Goal: Task Accomplishment & Management: Use online tool/utility

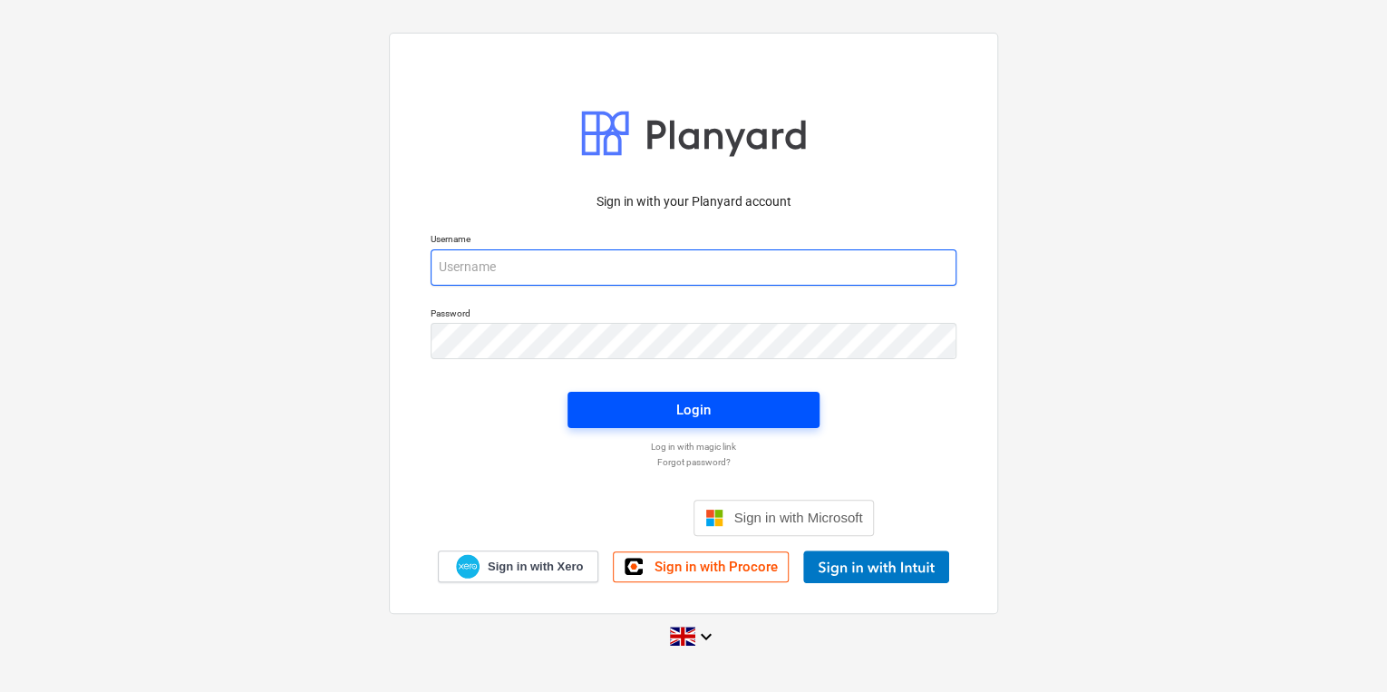
type input "carol.stevens@tudormay.com"
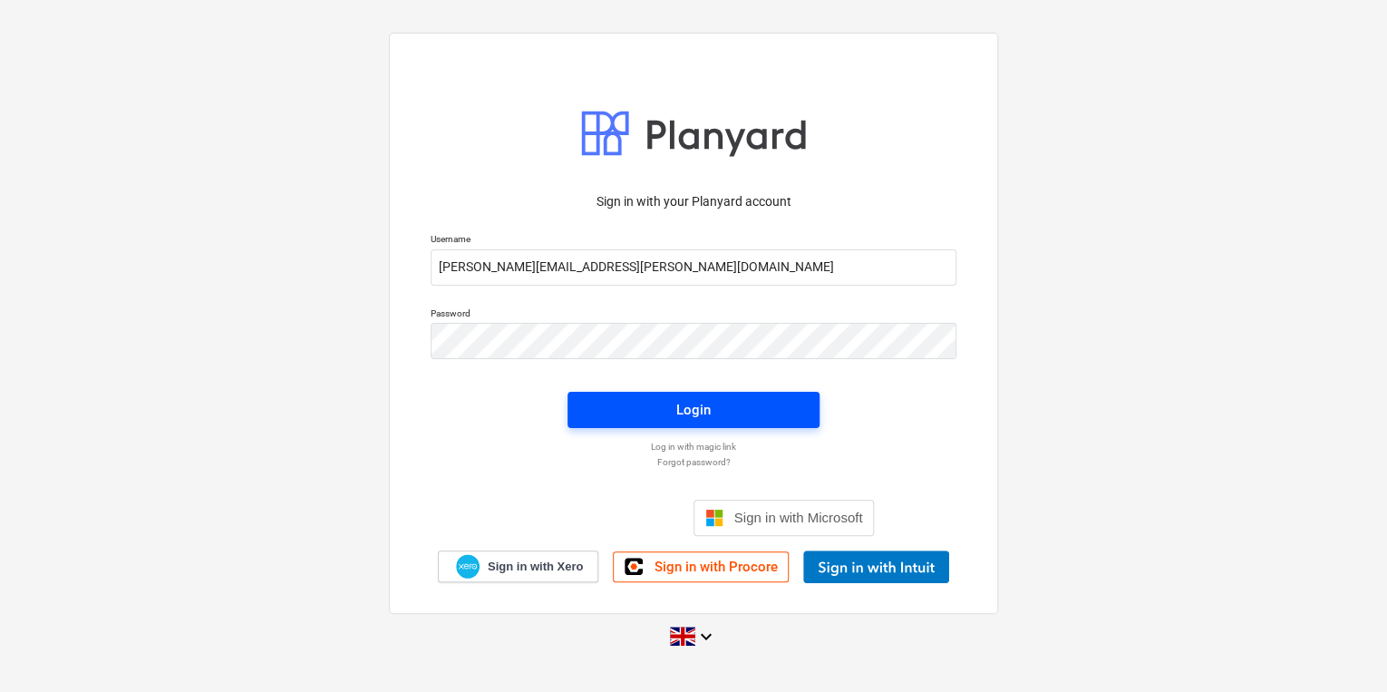
click at [758, 416] on span "Login" at bounding box center [693, 410] width 209 height 24
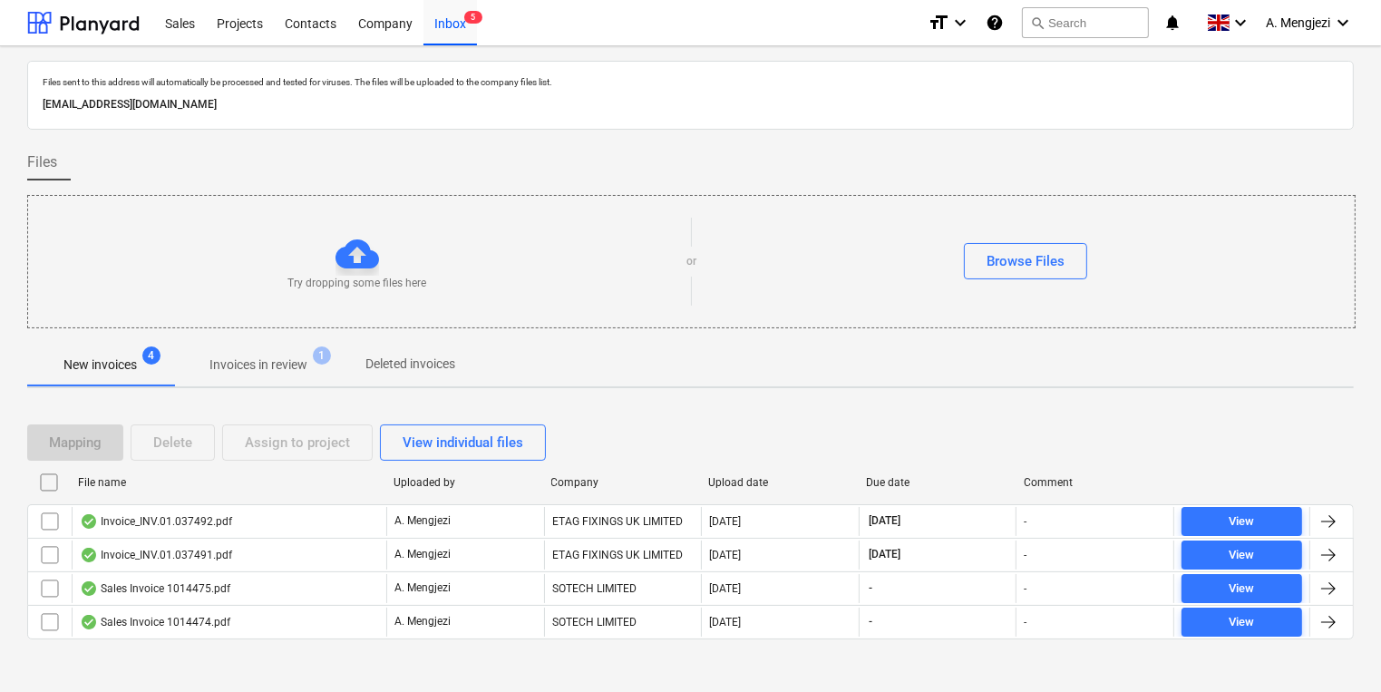
click at [430, 662] on div "Mapping Delete Assign to project View individual files File name Uploaded by Co…" at bounding box center [690, 539] width 1326 height 273
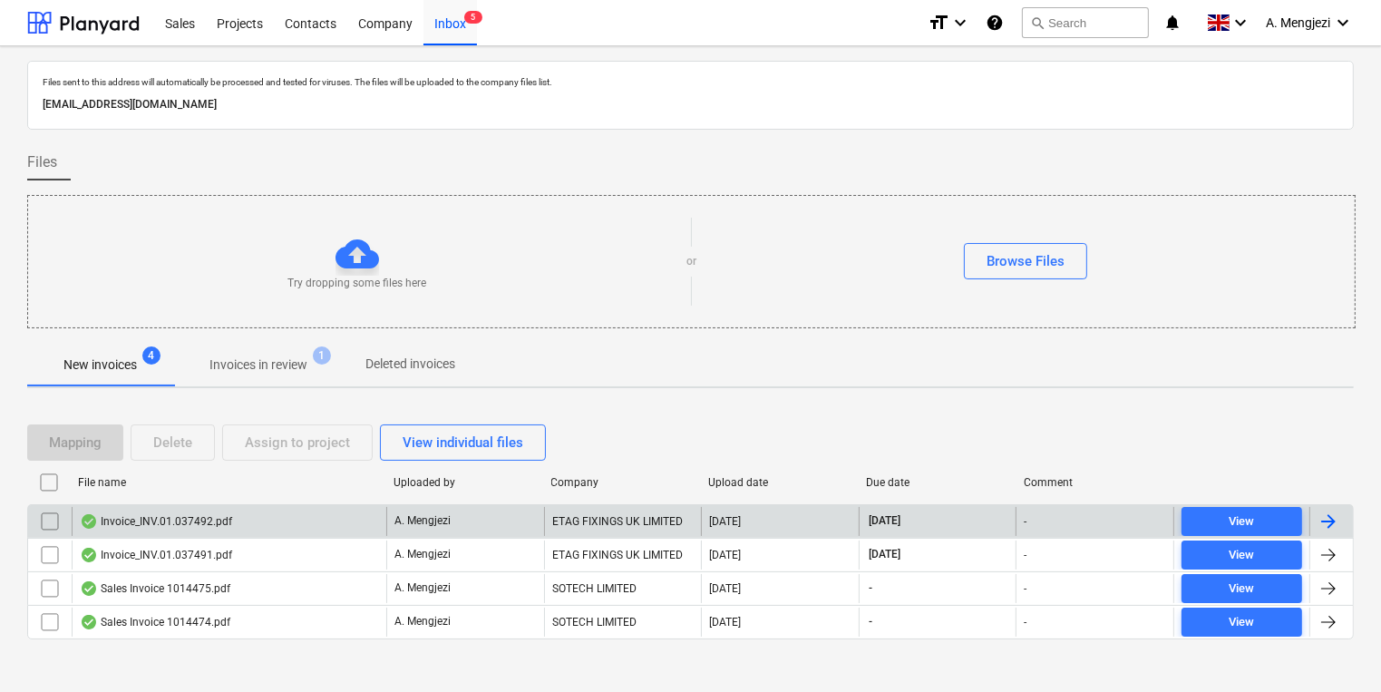
click at [433, 520] on p "A. Mengjezi" at bounding box center [422, 520] width 56 height 15
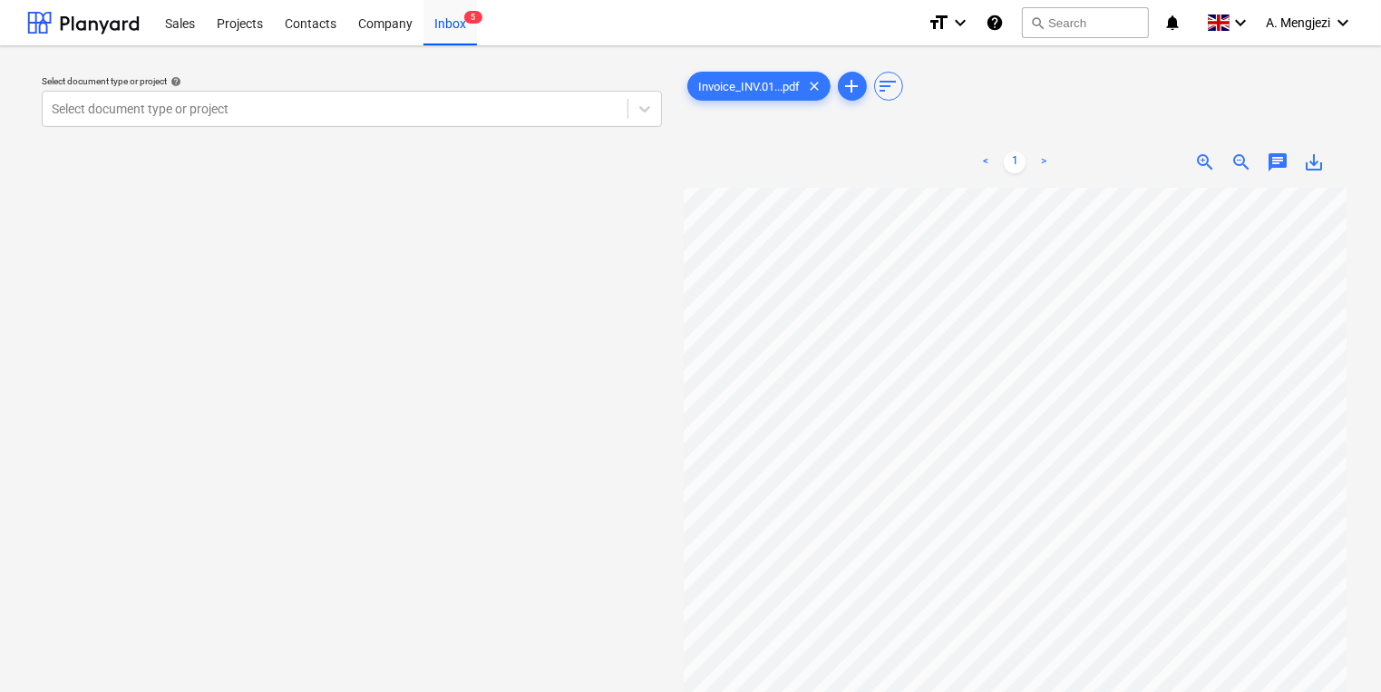
scroll to position [85, 178]
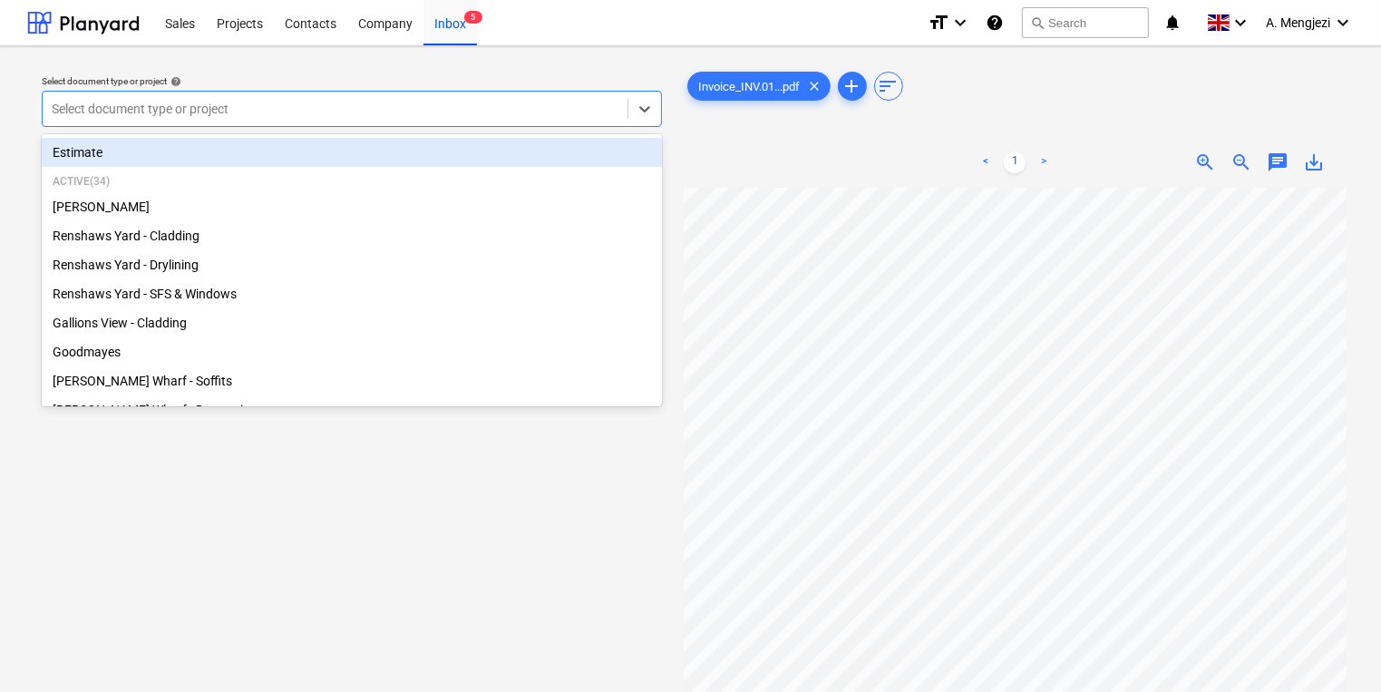
click at [198, 102] on div at bounding box center [335, 109] width 567 height 18
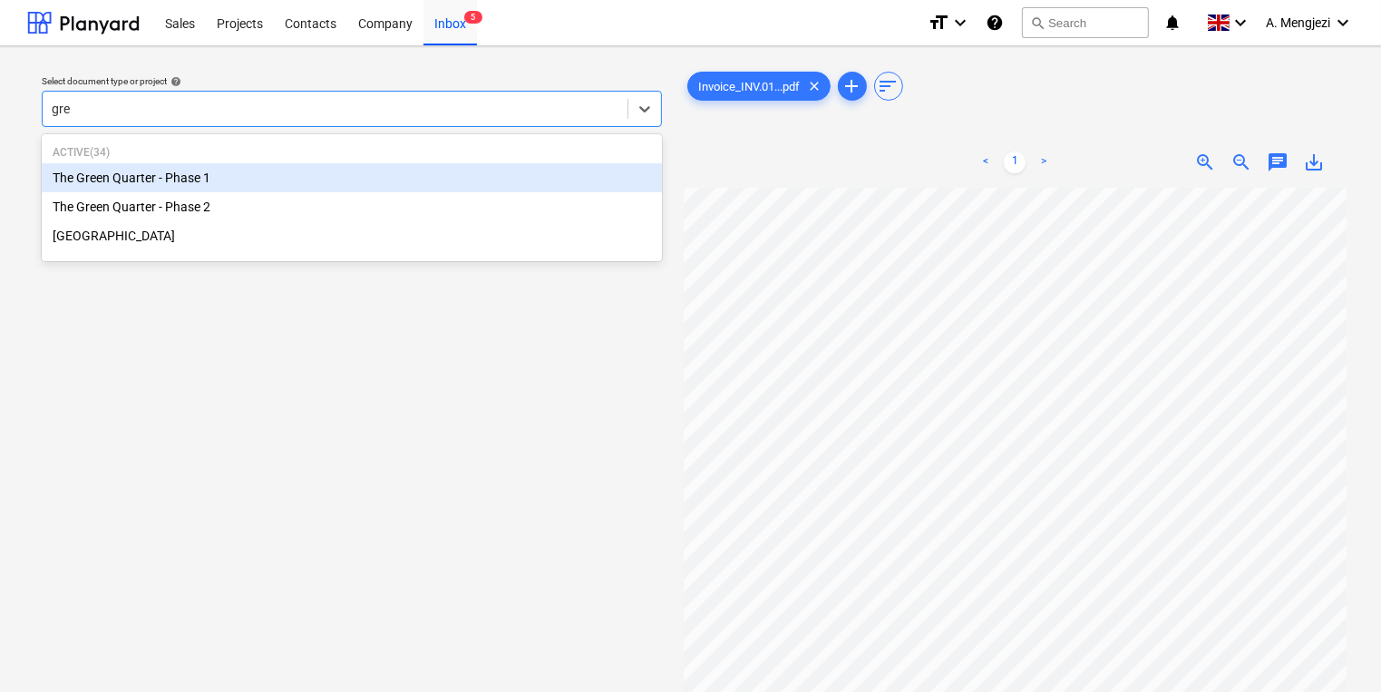
type input "gree"
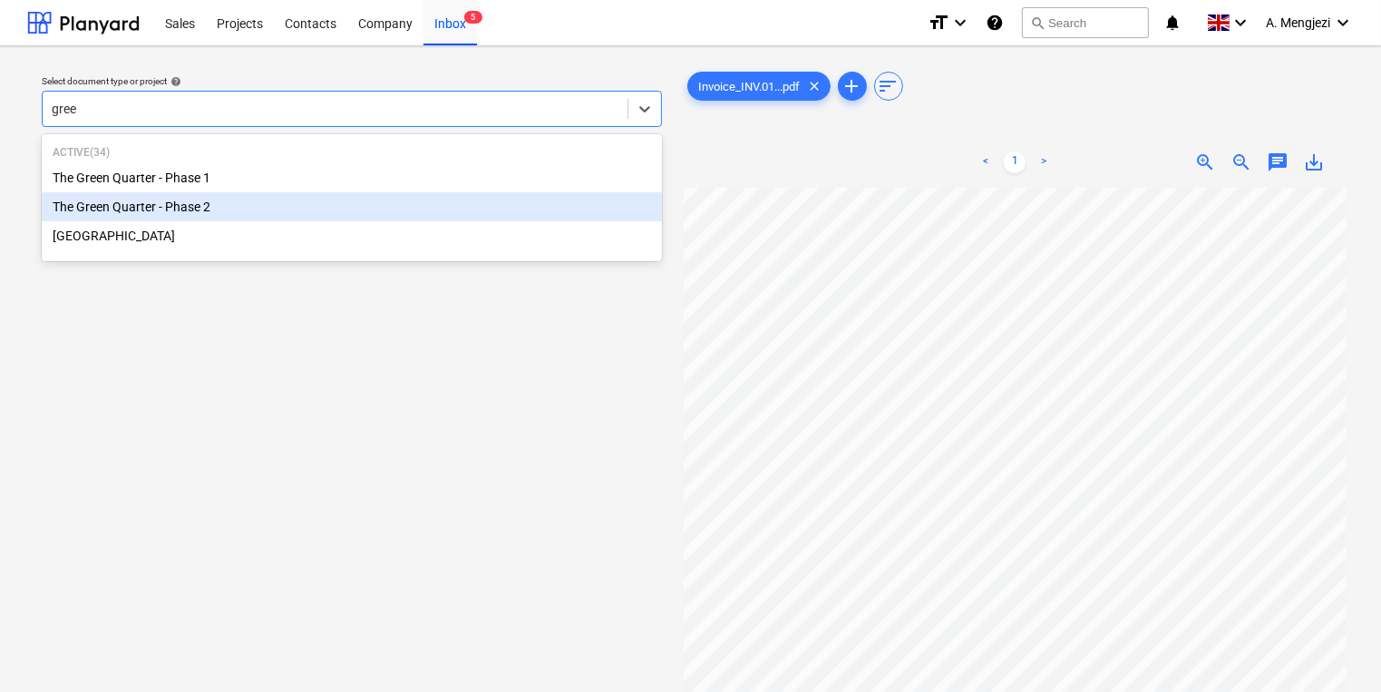
click at [218, 207] on div "The Green Quarter - Phase 2" at bounding box center [352, 206] width 620 height 29
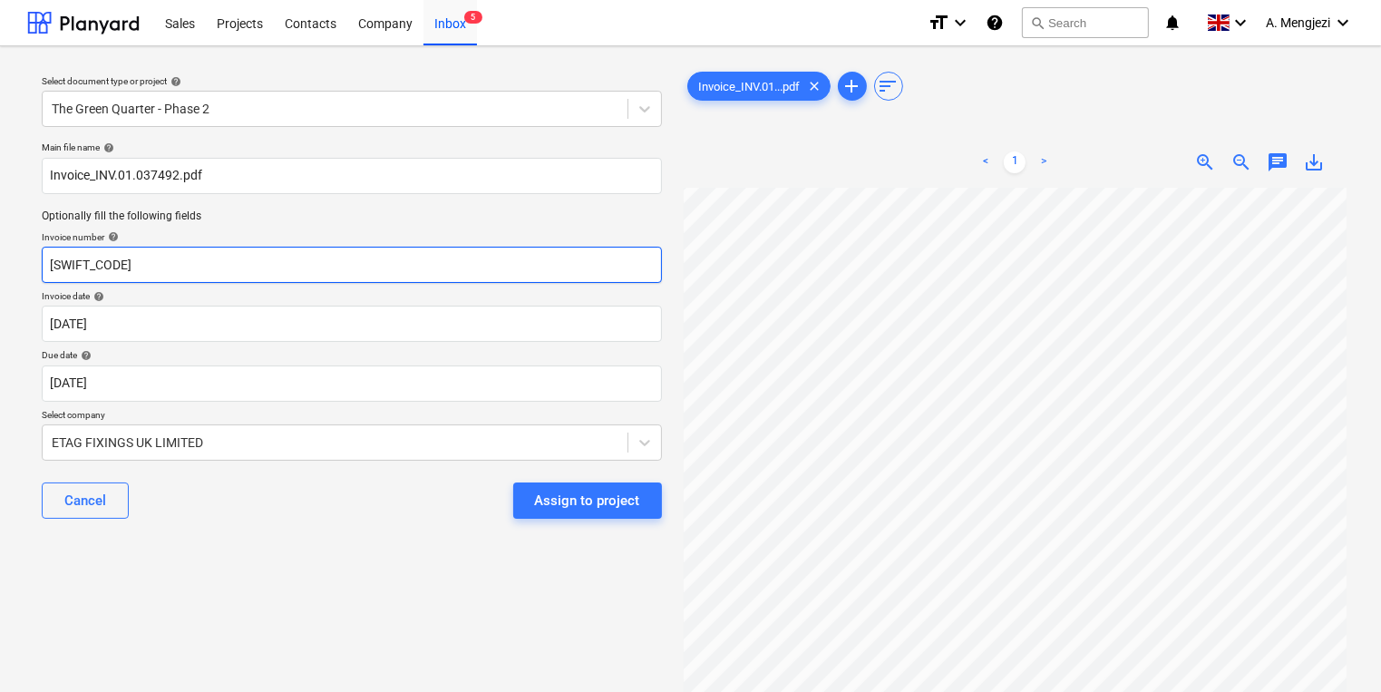
drag, startPoint x: 102, startPoint y: 285, endPoint x: -349, endPoint y: 285, distance: 451.5
click at [0, 285] on html "Sales Projects Contacts Company Inbox 5 format_size keyboard_arrow_down help se…" at bounding box center [690, 346] width 1381 height 692
type input "INV.01.037492"
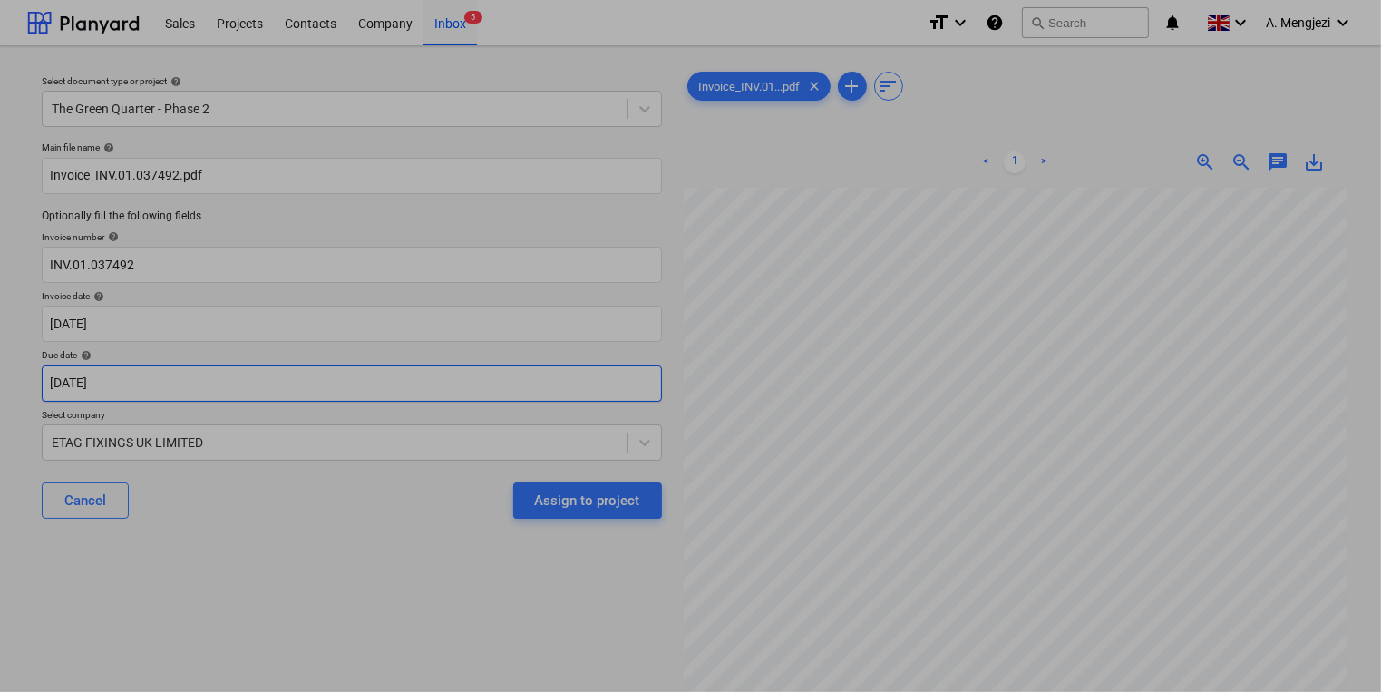
click at [617, 389] on body "Sales Projects Contacts Company Inbox 5 format_size keyboard_arrow_down help se…" at bounding box center [690, 346] width 1381 height 692
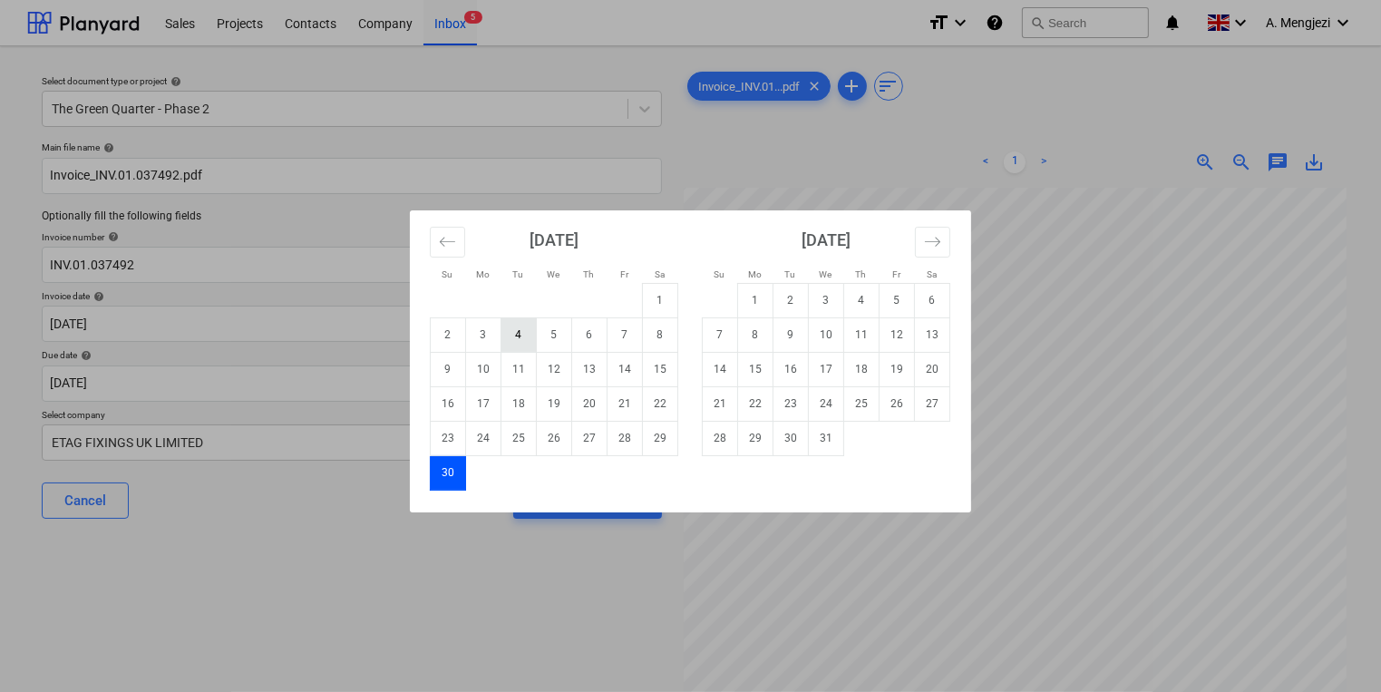
click at [511, 318] on td "4" at bounding box center [518, 334] width 35 height 34
type input "04 Nov 2025"
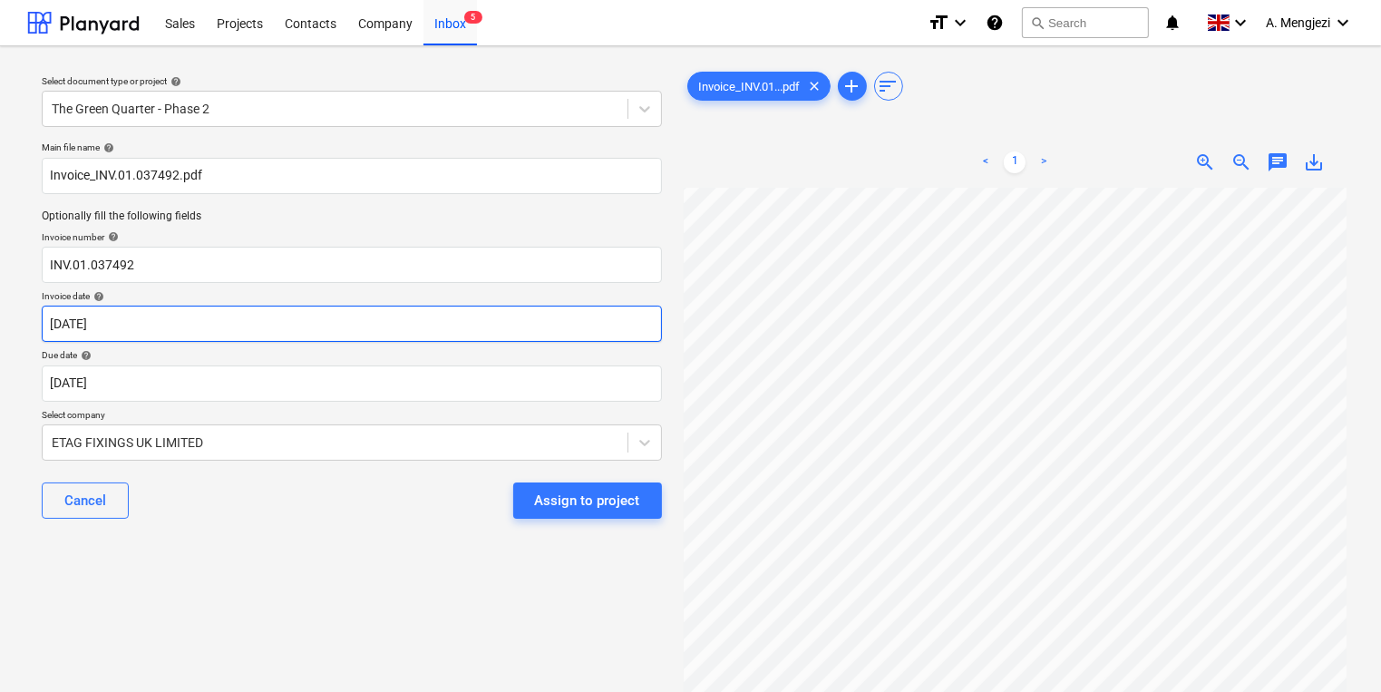
click at [498, 318] on body "Sales Projects Contacts Company Inbox 5 format_size keyboard_arrow_down help se…" at bounding box center [690, 346] width 1381 height 692
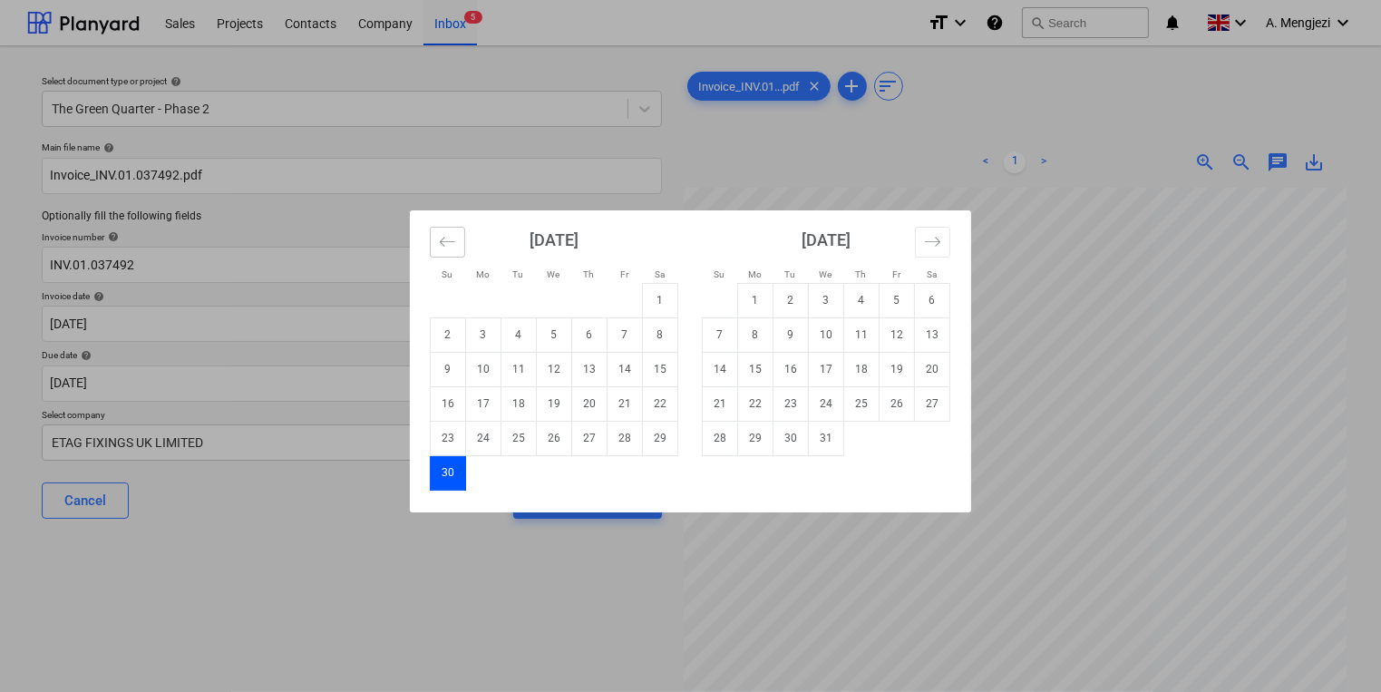
click at [447, 243] on icon "Move backward to switch to the previous month." at bounding box center [447, 241] width 17 height 17
click at [510, 338] on td "7" at bounding box center [518, 334] width 35 height 34
type input "[DATE]"
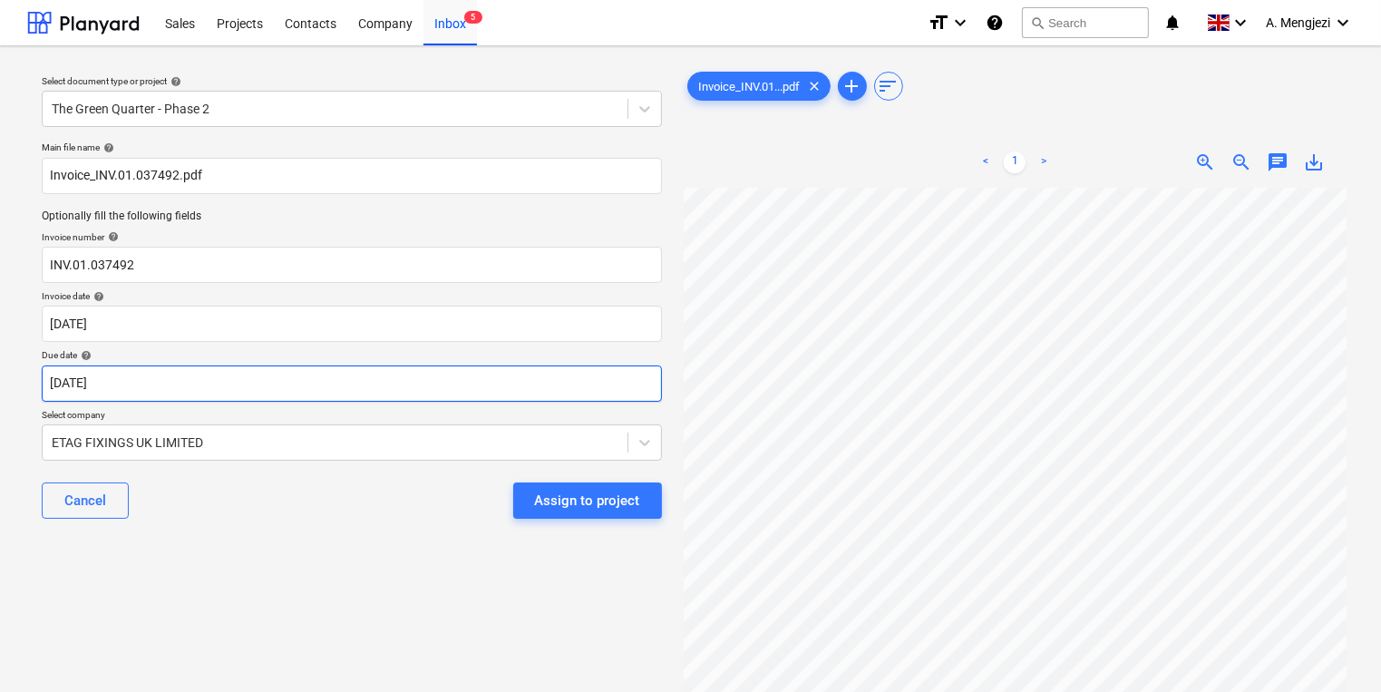
click at [517, 399] on body "Sales Projects Contacts Company Inbox 5 format_size keyboard_arrow_down help se…" at bounding box center [690, 346] width 1381 height 692
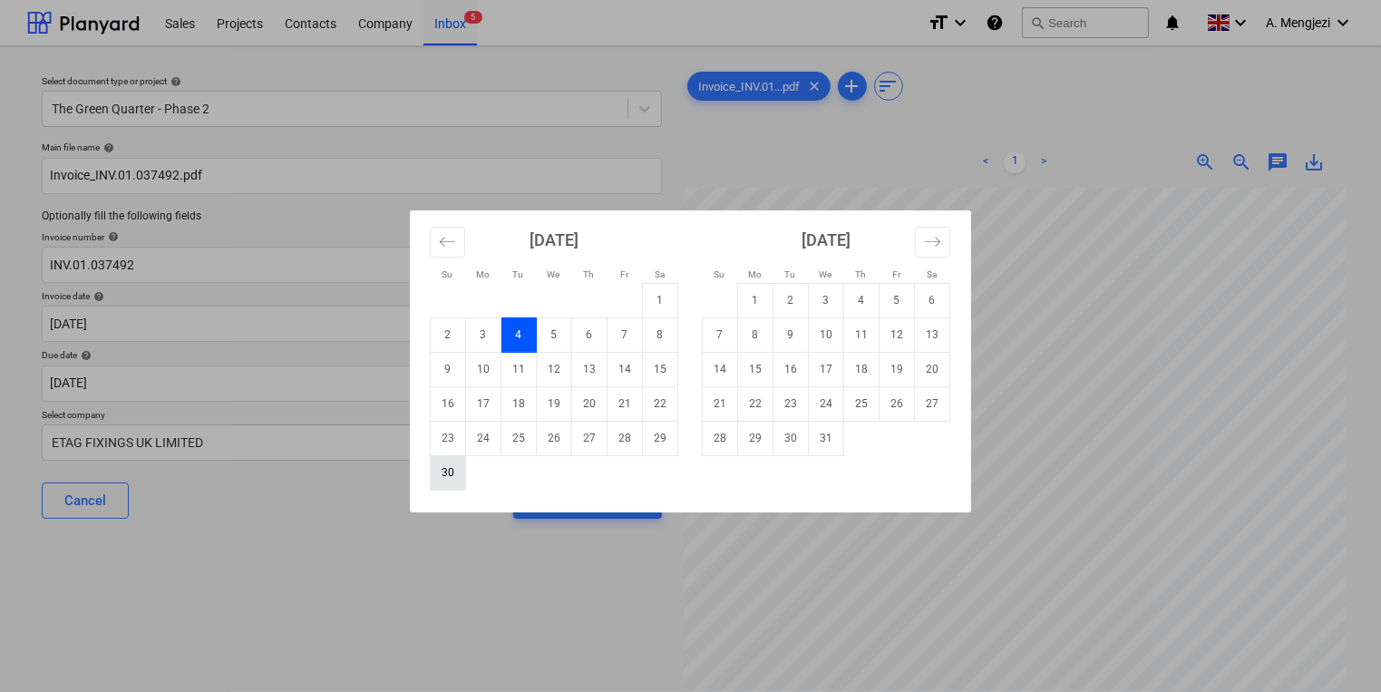
click at [448, 480] on td "30" at bounding box center [448, 472] width 35 height 34
type input "[DATE]"
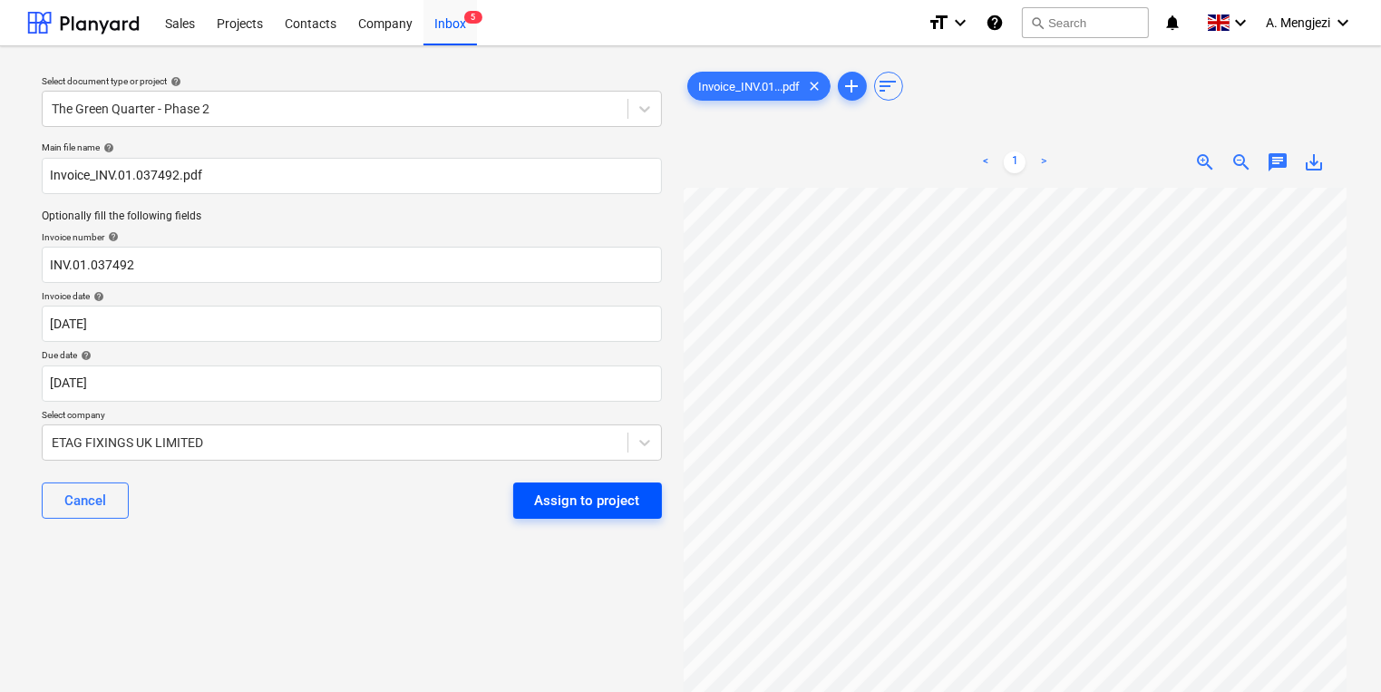
click at [558, 509] on div "Assign to project" at bounding box center [587, 501] width 105 height 24
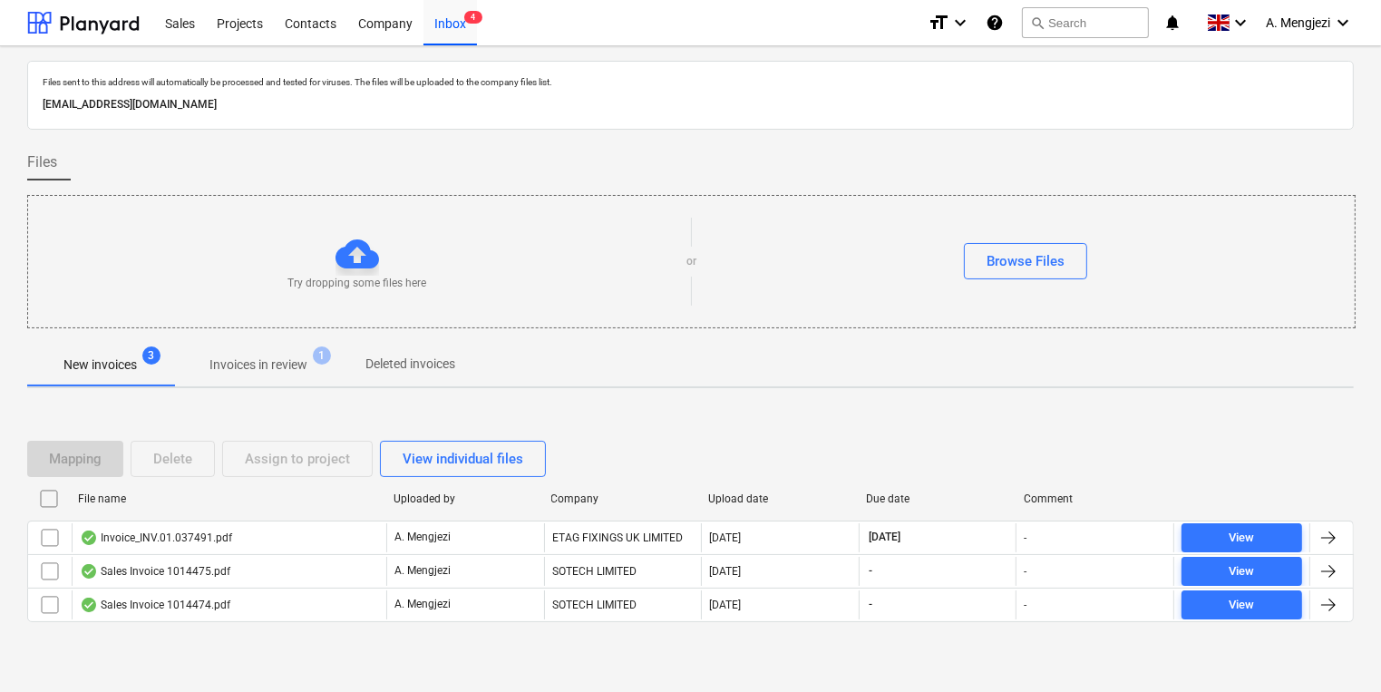
click at [599, 294] on div "Try dropping some files here or Browse Files" at bounding box center [691, 261] width 1326 height 102
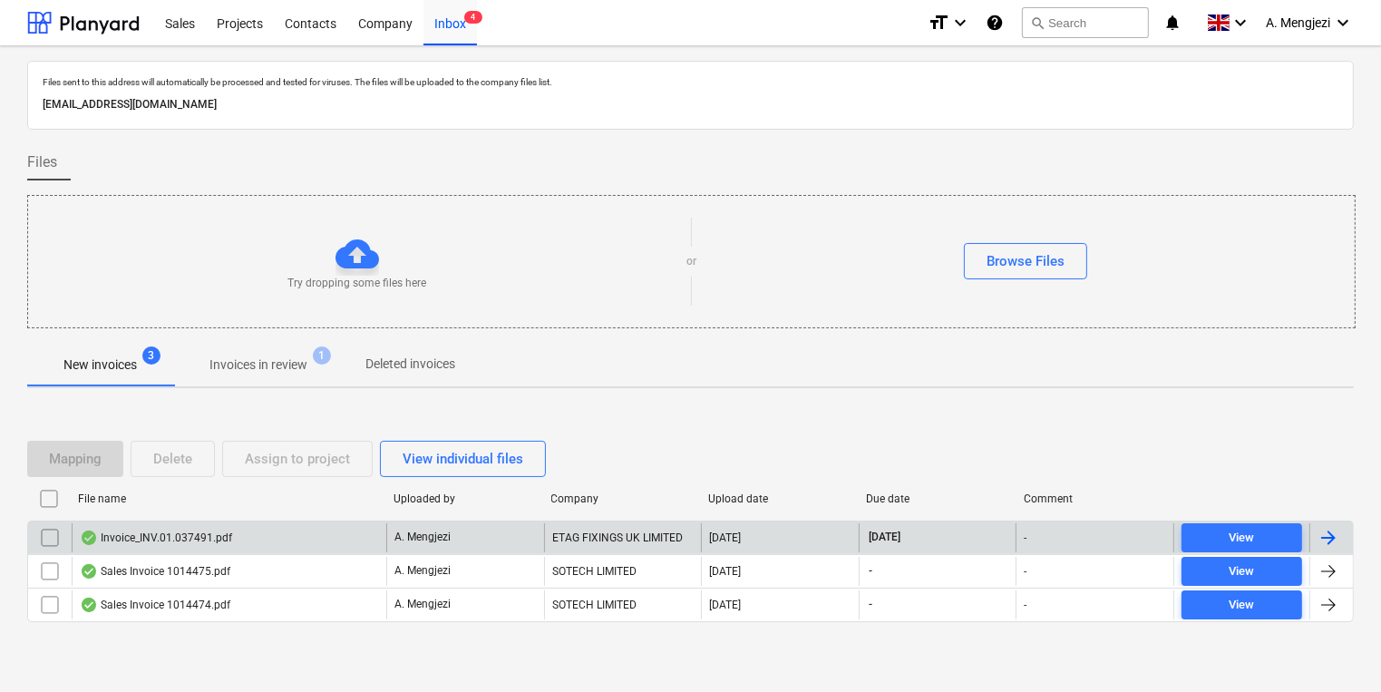
click at [430, 543] on p "A. Mengjezi" at bounding box center [422, 536] width 56 height 15
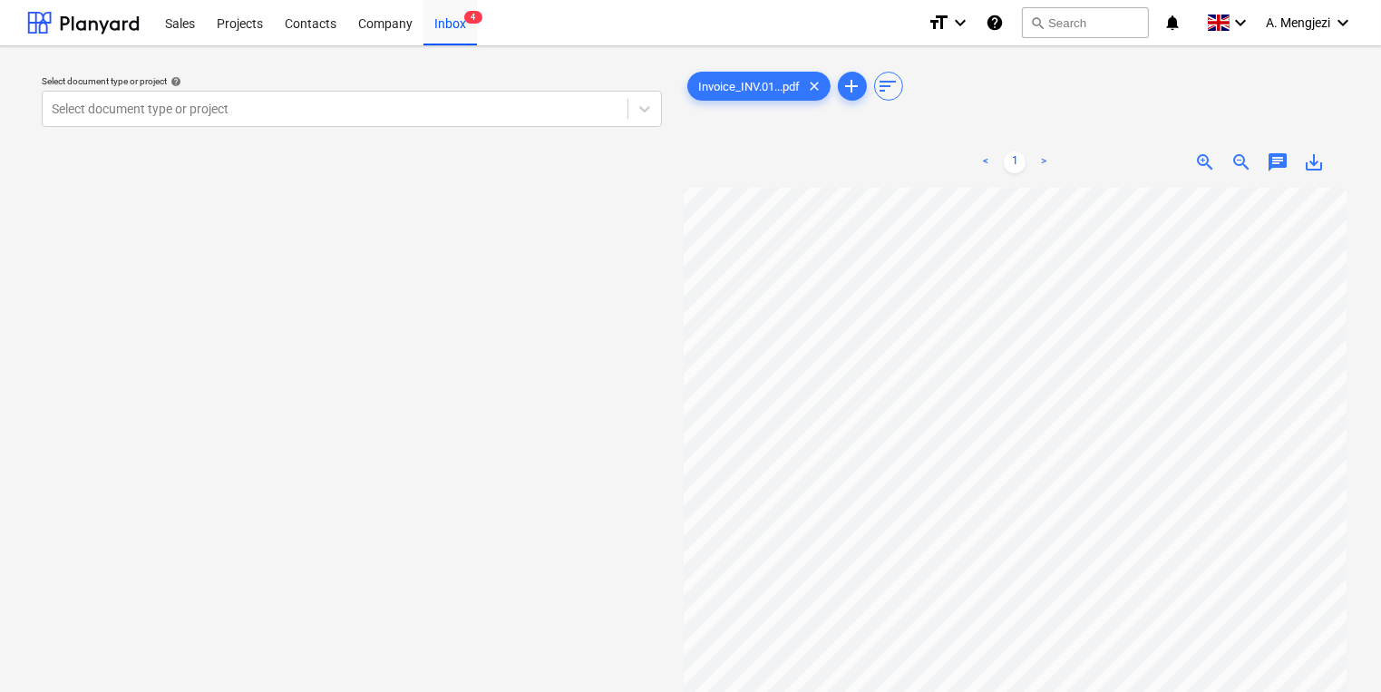
scroll to position [24, 178]
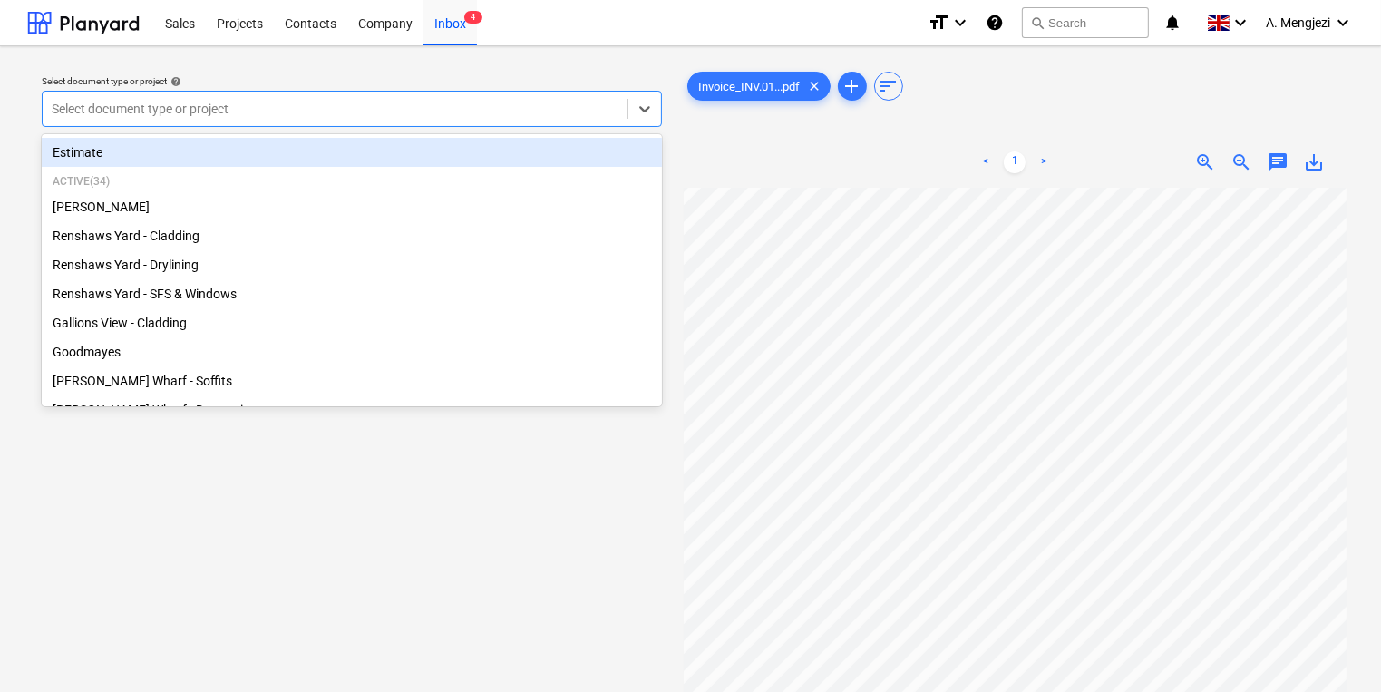
click at [308, 123] on div "Select document type or project" at bounding box center [352, 109] width 620 height 36
type input "mon"
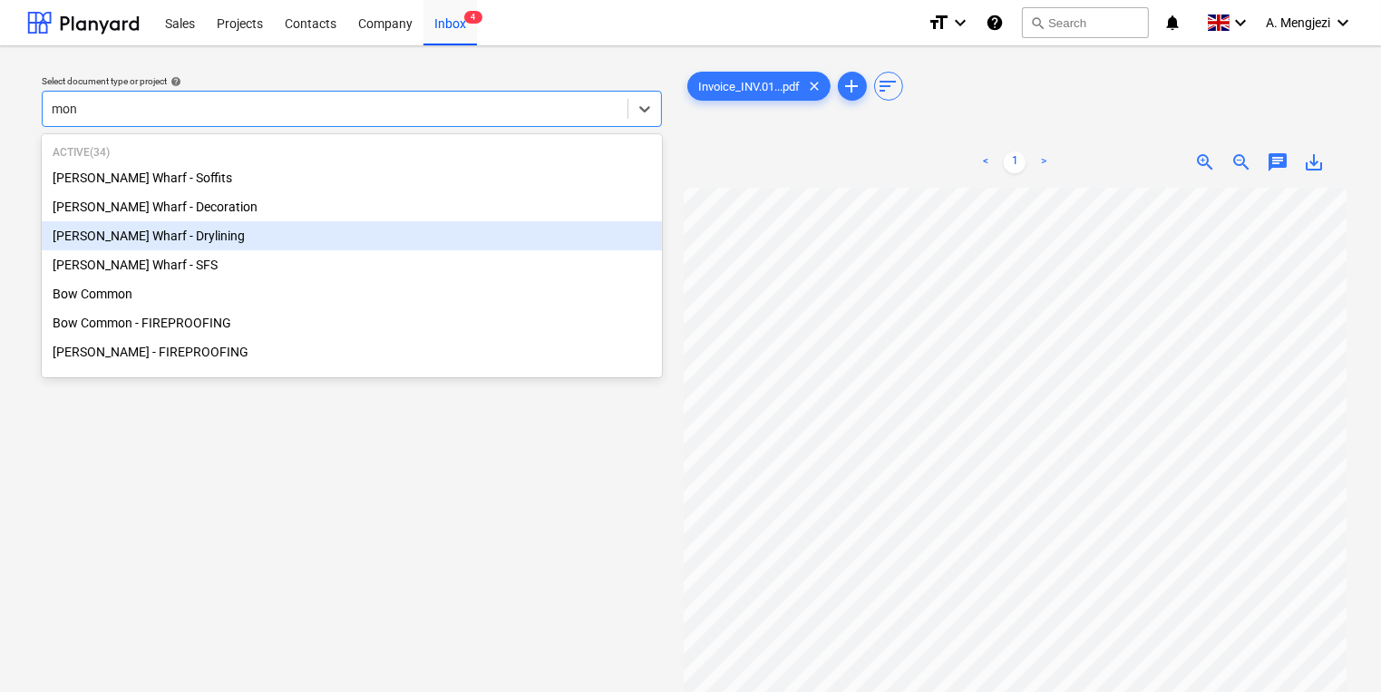
click at [412, 243] on div "[PERSON_NAME] Wharf - Drylining" at bounding box center [352, 235] width 620 height 29
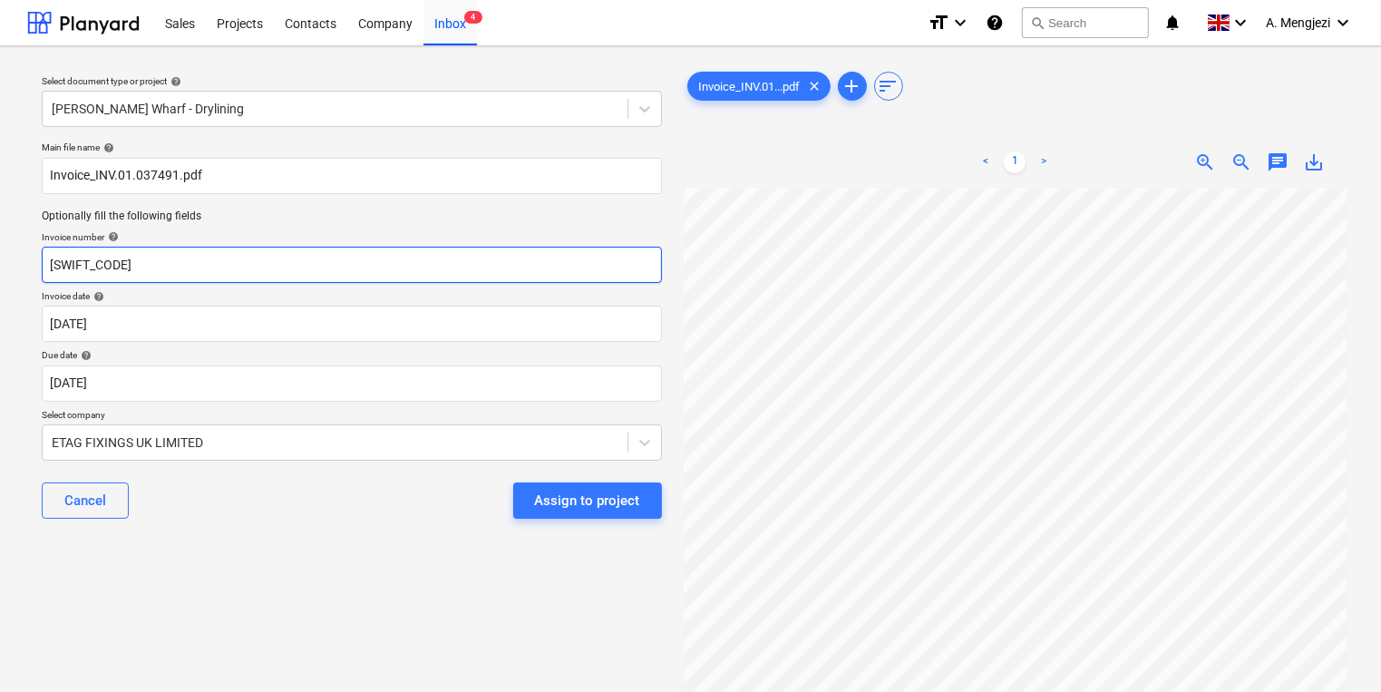
drag, startPoint x: 328, startPoint y: 258, endPoint x: -224, endPoint y: 351, distance: 559.8
click at [0, 351] on html "Sales Projects Contacts Company Inbox 4 format_size keyboard_arrow_down help se…" at bounding box center [690, 346] width 1381 height 692
type input "i"
type input "INV.01.037491"
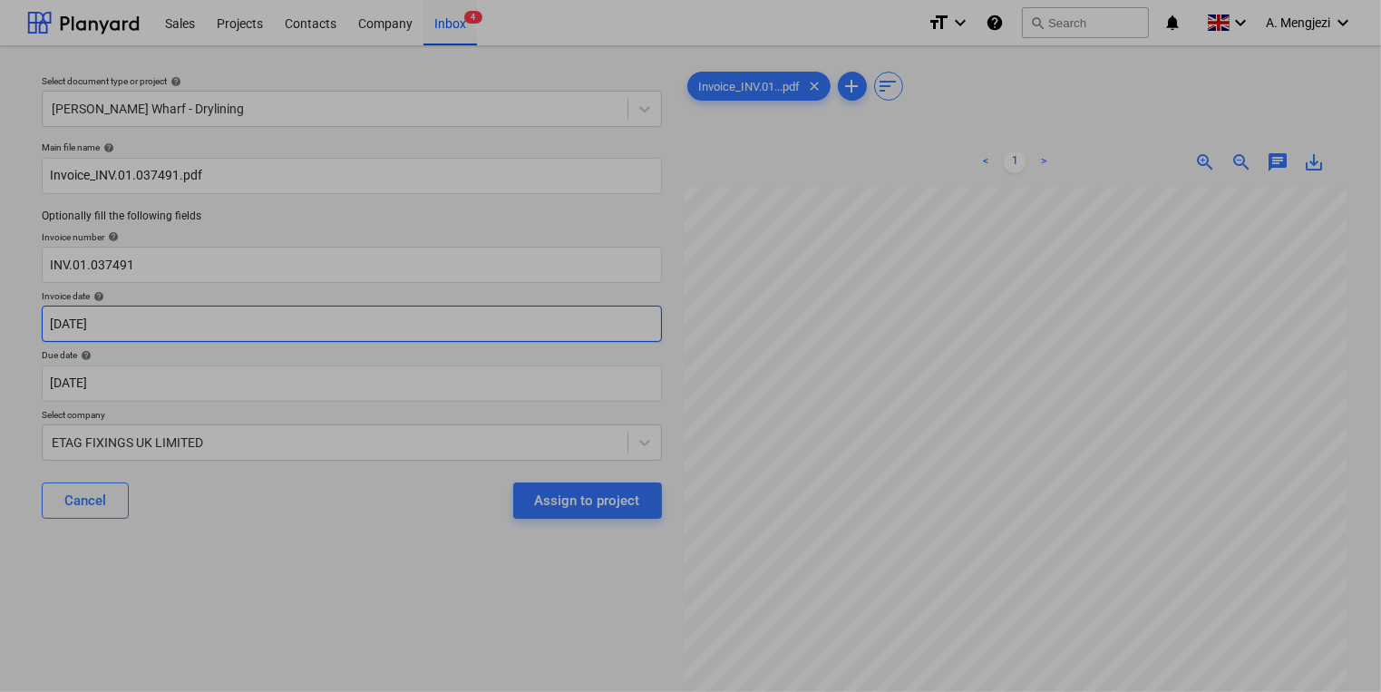
click at [442, 327] on body "Sales Projects Contacts Company Inbox 4 format_size keyboard_arrow_down help se…" at bounding box center [690, 346] width 1381 height 692
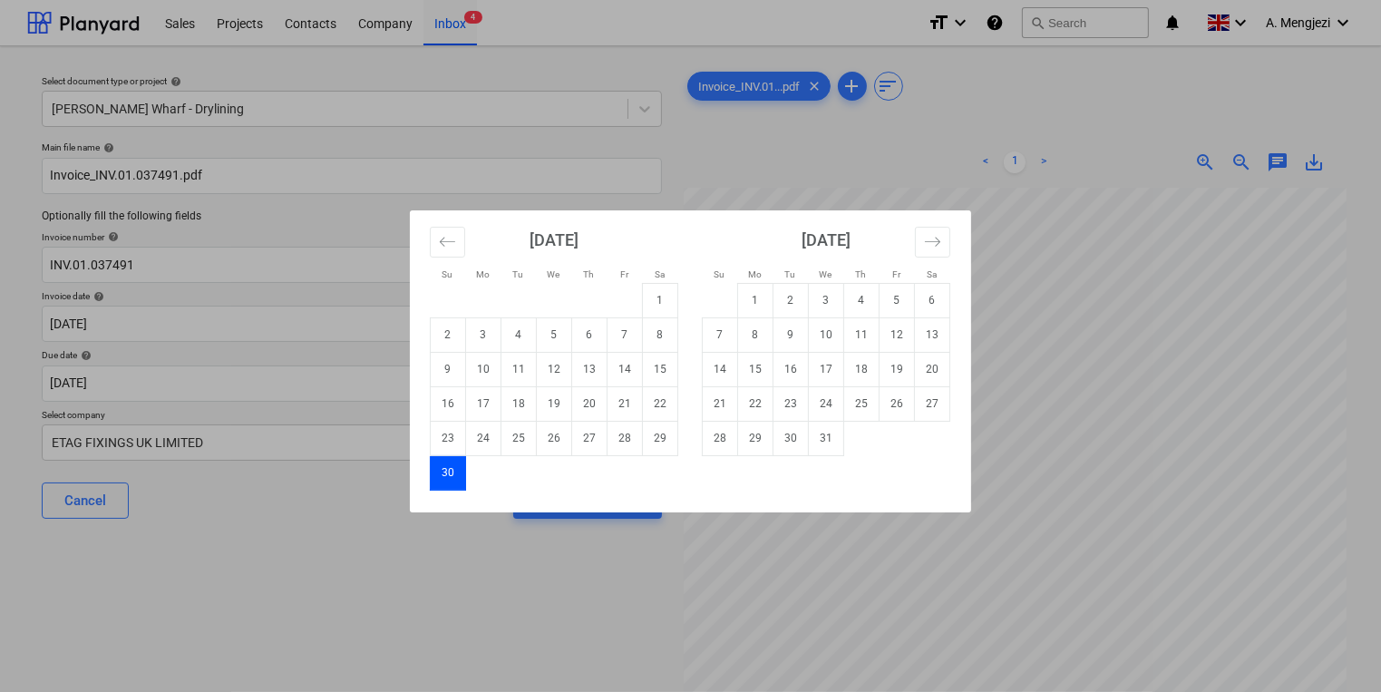
click at [453, 257] on div "[DATE]" at bounding box center [554, 246] width 248 height 73
click at [452, 257] on div "[DATE]" at bounding box center [554, 246] width 248 height 73
click at [445, 250] on button "Move backward to switch to the previous month." at bounding box center [447, 242] width 35 height 31
click at [507, 343] on td "7" at bounding box center [518, 334] width 35 height 34
type input "[DATE]"
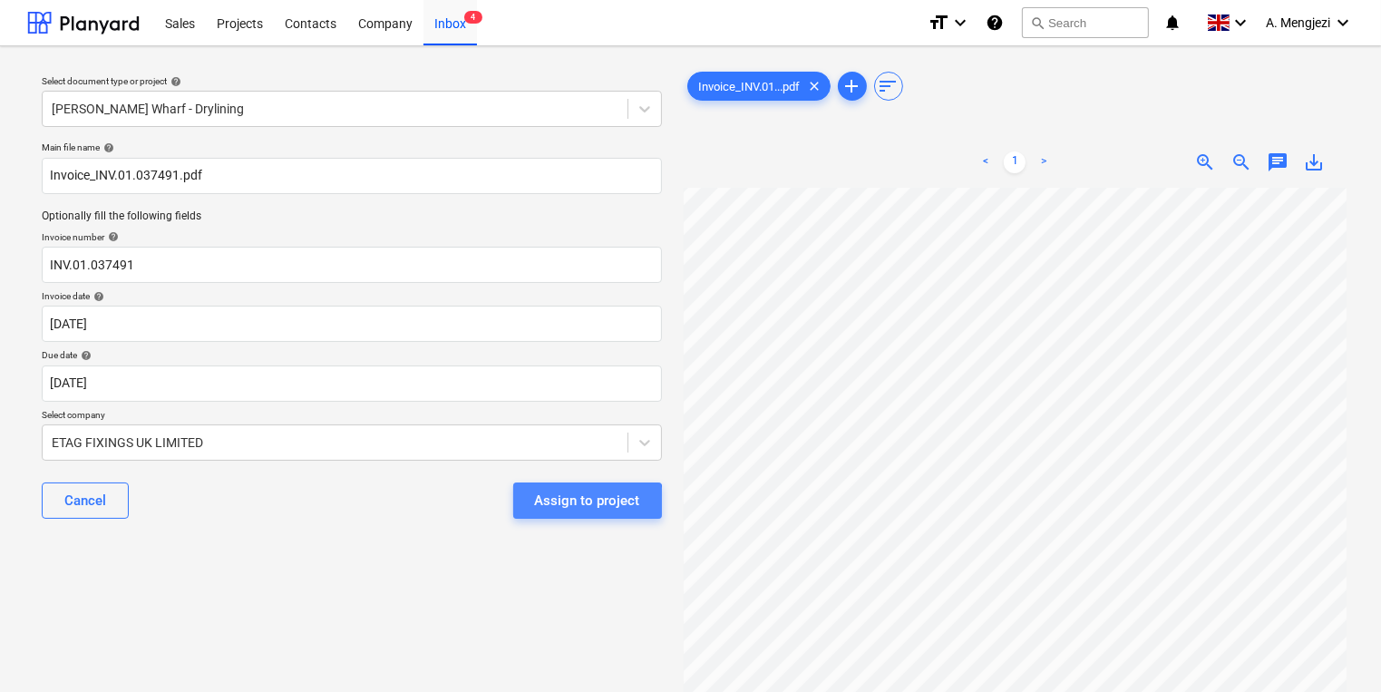
click at [559, 507] on div "Assign to project" at bounding box center [587, 501] width 105 height 24
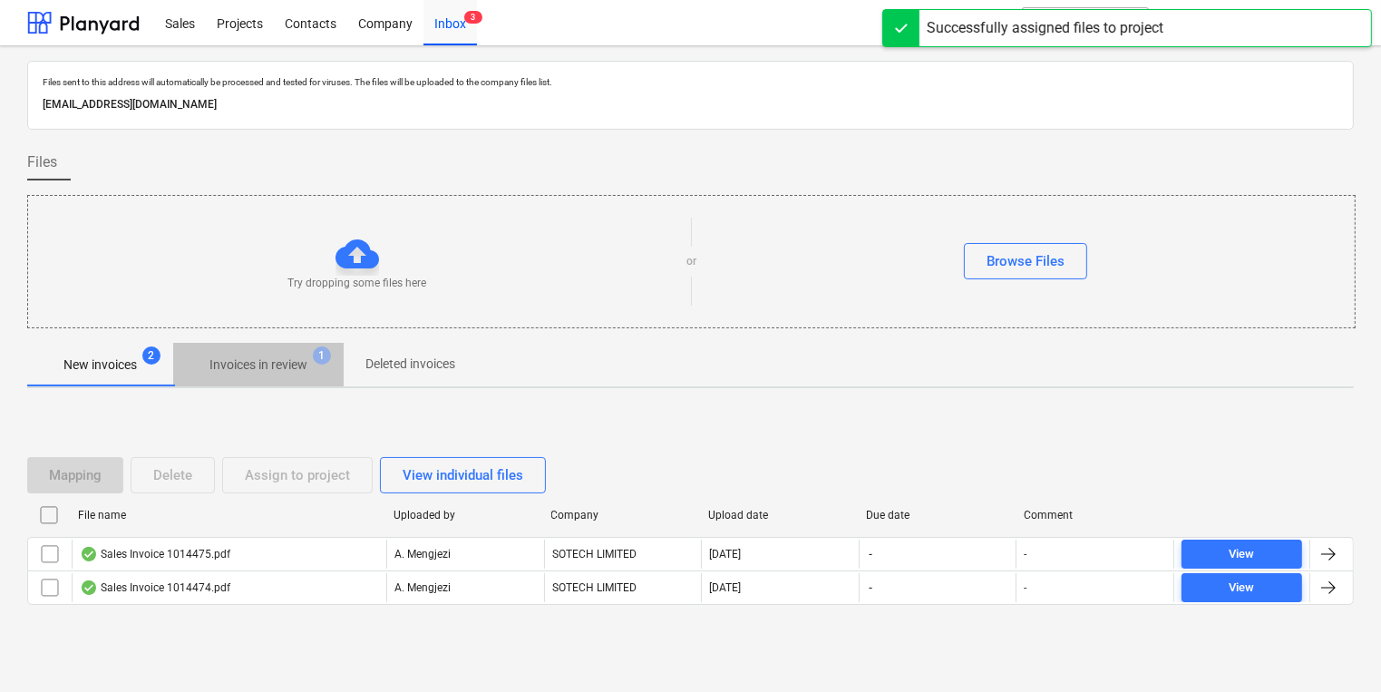
click at [288, 374] on p "Invoices in review" at bounding box center [258, 364] width 98 height 19
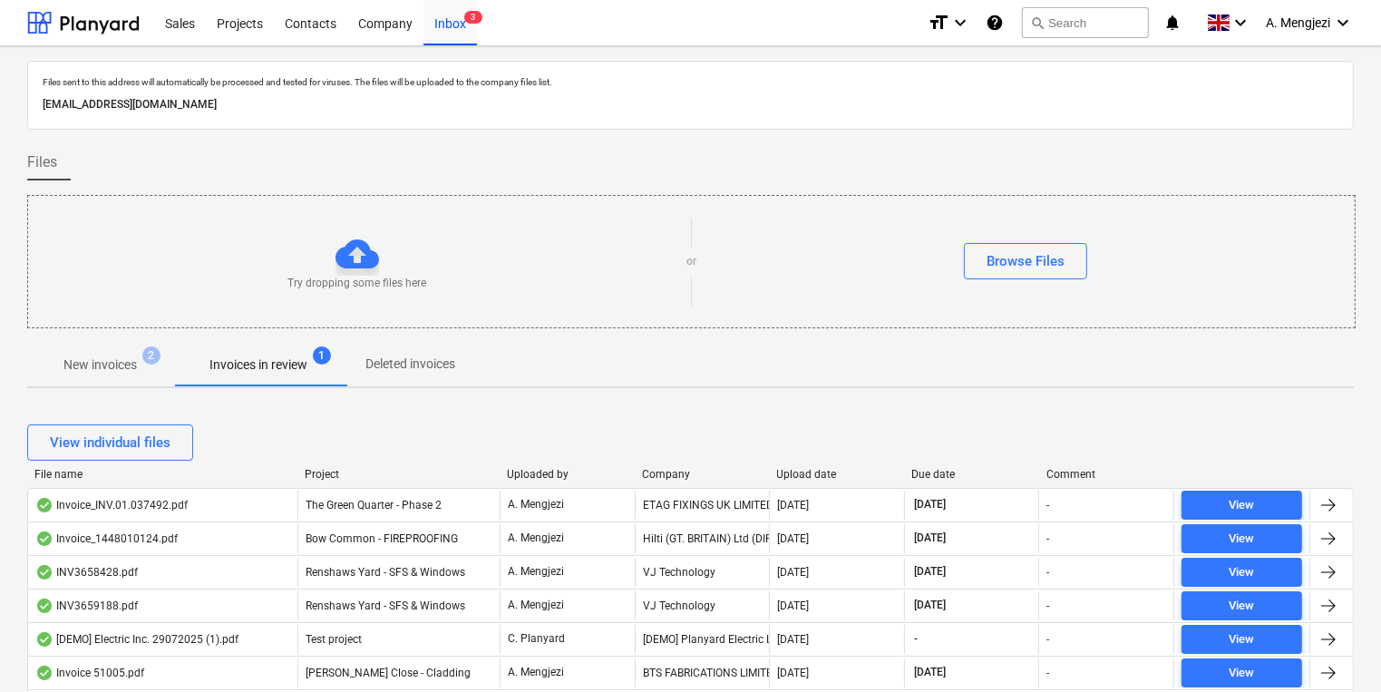
click at [653, 468] on div "File name Project Uploaded by Company Upload date Due date Comment" at bounding box center [690, 474] width 1326 height 13
click at [676, 468] on div "Company" at bounding box center [703, 474] width 120 height 13
click at [309, 461] on div "View individual files" at bounding box center [690, 442] width 1326 height 51
click at [315, 464] on div "View individual files" at bounding box center [690, 442] width 1326 height 51
click at [323, 470] on div "Project" at bounding box center [398, 474] width 188 height 13
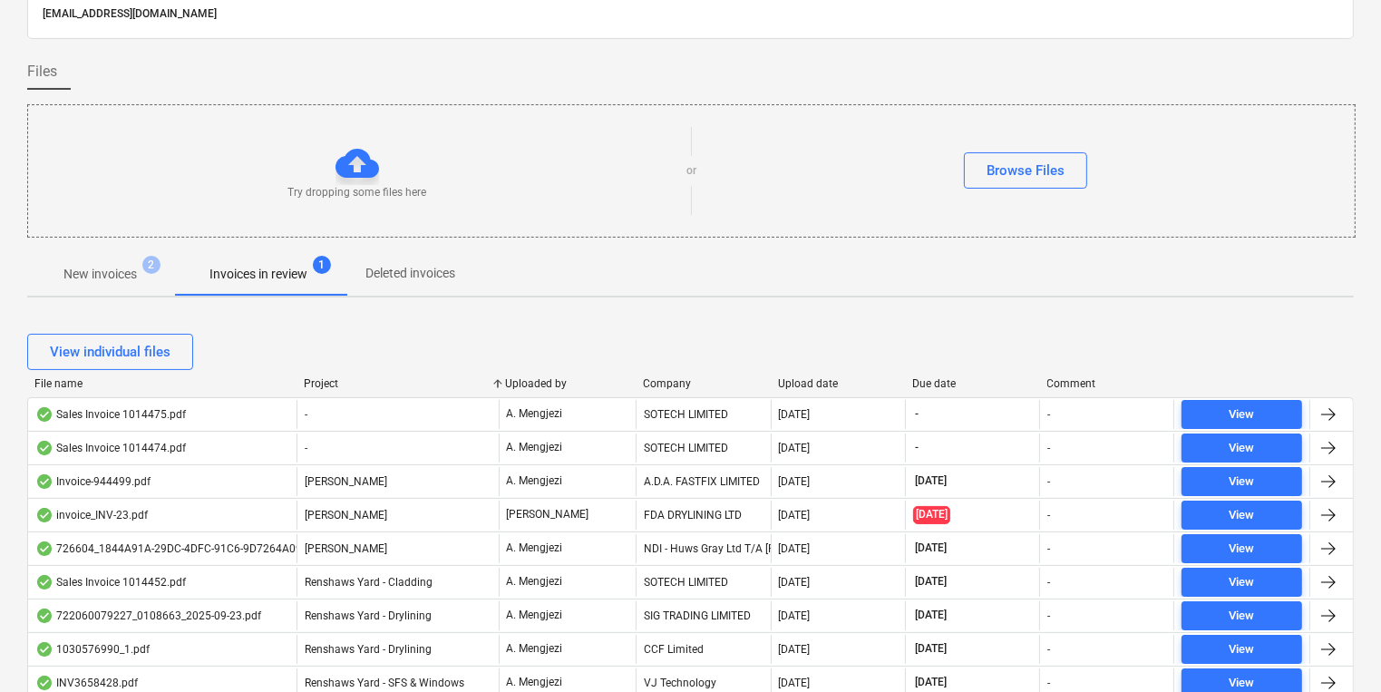
scroll to position [363, 0]
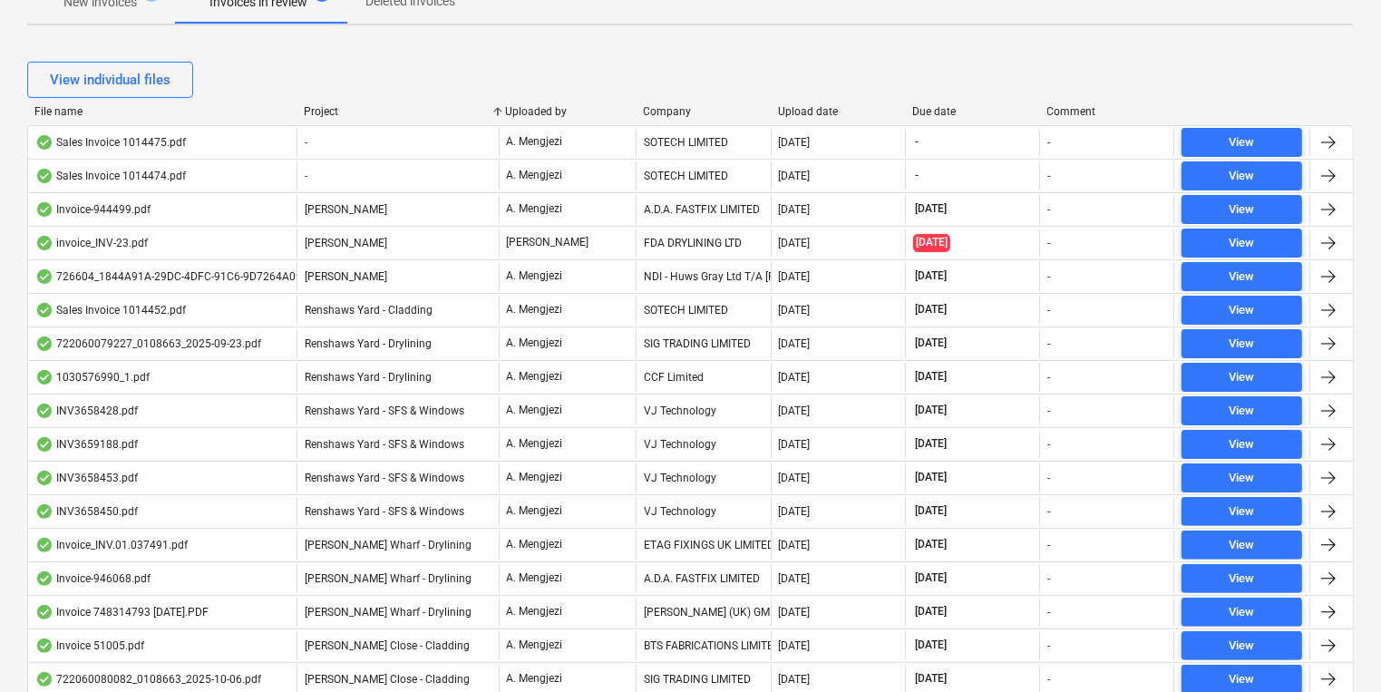
click at [567, 70] on div "View individual files" at bounding box center [690, 80] width 1326 height 36
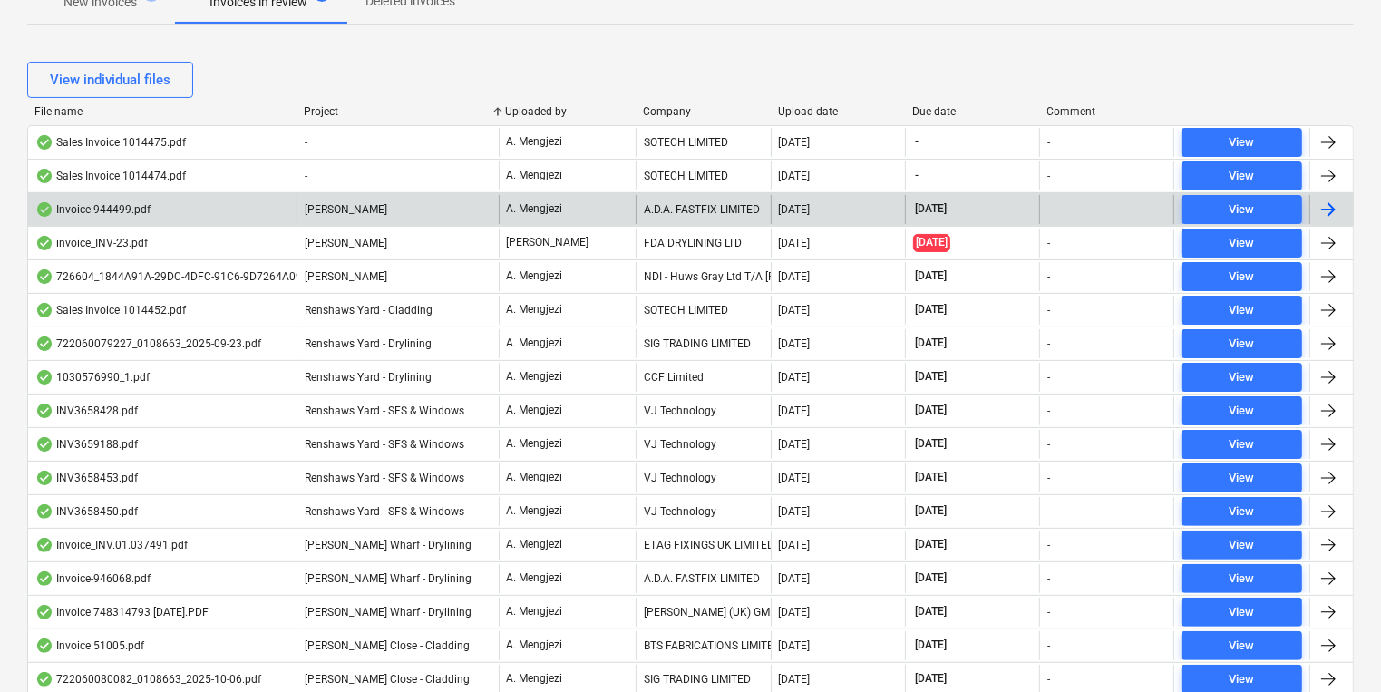
click at [540, 222] on div "Invoice-944499.pdf Trent Park A. Mengjezi A.D.A. FASTFIX LIMITED 02.10.2025 30.…" at bounding box center [690, 209] width 1326 height 34
click at [451, 207] on div "[PERSON_NAME]" at bounding box center [396, 209] width 201 height 29
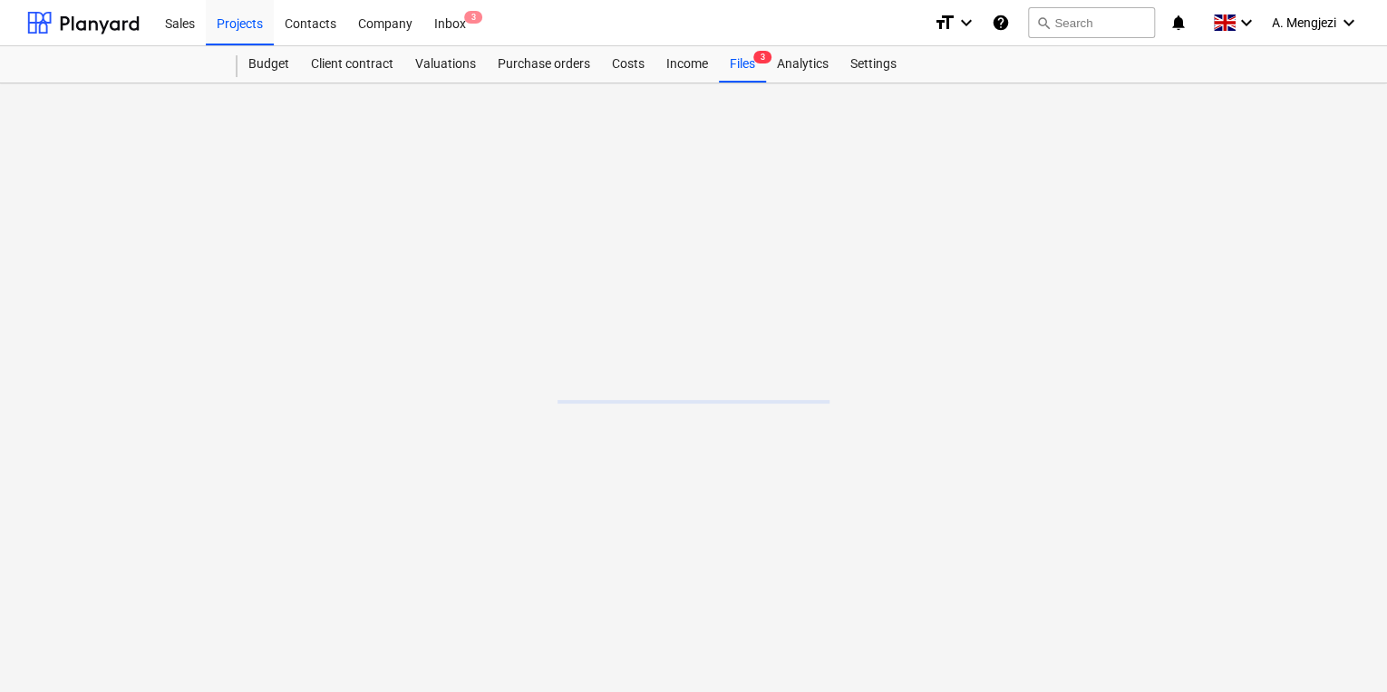
click at [446, 204] on main at bounding box center [693, 387] width 1387 height 608
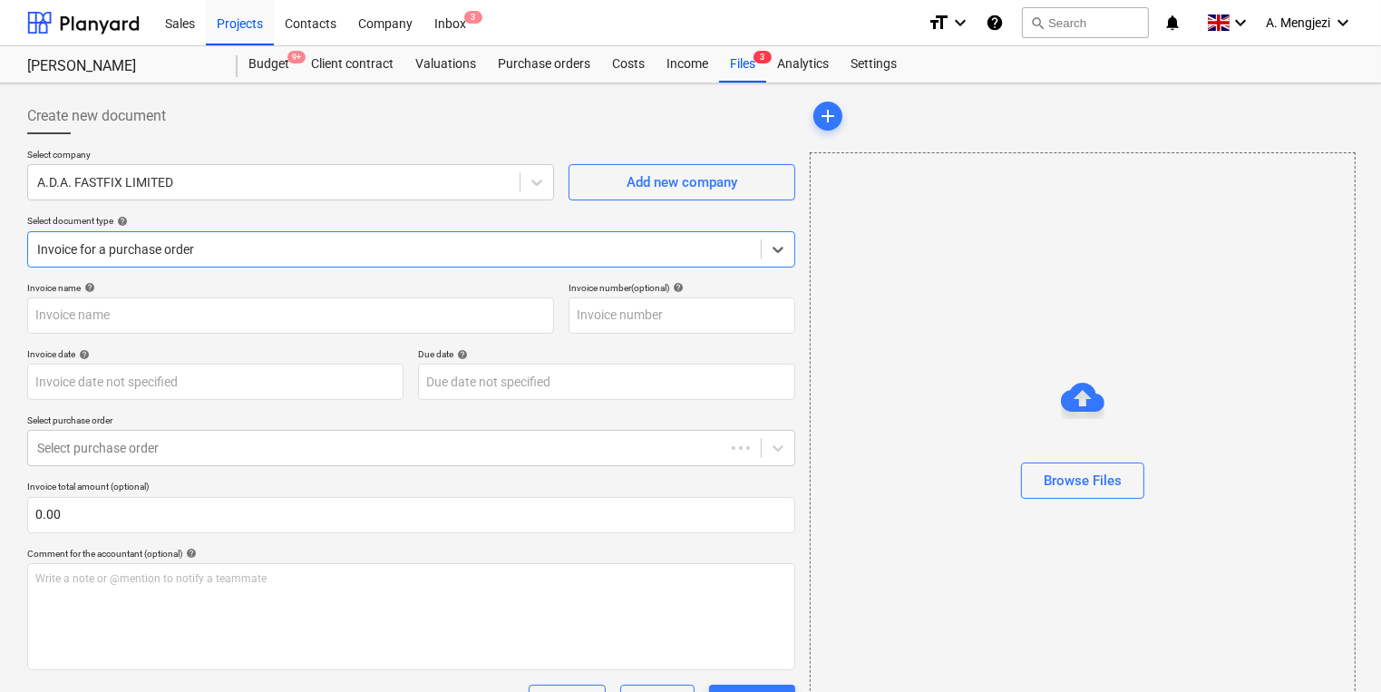
type input "944499"
type input "[DATE]"
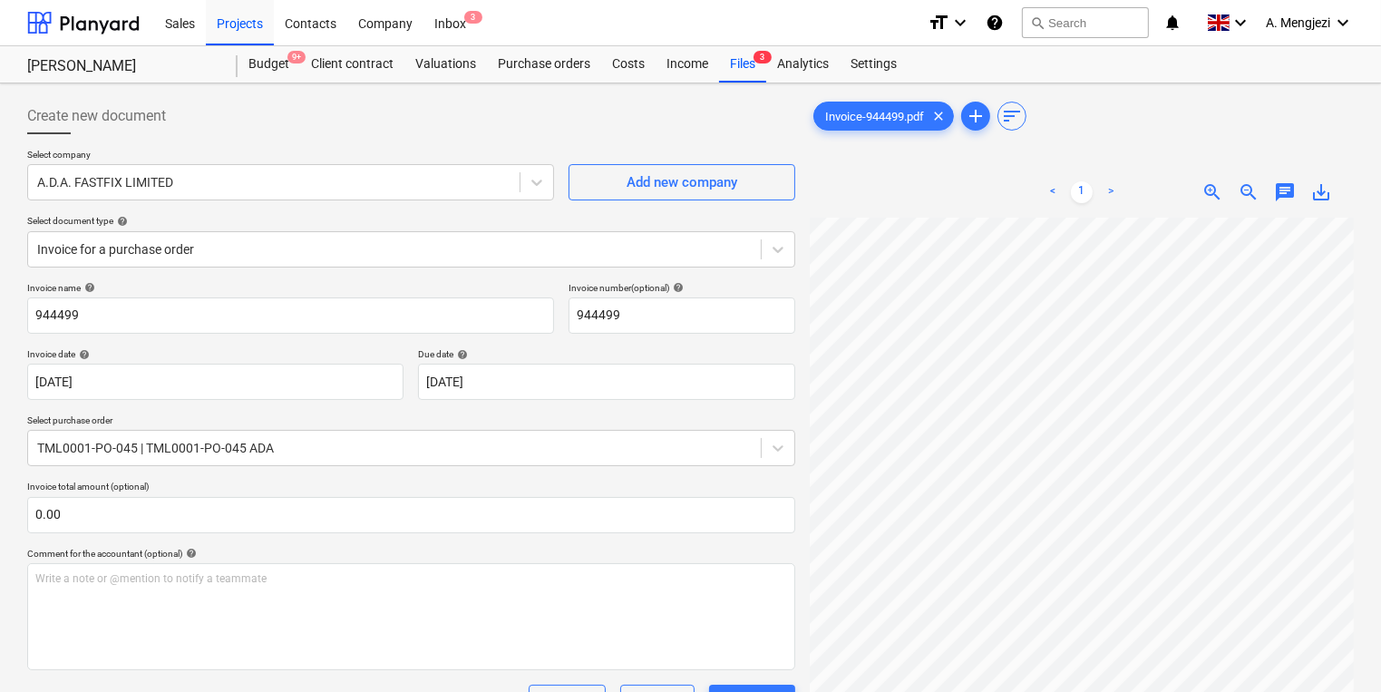
click at [615, 550] on div "Comment for the accountant (optional) help" at bounding box center [411, 554] width 768 height 12
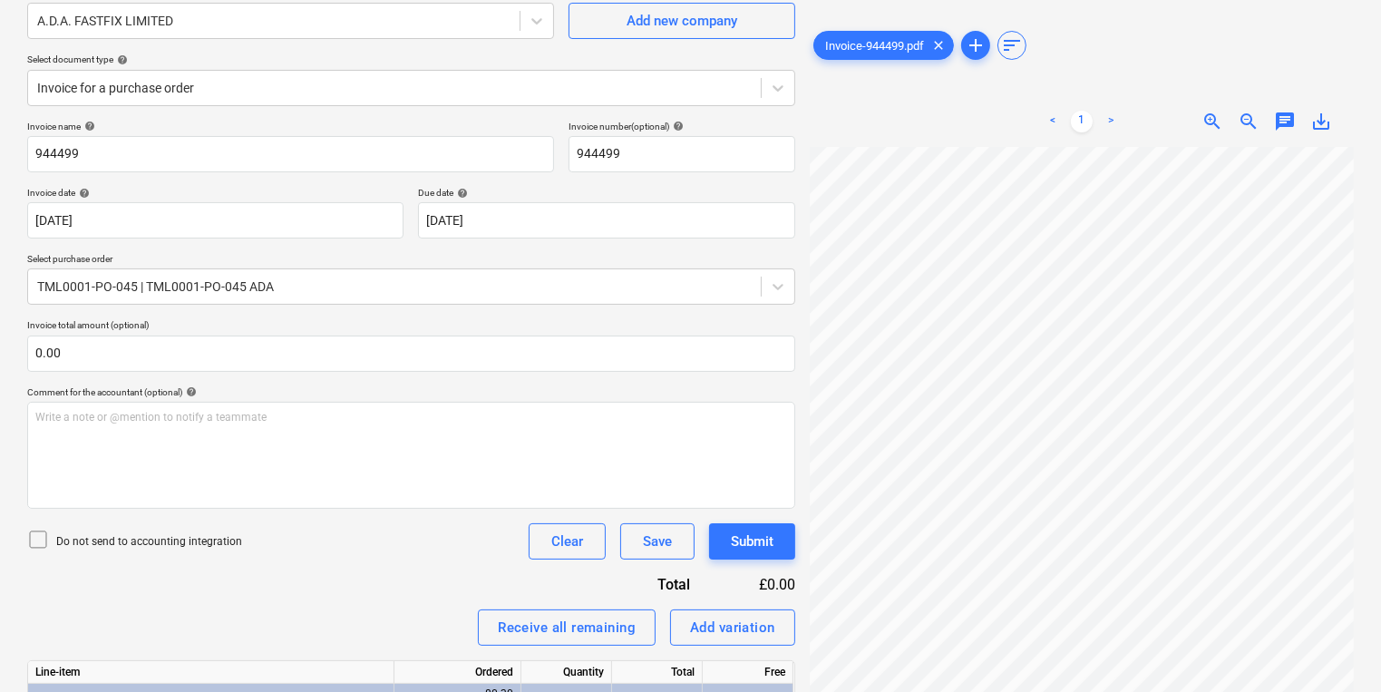
scroll to position [117, 0]
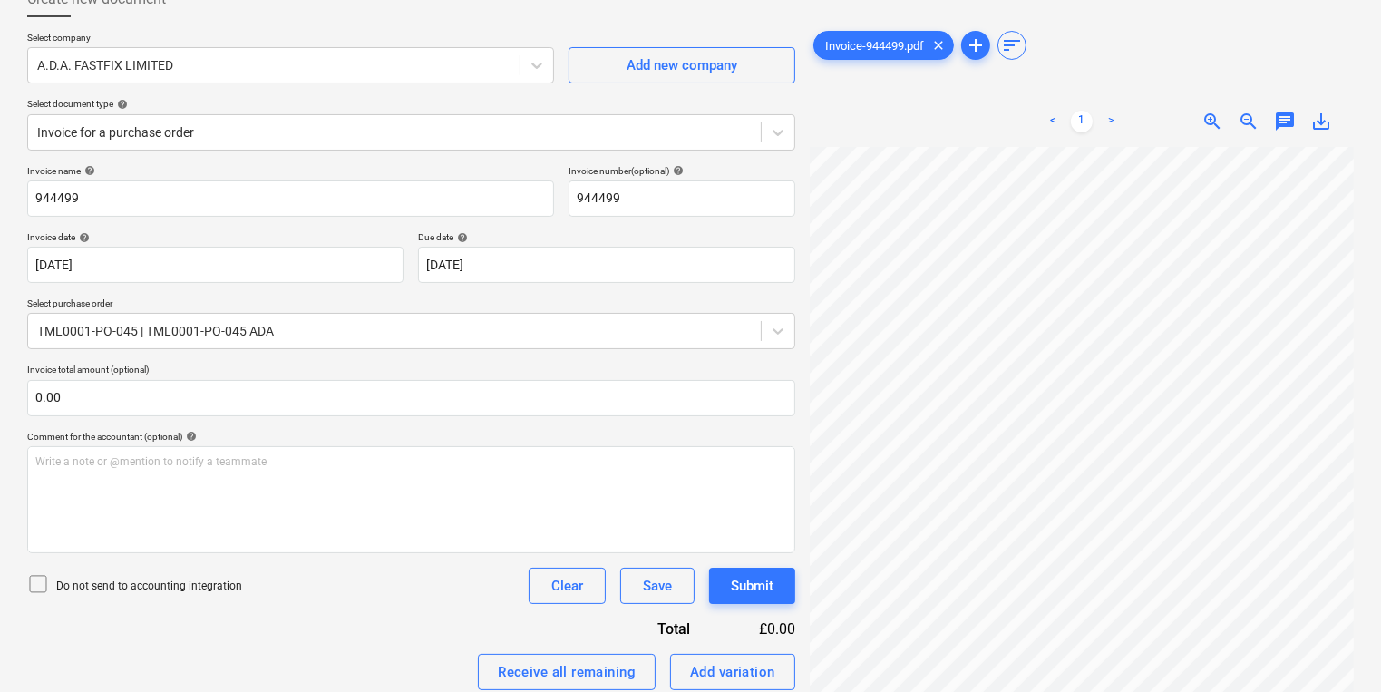
click at [558, 309] on p "Select purchase order" at bounding box center [411, 304] width 768 height 15
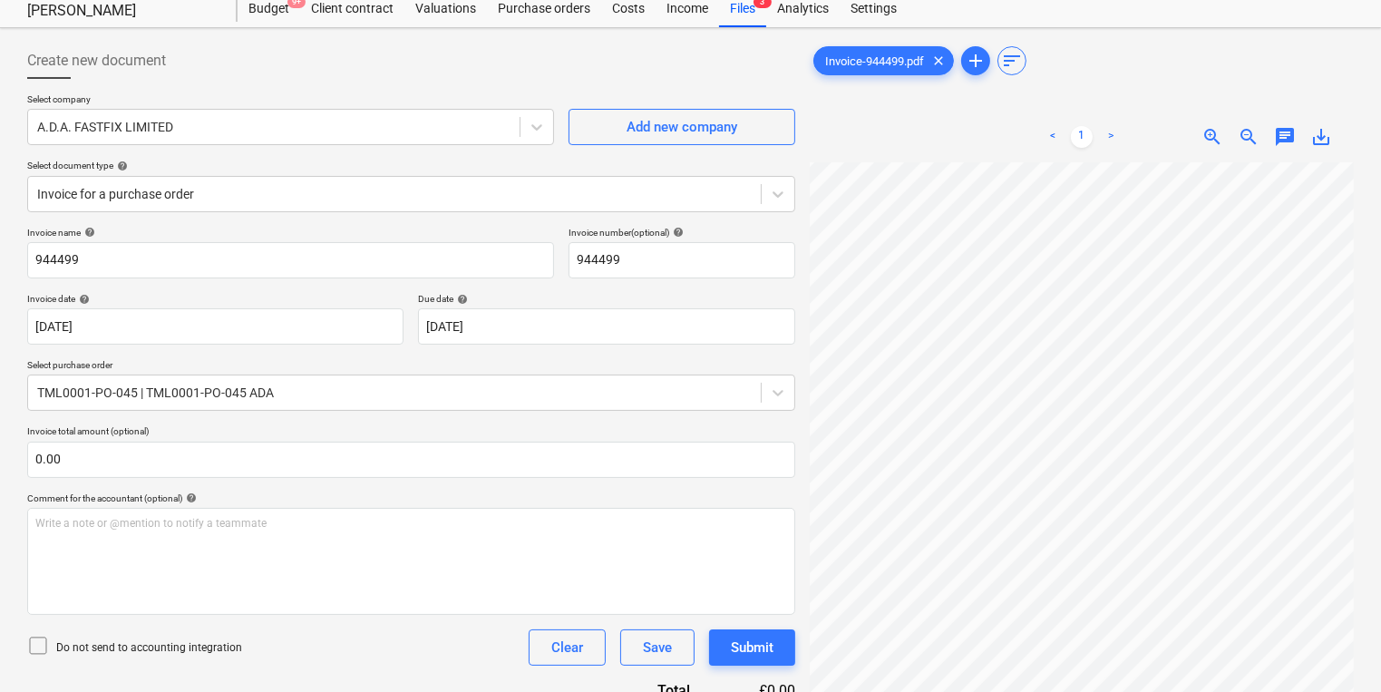
scroll to position [0, 0]
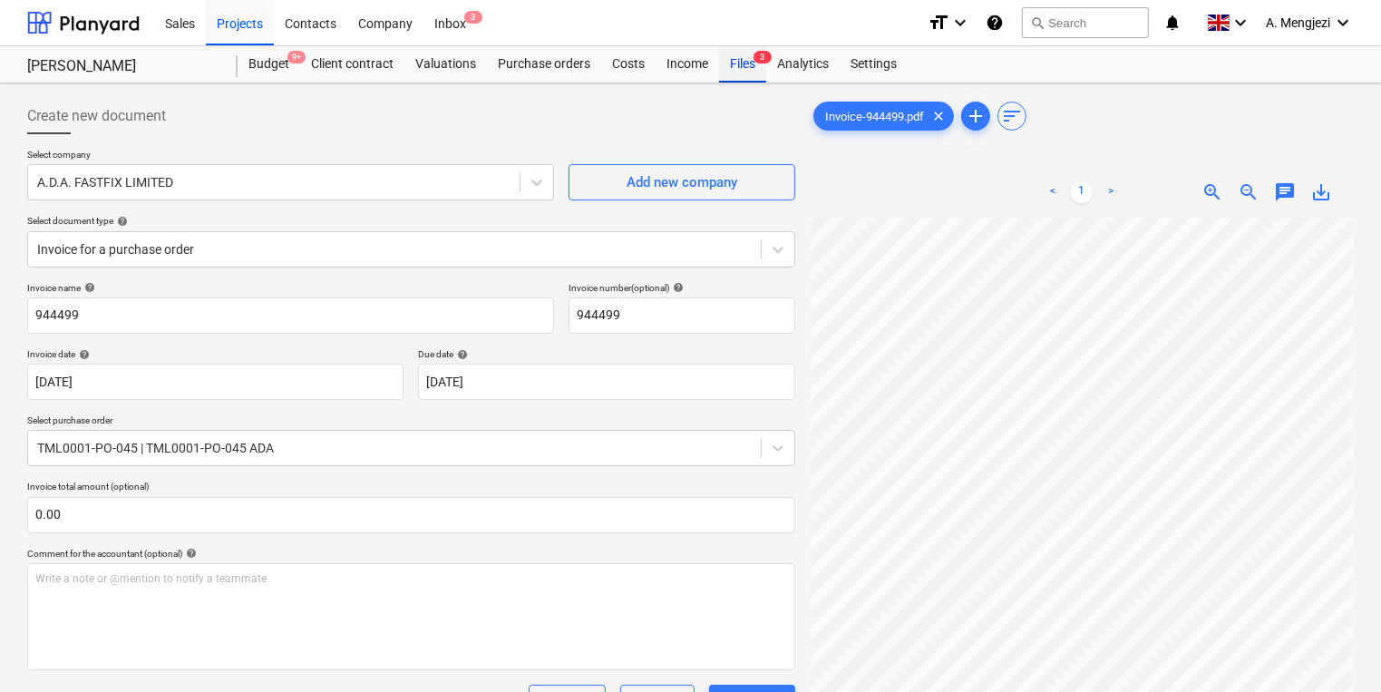
click at [751, 77] on div "Files 3" at bounding box center [742, 64] width 47 height 36
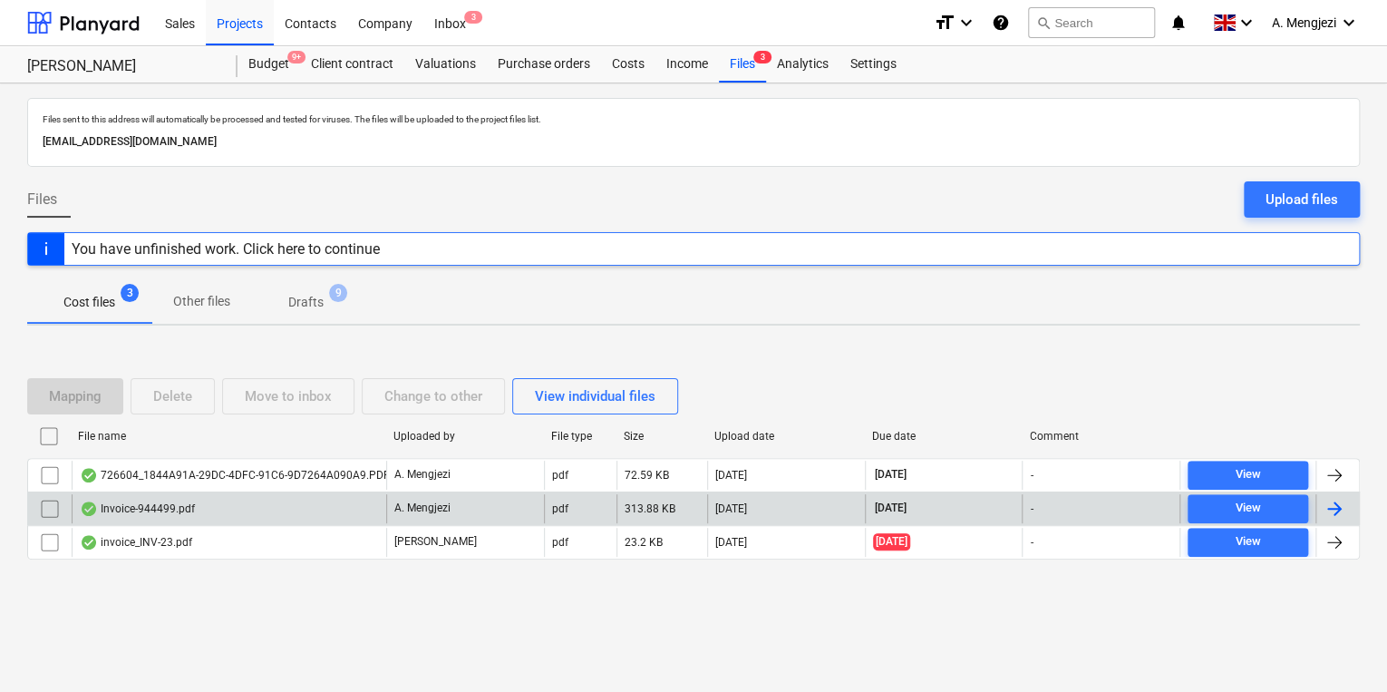
click at [243, 500] on div "Invoice-944499.pdf" at bounding box center [229, 508] width 315 height 29
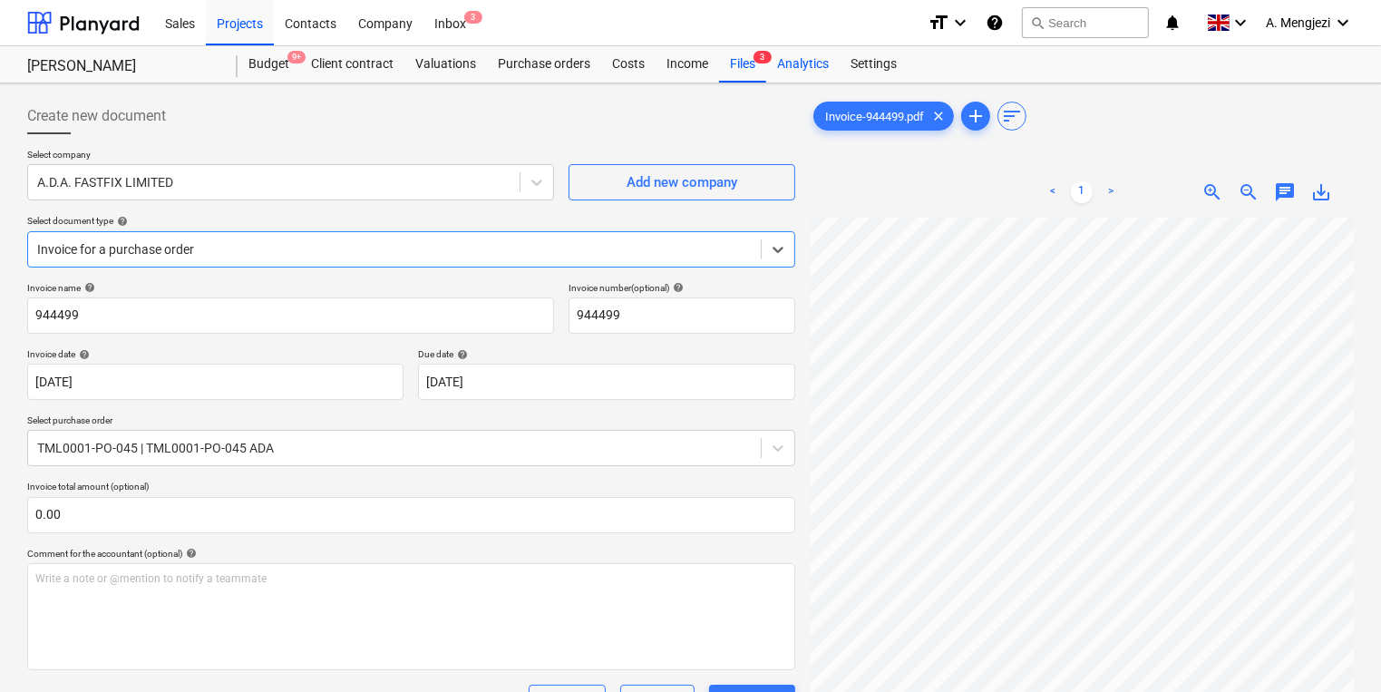
click at [786, 70] on div "Analytics" at bounding box center [802, 64] width 73 height 36
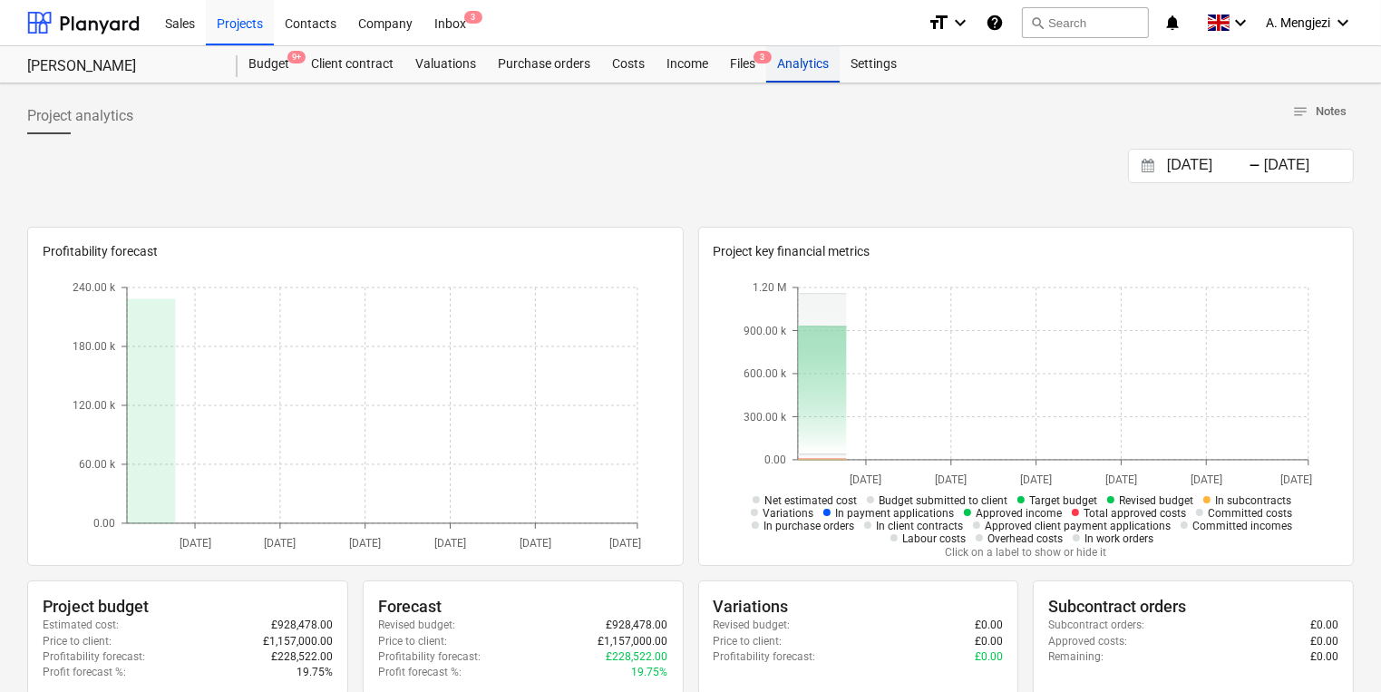
click at [767, 75] on div "Analytics" at bounding box center [802, 64] width 73 height 36
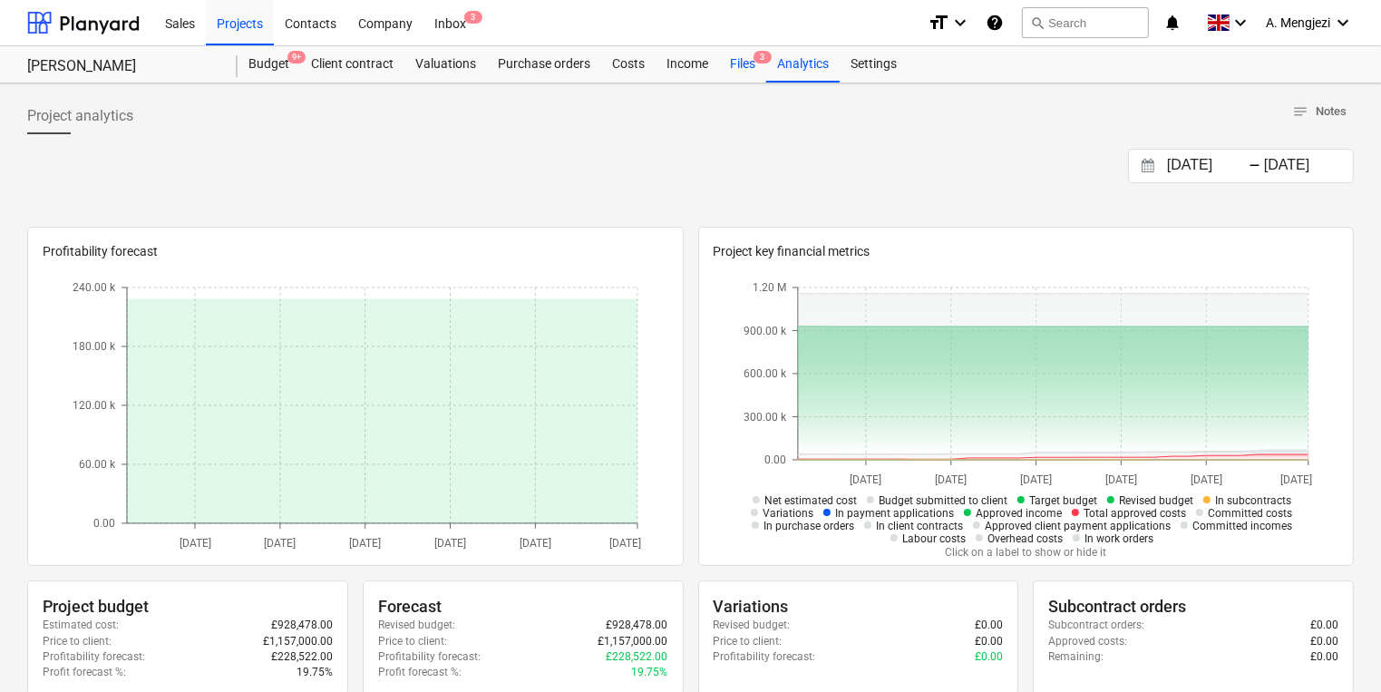
click at [737, 65] on div "Files 3" at bounding box center [742, 64] width 47 height 36
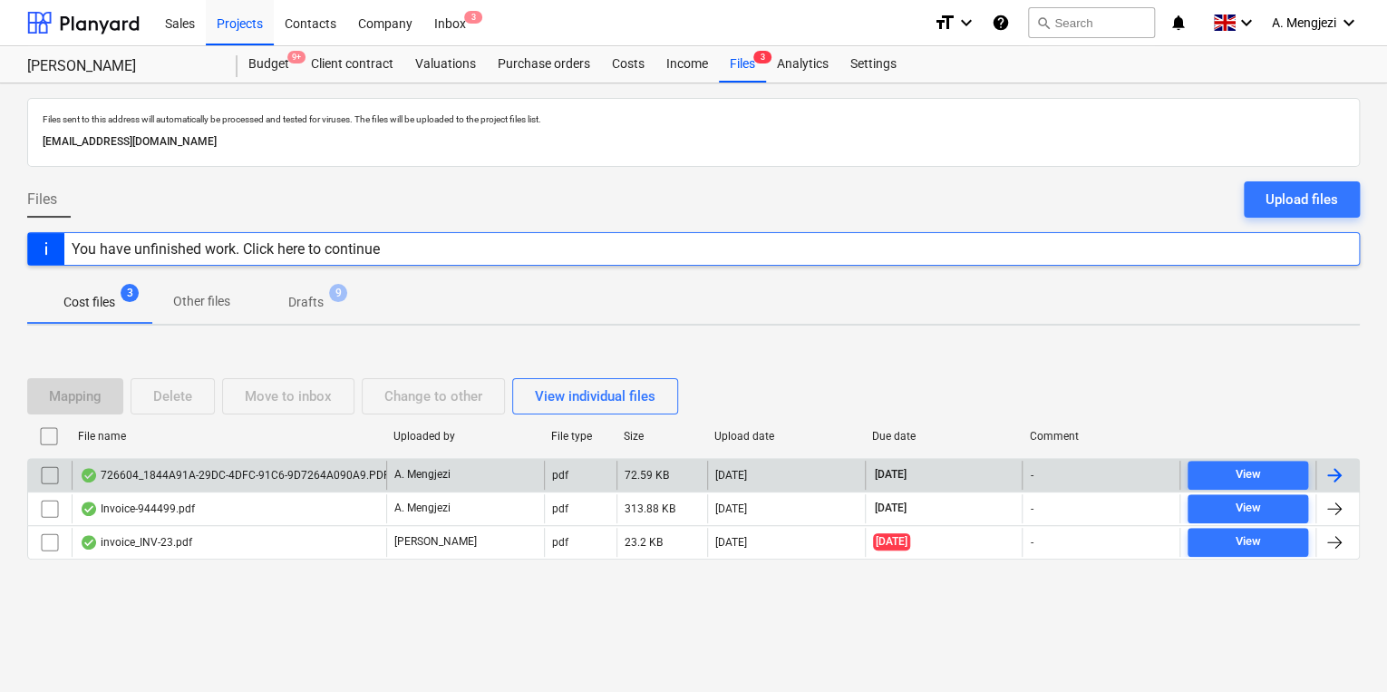
click at [270, 458] on div "726604_1844A91A-29DC-4DFC-91C6-9D7264A090A9.PDF A. Mengjezi pdf 72.59 KB 07.10.…" at bounding box center [693, 475] width 1333 height 34
click at [277, 468] on div "726604_1844A91A-29DC-4DFC-91C6-9D7264A090A9.PDF" at bounding box center [235, 475] width 310 height 15
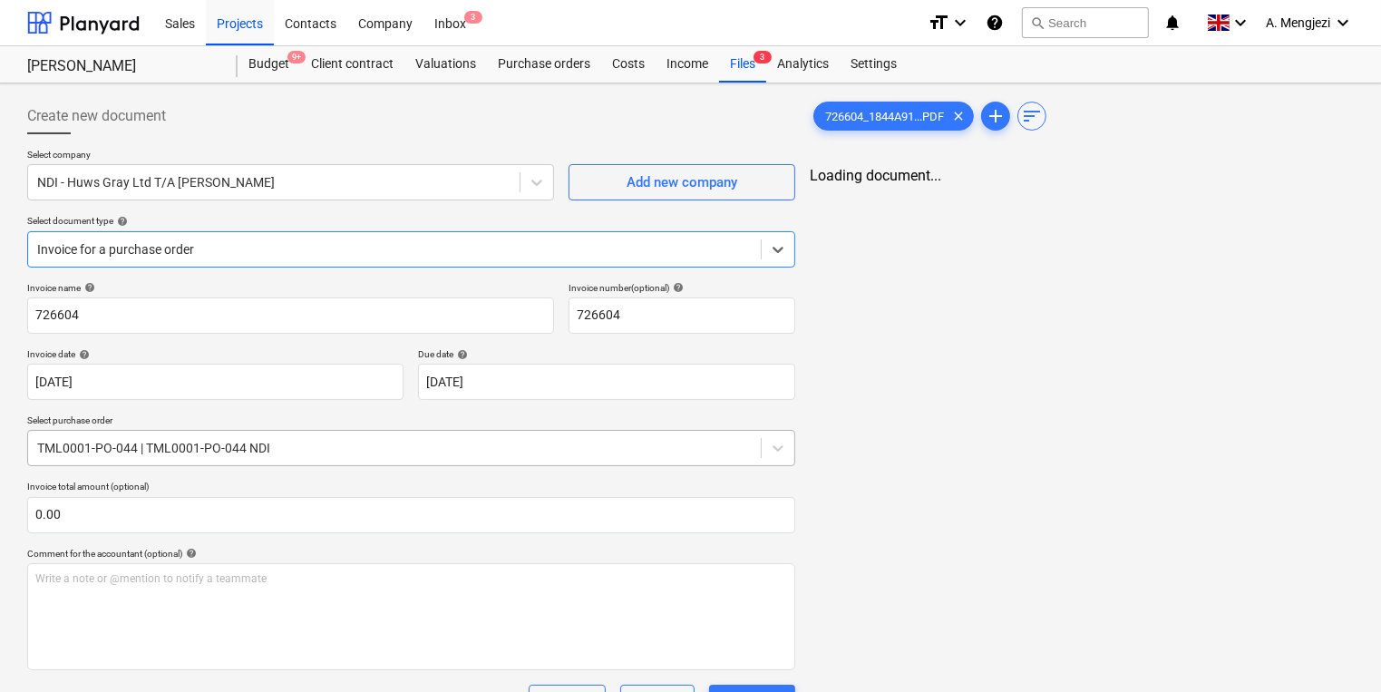
type input "726604"
type input "[DATE]"
click at [751, 67] on div "Files 3" at bounding box center [742, 64] width 47 height 36
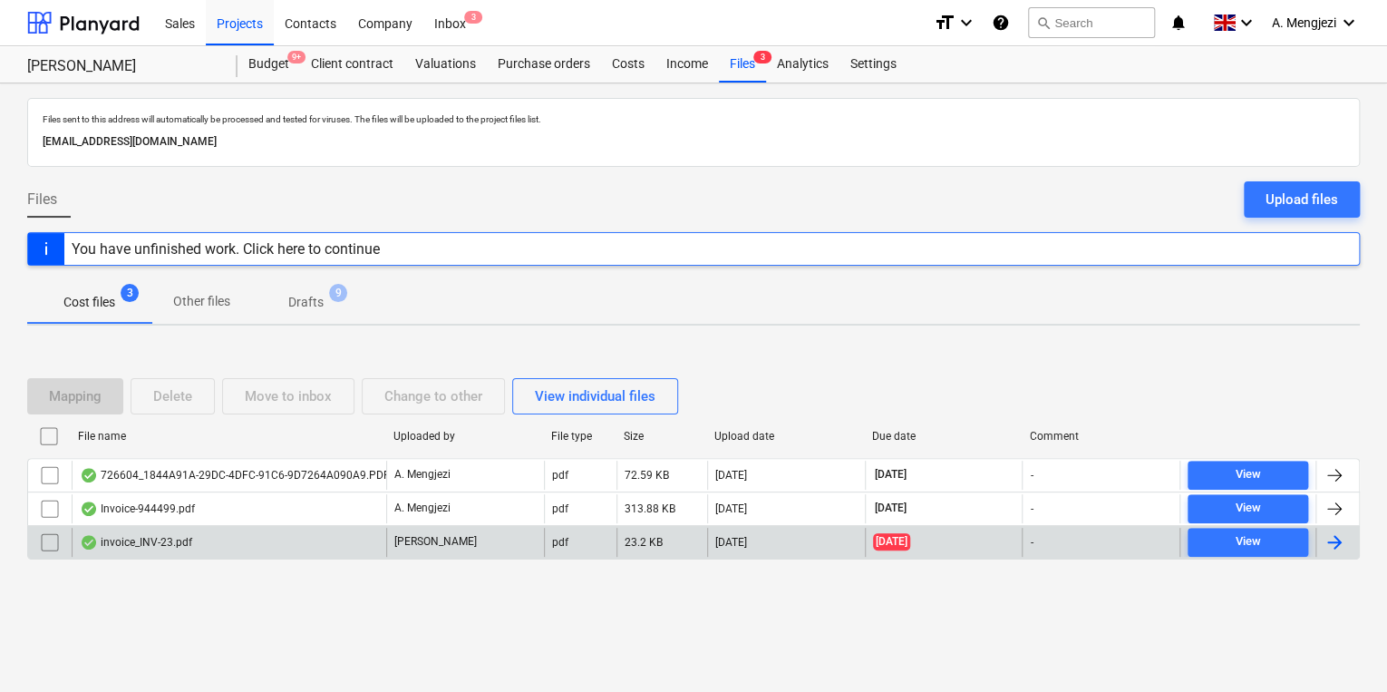
click at [286, 540] on div "invoice_INV-23.pdf" at bounding box center [229, 542] width 315 height 29
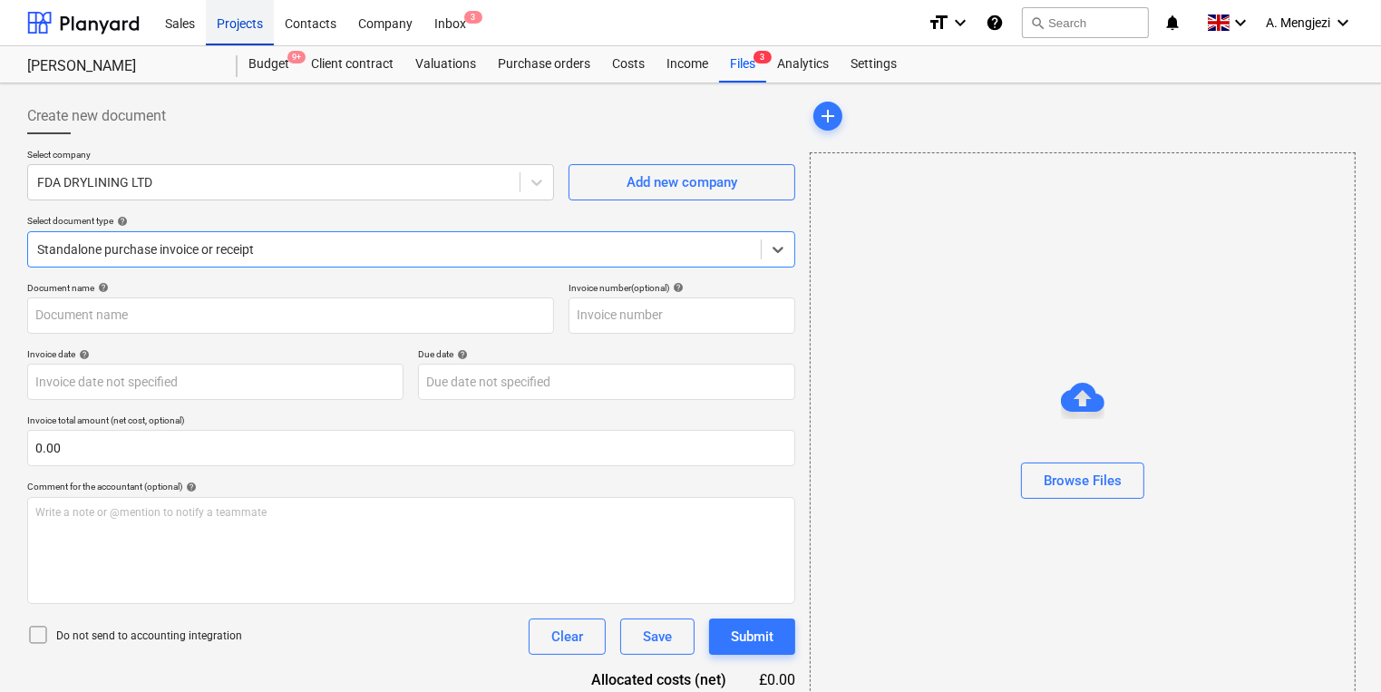
type input "INV-23"
type input "27 Sep 2025"
click at [236, 25] on div "Projects" at bounding box center [240, 22] width 68 height 46
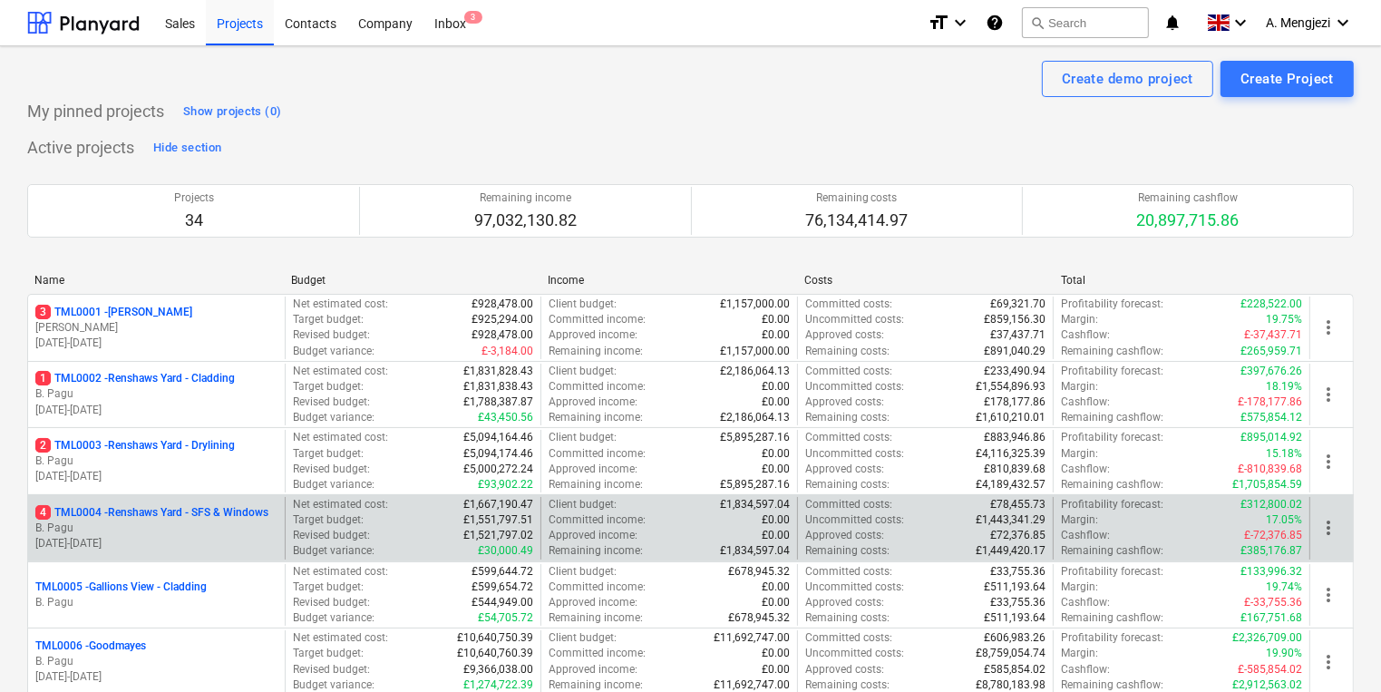
click at [227, 498] on div "4 TML0004 - Renshaws Yard - SFS & Windows B. Pagu 30.09.2024 - 22.12.2025" at bounding box center [156, 528] width 257 height 63
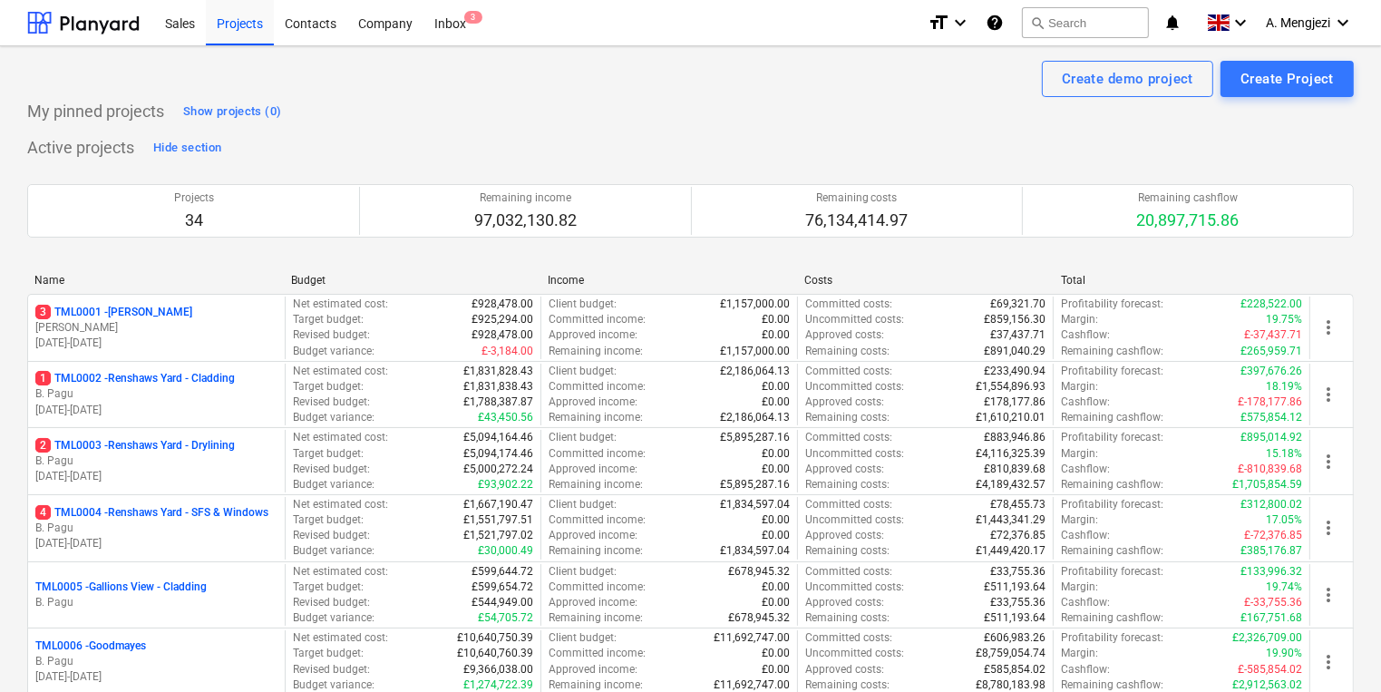
click at [221, 505] on p "4 TML0004 - Renshaws Yard - SFS & Windows" at bounding box center [151, 512] width 233 height 15
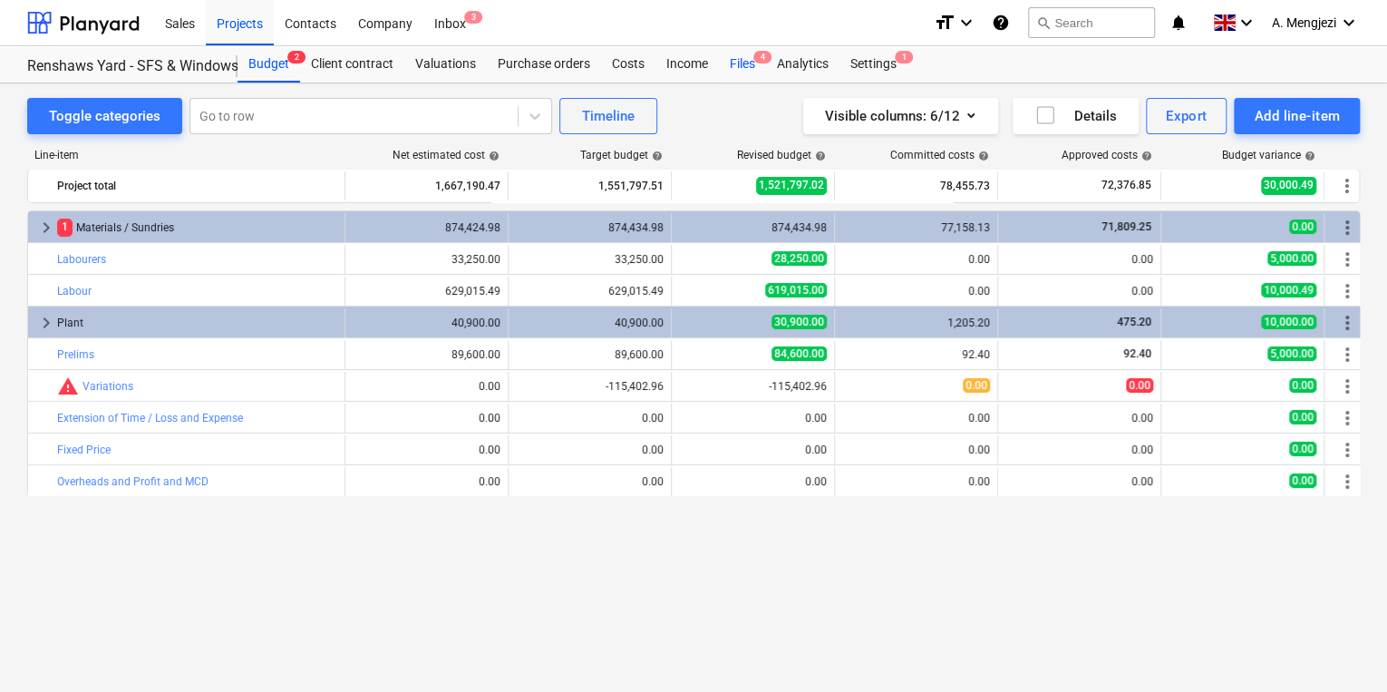
click at [729, 58] on div "Files 4" at bounding box center [742, 64] width 47 height 36
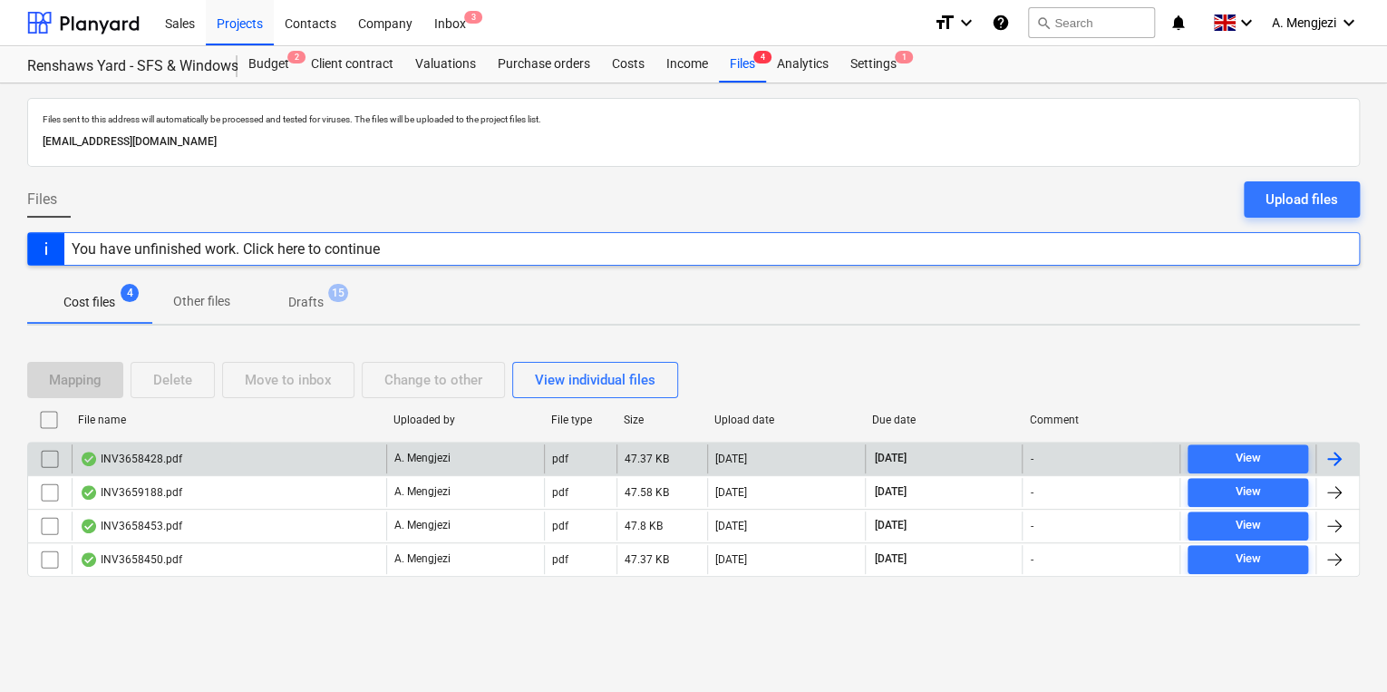
click at [252, 465] on div "INV3658428.pdf" at bounding box center [229, 458] width 315 height 29
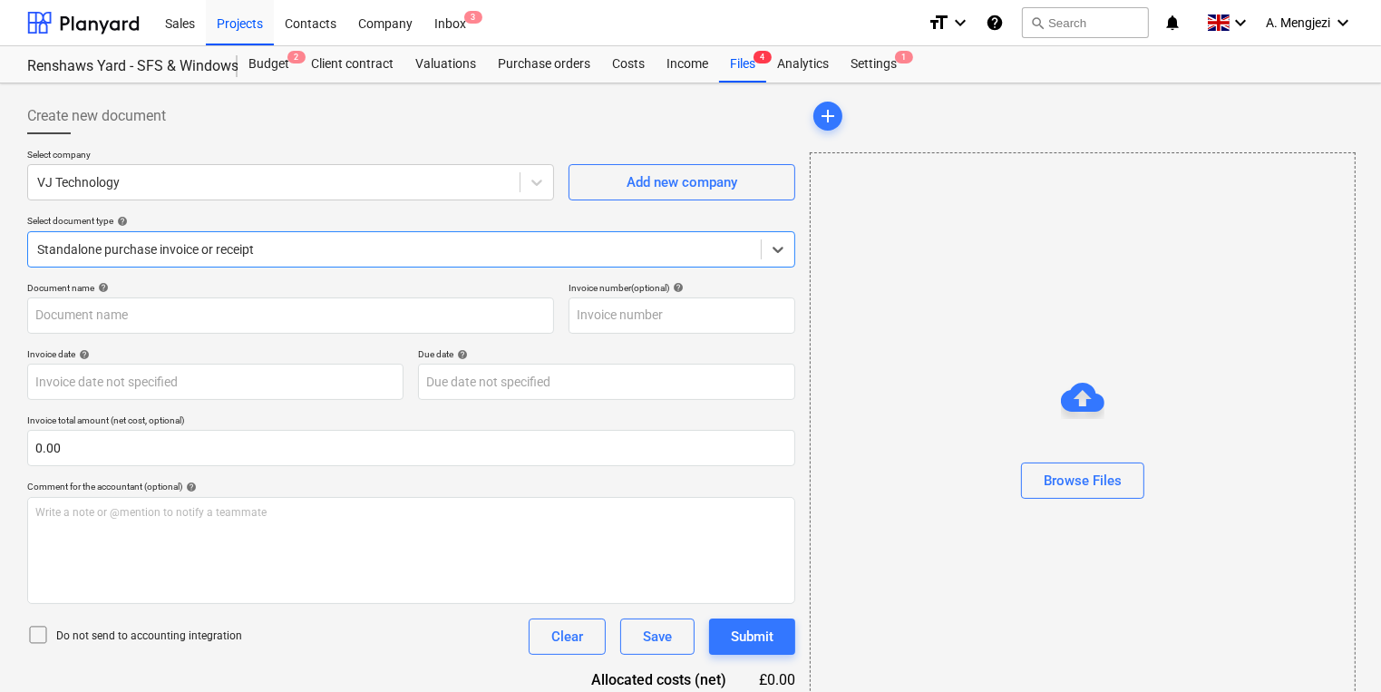
type input "INV3658428"
type input "[DATE]"
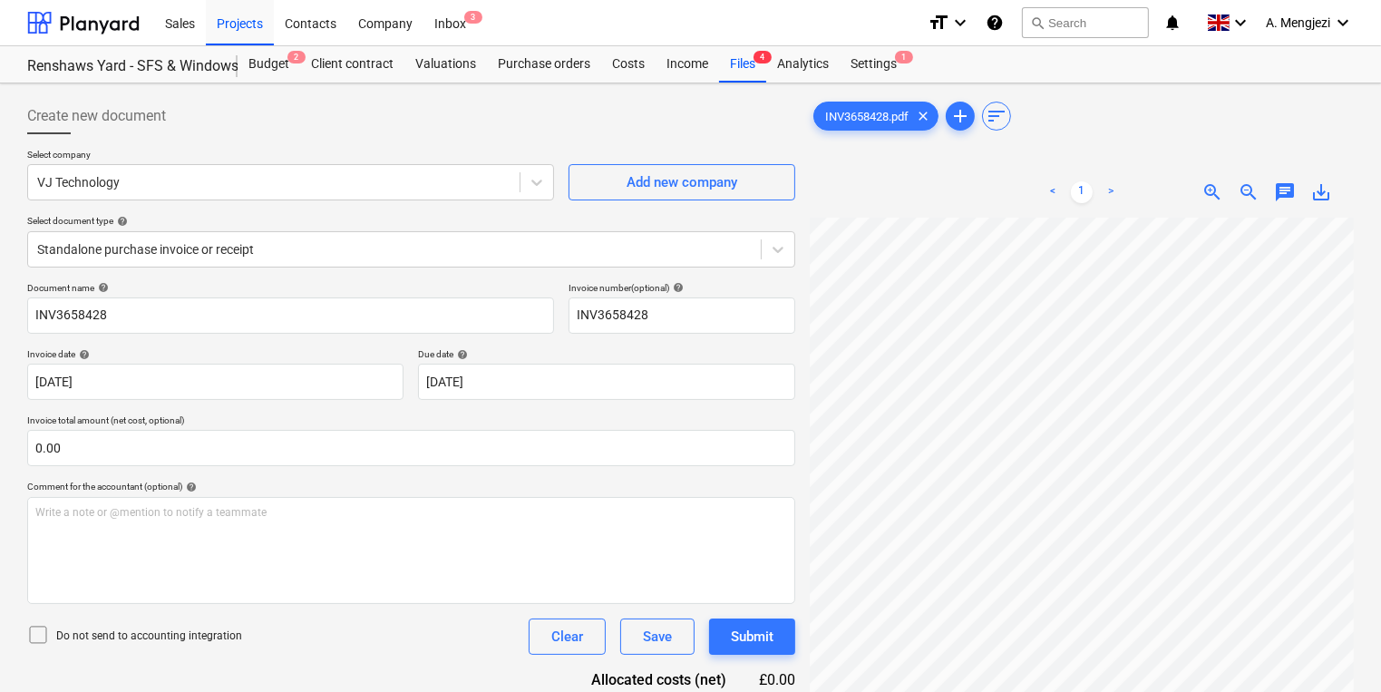
scroll to position [40, 275]
click at [723, 369] on div "Create new document Select company VJ Technology Add new company Select documen…" at bounding box center [690, 478] width 1341 height 775
click at [1381, 319] on html "Sales Projects Contacts Company Inbox 3 format_size keyboard_arrow_down help se…" at bounding box center [690, 346] width 1381 height 692
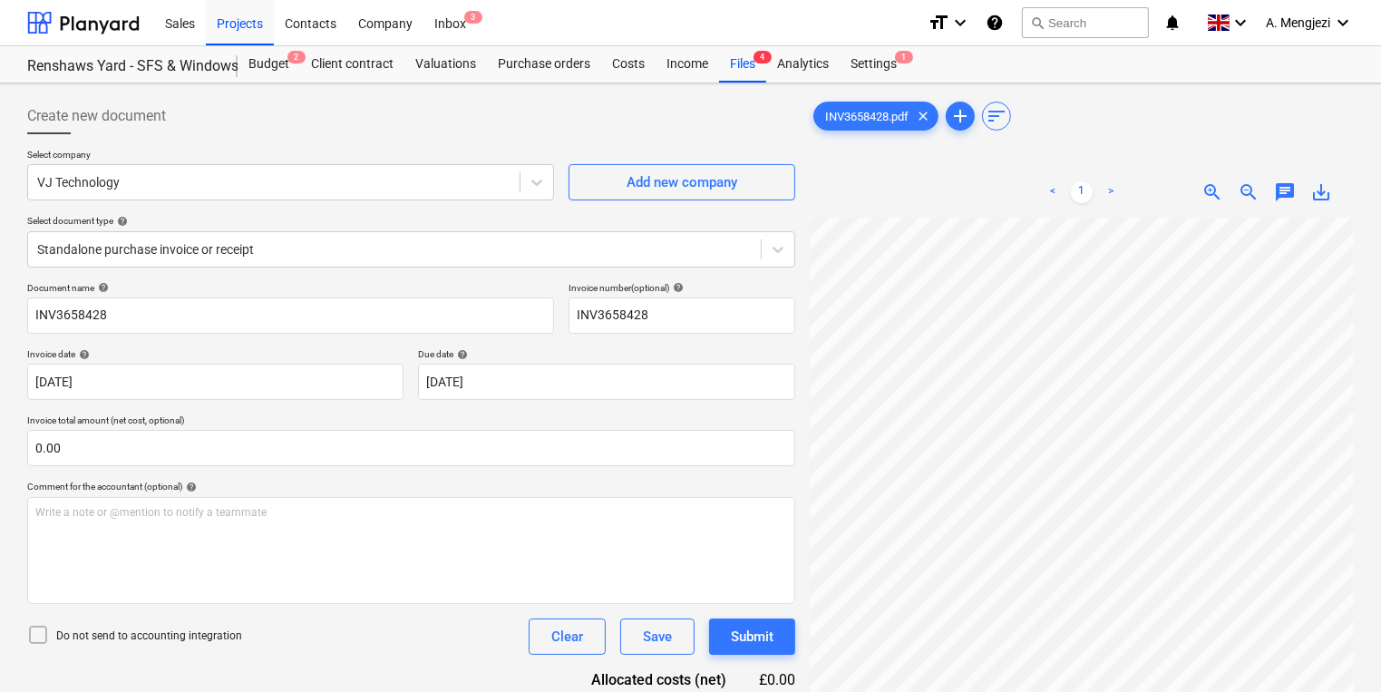
click at [1381, 351] on html "Sales Projects Contacts Company Inbox 3 format_size keyboard_arrow_down help se…" at bounding box center [690, 346] width 1381 height 692
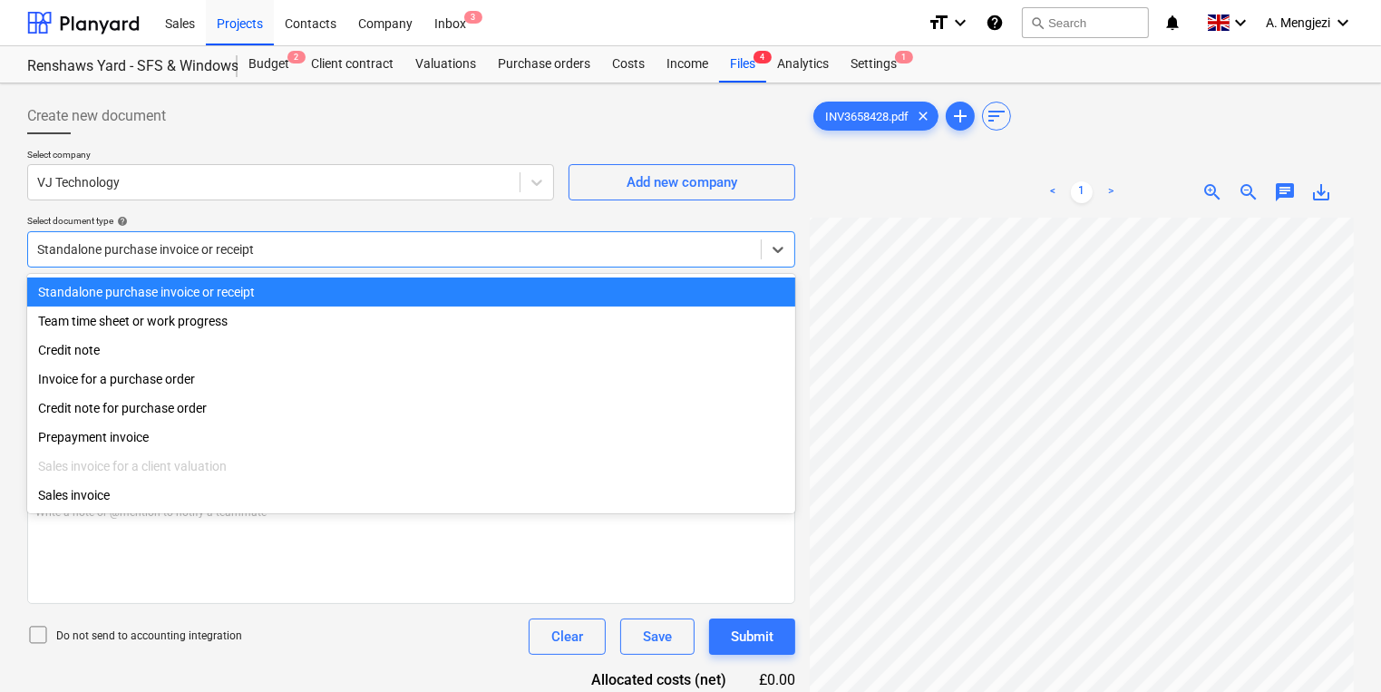
click at [406, 261] on div "Standalone purchase invoice or receipt" at bounding box center [394, 249] width 733 height 25
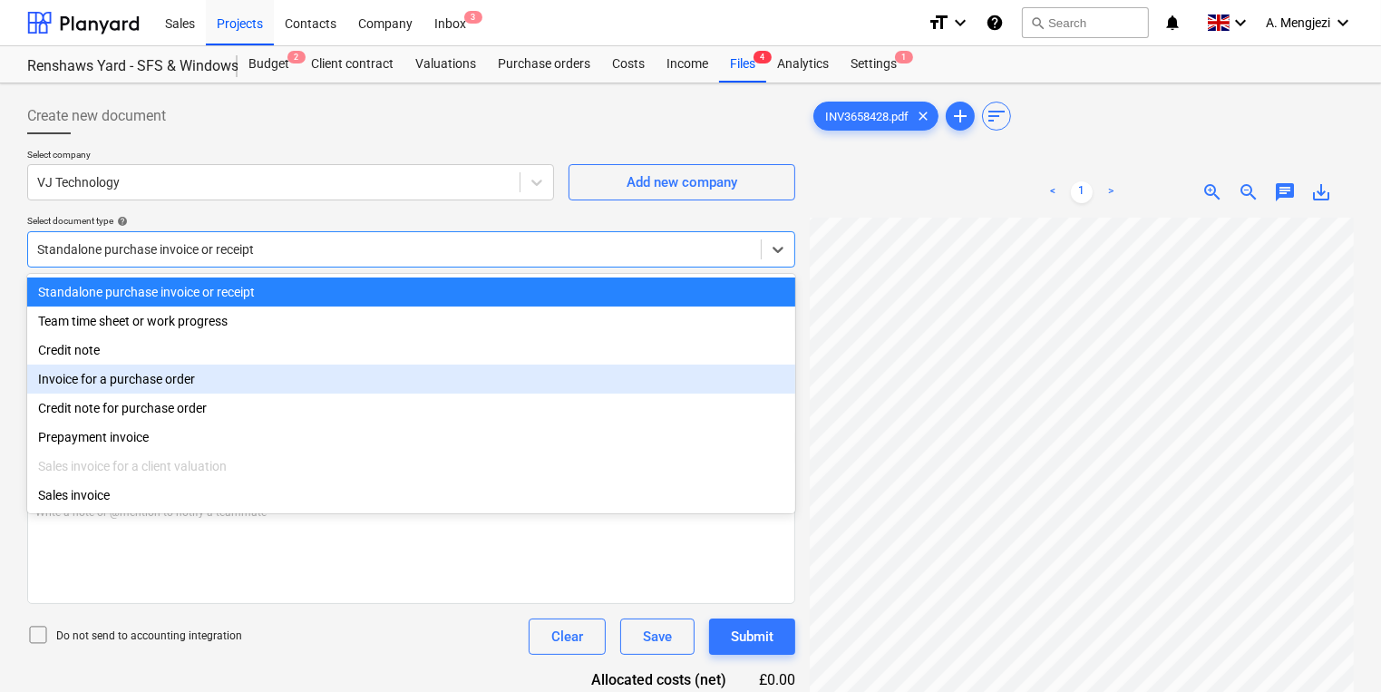
click at [395, 379] on div "Invoice for a purchase order" at bounding box center [411, 378] width 768 height 29
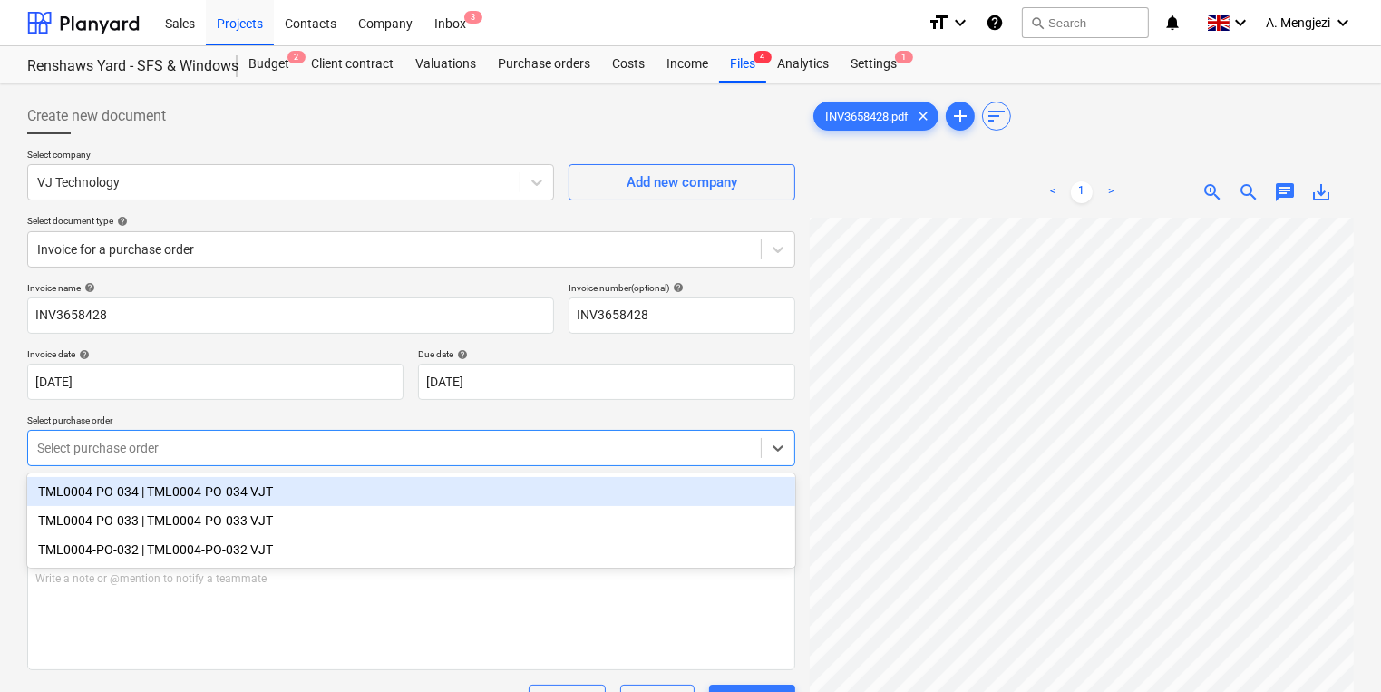
click at [396, 446] on div at bounding box center [394, 448] width 714 height 18
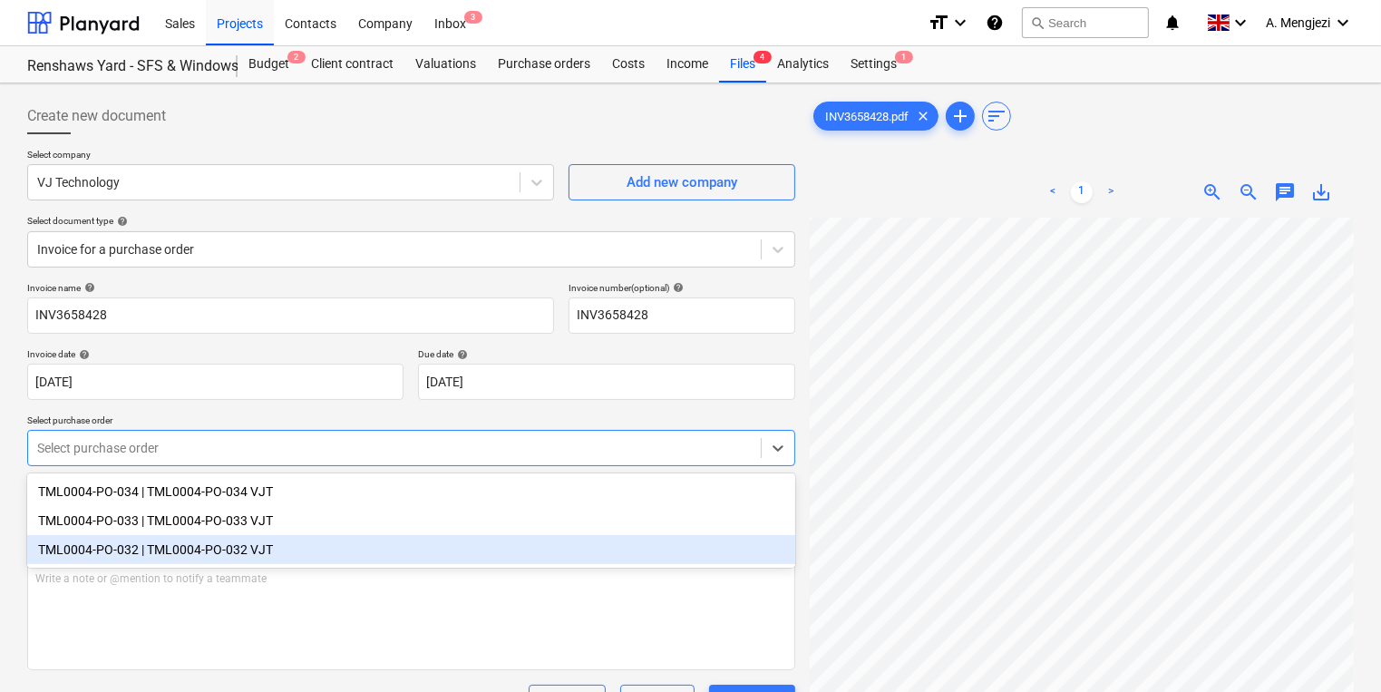
click at [384, 566] on div "TML0004-PO-034 | TML0004-PO-034 VJT TML0004-PO-033 | TML0004-PO-033 VJT TML0004…" at bounding box center [411, 520] width 768 height 94
click at [365, 558] on div "TML0004-PO-032 | TML0004-PO-032 VJT" at bounding box center [411, 549] width 768 height 29
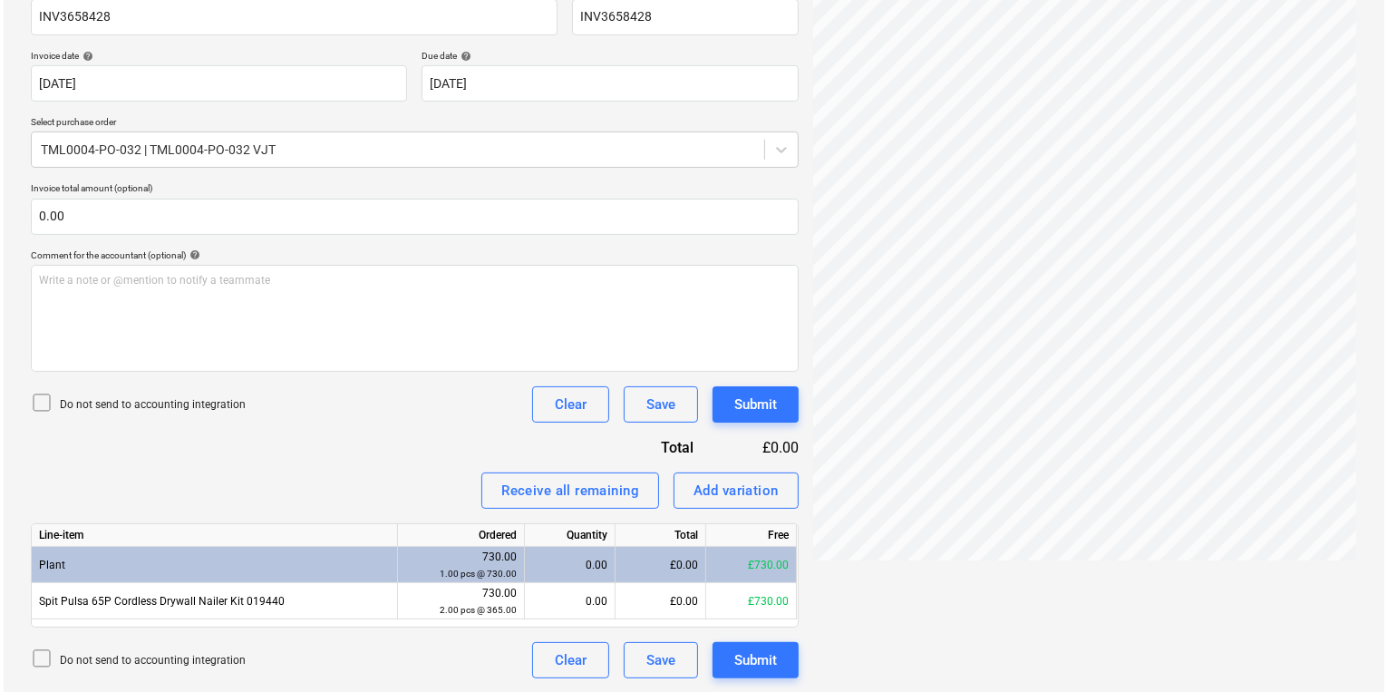
scroll to position [33, 275]
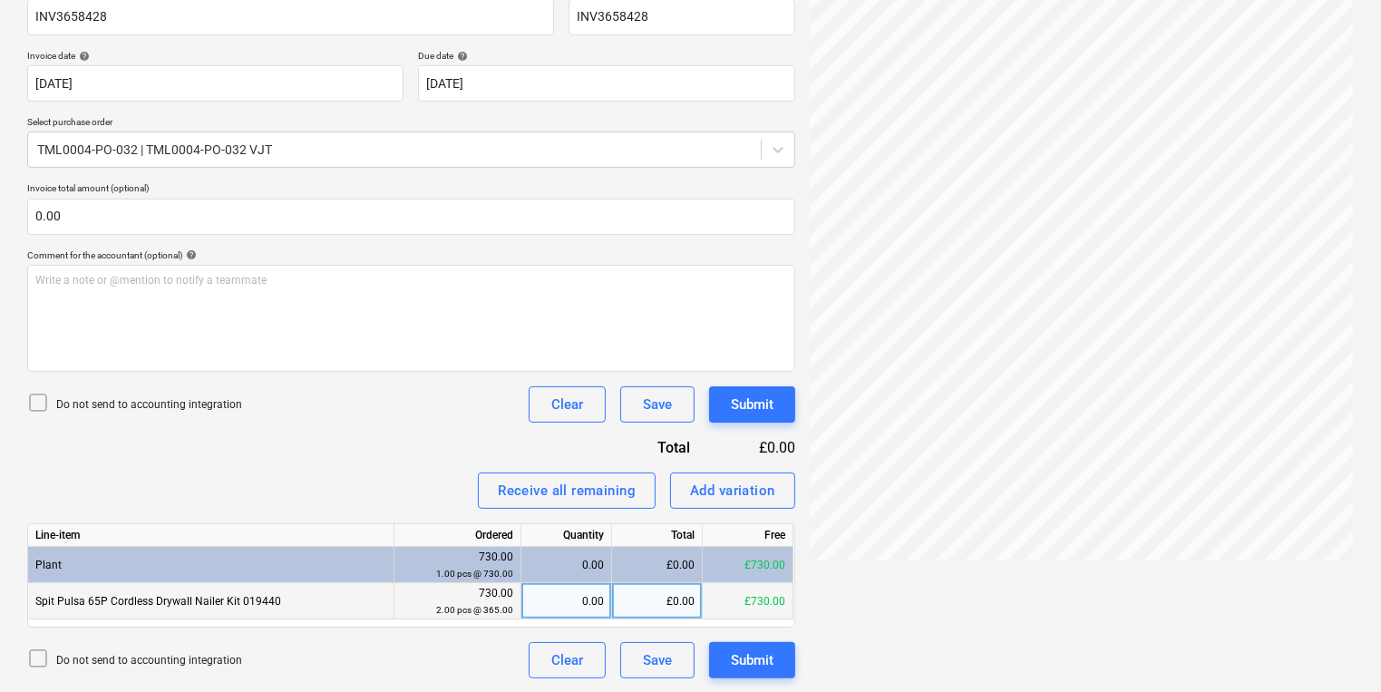
click at [601, 606] on div "0.00" at bounding box center [566, 601] width 75 height 36
type input "1"
click at [729, 393] on button "Submit" at bounding box center [752, 404] width 86 height 36
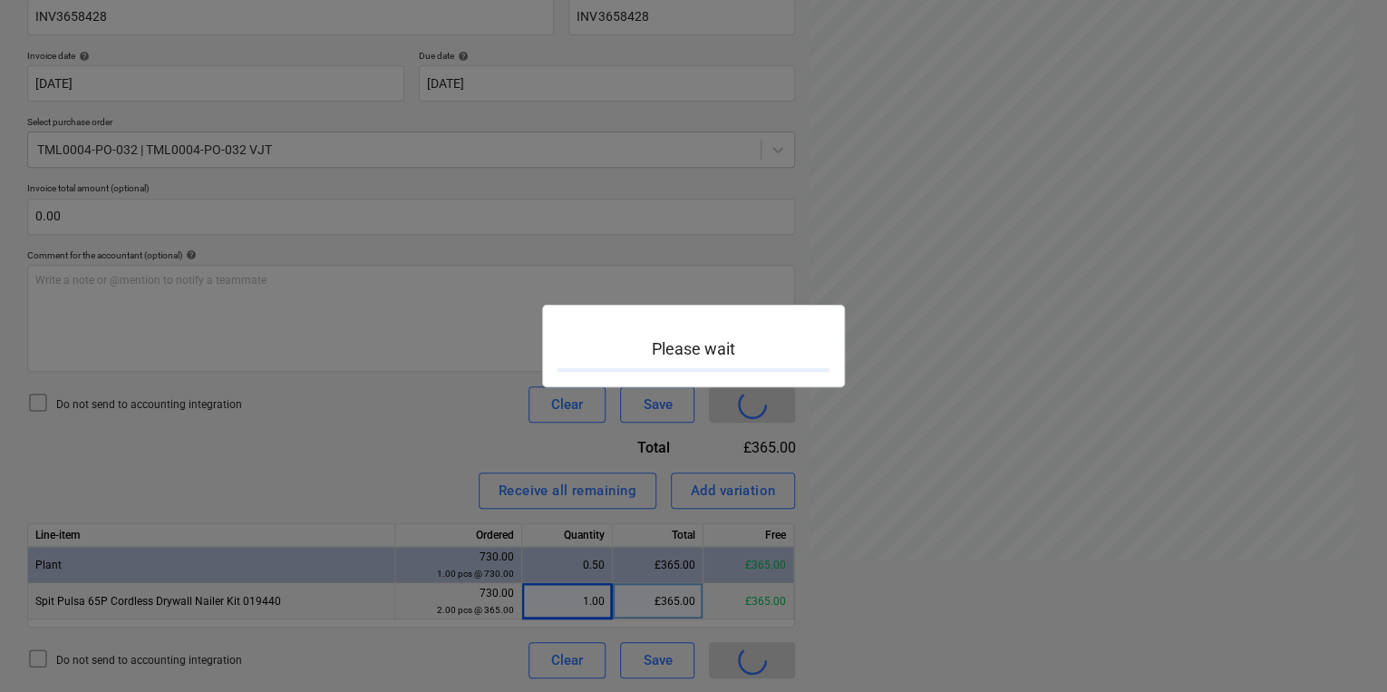
scroll to position [33, 274]
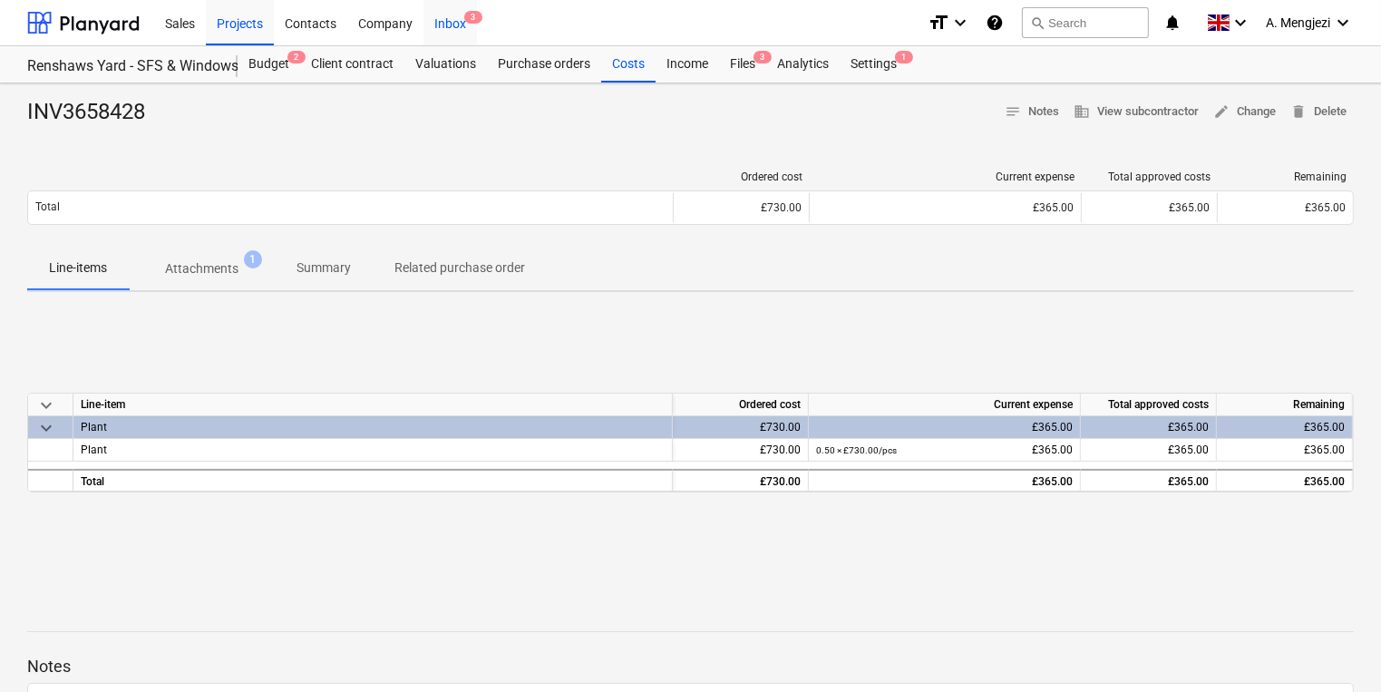
click at [464, 33] on div "Inbox 3" at bounding box center [449, 22] width 53 height 46
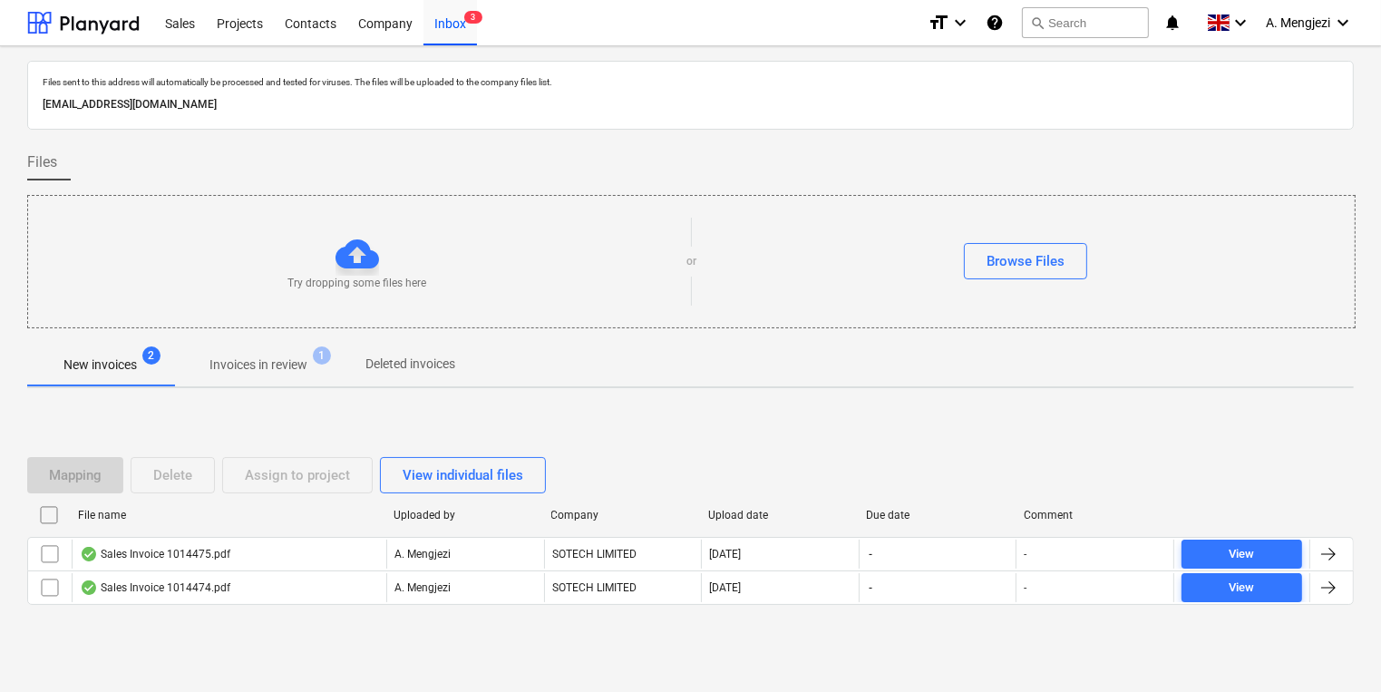
click at [301, 366] on p "Invoices in review" at bounding box center [258, 364] width 98 height 19
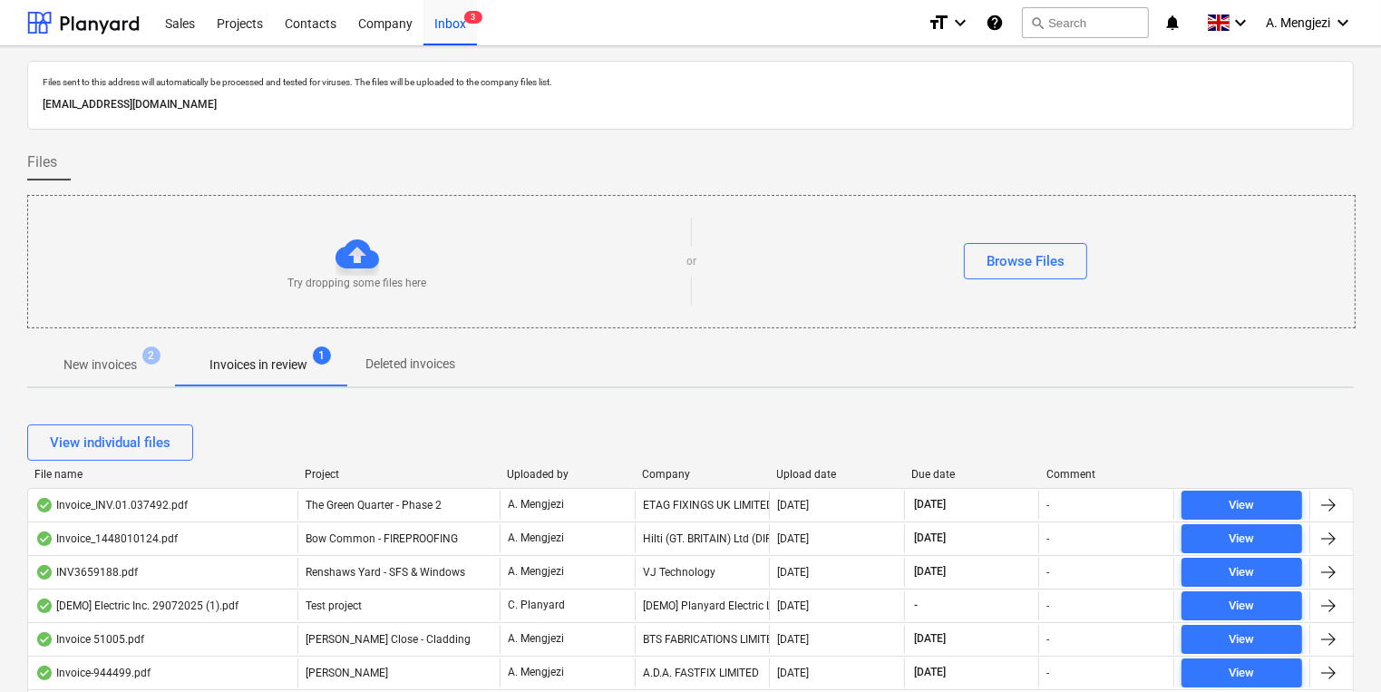
click at [763, 368] on div "New invoices 2 Invoices in review 1 Deleted invoices" at bounding box center [690, 365] width 1326 height 44
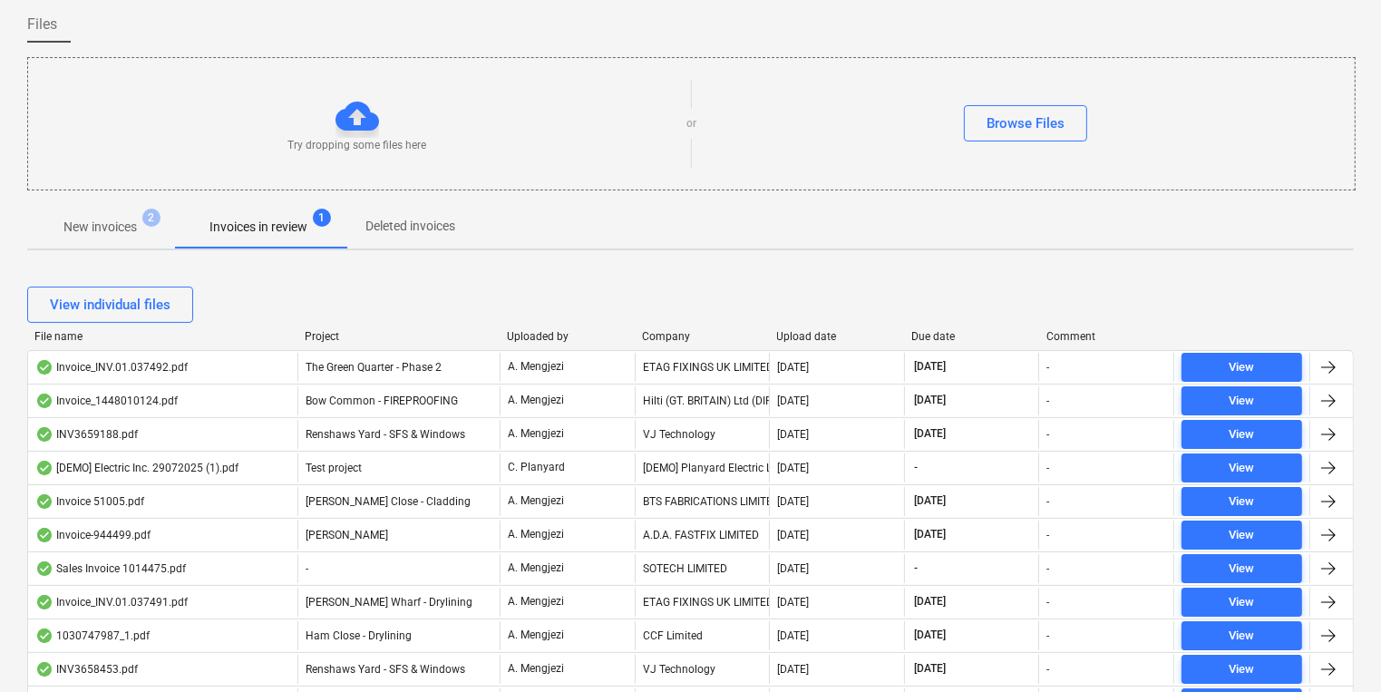
scroll to position [290, 0]
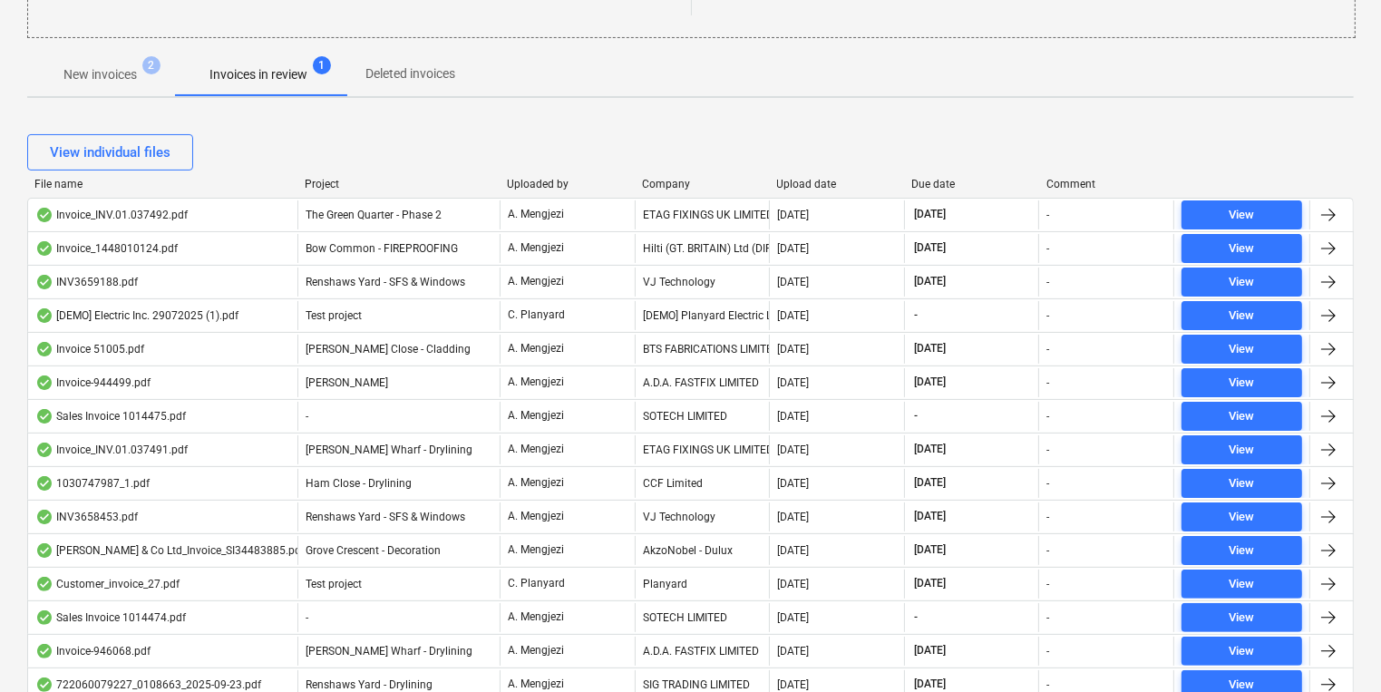
click at [690, 178] on div "Company" at bounding box center [702, 184] width 121 height 13
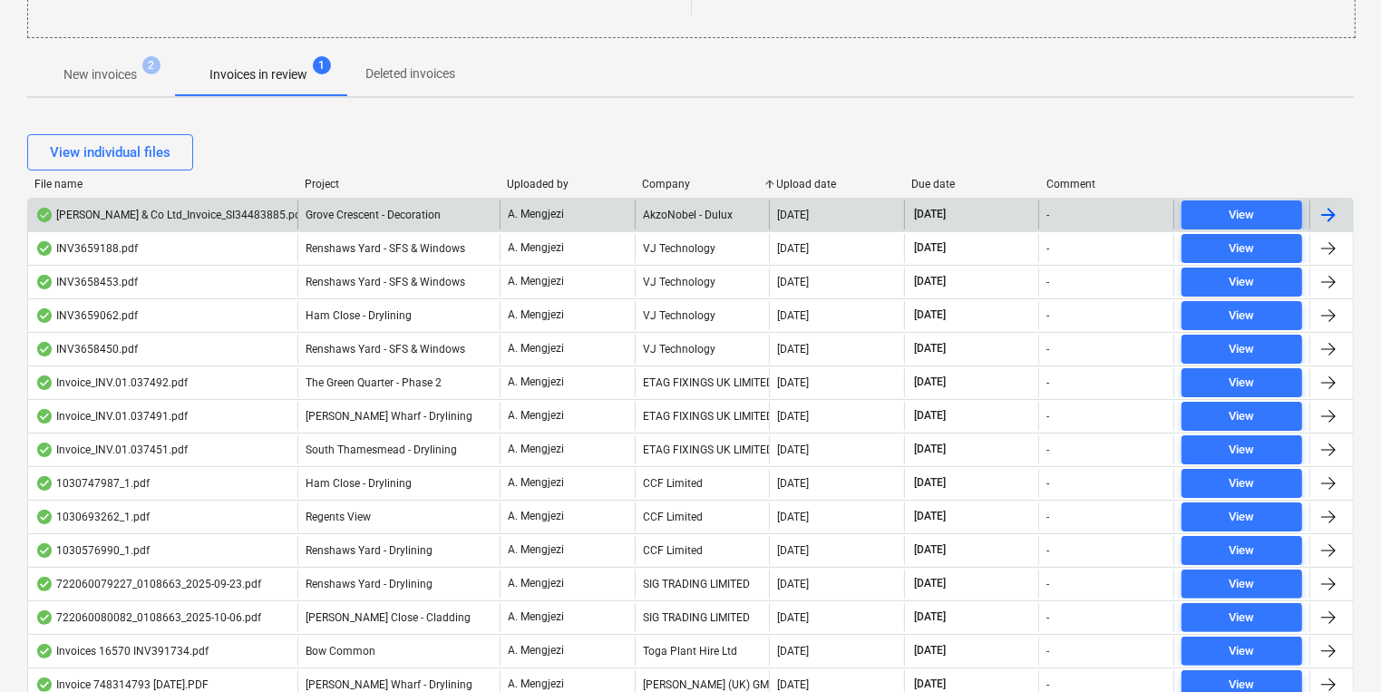
click at [690, 207] on div "AkzoNobel - Dulux" at bounding box center [702, 214] width 135 height 29
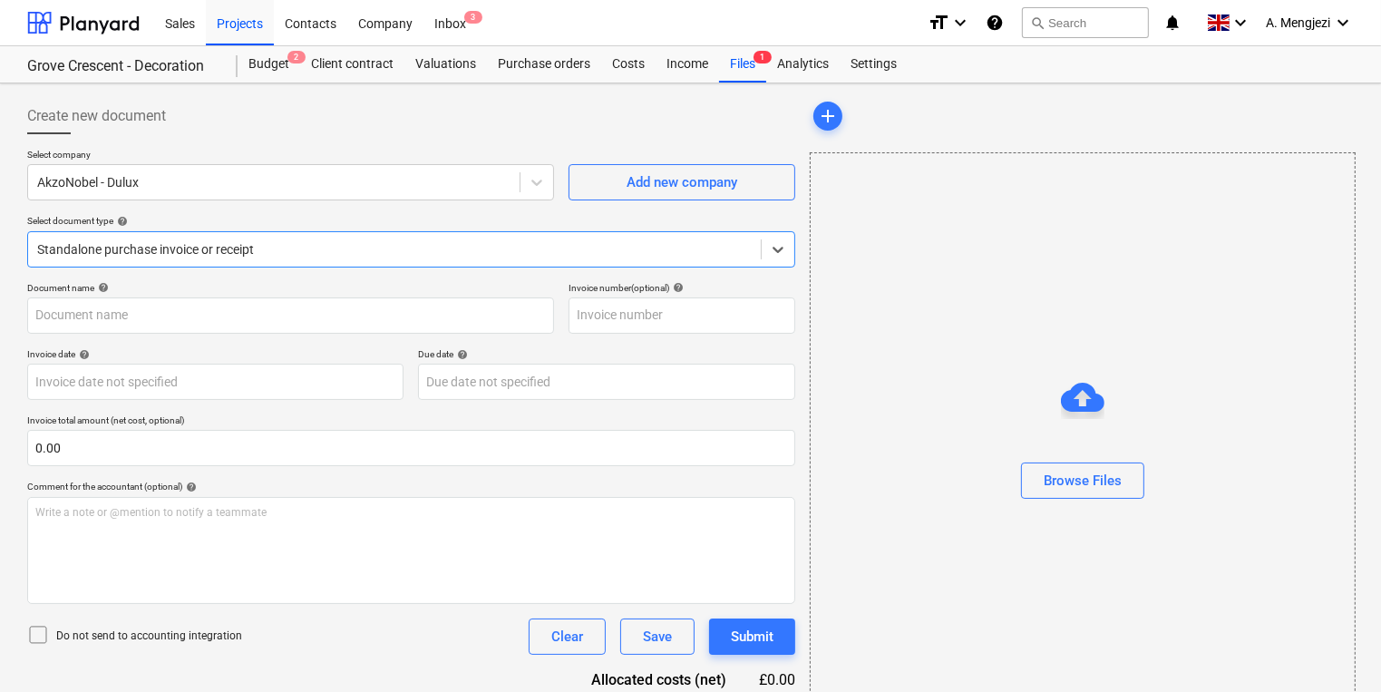
type input "S134483885"
type input "[DATE]"
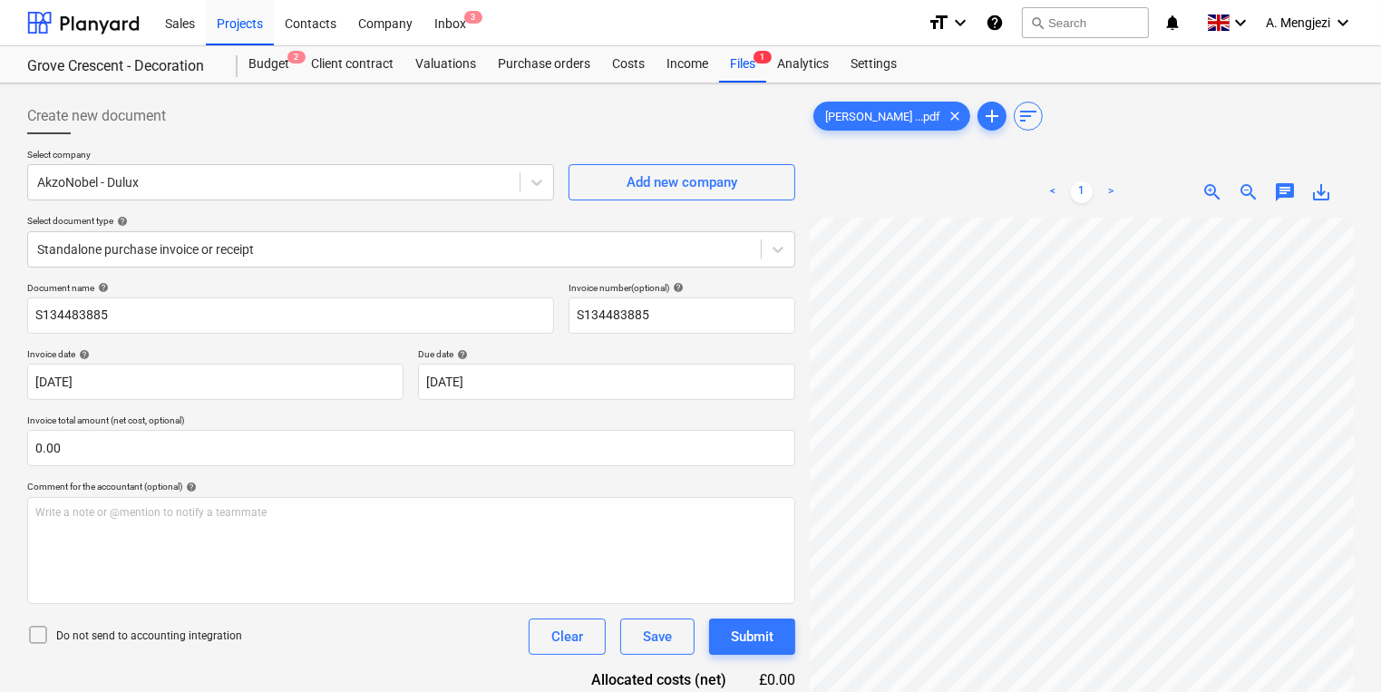
scroll to position [335, 0]
click at [446, 20] on div "Inbox 3" at bounding box center [449, 22] width 53 height 46
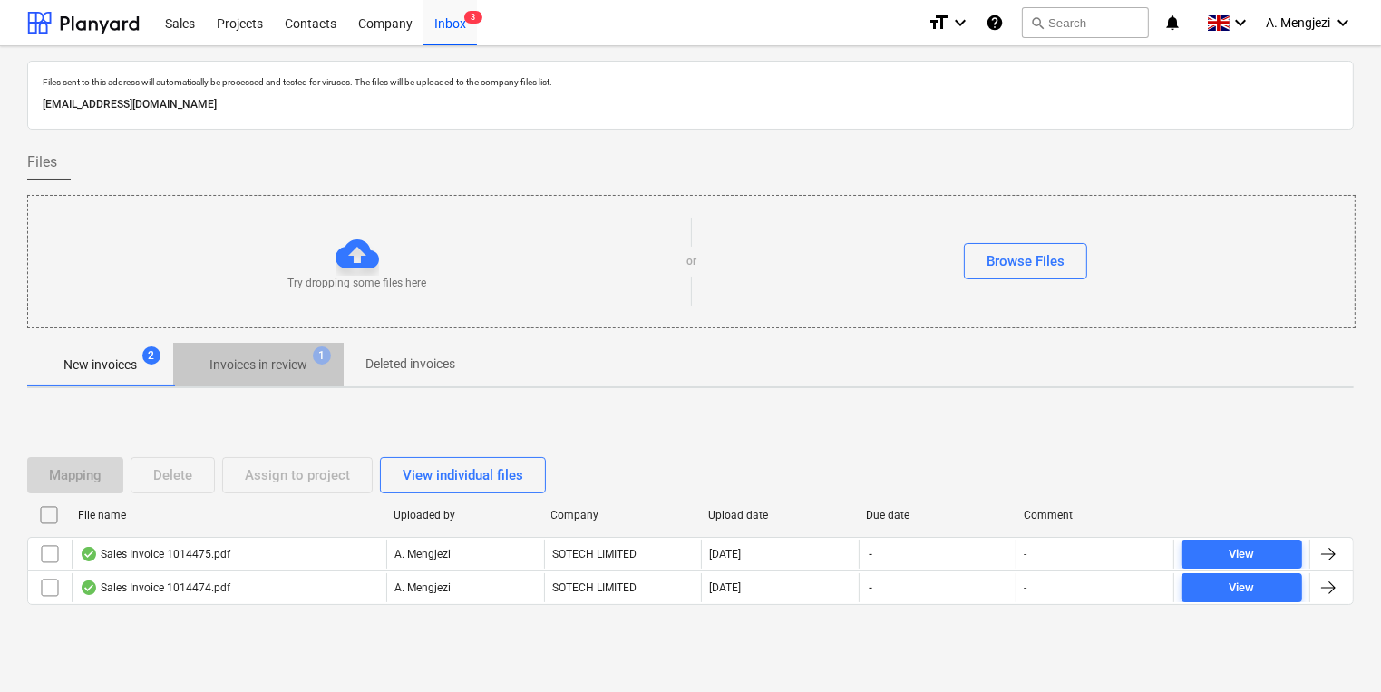
click at [303, 378] on span "Invoices in review 1" at bounding box center [258, 364] width 170 height 33
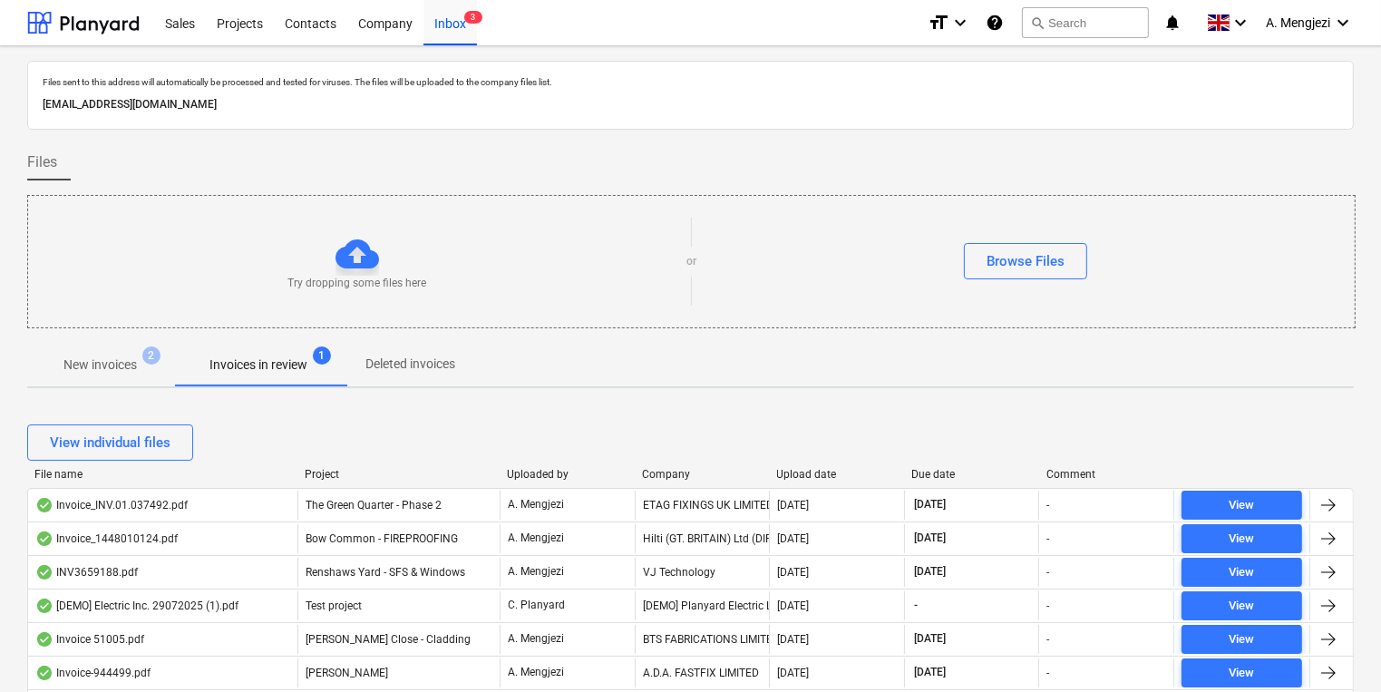
click at [326, 485] on div "File name Project Uploaded by Company Upload date Due date Comment" at bounding box center [690, 478] width 1326 height 20
click at [325, 471] on div "Project" at bounding box center [399, 474] width 188 height 13
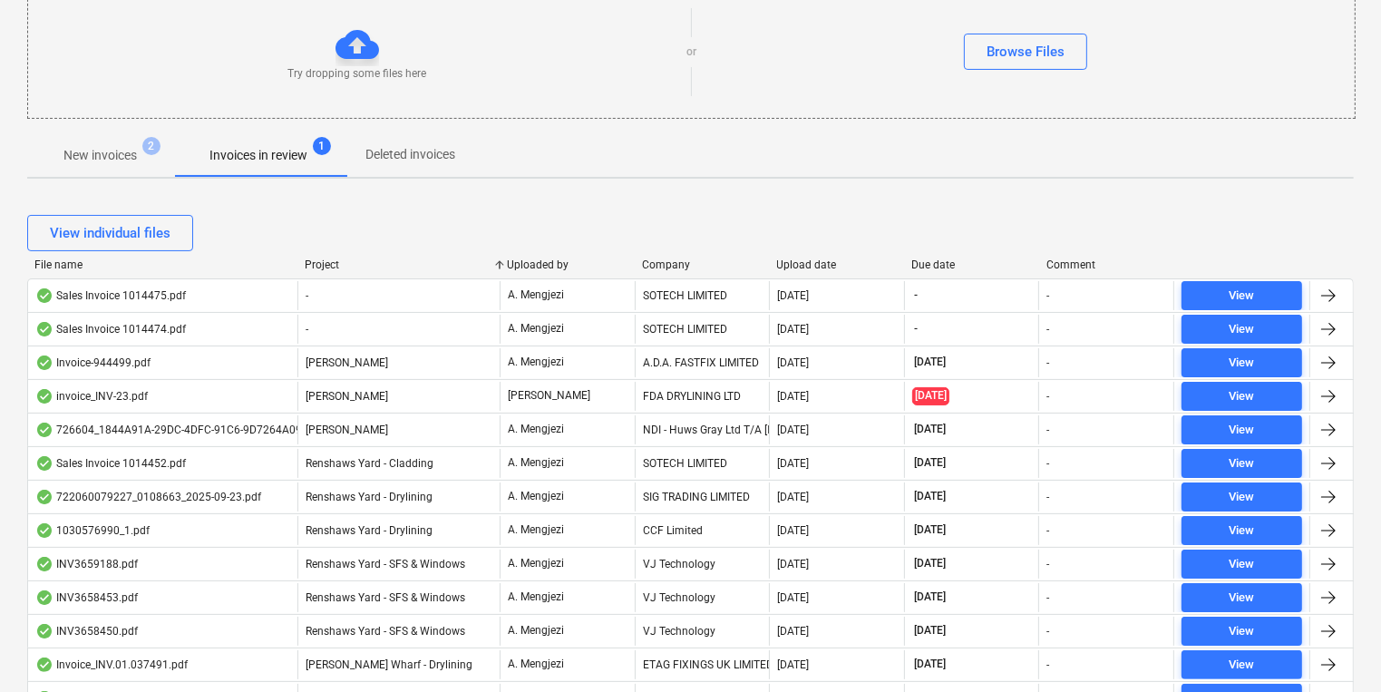
scroll to position [218, 0]
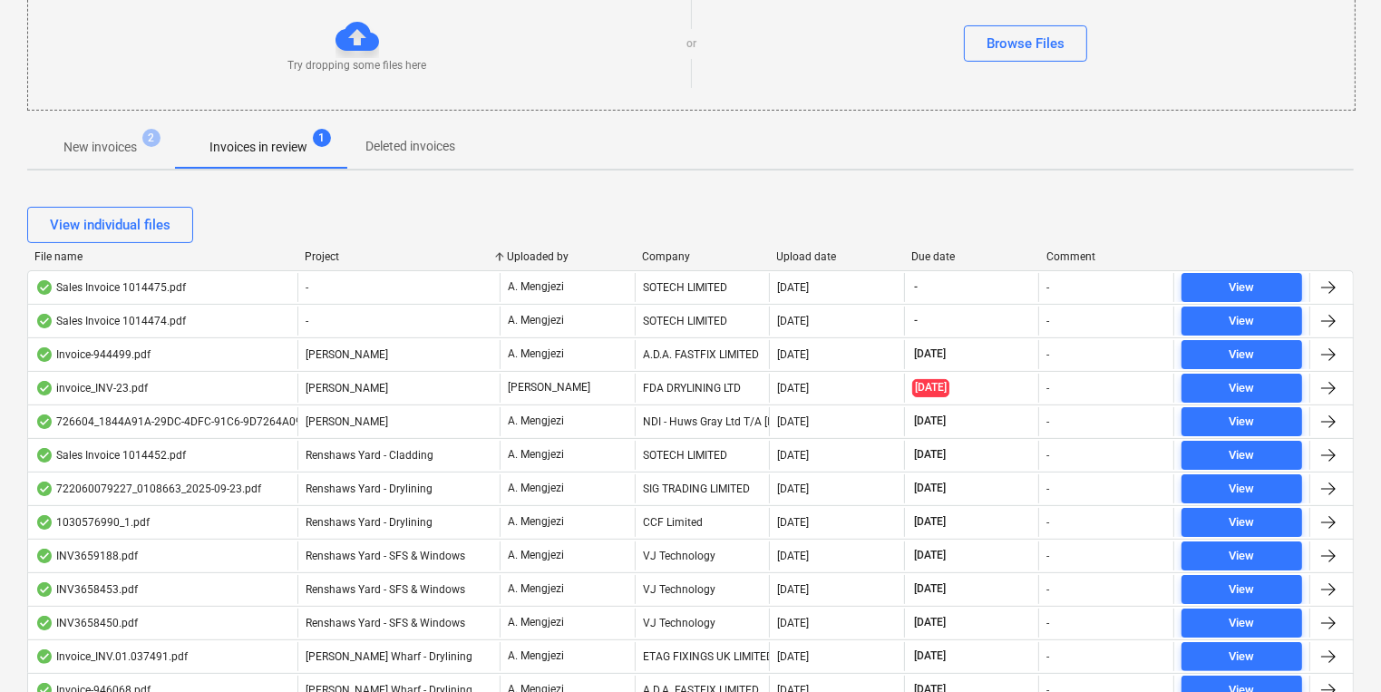
click at [693, 250] on div "Company" at bounding box center [702, 256] width 121 height 13
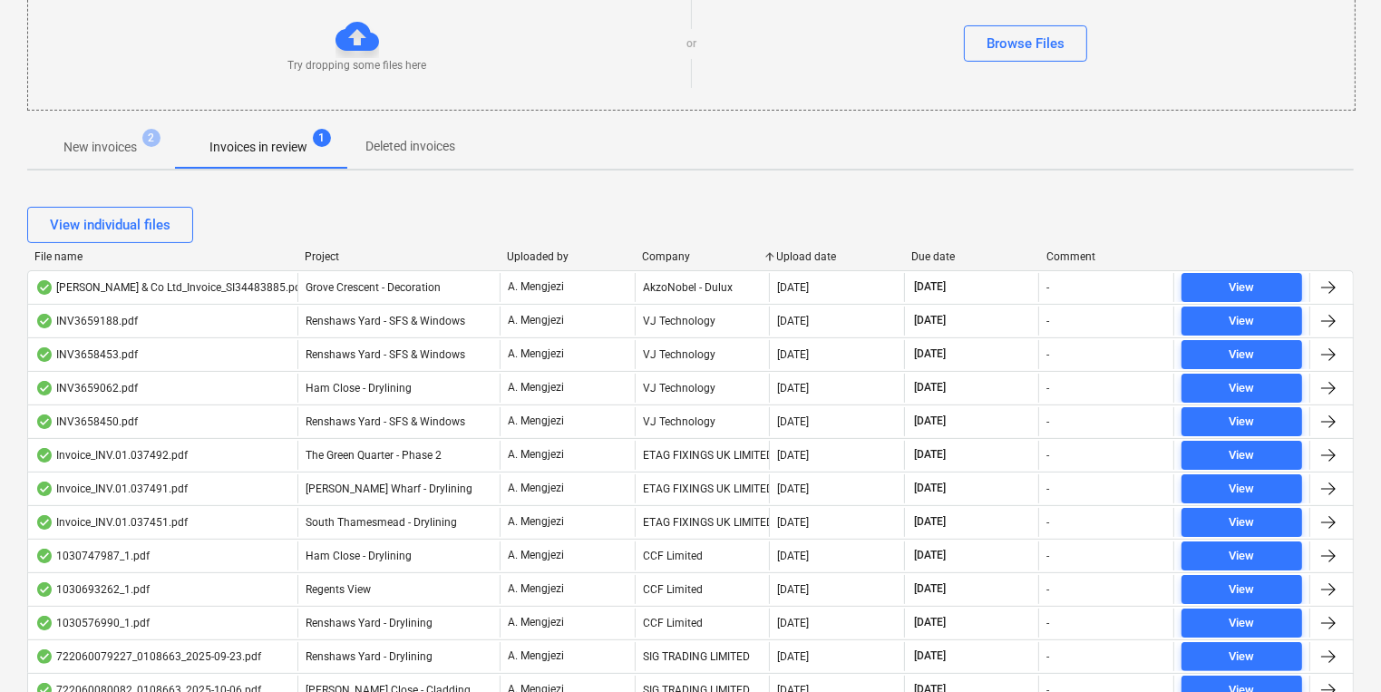
click at [849, 248] on div "View individual files" at bounding box center [690, 224] width 1326 height 51
click at [830, 250] on div "Upload date" at bounding box center [837, 256] width 121 height 13
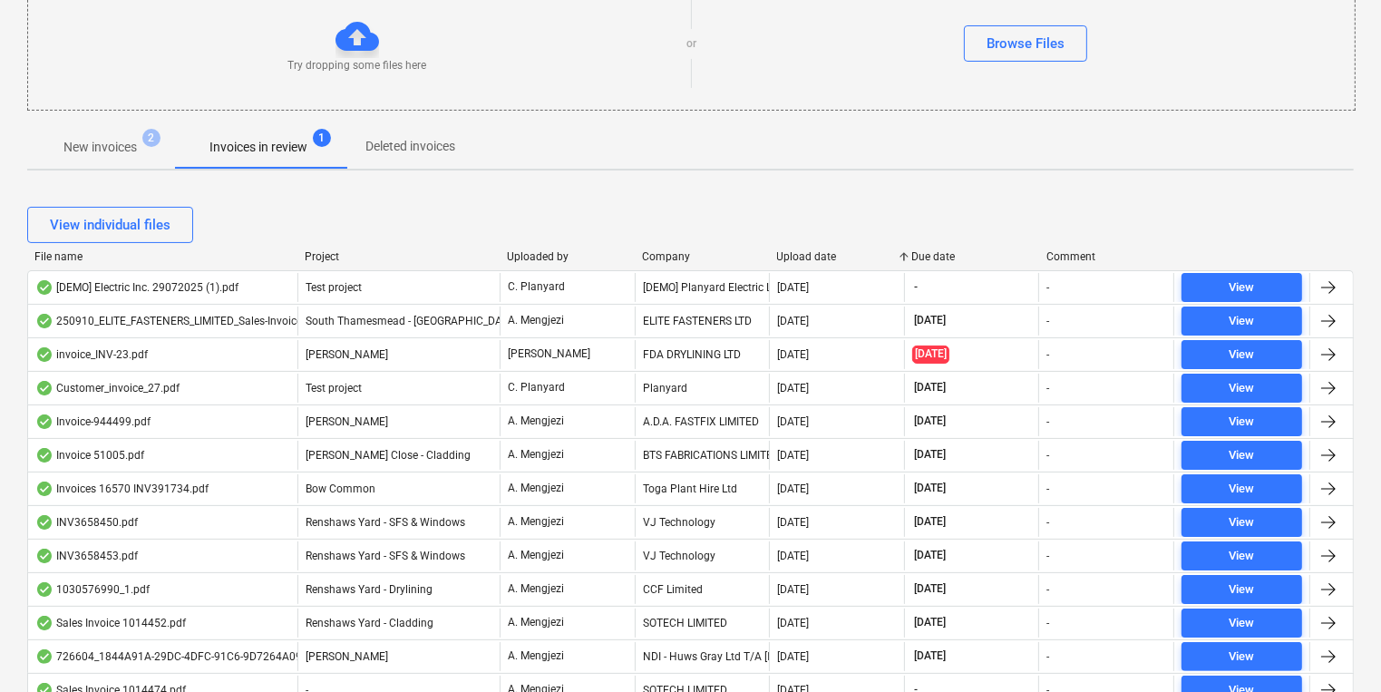
click at [682, 256] on div "Company" at bounding box center [702, 256] width 121 height 13
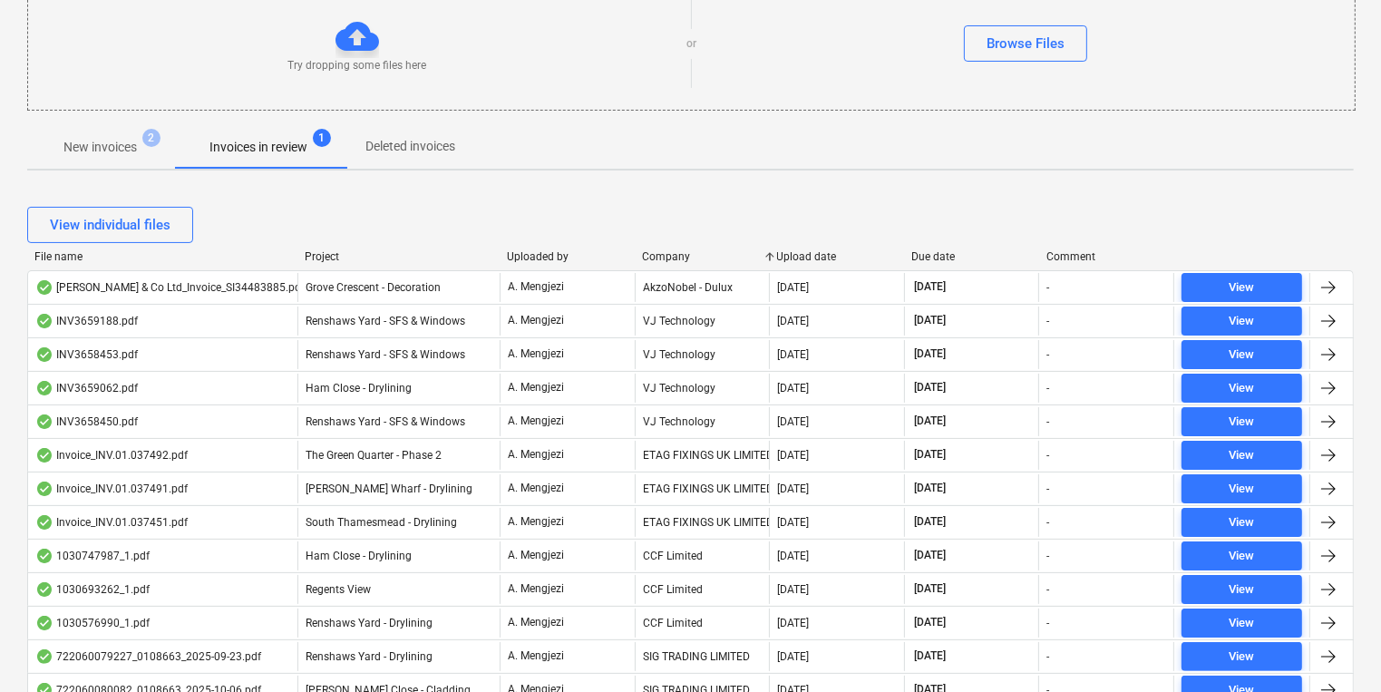
click at [160, 138] on span "2" at bounding box center [151, 138] width 18 height 18
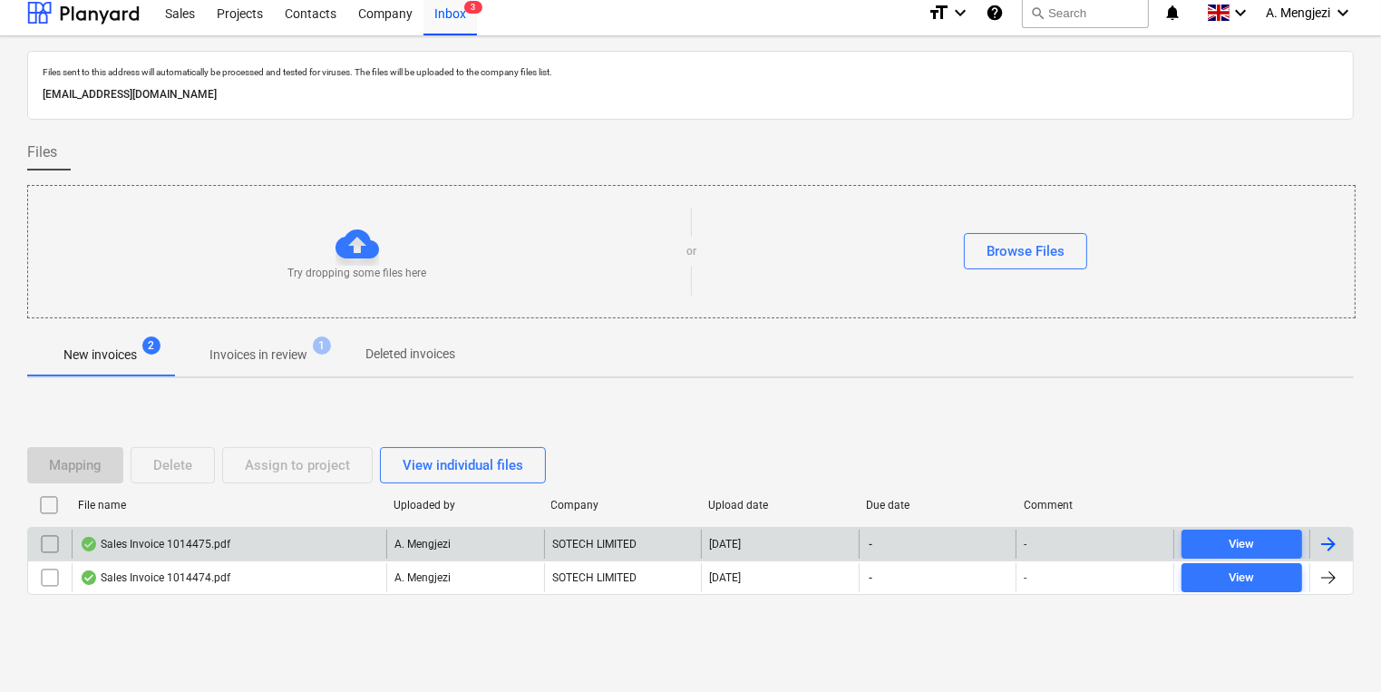
click at [655, 537] on div "SOTECH LIMITED" at bounding box center [623, 543] width 158 height 29
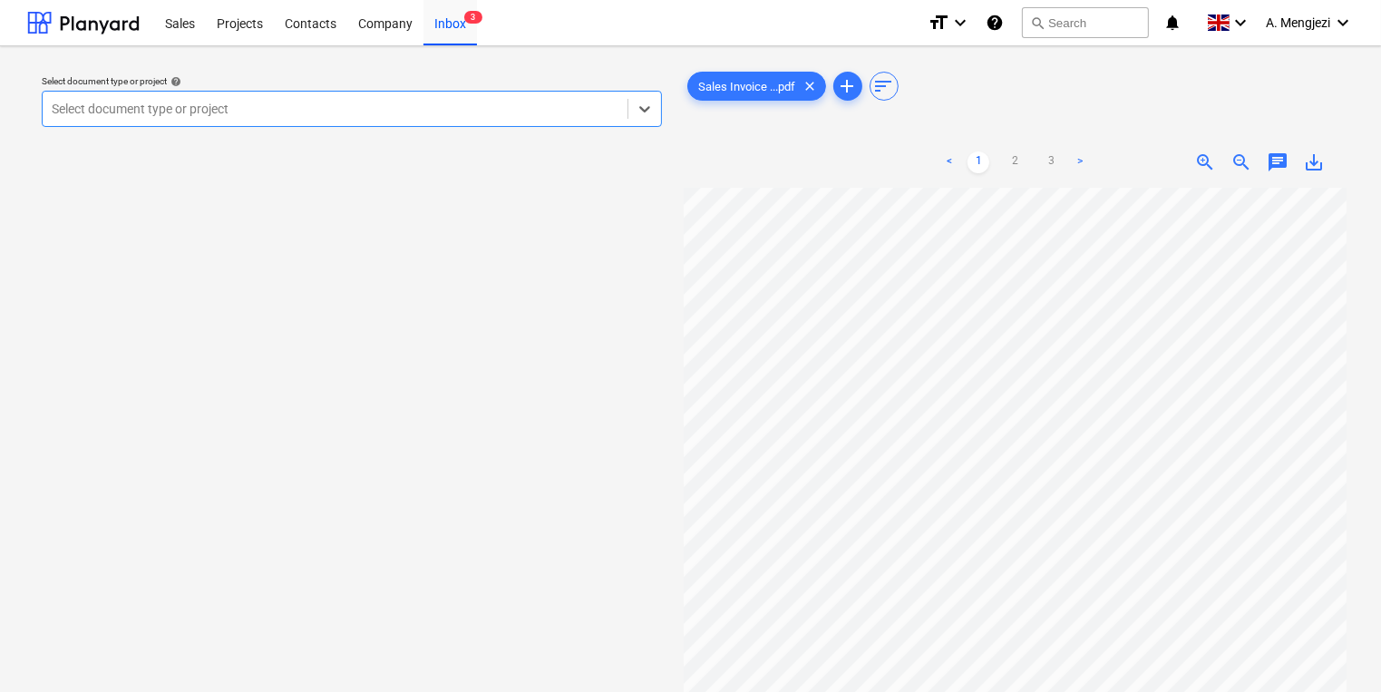
click at [495, 88] on p "Select document type or project help" at bounding box center [352, 82] width 620 height 15
click at [503, 113] on div at bounding box center [335, 109] width 567 height 18
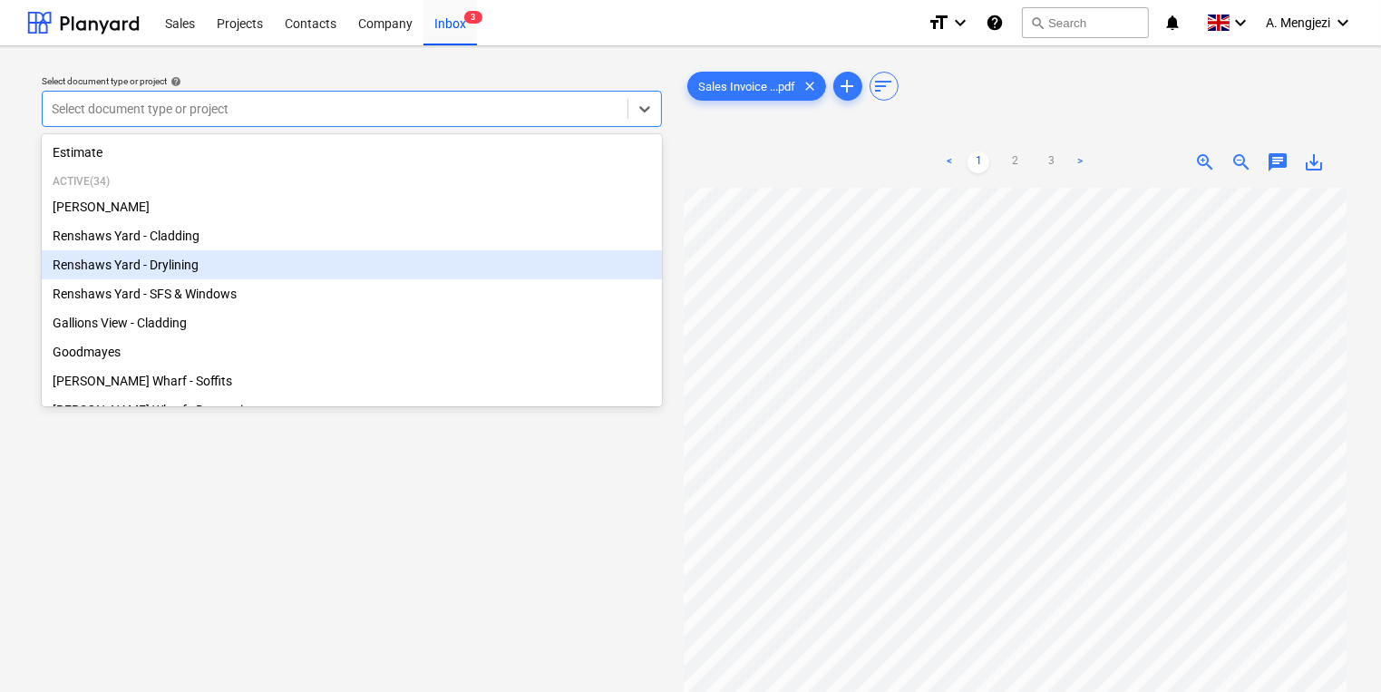
click at [353, 273] on div "Renshaws Yard - Drylining" at bounding box center [352, 264] width 620 height 29
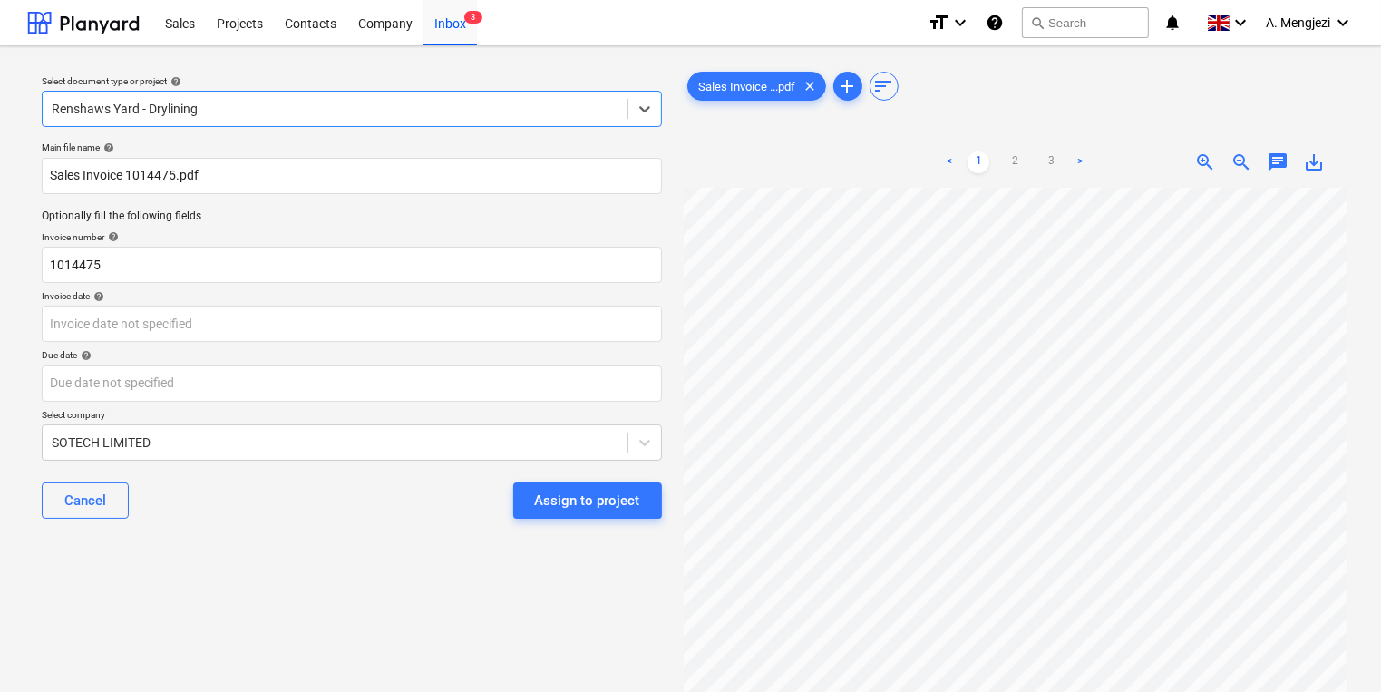
click at [286, 511] on div "Cancel Assign to project" at bounding box center [352, 500] width 620 height 65
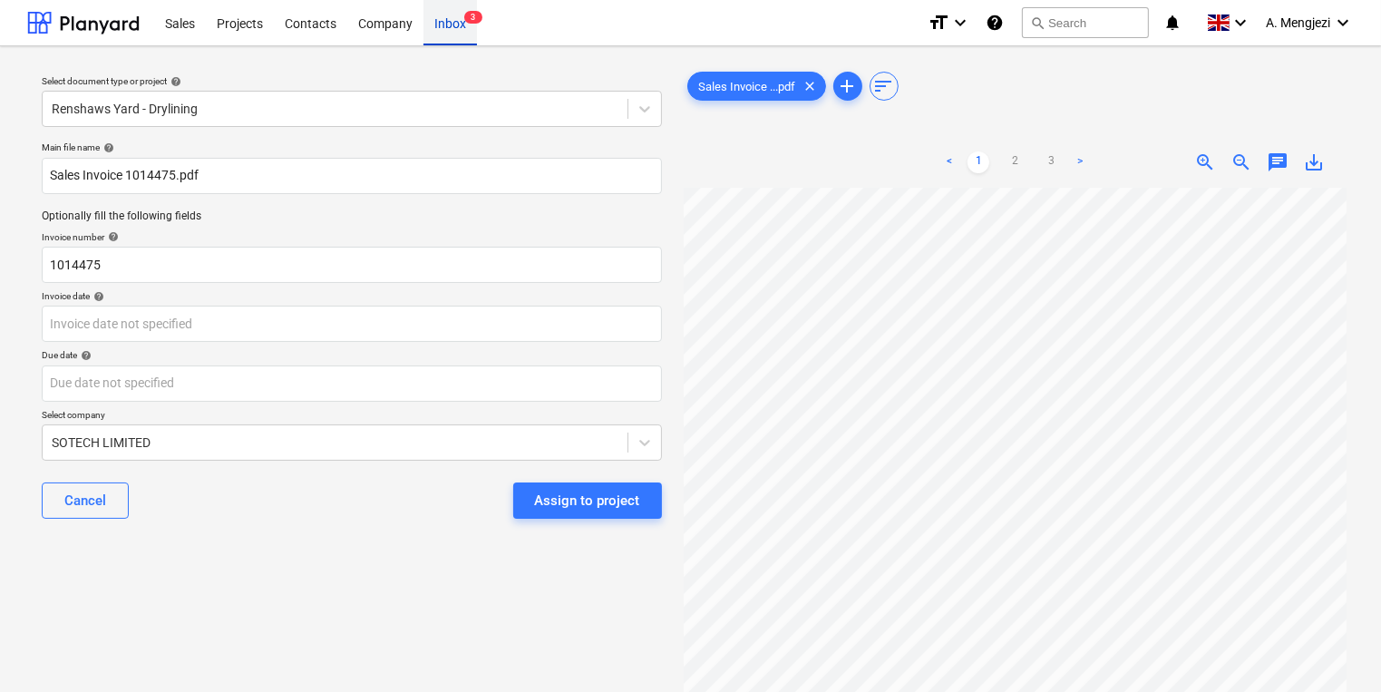
click at [455, 11] on div "Inbox 3" at bounding box center [449, 22] width 53 height 46
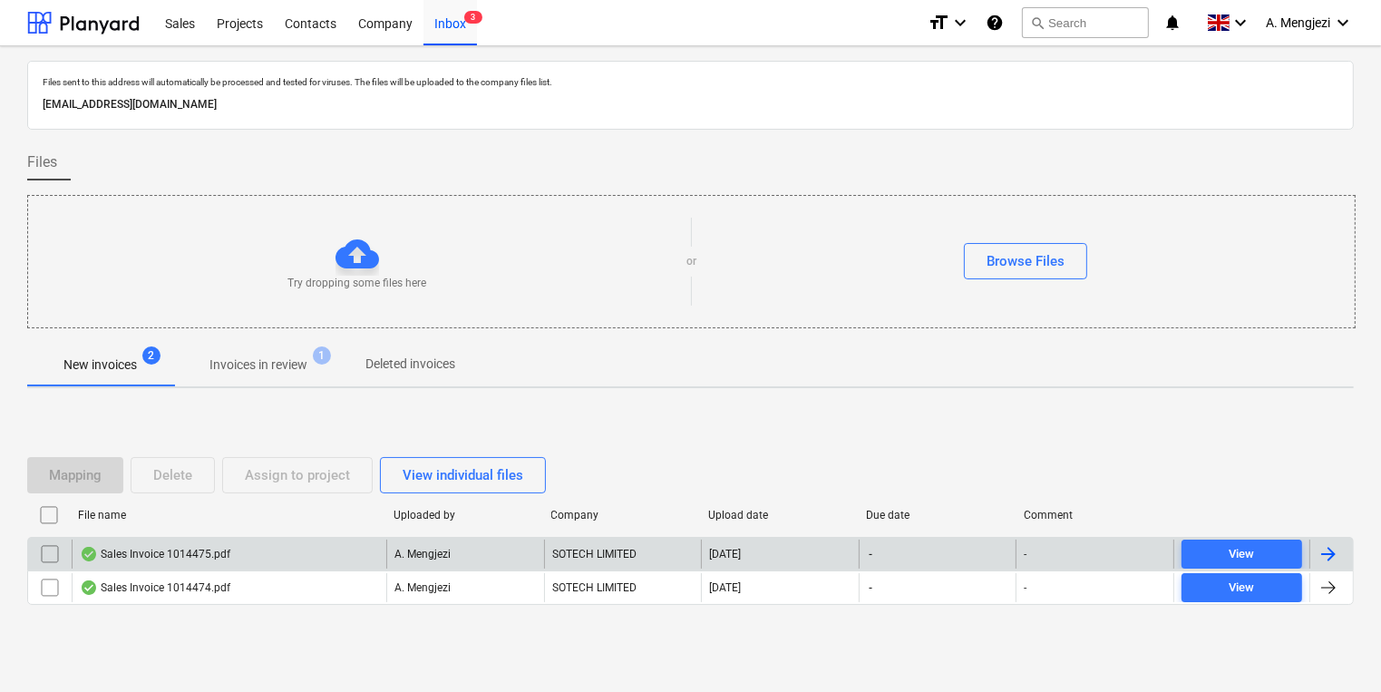
click at [797, 558] on div "[DATE]" at bounding box center [780, 553] width 158 height 29
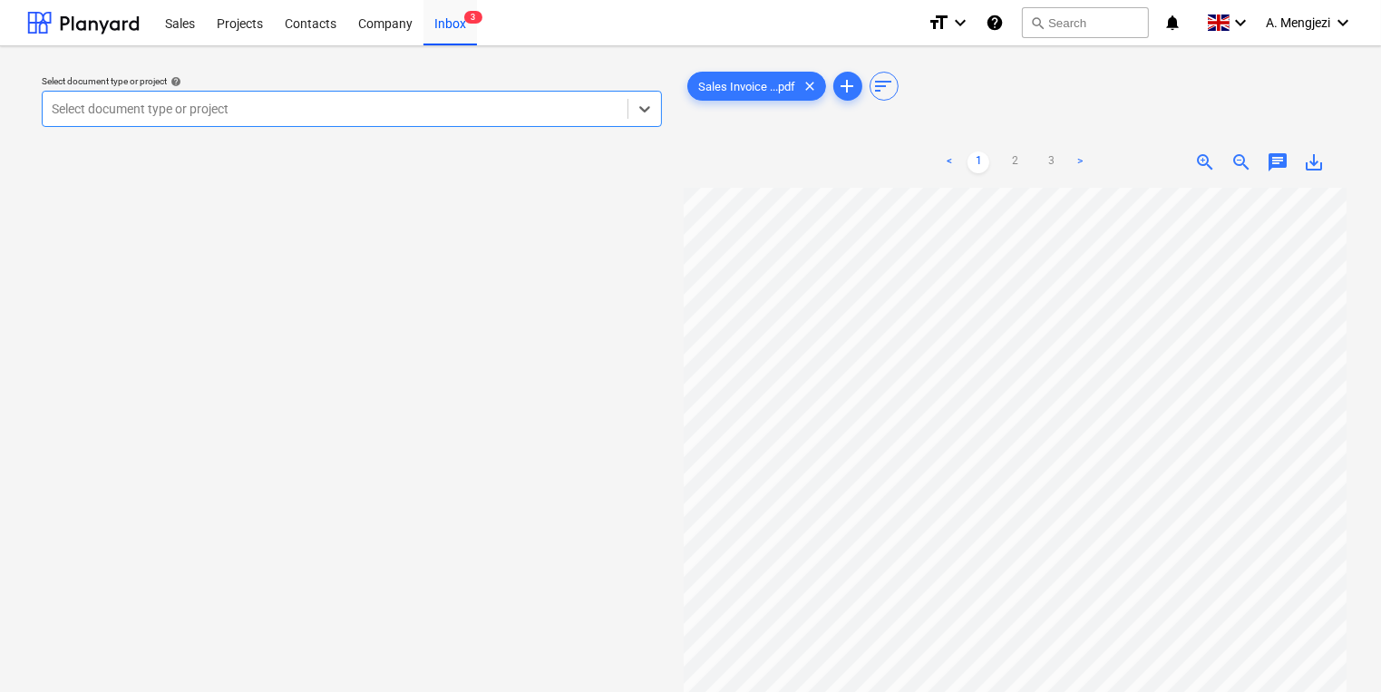
click at [335, 112] on div at bounding box center [335, 109] width 567 height 18
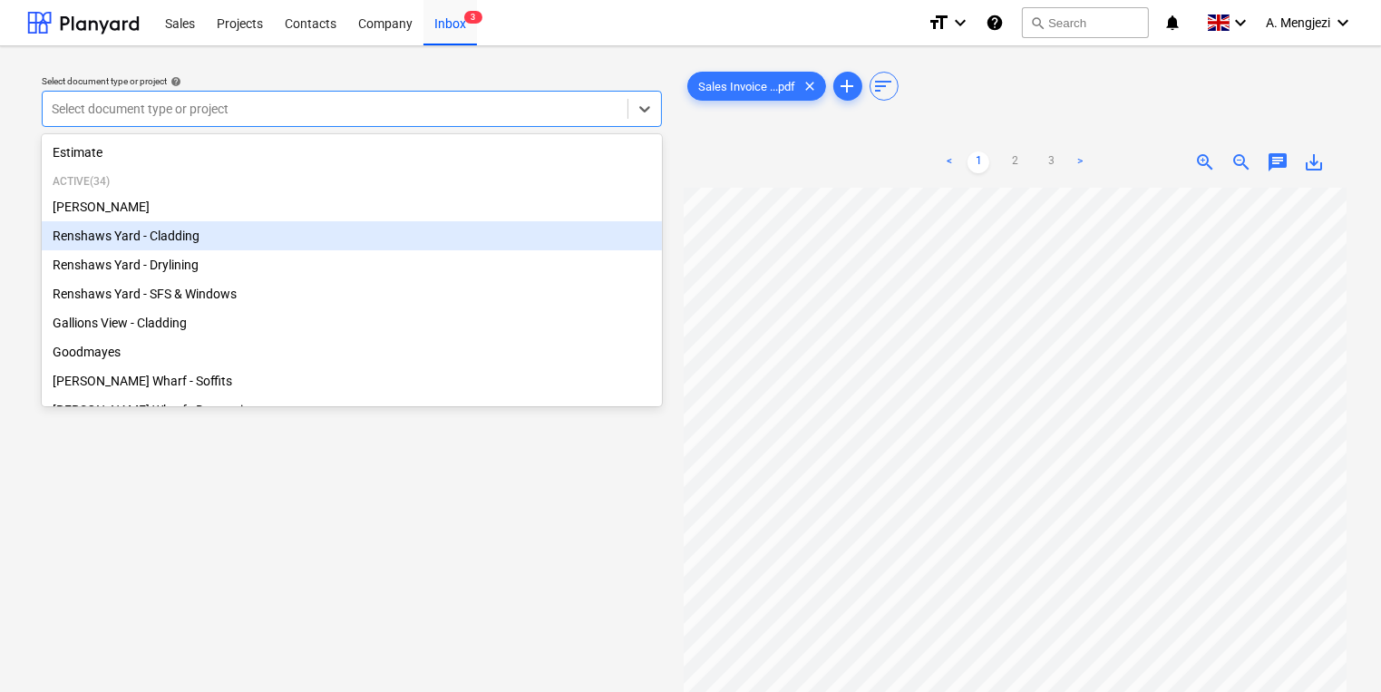
click at [319, 250] on div "Renshaws Yard - Cladding" at bounding box center [352, 235] width 620 height 29
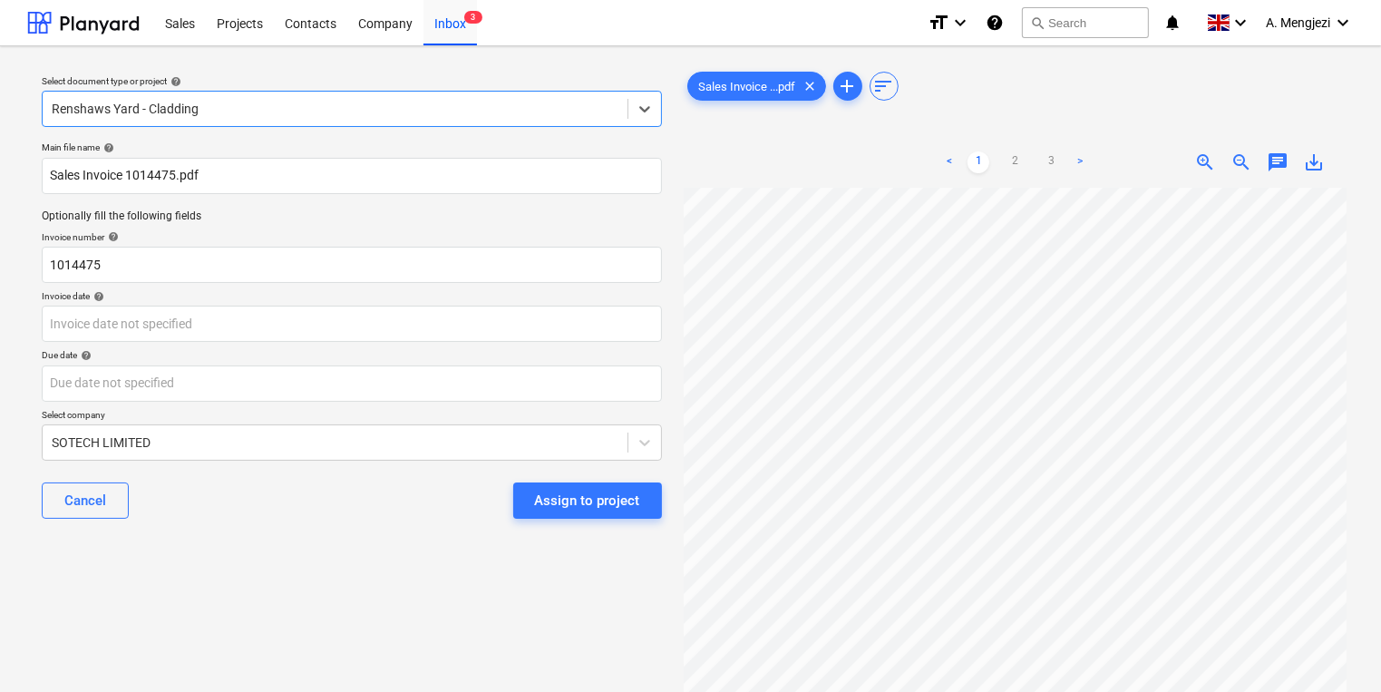
click at [1280, 167] on span "chat" at bounding box center [1278, 162] width 22 height 22
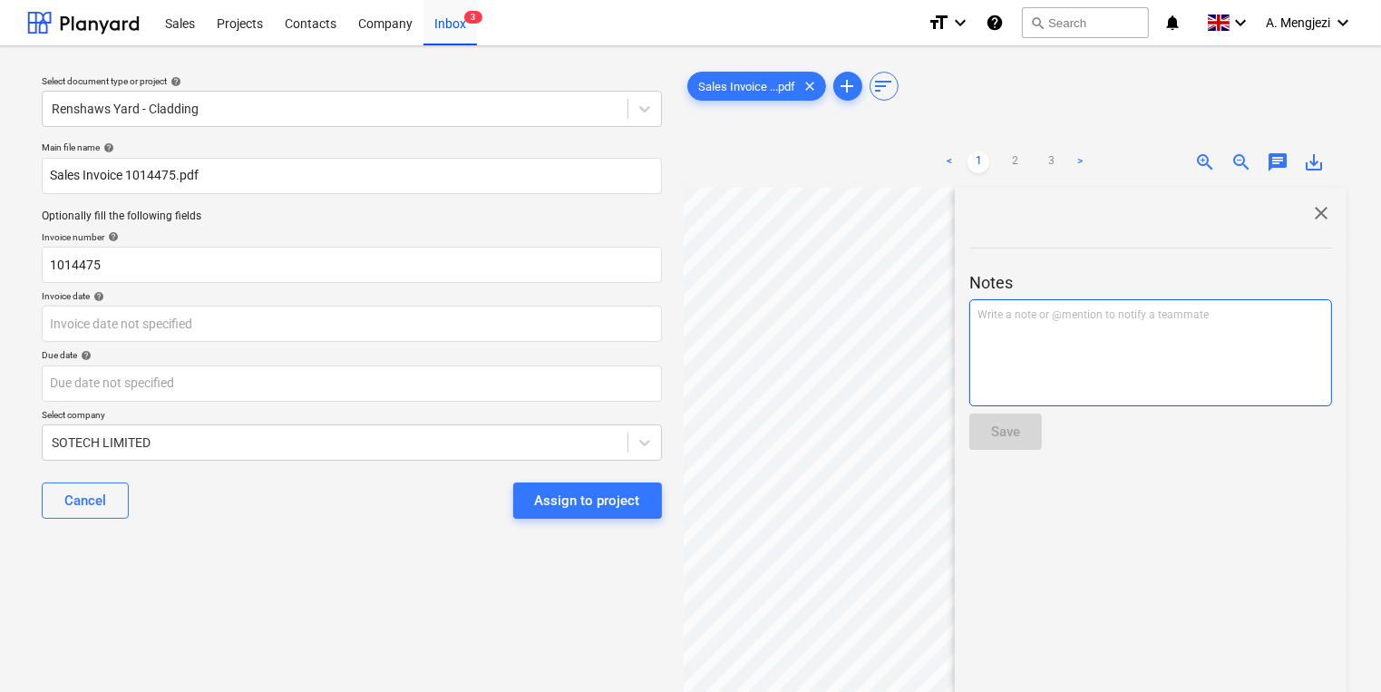
click at [1140, 337] on div "Write a note or @mention to notify a teammate ﻿" at bounding box center [1150, 352] width 363 height 107
click at [1324, 206] on span "close" at bounding box center [1321, 213] width 22 height 22
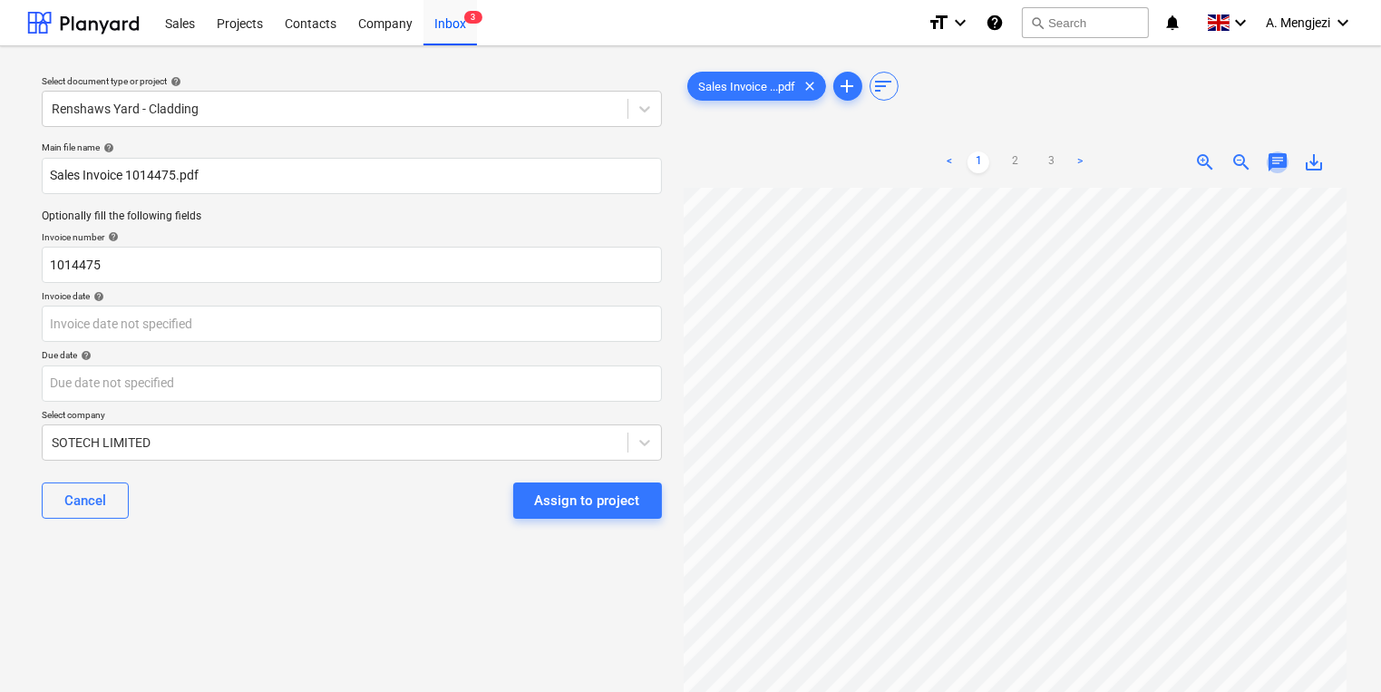
click at [1270, 160] on span "chat" at bounding box center [1278, 162] width 22 height 22
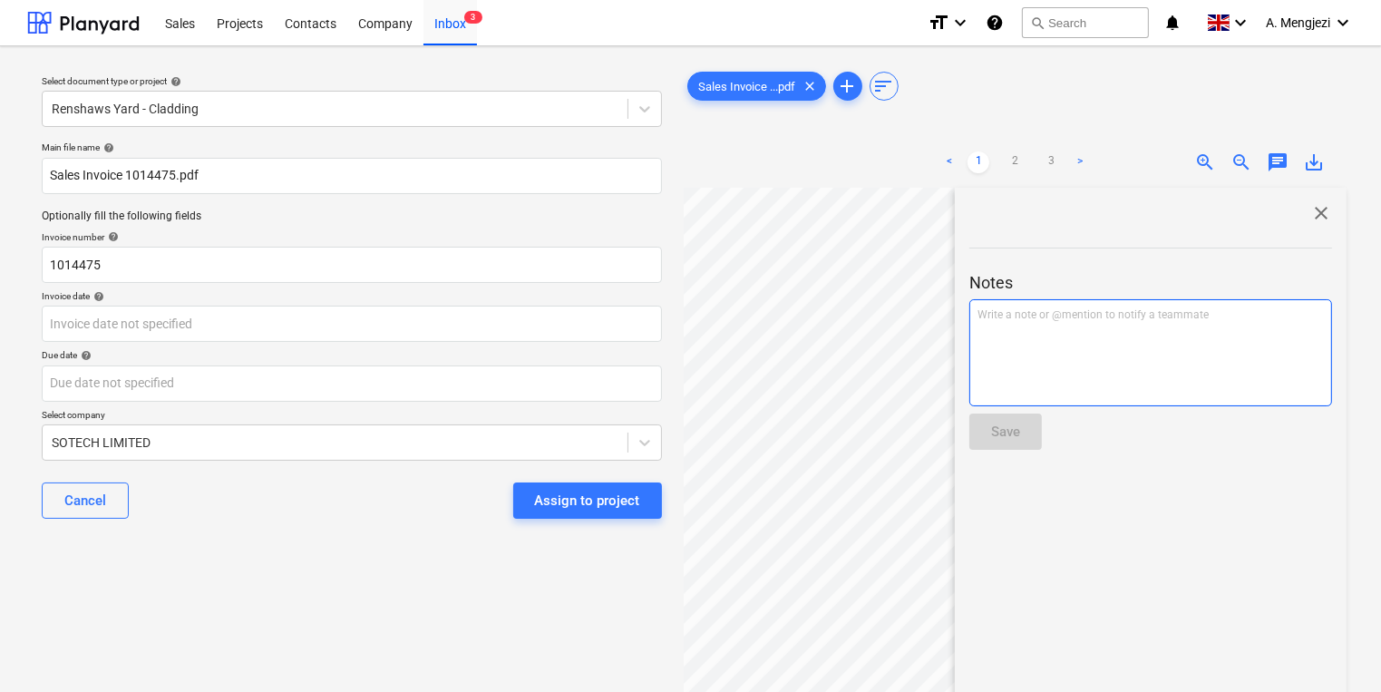
click at [1138, 345] on div "Write a note or @mention to notify a teammate ﻿" at bounding box center [1150, 352] width 363 height 107
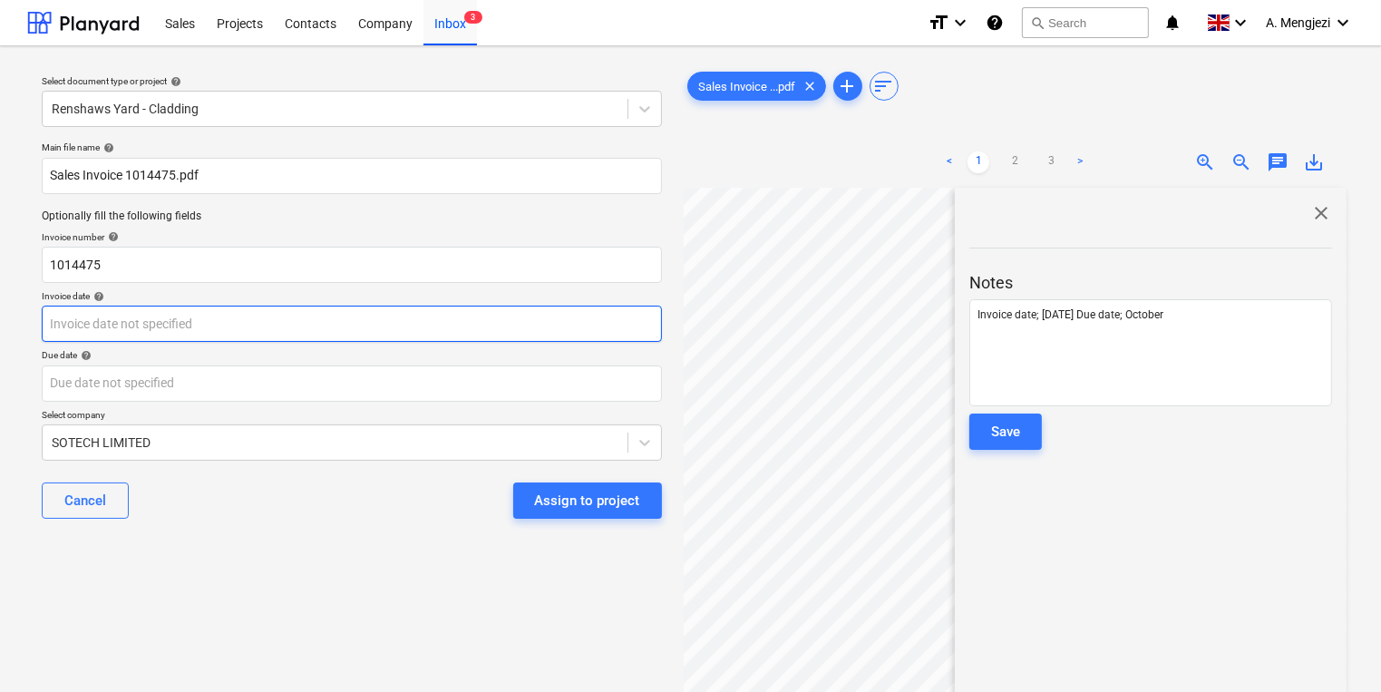
click at [232, 327] on body "Sales Projects Contacts Company Inbox 3 format_size keyboard_arrow_down help se…" at bounding box center [690, 346] width 1381 height 692
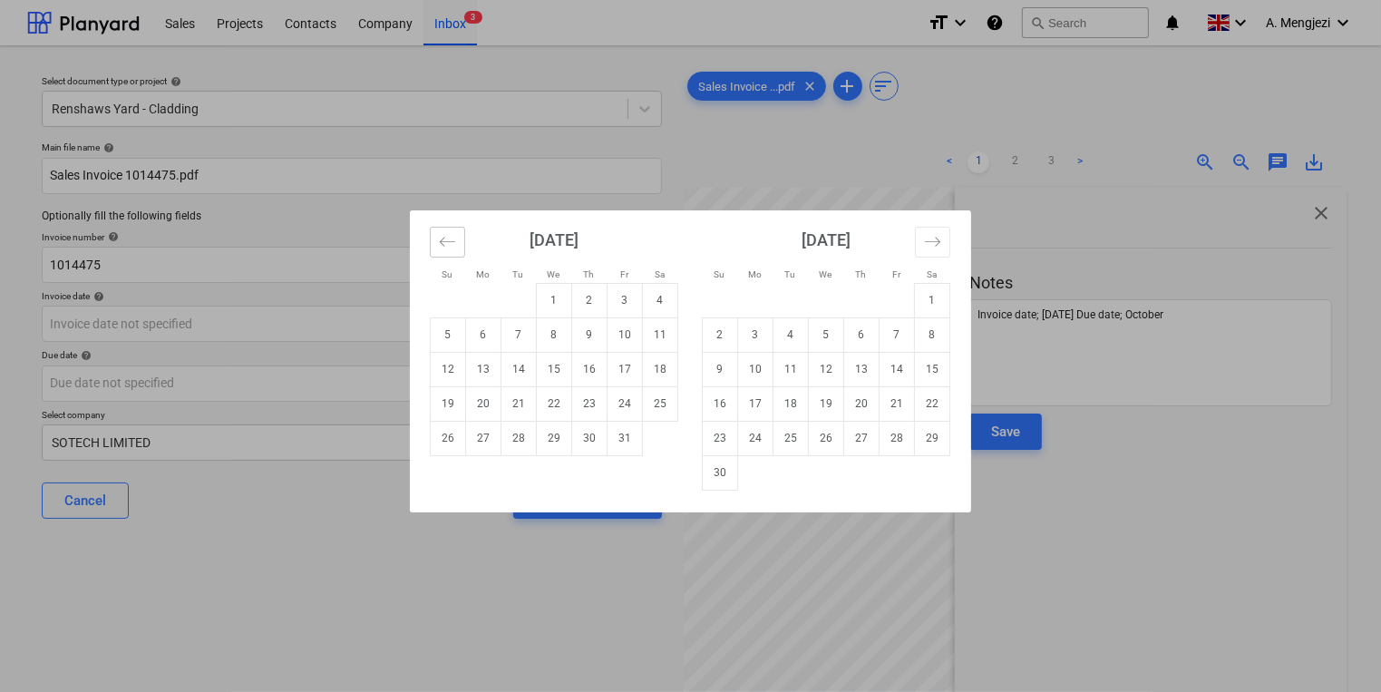
click at [448, 239] on icon "Move backward to switch to the previous month." at bounding box center [447, 241] width 17 height 17
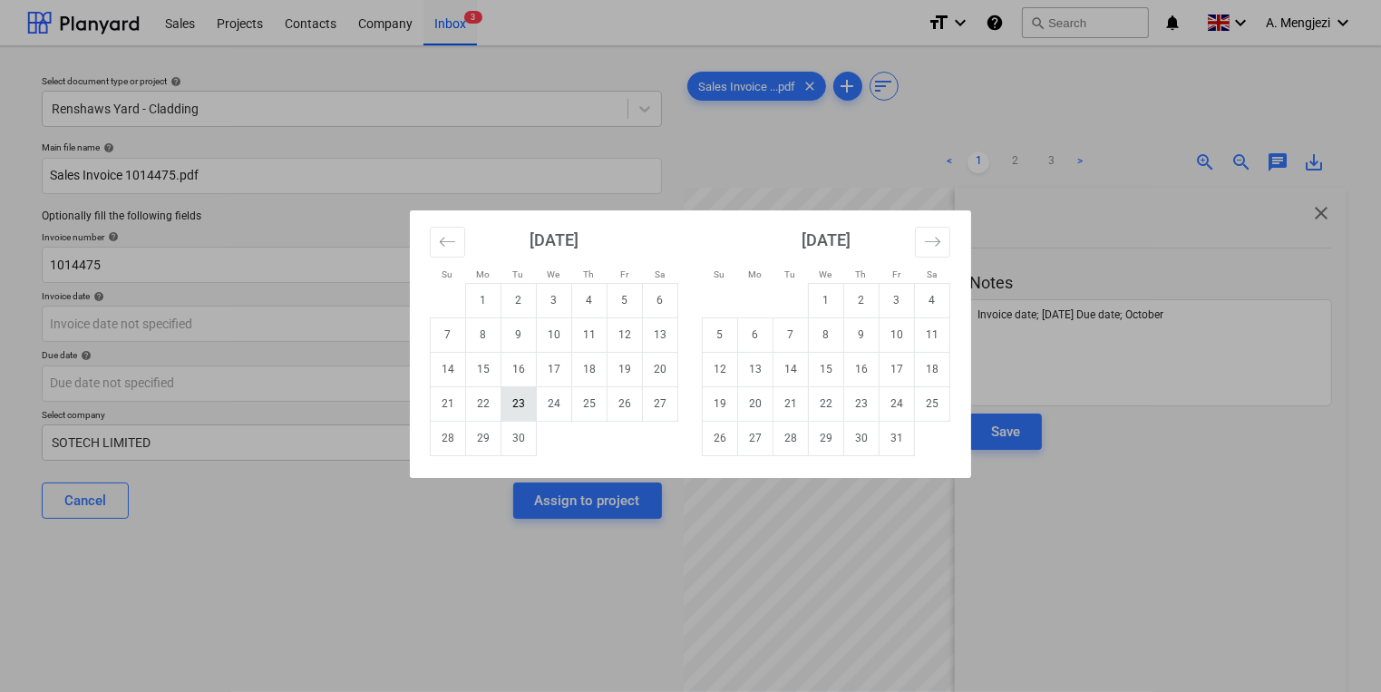
click at [528, 403] on td "23" at bounding box center [518, 403] width 35 height 34
type input "23 Sep 2025"
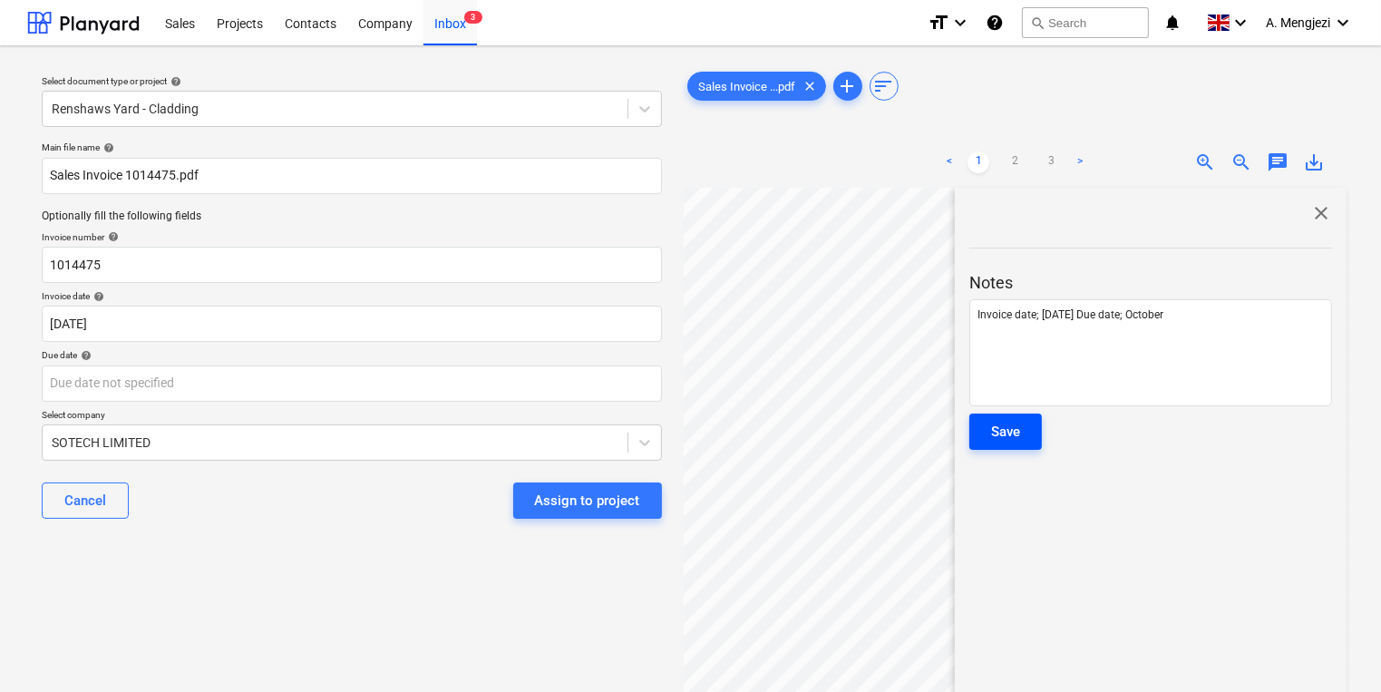
click at [1035, 434] on button "Save" at bounding box center [1005, 431] width 73 height 36
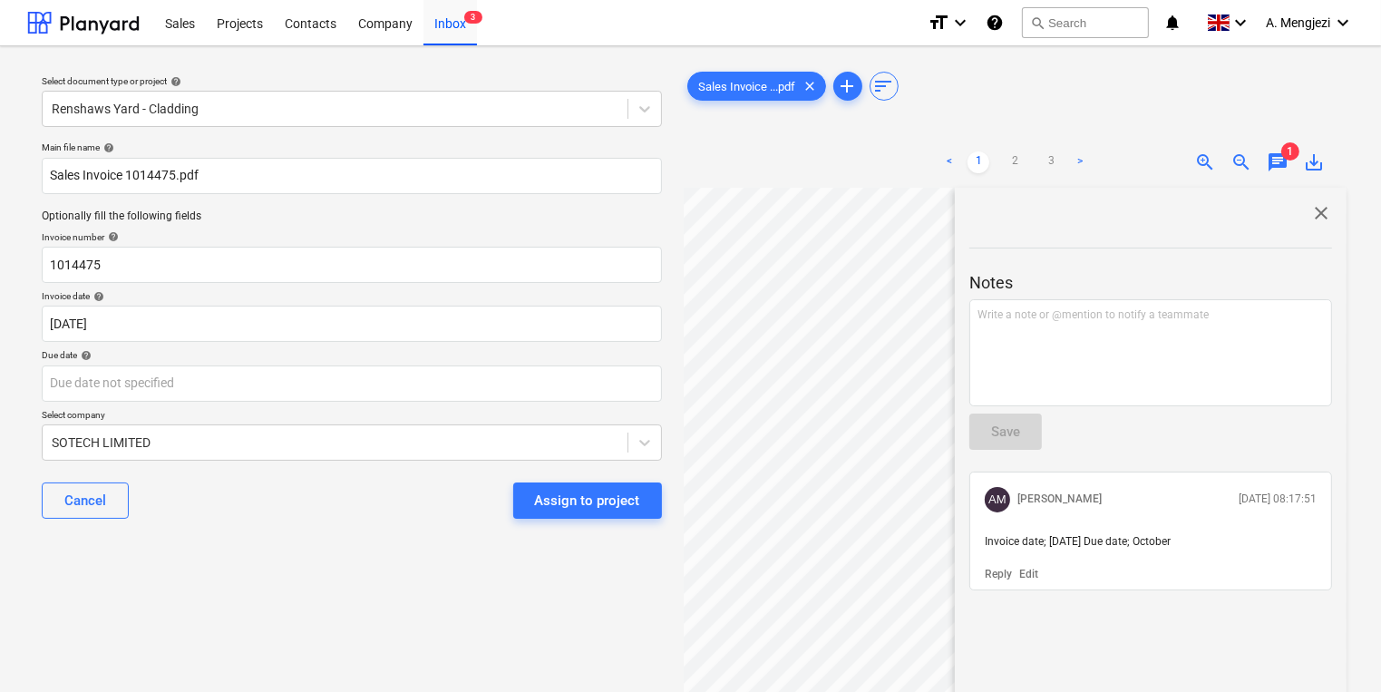
click at [1302, 208] on div "close" at bounding box center [1150, 213] width 363 height 22
click at [1310, 213] on span "close" at bounding box center [1321, 213] width 22 height 22
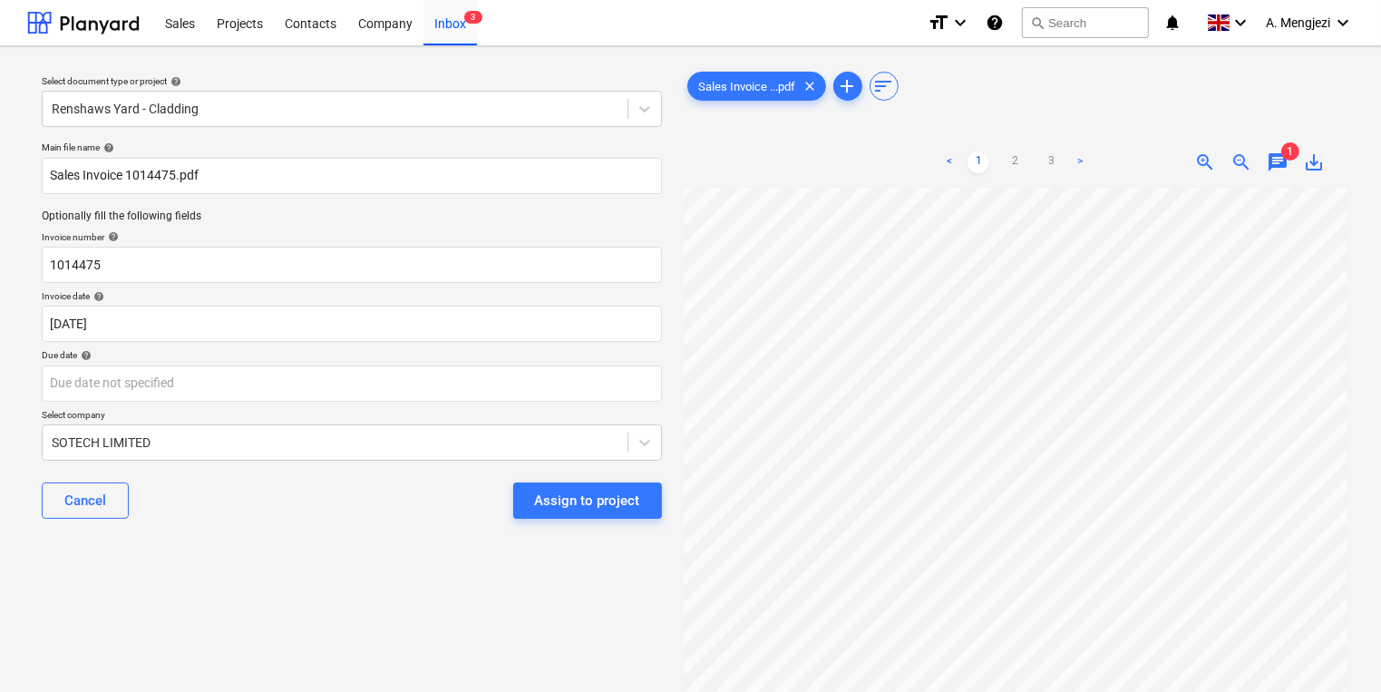
scroll to position [46, 129]
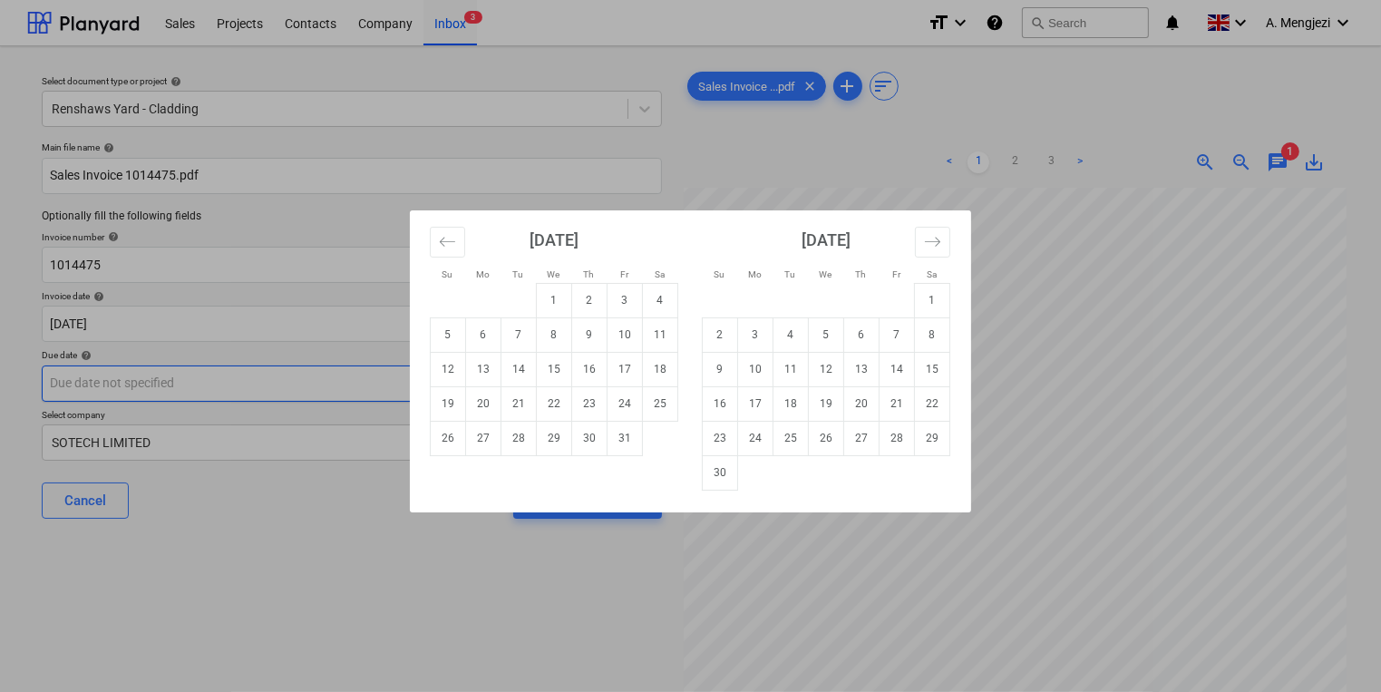
click at [440, 395] on body "Sales Projects Contacts Company Inbox 3 format_size keyboard_arrow_down help se…" at bounding box center [690, 346] width 1381 height 692
click at [637, 445] on td "31" at bounding box center [624, 438] width 35 height 34
type input "[DATE]"
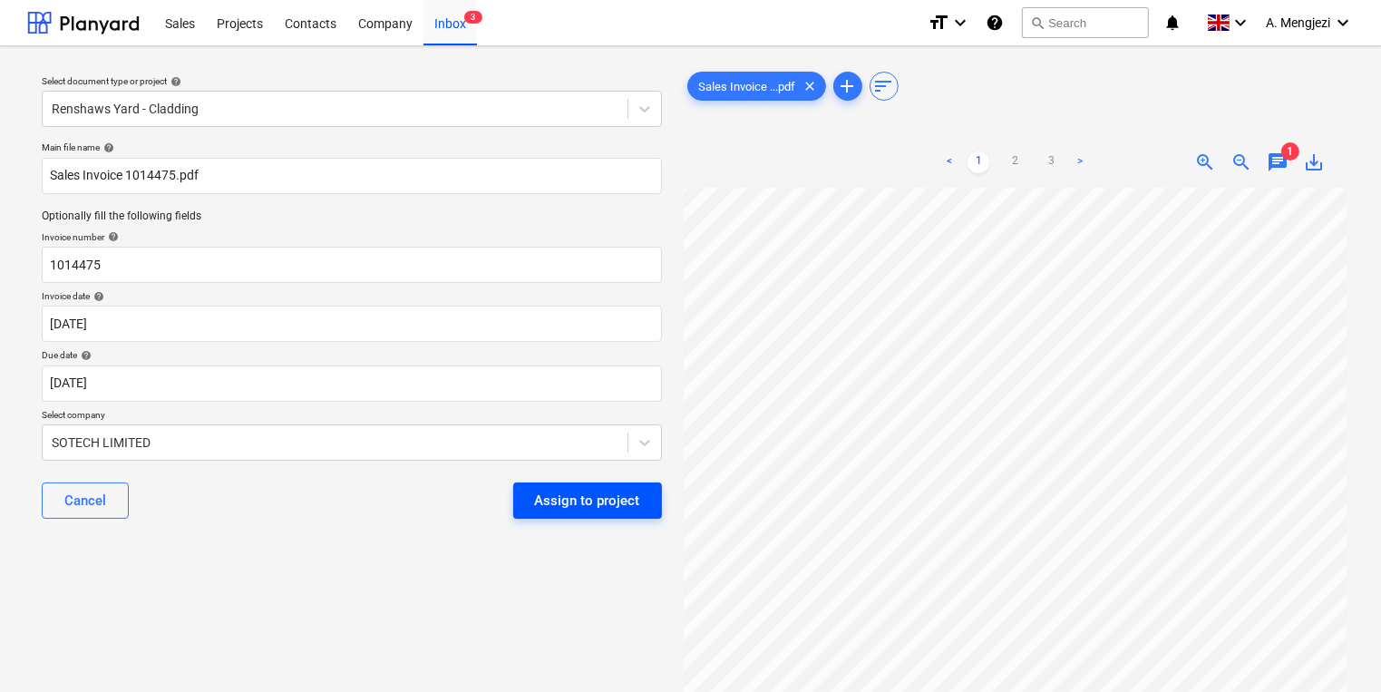
click at [594, 506] on div "Assign to project" at bounding box center [587, 501] width 105 height 24
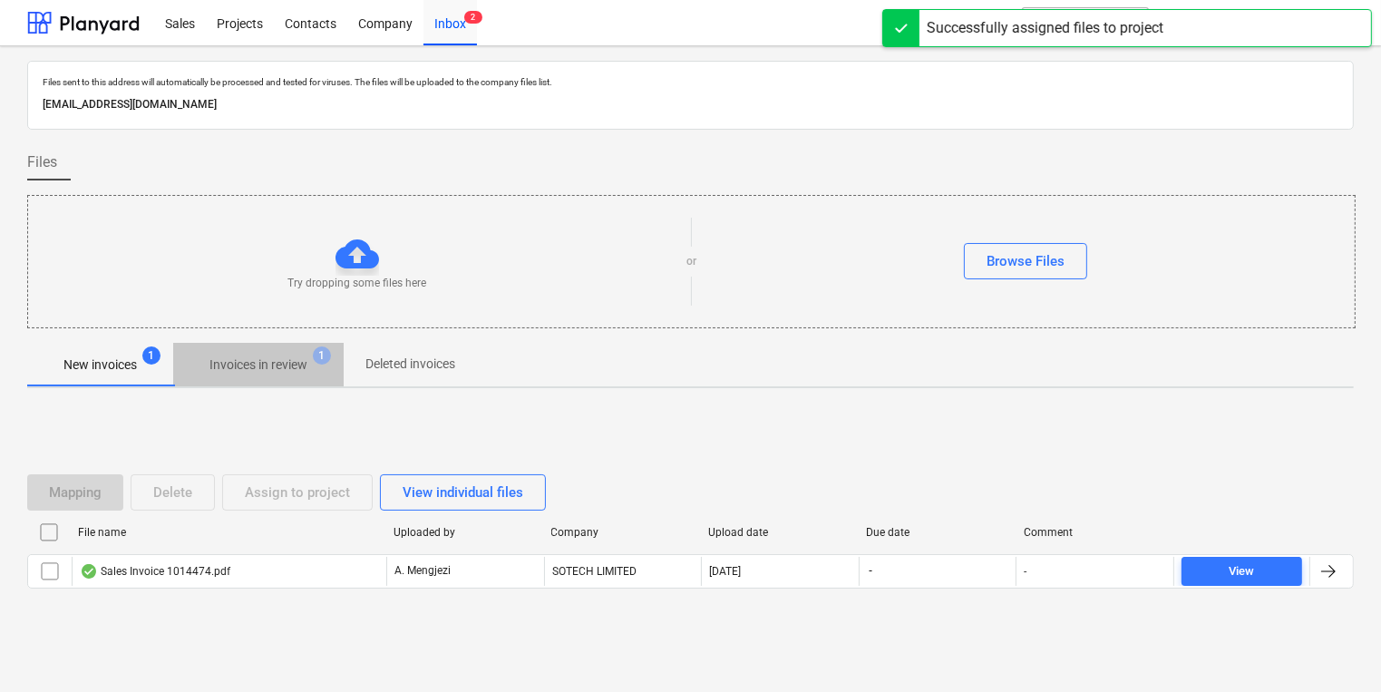
click at [265, 355] on p "Invoices in review" at bounding box center [258, 364] width 98 height 19
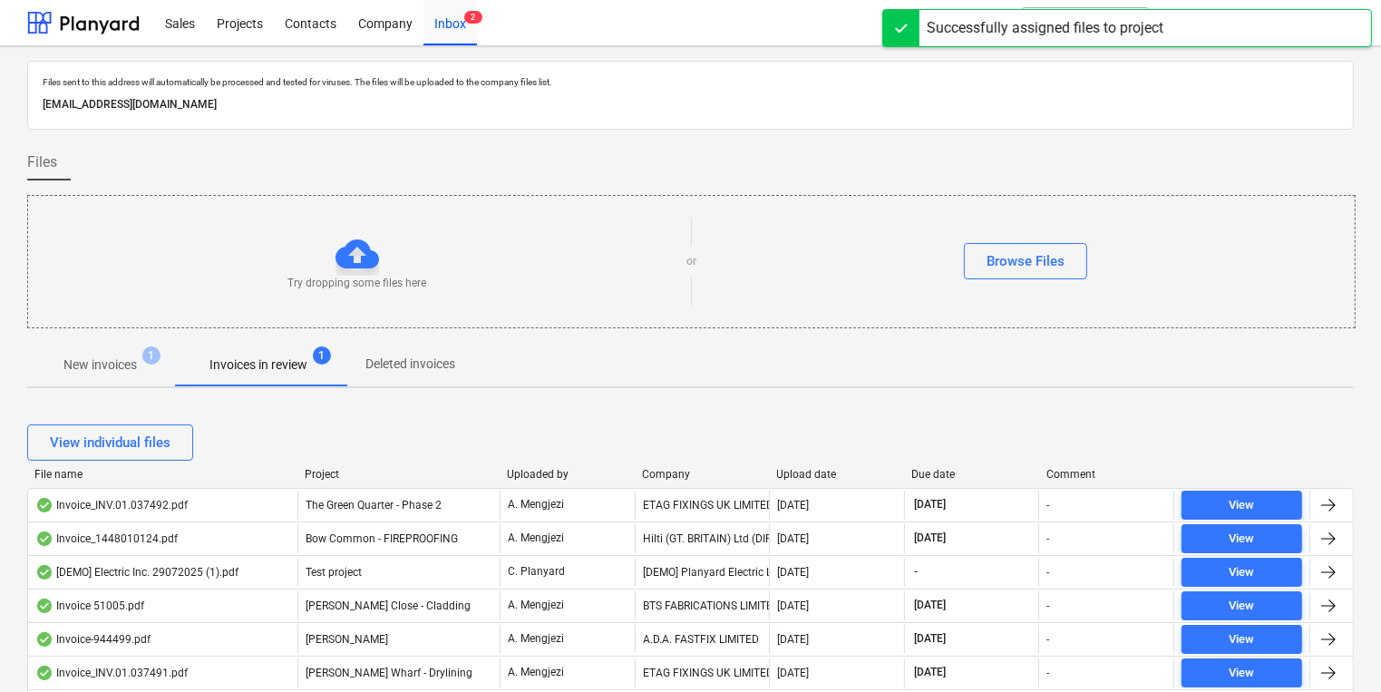
click at [803, 475] on div "Upload date" at bounding box center [837, 474] width 121 height 13
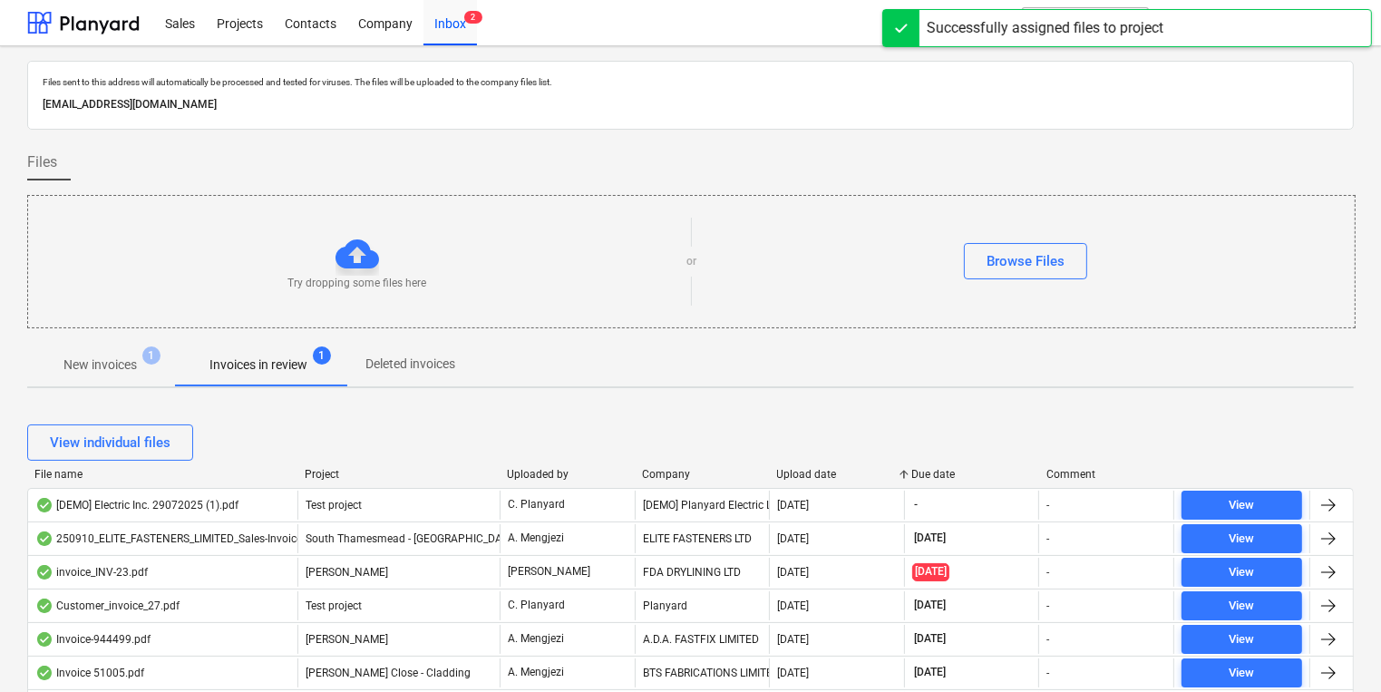
click at [803, 475] on div "Upload date" at bounding box center [837, 474] width 121 height 13
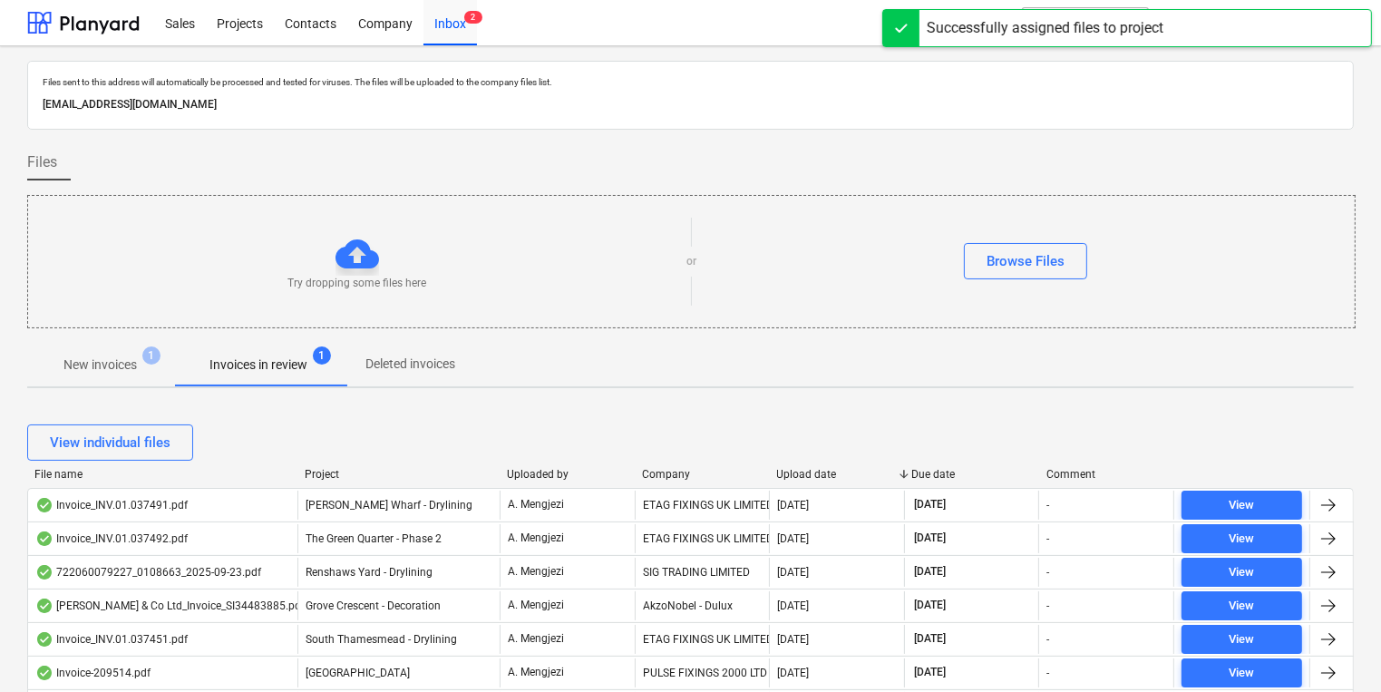
click at [803, 475] on div "Upload date" at bounding box center [837, 474] width 121 height 13
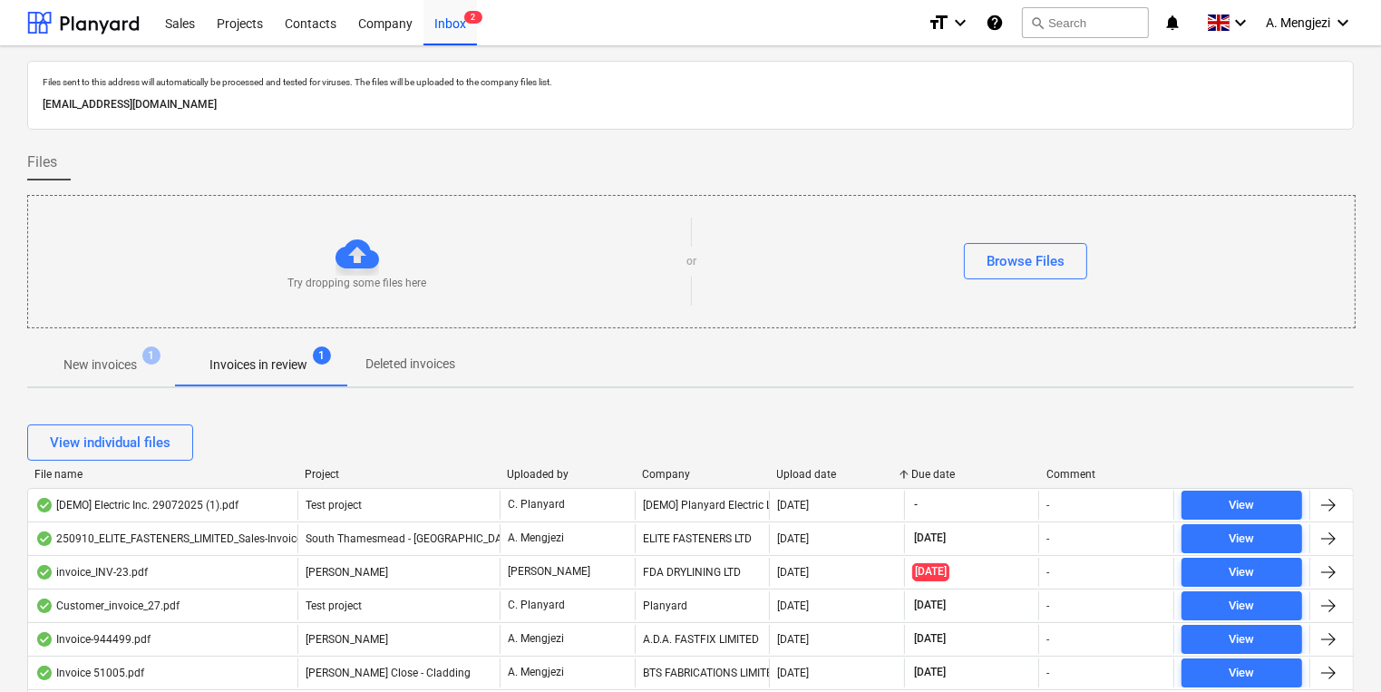
click at [803, 475] on div "Upload date" at bounding box center [837, 474] width 121 height 13
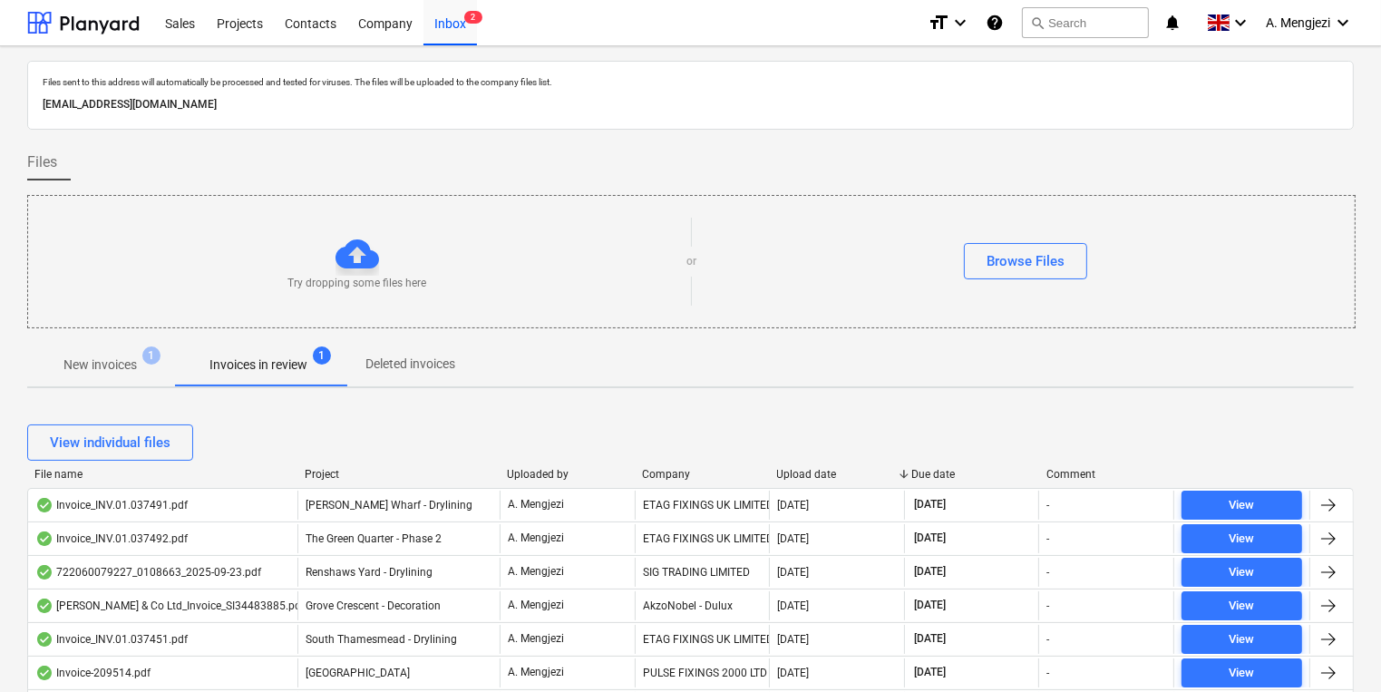
click at [830, 373] on div "New invoices 1 Invoices in review 1 Deleted invoices" at bounding box center [690, 365] width 1326 height 44
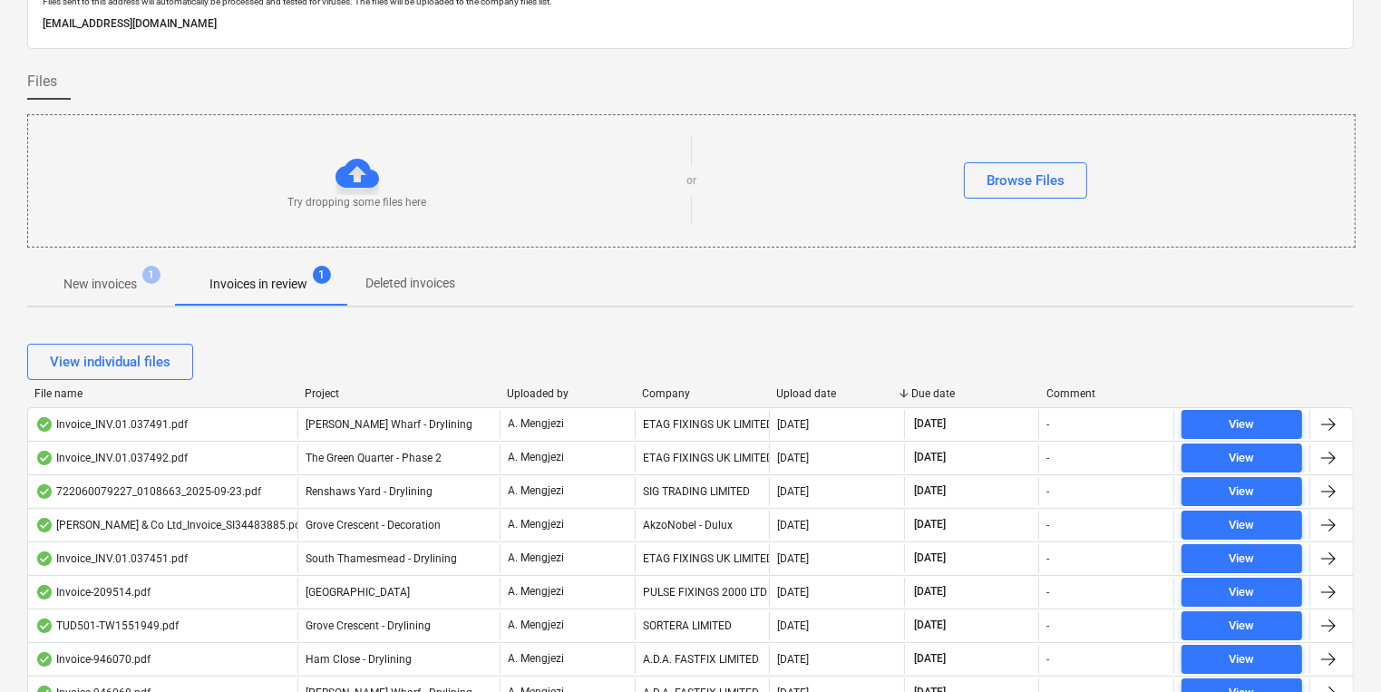
scroll to position [218, 0]
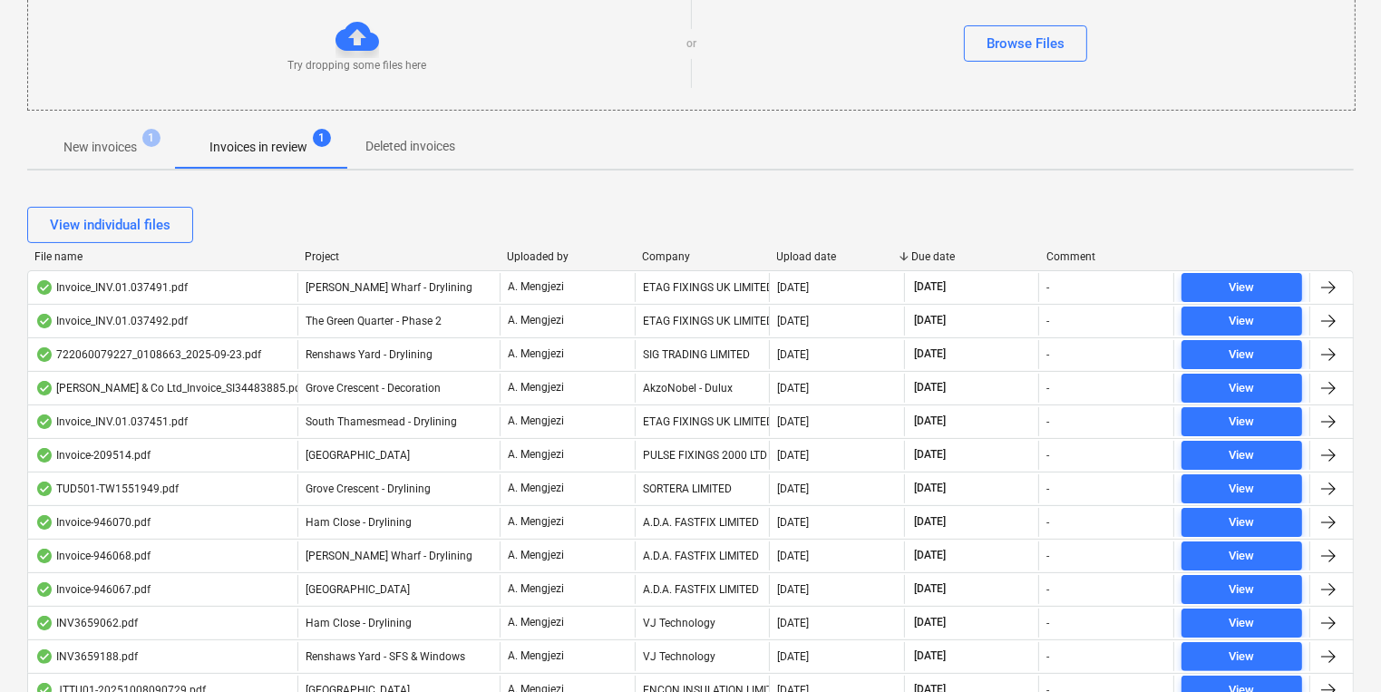
click at [668, 254] on div "Company" at bounding box center [702, 256] width 121 height 13
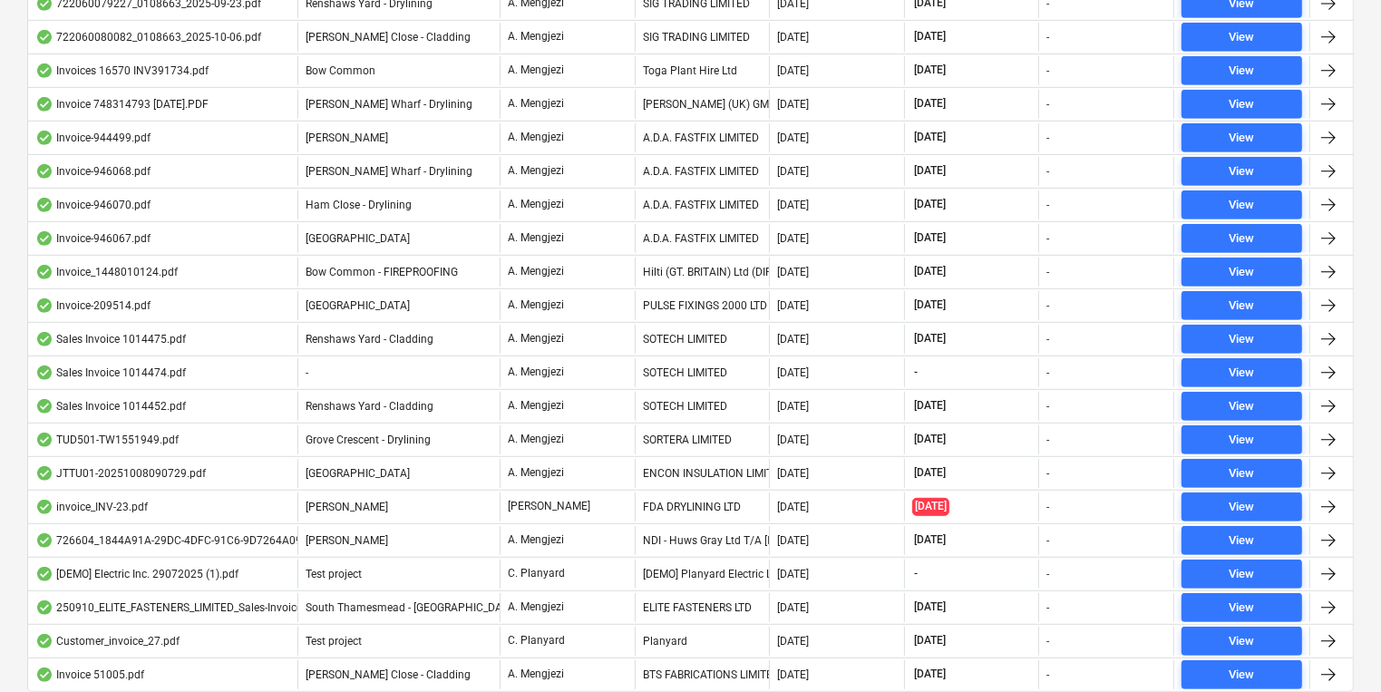
scroll to position [928, 0]
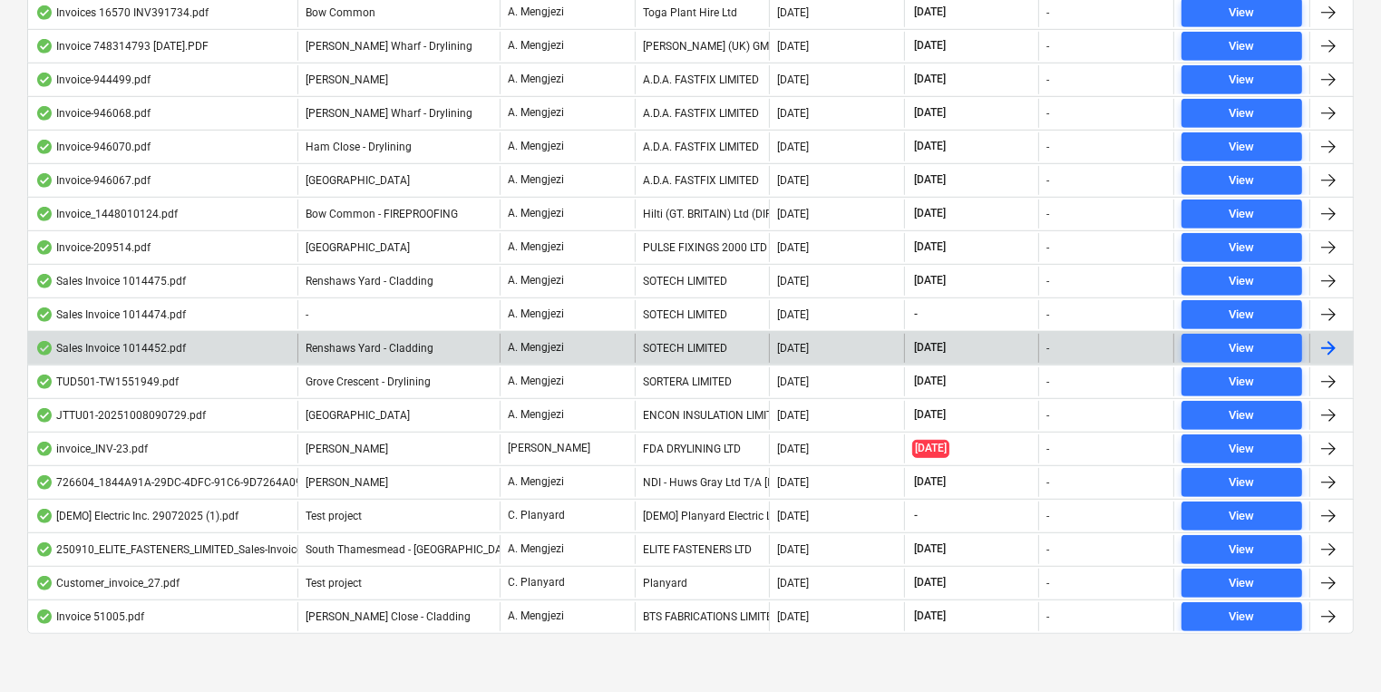
click at [588, 343] on div "A. Mengjezi" at bounding box center [567, 348] width 135 height 29
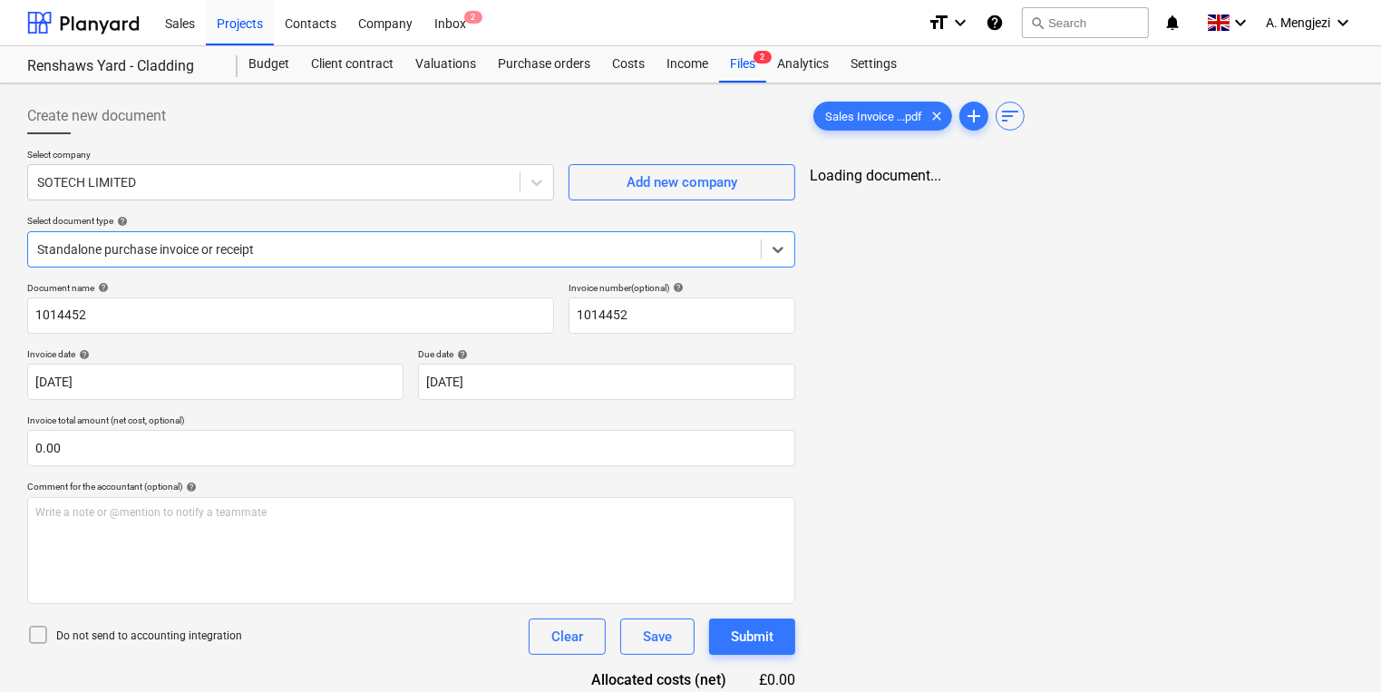
type input "1014452"
type input "30 Sep 2025"
type input "[DATE]"
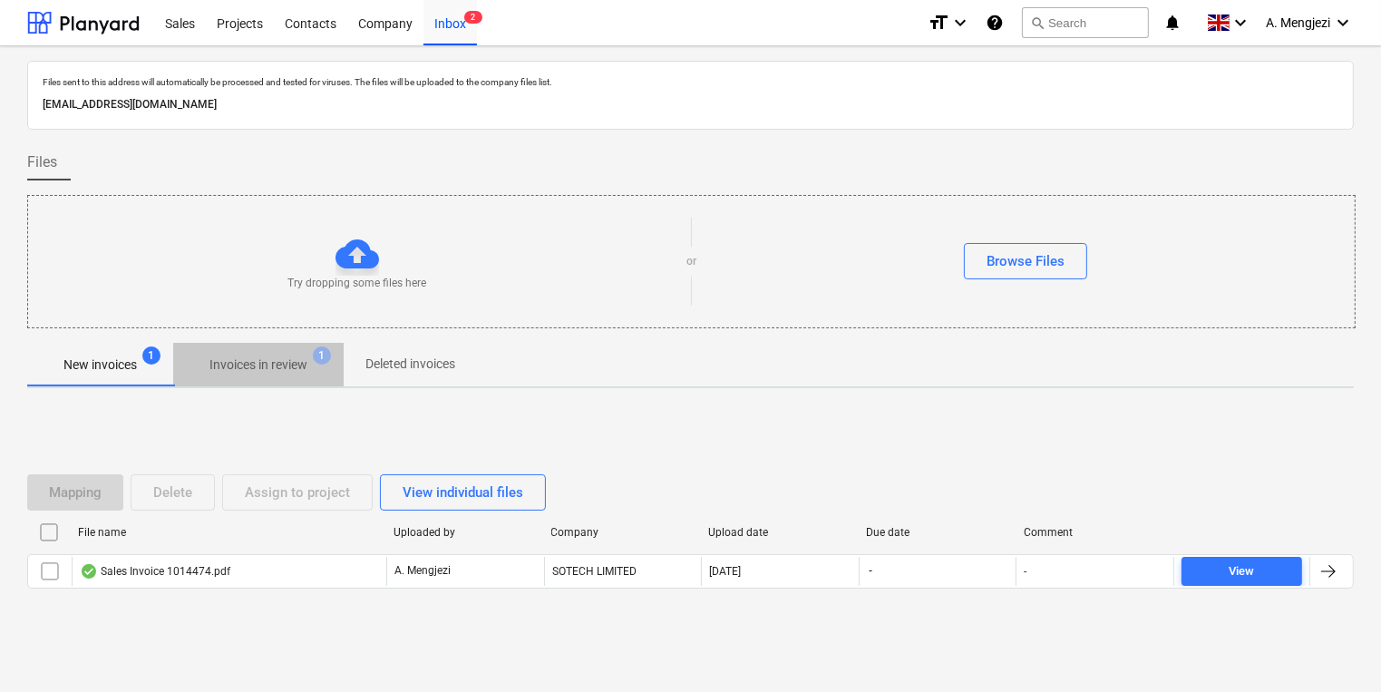
click at [257, 362] on p "Invoices in review" at bounding box center [258, 364] width 98 height 19
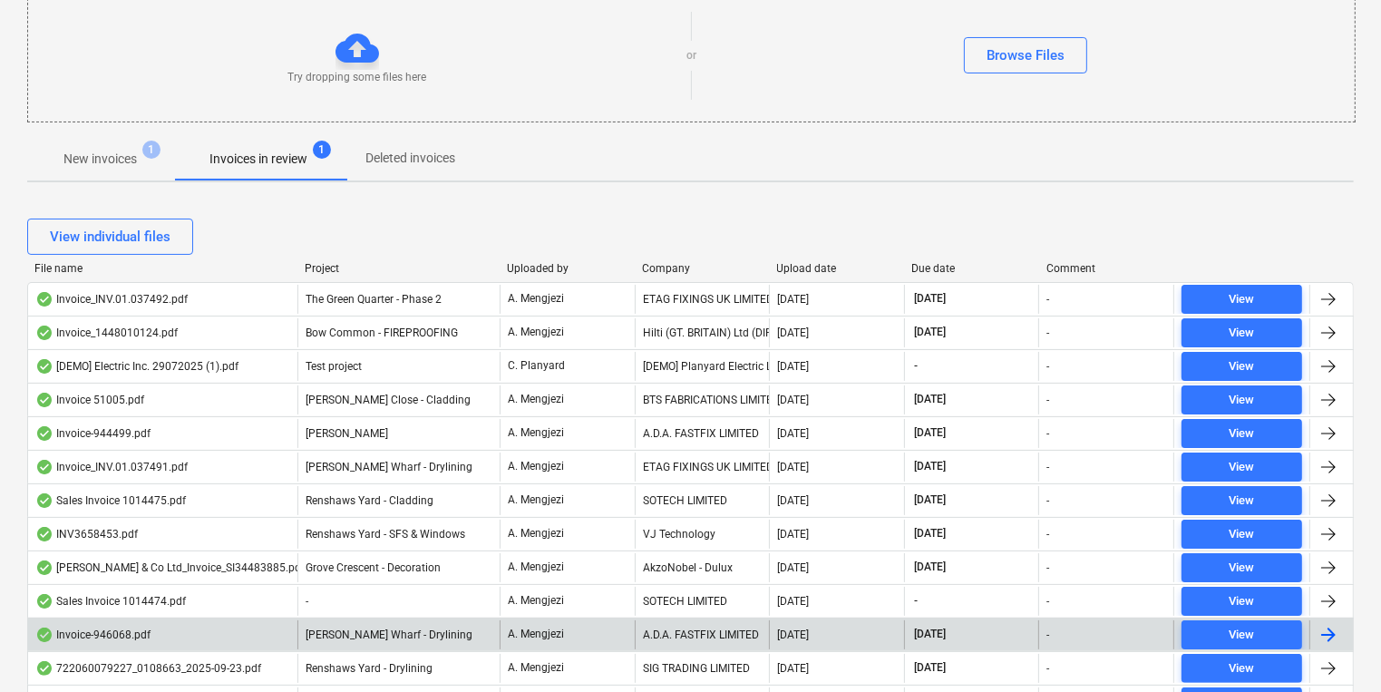
scroll to position [203, 0]
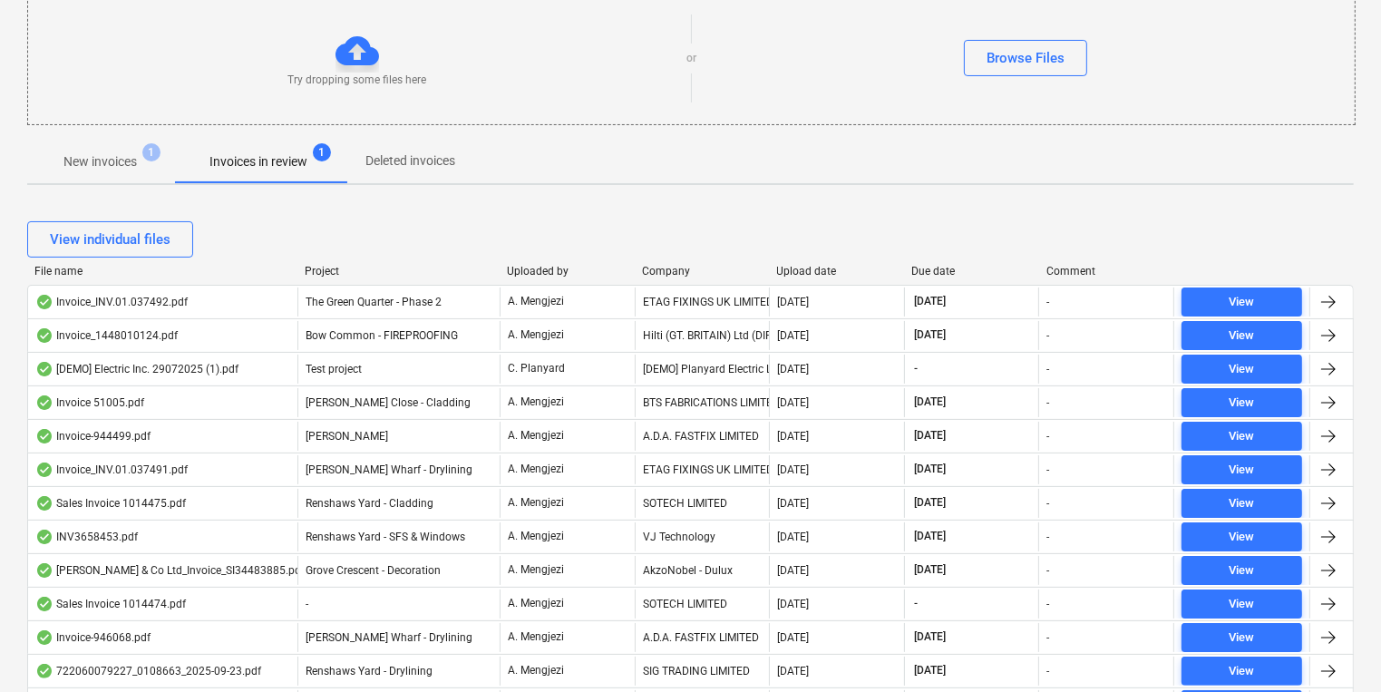
click at [814, 270] on div "Upload date" at bounding box center [837, 271] width 121 height 13
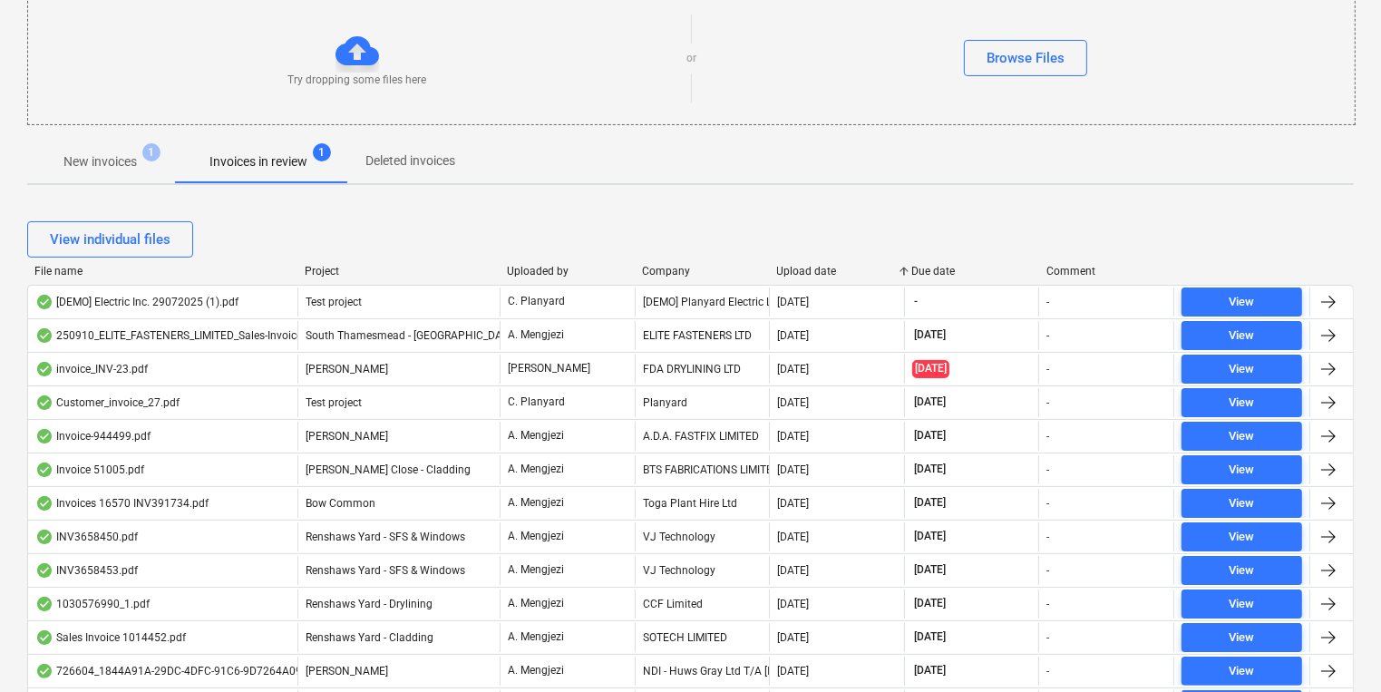
click at [814, 268] on div "Upload date" at bounding box center [837, 271] width 121 height 13
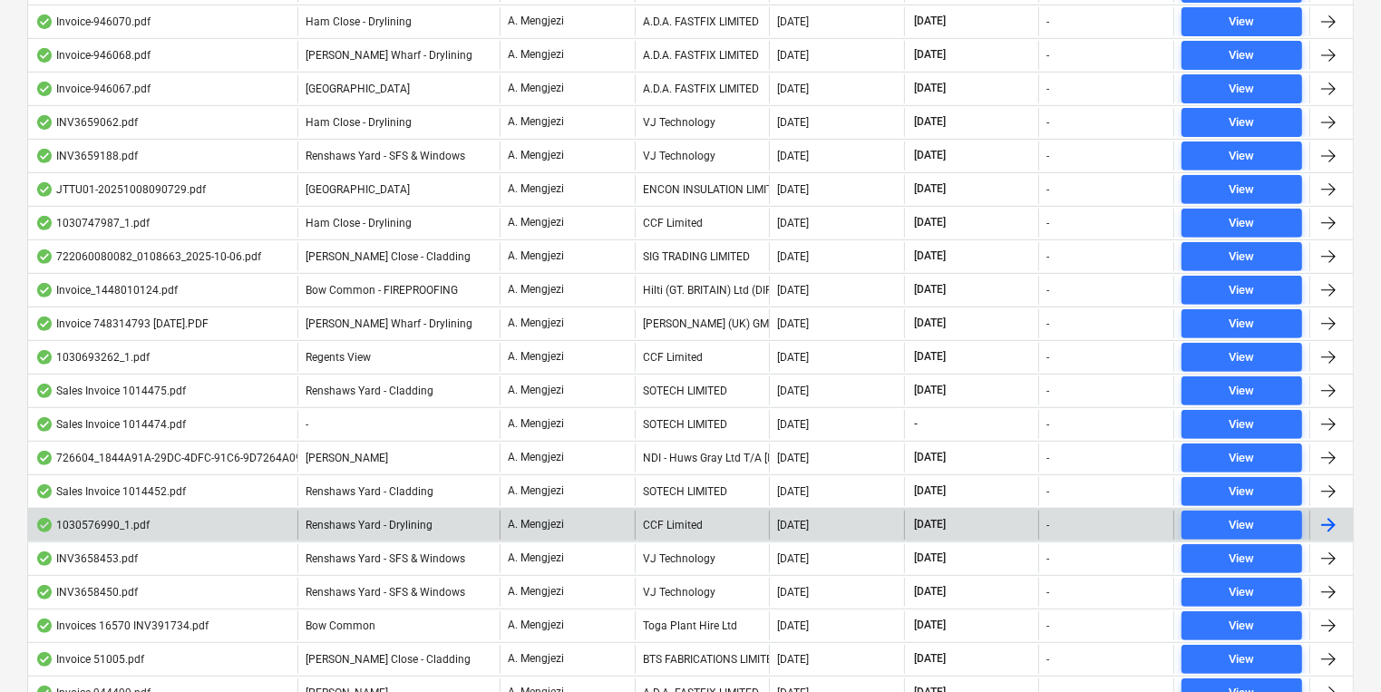
scroll to position [783, 0]
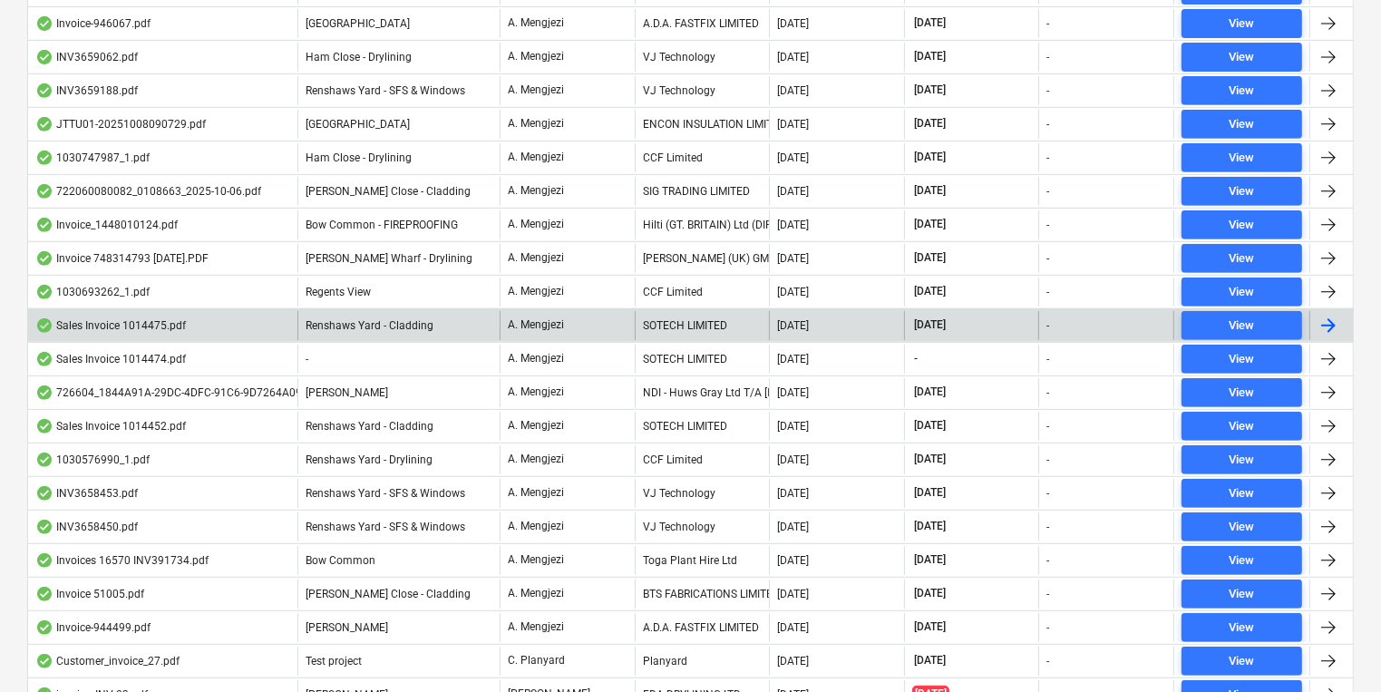
click at [717, 328] on div "SOTECH LIMITED" at bounding box center [702, 325] width 135 height 29
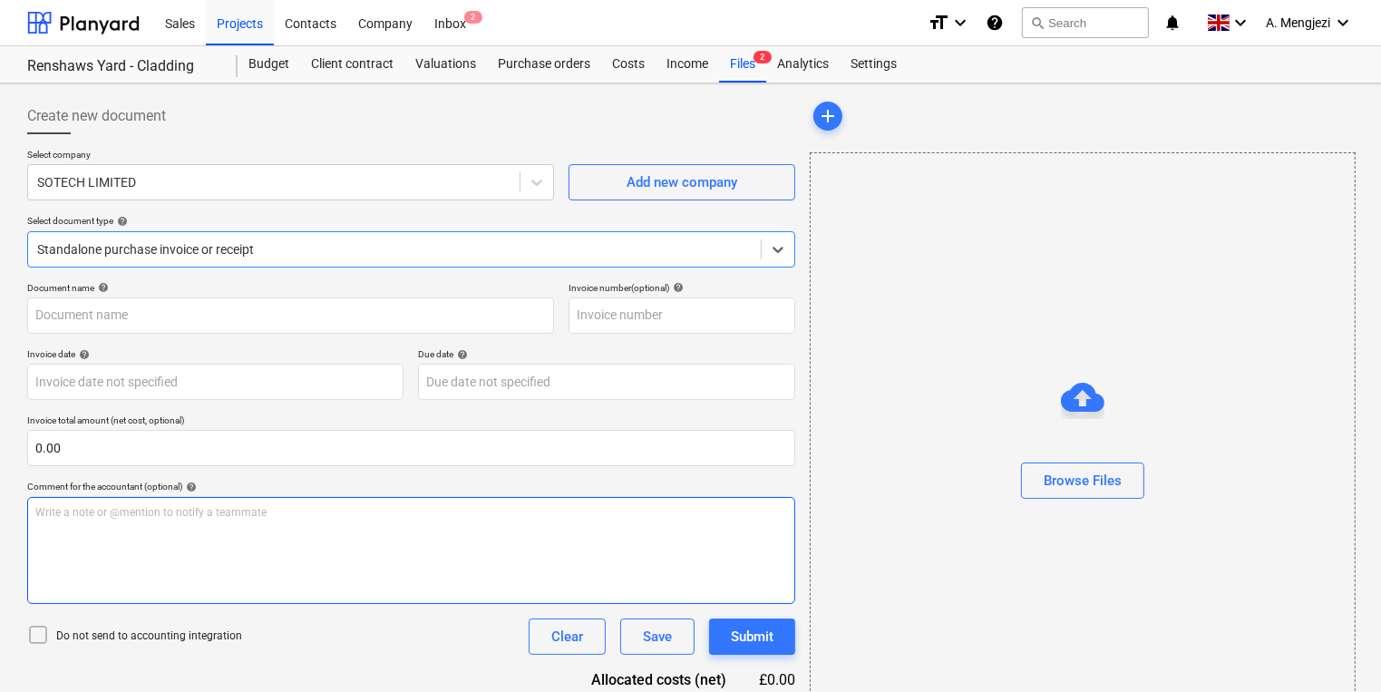
type input "1014475"
type input "[DATE]"
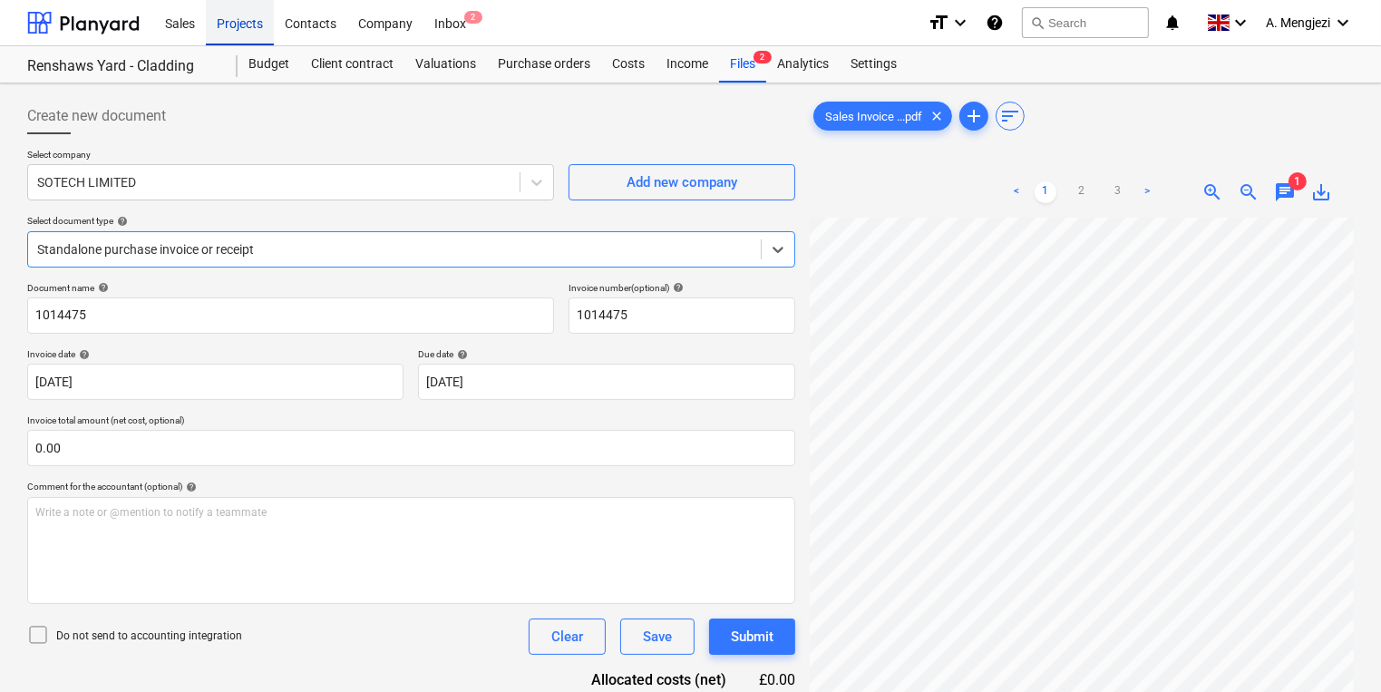
click at [229, 34] on div "Projects" at bounding box center [240, 22] width 68 height 46
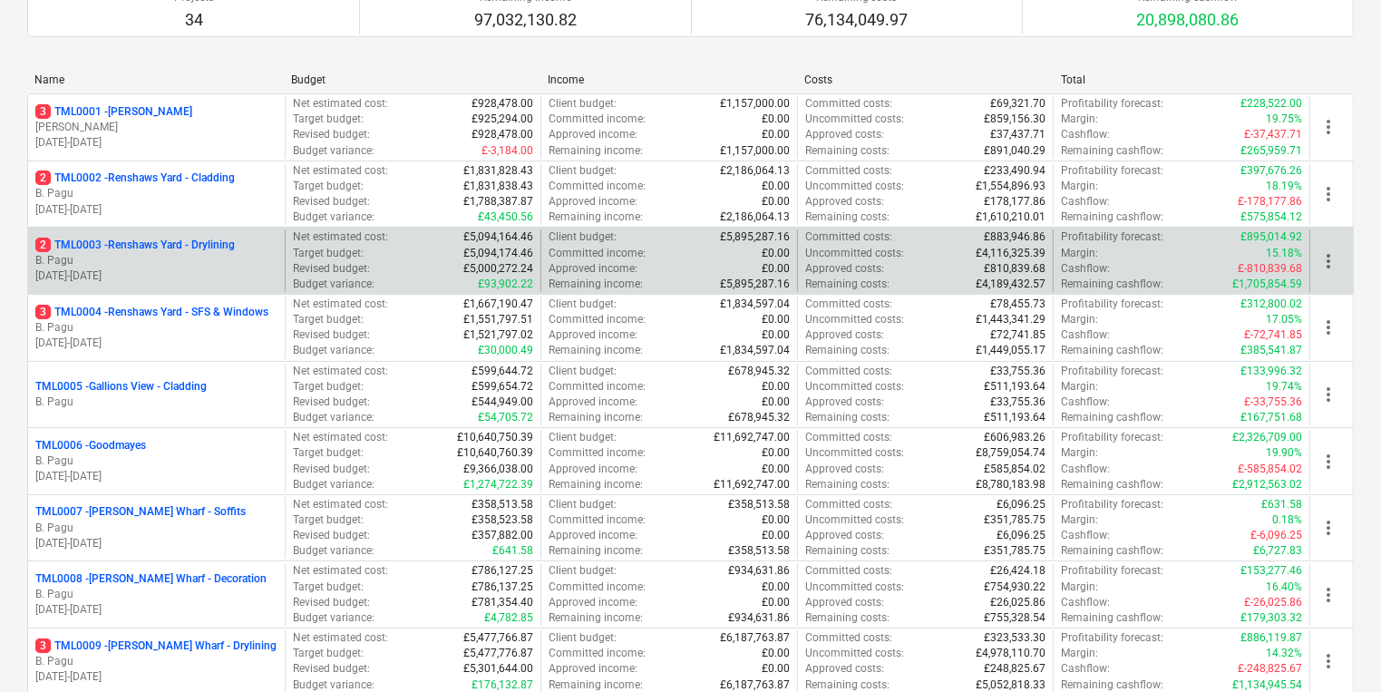
scroll to position [218, 0]
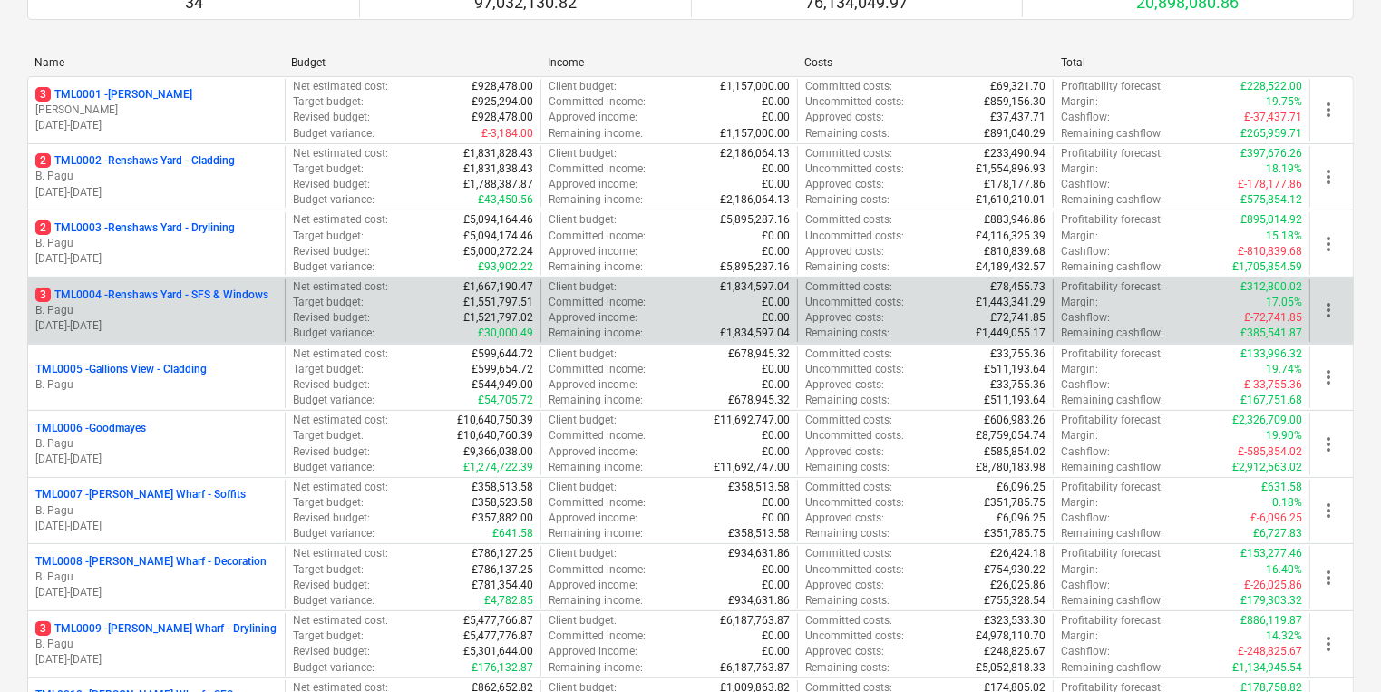
click at [199, 328] on p "30.09.2024 - 22.12.2025" at bounding box center [156, 325] width 242 height 15
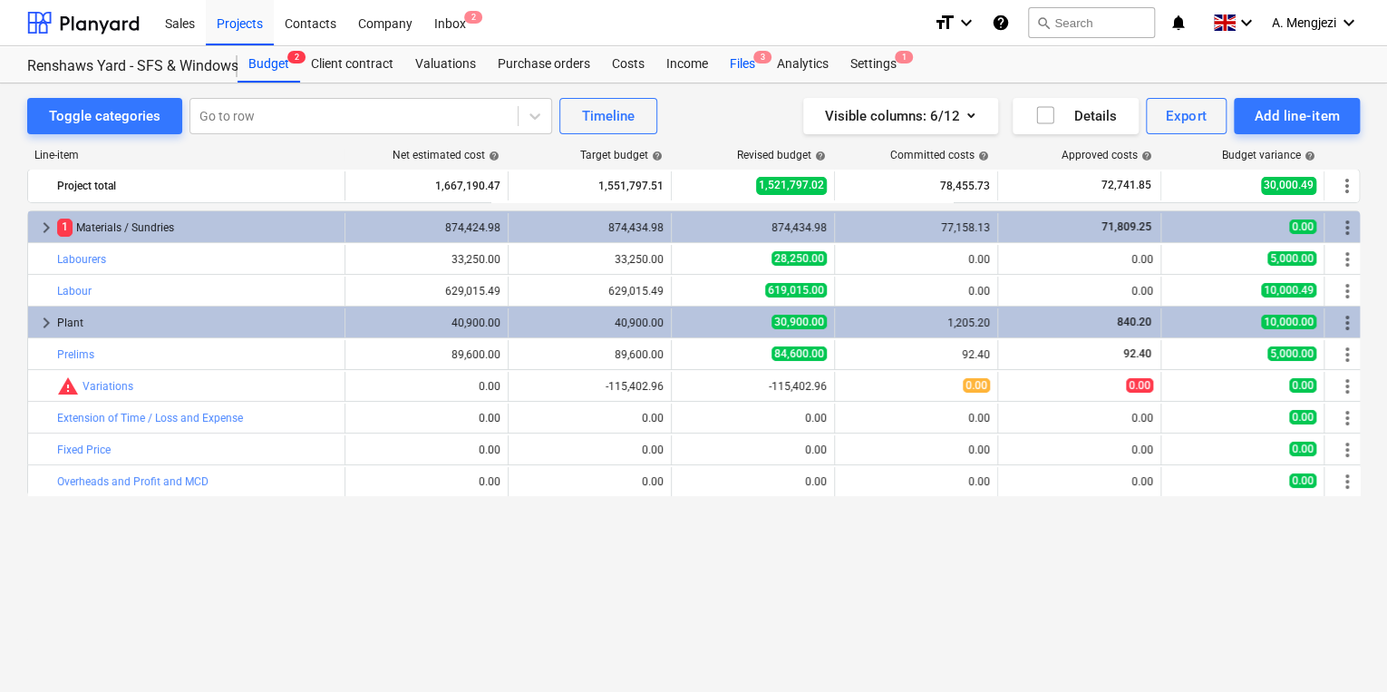
click at [751, 70] on div "Files 3" at bounding box center [742, 64] width 47 height 36
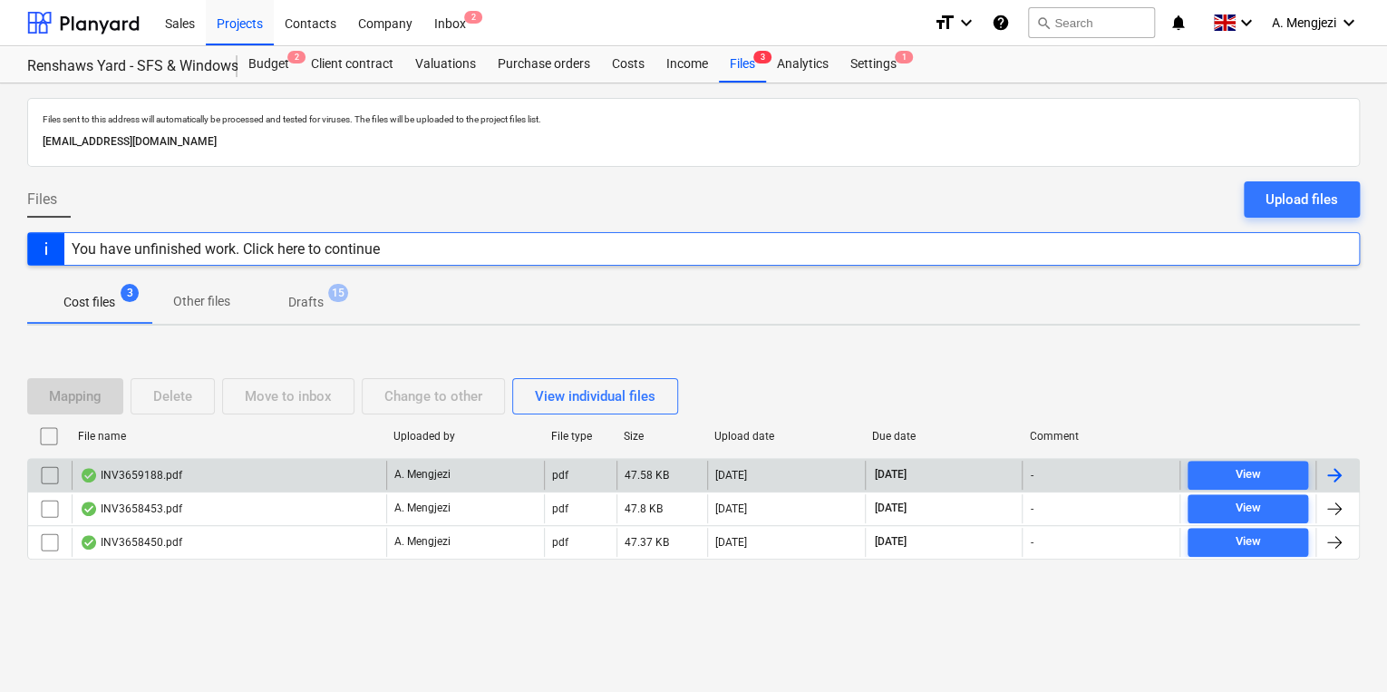
click at [274, 471] on div "INV3659188.pdf" at bounding box center [229, 475] width 315 height 29
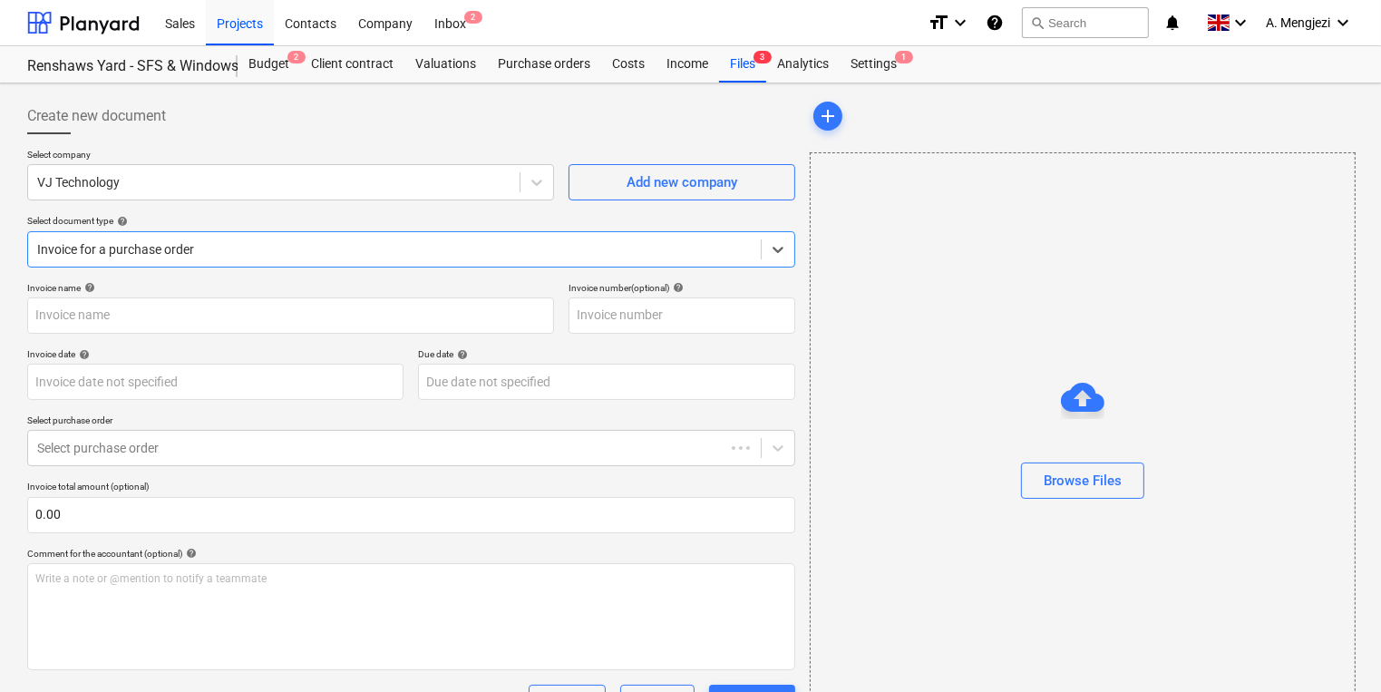
type input "INV3659188"
type input "[DATE]"
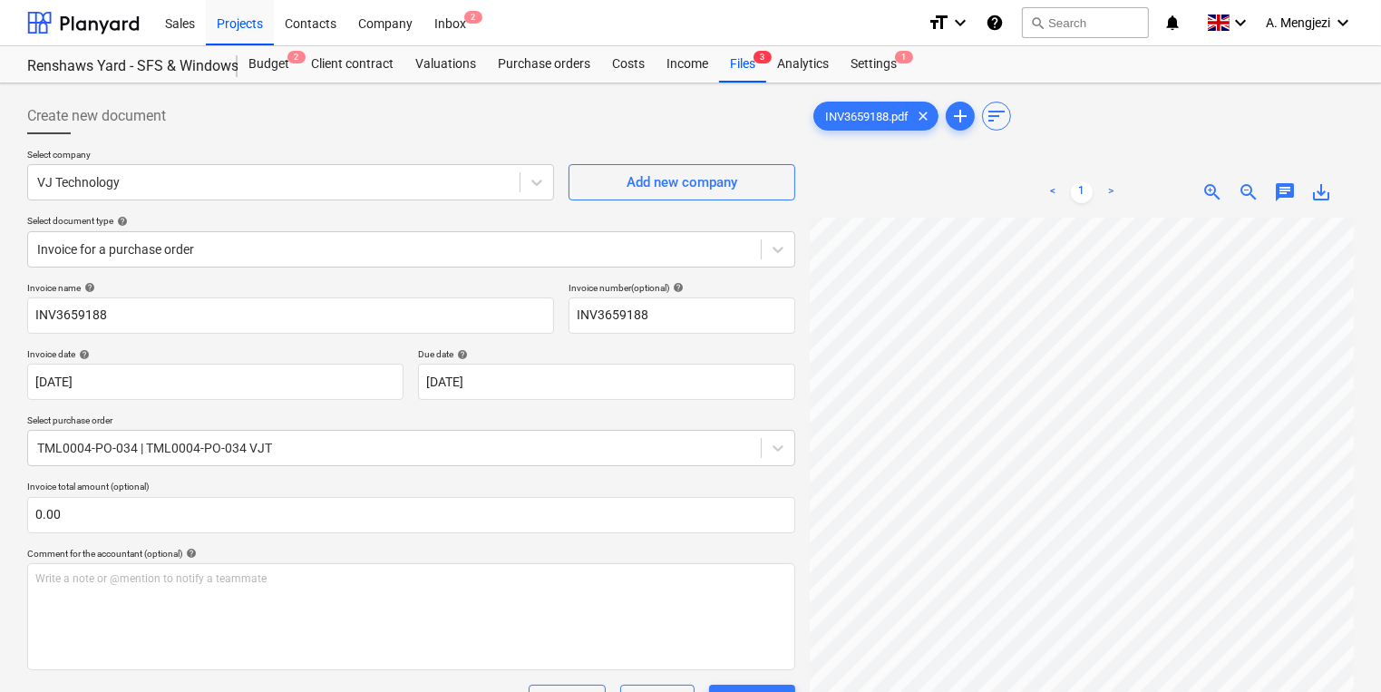
scroll to position [40, 265]
click at [725, 67] on div "Files 3" at bounding box center [742, 64] width 47 height 36
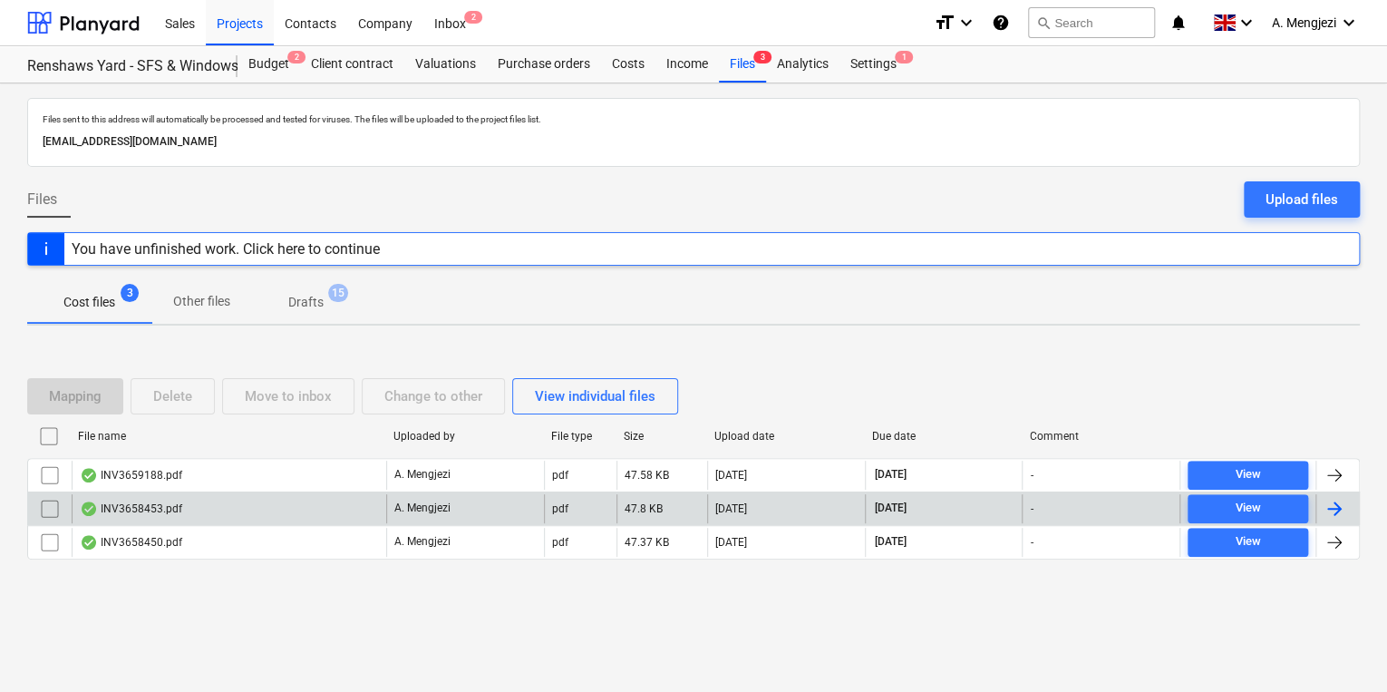
click at [352, 499] on div "INV3658453.pdf" at bounding box center [229, 508] width 315 height 29
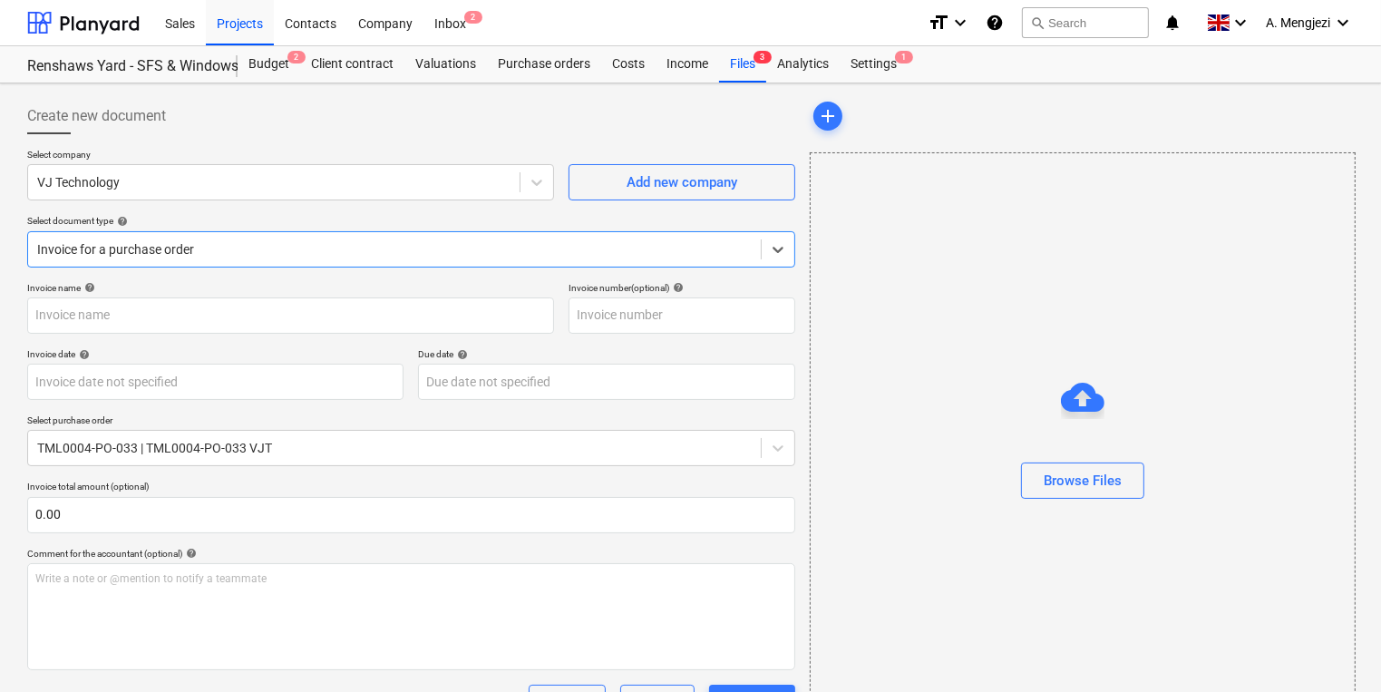
type input "INV3658453"
type input "[DATE]"
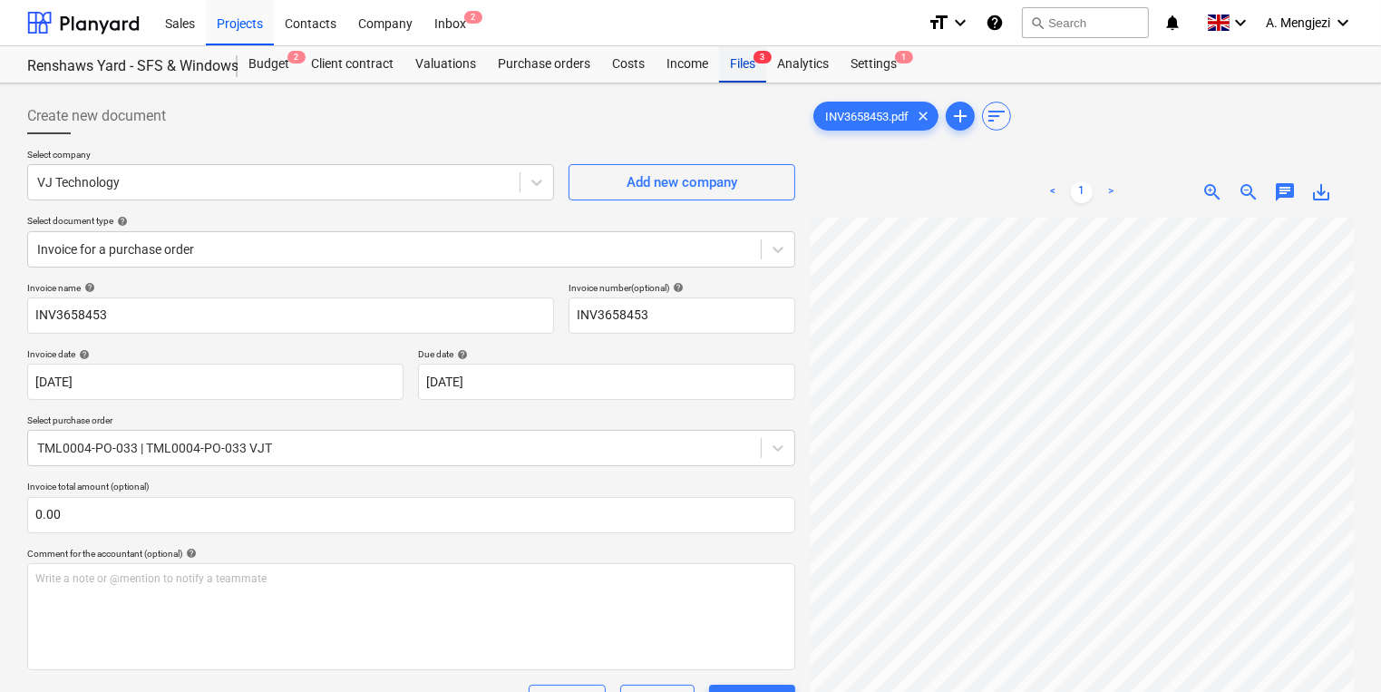
click at [729, 70] on div "Files 3" at bounding box center [742, 64] width 47 height 36
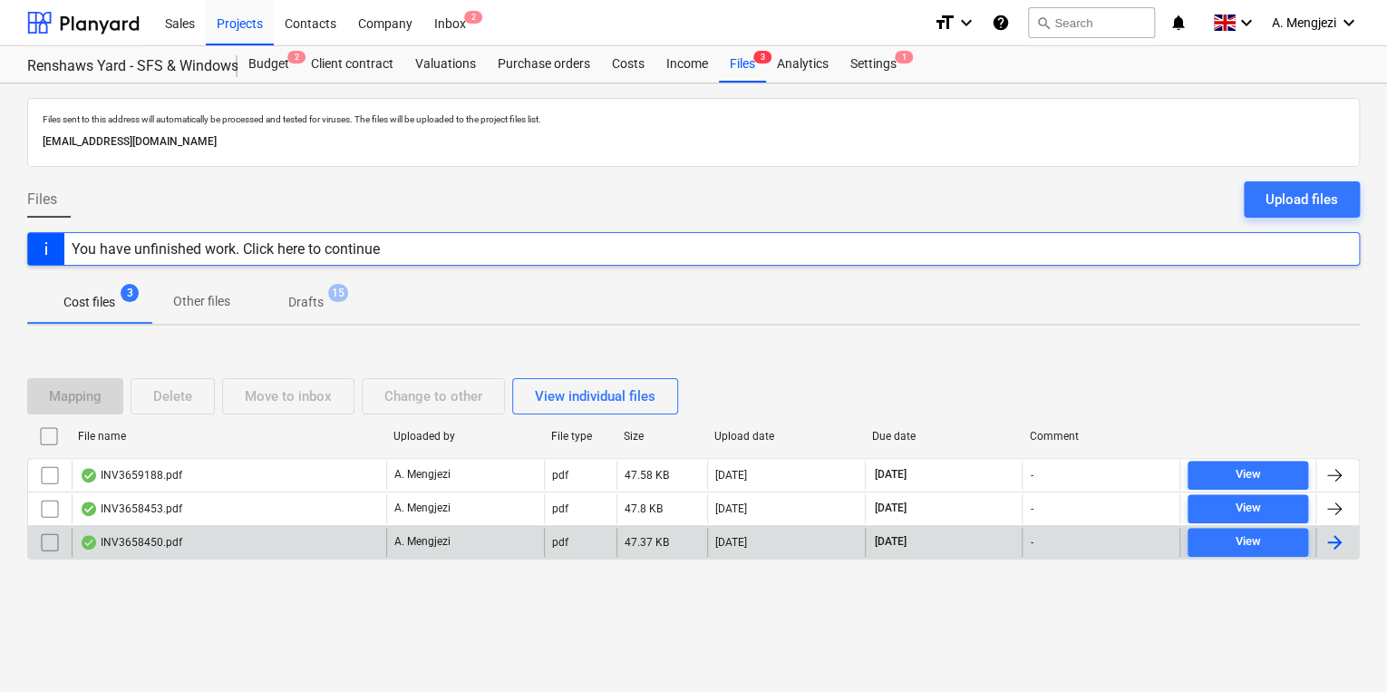
click at [273, 543] on div "INV3658450.pdf" at bounding box center [229, 542] width 315 height 29
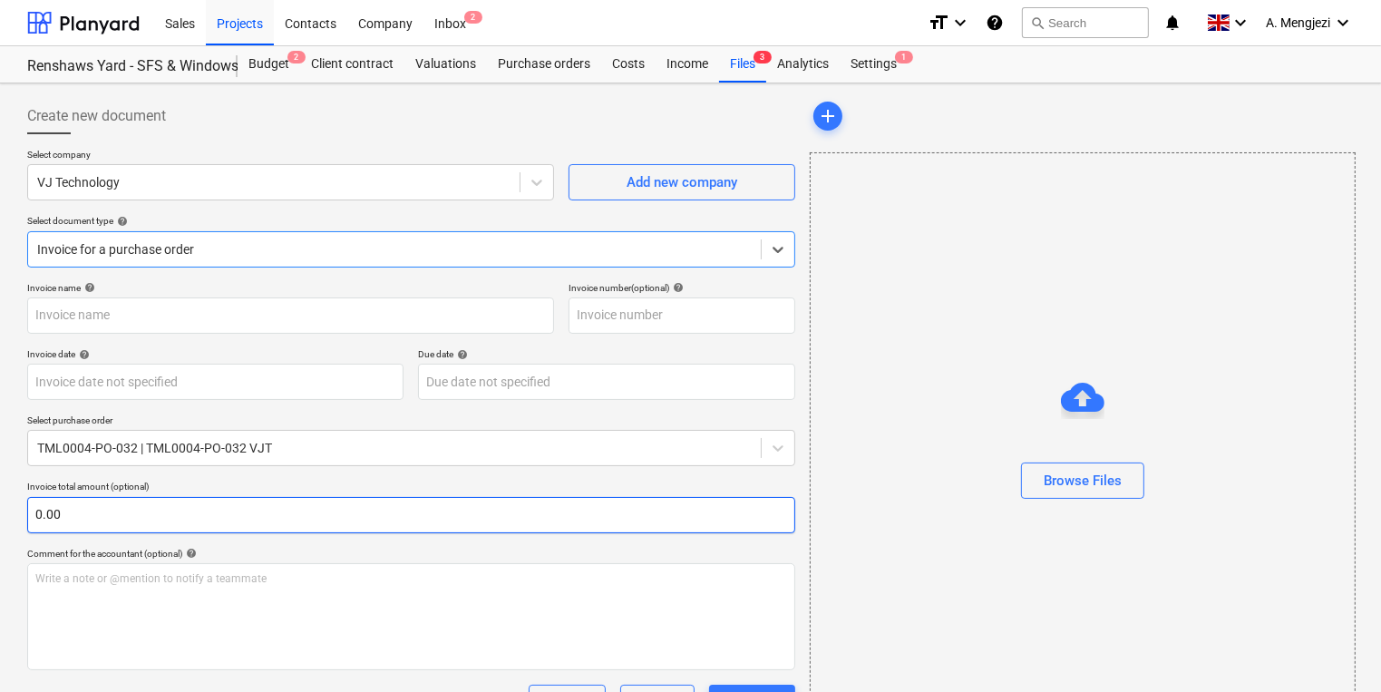
type input "INV3658450"
type input "[DATE]"
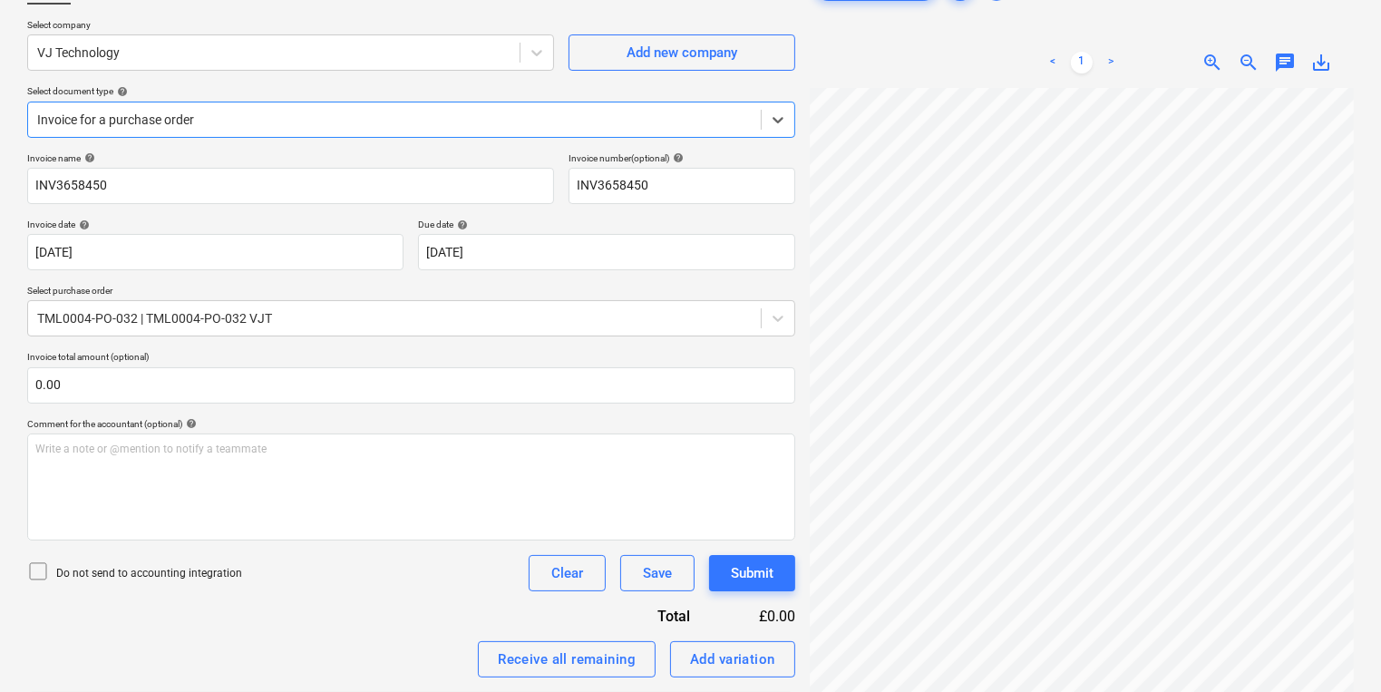
scroll to position [298, 0]
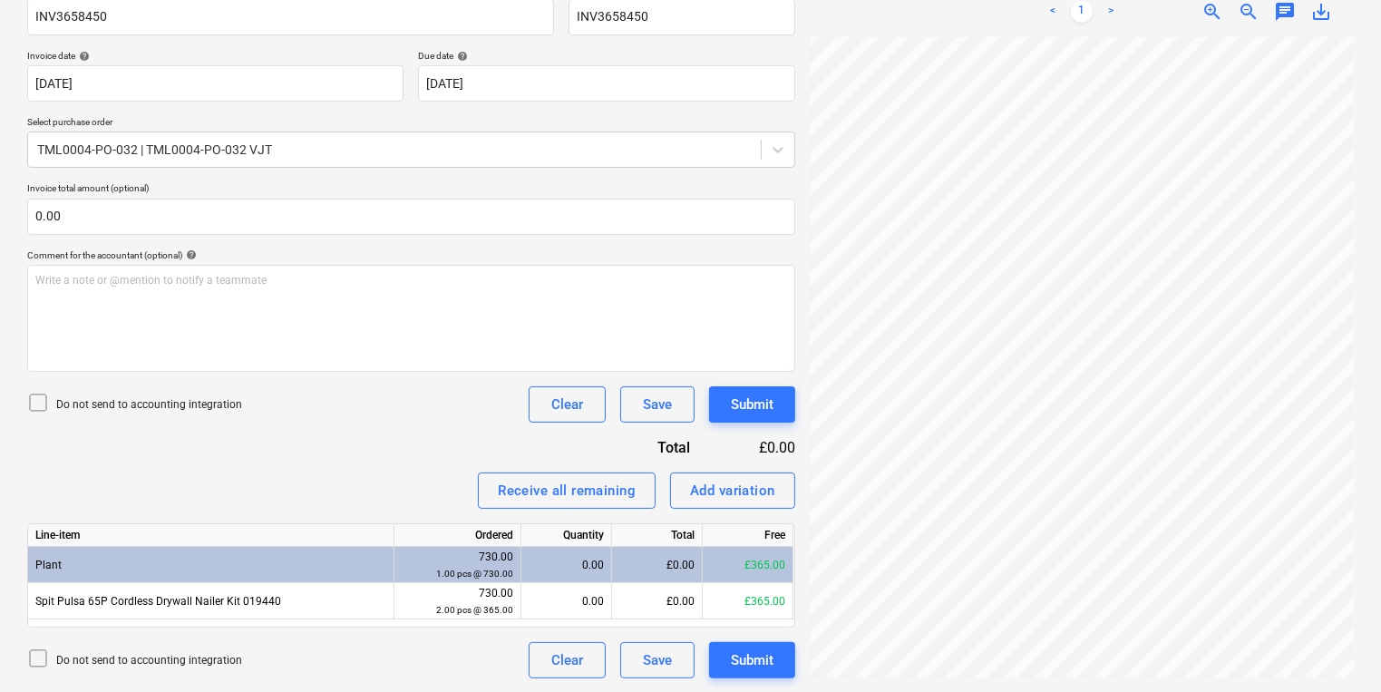
click at [762, 379] on div "Create new document Select company VJ Technology Add new company Select documen…" at bounding box center [690, 238] width 1341 height 893
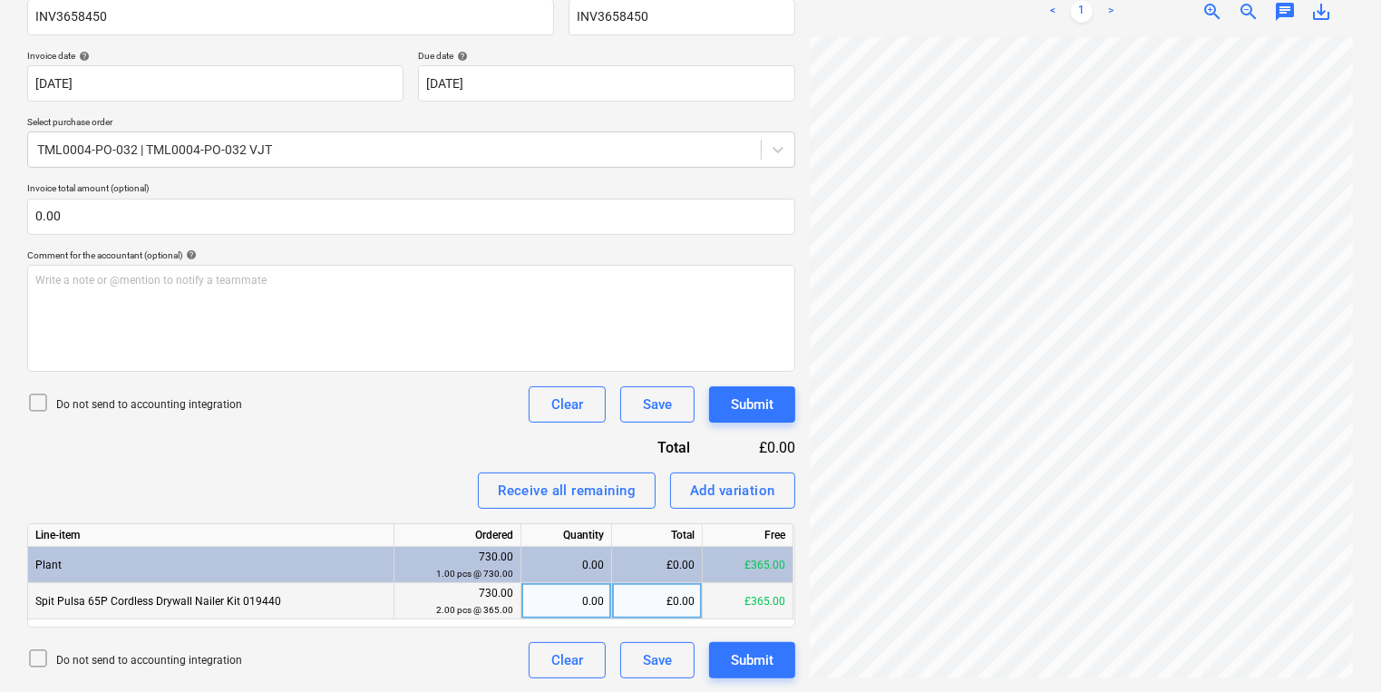
click at [606, 606] on div "0.00" at bounding box center [566, 601] width 91 height 36
type input "1"
click at [766, 403] on div "Submit" at bounding box center [752, 405] width 43 height 24
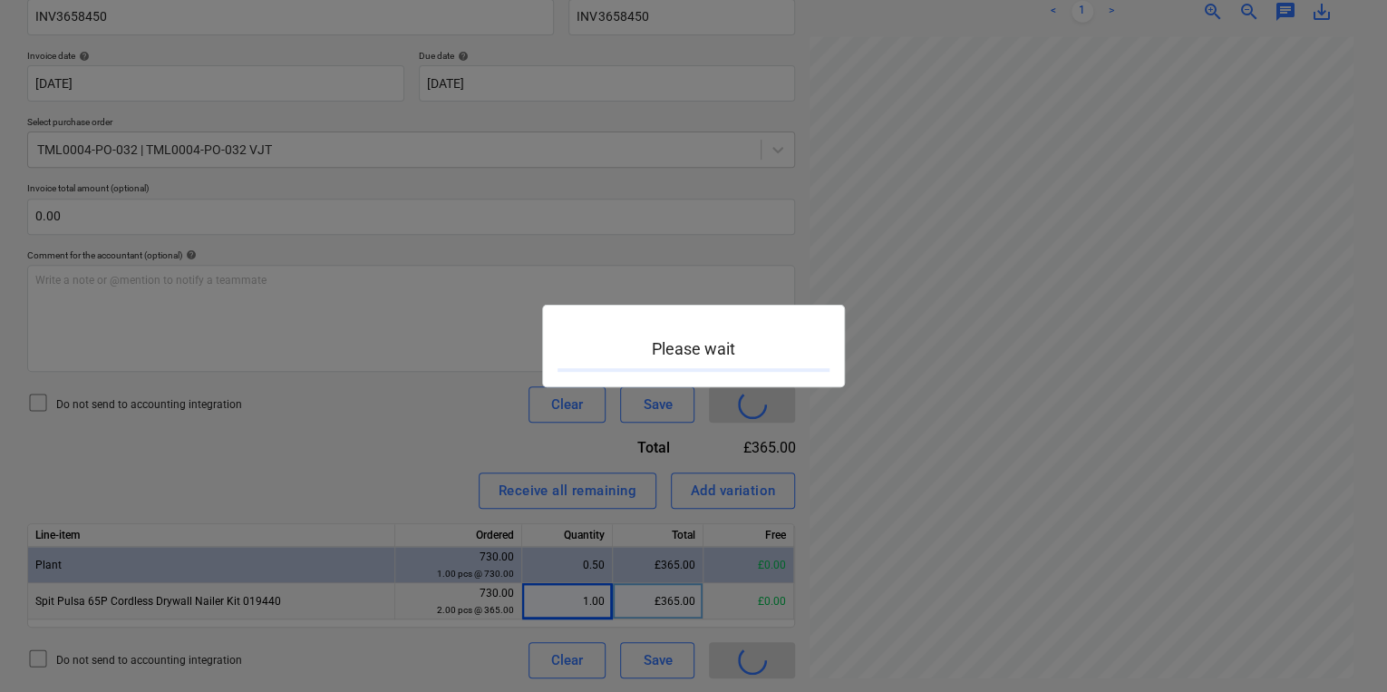
scroll to position [21, 274]
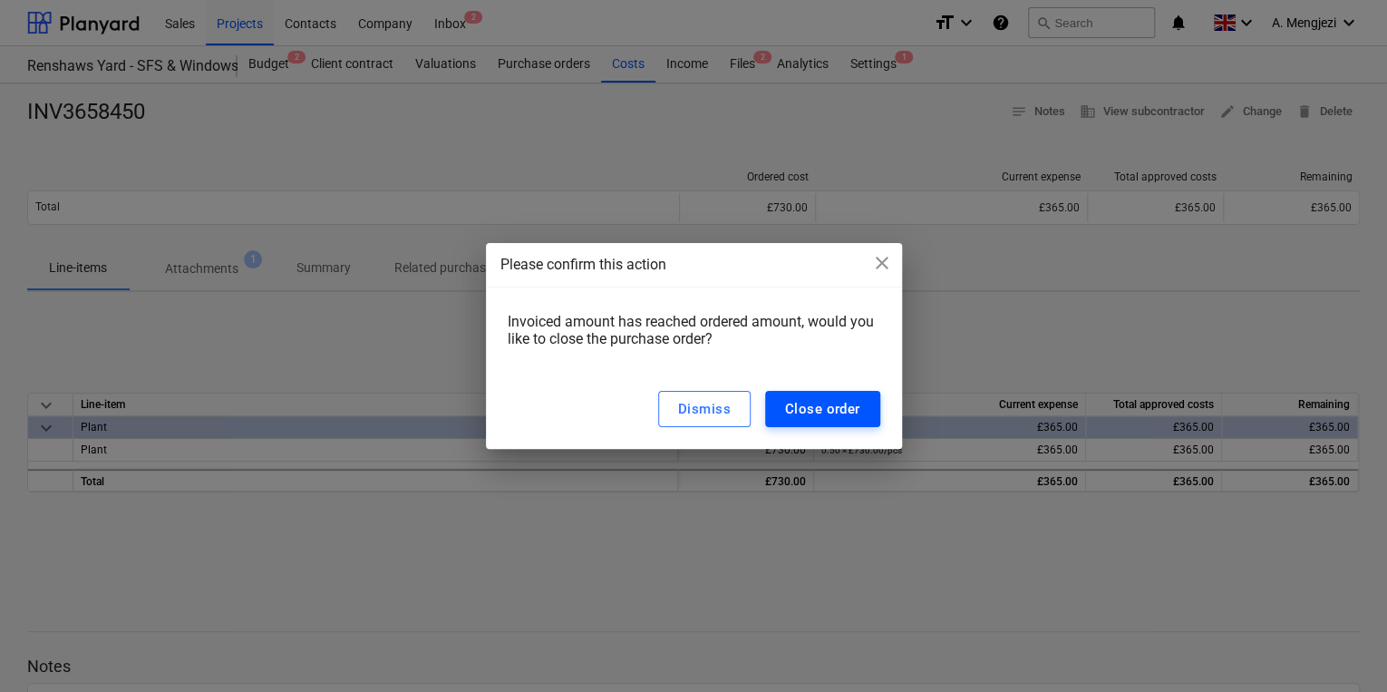
click at [820, 409] on div "Close order" at bounding box center [822, 409] width 75 height 24
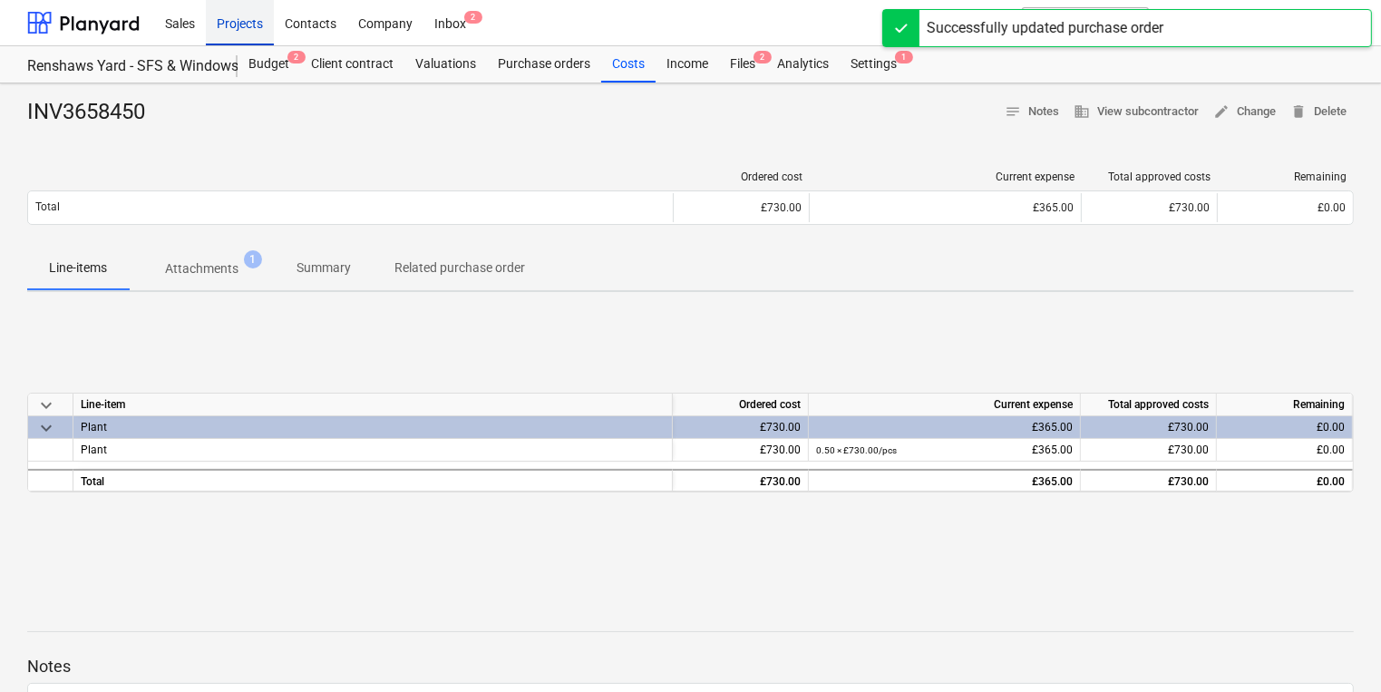
click at [228, 20] on div "Projects" at bounding box center [240, 22] width 68 height 46
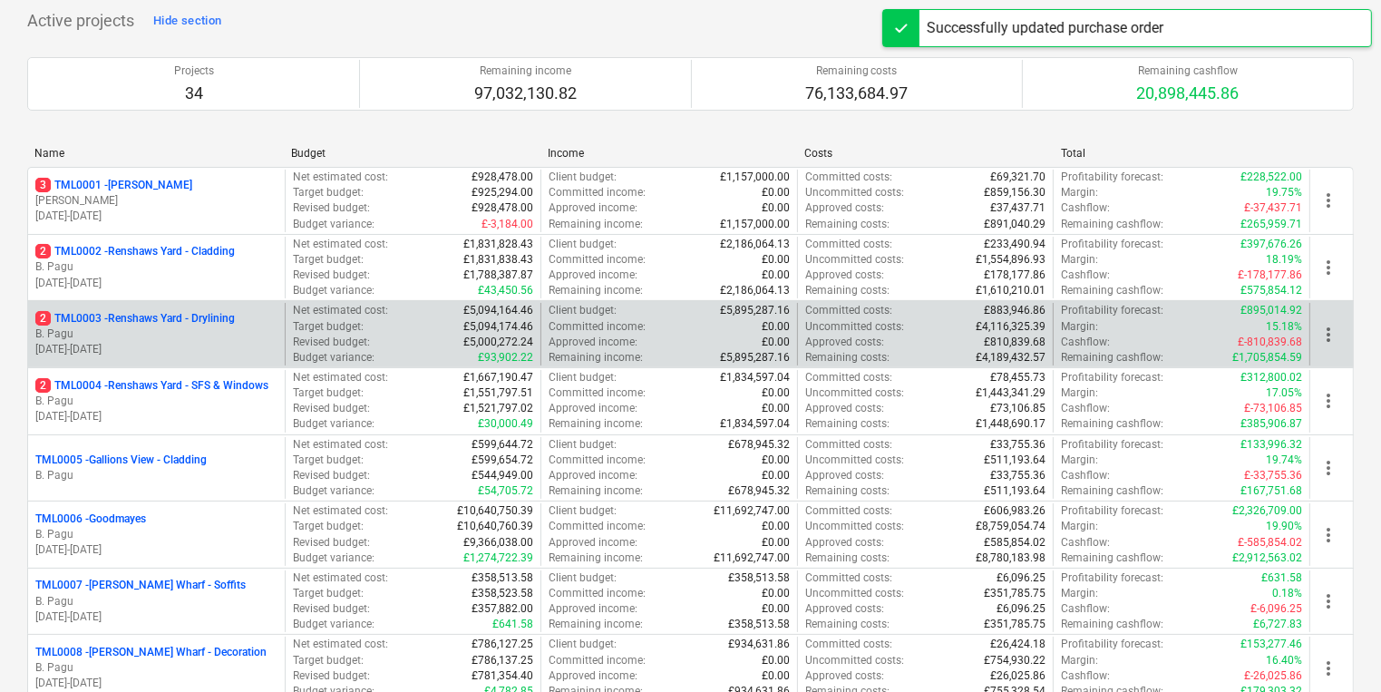
scroll to position [435, 0]
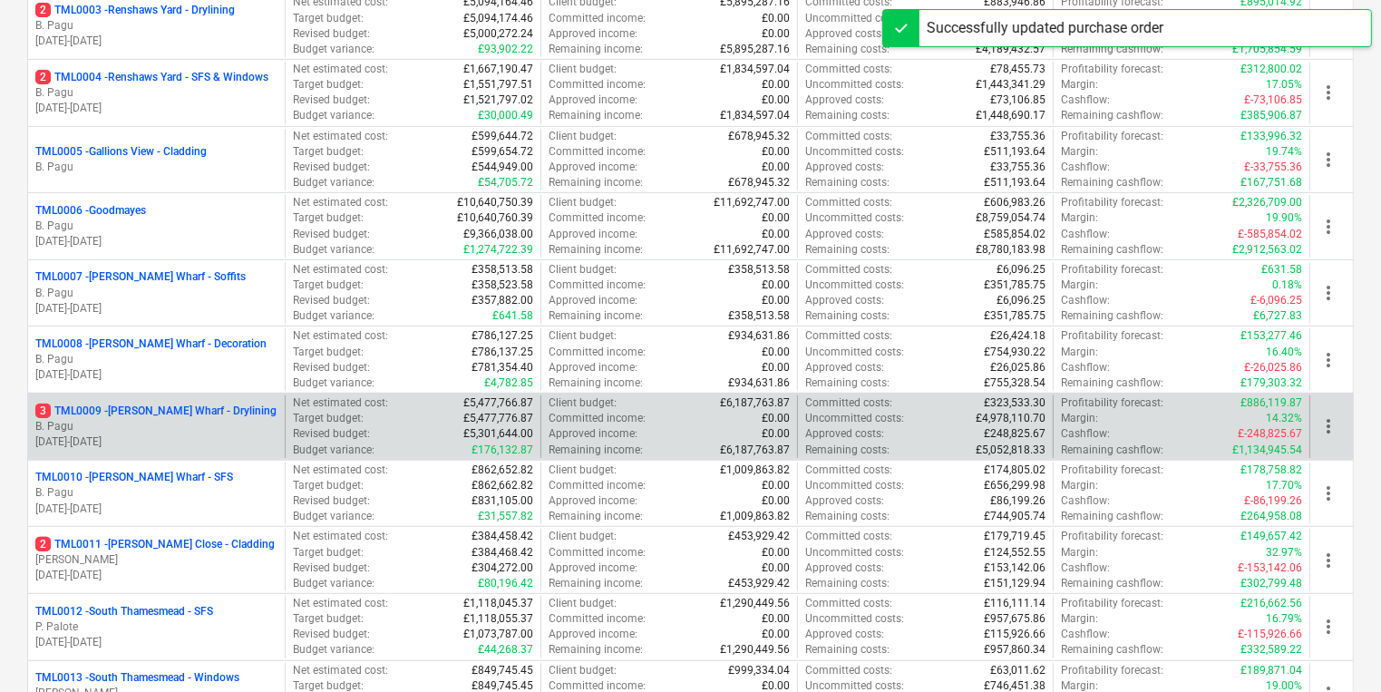
click at [245, 420] on p "B. Pagu" at bounding box center [156, 426] width 242 height 15
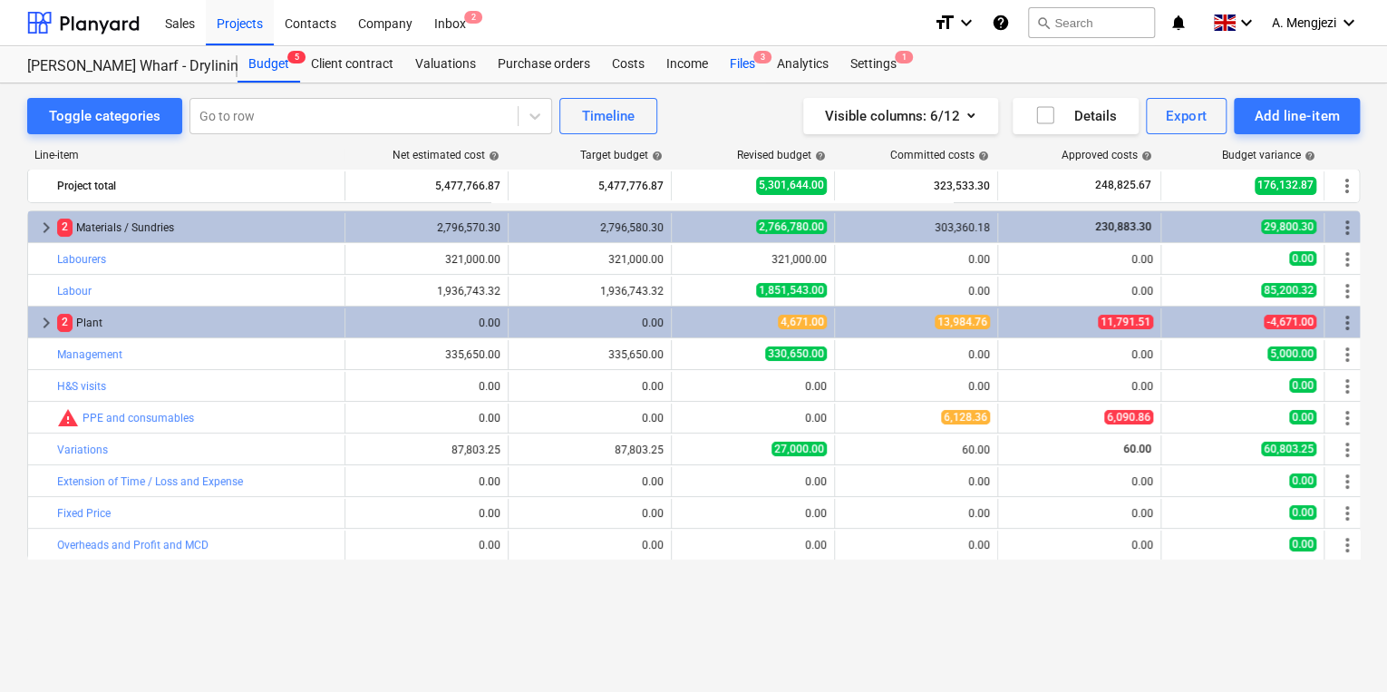
click at [743, 60] on div "Files 3" at bounding box center [742, 64] width 47 height 36
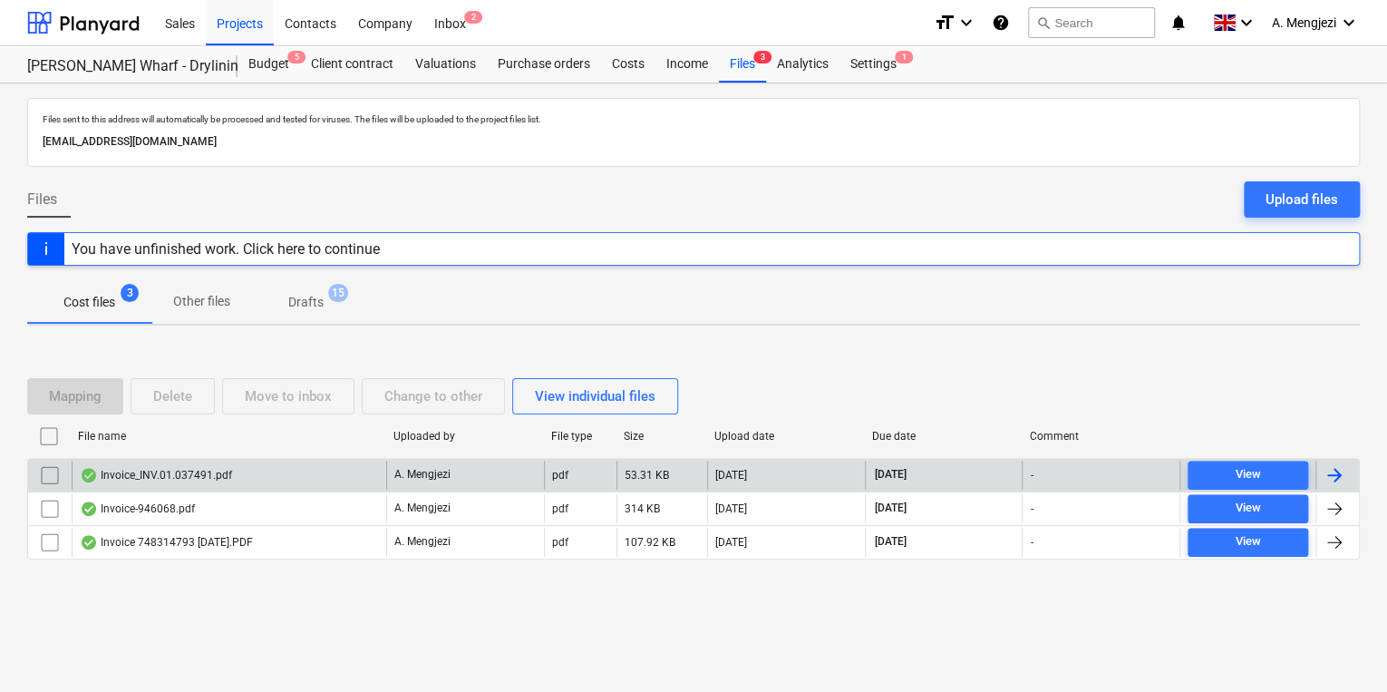
click at [283, 470] on div "Invoice_INV.01.037491.pdf" at bounding box center [229, 475] width 315 height 29
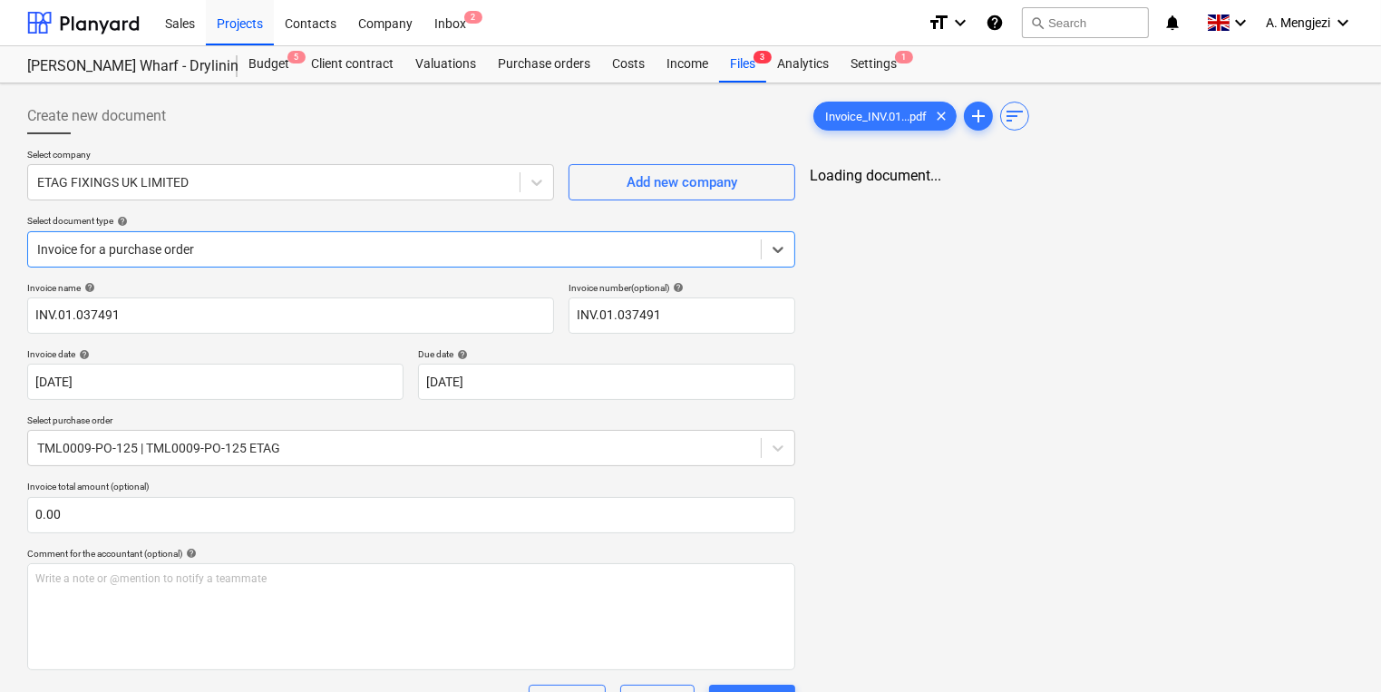
type input "INV.01.037491"
type input "[DATE]"
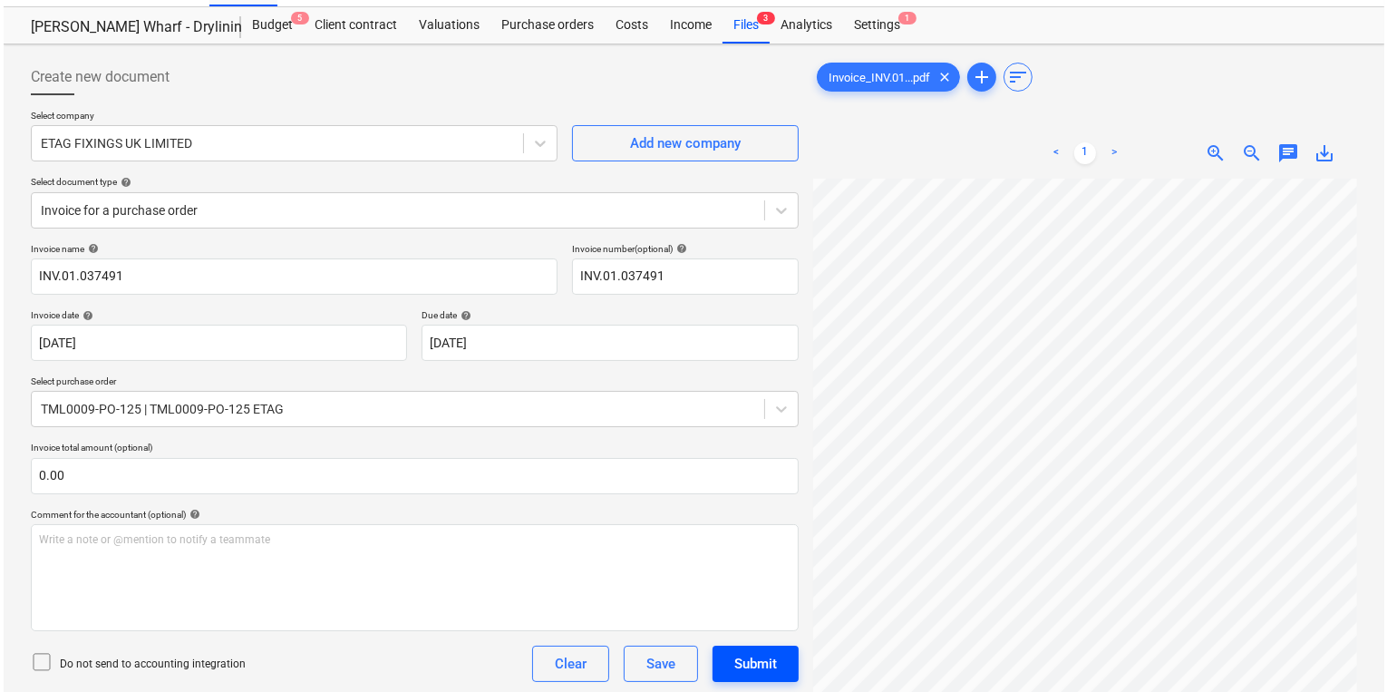
scroll to position [298, 0]
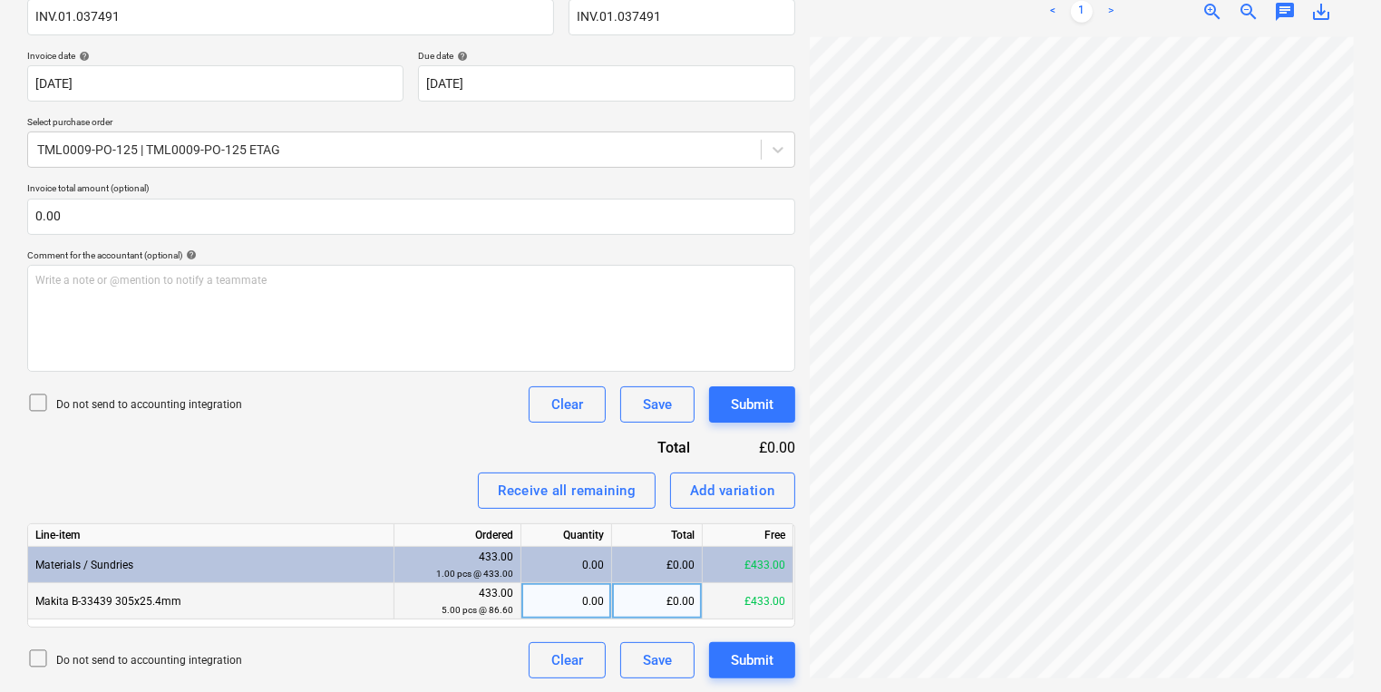
click at [583, 596] on div "0.00" at bounding box center [566, 601] width 75 height 36
type input "5"
click at [758, 406] on div "Submit" at bounding box center [752, 405] width 43 height 24
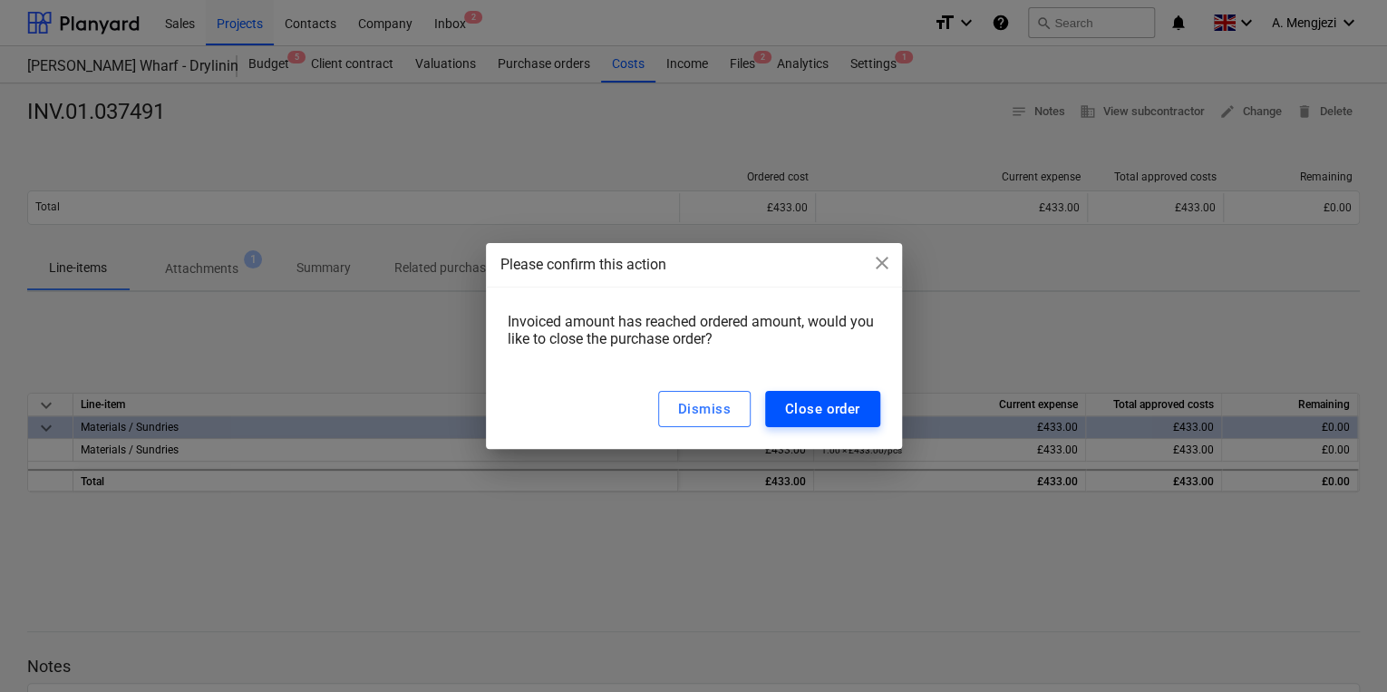
click at [803, 398] on div "Close order" at bounding box center [822, 409] width 75 height 24
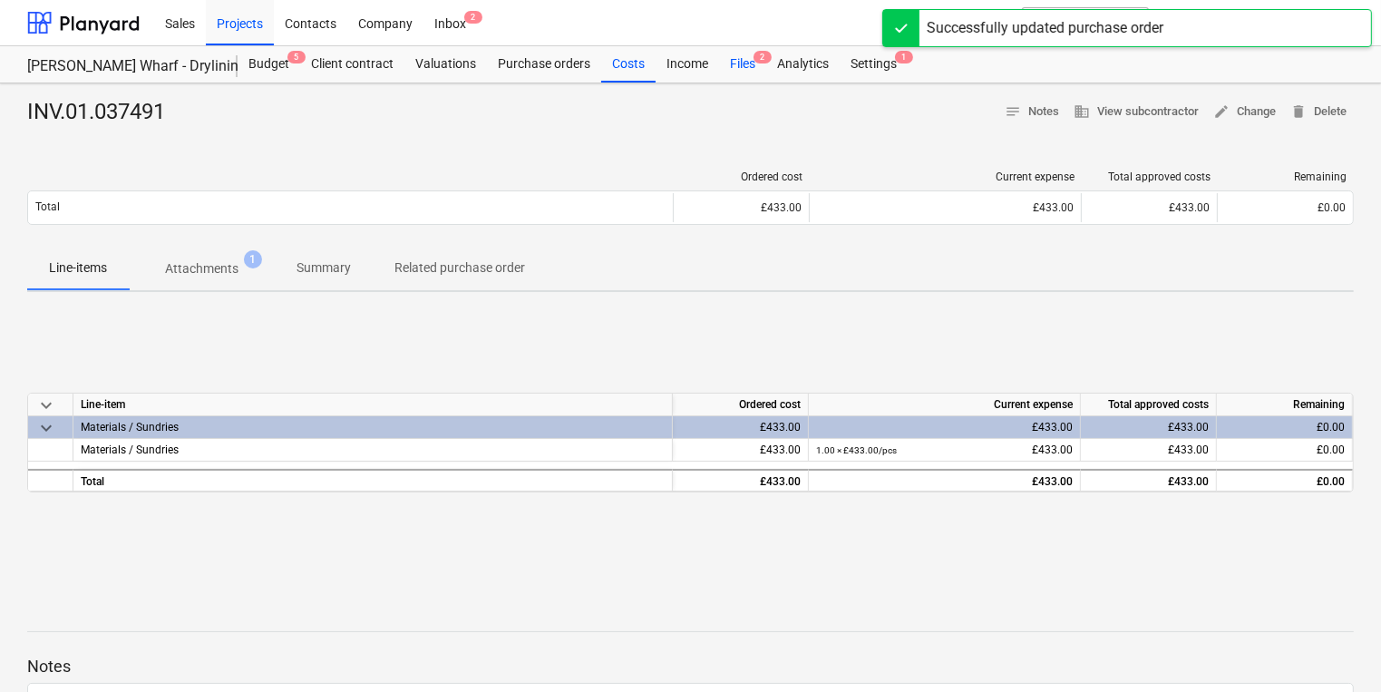
click at [731, 60] on div "Files 2" at bounding box center [742, 64] width 47 height 36
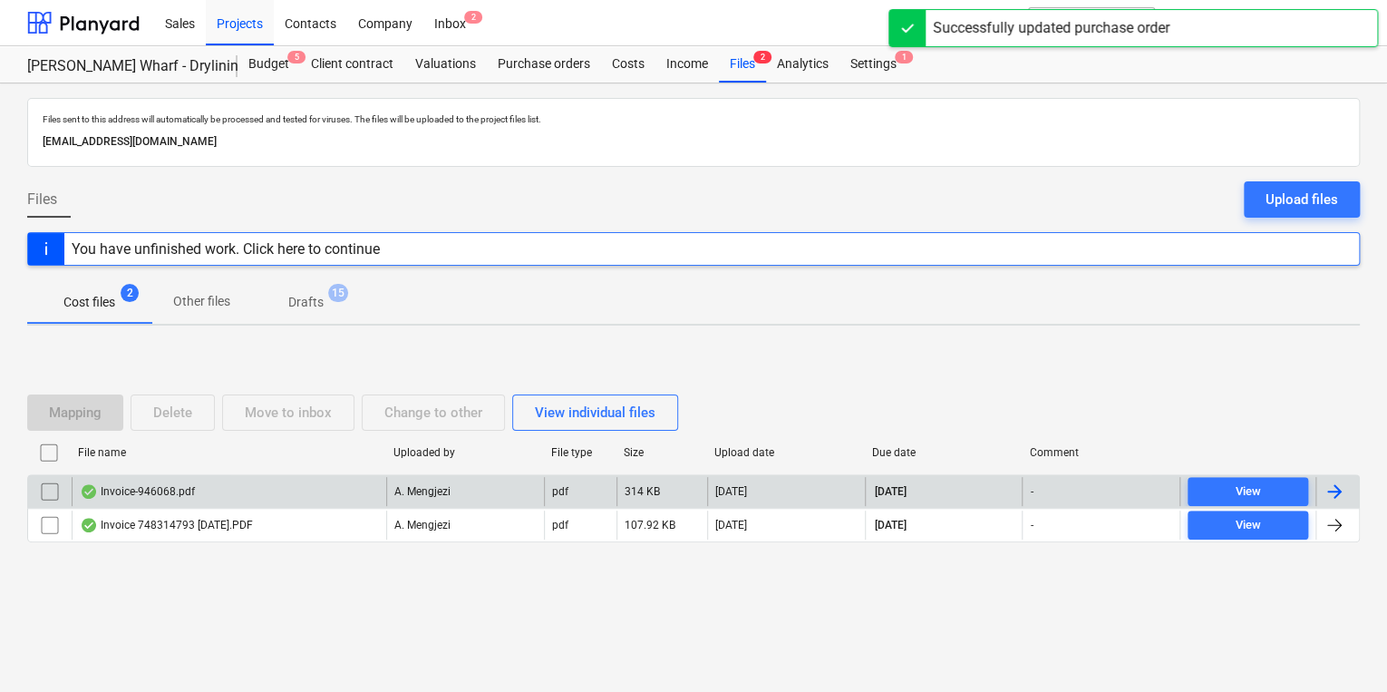
click at [286, 492] on div "Invoice-946068.pdf" at bounding box center [229, 491] width 315 height 29
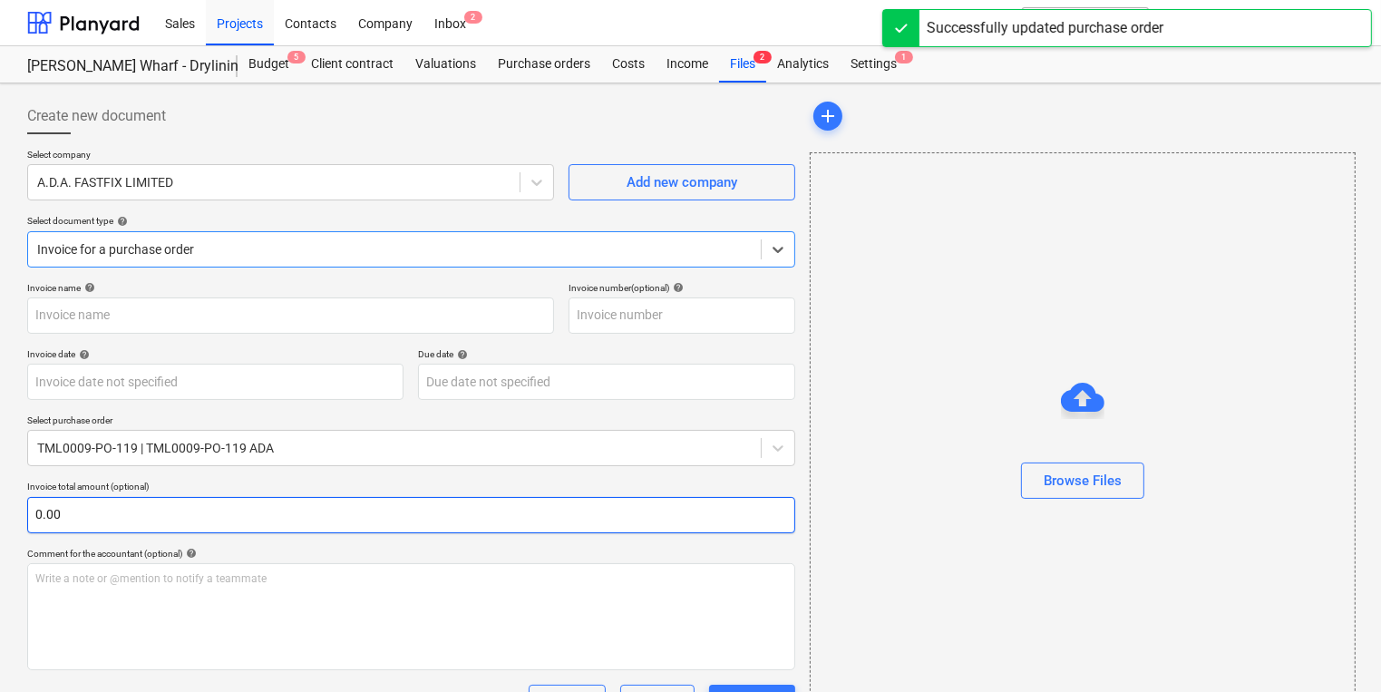
type input "946068"
type input "[DATE]"
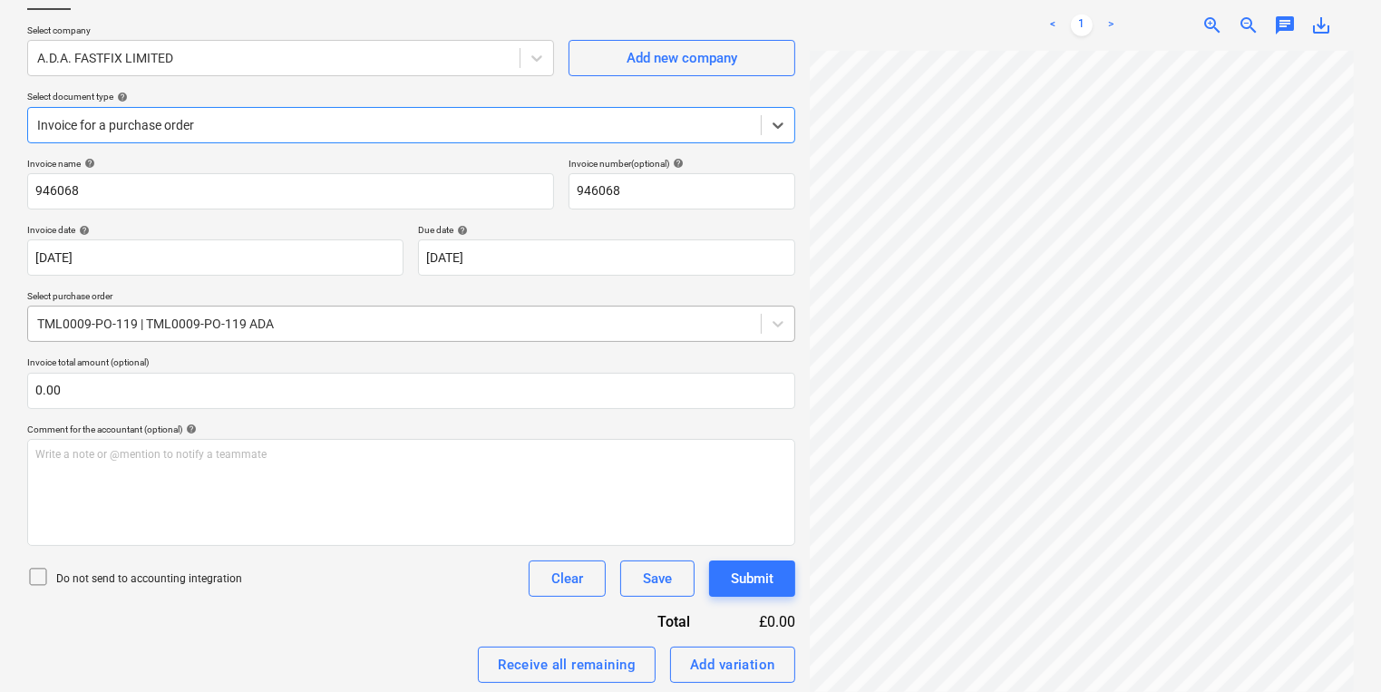
scroll to position [298, 0]
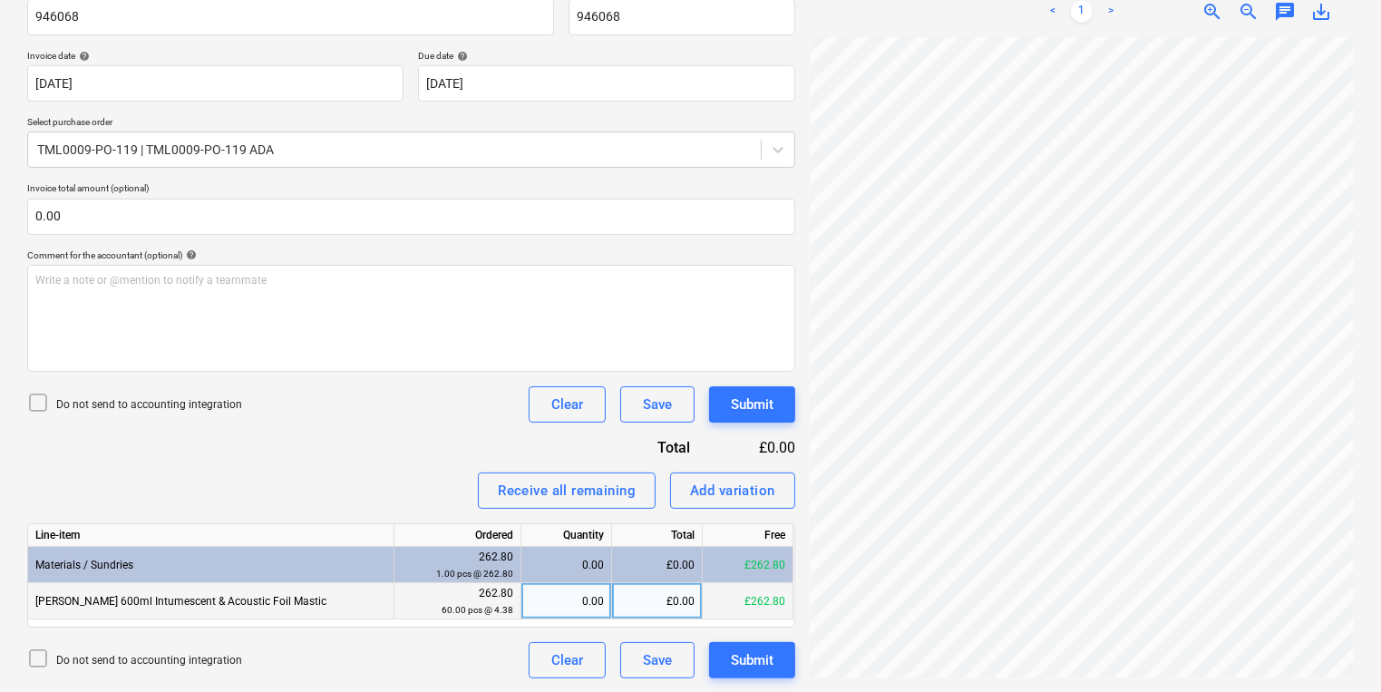
click at [531, 612] on div "0.00" at bounding box center [566, 601] width 75 height 36
type input "5"
type input "60"
click at [757, 402] on div "Submit" at bounding box center [752, 405] width 43 height 24
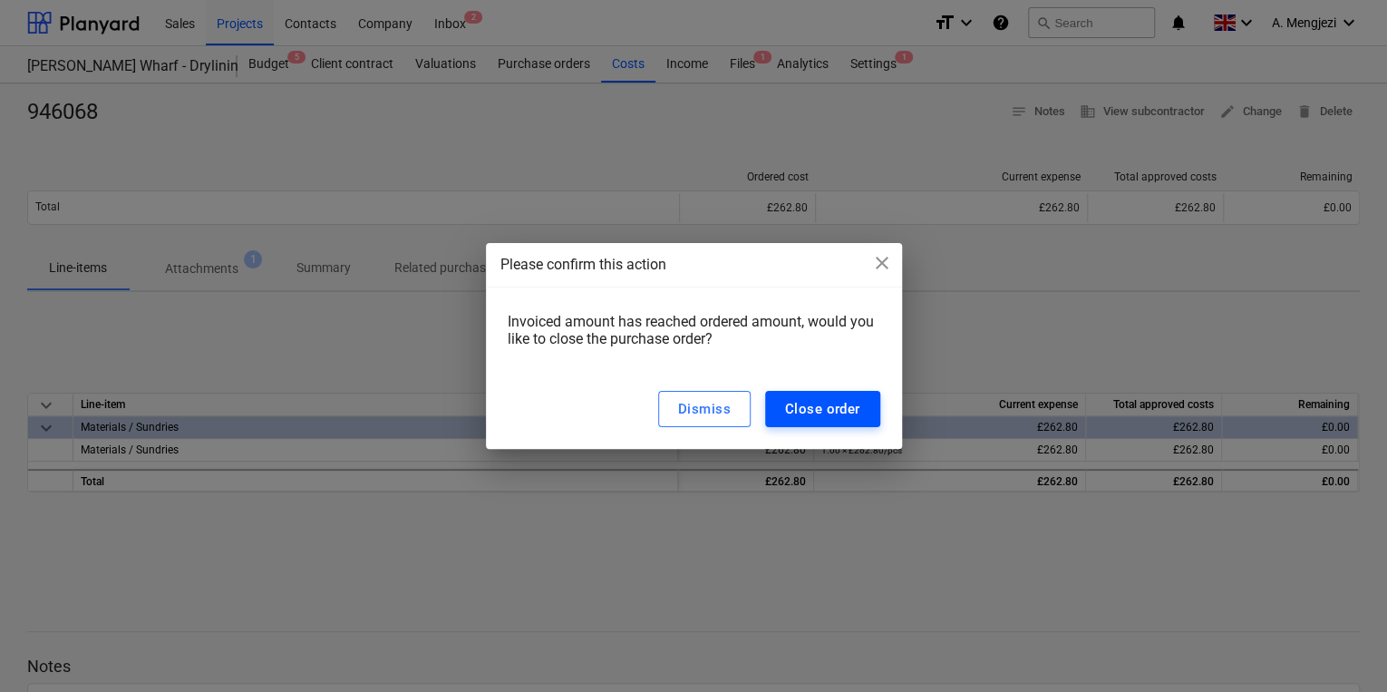
click at [823, 411] on div "Close order" at bounding box center [822, 409] width 75 height 24
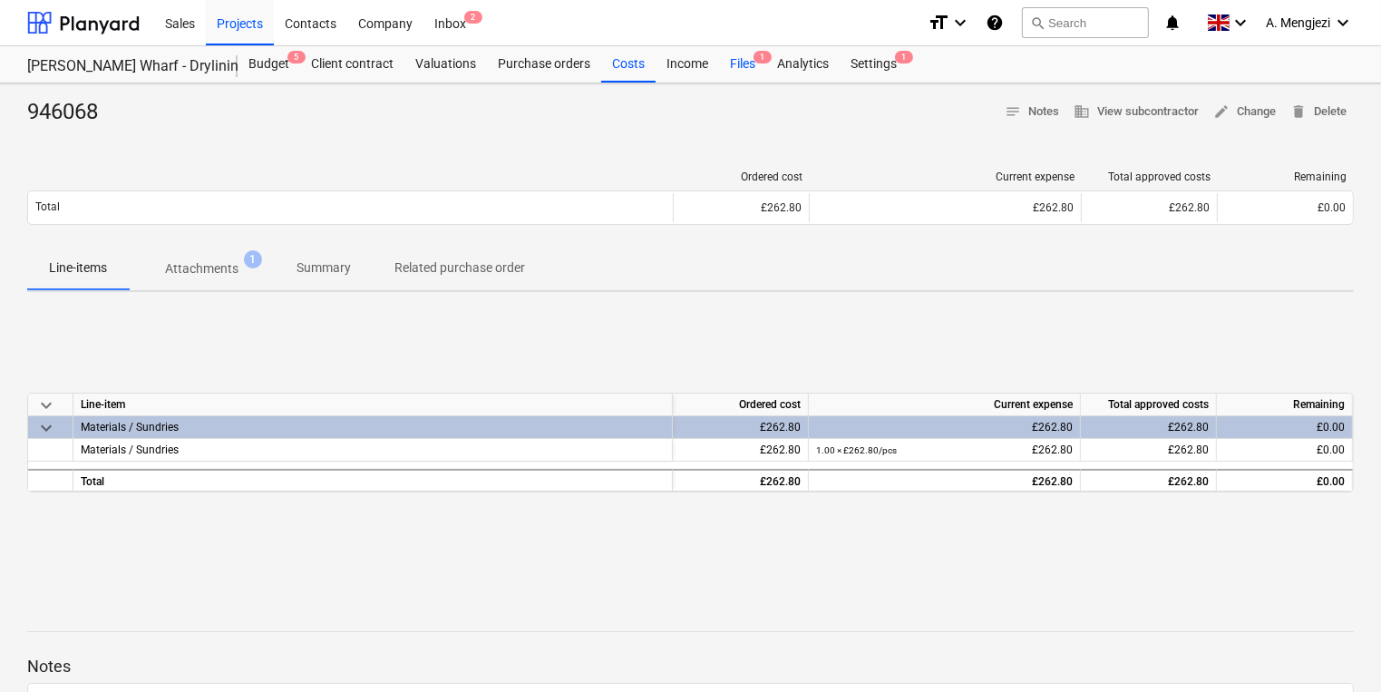
click at [754, 71] on div "Files 1" at bounding box center [742, 64] width 47 height 36
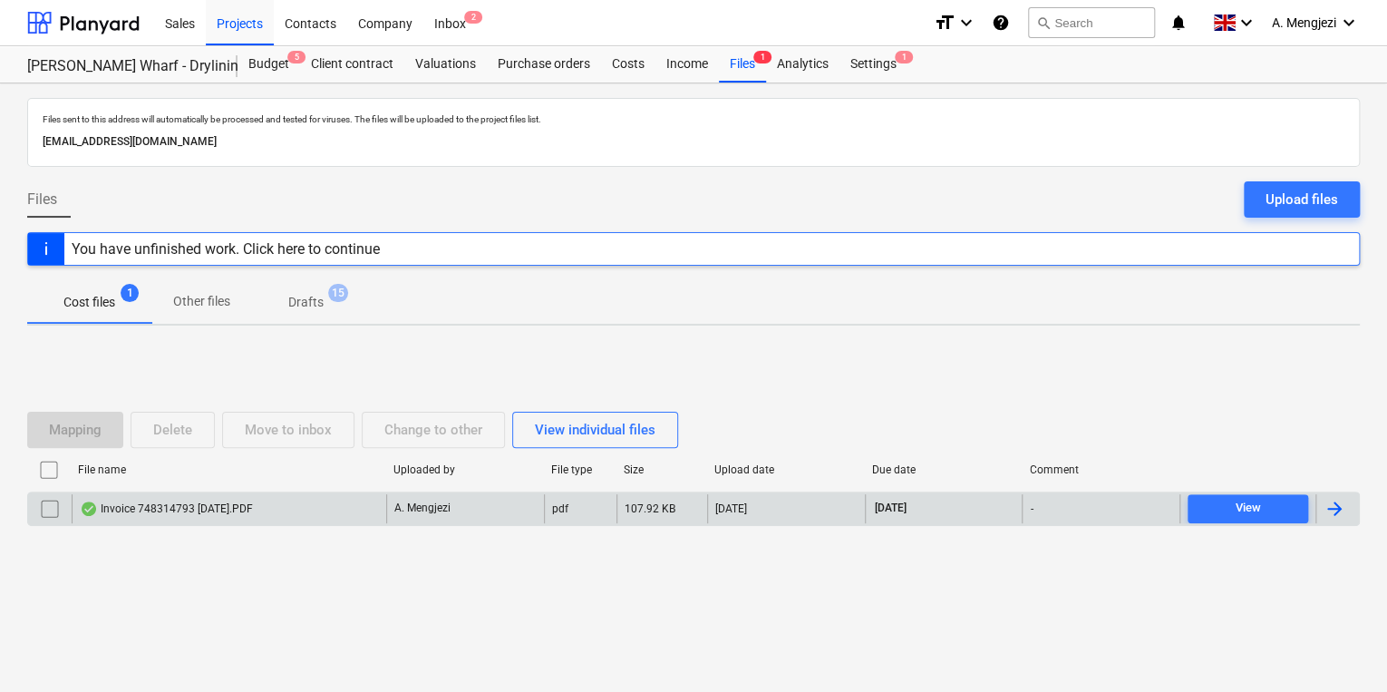
click at [184, 507] on div "Invoice 748314793 [DATE].PDF" at bounding box center [166, 508] width 173 height 15
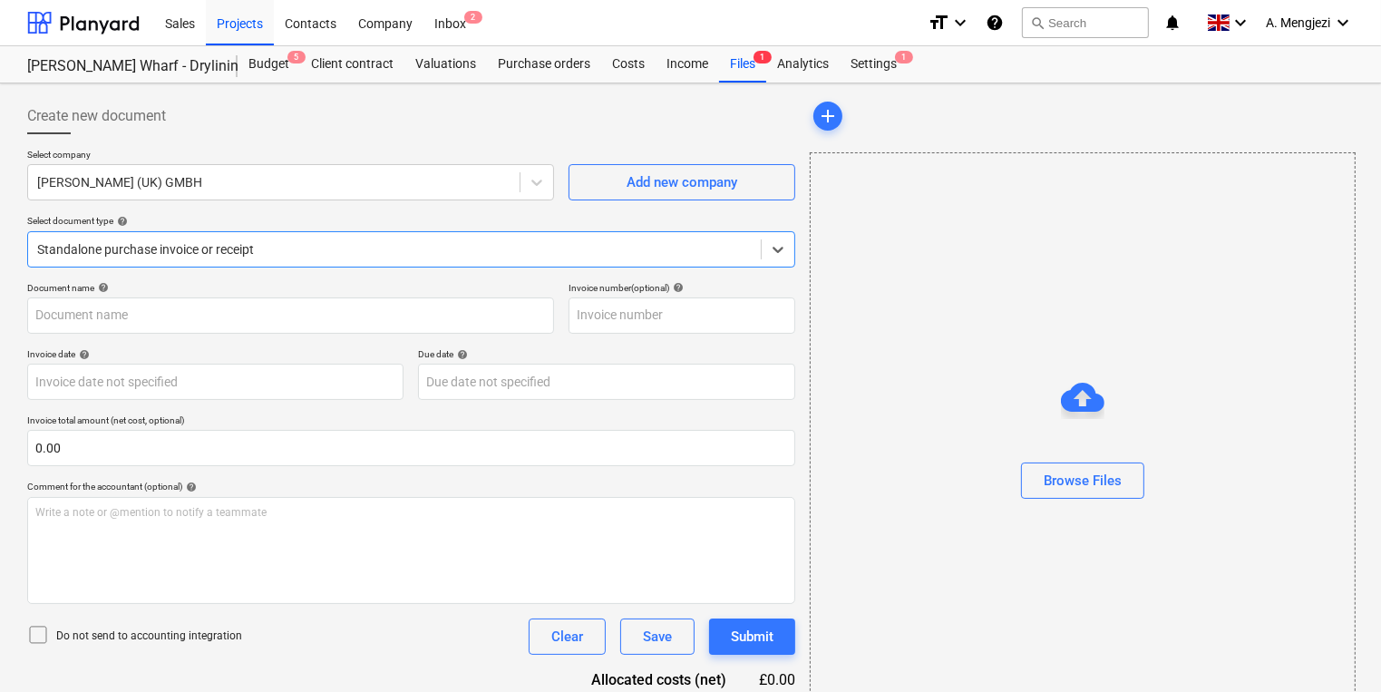
type input "748314793"
type input "[DATE]"
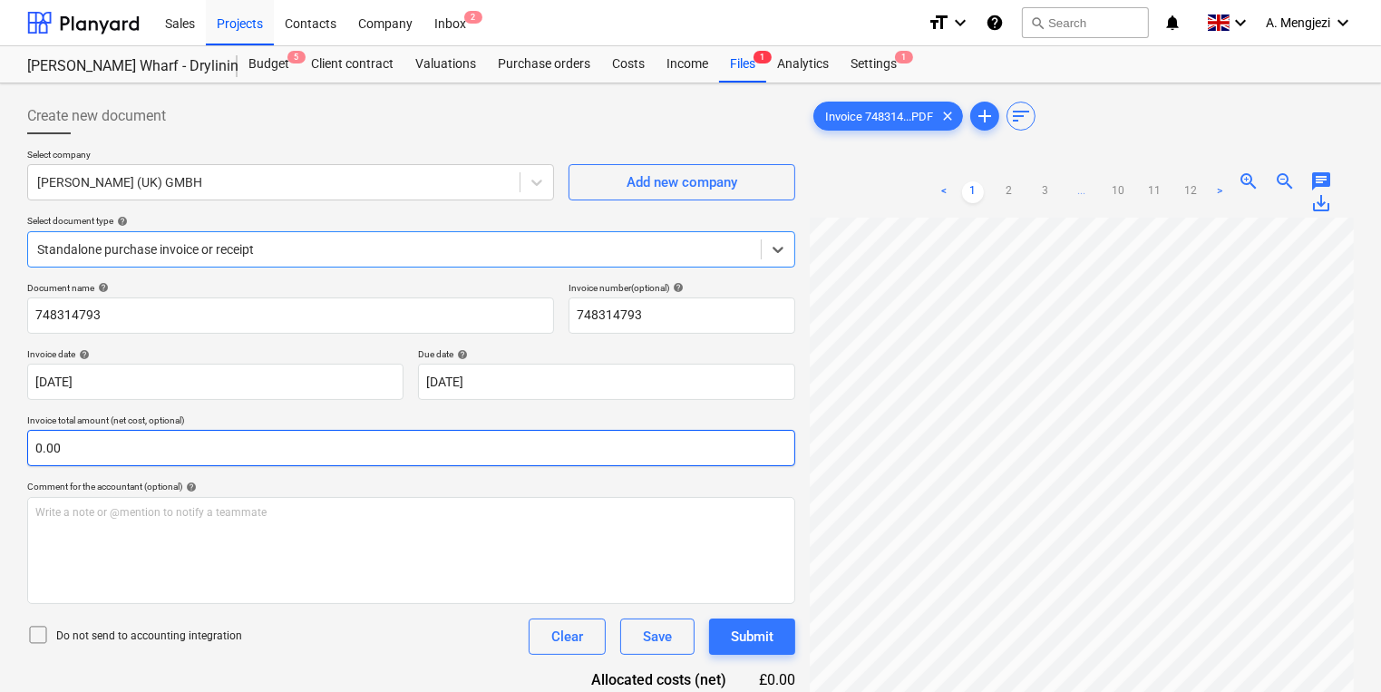
scroll to position [73, 0]
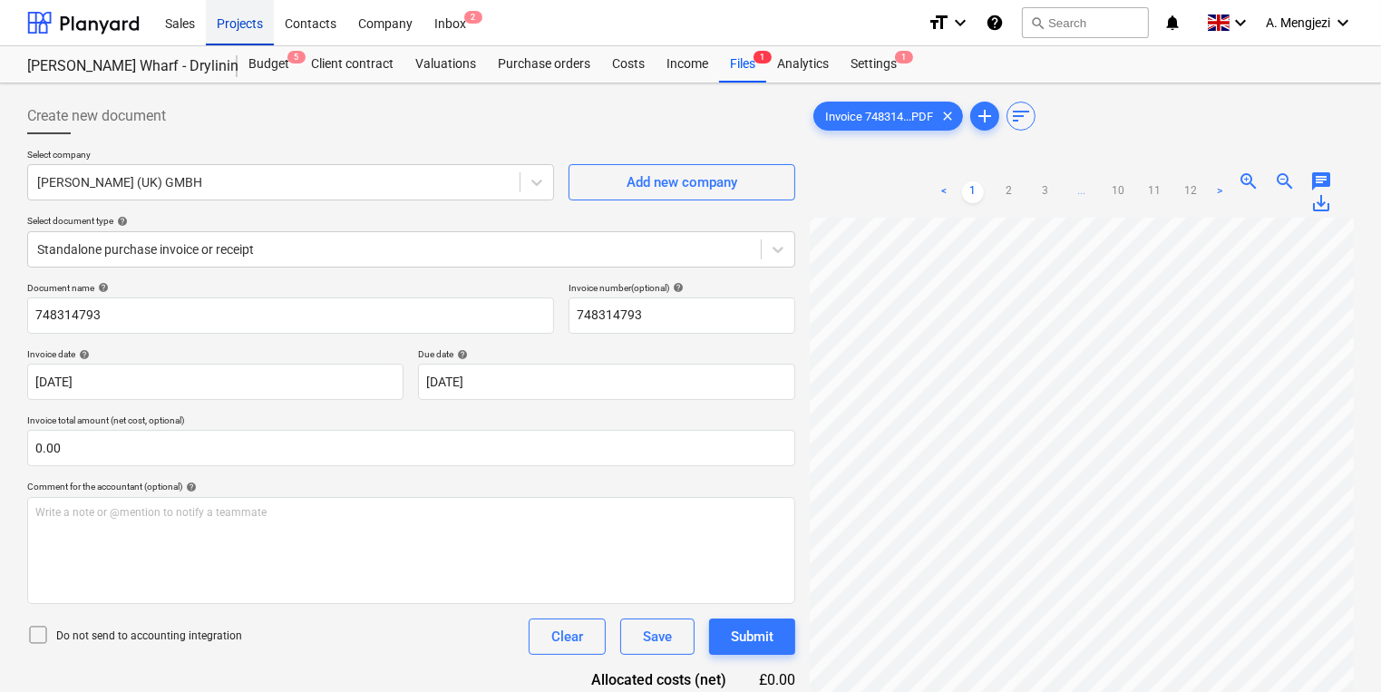
click at [232, 35] on div "Projects" at bounding box center [240, 22] width 68 height 46
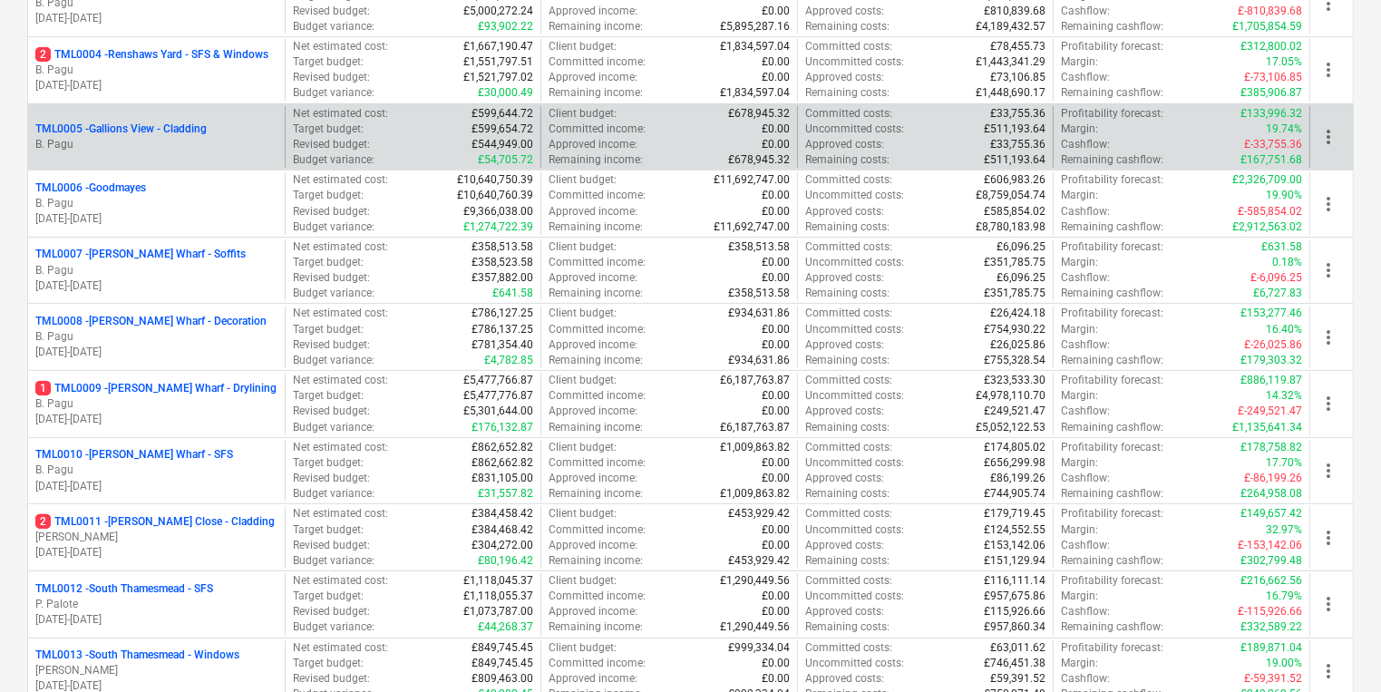
scroll to position [653, 0]
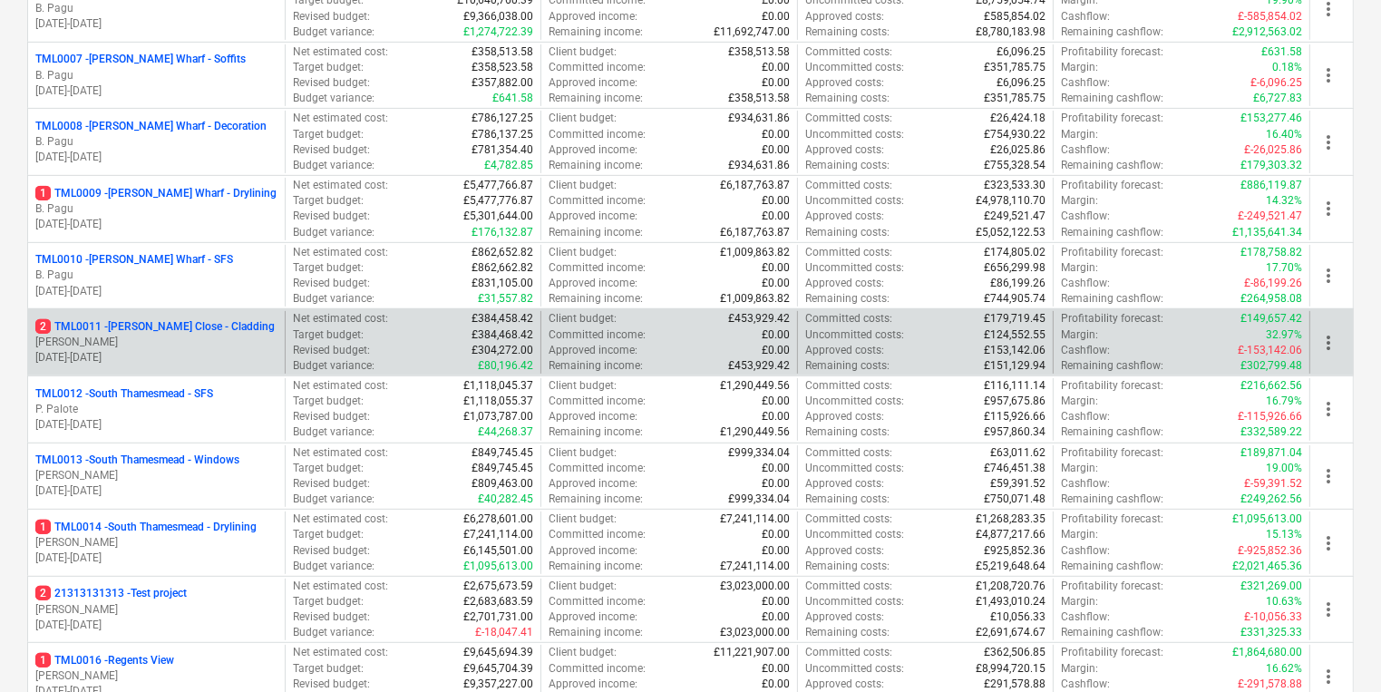
click at [245, 335] on p "[PERSON_NAME]" at bounding box center [156, 342] width 242 height 15
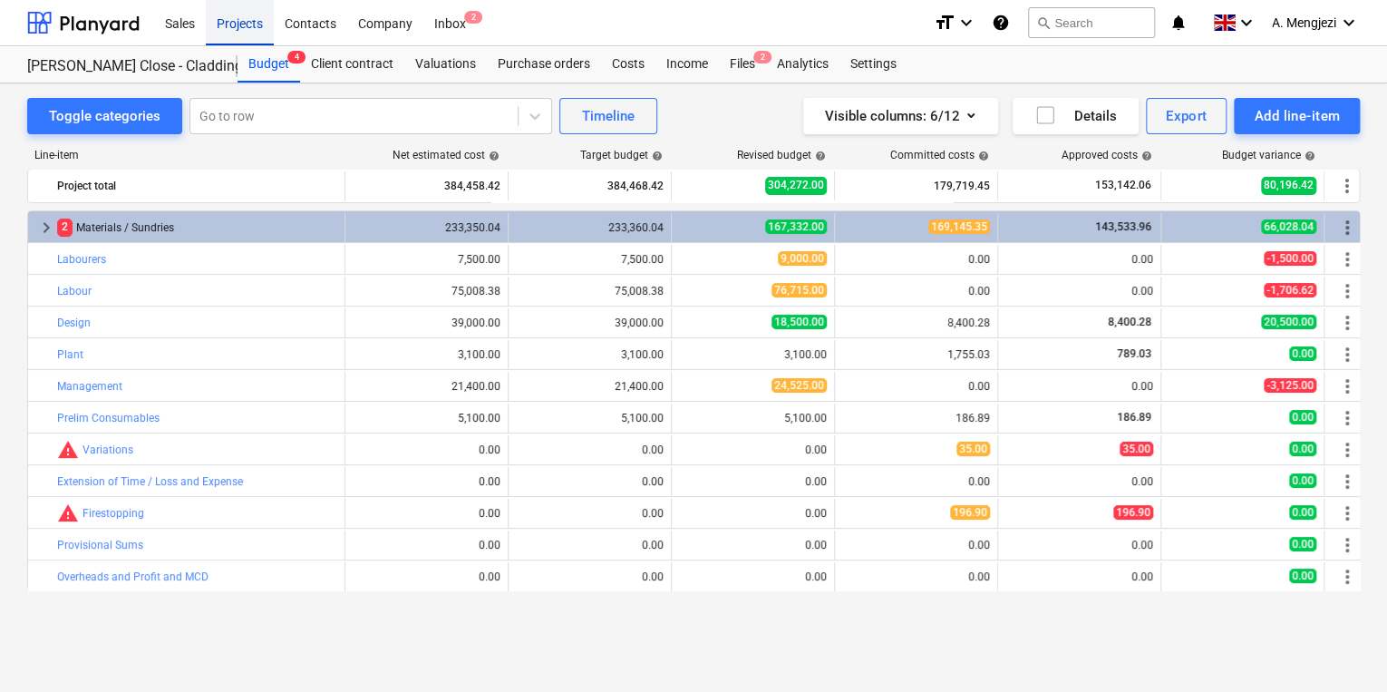
click at [221, 37] on div "Projects" at bounding box center [240, 22] width 68 height 46
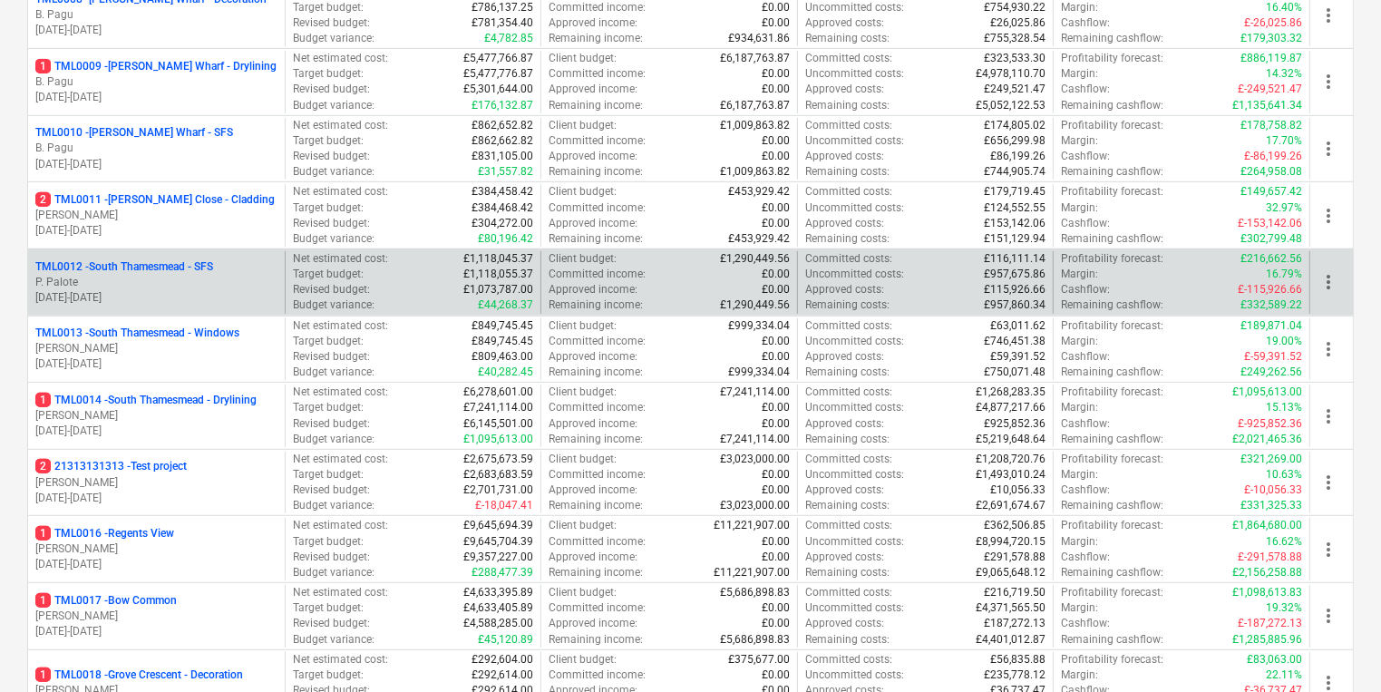
scroll to position [1015, 0]
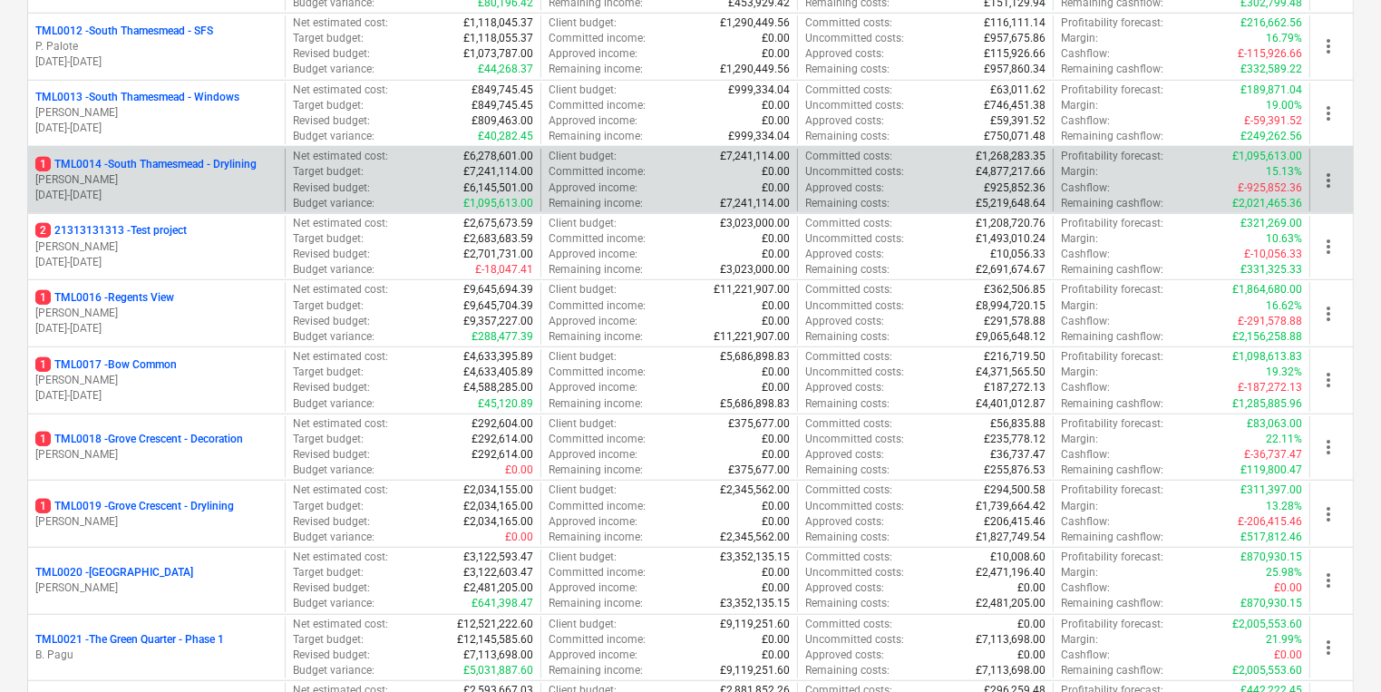
click at [168, 179] on p "[PERSON_NAME]" at bounding box center [156, 179] width 242 height 15
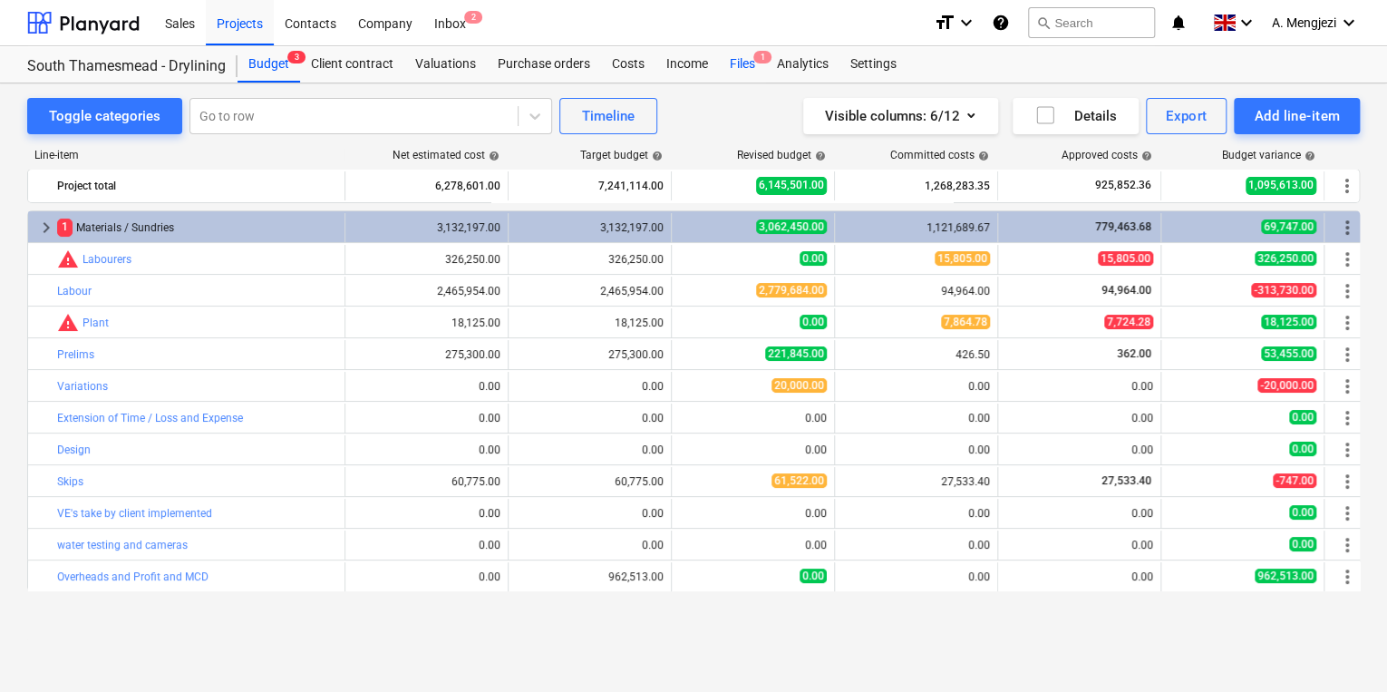
click at [746, 65] on div "Files 1" at bounding box center [742, 64] width 47 height 36
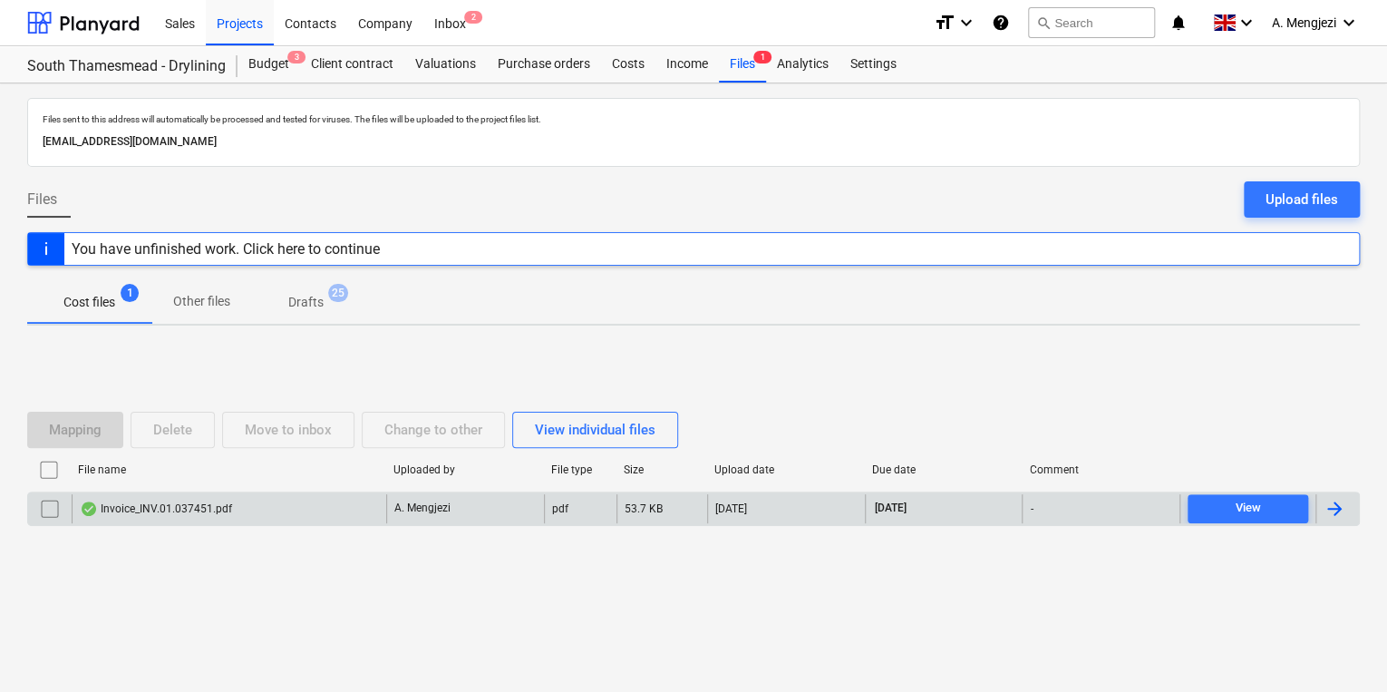
click at [490, 510] on div "A. Mengjezi" at bounding box center [465, 508] width 158 height 29
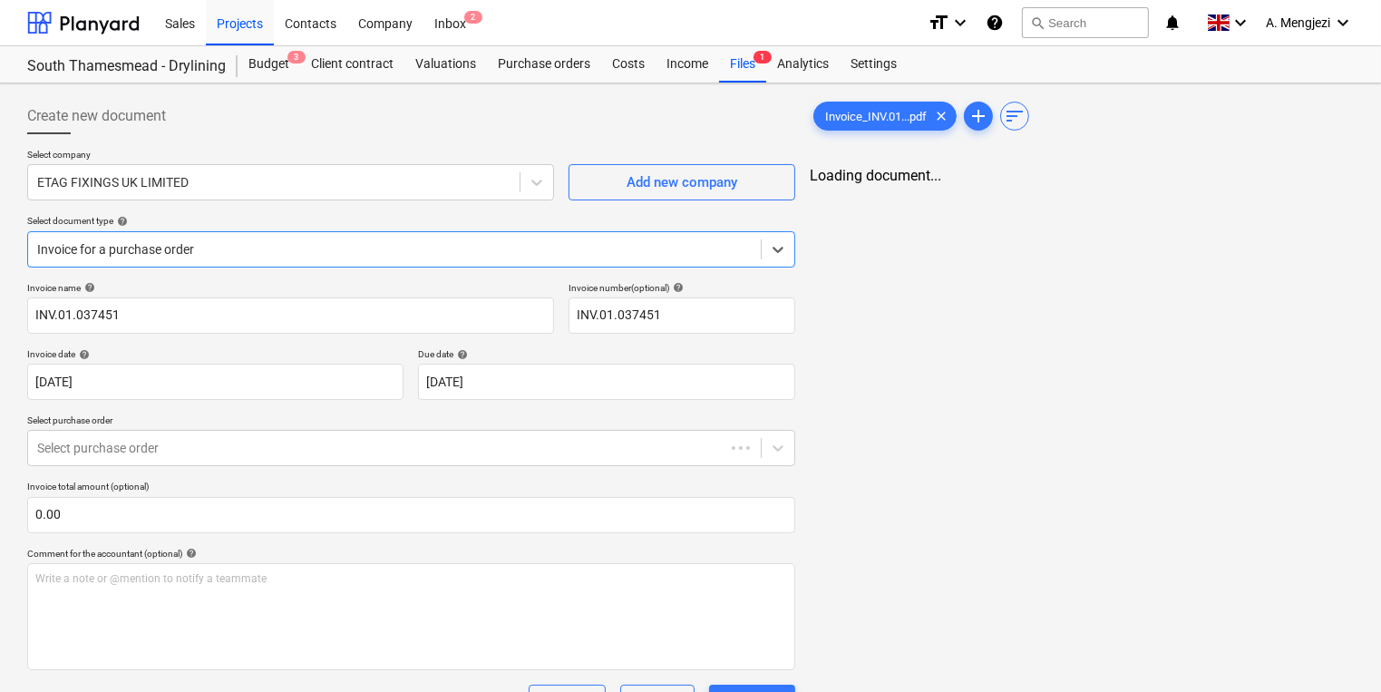
type input "INV.01.037451"
type input "[DATE]"
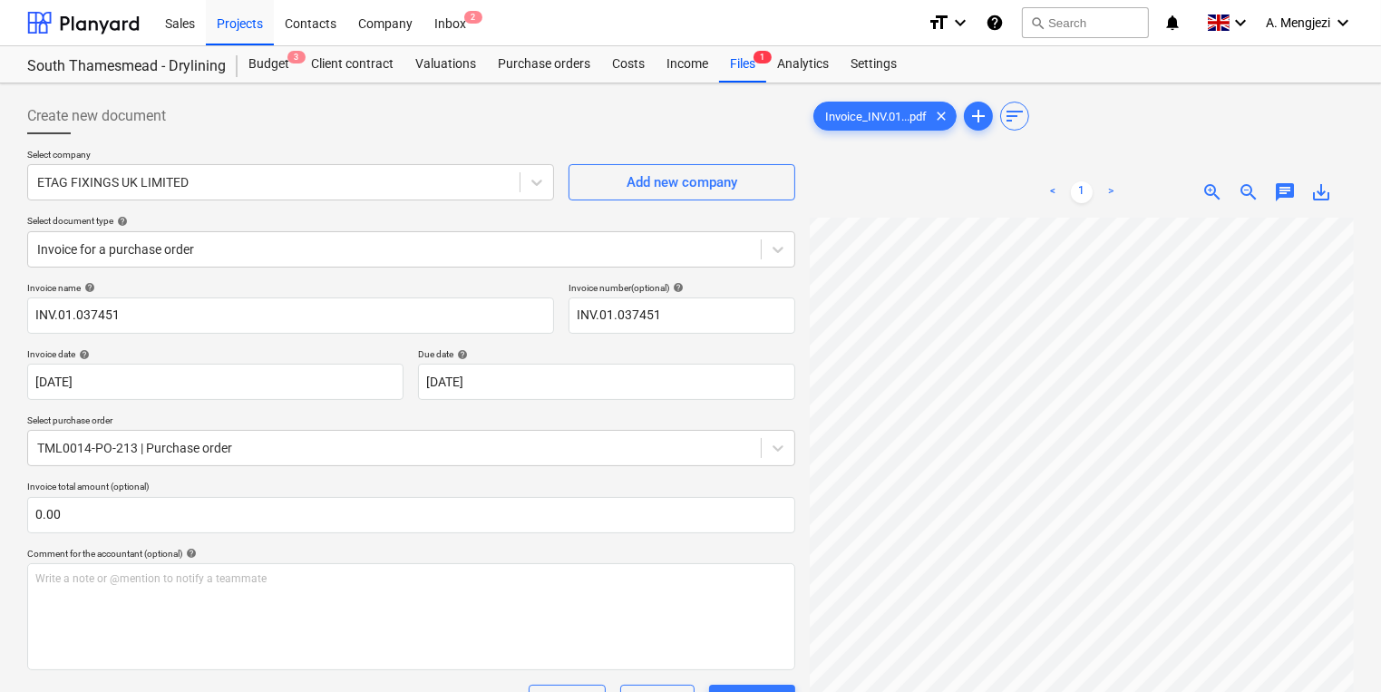
click at [701, 277] on div "Create new document Select company ETAG FIXINGS UK LIMITED Add new company Sele…" at bounding box center [690, 592] width 1341 height 1002
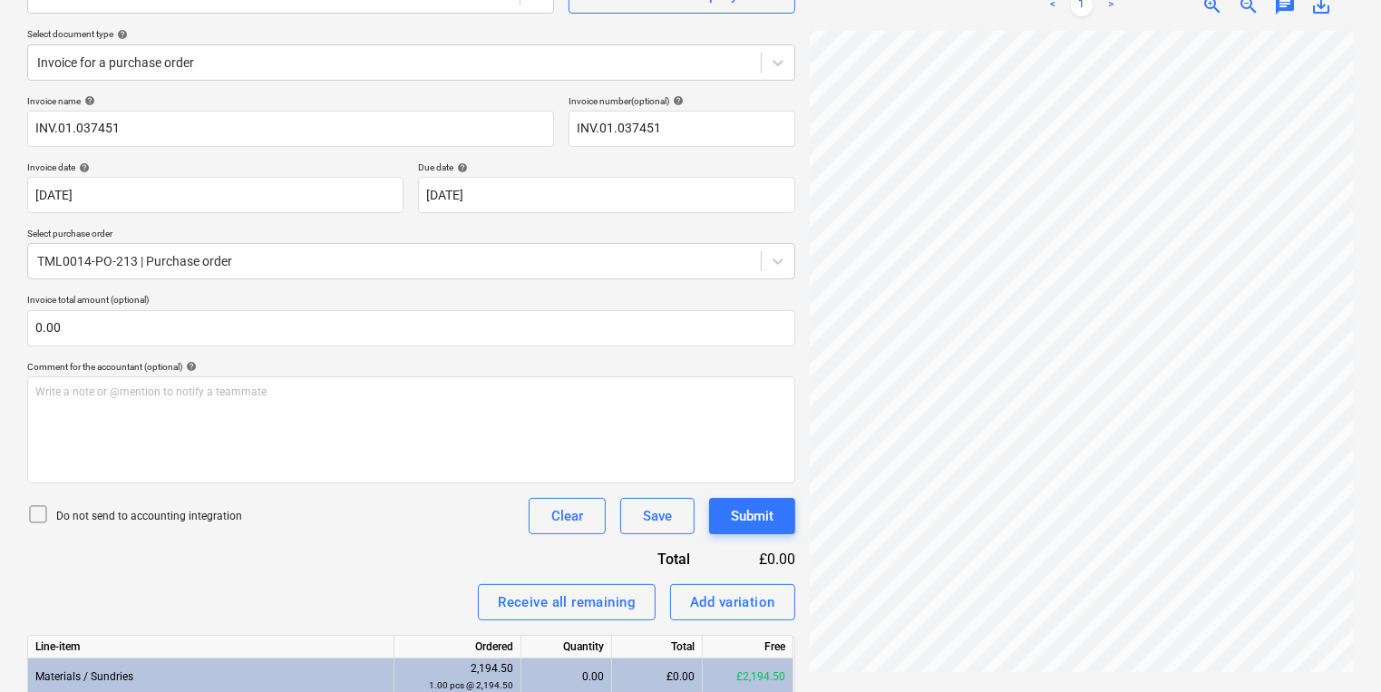
scroll to position [407, 0]
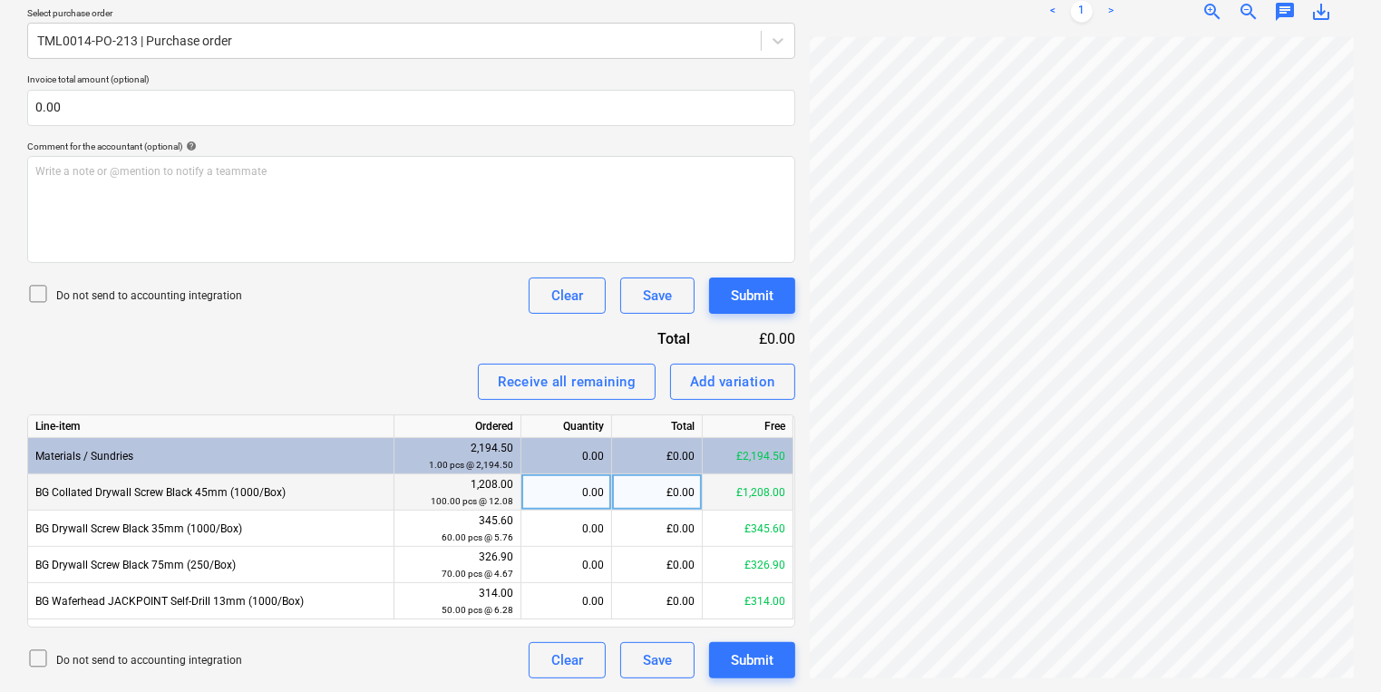
click at [599, 486] on div "0.00" at bounding box center [566, 492] width 75 height 36
type input "100"
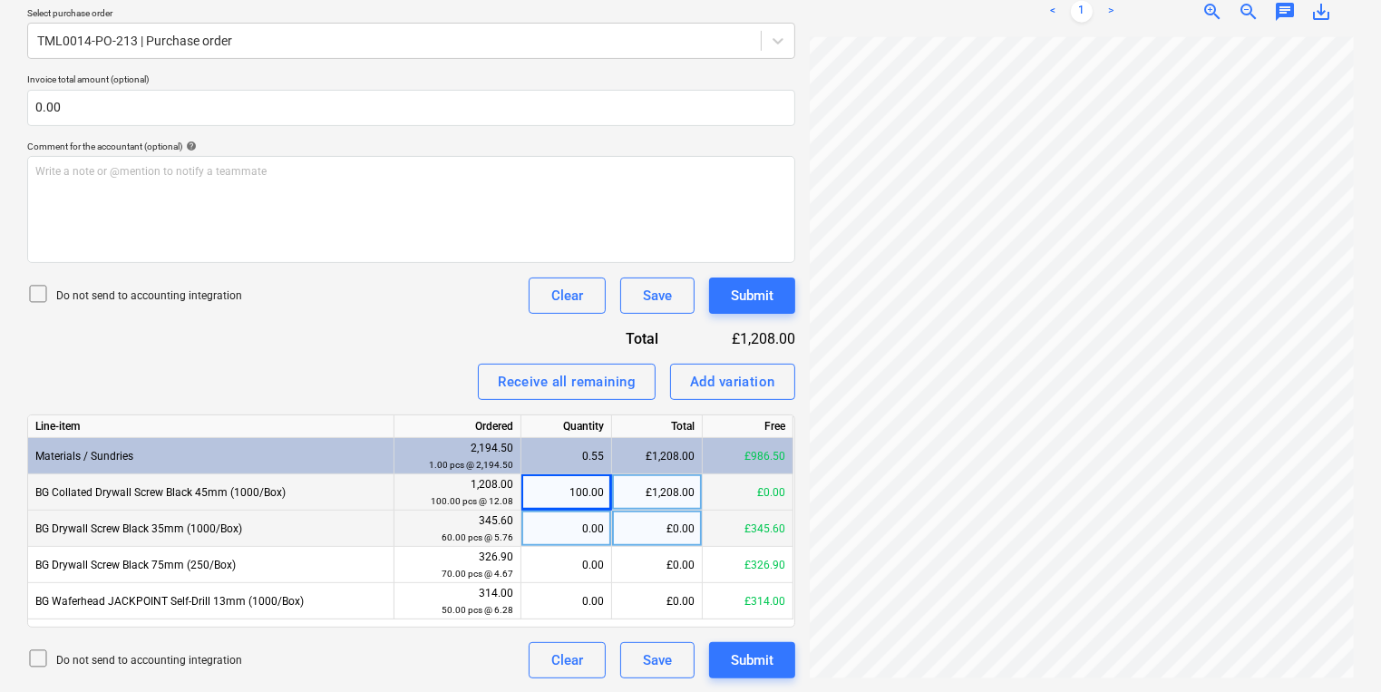
click at [588, 519] on div "0.00" at bounding box center [566, 528] width 75 height 36
type input "60"
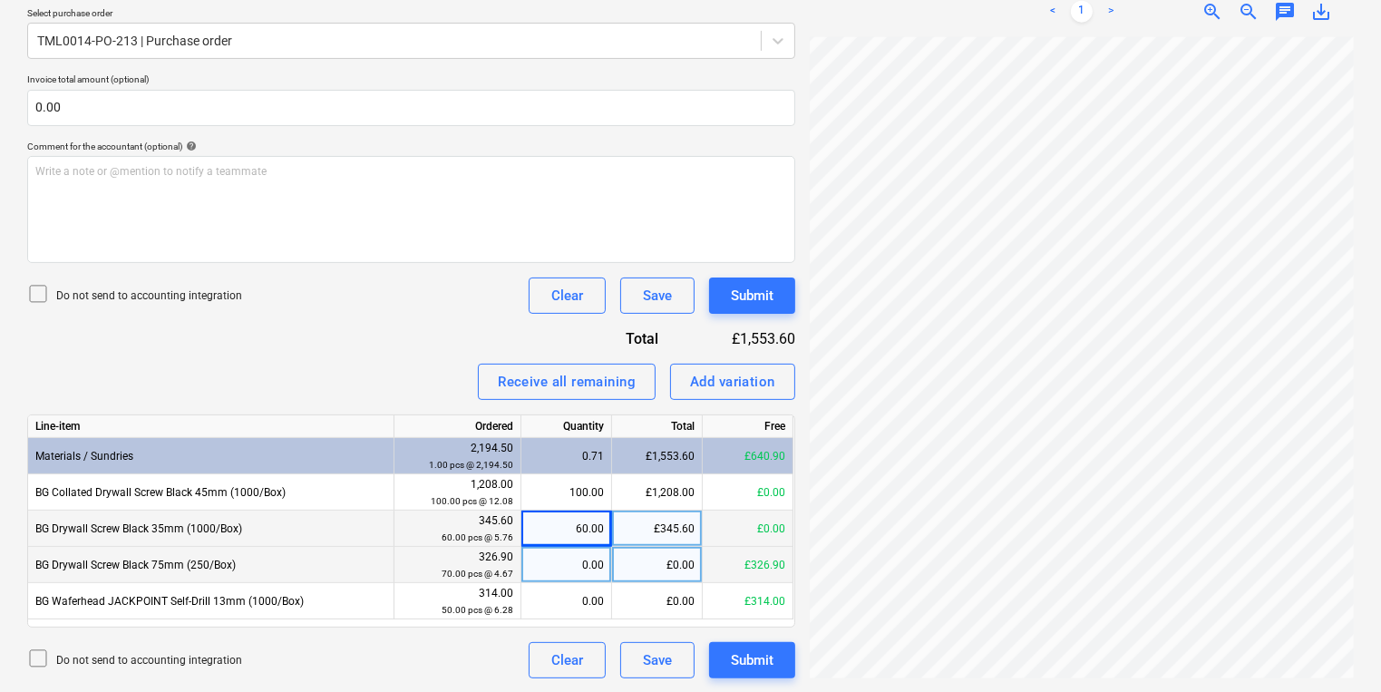
click at [568, 556] on div "0.00" at bounding box center [566, 565] width 75 height 36
type input "70"
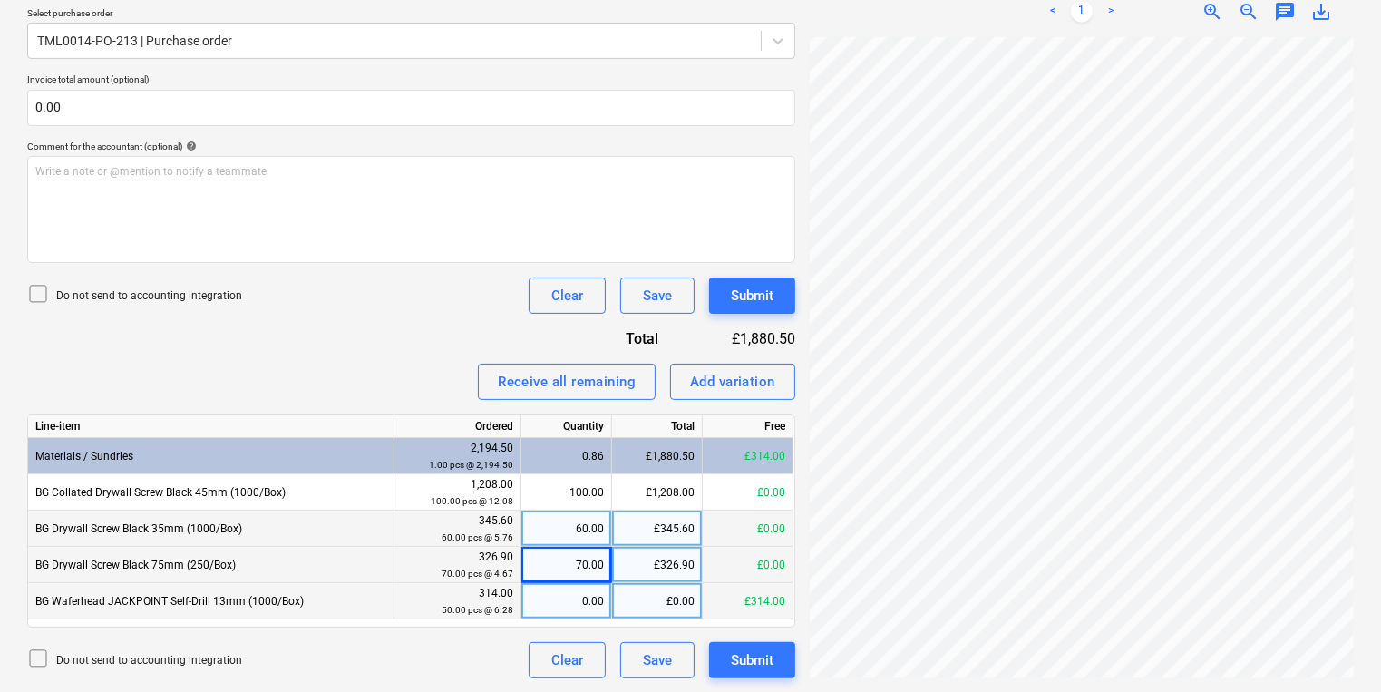
click at [576, 602] on div "0.00" at bounding box center [566, 601] width 75 height 36
type input "50"
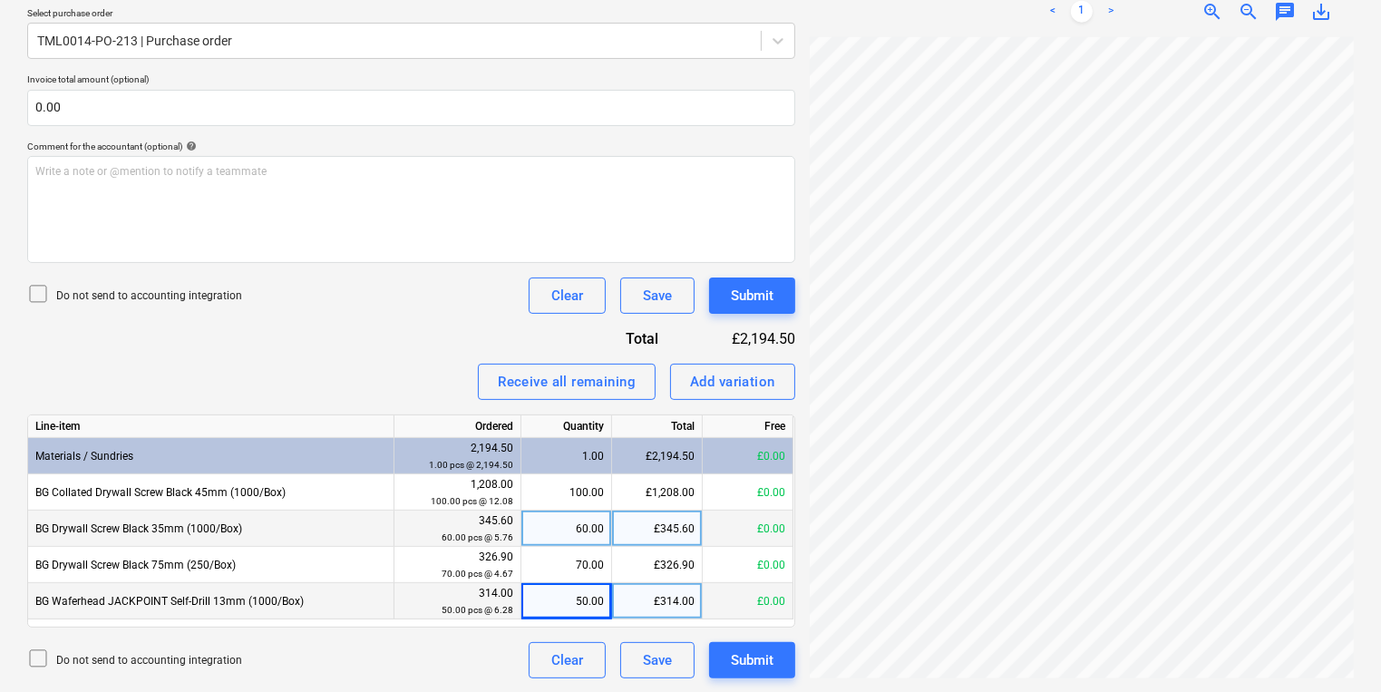
scroll to position [115, 36]
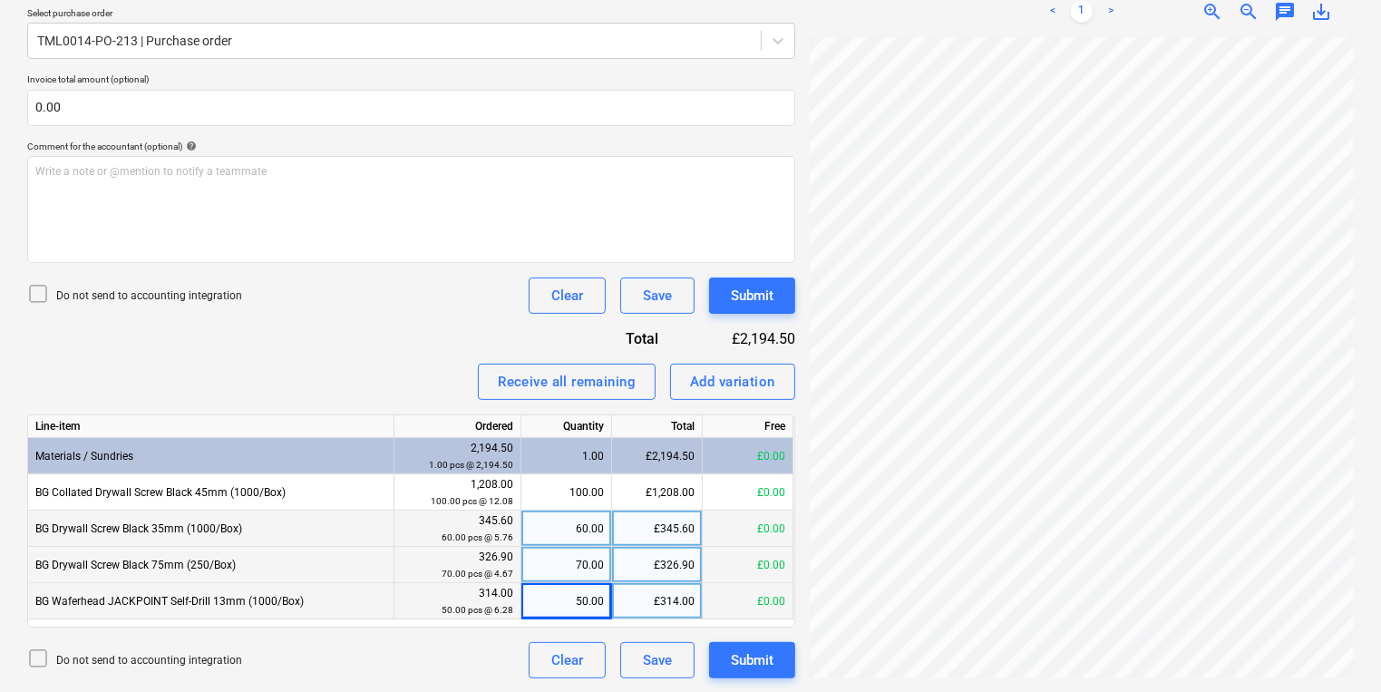
click at [572, 576] on div "70.00" at bounding box center [566, 565] width 75 height 36
type input "62"
click at [780, 315] on div "Invoice name help INV.01.037451 Invoice number (optional) help INV.01.037451 In…" at bounding box center [411, 276] width 768 height 803
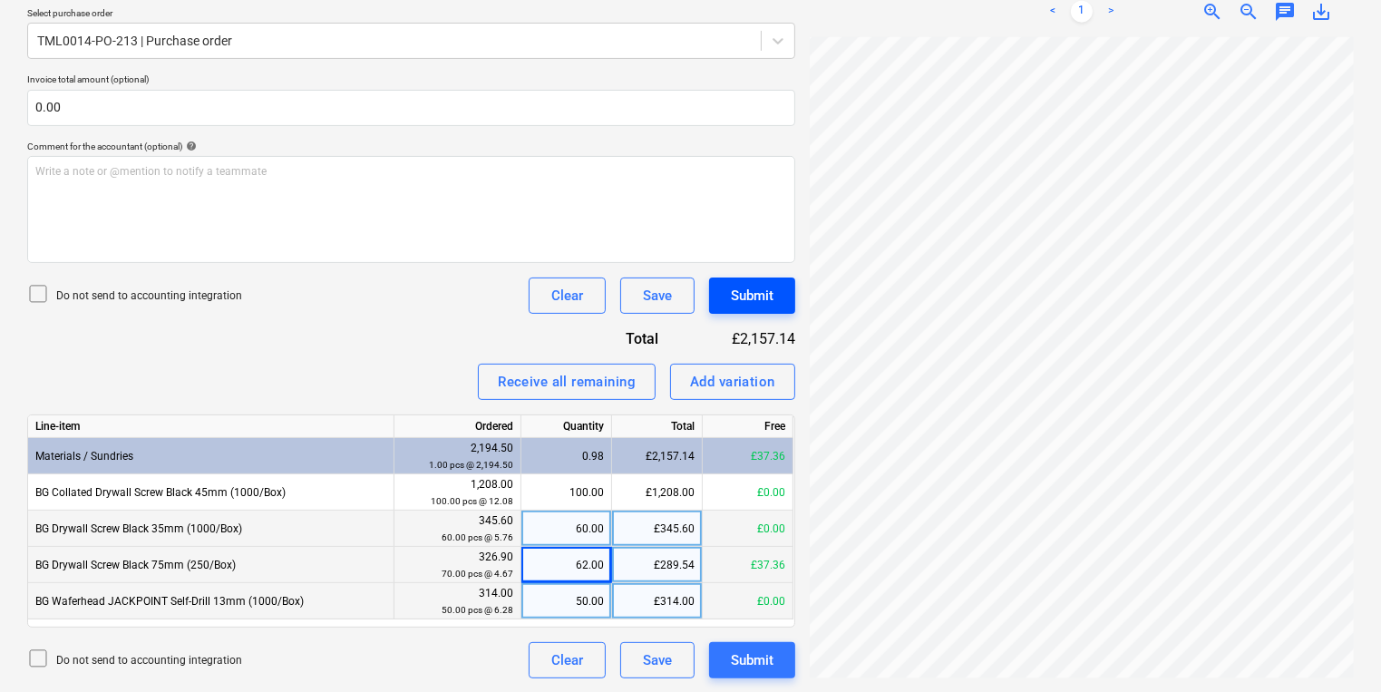
click at [773, 297] on button "Submit" at bounding box center [752, 295] width 86 height 36
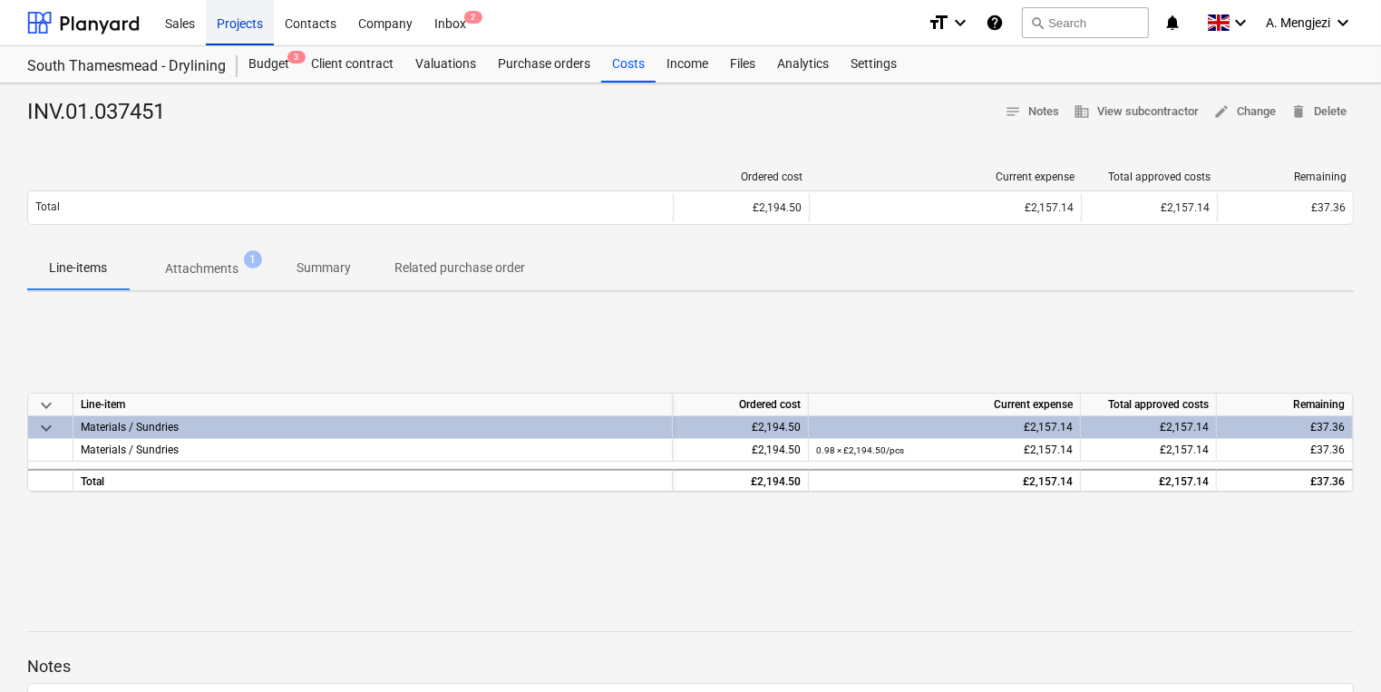
click at [261, 25] on div "Projects" at bounding box center [240, 22] width 68 height 46
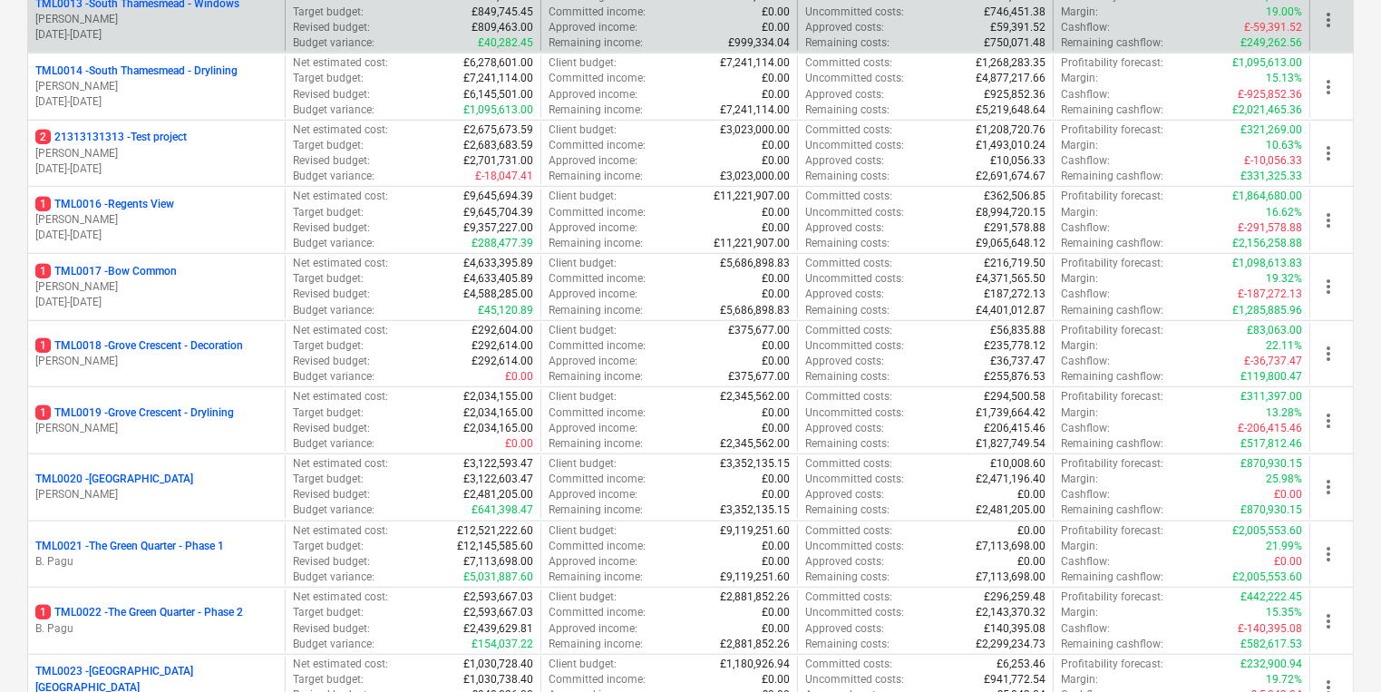
scroll to position [1161, 0]
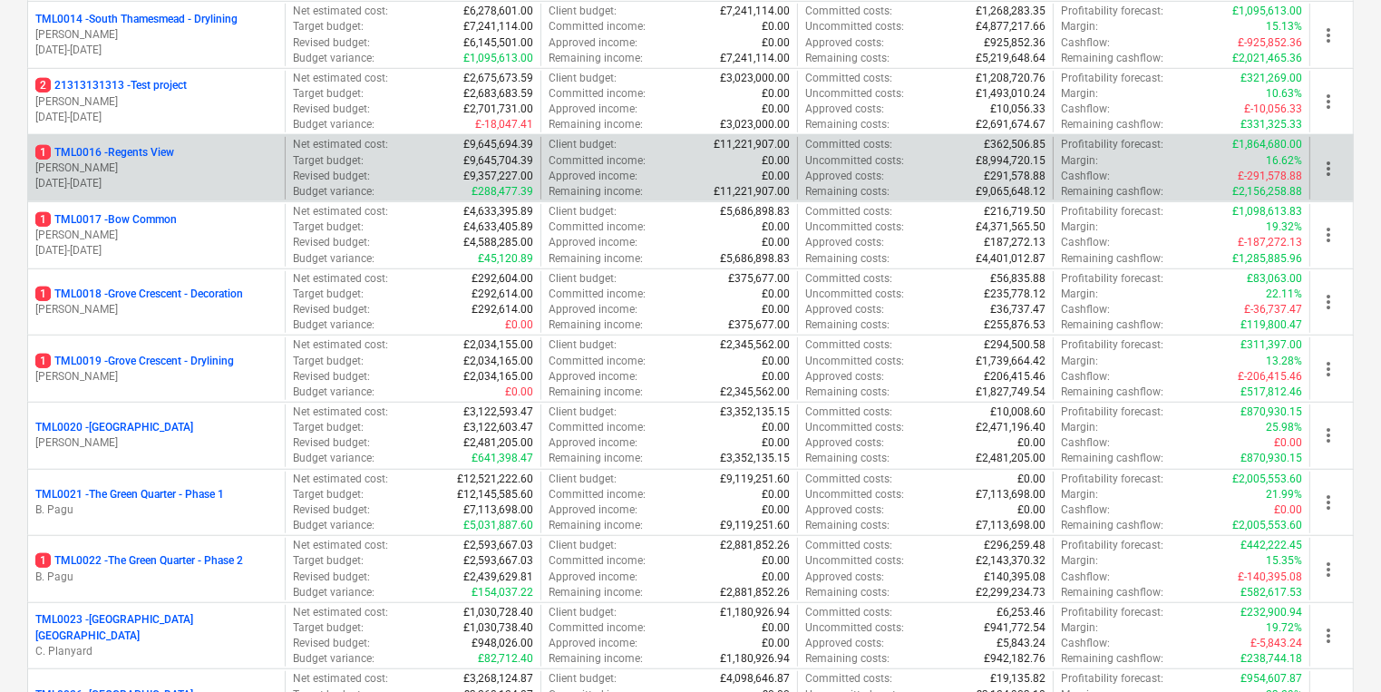
click at [148, 153] on p "1 TML0016 - Regents View" at bounding box center [104, 152] width 139 height 15
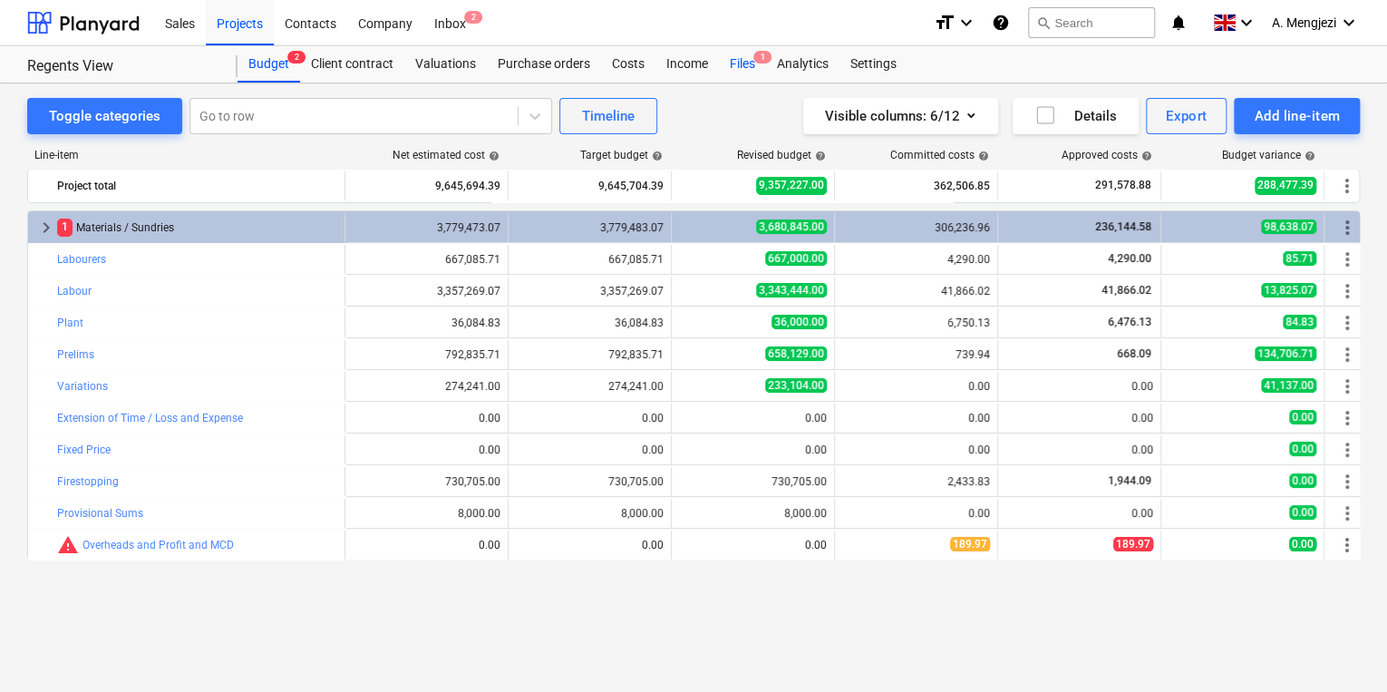
click at [760, 61] on span "1" at bounding box center [762, 57] width 18 height 13
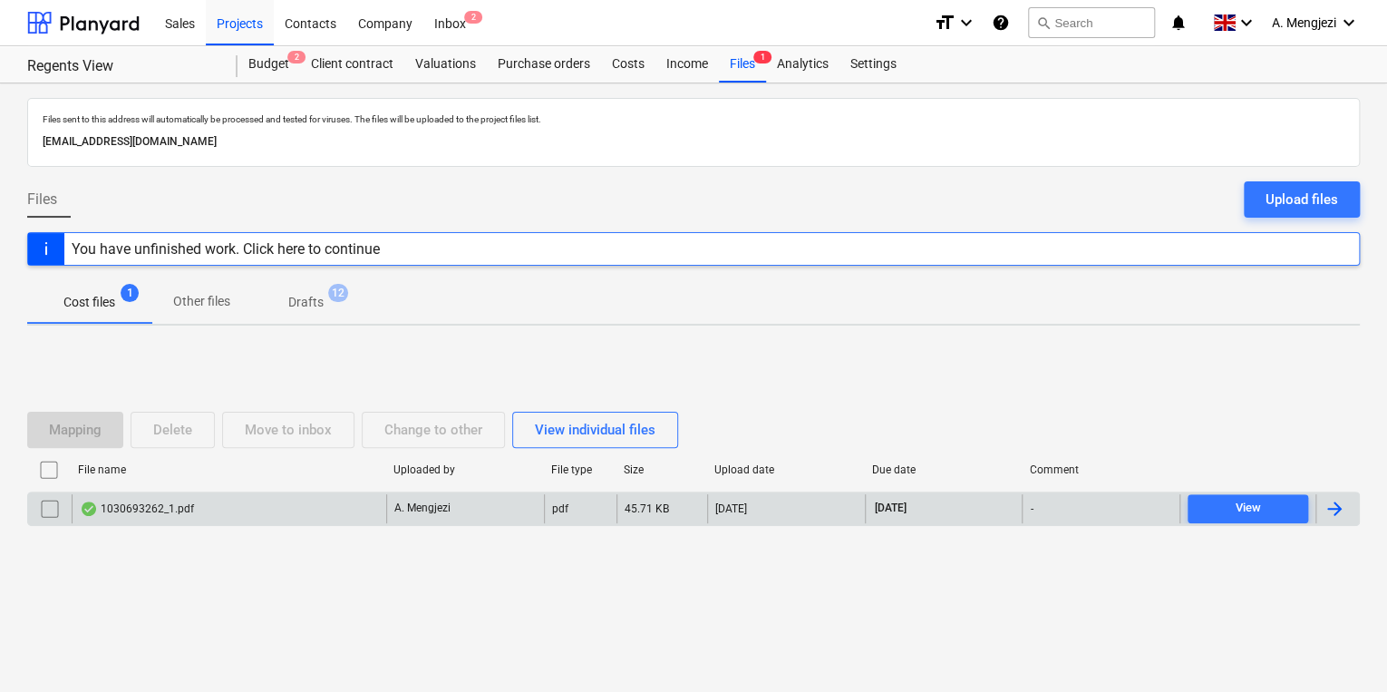
click at [271, 520] on div "1030693262_1.pdf" at bounding box center [229, 508] width 315 height 29
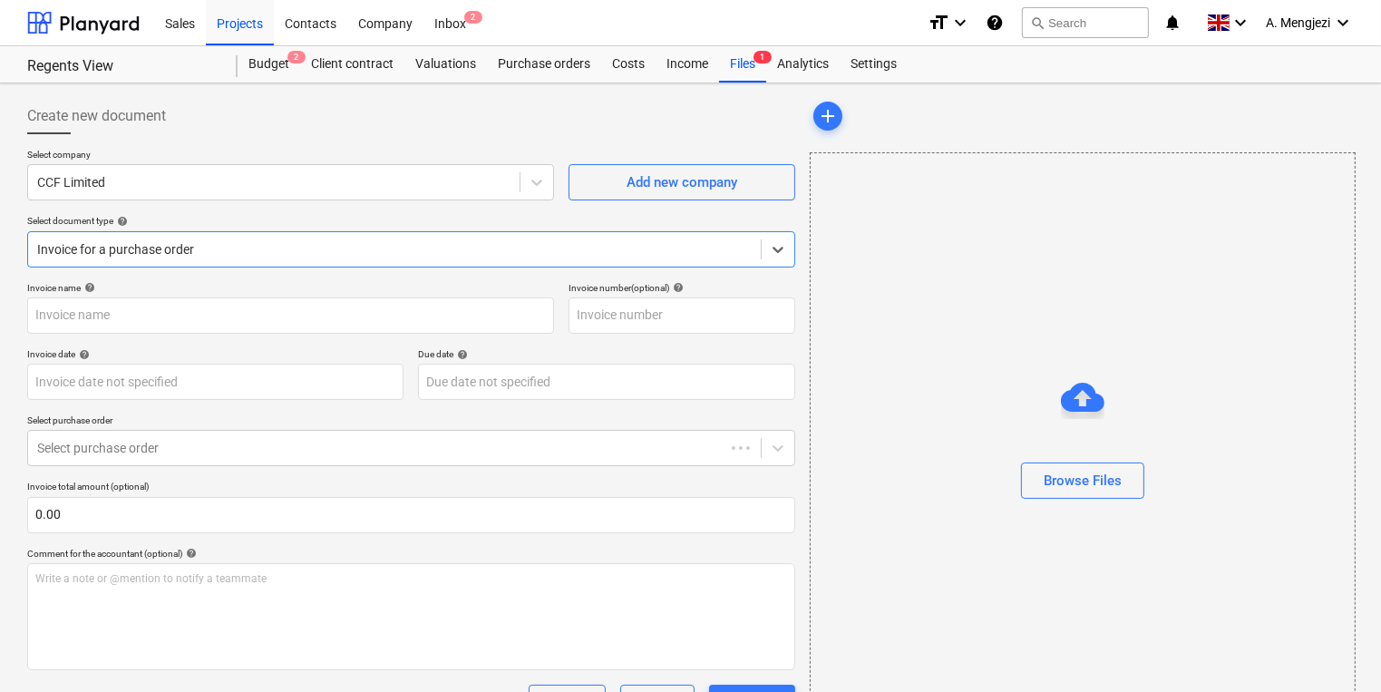
type input "1030693262"
type input "[DATE]"
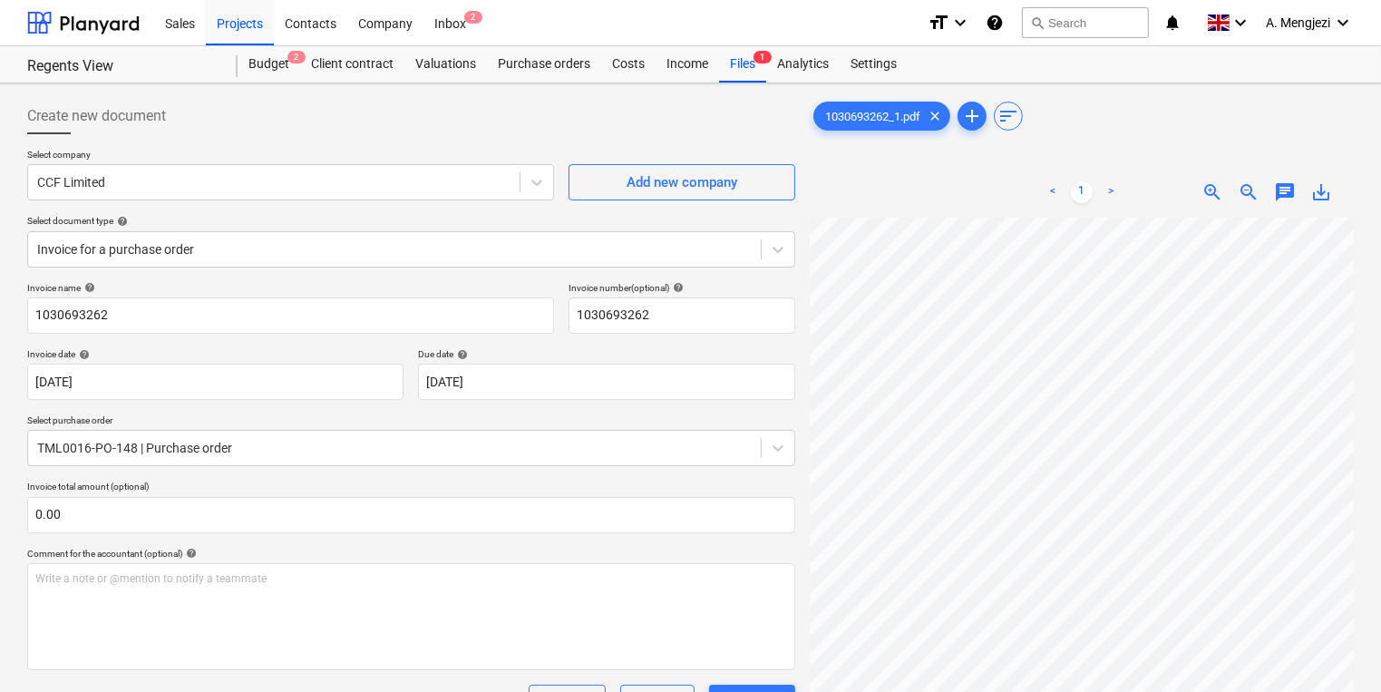
scroll to position [4, 275]
click at [590, 479] on div "Create new document Select company CCF Limited Add new company Select document …" at bounding box center [690, 537] width 1341 height 893
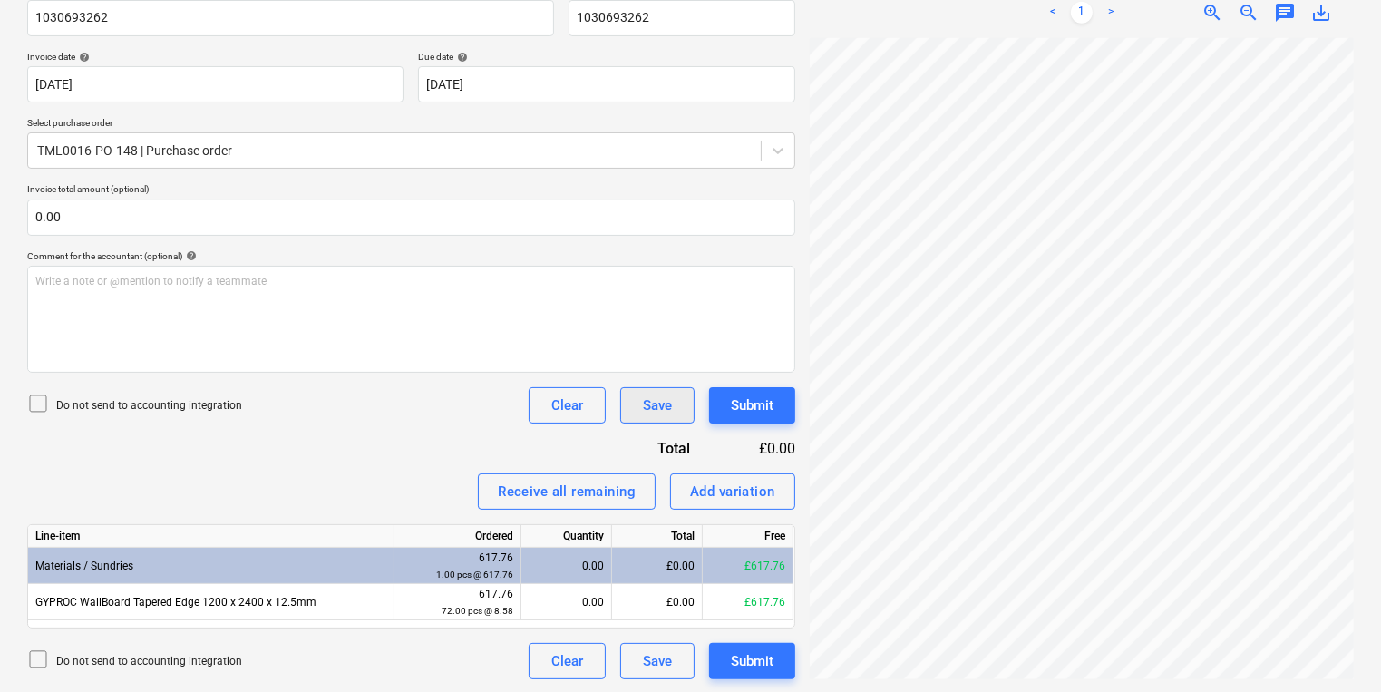
scroll to position [298, 0]
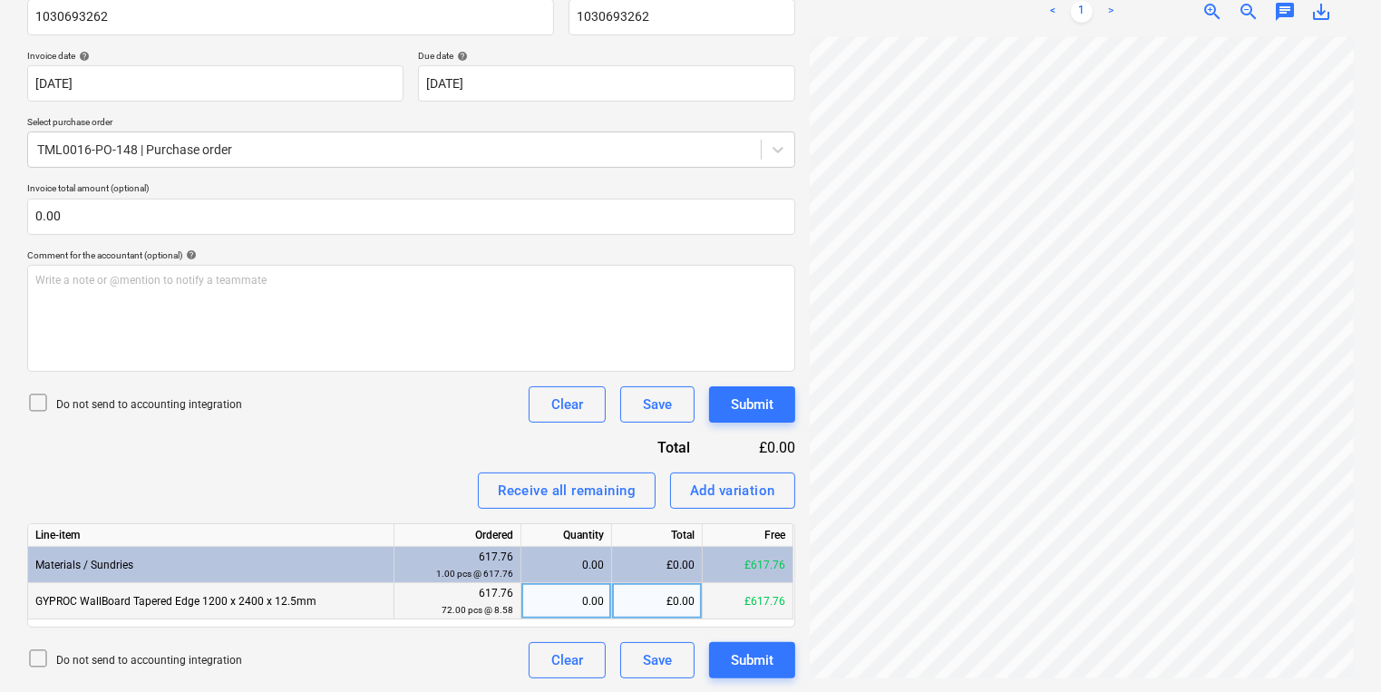
click at [557, 597] on div "0.00" at bounding box center [566, 601] width 75 height 36
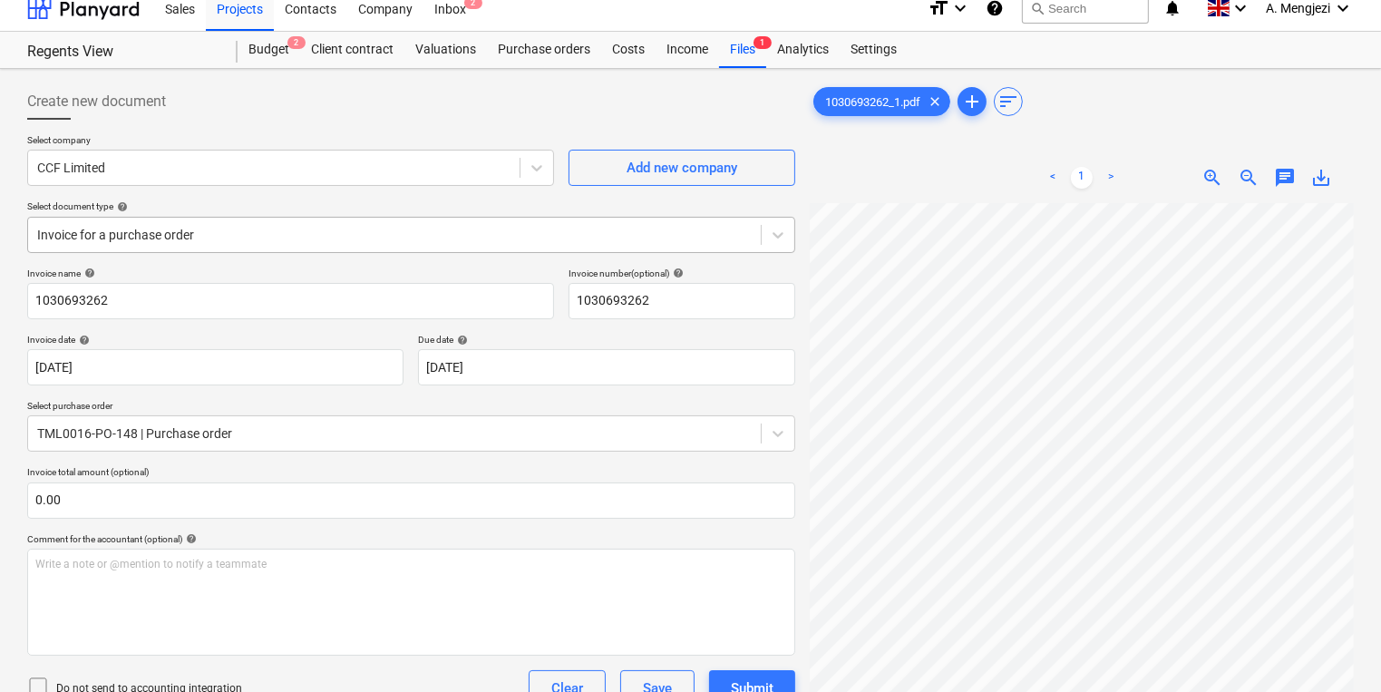
scroll to position [0, 0]
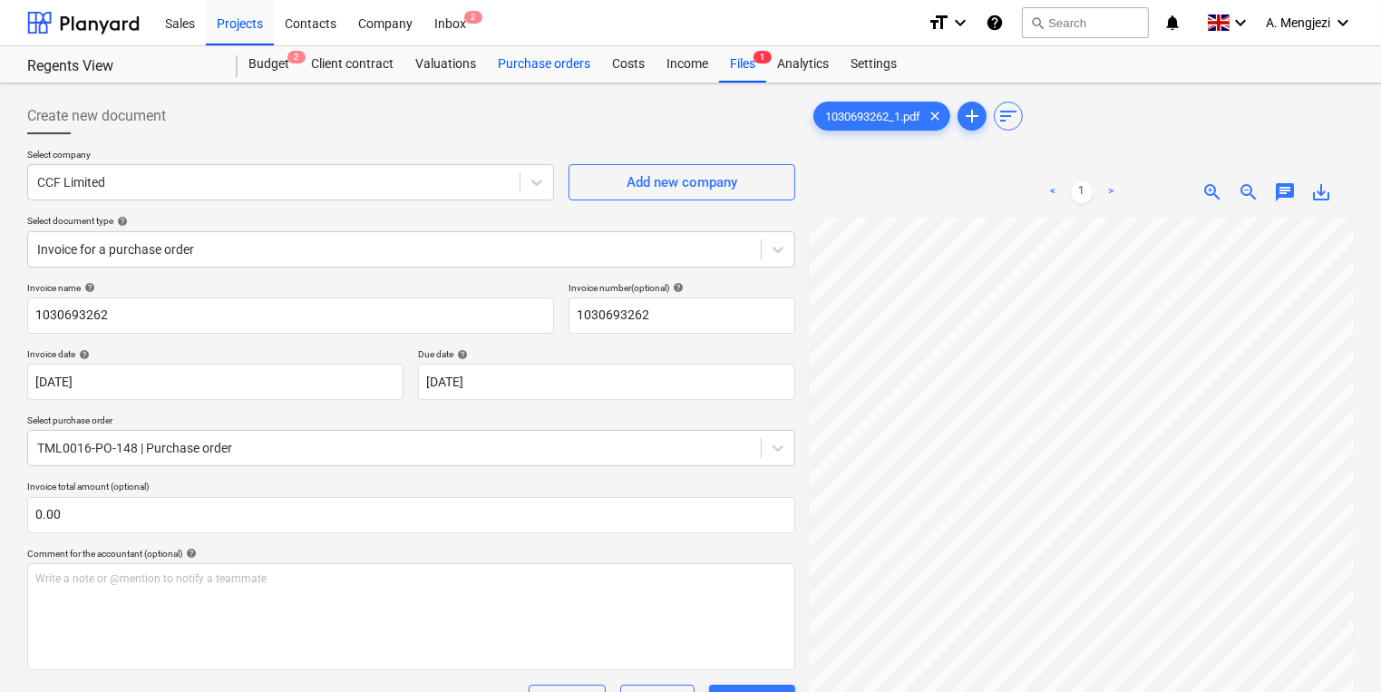
click at [540, 62] on div "Purchase orders" at bounding box center [544, 64] width 114 height 36
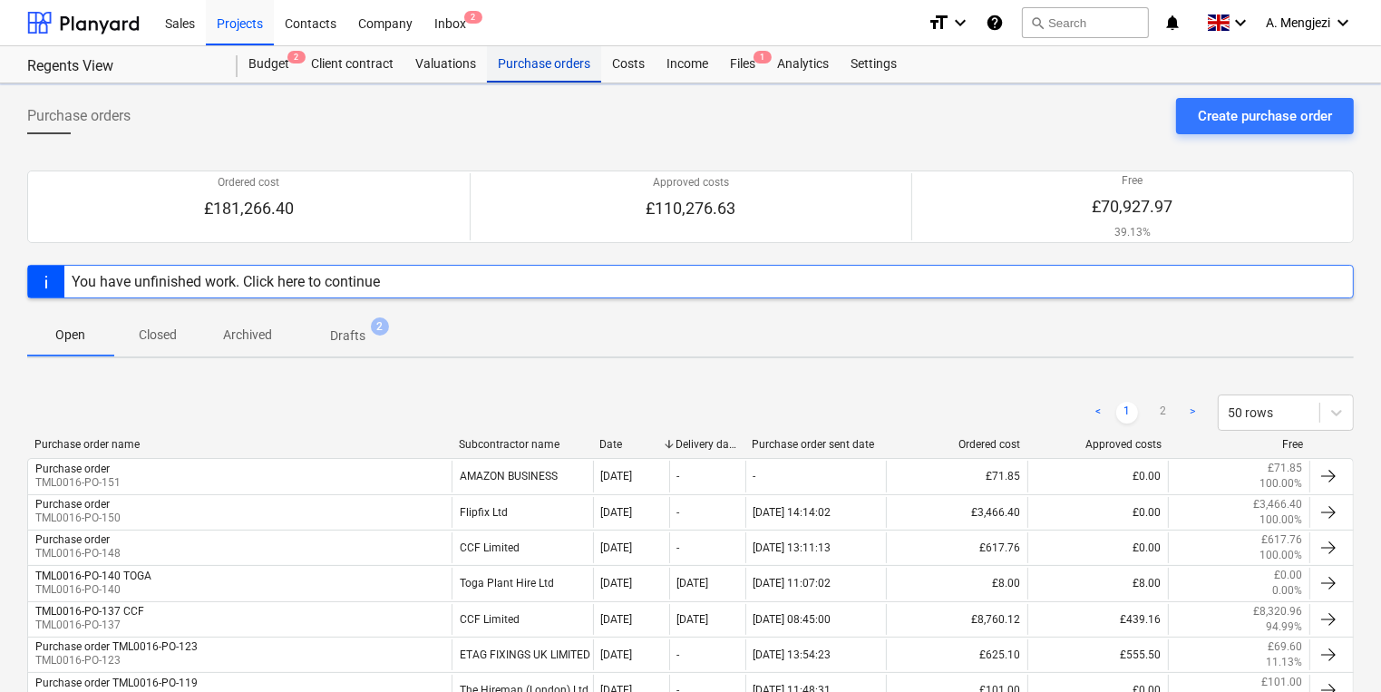
click at [540, 62] on div "Purchase orders" at bounding box center [544, 64] width 114 height 36
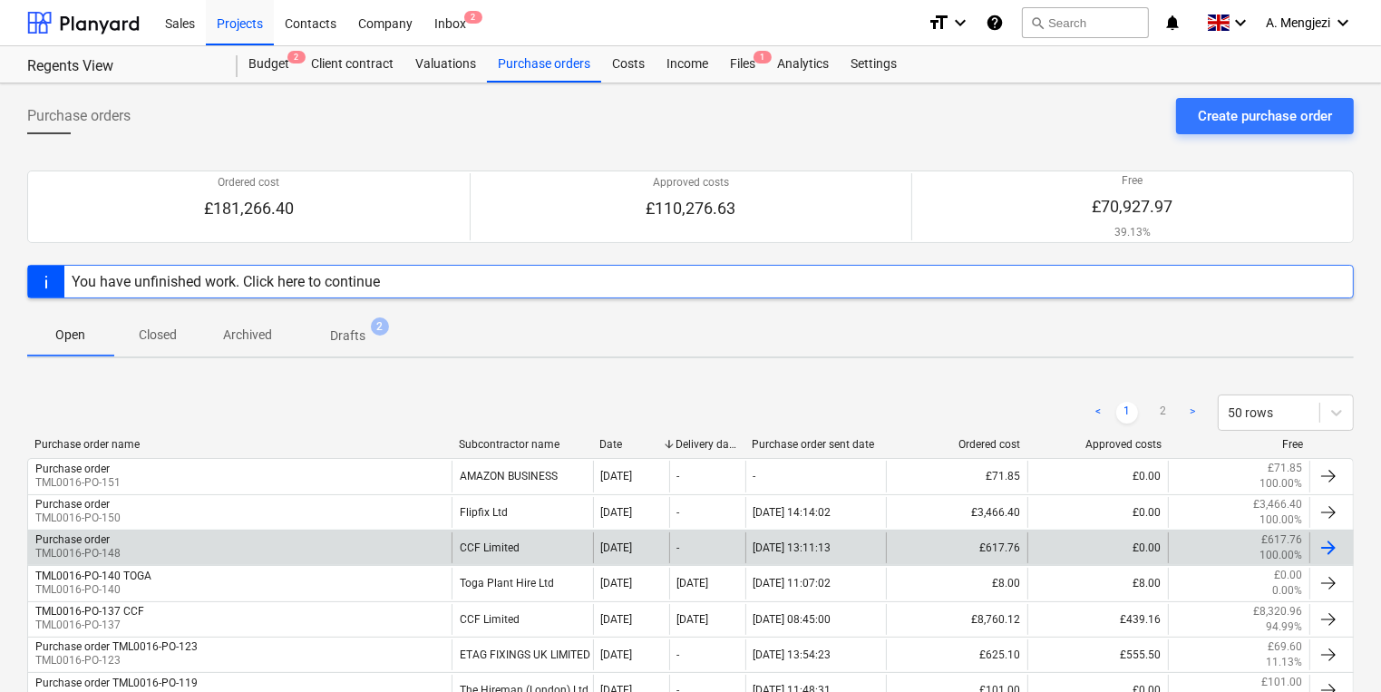
click at [214, 532] on div "Purchase order TML0016-PO-148" at bounding box center [239, 547] width 423 height 31
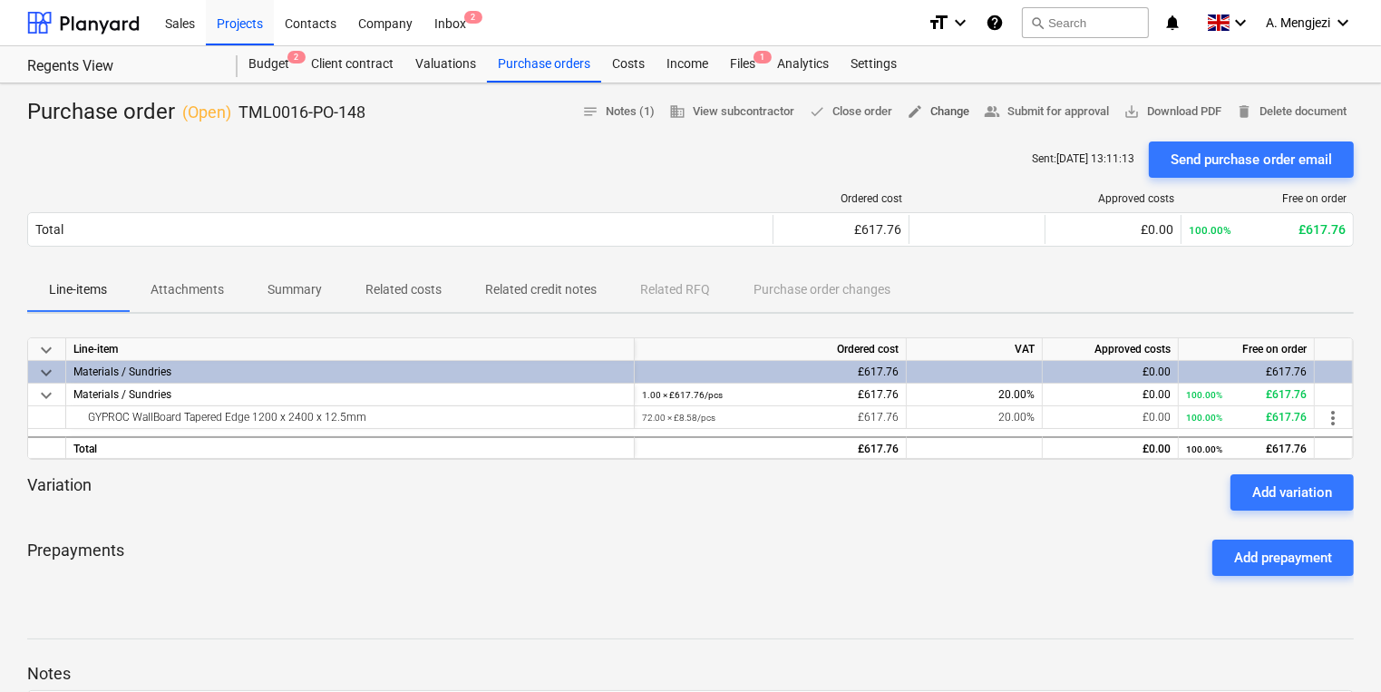
click at [934, 110] on span "edit Change" at bounding box center [938, 112] width 63 height 21
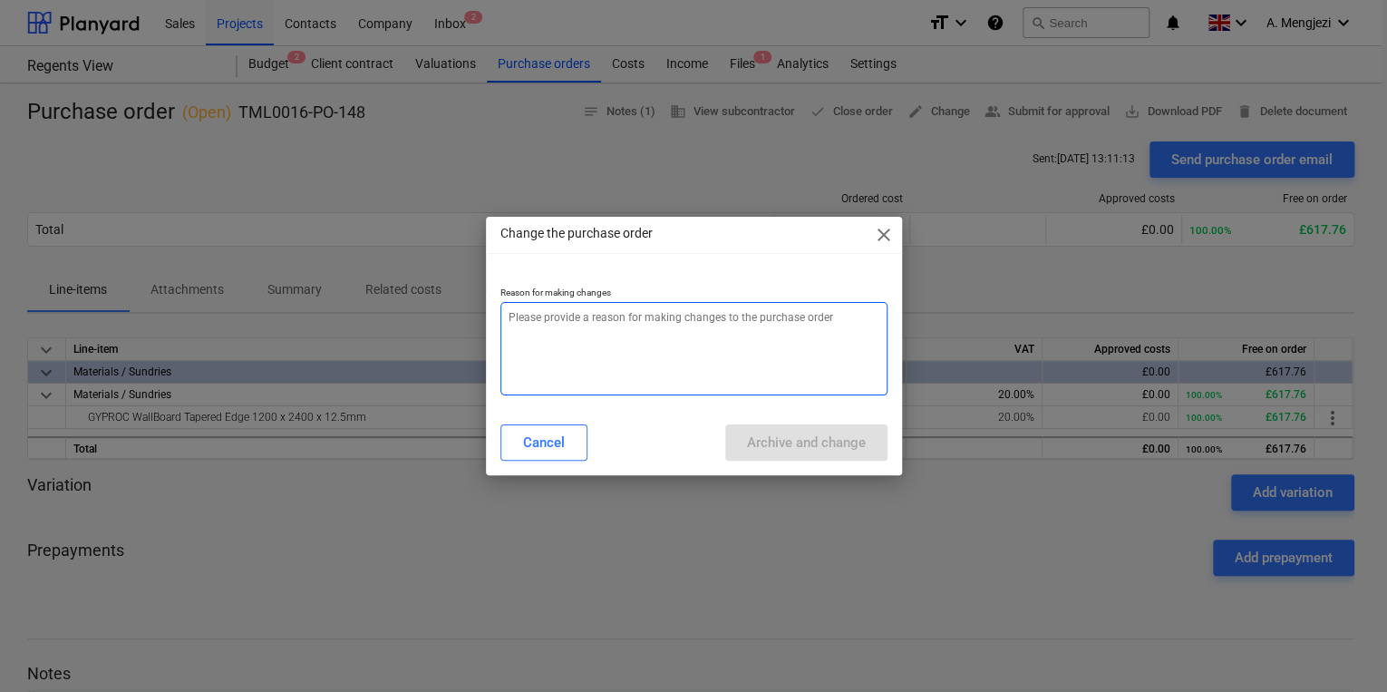
type textarea "x"
click at [704, 354] on textarea at bounding box center [693, 348] width 387 height 93
type textarea "p"
type textarea "x"
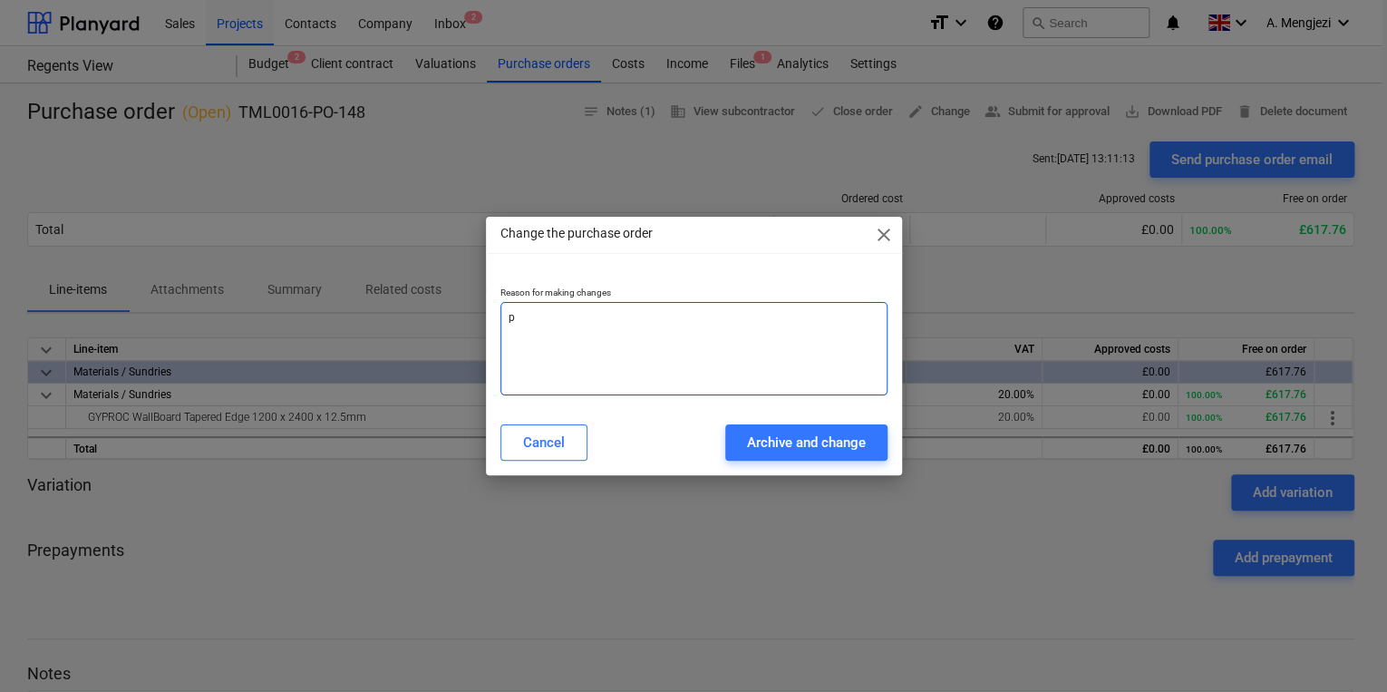
type textarea "pr"
type textarea "x"
type textarea "pri"
type textarea "x"
type textarea "pric"
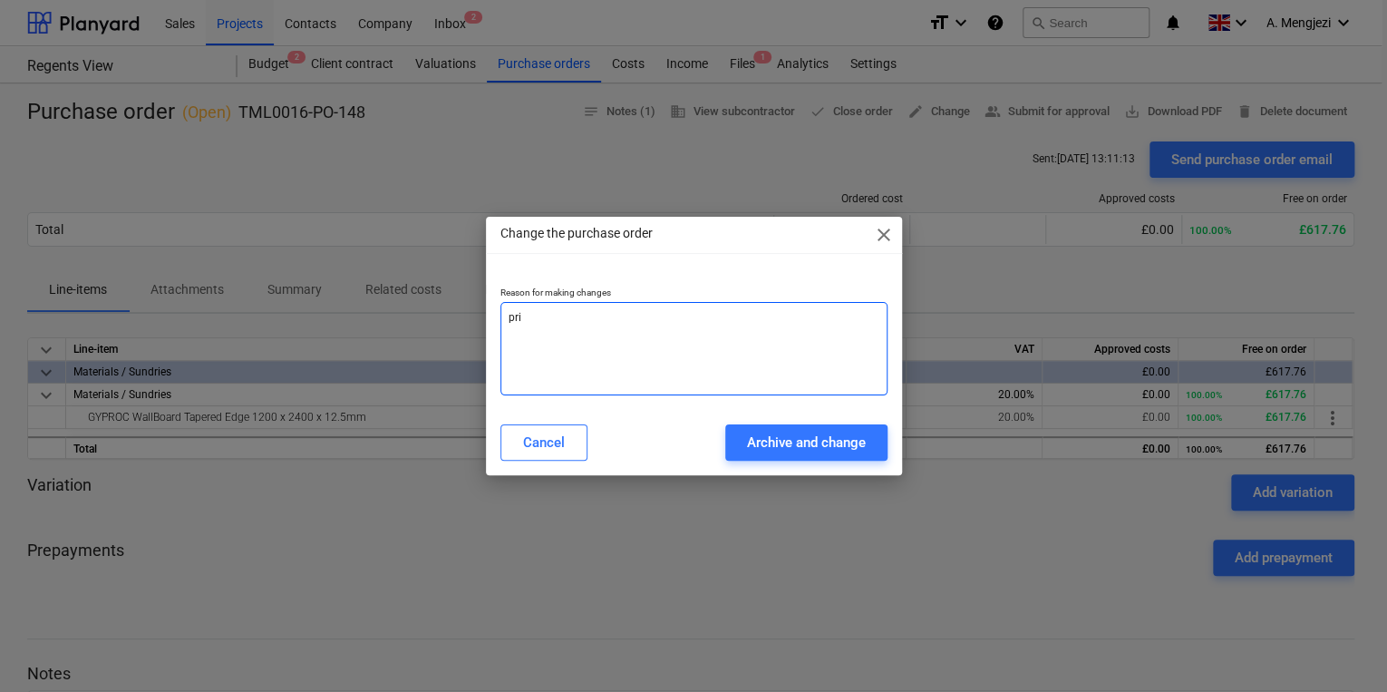
type textarea "x"
type textarea "price"
type textarea "x"
type textarea "price"
type textarea "x"
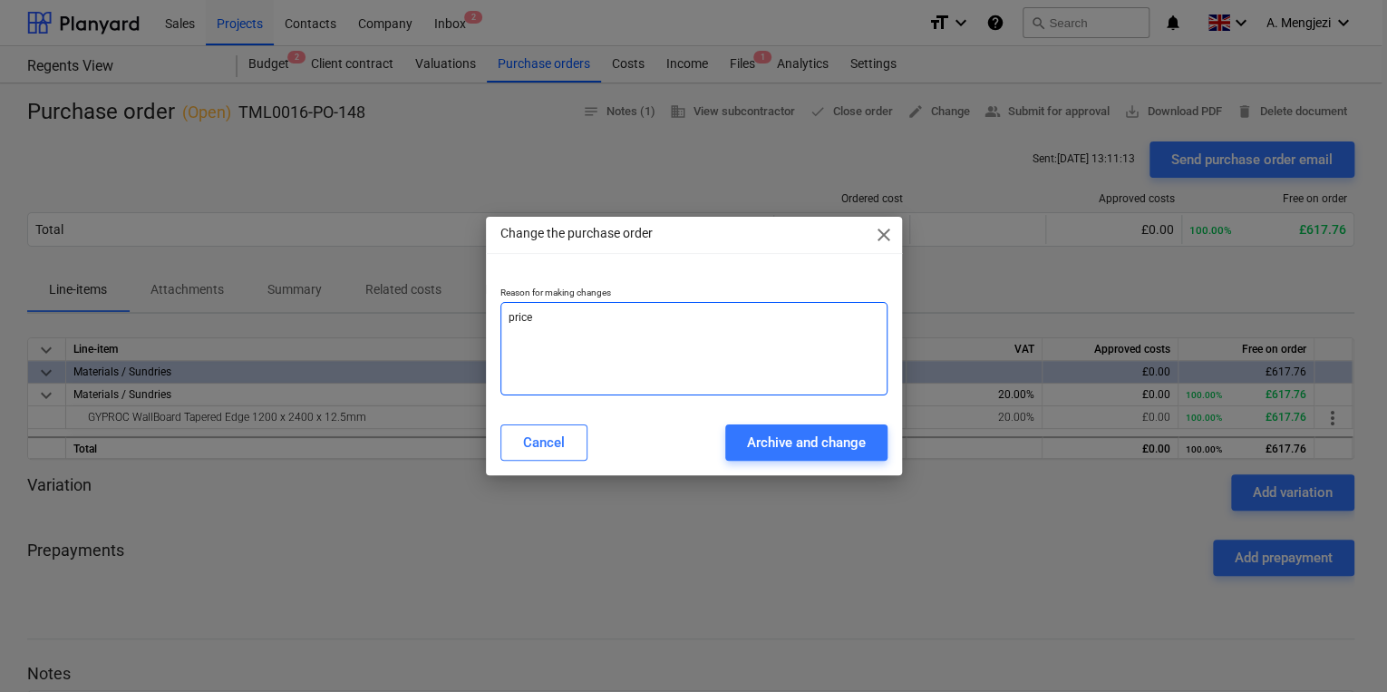
type textarea "price c"
type textarea "x"
type textarea "price ch"
type textarea "x"
type textarea "price cha"
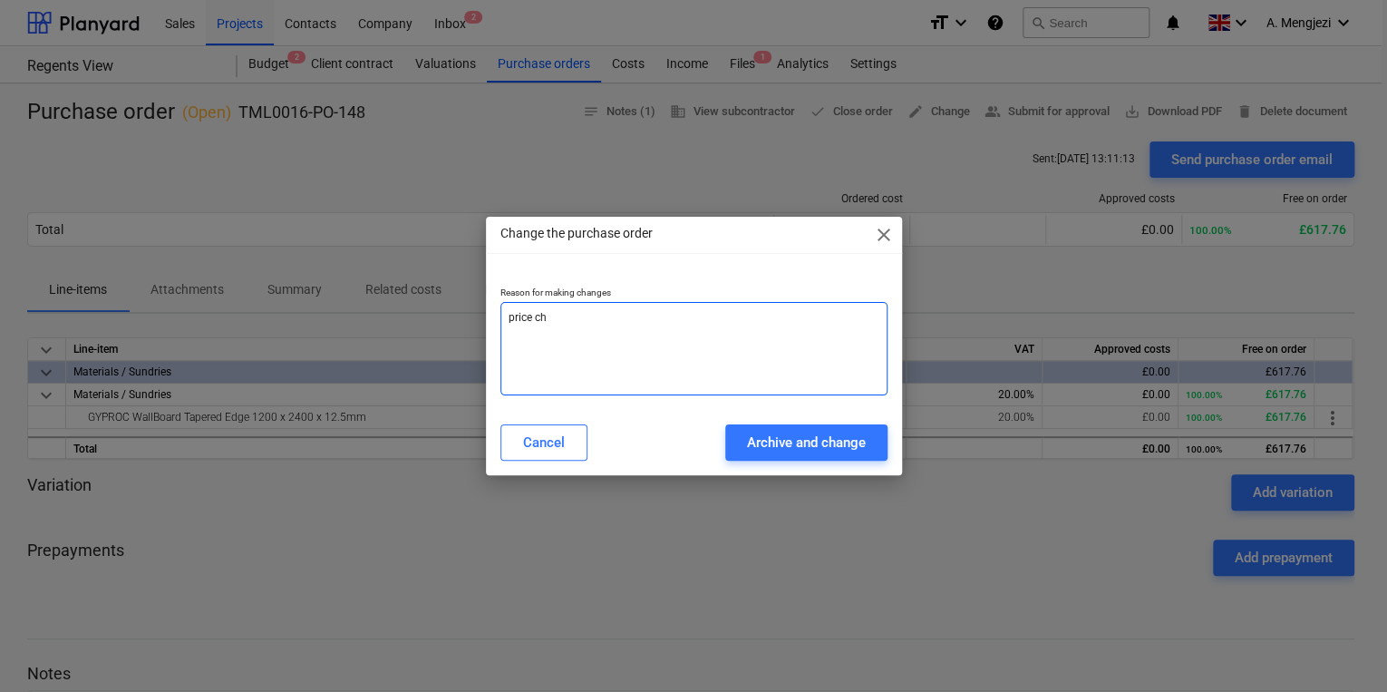
type textarea "x"
type textarea "price chan"
type textarea "x"
type textarea "price chang"
type textarea "x"
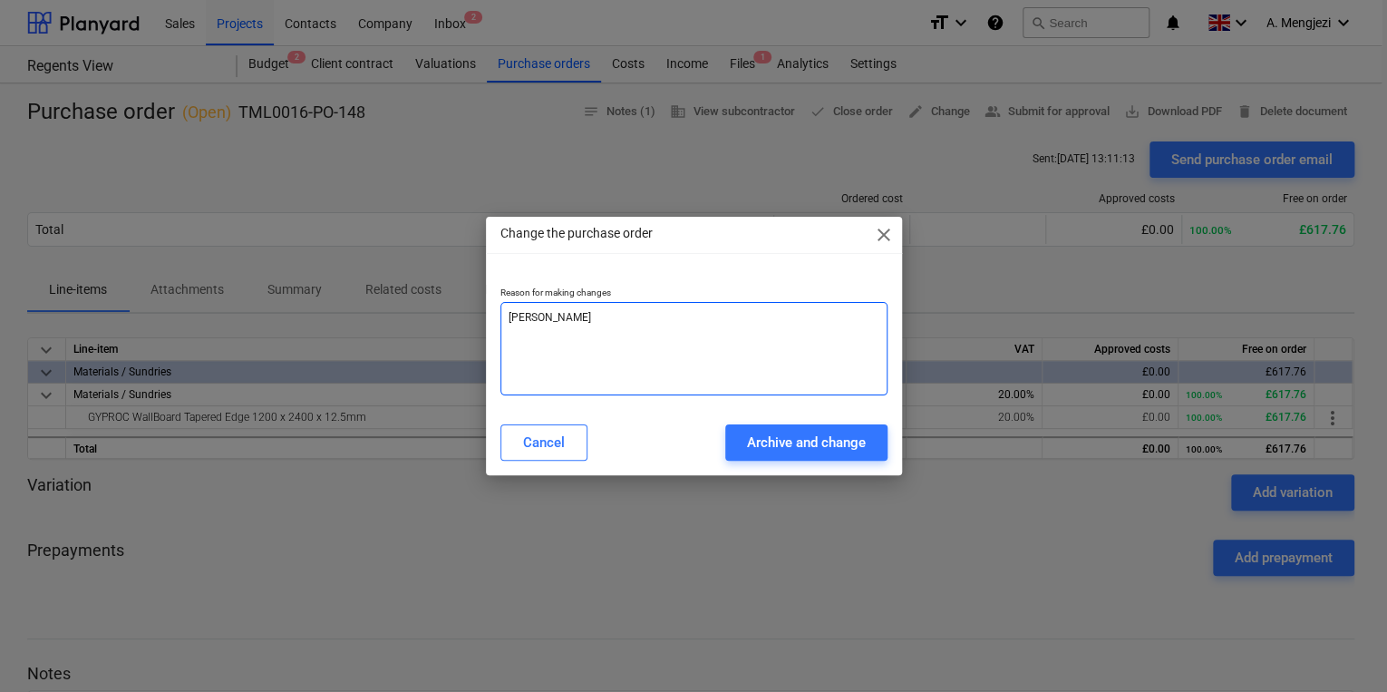
type textarea "price change"
type textarea "x"
type textarea "price change"
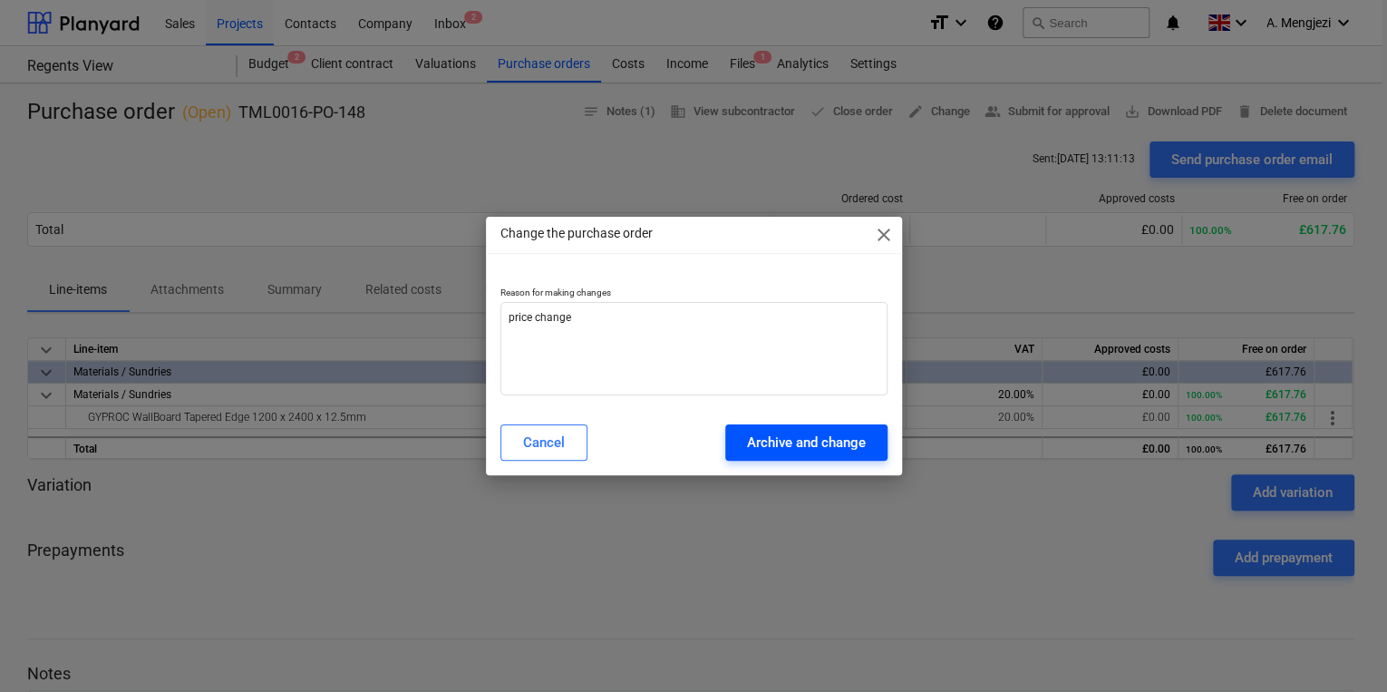
click at [754, 448] on div "Archive and change" at bounding box center [806, 443] width 119 height 24
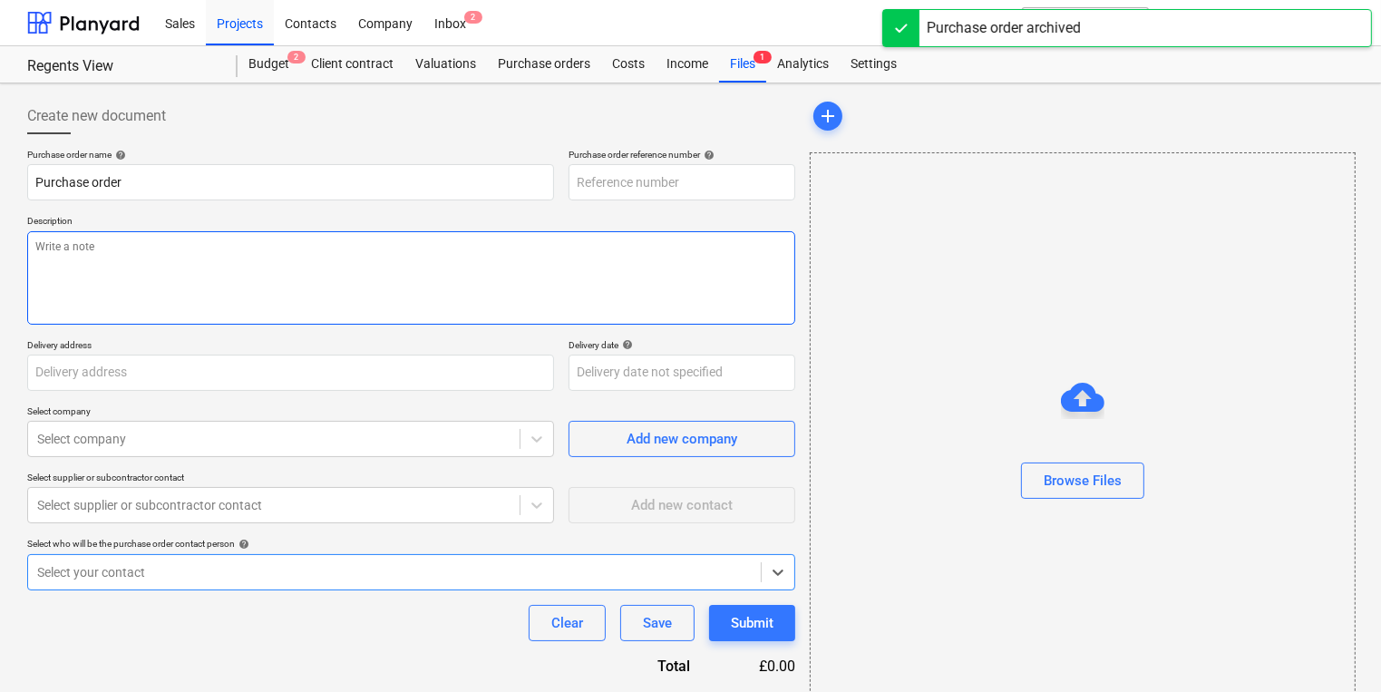
type textarea "x"
type input "TML0016-PO-148"
type textarea "Afternoon, I hope you are well. Please proceed with attached order. Contact on …"
type input "St Wiliam, Regents View, 3 Marian Place, Bethnal Green, London, E2 9AX"
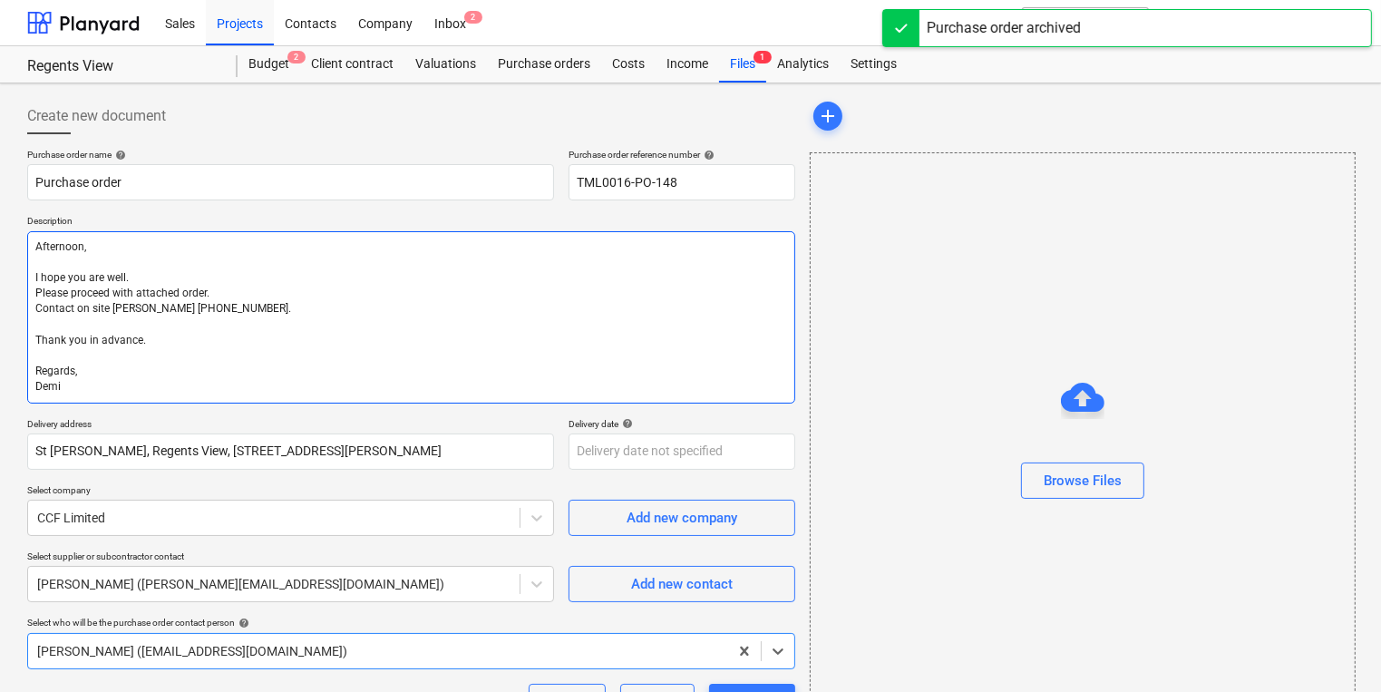
type textarea "x"
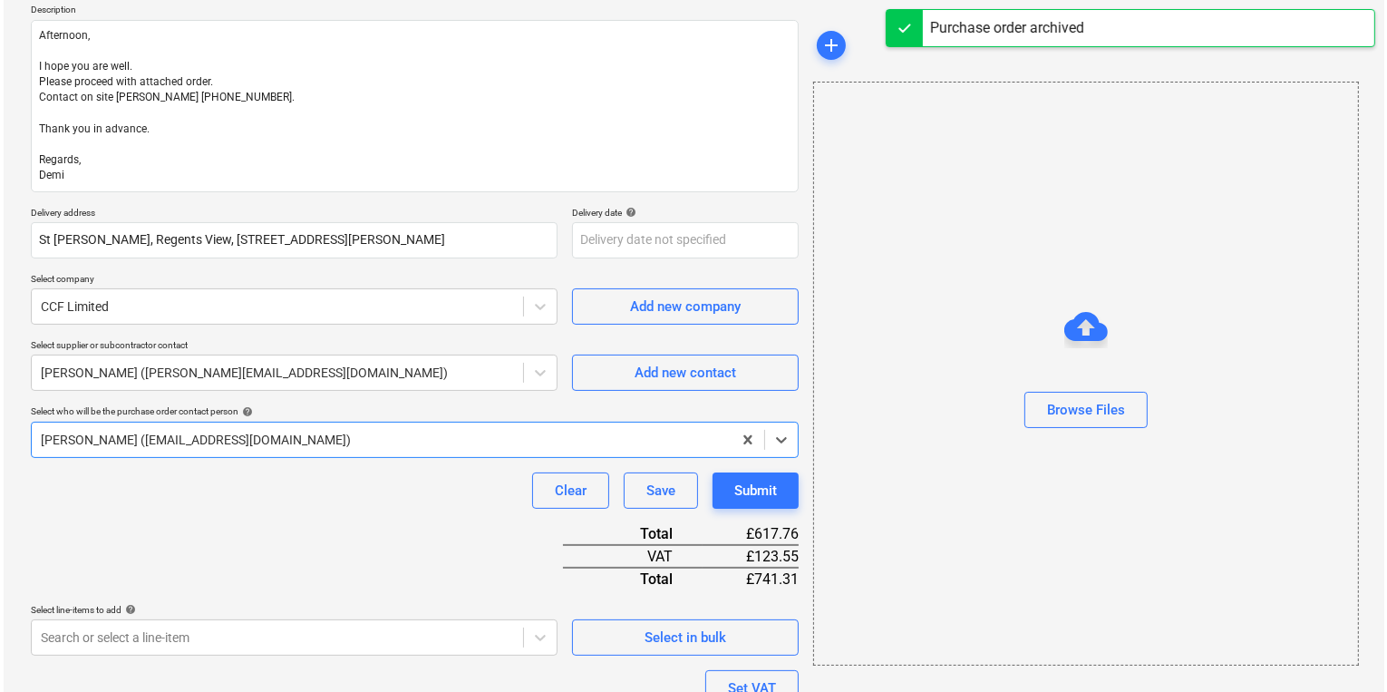
scroll to position [381, 0]
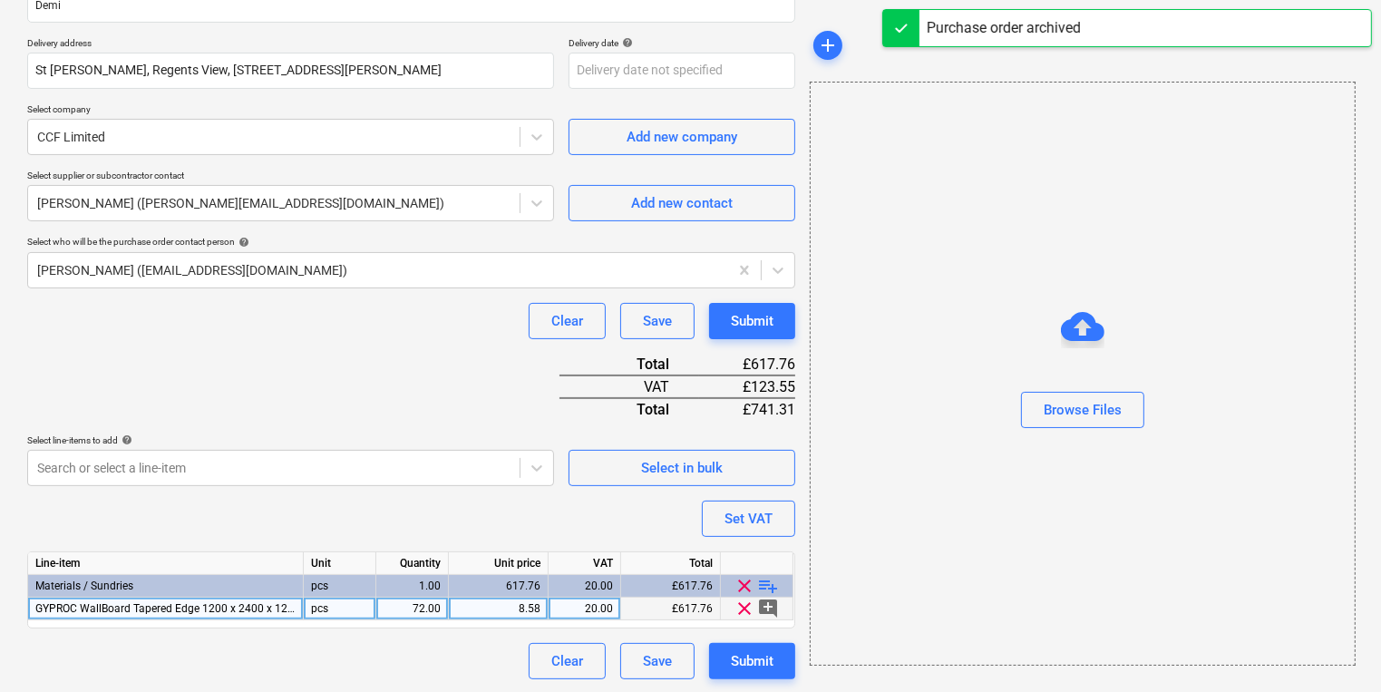
click at [517, 607] on div "8.58" at bounding box center [498, 608] width 84 height 23
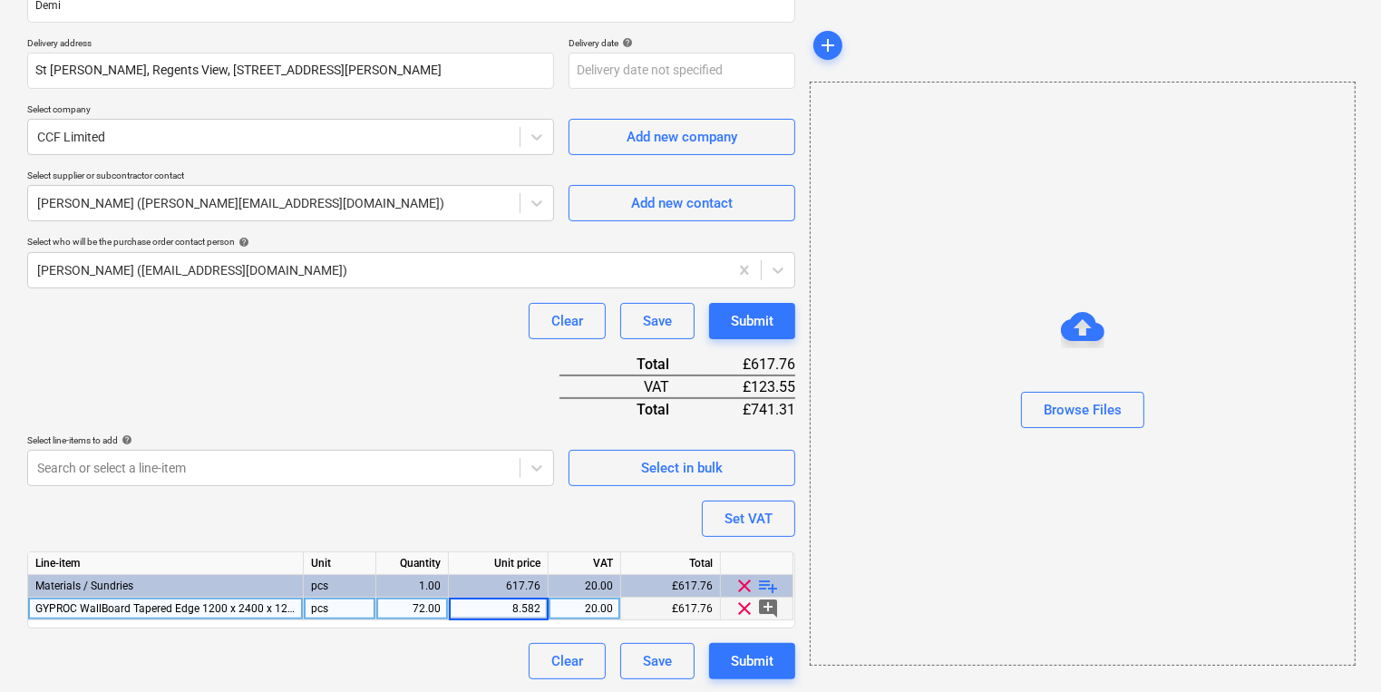
type input "8.5829"
click at [775, 323] on button "Submit" at bounding box center [752, 321] width 86 height 36
type textarea "x"
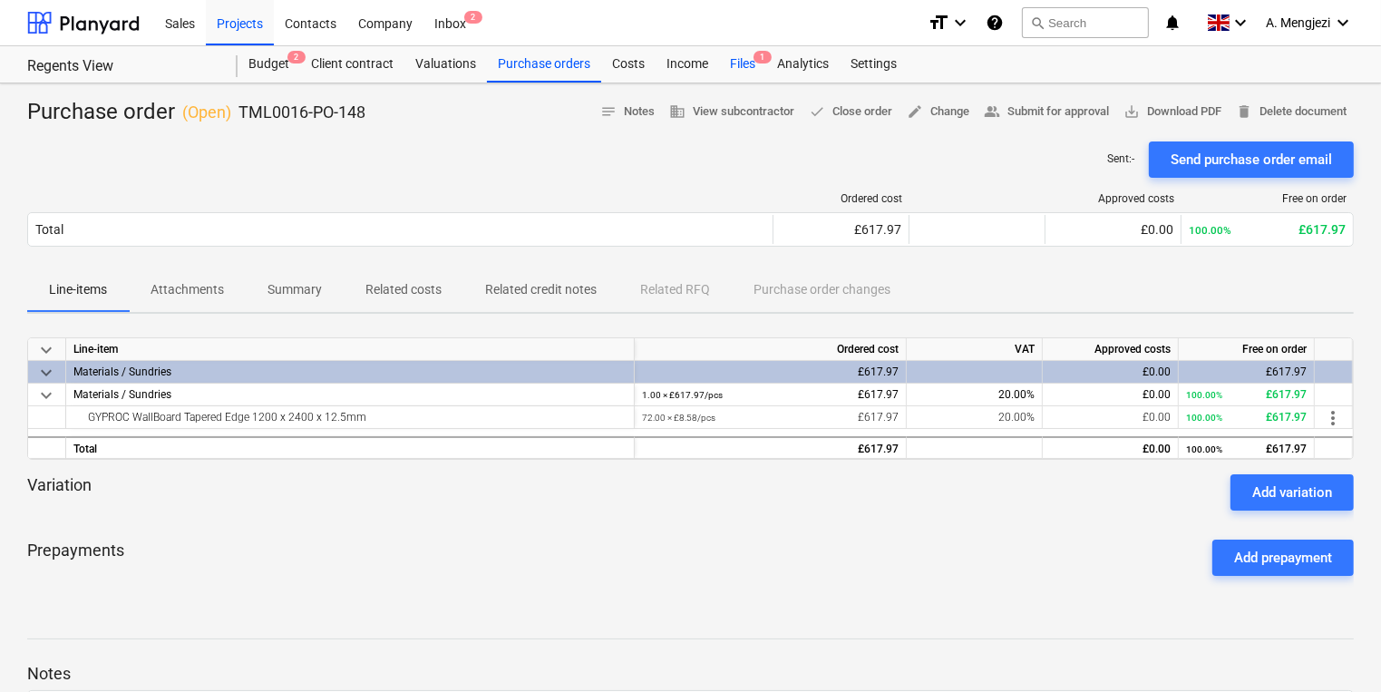
click at [735, 66] on div "Files 1" at bounding box center [742, 64] width 47 height 36
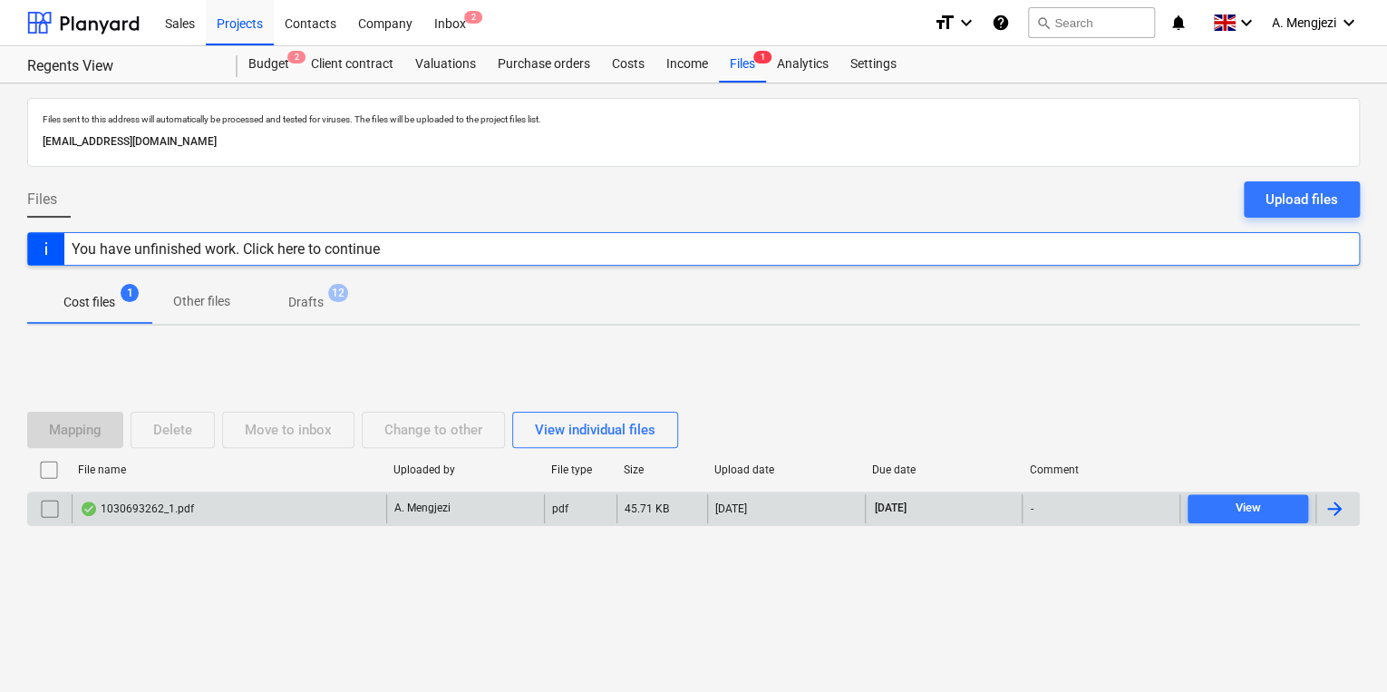
click at [236, 509] on div "1030693262_1.pdf" at bounding box center [229, 508] width 315 height 29
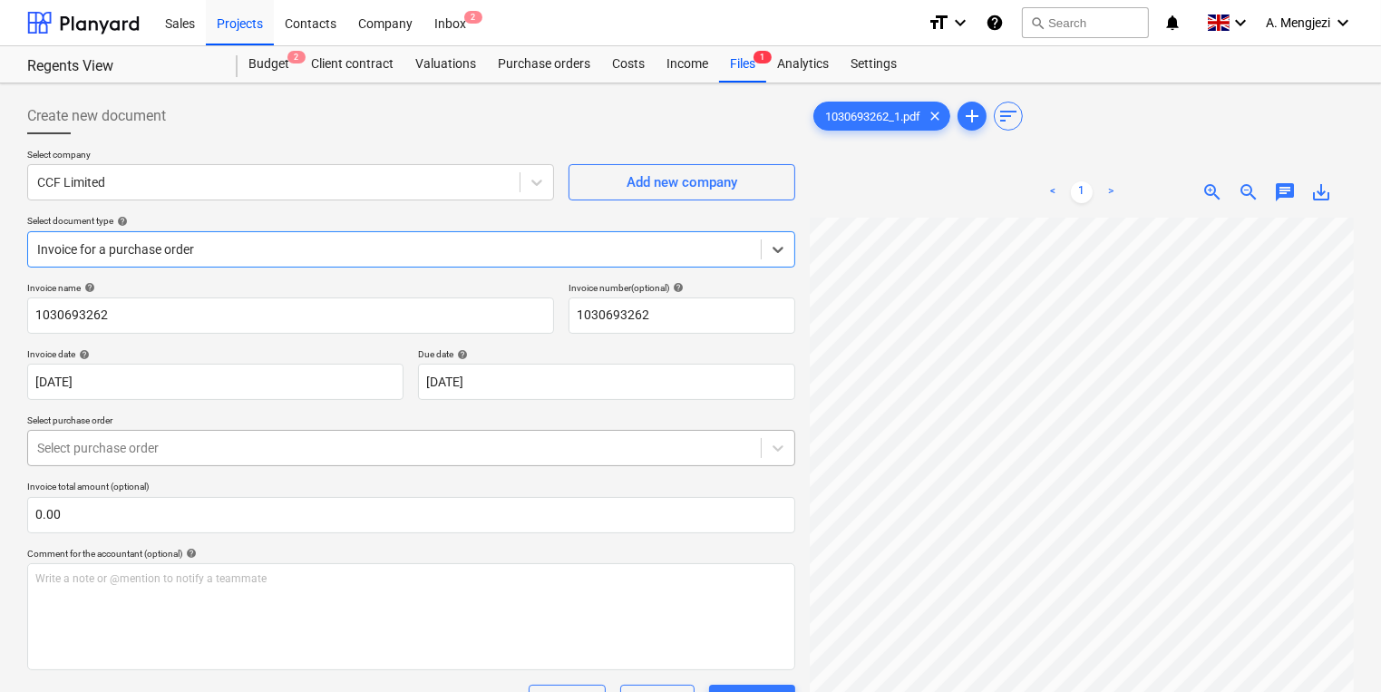
click at [228, 446] on body "Sales Projects Contacts Company Inbox 2 format_size keyboard_arrow_down help se…" at bounding box center [690, 346] width 1381 height 692
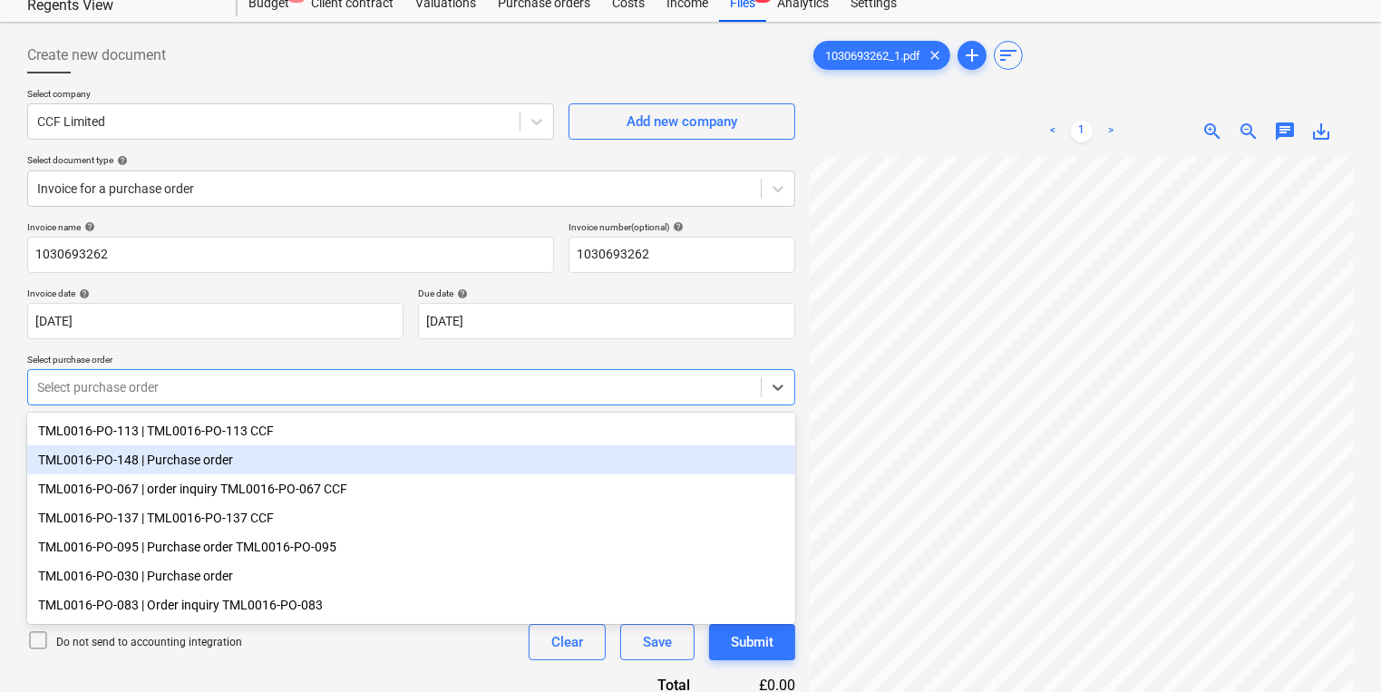
click at [279, 446] on div "TML0016-PO-148 | Purchase order" at bounding box center [411, 459] width 768 height 29
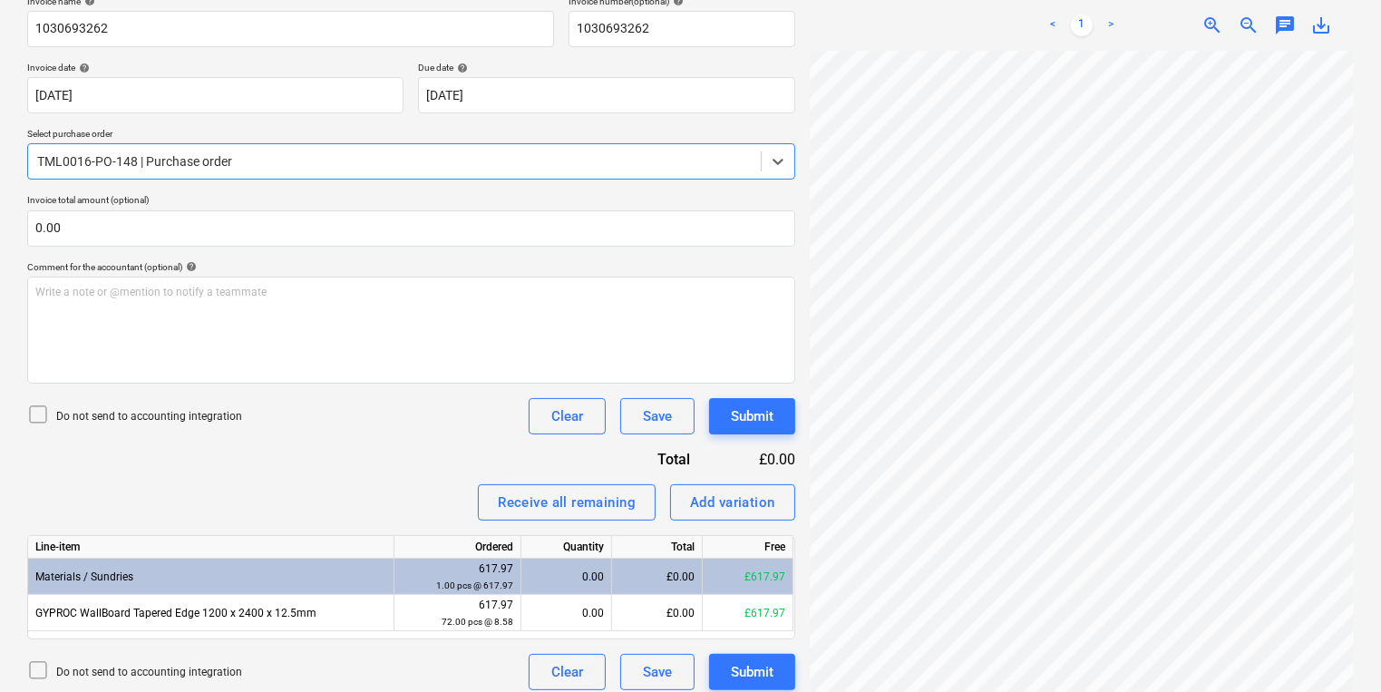
scroll to position [298, 0]
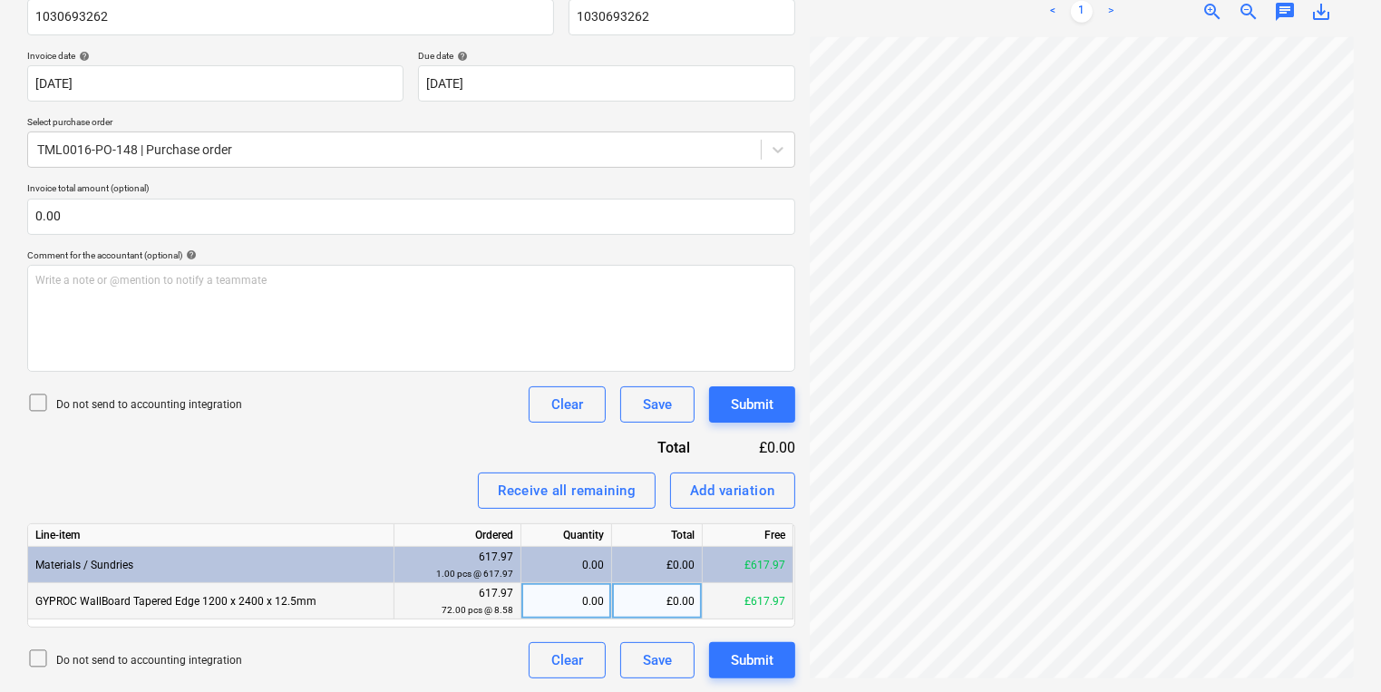
click at [535, 607] on div "0.00" at bounding box center [566, 601] width 75 height 36
type input "72"
click at [755, 415] on button "Submit" at bounding box center [752, 404] width 86 height 36
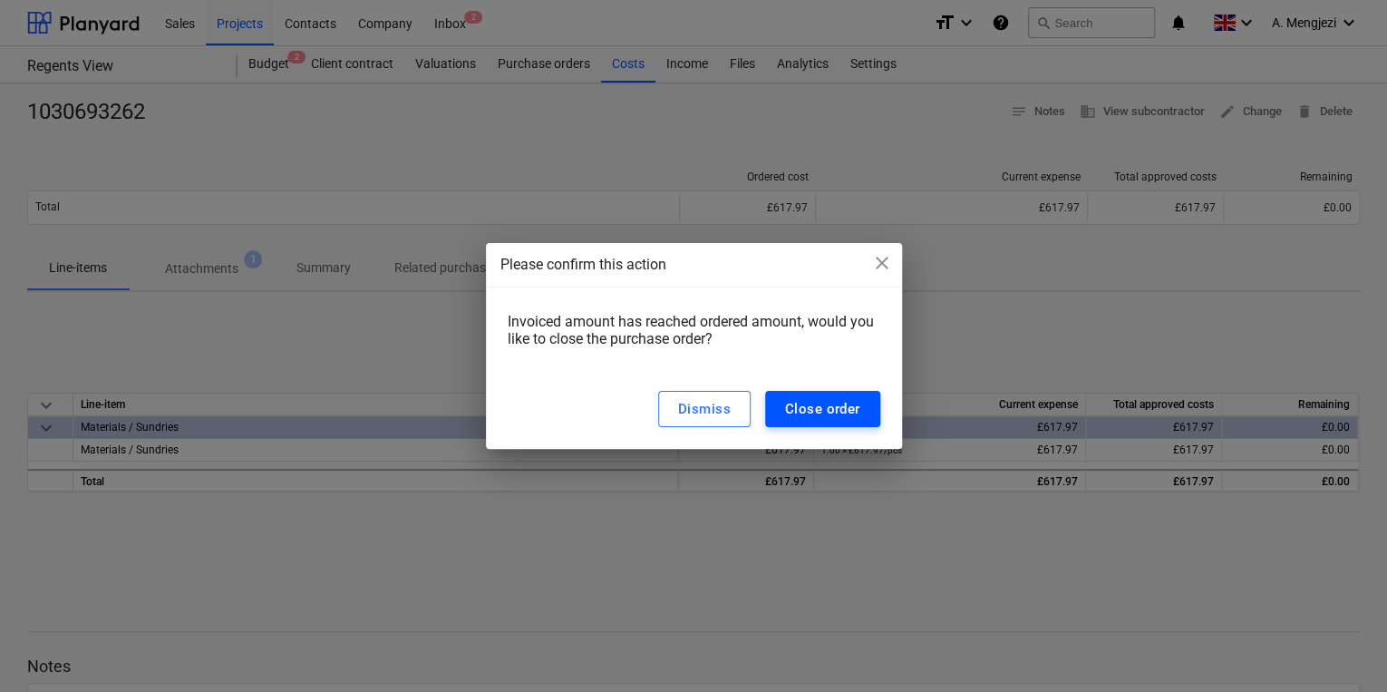
click at [800, 402] on div "Close order" at bounding box center [822, 409] width 75 height 24
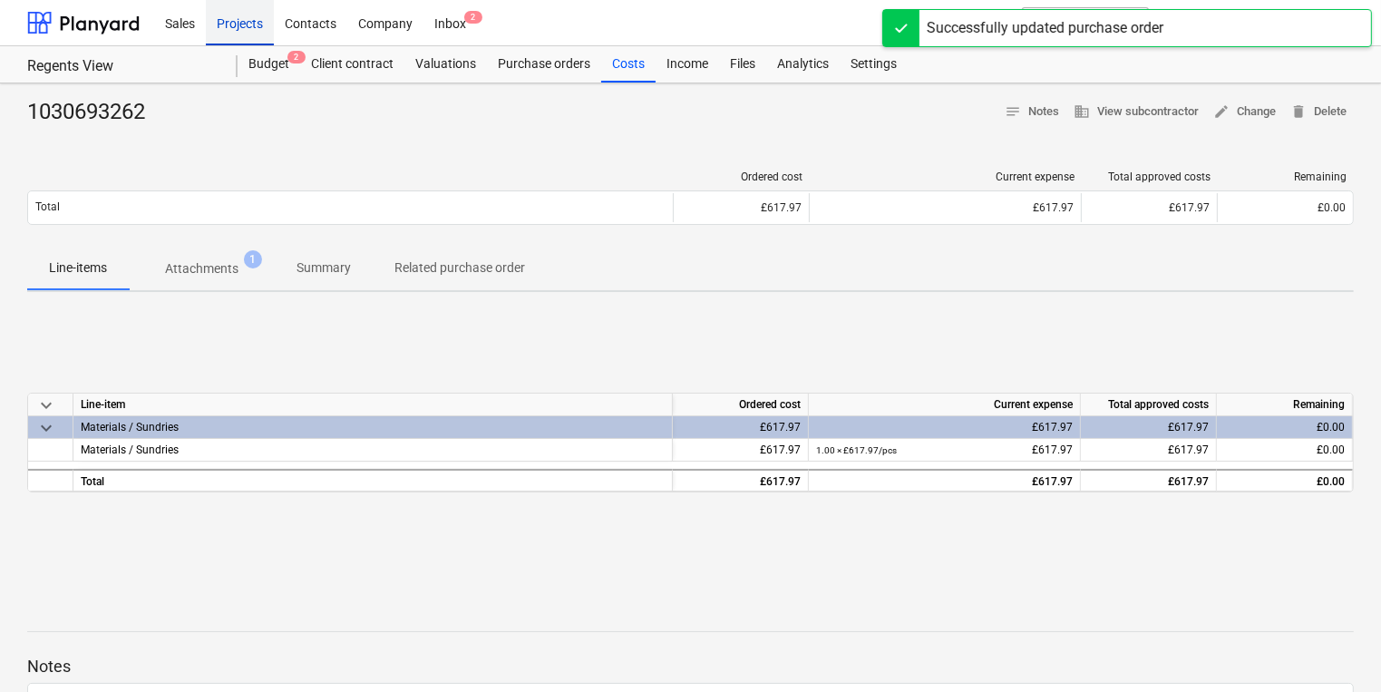
click at [240, 19] on div "Projects" at bounding box center [240, 22] width 68 height 46
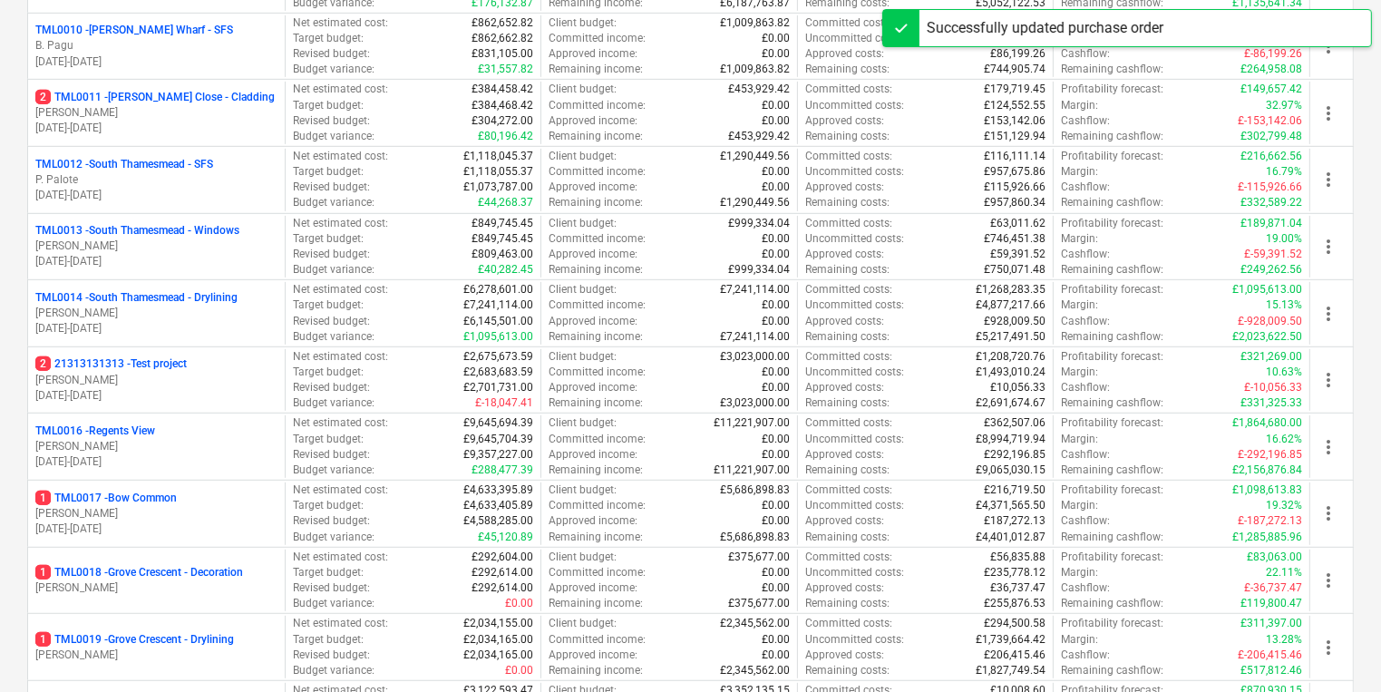
scroll to position [1015, 0]
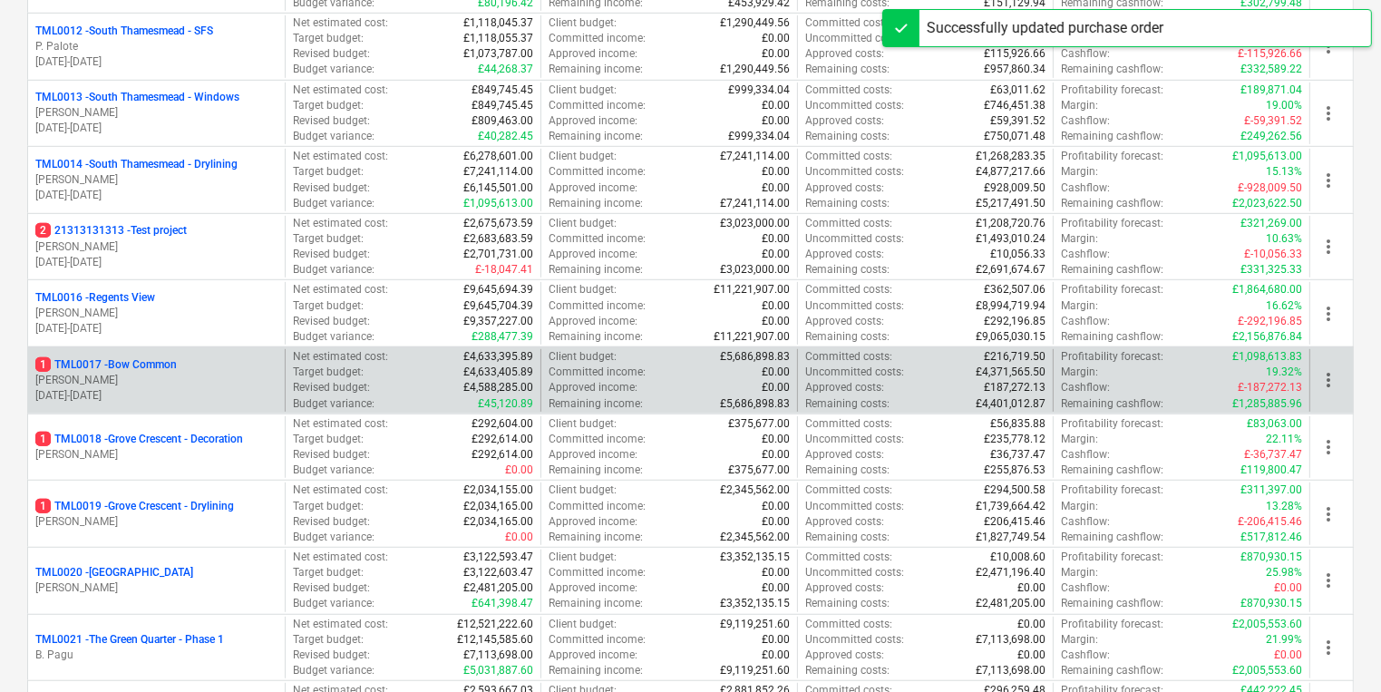
click at [224, 400] on div "1 TML0017 - Bow Common R. Williamson 04.03.2024 - 20.10.2025" at bounding box center [156, 380] width 257 height 63
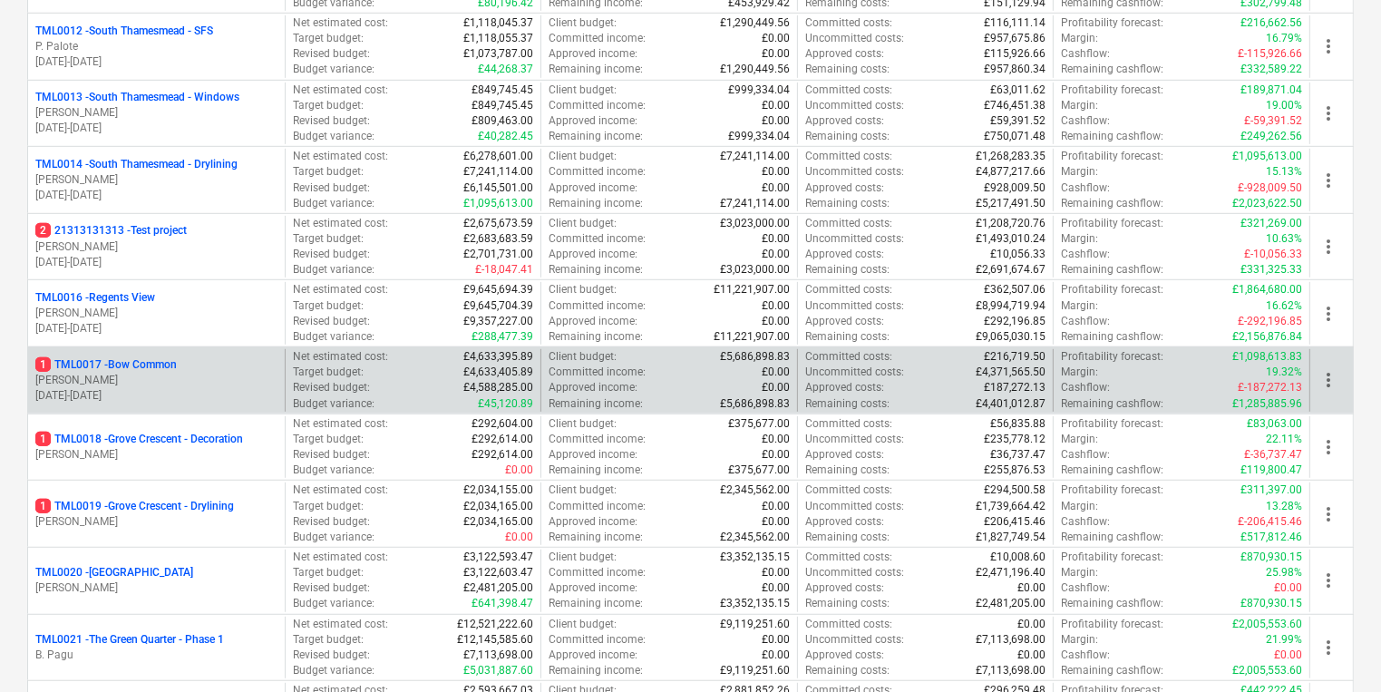
click at [260, 374] on p "[PERSON_NAME]" at bounding box center [156, 380] width 242 height 15
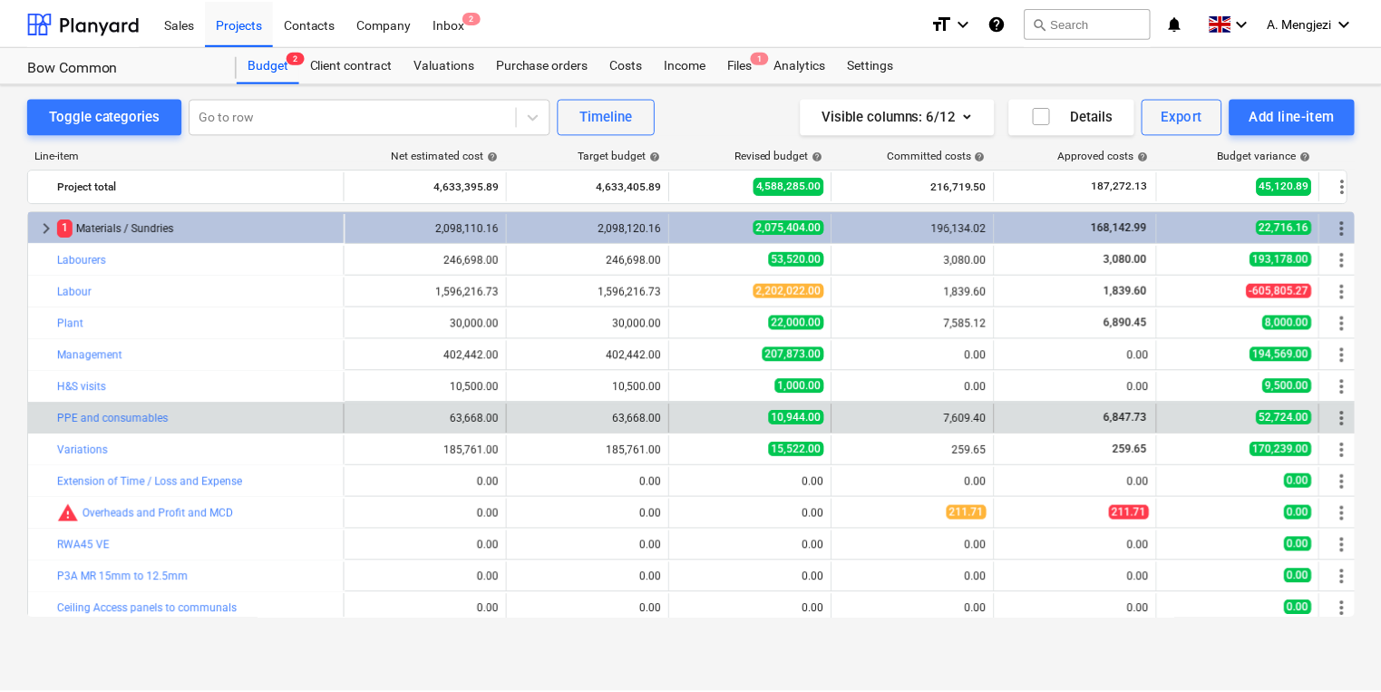
scroll to position [70, 0]
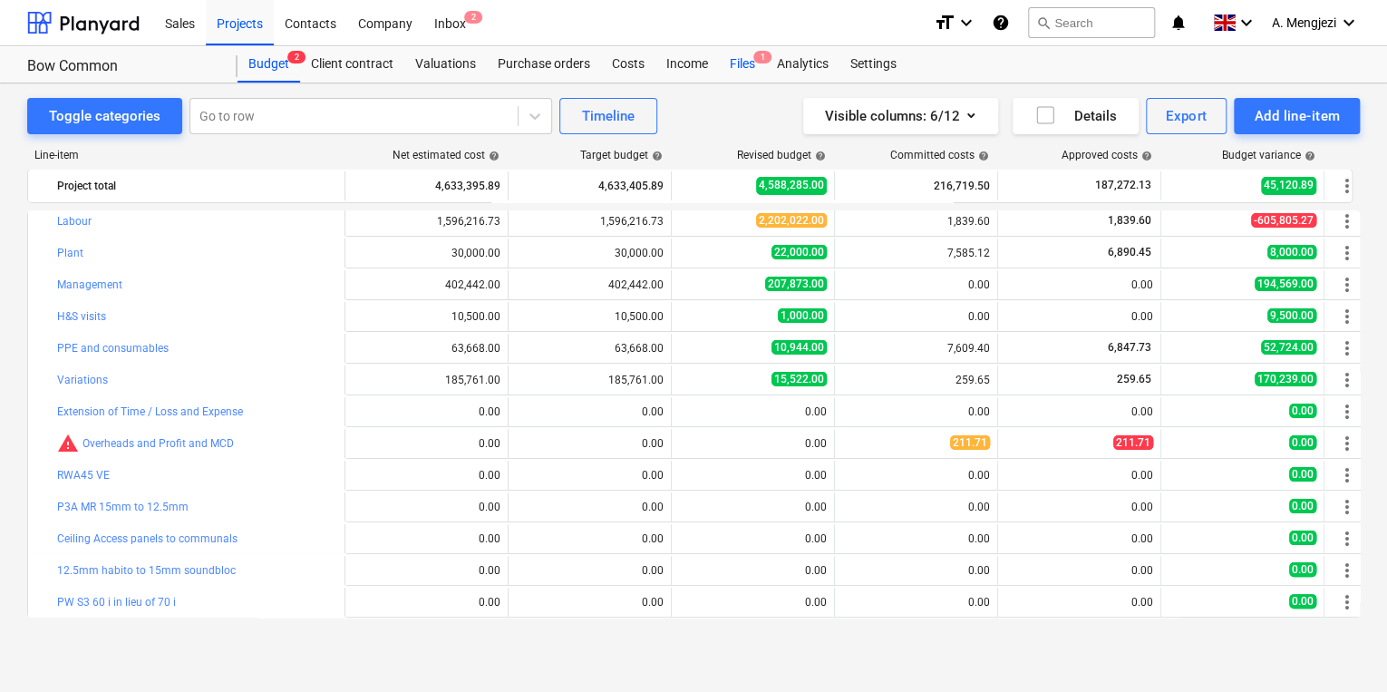
click at [755, 60] on span "1" at bounding box center [762, 57] width 18 height 13
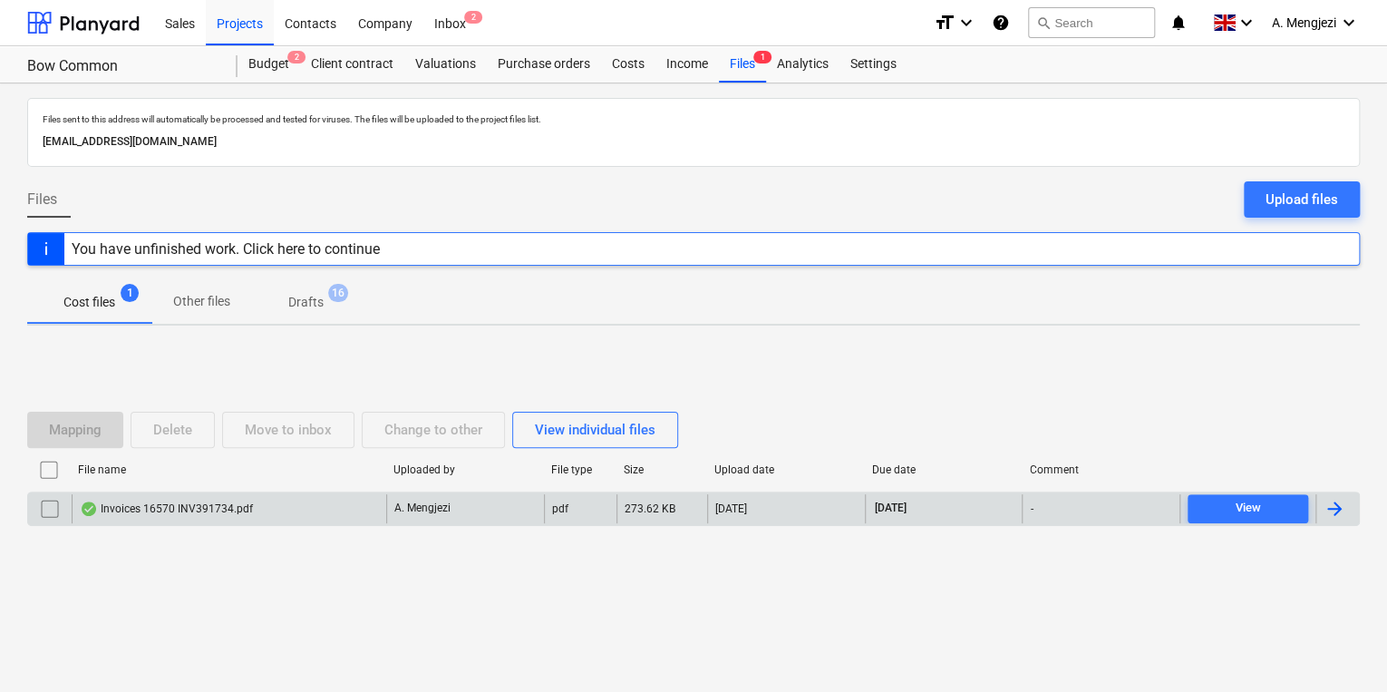
click at [490, 508] on div "A. Mengjezi" at bounding box center [465, 508] width 158 height 29
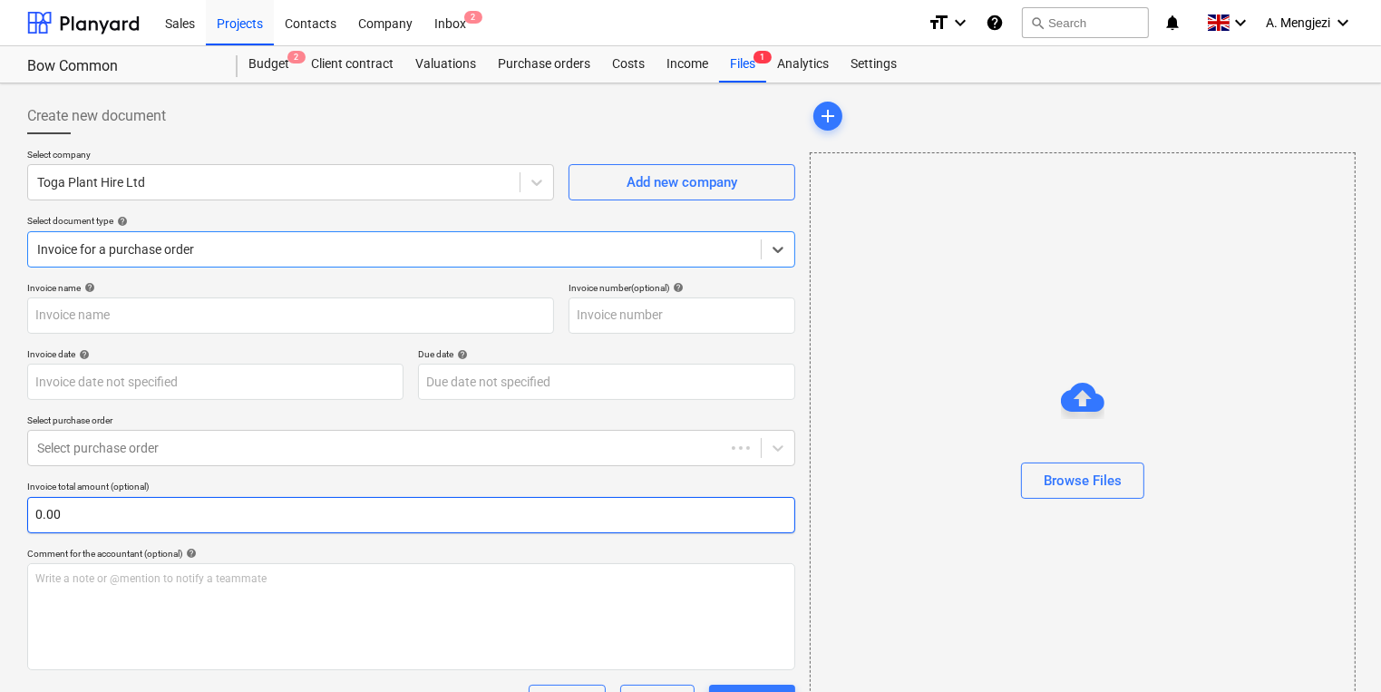
type input "INV391734"
type input "30 Sep 2025"
type input "[DATE]"
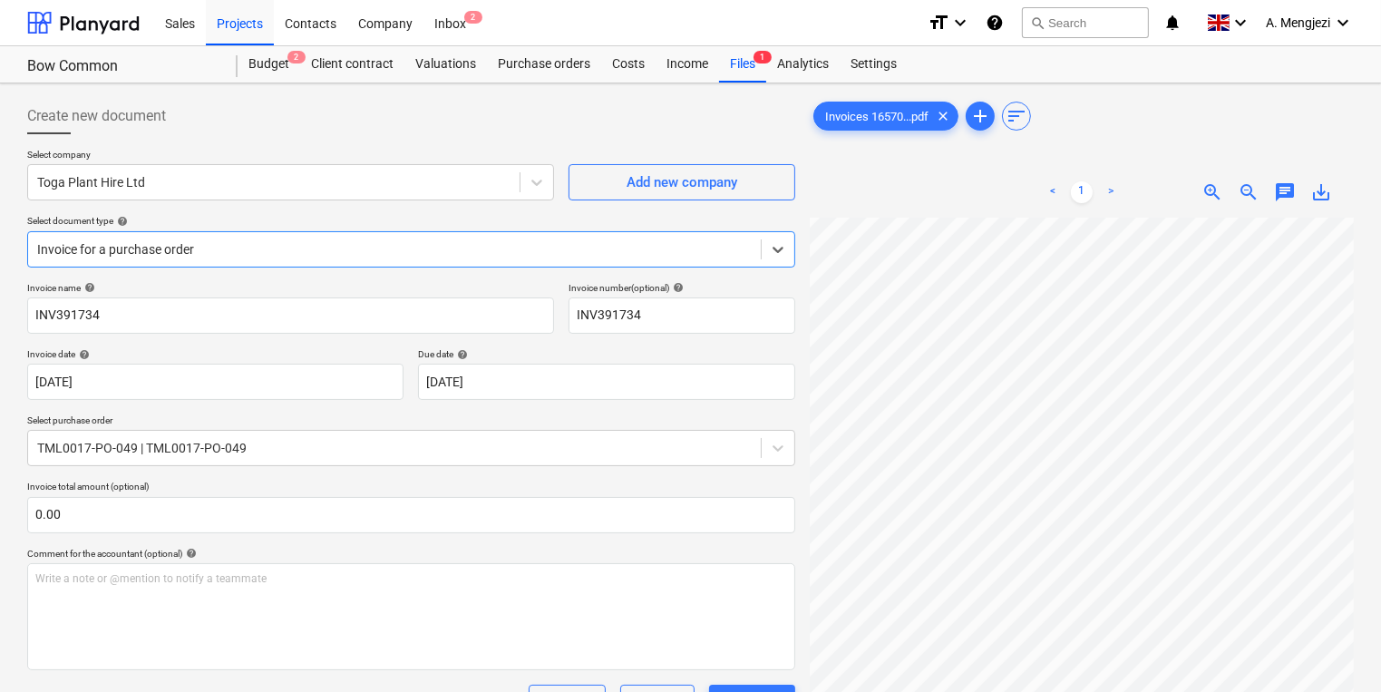
scroll to position [218, 0]
click at [257, 26] on div "Projects" at bounding box center [240, 22] width 68 height 46
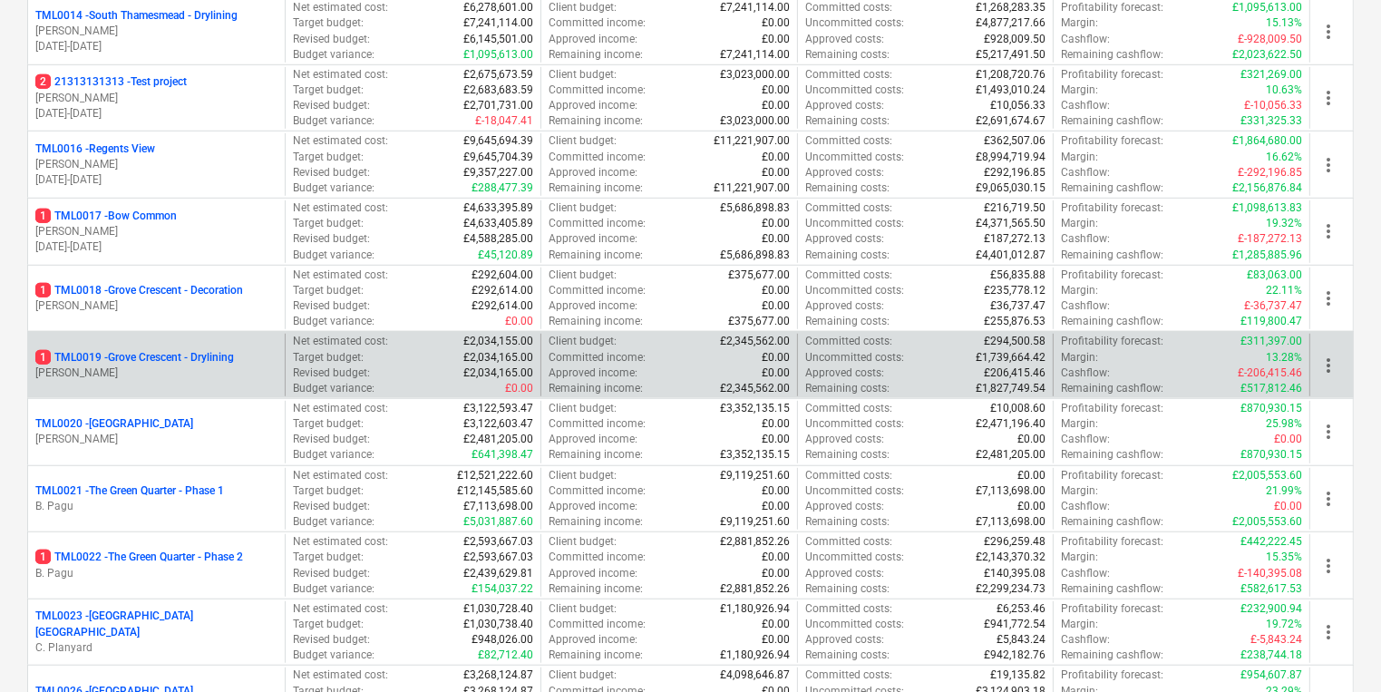
scroll to position [1306, 0]
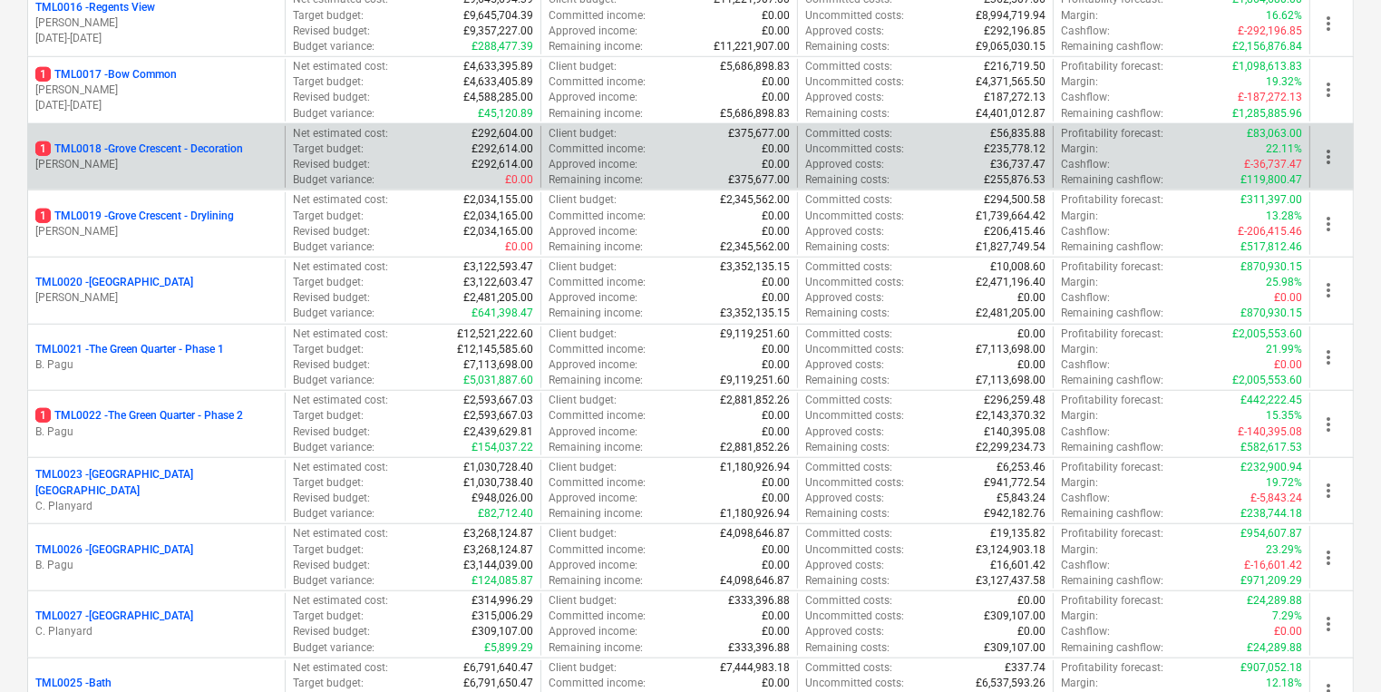
click at [159, 157] on p "[PERSON_NAME]" at bounding box center [156, 164] width 242 height 15
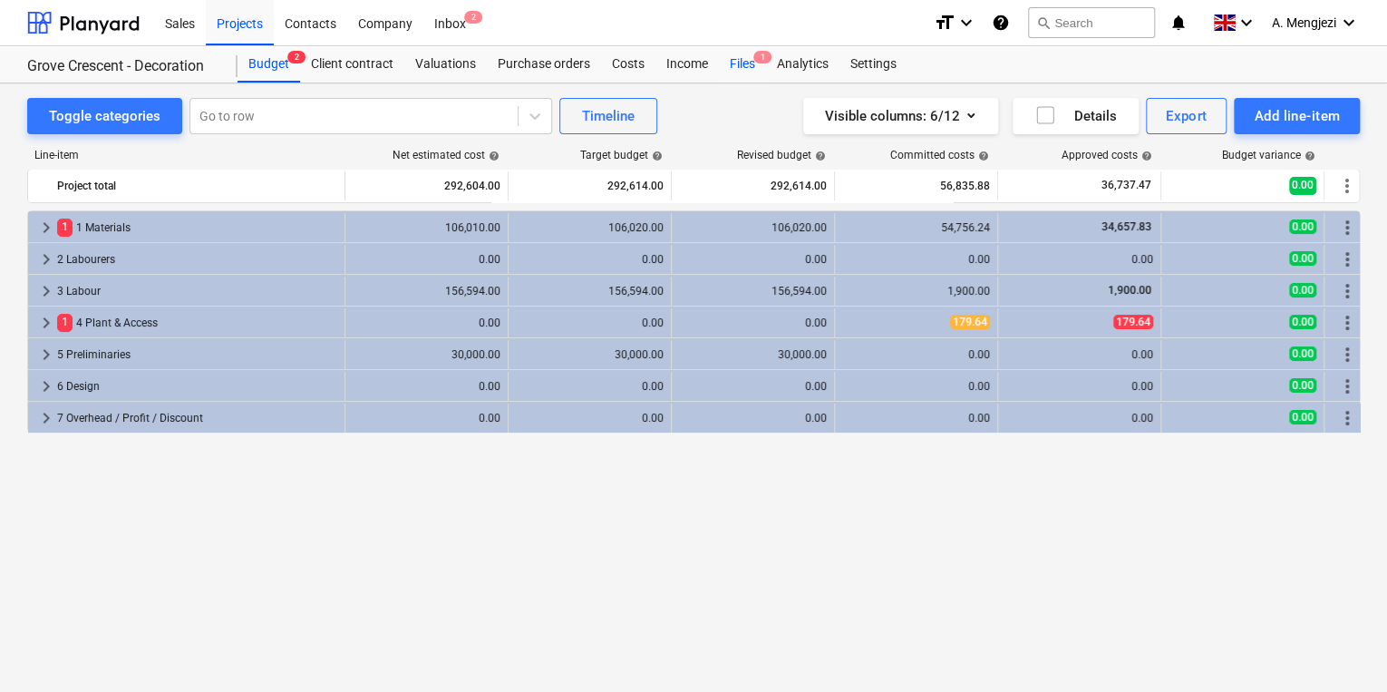
click at [750, 70] on div "Files 1" at bounding box center [742, 64] width 47 height 36
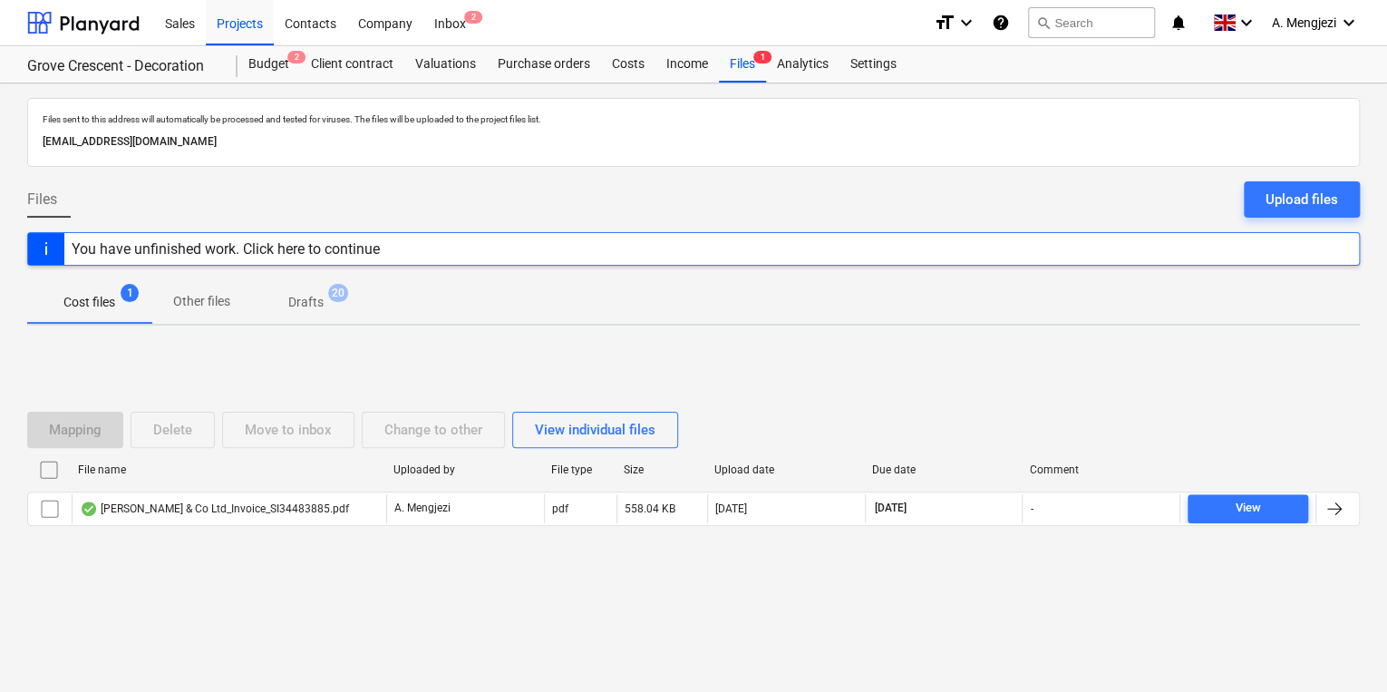
click at [429, 488] on div "File name Uploaded by File type Size Upload date Due date Comment" at bounding box center [693, 473] width 1333 height 36
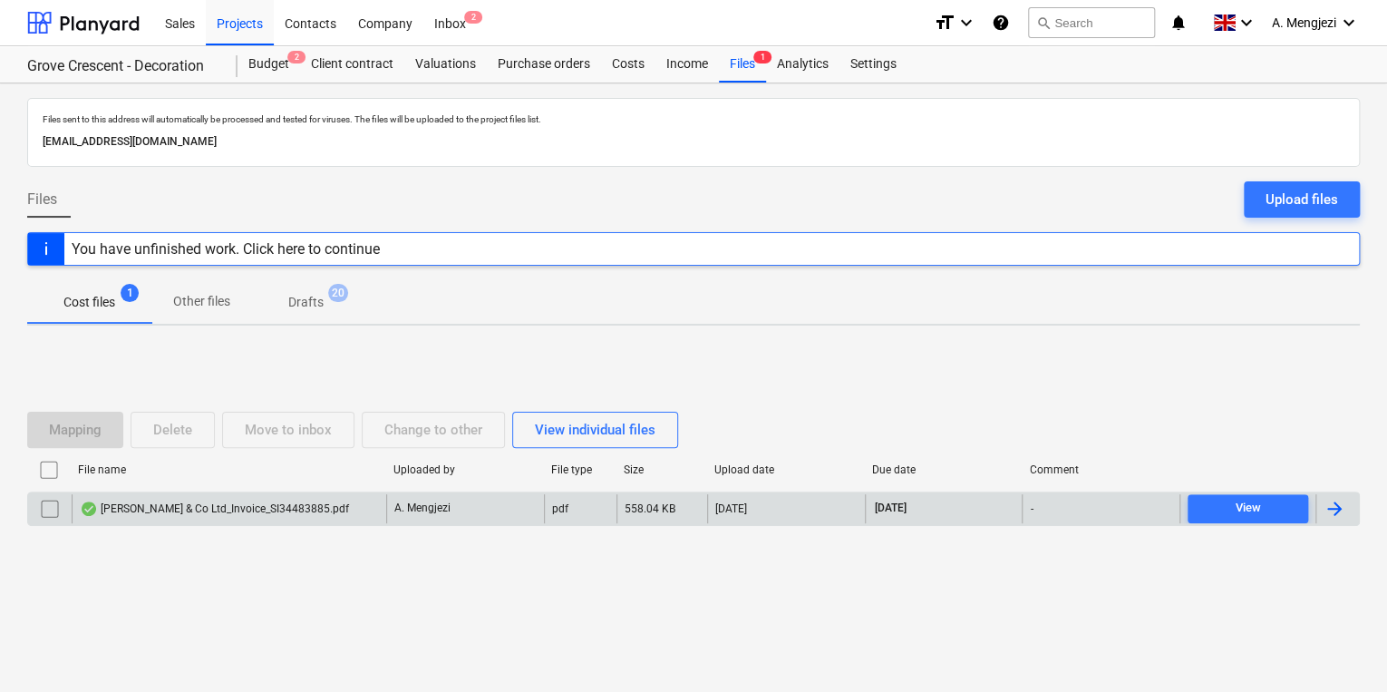
click at [442, 500] on p "A. Mengjezi" at bounding box center [422, 507] width 56 height 15
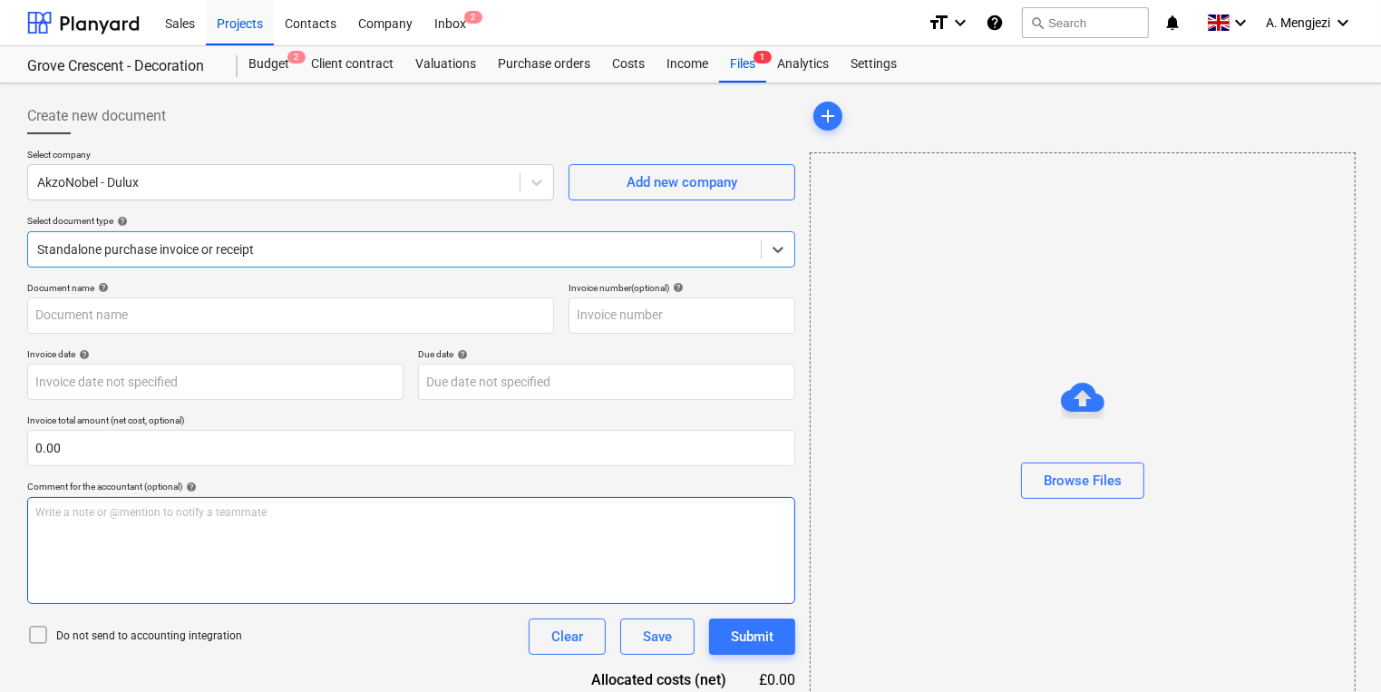
type input "S134483885"
type input "[DATE]"
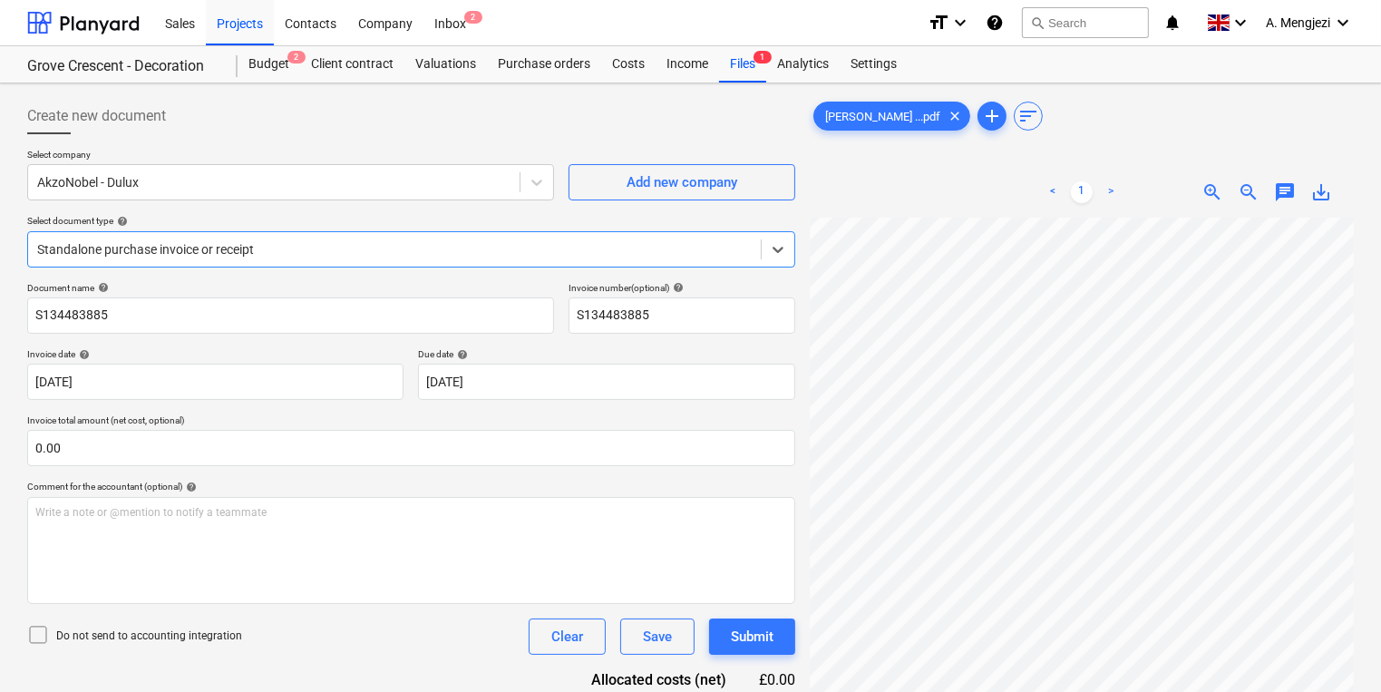
scroll to position [145, 0]
click at [163, 262] on div "Standalone purchase invoice or receipt" at bounding box center [411, 249] width 768 height 36
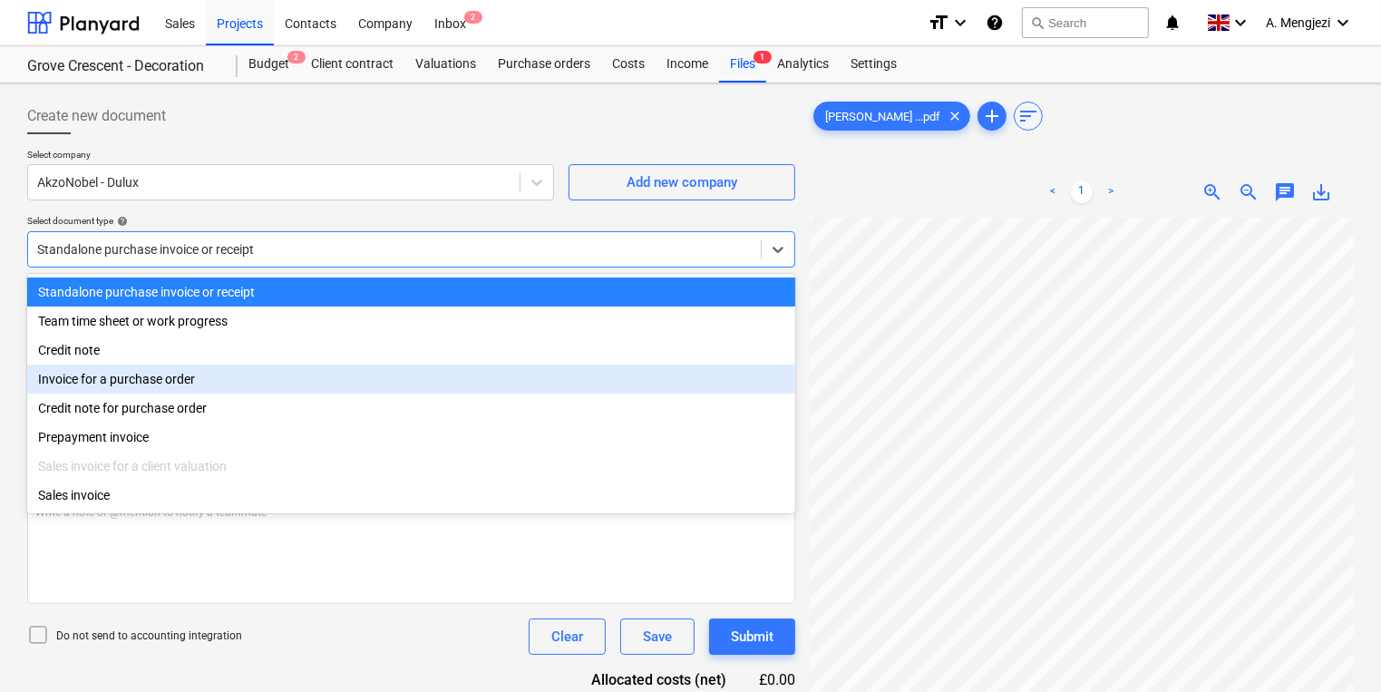
click at [221, 370] on div "Invoice for a purchase order" at bounding box center [411, 378] width 768 height 29
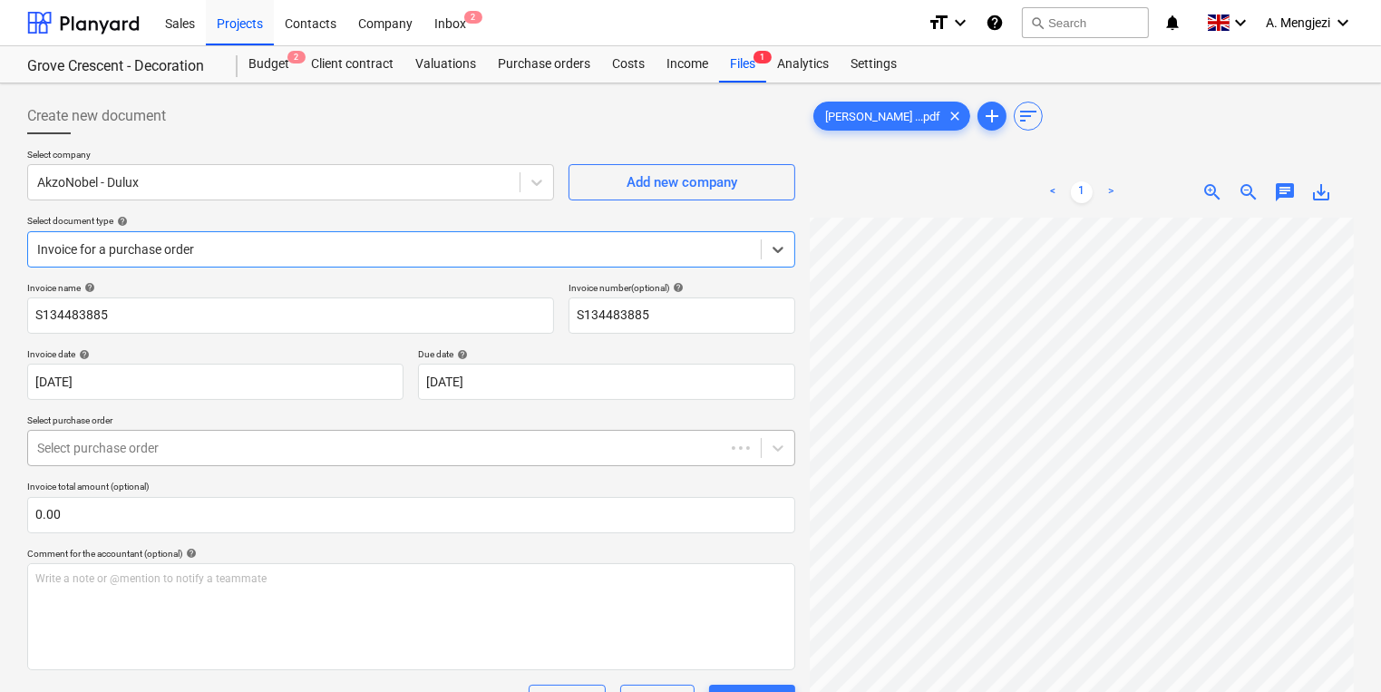
click at [256, 458] on div "Select purchase order" at bounding box center [376, 447] width 696 height 25
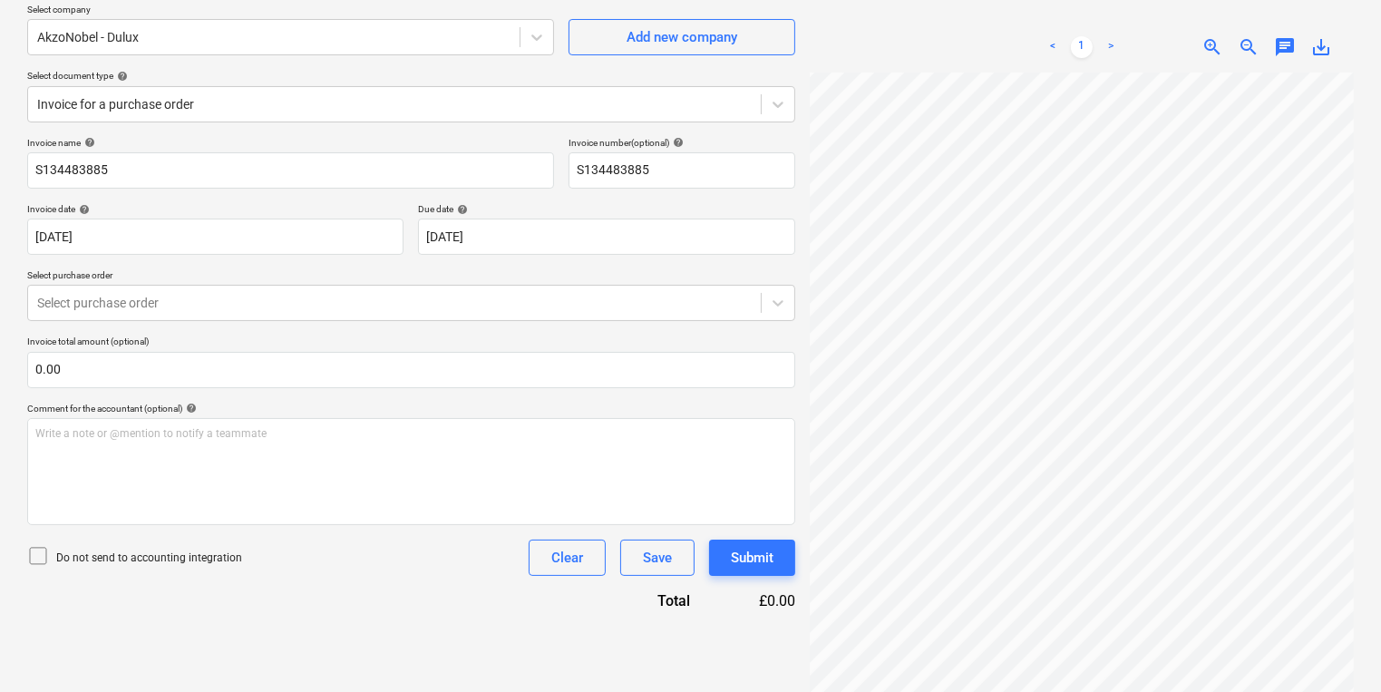
click at [255, 258] on div "Invoice name help S134483885 Invoice number (optional) help S134483885 Invoice …" at bounding box center [411, 374] width 768 height 474
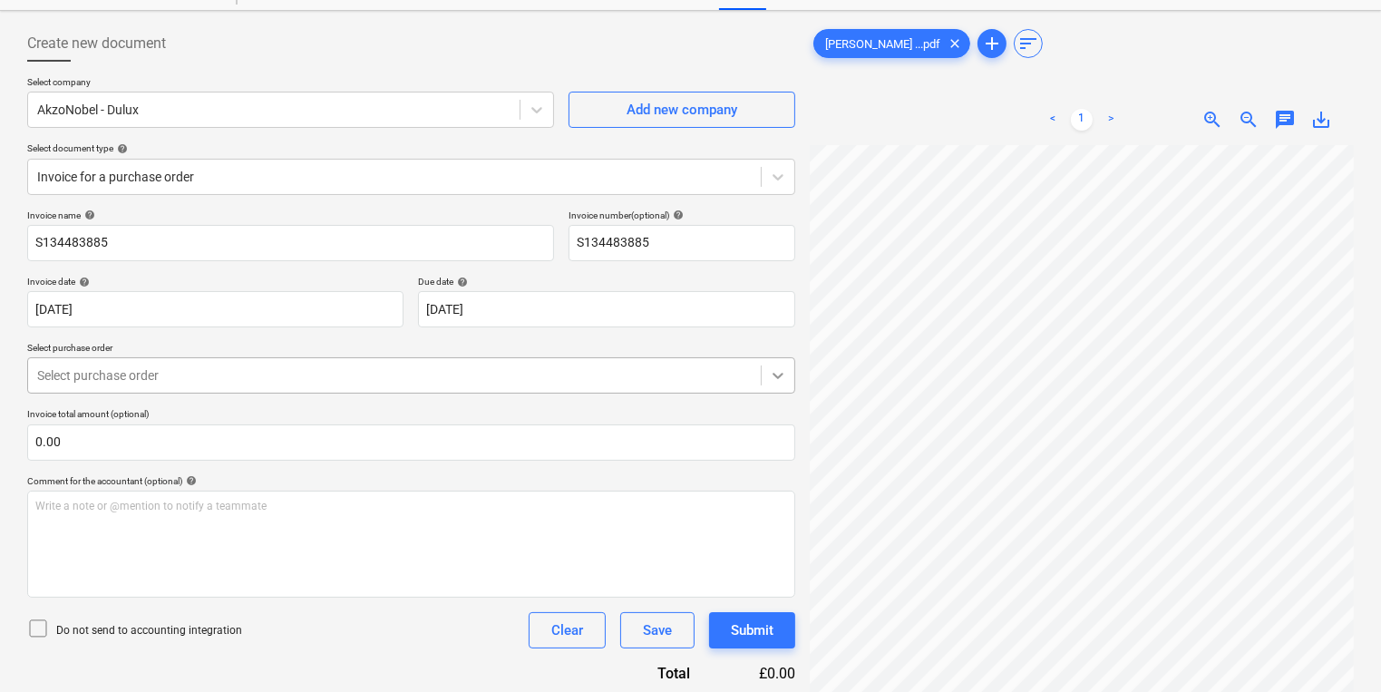
scroll to position [0, 276]
click at [726, 371] on div "Create new document Select company AkzoNobel - Dulux Add new company Select doc…" at bounding box center [690, 405] width 1341 height 775
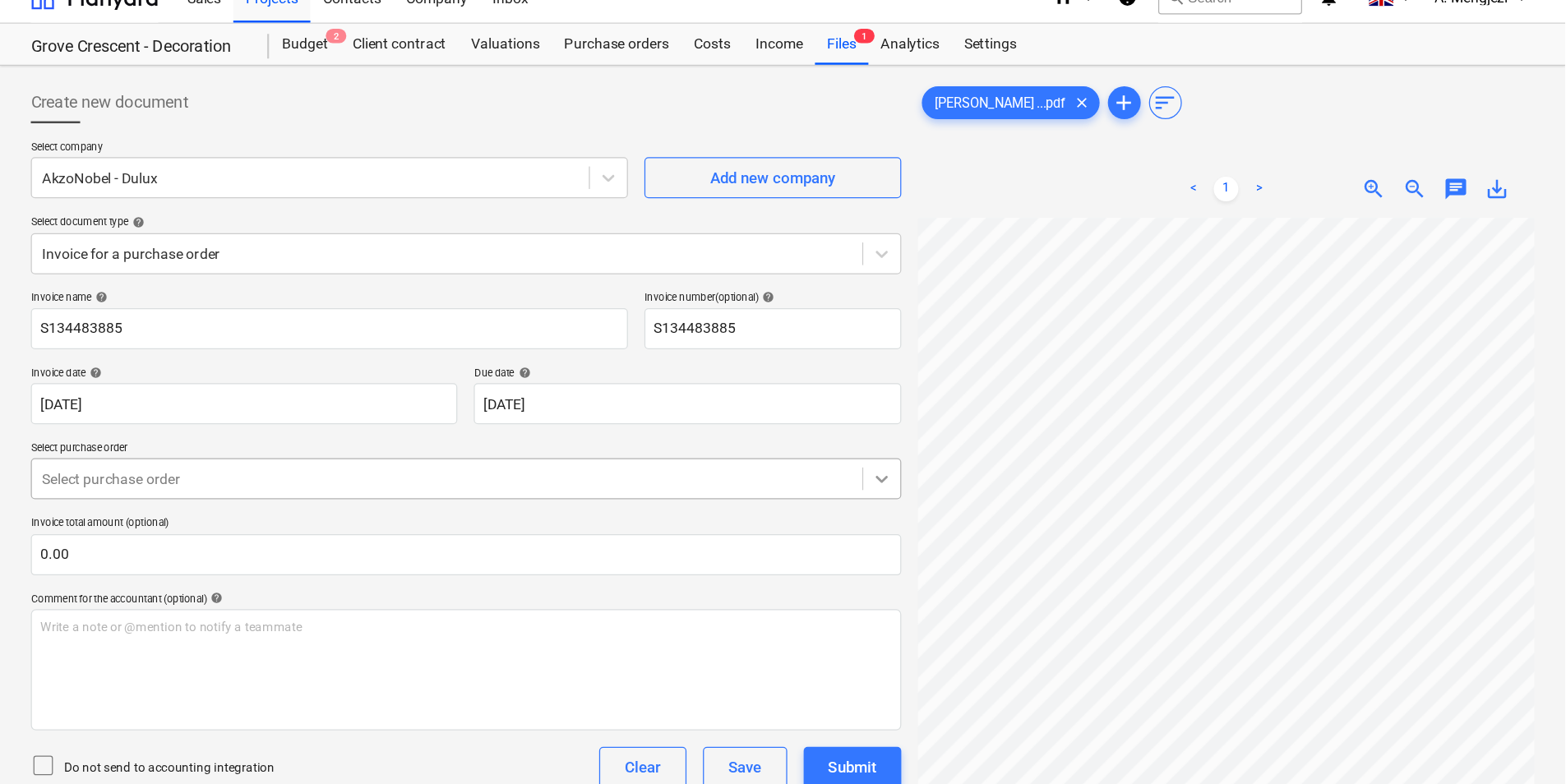
scroll to position [0, 0]
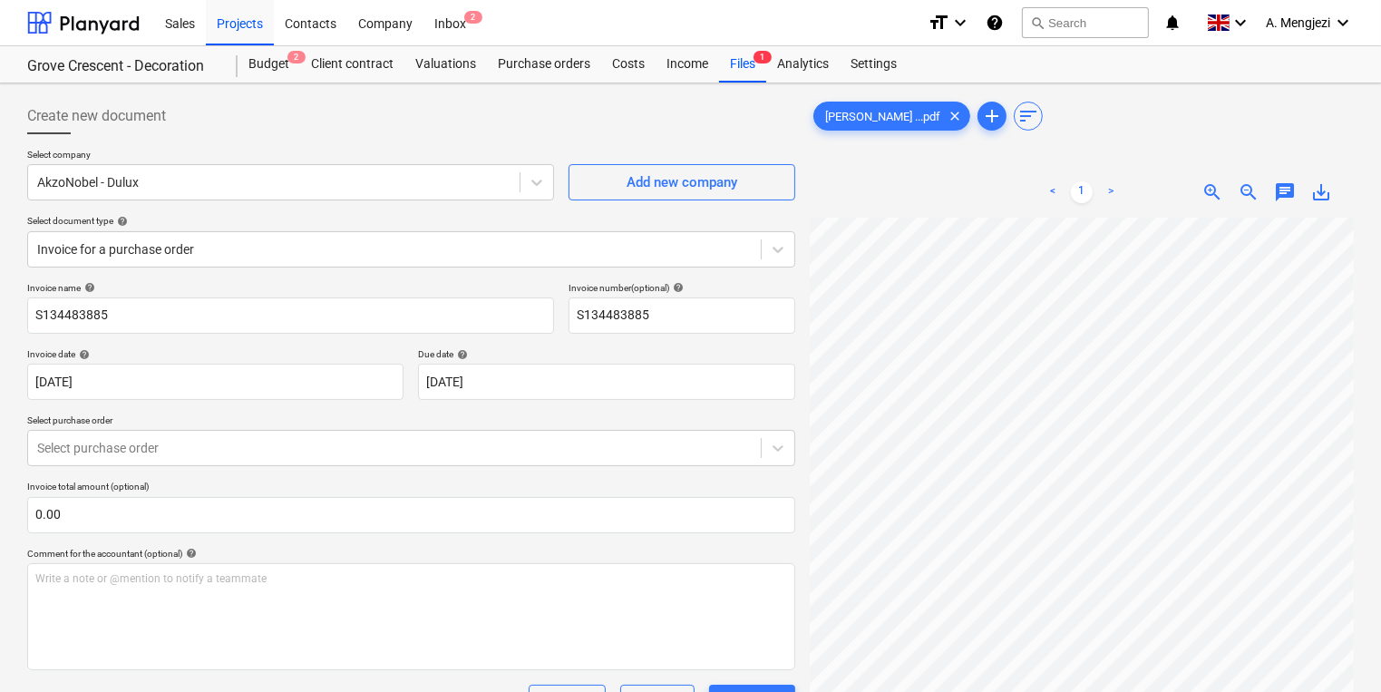
click at [1273, 184] on div "chat" at bounding box center [1285, 192] width 36 height 22
click at [1274, 185] on span "chat" at bounding box center [1285, 192] width 22 height 22
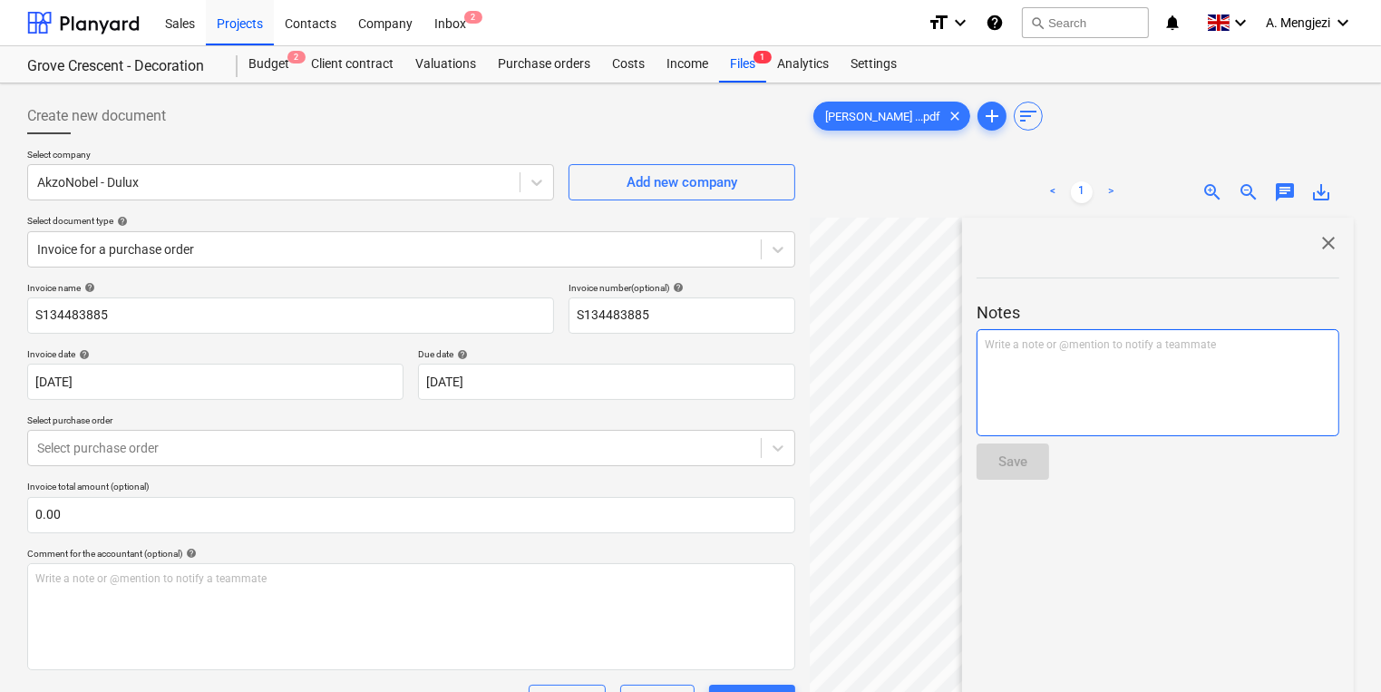
click at [1203, 369] on div "Write a note or @mention to notify a teammate ﻿" at bounding box center [1157, 382] width 363 height 107
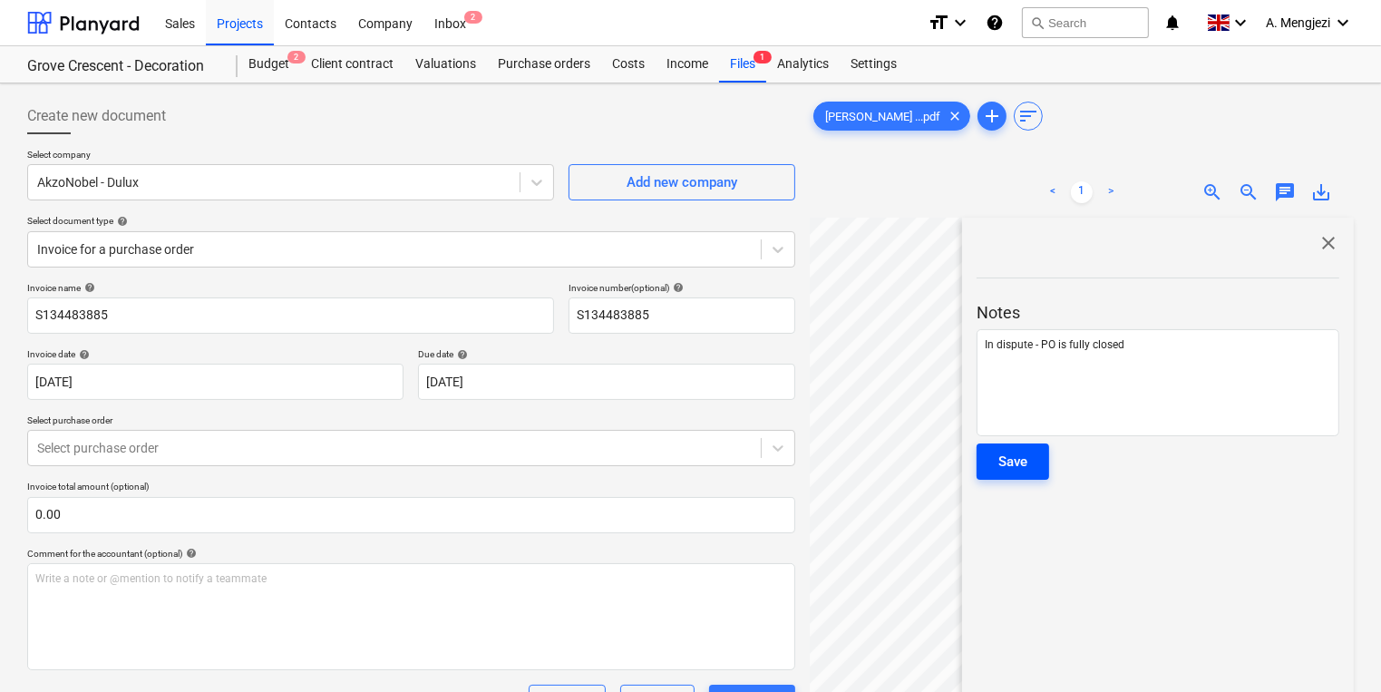
click at [1012, 464] on div "Save" at bounding box center [1012, 462] width 29 height 24
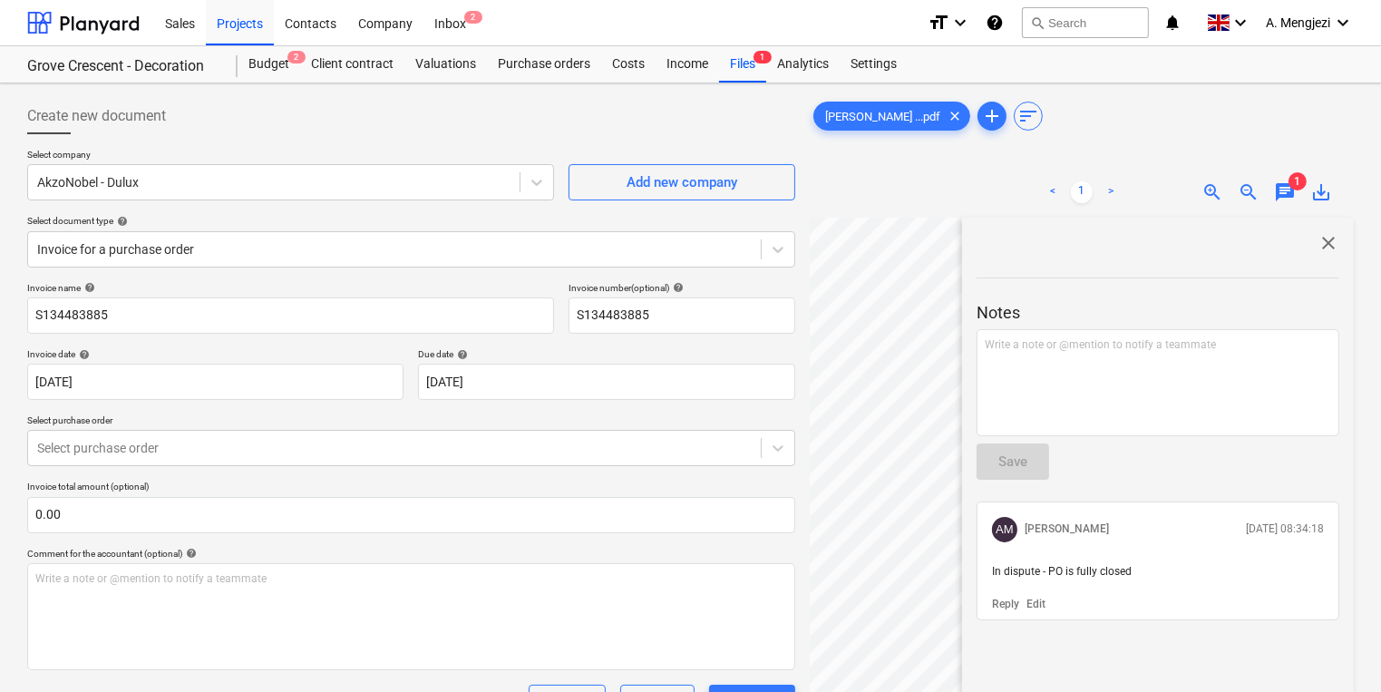
click at [1332, 248] on span "close" at bounding box center [1328, 243] width 22 height 22
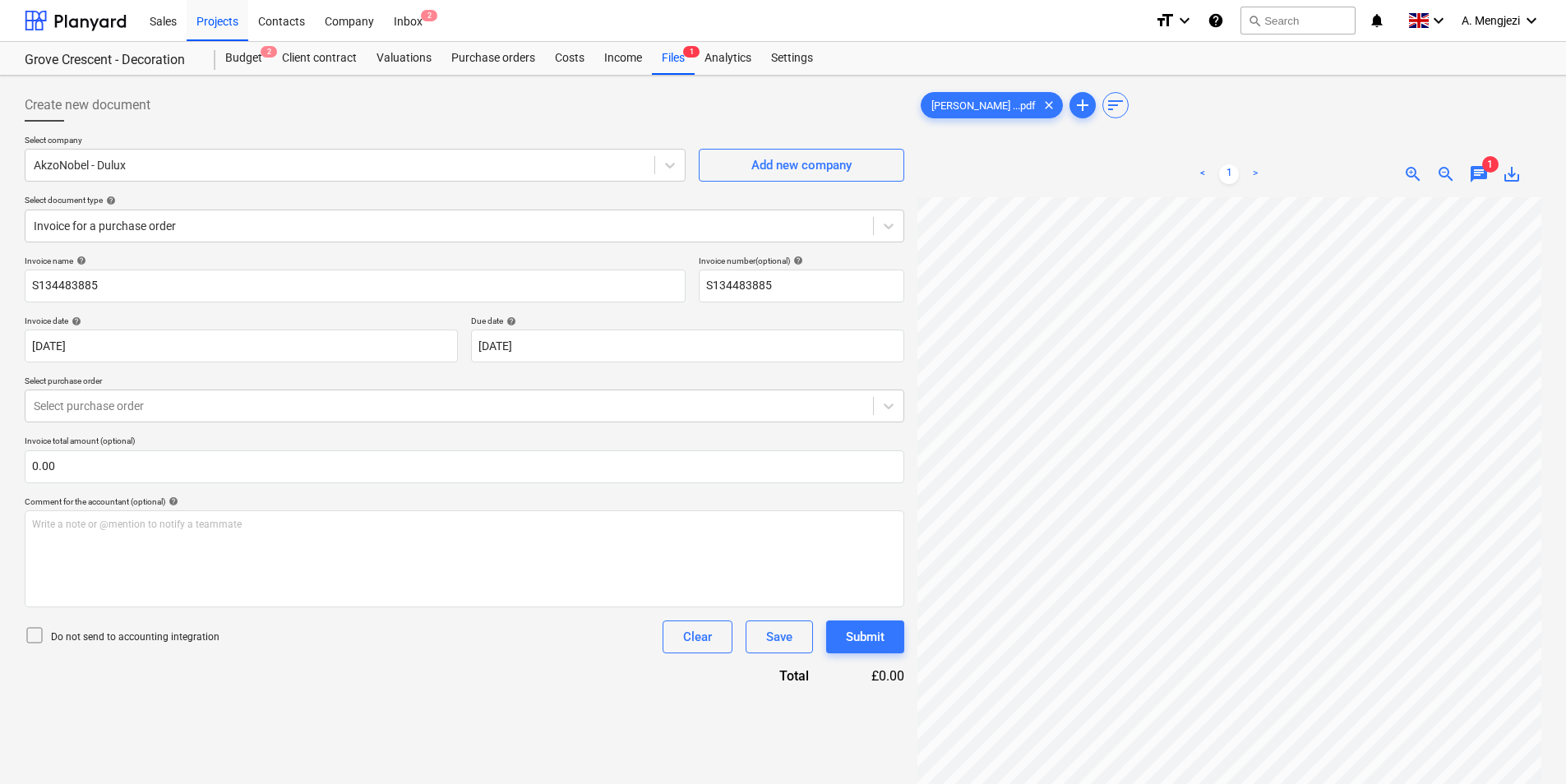
scroll to position [0, 3]
click at [397, 26] on div "Inbox 2" at bounding box center [407, 20] width 48 height 42
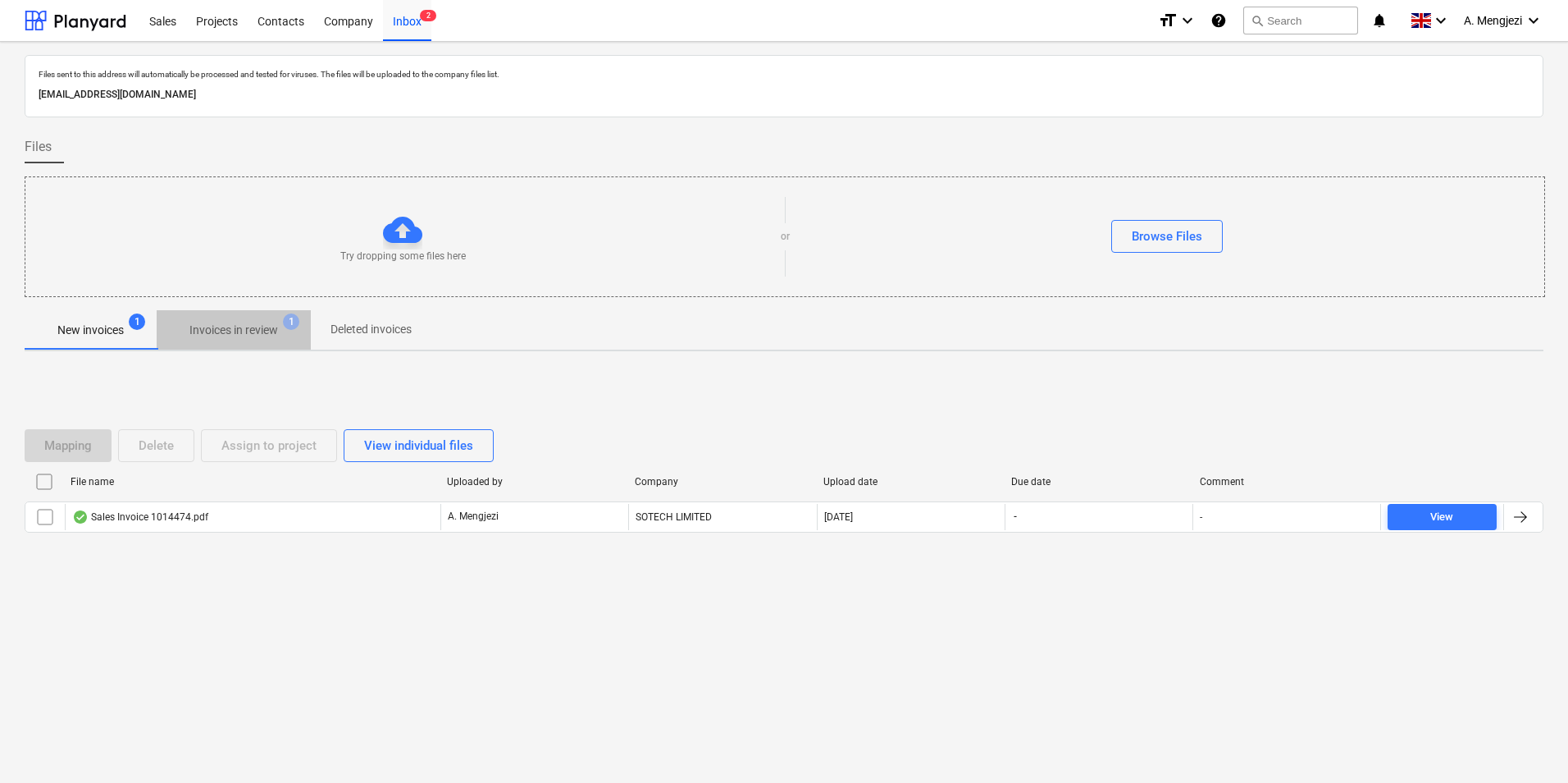
click at [196, 339] on p "Invoices in review" at bounding box center [233, 329] width 89 height 17
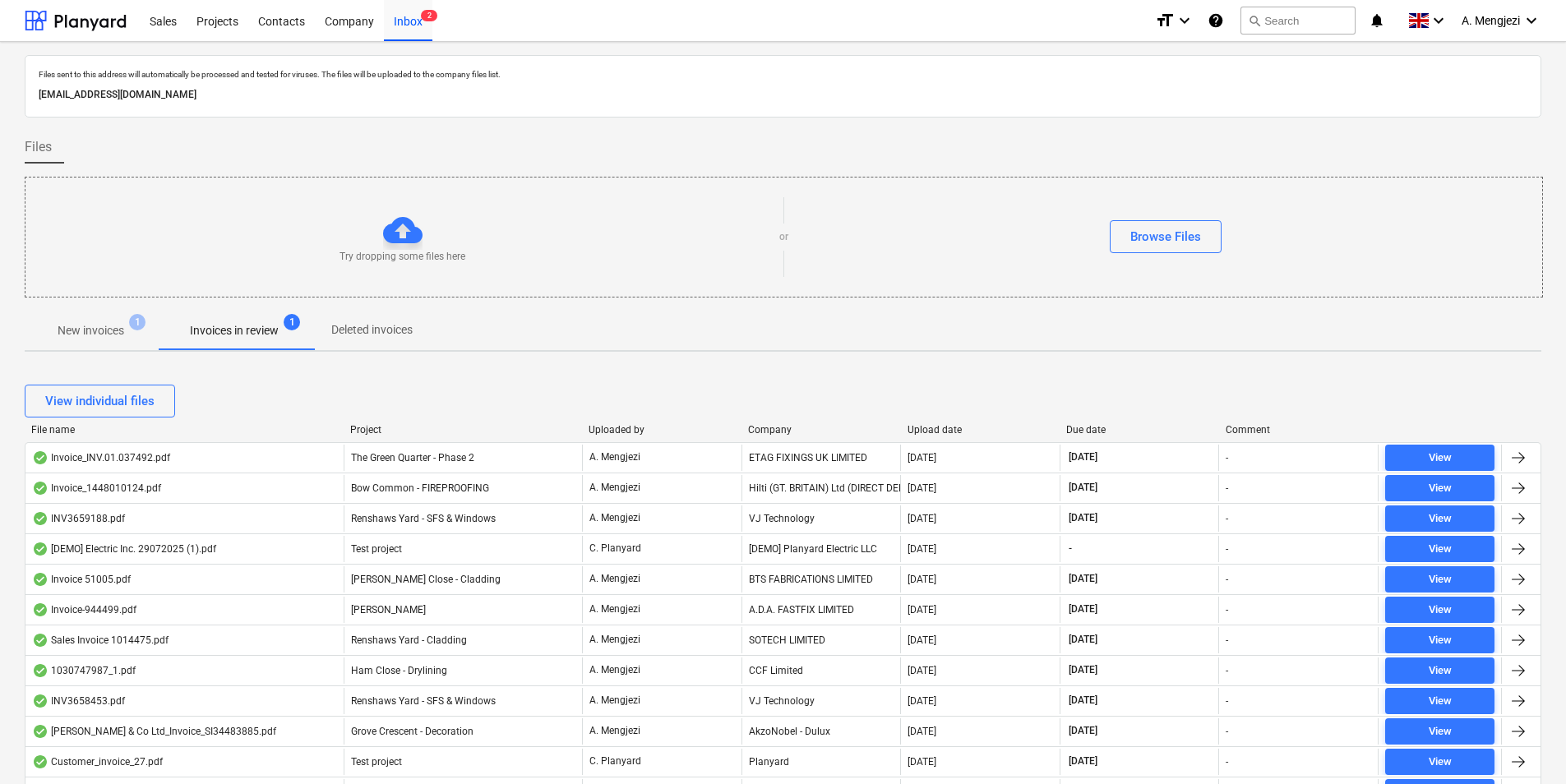
click at [832, 403] on div "View individual files" at bounding box center [783, 401] width 1517 height 33
click at [780, 427] on div "Company" at bounding box center [821, 430] width 146 height 12
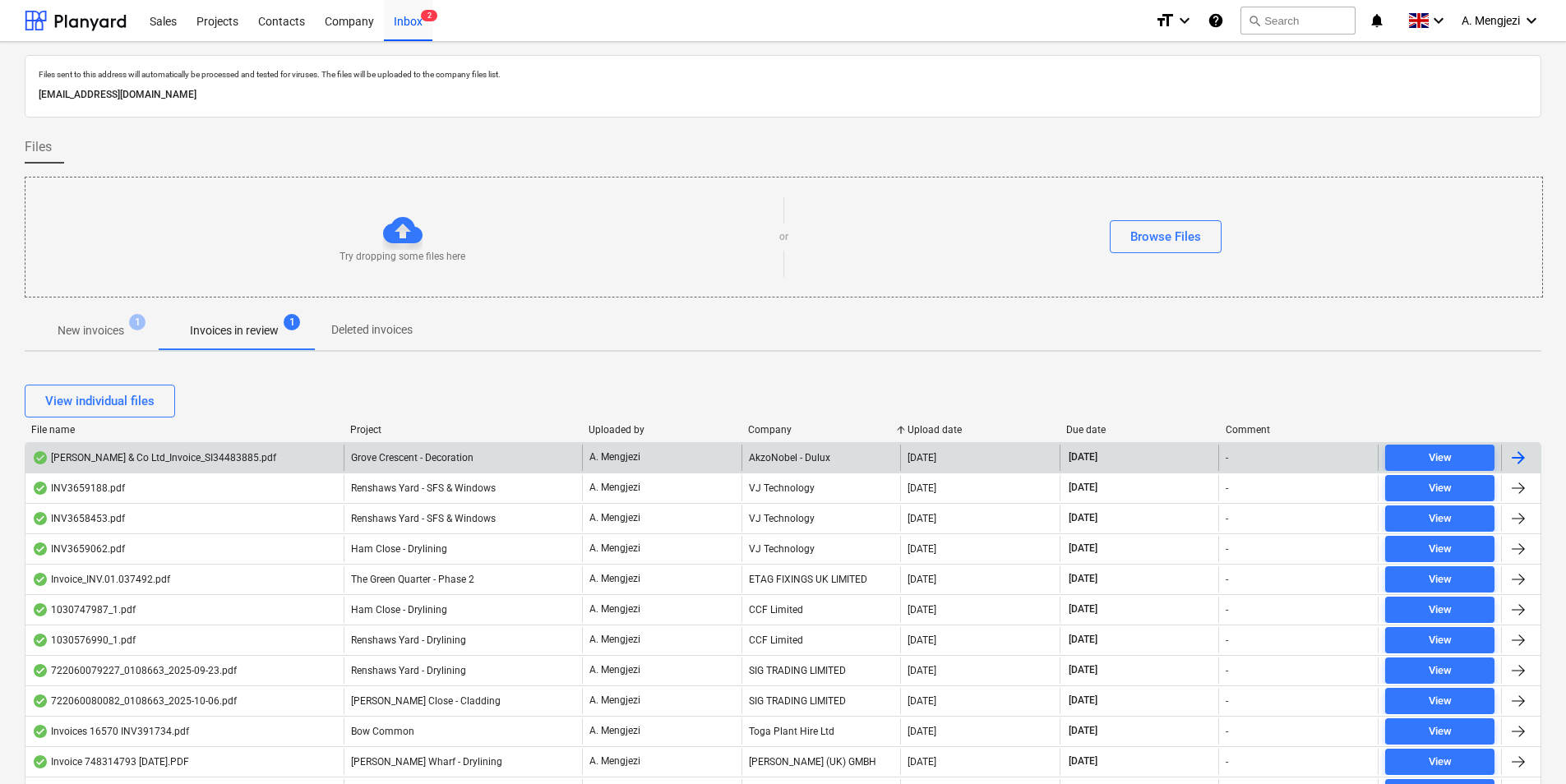
click at [780, 446] on div "AkzoNobel - Dulux" at bounding box center [822, 457] width 160 height 26
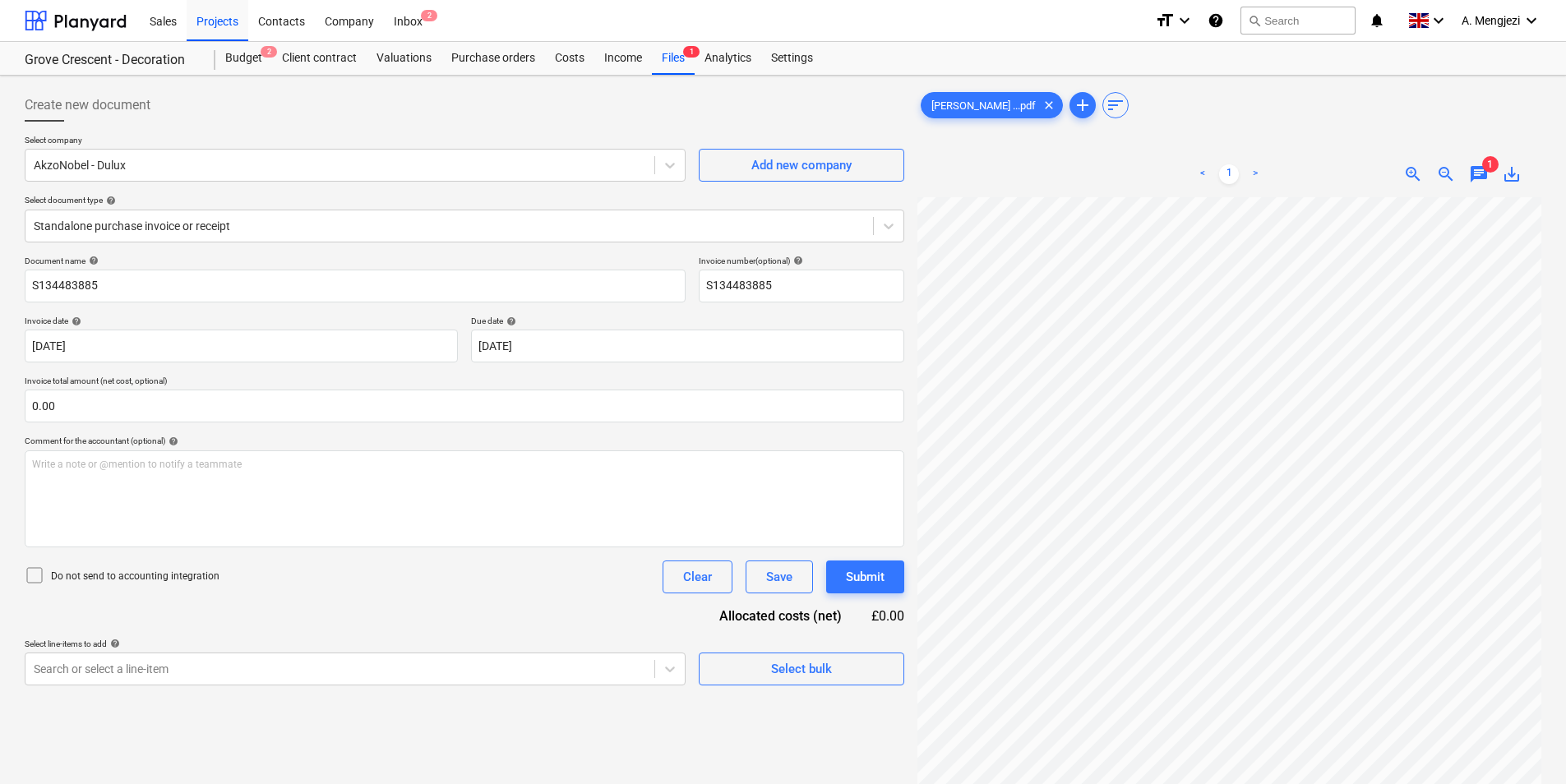
scroll to position [47, 0]
click at [1257, 391] on html "Sales Projects Contacts Company Inbox 2 format_size keyboard_arrow_down help se…" at bounding box center [783, 392] width 1566 height 784
click at [1257, 96] on div "J P McDougall ...pdf clear add sort" at bounding box center [1230, 105] width 624 height 33
drag, startPoint x: 1392, startPoint y: 134, endPoint x: 1901, endPoint y: 188, distance: 511.9
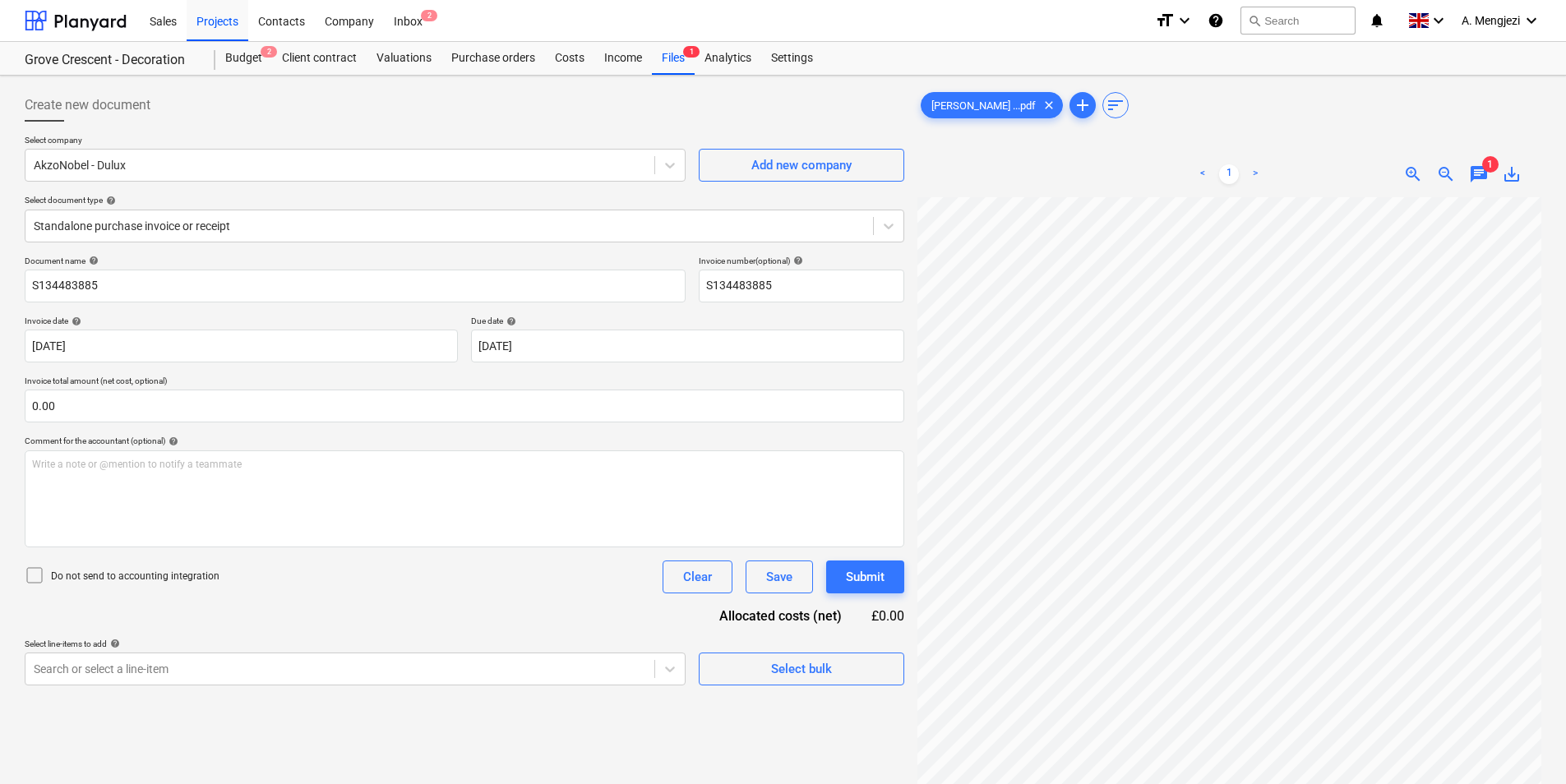
click at [1257, 188] on html "Sales Projects Contacts Company Inbox 2 format_size keyboard_arrow_down help se…" at bounding box center [783, 392] width 1566 height 784
click at [392, 11] on div "Inbox 2" at bounding box center [407, 20] width 48 height 42
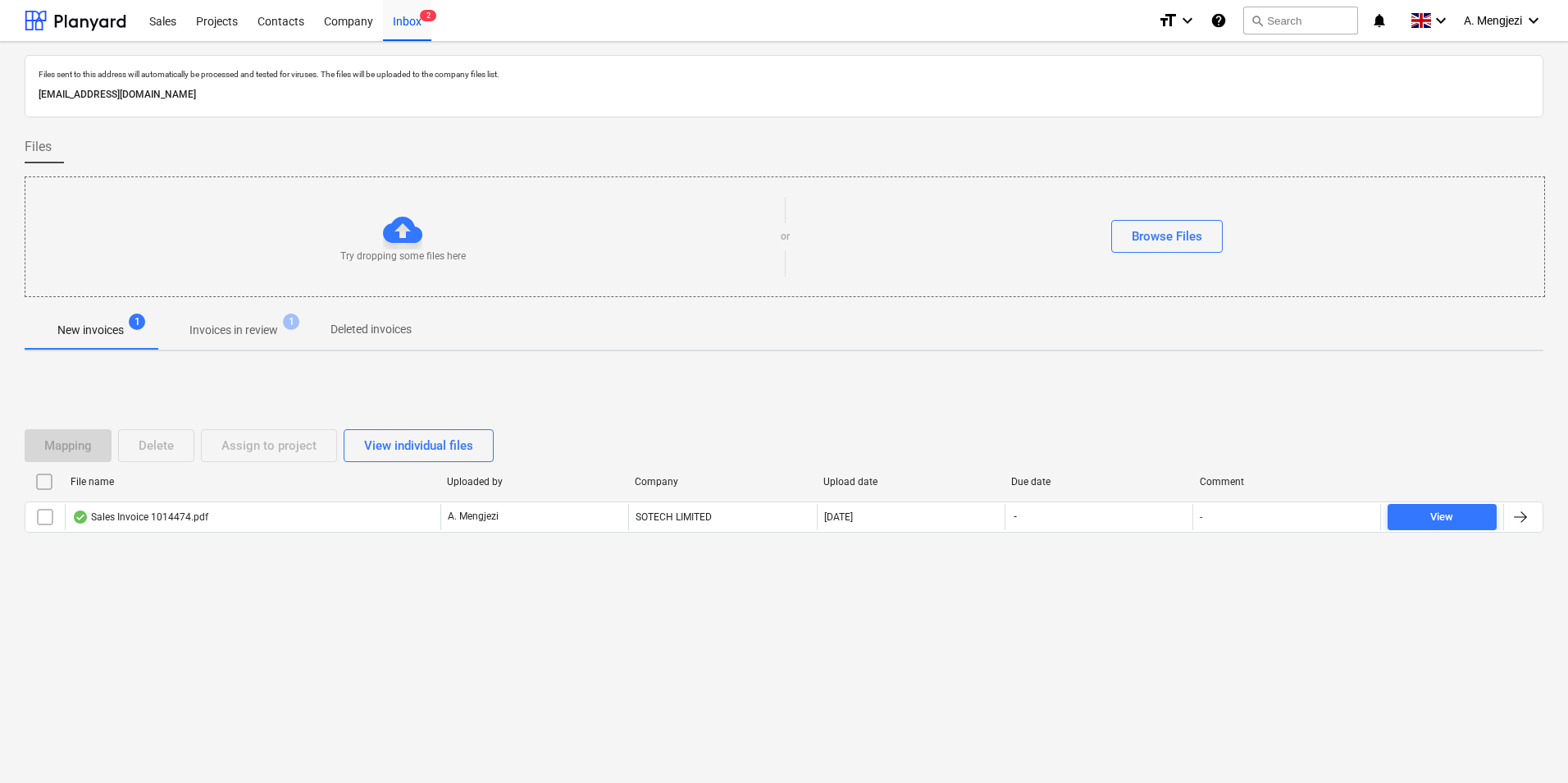
click at [171, 625] on div "Files sent to this address will automatically be processed and tested for virus…" at bounding box center [784, 412] width 1568 height 741
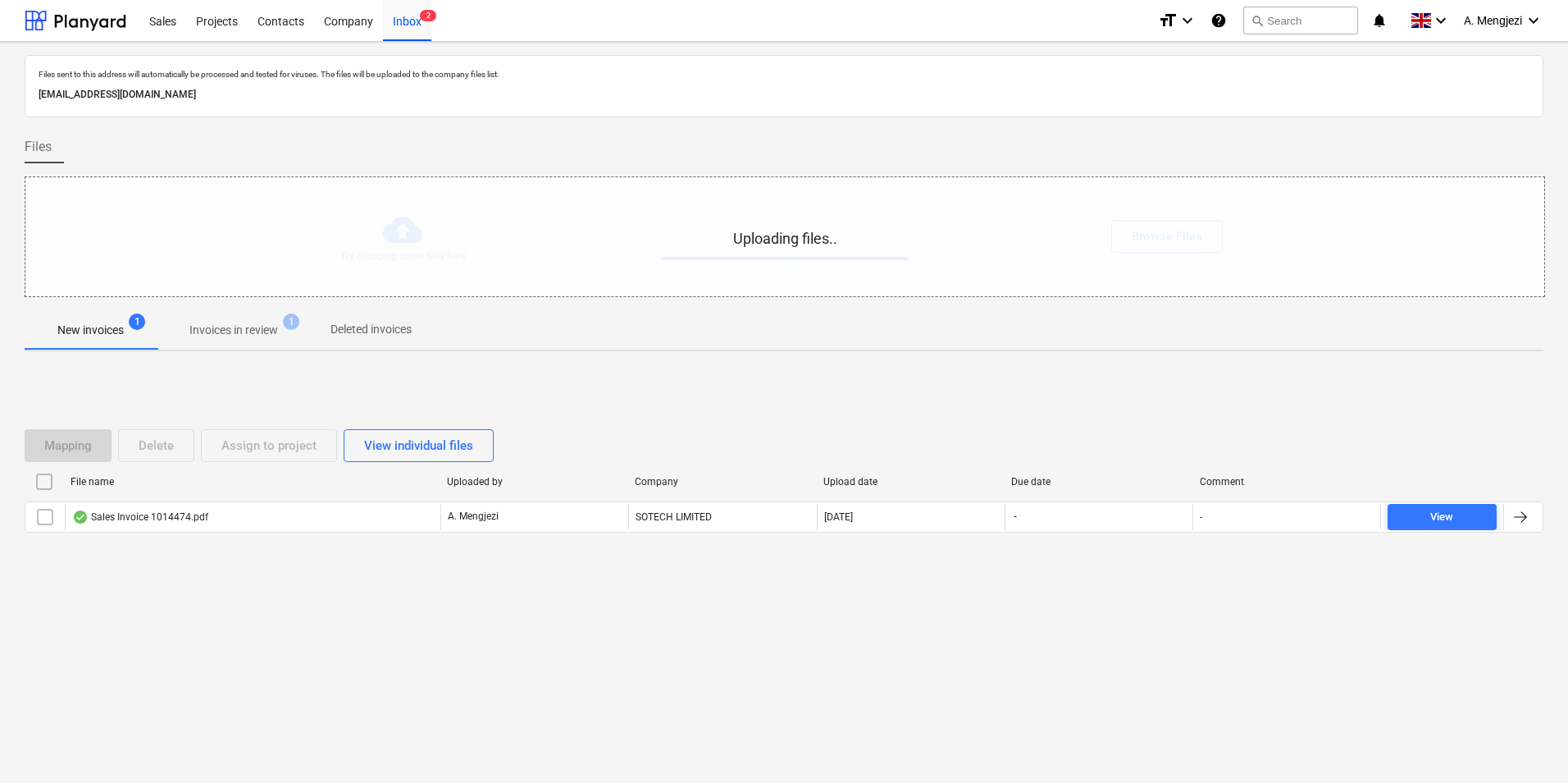
click at [436, 263] on div "Uploading files.." at bounding box center [784, 236] width 1519 height 119
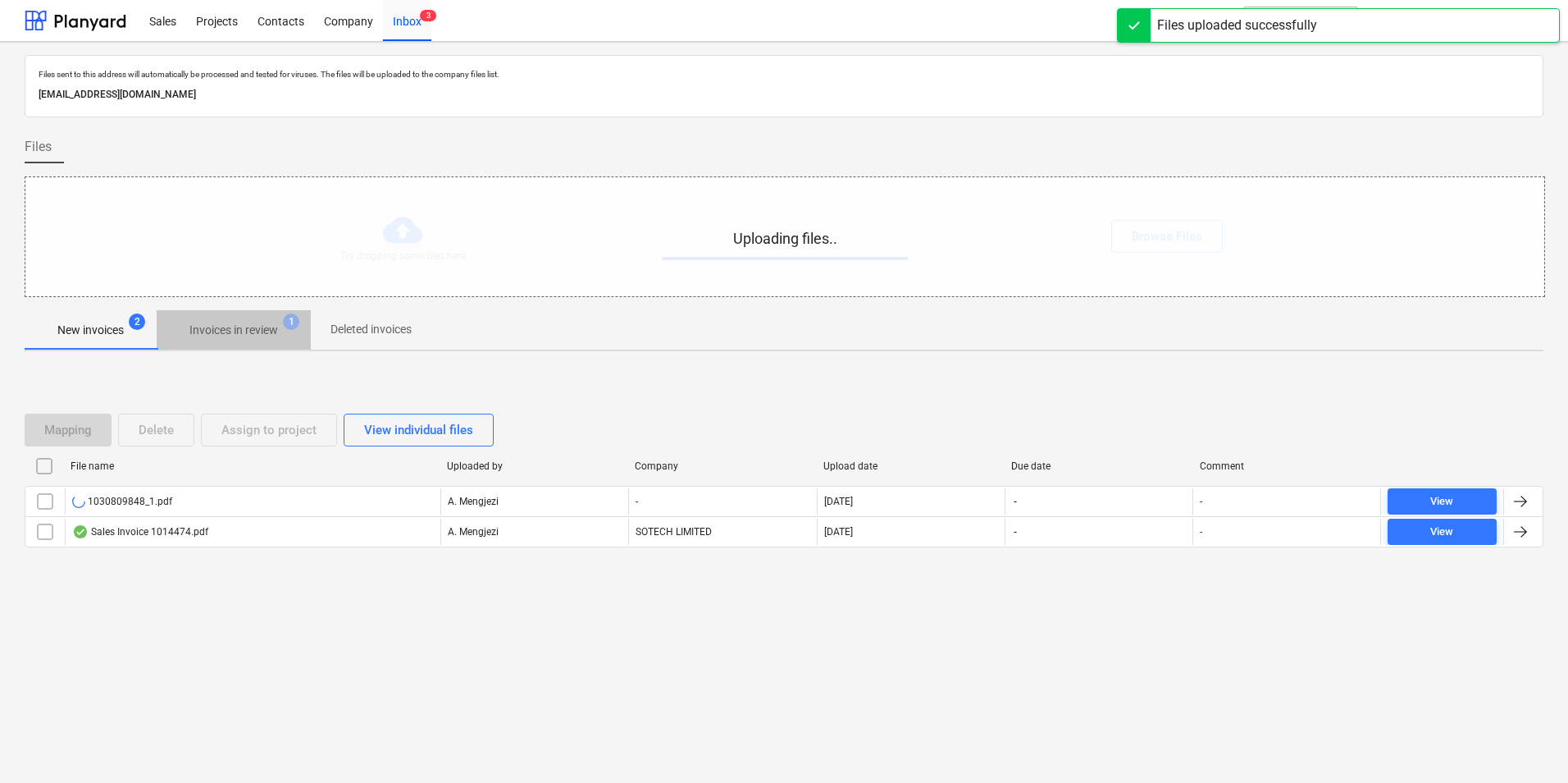
click at [234, 337] on p "Invoices in review" at bounding box center [233, 329] width 89 height 17
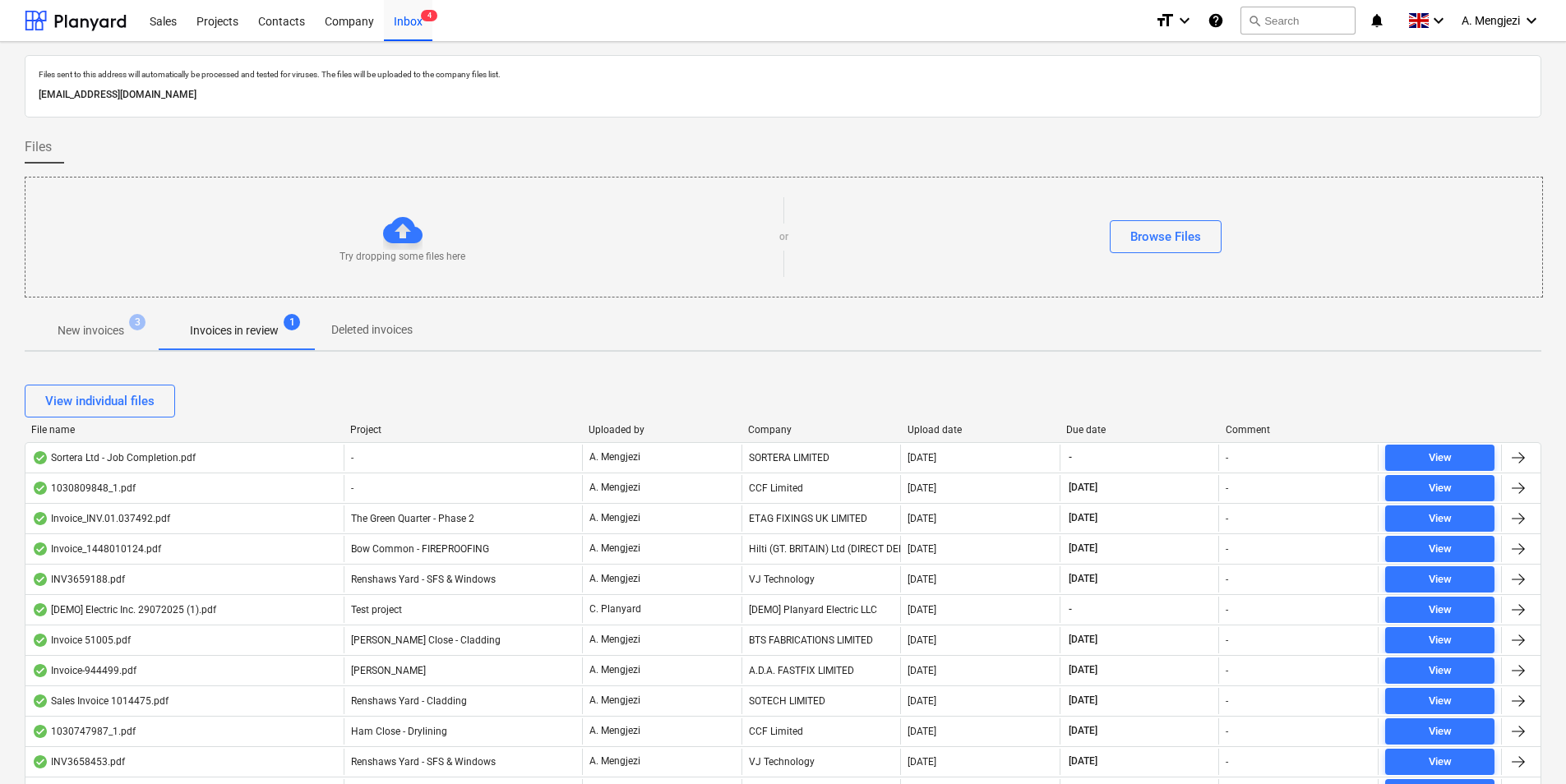
click at [71, 323] on span "New invoices 3" at bounding box center [91, 330] width 132 height 30
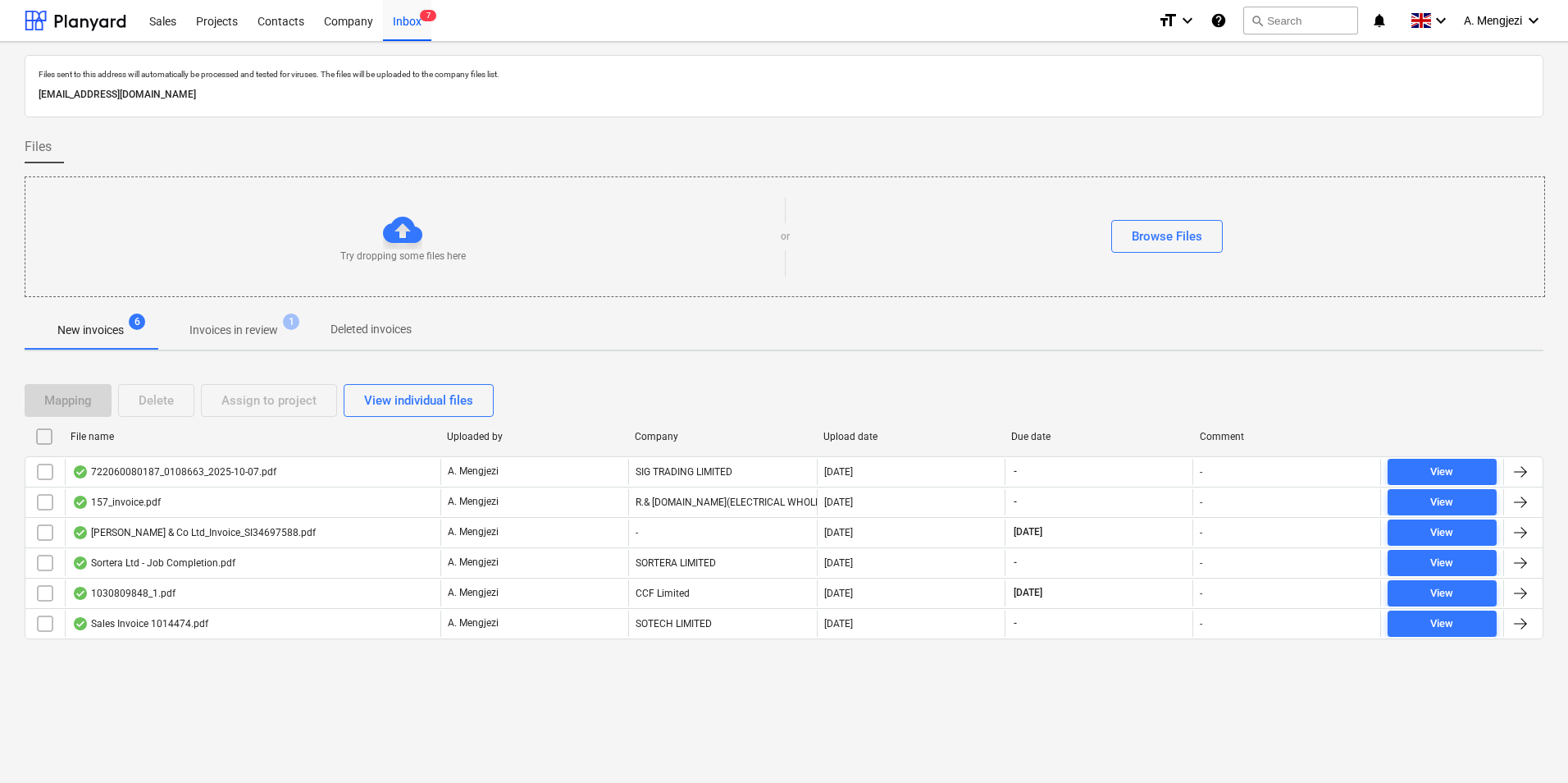
click at [417, 625] on div "Files sent to this address will automatically be processed and tested for virus…" at bounding box center [784, 412] width 1568 height 741
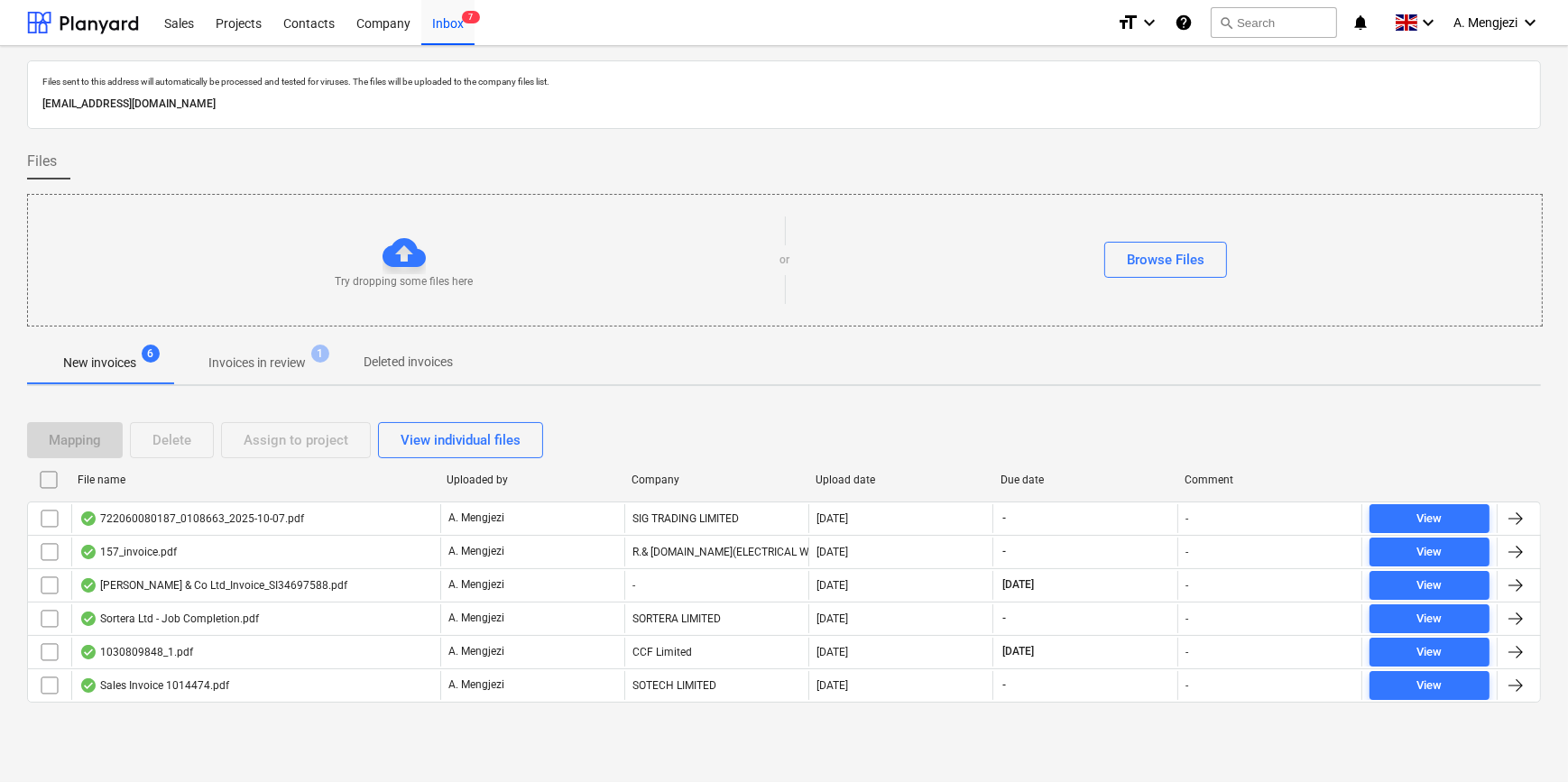
click at [1343, 44] on div "format_size keyboard_arrow_down help search Search notifications 0 keyboard_arr…" at bounding box center [1328, 22] width 424 height 45
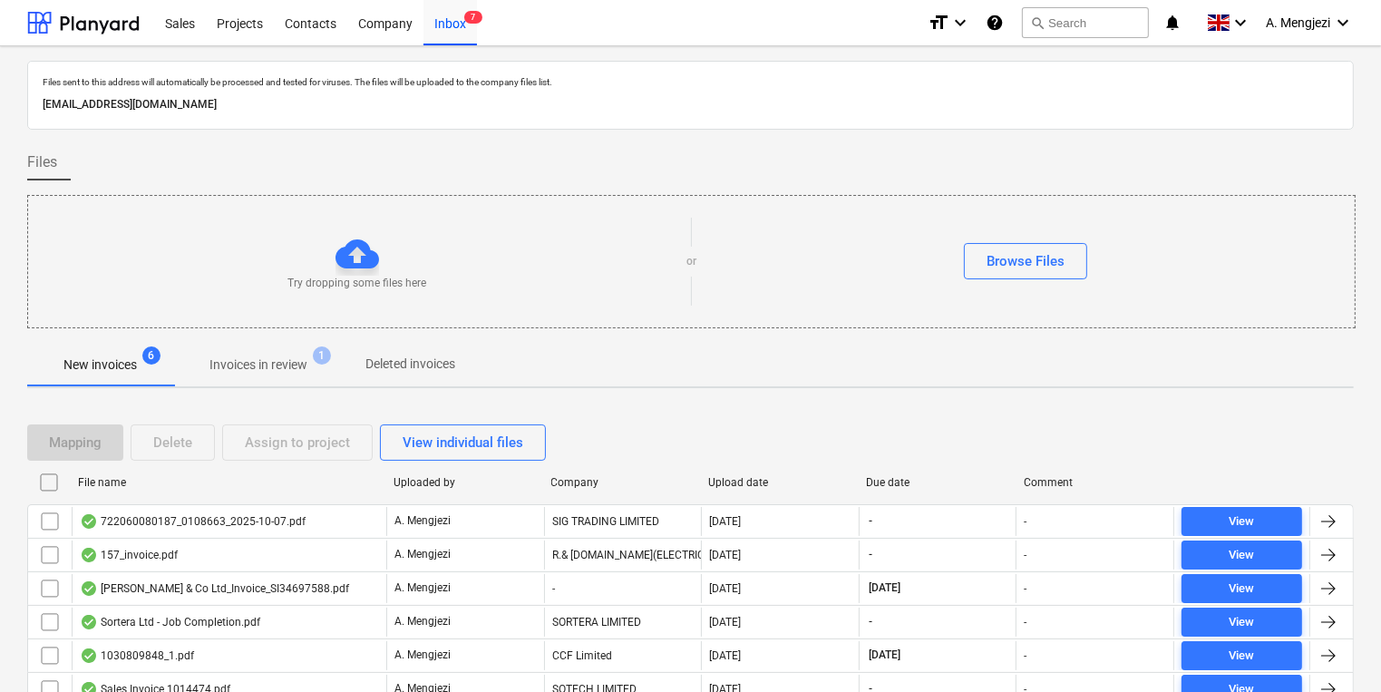
click at [827, 424] on div "Mapping Delete Assign to project View individual files" at bounding box center [690, 442] width 1326 height 36
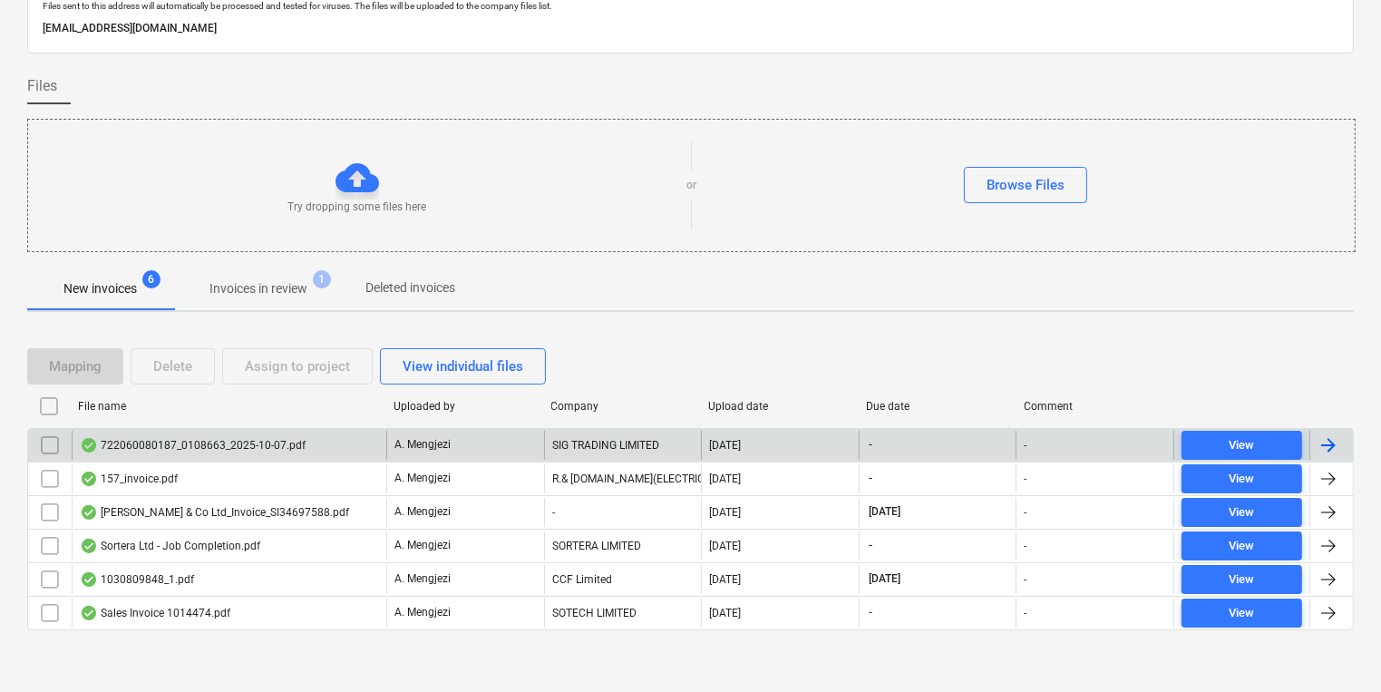
click at [464, 450] on div "A. Mengjezi" at bounding box center [465, 445] width 158 height 29
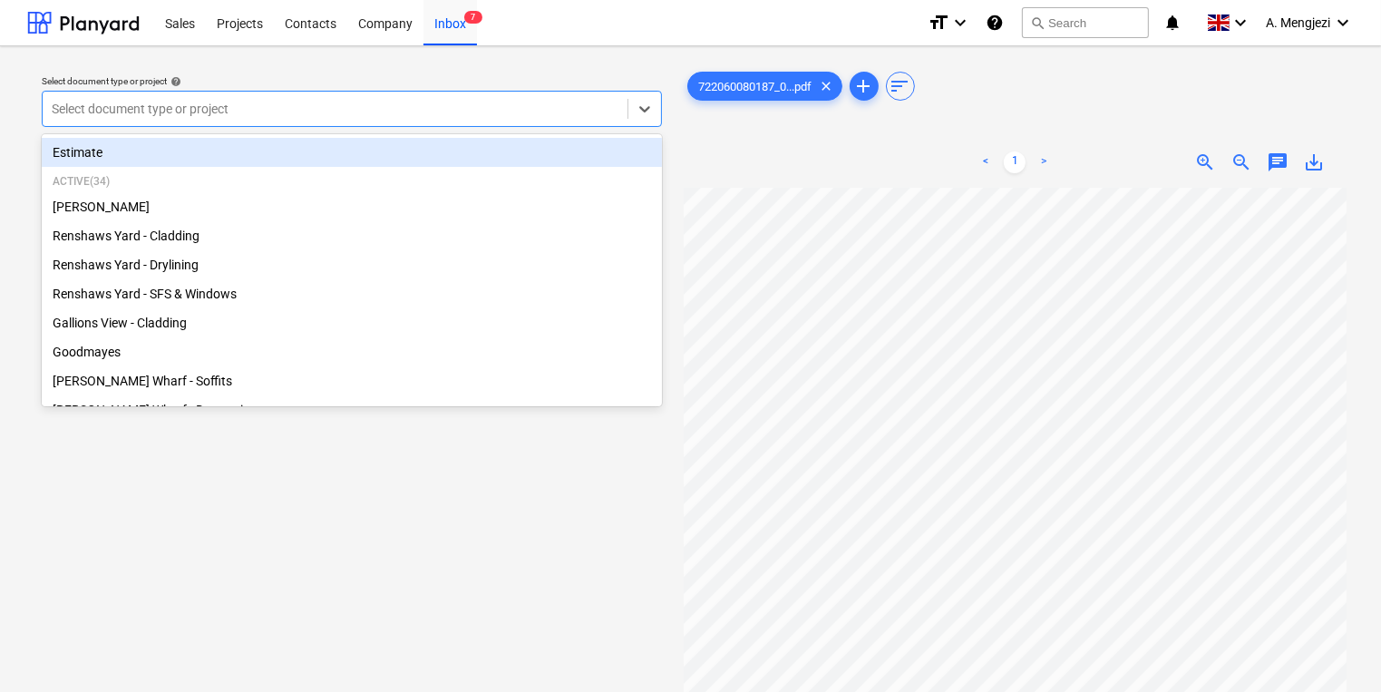
click at [354, 107] on div at bounding box center [335, 109] width 567 height 18
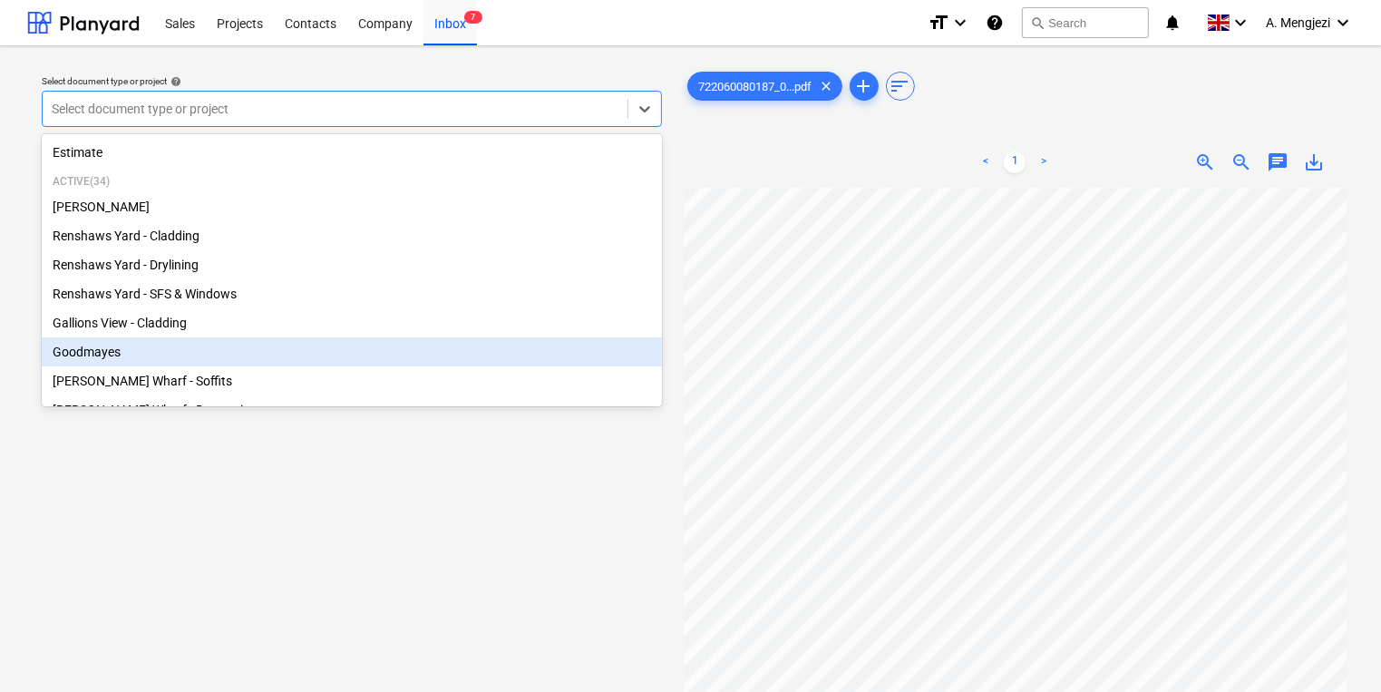
click at [199, 364] on div "Goodmayes" at bounding box center [352, 351] width 620 height 29
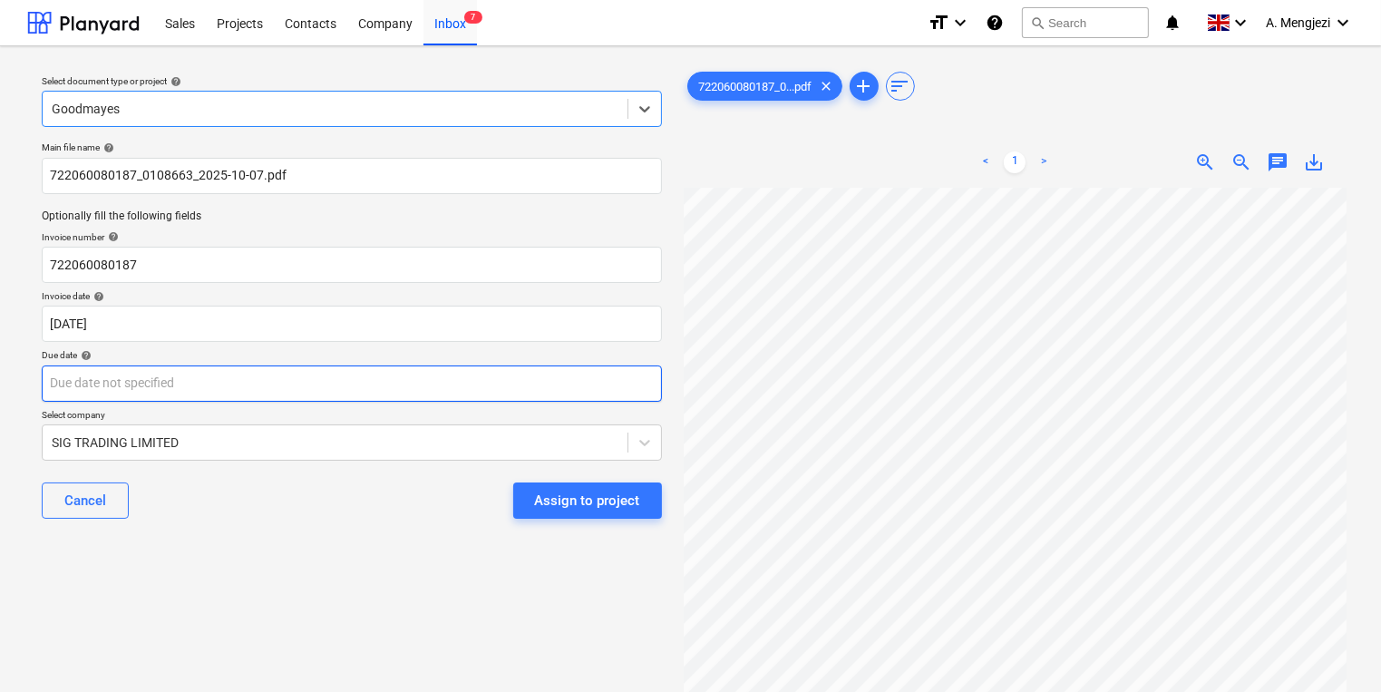
click at [325, 373] on body "Sales Projects Contacts Company Inbox 7 format_size keyboard_arrow_down help se…" at bounding box center [690, 346] width 1381 height 692
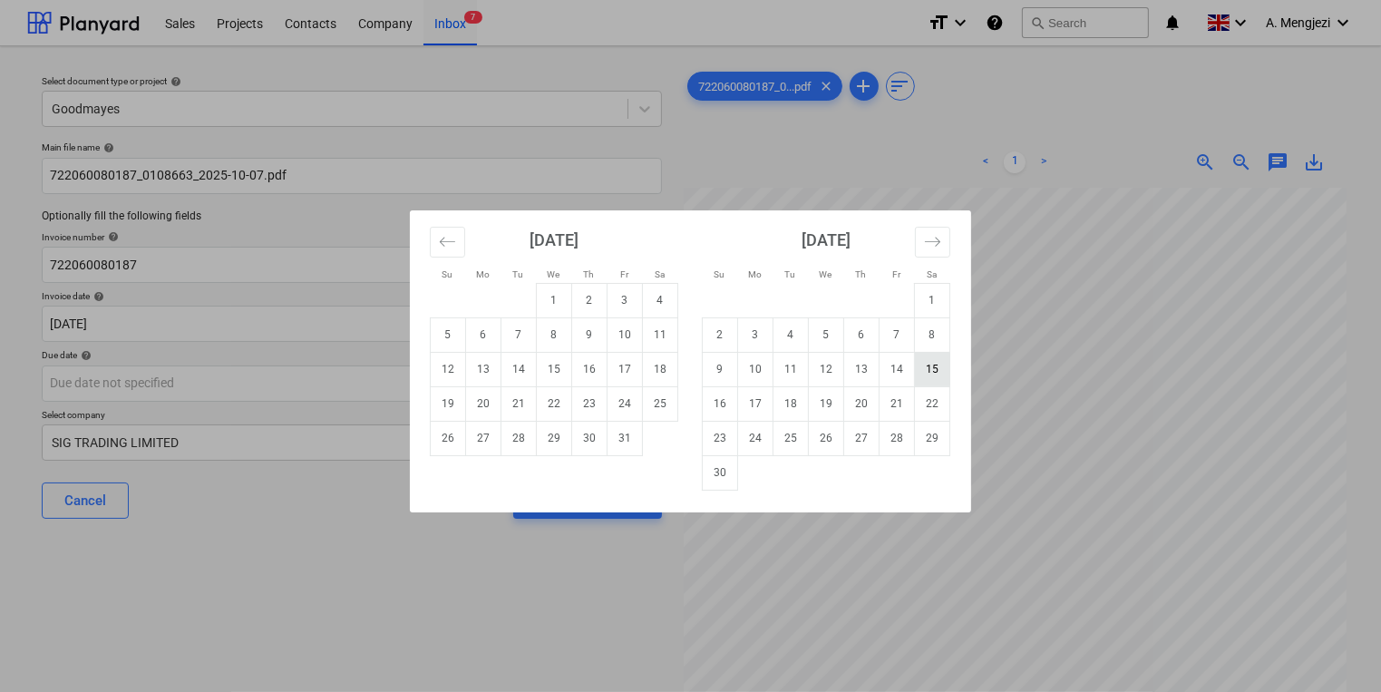
click at [919, 360] on td "15" at bounding box center [932, 369] width 35 height 34
type input "[DATE]"
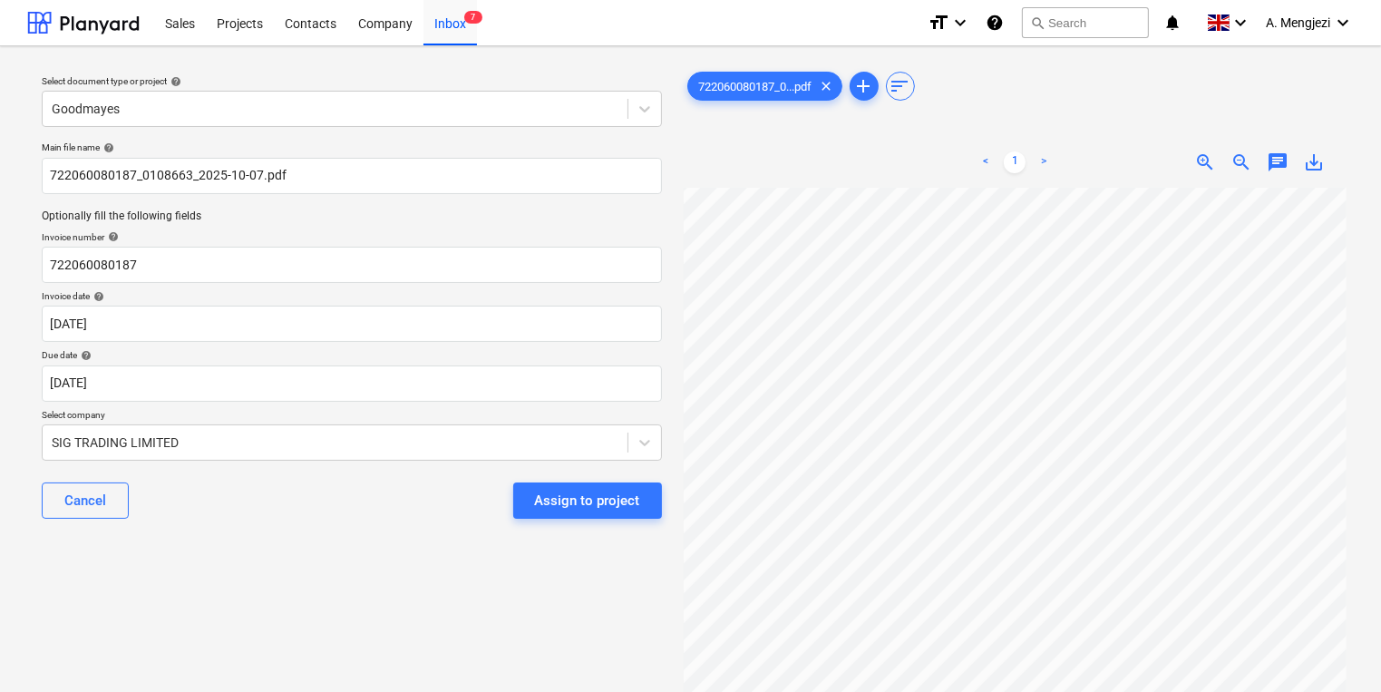
scroll to position [112, 155]
click at [578, 492] on div "Assign to project" at bounding box center [587, 501] width 105 height 24
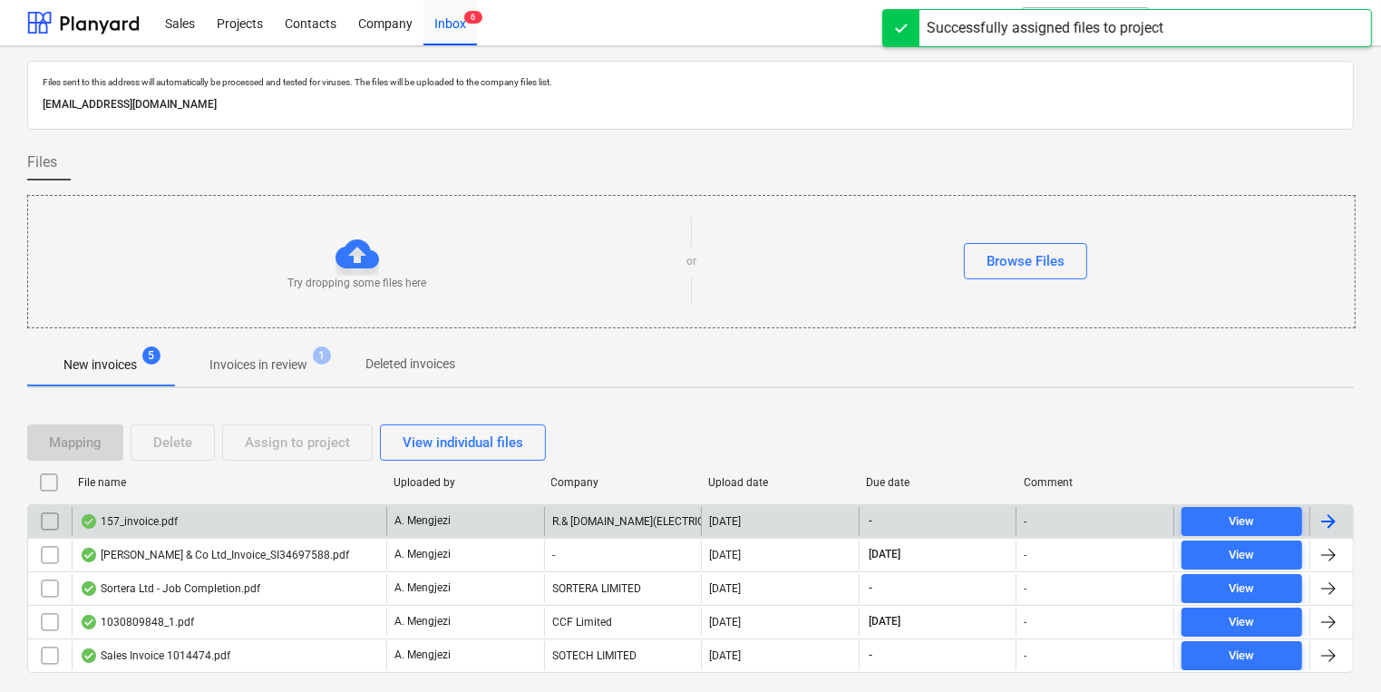
click at [562, 525] on div "R.& [DOMAIN_NAME](ELECTRICAL WHOLESALERS)LIMITED" at bounding box center [623, 521] width 158 height 29
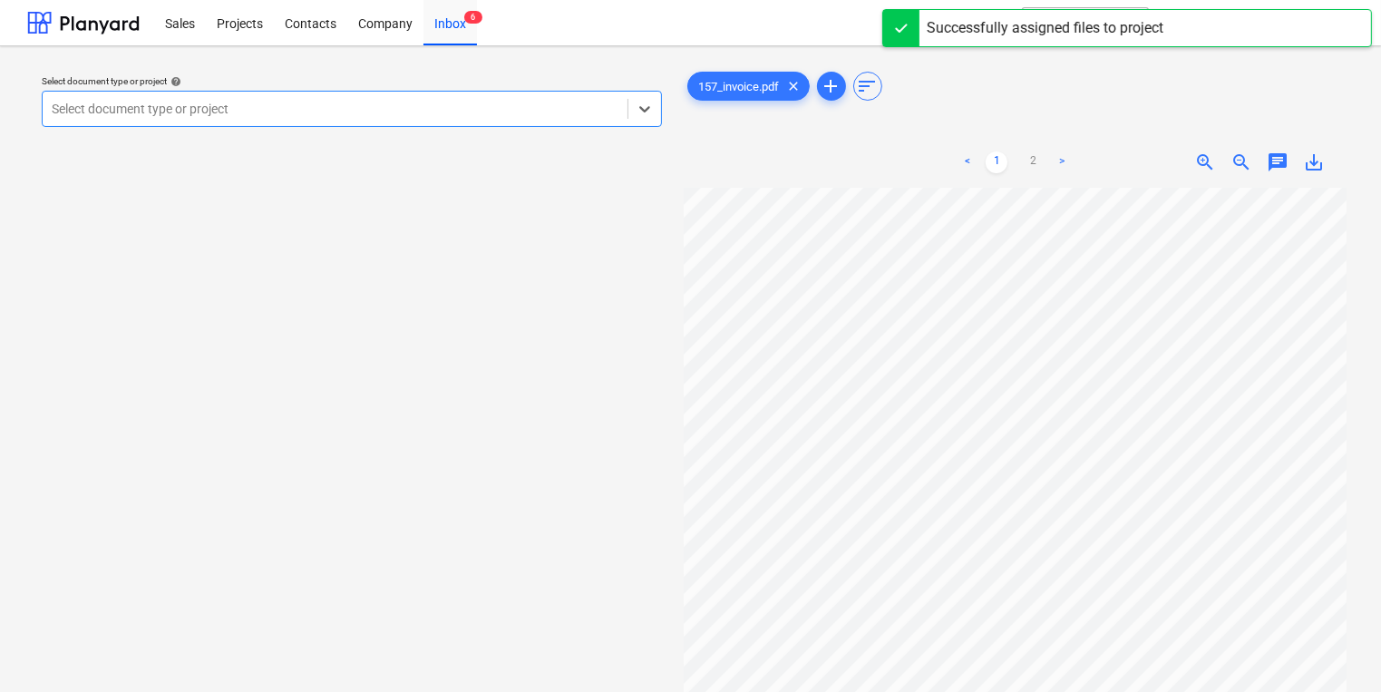
scroll to position [20, 155]
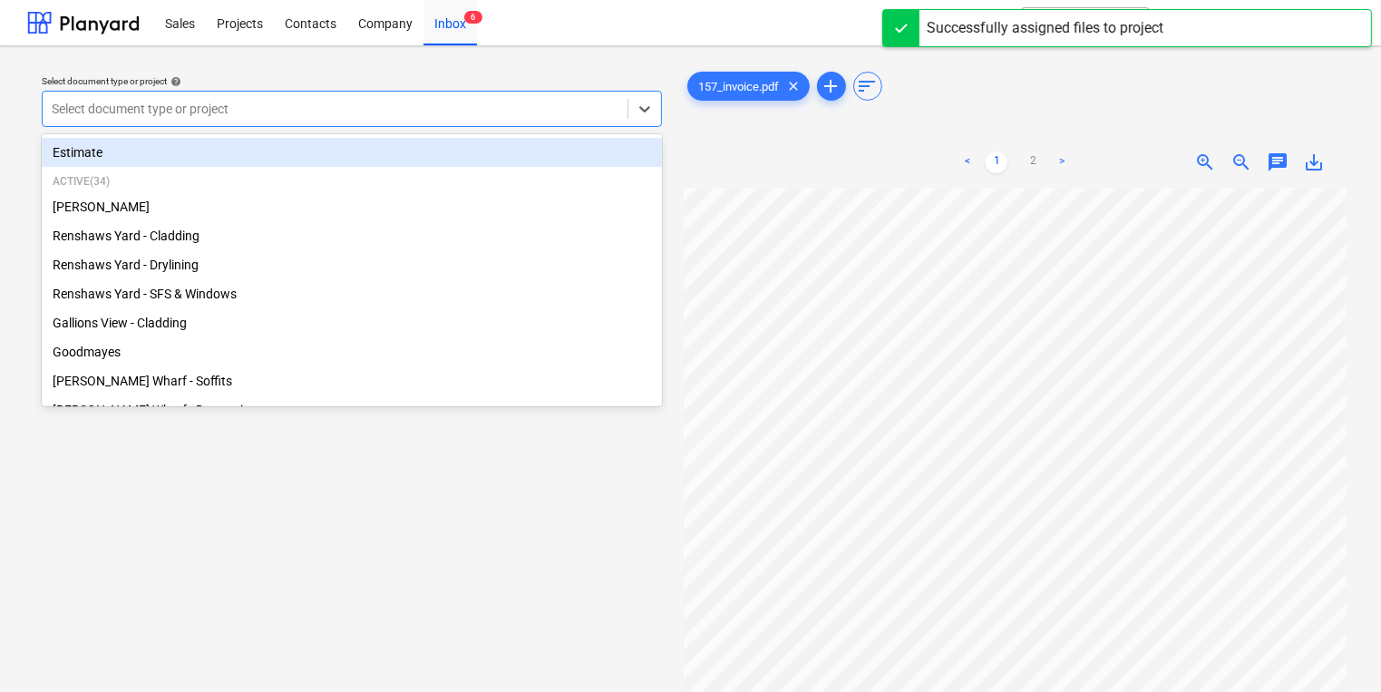
click at [469, 111] on div at bounding box center [335, 109] width 567 height 18
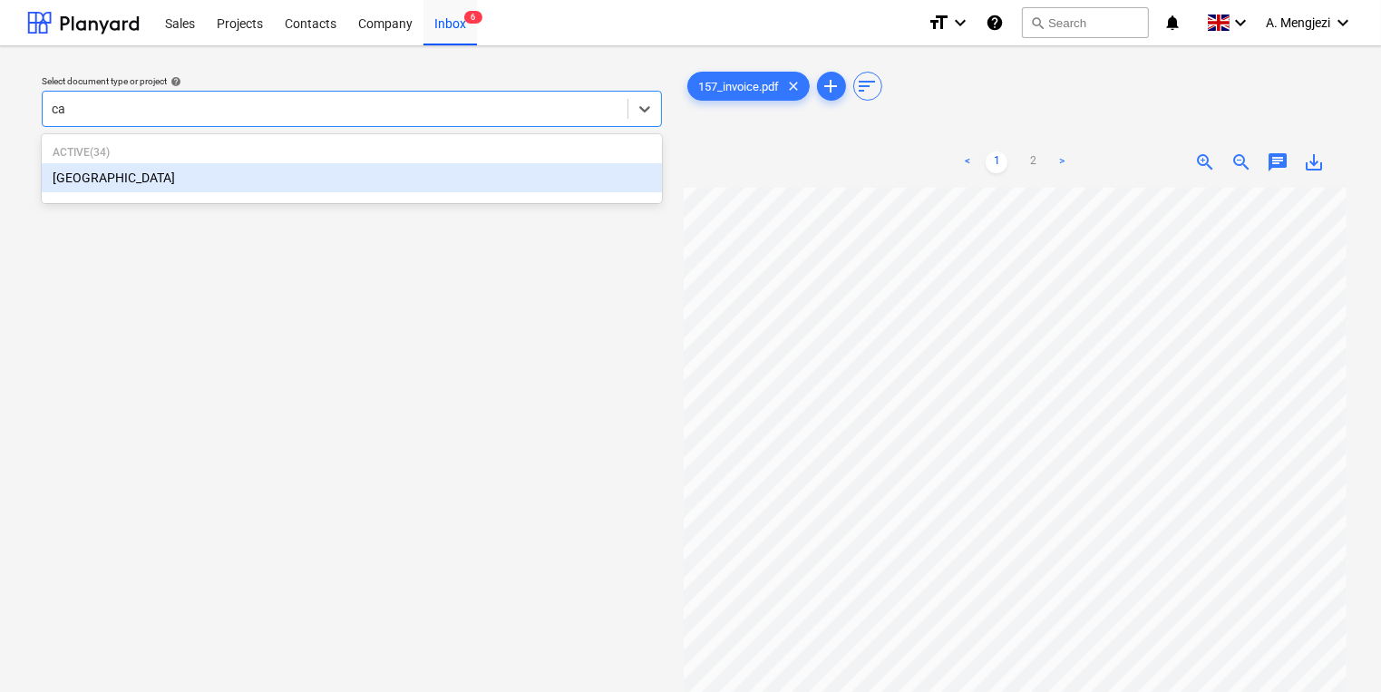
type input "cam"
click at [403, 181] on div "[GEOGRAPHIC_DATA]" at bounding box center [352, 177] width 620 height 29
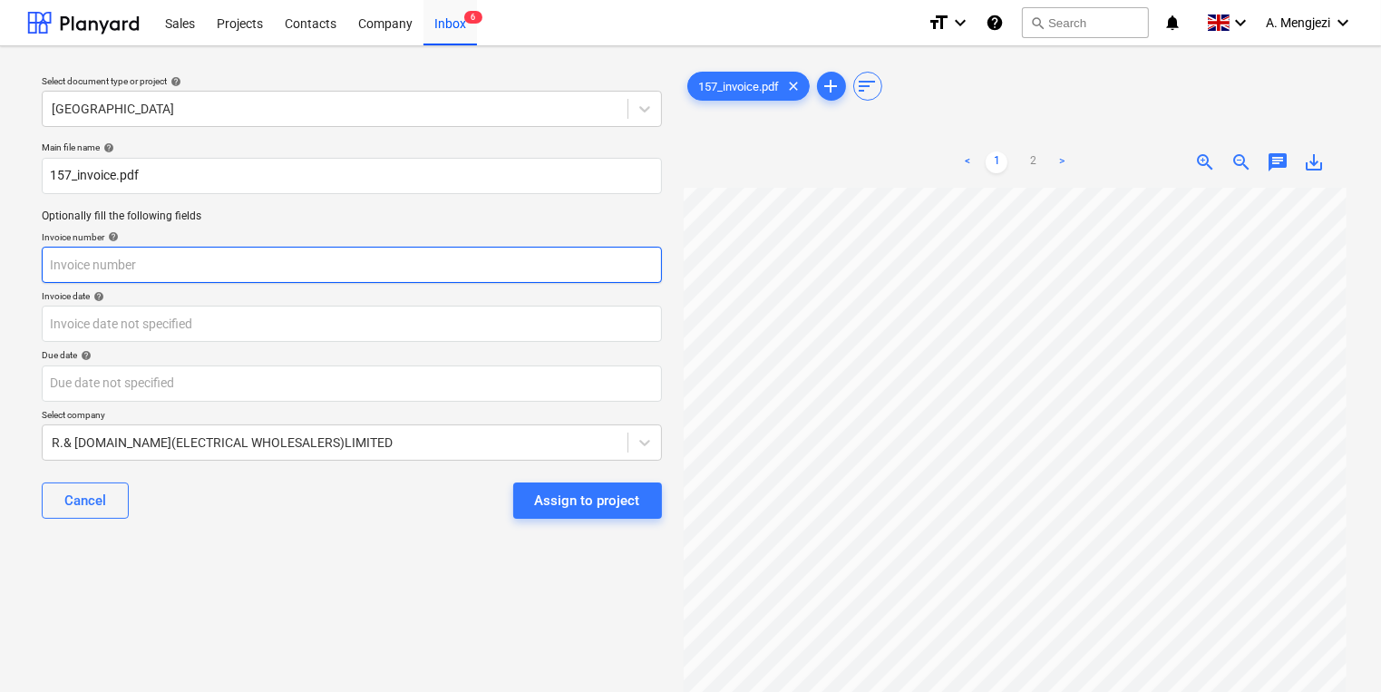
click at [305, 272] on input "text" at bounding box center [352, 265] width 620 height 36
click at [291, 244] on p "Invoice number help" at bounding box center [352, 238] width 620 height 15
click at [296, 251] on input "text" at bounding box center [352, 265] width 620 height 36
type input "01048515"
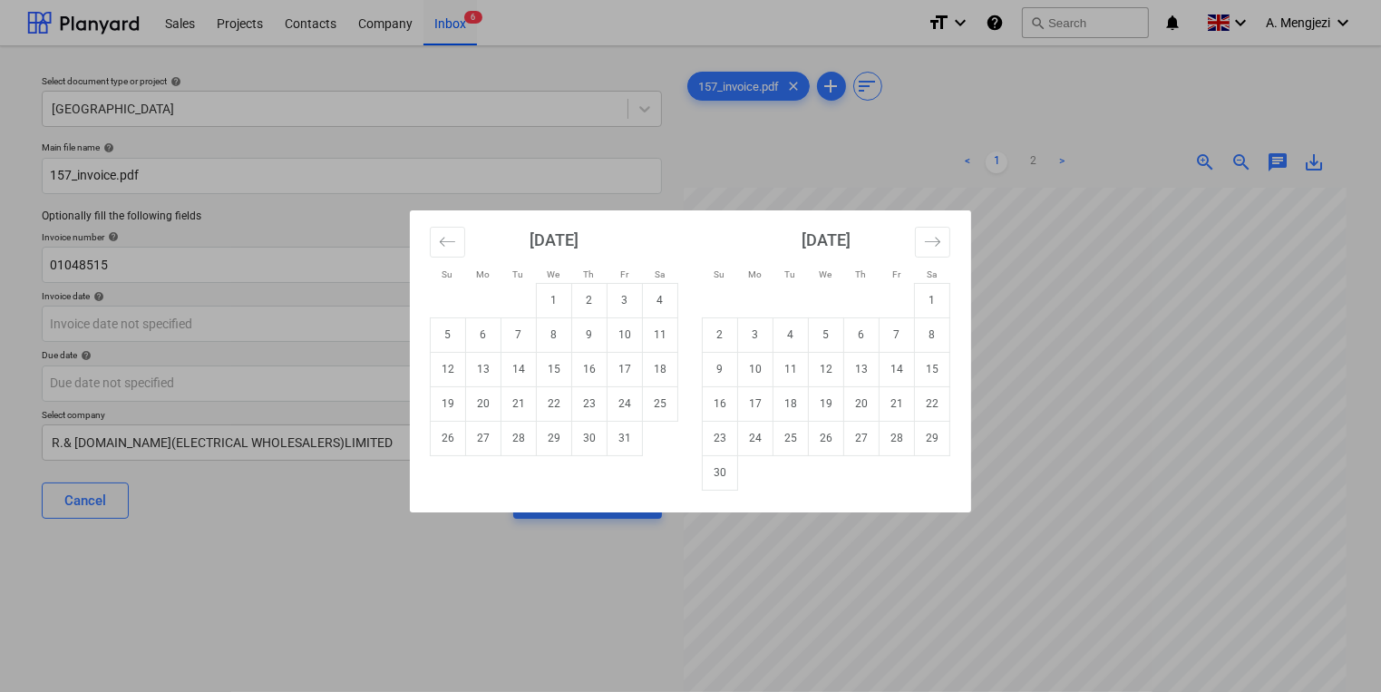
click at [1106, 363] on div "Su Mo Tu We Th Fr Sa Su Mo Tu We Th Fr Sa September 2025 1 2 3 4 5 6 7 8 9 10 1…" at bounding box center [690, 346] width 1381 height 692
click at [371, 325] on body "Sales Projects Contacts Company Inbox 6 format_size keyboard_arrow_down help se…" at bounding box center [690, 346] width 1381 height 692
click at [544, 336] on td "8" at bounding box center [554, 334] width 35 height 34
type input "[DATE]"
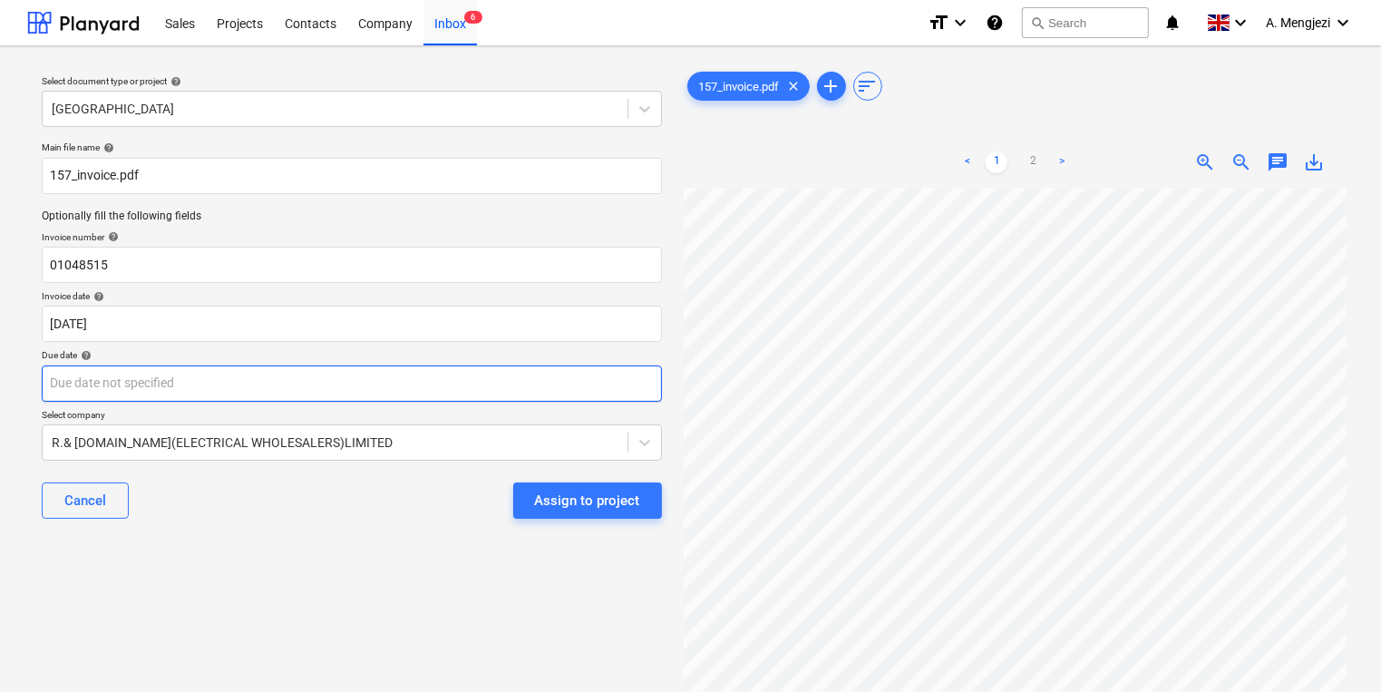
click at [544, 374] on body "Sales Projects Contacts Company Inbox 6 format_size keyboard_arrow_down help se…" at bounding box center [690, 346] width 1381 height 692
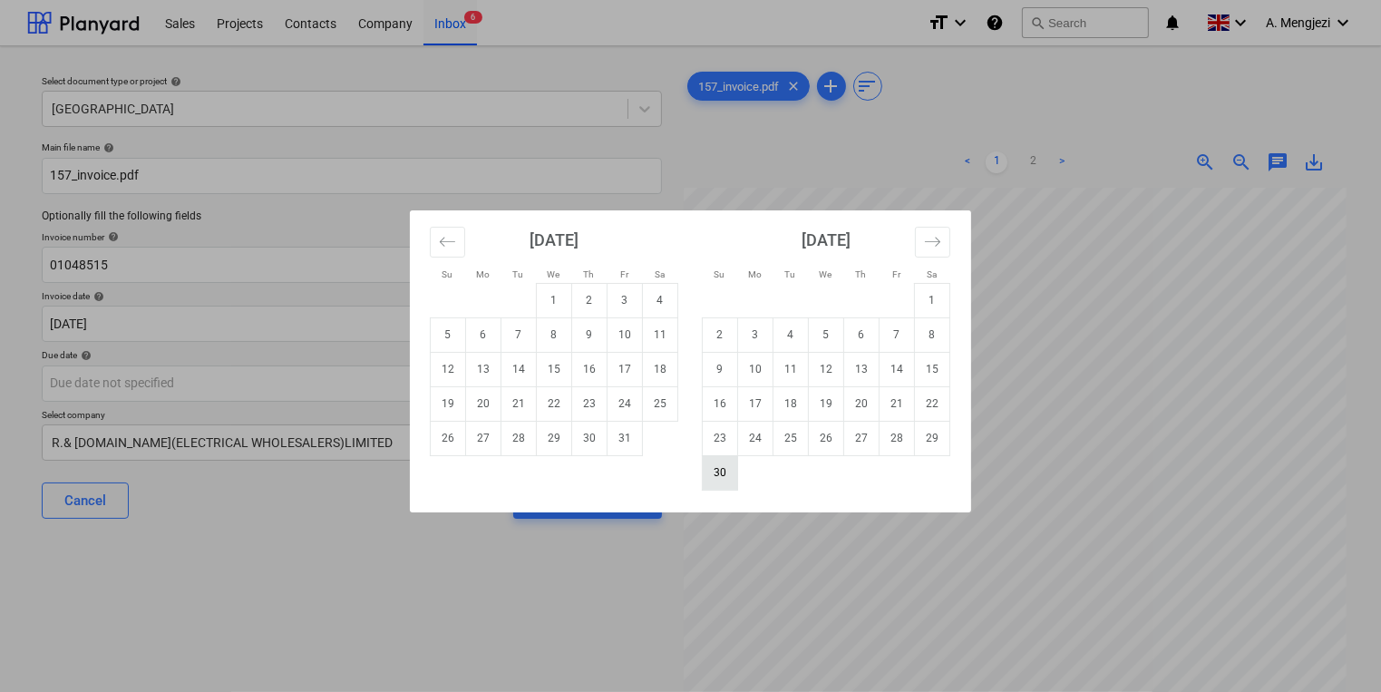
click at [719, 469] on td "30" at bounding box center [720, 472] width 35 height 34
type input "[DATE]"
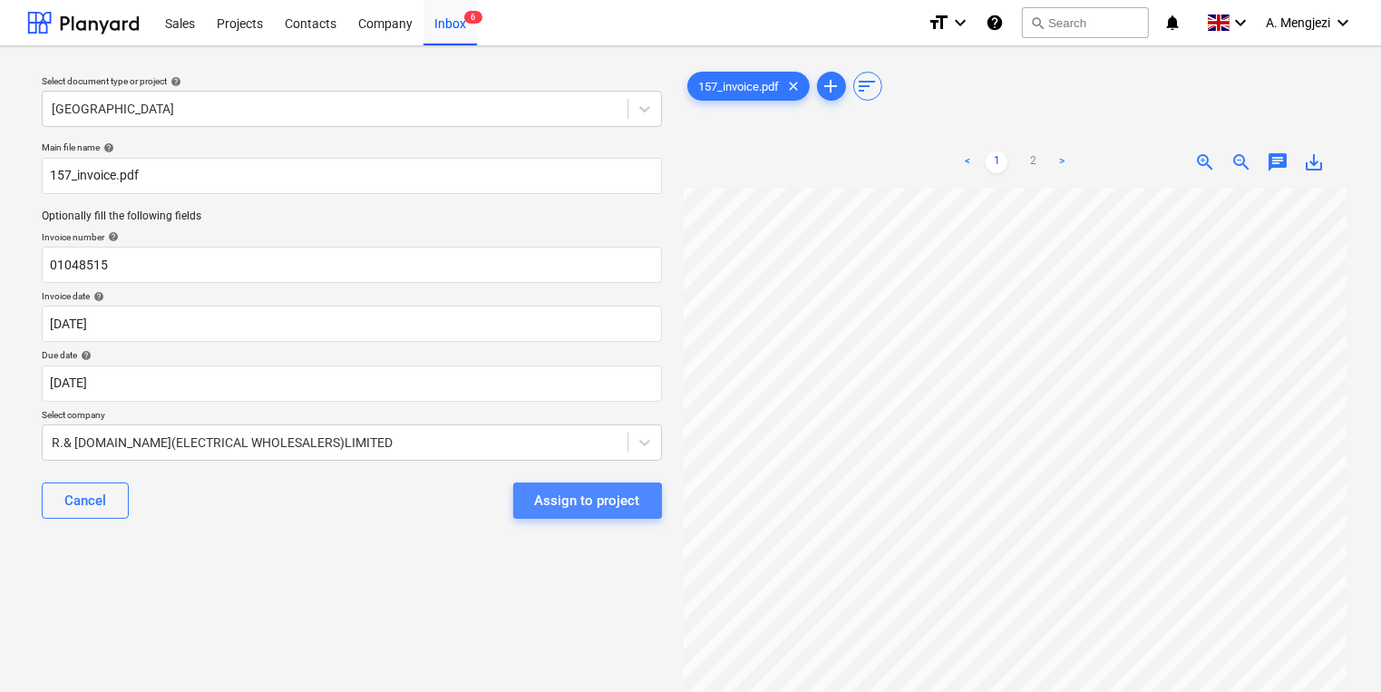
click at [584, 501] on div "Assign to project" at bounding box center [587, 501] width 105 height 24
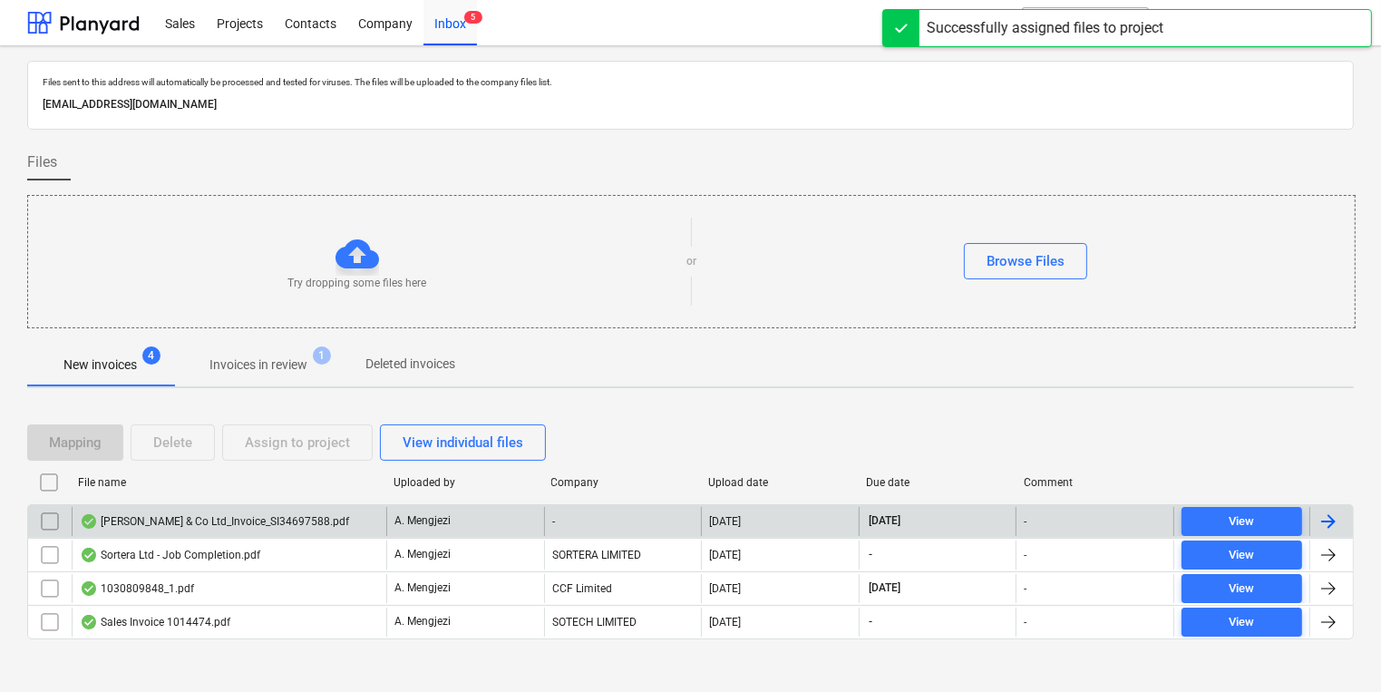
click at [490, 529] on div "A. Mengjezi" at bounding box center [465, 521] width 158 height 29
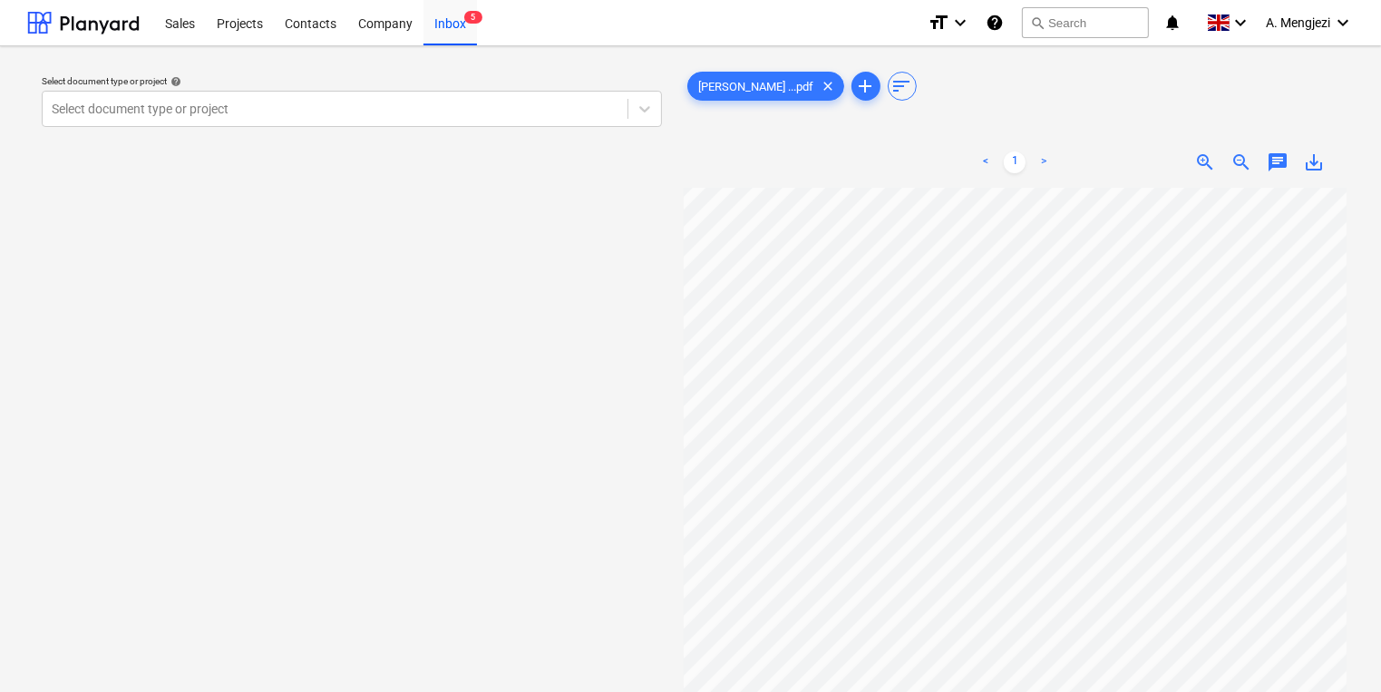
scroll to position [225, 0]
click at [458, 15] on div "Inbox 5" at bounding box center [449, 22] width 53 height 46
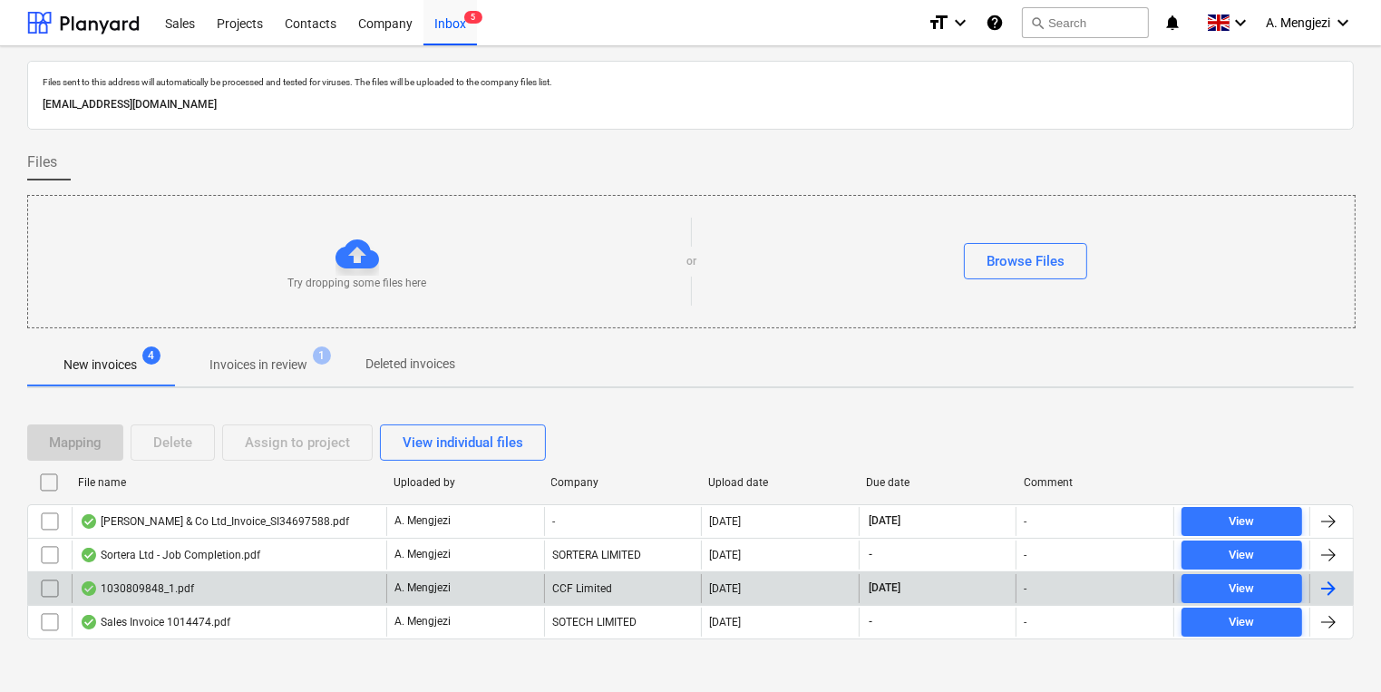
click at [182, 588] on div "1030809848_1.pdf" at bounding box center [137, 588] width 114 height 15
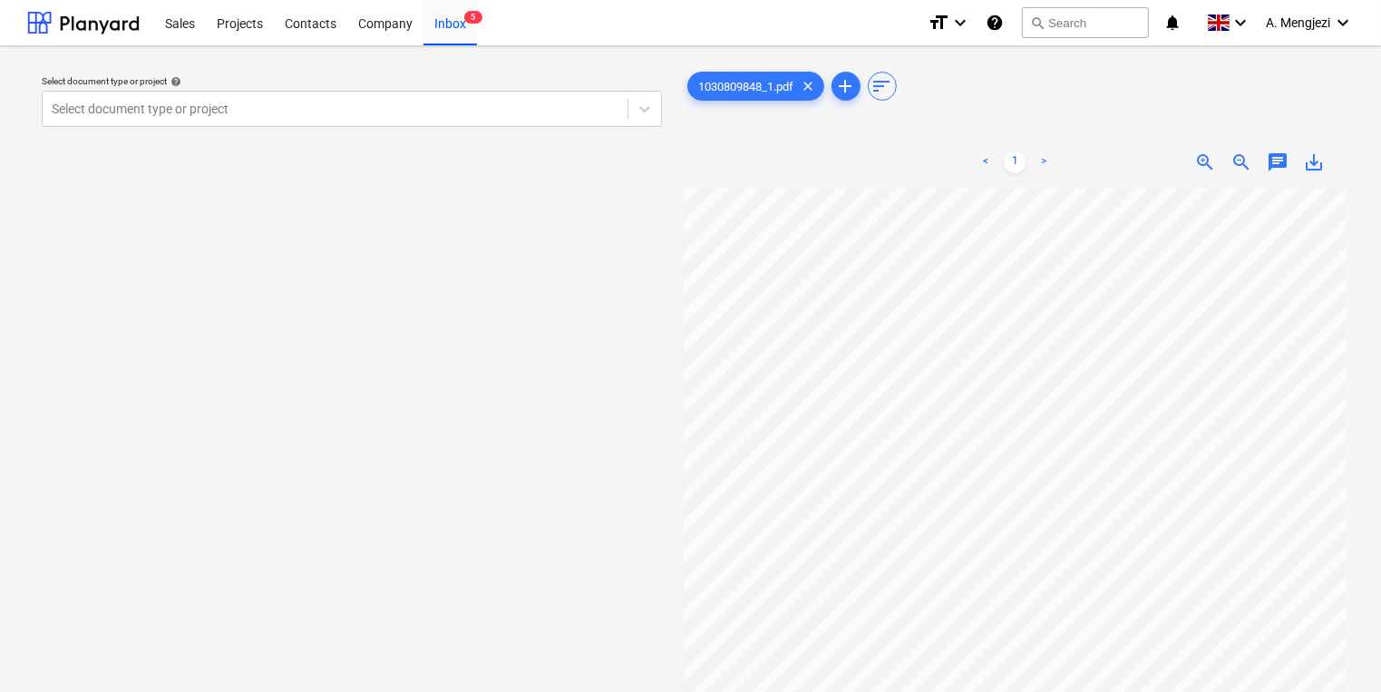
scroll to position [51, 155]
click at [399, 120] on div "Select document type or project" at bounding box center [335, 108] width 585 height 25
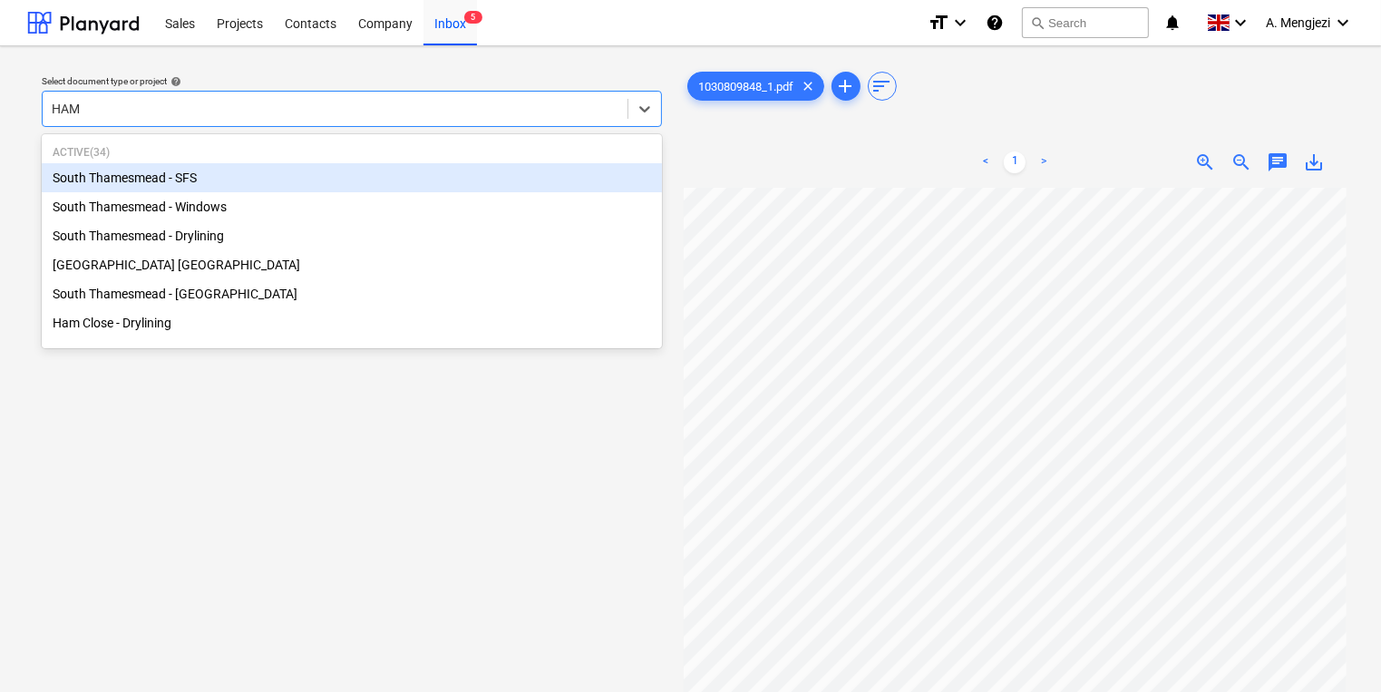
type input "HAM C"
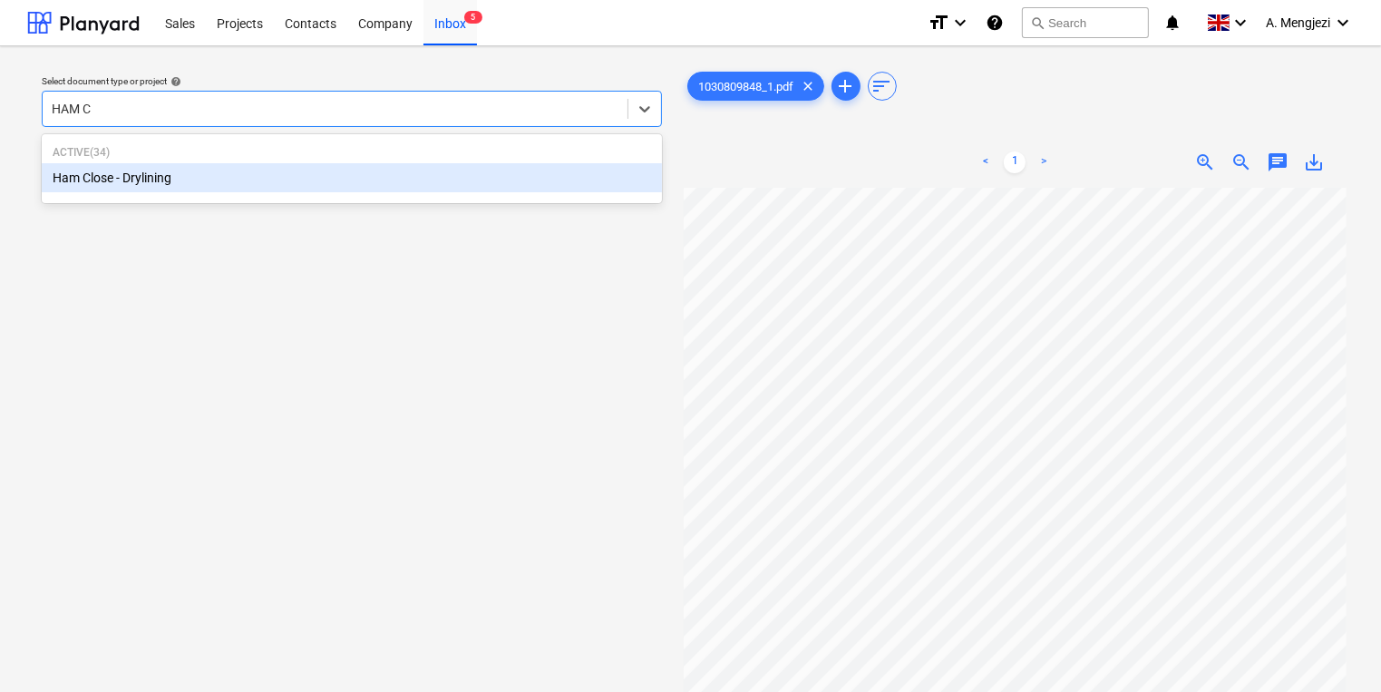
click at [436, 186] on div "Ham Close - Drylining" at bounding box center [352, 177] width 620 height 29
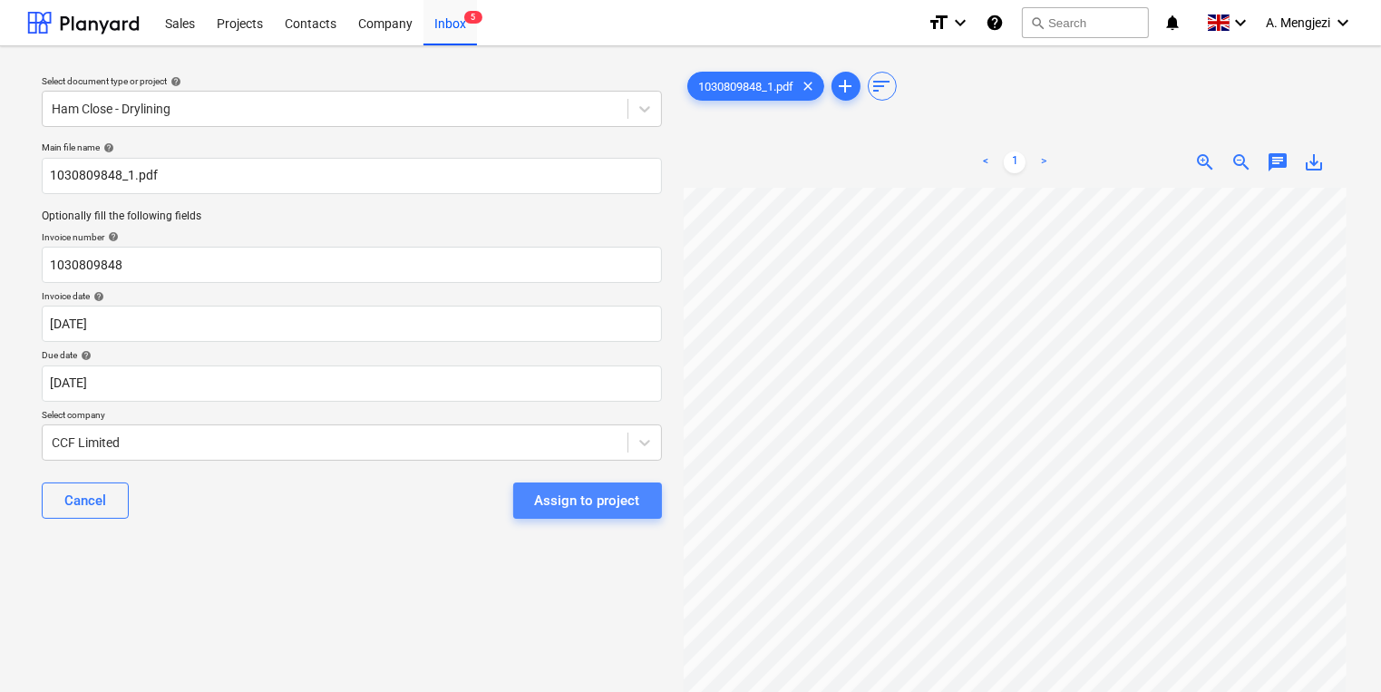
click at [636, 489] on div "Assign to project" at bounding box center [587, 501] width 105 height 24
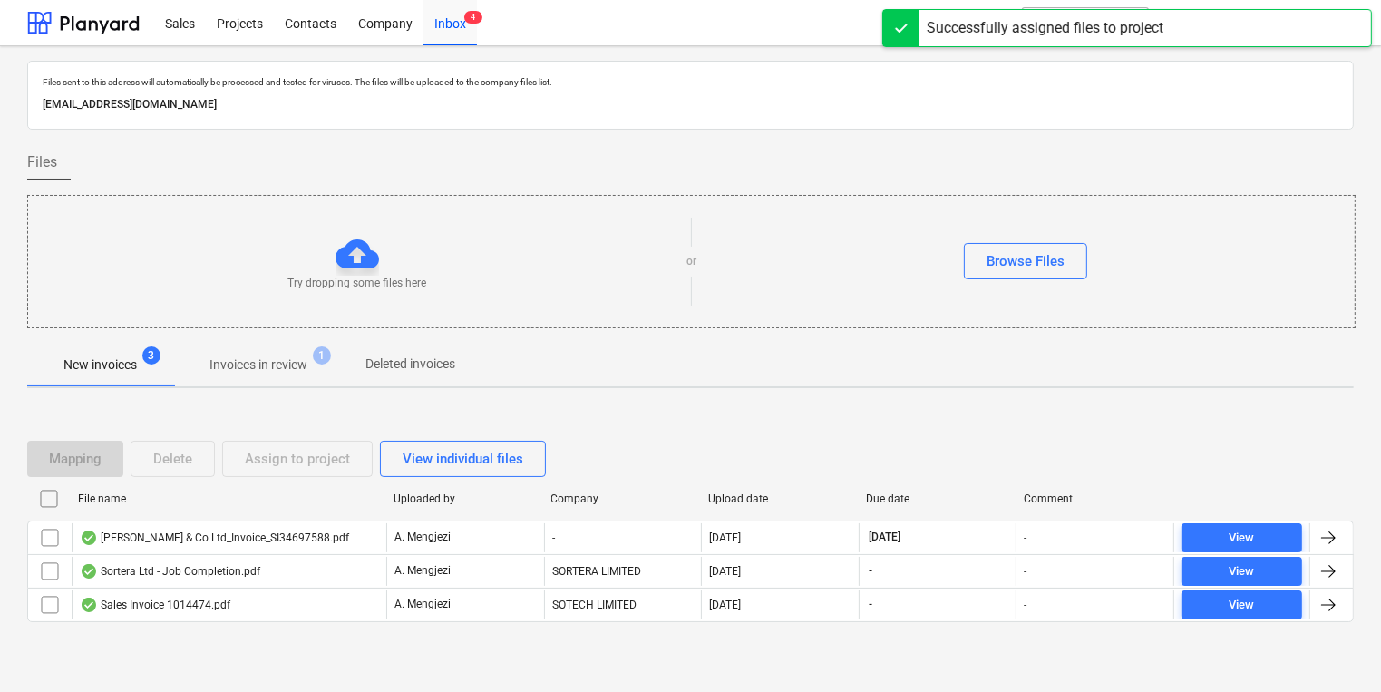
click at [690, 413] on div "Mapping Delete Assign to project View individual files File name Uploaded by Co…" at bounding box center [690, 539] width 1326 height 272
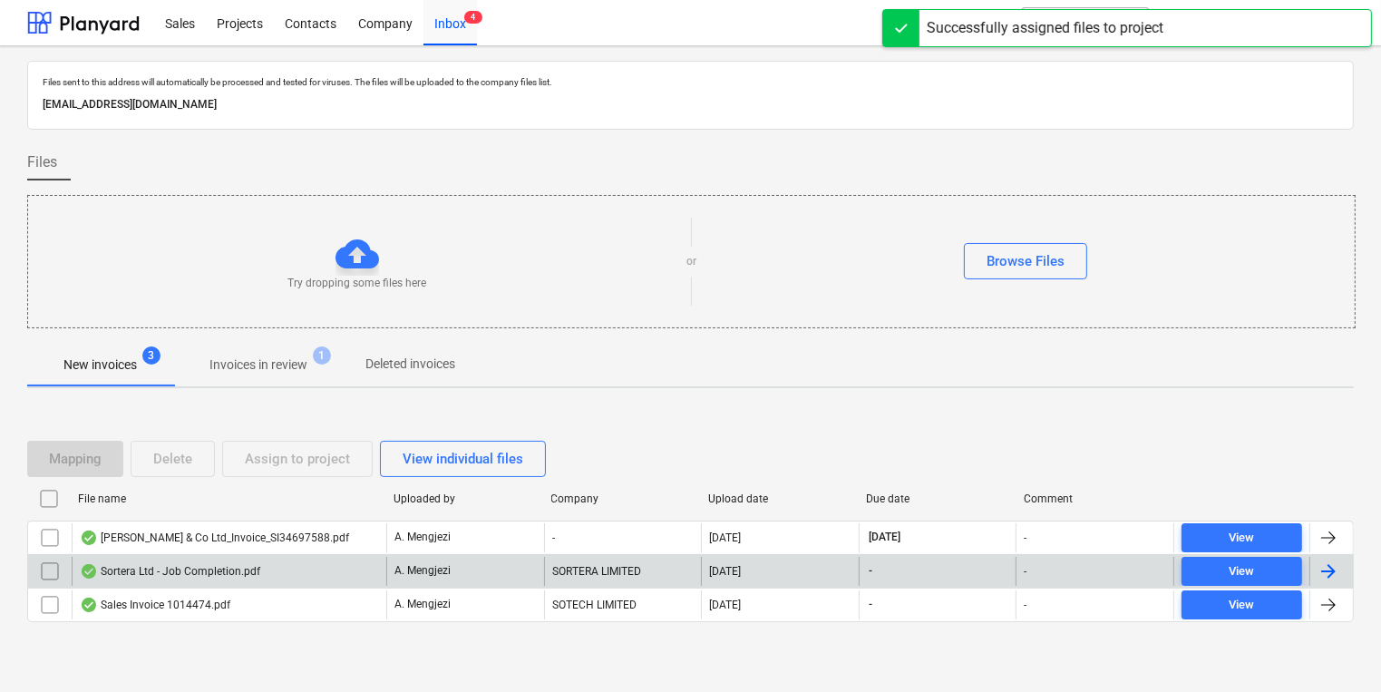
click at [688, 571] on div "SORTERA LIMITED" at bounding box center [623, 571] width 158 height 29
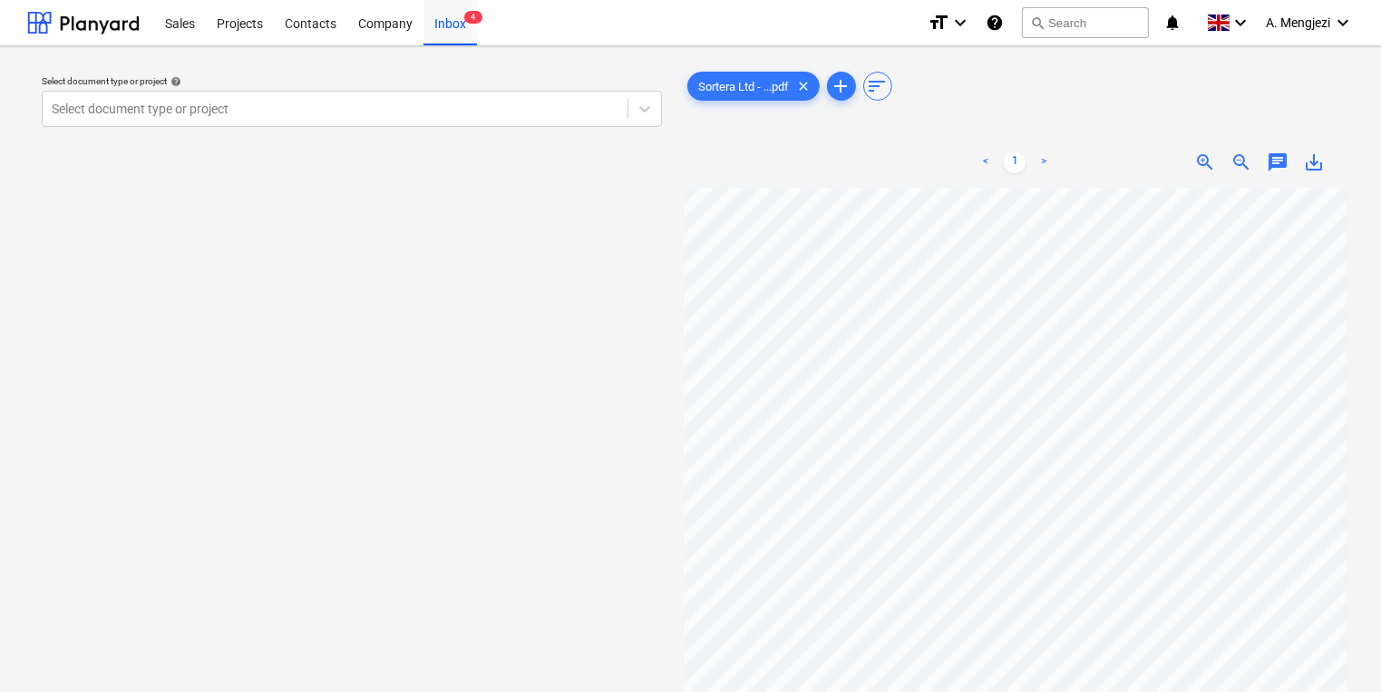
drag, startPoint x: 486, startPoint y: 36, endPoint x: 476, endPoint y: 30, distance: 11.8
click at [481, 34] on div "Sales Projects Contacts Company Inbox 4" at bounding box center [533, 22] width 759 height 45
click at [475, 30] on div "Inbox 4" at bounding box center [449, 22] width 53 height 46
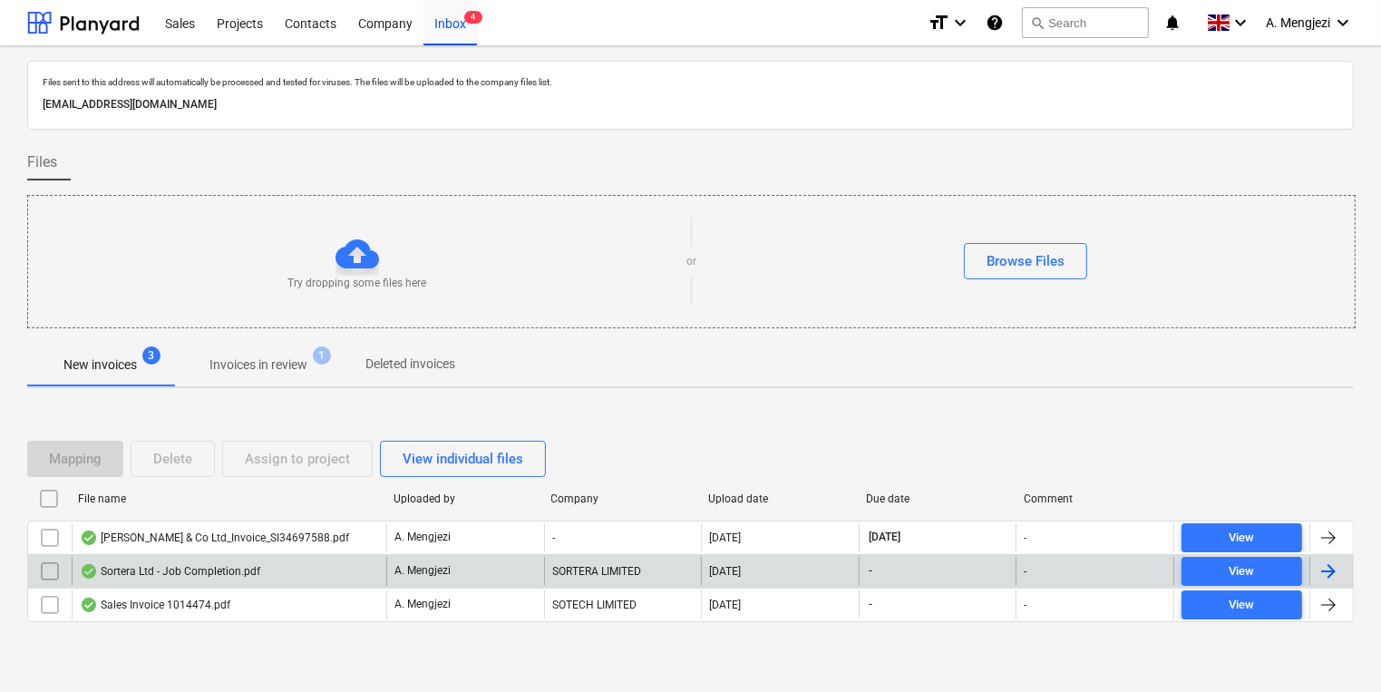
click at [41, 566] on input "checkbox" at bounding box center [49, 571] width 29 height 29
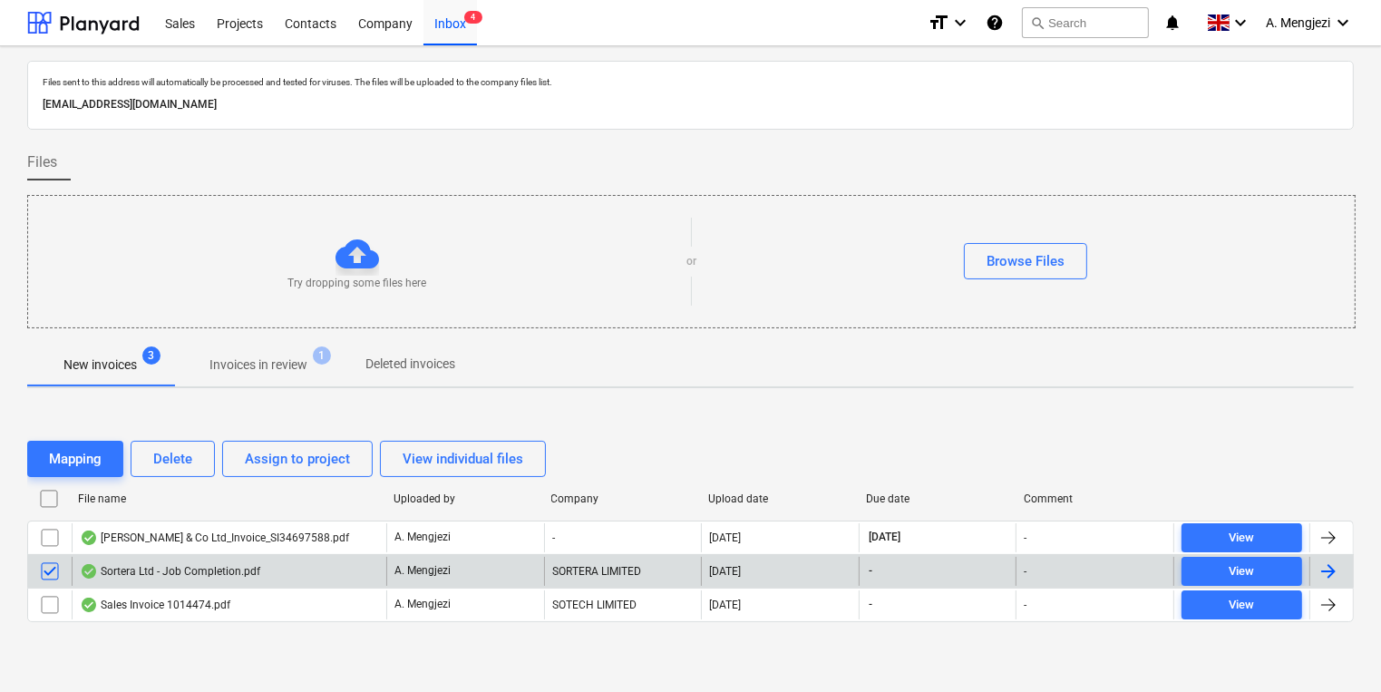
click at [183, 427] on div "Mapping Delete Assign to project View individual files File name Uploaded by Co…" at bounding box center [690, 538] width 1326 height 239
click at [184, 448] on div "Delete" at bounding box center [172, 459] width 39 height 24
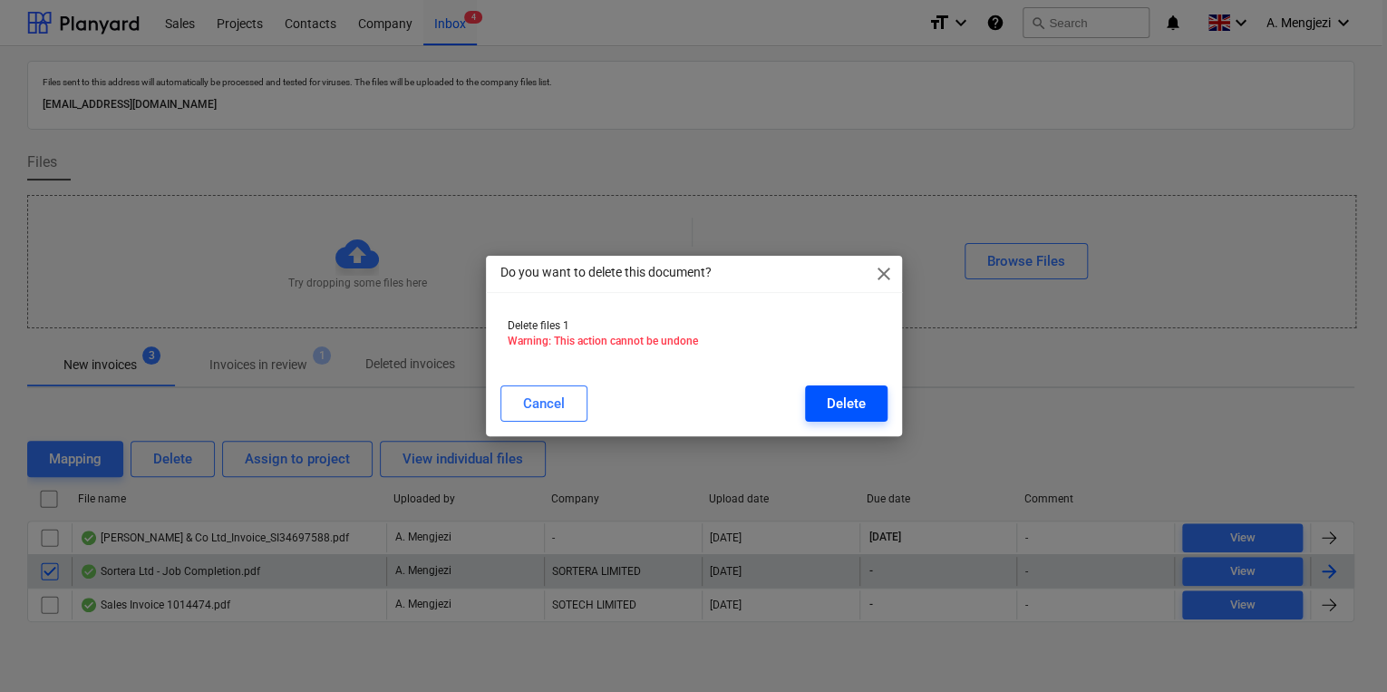
click at [847, 407] on div "Delete" at bounding box center [846, 404] width 39 height 24
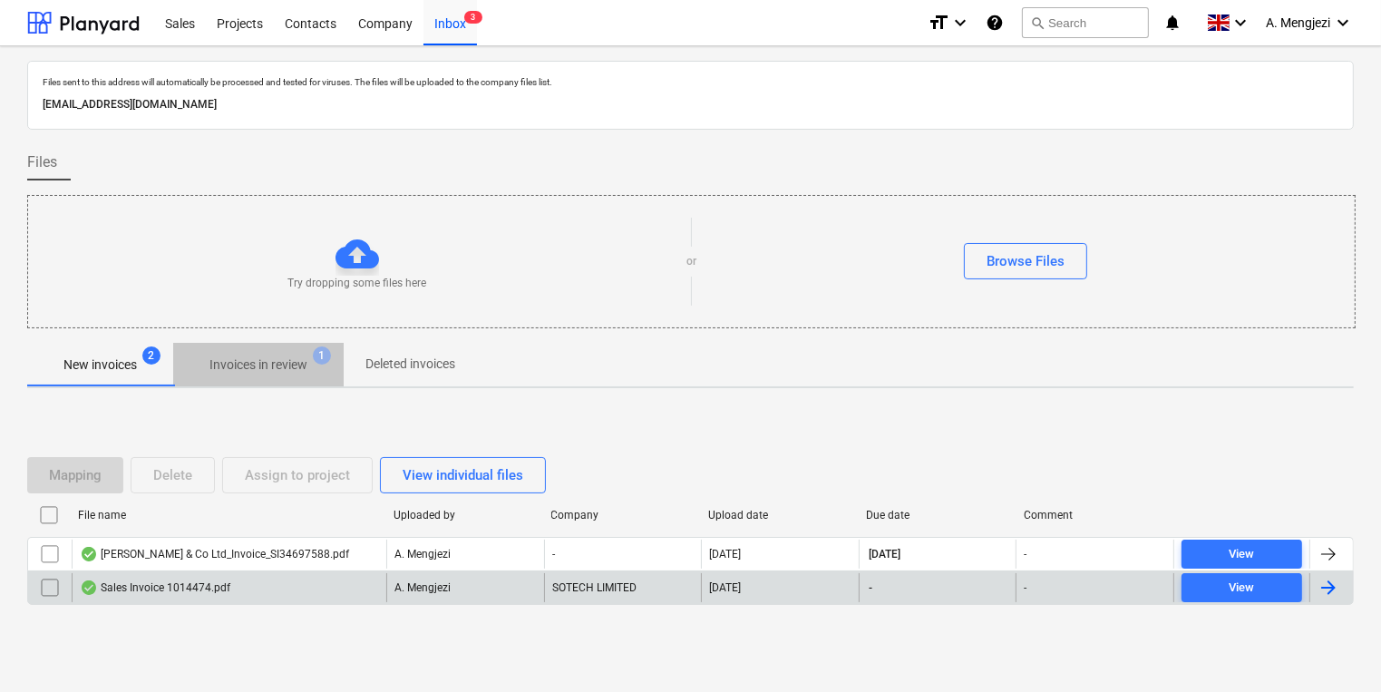
click at [290, 353] on span "Invoices in review 1" at bounding box center [258, 364] width 170 height 33
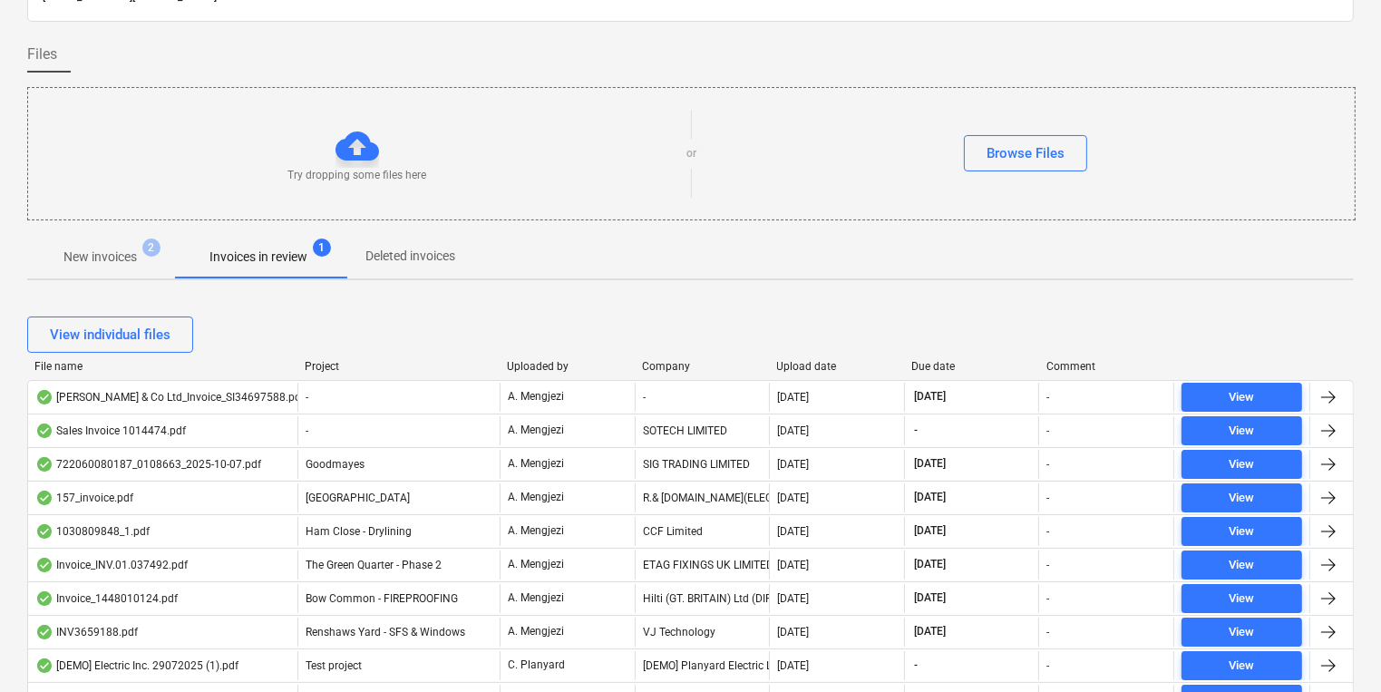
scroll to position [290, 0]
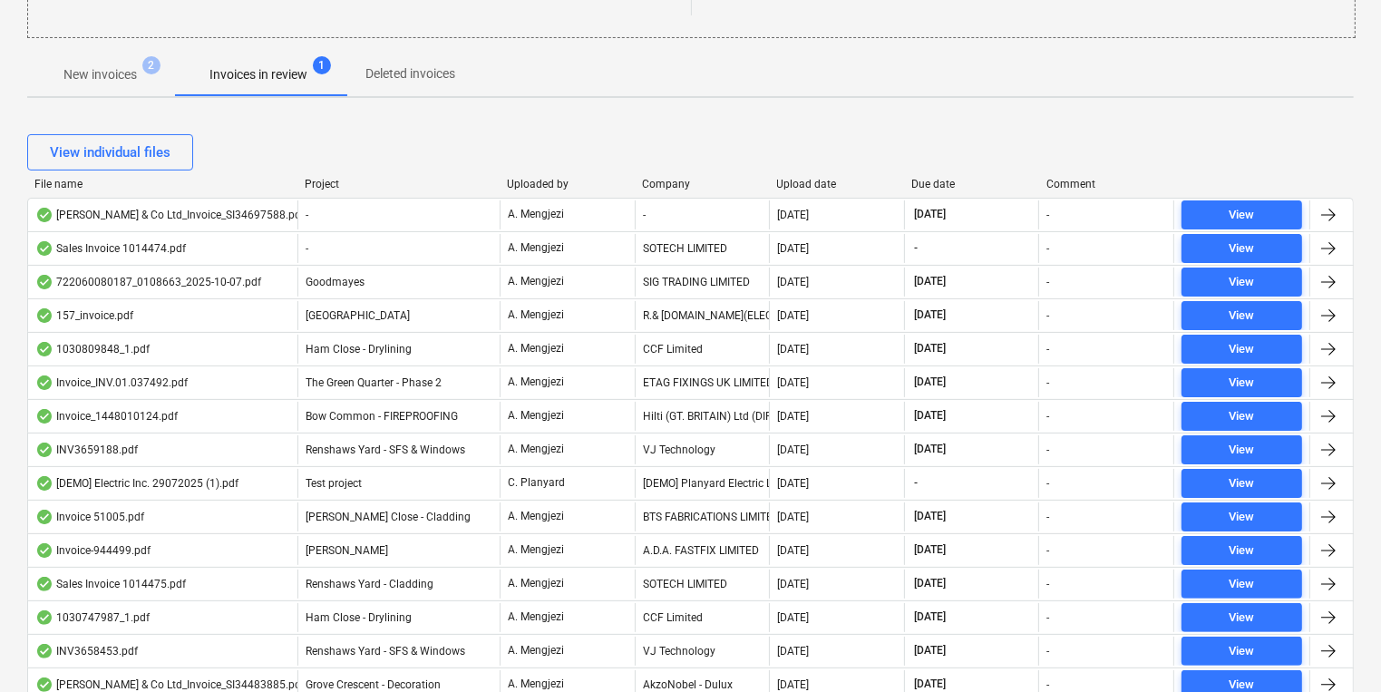
click at [667, 181] on div "Company" at bounding box center [702, 184] width 121 height 13
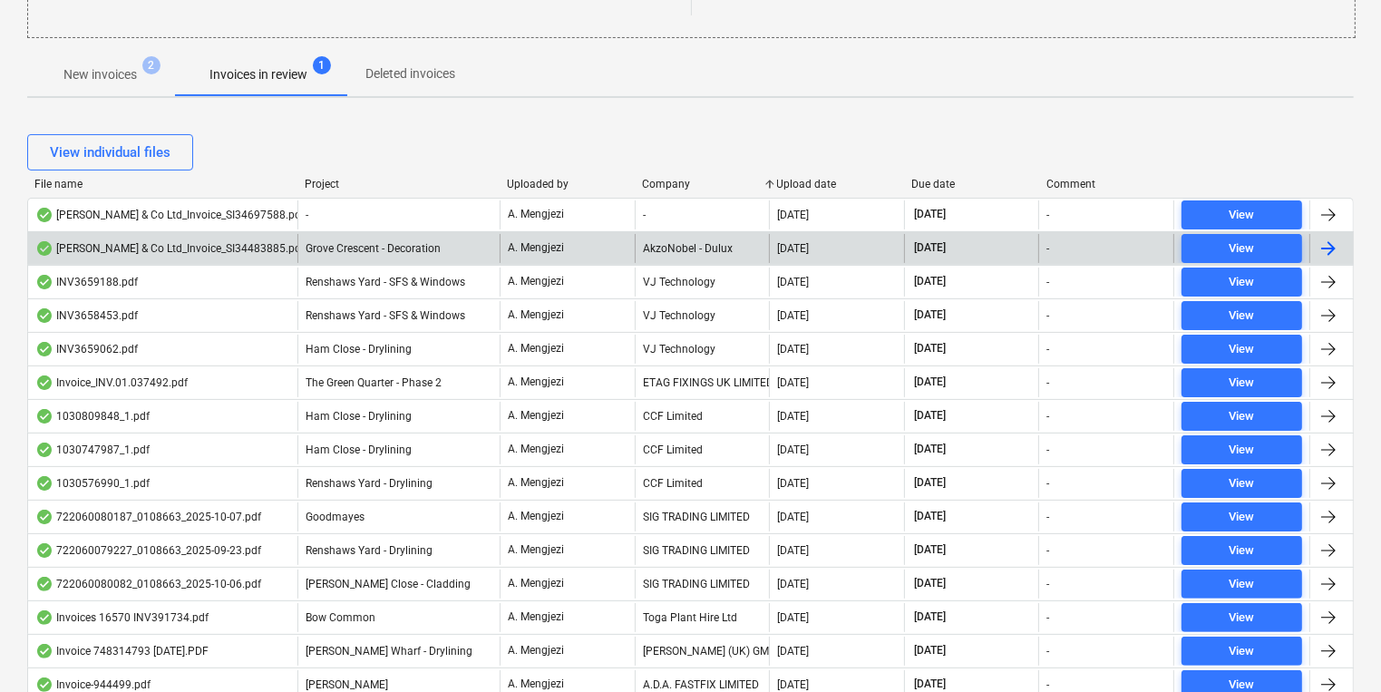
click at [678, 261] on div "AkzoNobel - Dulux" at bounding box center [702, 248] width 135 height 29
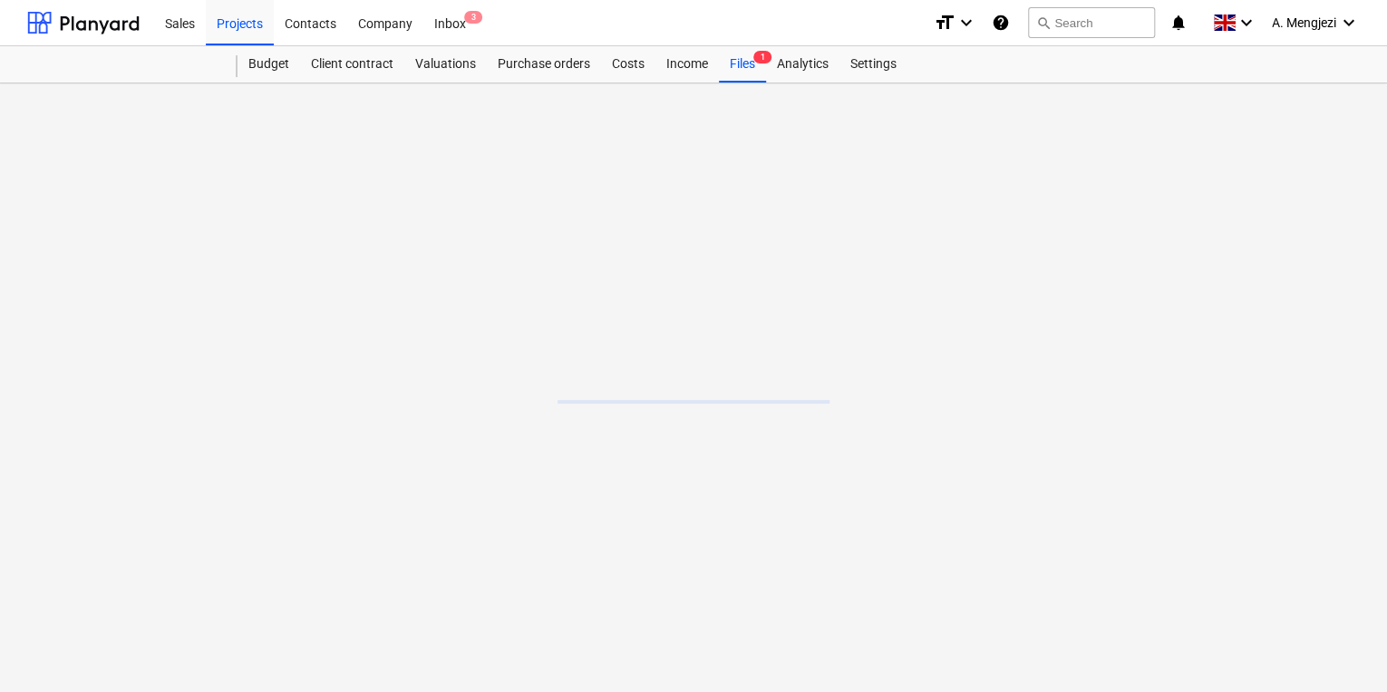
click at [678, 261] on main at bounding box center [693, 387] width 1387 height 608
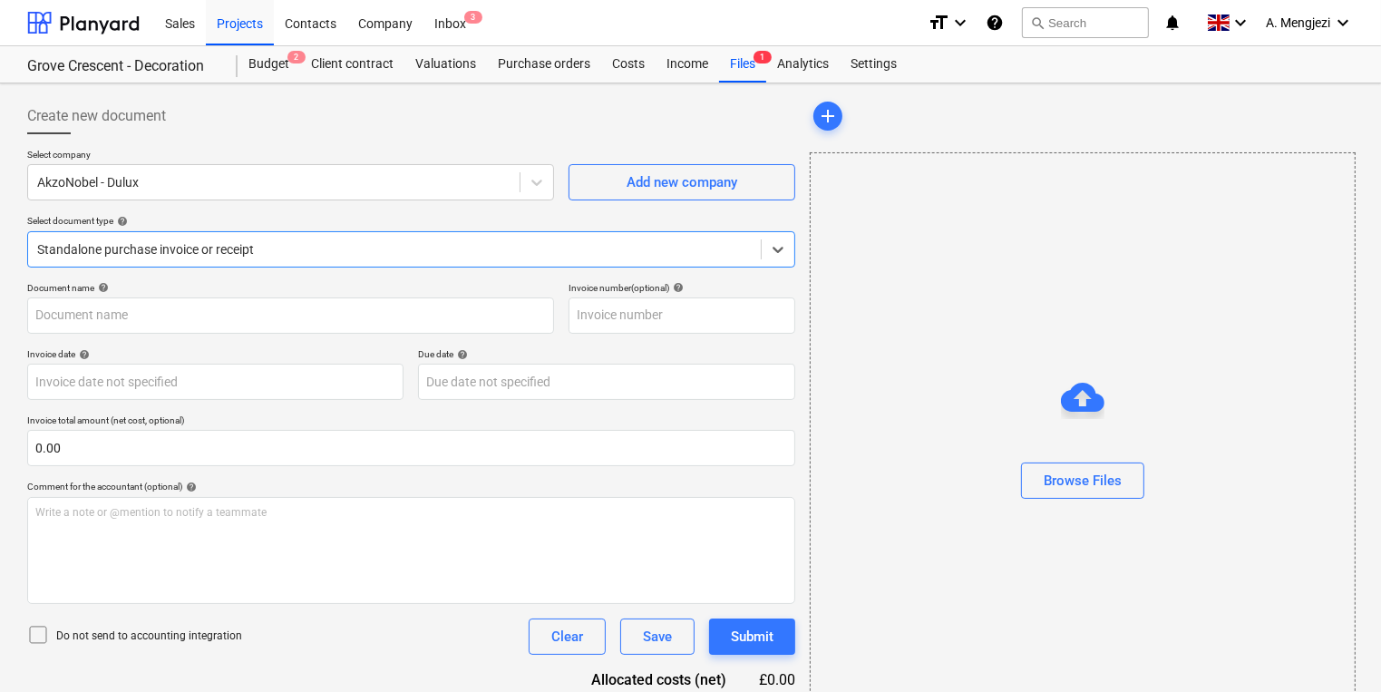
type input "S134483885"
type input "[DATE]"
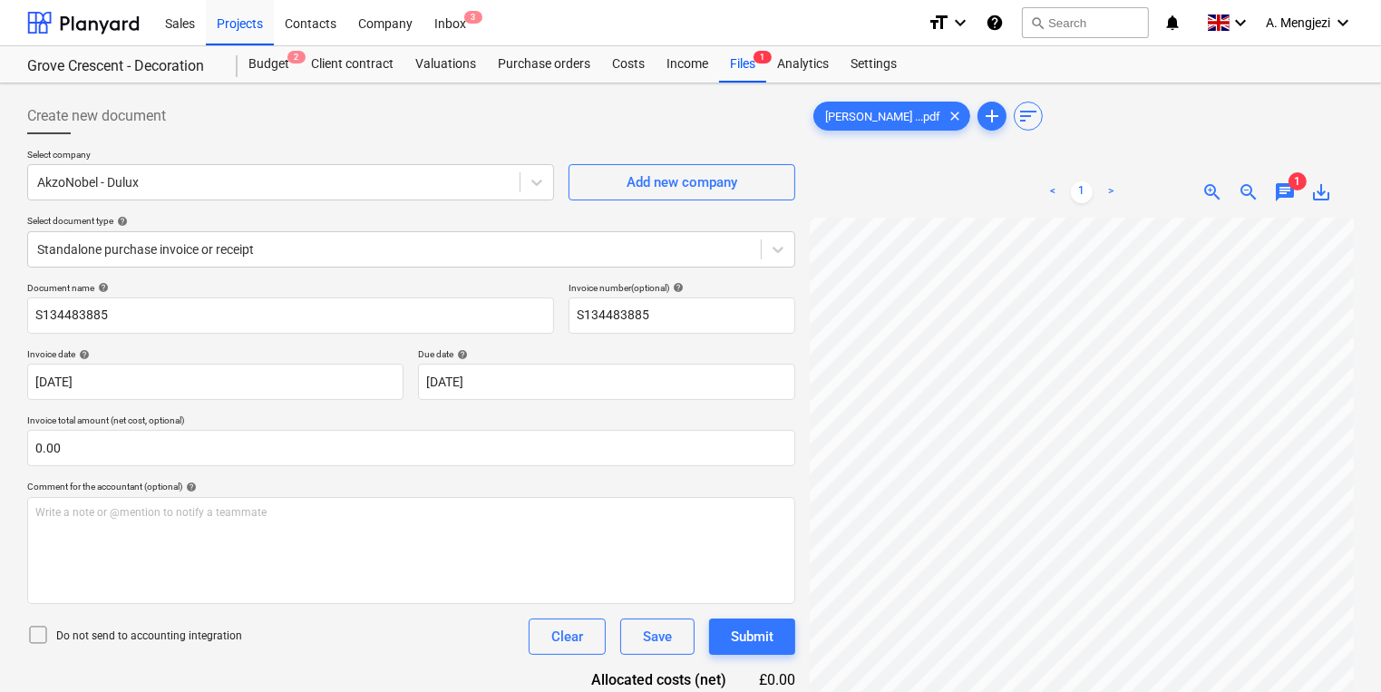
scroll to position [305, 276]
click at [1381, 451] on html "Sales Projects Contacts Company Inbox 3 format_size keyboard_arrow_down help se…" at bounding box center [690, 346] width 1381 height 692
click at [481, 18] on span "3" at bounding box center [473, 17] width 18 height 13
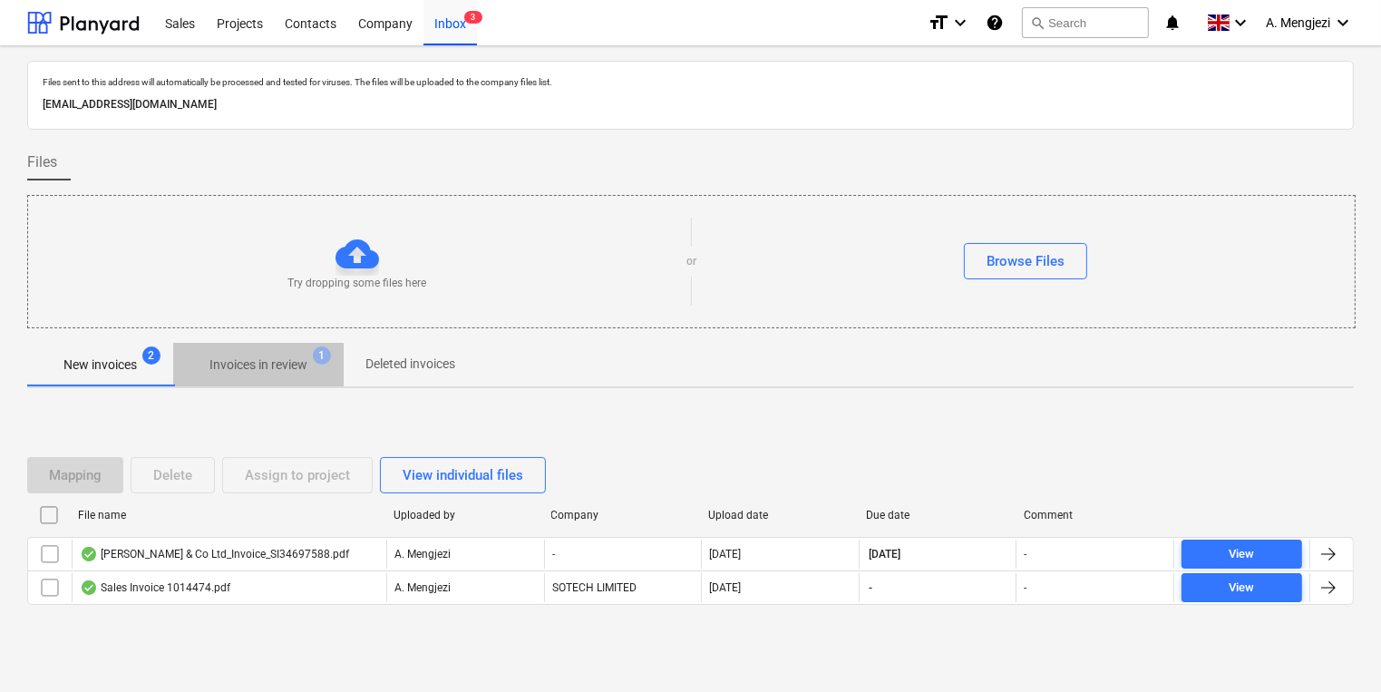
click at [239, 360] on p "Invoices in review" at bounding box center [258, 364] width 98 height 19
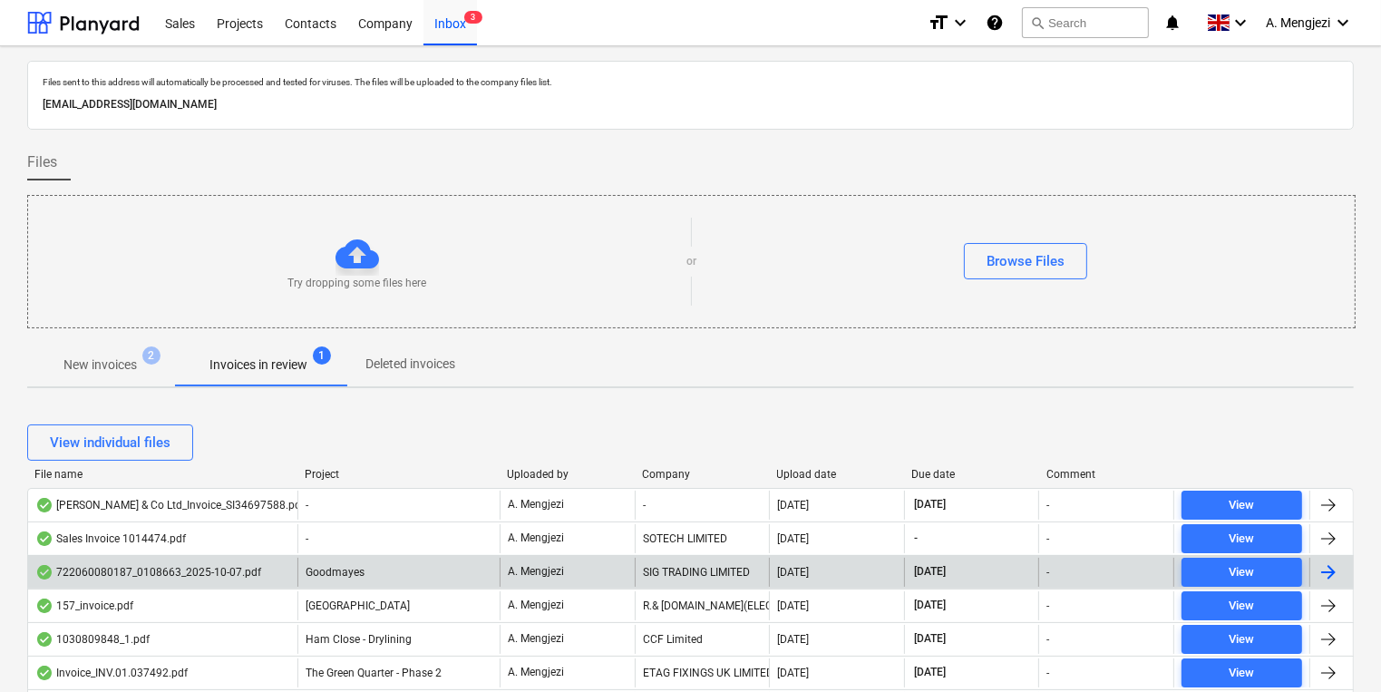
click at [735, 573] on div "SIG TRADING LIMITED" at bounding box center [702, 572] width 135 height 29
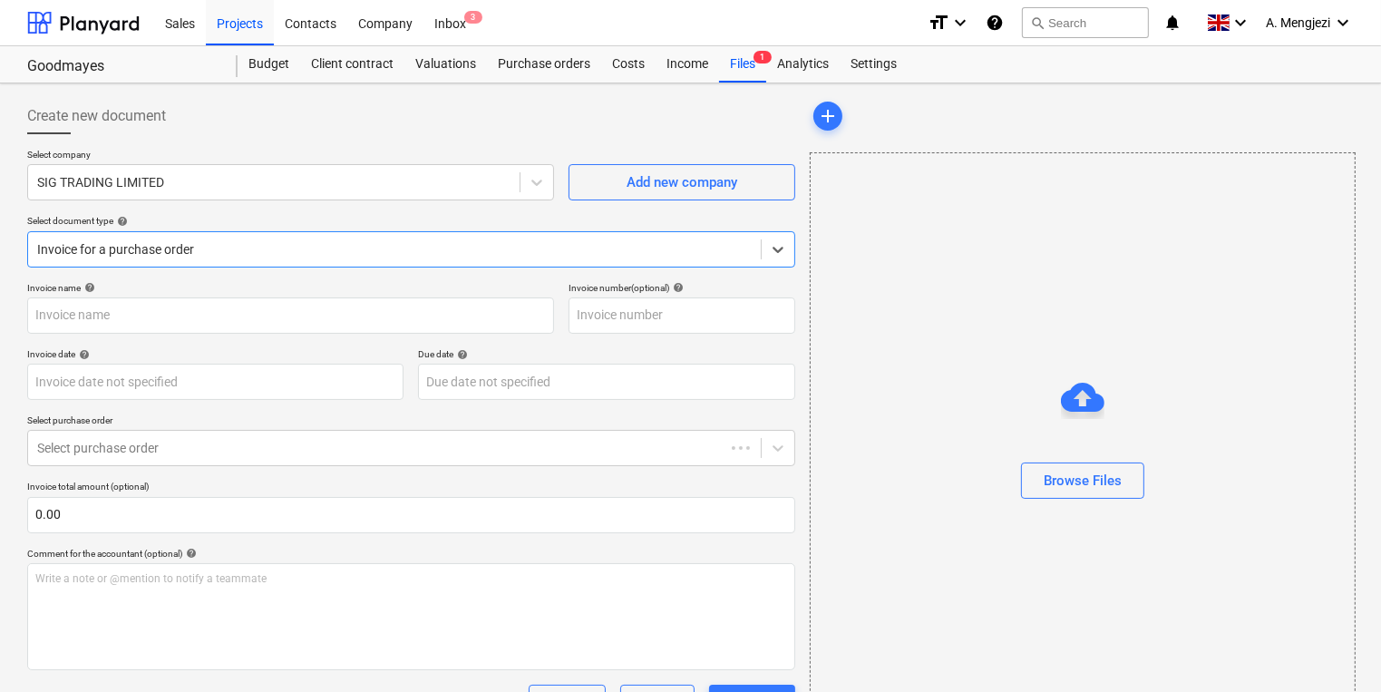
type input "722060080187"
type input "[DATE]"
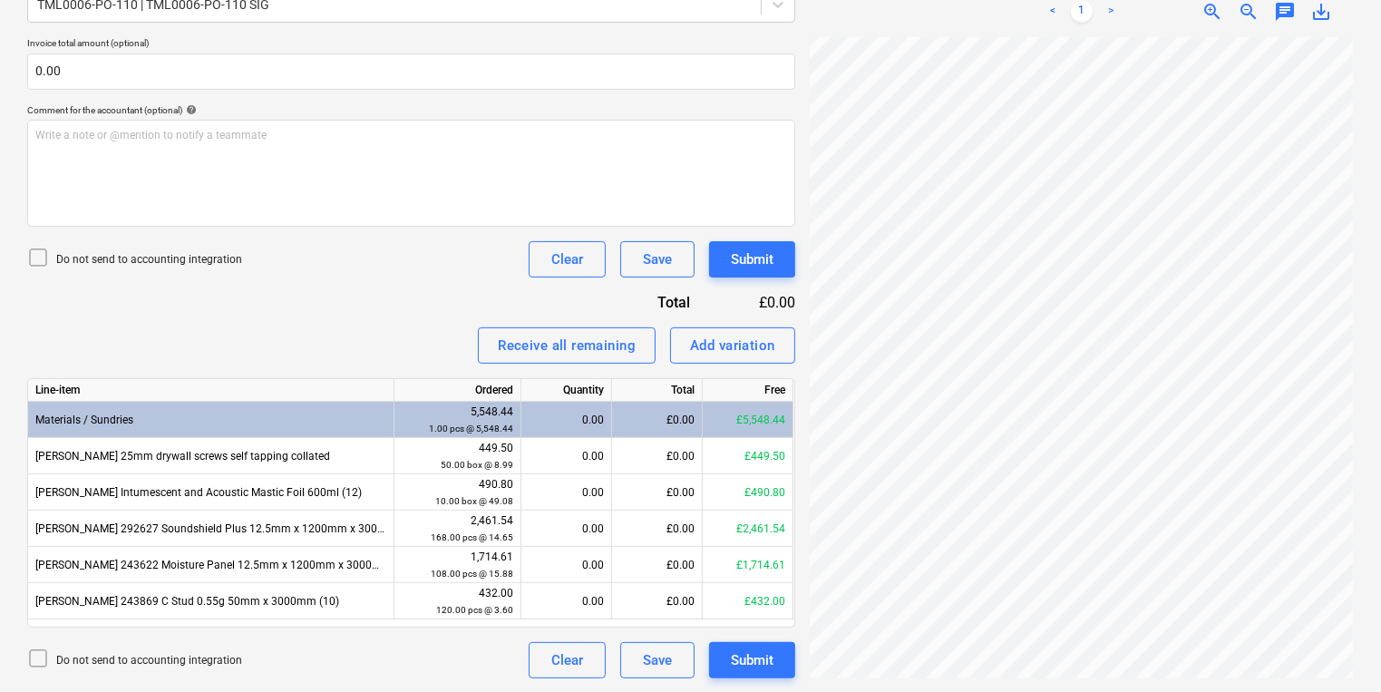
scroll to position [373, 275]
click at [722, 406] on div "Create new document Select company SIG TRADING LIMITED Add new company Select d…" at bounding box center [690, 166] width 1341 height 1038
click at [499, 441] on div "449.50 50.00 box @ 8.99" at bounding box center [458, 457] width 112 height 34
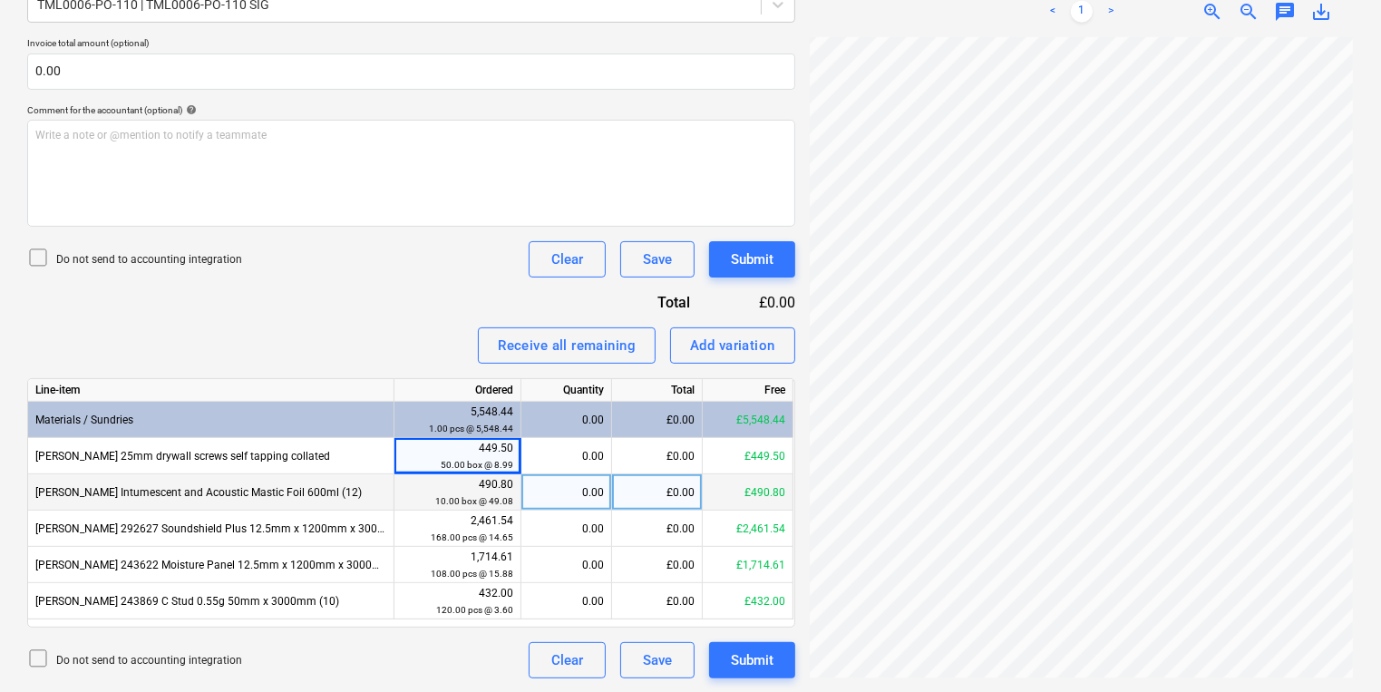
click at [368, 499] on div "Knauf Intumescent and Acoustic Mastic Foil 600ml (12)" at bounding box center [211, 492] width 366 height 36
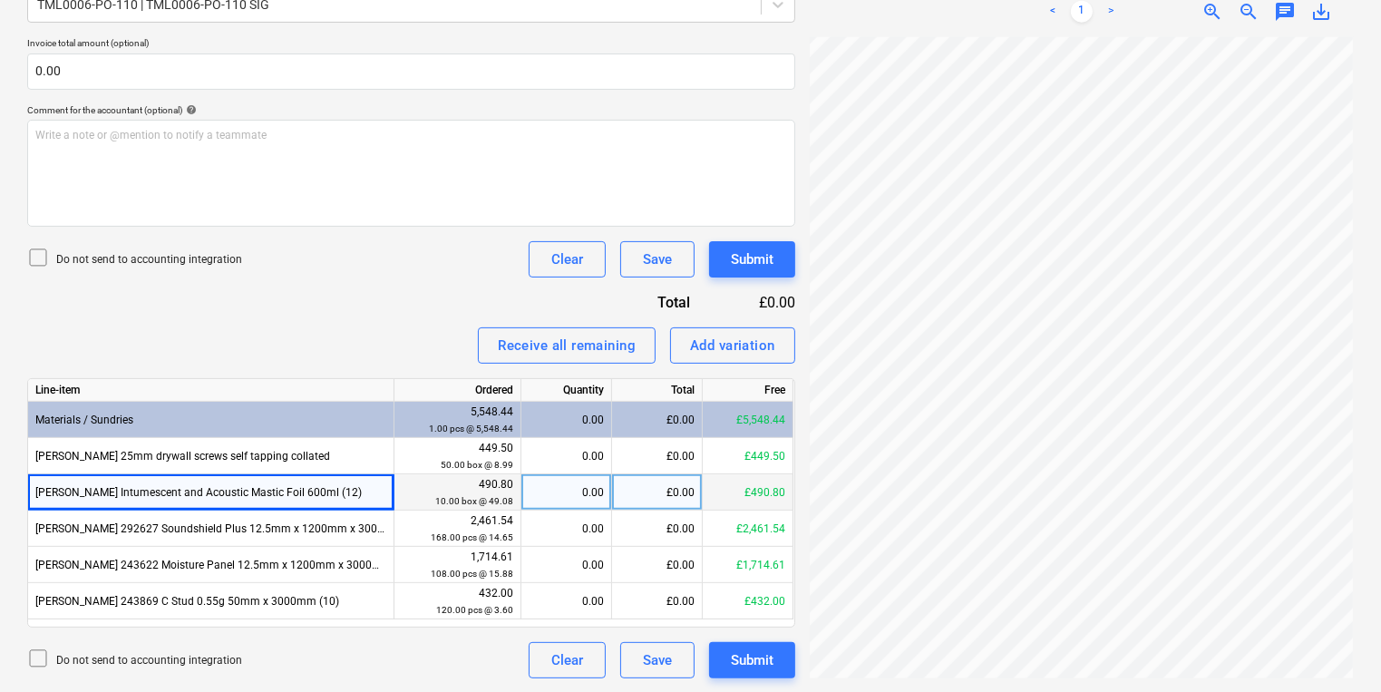
click at [696, 491] on div "£0.00" at bounding box center [657, 492] width 91 height 36
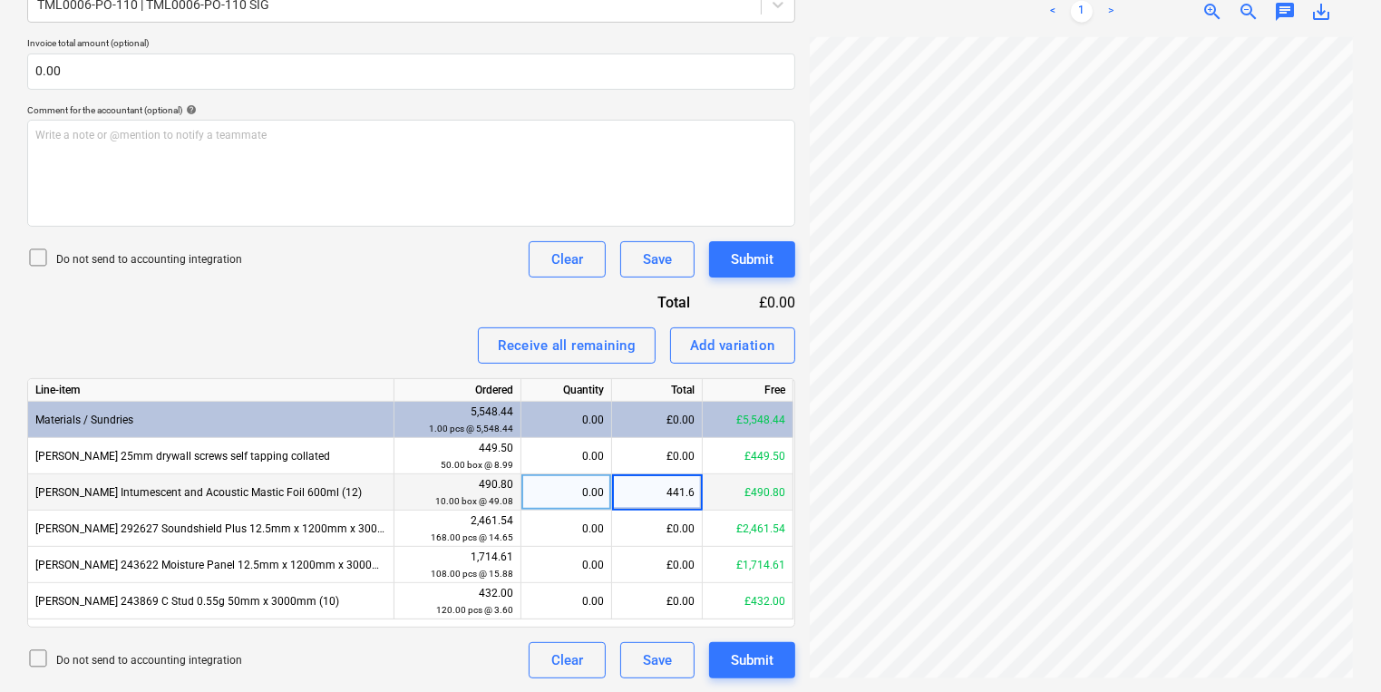
type input "441.68"
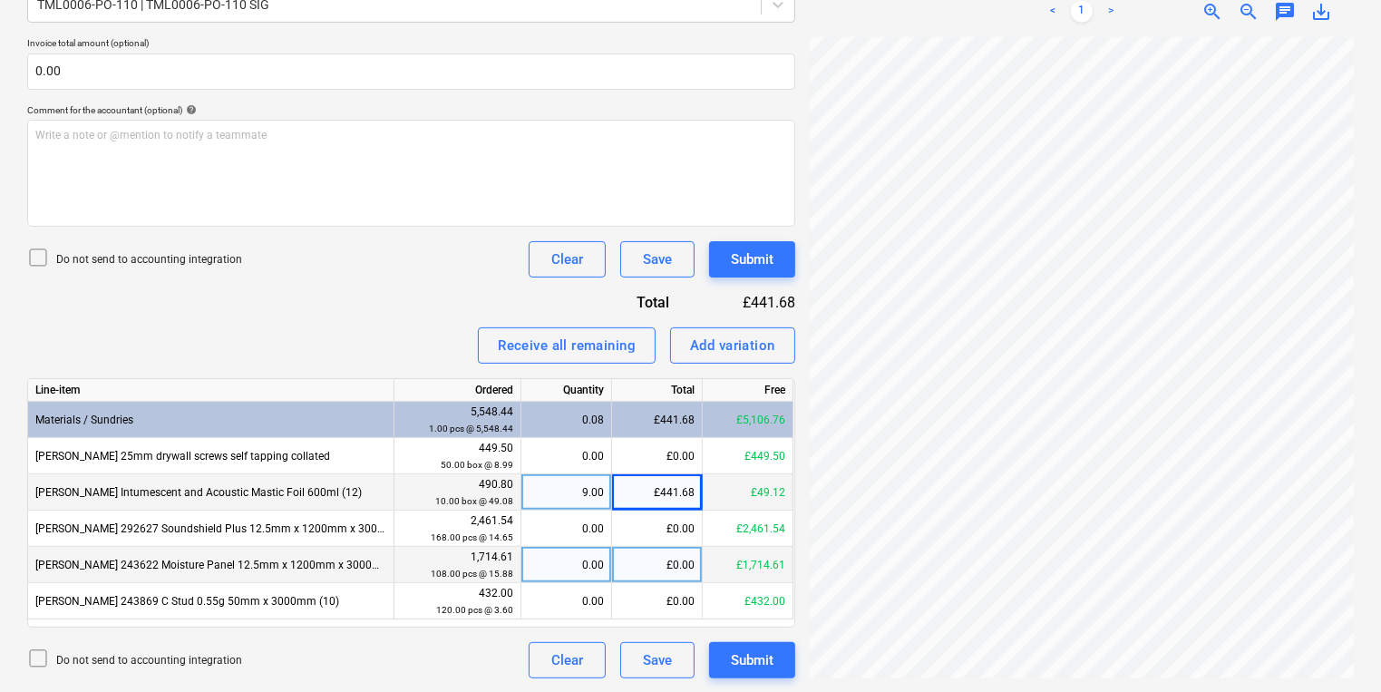
click at [541, 568] on div "0.00" at bounding box center [566, 565] width 75 height 36
type input "47"
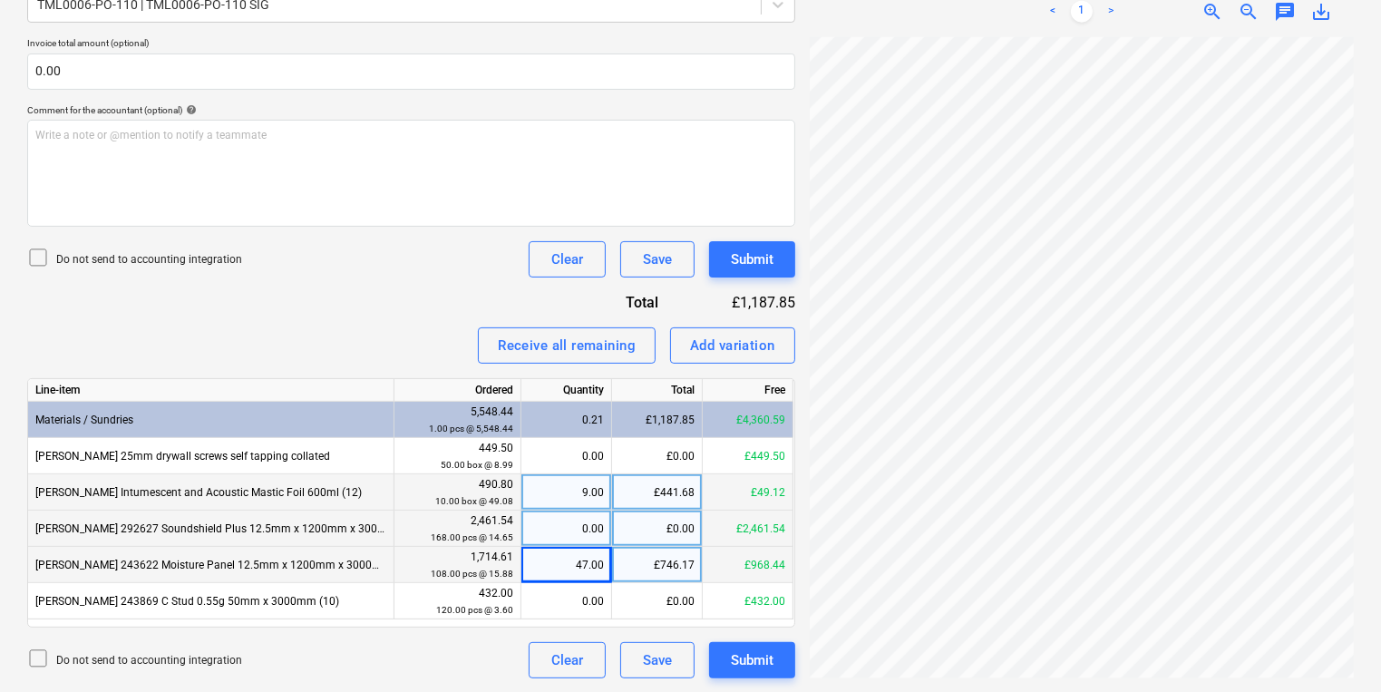
click at [567, 538] on div "0.00" at bounding box center [566, 528] width 75 height 36
click at [802, 502] on div "722060080187_0...pdf clear add sort < 1 > zoom_in zoom_out chat 0 save_alt" at bounding box center [1081, 166] width 558 height 1038
click at [549, 521] on div "0.00" at bounding box center [566, 528] width 75 height 36
type input "168"
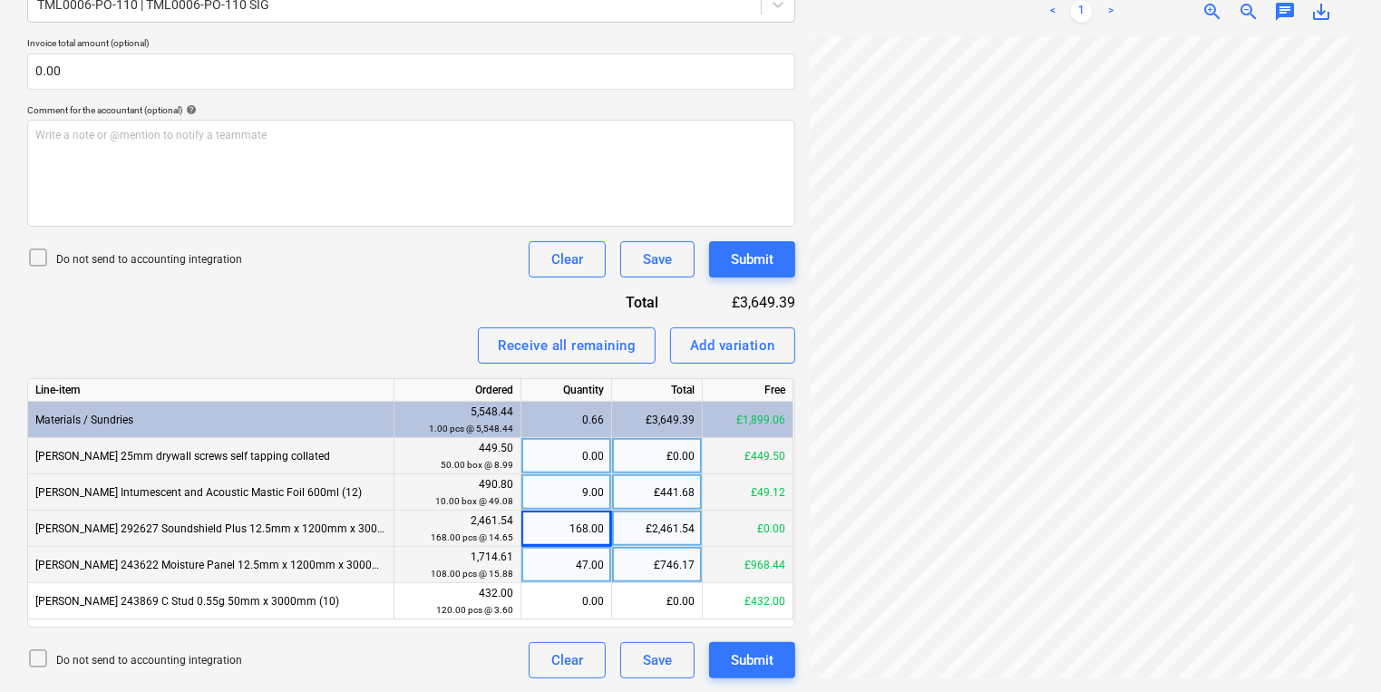
scroll to position [388, 199]
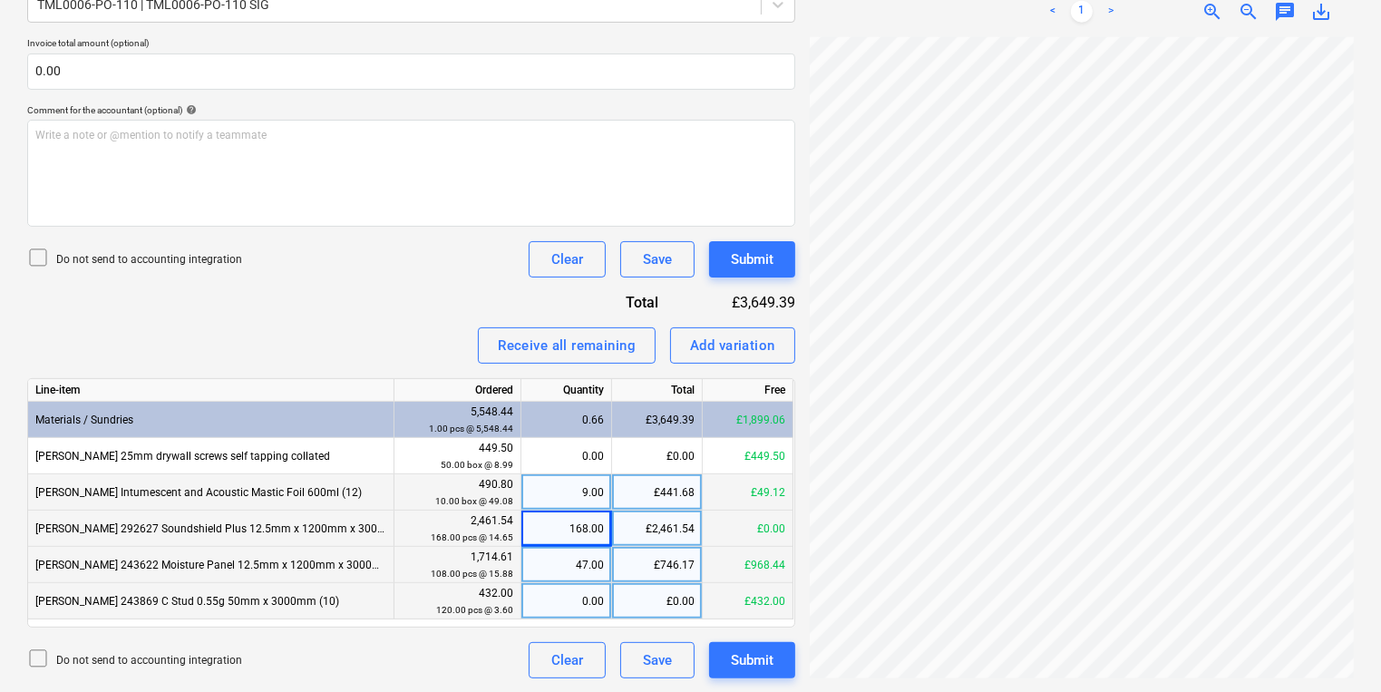
click at [561, 592] on div "0.00" at bounding box center [566, 601] width 75 height 36
type input "120"
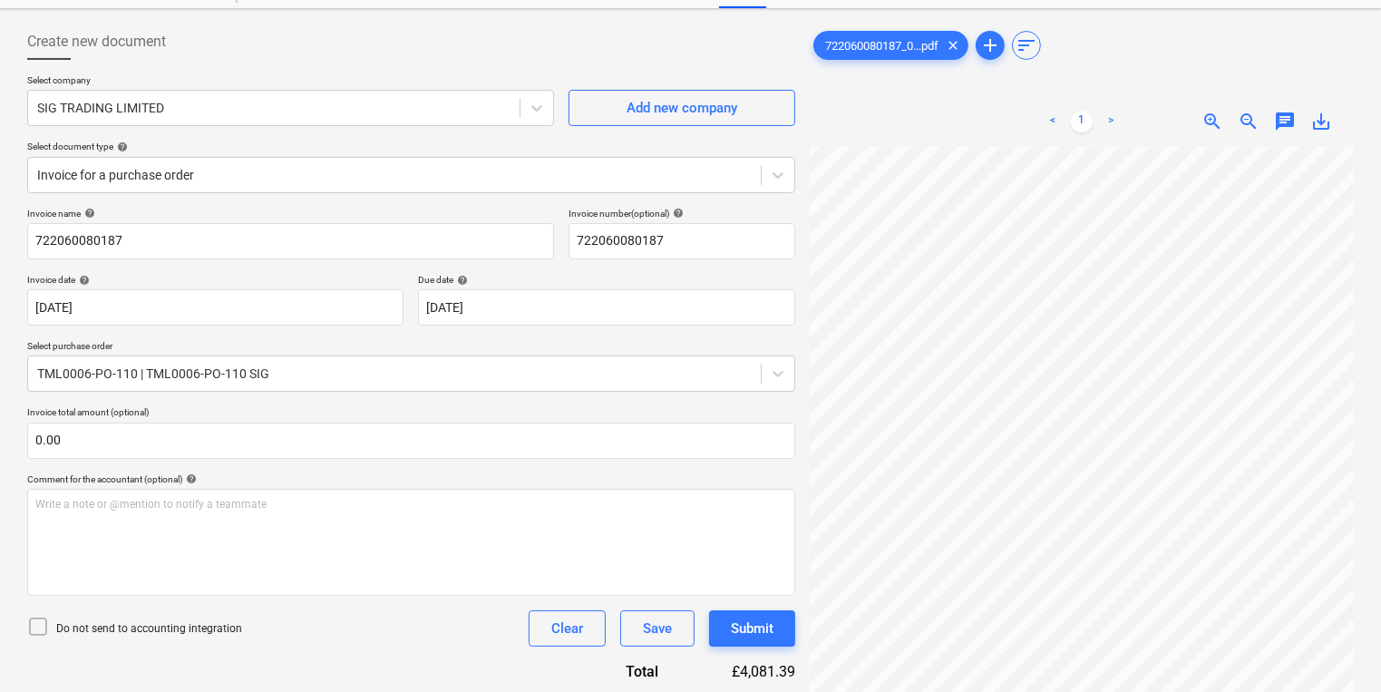
scroll to position [0, 0]
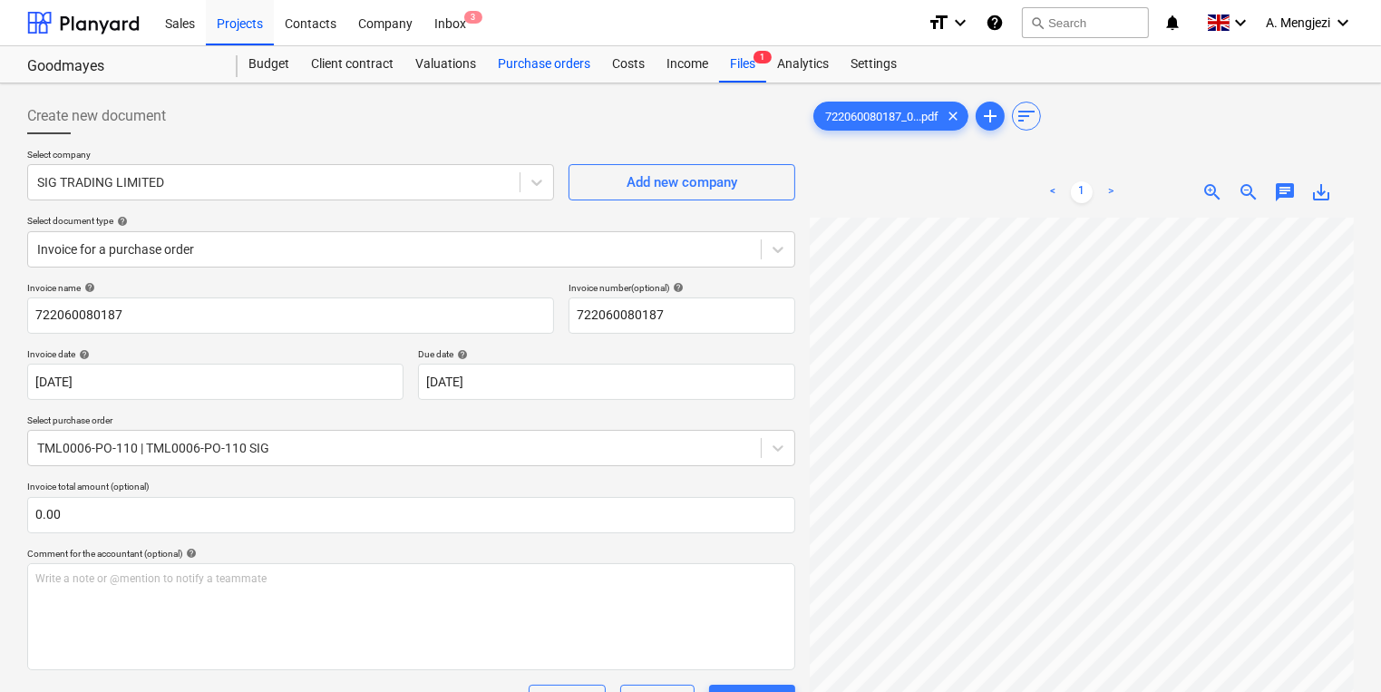
click at [537, 63] on div "Purchase orders" at bounding box center [544, 64] width 114 height 36
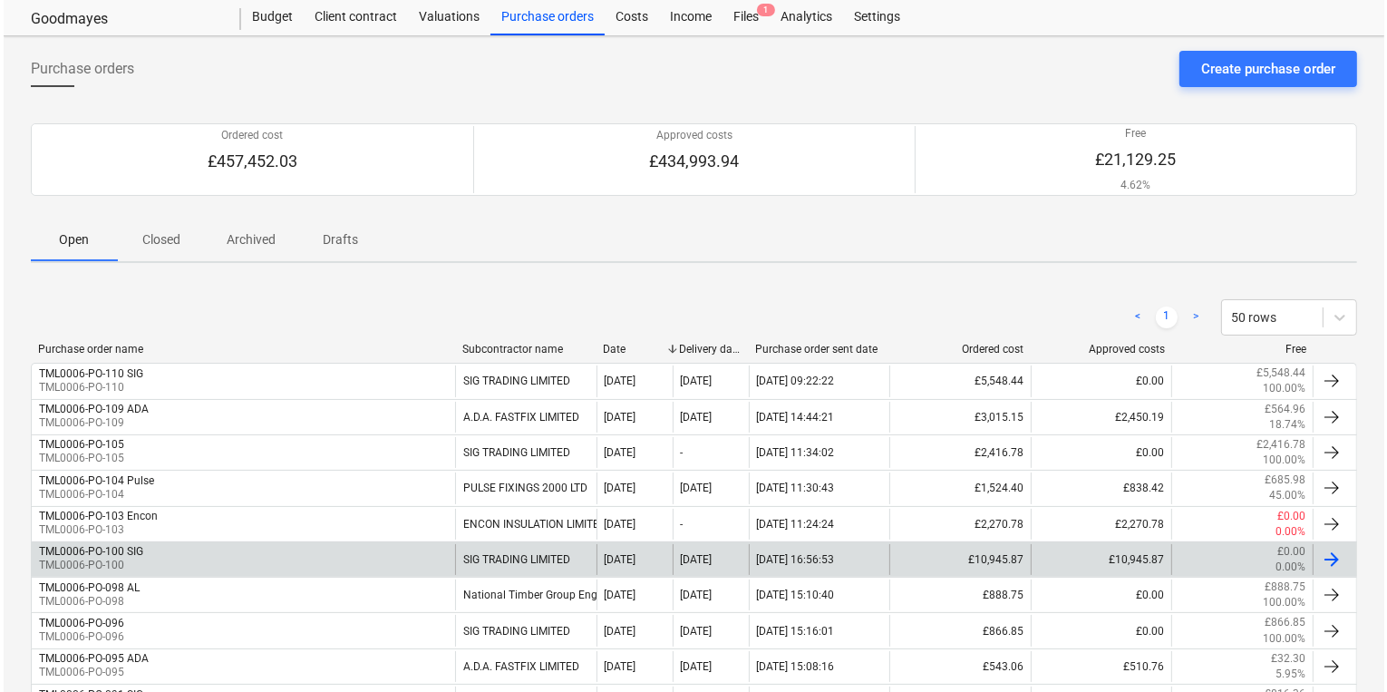
scroll to position [73, 0]
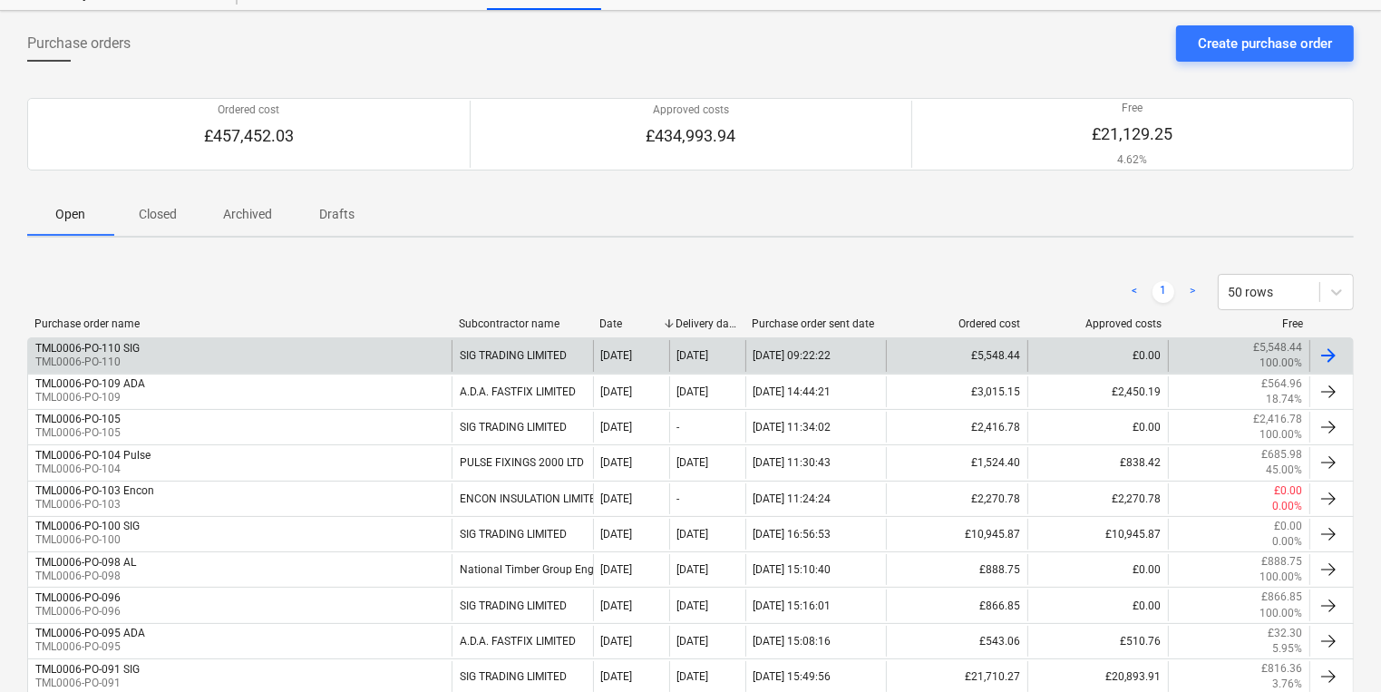
click at [204, 348] on div "TML0006-PO-110 SIG TML0006-PO-110" at bounding box center [239, 355] width 423 height 31
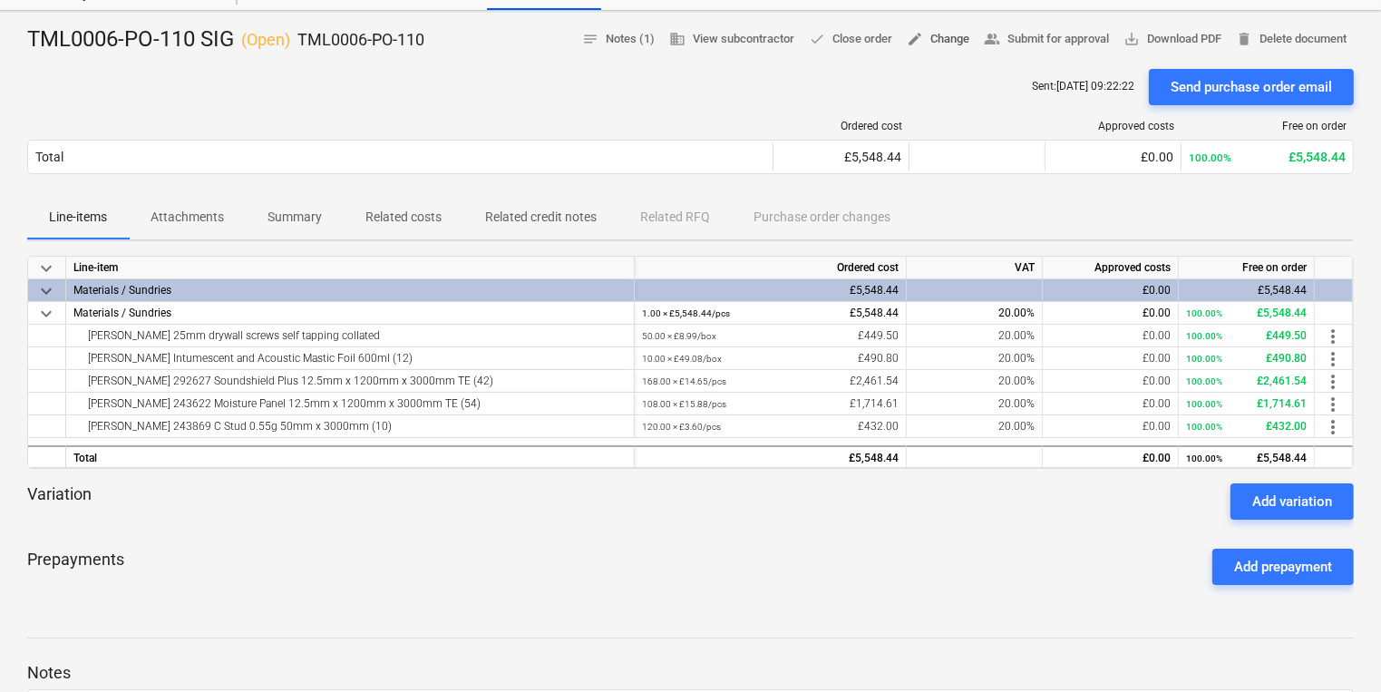
click at [927, 40] on span "edit Change" at bounding box center [938, 39] width 63 height 21
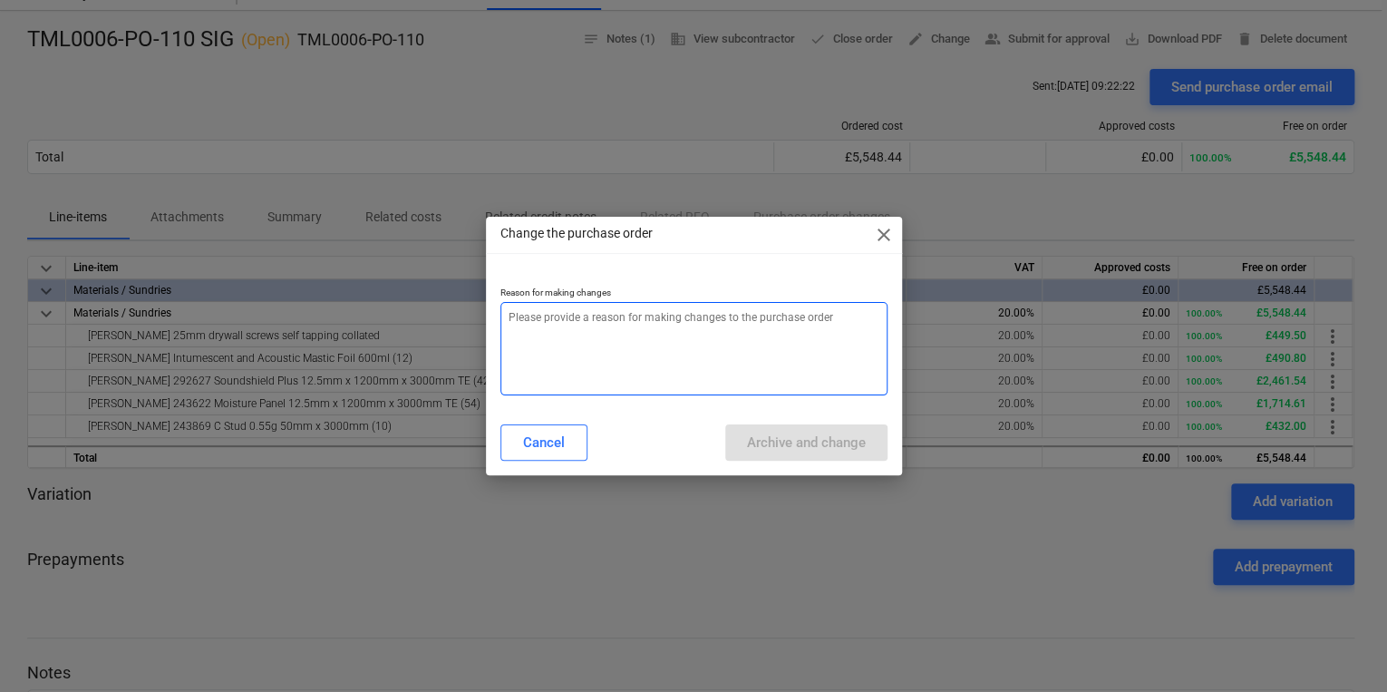
click at [696, 338] on textarea at bounding box center [693, 348] width 387 height 93
type textarea "x"
type textarea "p"
type textarea "x"
type textarea "pr"
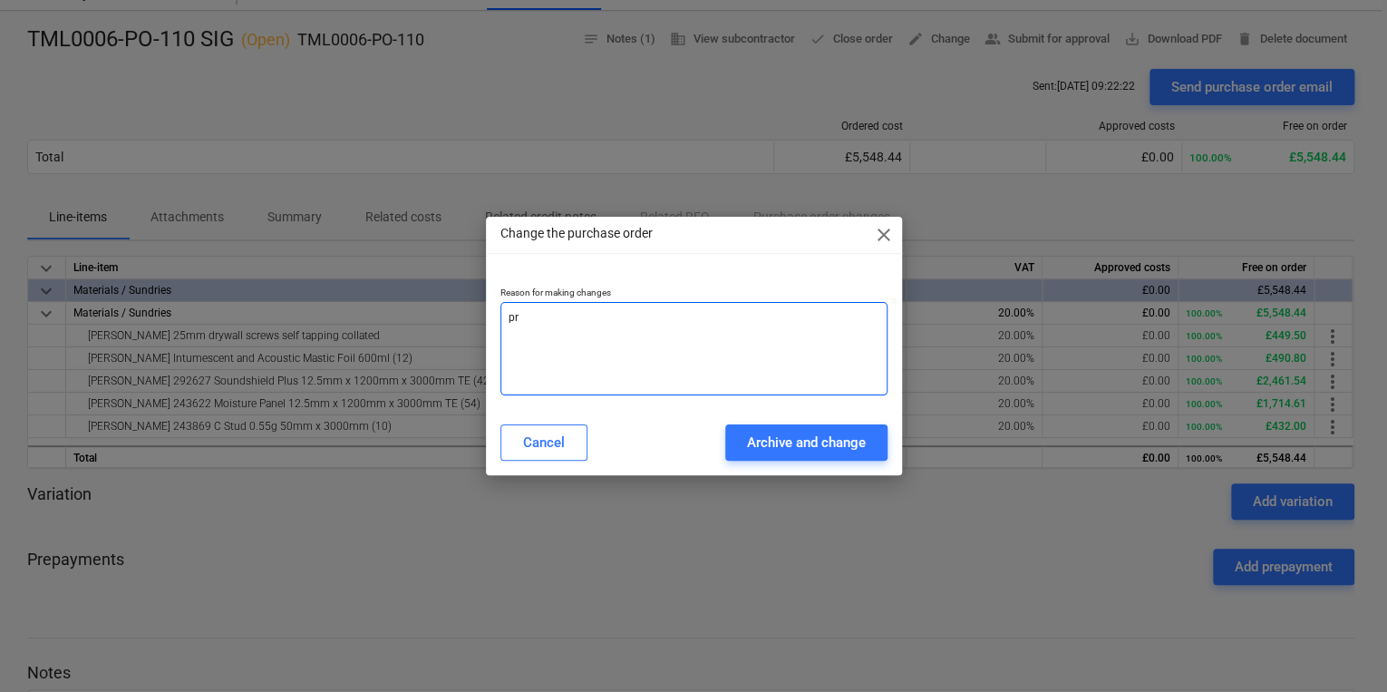
type textarea "x"
type textarea "pri"
type textarea "x"
type textarea "pric"
type textarea "x"
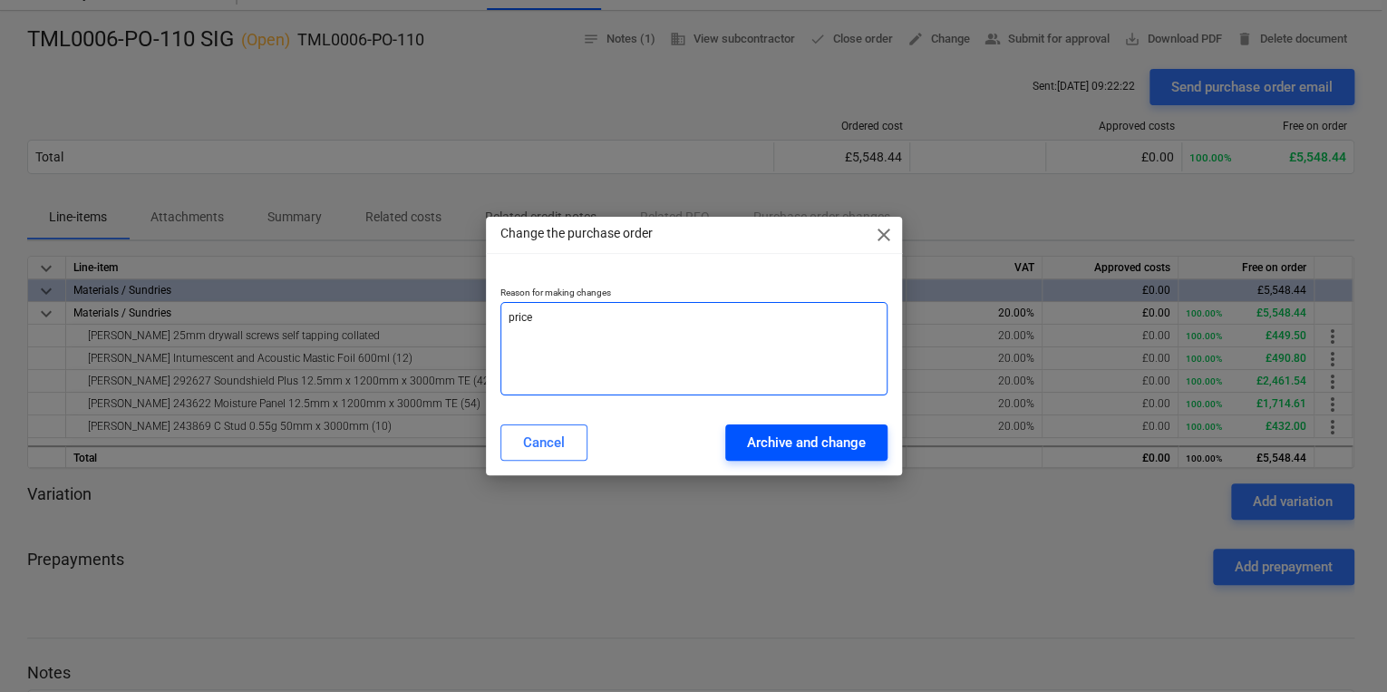
type textarea "price"
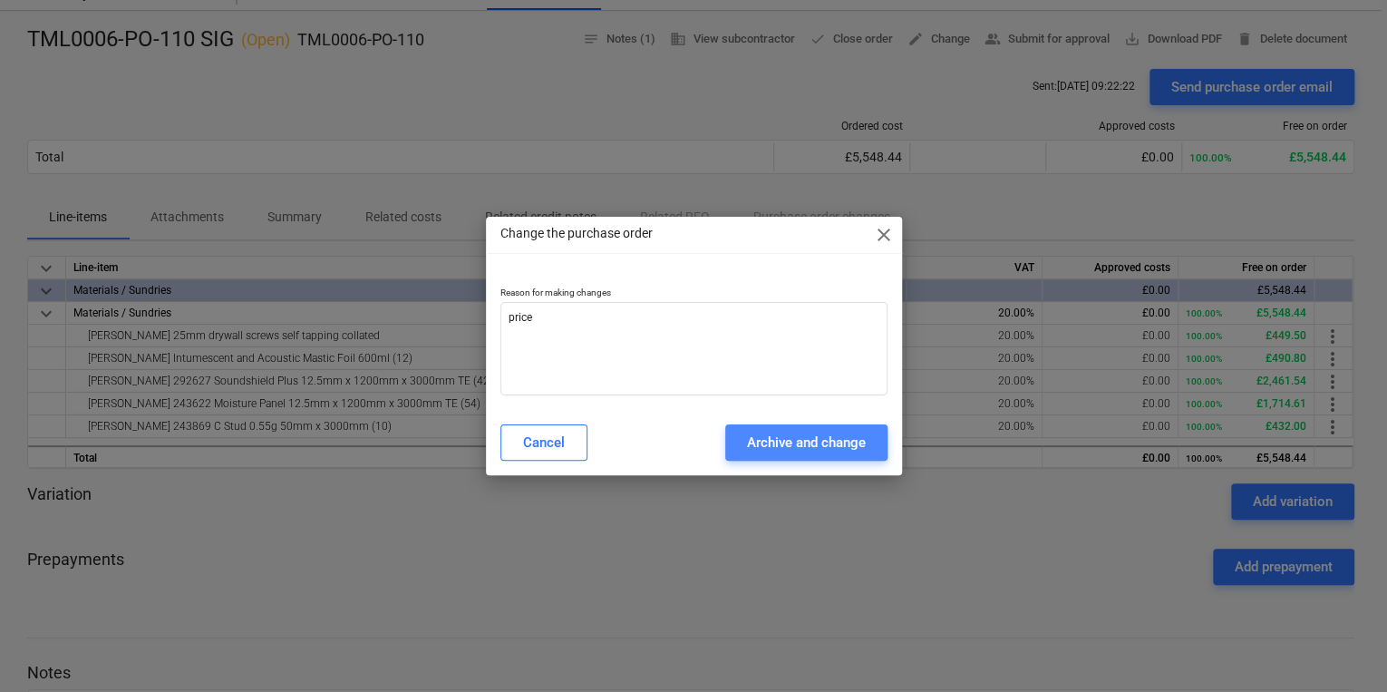
click at [768, 442] on div "Archive and change" at bounding box center [806, 443] width 119 height 24
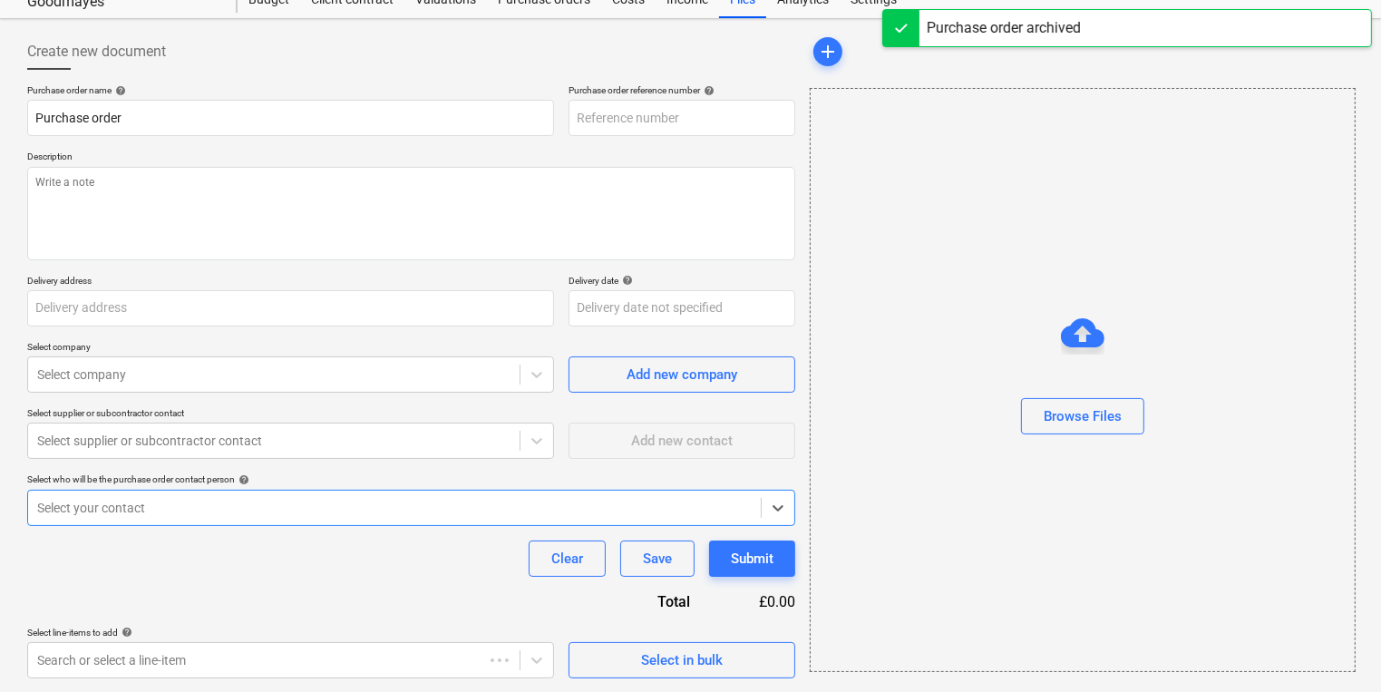
type textarea "x"
type input "TML0006-PO-110 SIG"
type input "TML0006-PO-110"
type textarea "Site contact Daniel 07427 641453"
type input "Fairview Estates, Former Homebase, 708 - 720 High Road, Goodmayes, IG3 8RS"
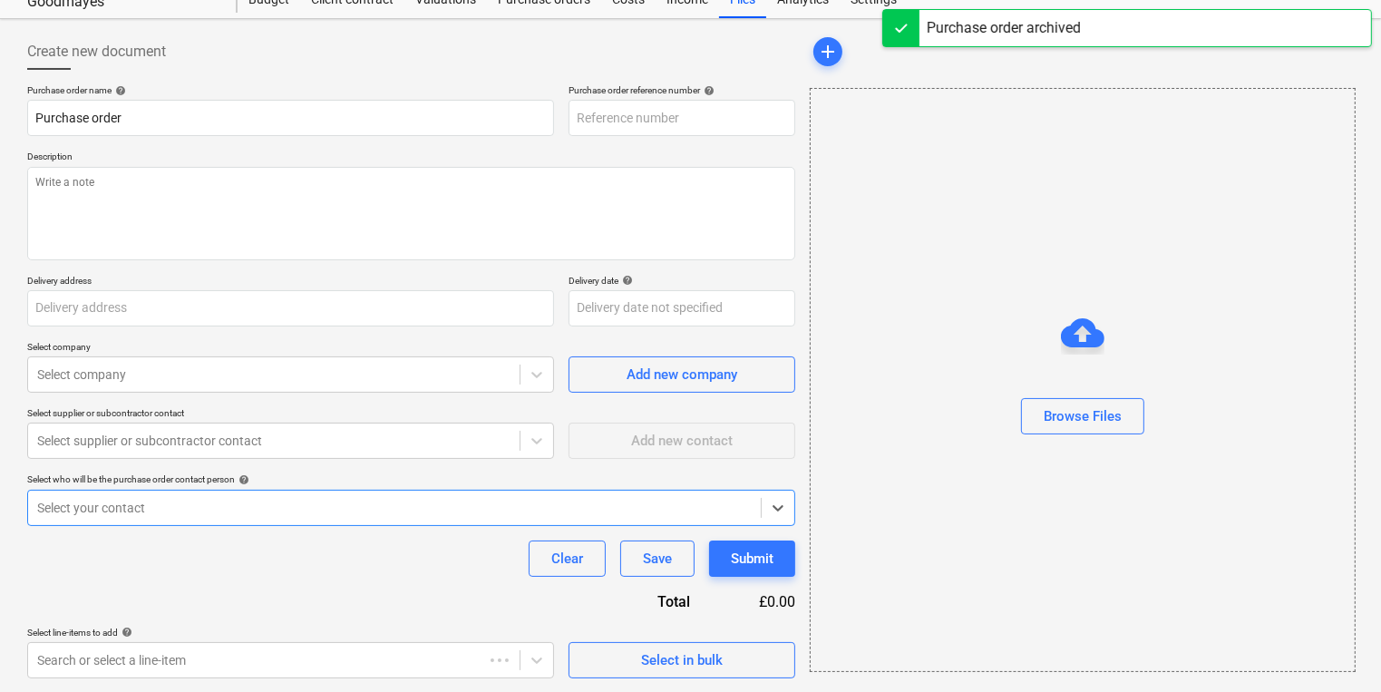
type input "[DATE]"
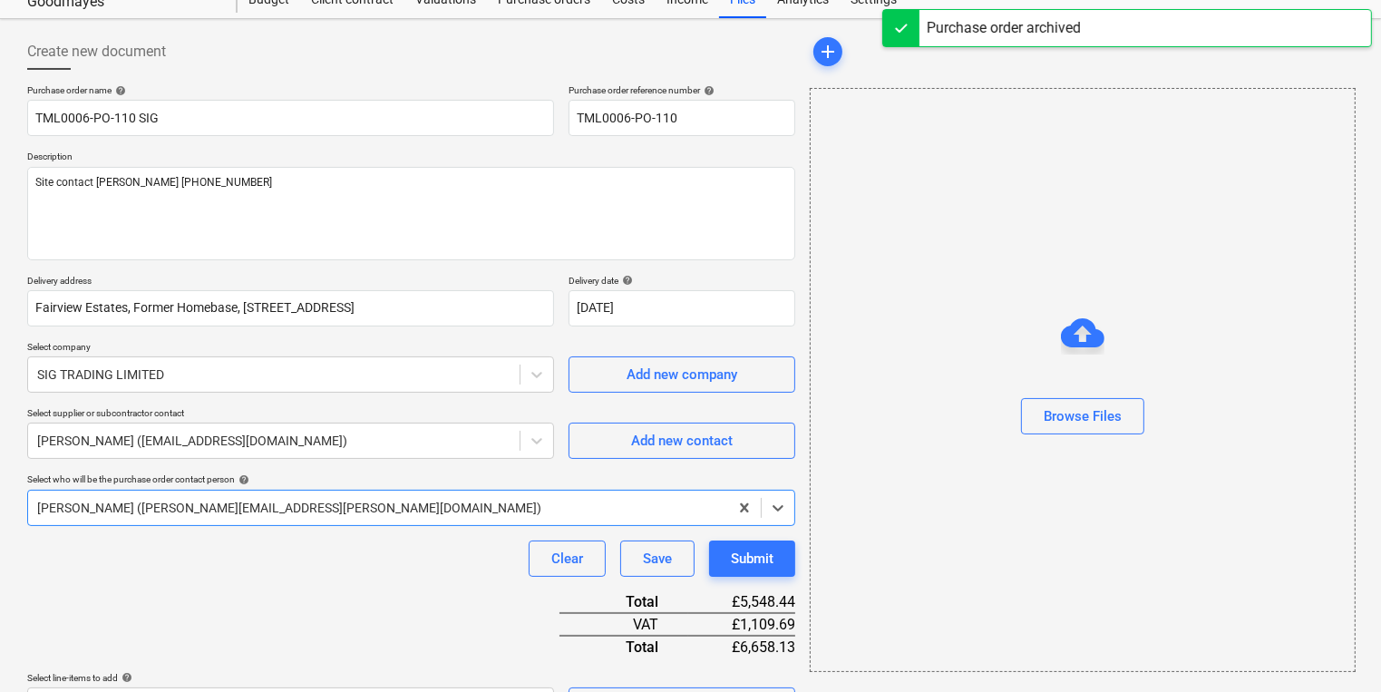
type textarea "x"
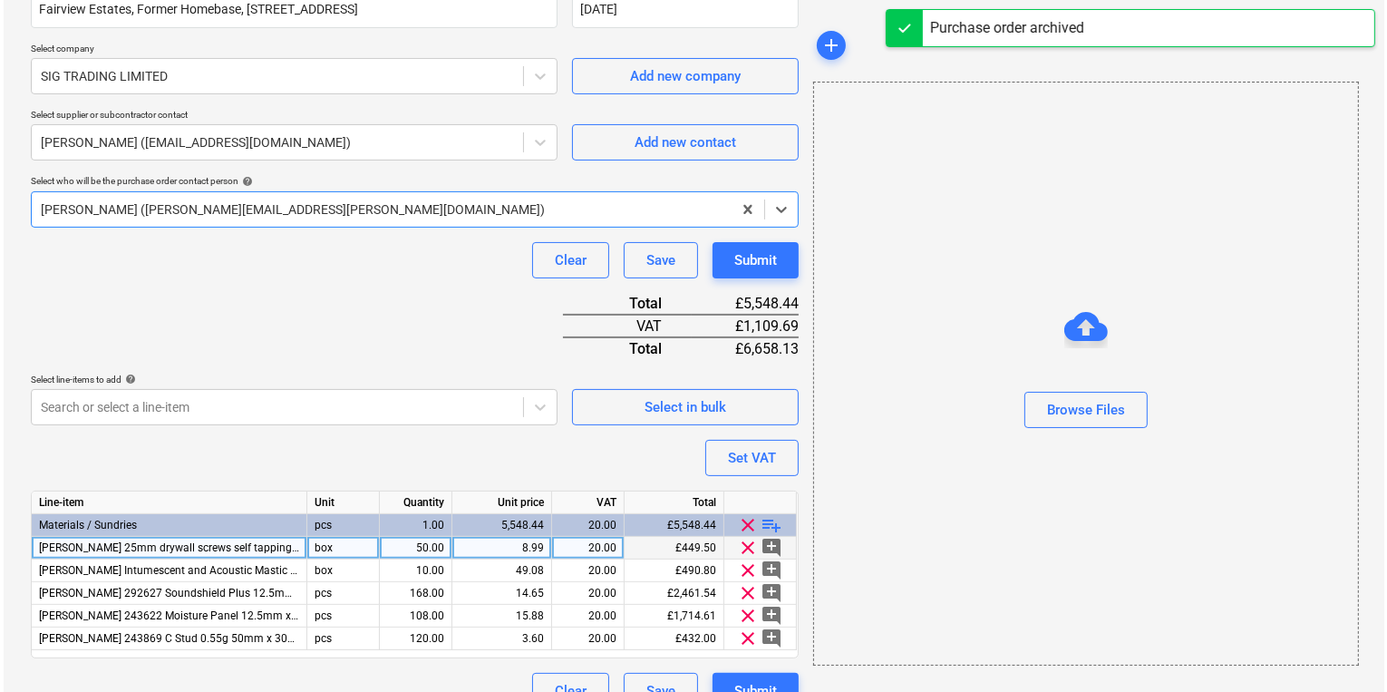
scroll to position [393, 0]
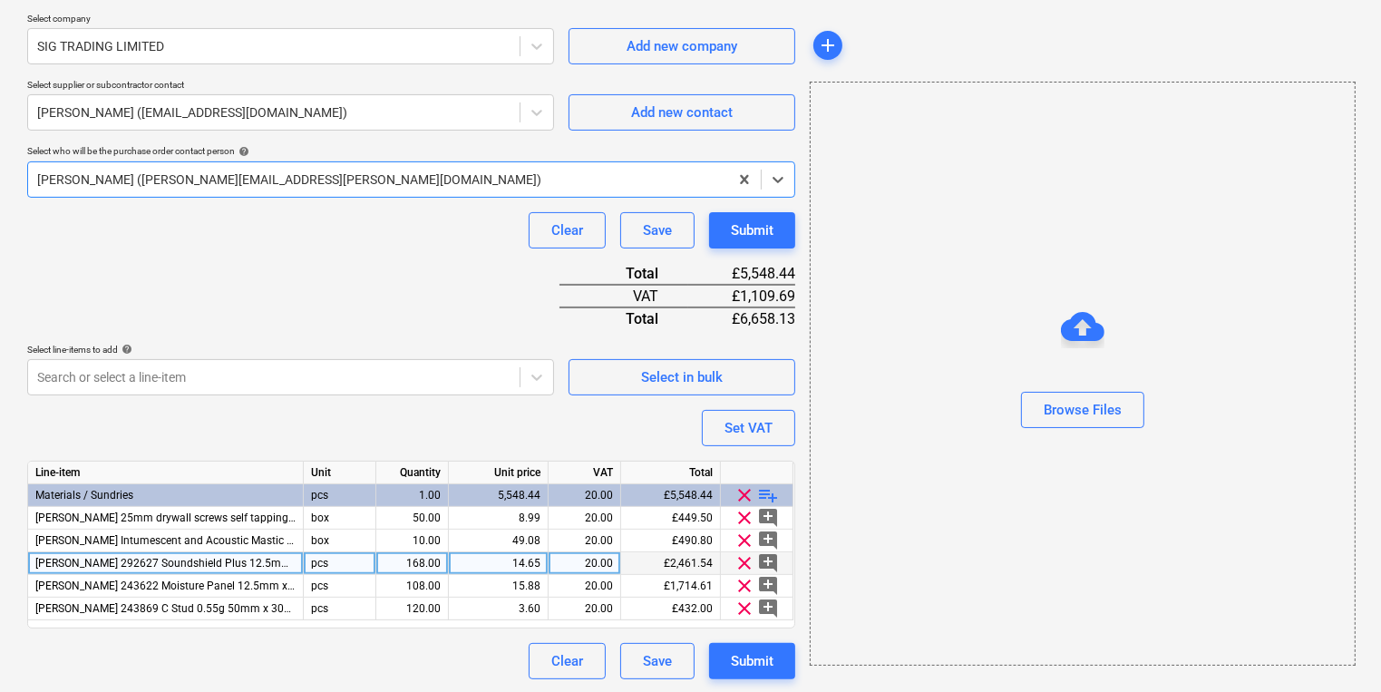
click at [487, 565] on div "14.65" at bounding box center [498, 563] width 84 height 23
type input "14.6524"
type textarea "x"
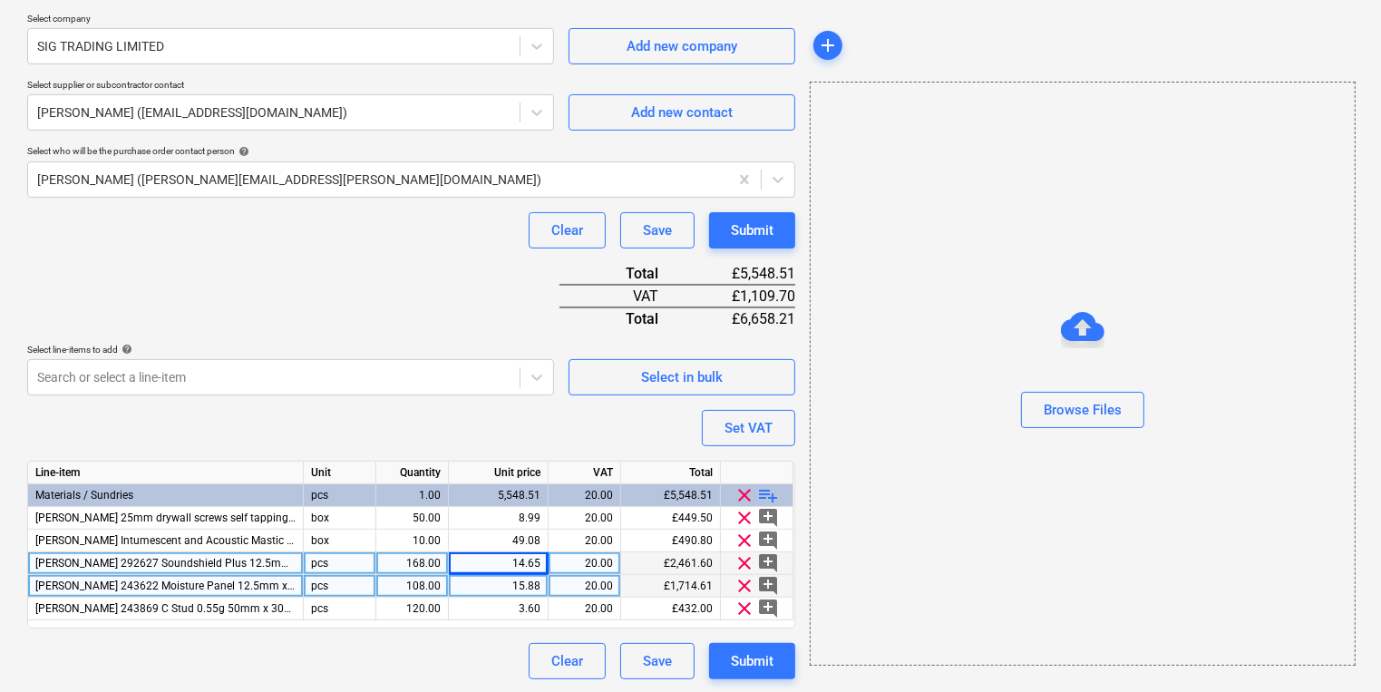
click at [463, 581] on div "15.88" at bounding box center [498, 586] width 84 height 23
type input "15.8782"
type textarea "x"
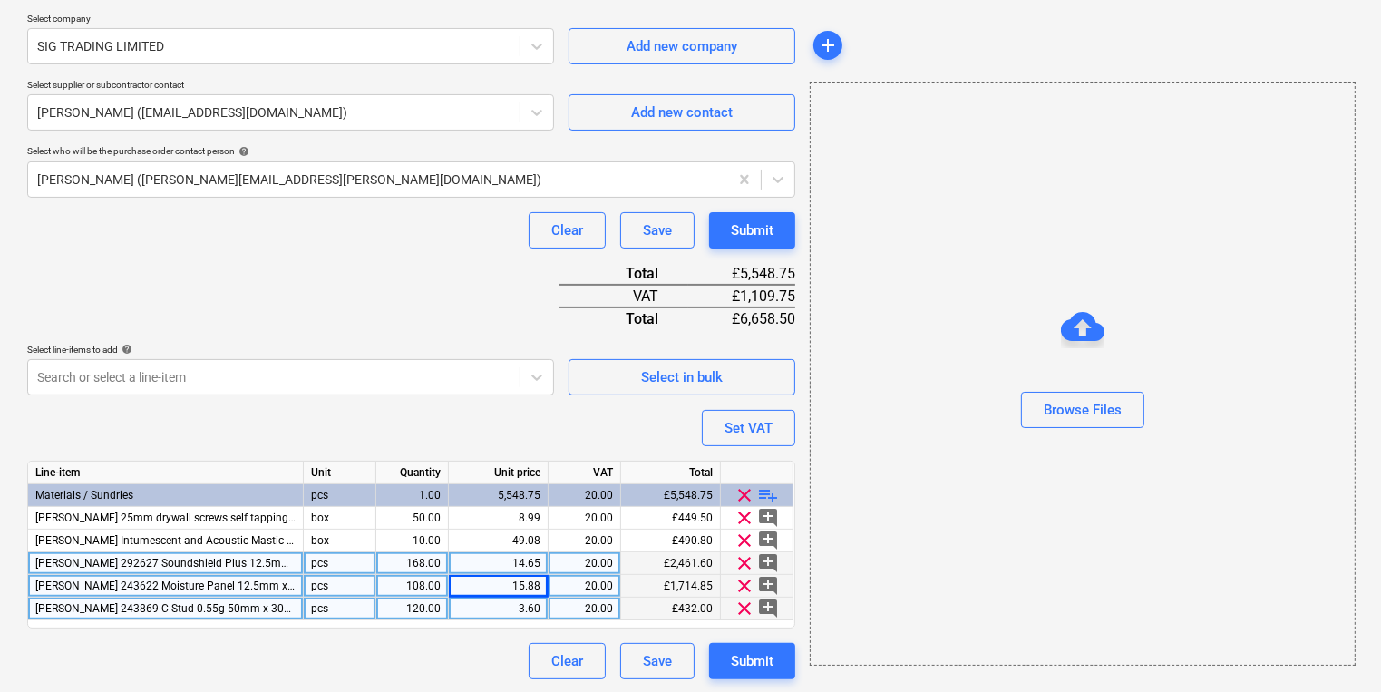
click at [504, 609] on div "3.60" at bounding box center [498, 608] width 84 height 23
type input "3.29975"
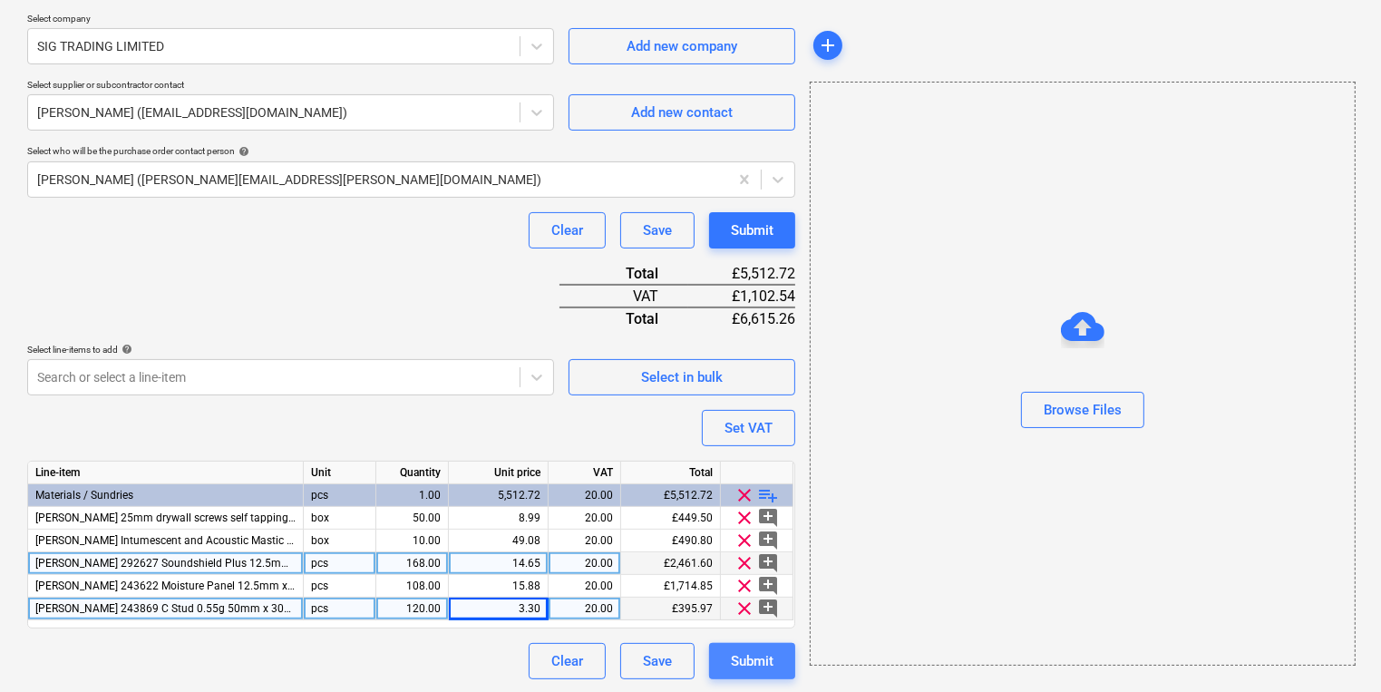
click at [753, 660] on div "Submit" at bounding box center [752, 661] width 43 height 24
type textarea "x"
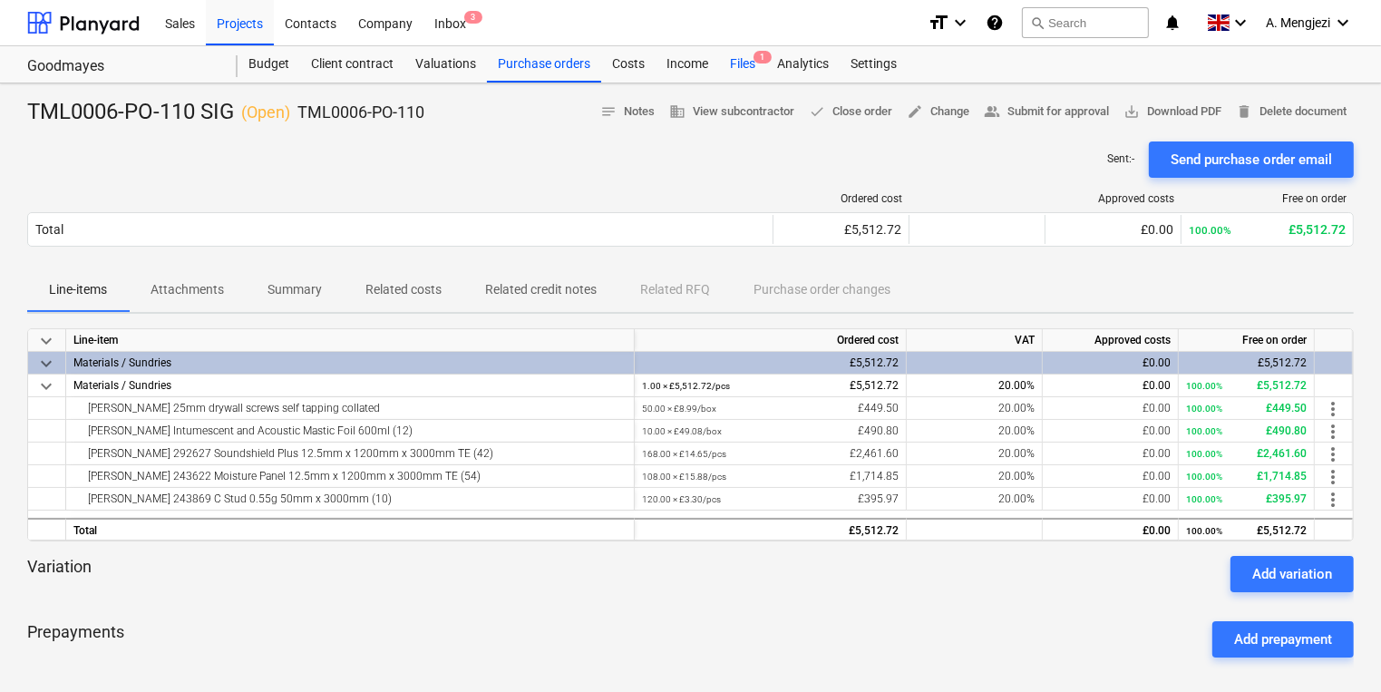
click at [737, 72] on div "Files 1" at bounding box center [742, 64] width 47 height 36
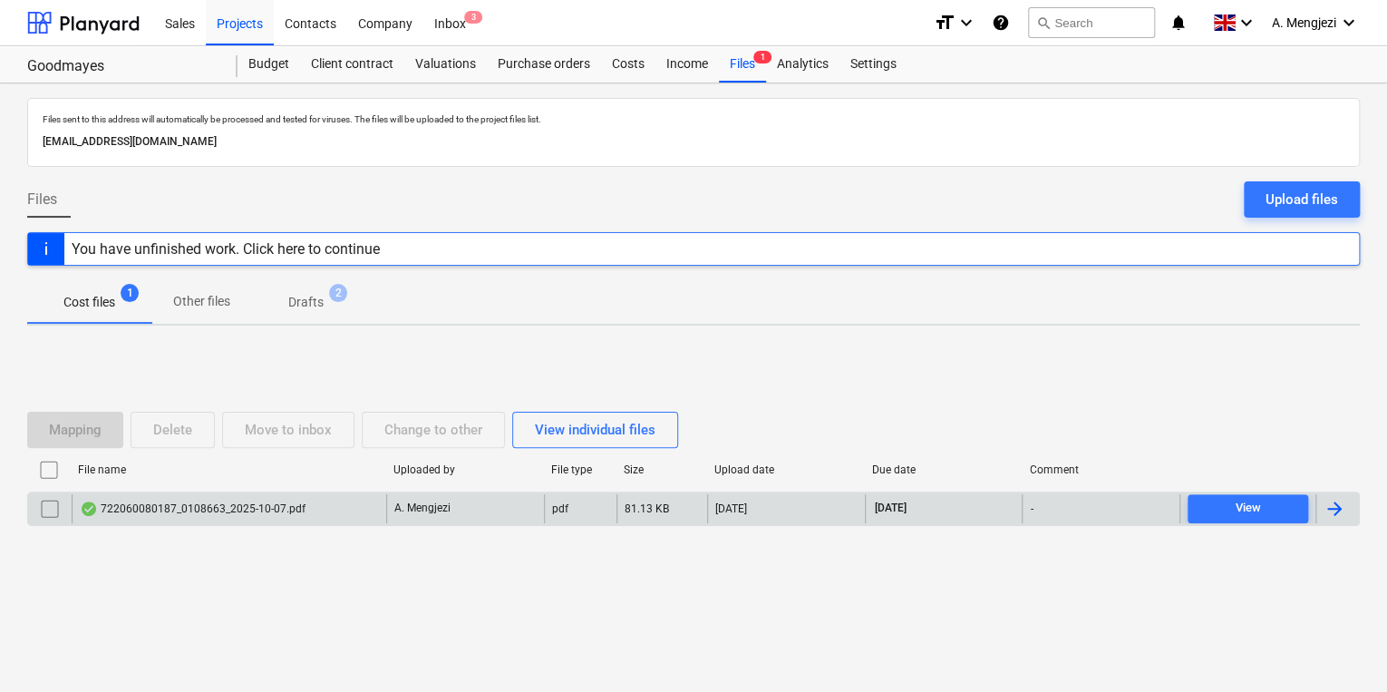
click at [325, 506] on div "722060080187_0108663_2025-10-07.pdf" at bounding box center [229, 508] width 315 height 29
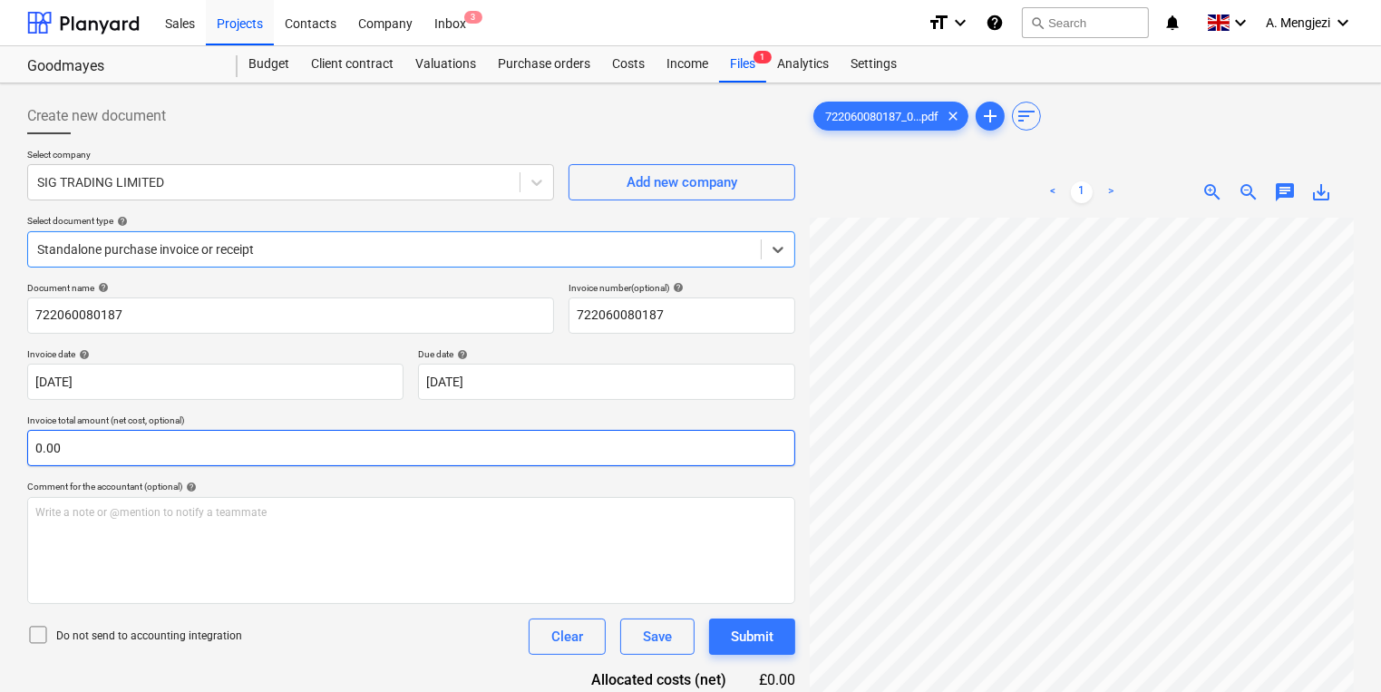
scroll to position [290, 0]
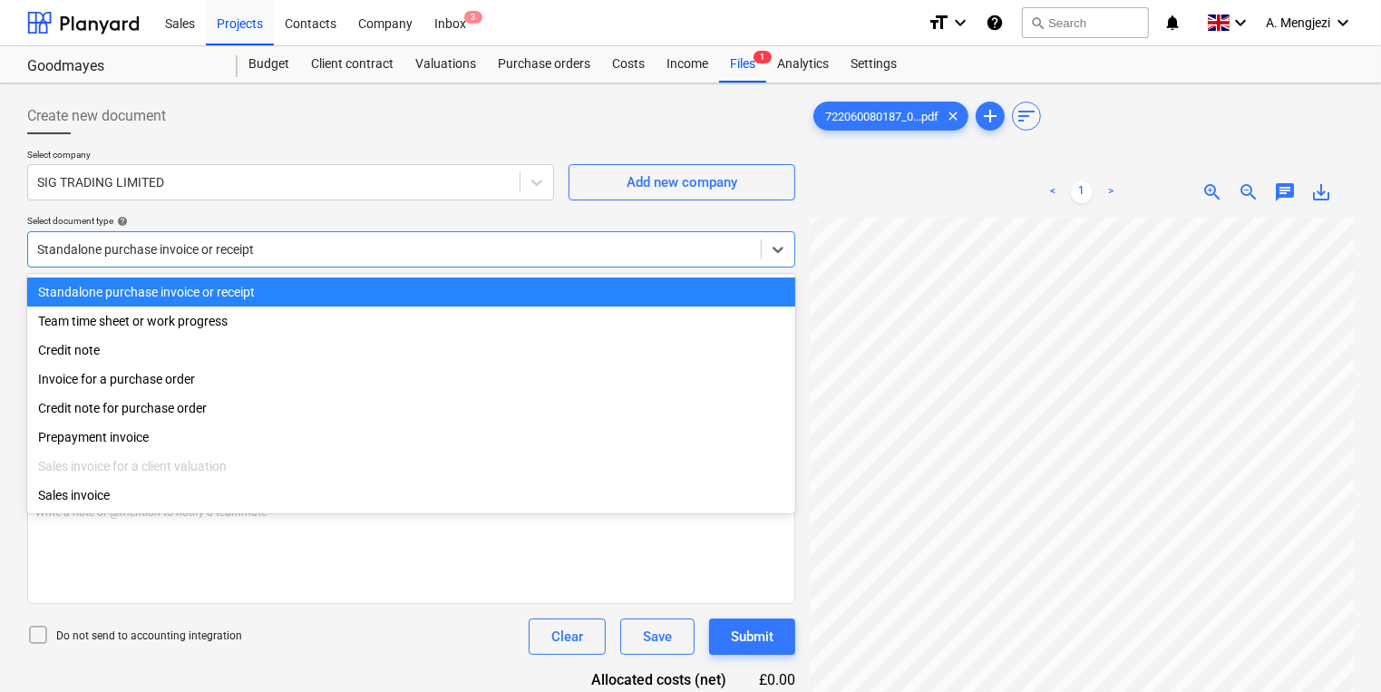
click at [240, 253] on div at bounding box center [394, 249] width 714 height 18
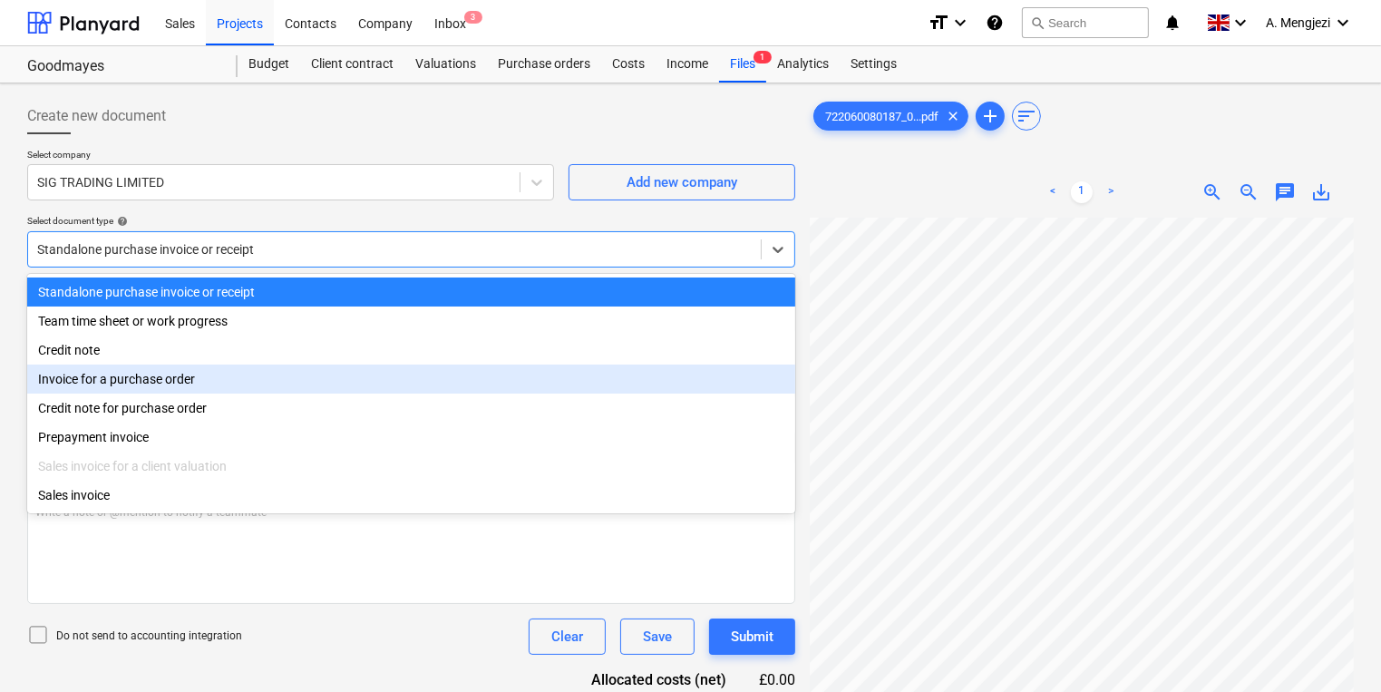
click at [253, 378] on div "Invoice for a purchase order" at bounding box center [411, 378] width 768 height 29
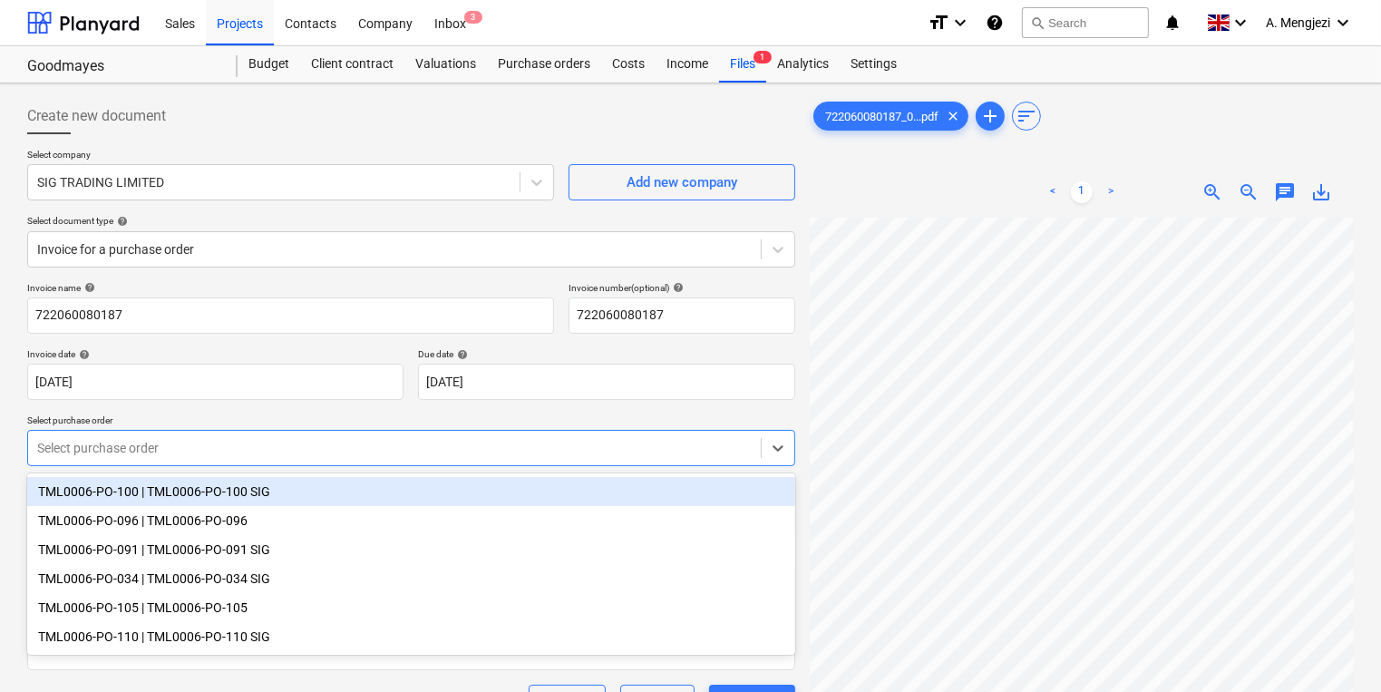
click at [278, 457] on div at bounding box center [394, 448] width 714 height 18
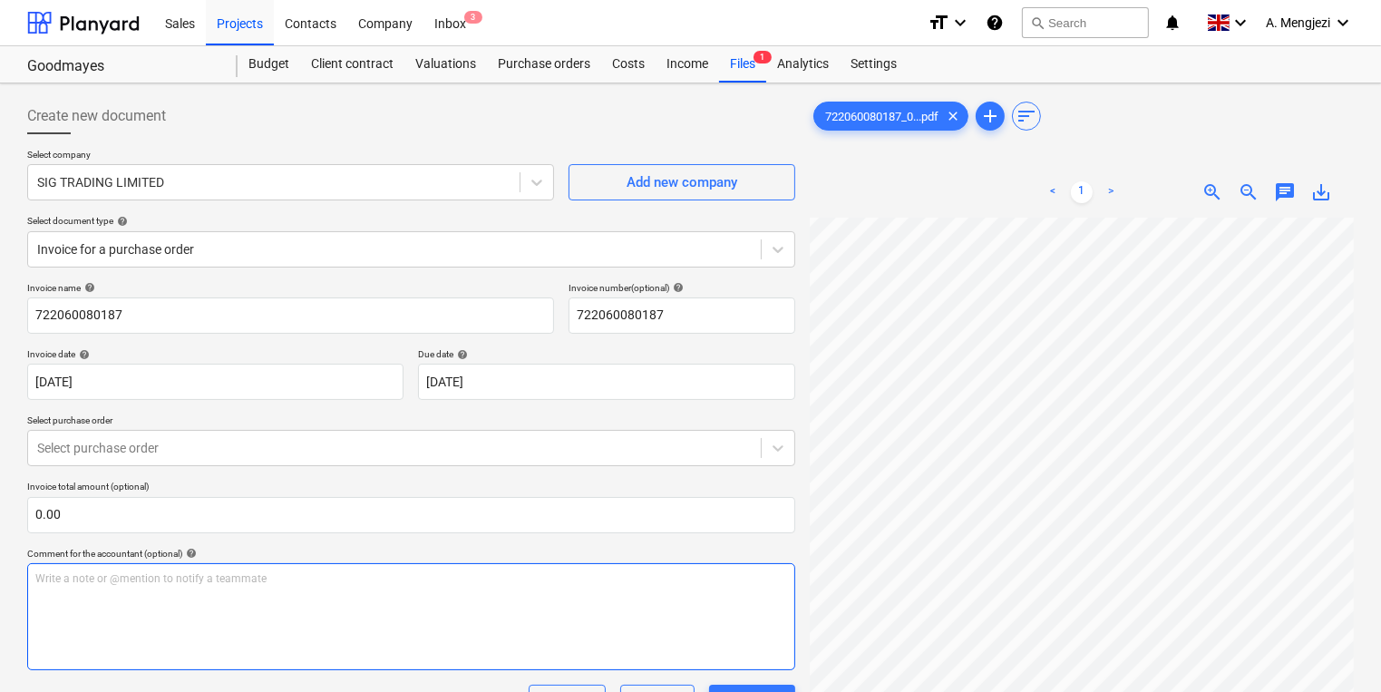
click at [297, 662] on div "Write a note or @mention to notify a teammate ﻿" at bounding box center [411, 616] width 768 height 107
click at [337, 456] on div at bounding box center [394, 448] width 714 height 18
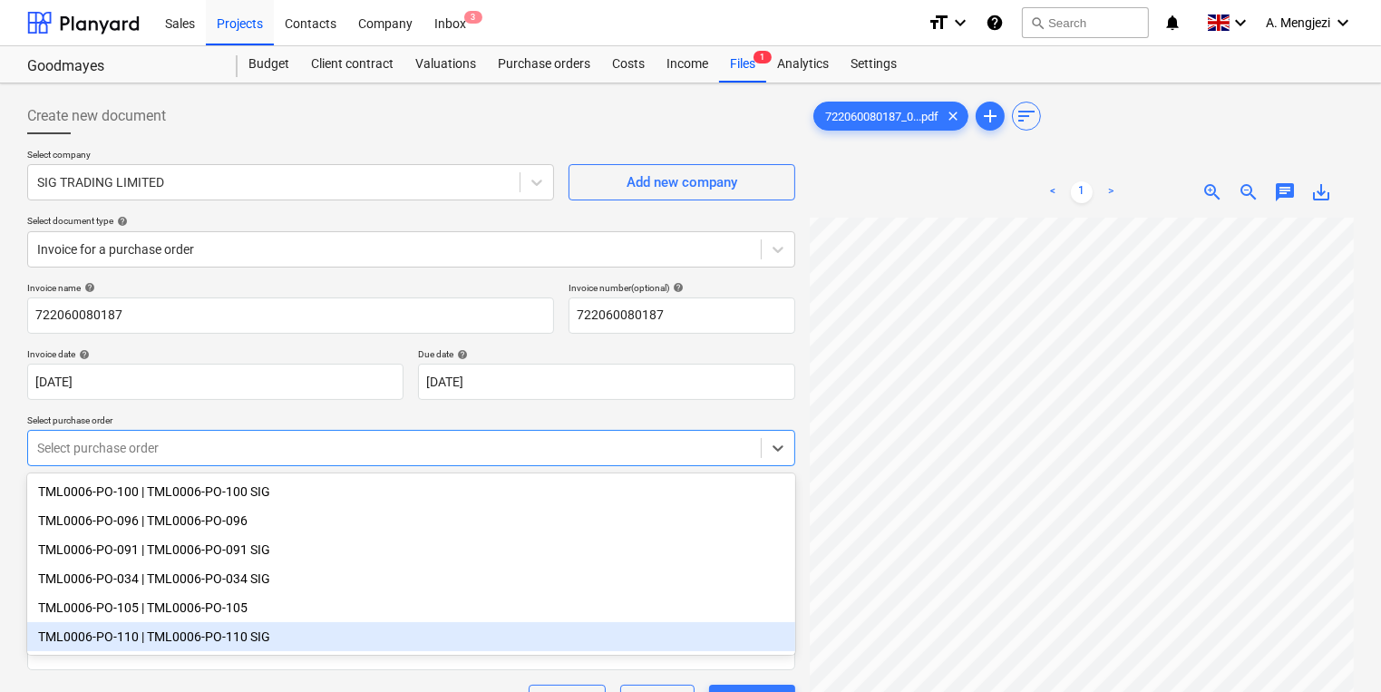
click at [305, 649] on div "TML0006-PO-110 | TML0006-PO-110 SIG" at bounding box center [411, 636] width 768 height 29
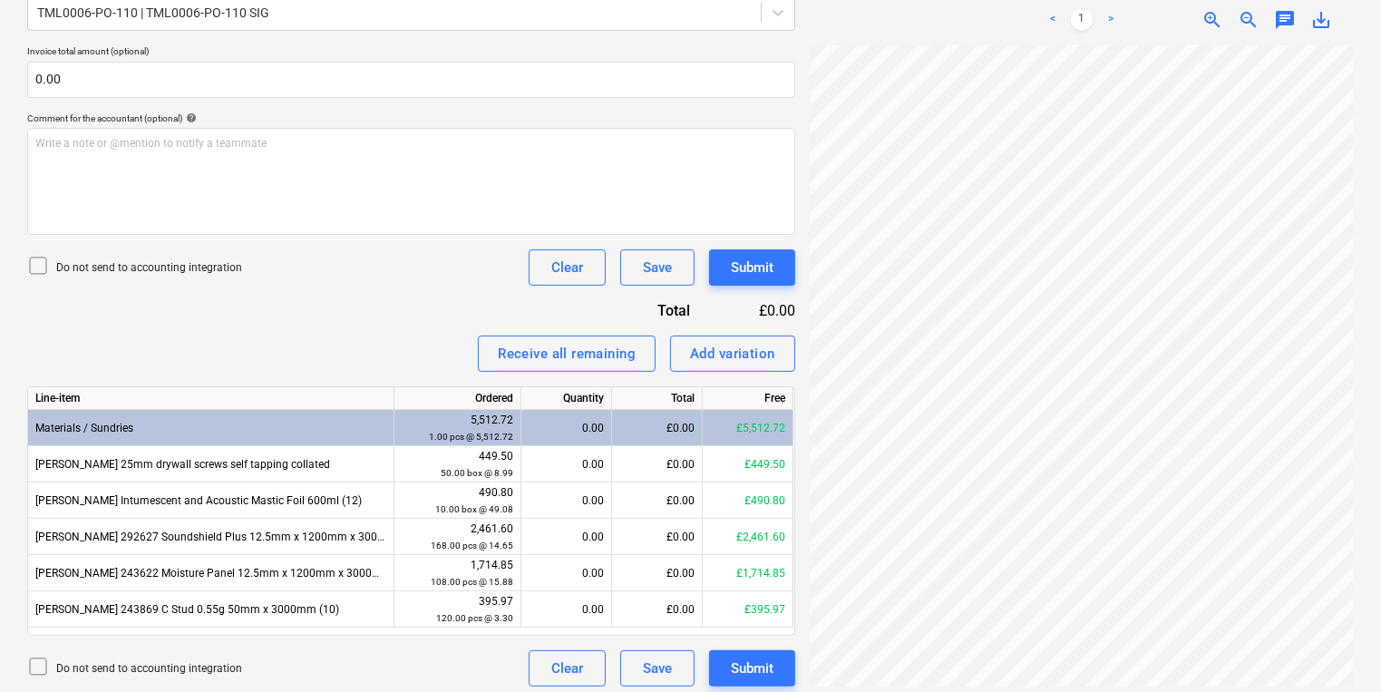
scroll to position [228, 275]
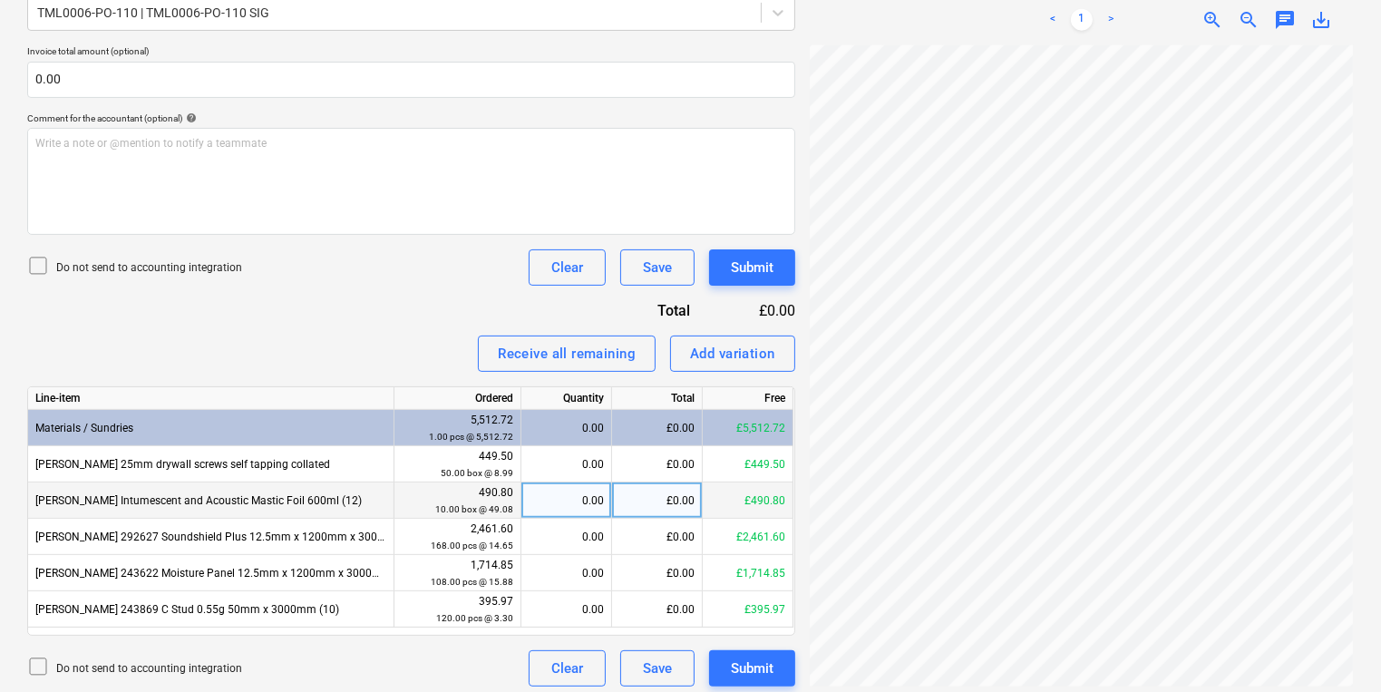
click at [766, 483] on div "Create new document Select company SIG TRADING LIMITED Add new company Select d…" at bounding box center [690, 174] width 1341 height 1038
click at [642, 508] on div "£0.00" at bounding box center [657, 500] width 91 height 36
type input "441.68"
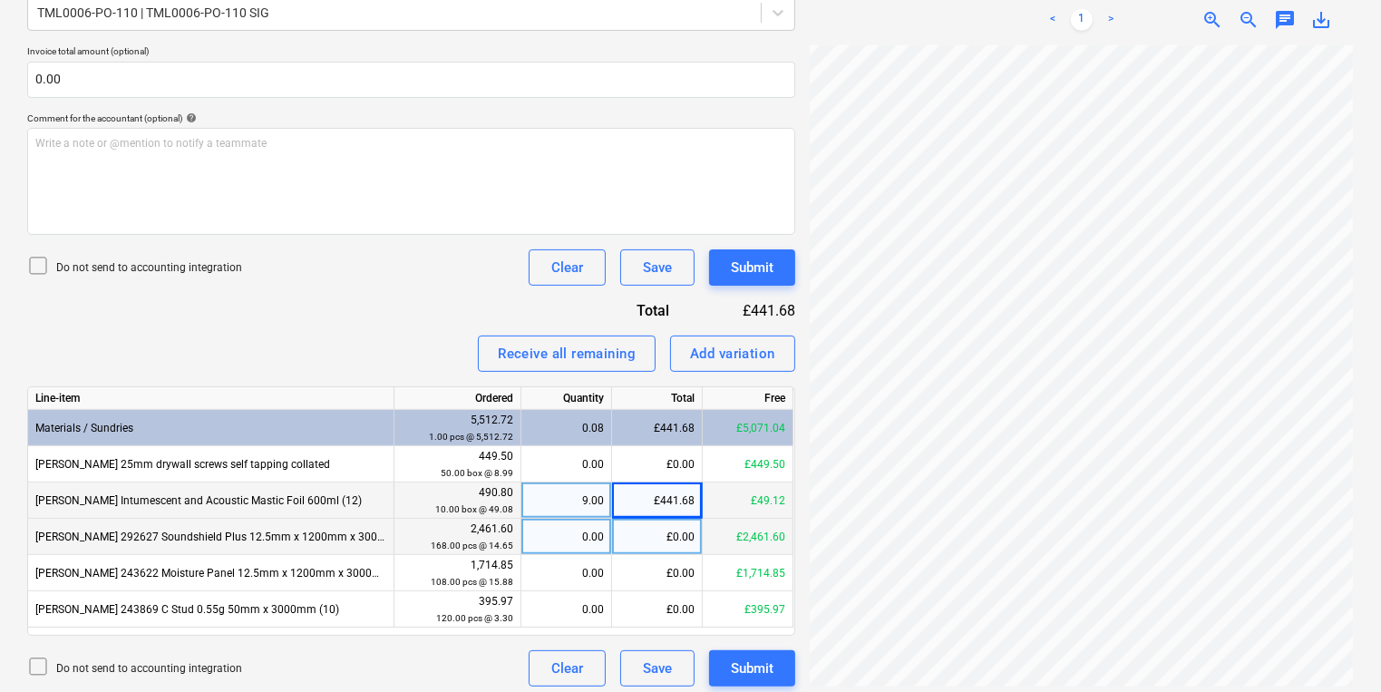
click at [761, 518] on div "Create new document Select company SIG TRADING LIMITED Add new company Select d…" at bounding box center [690, 174] width 1341 height 1038
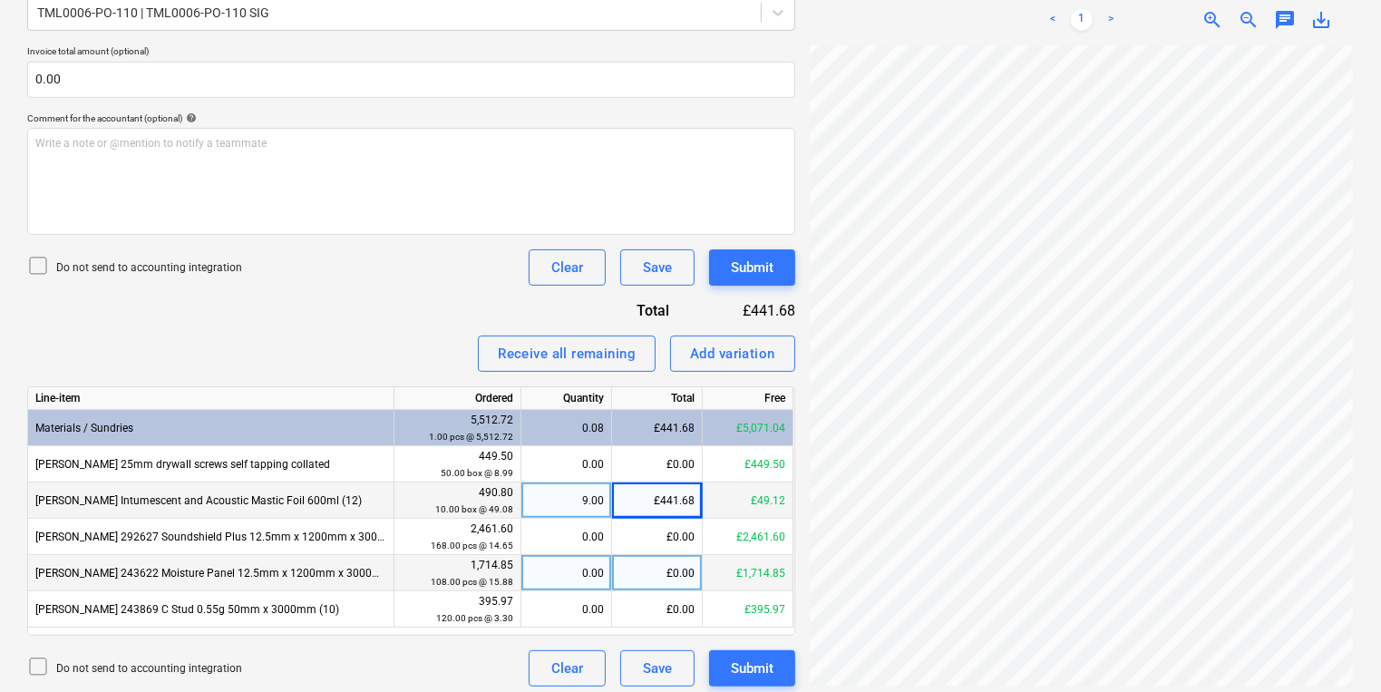
click at [595, 564] on div "0.00" at bounding box center [566, 573] width 75 height 36
click at [564, 567] on div "0.00" at bounding box center [566, 573] width 75 height 36
type input "47"
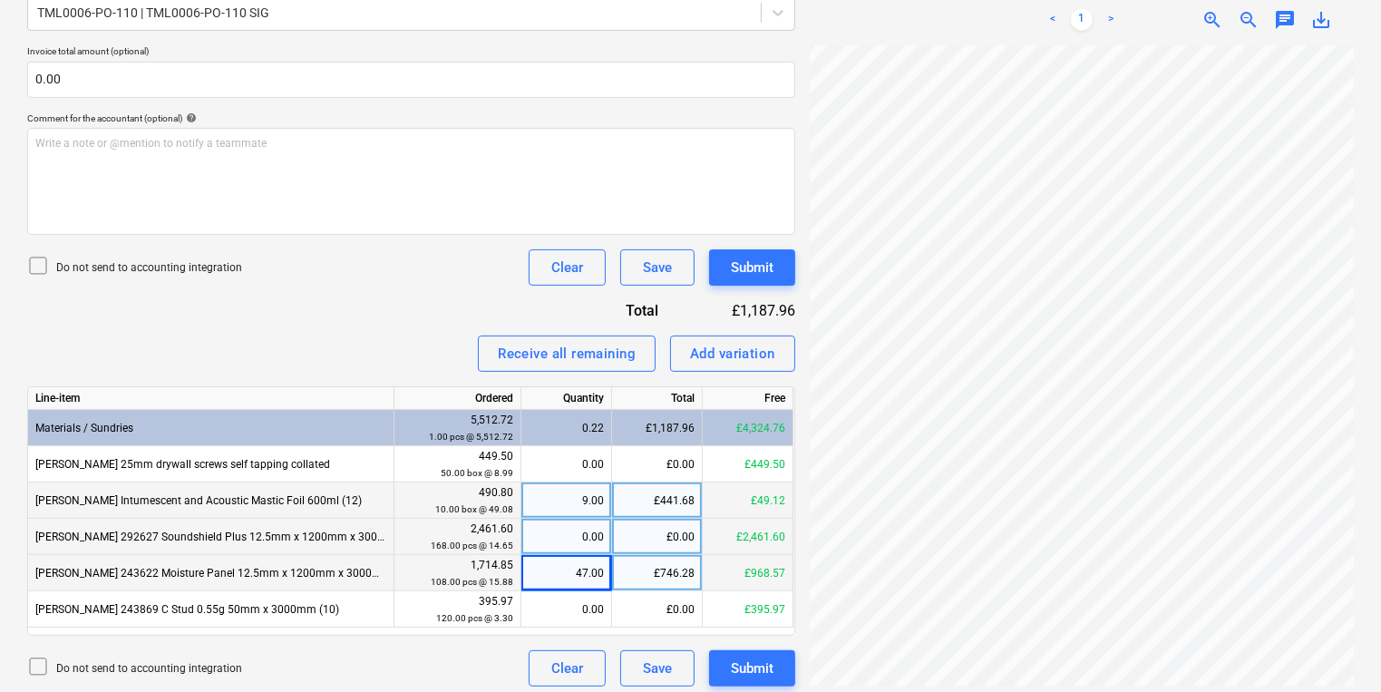
click at [537, 544] on div "0.00" at bounding box center [566, 537] width 75 height 36
type input "168"
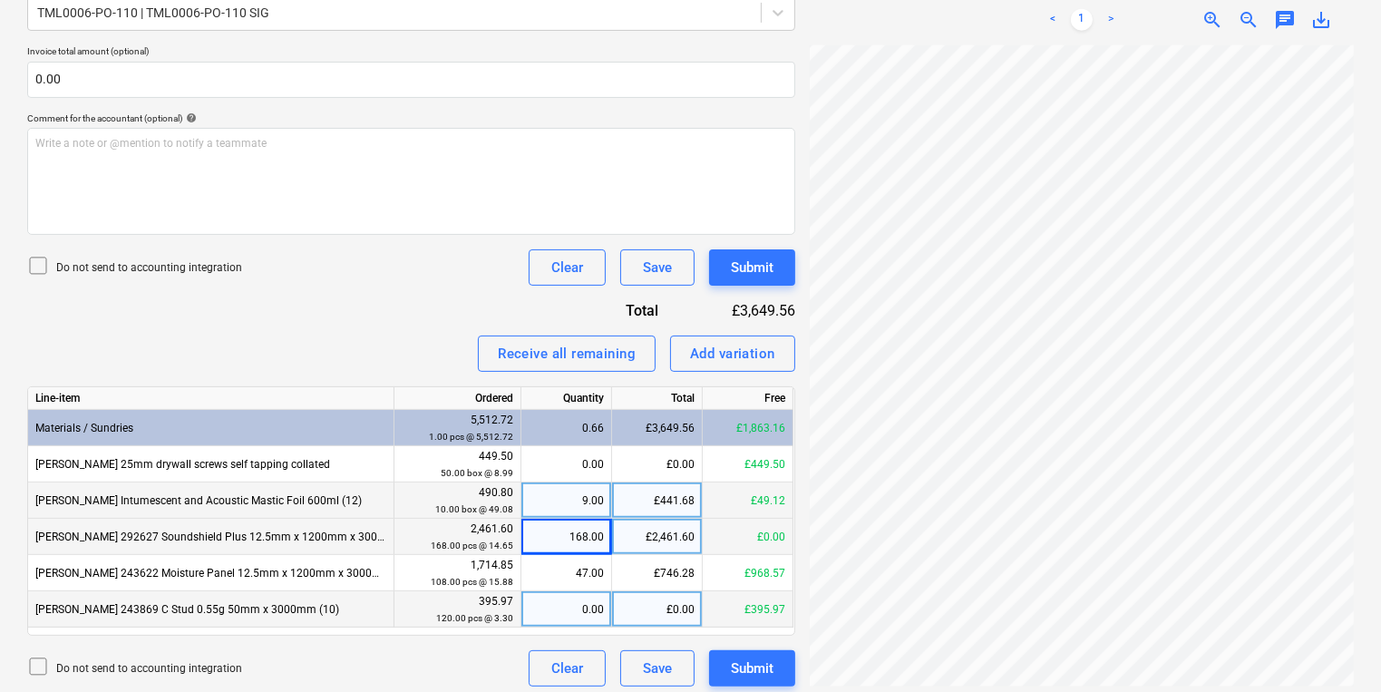
click at [615, 615] on div "£0.00" at bounding box center [657, 609] width 91 height 36
click at [588, 613] on div "0.00" at bounding box center [566, 609] width 75 height 36
type input "120"
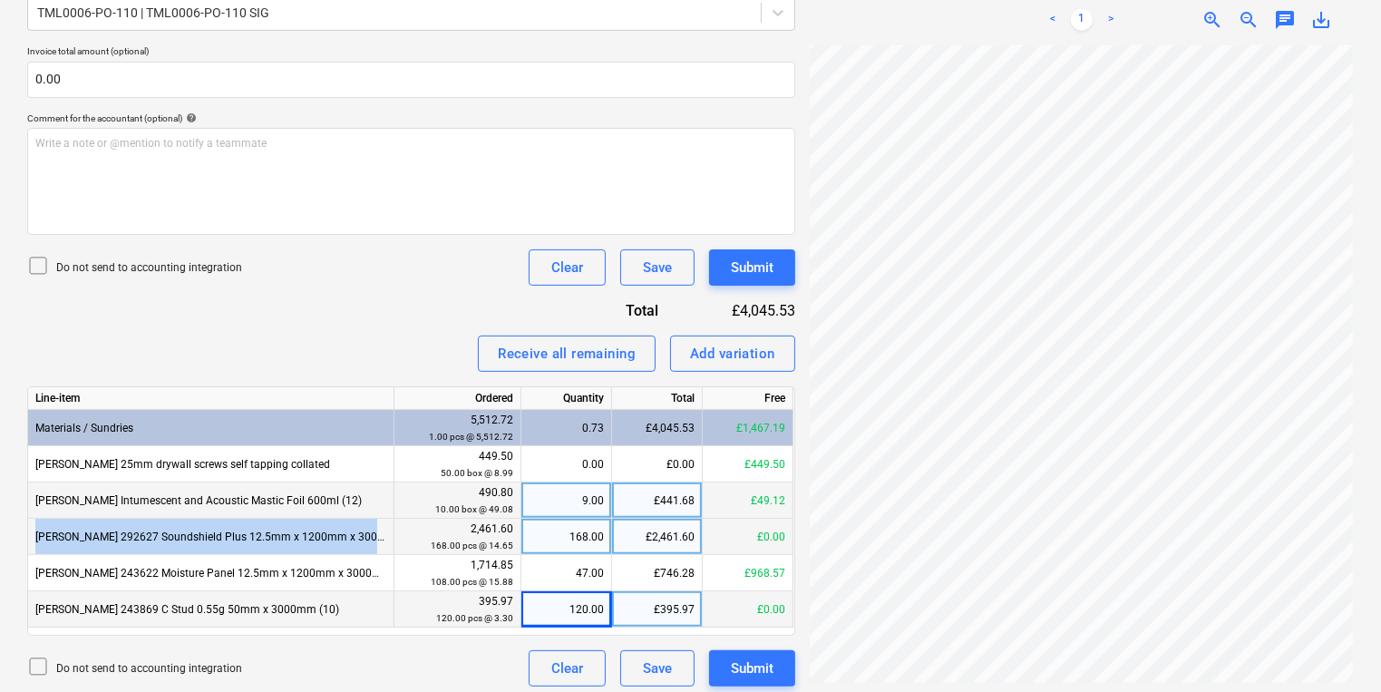
drag, startPoint x: 363, startPoint y: 538, endPoint x: 28, endPoint y: 536, distance: 334.6
click at [28, 536] on div "Knauf 292627 Soundshield Plus 12.5mm x 1200mm x 3000mm TE (42)" at bounding box center [211, 537] width 366 height 36
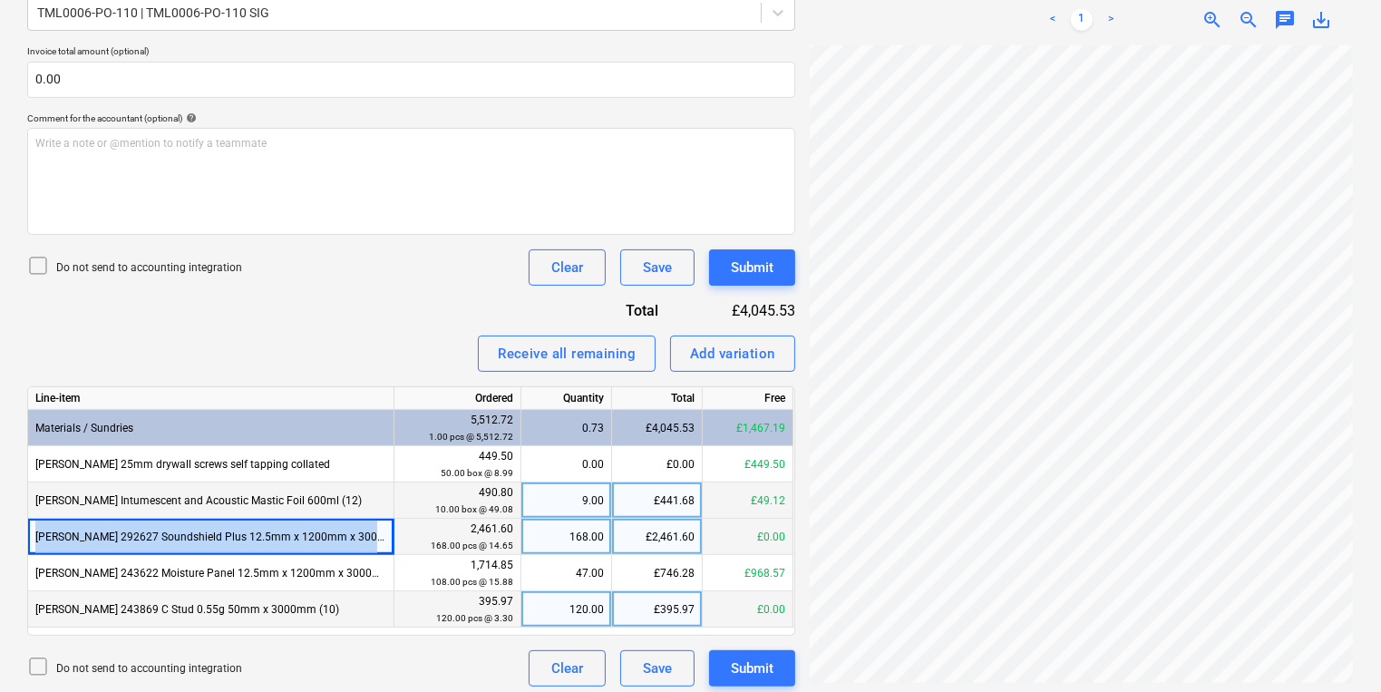
copy div "Knauf 292627 Soundshield Plus 12.5mm x 1200mm x 3000mm TE (42)"
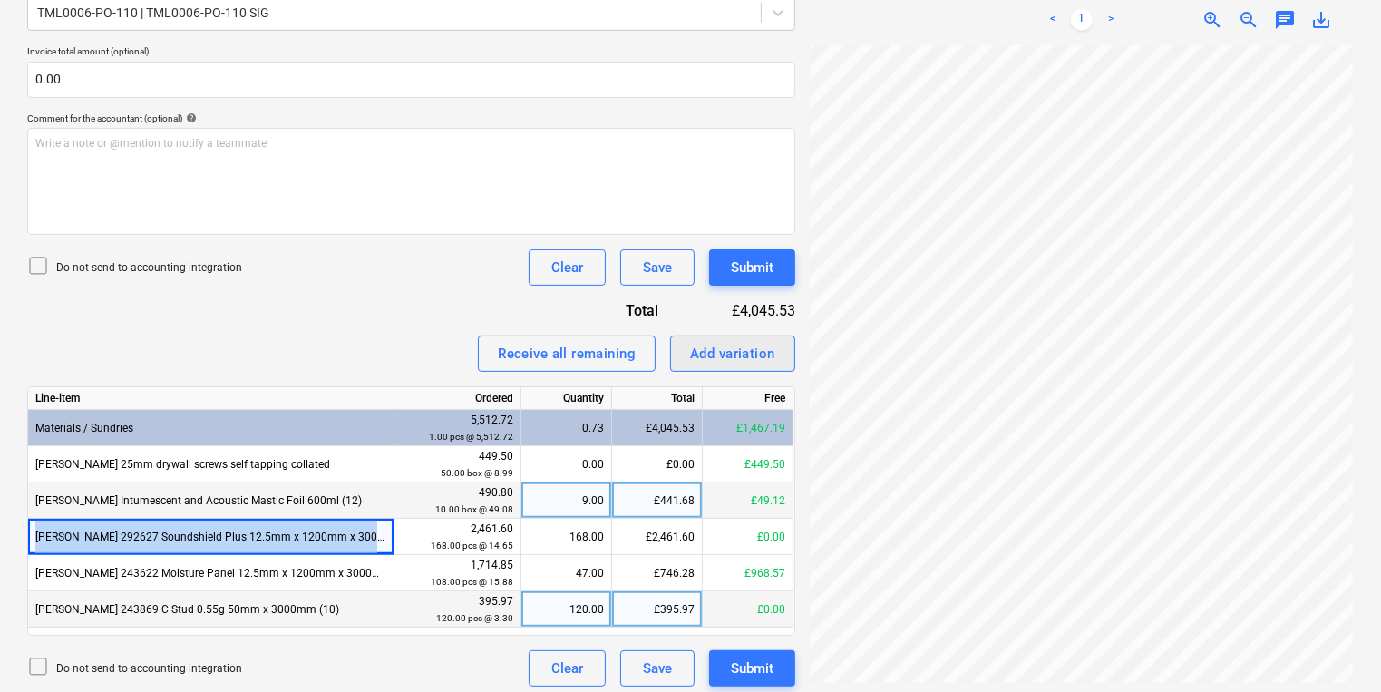
click at [731, 350] on div "Add variation" at bounding box center [732, 354] width 85 height 24
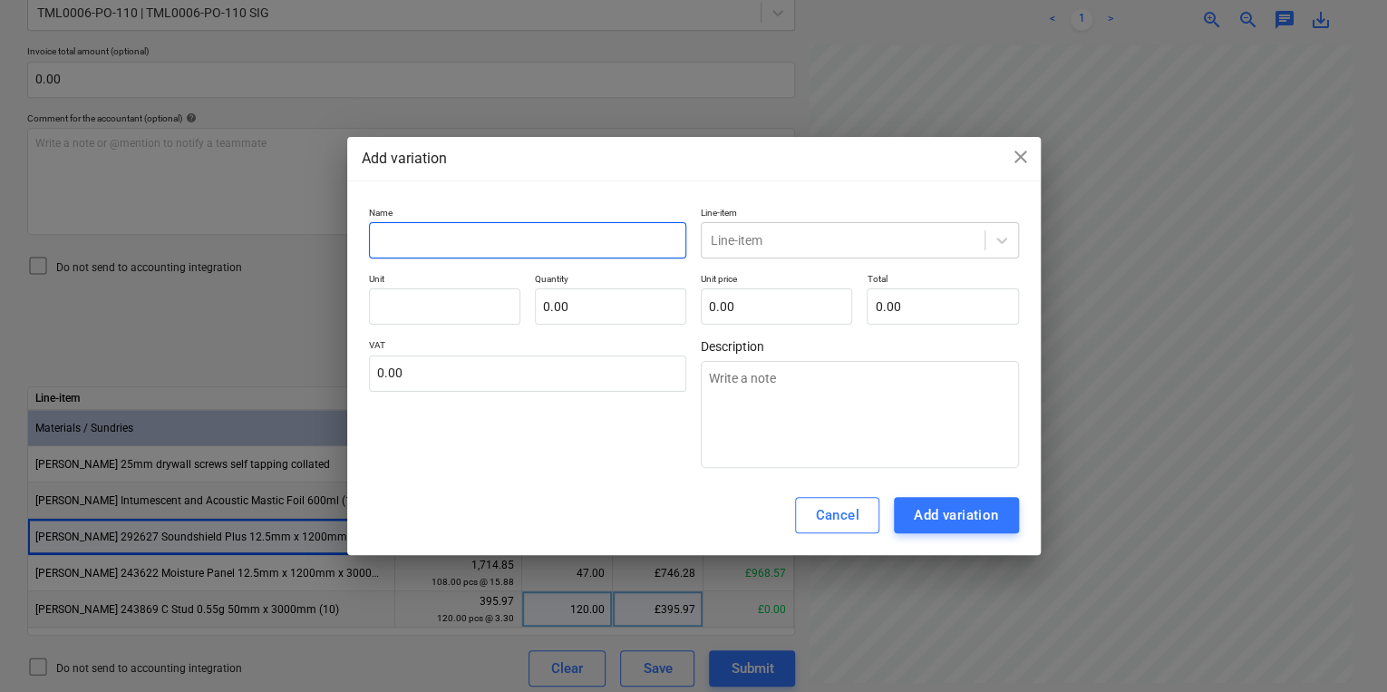
click at [543, 236] on input "text" at bounding box center [528, 240] width 318 height 36
paste input "Knauf 292627 Soundshield Plus 12.5mm x 1200mm x 3000mm TE (42)"
type textarea "x"
type input "Knauf 292627 Soundshield Plus 12.5mm x 1200mm x 3000mm TE (42)"
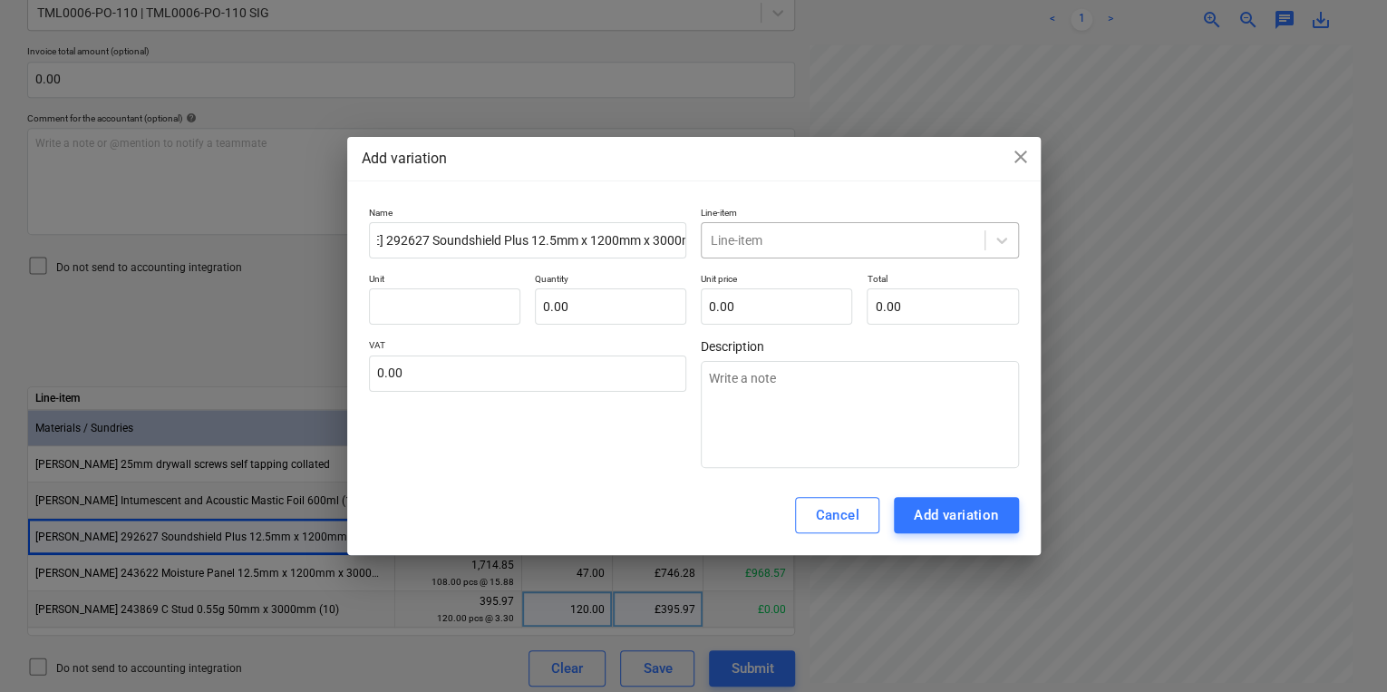
click at [750, 242] on div at bounding box center [843, 240] width 265 height 18
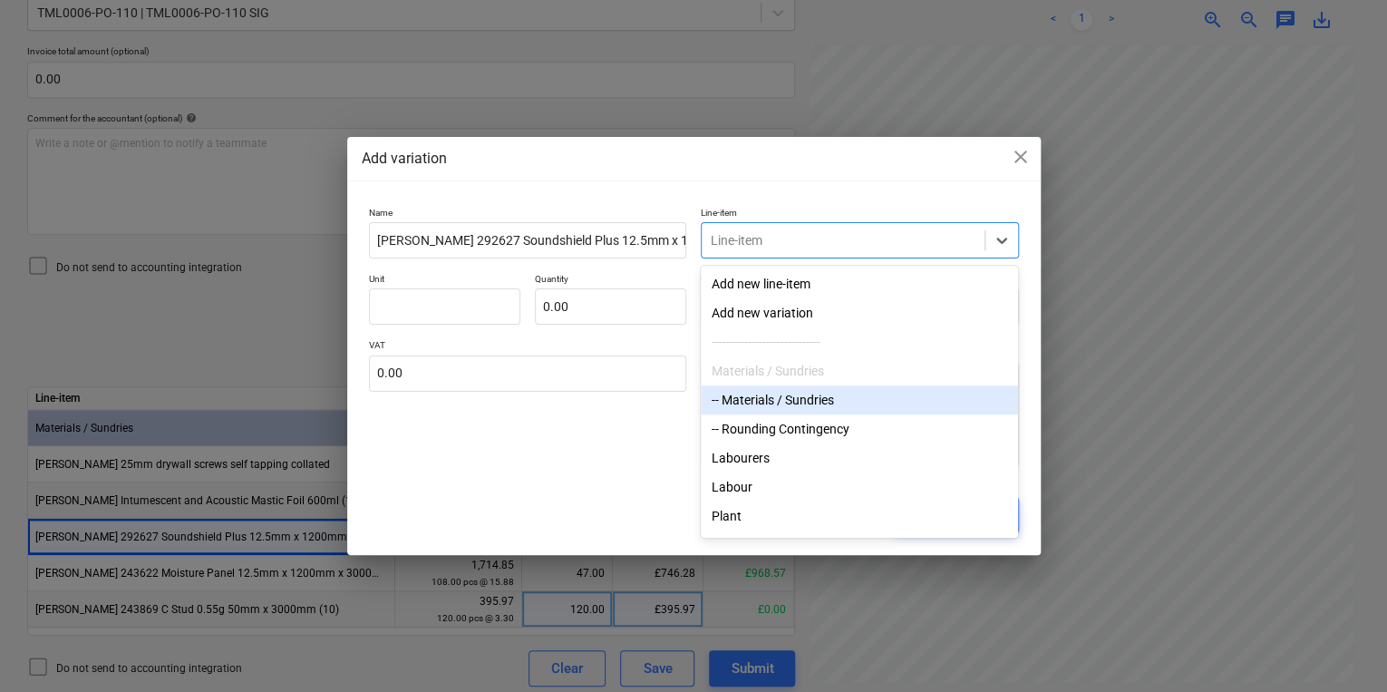
click at [770, 414] on div "-- Materials / Sundries" at bounding box center [859, 399] width 317 height 29
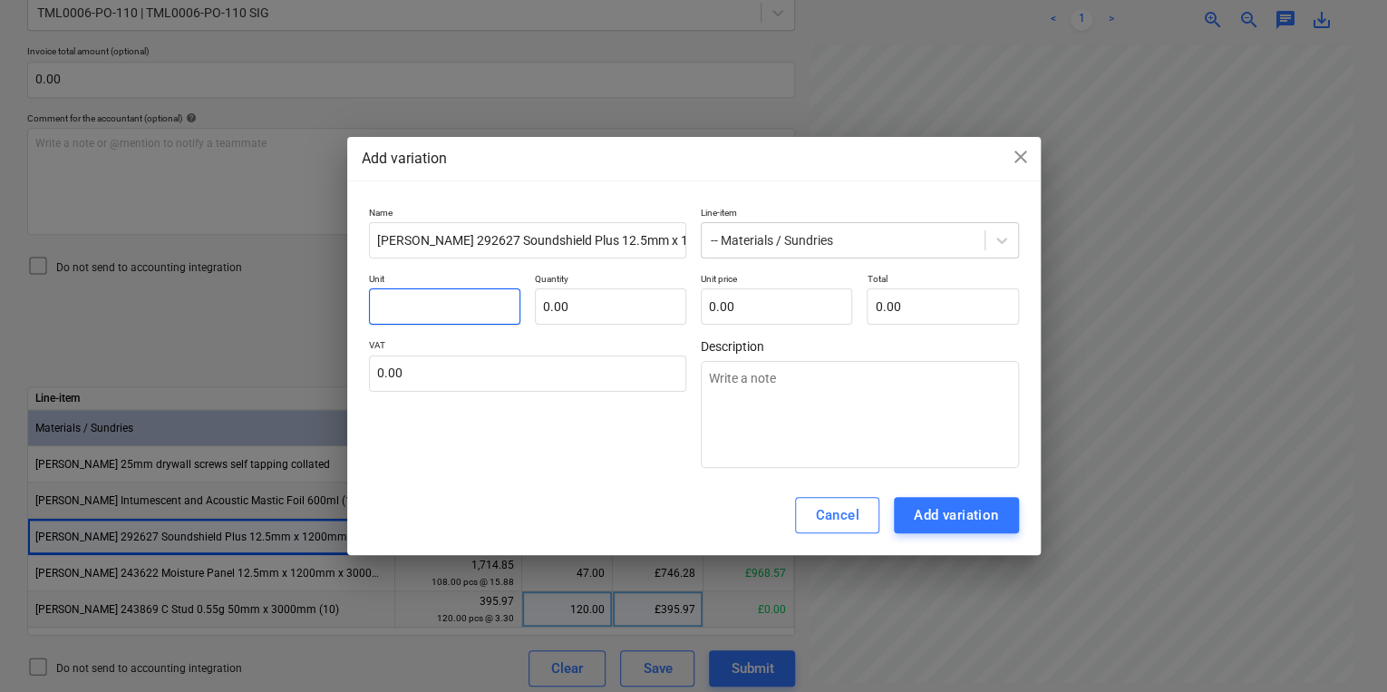
click at [471, 310] on input "text" at bounding box center [444, 306] width 151 height 36
type textarea "x"
type input "p"
type textarea "x"
type input "pc"
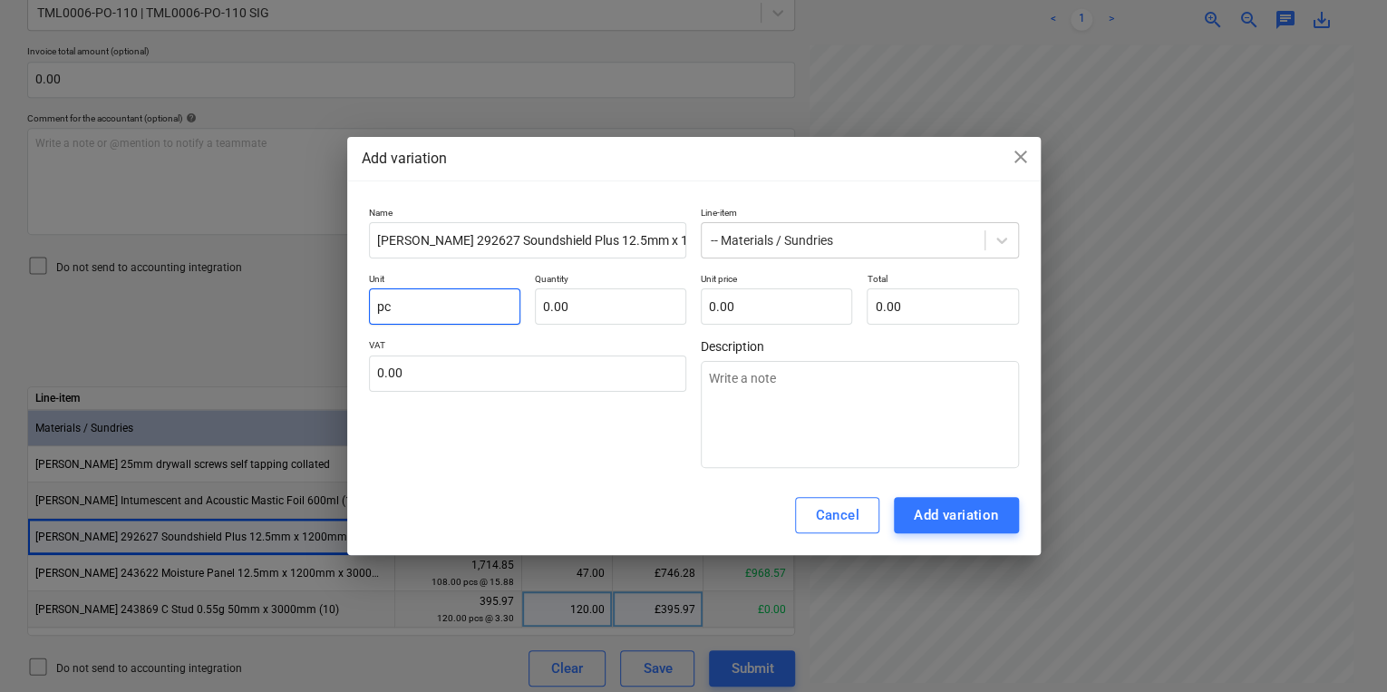
type textarea "x"
type input "pcs"
type textarea "x"
type input "1.00"
type textarea "x"
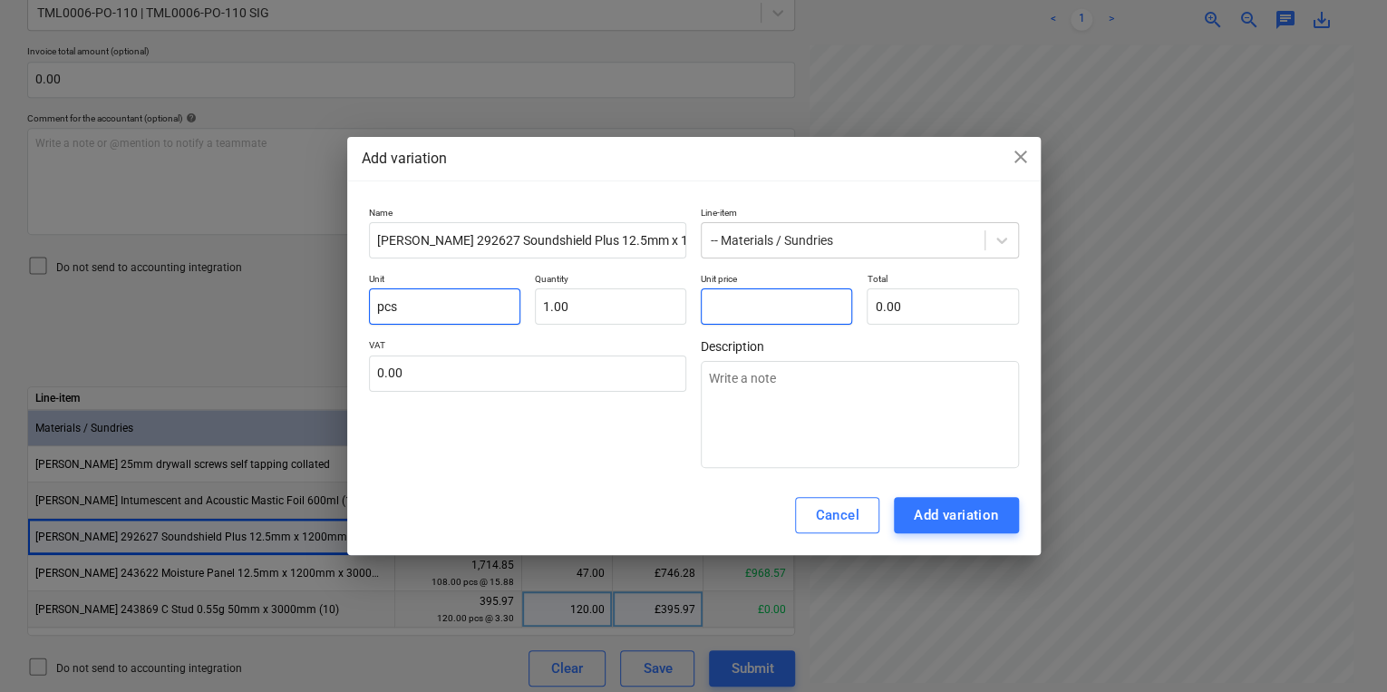
type input "0"
type textarea "x"
type input "0."
type textarea "x"
type input "0.0"
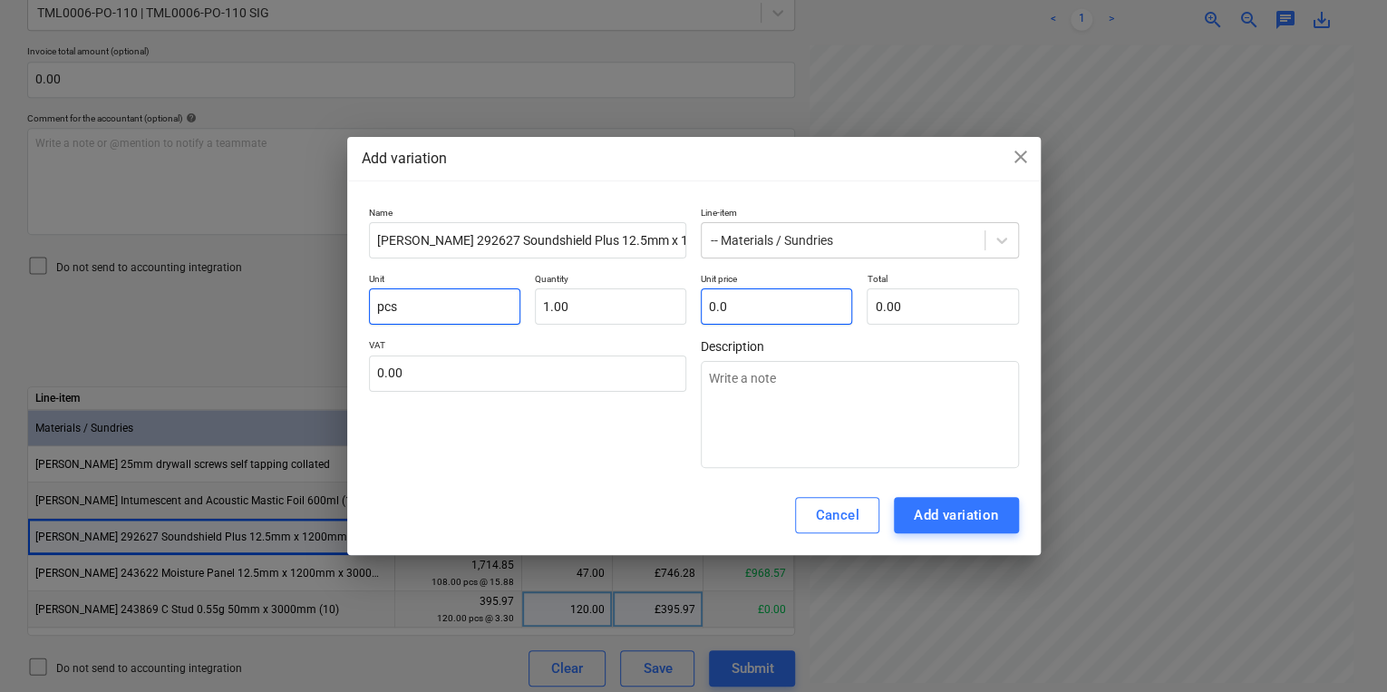
type textarea "x"
type input "0.01"
click at [983, 493] on div "Cancel Add variation" at bounding box center [694, 515] width 694 height 80
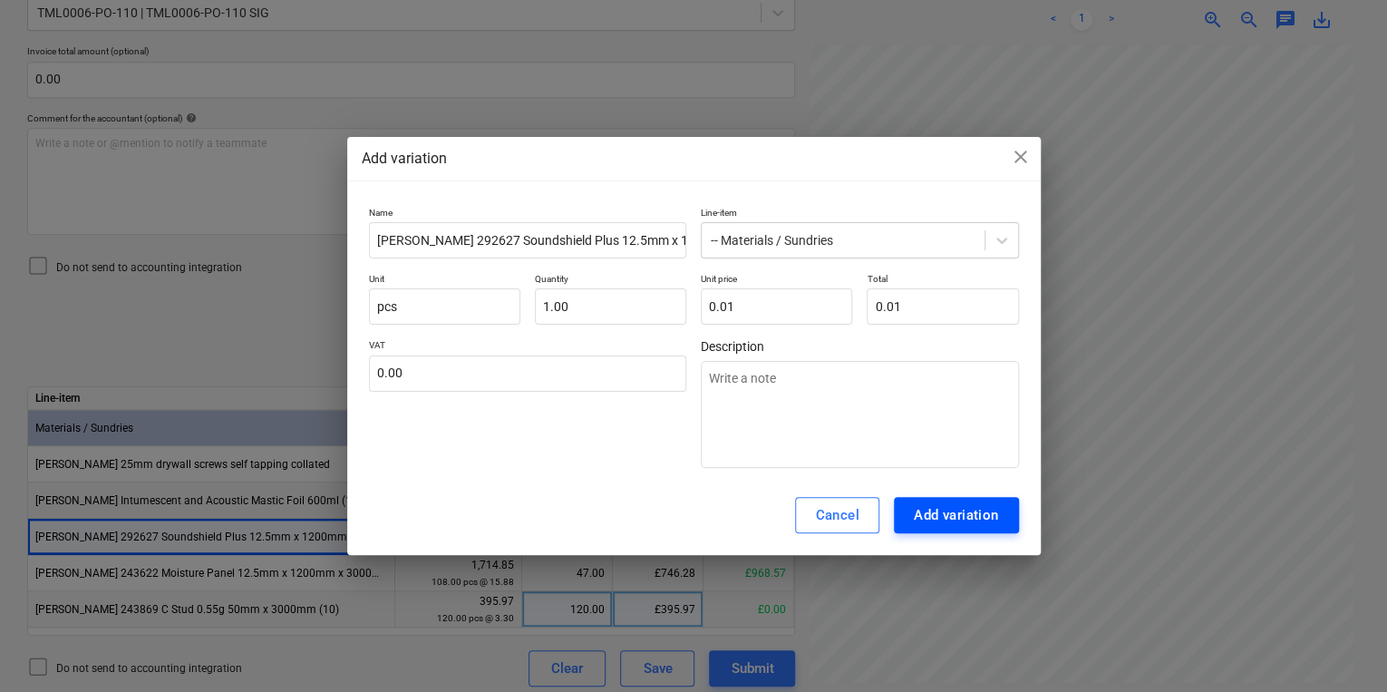
click at [983, 508] on div "Add variation" at bounding box center [956, 515] width 85 height 24
type textarea "x"
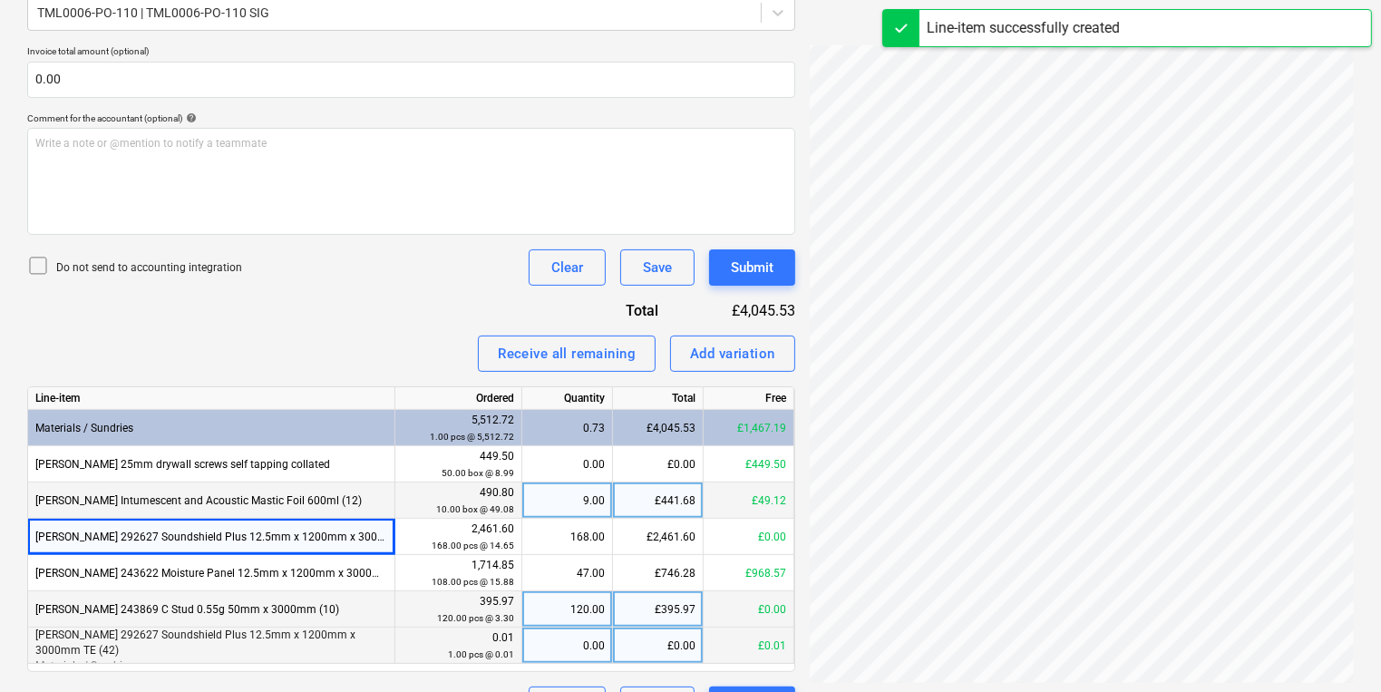
click at [588, 642] on div "0.00" at bounding box center [566, 645] width 75 height 36
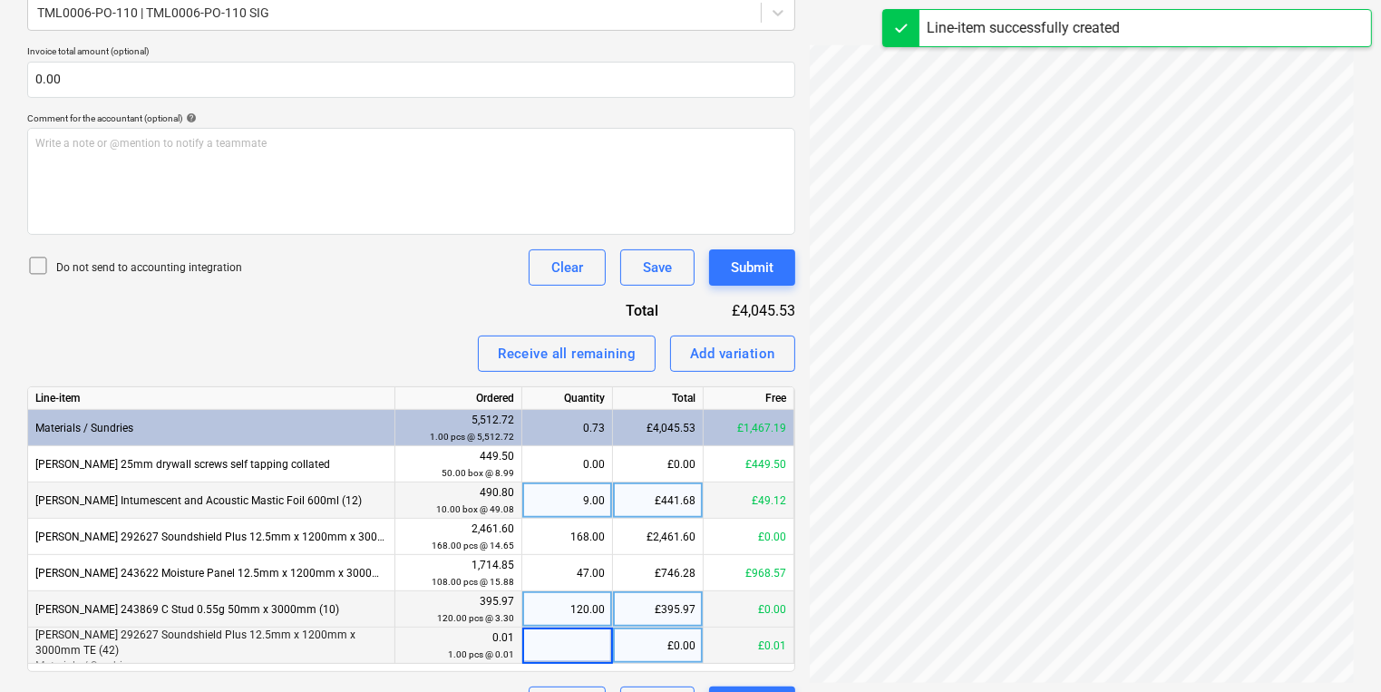
type input "1"
click at [776, 273] on button "Submit" at bounding box center [752, 267] width 86 height 36
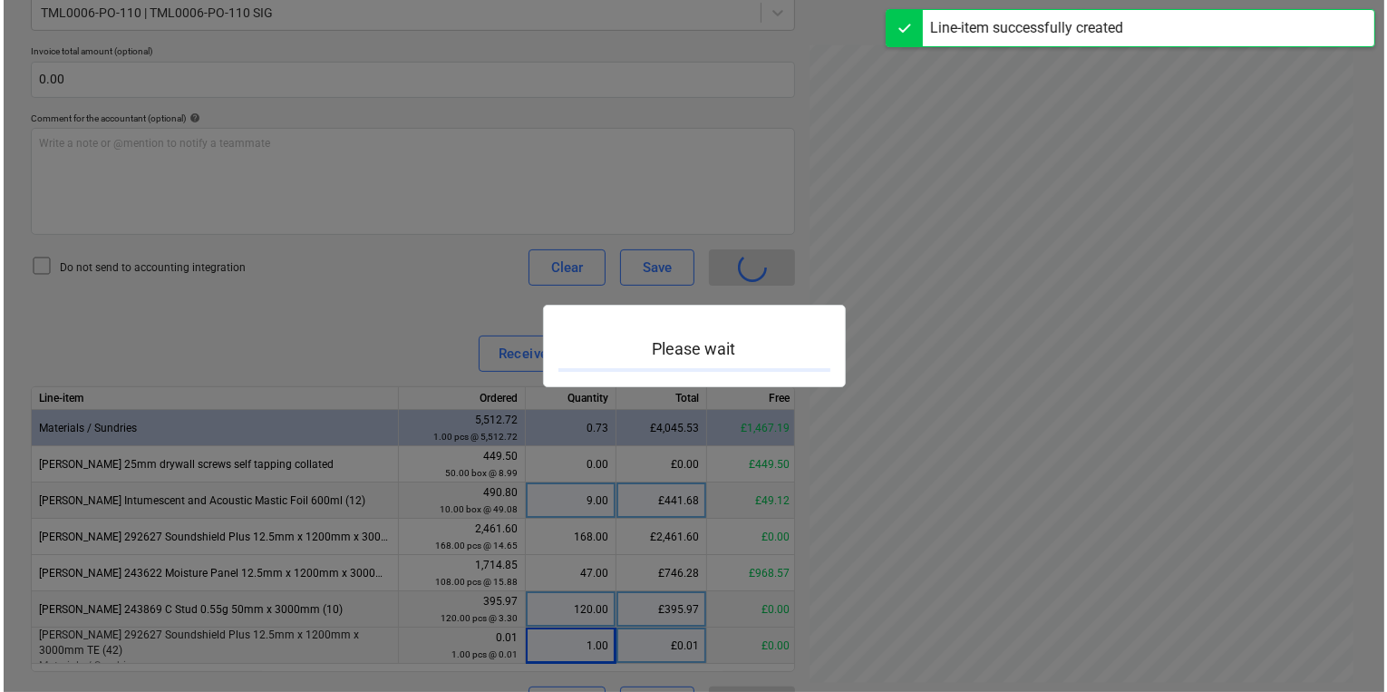
scroll to position [516, 274]
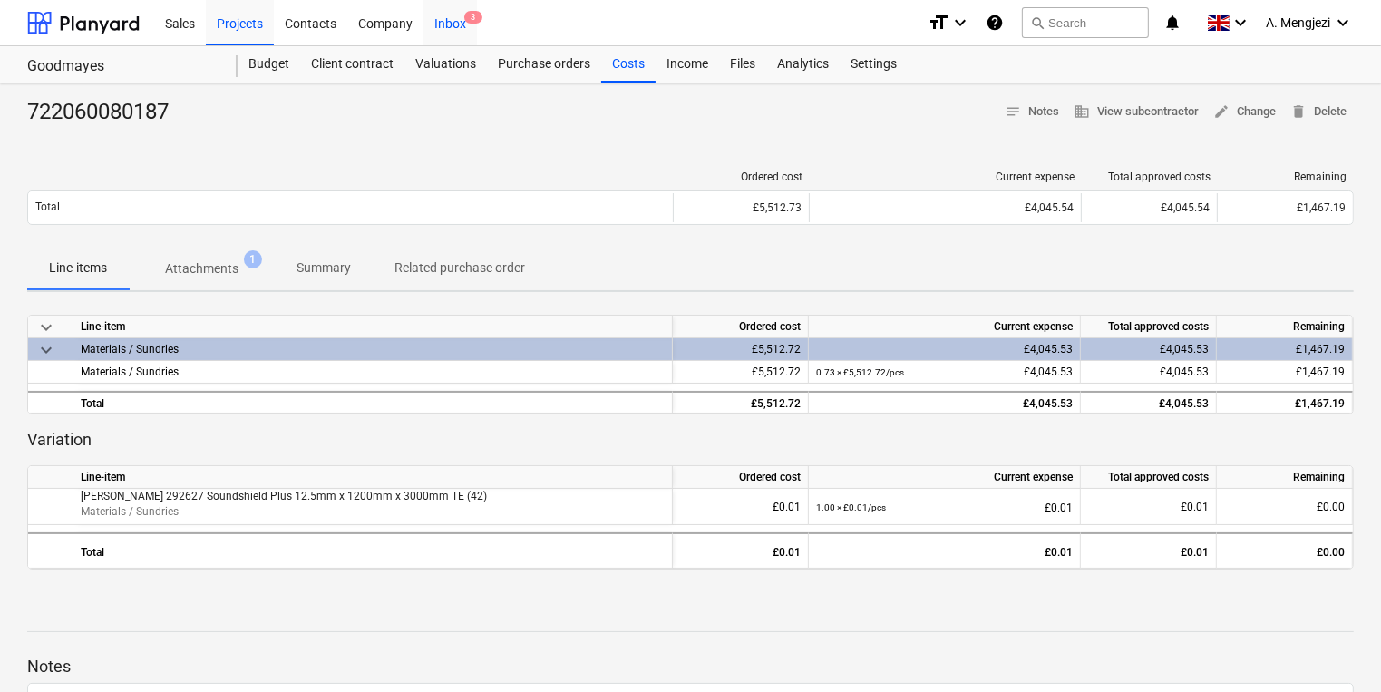
click at [478, 18] on span "3" at bounding box center [473, 17] width 18 height 13
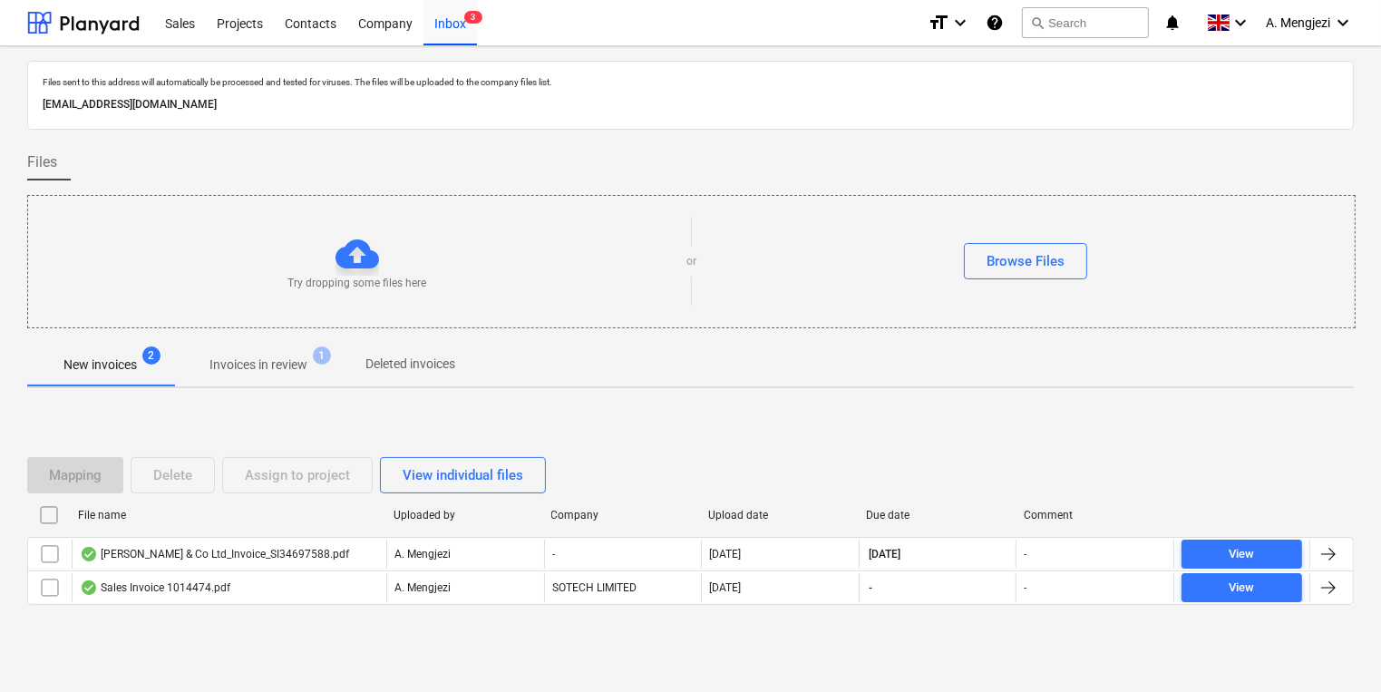
click at [290, 361] on p "Invoices in review" at bounding box center [258, 364] width 98 height 19
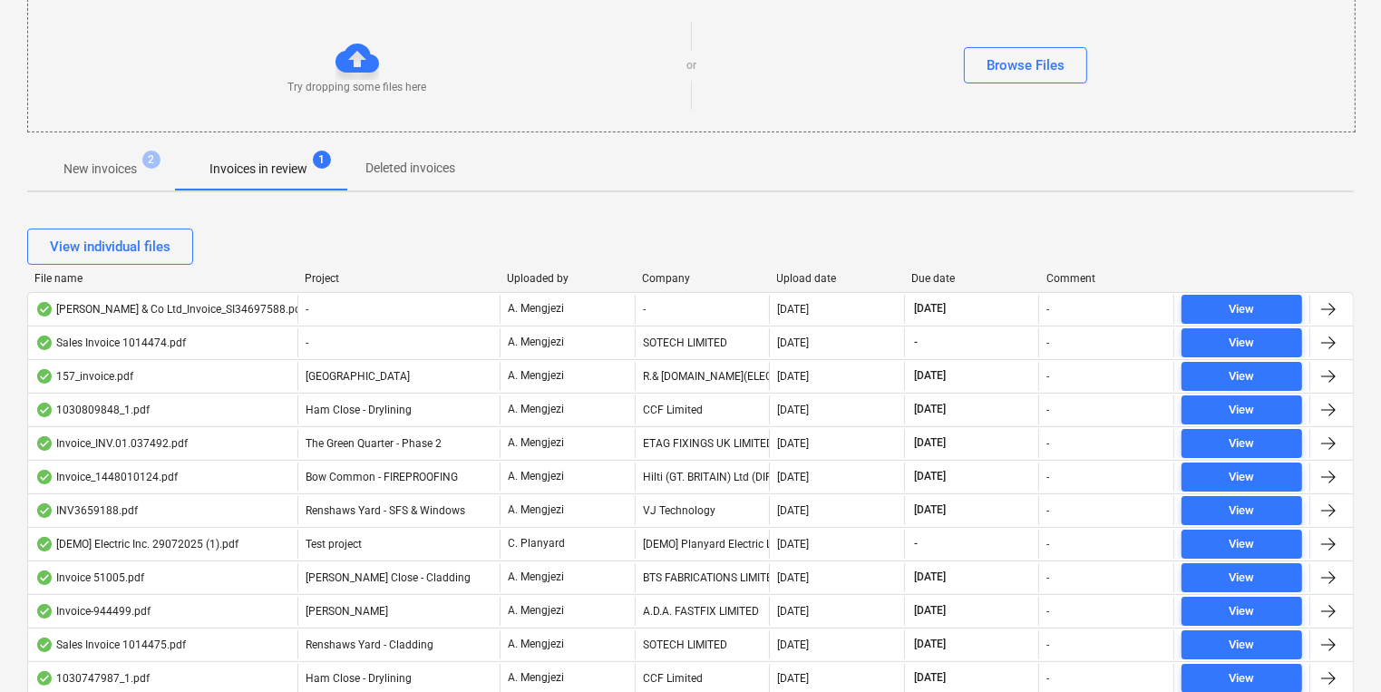
scroll to position [218, 0]
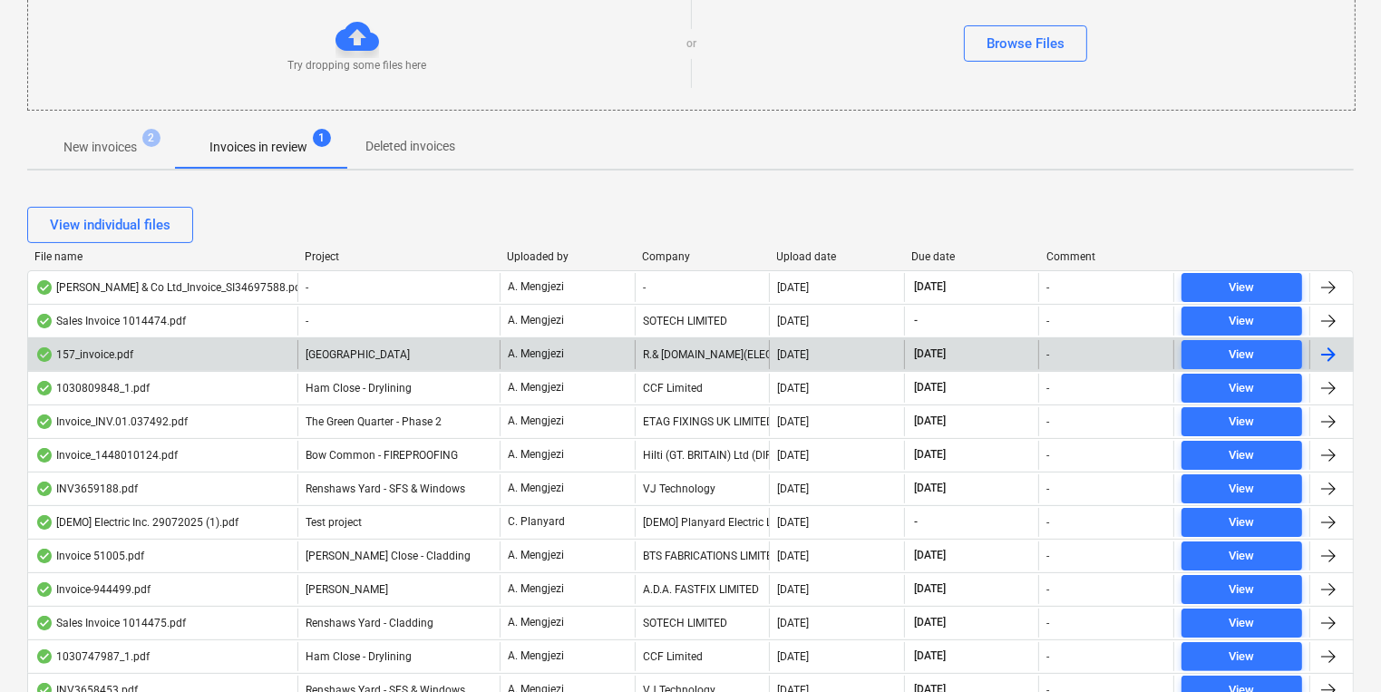
click at [656, 352] on div "R.& [DOMAIN_NAME](ELECTRICAL WHOLESALERS)LIMITED" at bounding box center [702, 354] width 135 height 29
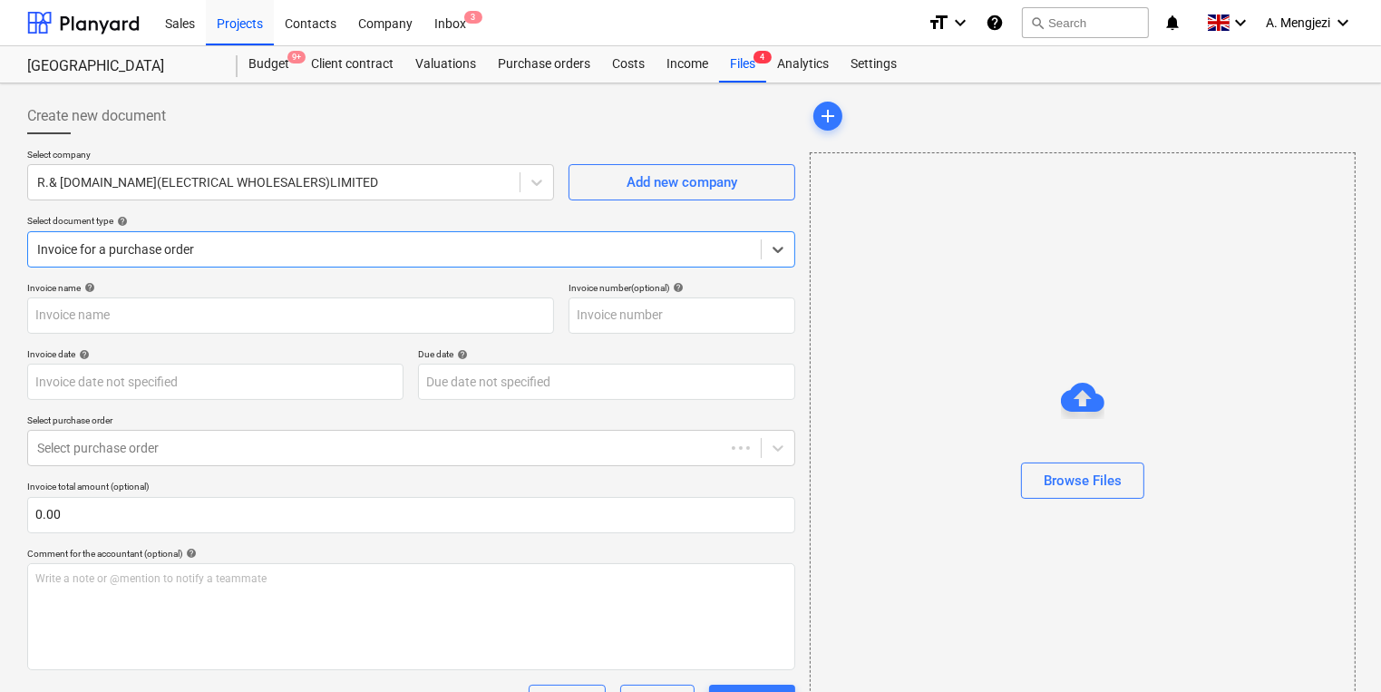
type input "01048515"
type input "[DATE]"
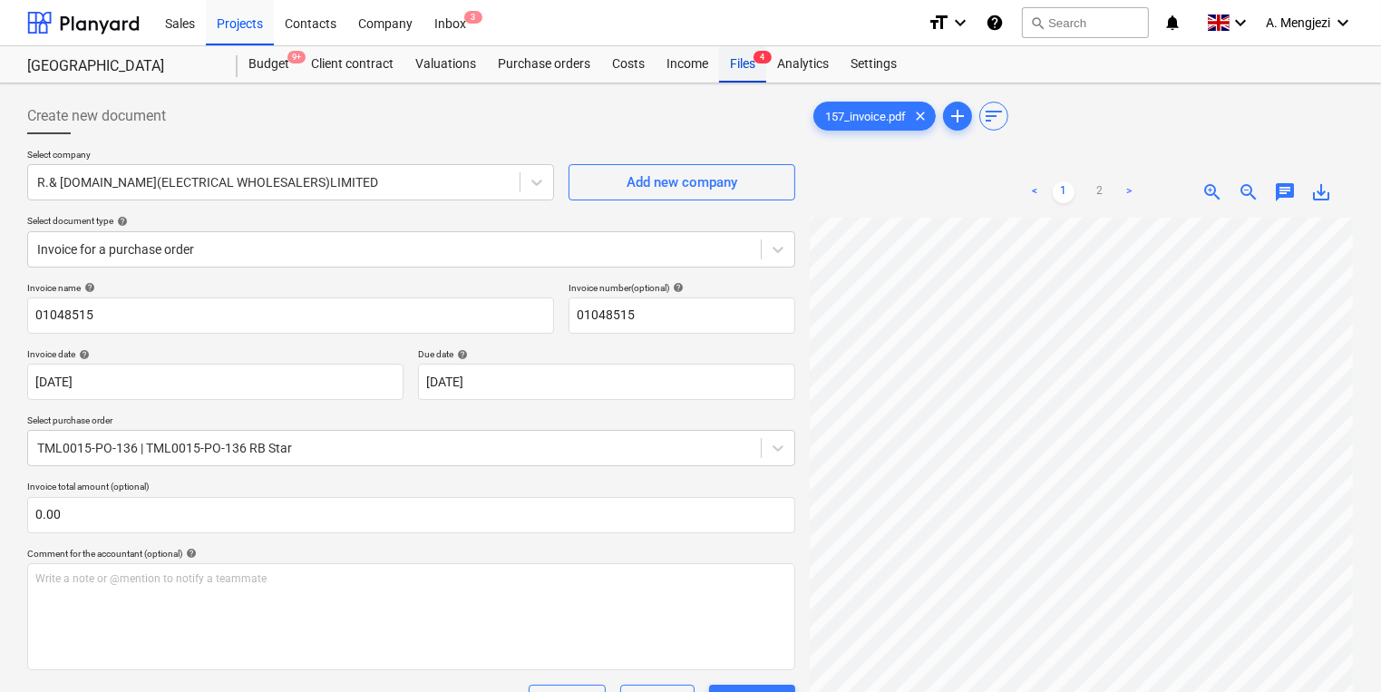
click at [740, 58] on div "Files 4" at bounding box center [742, 64] width 47 height 36
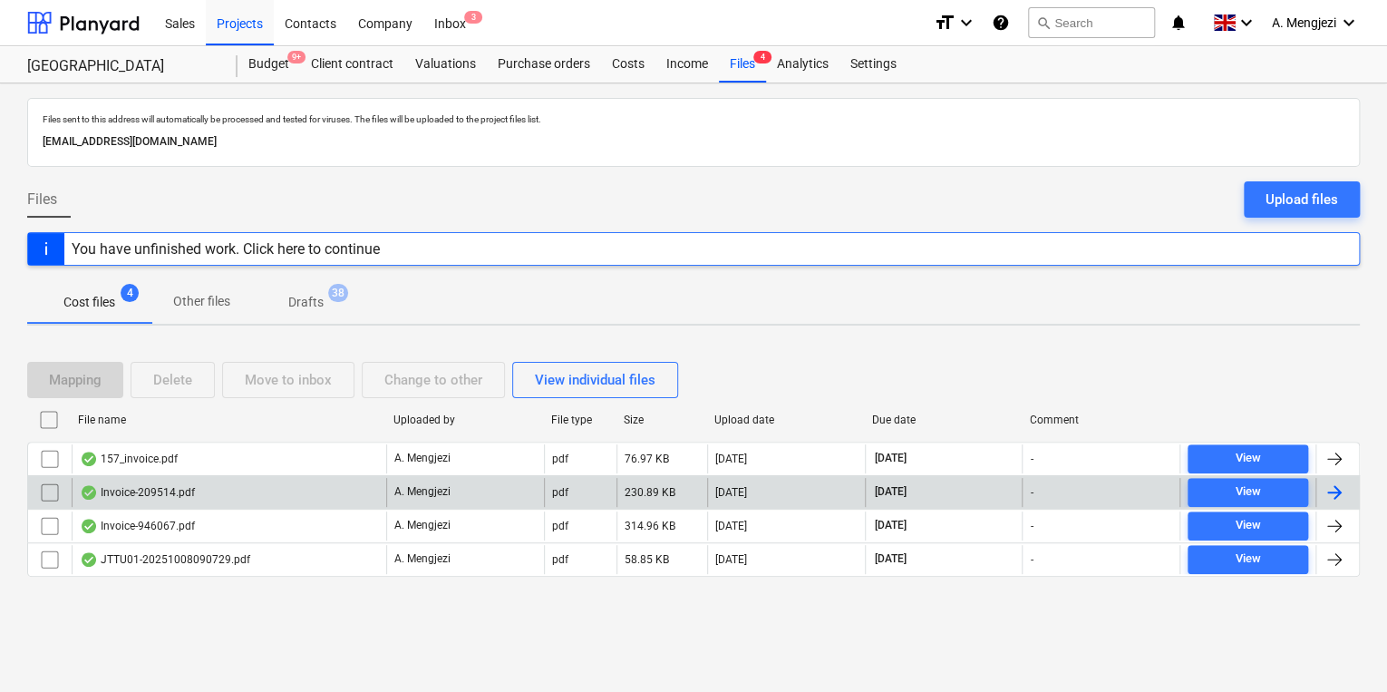
click at [219, 502] on div "Invoice-209514.pdf" at bounding box center [229, 492] width 315 height 29
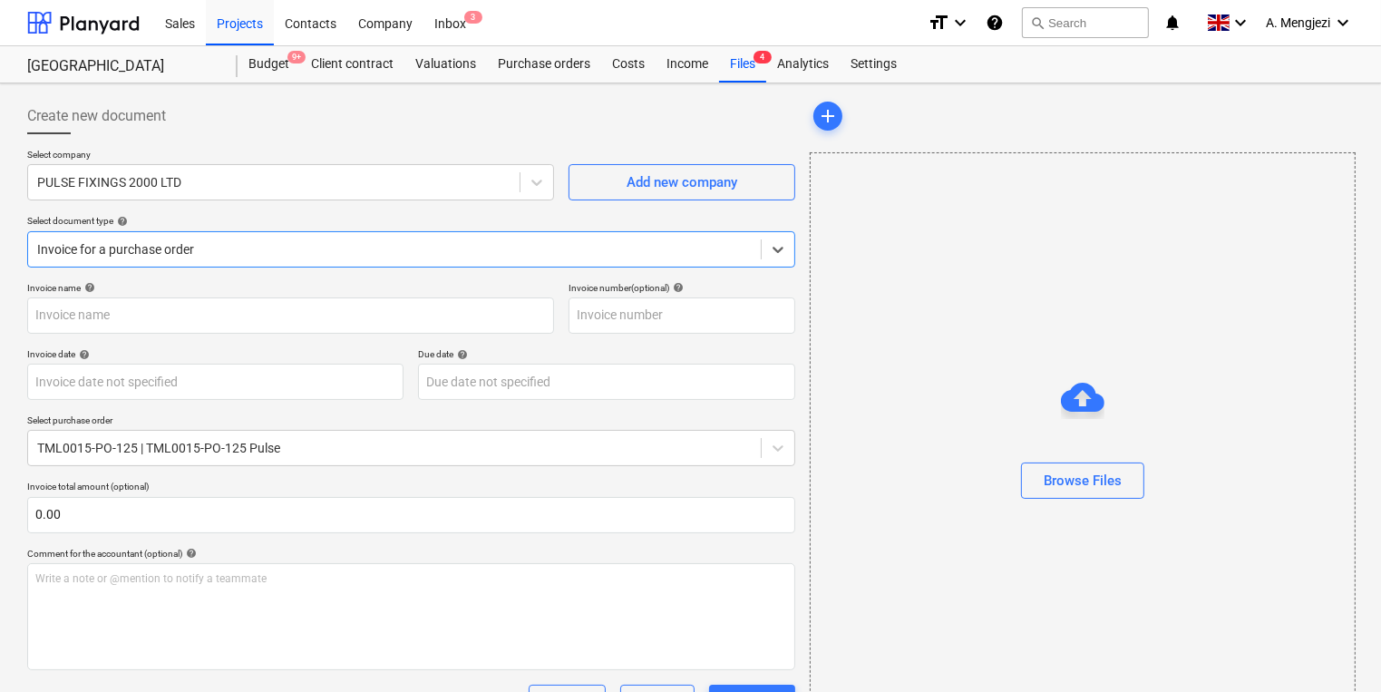
type input "209514"
type input "[DATE]"
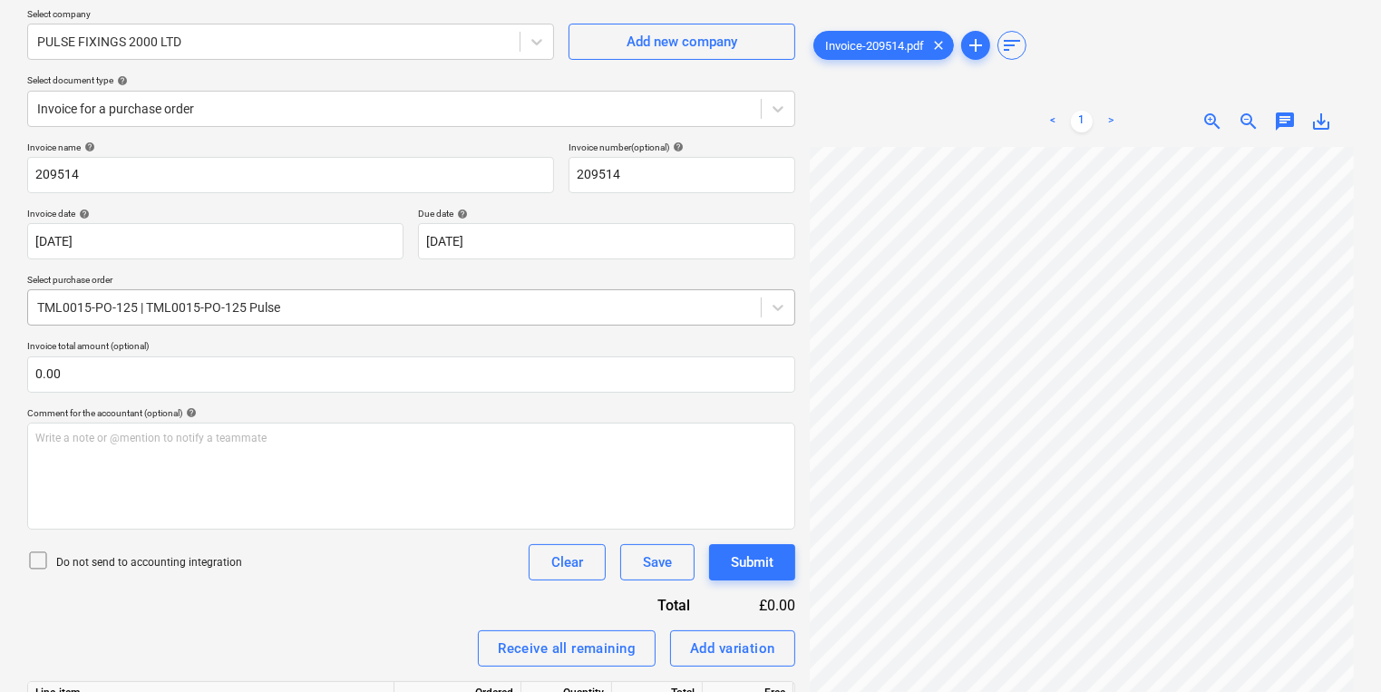
scroll to position [298, 0]
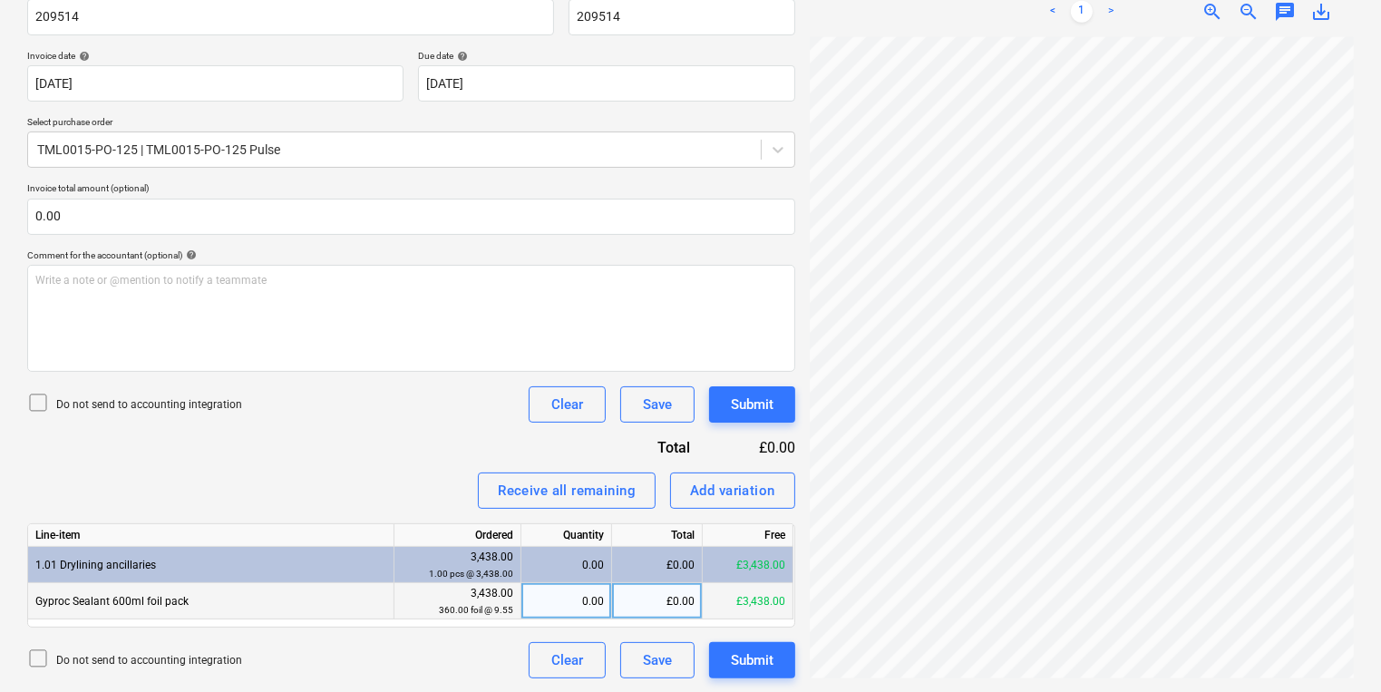
click at [564, 597] on div "0.00" at bounding box center [566, 601] width 75 height 36
click at [573, 595] on div "0.00" at bounding box center [566, 601] width 75 height 36
type input "360"
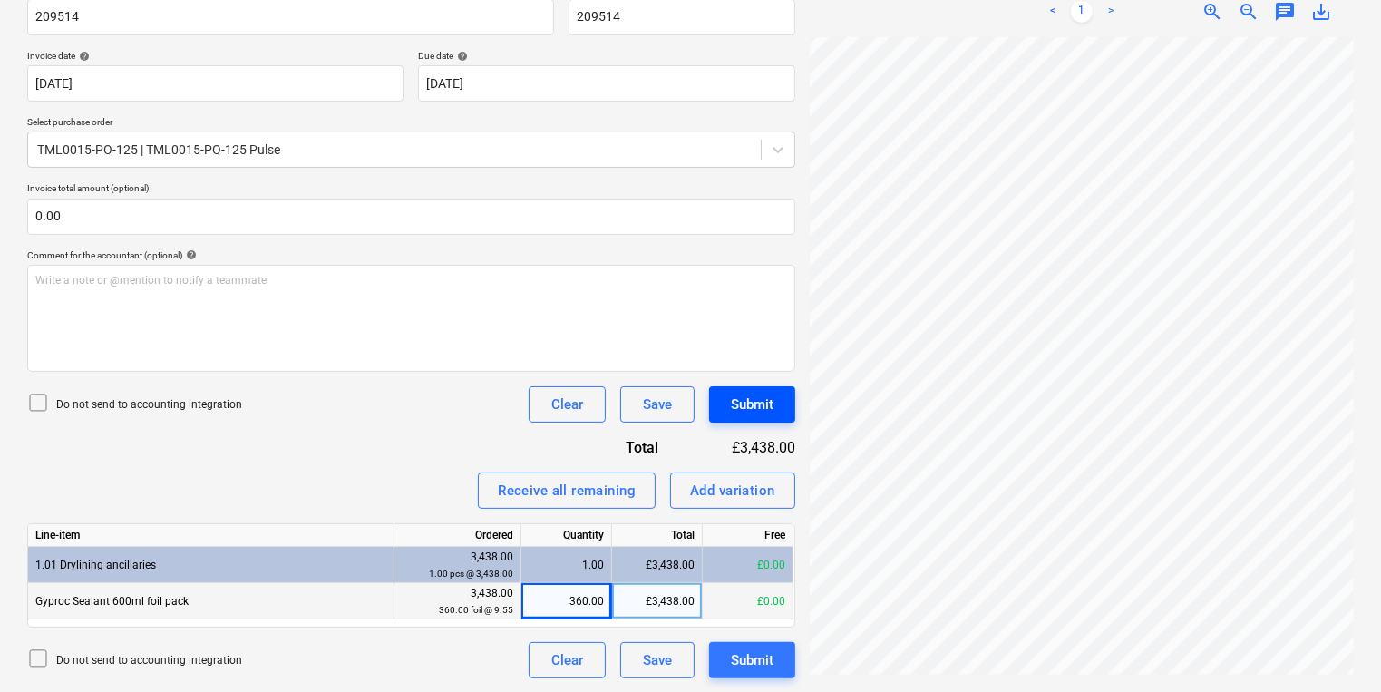
click at [717, 412] on button "Submit" at bounding box center [752, 404] width 86 height 36
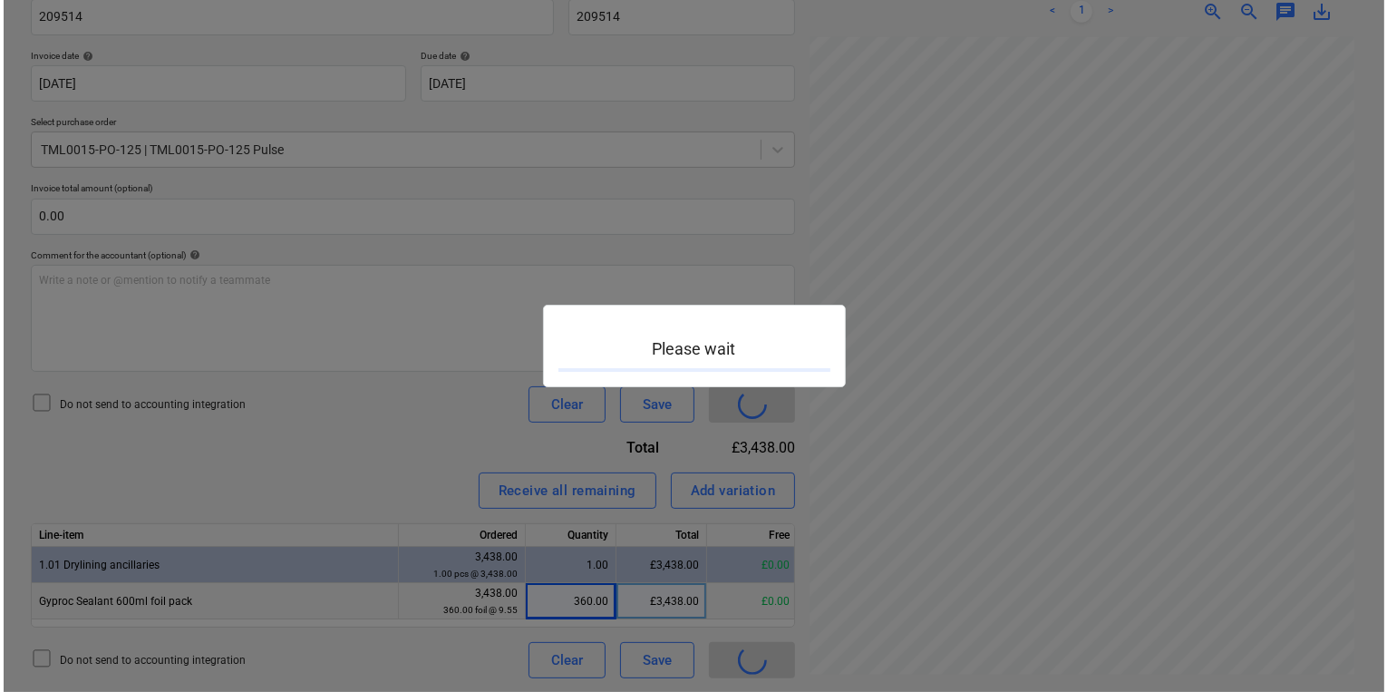
scroll to position [449, 297]
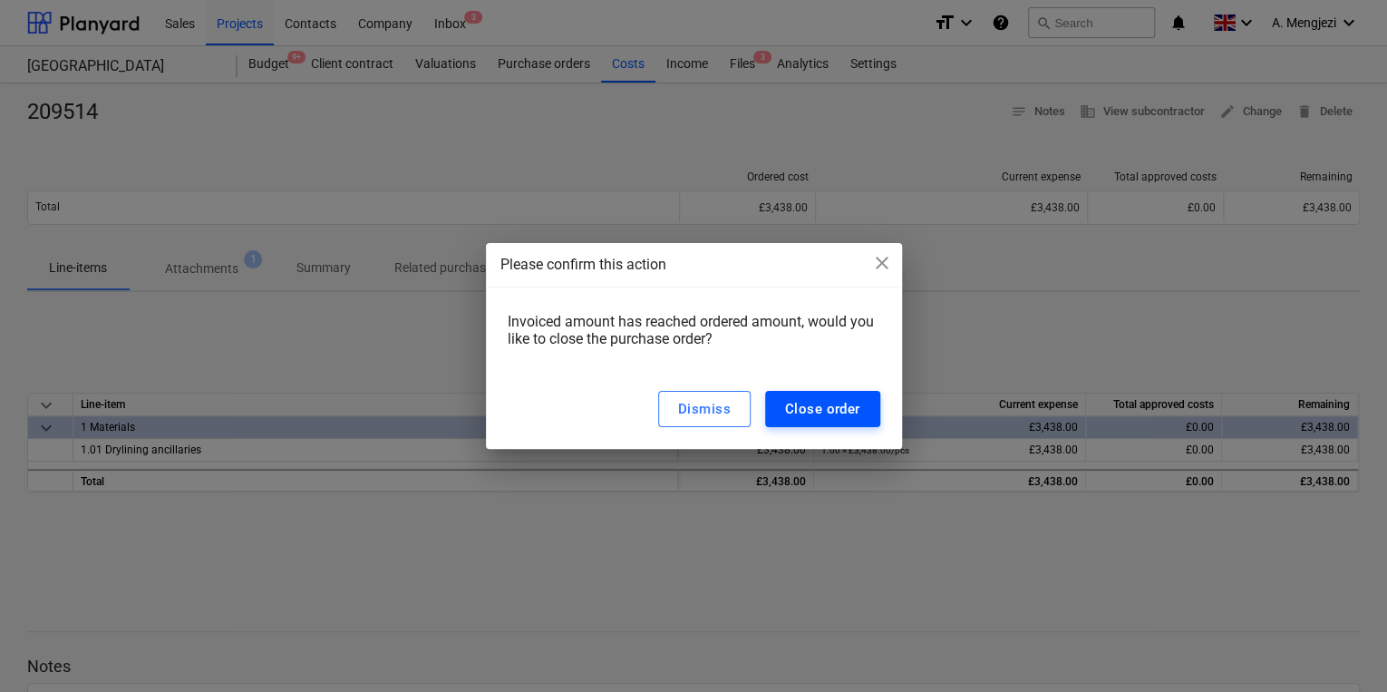
click at [816, 412] on div "Close order" at bounding box center [822, 409] width 75 height 24
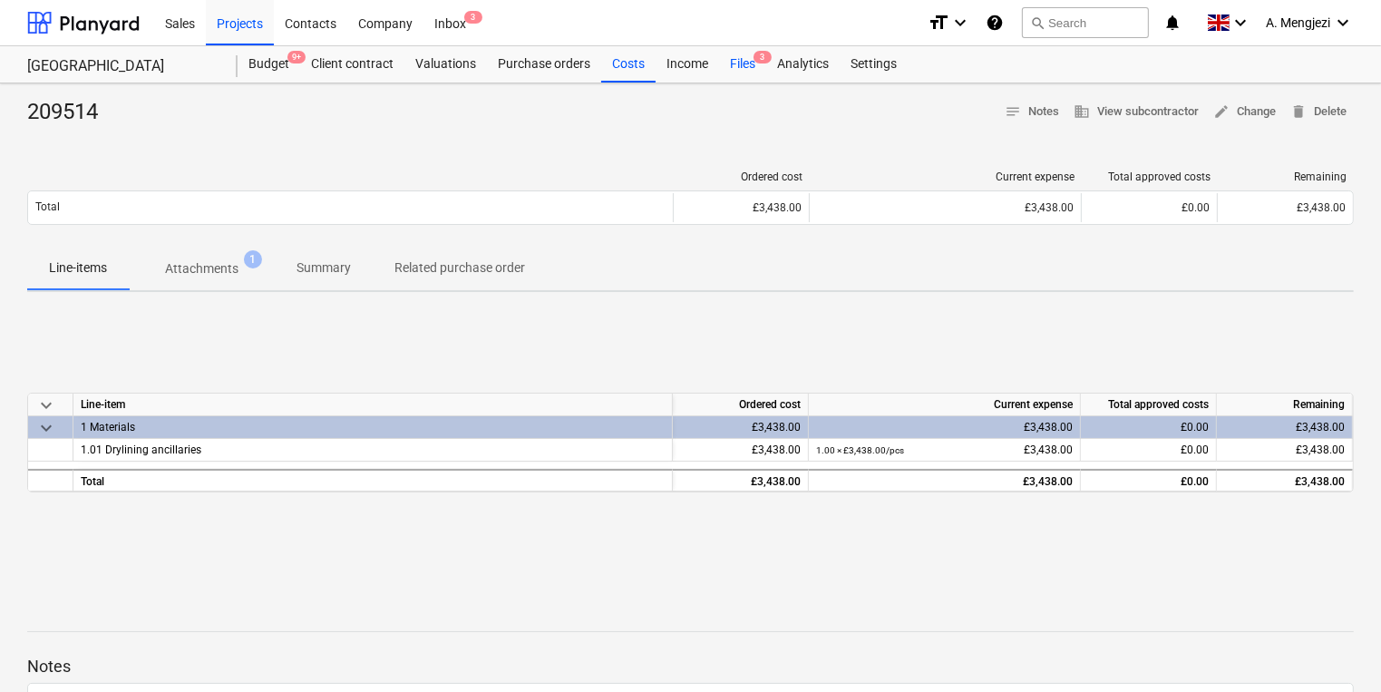
click at [754, 58] on span "3" at bounding box center [762, 57] width 18 height 13
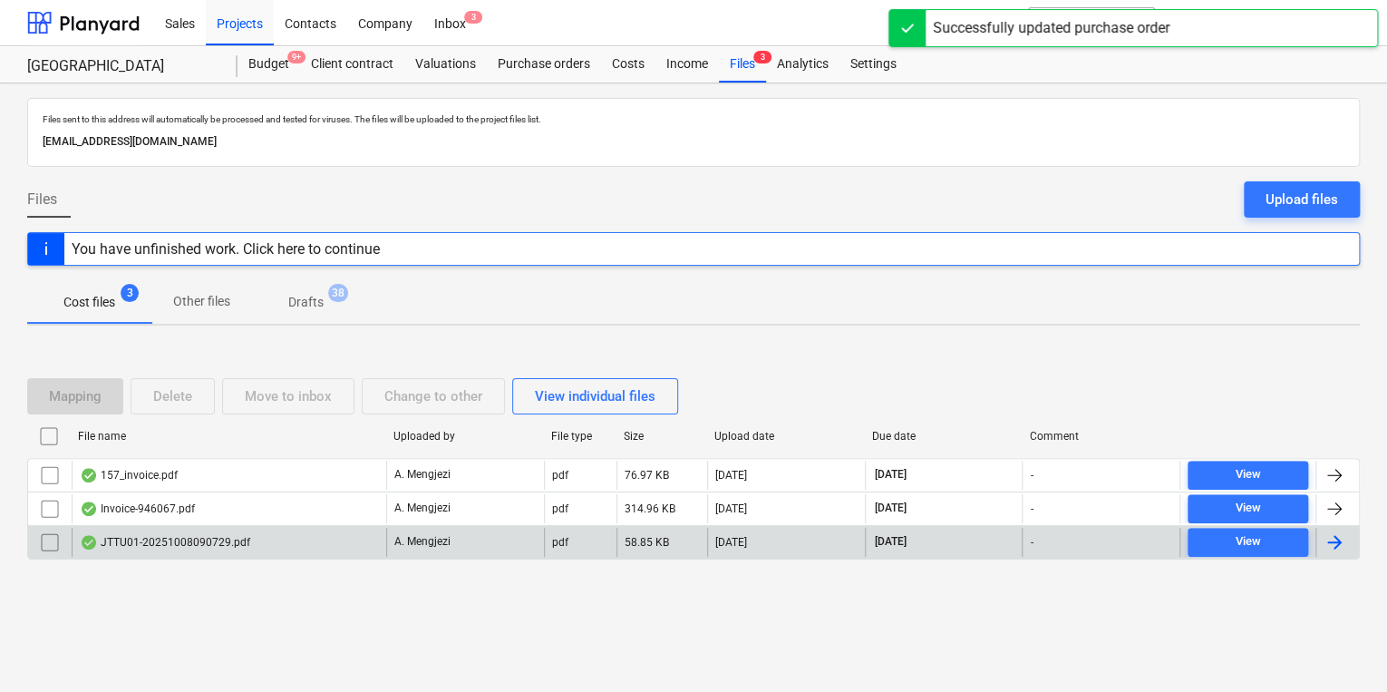
click at [366, 537] on div "JTTU01-20251008090729.pdf" at bounding box center [229, 542] width 315 height 29
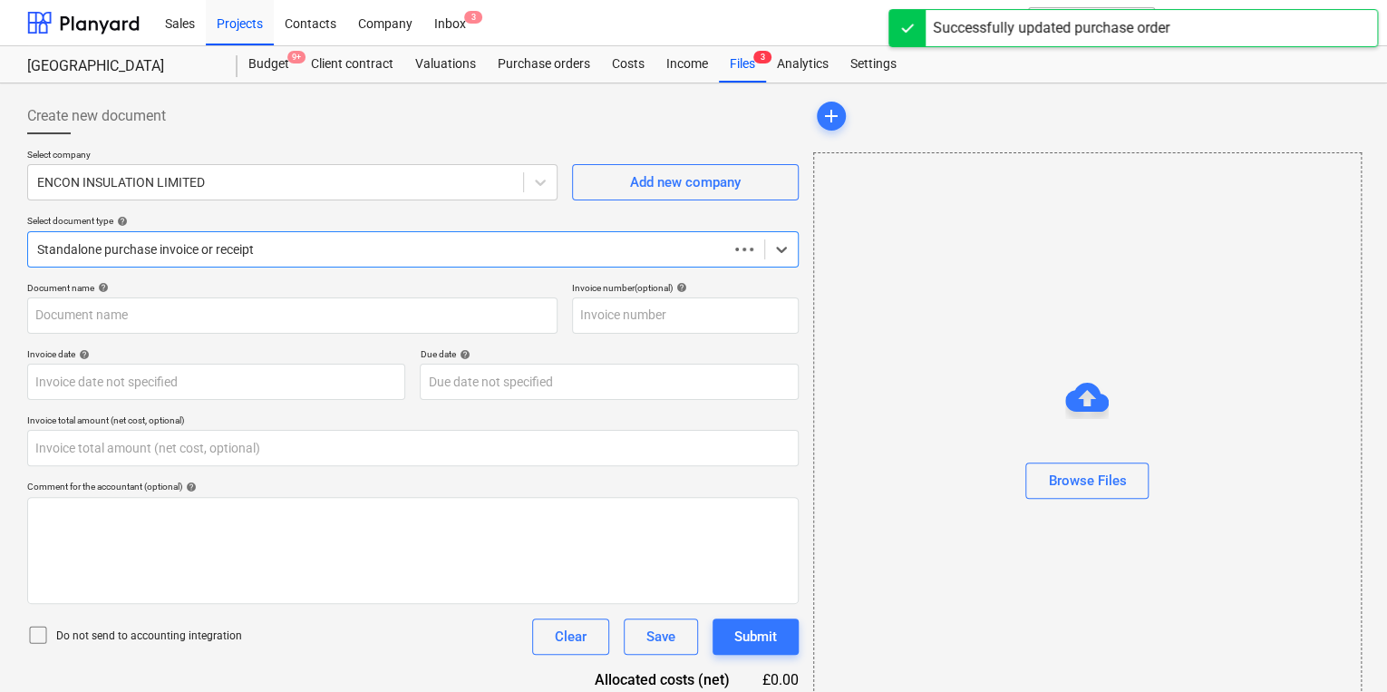
type input "0.00"
type input "53SI/521459"
type input "[DATE]"
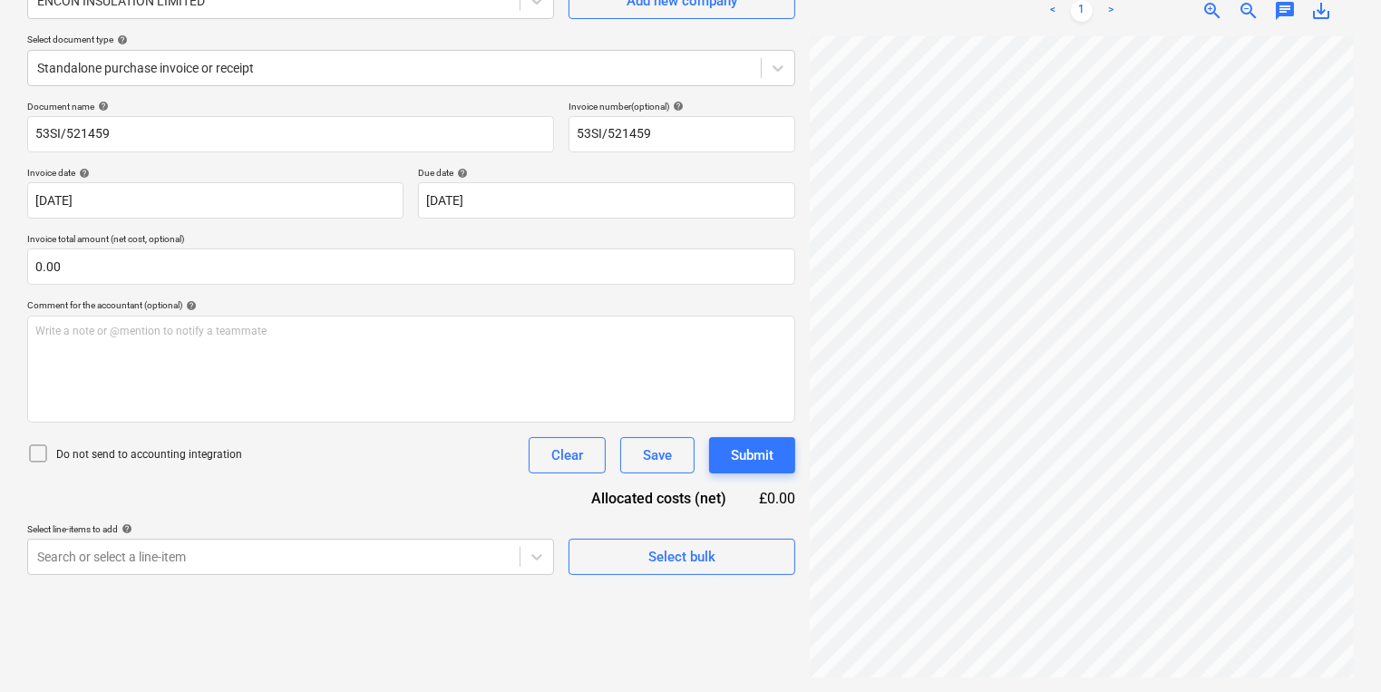
scroll to position [125, 275]
click at [380, 40] on div "Select document type help" at bounding box center [411, 40] width 768 height 12
click at [389, 68] on div at bounding box center [394, 68] width 714 height 18
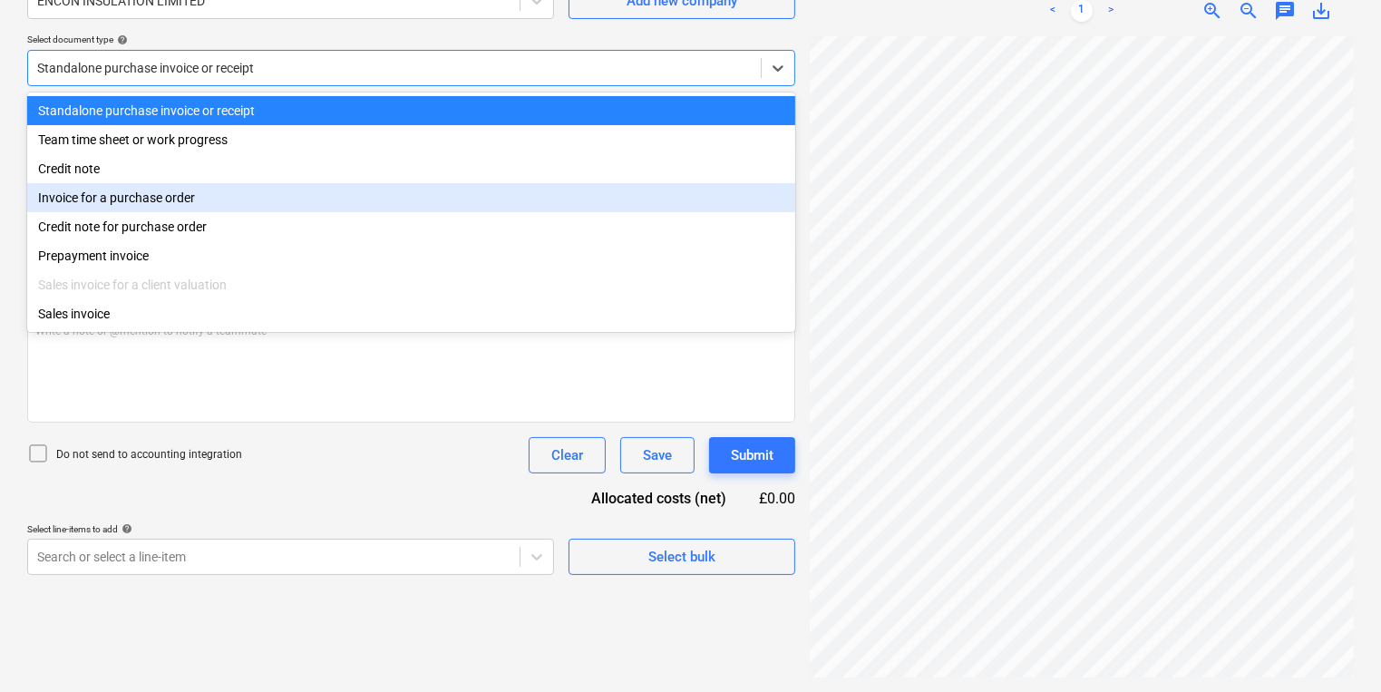
click at [290, 205] on div "Invoice for a purchase order" at bounding box center [411, 197] width 768 height 29
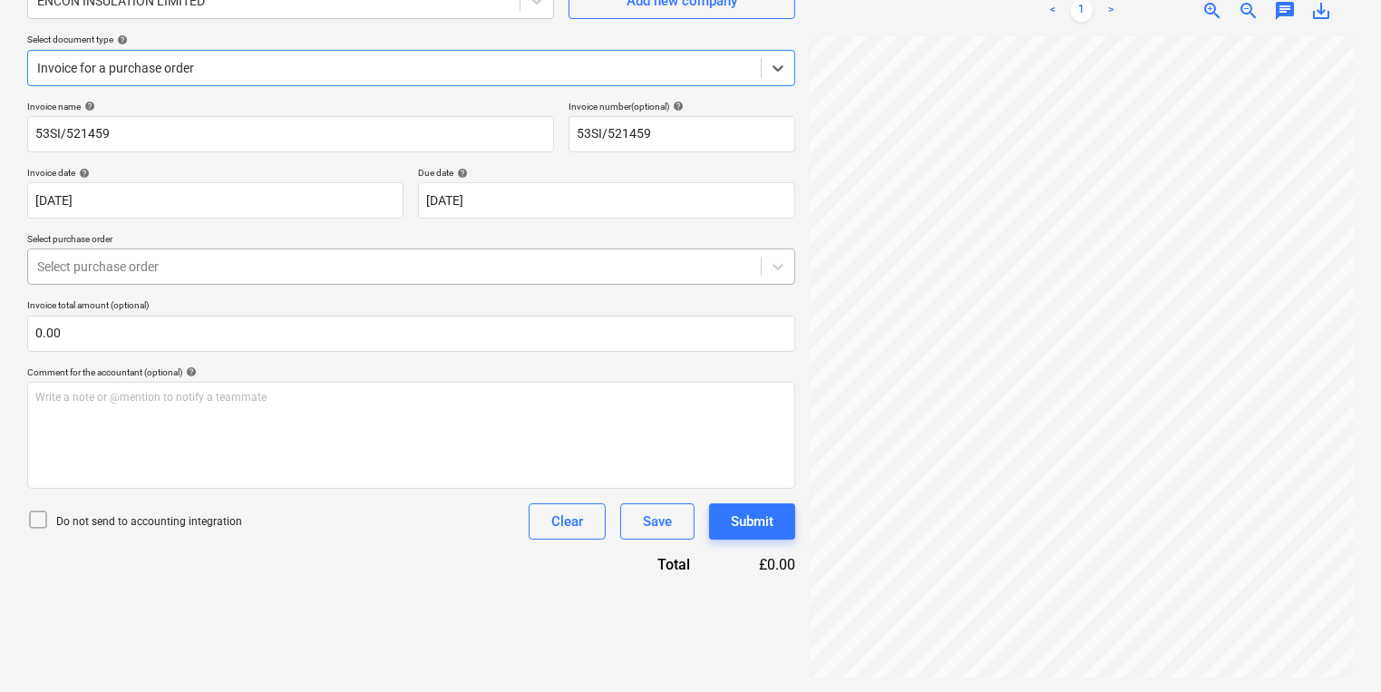
click at [337, 280] on div "Select purchase order" at bounding box center [411, 266] width 768 height 36
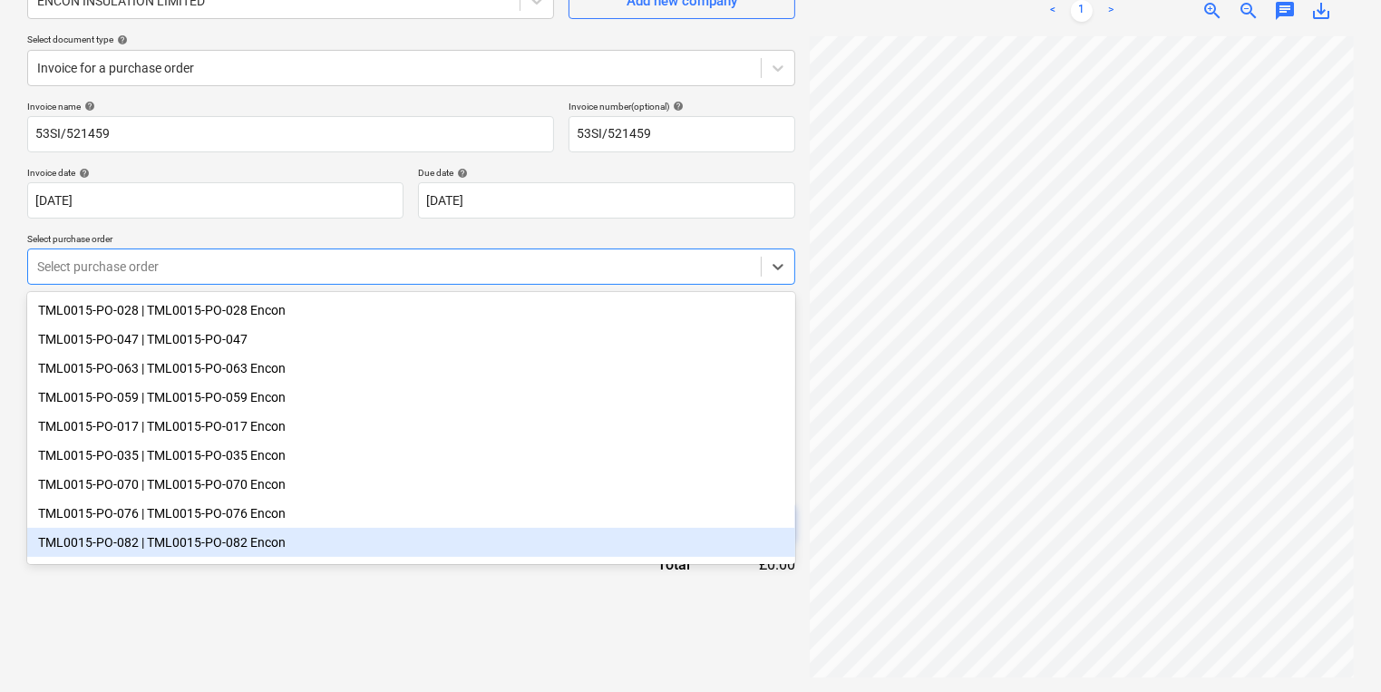
scroll to position [62, 0]
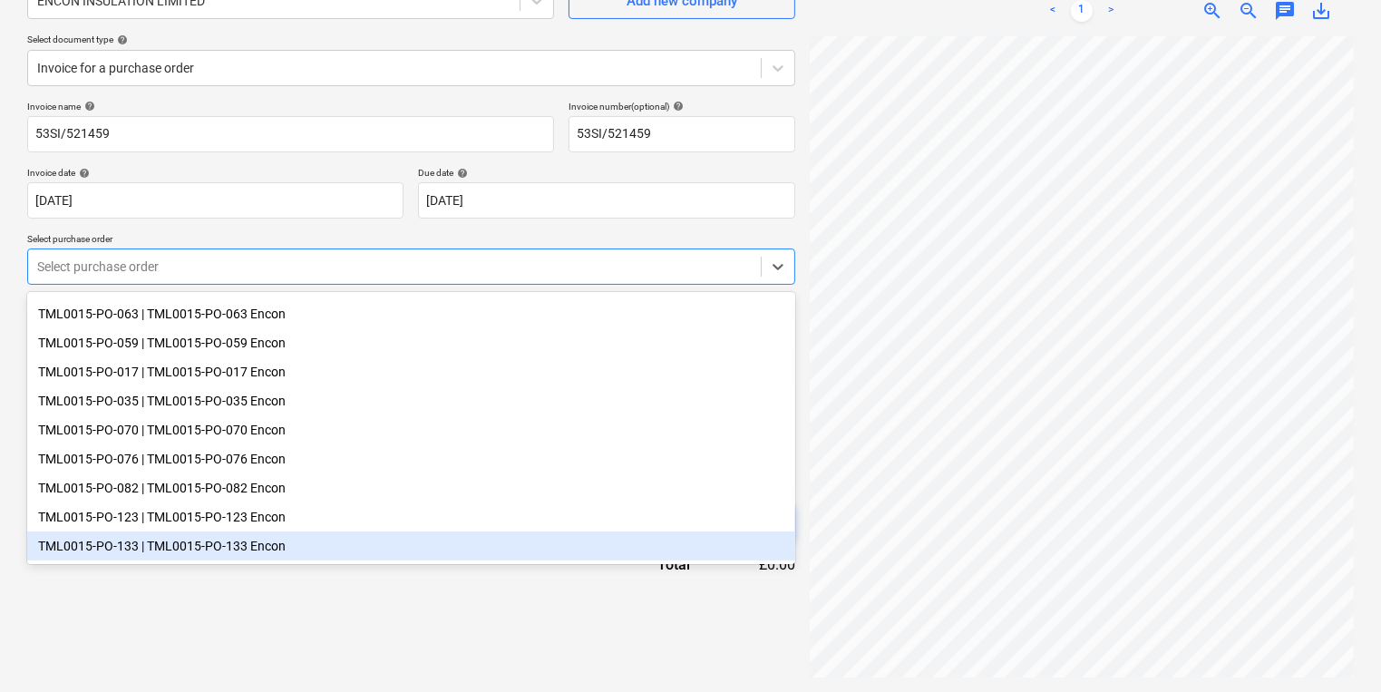
click at [344, 558] on div "TML0015-PO-133 | TML0015-PO-133 Encon" at bounding box center [411, 545] width 768 height 29
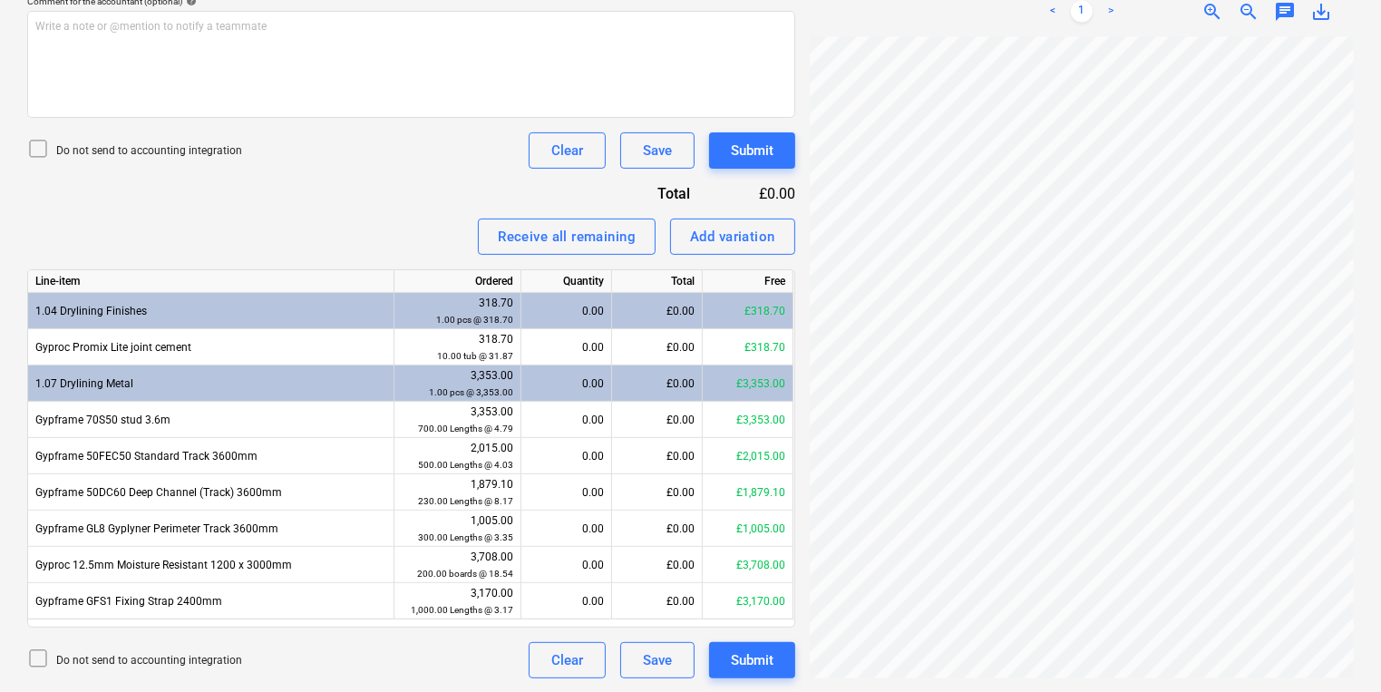
scroll to position [140, 275]
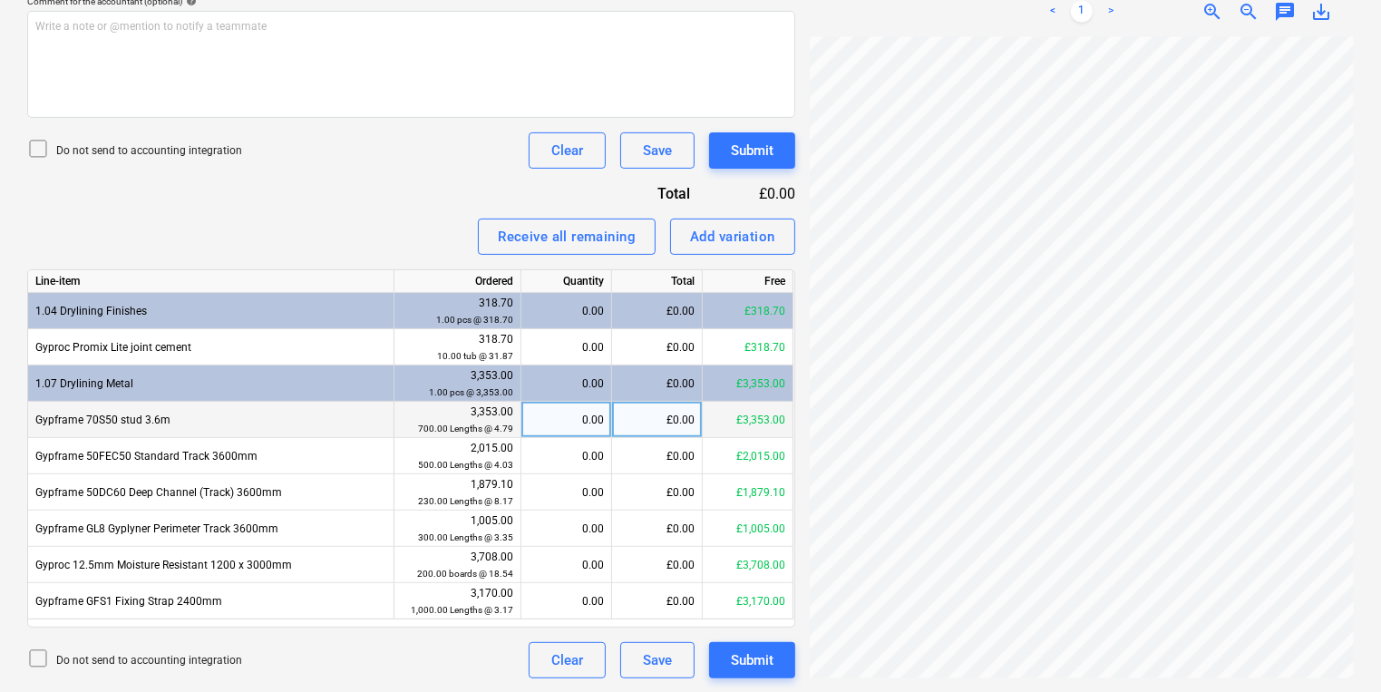
click at [584, 416] on div "0.00" at bounding box center [566, 420] width 75 height 36
type input "500"
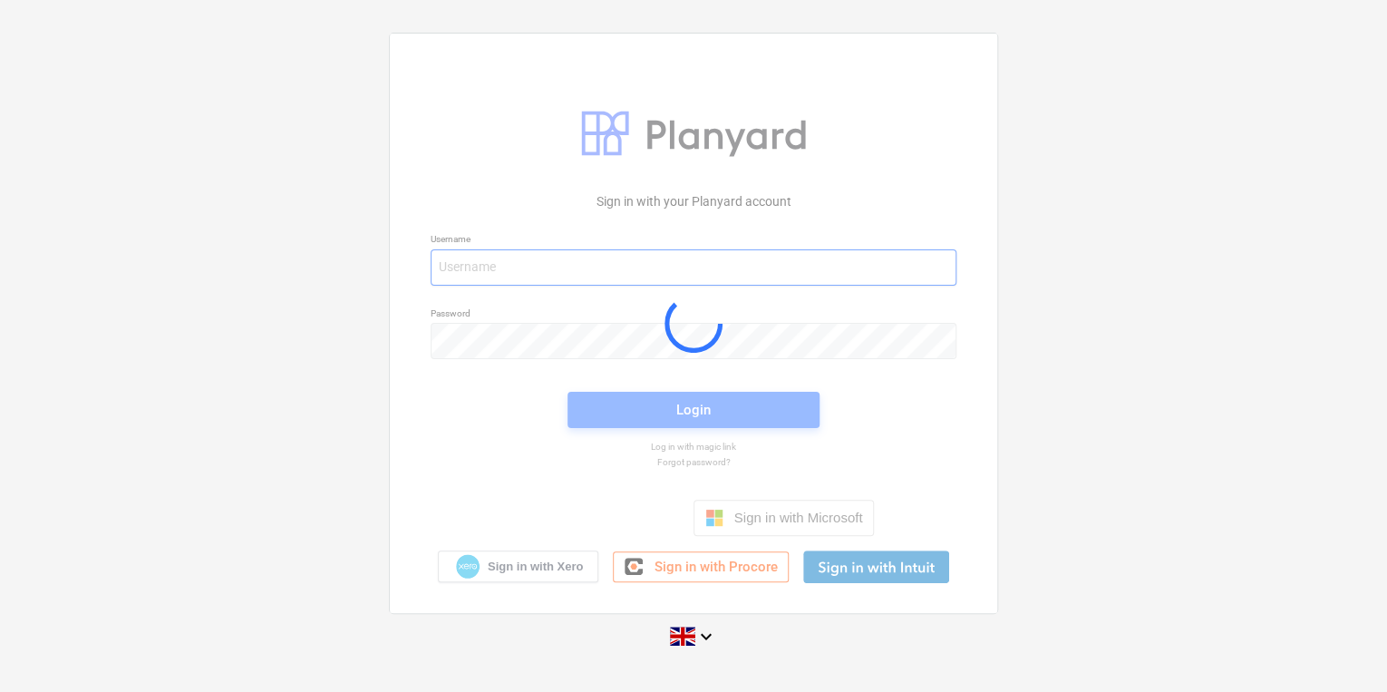
type input "carol.stevens@tudormay.com"
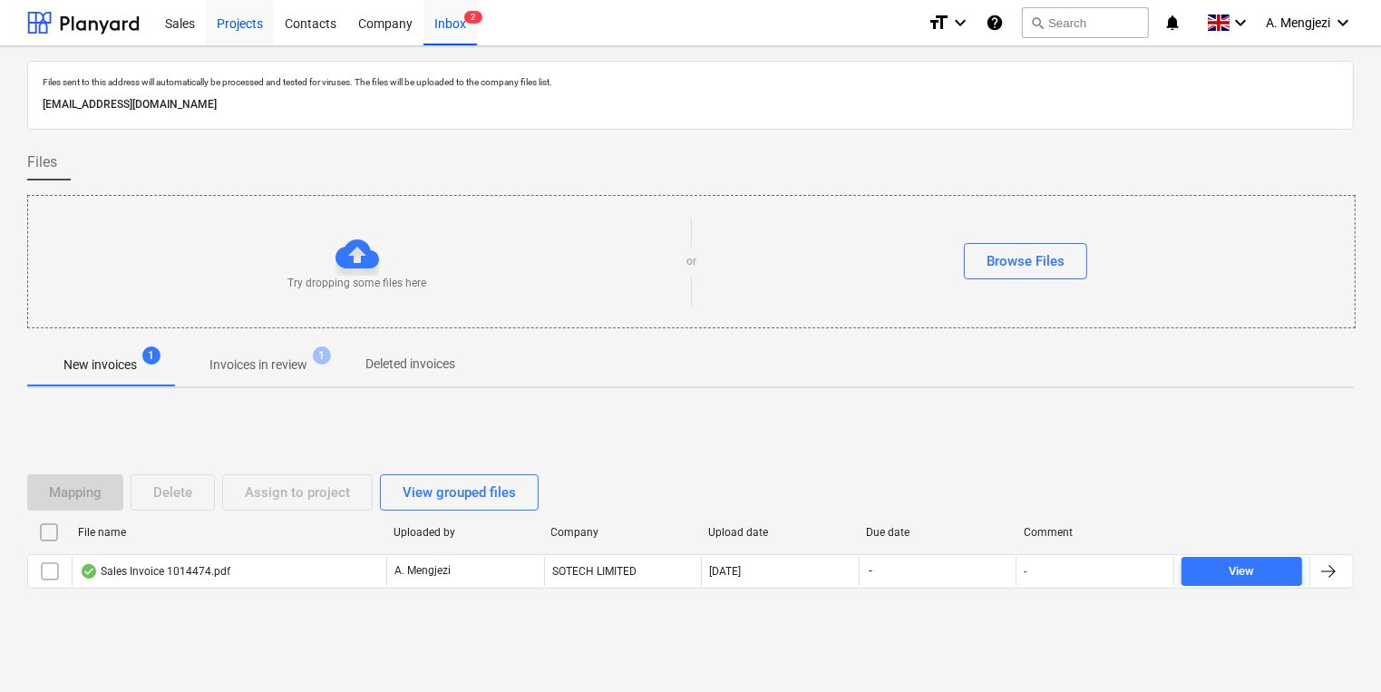
click at [214, 25] on div "Projects" at bounding box center [240, 22] width 68 height 46
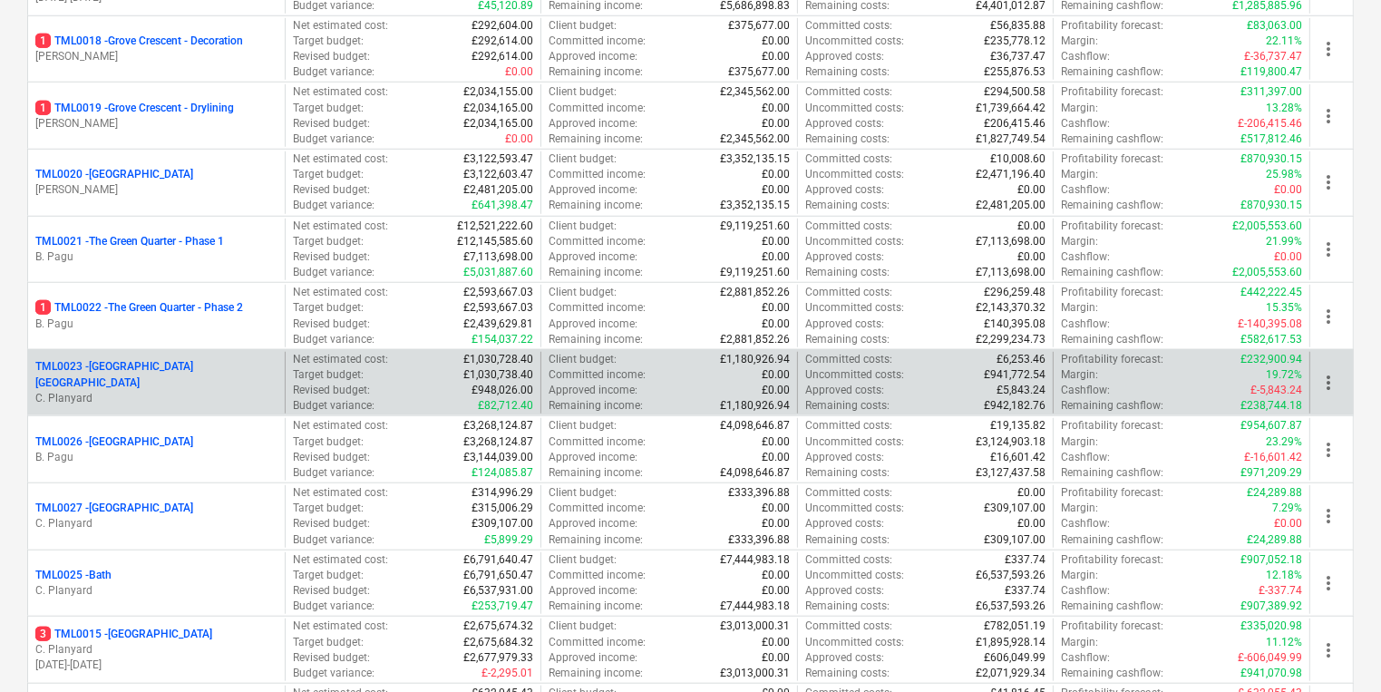
scroll to position [1378, 0]
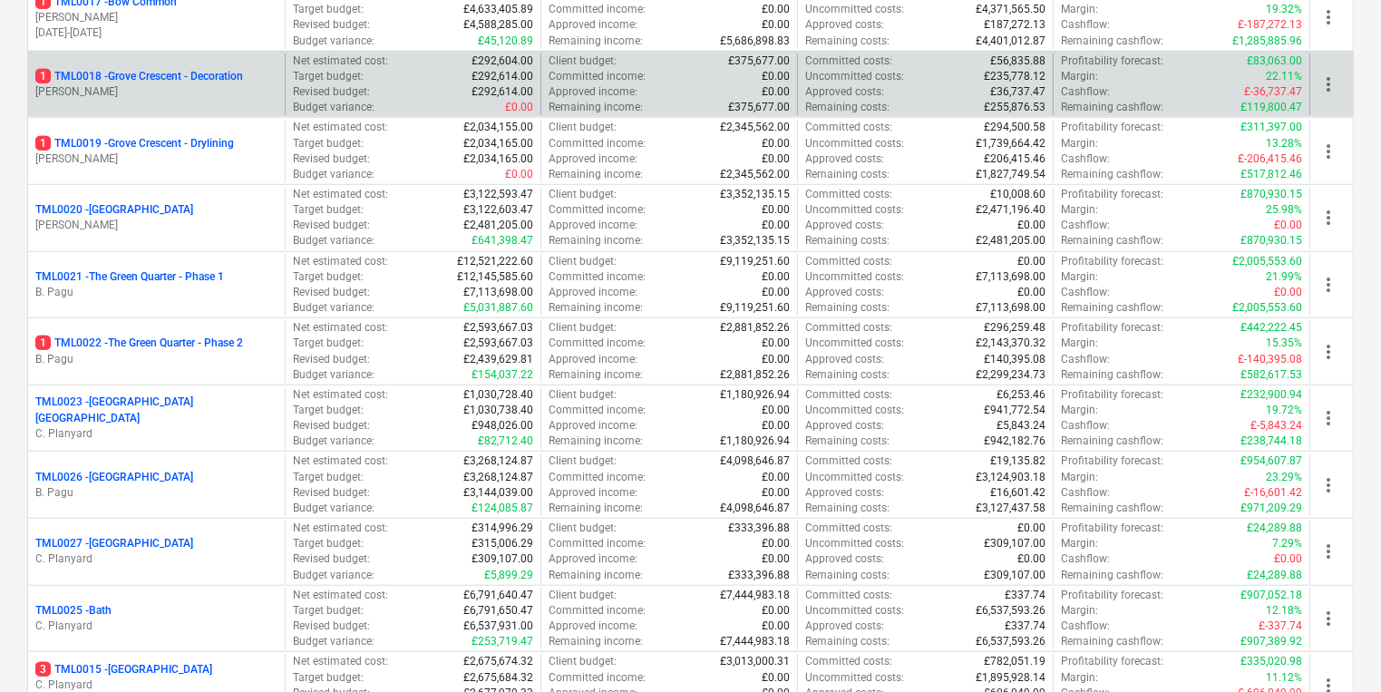
click at [224, 102] on div "1 TML0018 - Grove Crescent - Decoration [PERSON_NAME]" at bounding box center [156, 84] width 257 height 63
click at [223, 91] on p "[PERSON_NAME]" at bounding box center [156, 91] width 242 height 15
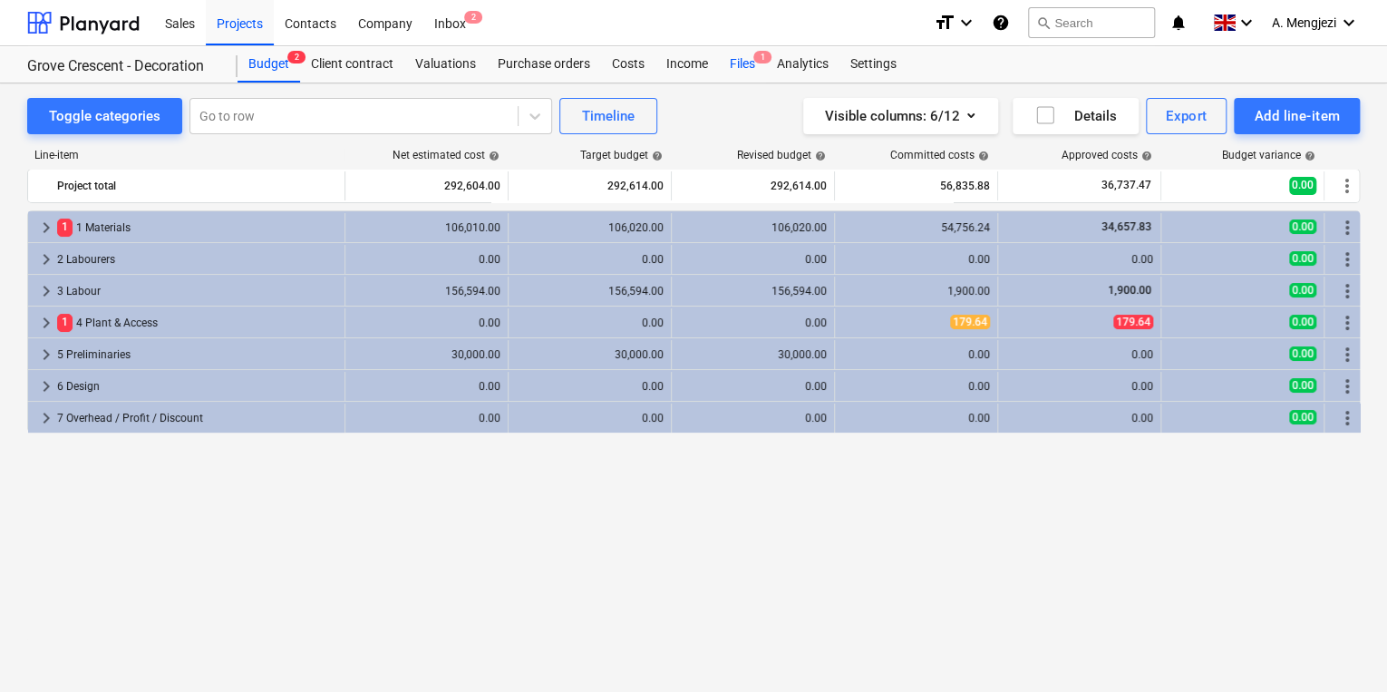
click at [733, 69] on div "Files 1" at bounding box center [742, 64] width 47 height 36
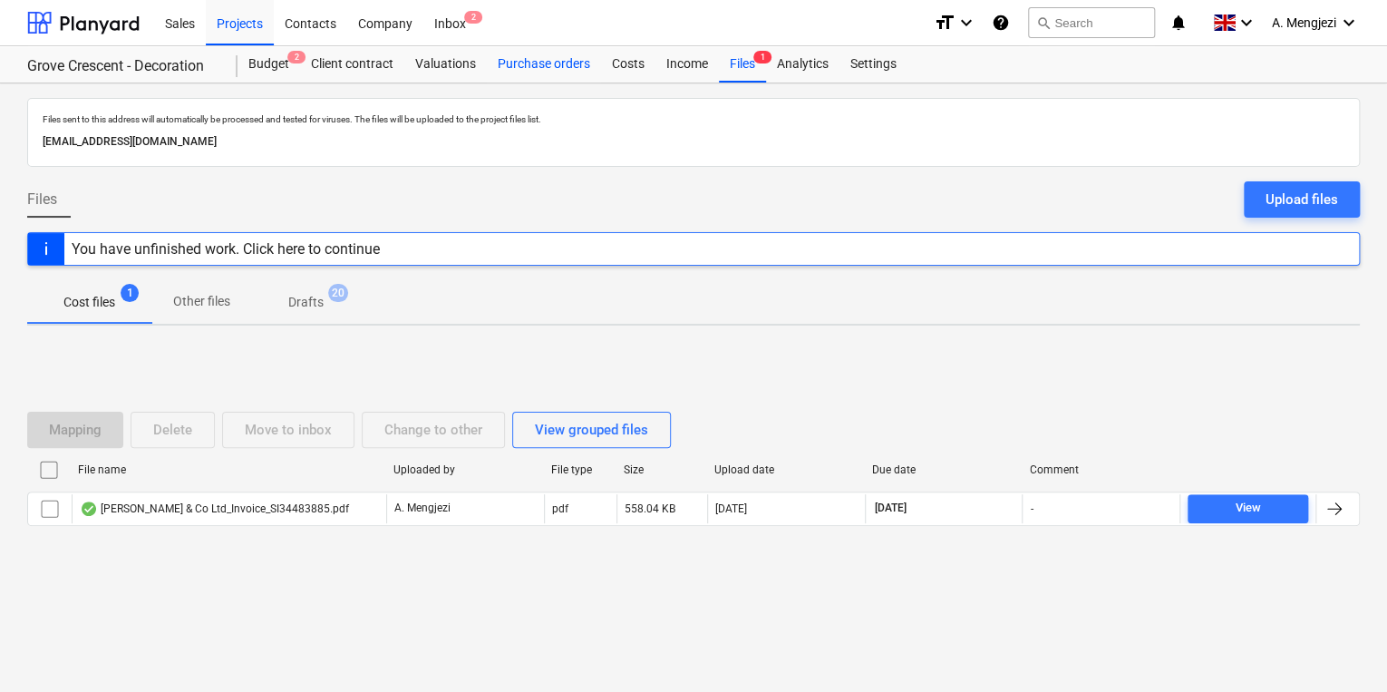
click at [540, 72] on div "Purchase orders" at bounding box center [544, 64] width 114 height 36
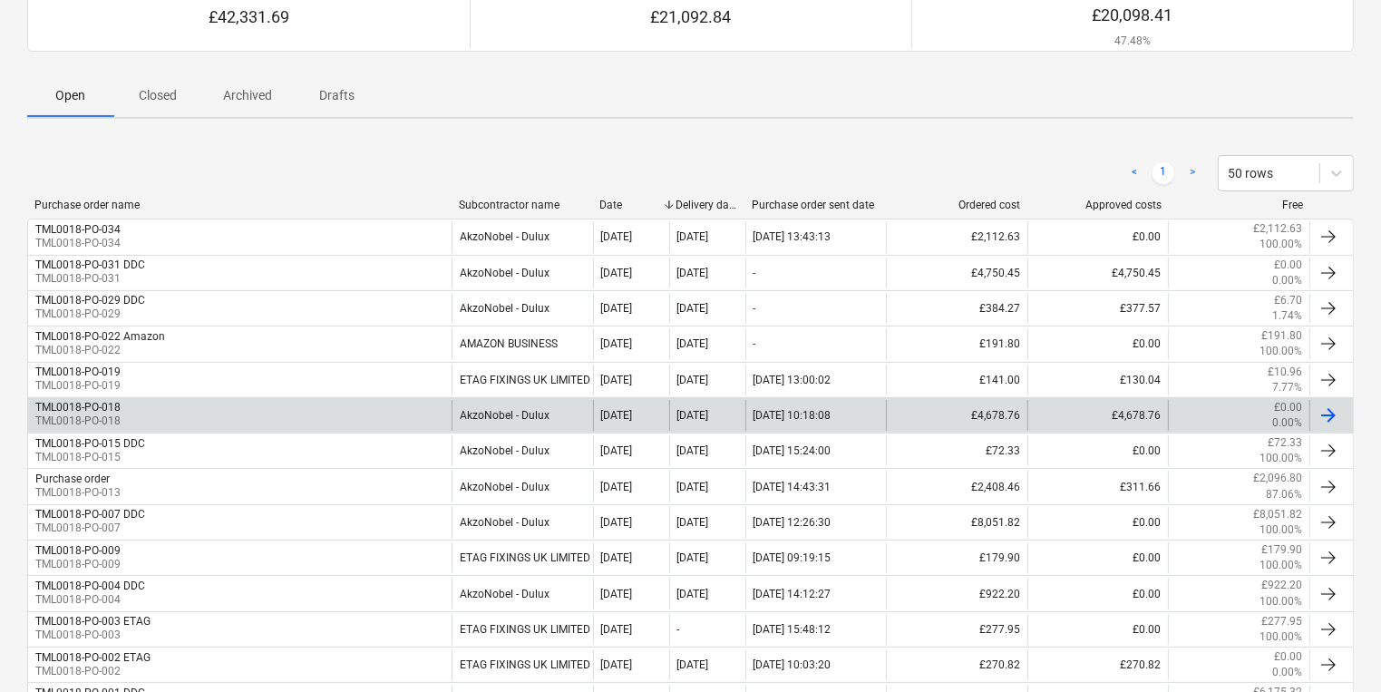
scroll to position [218, 0]
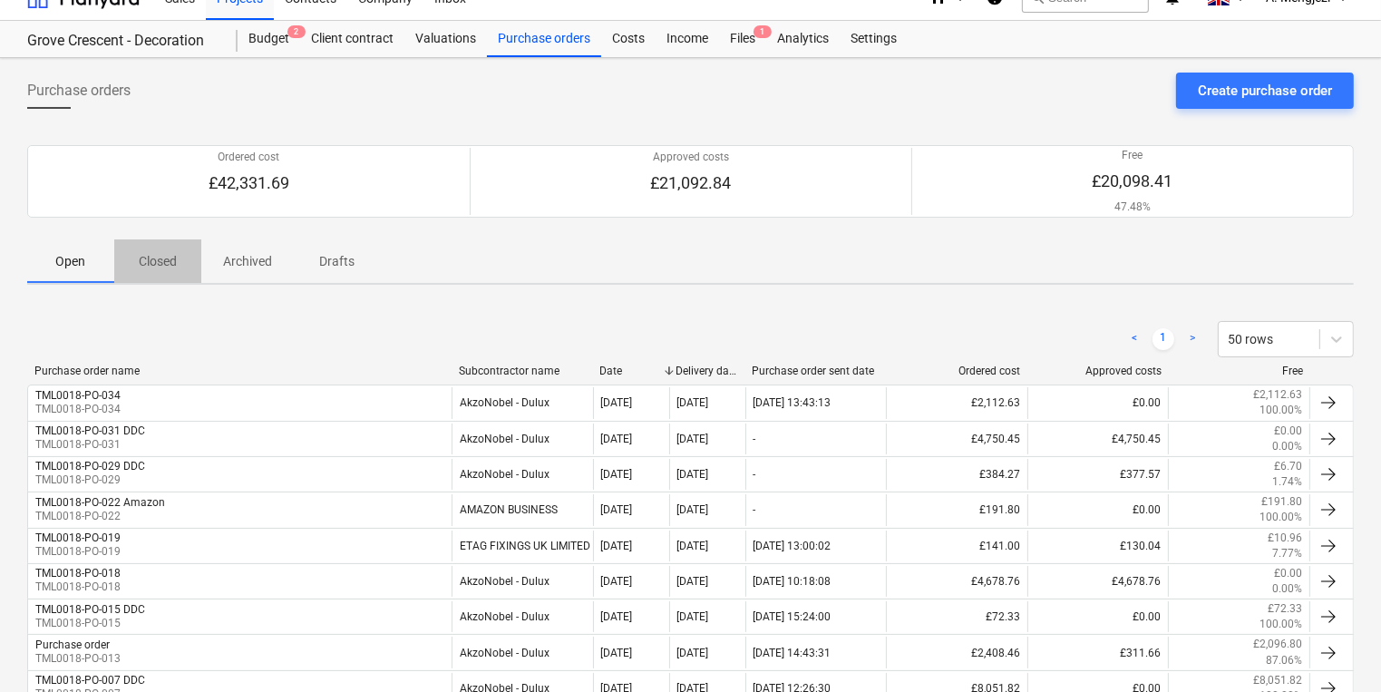
click at [181, 261] on span "Closed" at bounding box center [157, 262] width 87 height 30
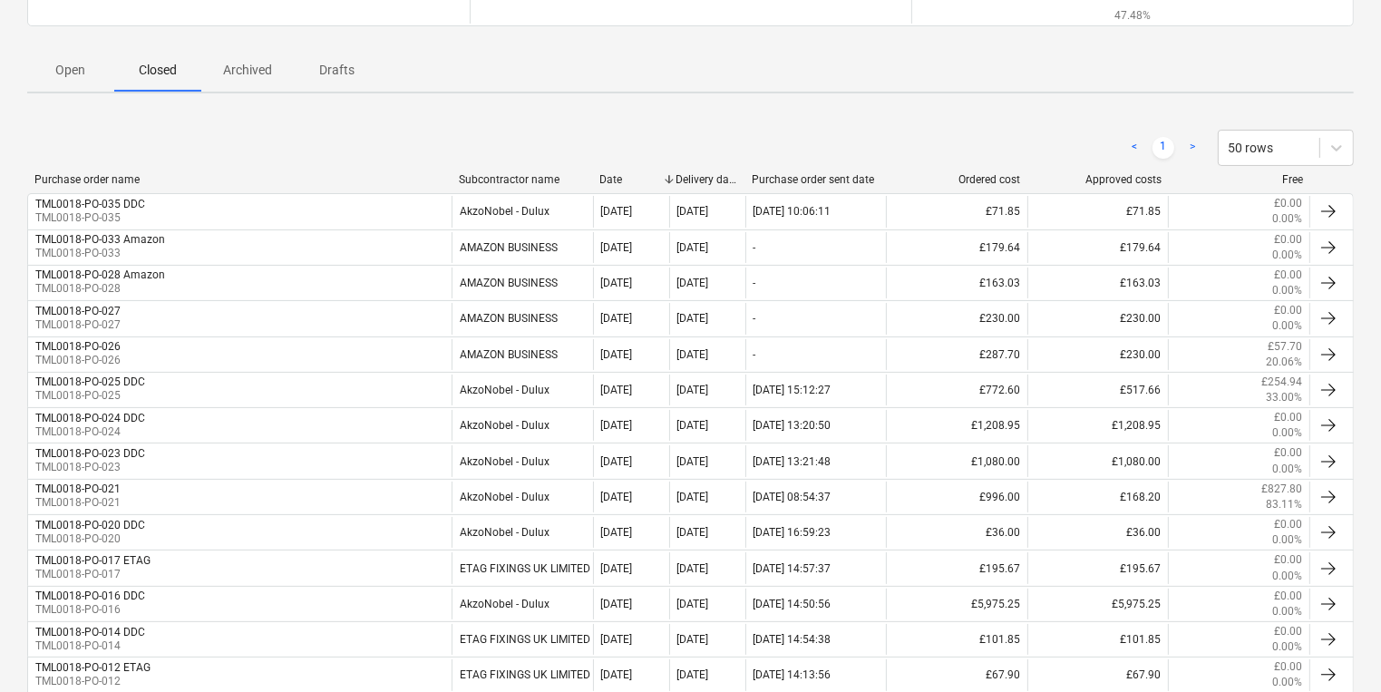
scroll to position [316, 0]
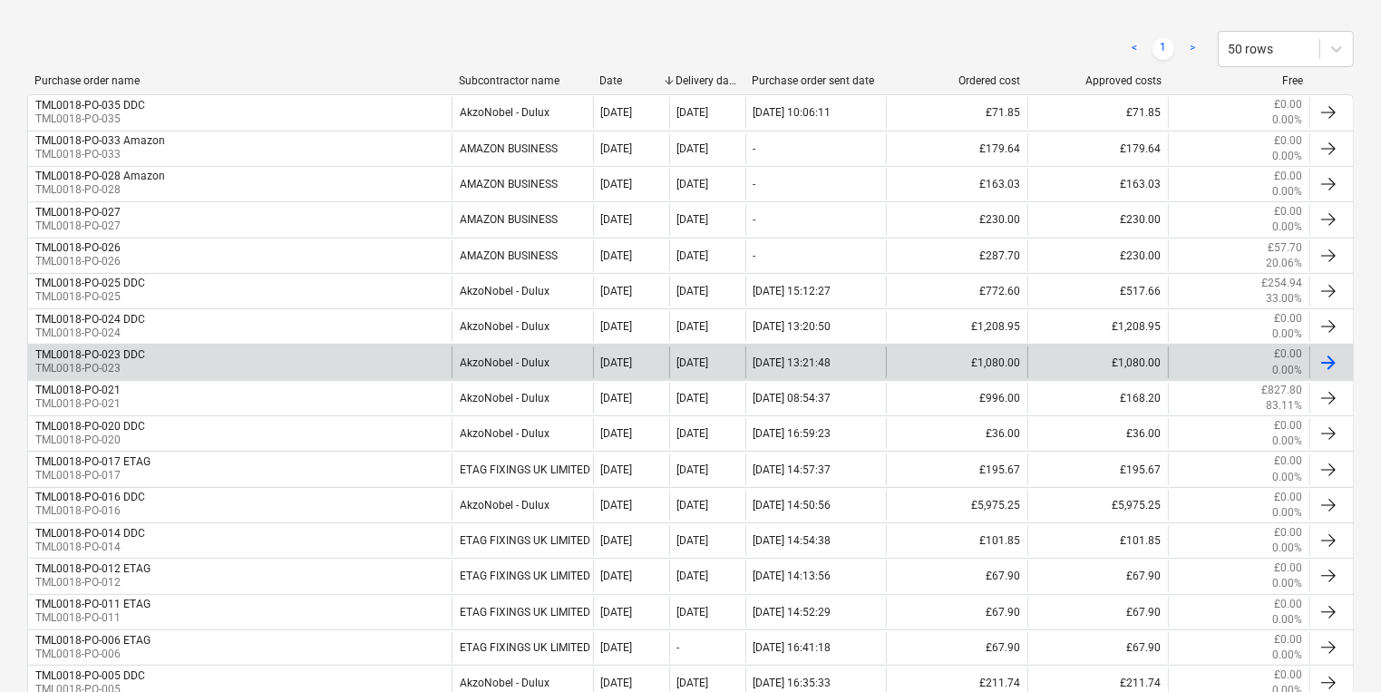
click at [238, 353] on div "TML0018-PO-023 DDC TML0018-PO-023" at bounding box center [239, 361] width 423 height 31
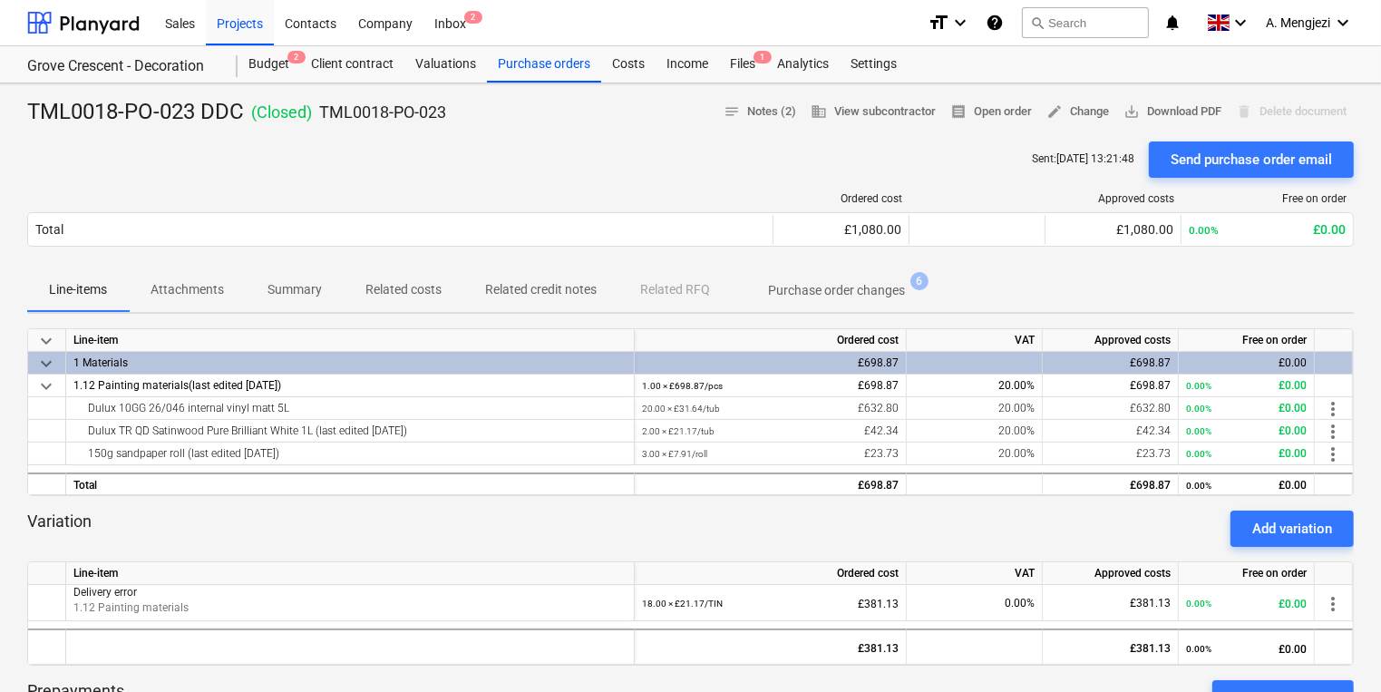
click at [854, 305] on span "Purchase order changes 6" at bounding box center [836, 290] width 209 height 33
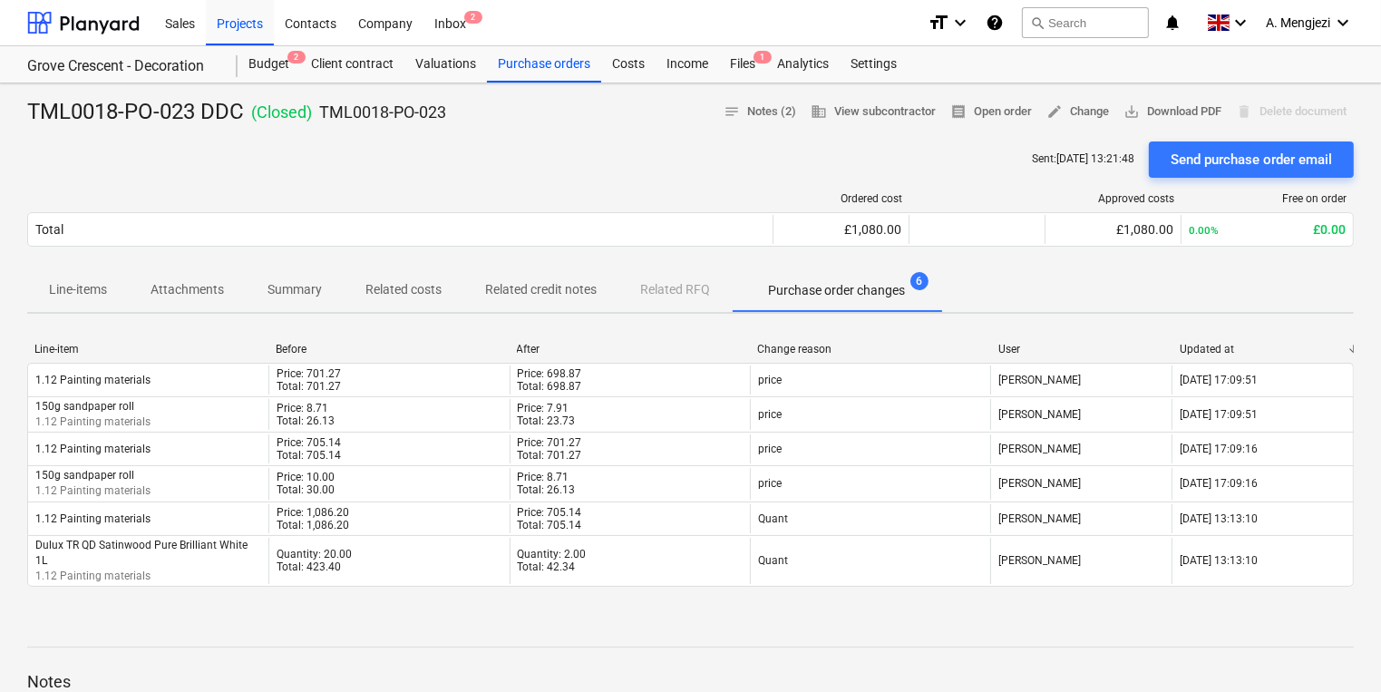
click at [127, 297] on span "Line-items" at bounding box center [78, 290] width 102 height 30
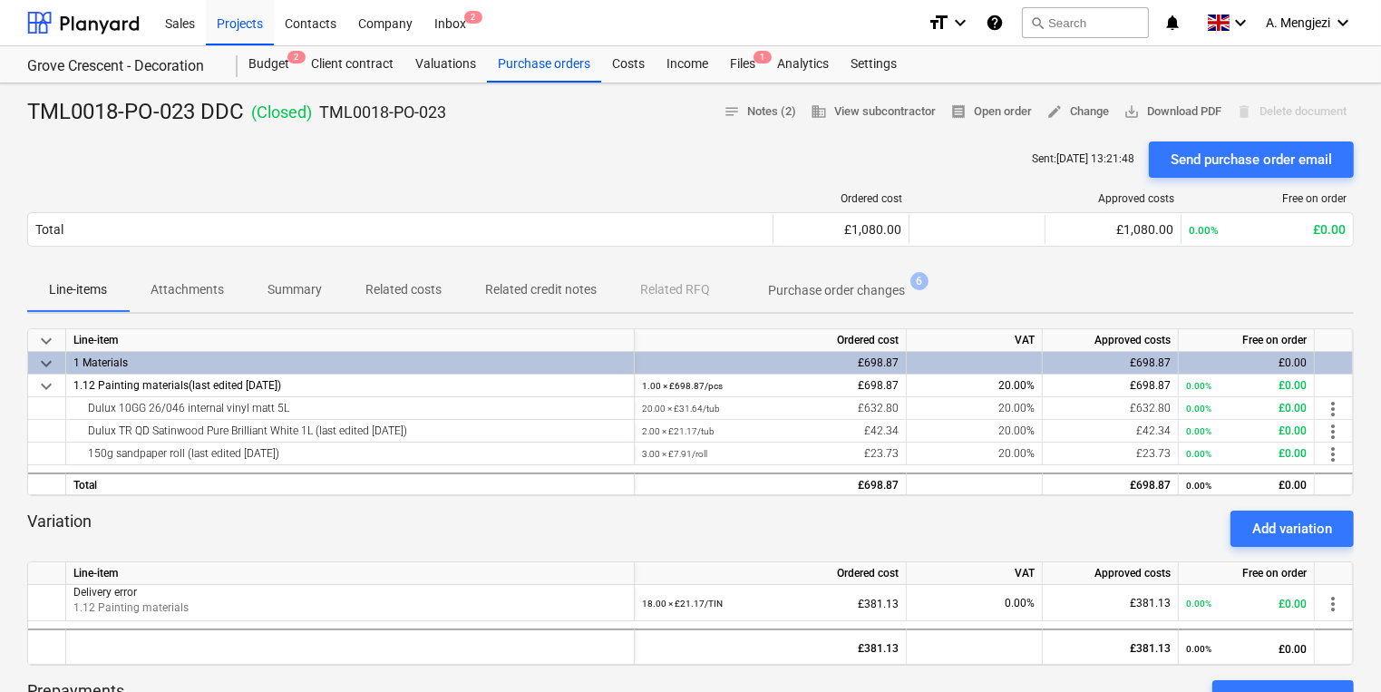
click at [556, 527] on div "Variation Add variation" at bounding box center [690, 528] width 1326 height 36
click at [1127, 265] on div "Ordered cost Approved costs Free on order Total £1,080.00 £1,080.00 0.00% £0.00…" at bounding box center [690, 223] width 1326 height 91
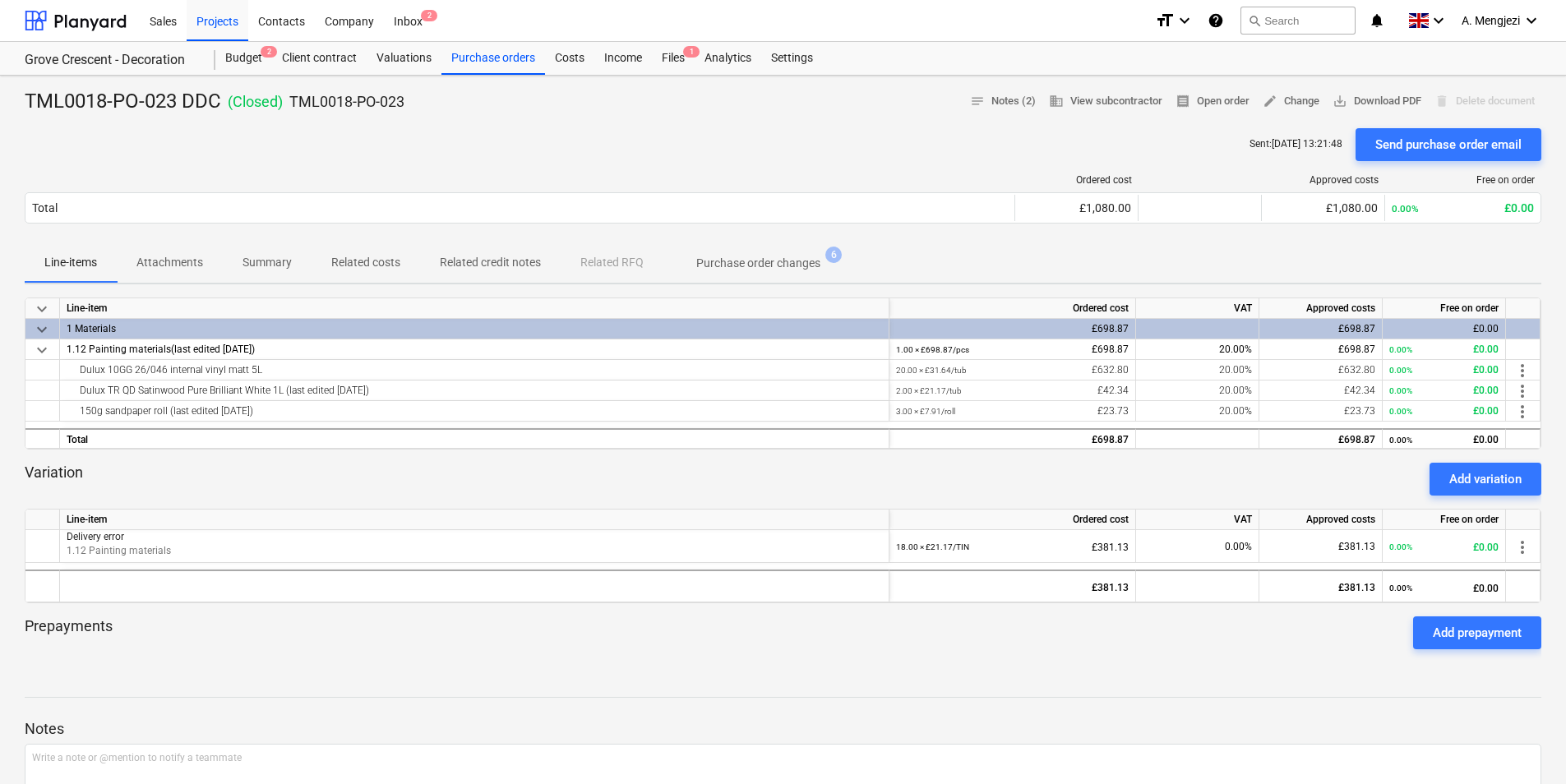
click at [1222, 289] on div "TML0018-PO-023 DDC ( Closed ) TML0018-PO-023 notes Notes (2) business View subc…" at bounding box center [783, 645] width 1566 height 1140
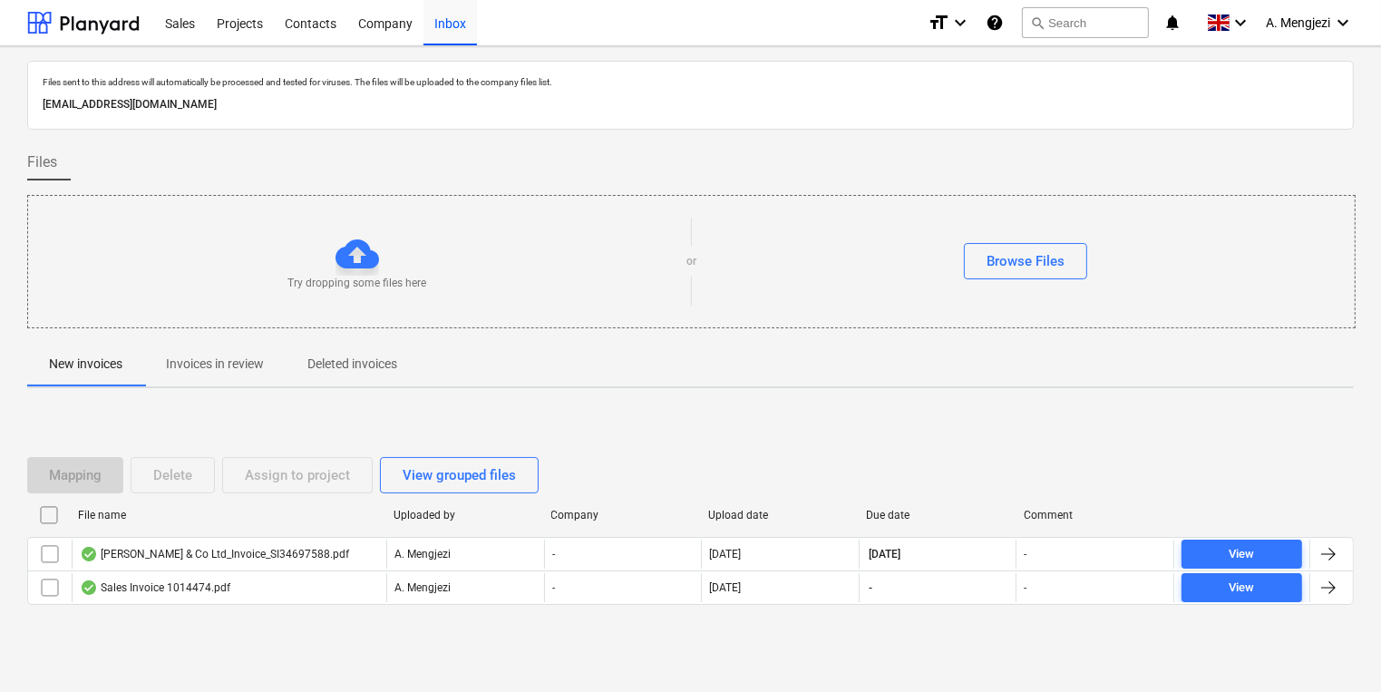
click at [443, 159] on div "Files" at bounding box center [690, 162] width 1326 height 36
click at [258, 34] on div "Projects" at bounding box center [240, 22] width 68 height 46
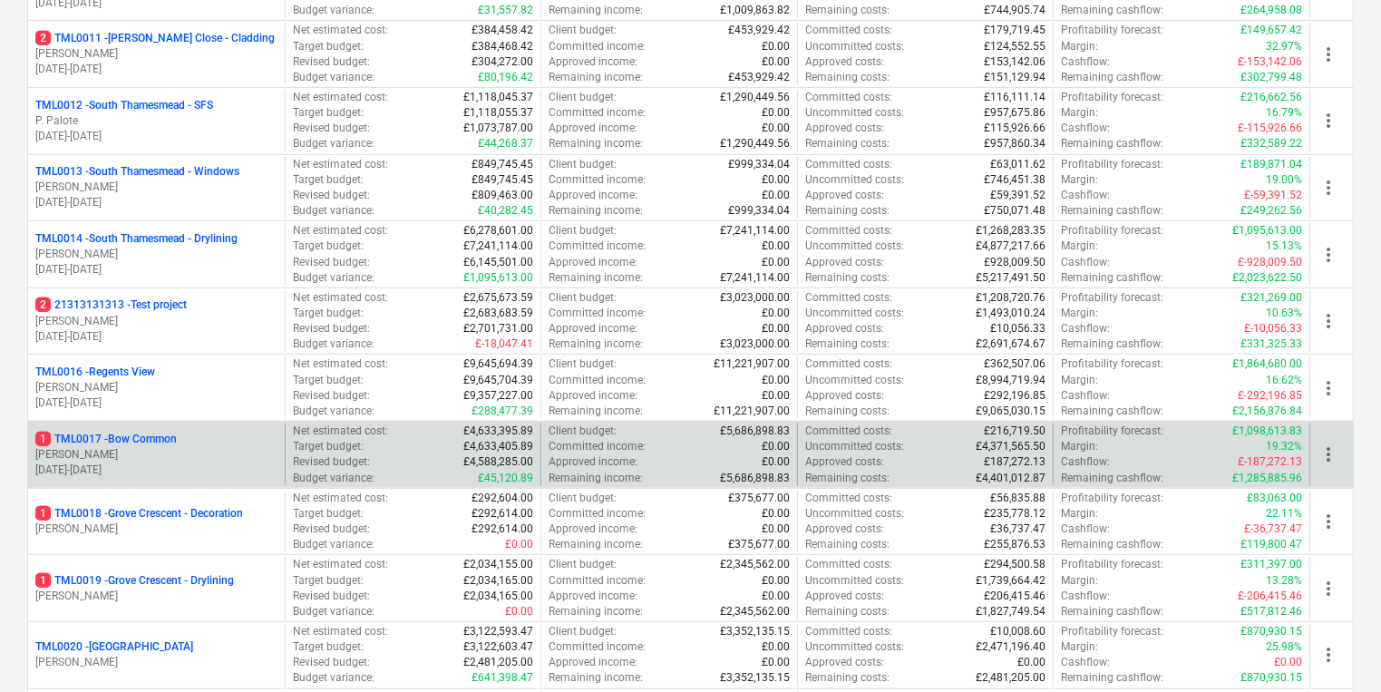
scroll to position [943, 0]
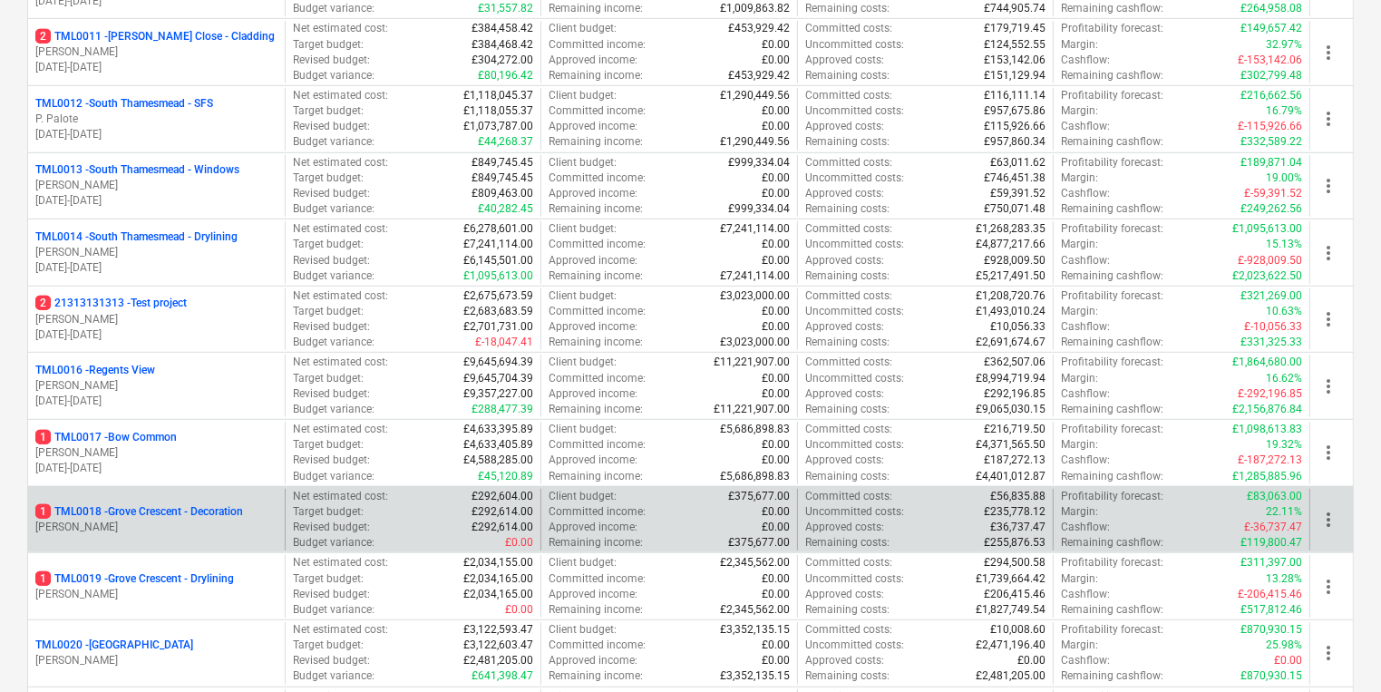
click at [214, 511] on p "1 TML0018 - Grove Crescent - Decoration" at bounding box center [139, 511] width 208 height 15
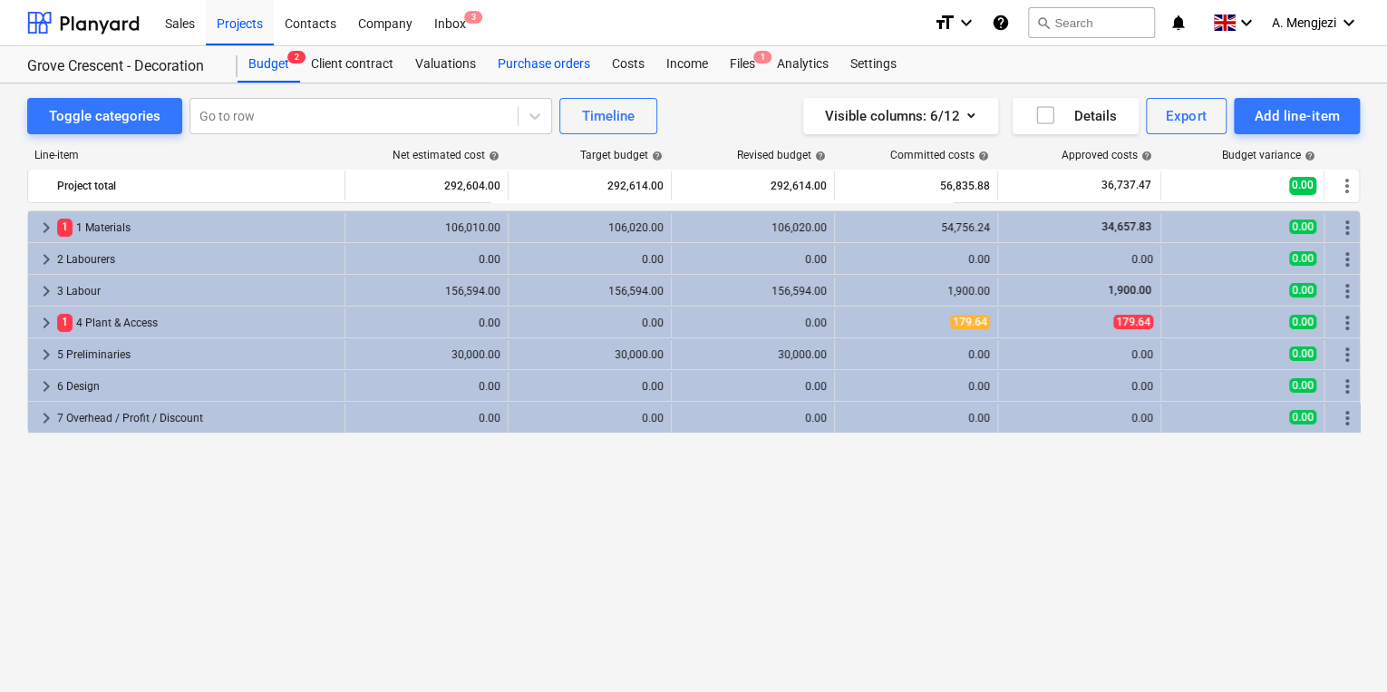
click at [537, 64] on div "Purchase orders" at bounding box center [544, 64] width 114 height 36
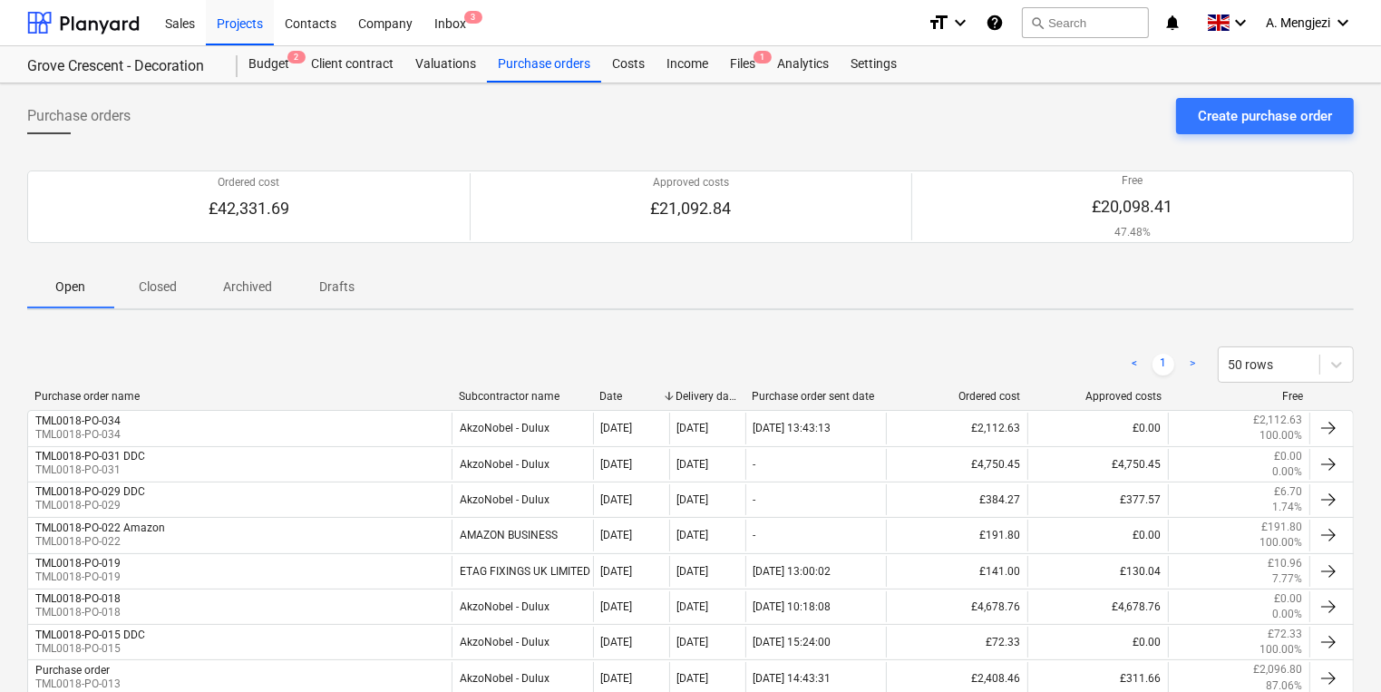
click at [174, 282] on p "Closed" at bounding box center [158, 286] width 44 height 19
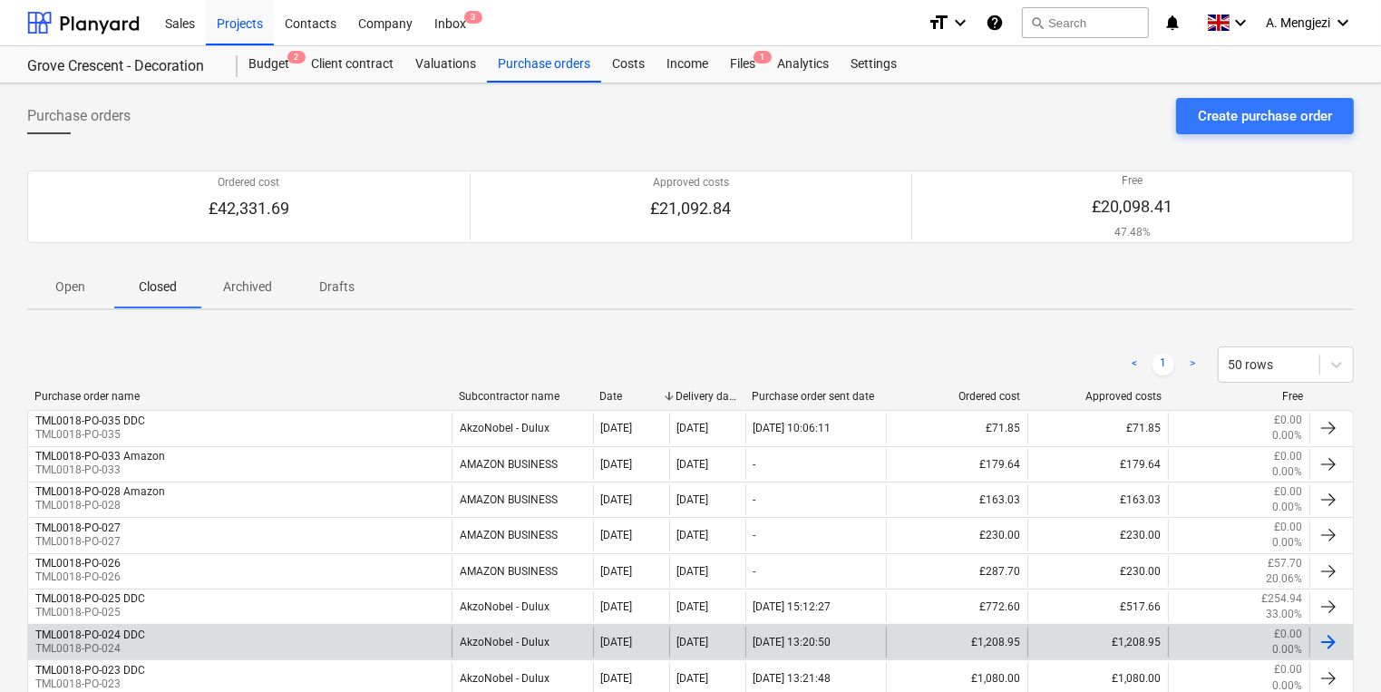
click at [275, 652] on div "TML0018-PO-024 DDC TML0018-PO-024" at bounding box center [239, 641] width 423 height 31
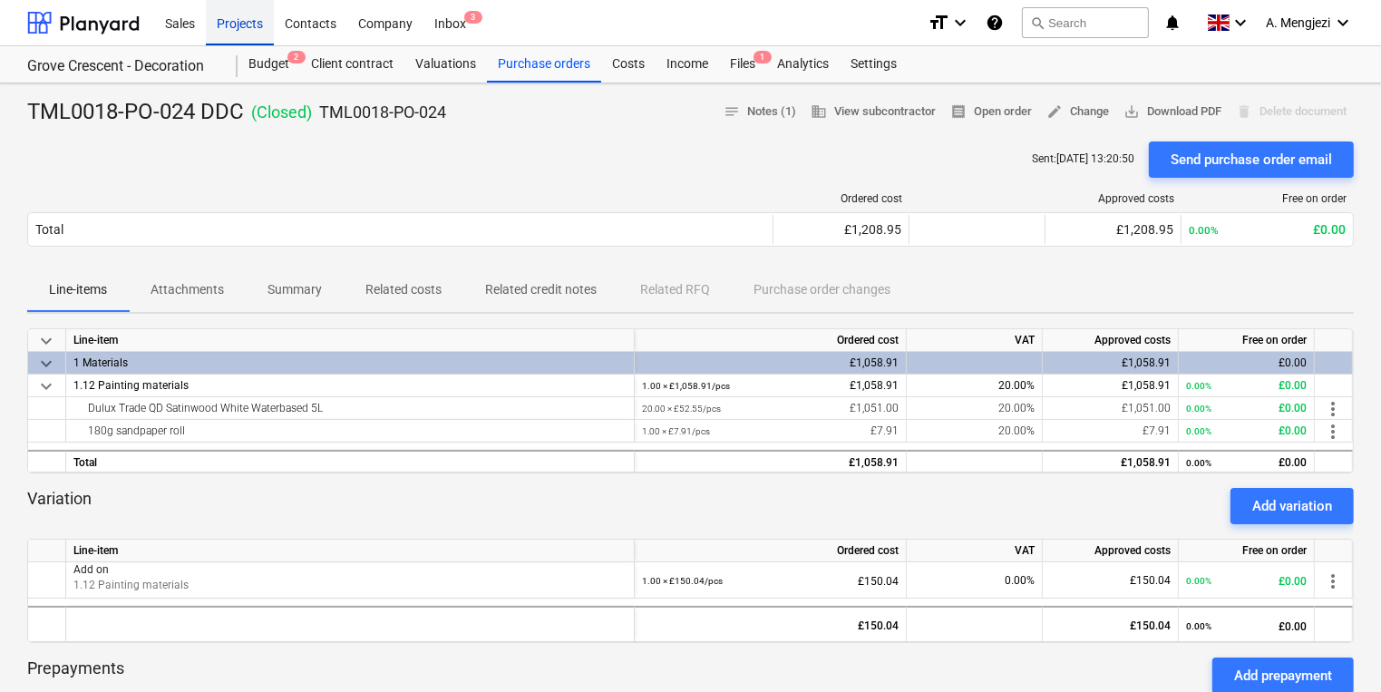
click at [235, 34] on div "Projects" at bounding box center [240, 22] width 68 height 46
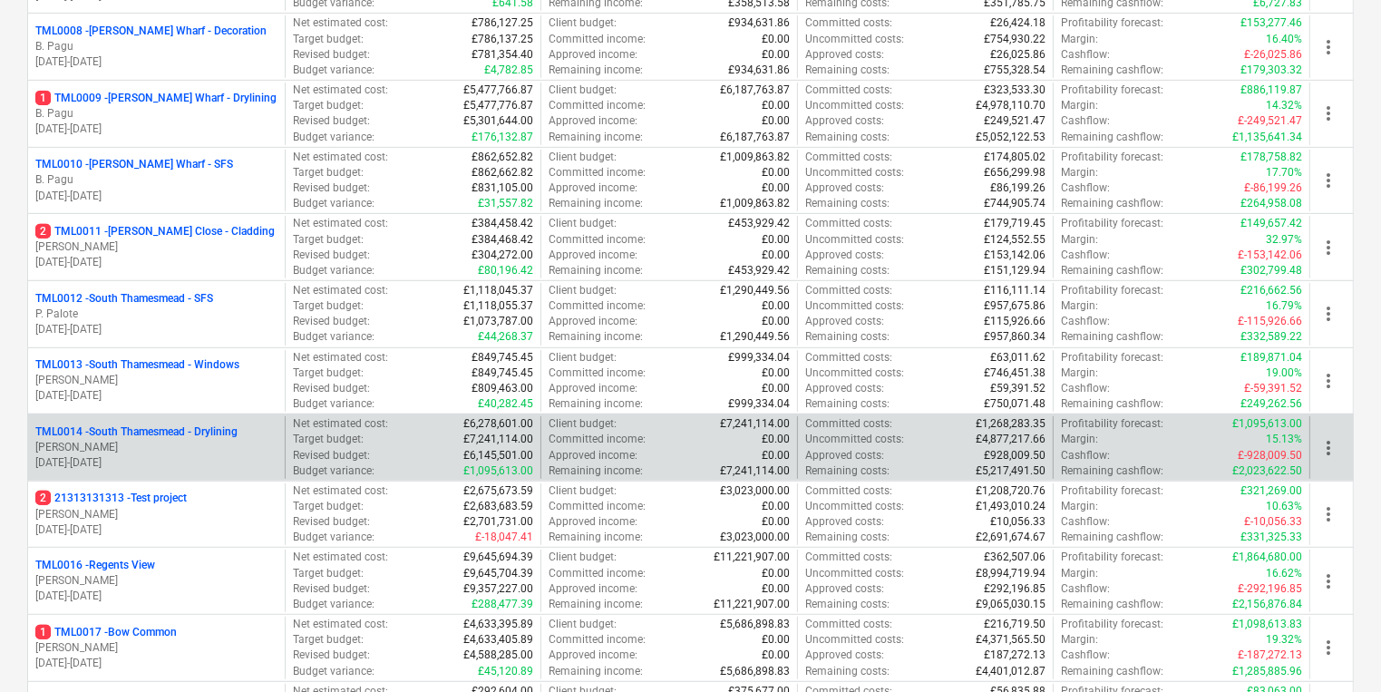
scroll to position [870, 0]
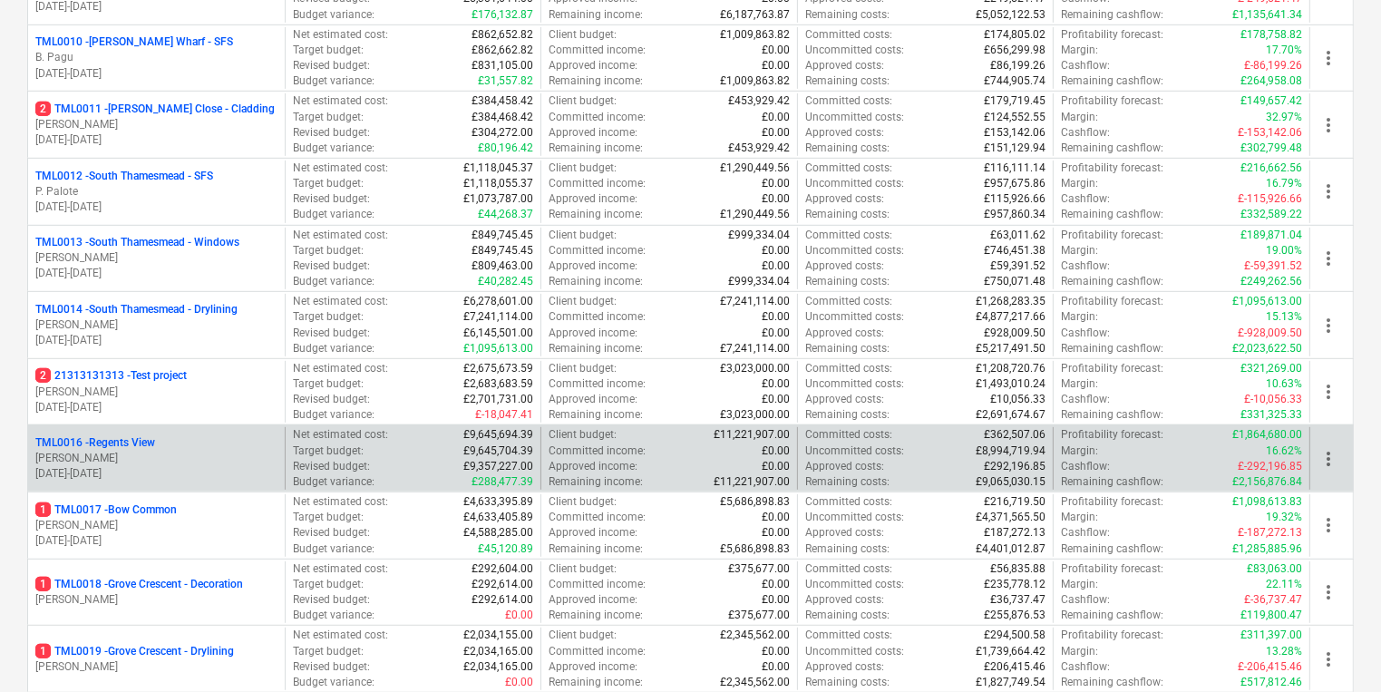
click at [127, 455] on p "[PERSON_NAME]" at bounding box center [156, 458] width 242 height 15
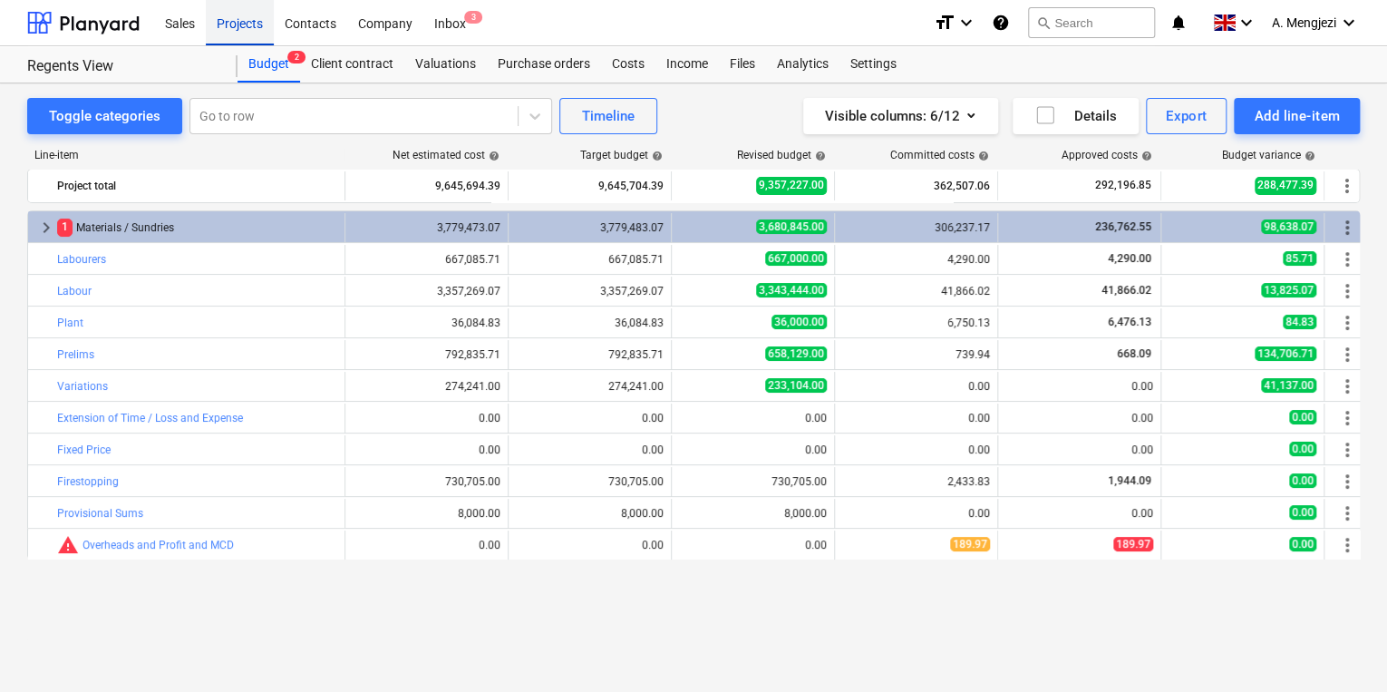
click at [210, 22] on div "Projects" at bounding box center [240, 22] width 68 height 46
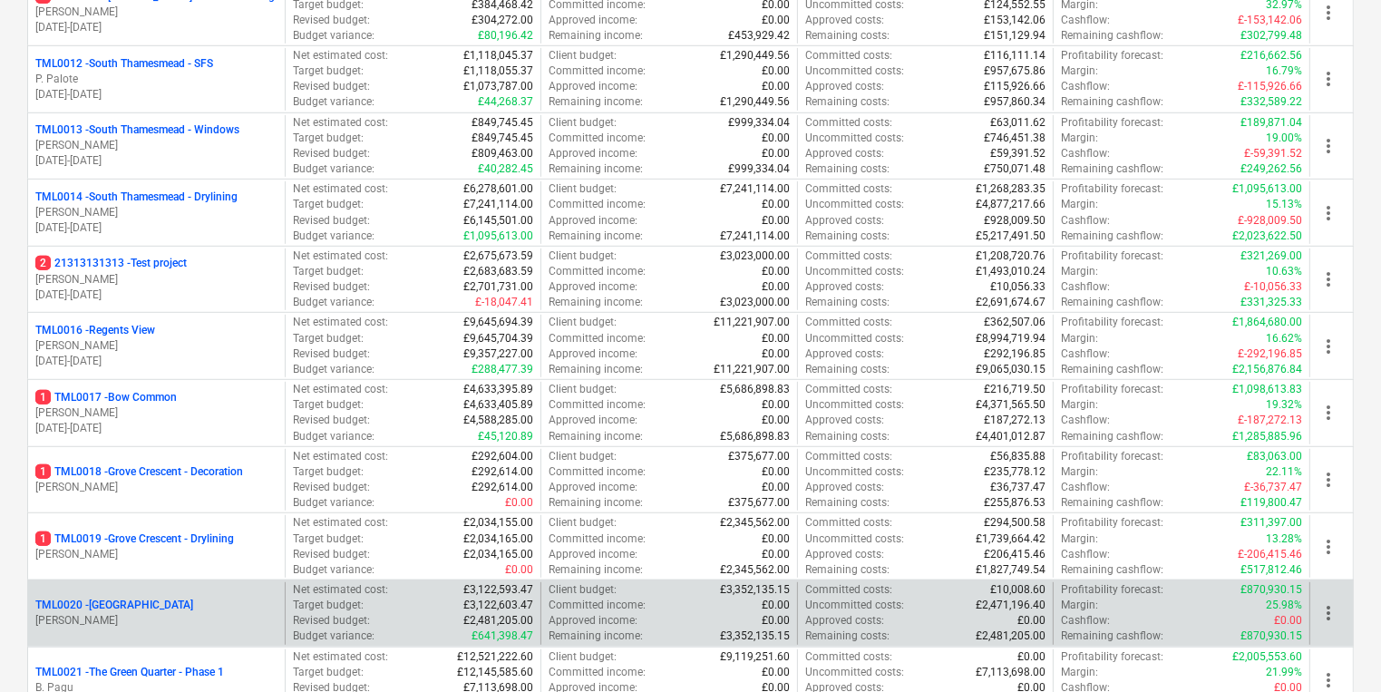
scroll to position [1015, 0]
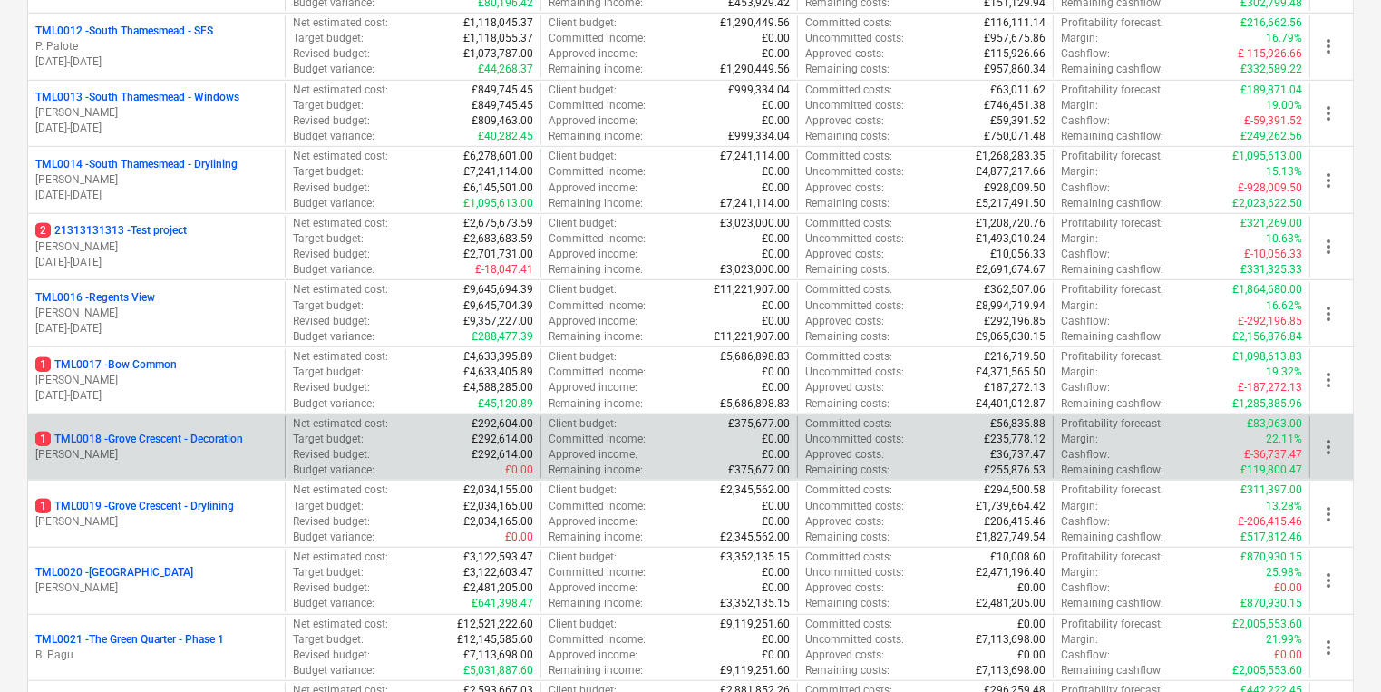
click at [181, 452] on p "[PERSON_NAME]" at bounding box center [156, 454] width 242 height 15
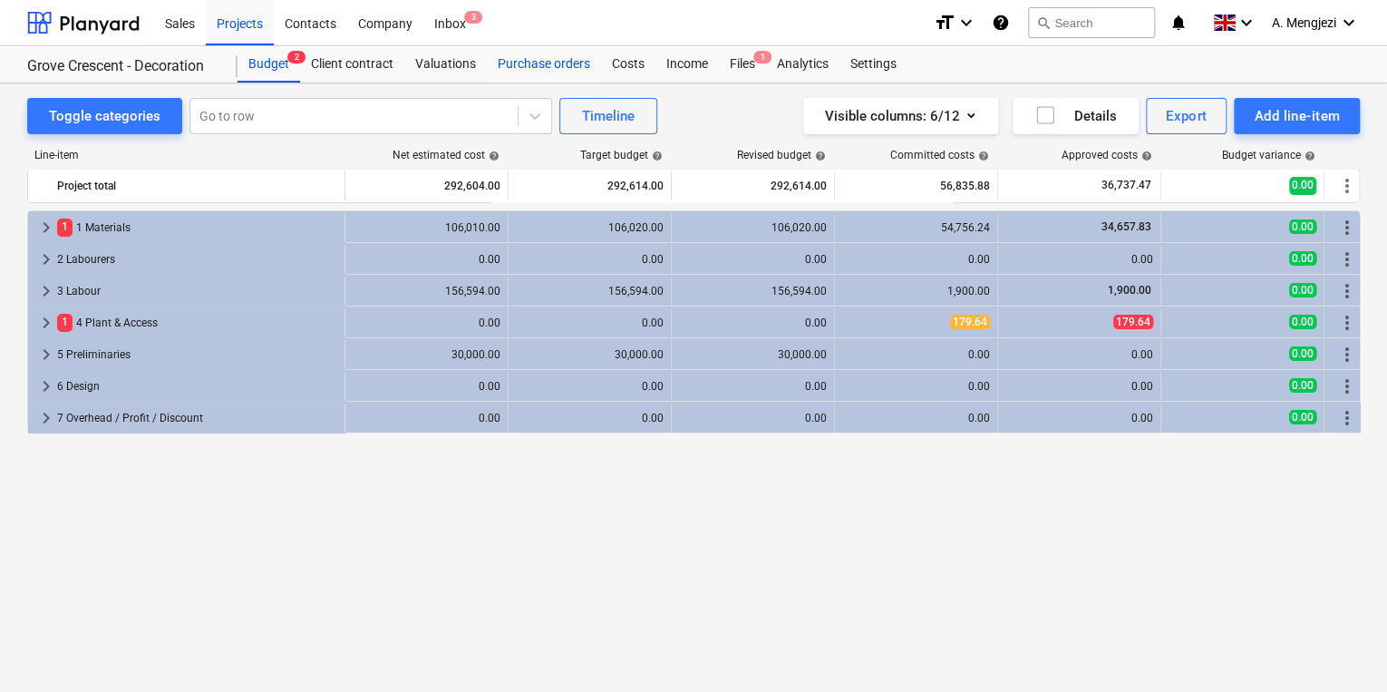
click at [545, 58] on div "Purchase orders" at bounding box center [544, 64] width 114 height 36
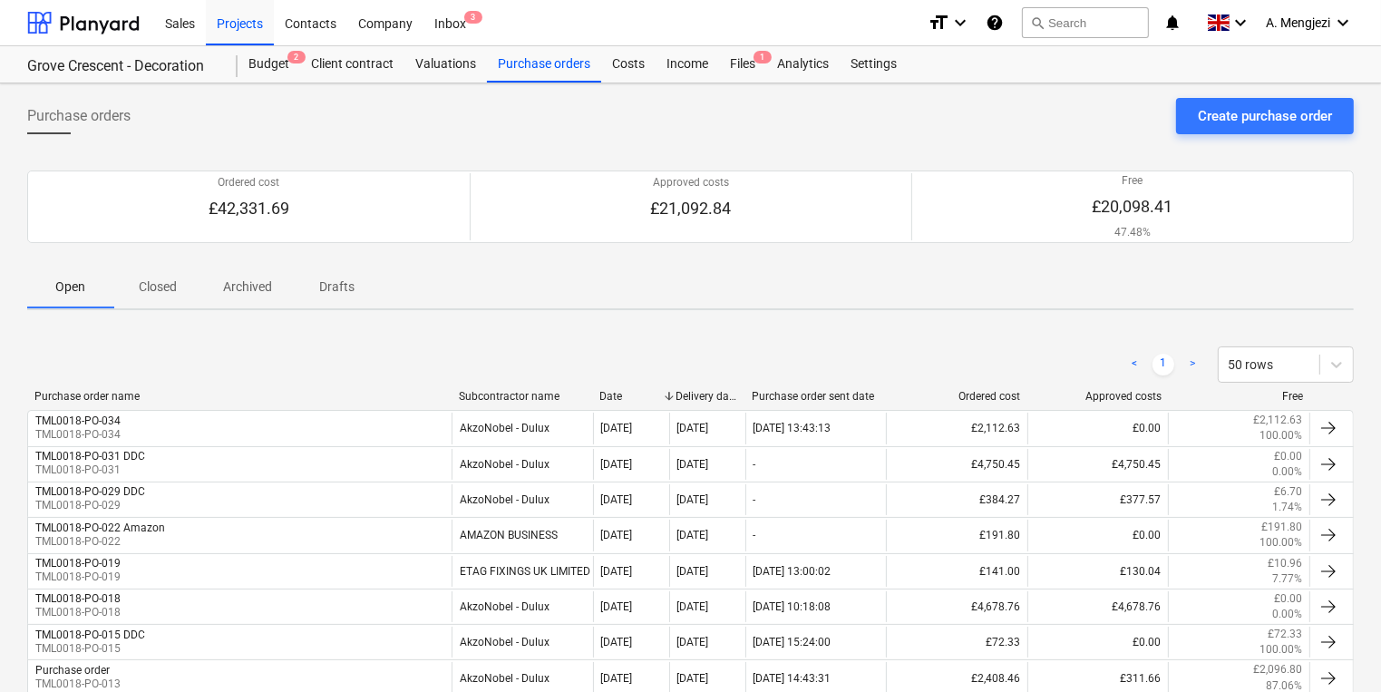
click at [152, 290] on p "Closed" at bounding box center [158, 286] width 44 height 19
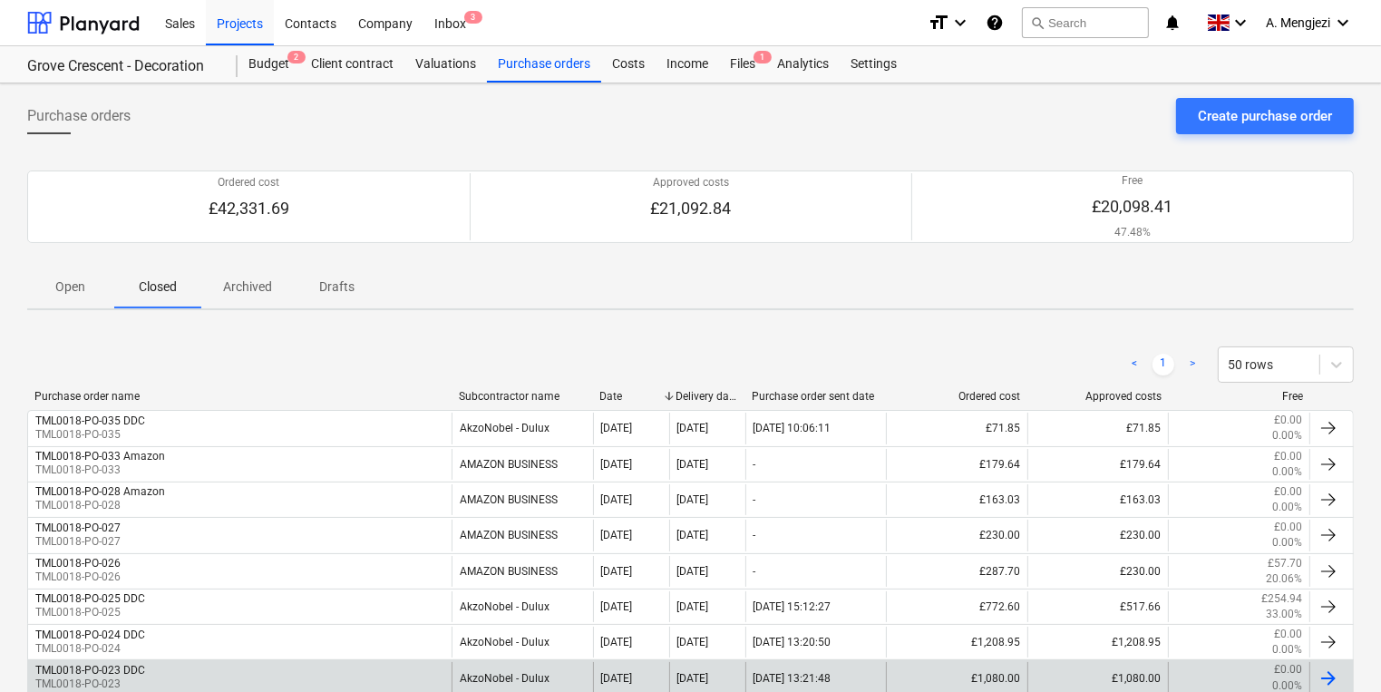
click at [160, 675] on div "TML0018-PO-023 DDC TML0018-PO-023" at bounding box center [239, 677] width 423 height 31
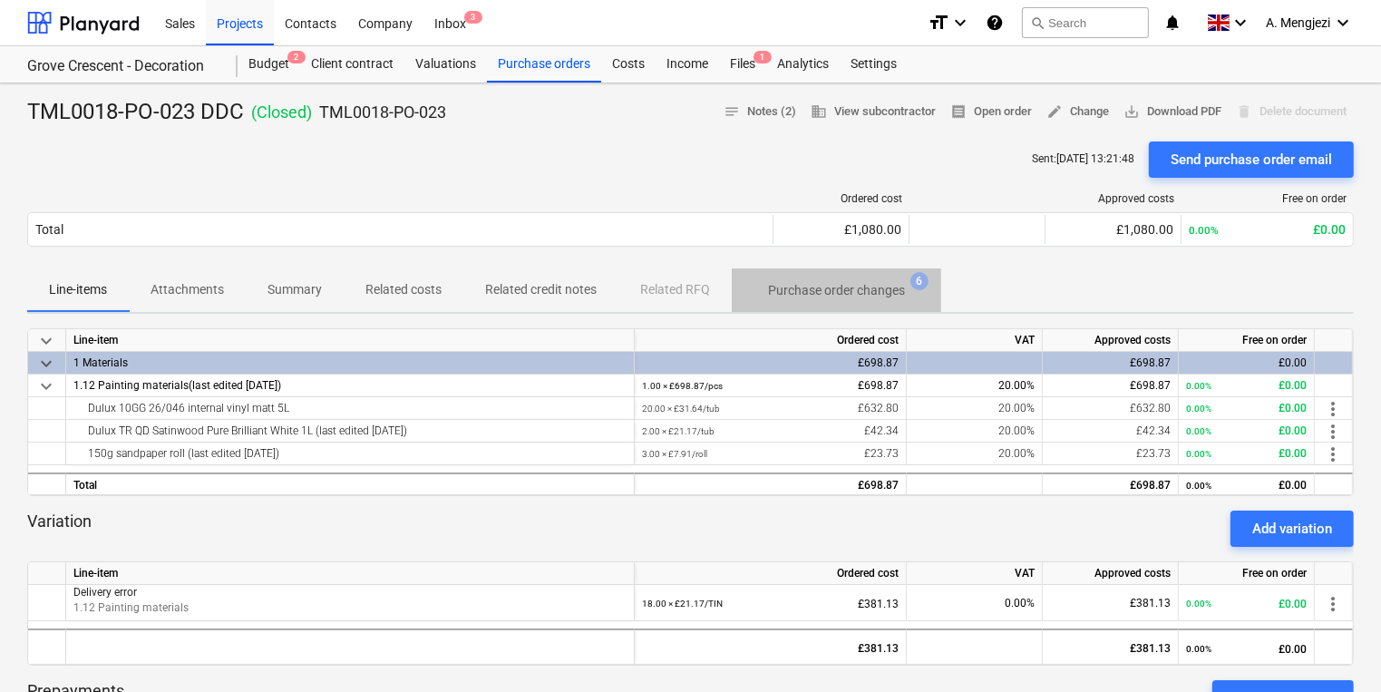
click at [859, 294] on p "Purchase order changes" at bounding box center [836, 290] width 137 height 19
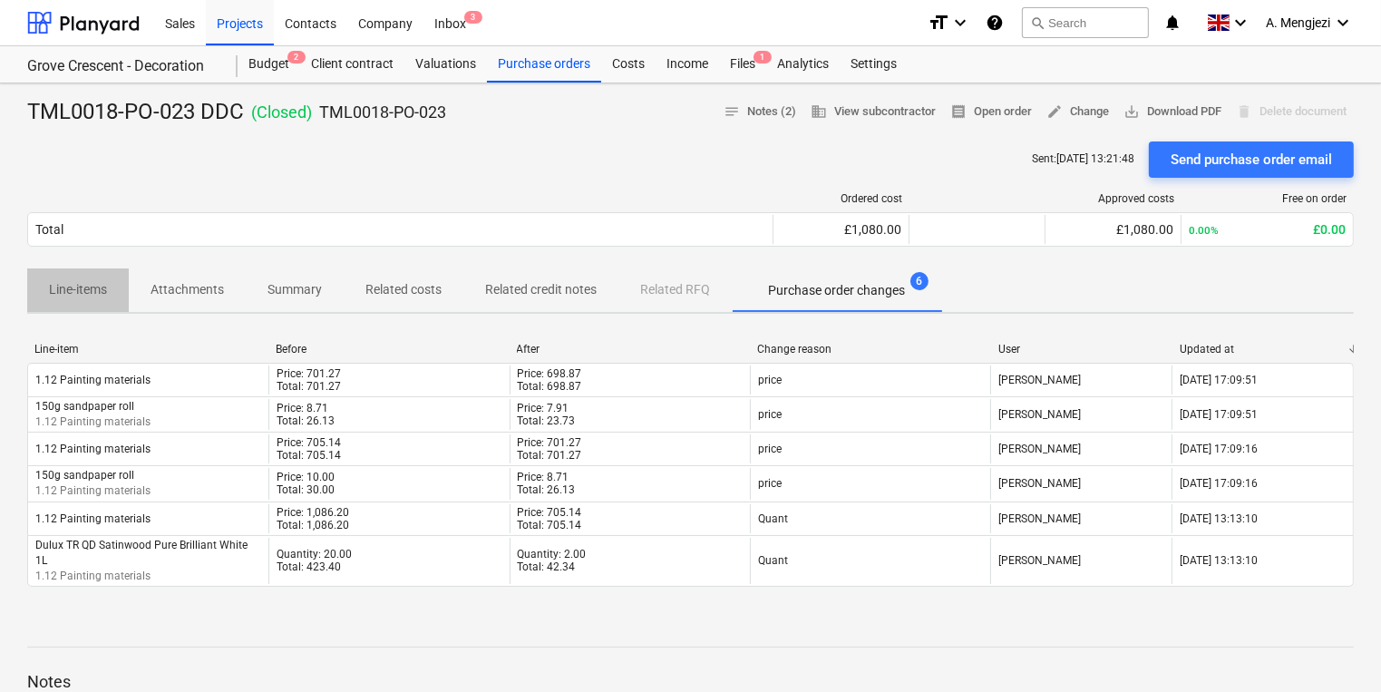
click at [85, 299] on span "Line-items" at bounding box center [78, 290] width 102 height 30
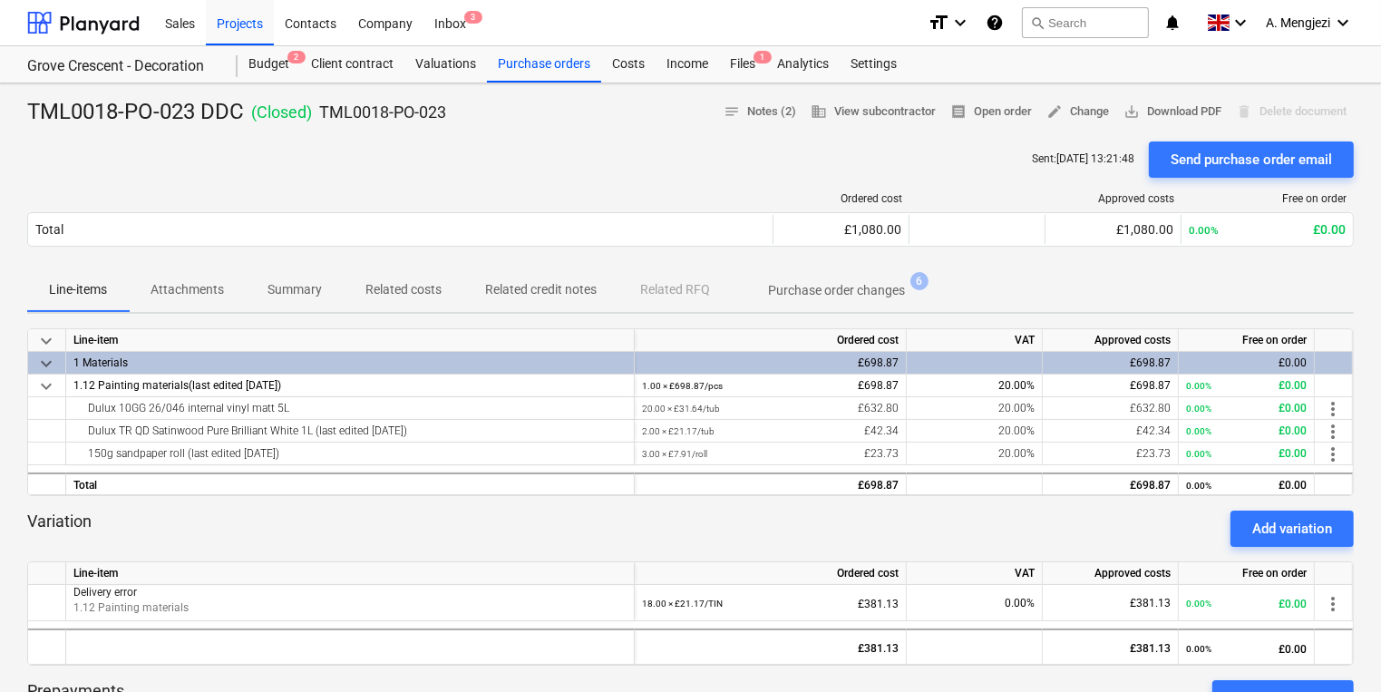
click at [207, 555] on div at bounding box center [690, 554] width 1326 height 15
click at [632, 189] on div "Ordered cost Approved costs Free on order Total £1,080.00 £1,080.00 0.00% £0.00…" at bounding box center [690, 223] width 1326 height 91
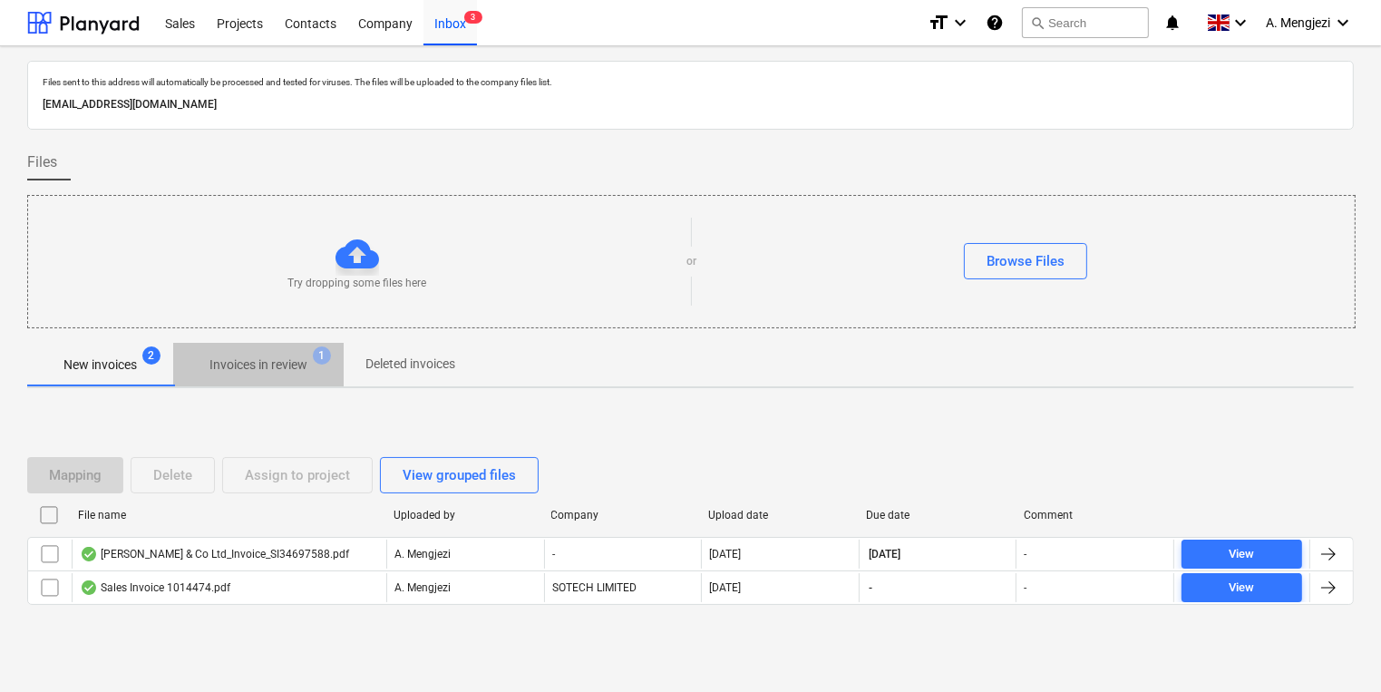
click at [330, 360] on span "1" at bounding box center [322, 355] width 18 height 18
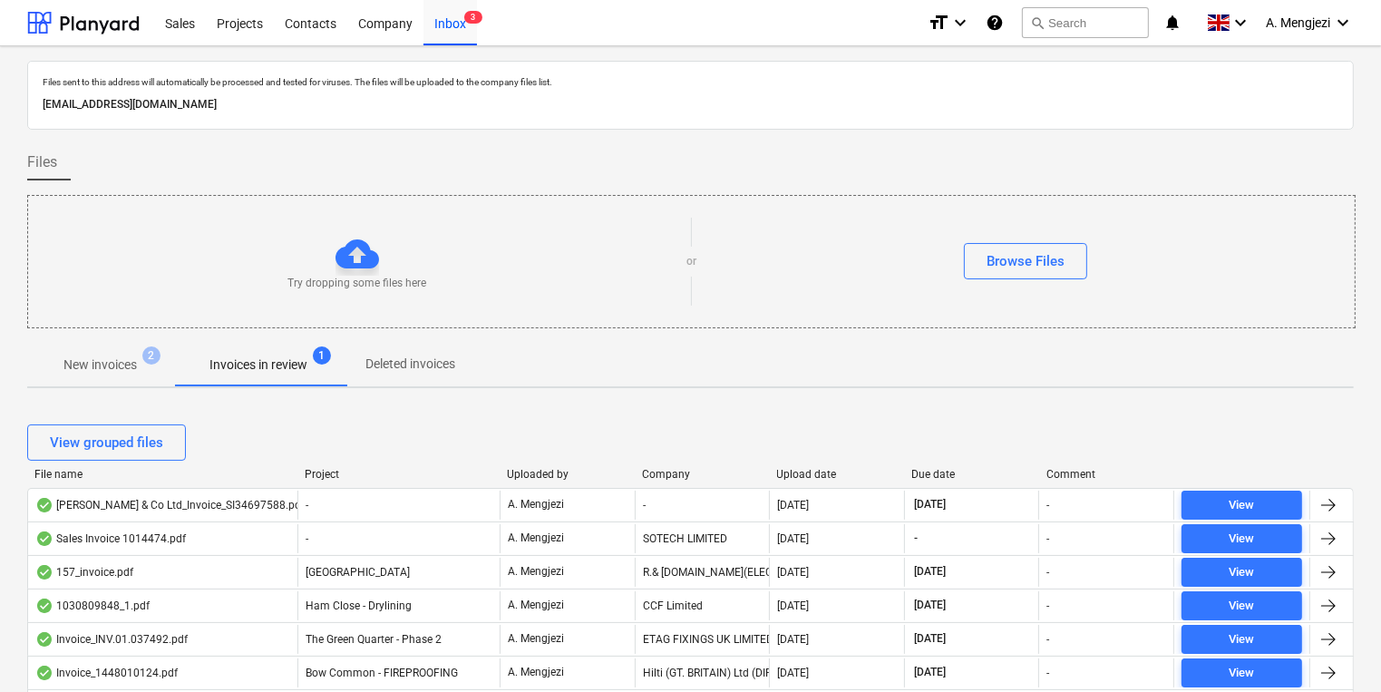
click at [354, 468] on div "Project" at bounding box center [399, 474] width 188 height 13
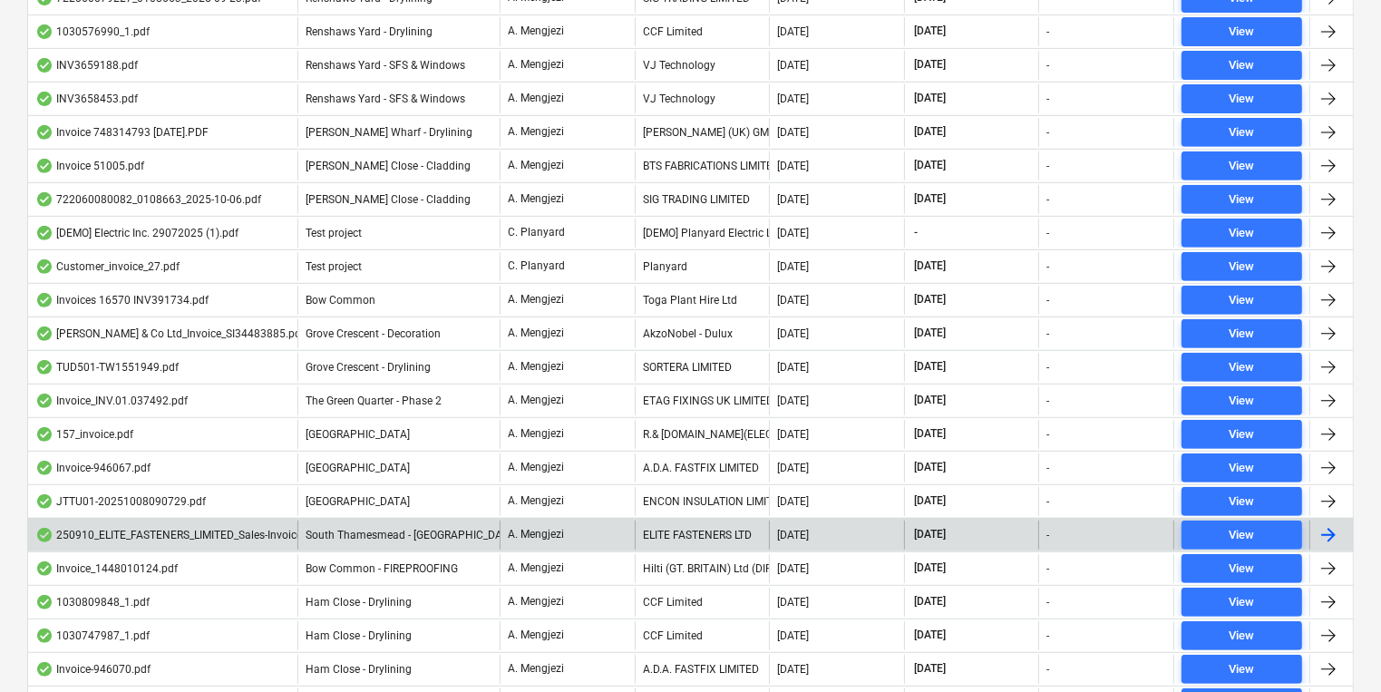
scroll to position [828, 0]
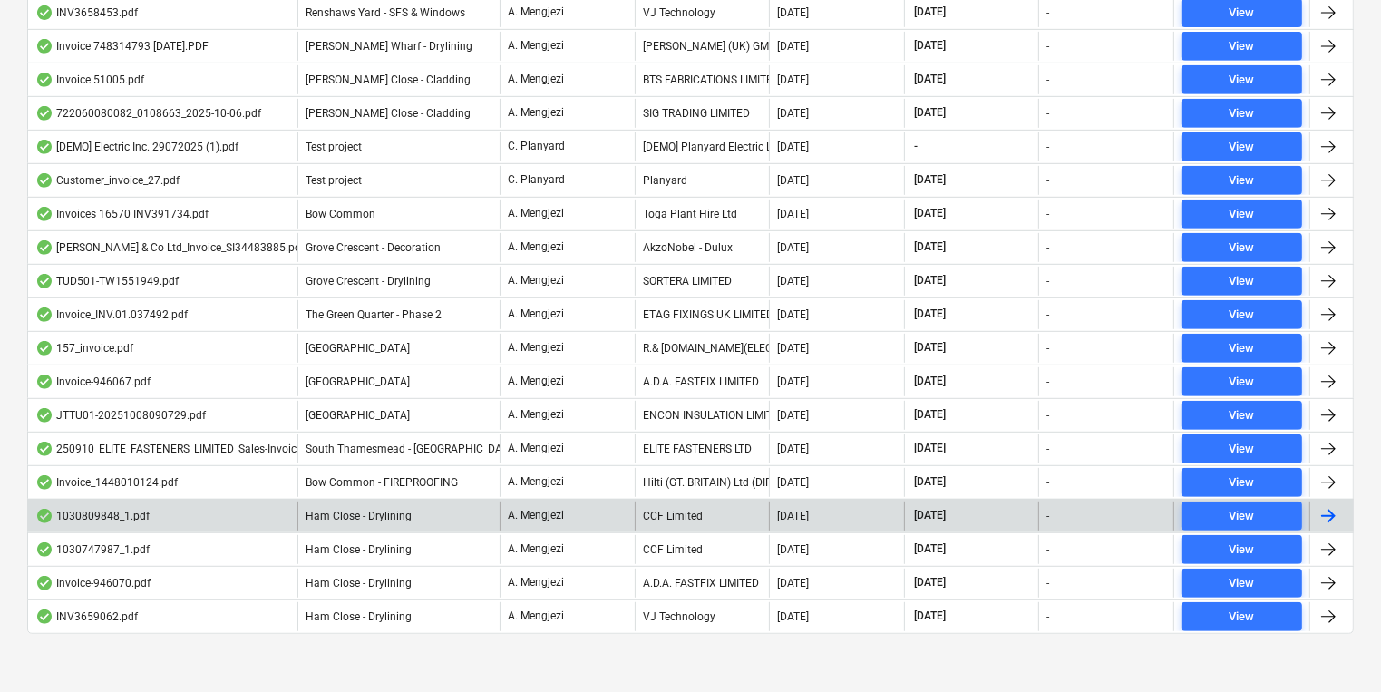
click at [436, 516] on div "Ham Close - Drylining" at bounding box center [398, 515] width 202 height 29
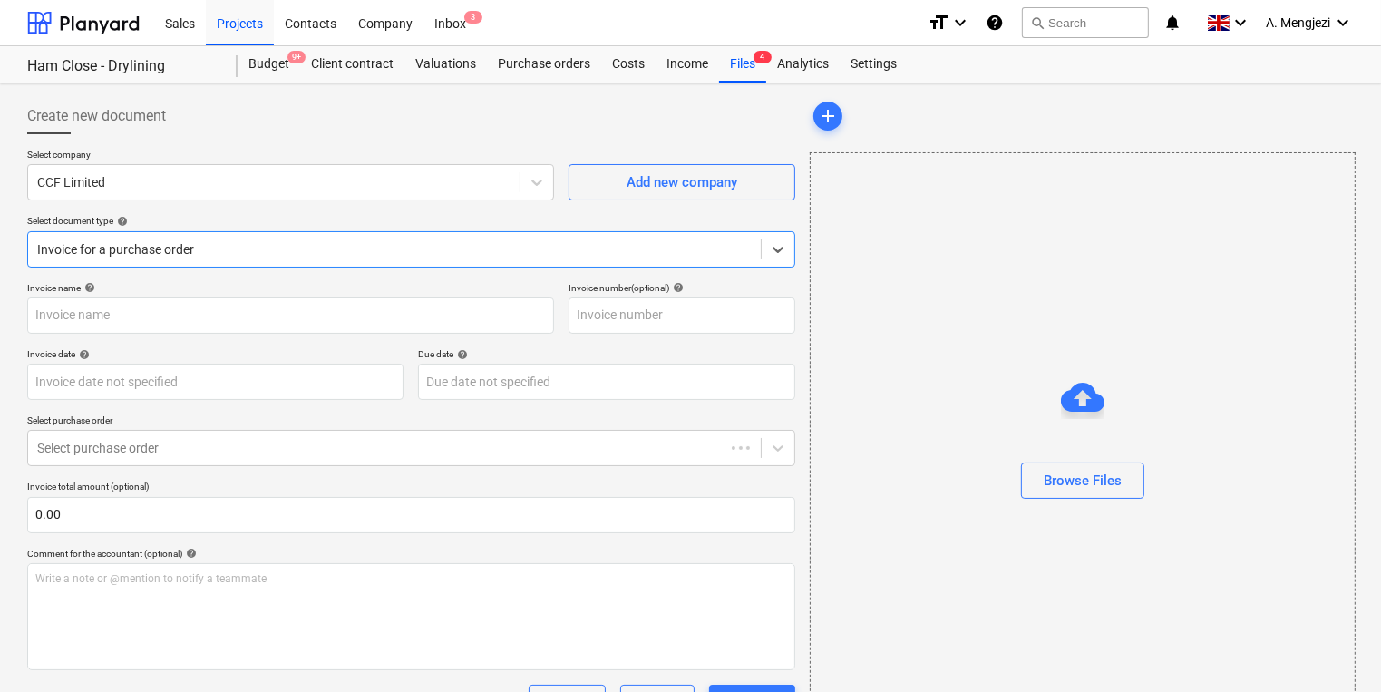
type input "1030809848"
type input "[DATE]"
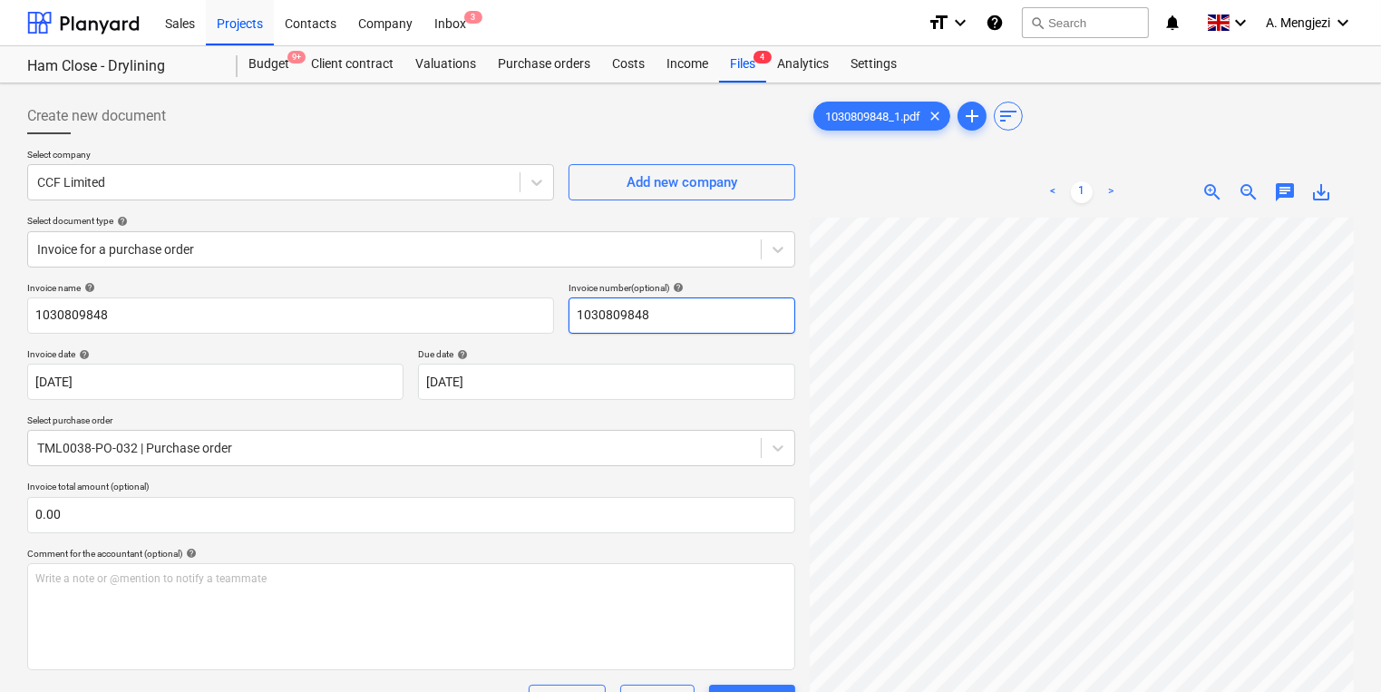
scroll to position [116, 230]
click at [449, 435] on div "TML0038-PO-032 | Purchase order" at bounding box center [394, 447] width 733 height 25
click at [754, 72] on div "Files 4" at bounding box center [742, 64] width 47 height 36
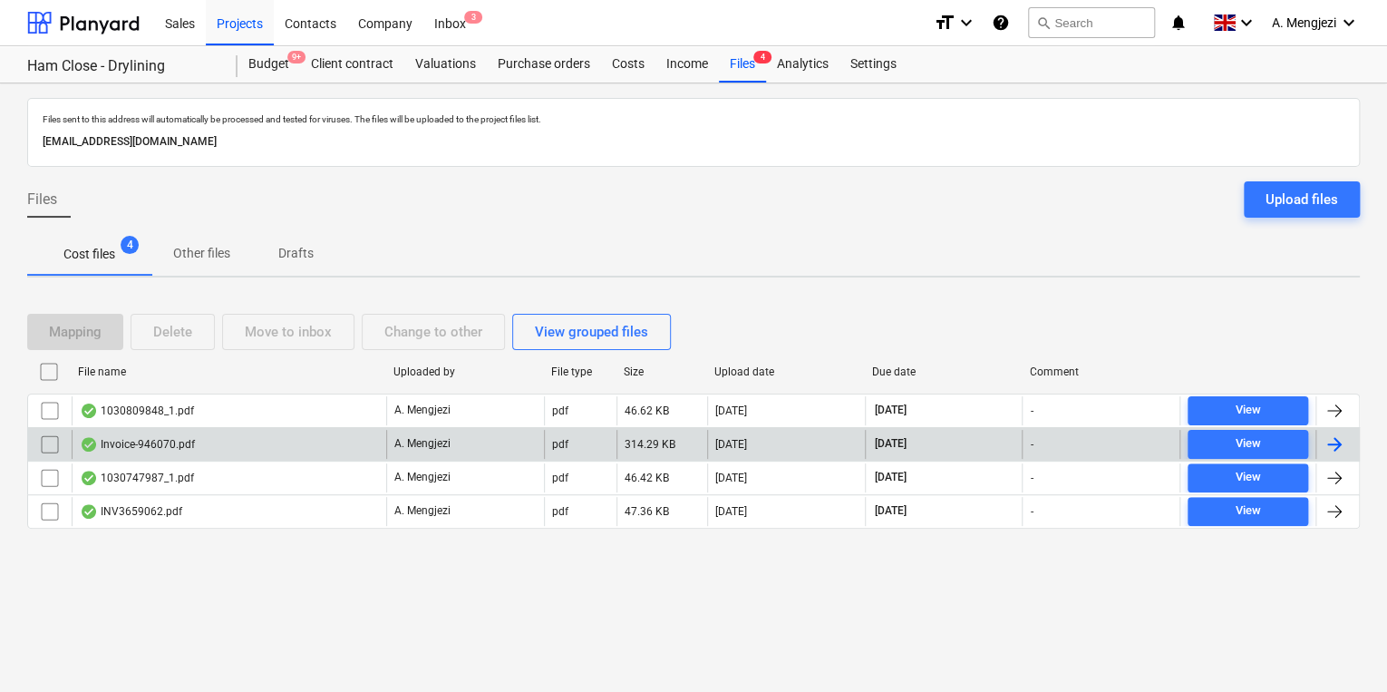
click at [240, 435] on div "Invoice-946070.pdf" at bounding box center [229, 444] width 315 height 29
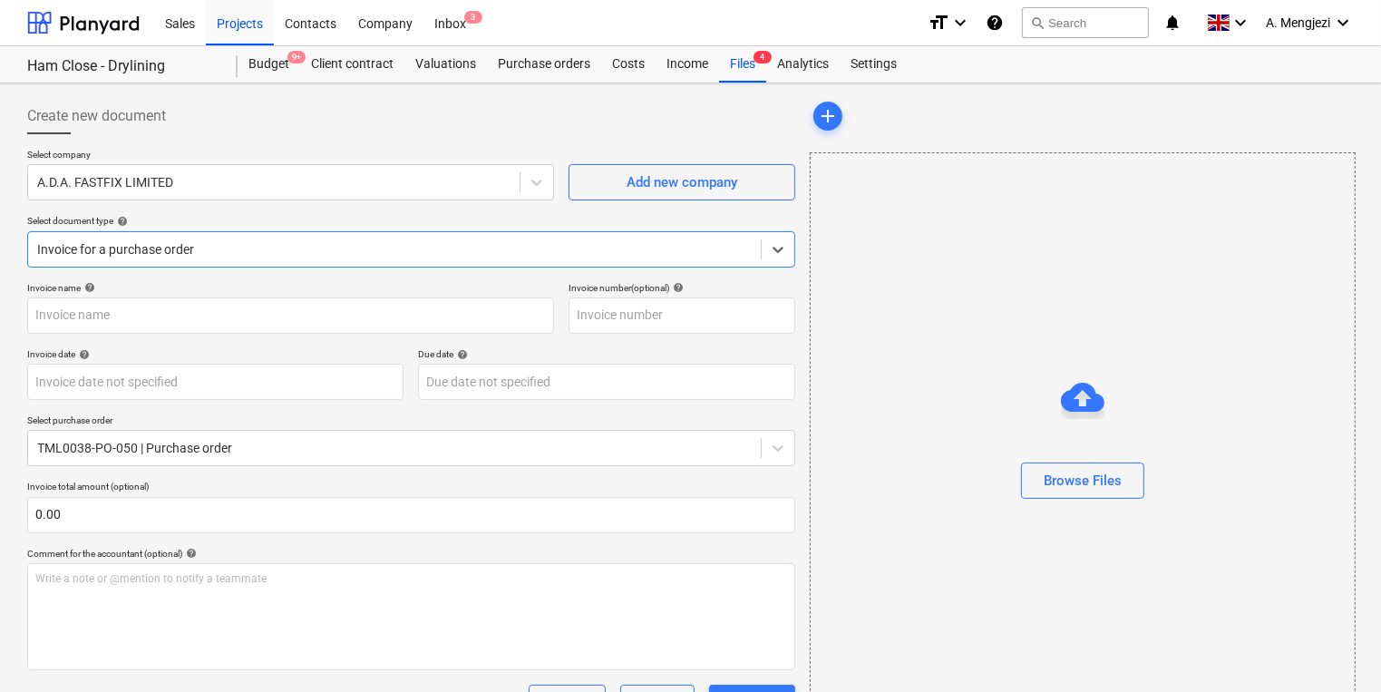
type input "946070"
type input "[DATE]"
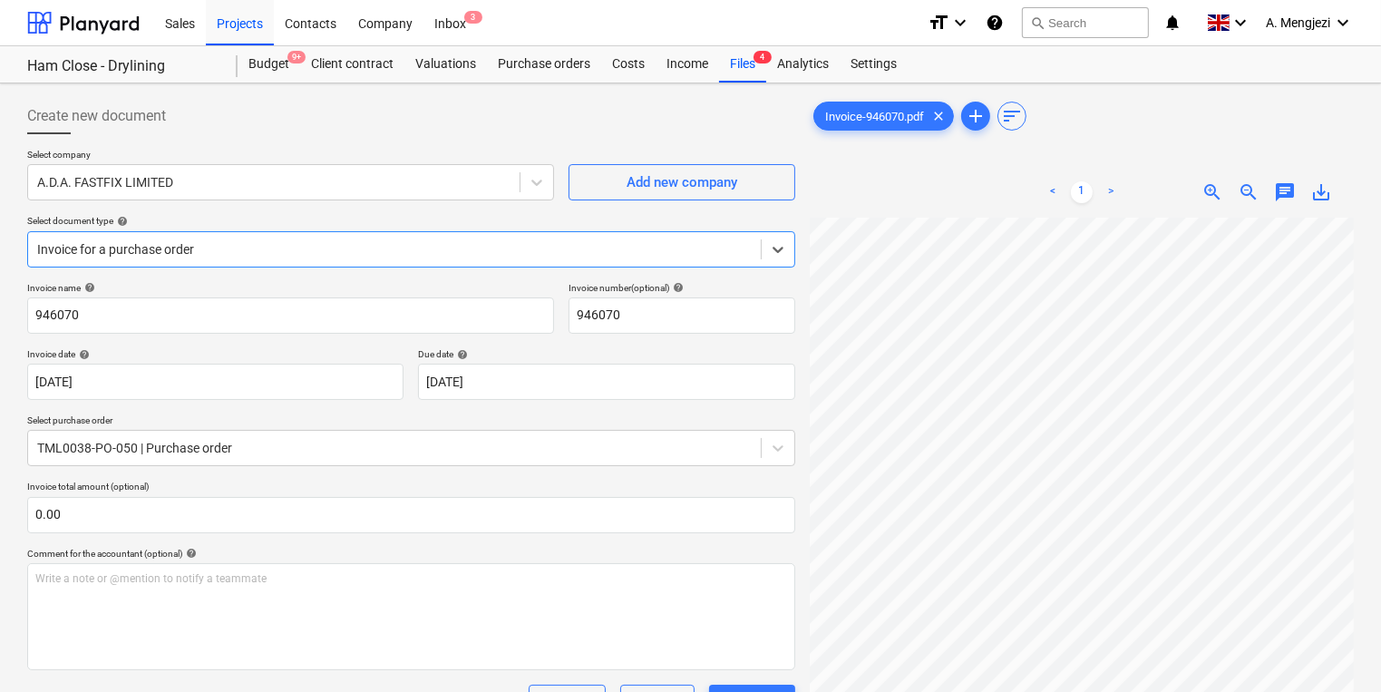
scroll to position [335, 0]
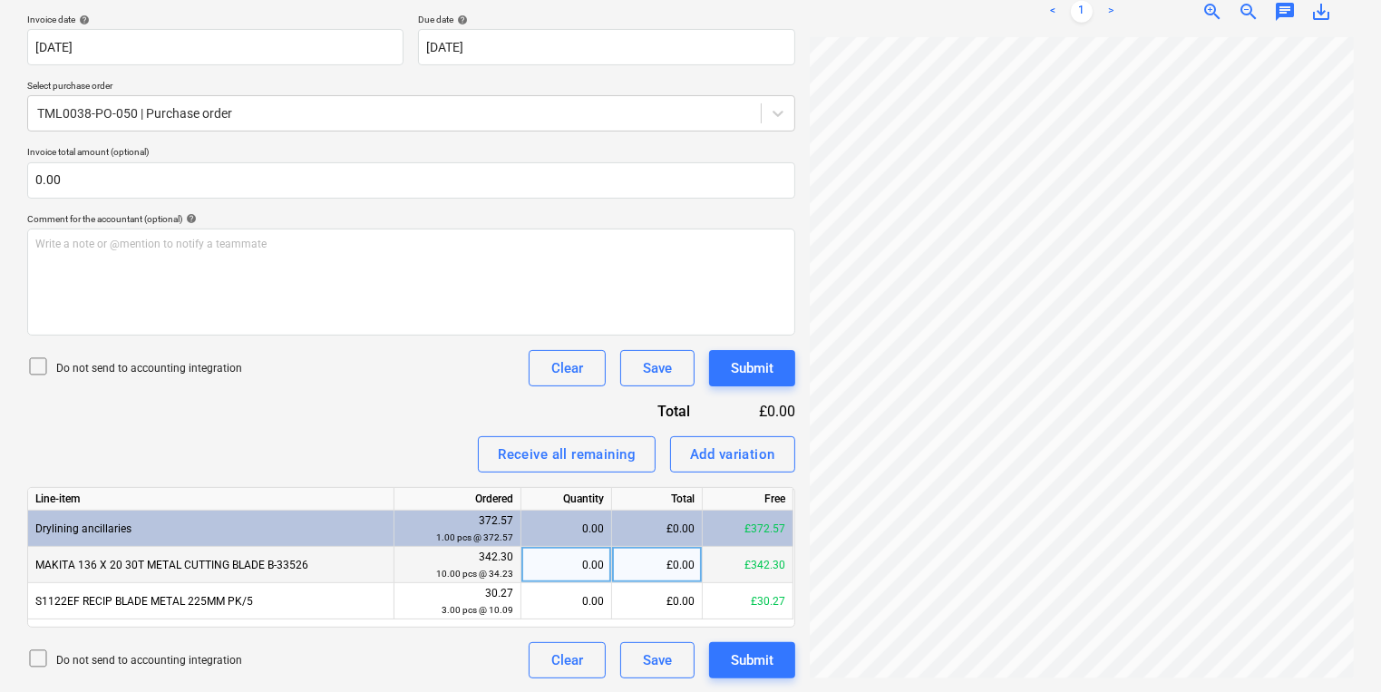
click at [556, 547] on div "0.00" at bounding box center [566, 565] width 75 height 36
type input "10"
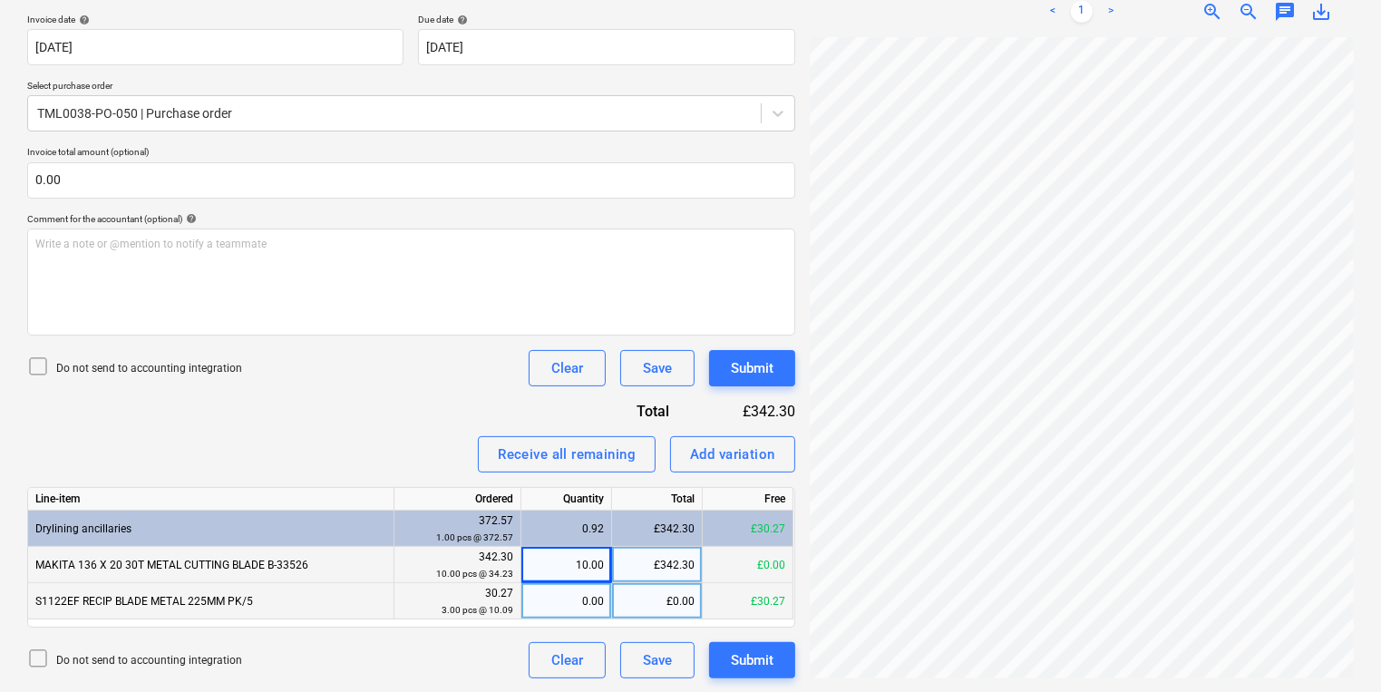
click at [583, 591] on div "0.00" at bounding box center [566, 601] width 75 height 36
type input "3"
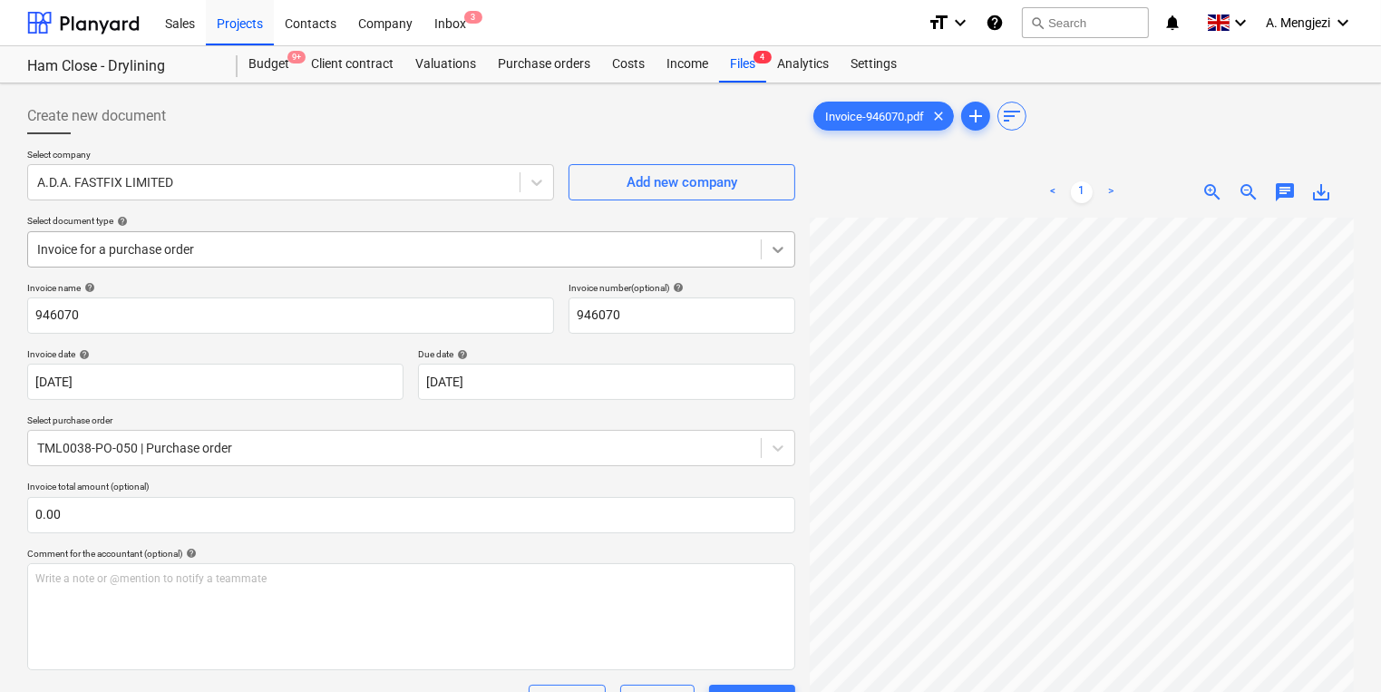
scroll to position [290, 260]
click at [544, 56] on div "Purchase orders" at bounding box center [544, 64] width 114 height 36
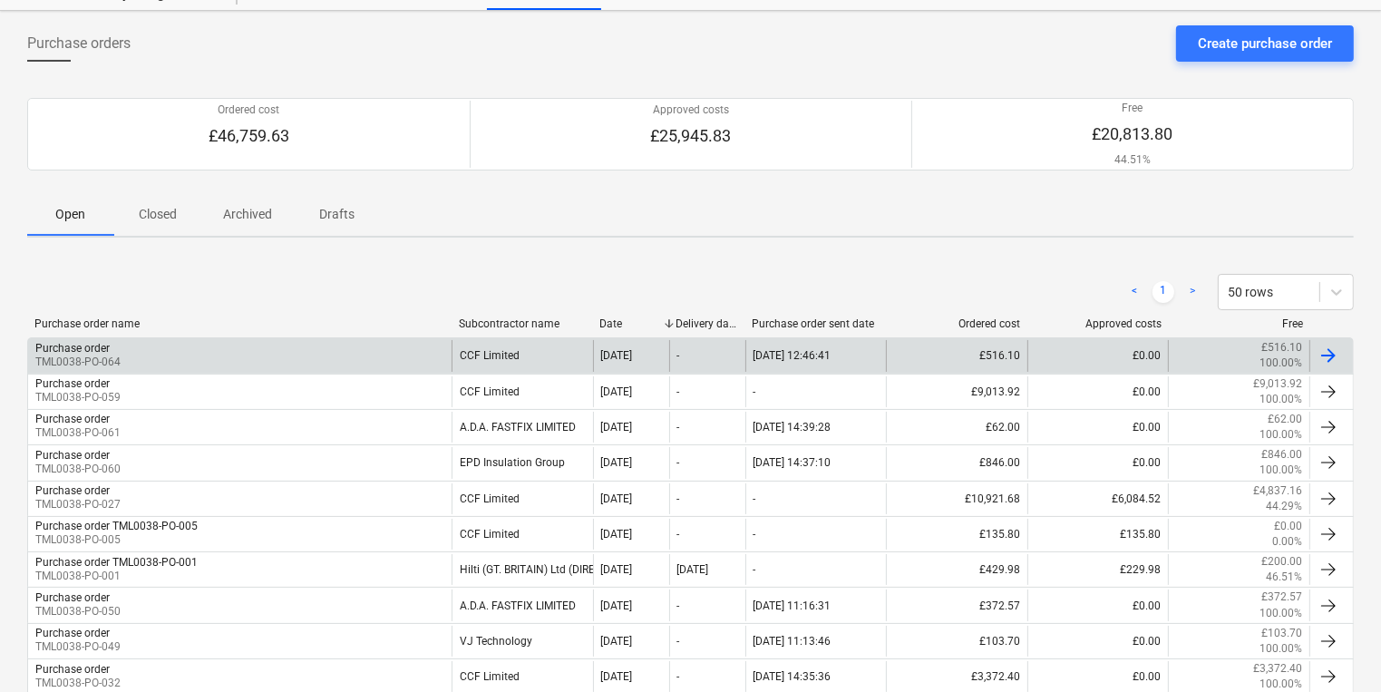
scroll to position [145, 0]
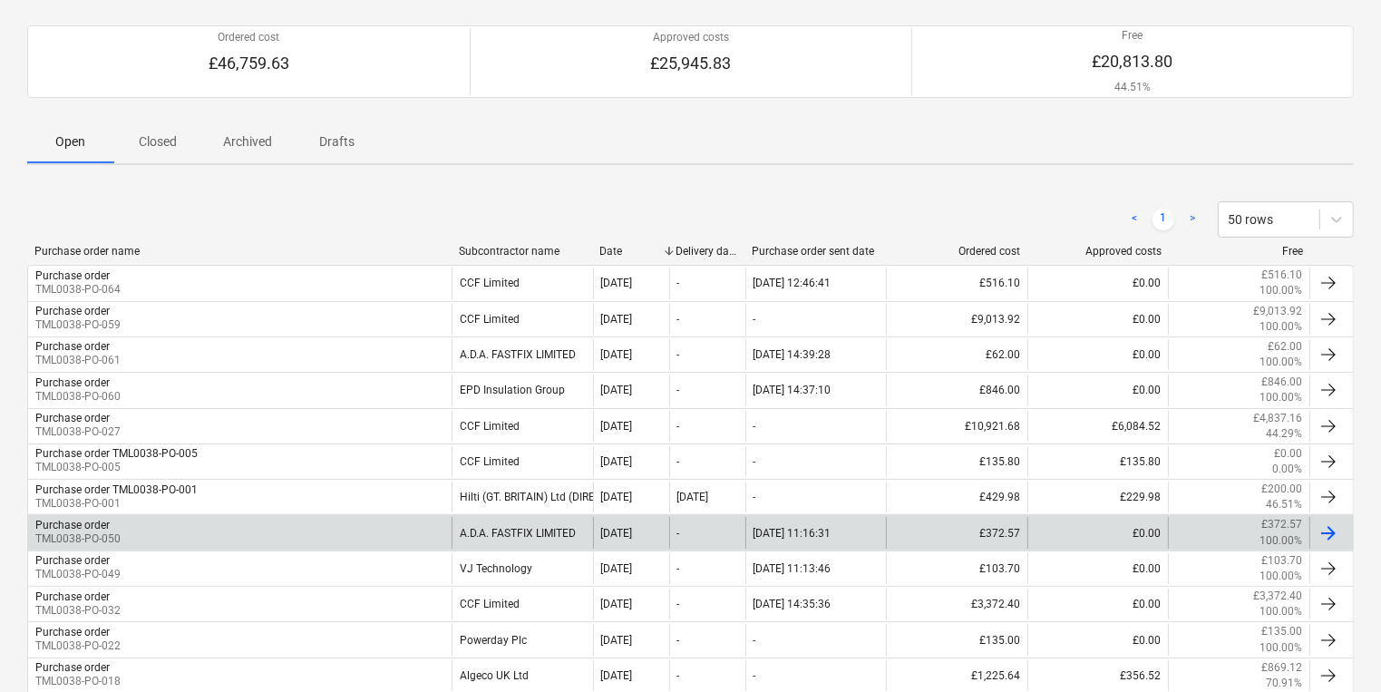
click at [232, 541] on div "Purchase order TML0038-PO-050" at bounding box center [239, 532] width 423 height 31
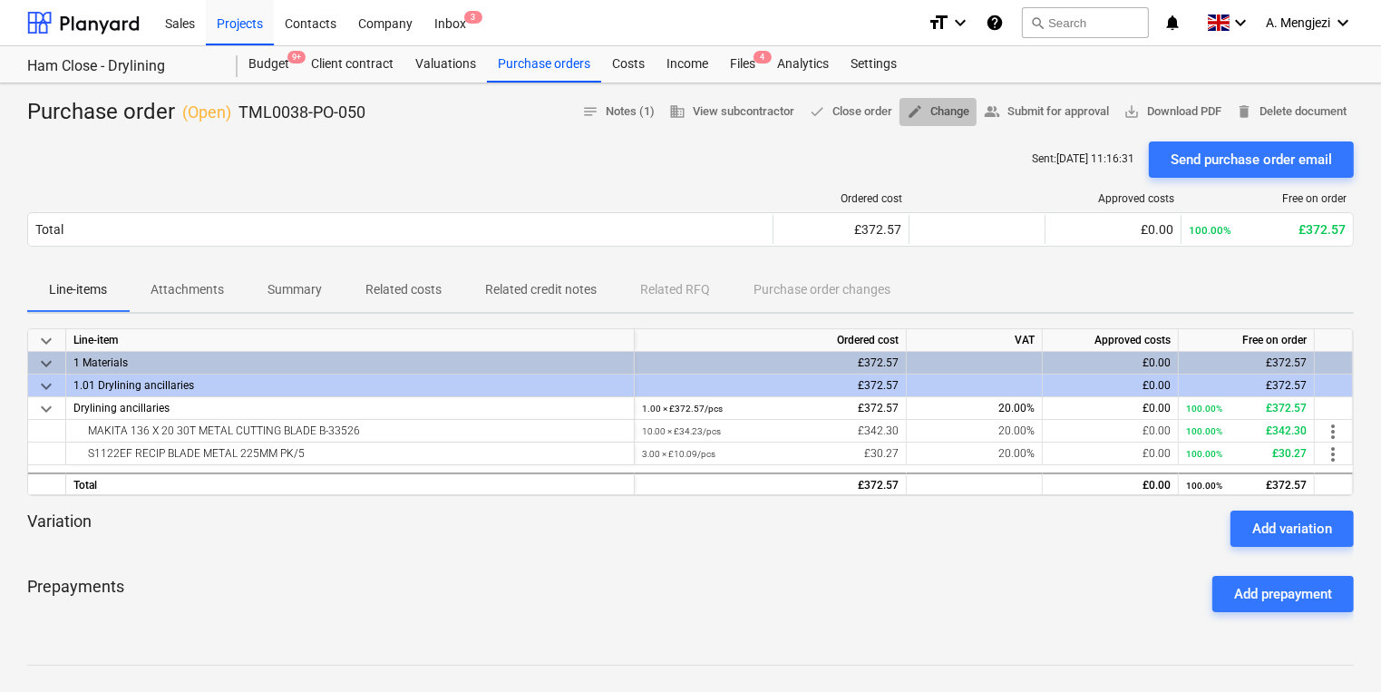
click at [923, 105] on span "edit Change" at bounding box center [938, 112] width 63 height 21
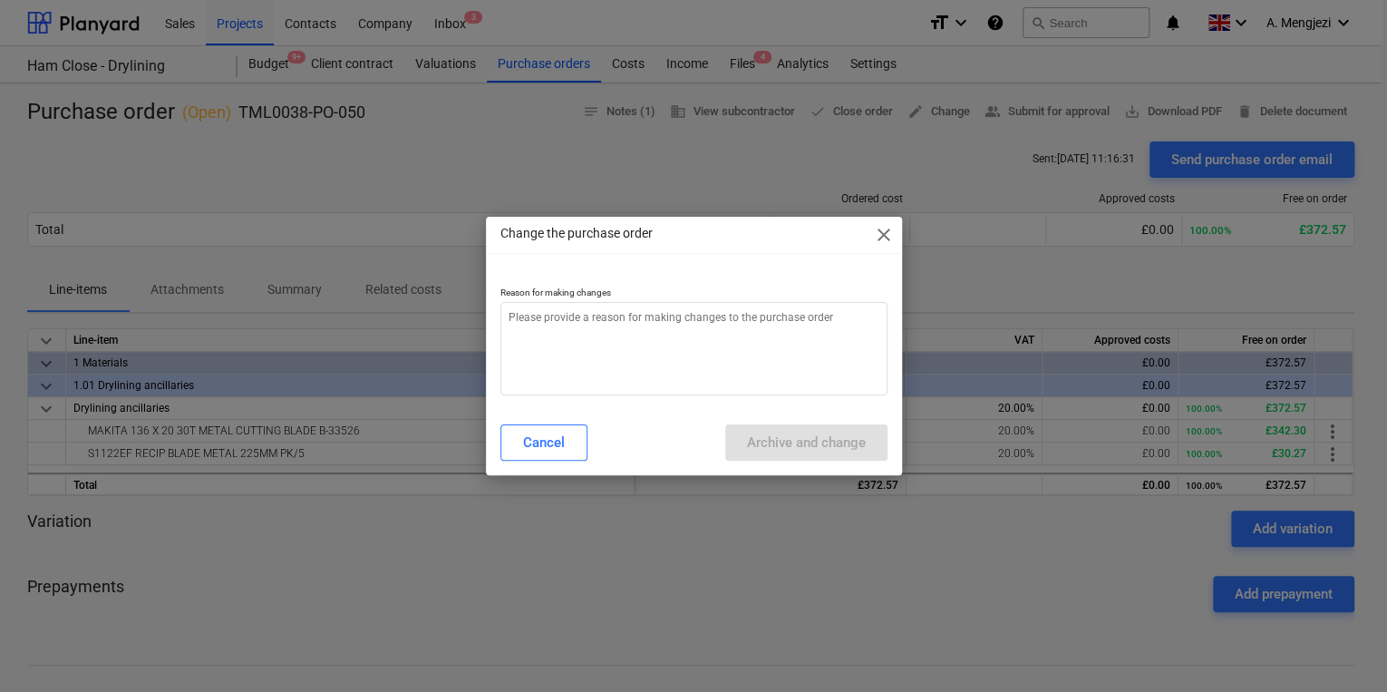
type textarea "x"
click at [676, 361] on textarea at bounding box center [693, 348] width 387 height 93
type textarea "p"
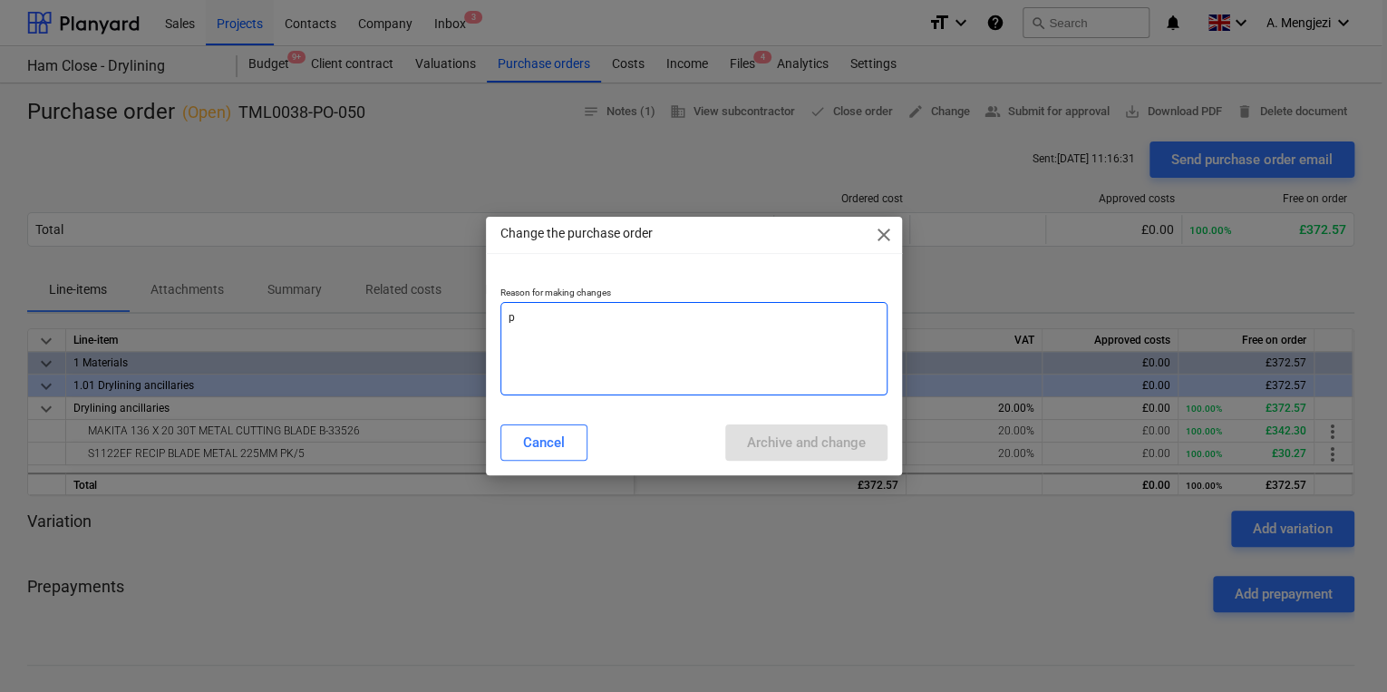
type textarea "x"
type textarea "pr"
type textarea "x"
type textarea "pri"
type textarea "x"
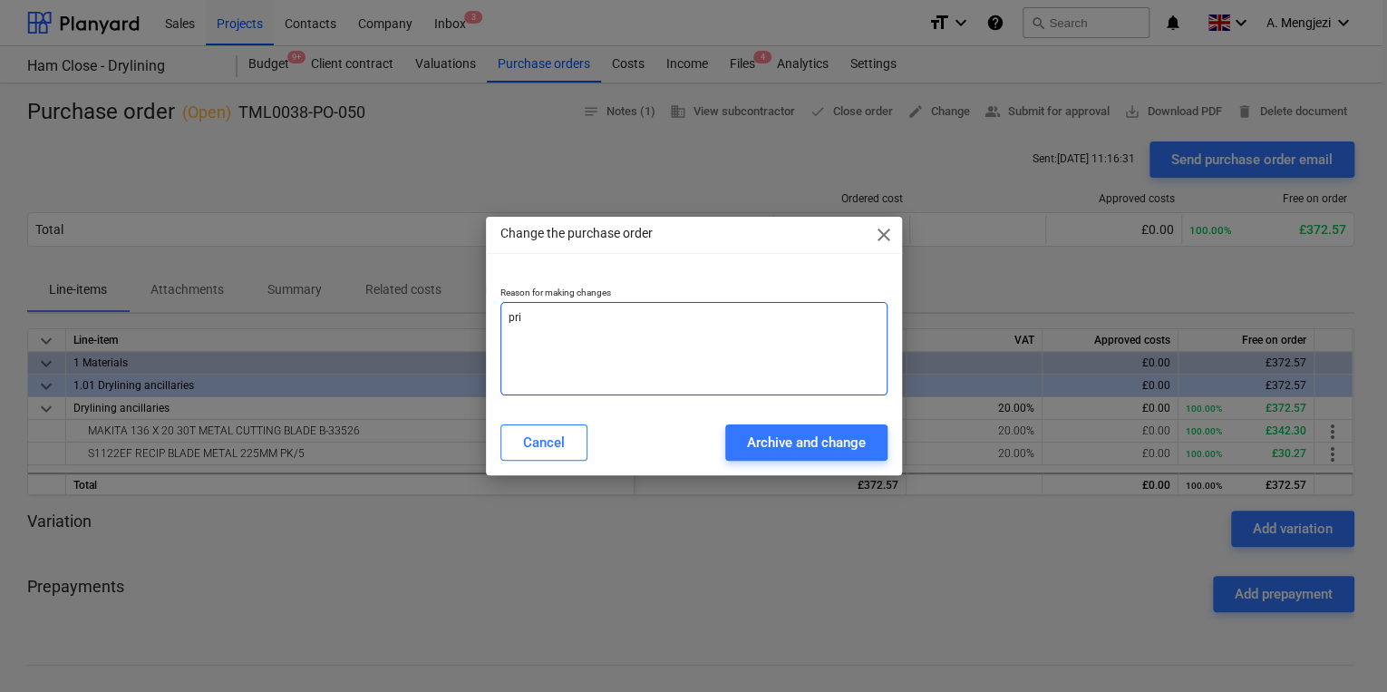
type textarea "pric"
type textarea "x"
type textarea "price"
type textarea "x"
type textarea "price"
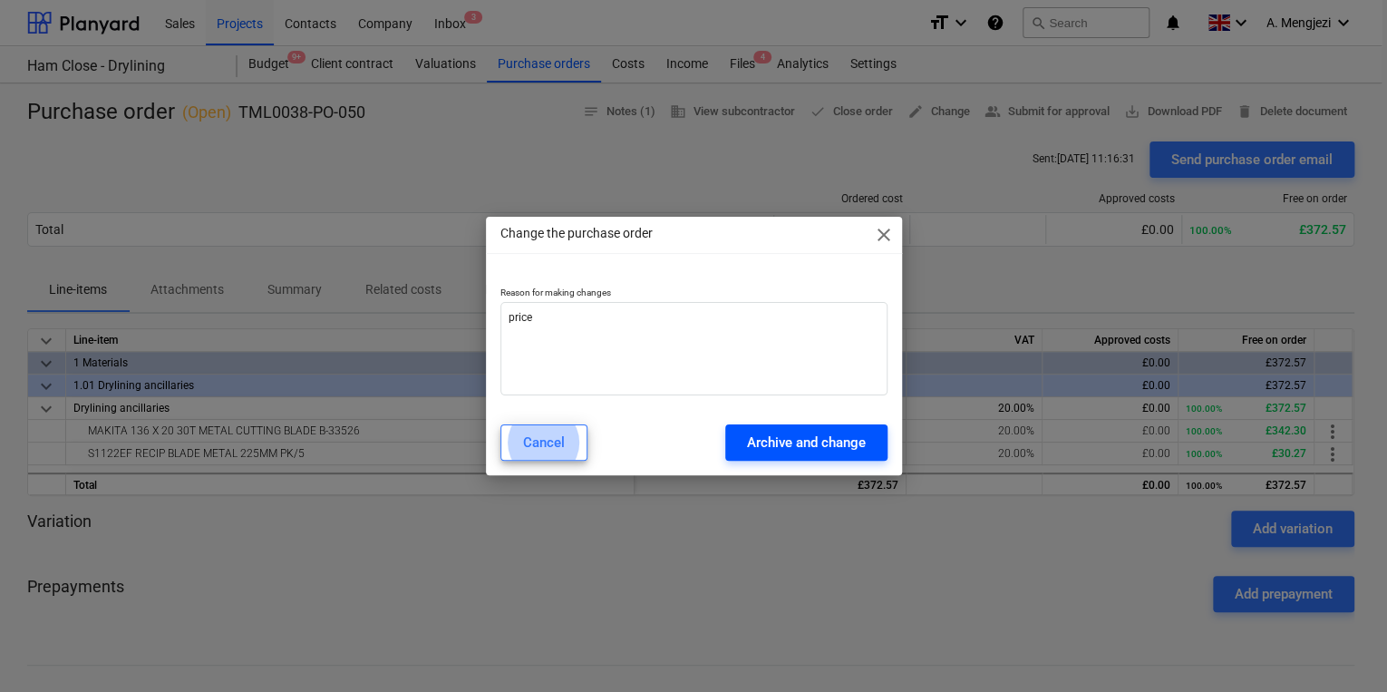
click at [821, 426] on button "Archive and change" at bounding box center [806, 442] width 162 height 36
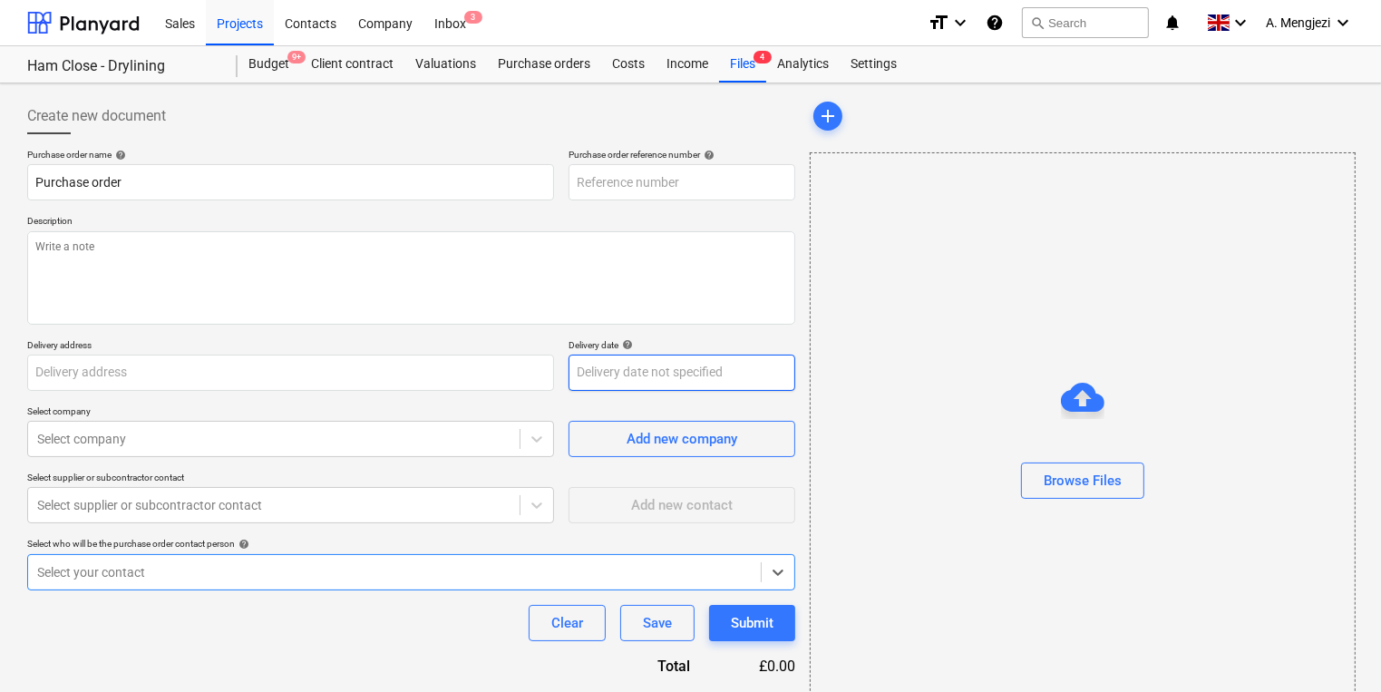
type textarea "x"
type input "TML0038-PO-050"
type textarea "Good morning, Please proceed with attached order. Site contact : Razvan +44 750…"
type input "Ham Close, Richmond, TW10 7PL"
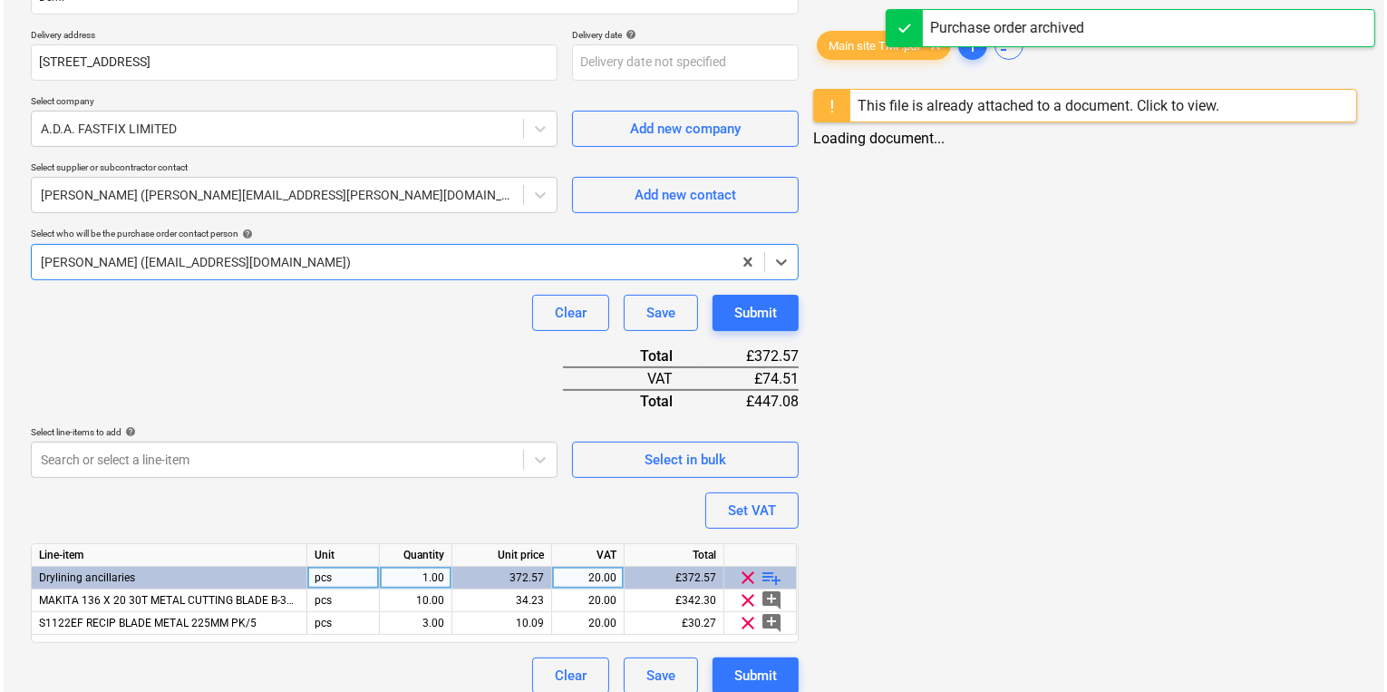
scroll to position [403, 0]
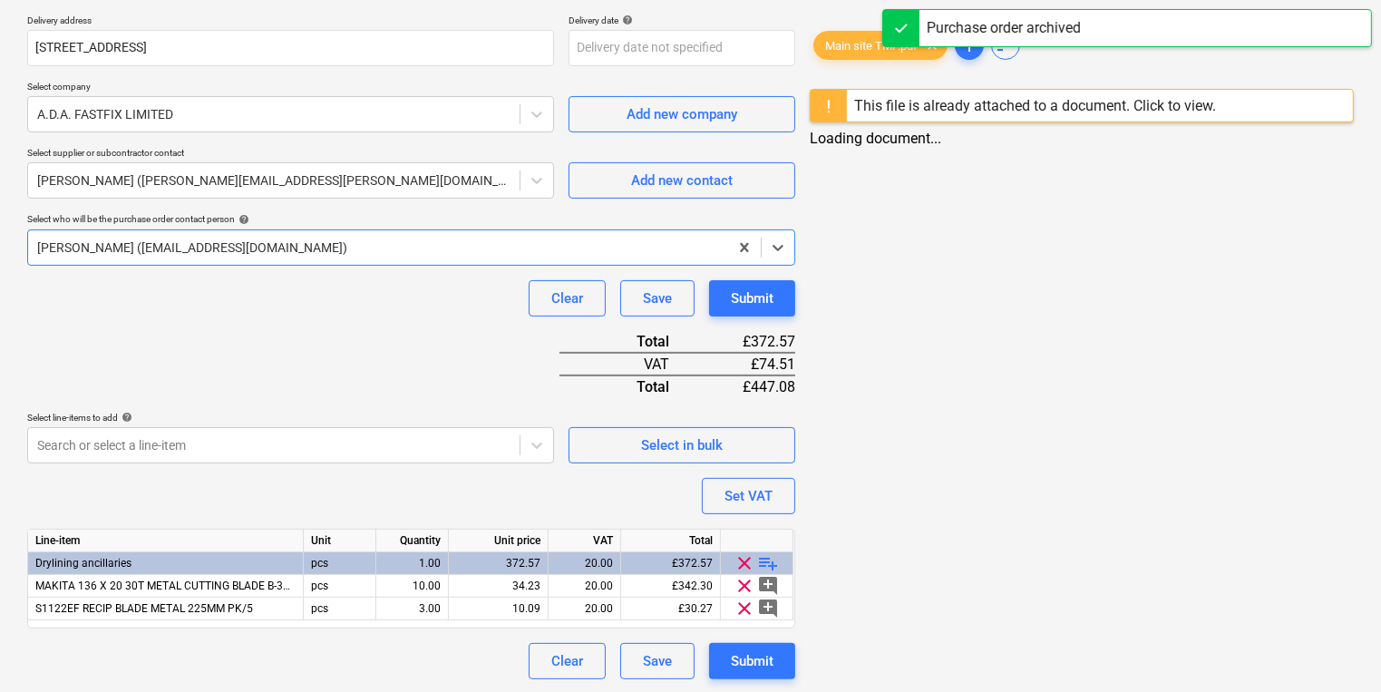
type textarea "x"
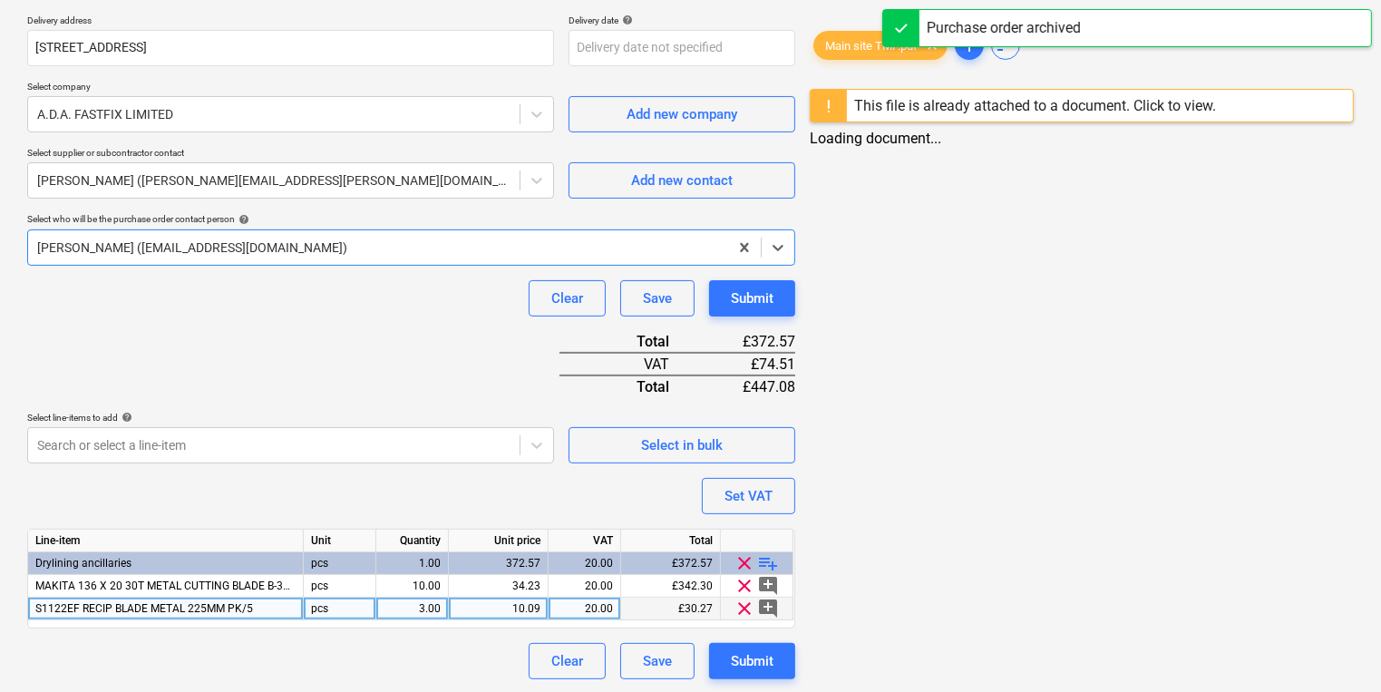
click at [544, 605] on div "10.09" at bounding box center [499, 608] width 100 height 23
type input "10.40"
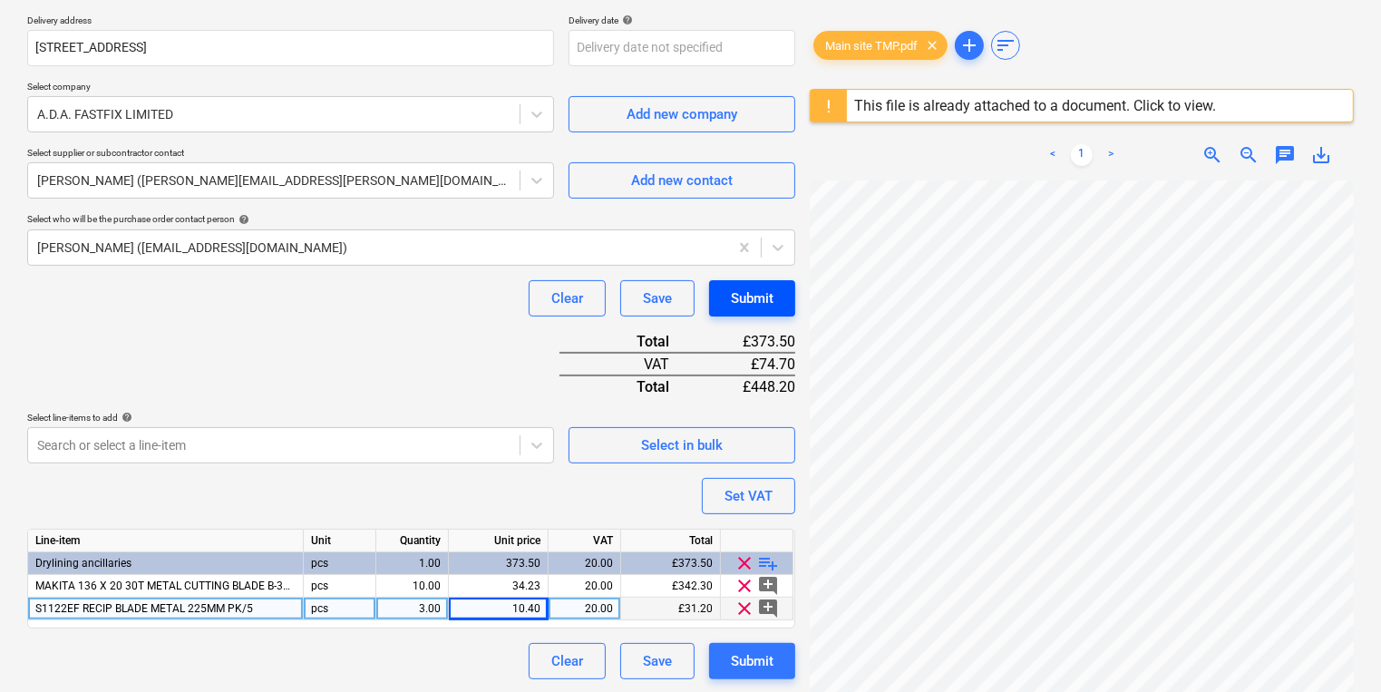
click at [790, 286] on button "Submit" at bounding box center [752, 298] width 86 height 36
type textarea "x"
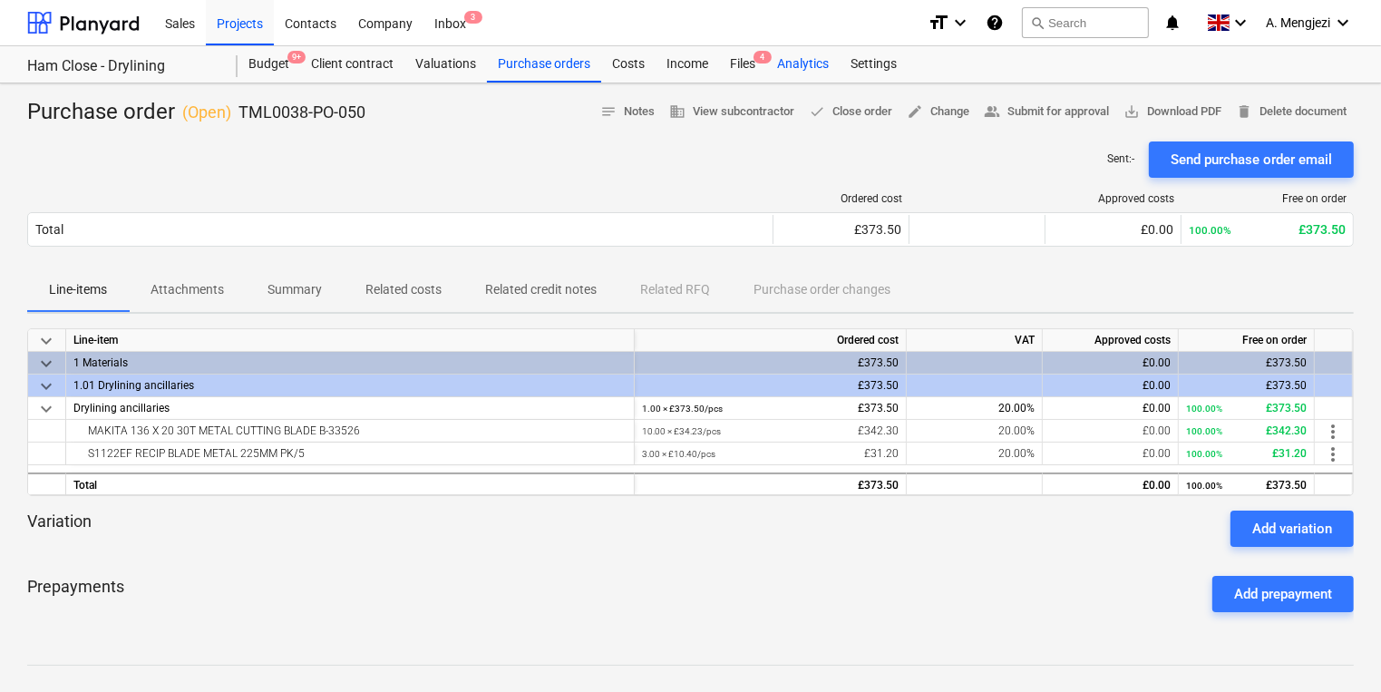
click at [780, 65] on div "Analytics" at bounding box center [802, 64] width 73 height 36
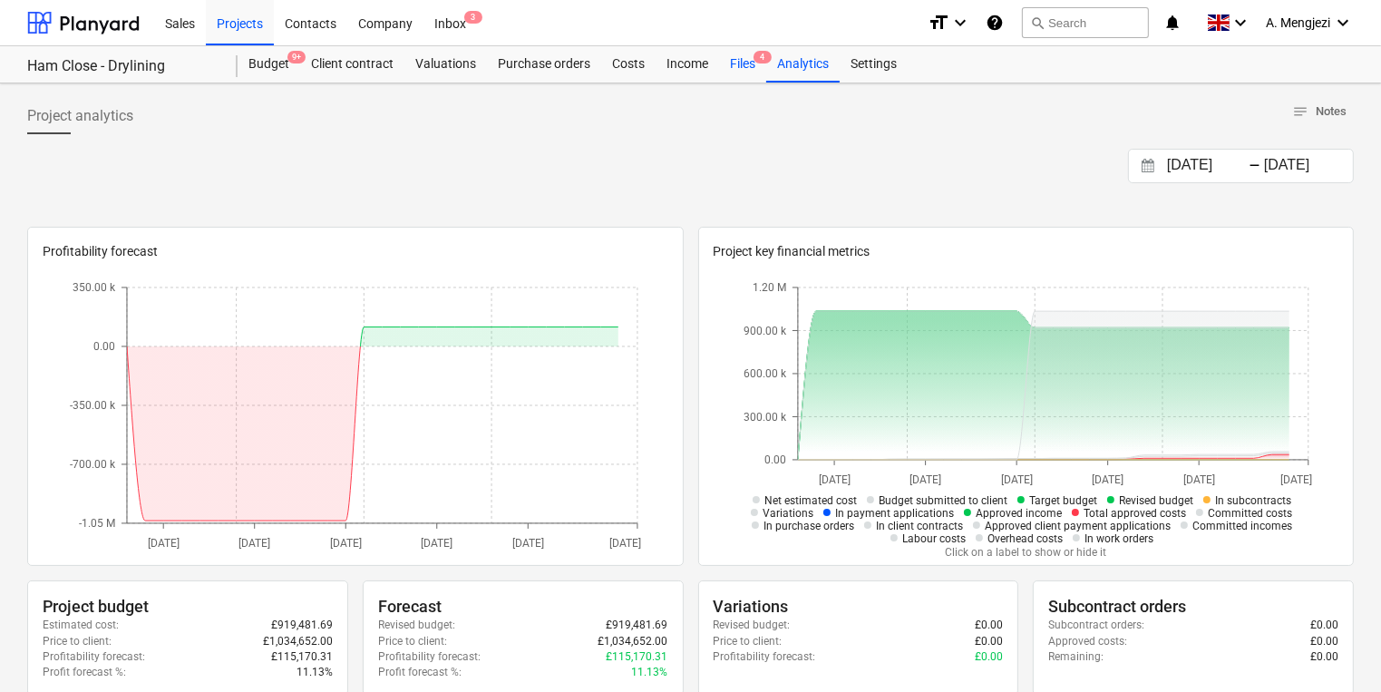
click at [751, 59] on div "Files 4" at bounding box center [742, 64] width 47 height 36
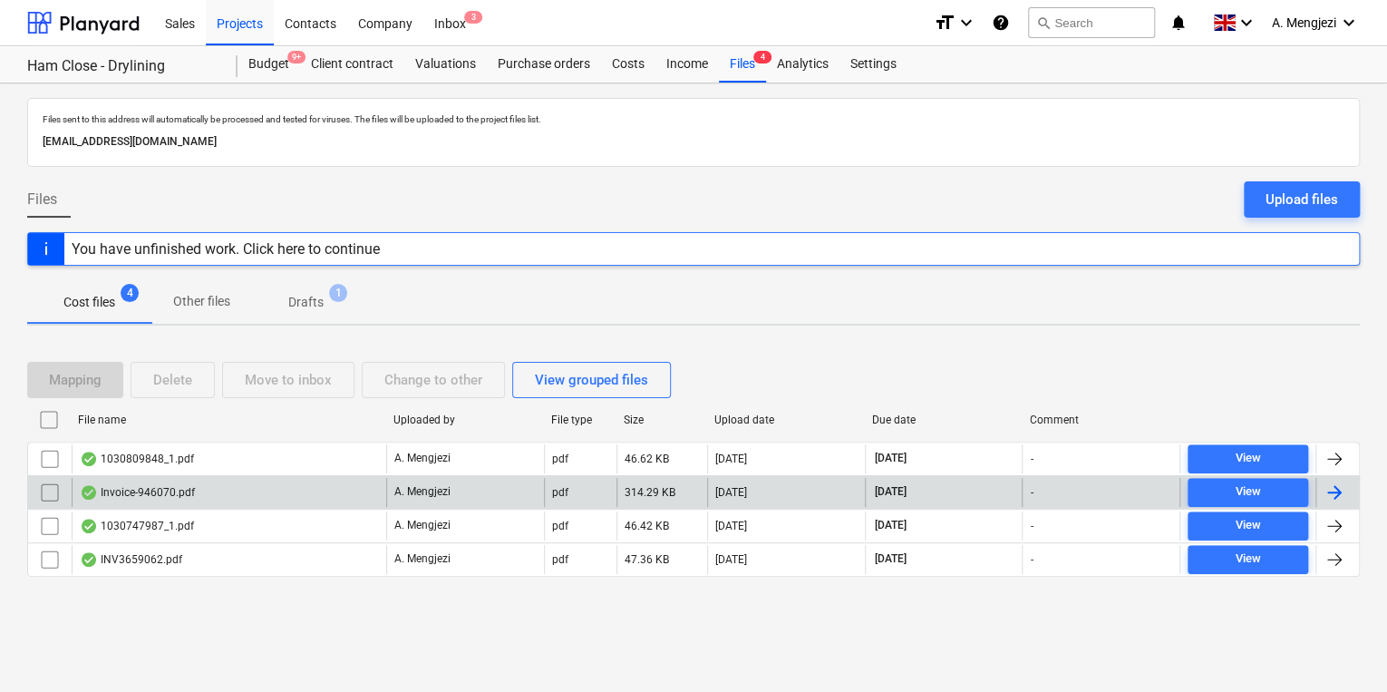
click at [331, 481] on div "Invoice-946070.pdf" at bounding box center [229, 492] width 315 height 29
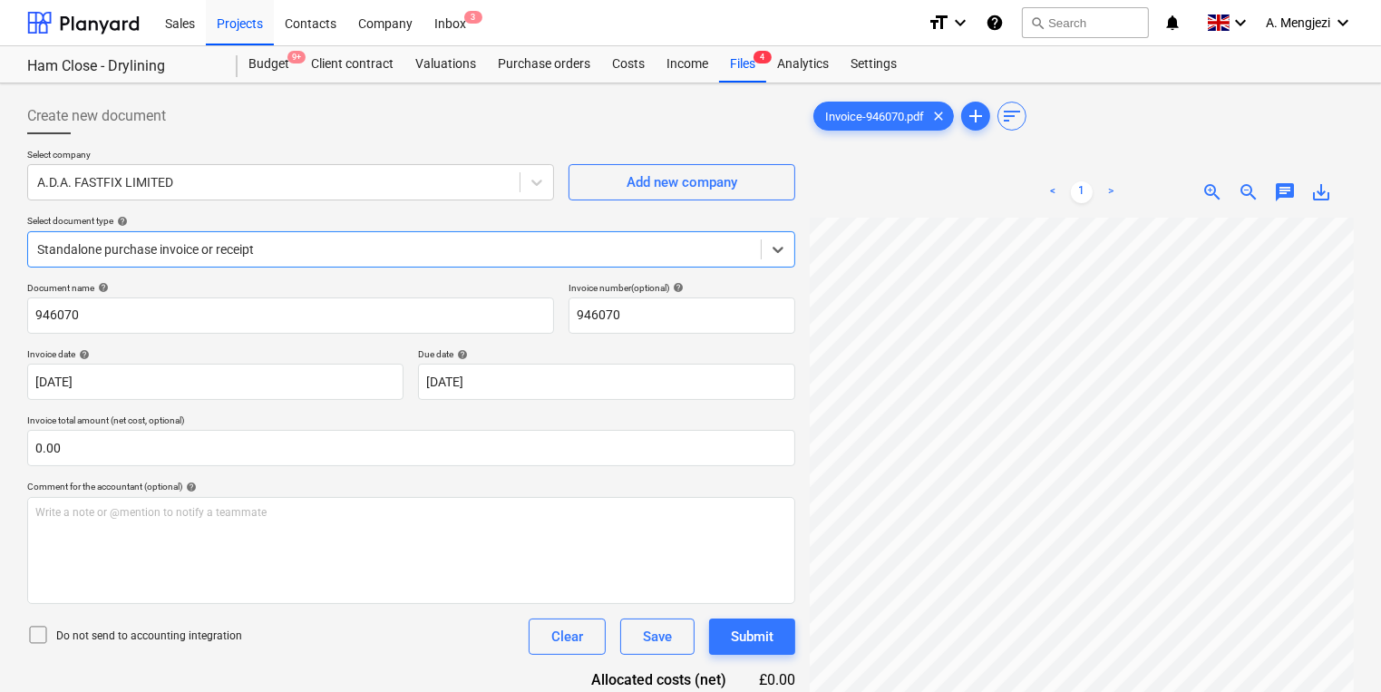
scroll to position [181, 0]
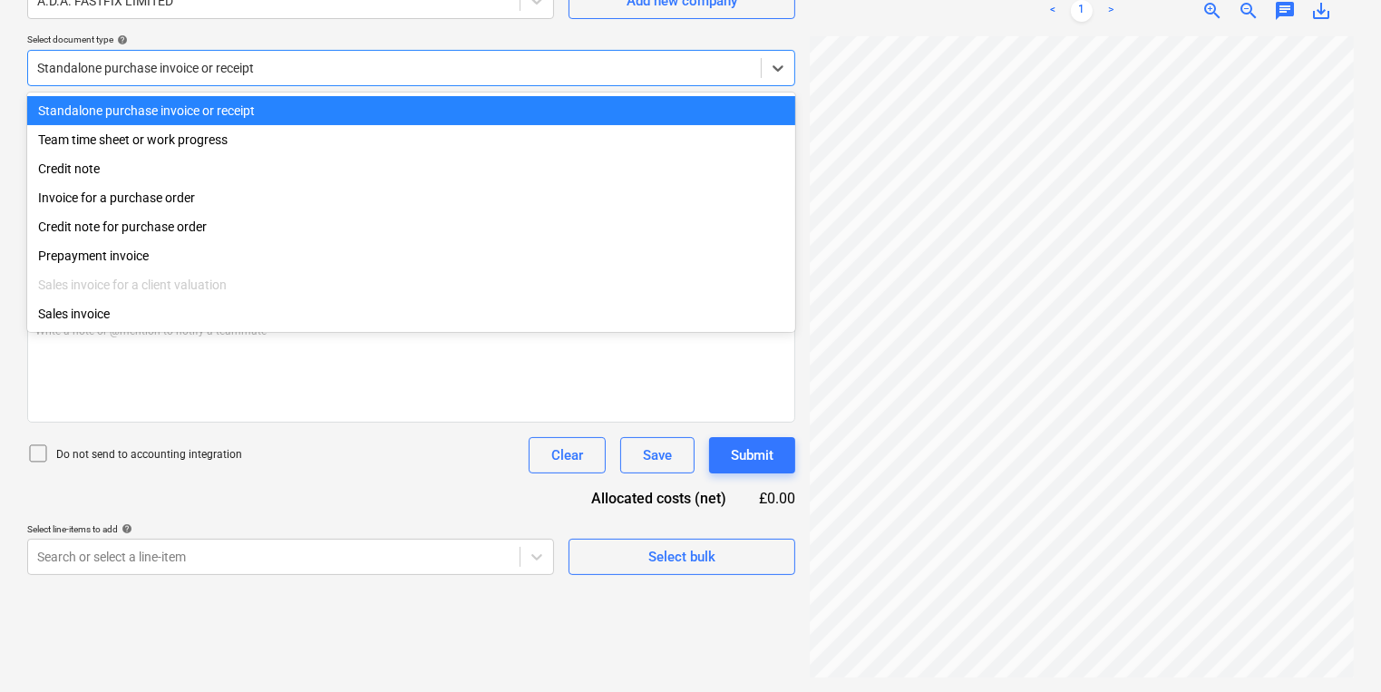
click at [645, 73] on div at bounding box center [394, 68] width 714 height 18
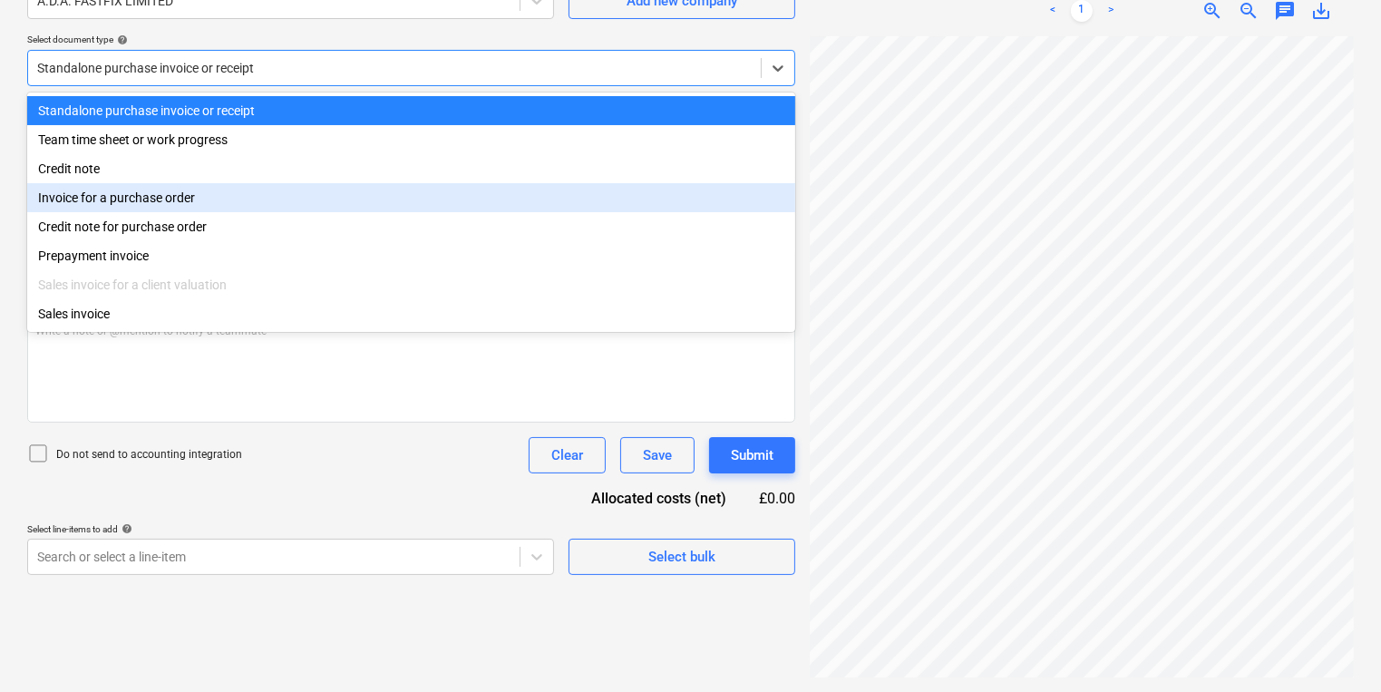
click at [611, 203] on div "Invoice for a purchase order" at bounding box center [411, 197] width 768 height 29
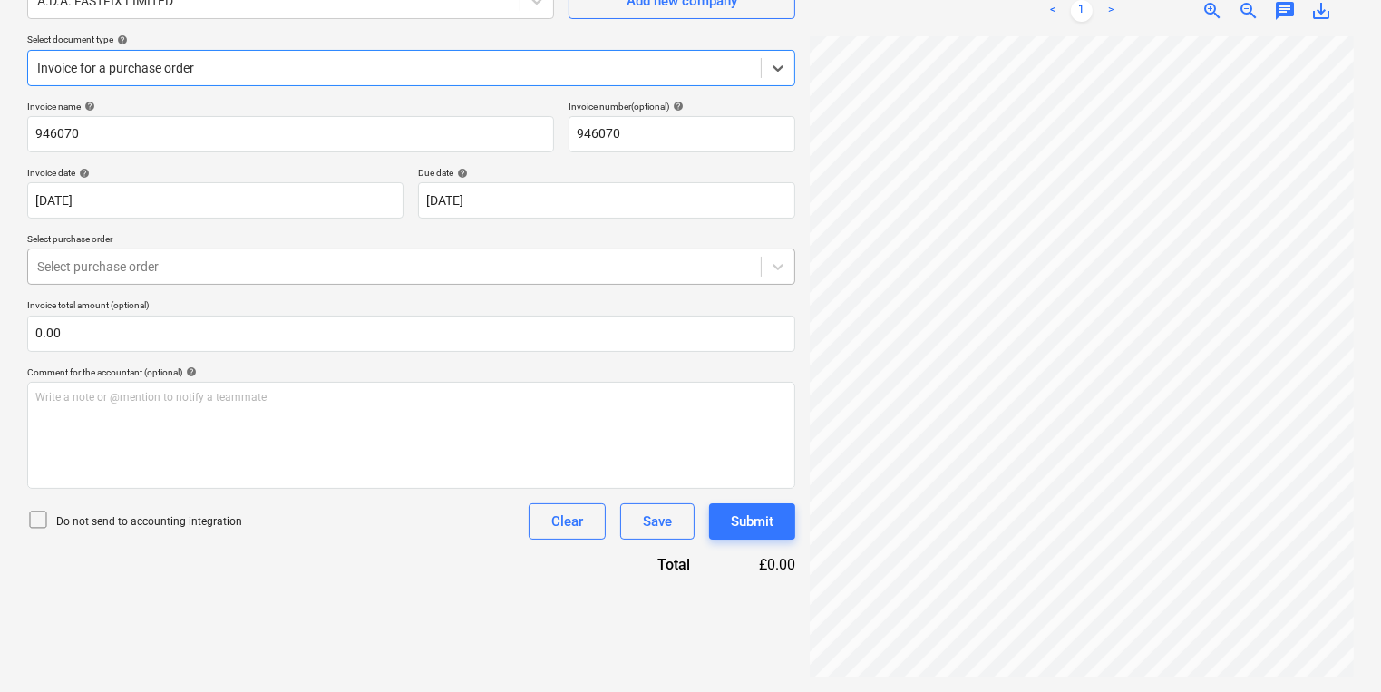
click at [577, 267] on div at bounding box center [394, 266] width 714 height 18
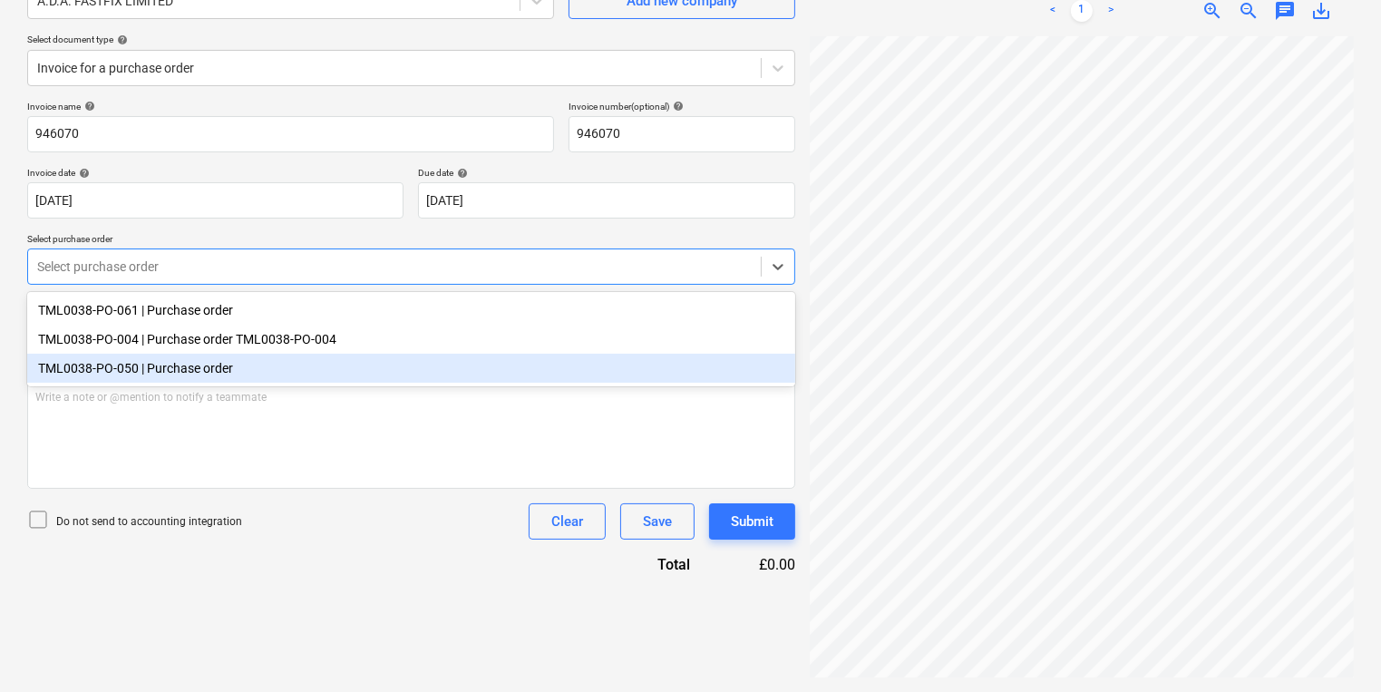
click at [550, 366] on div "TML0038-PO-050 | Purchase order" at bounding box center [411, 368] width 768 height 29
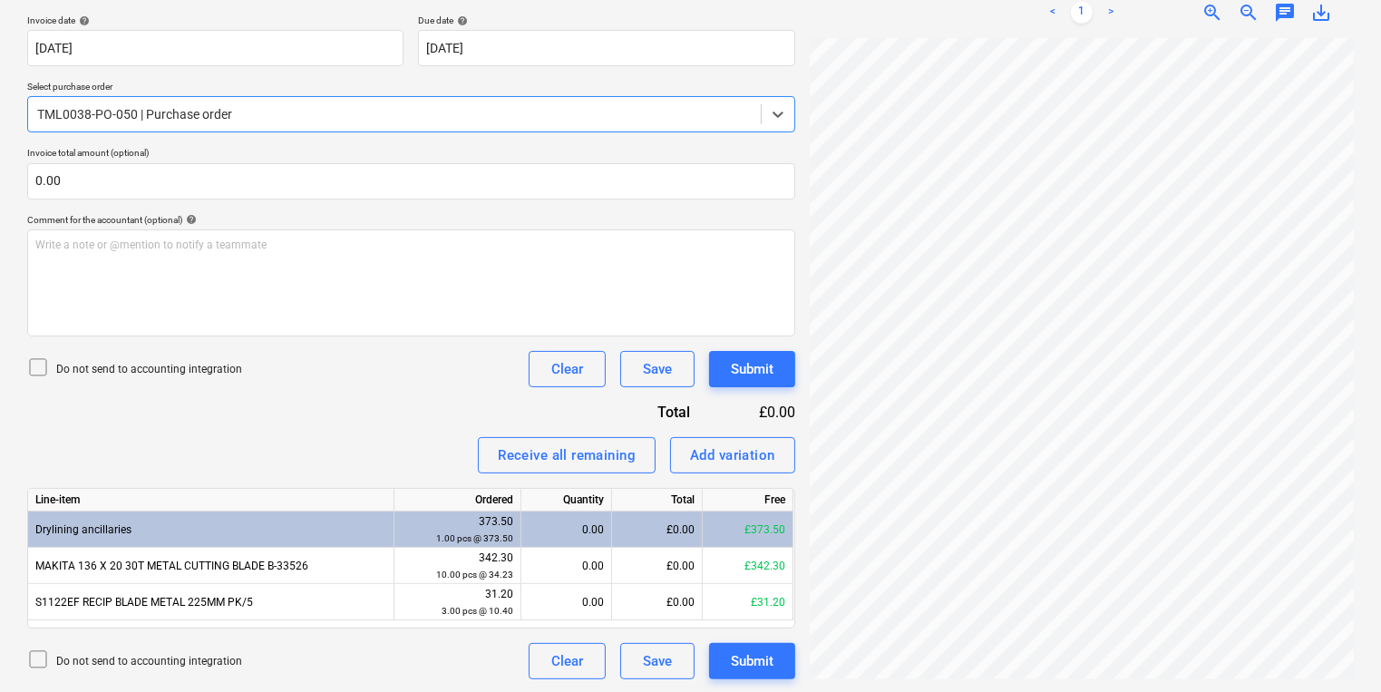
scroll to position [335, 0]
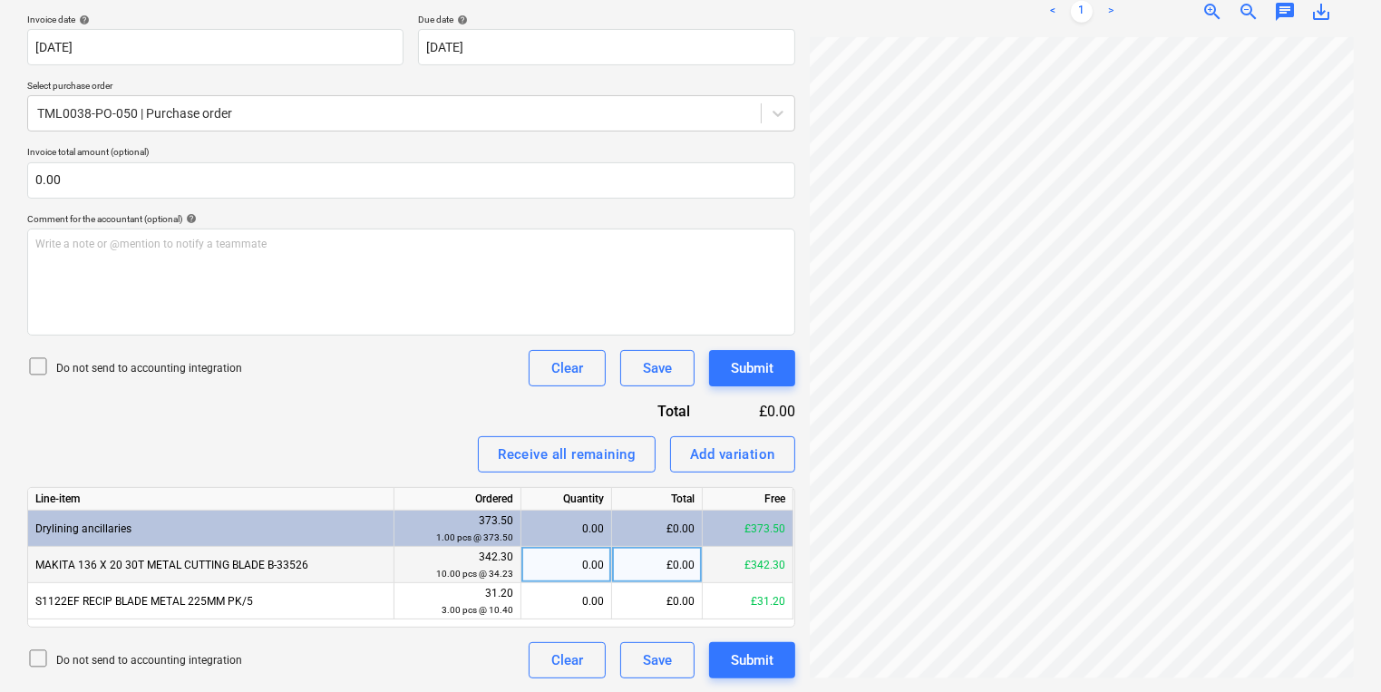
click at [551, 548] on div "0.00" at bounding box center [566, 565] width 75 height 36
type input "10"
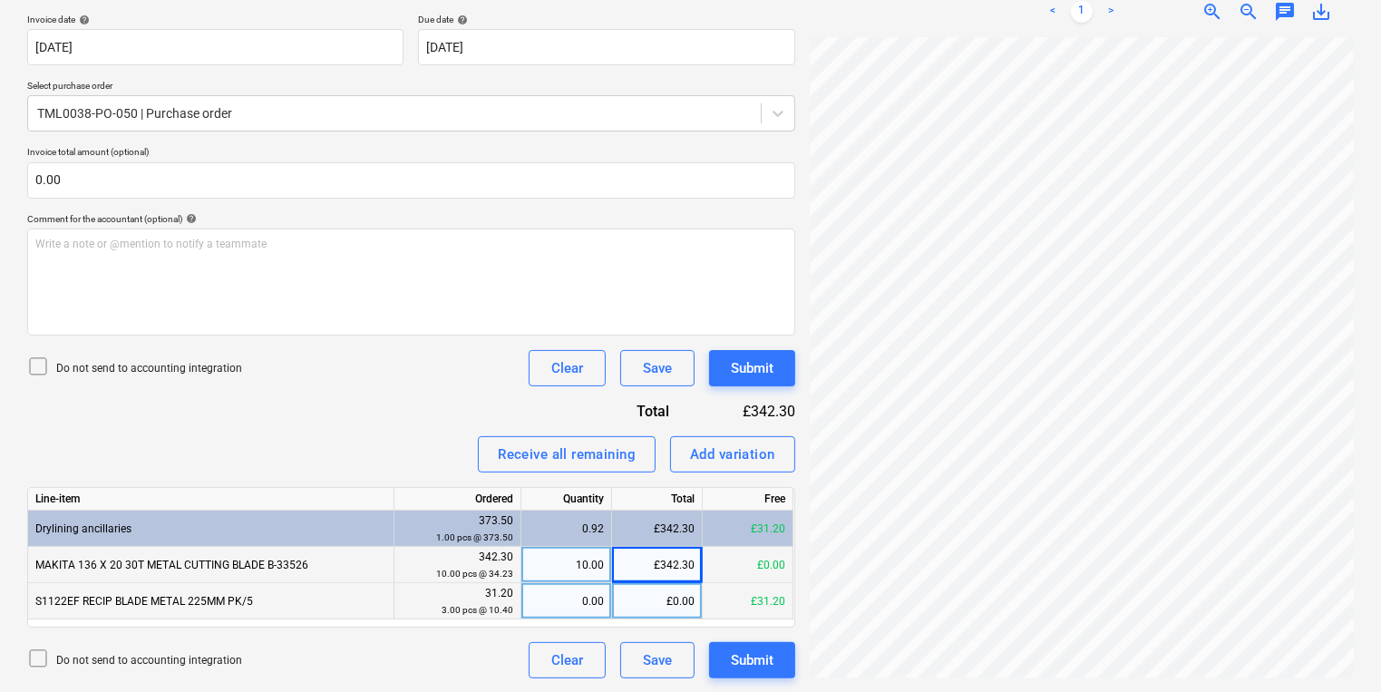
click at [591, 595] on div "0.00" at bounding box center [566, 601] width 75 height 36
type input "3"
click at [780, 369] on button "Submit" at bounding box center [752, 368] width 86 height 36
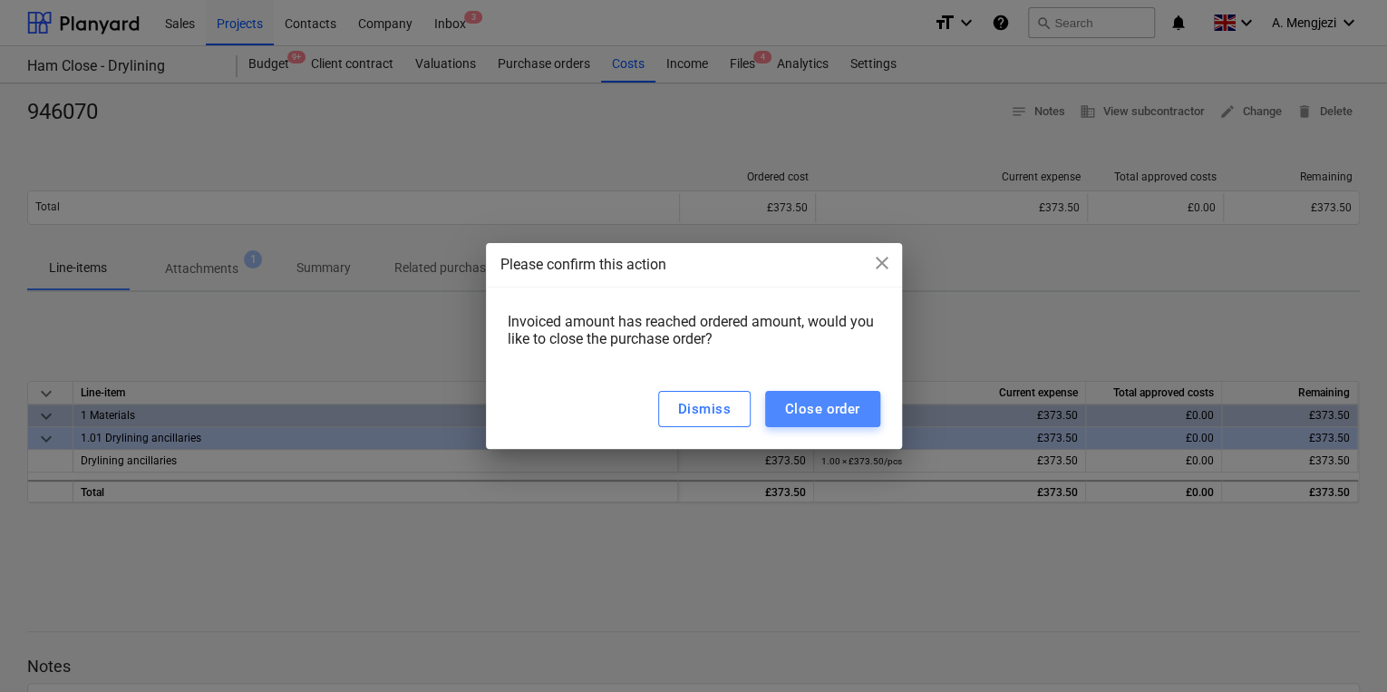
click at [830, 406] on div "Close order" at bounding box center [822, 409] width 75 height 24
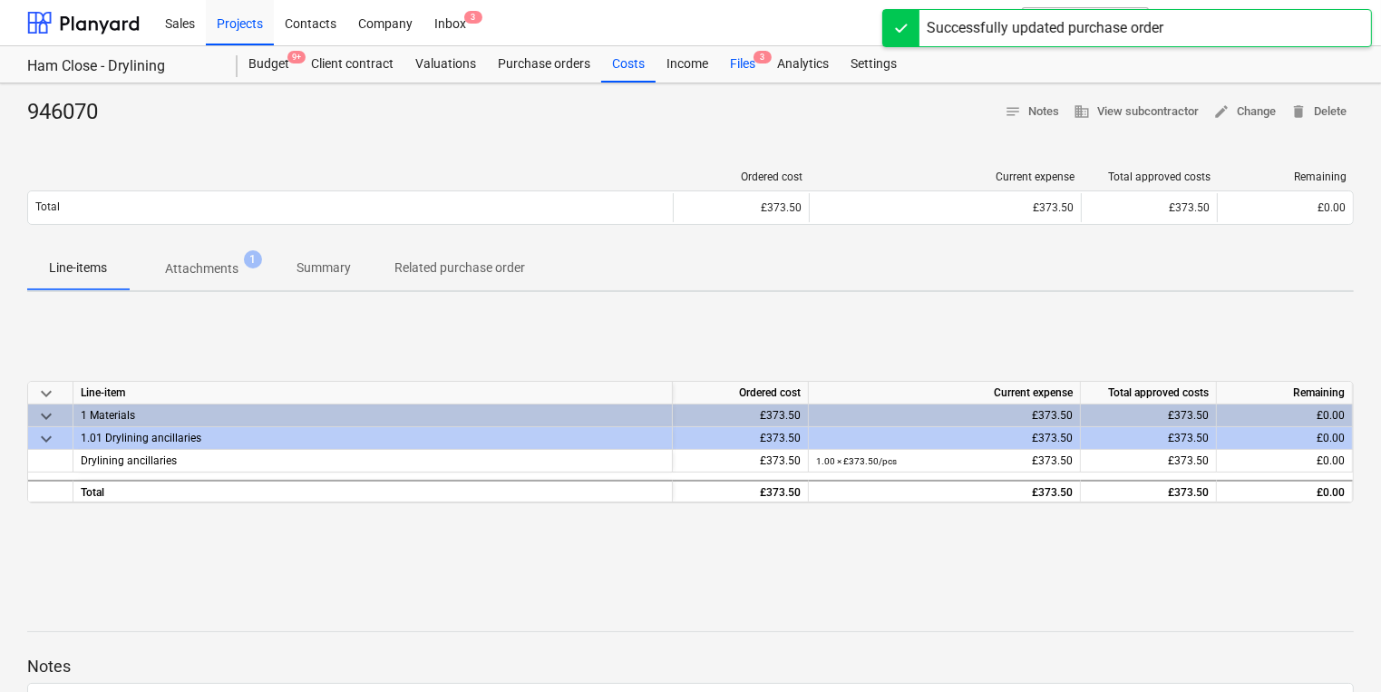
click at [762, 65] on div "Files 3" at bounding box center [742, 64] width 47 height 36
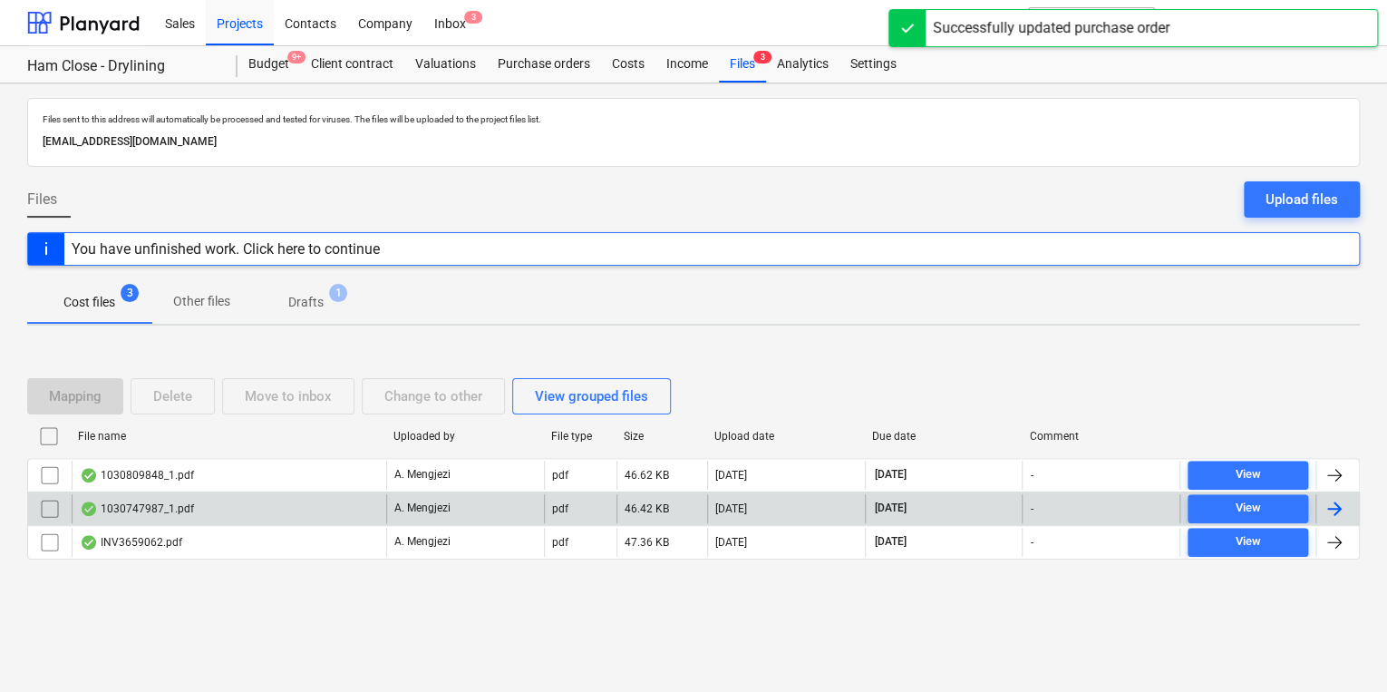
click at [326, 519] on div "1030747987_1.pdf" at bounding box center [229, 508] width 315 height 29
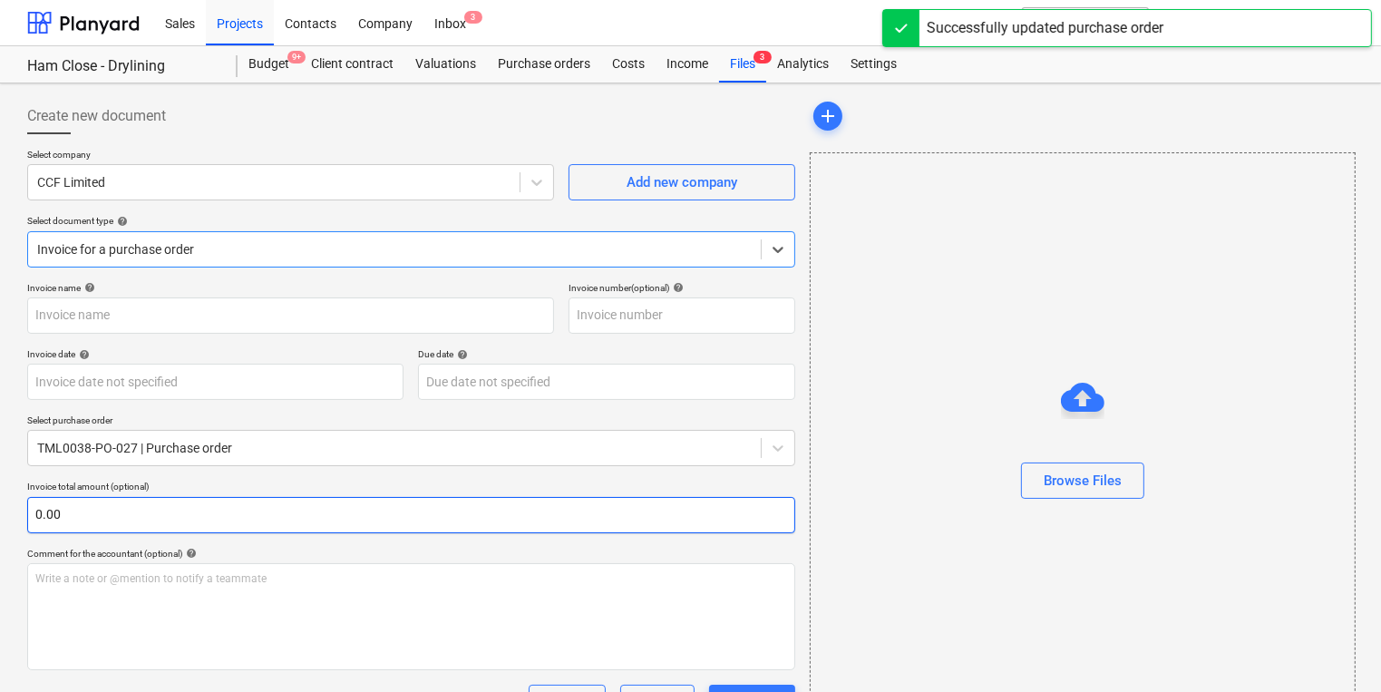
type input "1030747987"
type input "[DATE]"
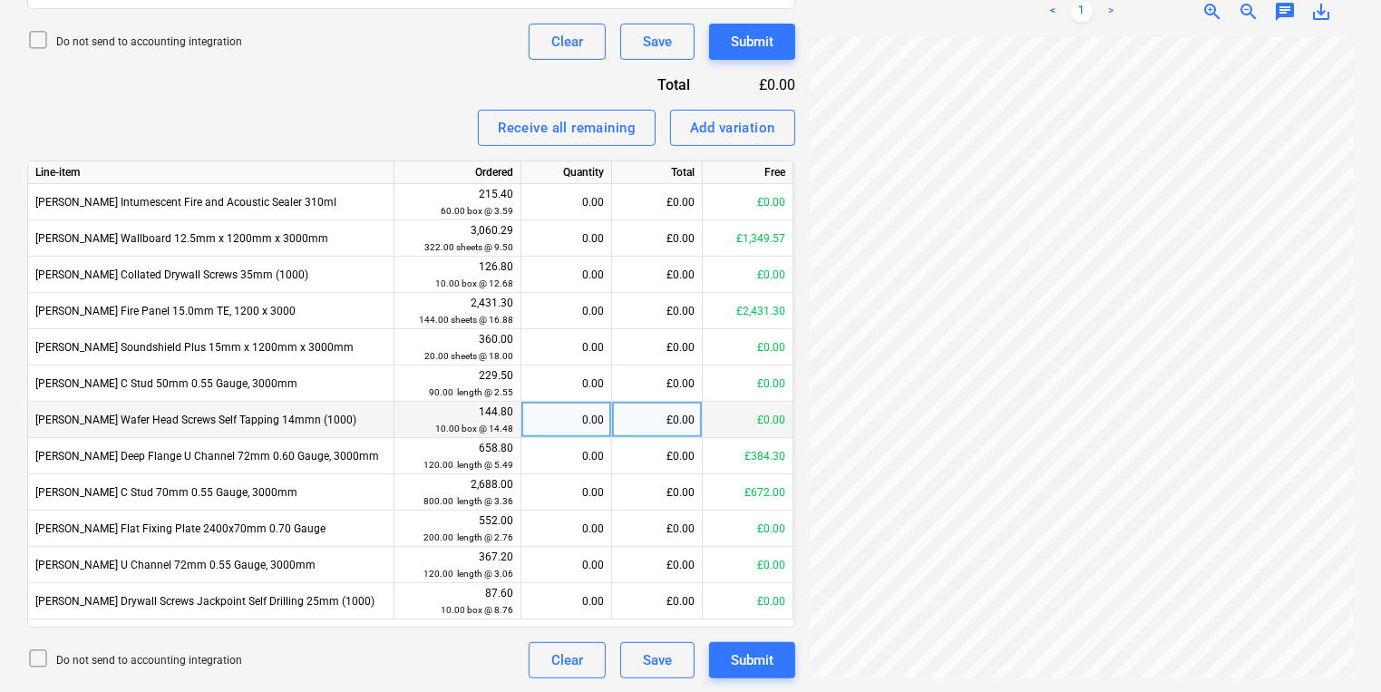
scroll to position [250, 249]
click at [759, 406] on div "Create new document Select company CCF Limited Add new company Select document …" at bounding box center [690, 58] width 1341 height 1256
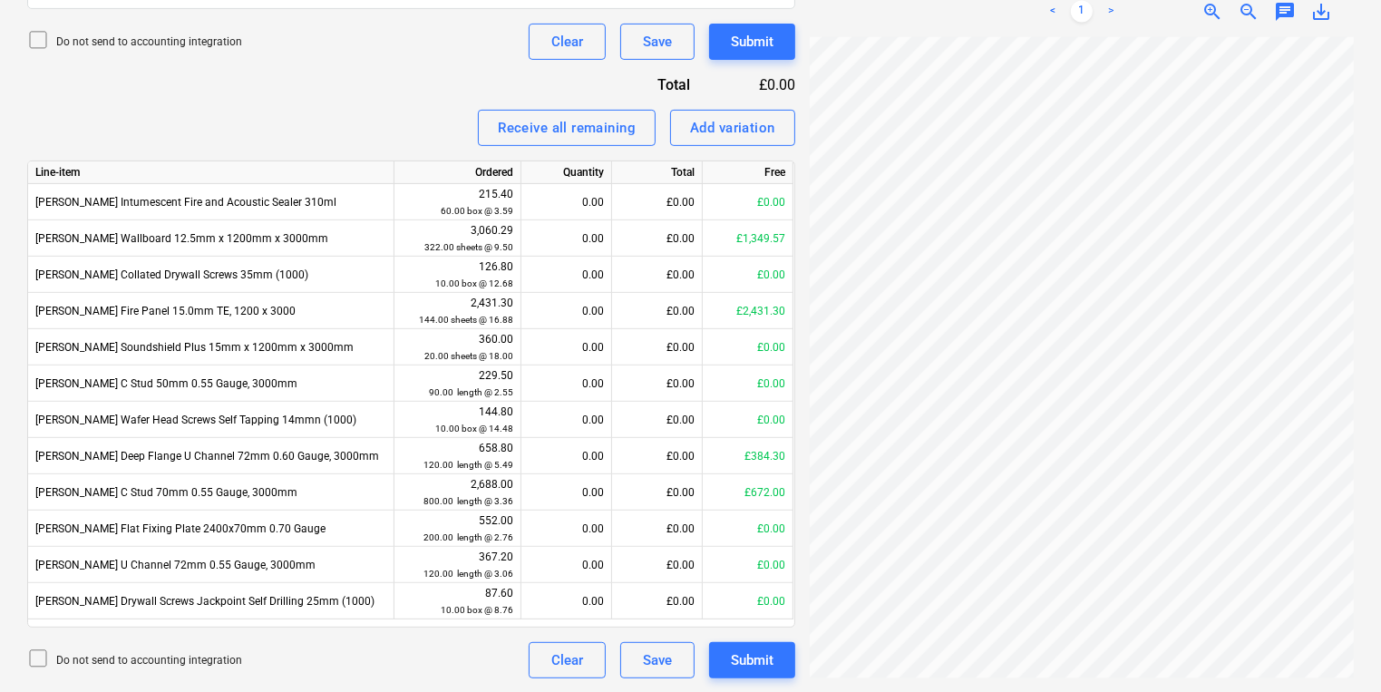
scroll to position [243, 116]
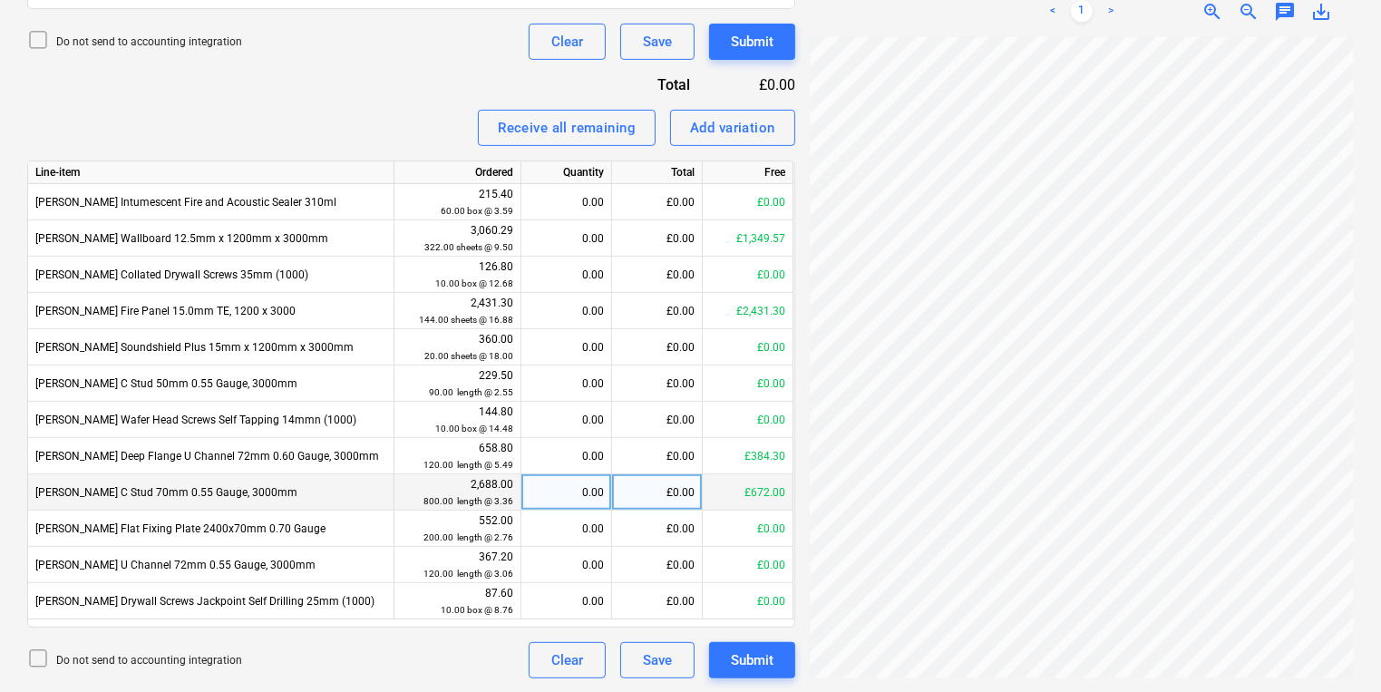
click at [560, 497] on div "0.00" at bounding box center [566, 492] width 75 height 36
type input "200"
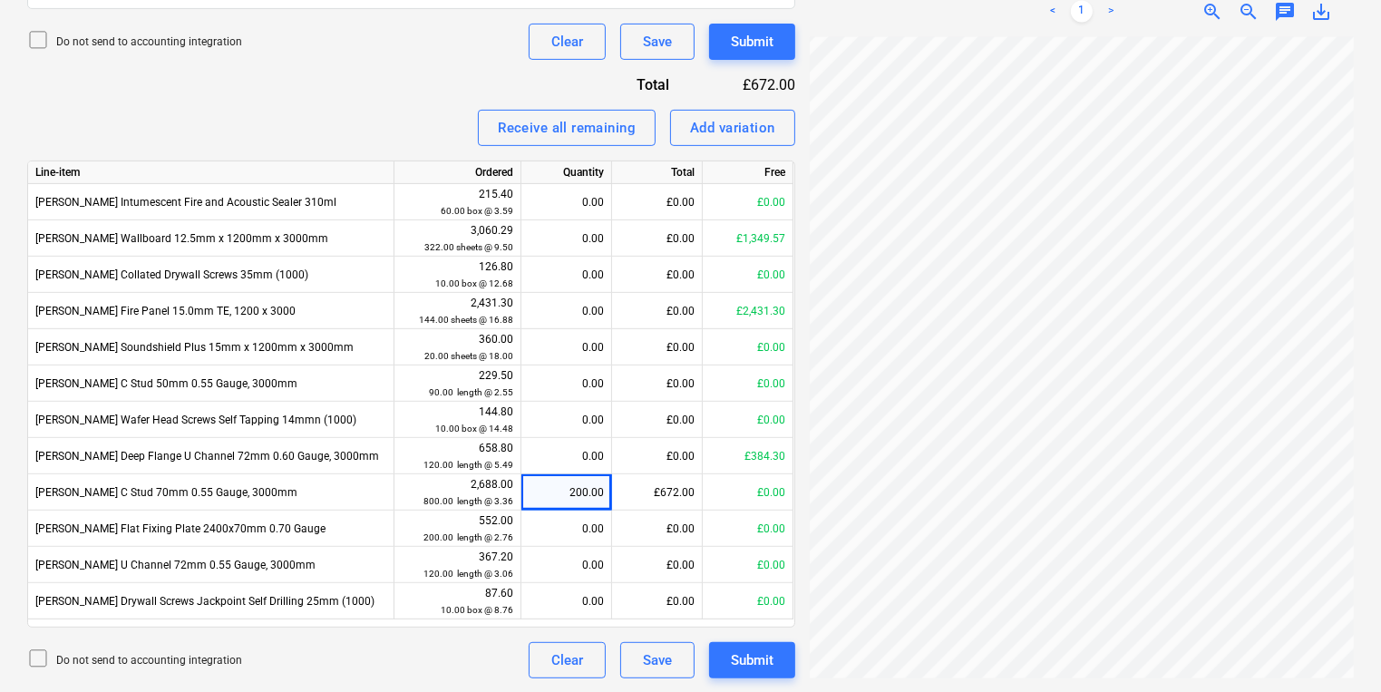
scroll to position [251, 32]
click at [559, 301] on div "0.00" at bounding box center [566, 311] width 75 height 36
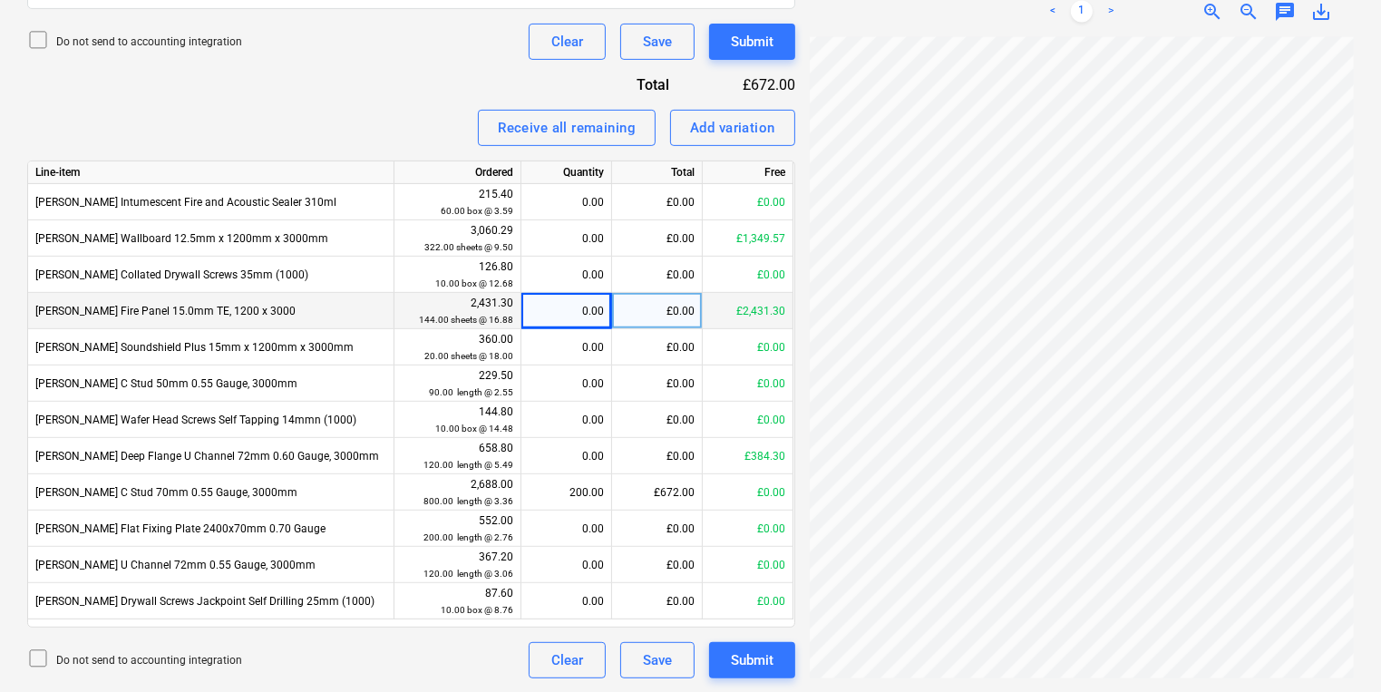
scroll to position [228, 275]
click at [538, 306] on div "0.00" at bounding box center [566, 311] width 75 height 36
type input "144"
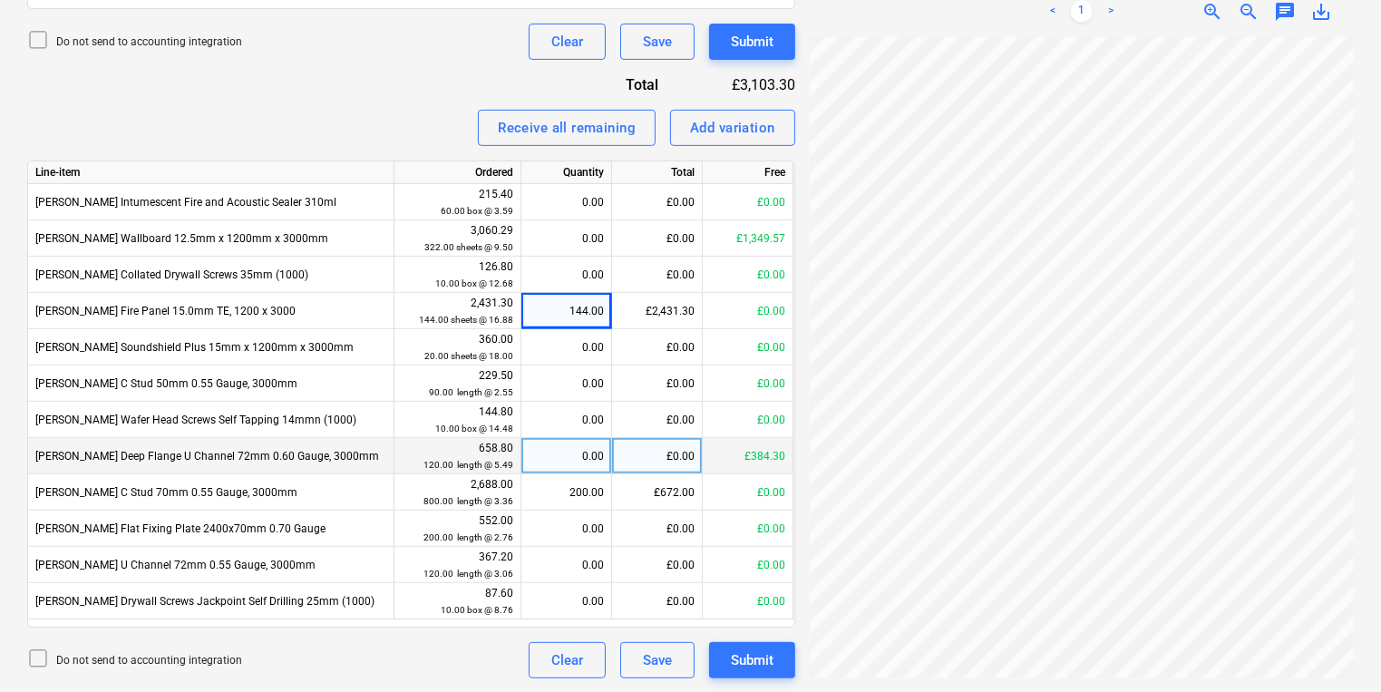
click at [580, 460] on div "0.00" at bounding box center [566, 456] width 75 height 36
type input "70"
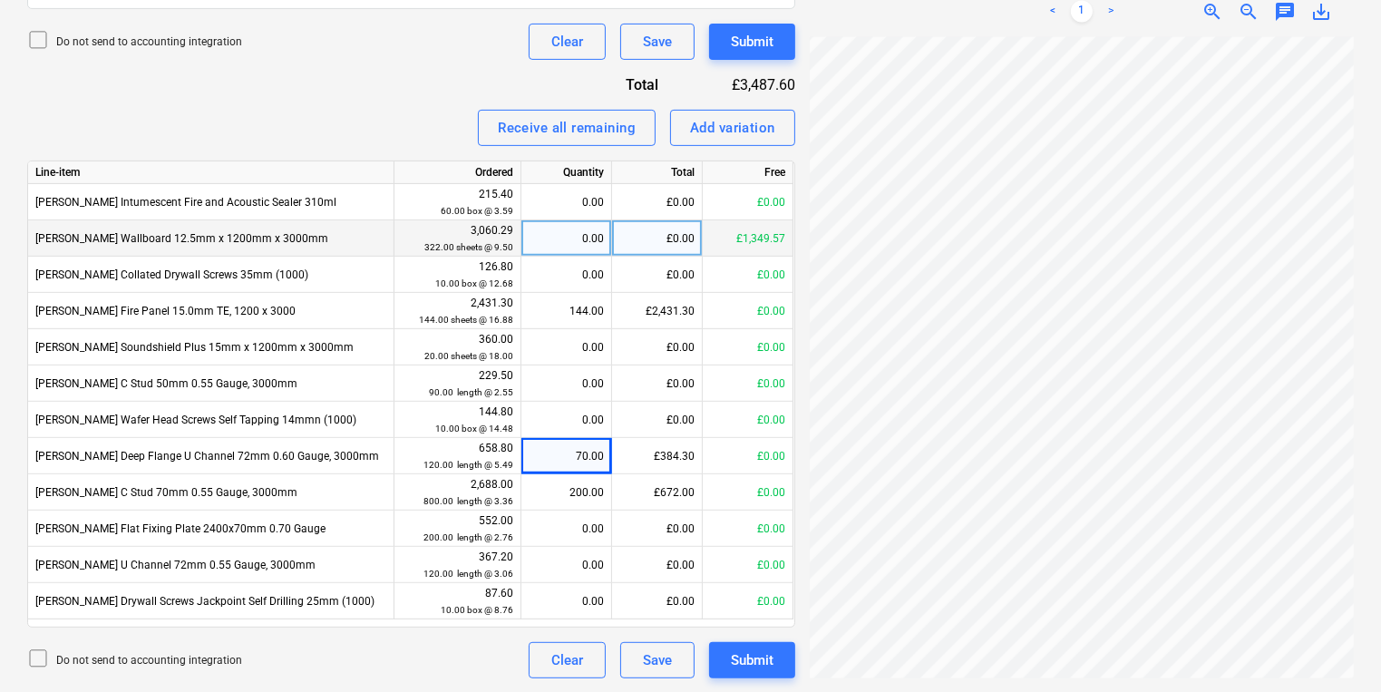
click at [548, 239] on div "0.00" at bounding box center [566, 238] width 75 height 36
type input "142"
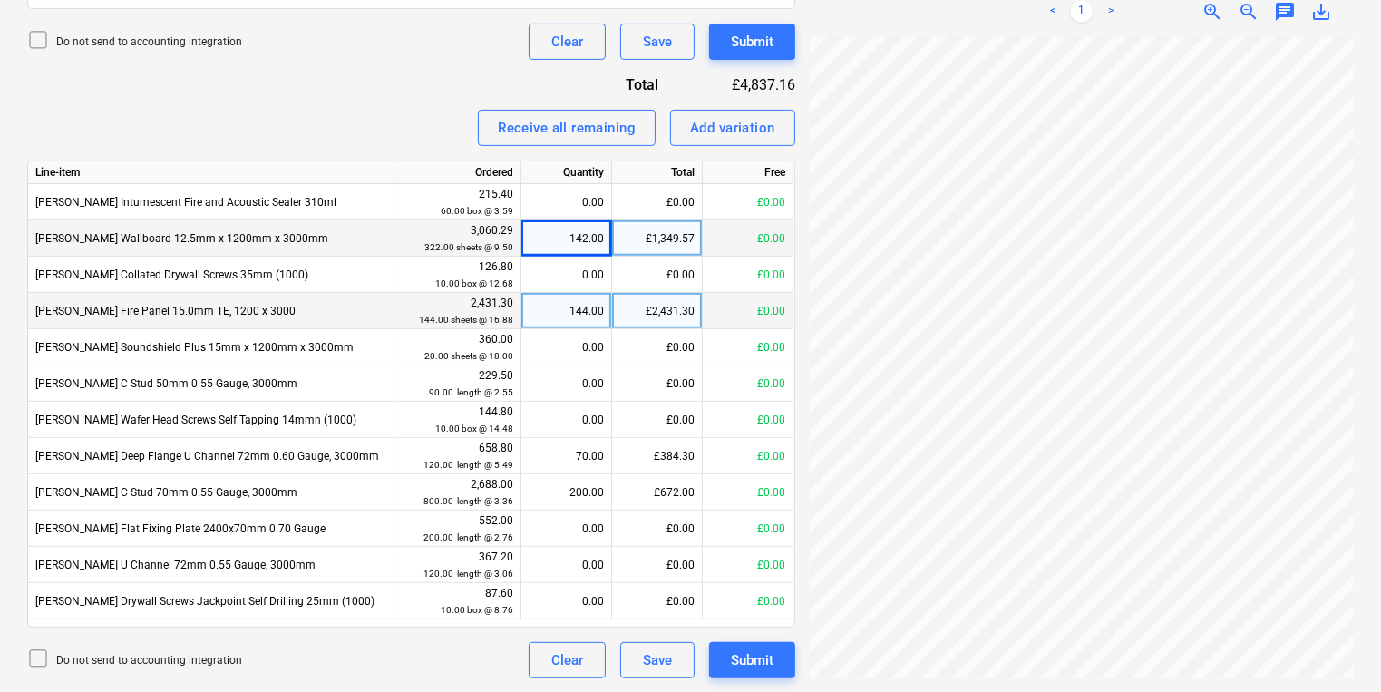
click at [687, 323] on div "£2,431.30" at bounding box center [657, 311] width 91 height 36
type input "2327.62"
click at [548, 312] on div "137.86" at bounding box center [566, 311] width 75 height 36
type input "144"
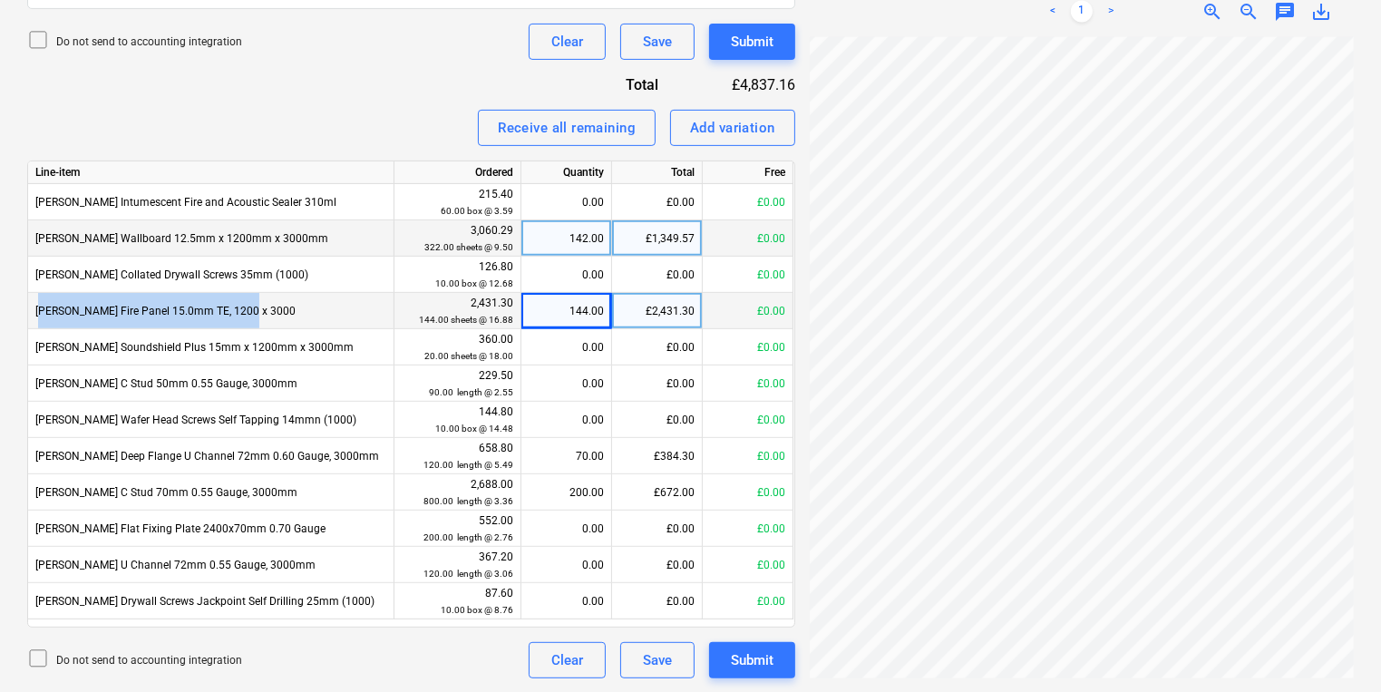
drag, startPoint x: 188, startPoint y: 290, endPoint x: 35, endPoint y: 301, distance: 152.7
click at [35, 301] on div "Knauf Fire Panel 15.0mm TE, 1200 x 3000" at bounding box center [211, 311] width 366 height 36
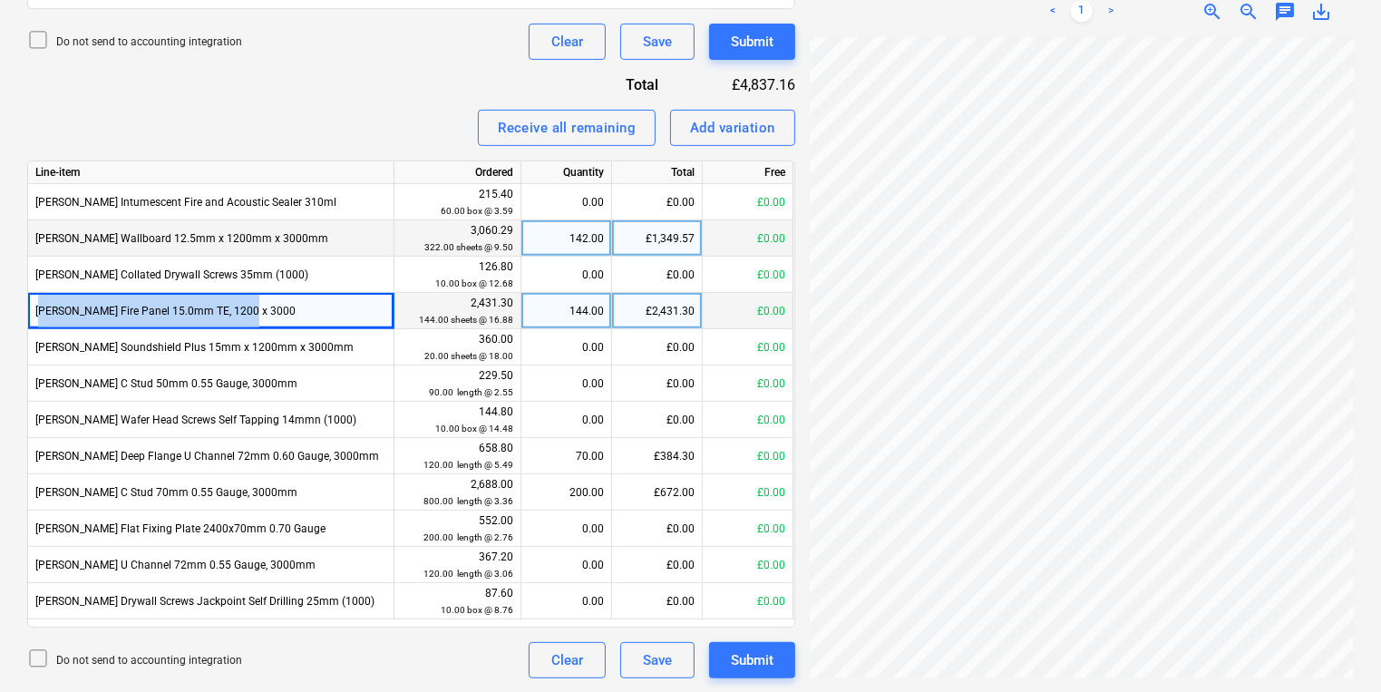
copy span "Knauf Fire Panel 15.0mm TE, 1200 x 3000"
click at [772, 139] on button "Add variation" at bounding box center [732, 128] width 125 height 36
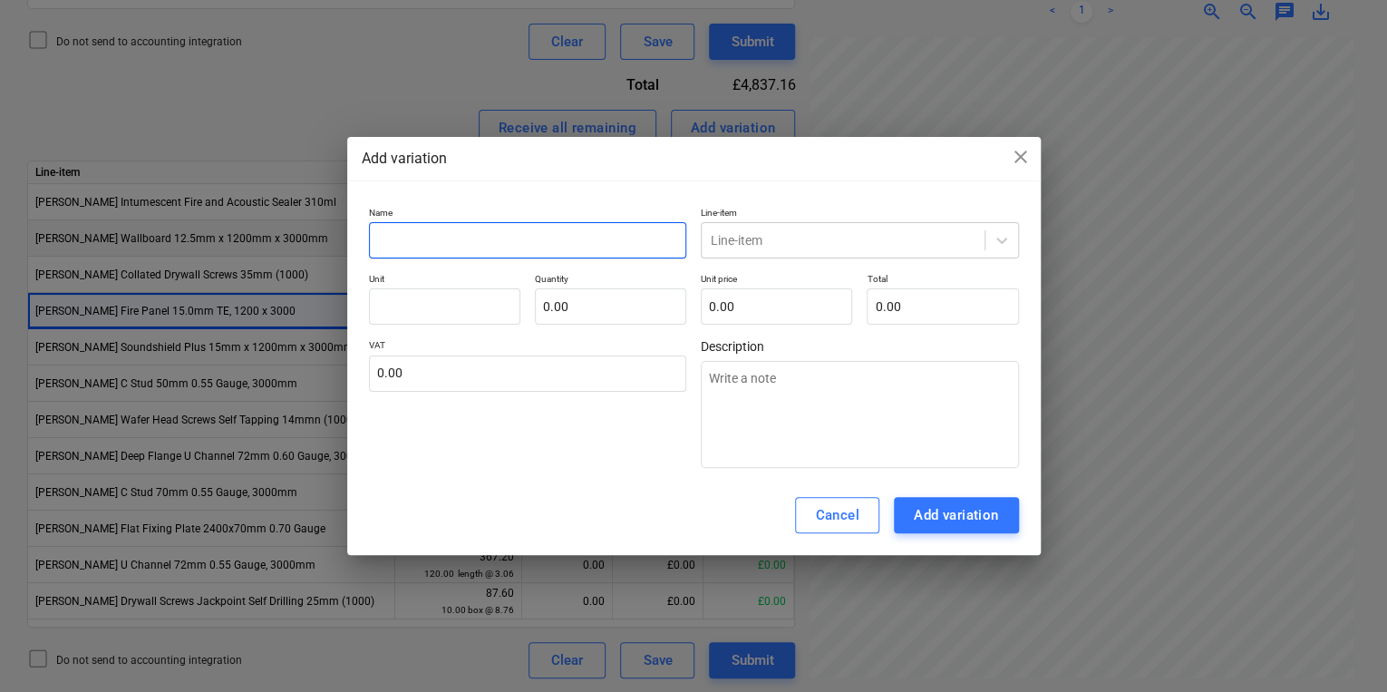
drag, startPoint x: 523, startPoint y: 258, endPoint x: 526, endPoint y: 239, distance: 19.2
click at [523, 257] on div "Name Line-item Line-item Unit Quantity 0.00 Unit price 0.00 Total 0.00 VAT 0.00…" at bounding box center [694, 338] width 650 height 262
paste input "Knauf Fire Panel 15.0mm TE, 1200 x 3000"
type textarea "x"
type input "Knauf Fire Panel 15.0mm TE, 1200 x 3000"
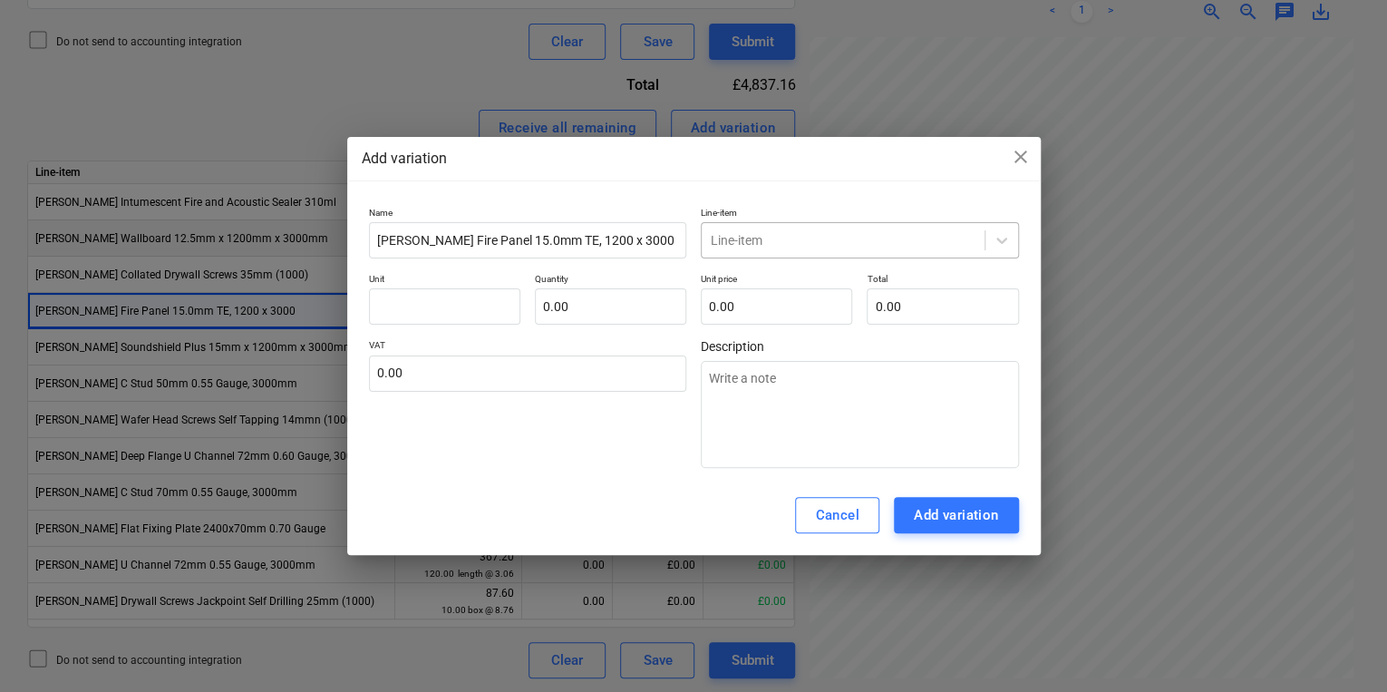
click at [747, 236] on div at bounding box center [843, 240] width 265 height 18
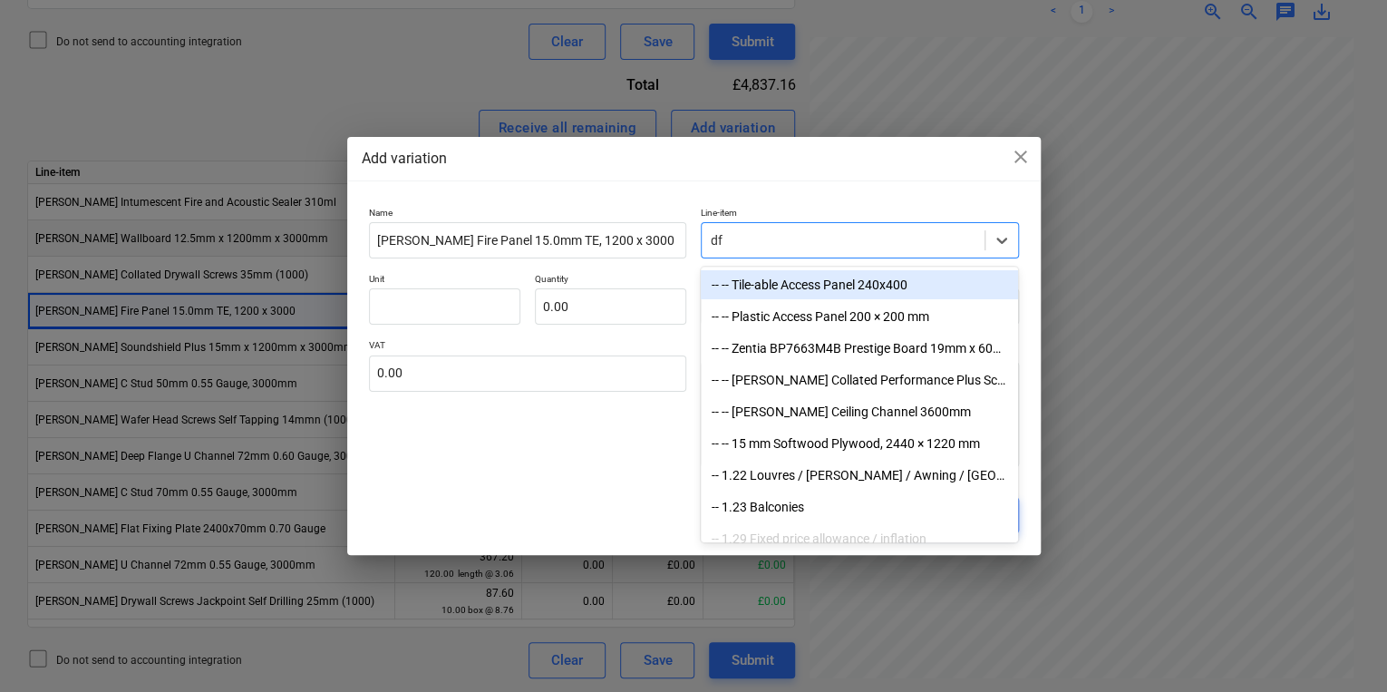
type input "d"
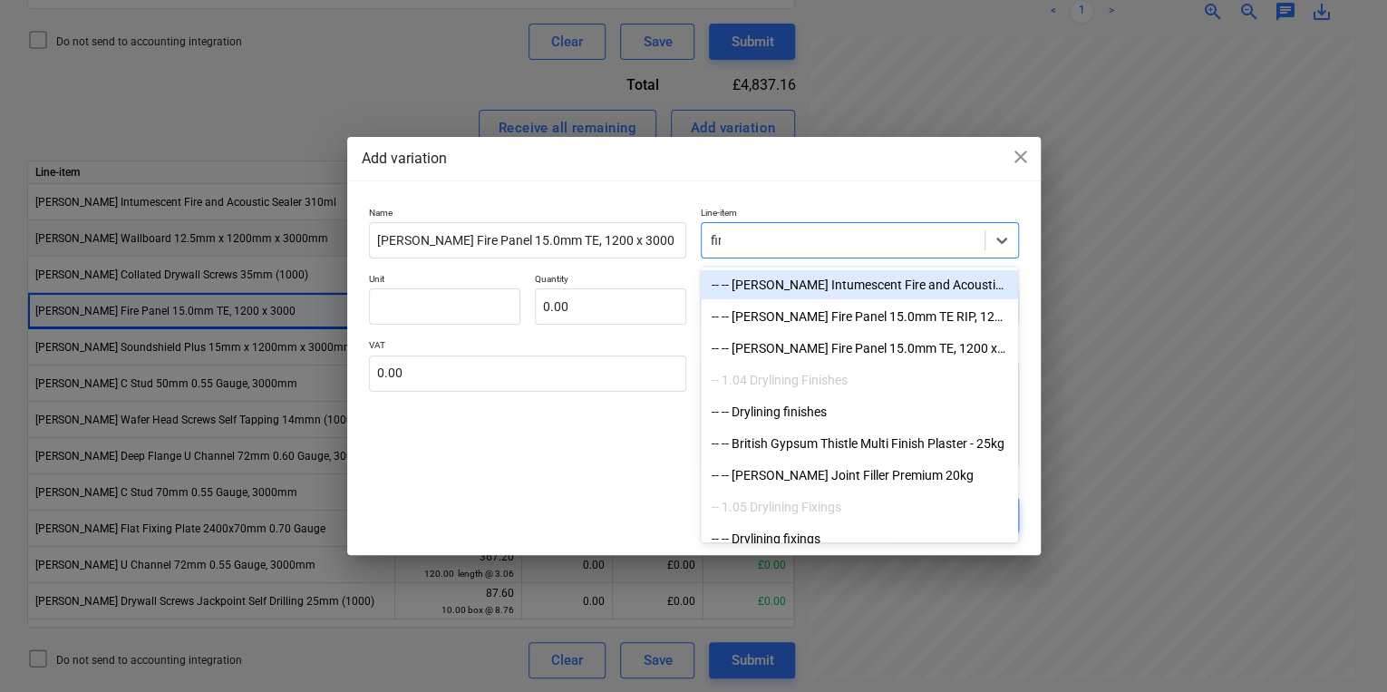
type input "fire"
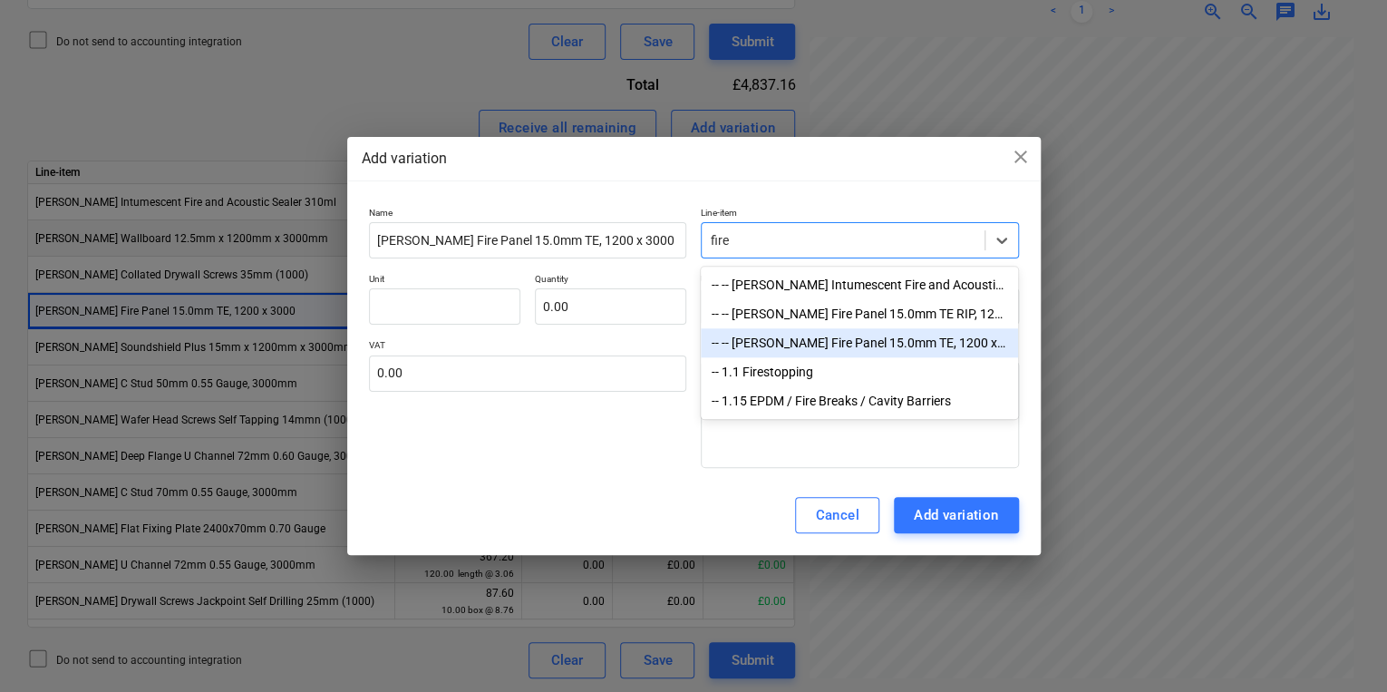
click at [815, 337] on div "-- -- Knauf Fire Panel 15.0mm TE, 1200 x 3000" at bounding box center [859, 342] width 317 height 29
type textarea "x"
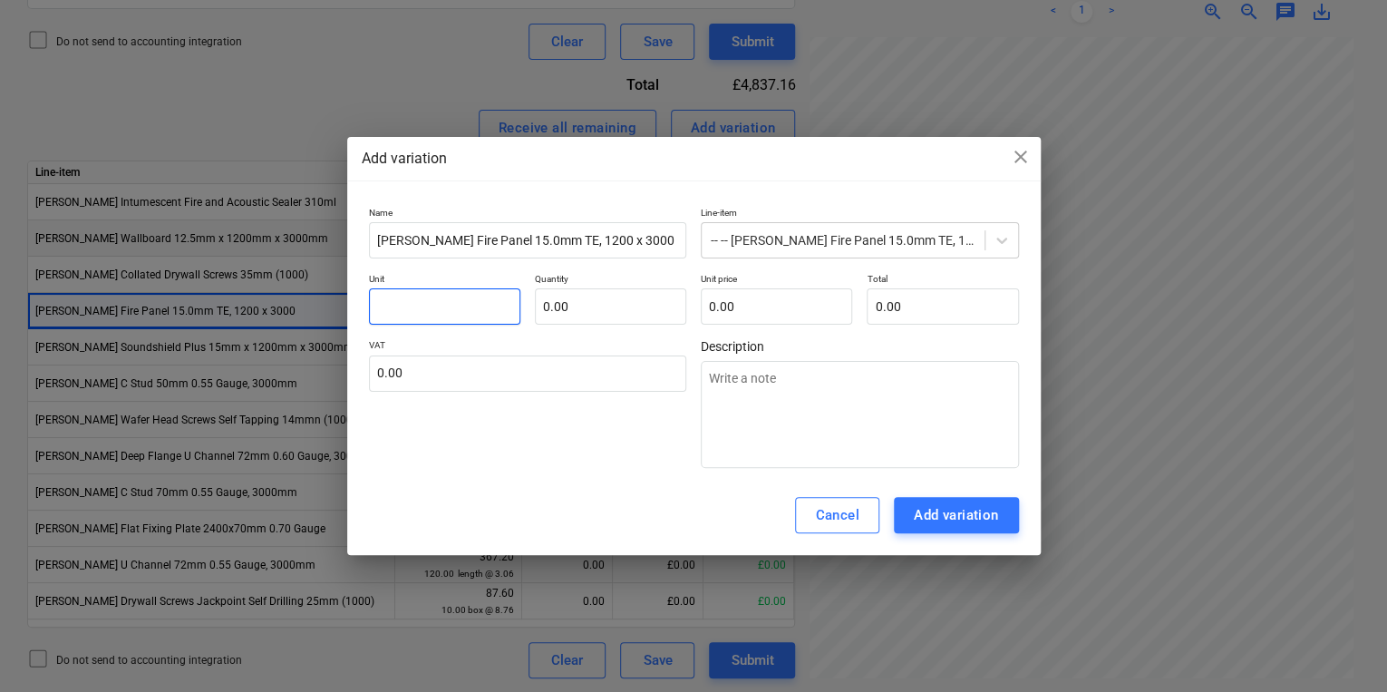
click at [490, 323] on input "text" at bounding box center [444, 306] width 151 height 36
type textarea "x"
type input "p"
type textarea "x"
type input "pc"
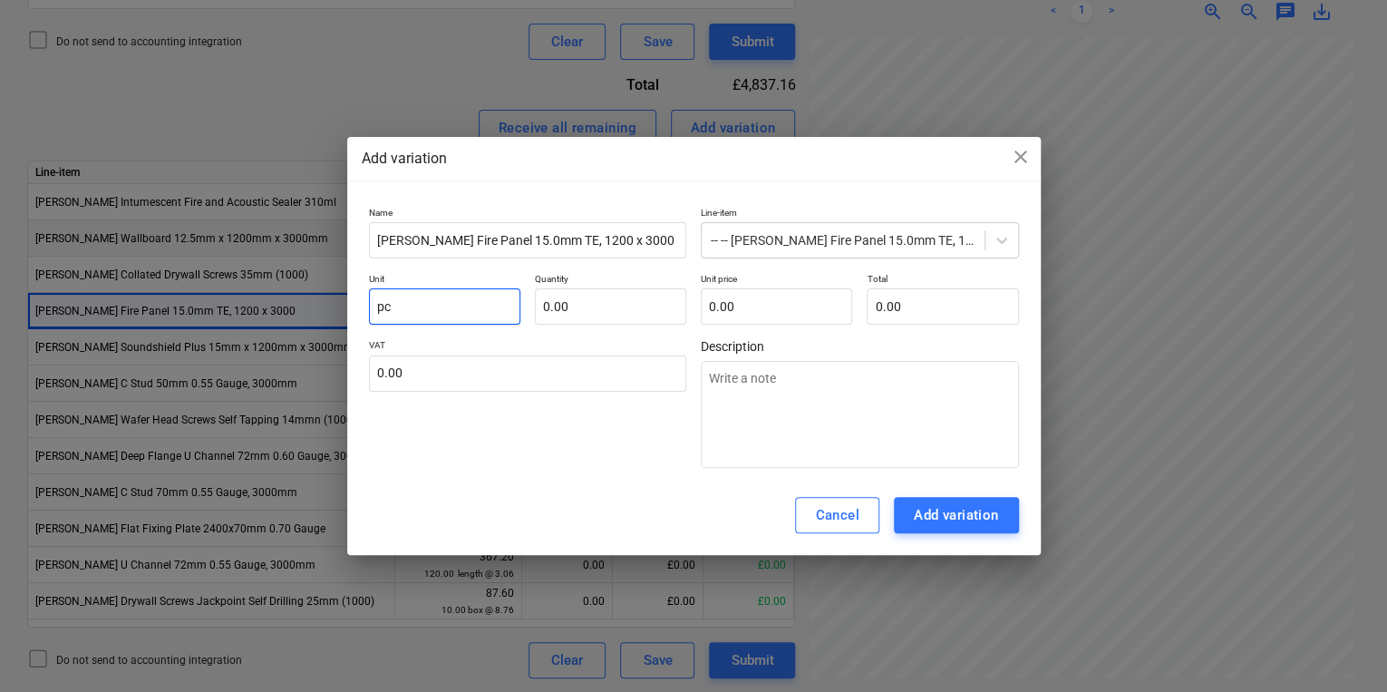
type textarea "x"
type input "pcs"
type textarea "x"
type input "1.00"
type textarea "x"
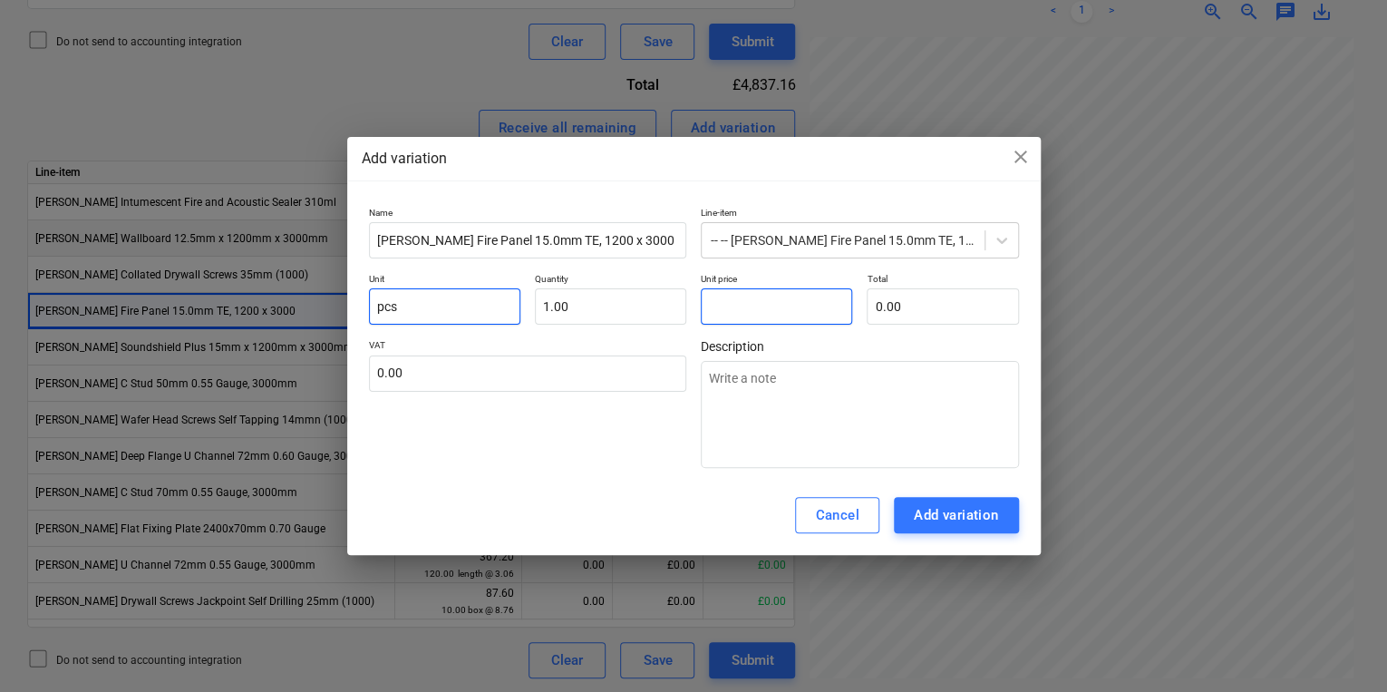
type input "1"
type input "1.00"
type textarea "x"
type input "10"
type input "10.00"
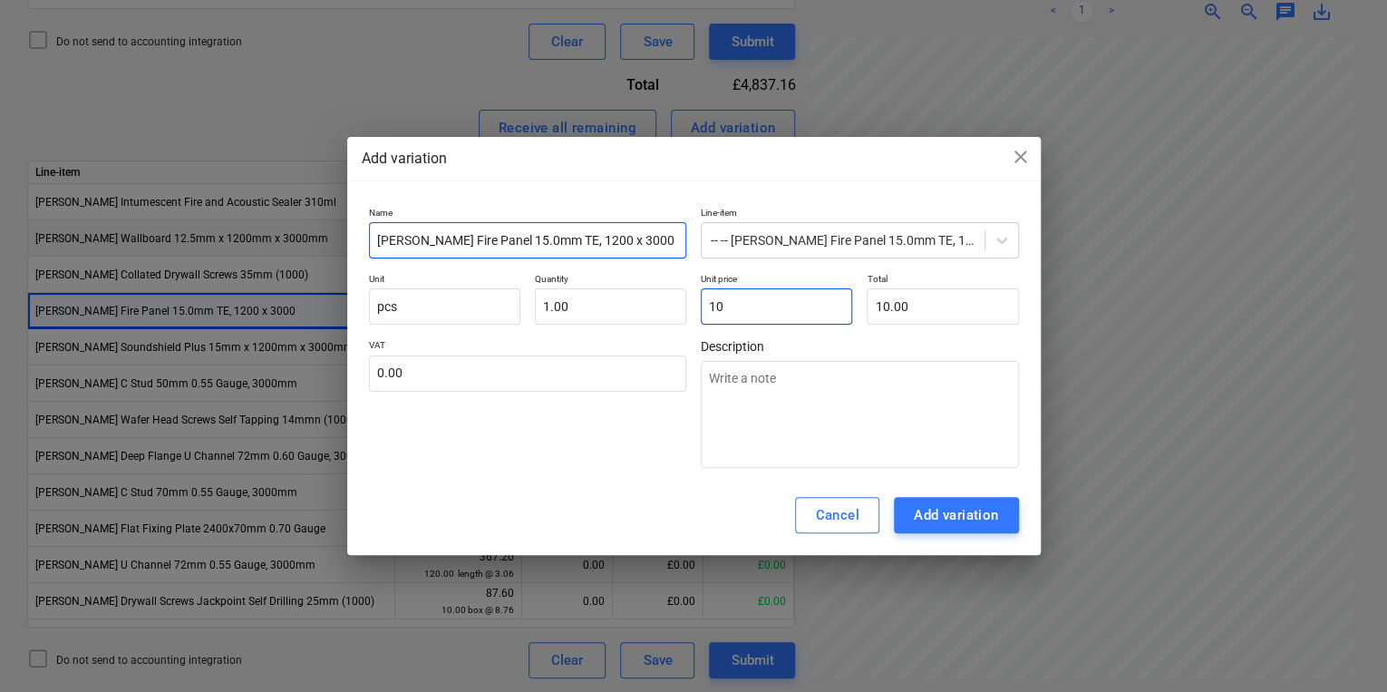
type textarea "x"
type input "103"
type input "103.00"
type textarea "x"
type input "103."
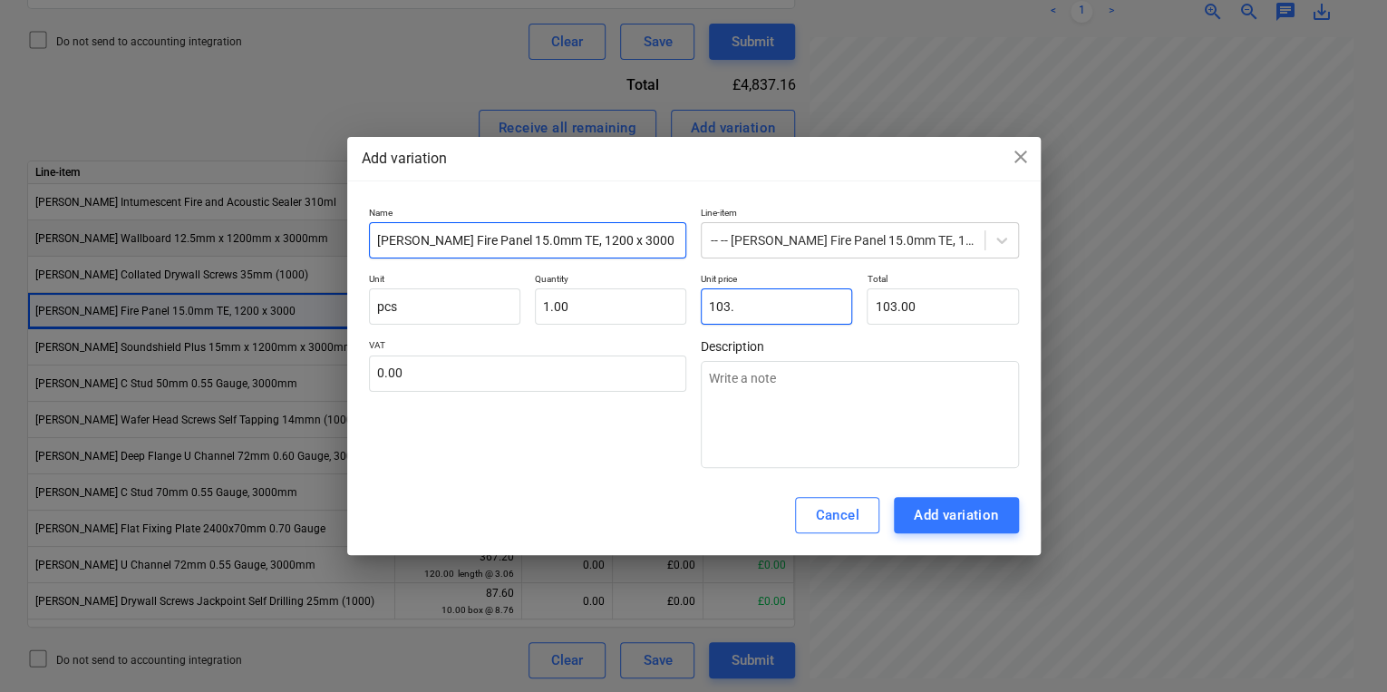
type textarea "x"
type input "103.6"
type input "103.60"
type textarea "x"
type input "103.68"
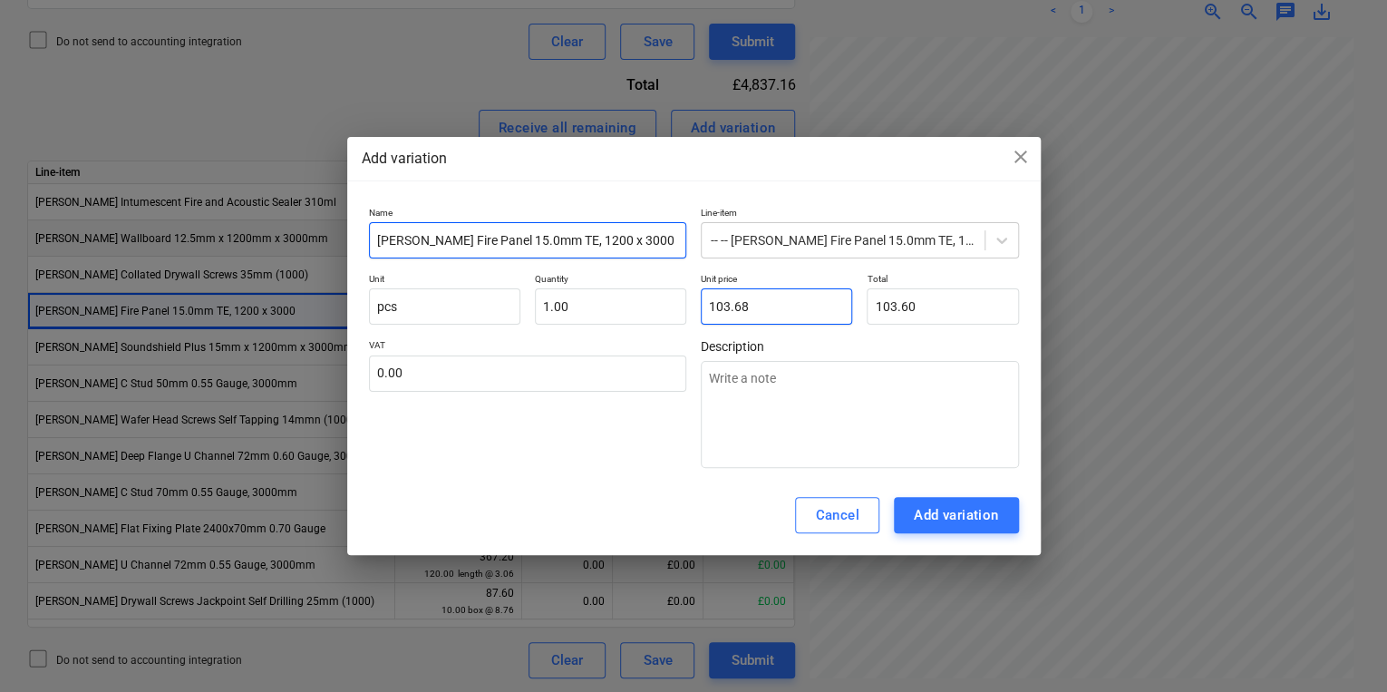
type input "103.68"
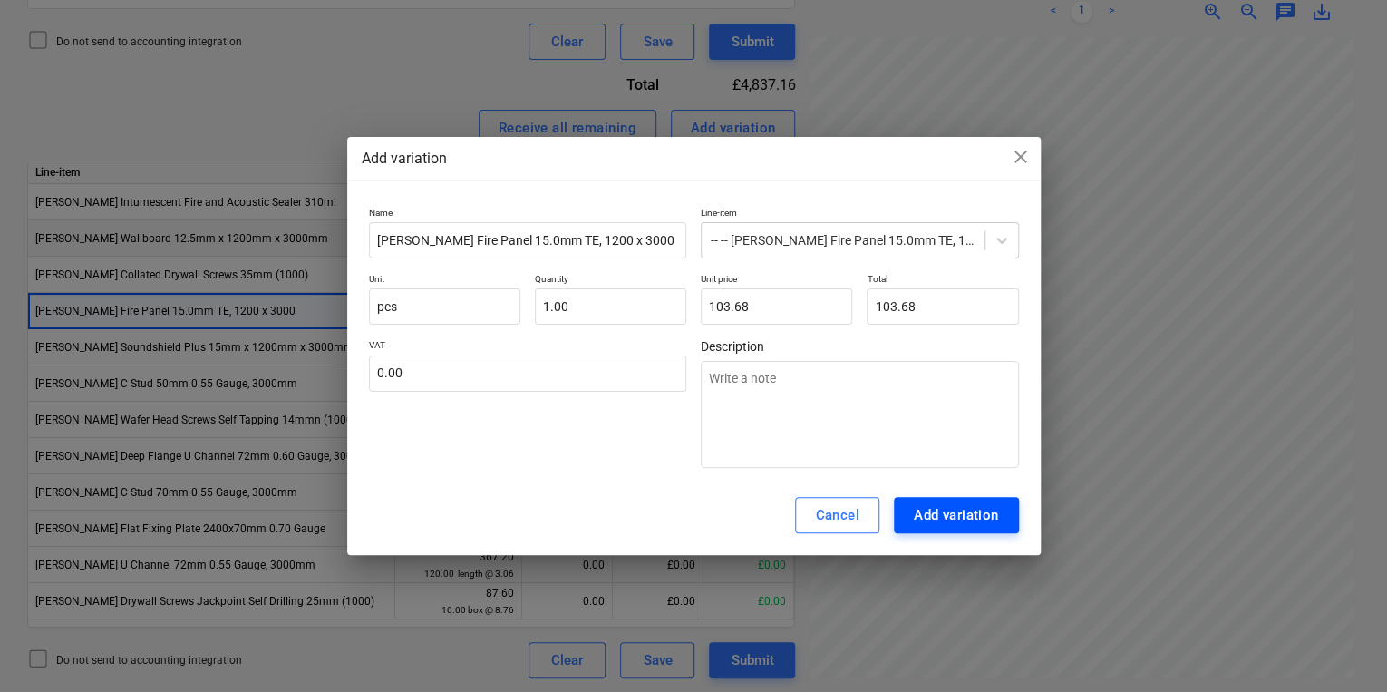
click at [971, 519] on div "Add variation" at bounding box center [956, 515] width 85 height 24
type textarea "x"
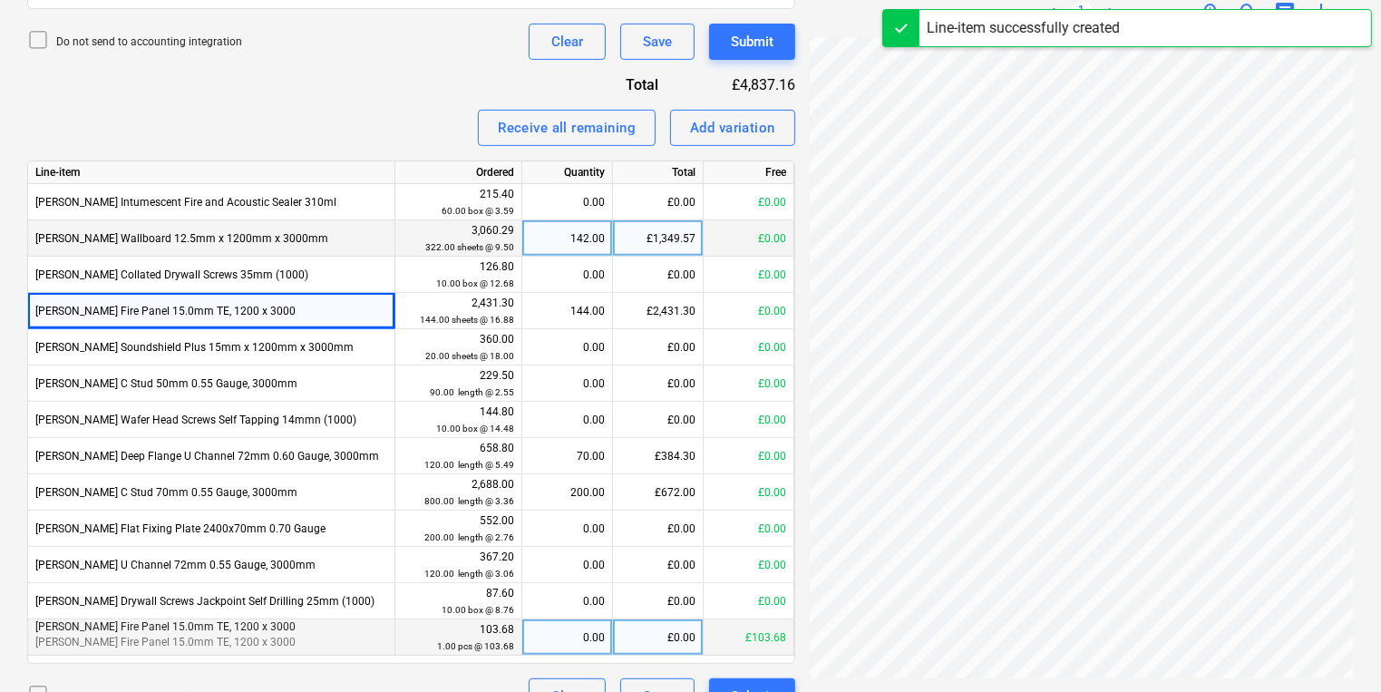
click at [540, 628] on div "0.00" at bounding box center [566, 637] width 75 height 36
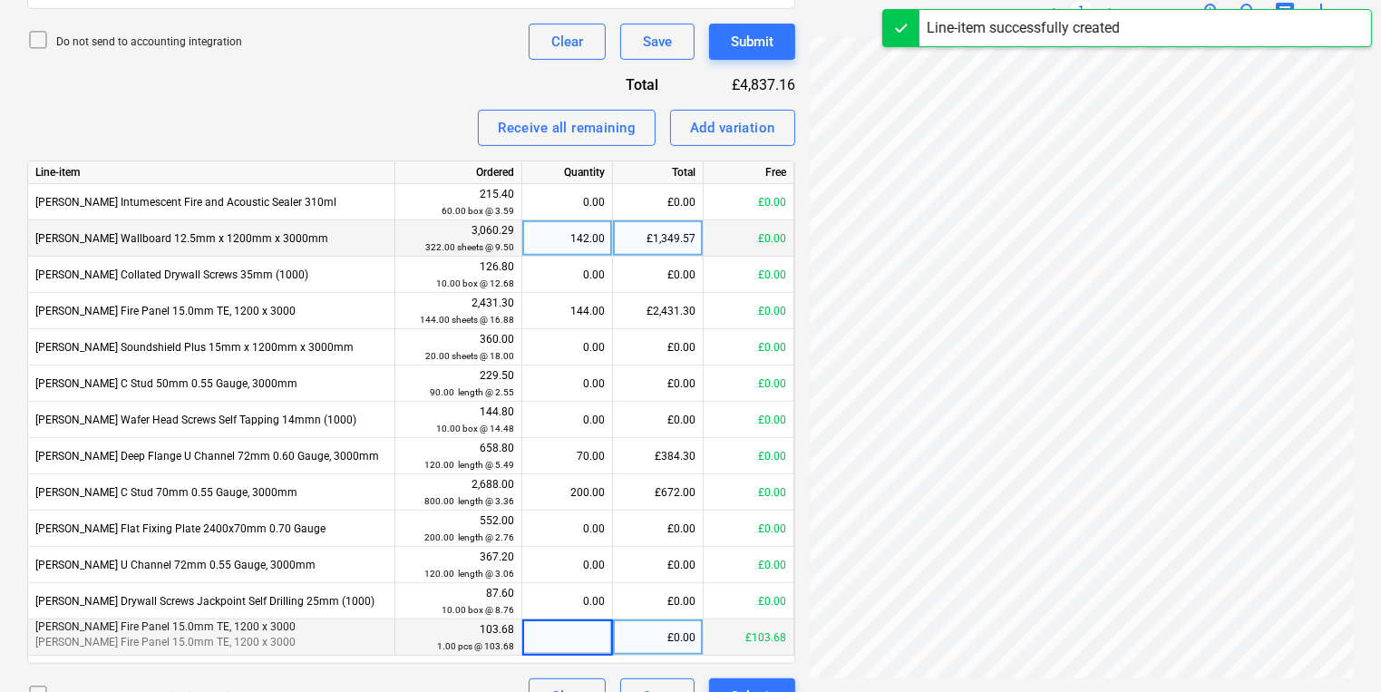
type input "1"
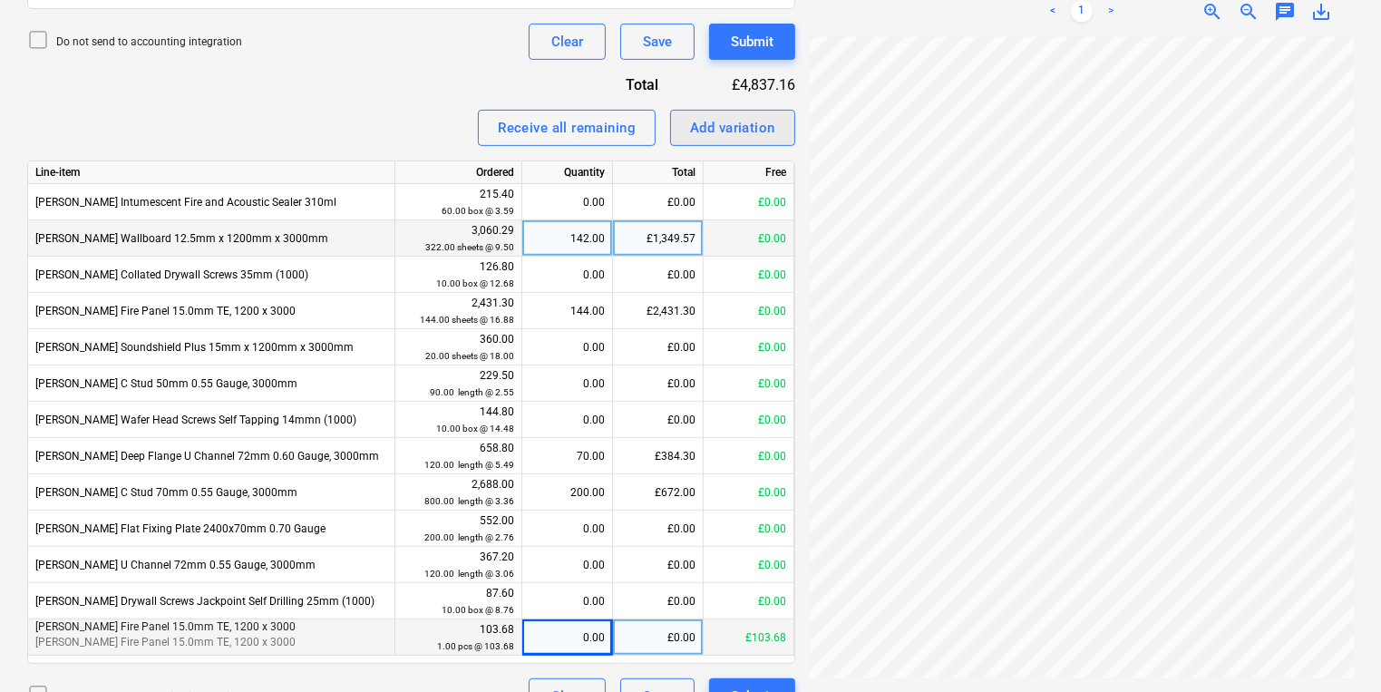
click at [714, 132] on div "Add variation" at bounding box center [732, 128] width 85 height 24
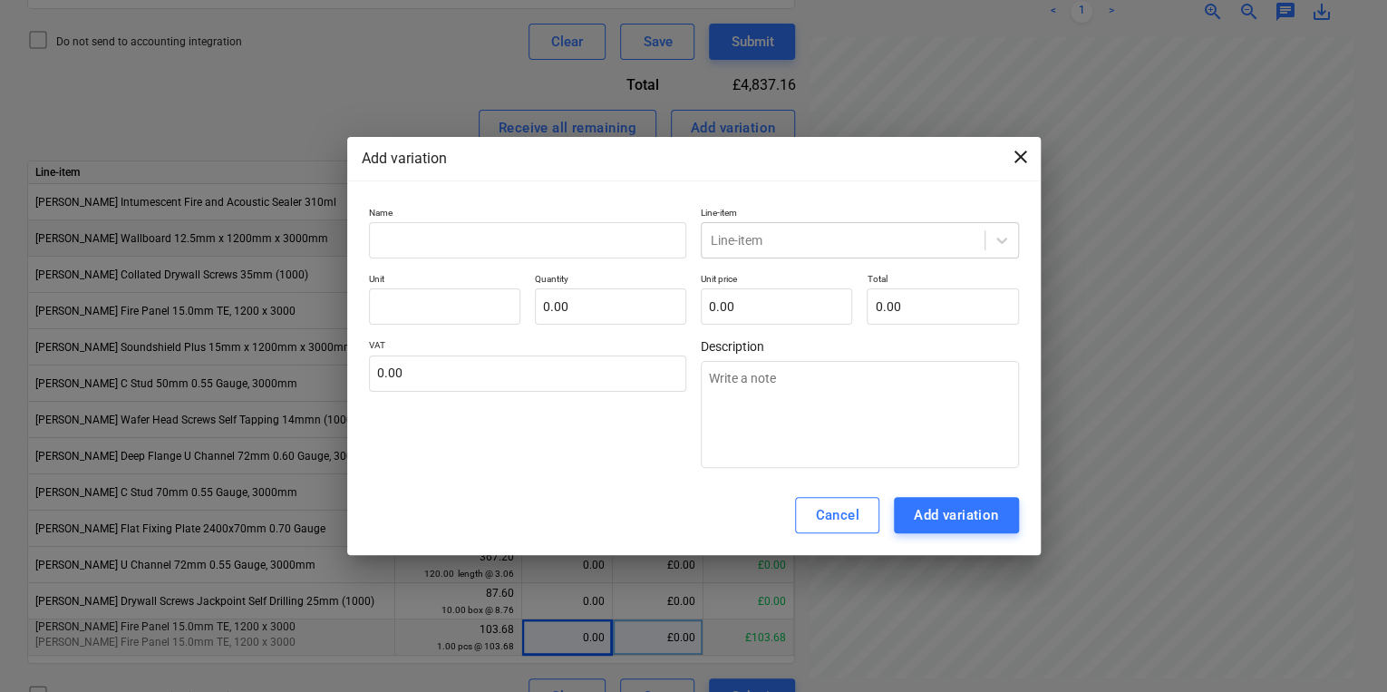
click at [1021, 160] on span "close" at bounding box center [1021, 157] width 22 height 22
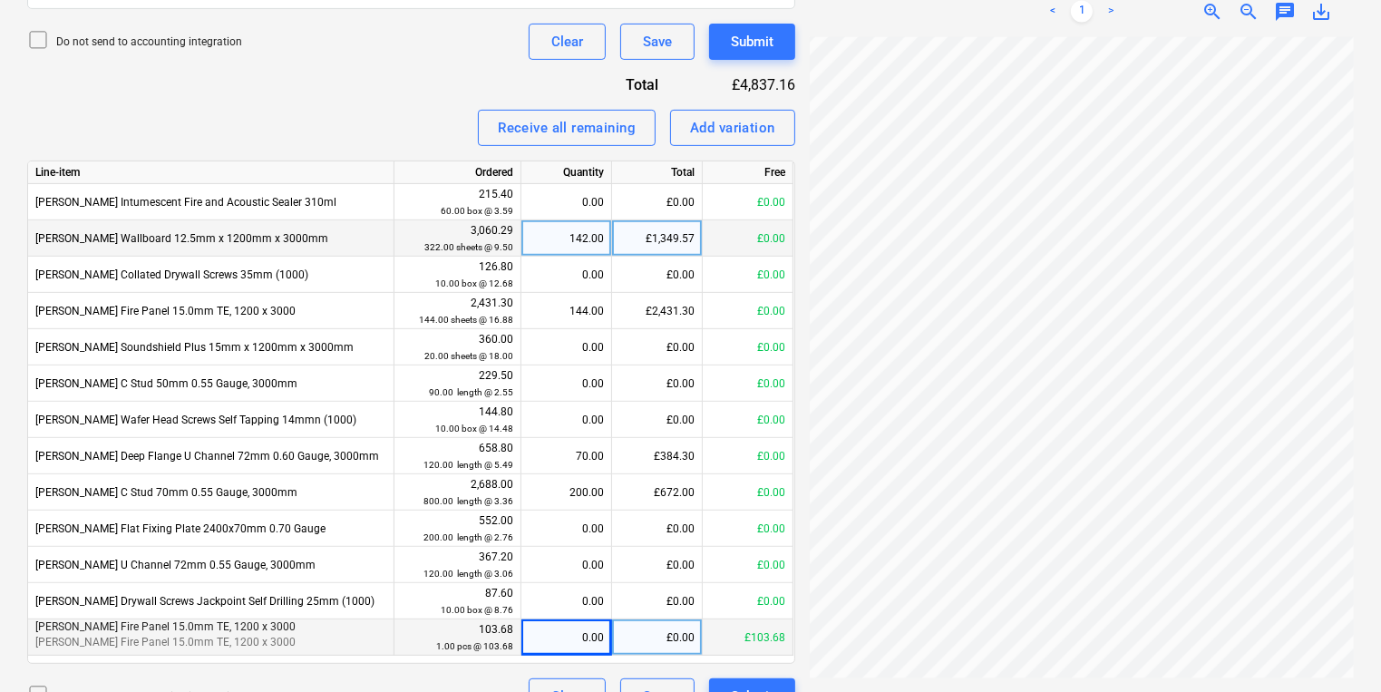
click at [104, 630] on span "Knauf Fire Panel 15.0mm TE, 1200 x 3000" at bounding box center [165, 626] width 260 height 13
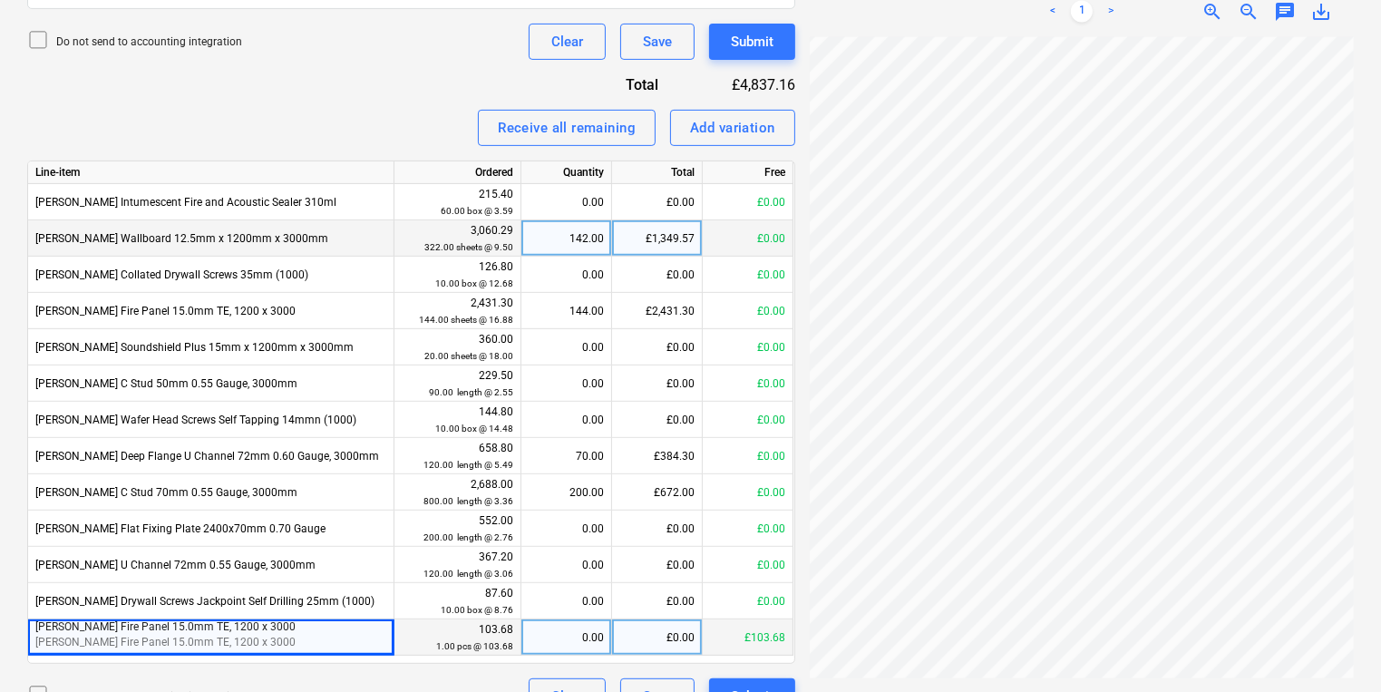
click at [112, 632] on p "Knauf Fire Panel 15.0mm TE, 1200 x 3000" at bounding box center [210, 626] width 351 height 15
click at [389, 628] on div "Knauf Fire Panel 15.0mm TE, 1200 x 3000 Knauf Fire Panel 15.0mm TE, 1200 x 3000" at bounding box center [211, 637] width 366 height 36
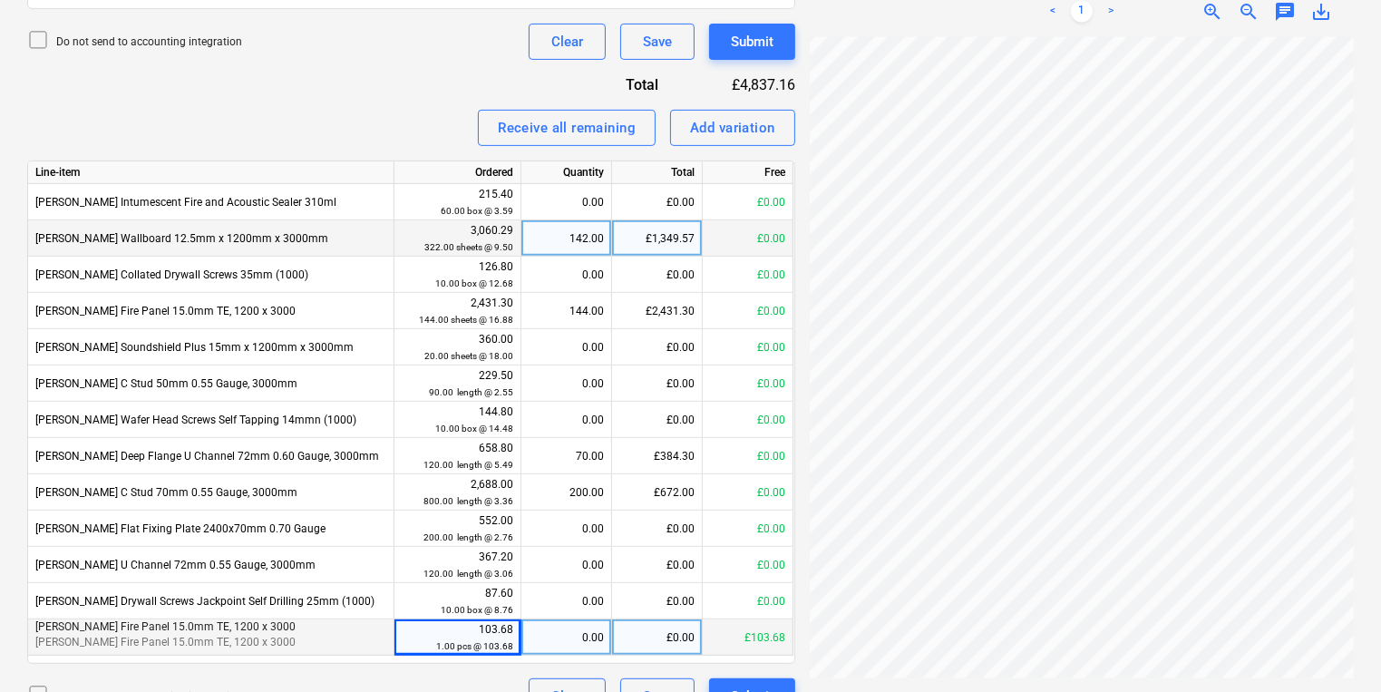
click at [432, 637] on div "1.00 pcs @ 103.68" at bounding box center [458, 645] width 112 height 17
drag, startPoint x: 432, startPoint y: 636, endPoint x: 437, endPoint y: 627, distance: 9.3
click at [437, 627] on div "103.68 1.00 pcs @ 103.68" at bounding box center [458, 638] width 112 height 34
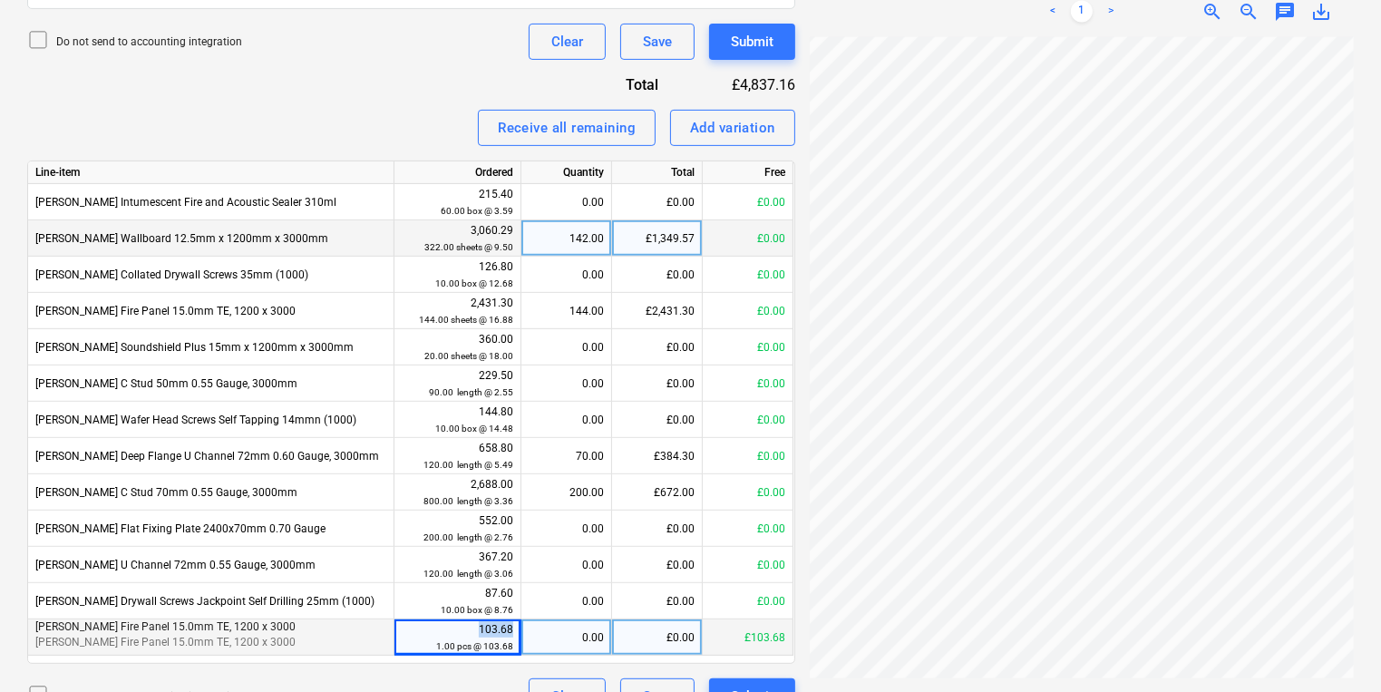
click at [437, 627] on div "103.68 1.00 pcs @ 103.68" at bounding box center [458, 638] width 112 height 34
click at [733, 635] on div "£103.68" at bounding box center [748, 637] width 91 height 36
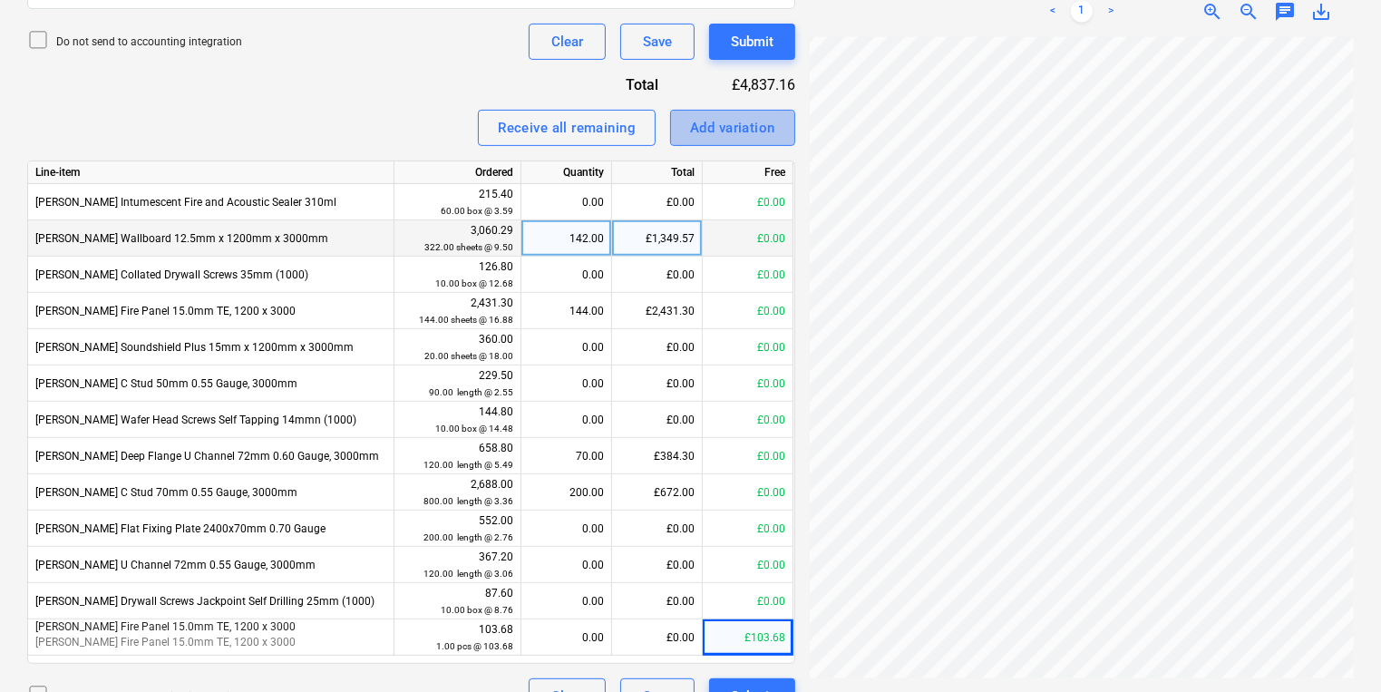
click at [767, 116] on div "Add variation" at bounding box center [732, 128] width 85 height 24
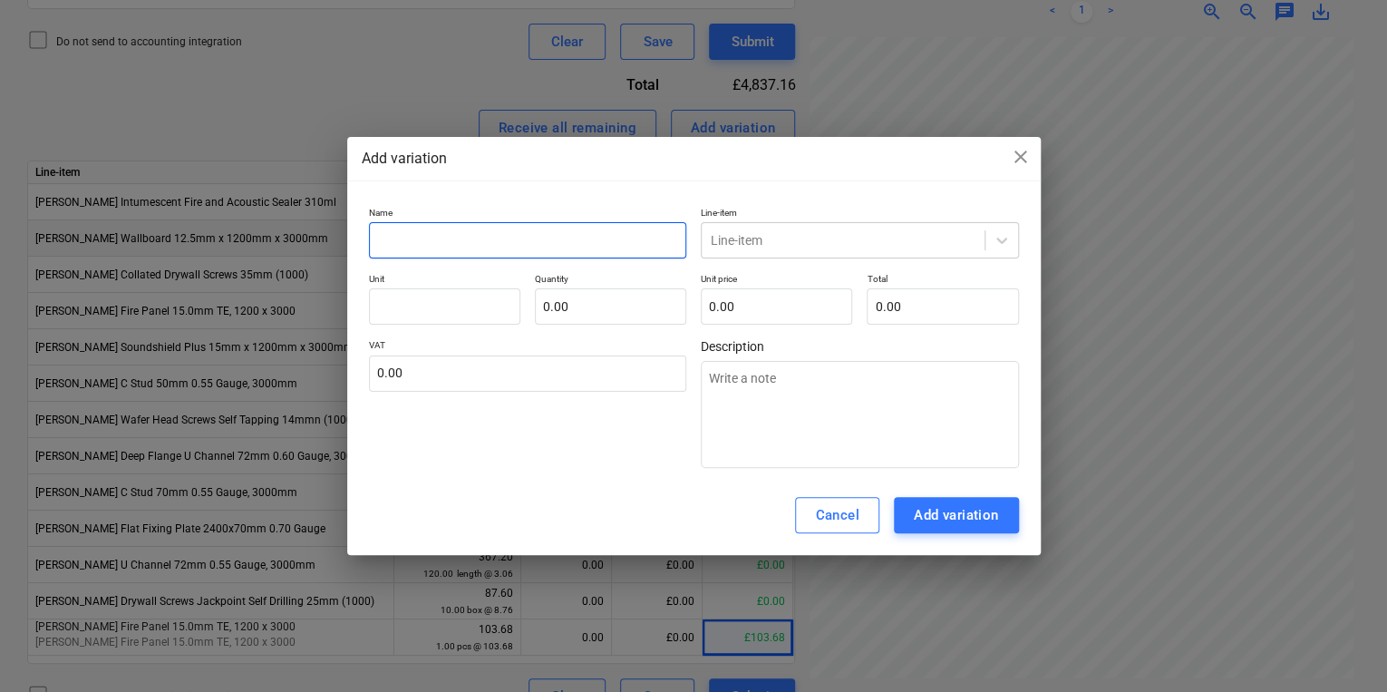
click at [522, 254] on input "text" at bounding box center [528, 240] width 318 height 36
paste input "Knauf Fire Panel 15.0mm TE, 1200 x 3000"
type textarea "x"
type input "Knauf Fire Panel 15.0mm TE, 1200 x 3000"
click at [839, 223] on div "Line-item" at bounding box center [860, 240] width 318 height 36
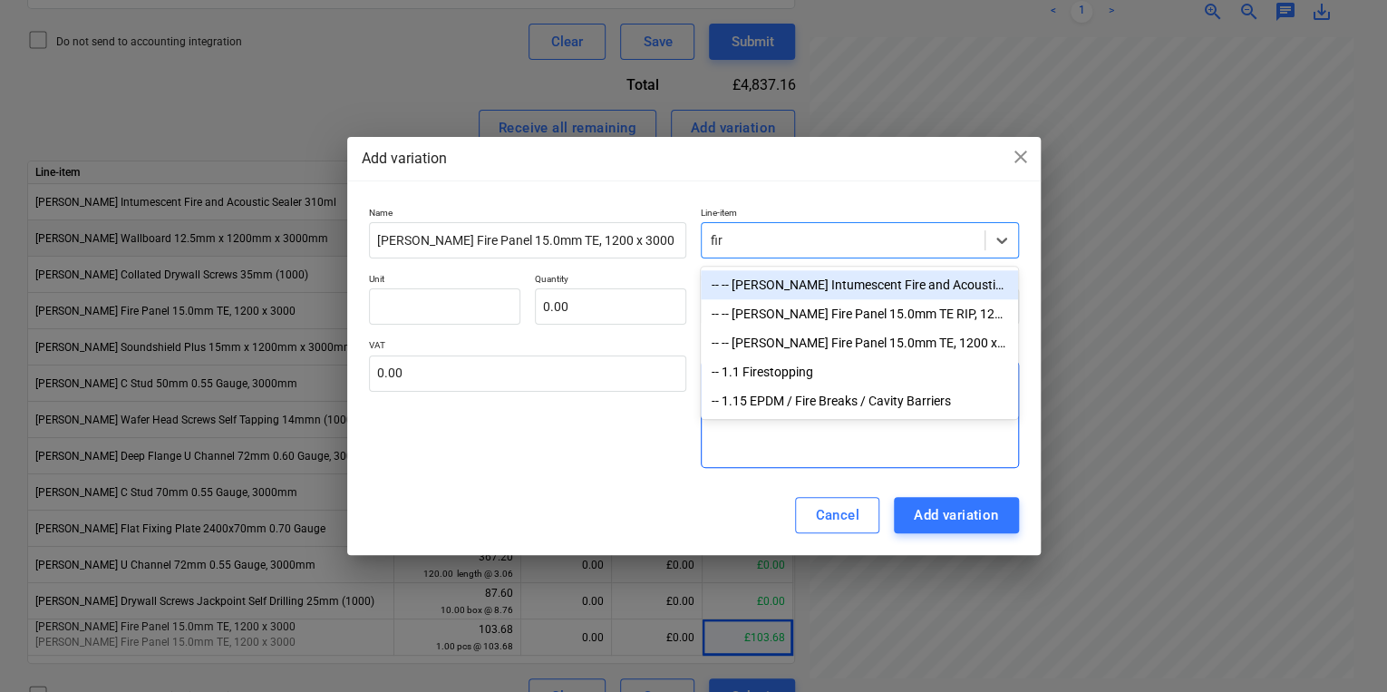
type input "fire"
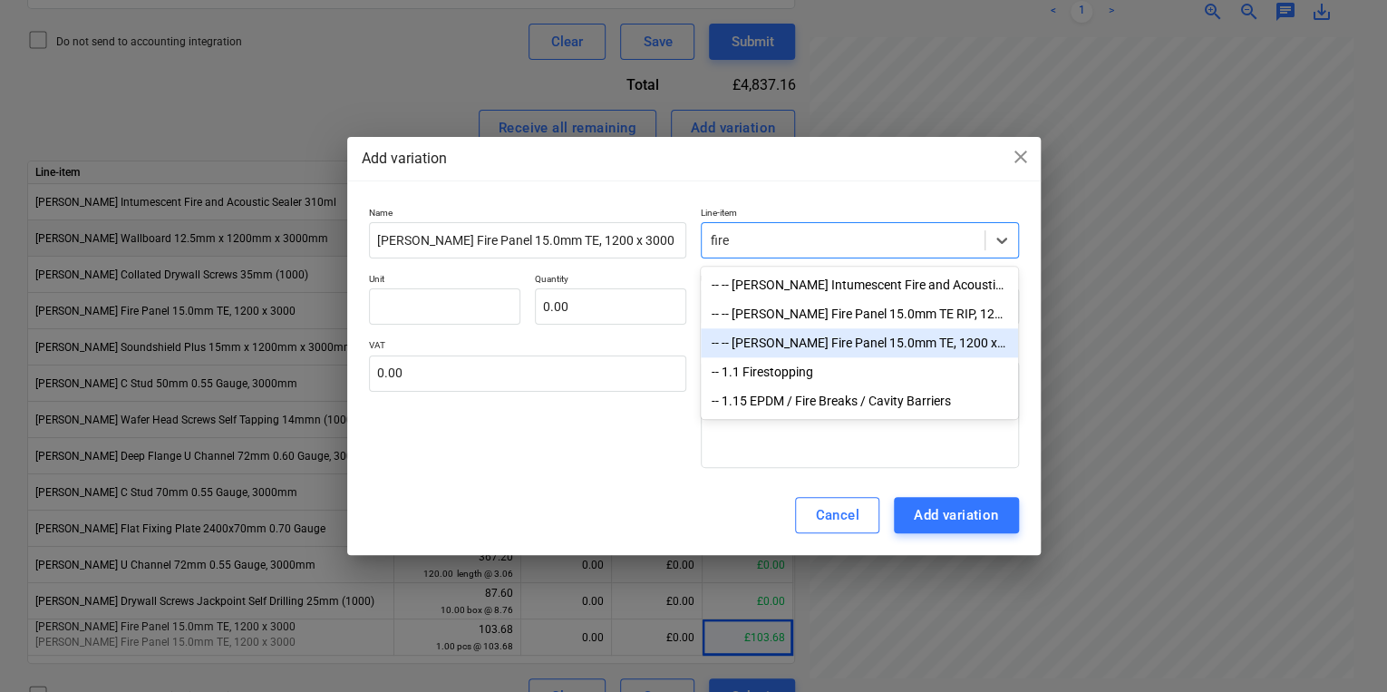
click at [859, 336] on div "-- -- Knauf Fire Panel 15.0mm TE, 1200 x 3000" at bounding box center [859, 342] width 317 height 29
type textarea "x"
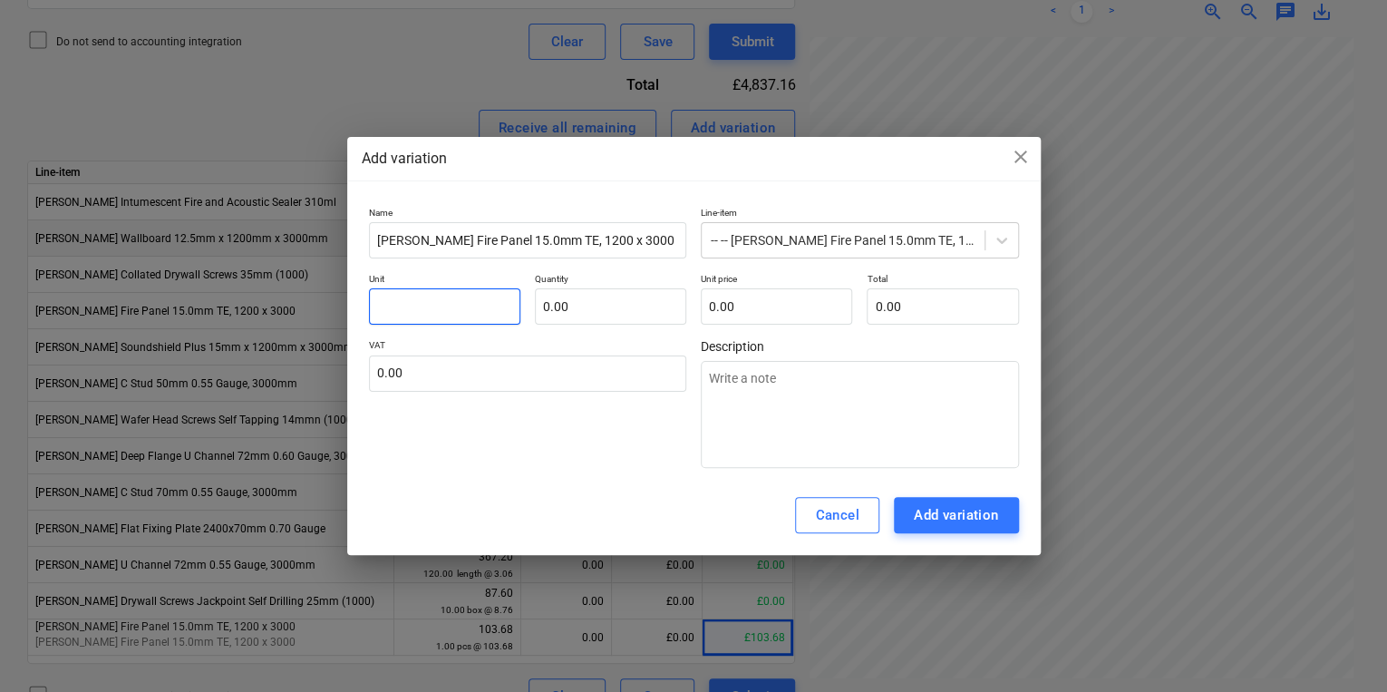
click at [477, 316] on input "text" at bounding box center [444, 306] width 151 height 36
type textarea "x"
type input "p"
type textarea "x"
type input "pc"
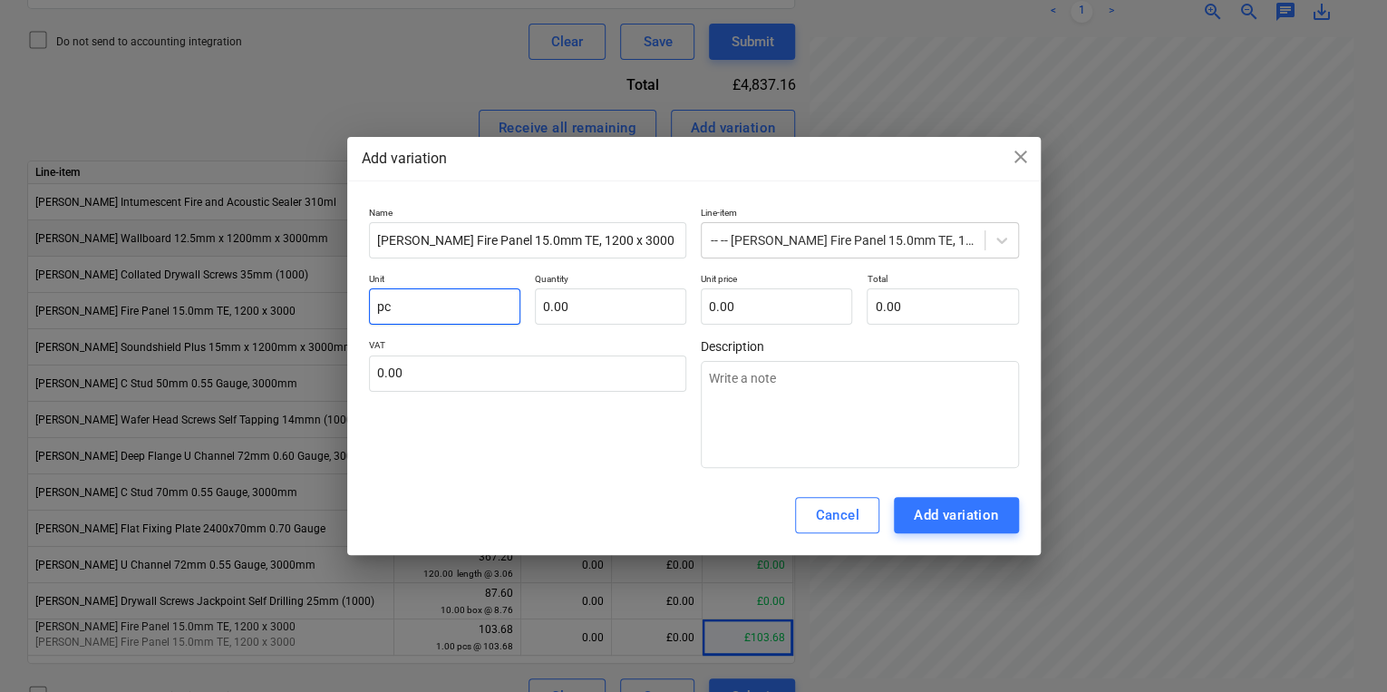
type textarea "x"
type input "pcs"
type textarea "x"
type input "-"
type textarea "x"
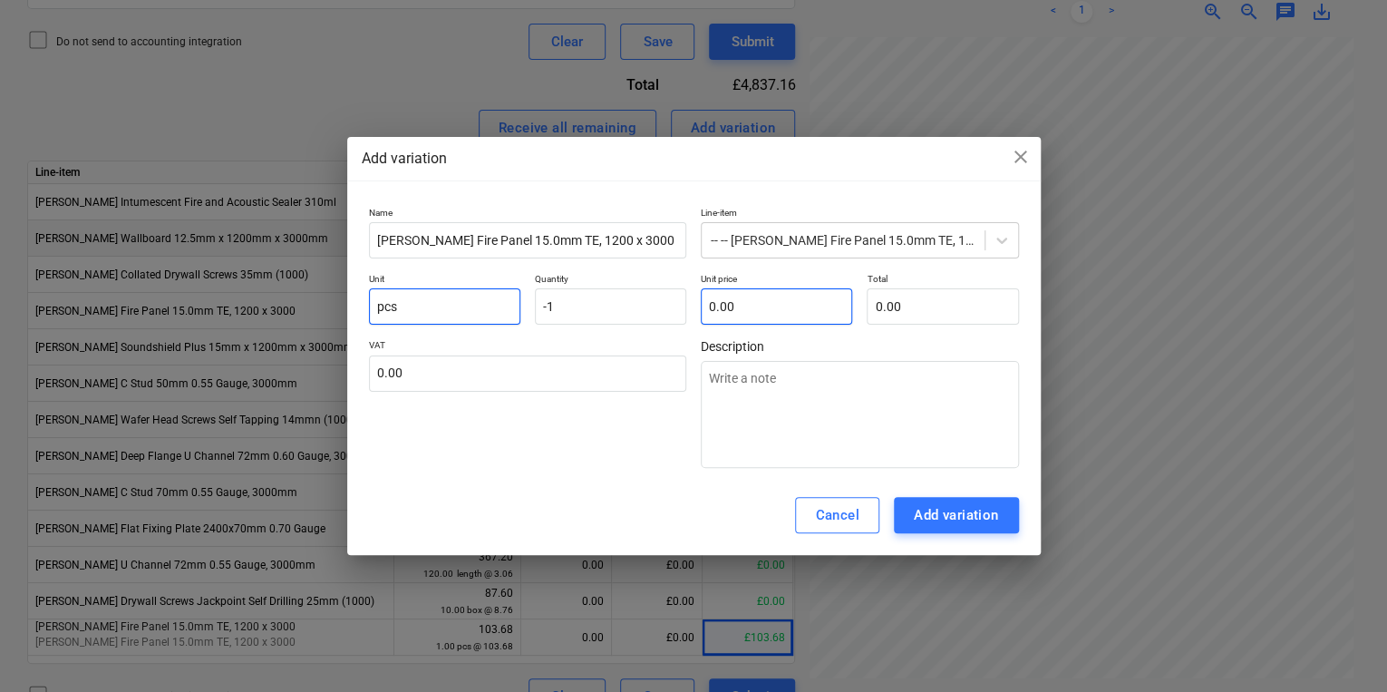
type input "-1.00"
type textarea "x"
type input "1"
type input "-1.00"
type textarea "x"
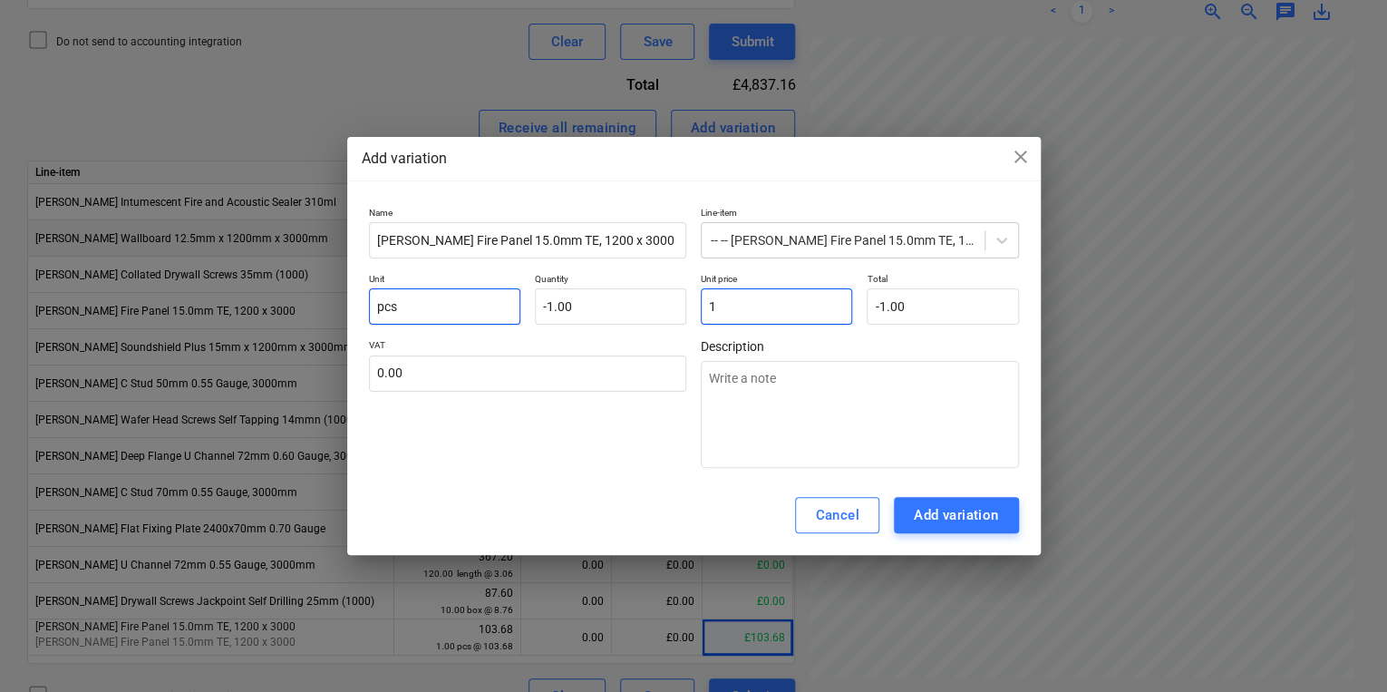
type input "10"
type input "-10.00"
type textarea "x"
type input "103"
type input "-103.00"
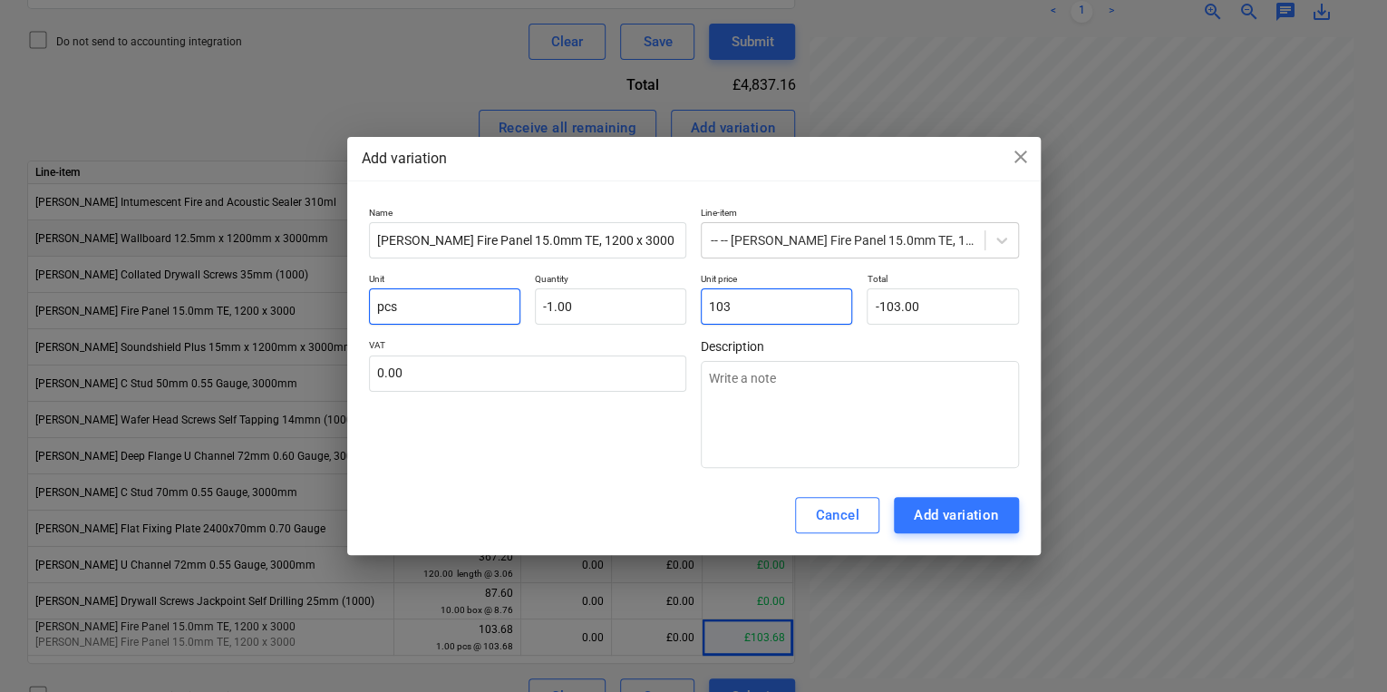
type textarea "x"
type input "103."
type textarea "x"
type input "103.6"
type input "-103.60"
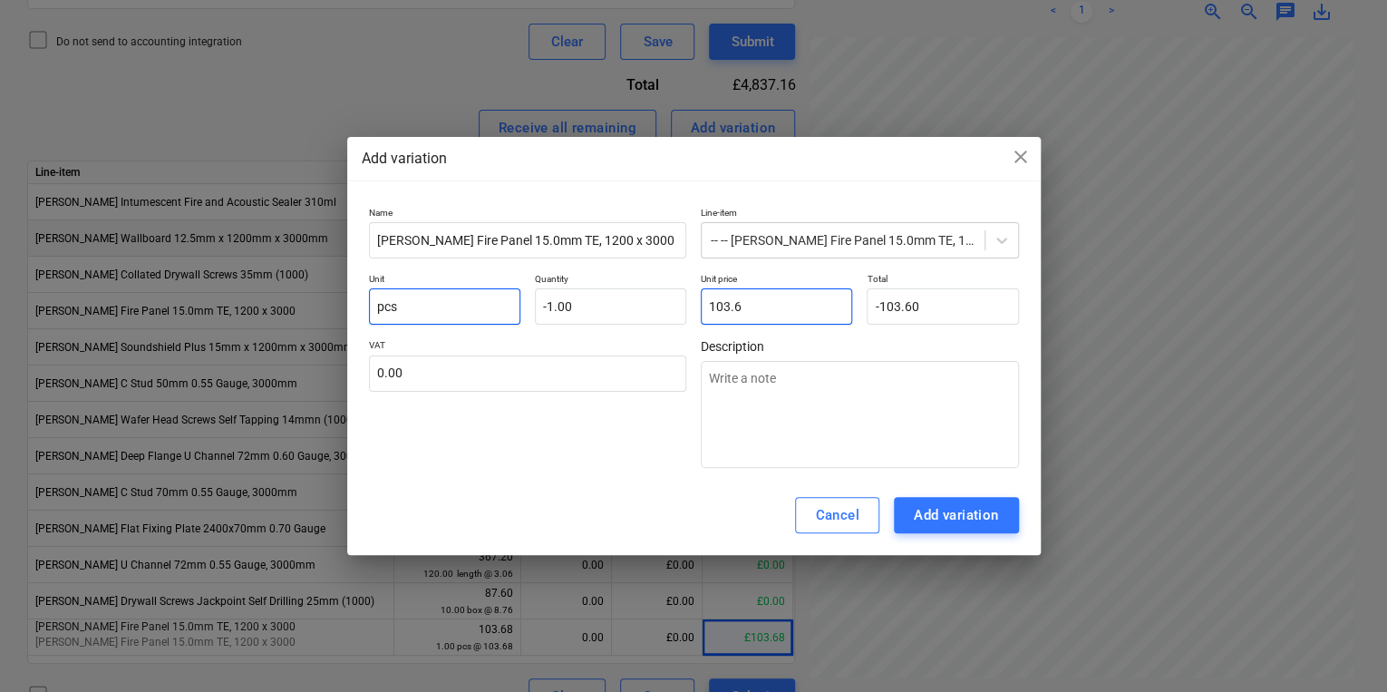
type textarea "x"
type input "103.68"
type input "-103.68"
type input "103.68"
click at [960, 506] on div "Add variation" at bounding box center [956, 515] width 85 height 24
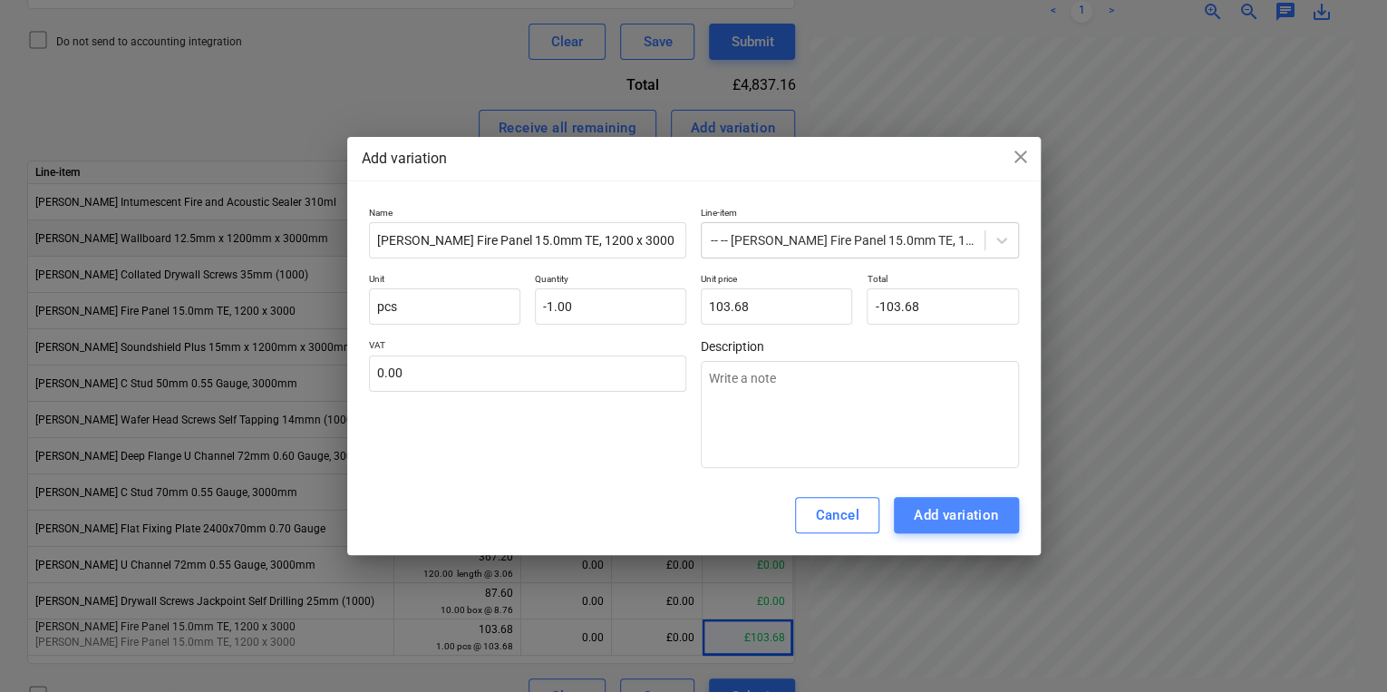
type textarea "x"
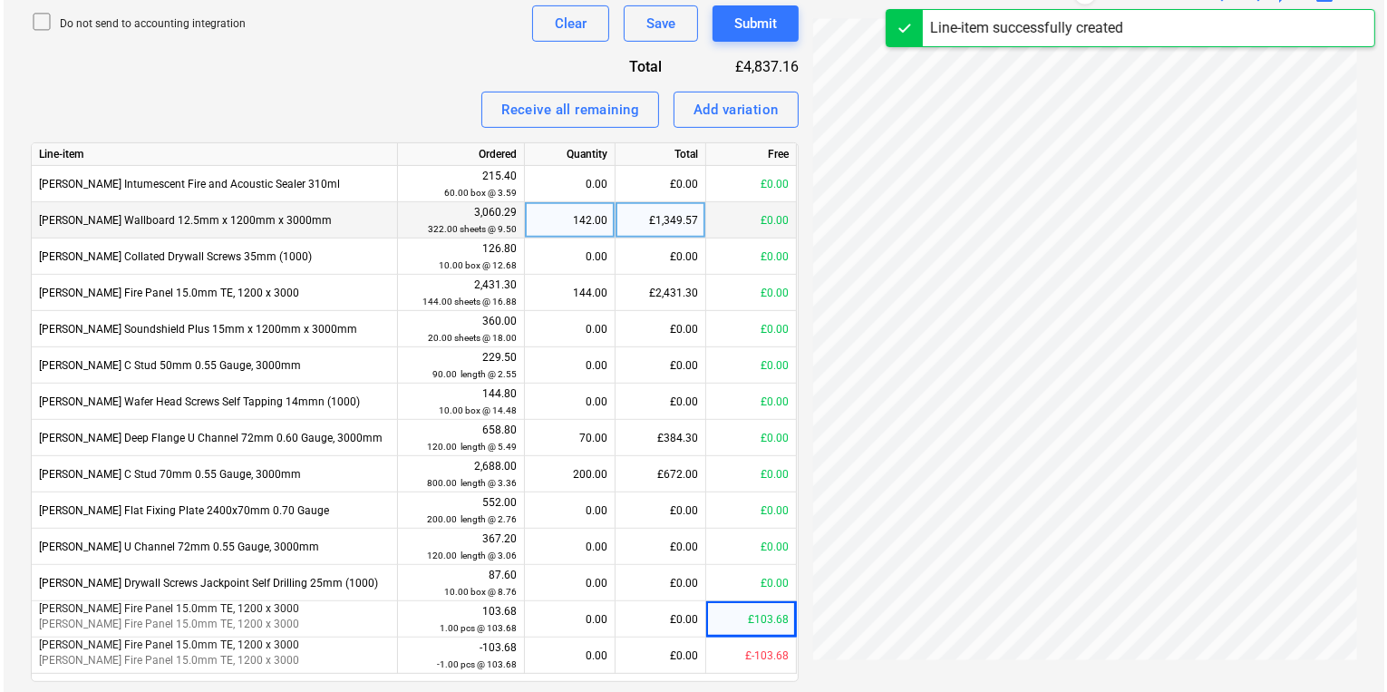
scroll to position [733, 0]
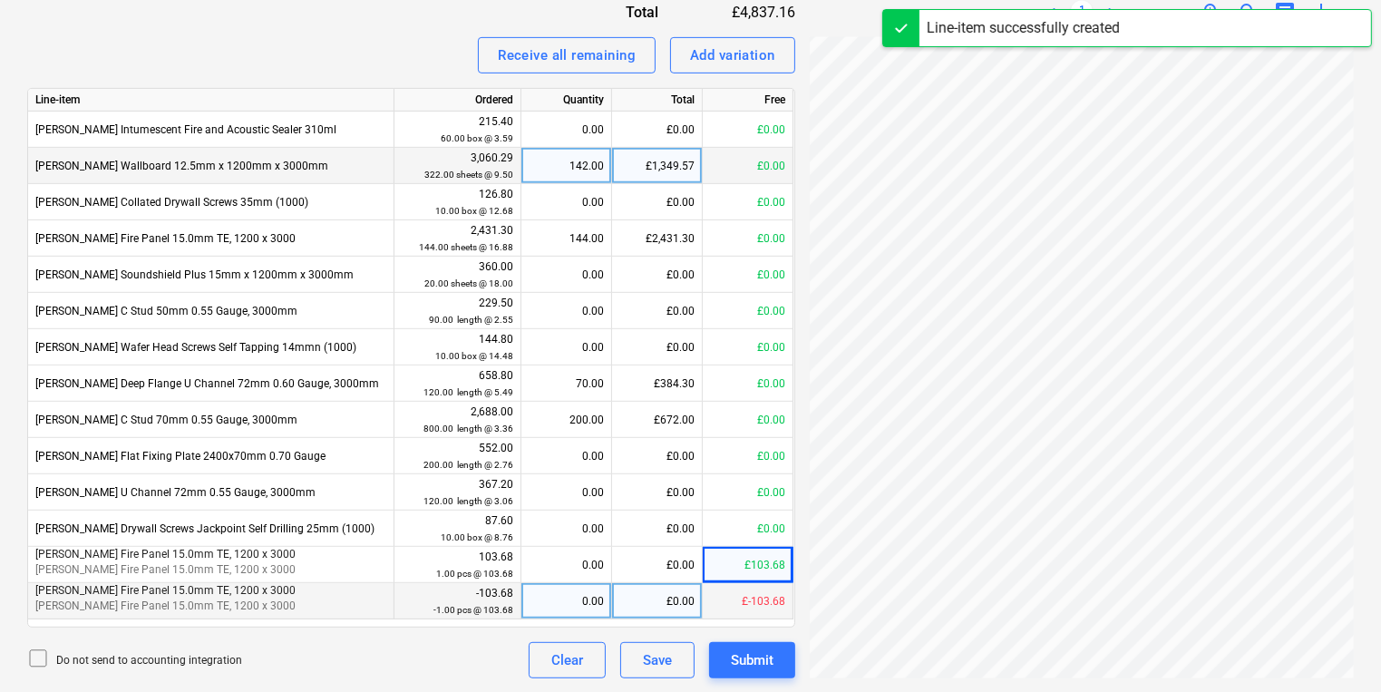
click at [588, 606] on div "0.00" at bounding box center [566, 601] width 75 height 36
type input "1"
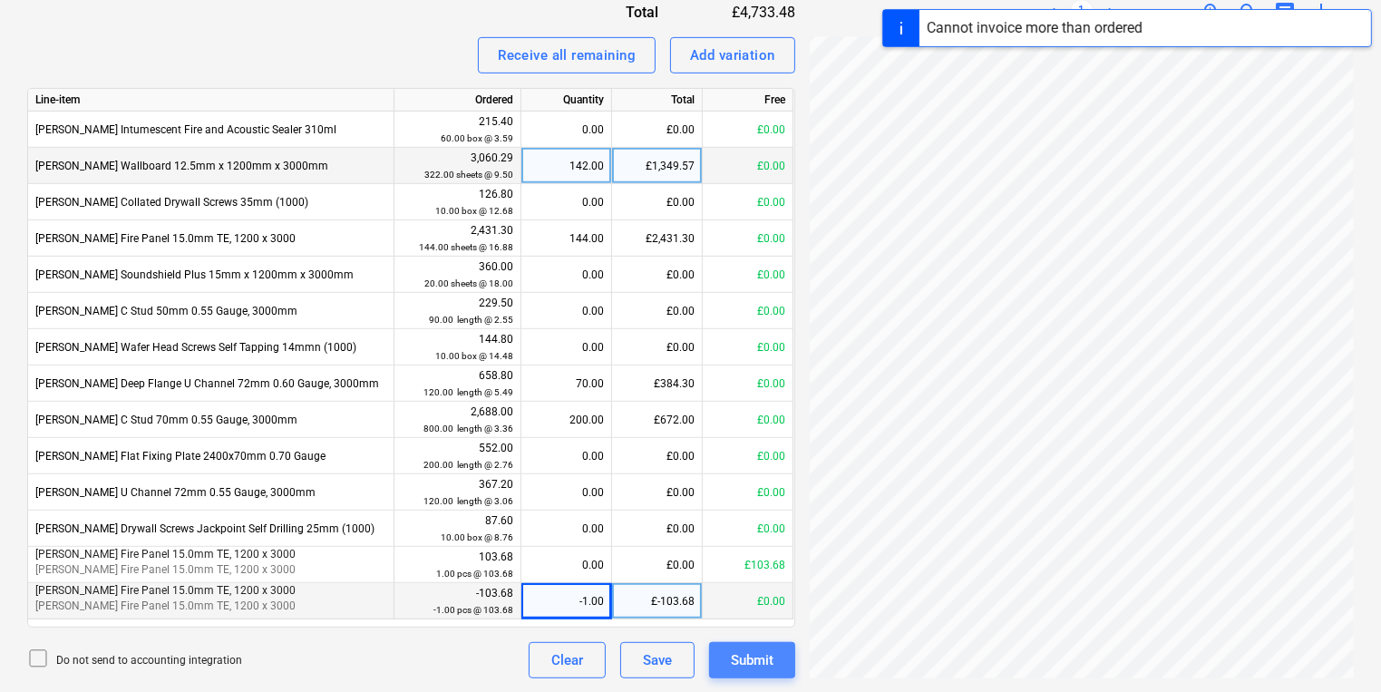
click at [754, 664] on div "Submit" at bounding box center [752, 660] width 43 height 24
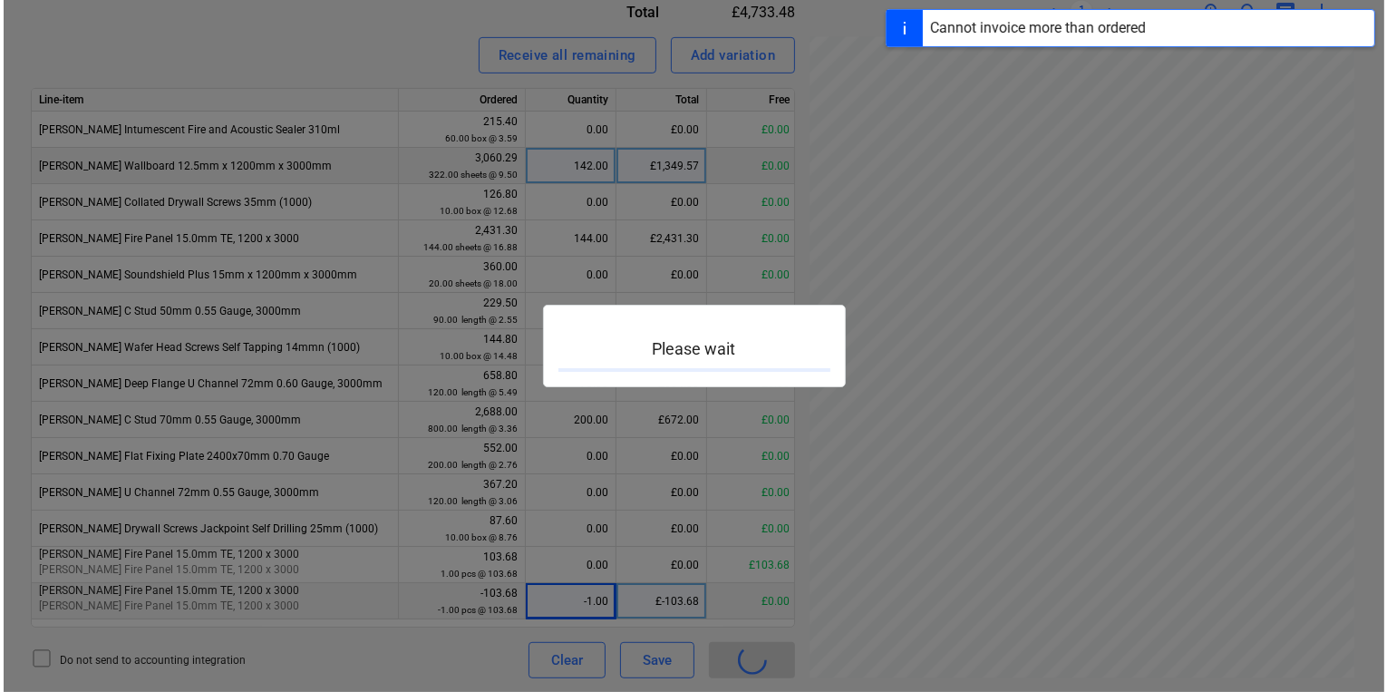
scroll to position [225, 274]
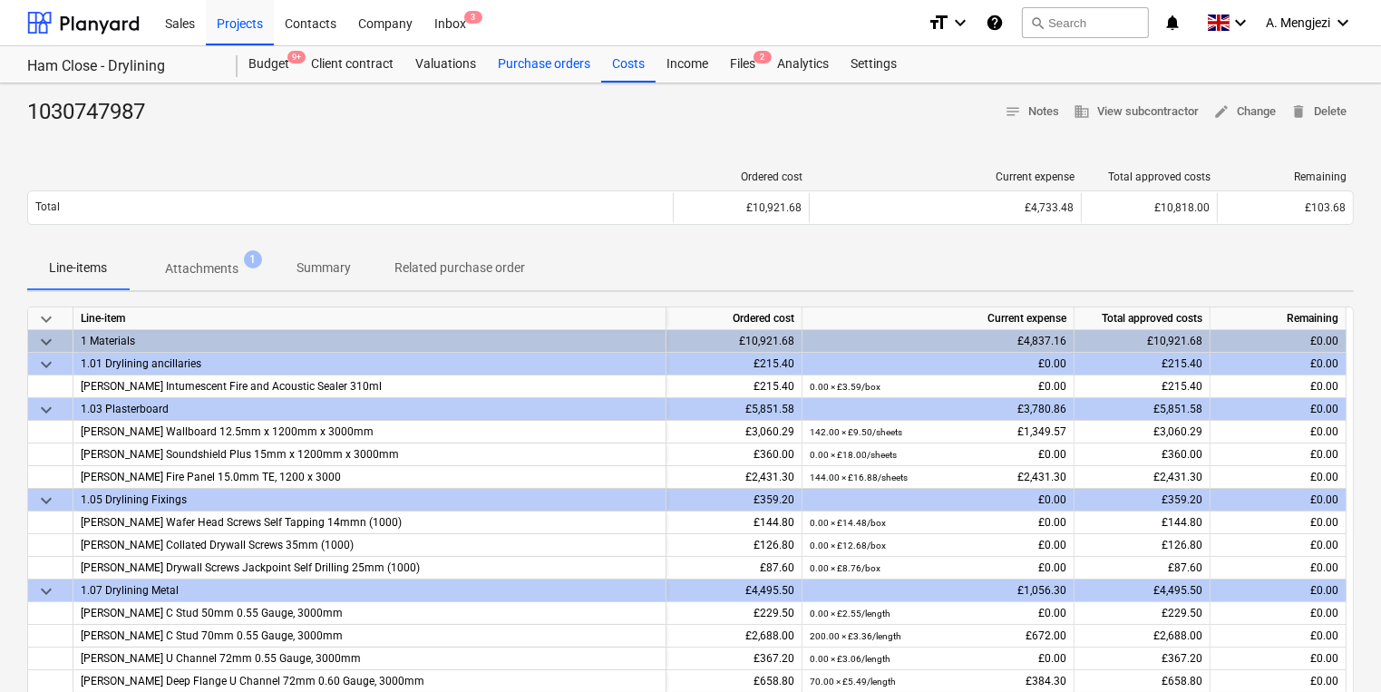
click at [529, 62] on div "Purchase orders" at bounding box center [544, 64] width 114 height 36
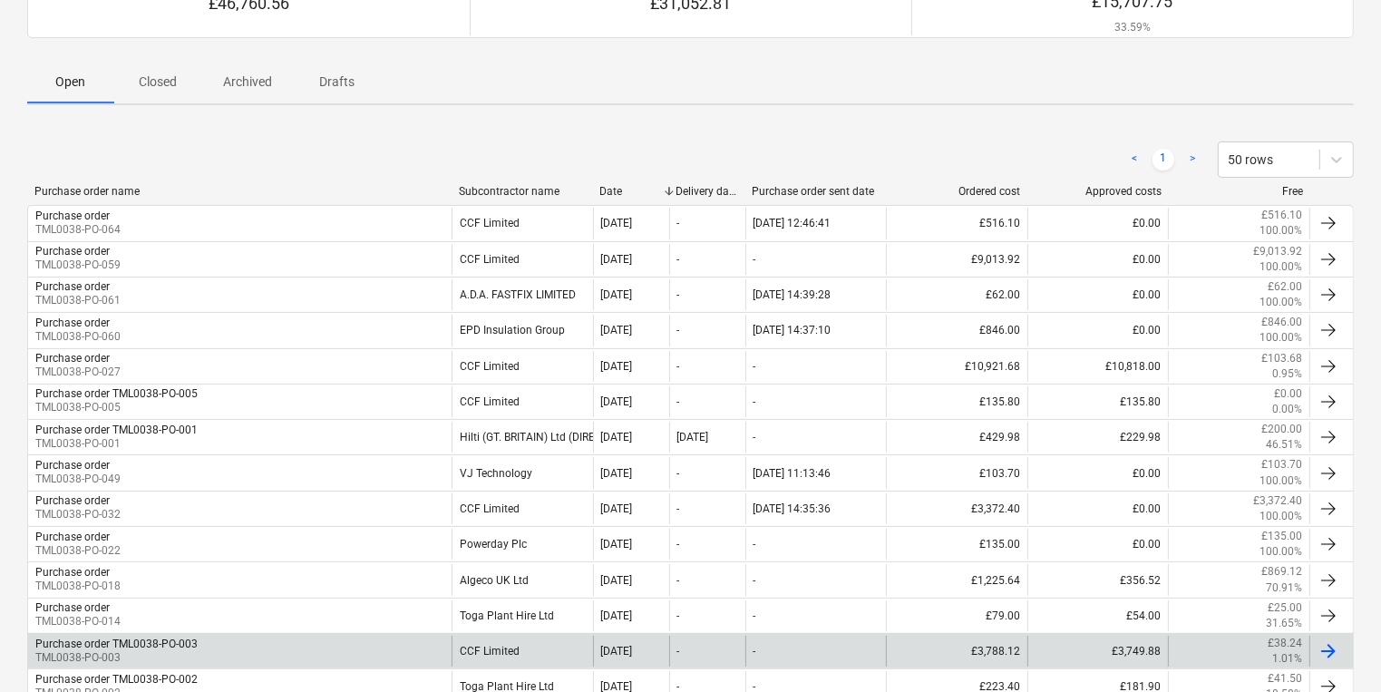
scroll to position [203, 0]
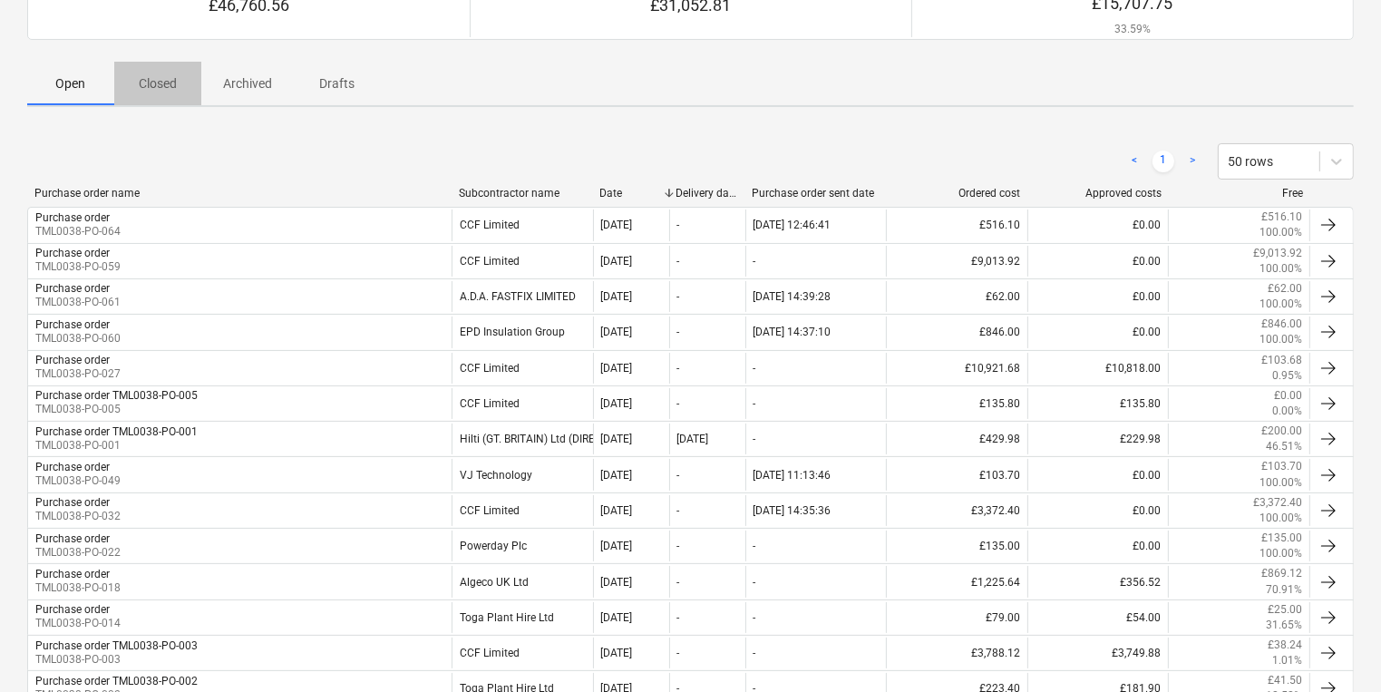
click at [181, 73] on span "Closed" at bounding box center [157, 84] width 87 height 30
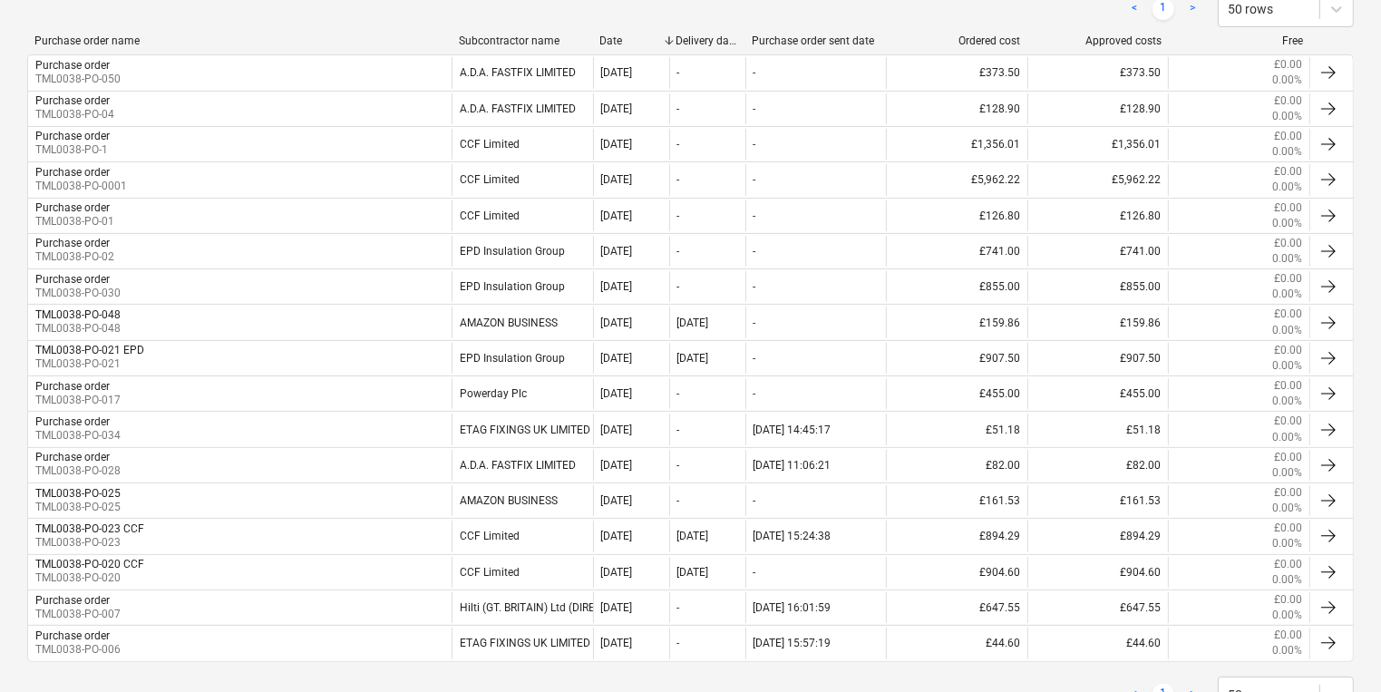
scroll to position [59, 0]
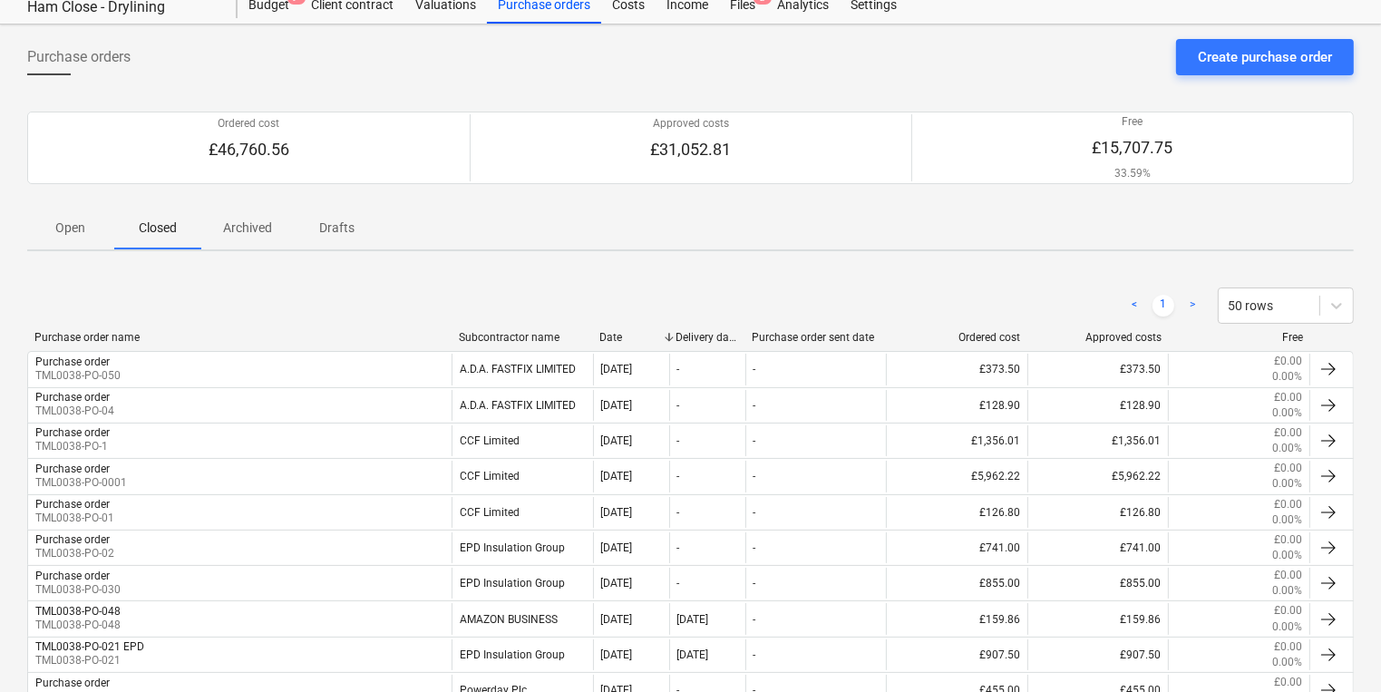
click at [84, 228] on p "Open" at bounding box center [71, 228] width 44 height 19
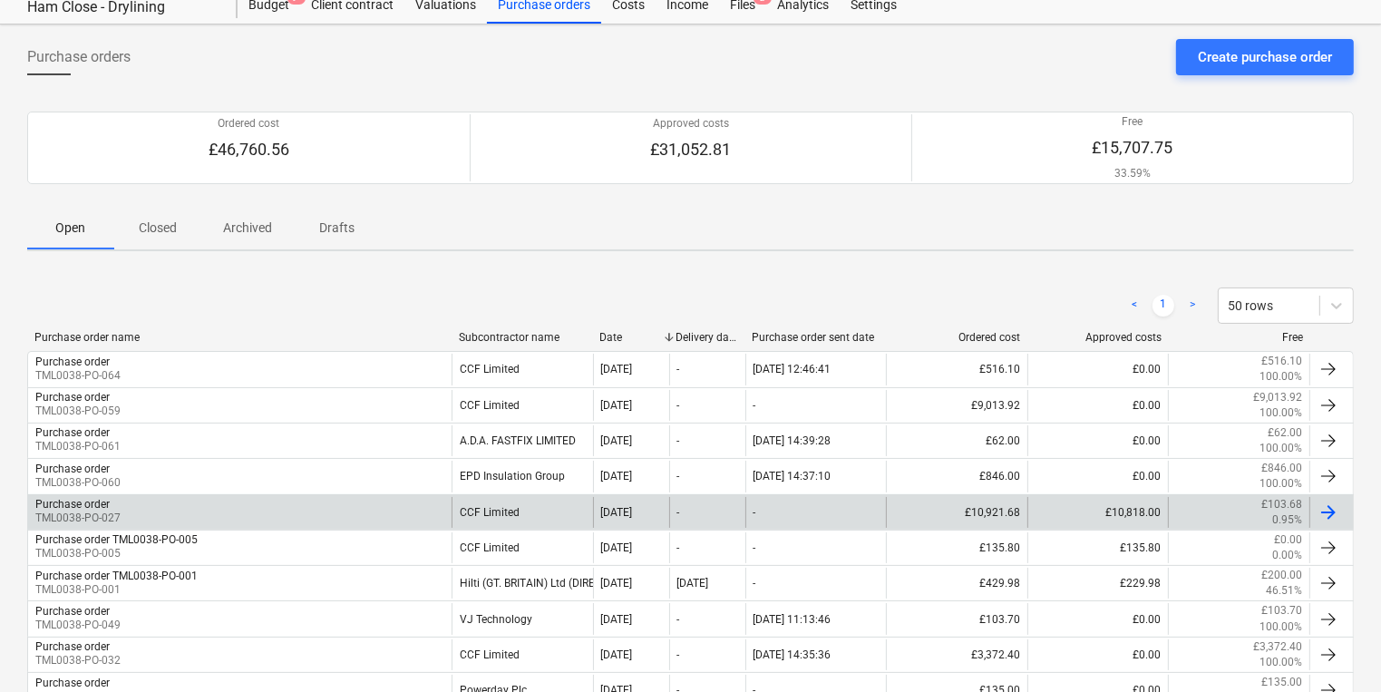
click at [185, 502] on div "Purchase order TML0038-PO-027" at bounding box center [239, 512] width 423 height 31
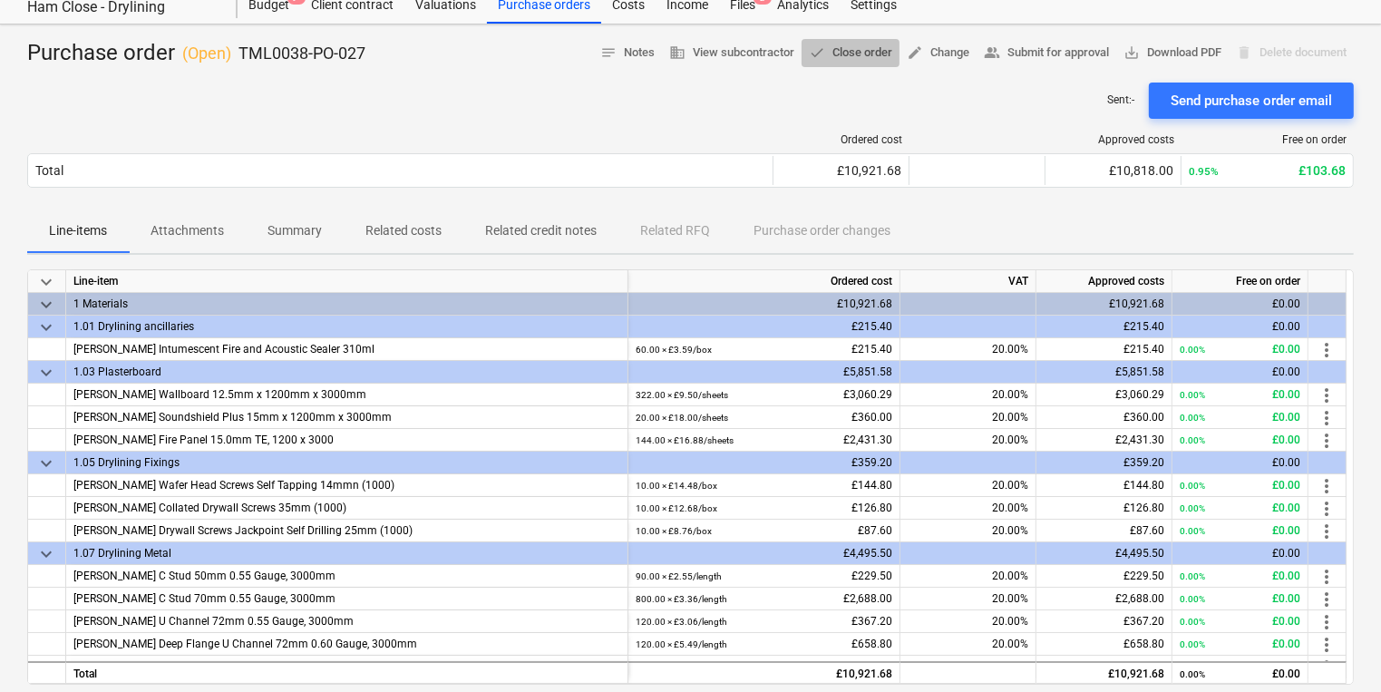
click at [844, 55] on span "done Close order" at bounding box center [850, 53] width 83 height 21
click at [492, 110] on div "Sent : - Send purchase order email" at bounding box center [690, 101] width 1326 height 36
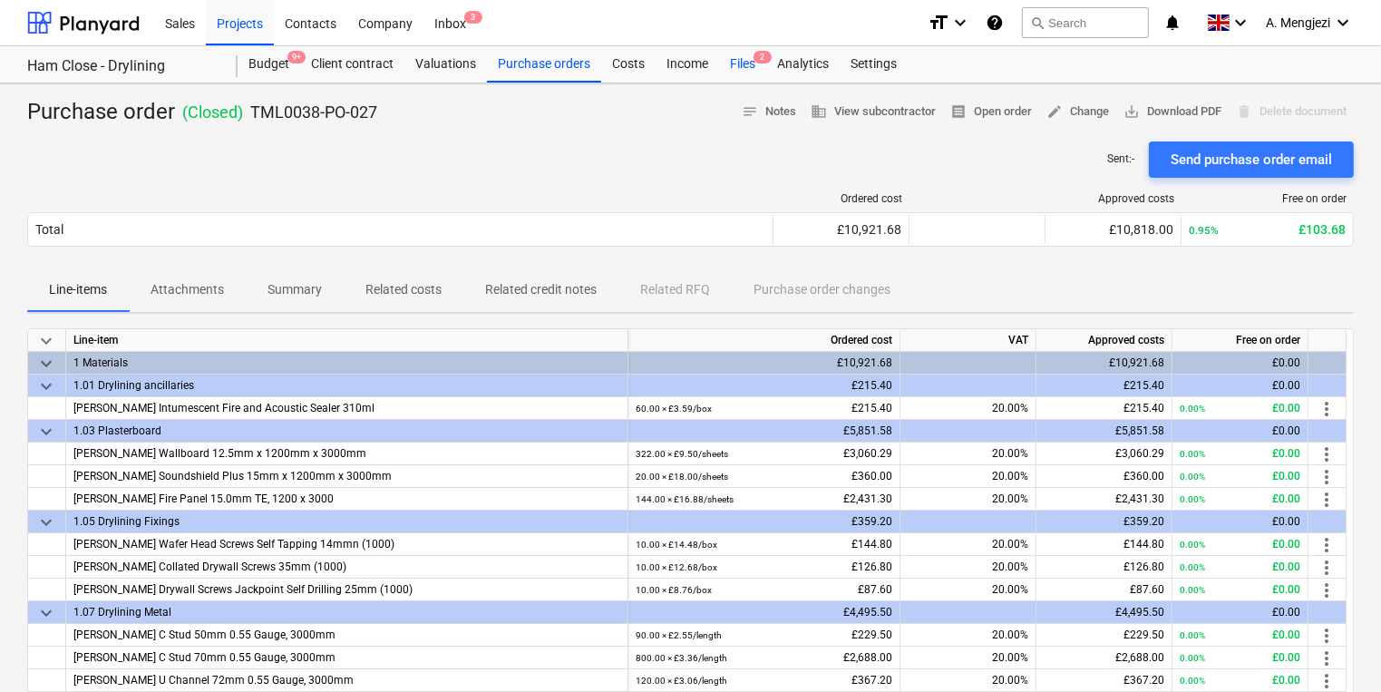
click at [742, 70] on div "Files 2" at bounding box center [742, 64] width 47 height 36
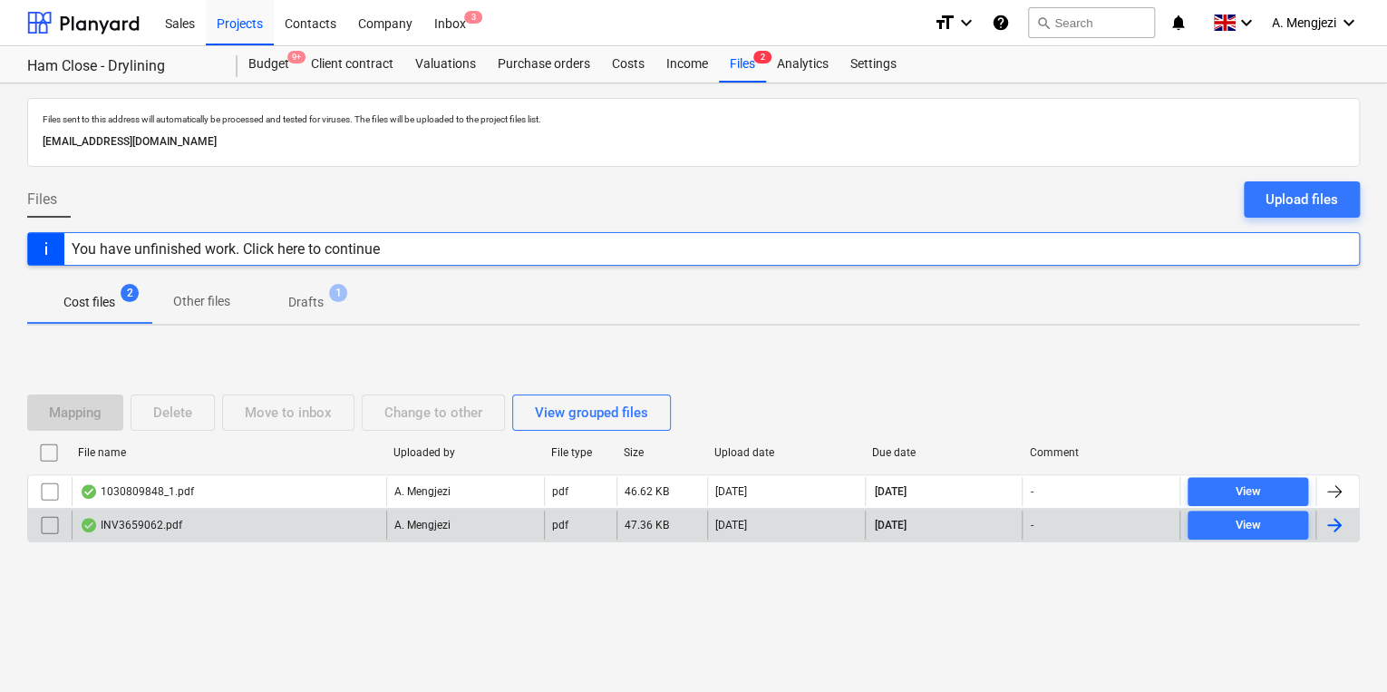
click at [289, 520] on div "INV3659062.pdf" at bounding box center [229, 524] width 315 height 29
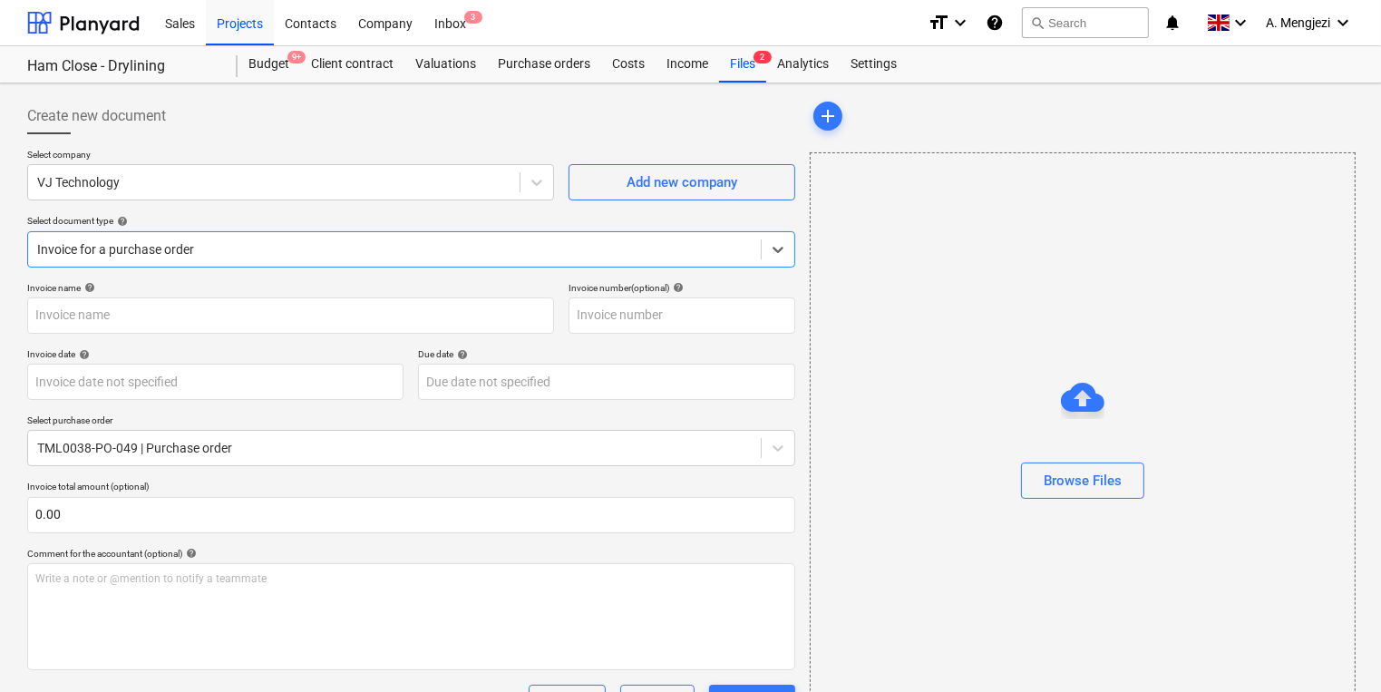
type input "INV3659062"
type input "[DATE]"
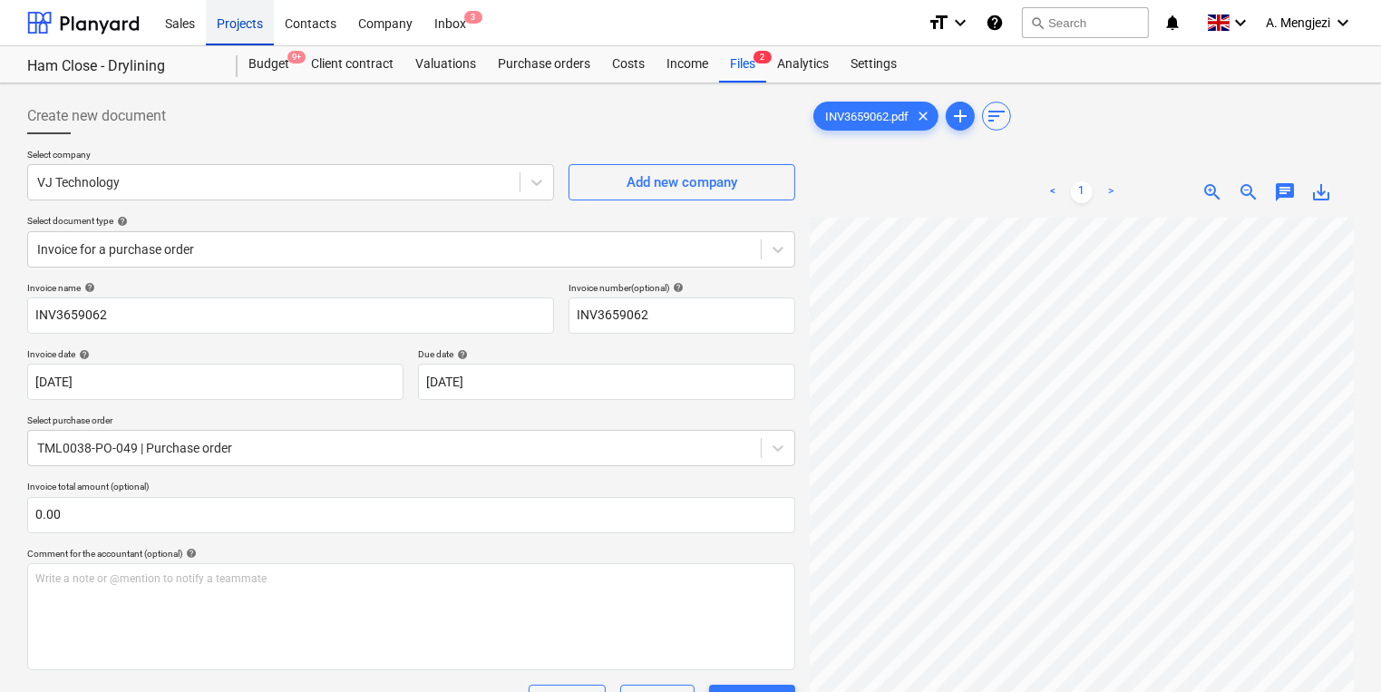
click at [251, 22] on div "Projects" at bounding box center [240, 22] width 68 height 46
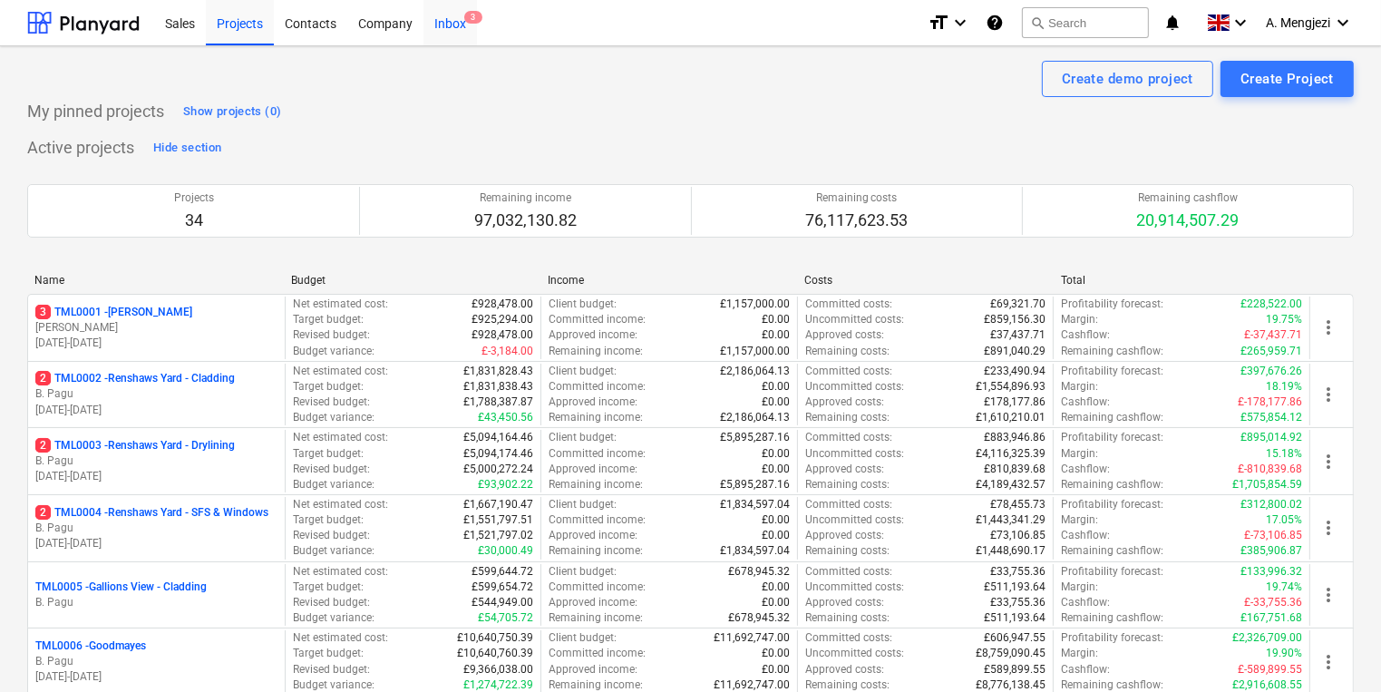
click at [452, 22] on div "Inbox 3" at bounding box center [449, 22] width 53 height 46
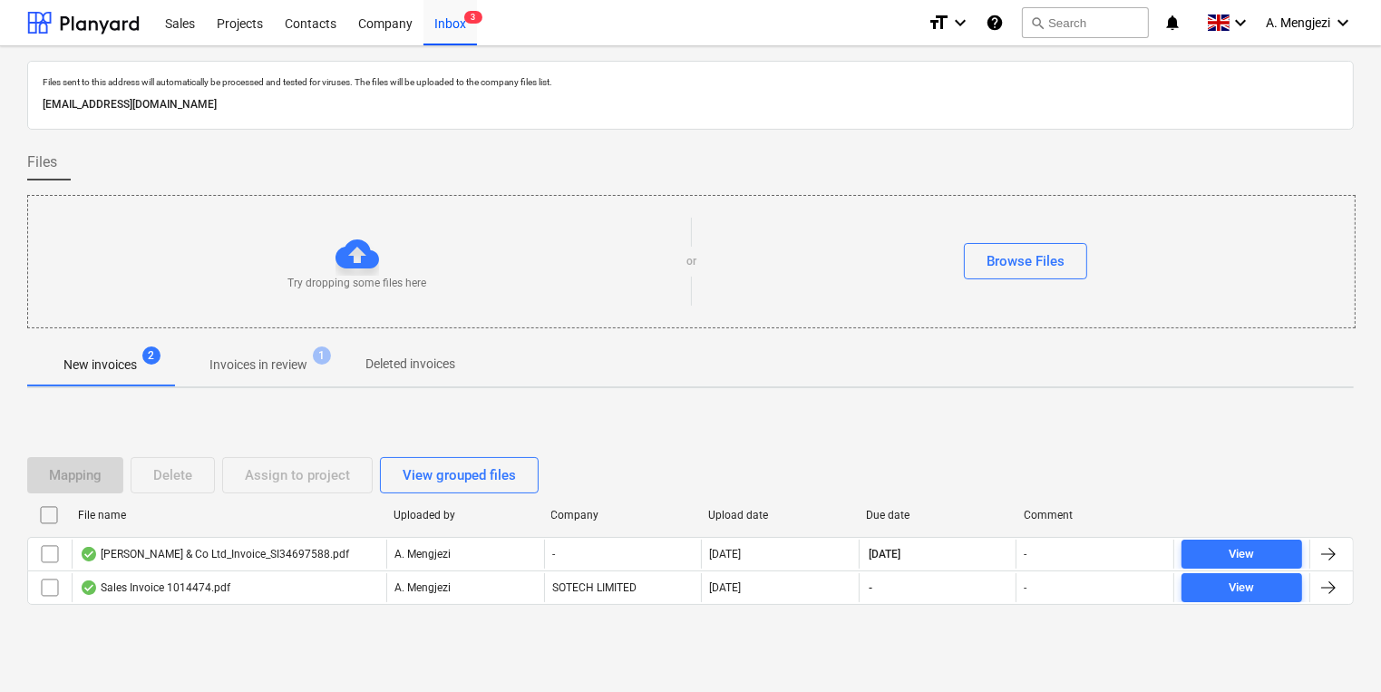
click at [314, 381] on button "Invoices in review 1" at bounding box center [258, 365] width 170 height 44
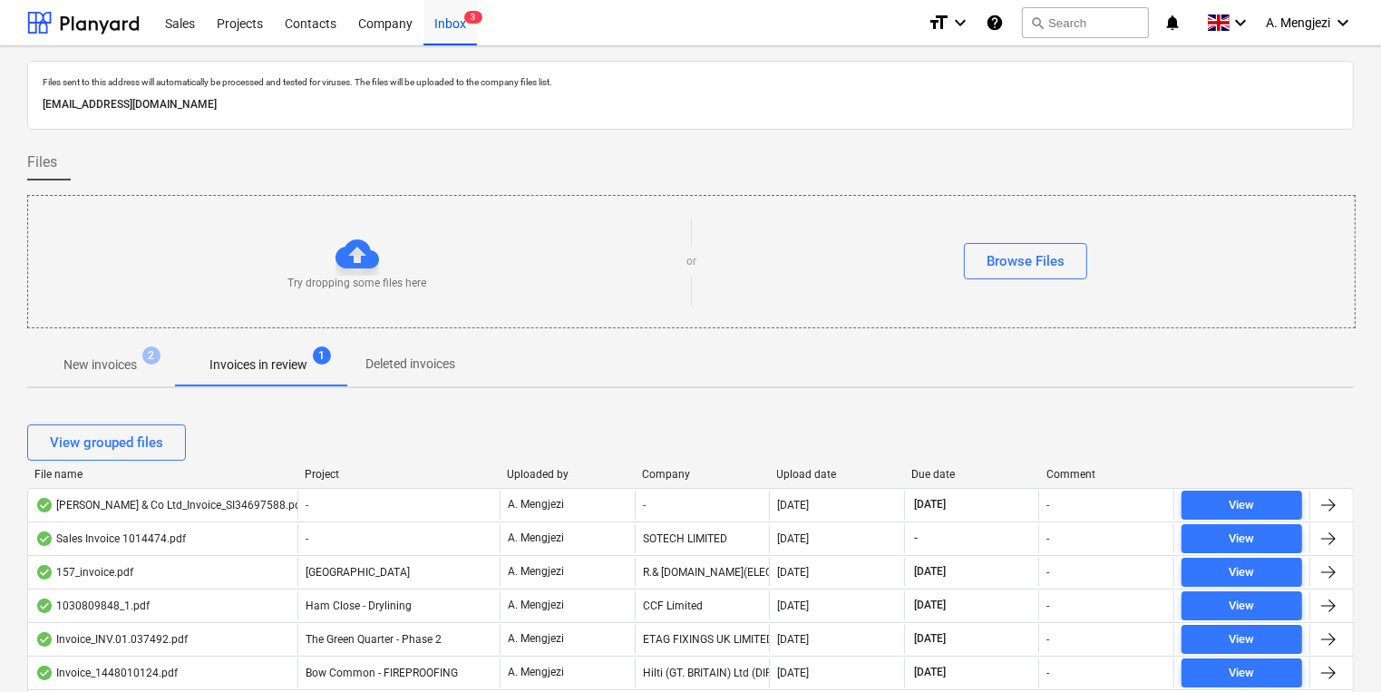
click at [335, 475] on div "Project" at bounding box center [399, 474] width 188 height 13
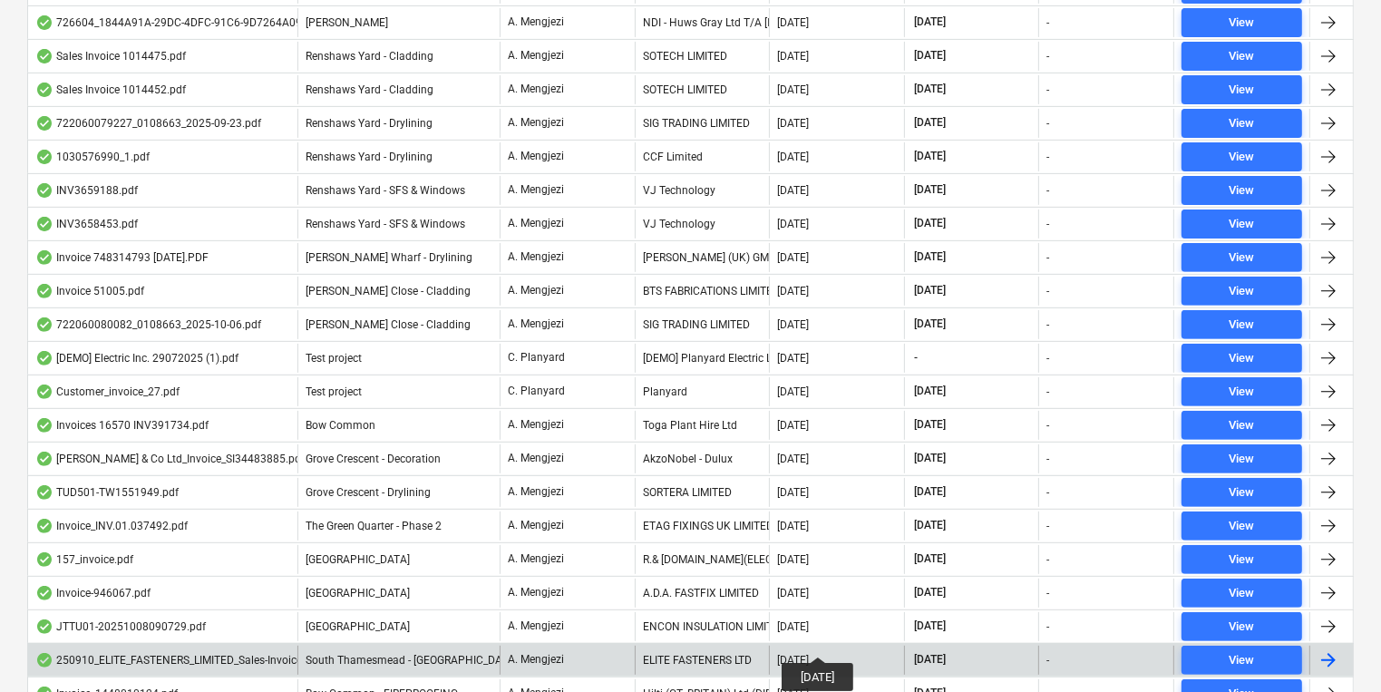
scroll to position [762, 0]
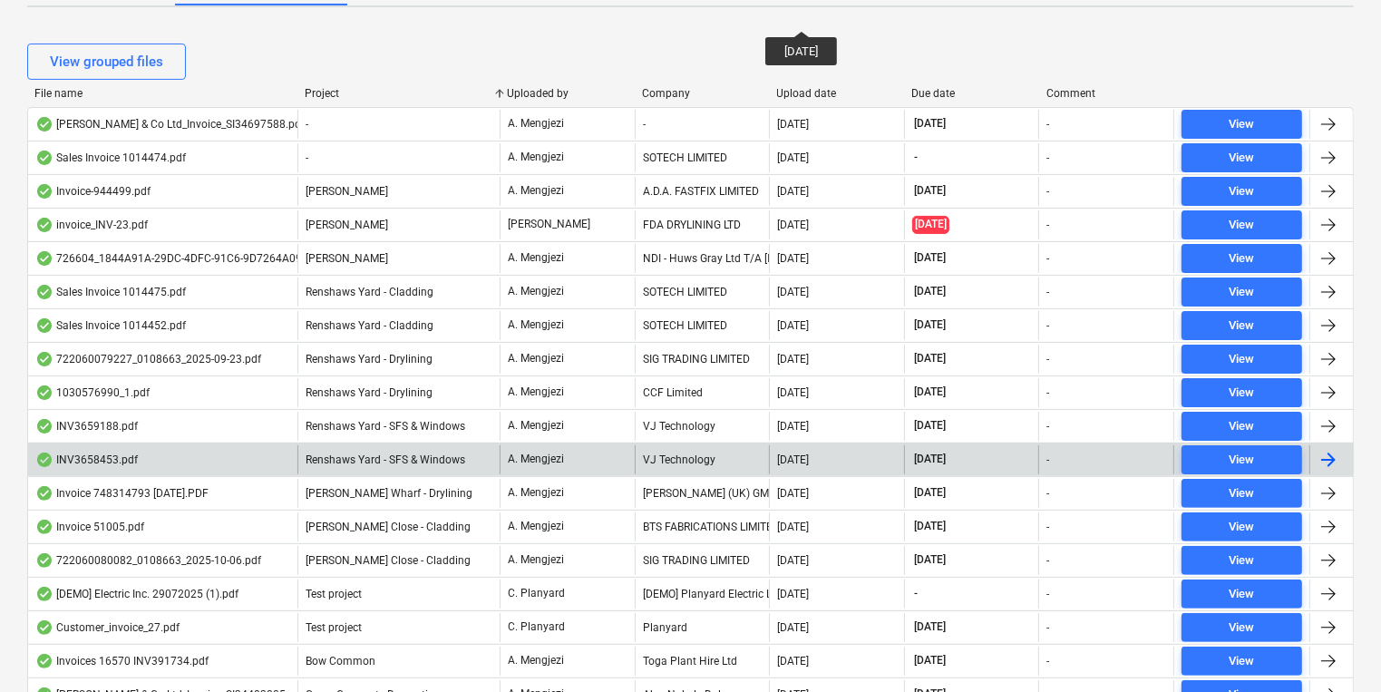
scroll to position [399, 0]
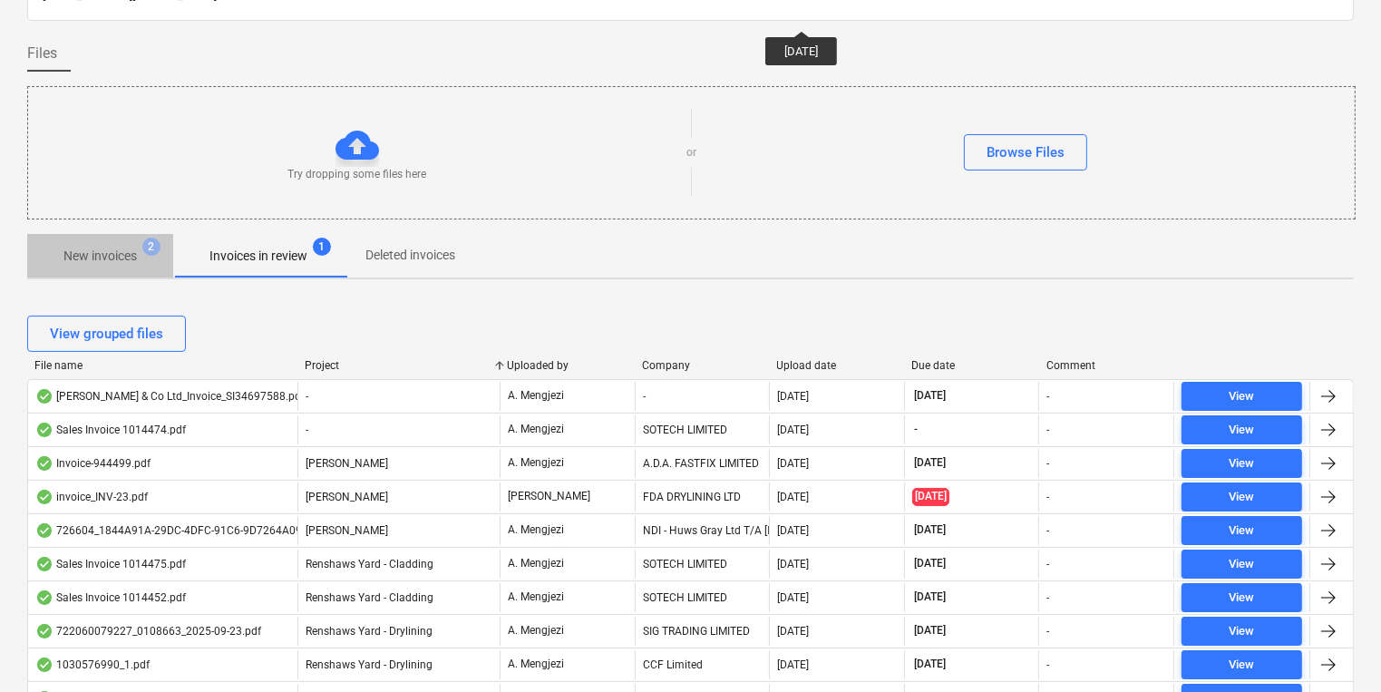
click at [100, 261] on p "New invoices" at bounding box center [99, 256] width 73 height 19
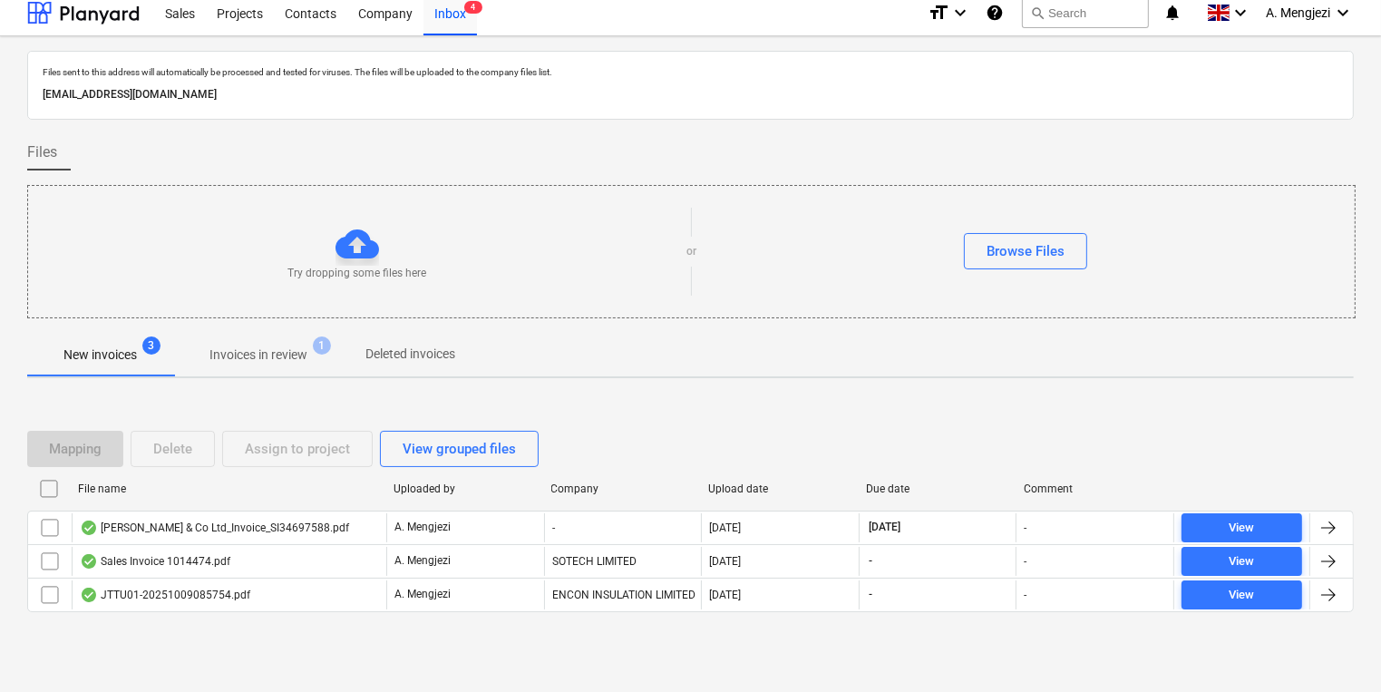
click at [1011, 393] on div "Mapping Delete Assign to project View grouped files File name Uploaded by Compa…" at bounding box center [690, 529] width 1326 height 272
click at [1121, 411] on div "Mapping Delete Assign to project View grouped files File name Uploaded by Compa…" at bounding box center [690, 528] width 1326 height 239
click at [272, 335] on button "Invoices in review 1" at bounding box center [258, 355] width 170 height 44
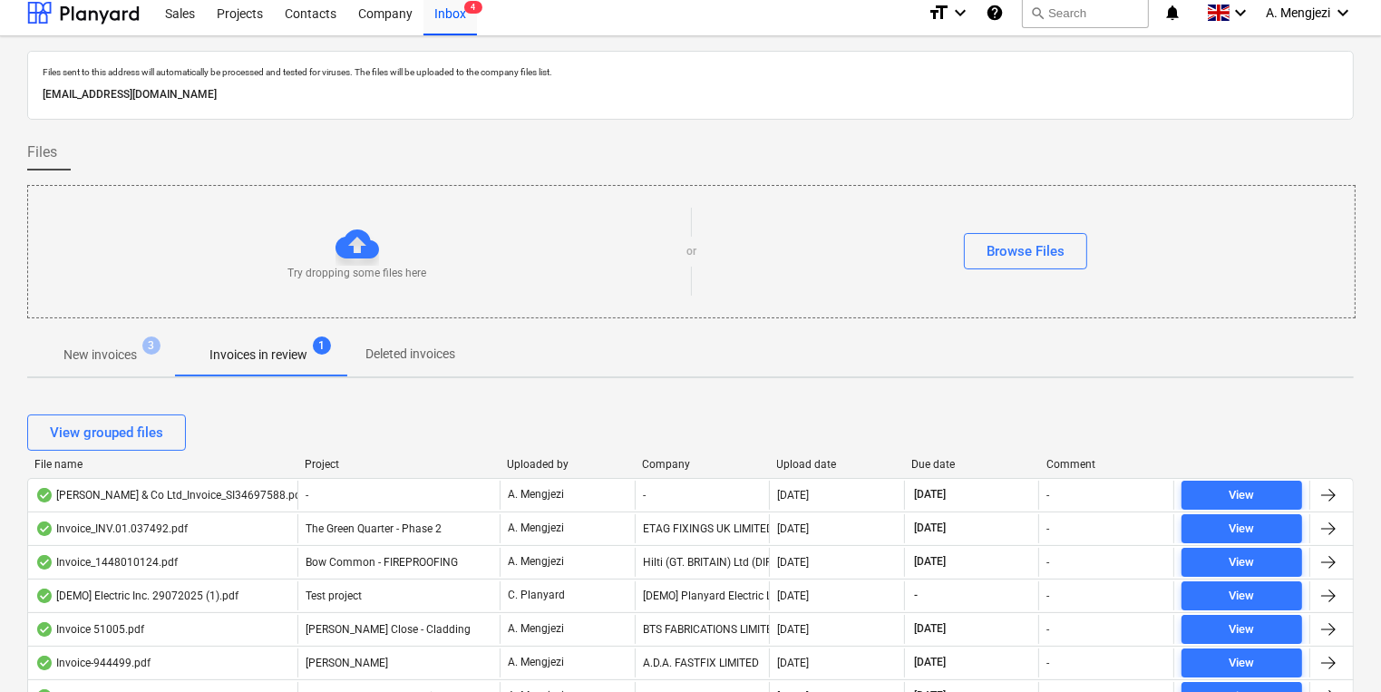
scroll to position [300, 0]
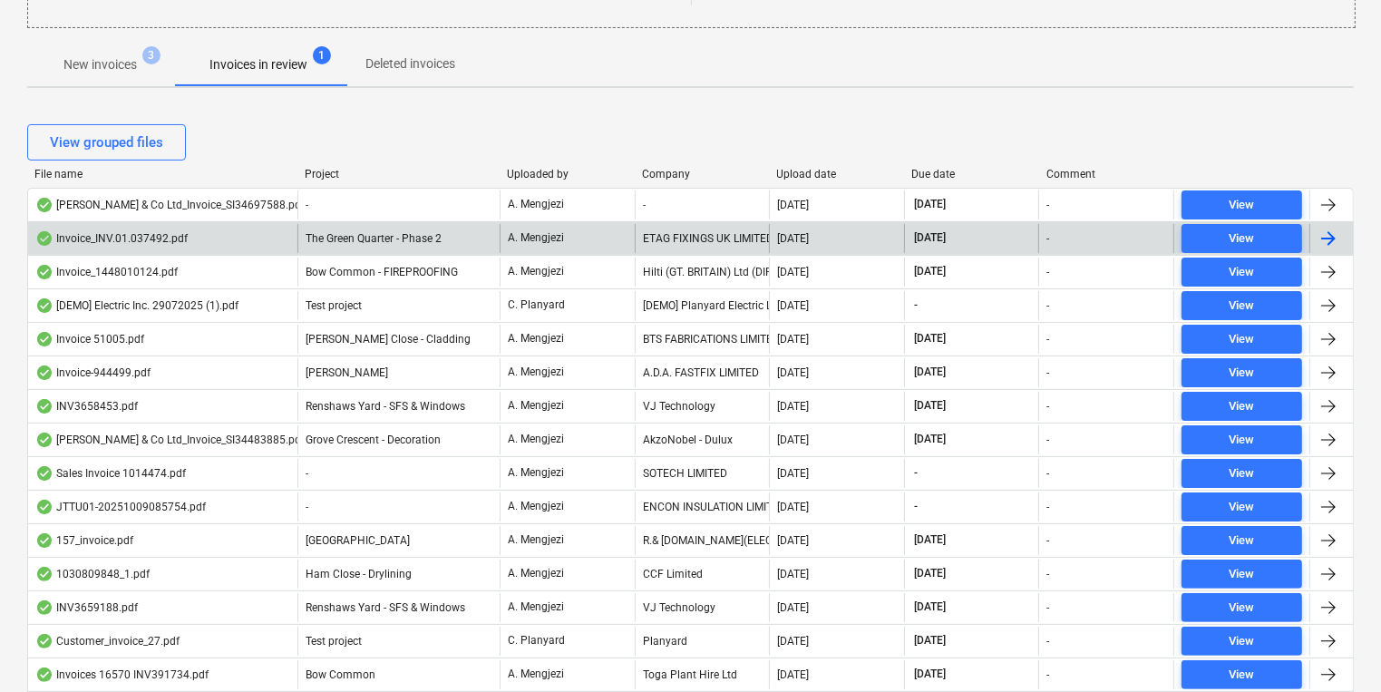
click at [250, 248] on div "Invoice_INV.01.037492.pdf" at bounding box center [162, 238] width 269 height 29
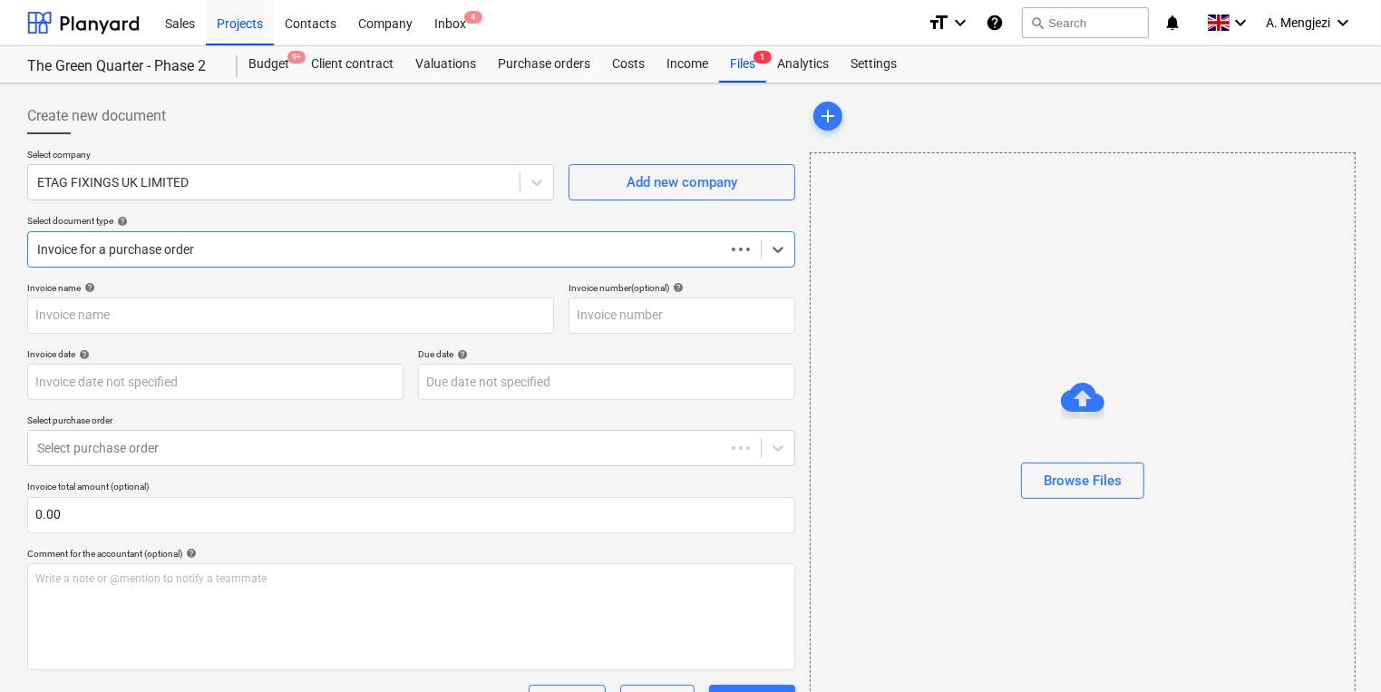
type input "INV.01.037492"
type input "[DATE]"
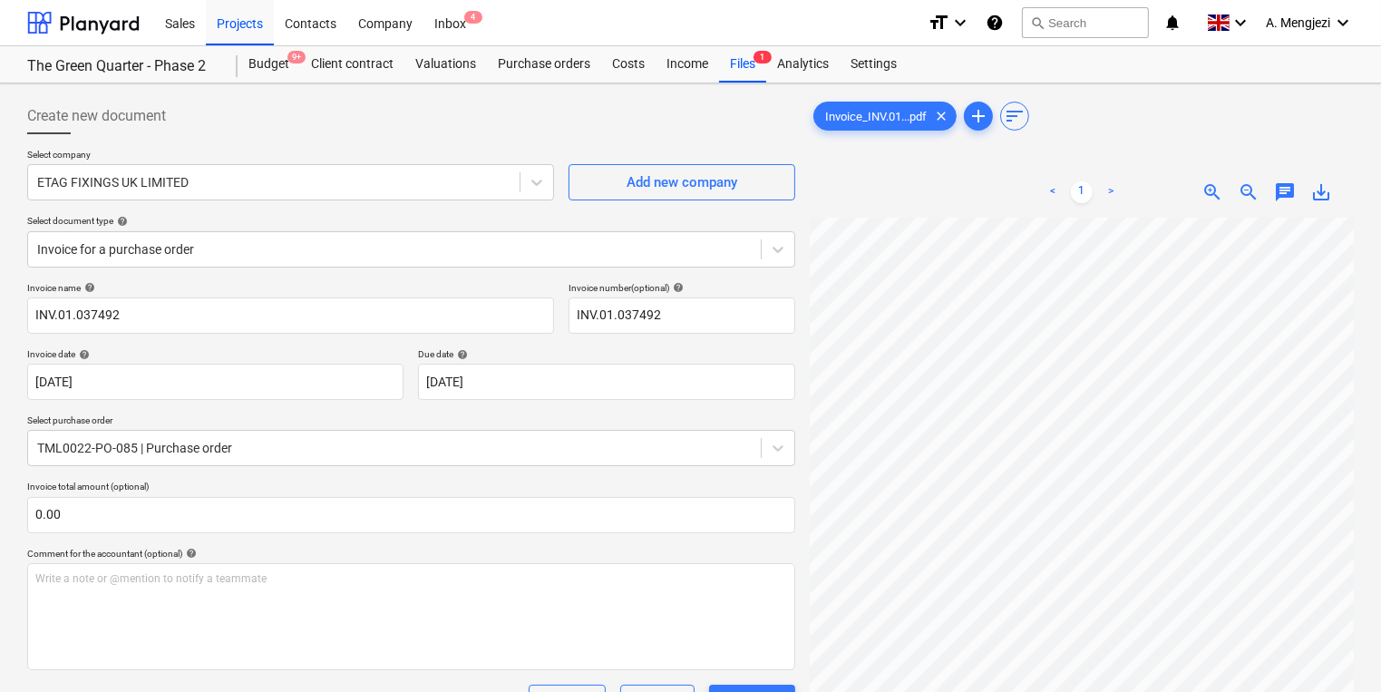
scroll to position [0, 297]
click at [793, 434] on div "Create new document Select company ETAG FIXINGS UK LIMITED Add new company Sele…" at bounding box center [690, 610] width 1341 height 1038
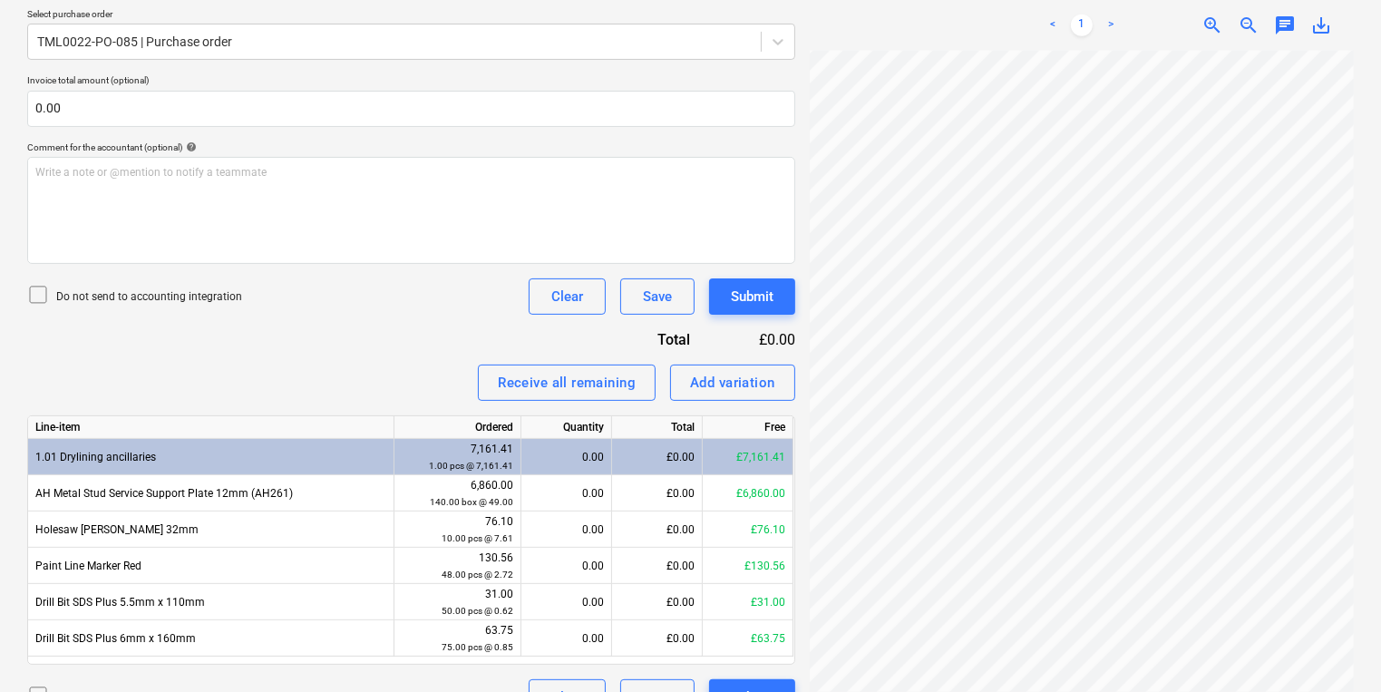
scroll to position [443, 0]
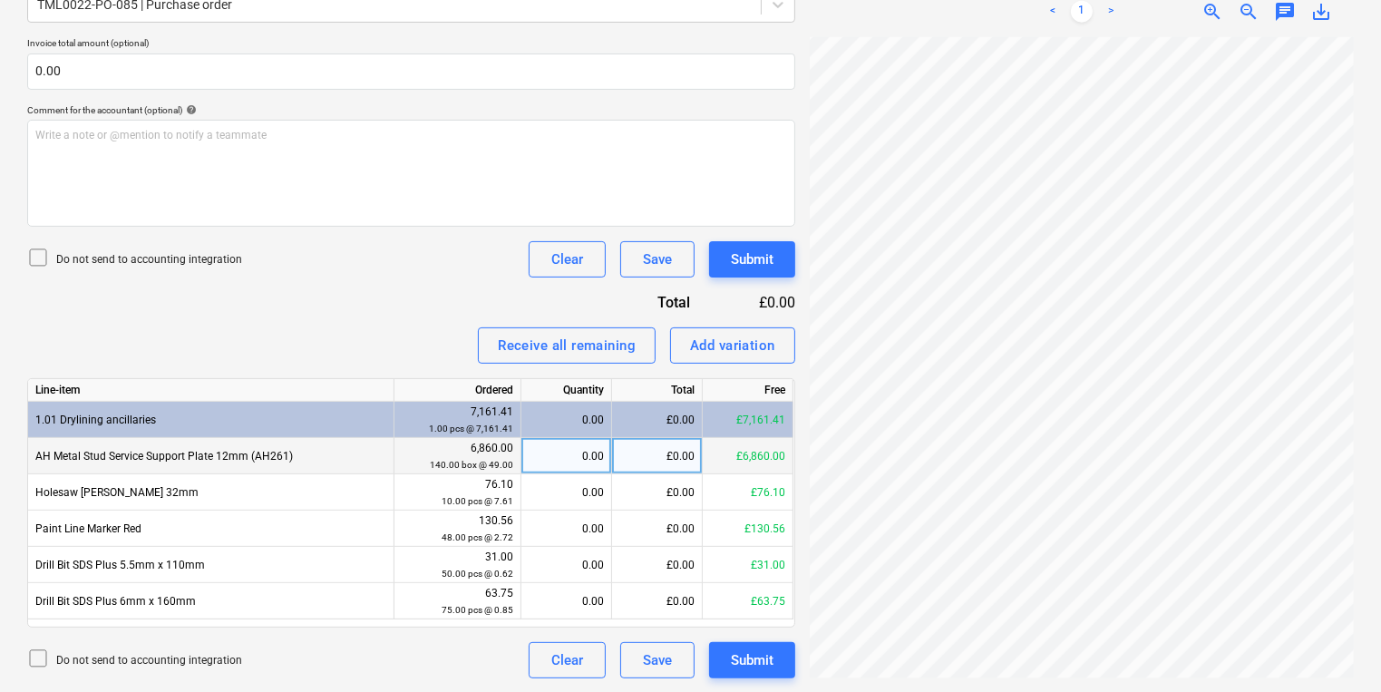
click at [558, 465] on div "0.00" at bounding box center [566, 456] width 75 height 36
click at [1371, 418] on div "Create new document Select company ETAG FIXINGS UK LIMITED Add new company Sele…" at bounding box center [690, 166] width 1381 height 1053
click at [638, 464] on div "£0.00" at bounding box center [657, 456] width 91 height 36
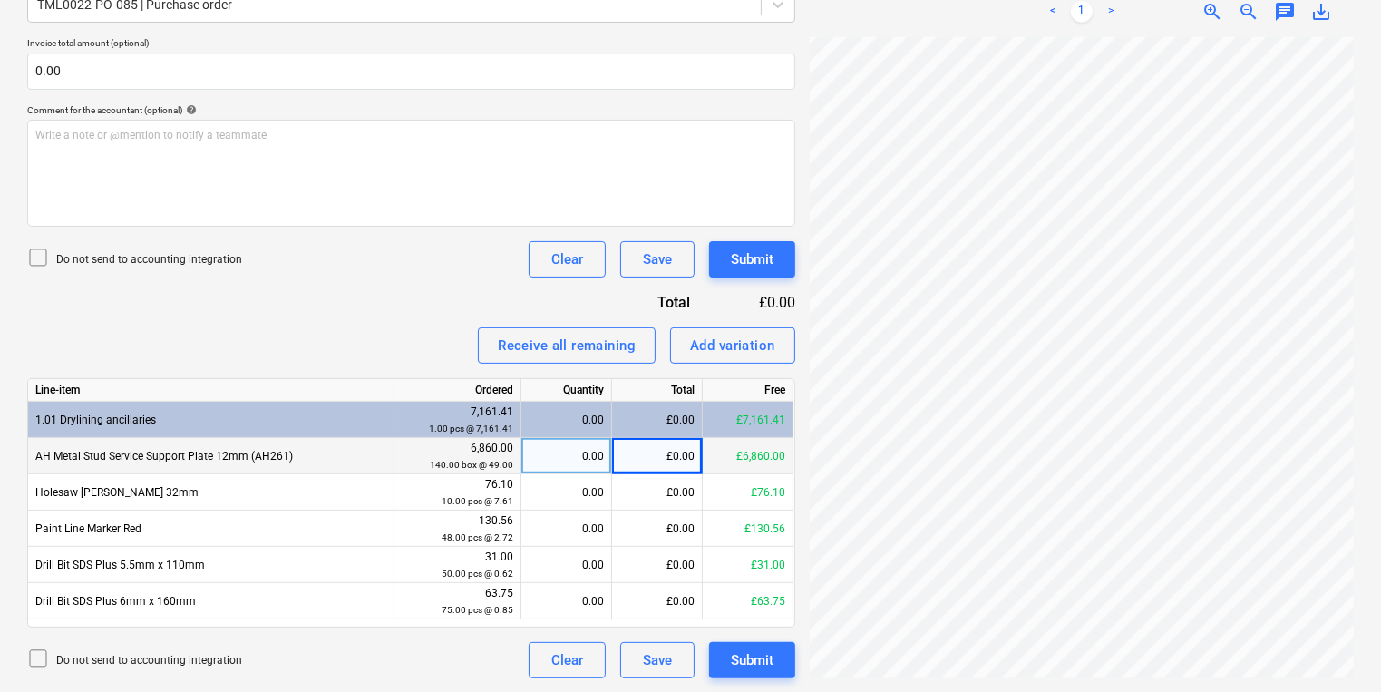
click at [606, 464] on div "0.00" at bounding box center [566, 456] width 91 height 36
type input "90"
click at [371, 461] on div "Create new document Select company ETAG FIXINGS UK LIMITED Add new company Sele…" at bounding box center [690, 166] width 1341 height 1038
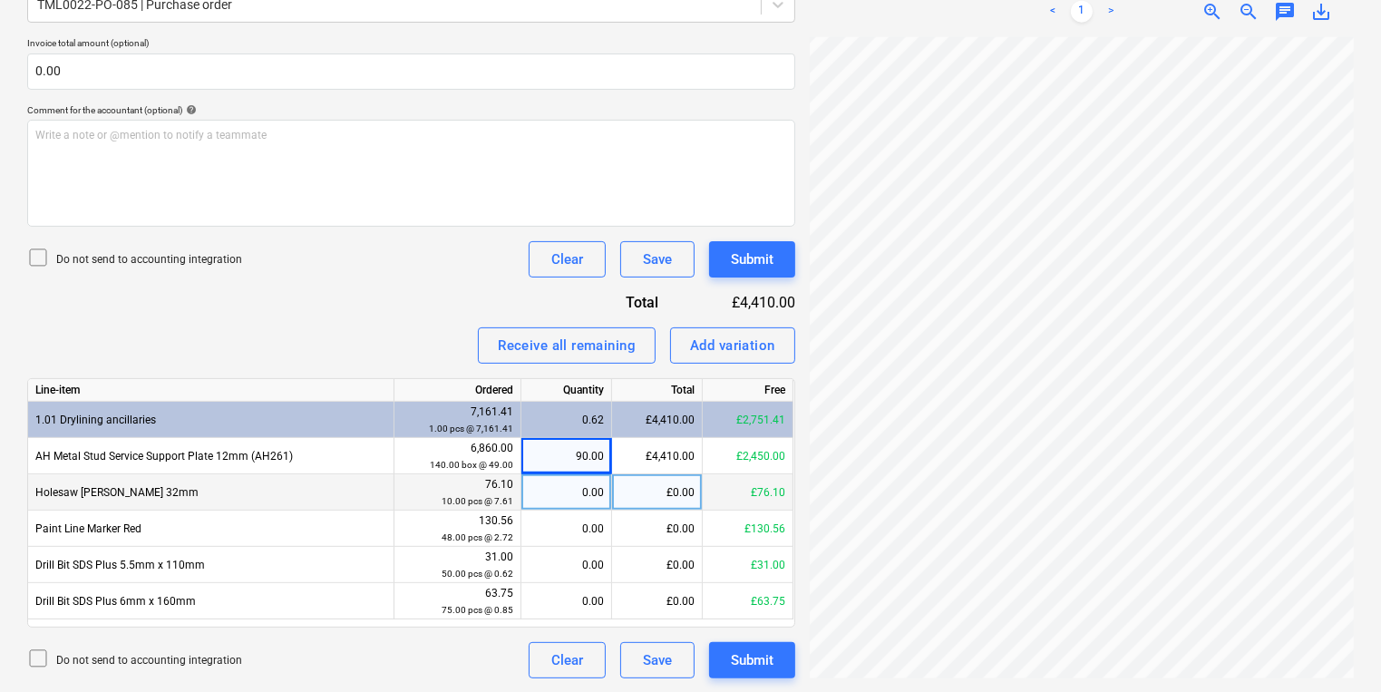
click at [559, 500] on div "0.00" at bounding box center [566, 492] width 75 height 36
type input "10"
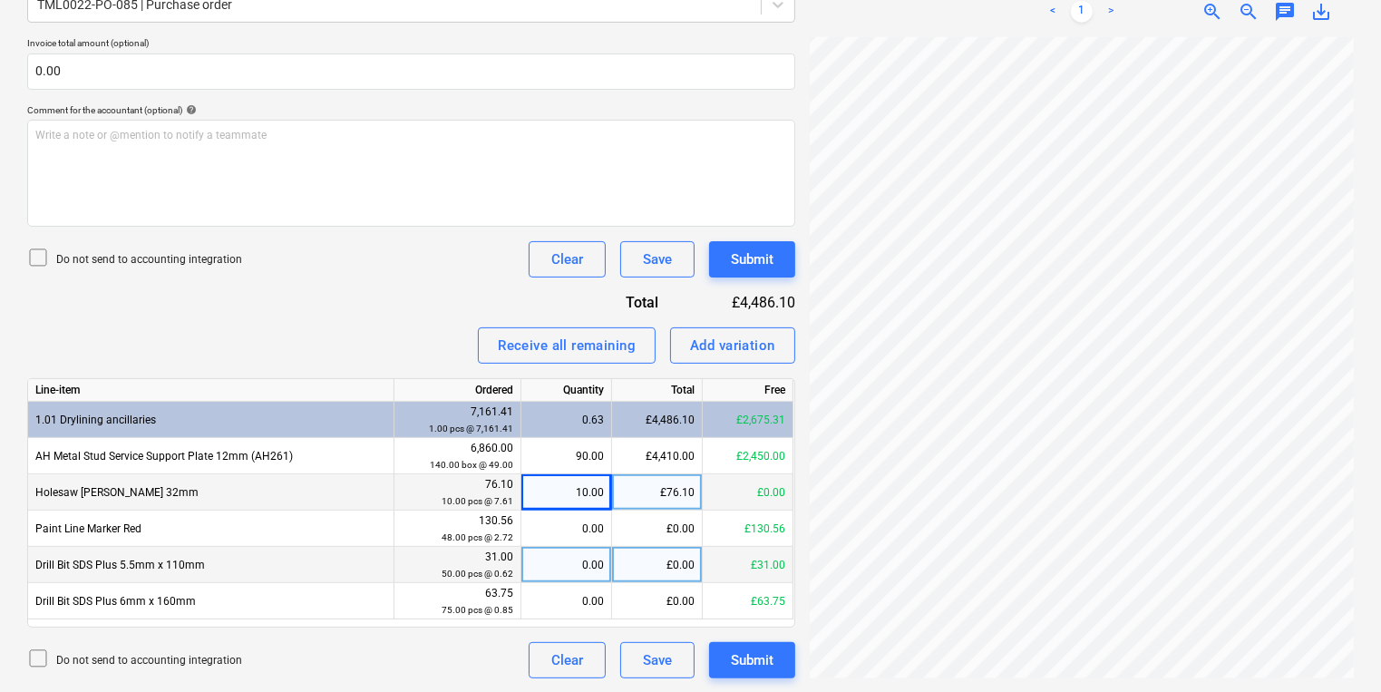
click at [570, 550] on div "0.00" at bounding box center [566, 565] width 75 height 36
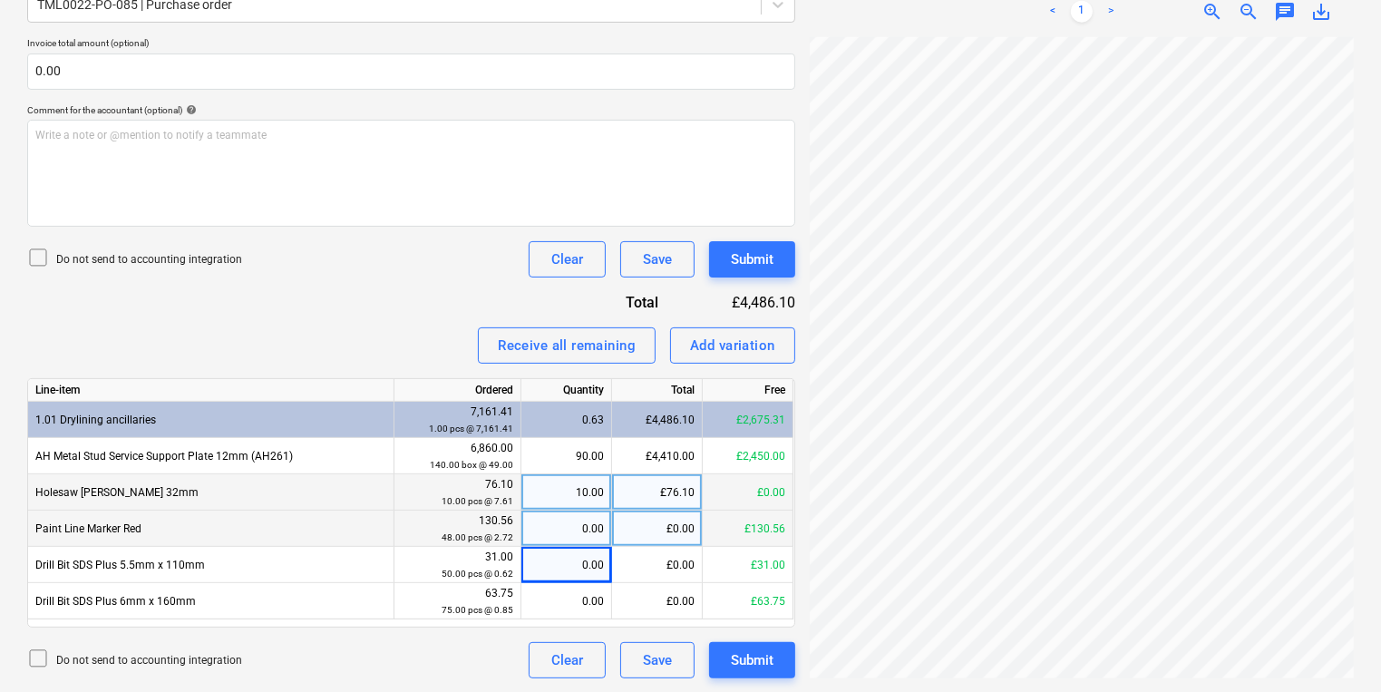
click at [566, 537] on div "0.00" at bounding box center [566, 528] width 75 height 36
type input "48"
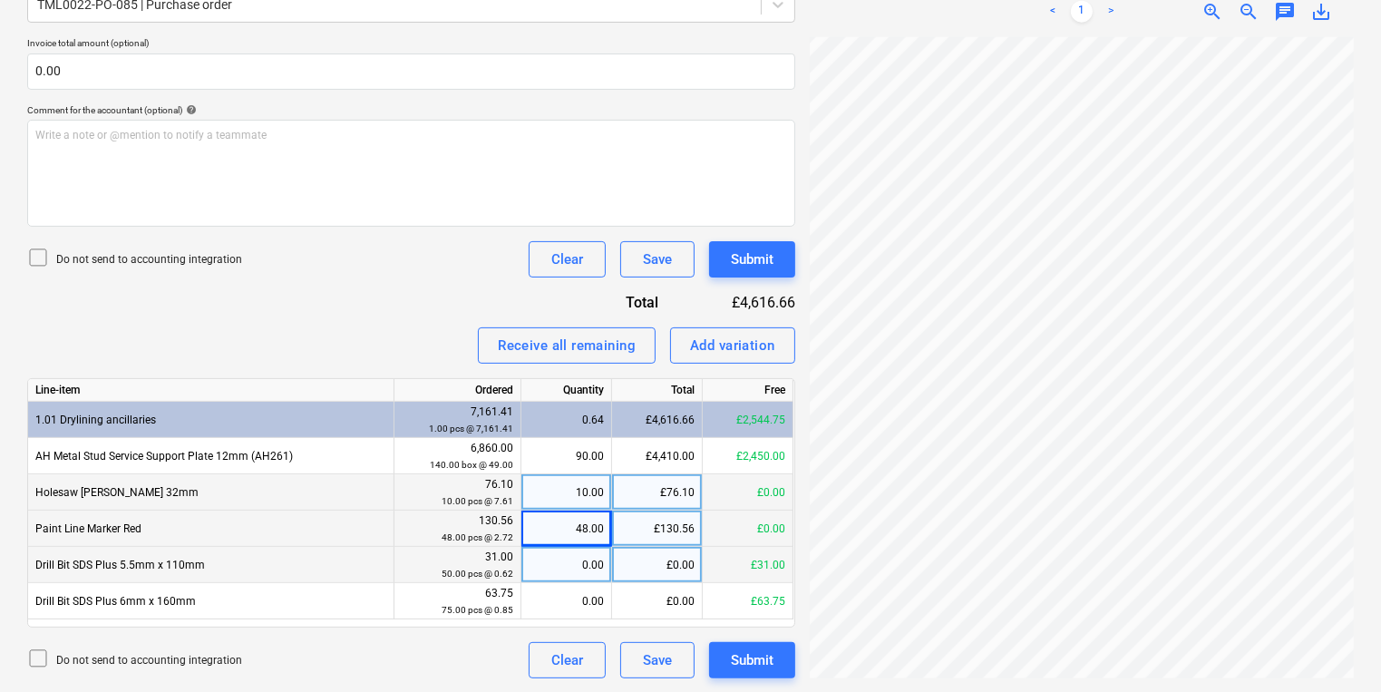
click at [560, 567] on div "0.00" at bounding box center [566, 565] width 75 height 36
type input "50"
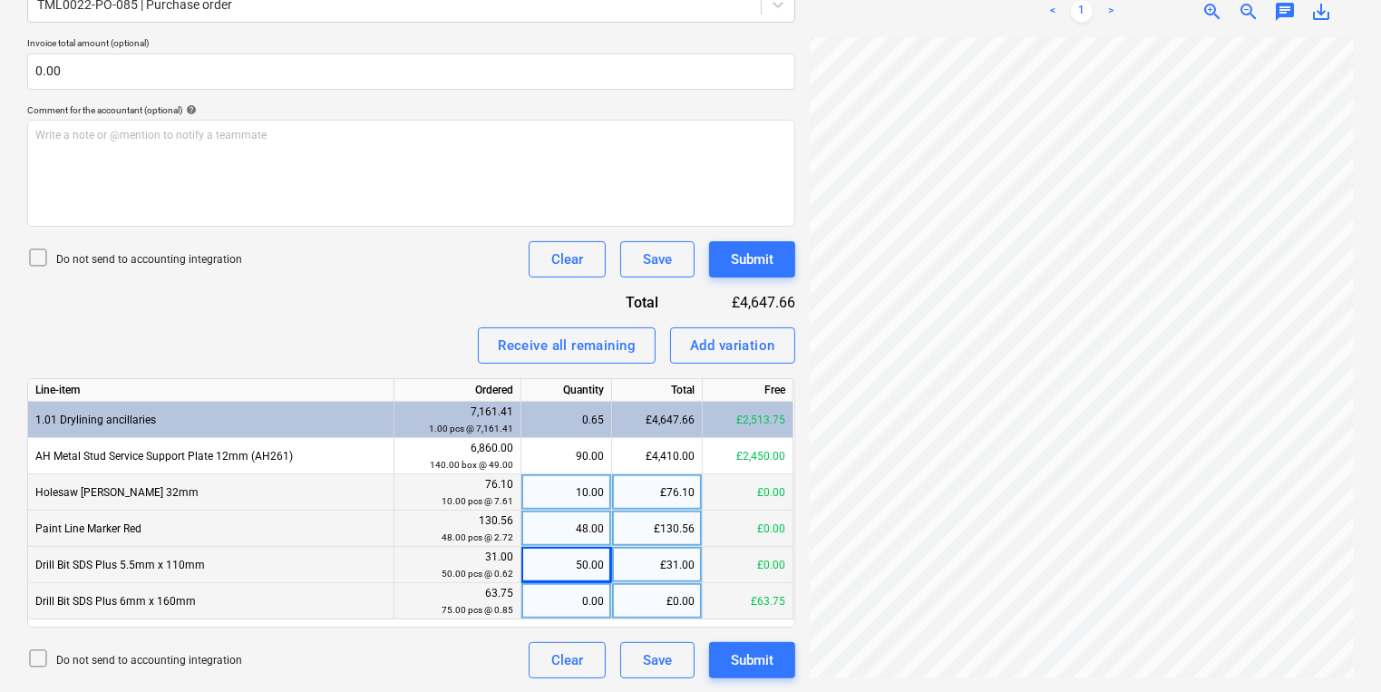
click at [562, 596] on div "0.00" at bounding box center [566, 601] width 75 height 36
type input "74"
click at [442, 569] on div "Create new document Select company ETAG FIXINGS UK LIMITED Add new company Sele…" at bounding box center [690, 166] width 1341 height 1038
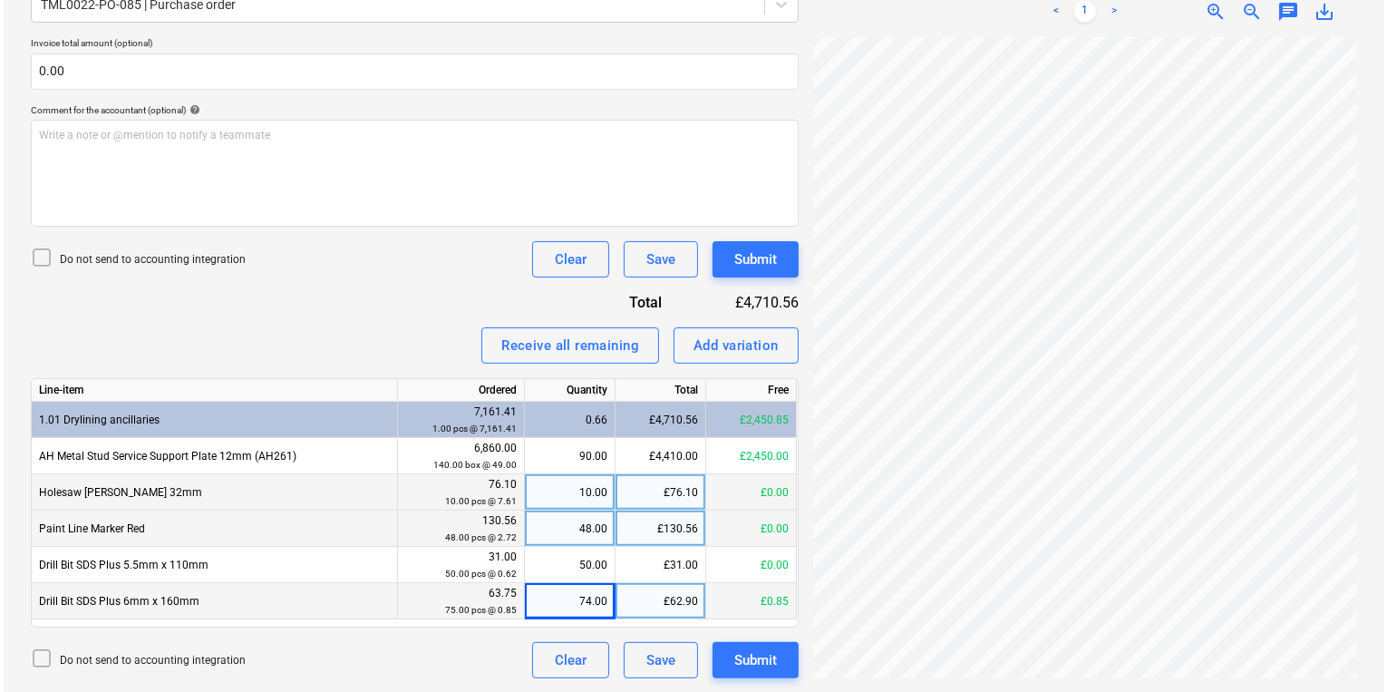
scroll to position [295, 297]
click at [738, 266] on div "Submit" at bounding box center [752, 260] width 43 height 24
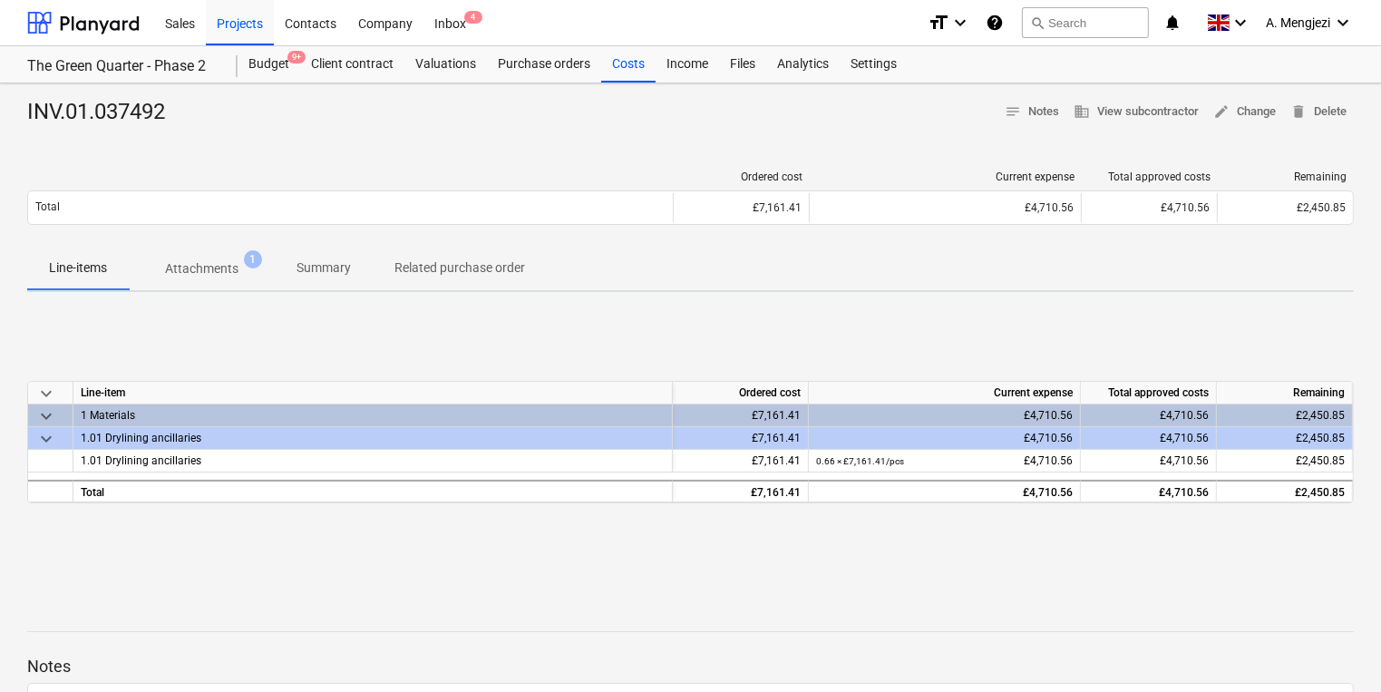
click at [497, 595] on div at bounding box center [690, 600] width 1326 height 15
click at [449, 18] on div "Inbox 4" at bounding box center [449, 22] width 53 height 46
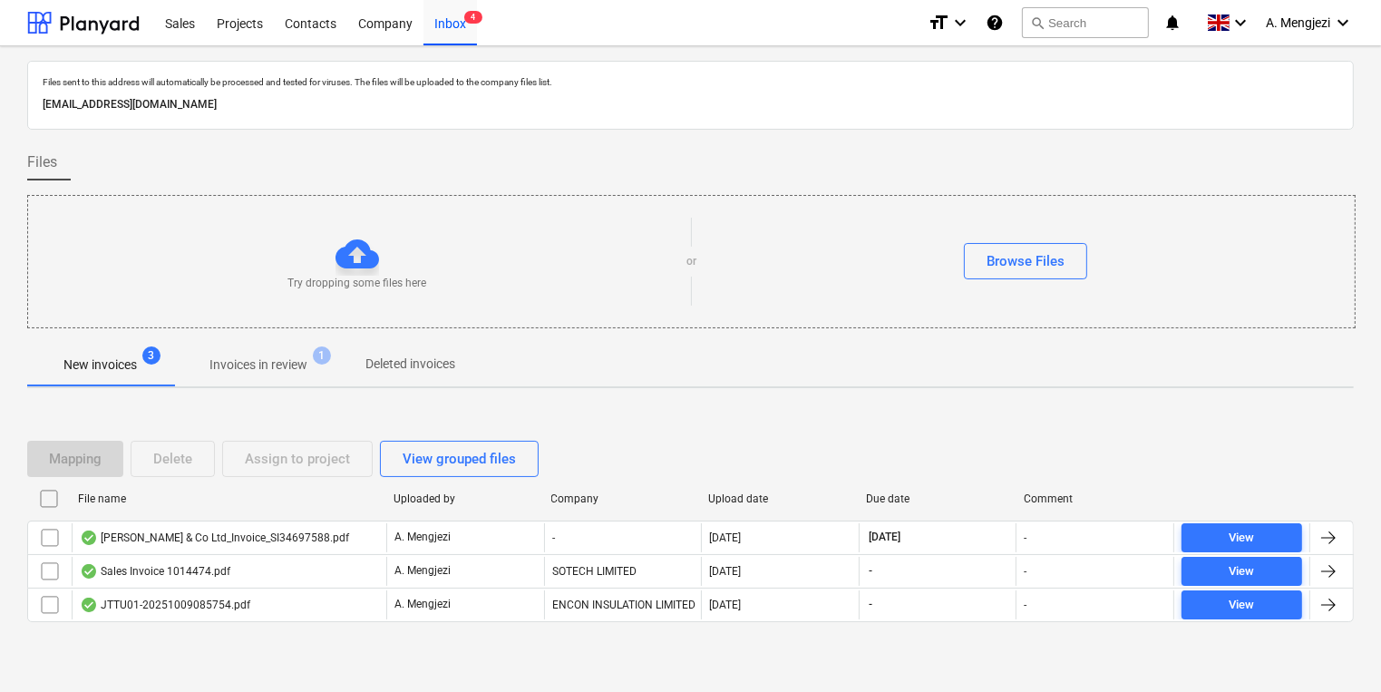
click at [251, 374] on p "Invoices in review" at bounding box center [258, 364] width 98 height 19
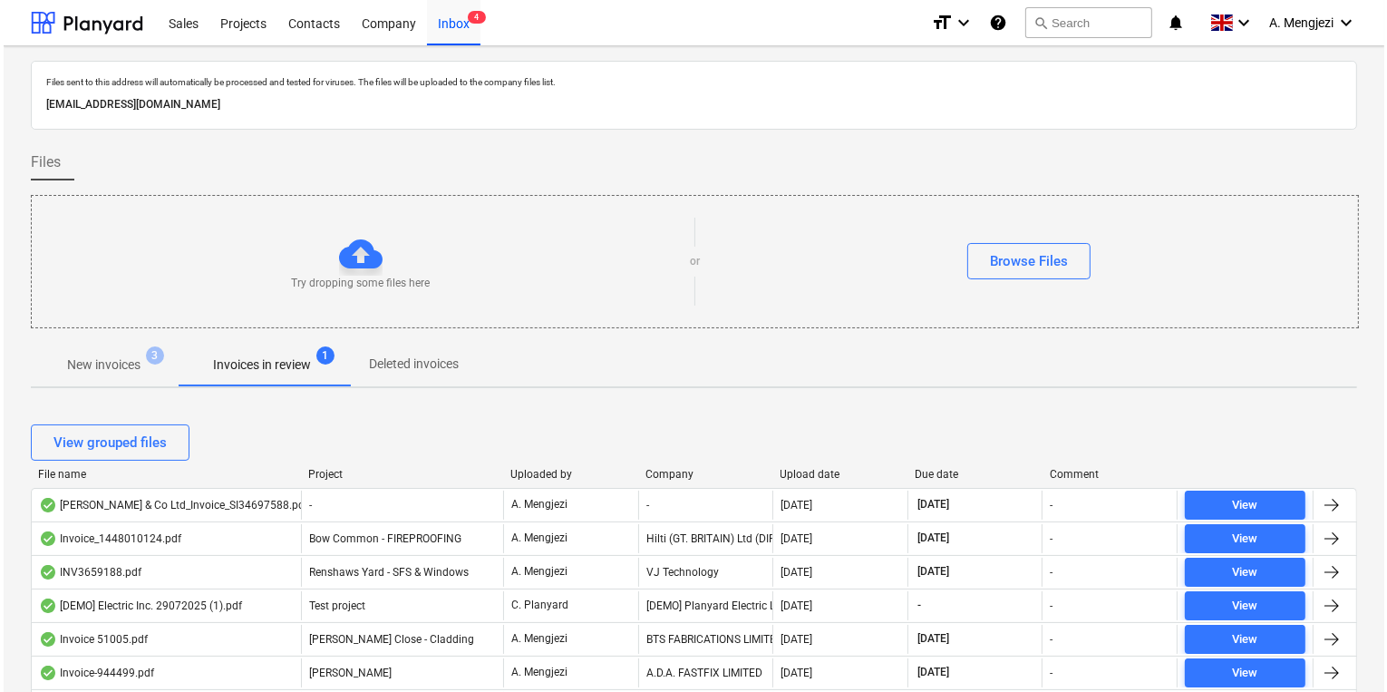
scroll to position [290, 0]
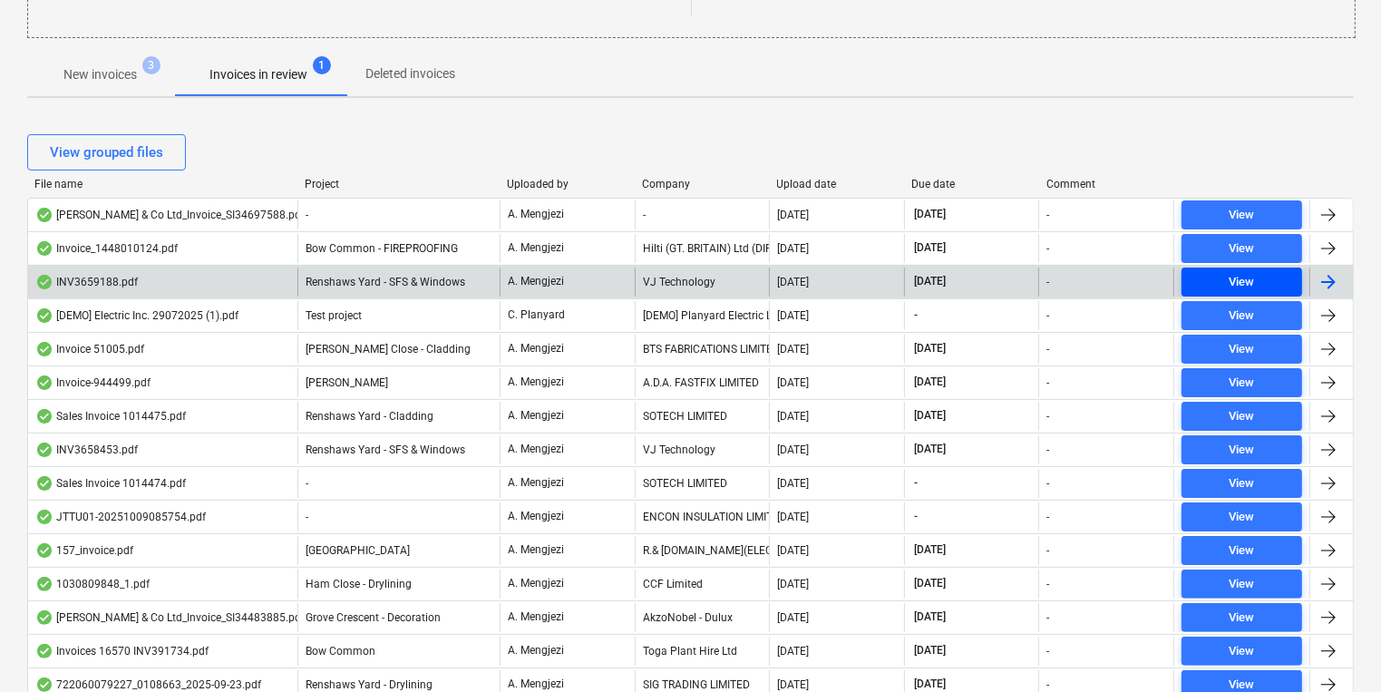
click at [1252, 267] on button "View" at bounding box center [1241, 281] width 121 height 29
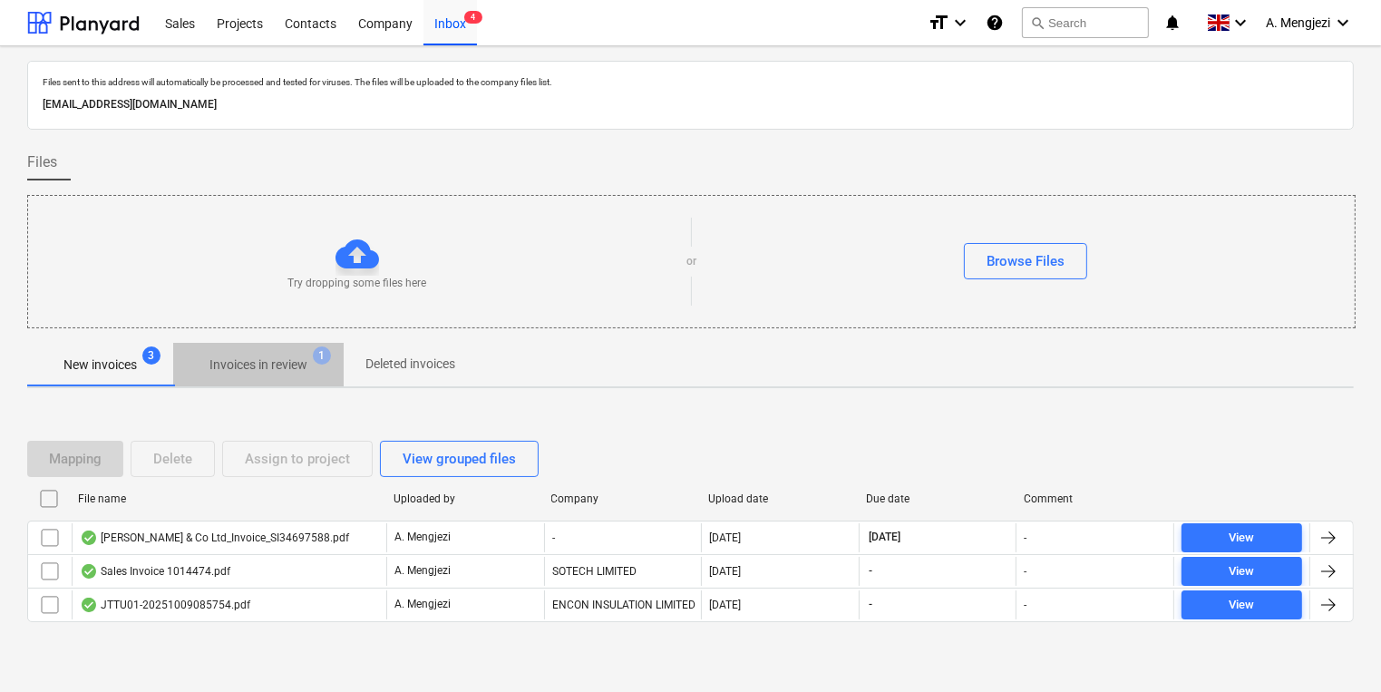
click at [259, 366] on p "Invoices in review" at bounding box center [258, 364] width 98 height 19
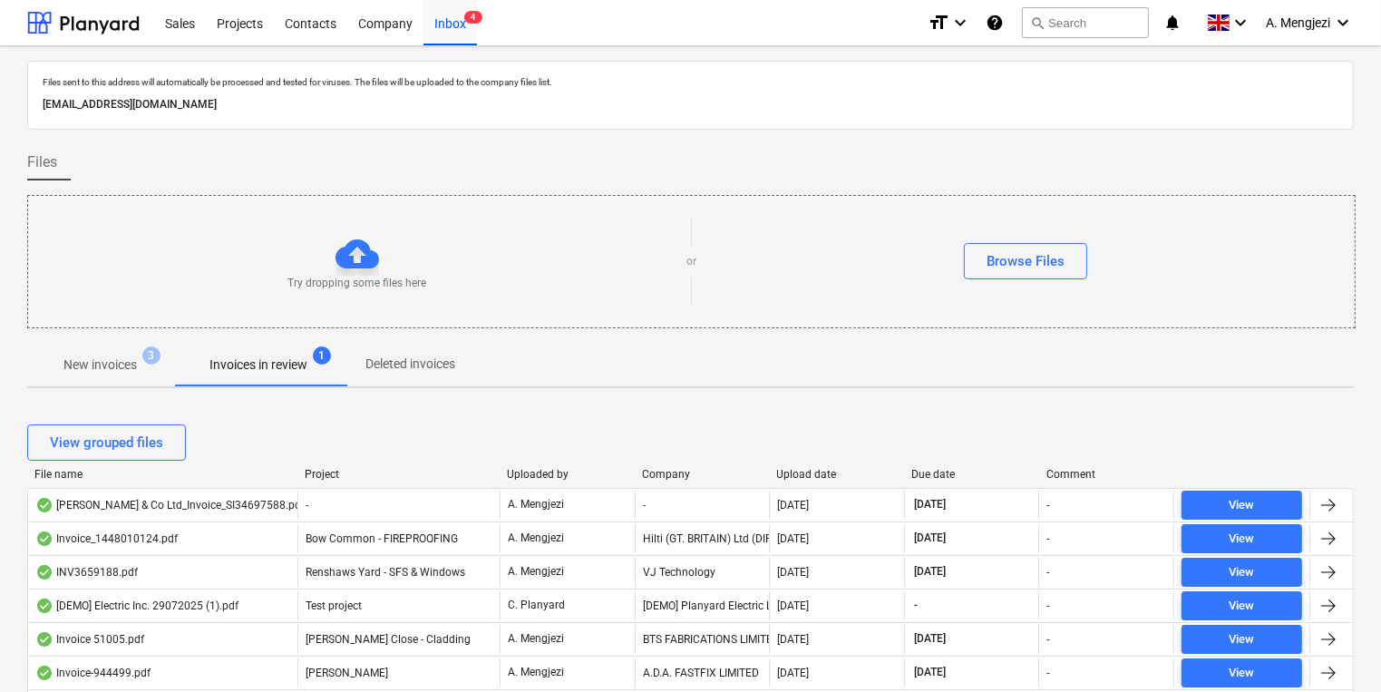
click at [659, 473] on div "Company" at bounding box center [702, 474] width 121 height 13
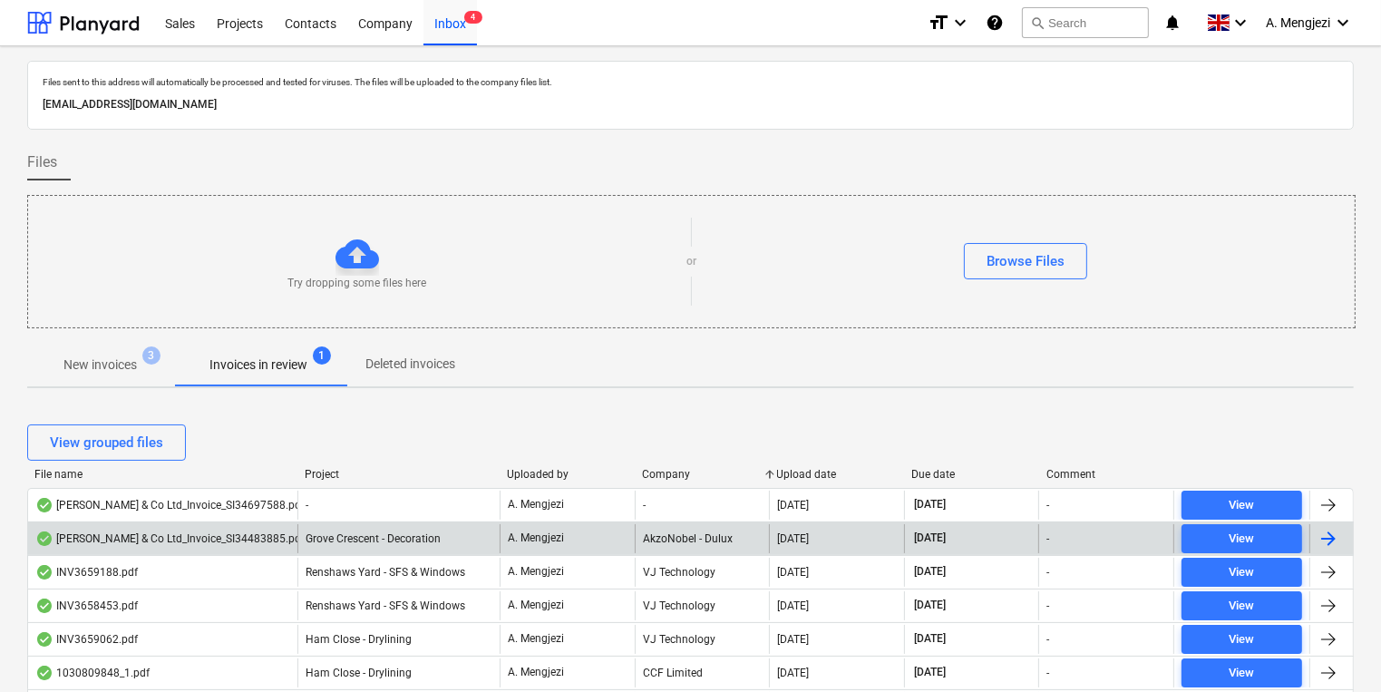
click at [664, 540] on div "AkzoNobel - Dulux" at bounding box center [702, 538] width 135 height 29
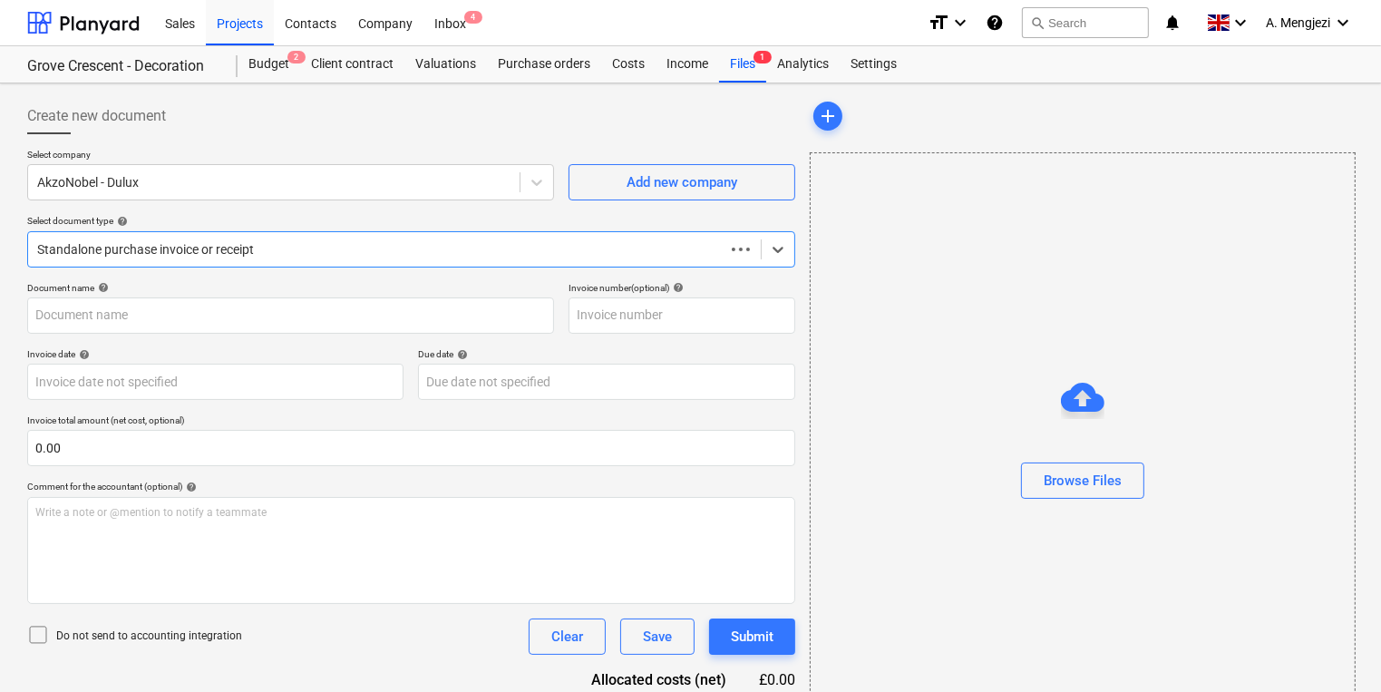
type input "S134483885"
type input "[DATE]"
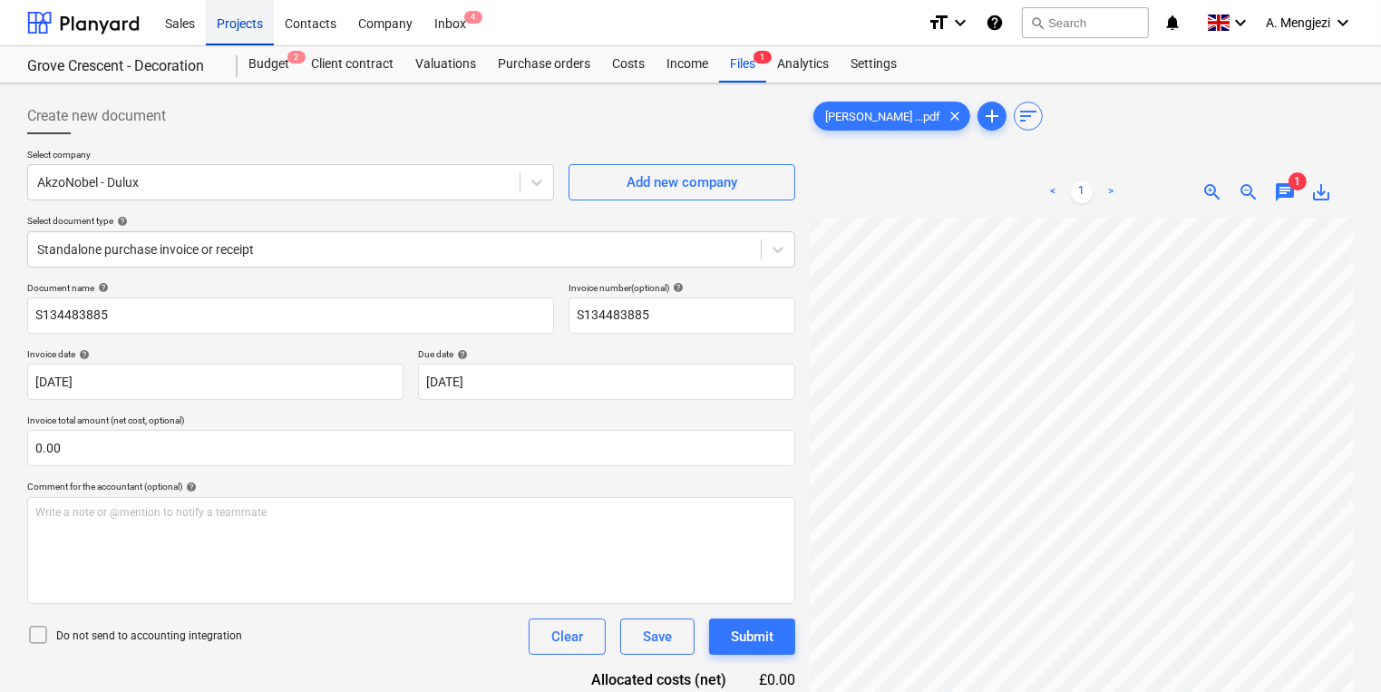
click at [257, 23] on div "Projects" at bounding box center [240, 22] width 68 height 46
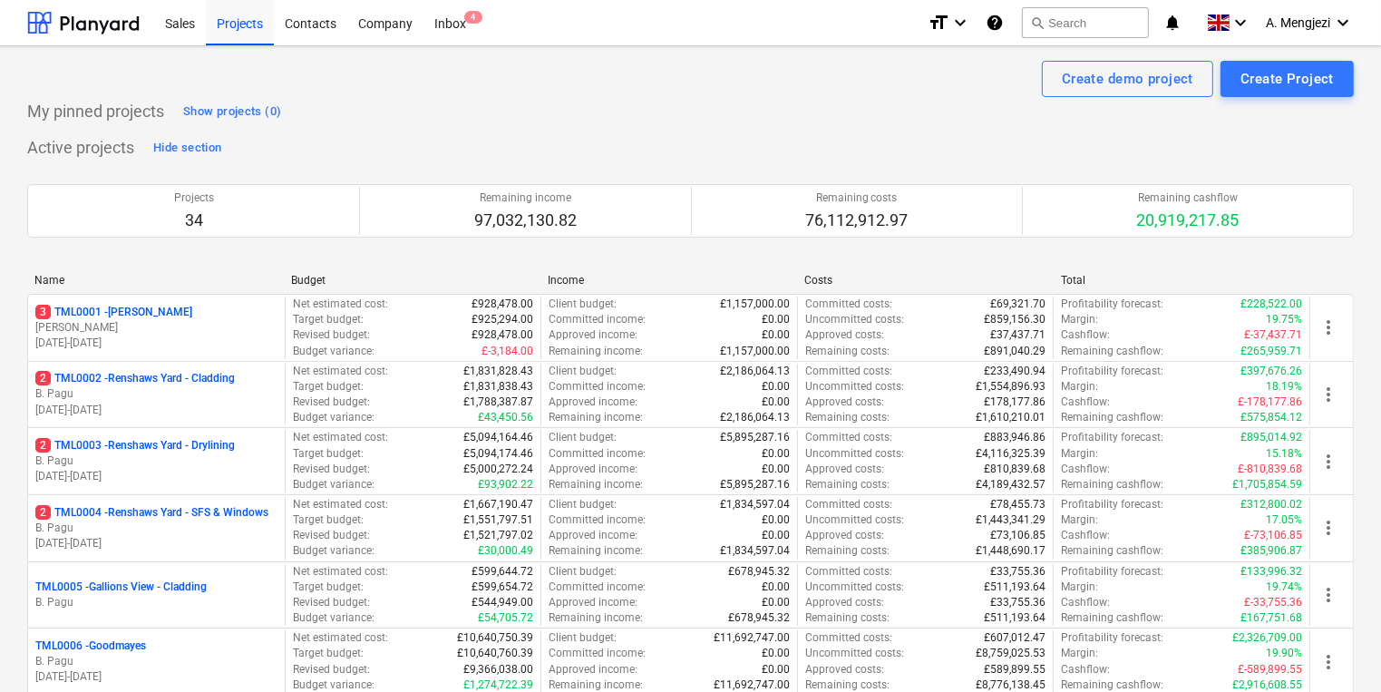
click at [249, 445] on div "2 TML0003 - Renshaws Yard - Drylining" at bounding box center [156, 445] width 242 height 15
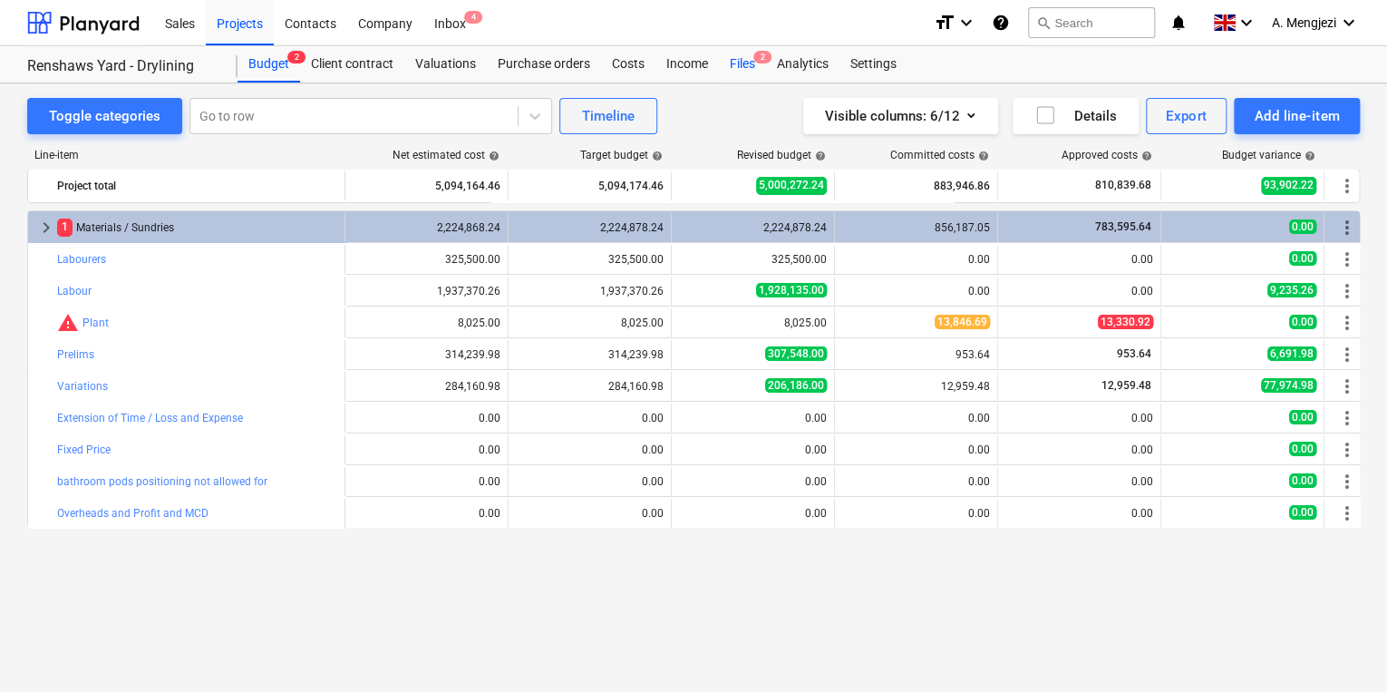
click at [747, 63] on div "Files 2" at bounding box center [742, 64] width 47 height 36
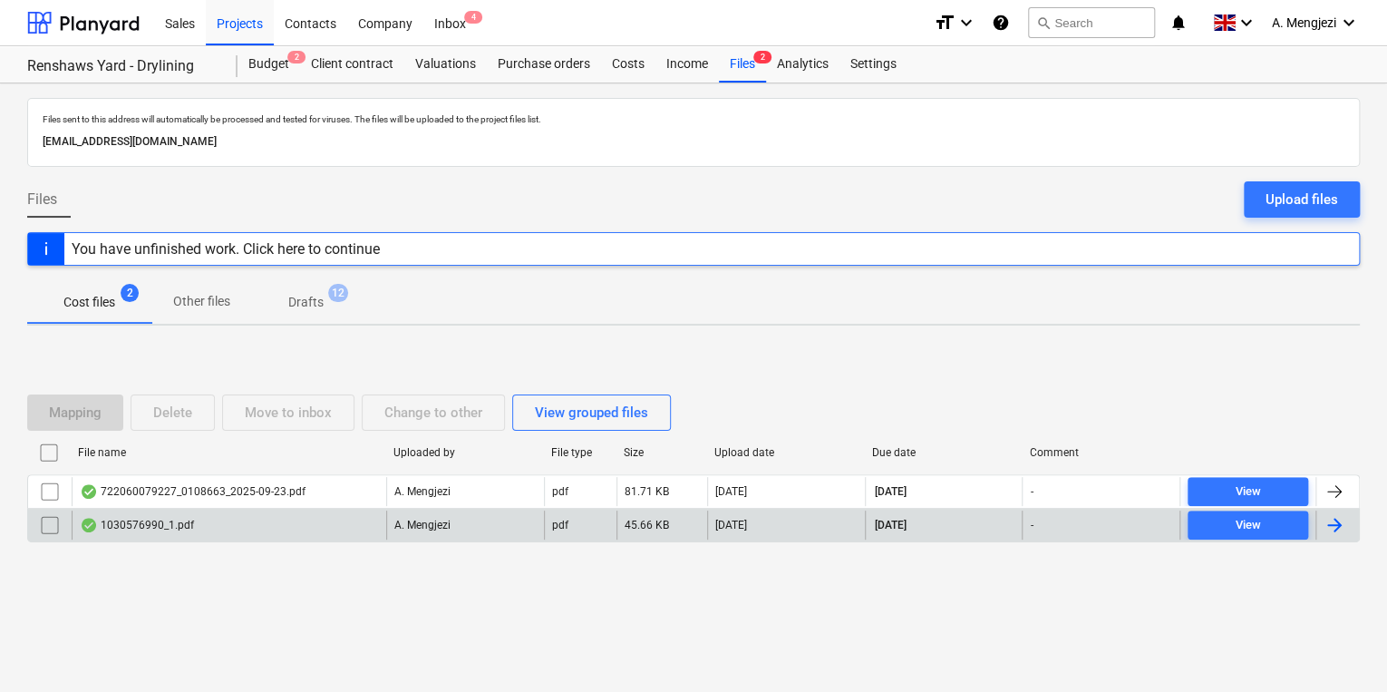
click at [496, 525] on div "A. Mengjezi" at bounding box center [465, 524] width 158 height 29
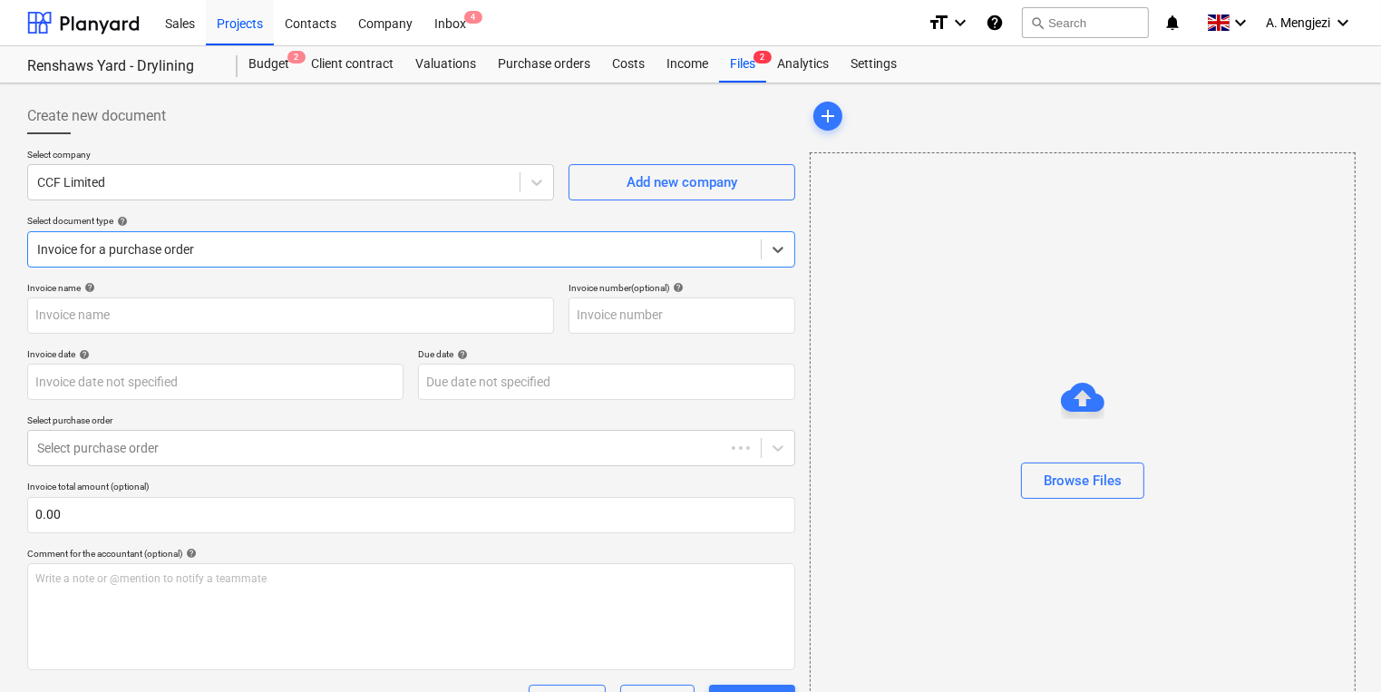
type input "1030576990"
type input "[DATE]"
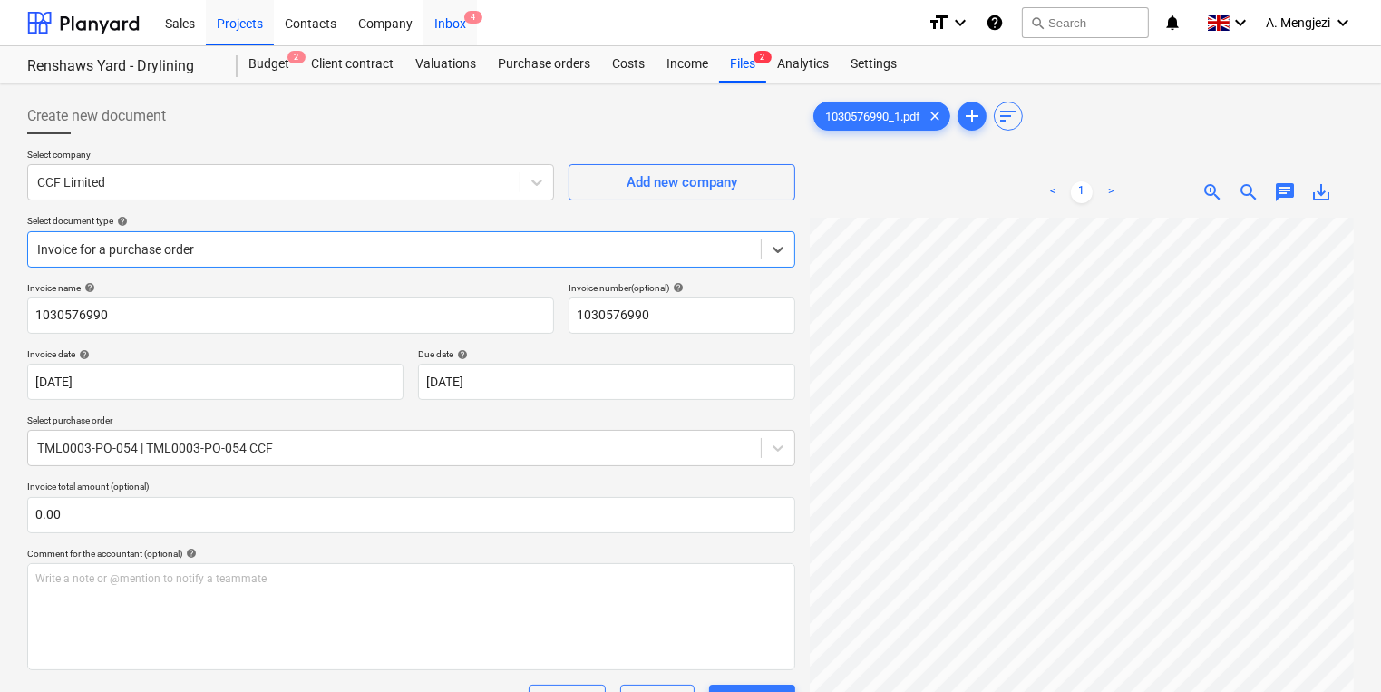
click at [462, 21] on div "Inbox 4" at bounding box center [449, 22] width 53 height 46
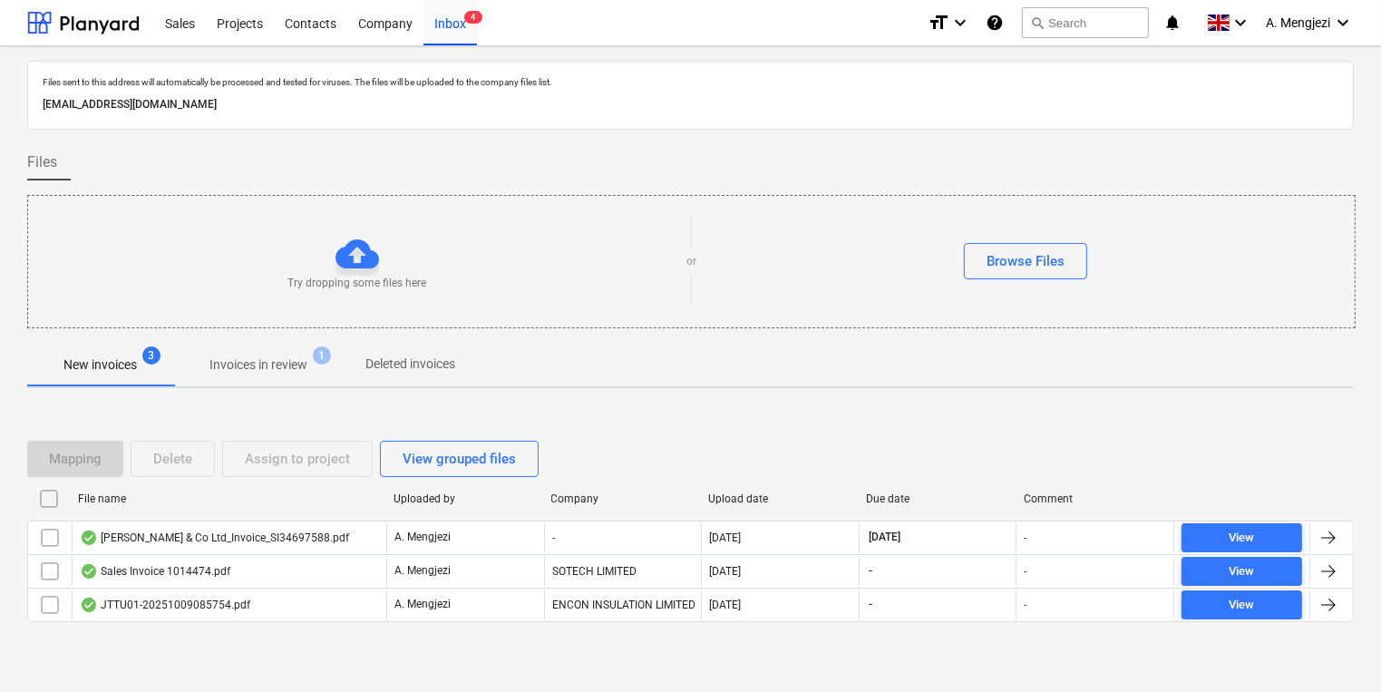
click at [334, 369] on span "Invoices in review 1" at bounding box center [258, 364] width 170 height 33
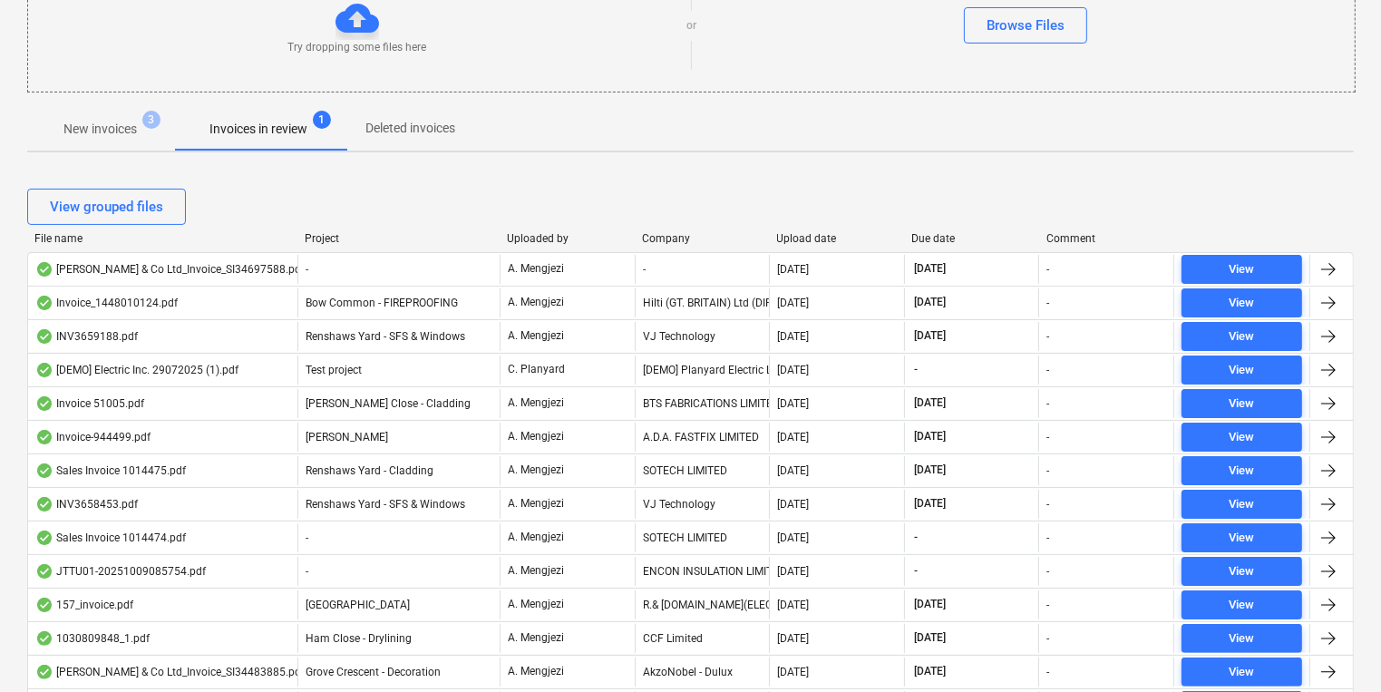
scroll to position [218, 0]
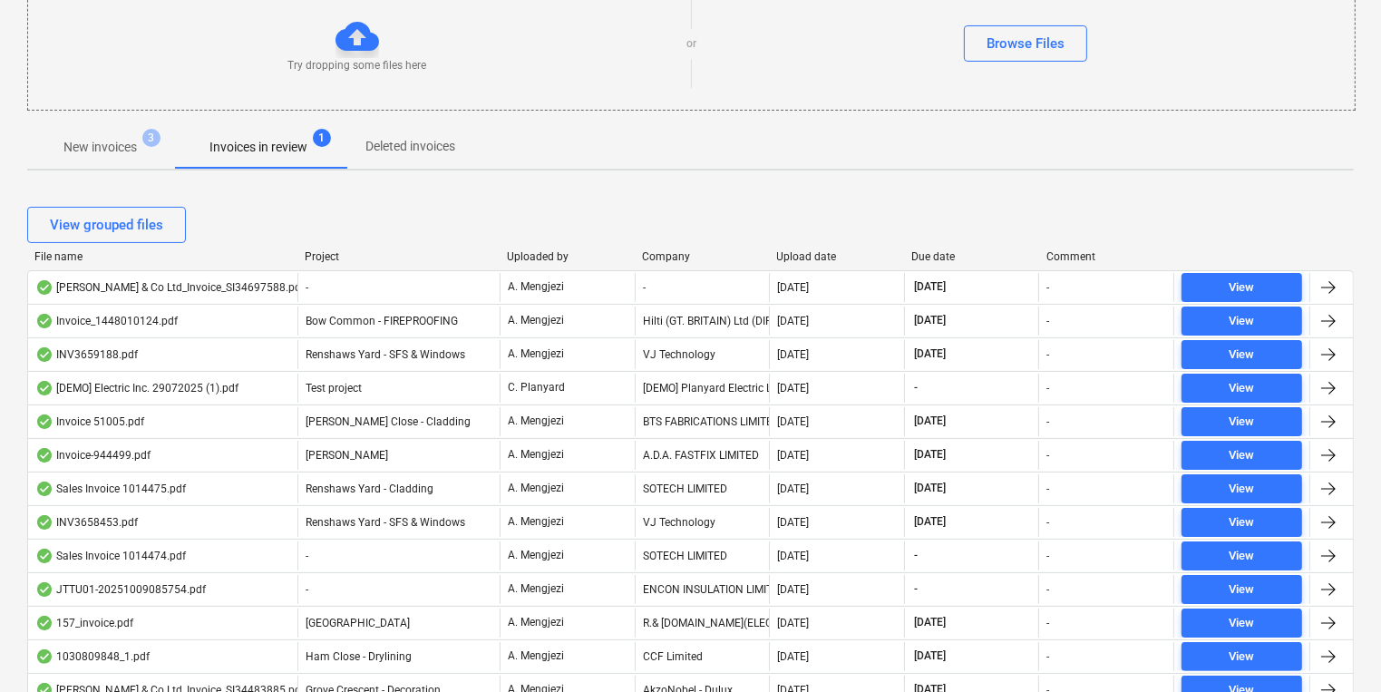
click at [958, 189] on div "View grouped files File name Project Uploaded by Company Upload date Due date C…" at bounding box center [690, 699] width 1326 height 1028
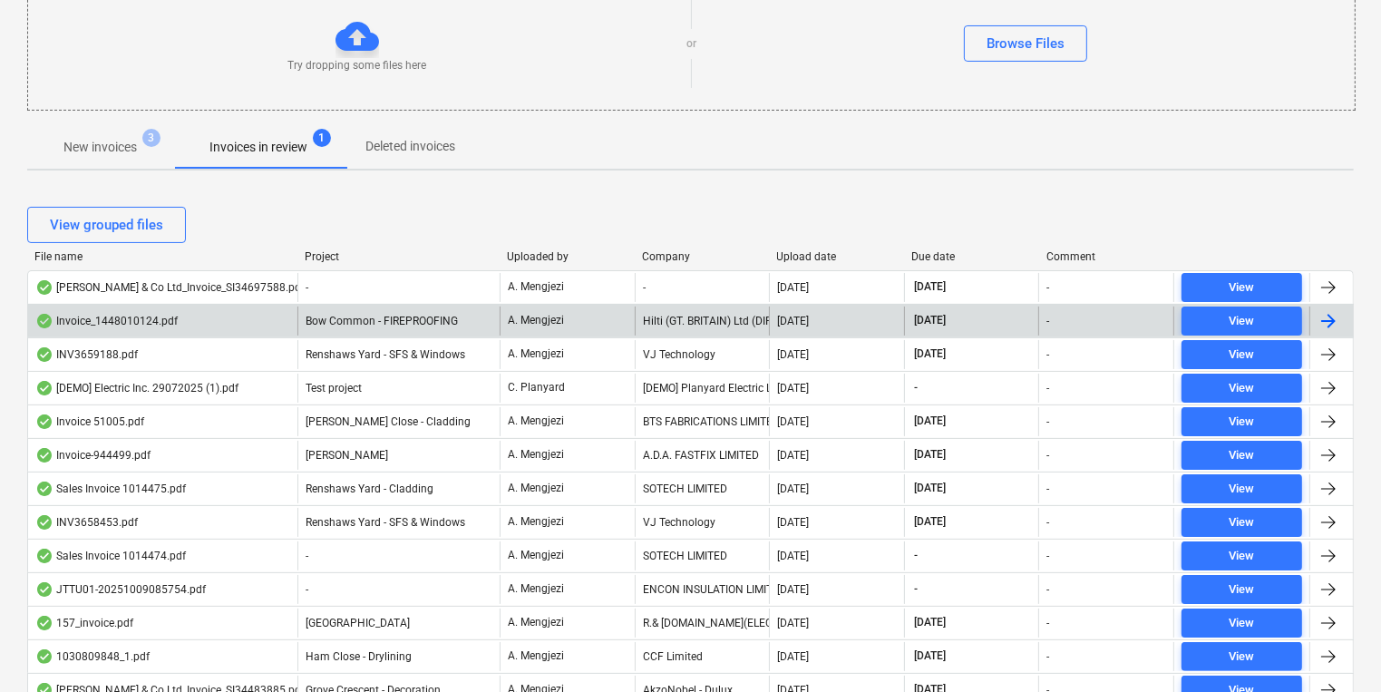
click at [632, 330] on div "A. Mengjezi" at bounding box center [567, 320] width 135 height 29
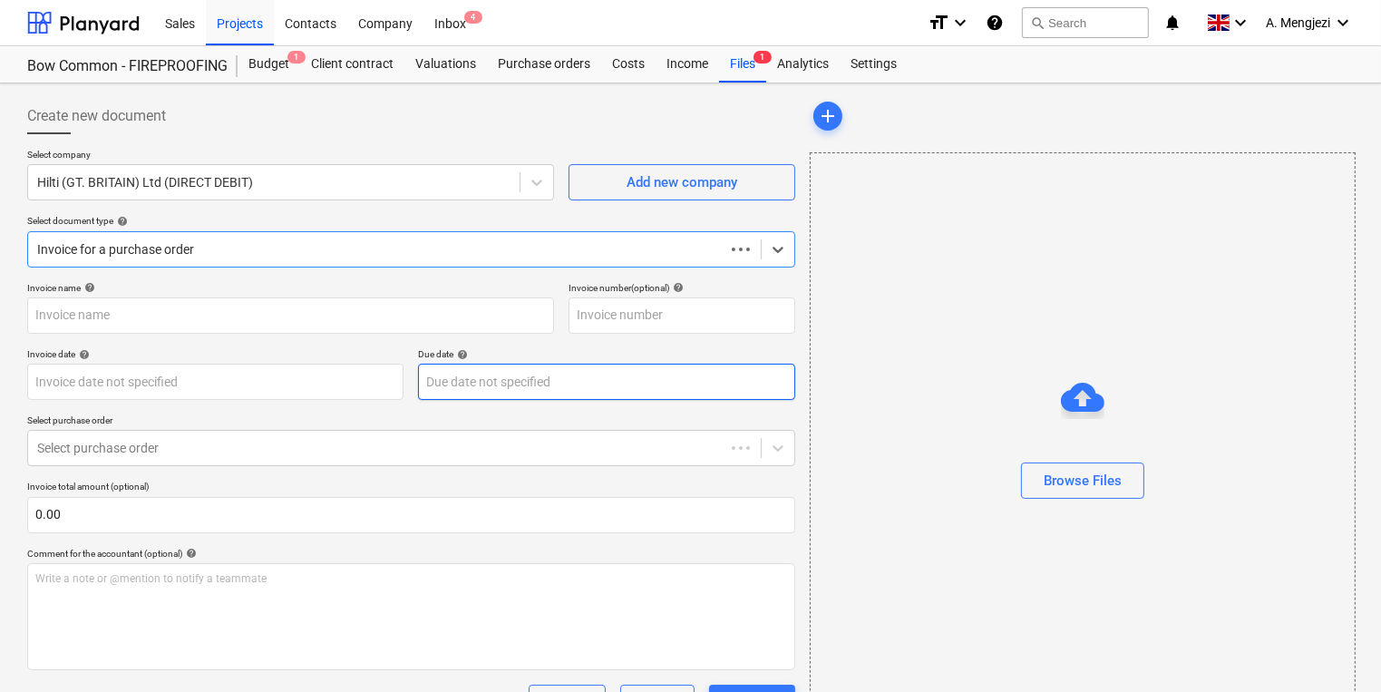
type input "1448010124"
type input "[DATE]"
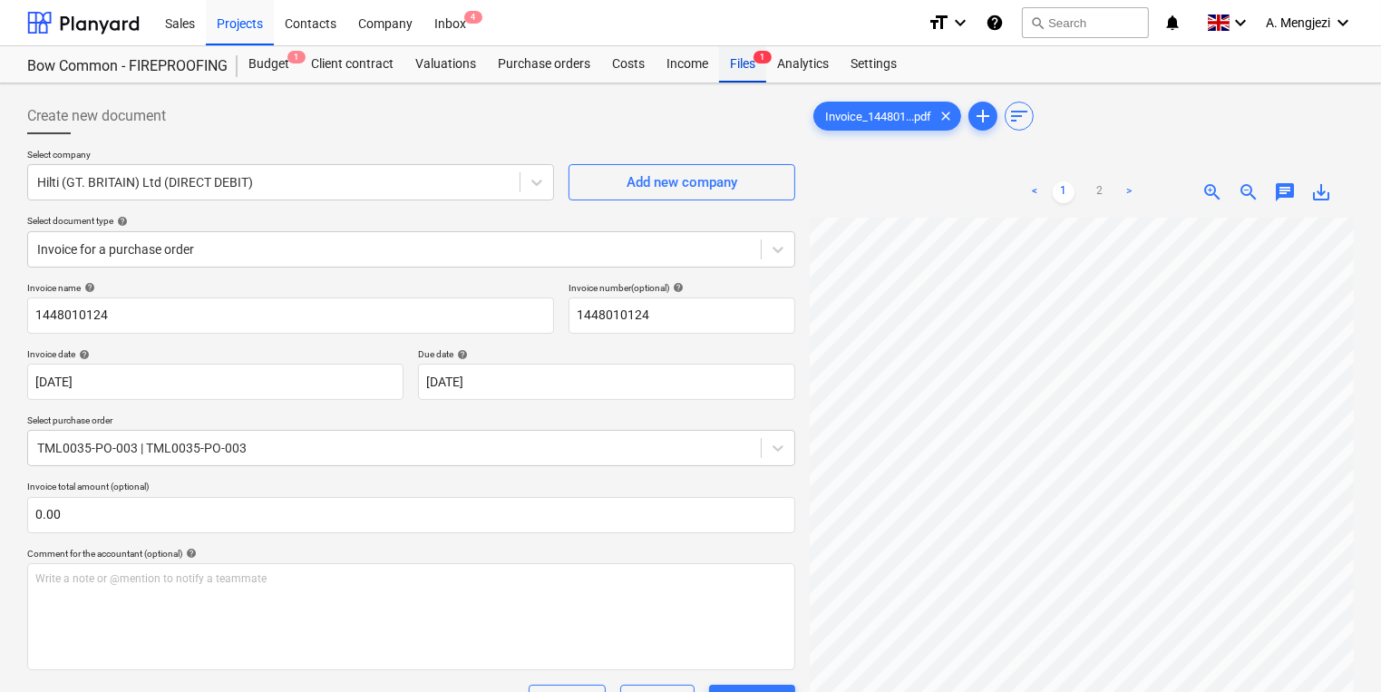
click at [741, 78] on div "Files 1" at bounding box center [742, 64] width 47 height 36
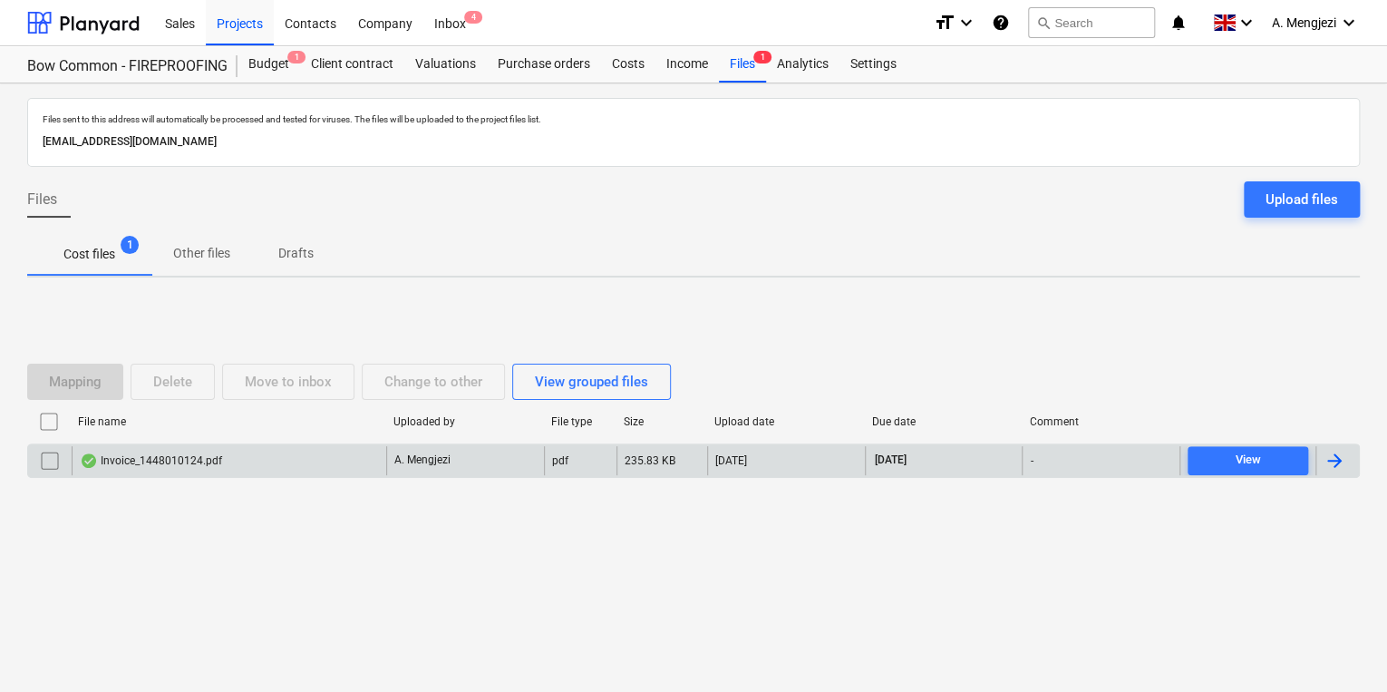
click at [348, 471] on div "Invoice_1448010124.pdf" at bounding box center [229, 460] width 315 height 29
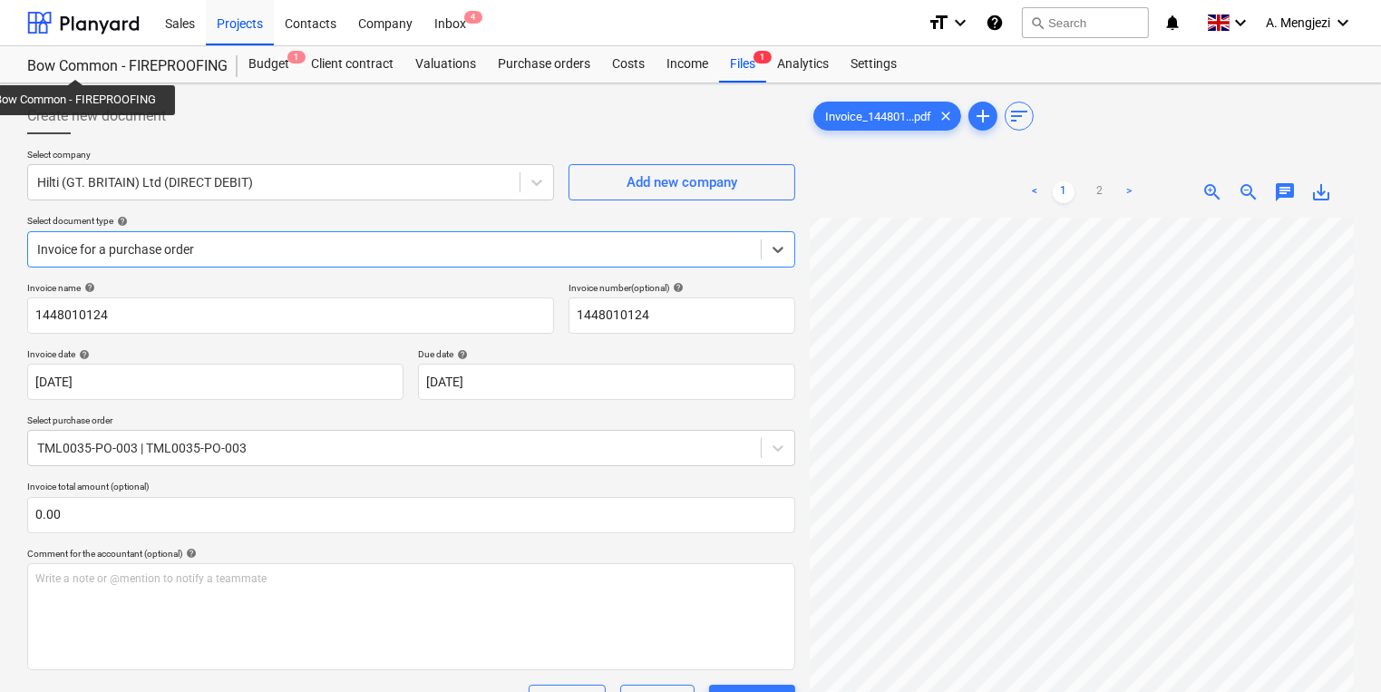
scroll to position [218, 0]
click at [474, 18] on span "4" at bounding box center [473, 17] width 18 height 13
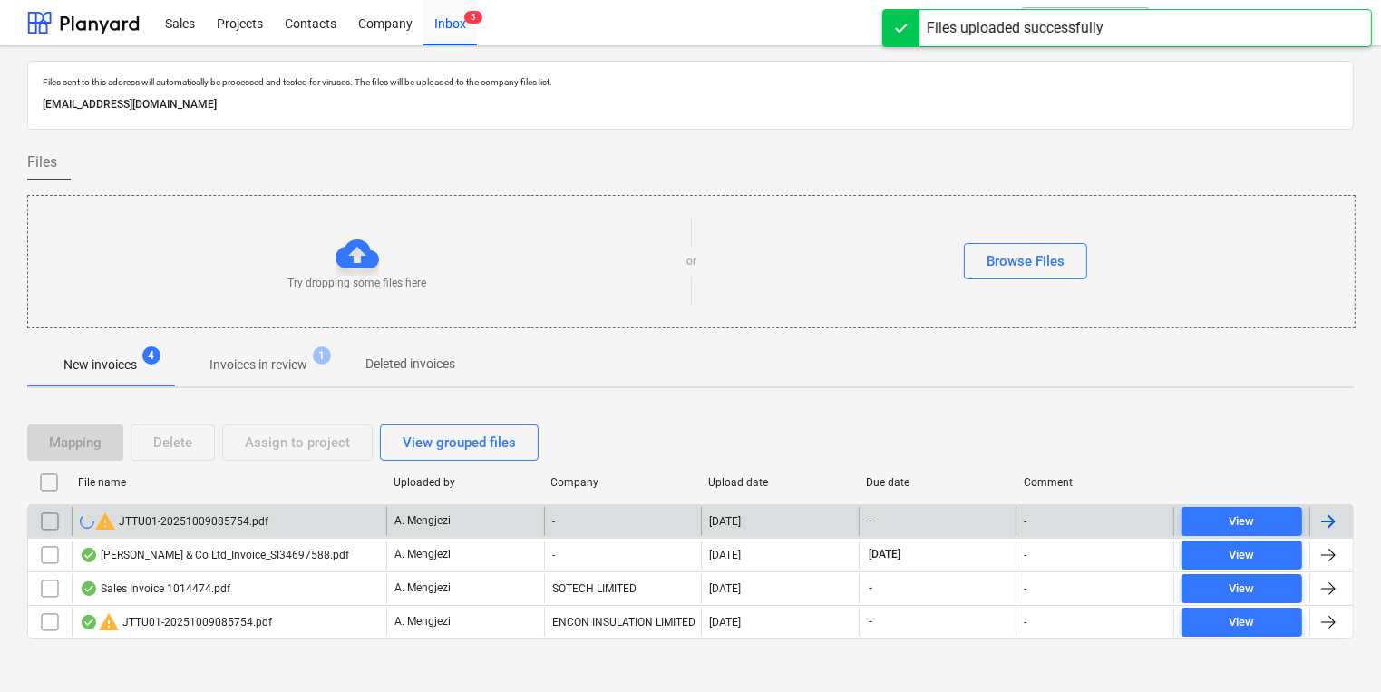
click at [42, 515] on input "checkbox" at bounding box center [49, 521] width 29 height 29
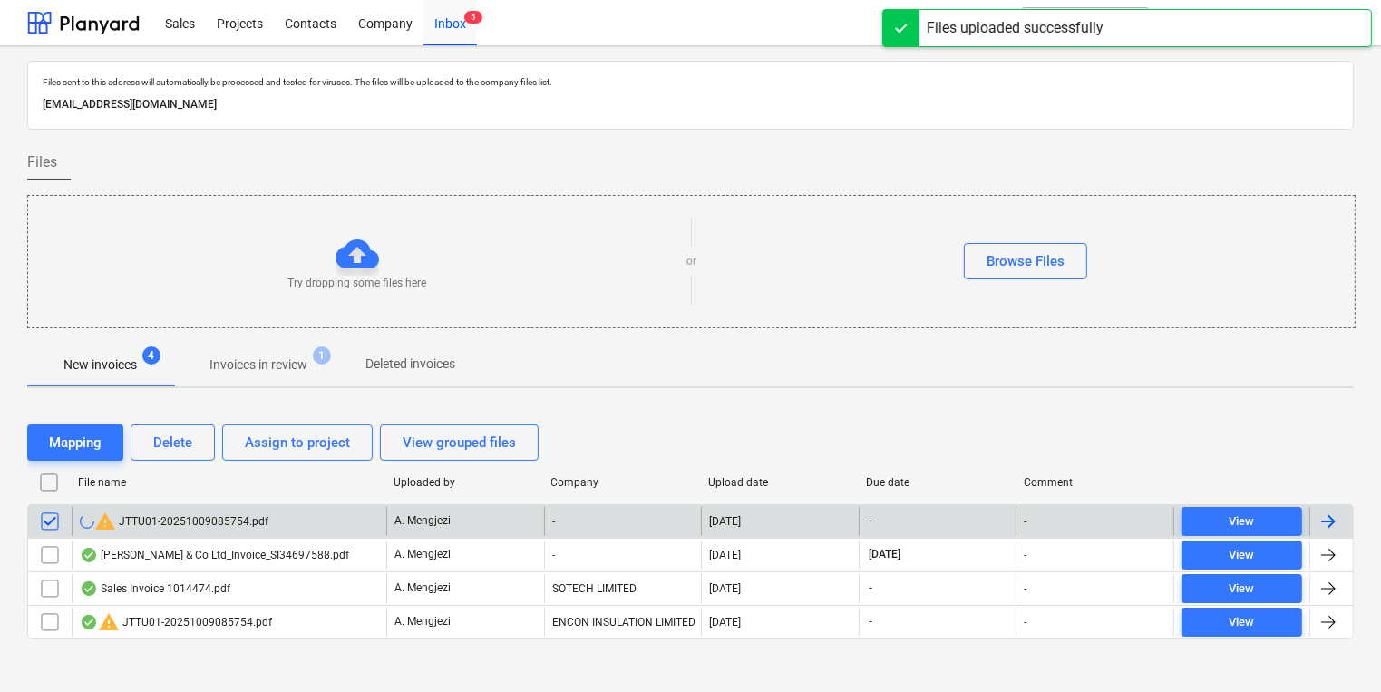
click at [145, 461] on div "Mapping Delete Assign to project View grouped files" at bounding box center [690, 442] width 1326 height 51
click at [151, 455] on button "Delete" at bounding box center [173, 442] width 84 height 36
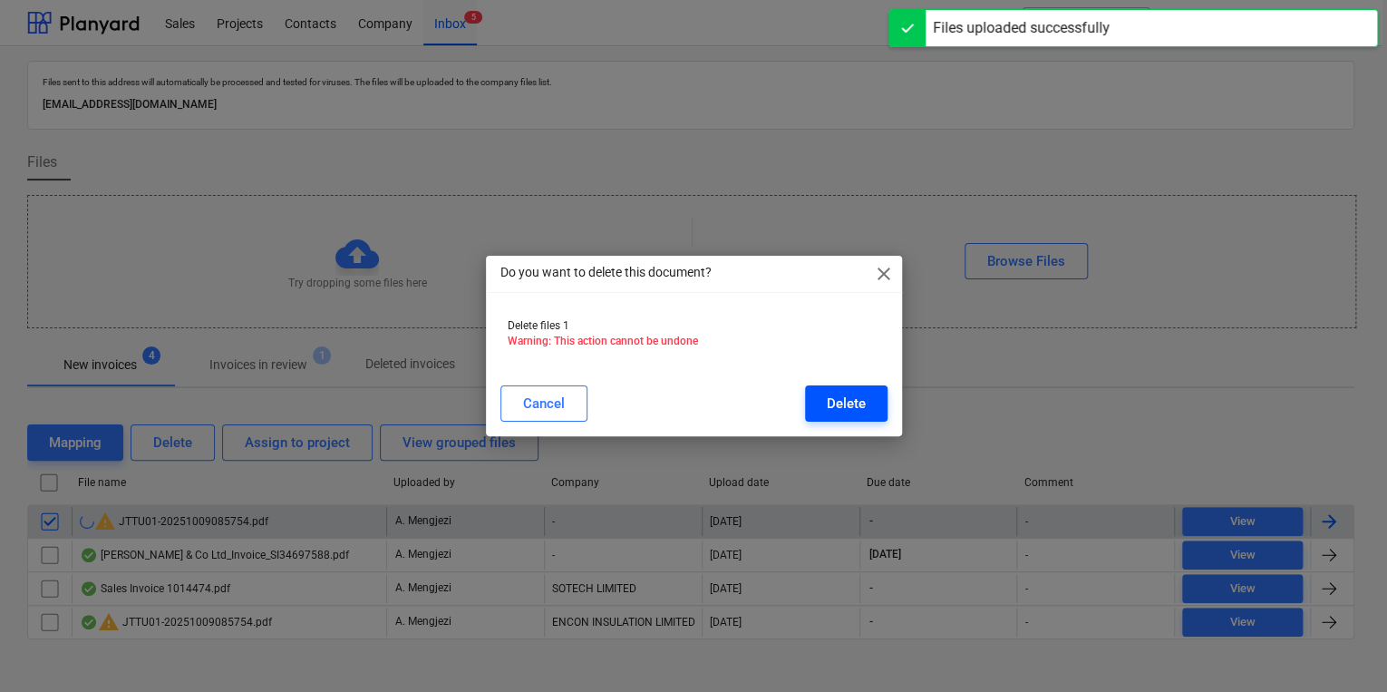
click at [856, 406] on div "Delete" at bounding box center [846, 404] width 39 height 24
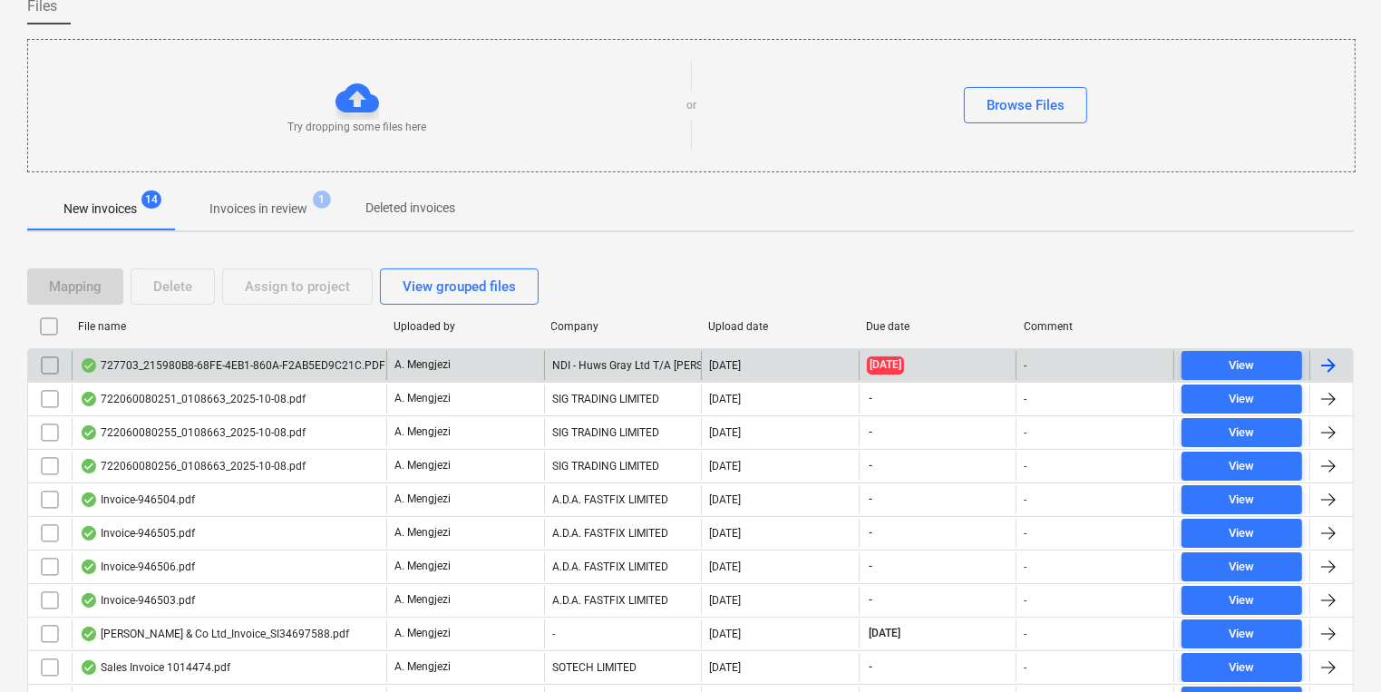
scroll to position [344, 0]
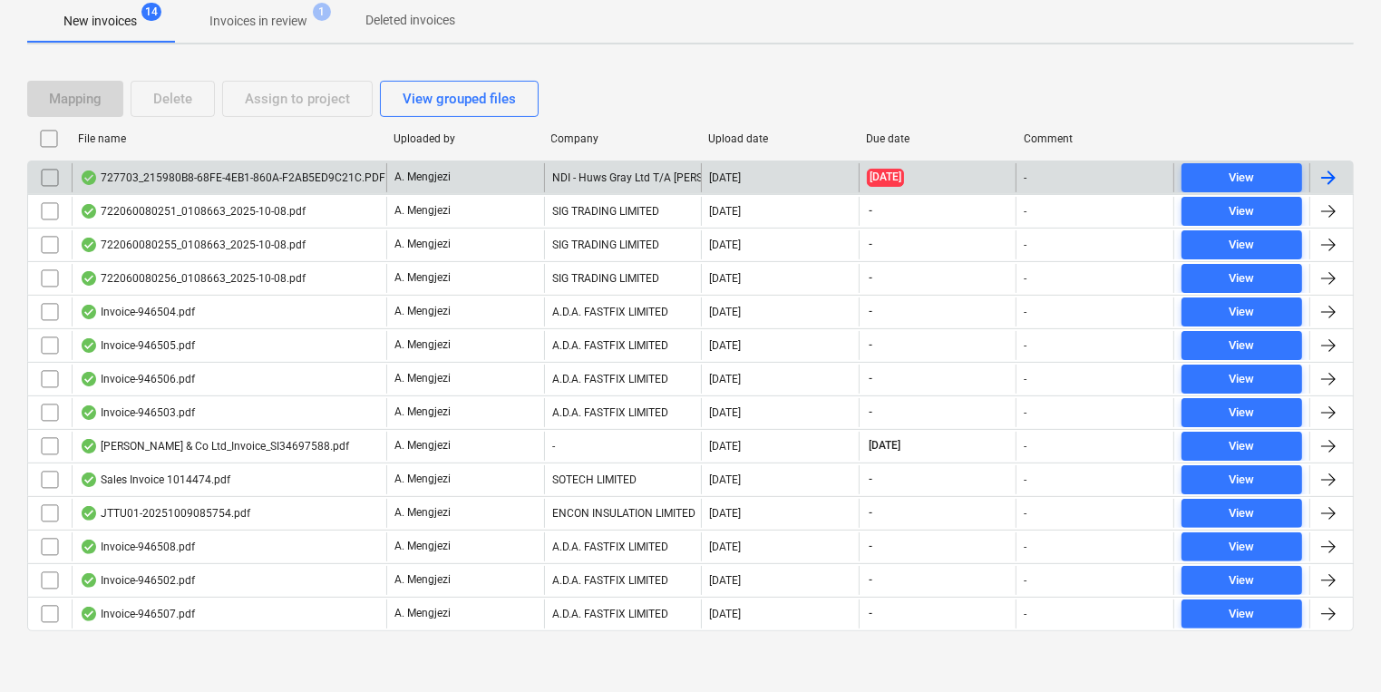
click at [339, 187] on div "727703_215980B8-68FE-4EB1-860A-F2AB5ED9C21C.PDF" at bounding box center [229, 177] width 315 height 29
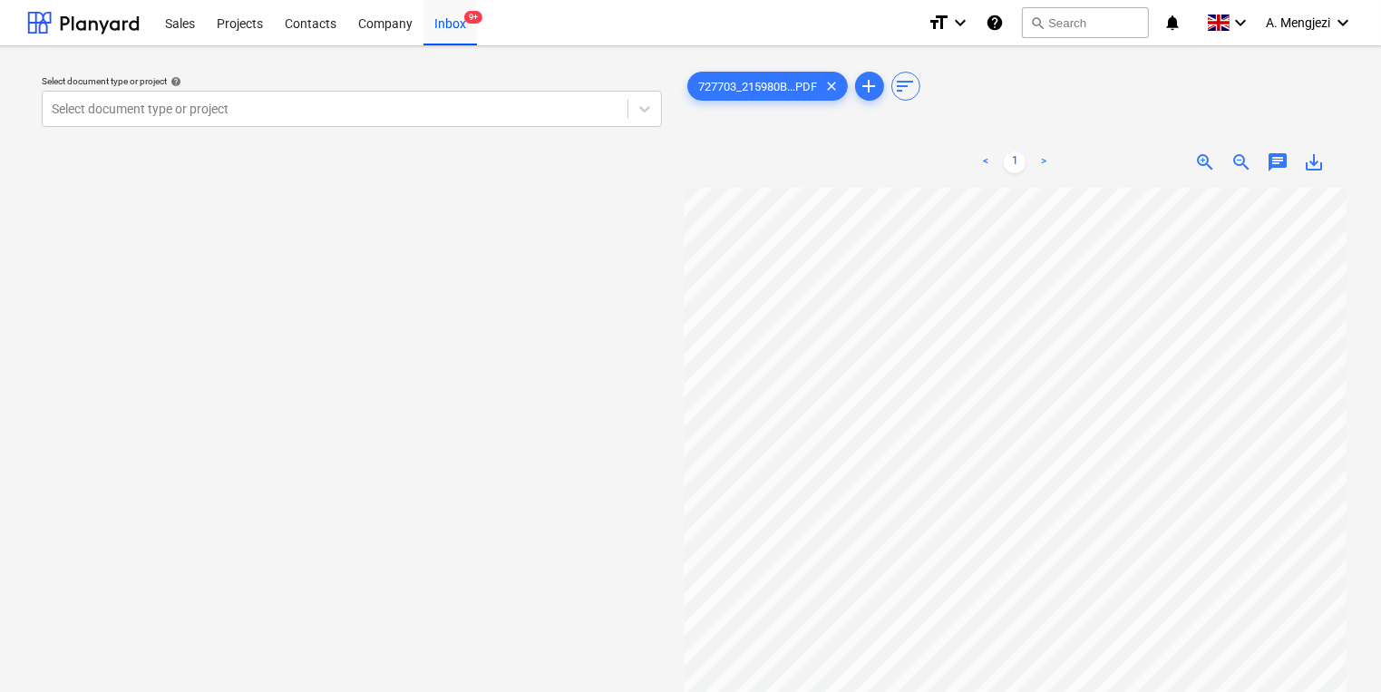
scroll to position [28, 181]
click at [597, 398] on div "Select document type or project help Select document type or project 727703_215…" at bounding box center [690, 448] width 1326 height 775
click at [589, 113] on div at bounding box center [335, 109] width 567 height 18
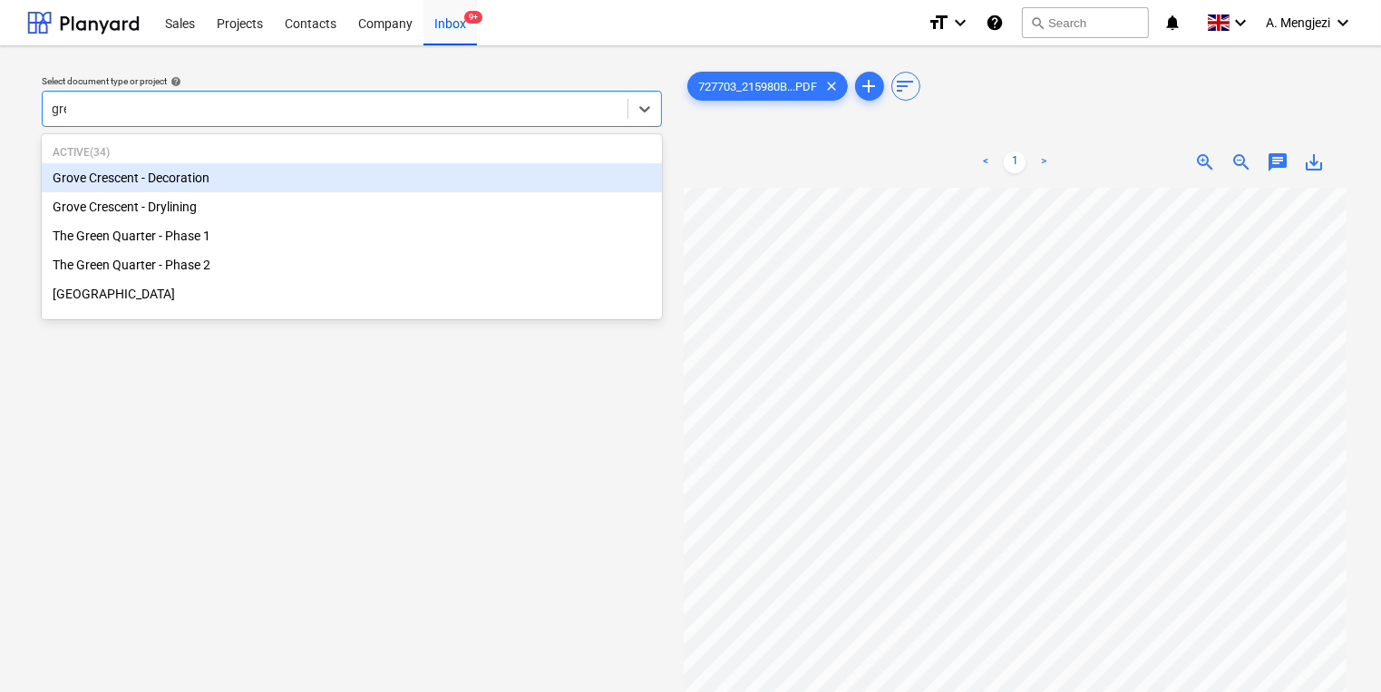
type input "gree"
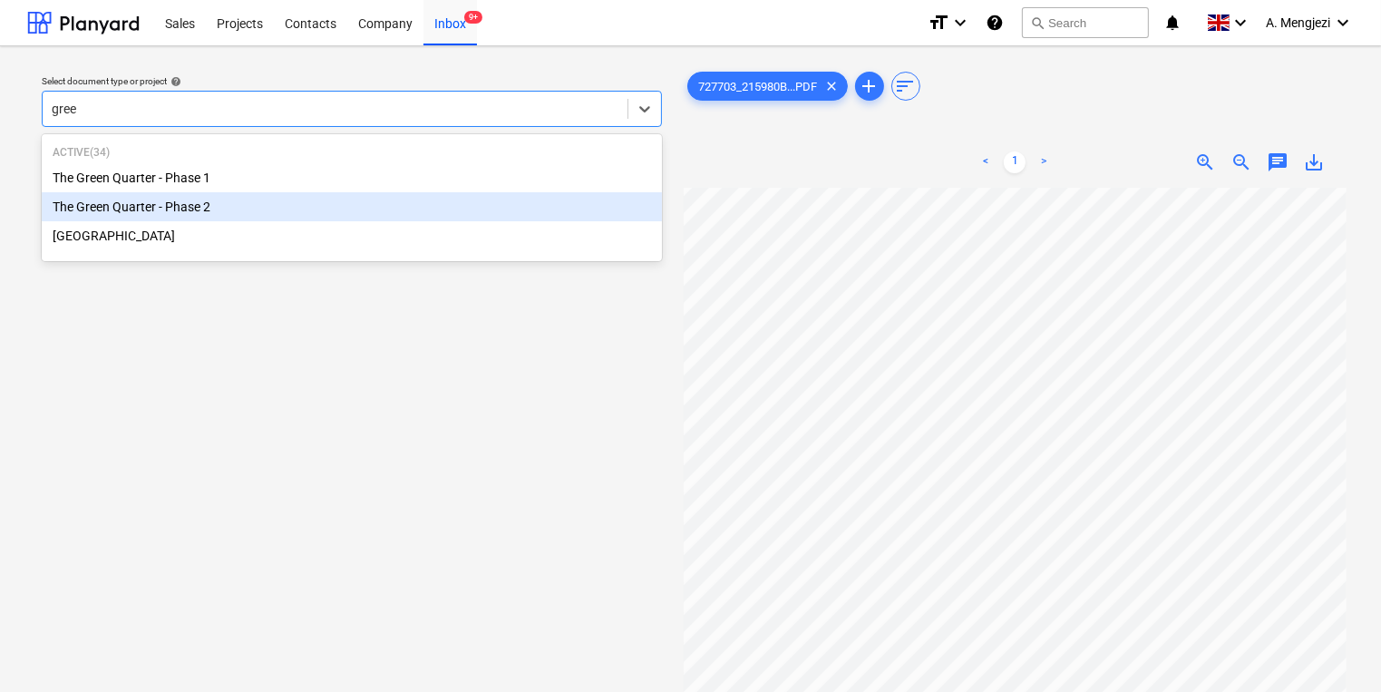
click at [319, 199] on div "The Green Quarter - Phase 2" at bounding box center [352, 206] width 620 height 29
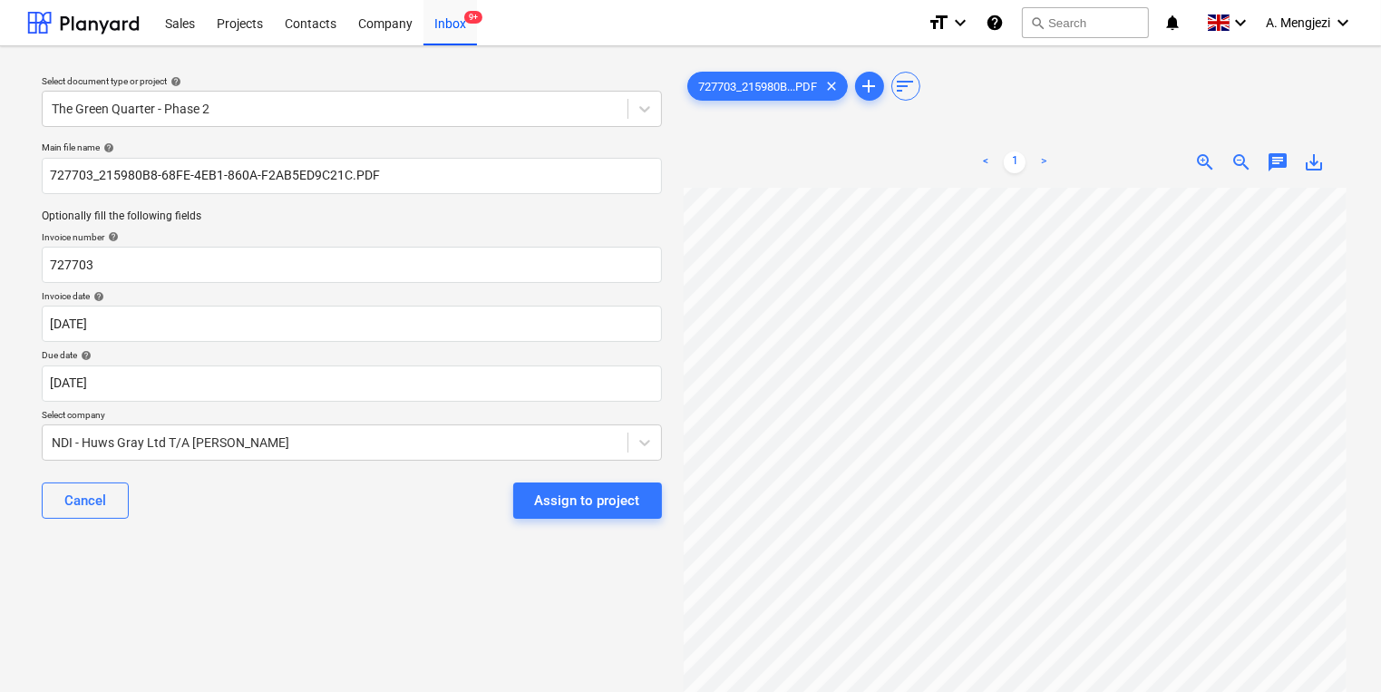
click at [228, 627] on div "Select document type or project help The Green Quarter - Phase 2 Main file name…" at bounding box center [351, 448] width 649 height 775
click at [493, 386] on body "Sales Projects Contacts Company Inbox 9+ format_size keyboard_arrow_down help s…" at bounding box center [690, 346] width 1381 height 692
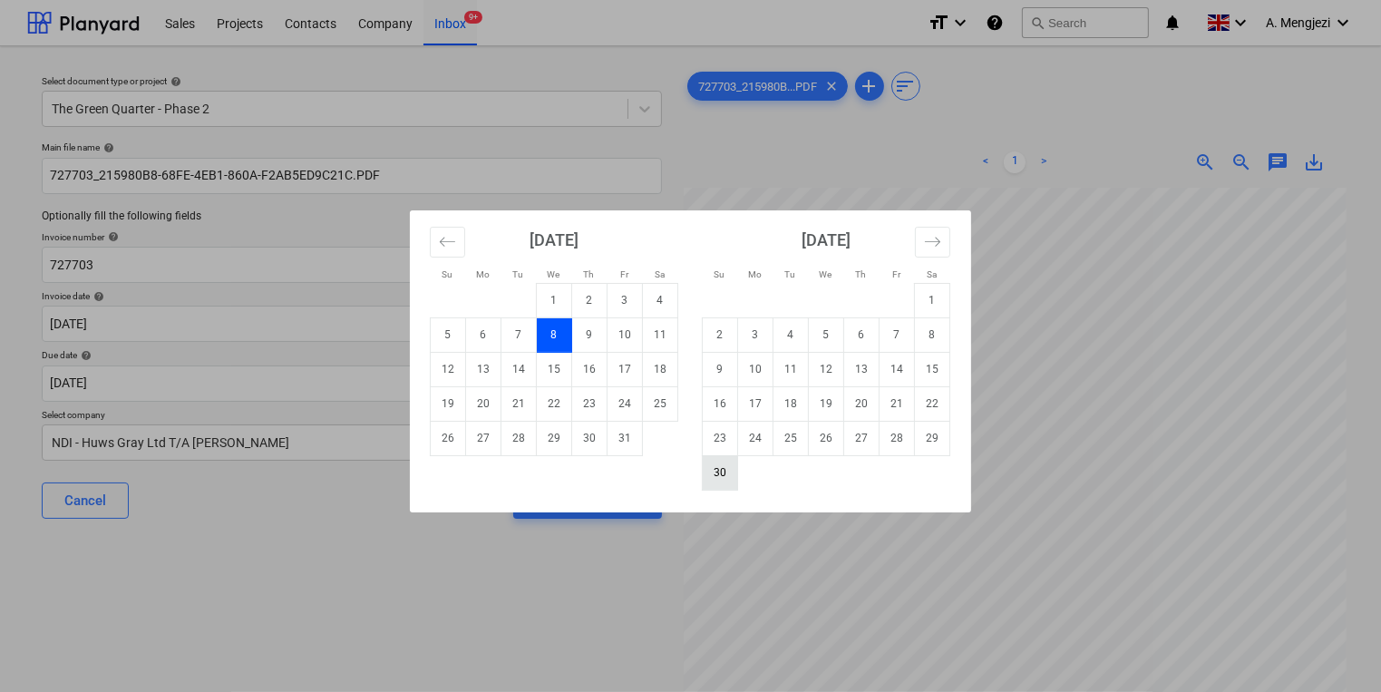
click at [714, 487] on td "30" at bounding box center [720, 472] width 35 height 34
type input "[DATE]"
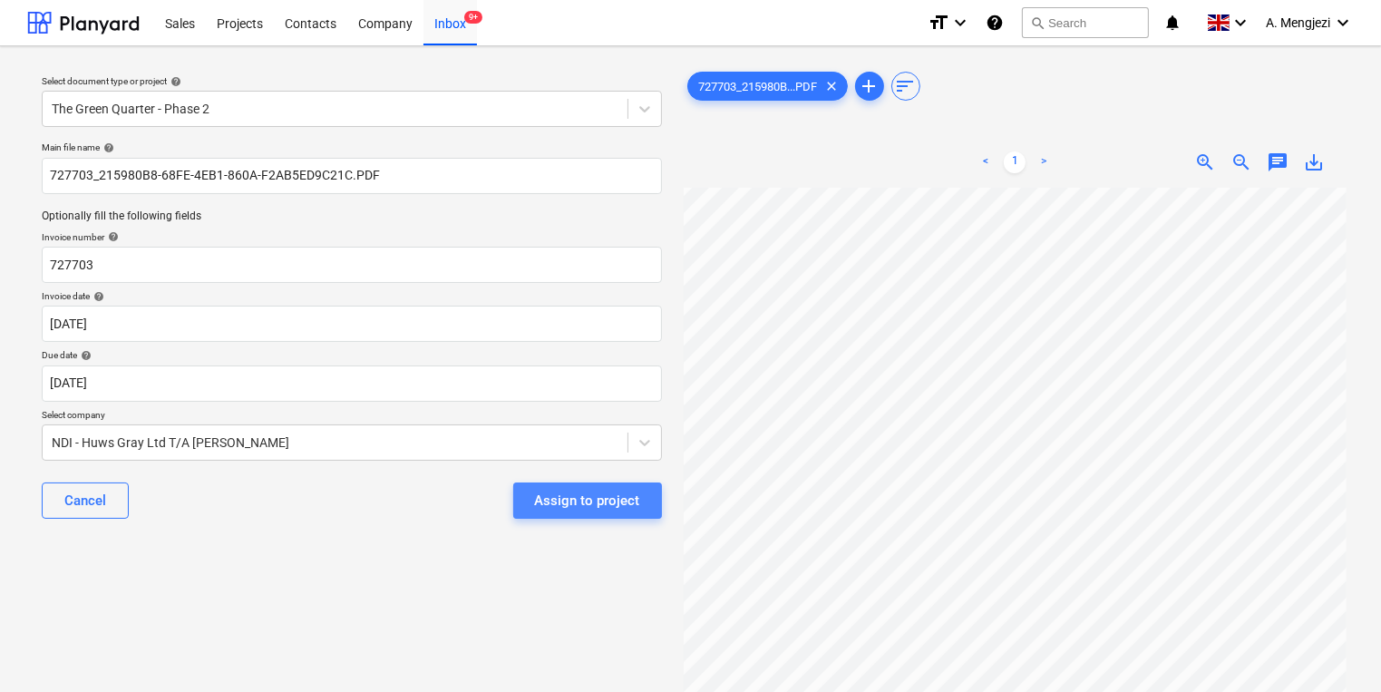
click at [600, 508] on div "Assign to project" at bounding box center [587, 501] width 105 height 24
click at [600, 508] on div "Assign to project" at bounding box center [587, 500] width 149 height 36
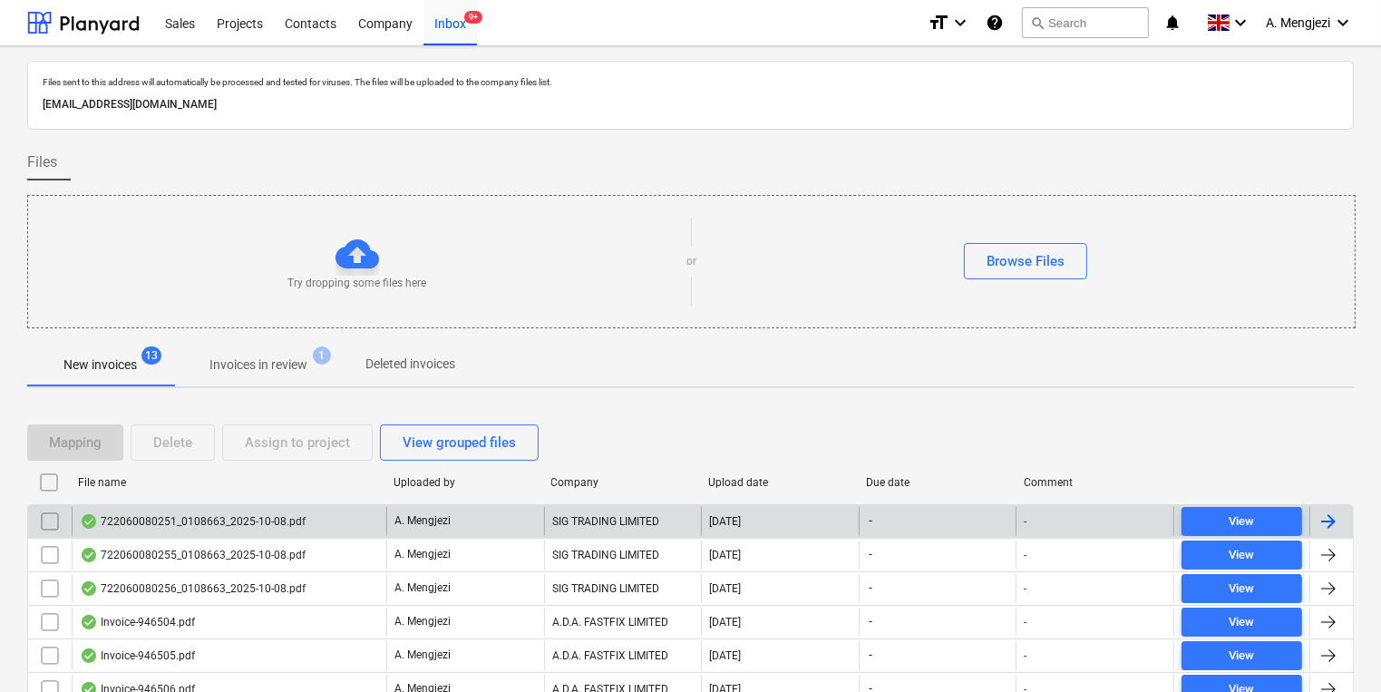
click at [390, 525] on div "A. Mengjezi" at bounding box center [465, 521] width 158 height 29
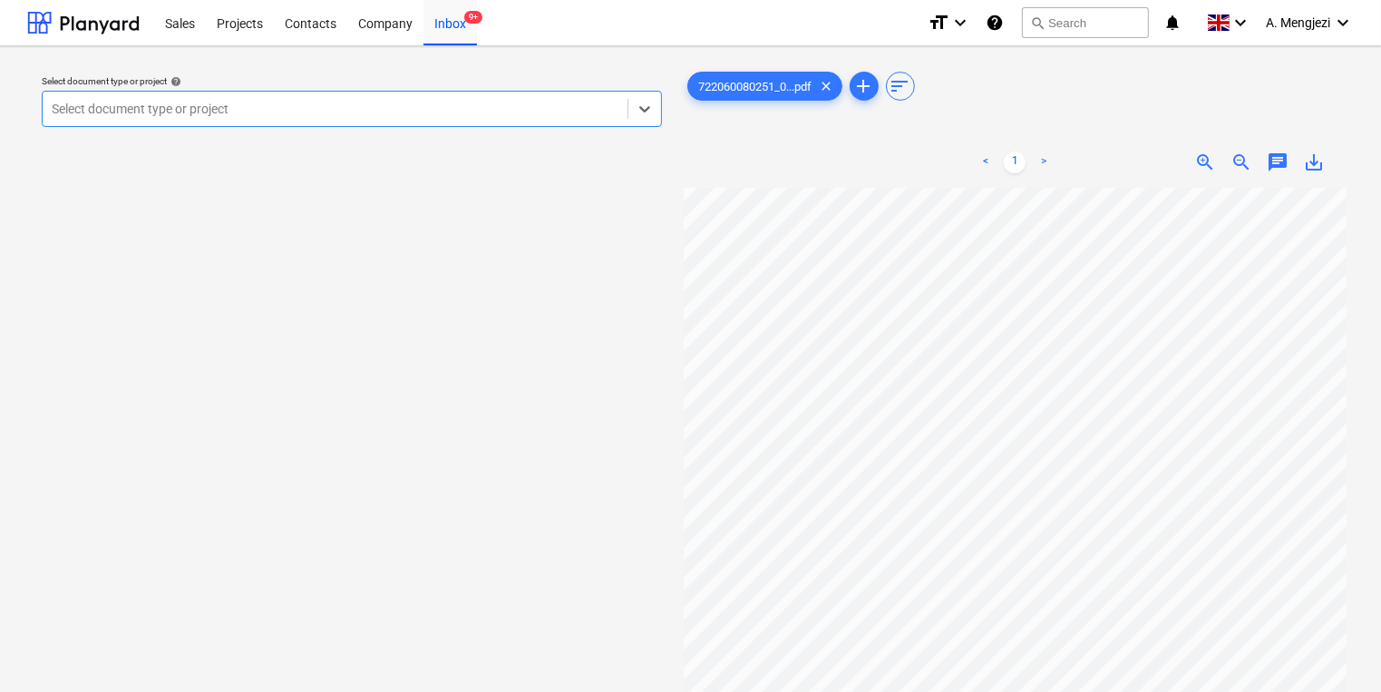
scroll to position [145, 0]
click at [316, 116] on div at bounding box center [335, 109] width 567 height 18
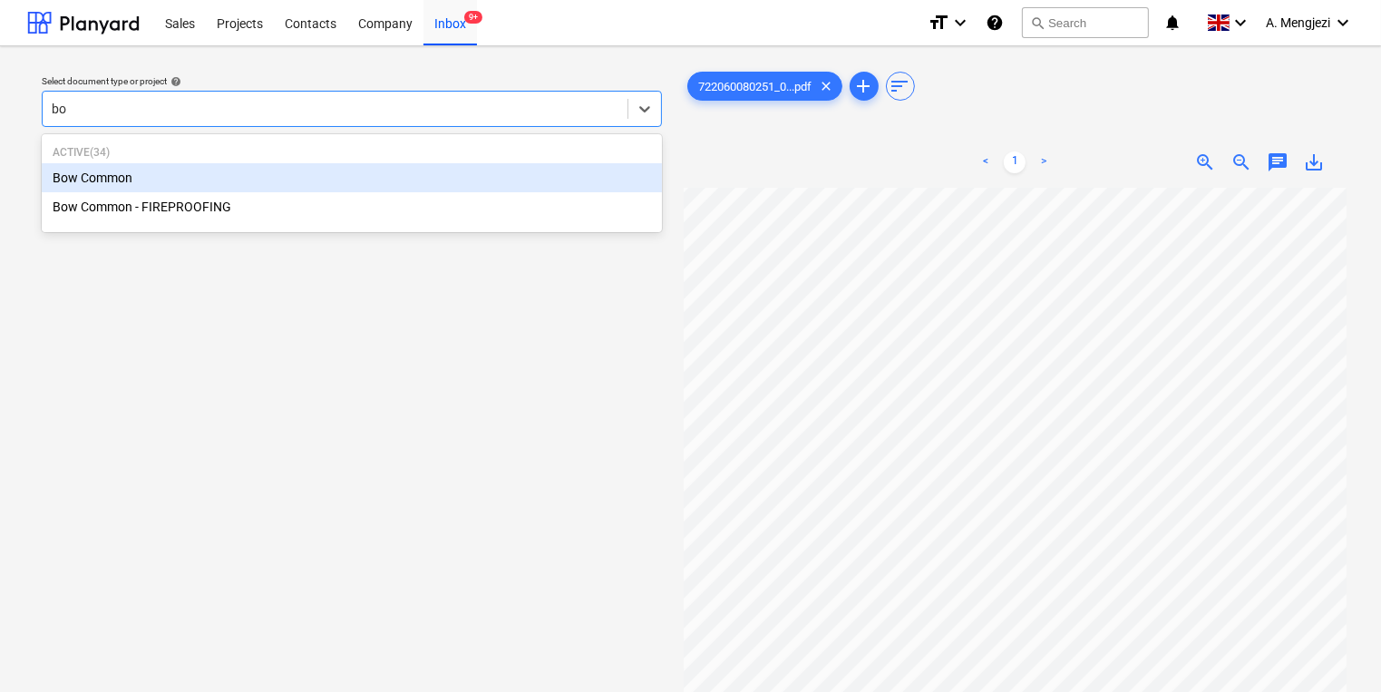
type input "bow"
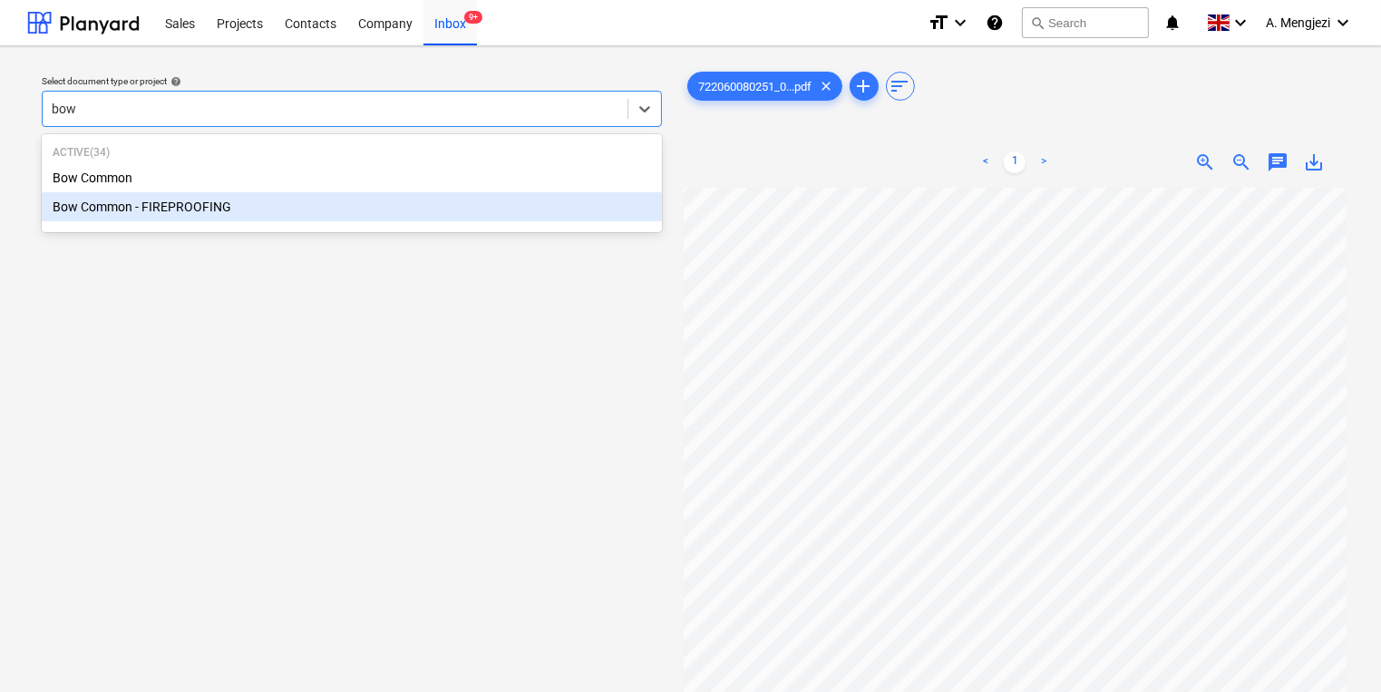
click at [325, 218] on div "Bow Common - FIREPROOFING" at bounding box center [352, 206] width 620 height 29
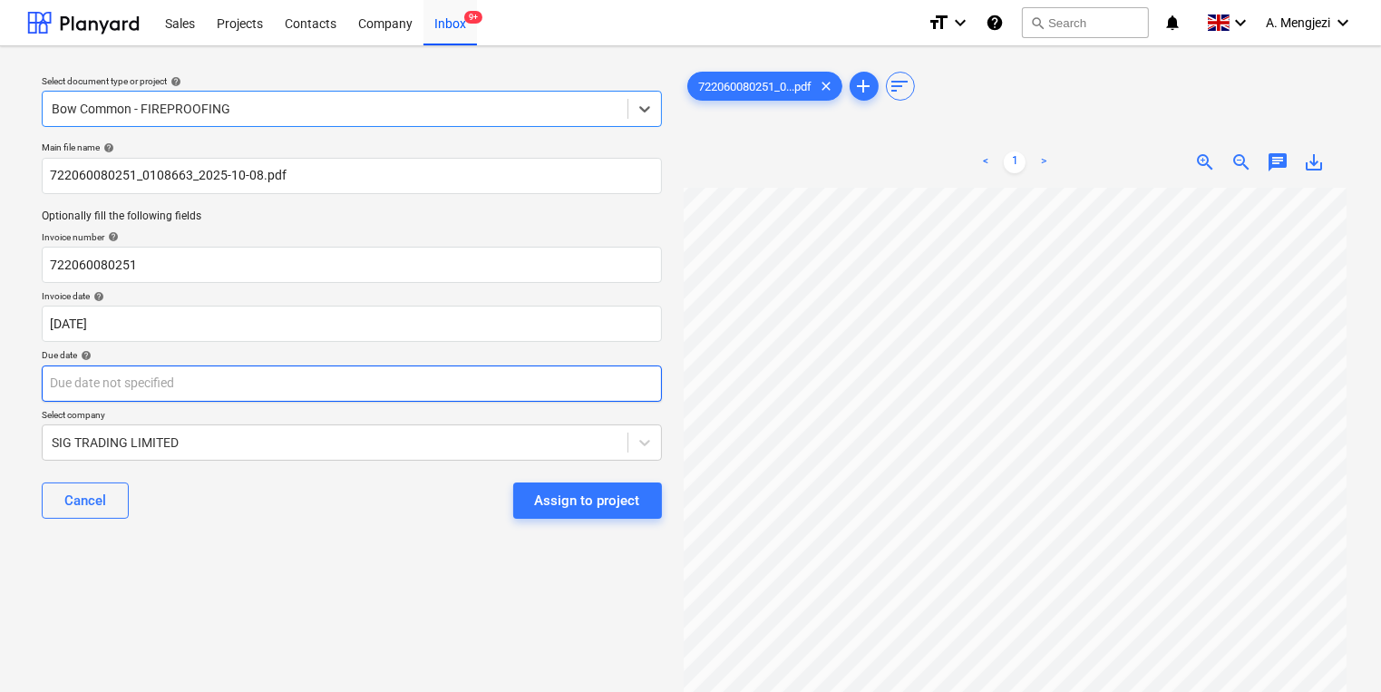
click at [388, 399] on body "Sales Projects Contacts Company Inbox 9+ format_size keyboard_arrow_down help s…" at bounding box center [690, 346] width 1381 height 692
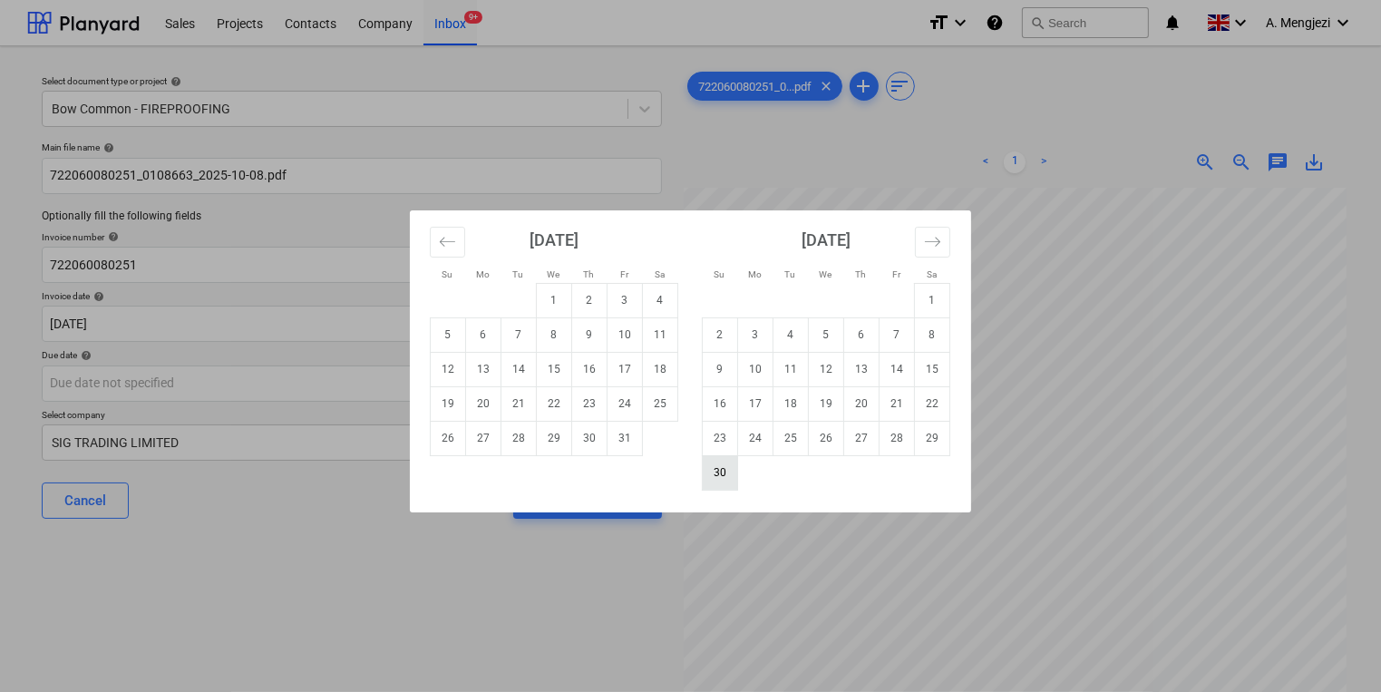
click at [720, 475] on td "30" at bounding box center [720, 472] width 35 height 34
type input "[DATE]"
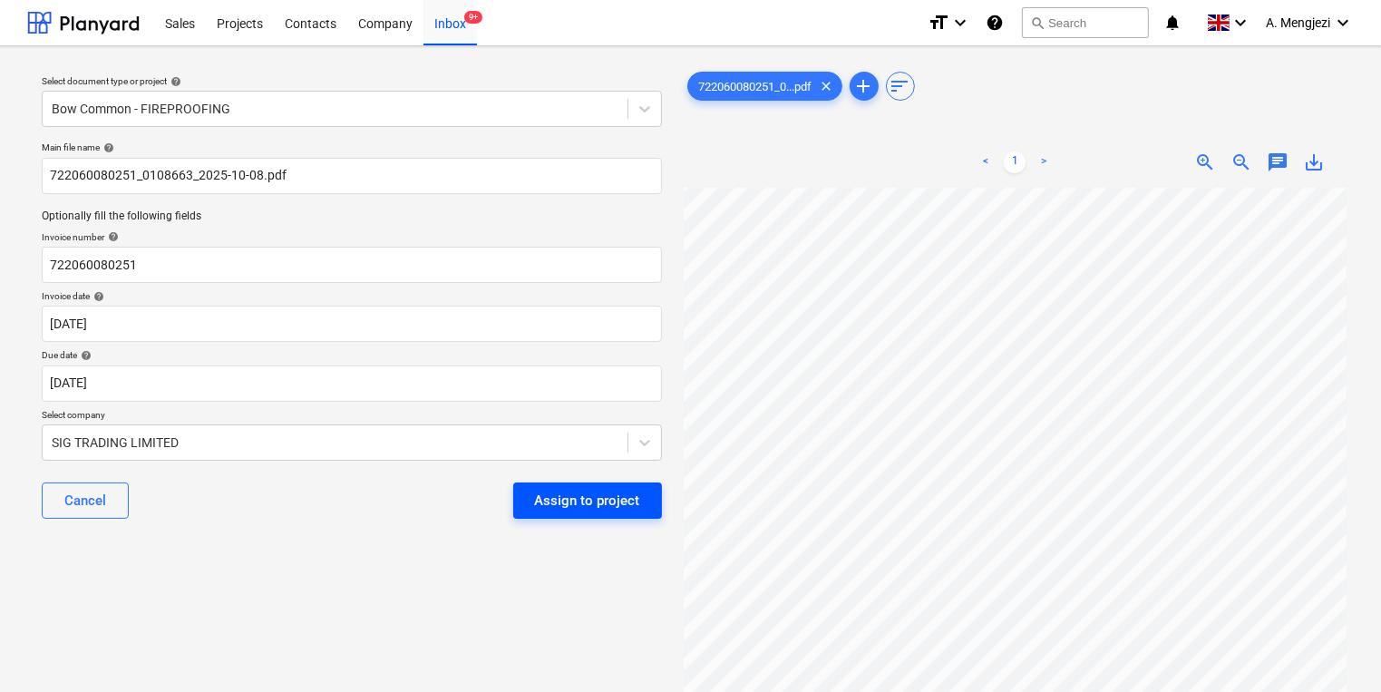
scroll to position [141, 155]
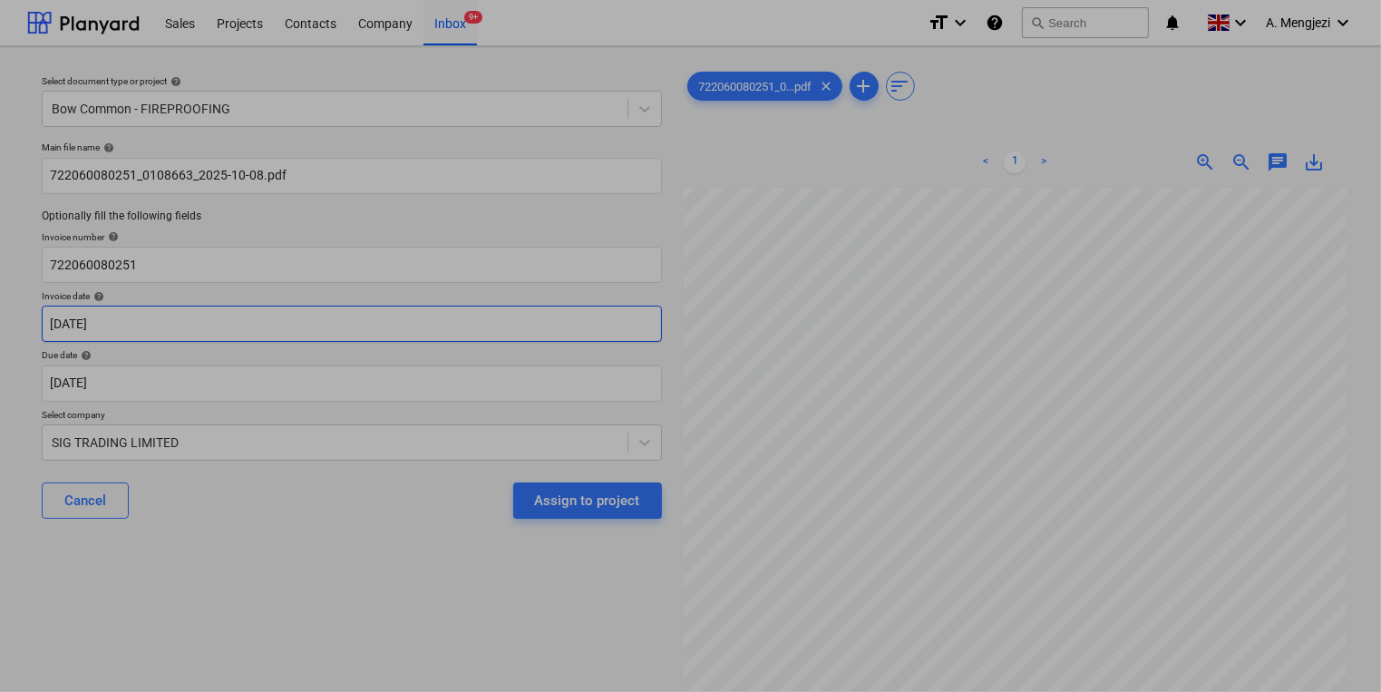
click at [493, 326] on body "Sales Projects Contacts Company Inbox 9+ format_size keyboard_arrow_down help s…" at bounding box center [690, 346] width 1381 height 692
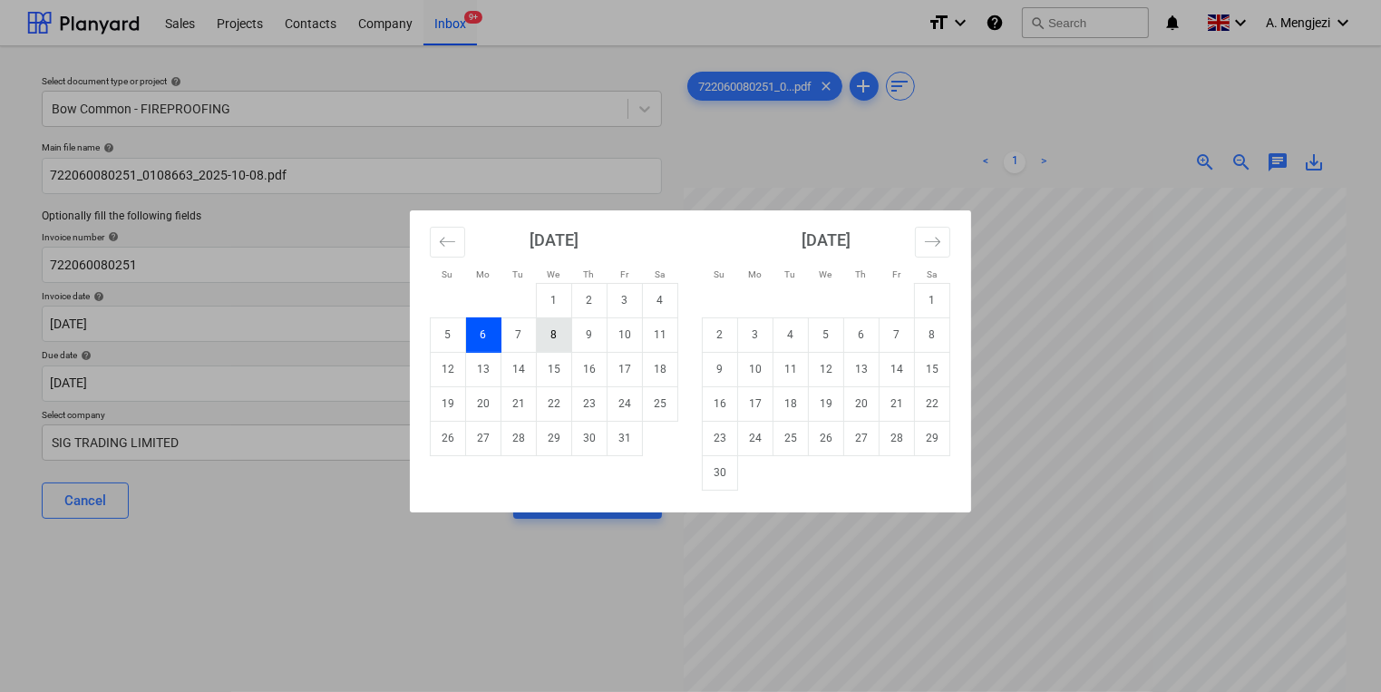
click at [556, 328] on td "8" at bounding box center [554, 334] width 35 height 34
type input "[DATE]"
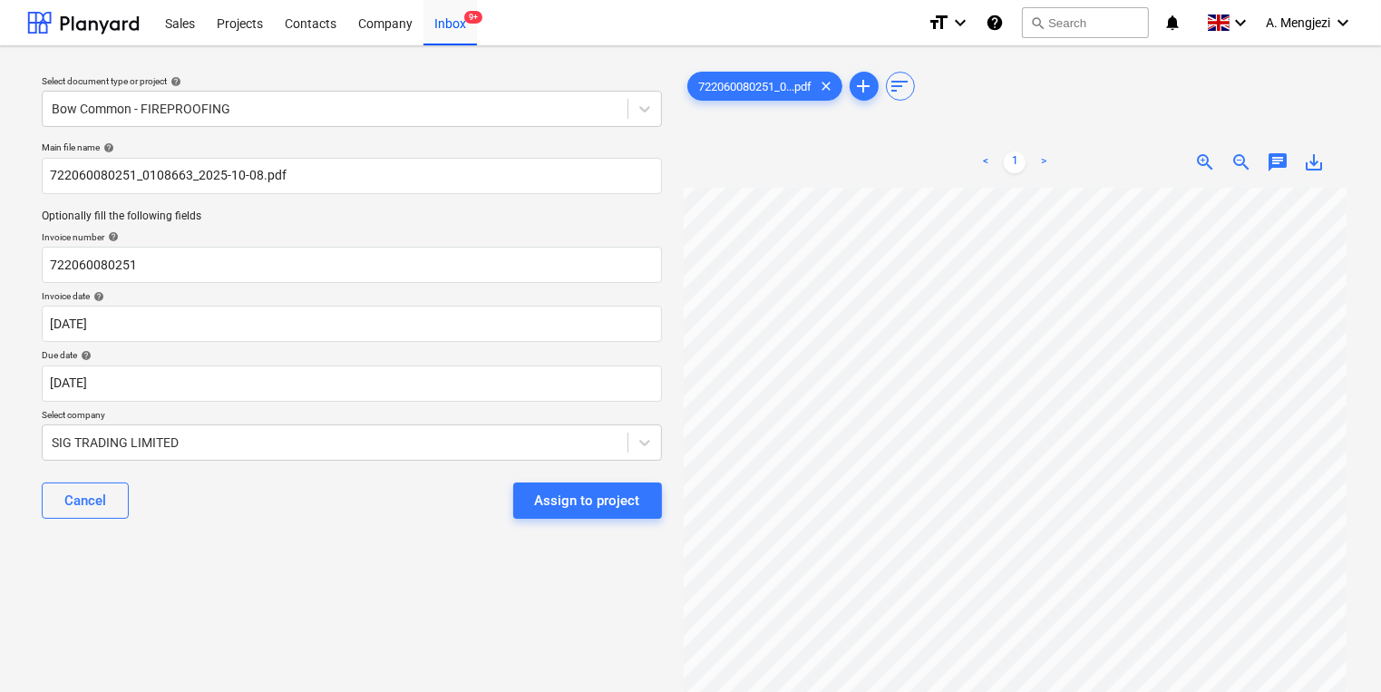
click at [617, 508] on div "Assign to project" at bounding box center [587, 501] width 105 height 24
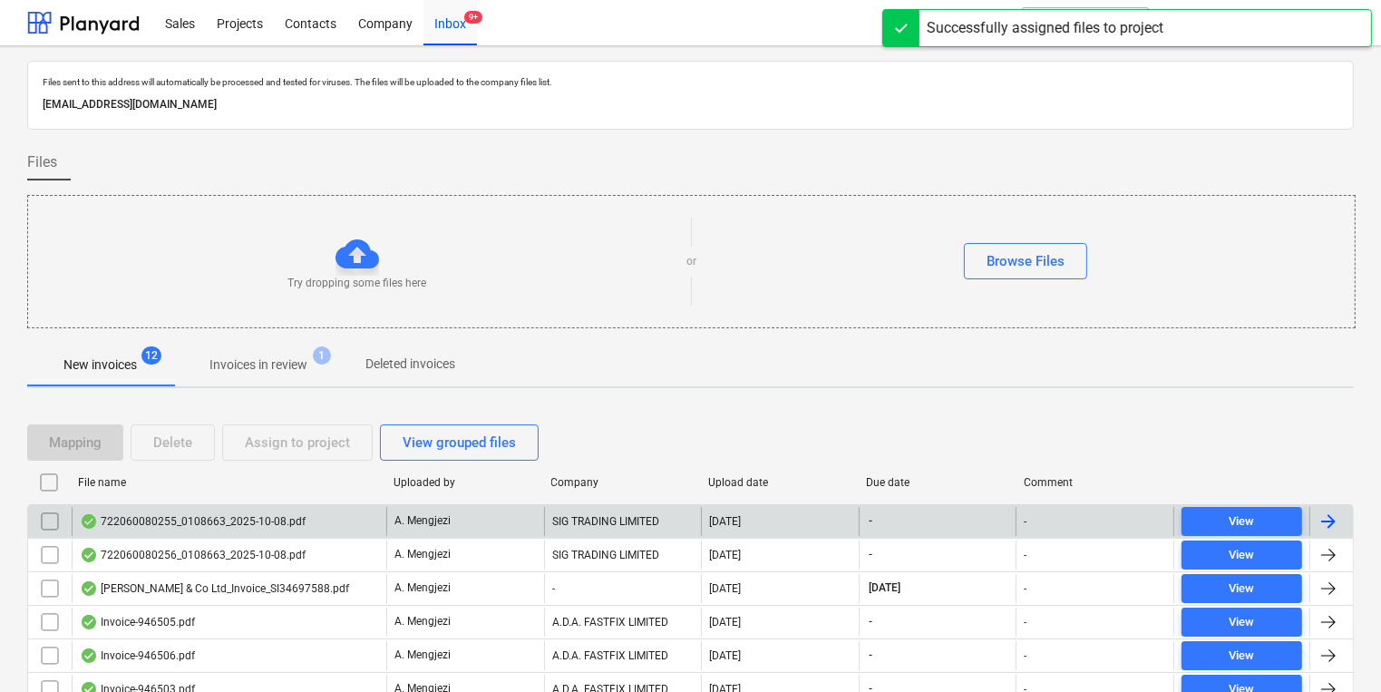
click at [621, 526] on div "SIG TRADING LIMITED" at bounding box center [623, 521] width 158 height 29
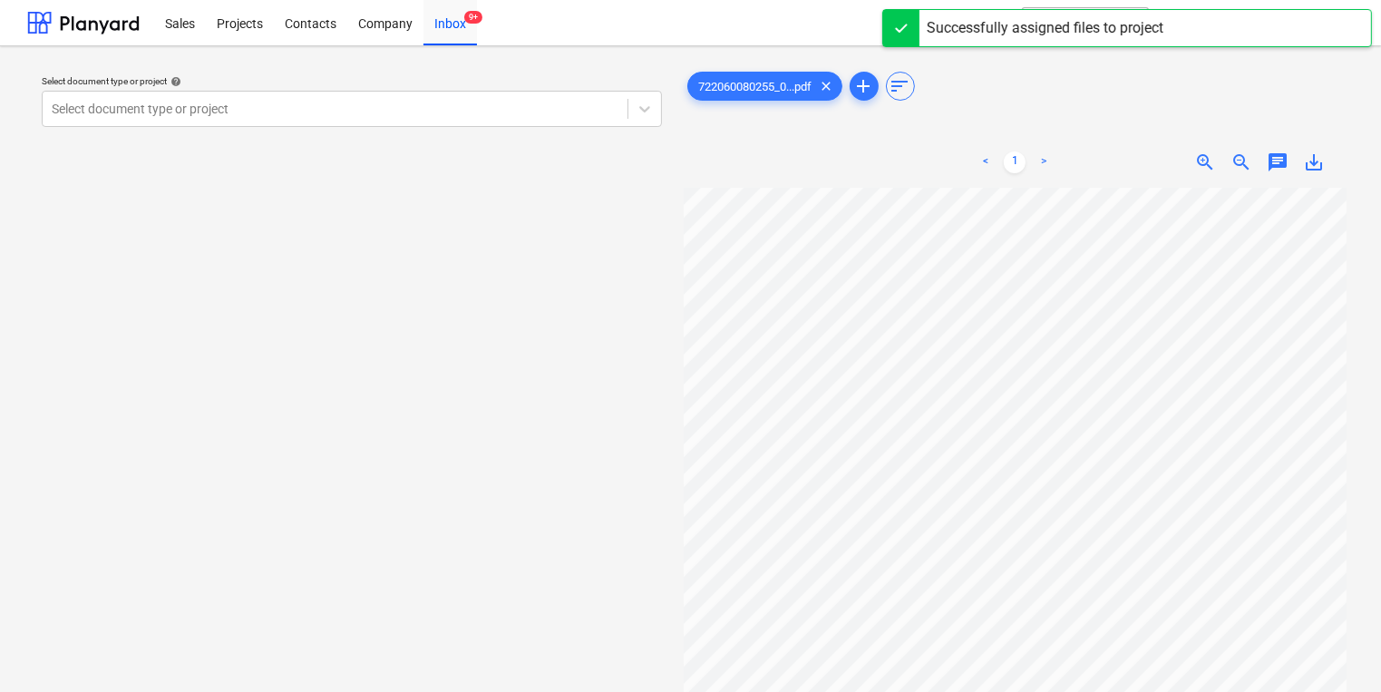
click at [353, 87] on p "Select document type or project help" at bounding box center [352, 82] width 620 height 15
click at [370, 108] on div at bounding box center [335, 109] width 567 height 18
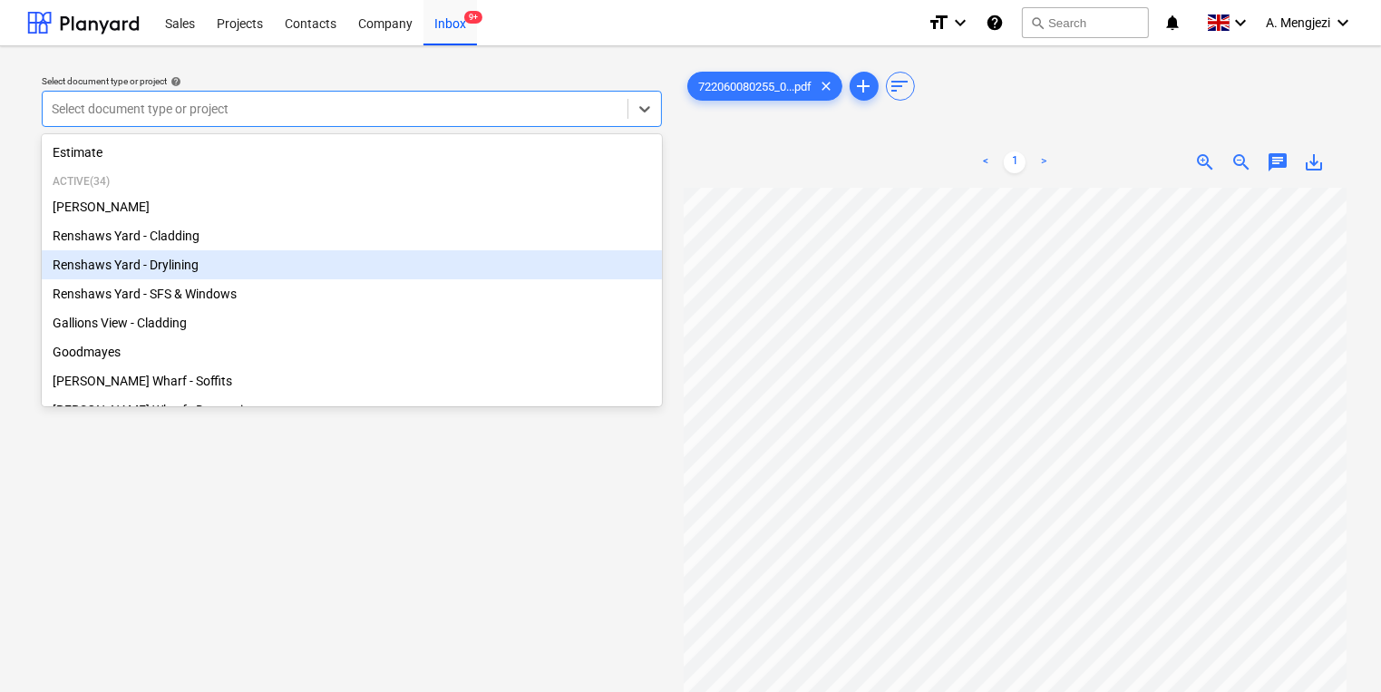
click at [366, 267] on div "Renshaws Yard - Drylining" at bounding box center [352, 264] width 620 height 29
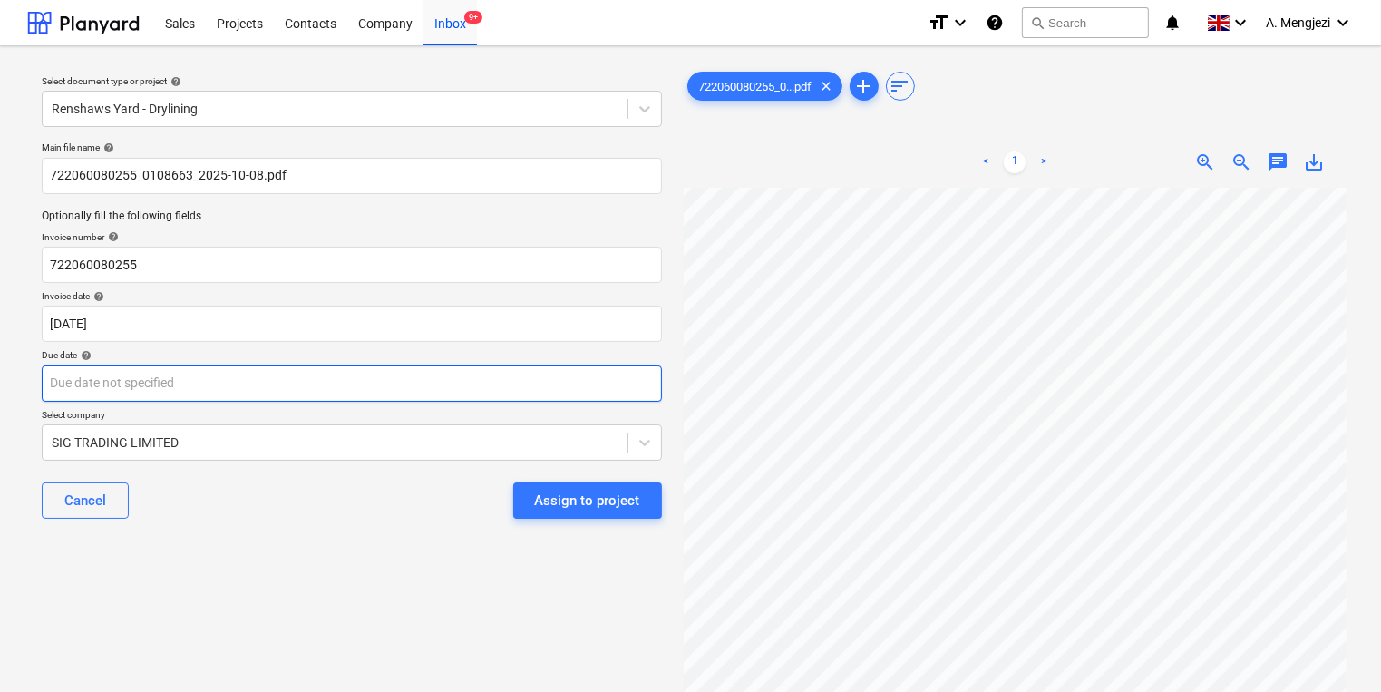
scroll to position [83, 155]
click at [626, 403] on div "Main file name help 722060080255_0108663_2025-10-08.pdf Optionally fill the fol…" at bounding box center [351, 337] width 635 height 406
click at [626, 402] on div "Main file name help 722060080255_0108663_2025-10-08.pdf Optionally fill the fol…" at bounding box center [351, 337] width 635 height 406
click at [626, 394] on body "Sales Projects Contacts Company Inbox 9+ format_size keyboard_arrow_down help s…" at bounding box center [690, 346] width 1381 height 692
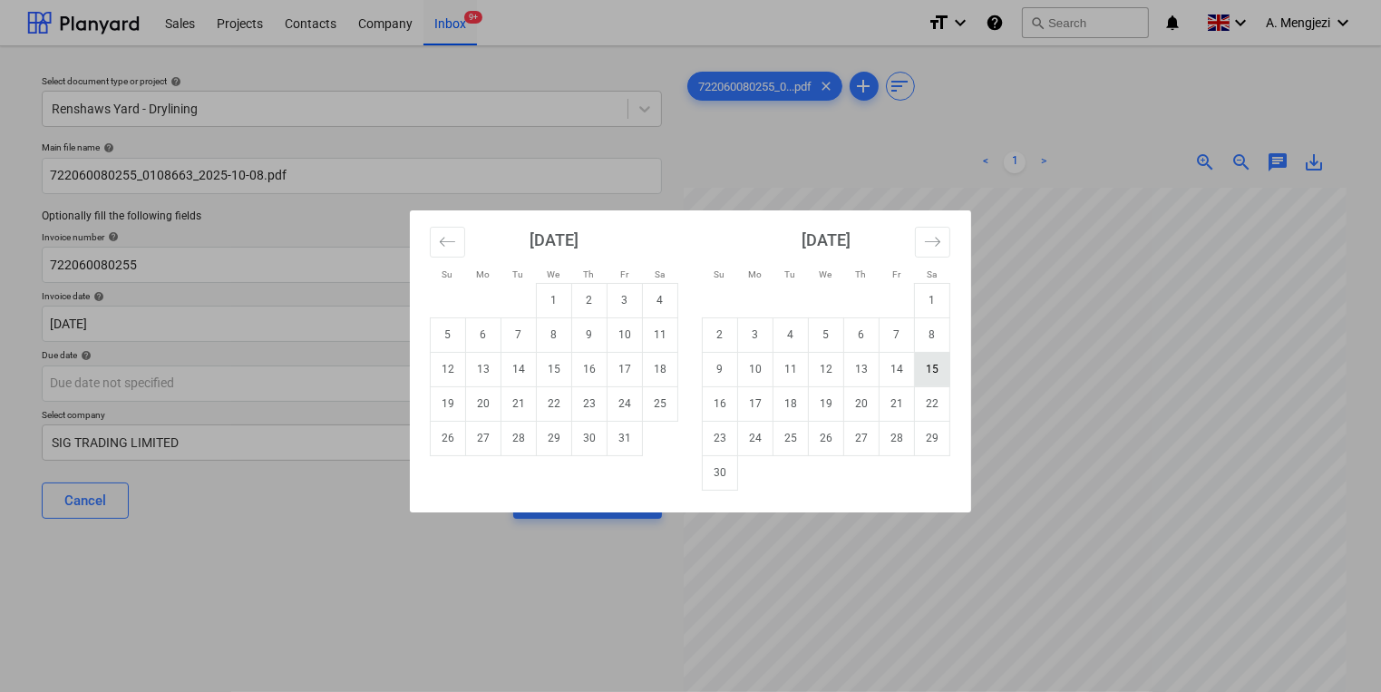
click at [936, 363] on td "15" at bounding box center [932, 369] width 35 height 34
type input "[DATE]"
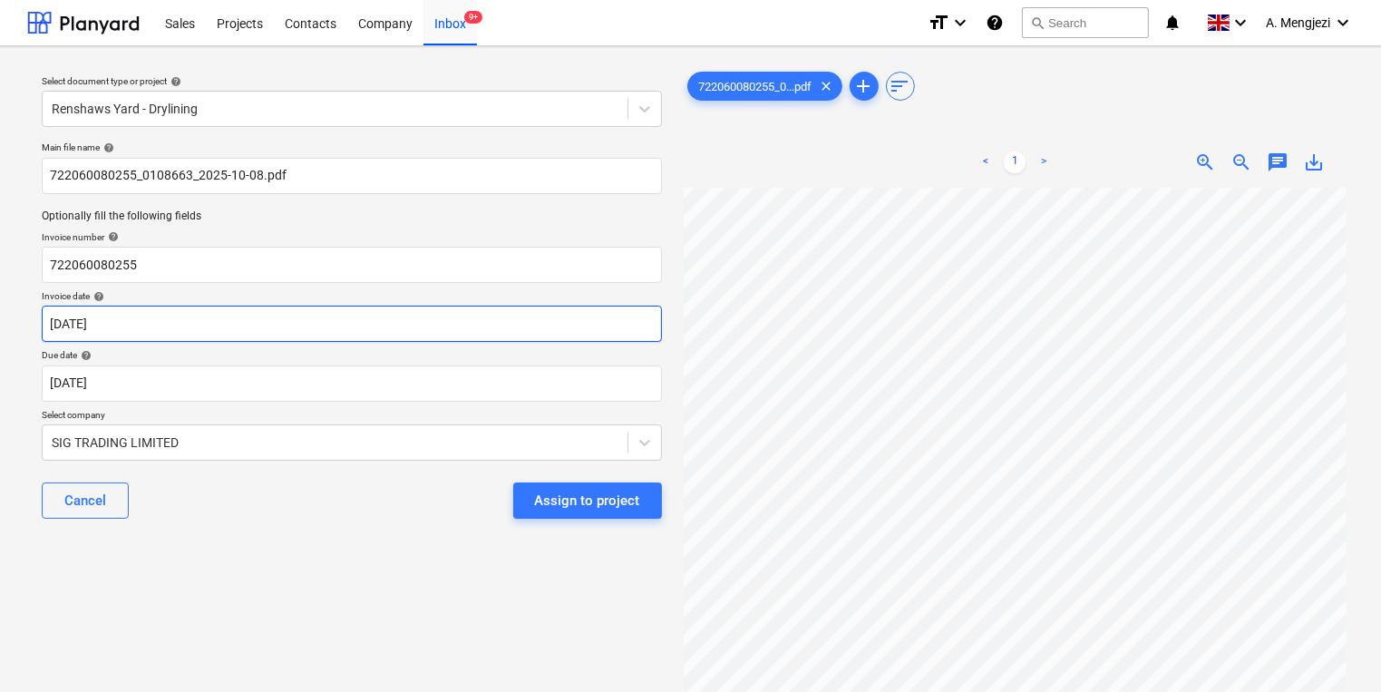
click at [595, 329] on body "Sales Projects Contacts Company Inbox 9+ format_size keyboard_arrow_down help s…" at bounding box center [690, 346] width 1381 height 692
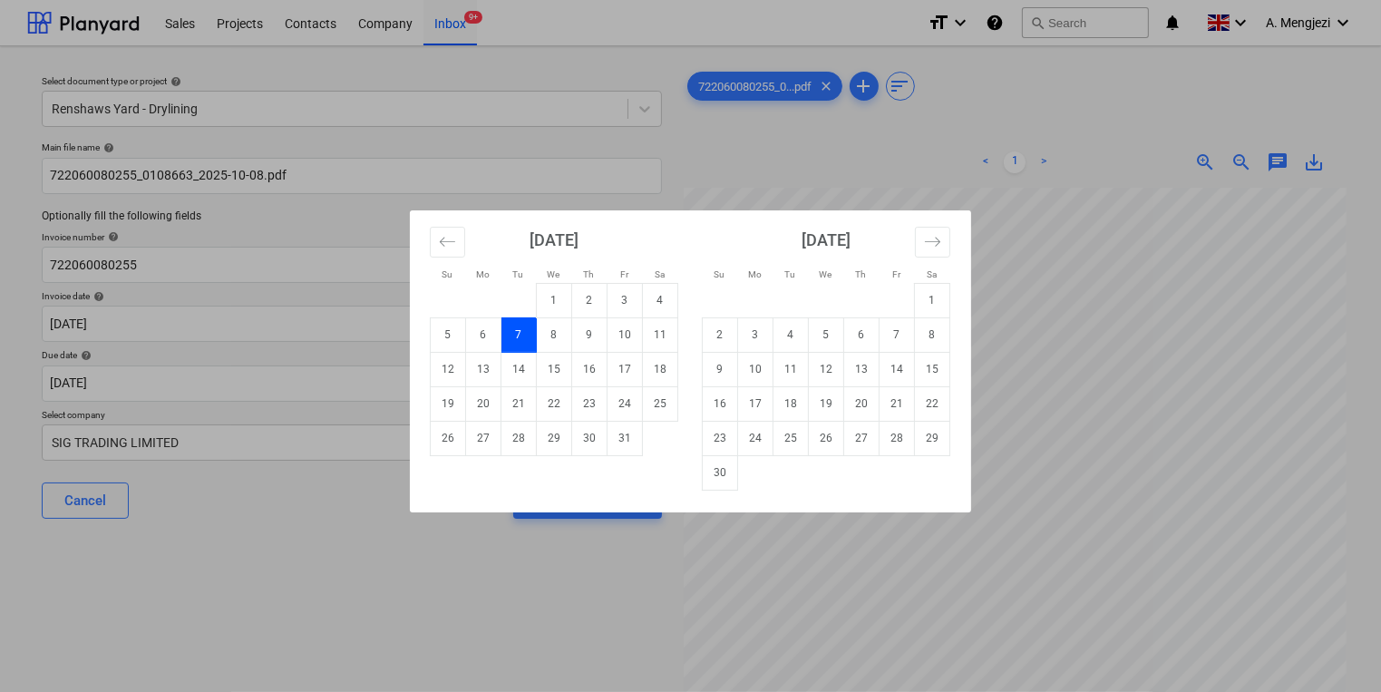
click at [561, 337] on td "8" at bounding box center [554, 334] width 35 height 34
type input "[DATE]"
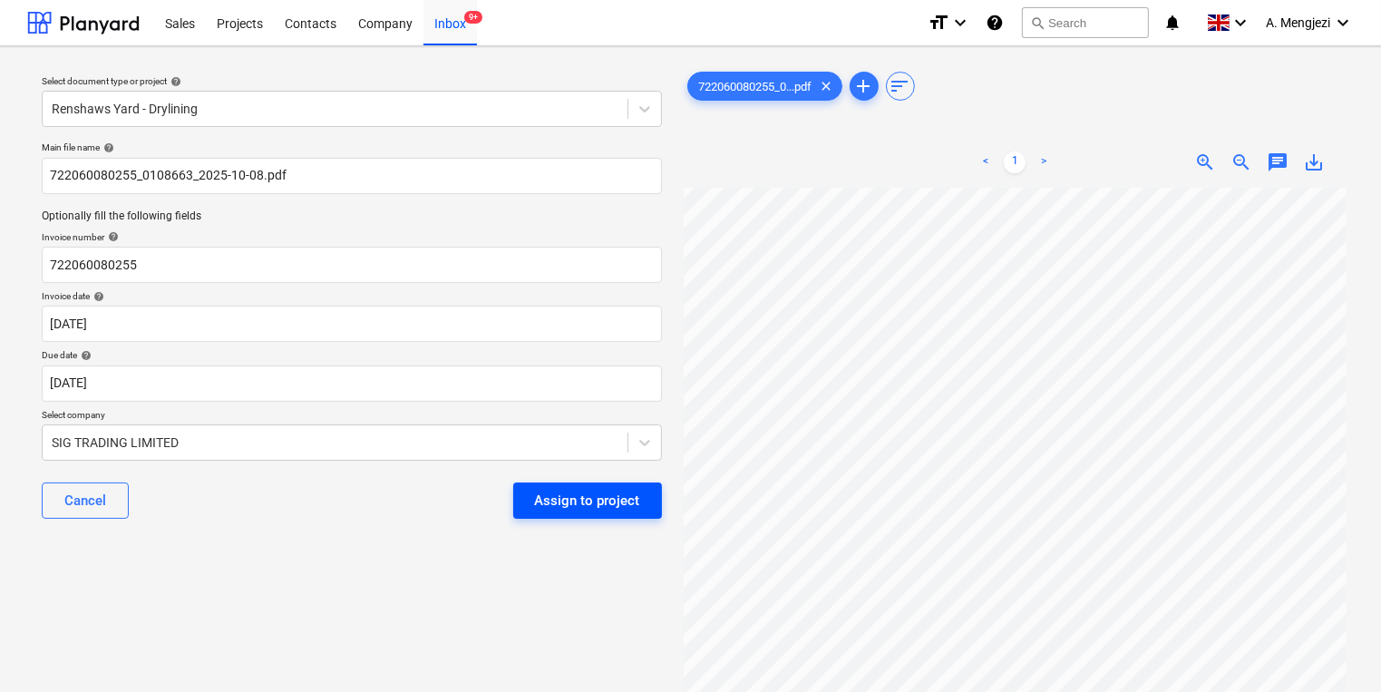
click at [564, 504] on div "Assign to project" at bounding box center [587, 501] width 105 height 24
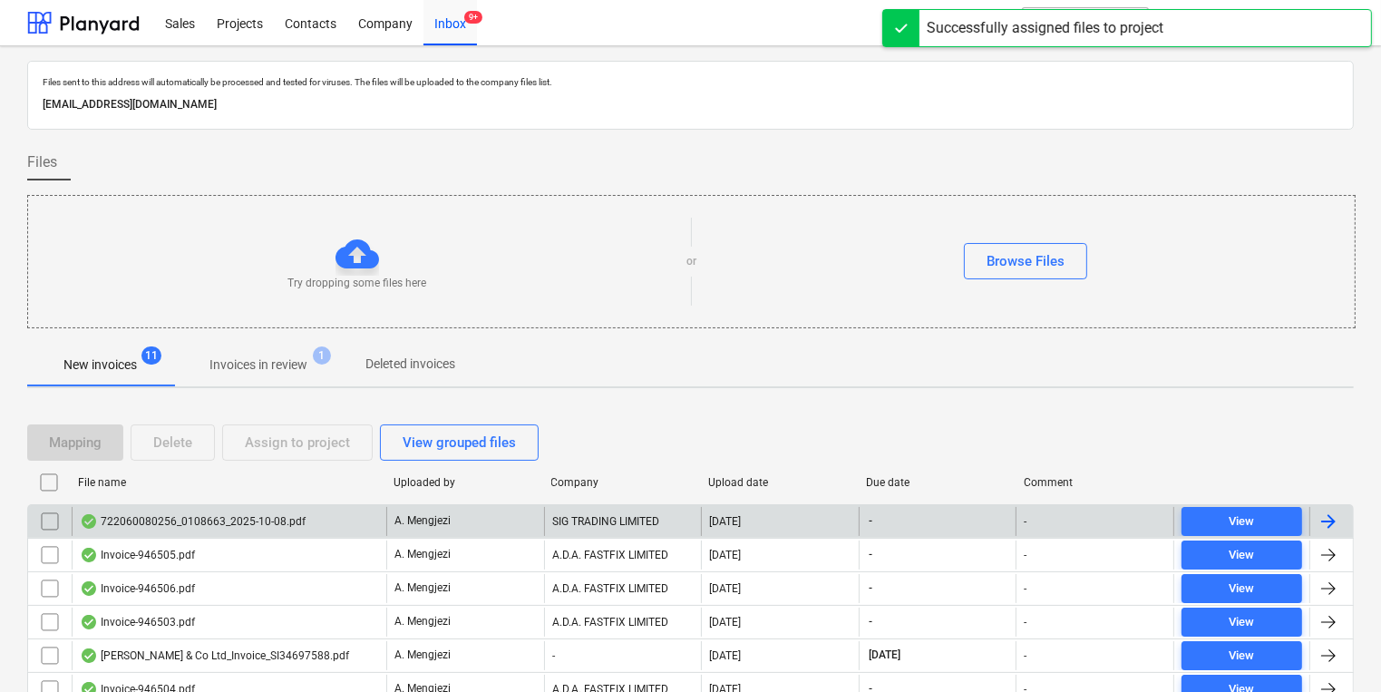
click at [496, 529] on div "A. Mengjezi" at bounding box center [465, 521] width 158 height 29
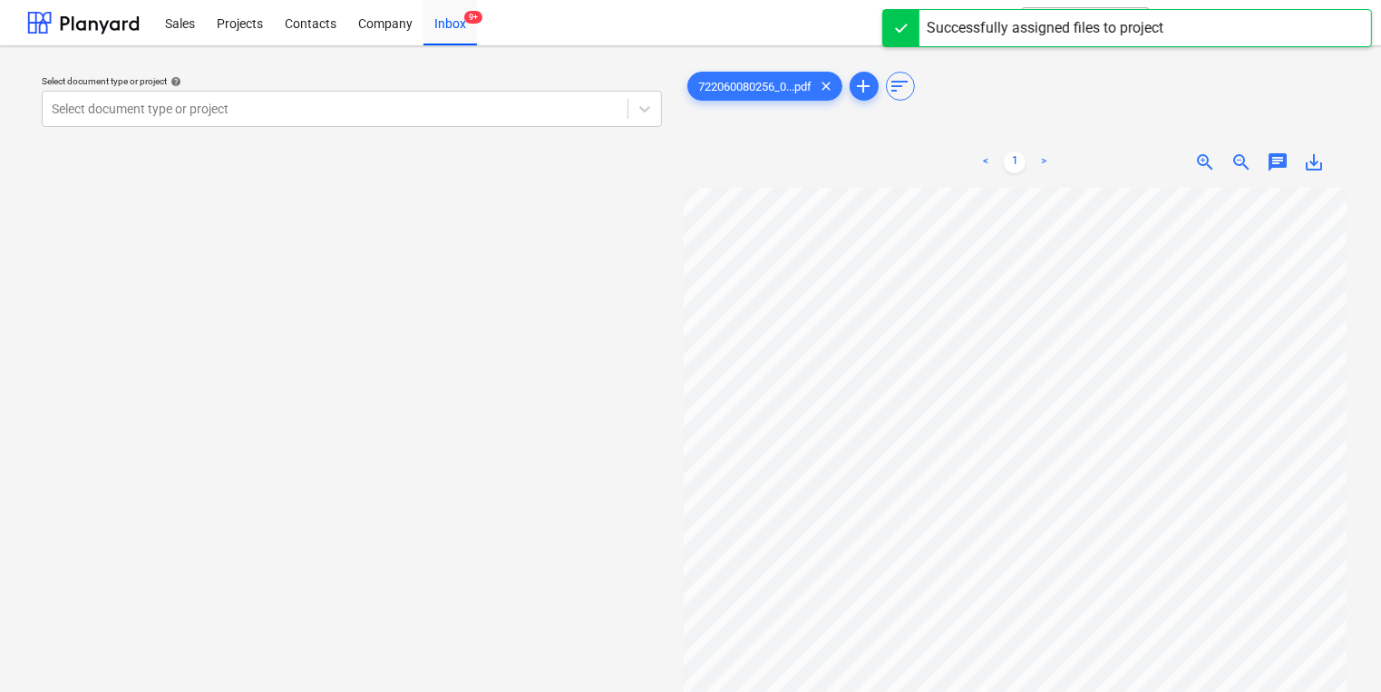
scroll to position [32, 71]
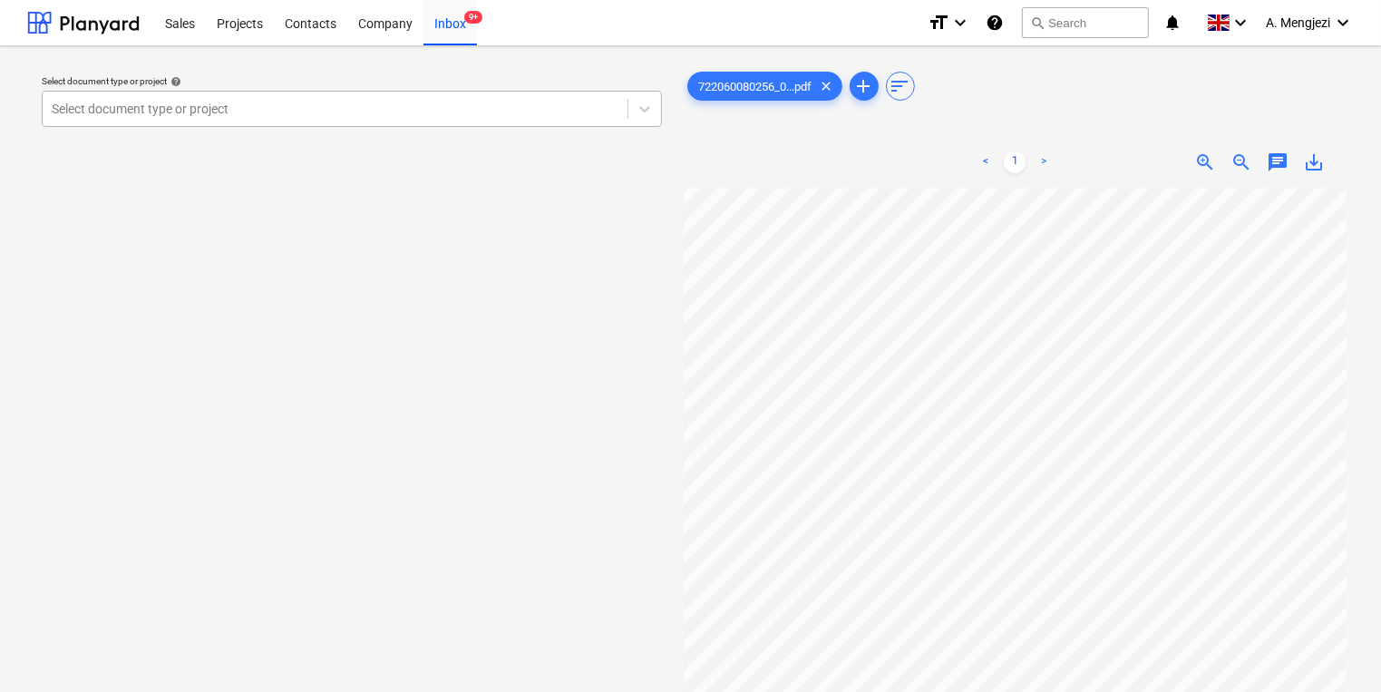
click at [326, 105] on div at bounding box center [335, 109] width 567 height 18
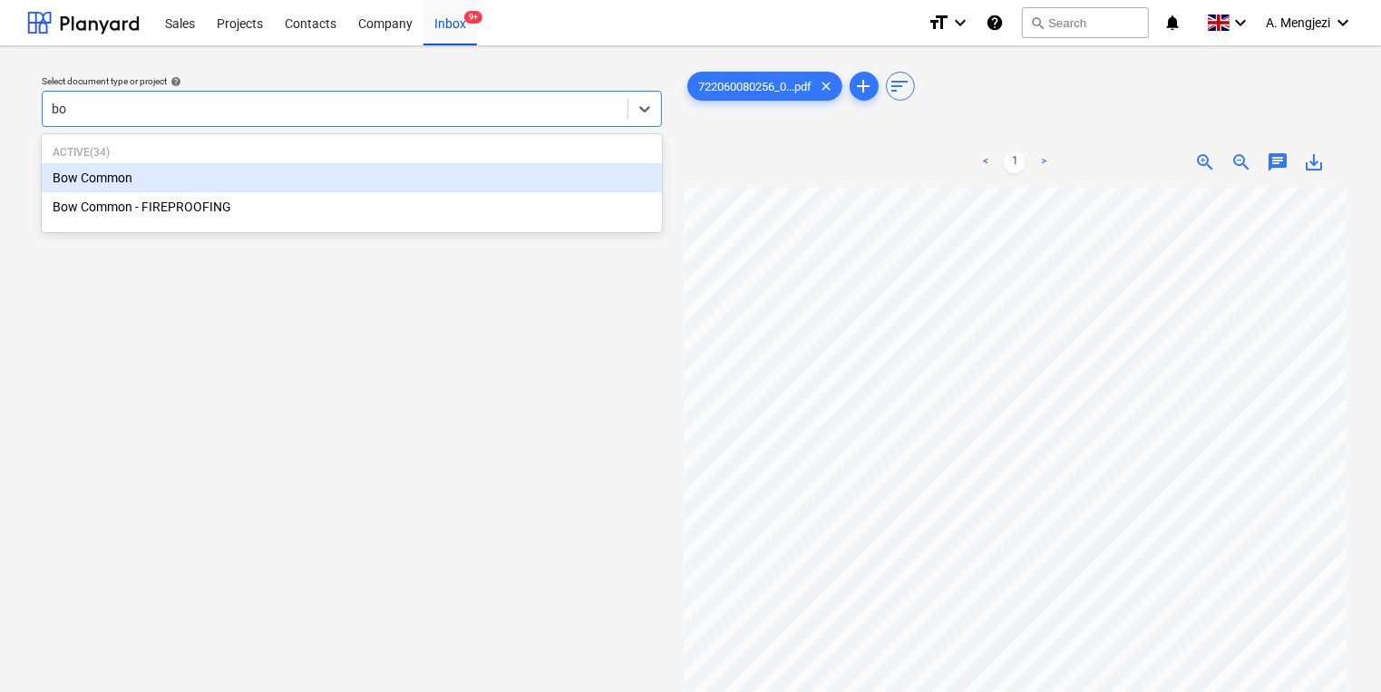
type input "bow"
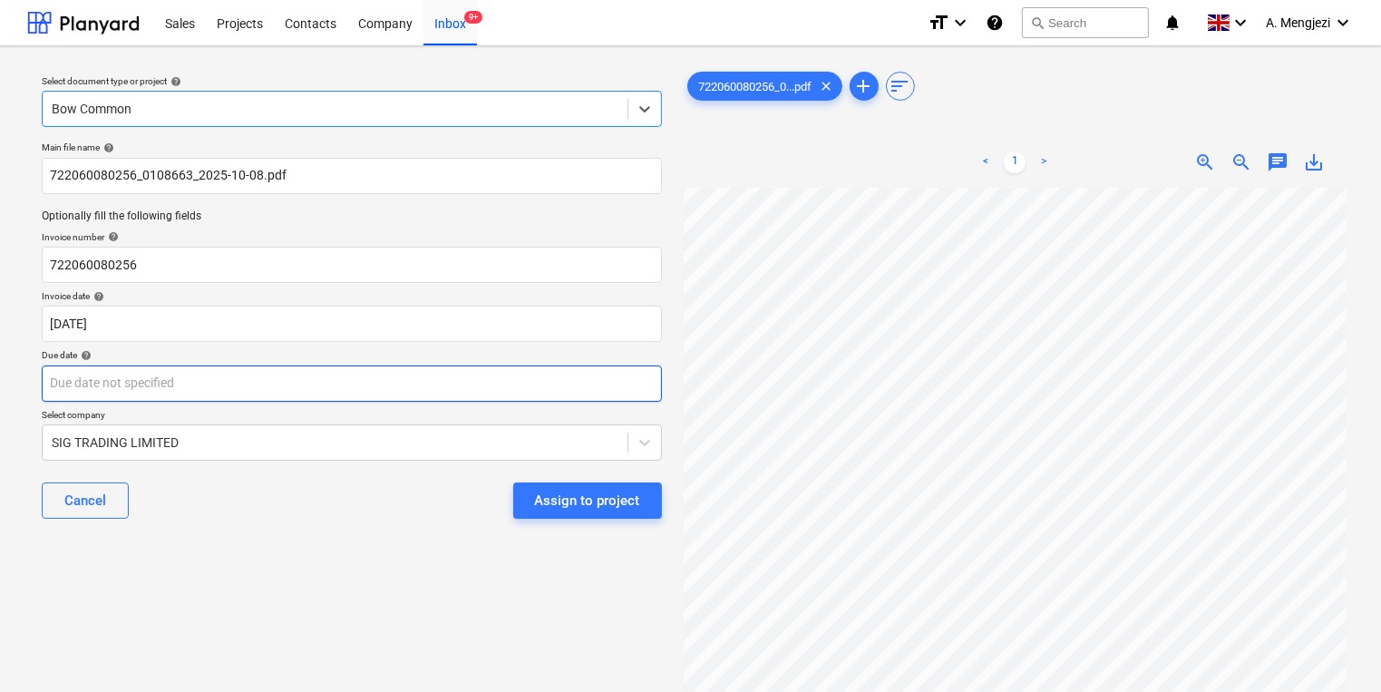
click at [286, 366] on body "Sales Projects Contacts Company Inbox 9+ format_size keyboard_arrow_down help s…" at bounding box center [690, 346] width 1381 height 692
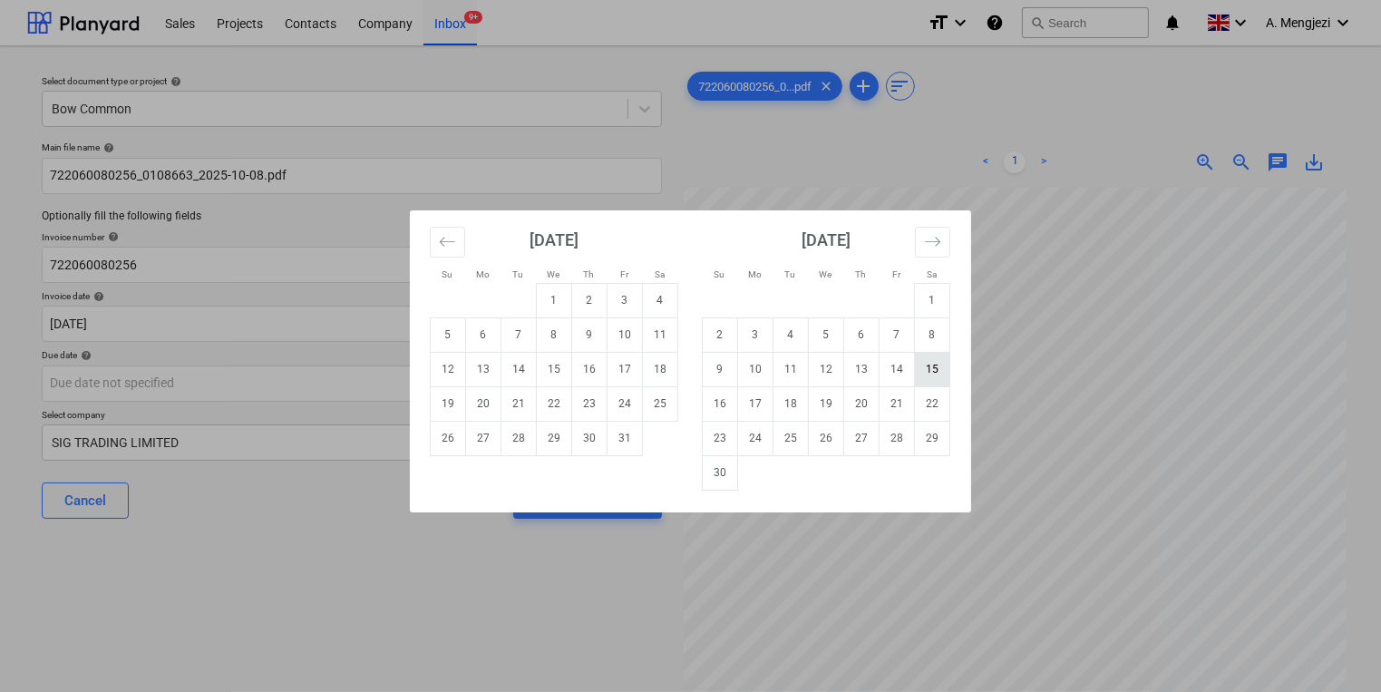
click at [932, 369] on td "15" at bounding box center [932, 369] width 35 height 34
type input "[DATE]"
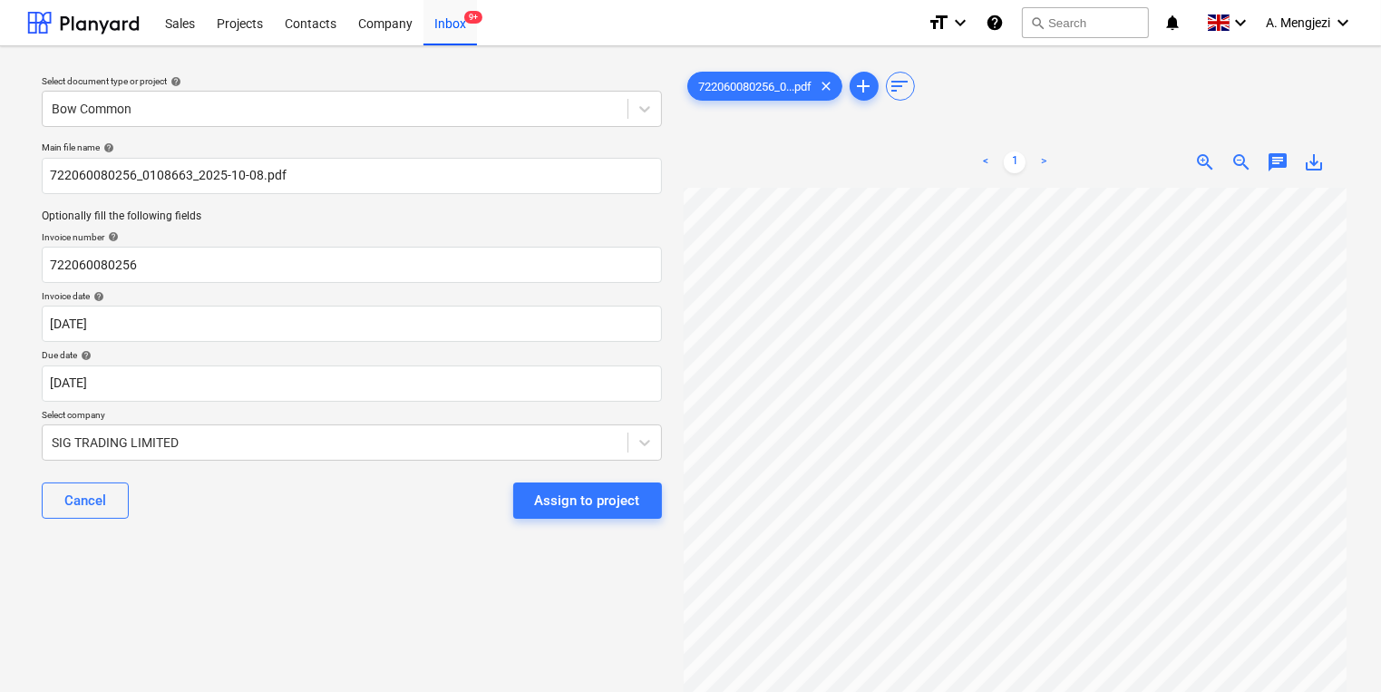
click at [537, 592] on div "Select document type or project help Bow Common Main file name help 72206008025…" at bounding box center [351, 448] width 649 height 775
click at [613, 516] on button "Assign to project" at bounding box center [587, 500] width 149 height 36
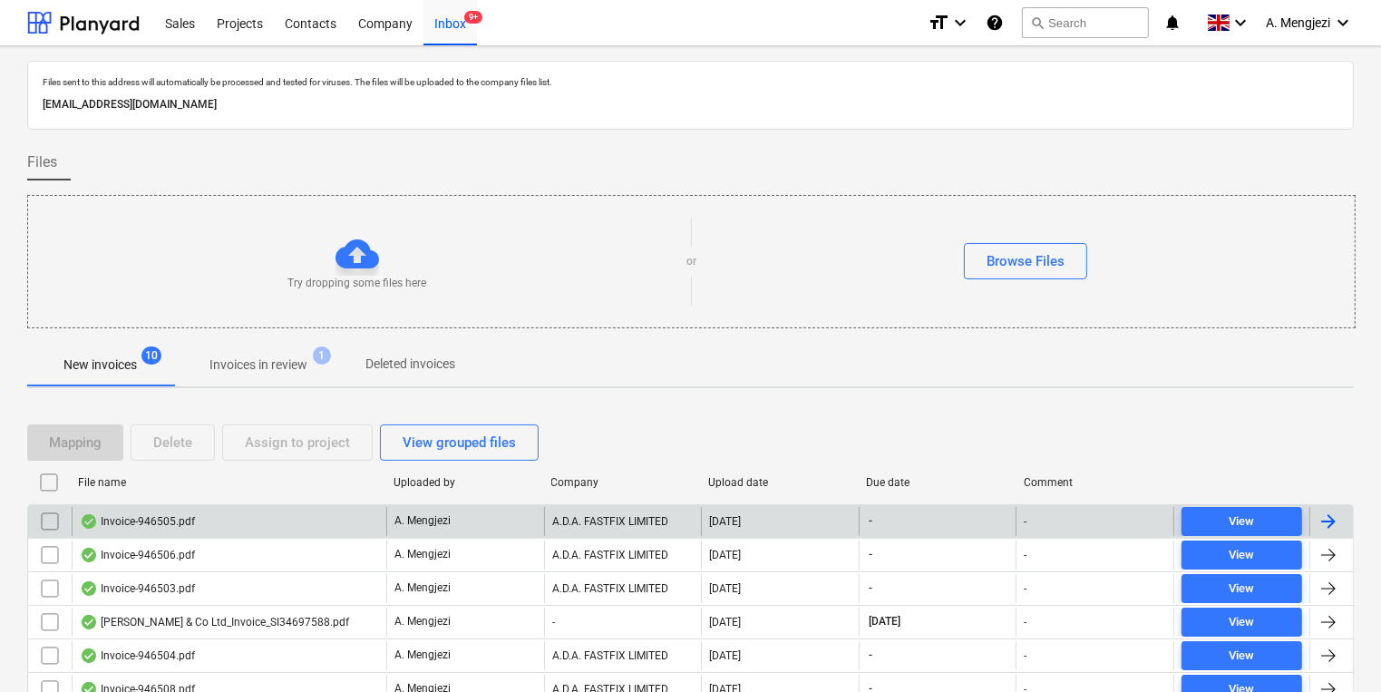
click at [691, 510] on div "A.D.A. FASTFIX LIMITED" at bounding box center [623, 521] width 158 height 29
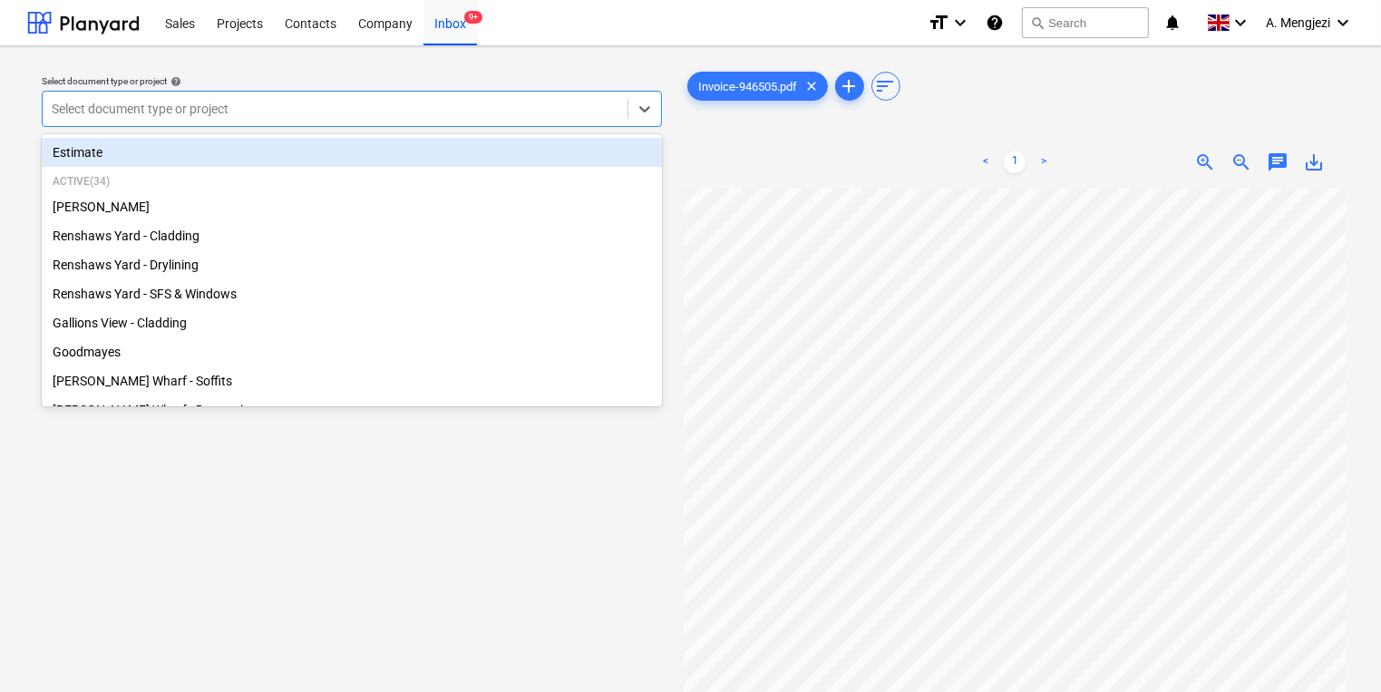
click at [528, 100] on div at bounding box center [335, 109] width 567 height 18
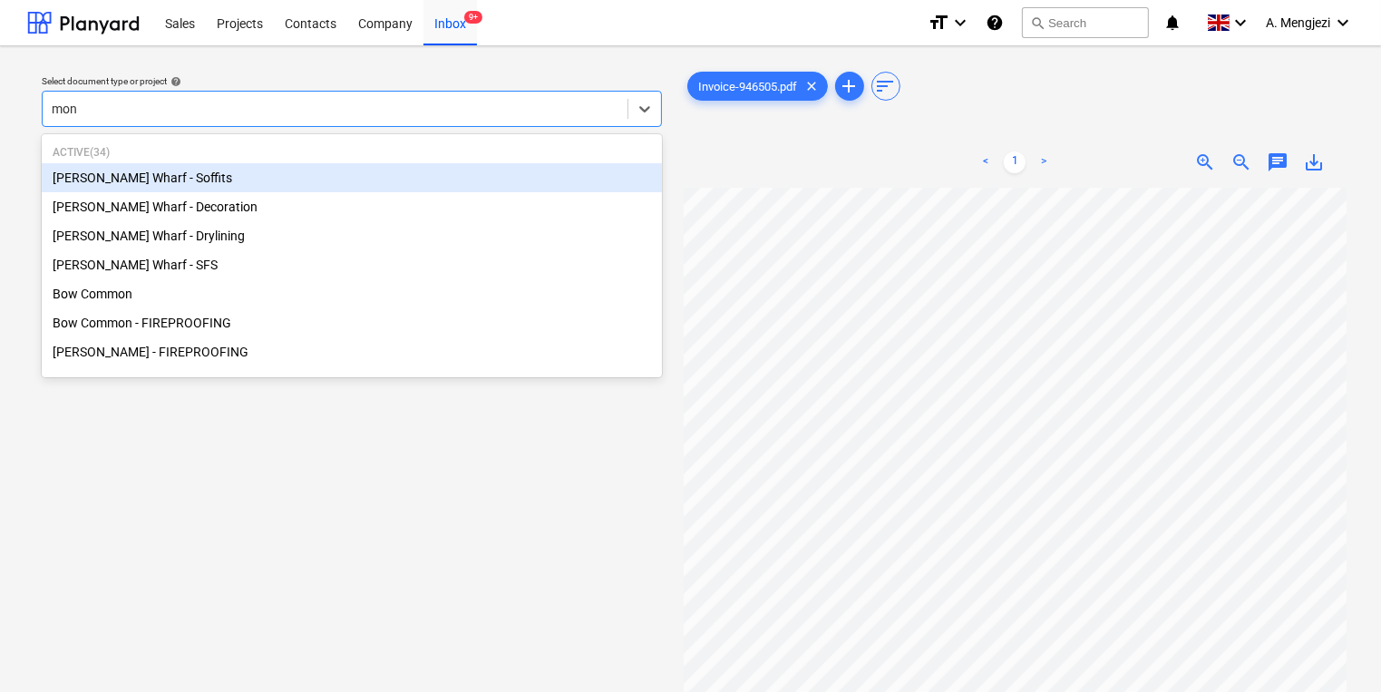
type input "mont"
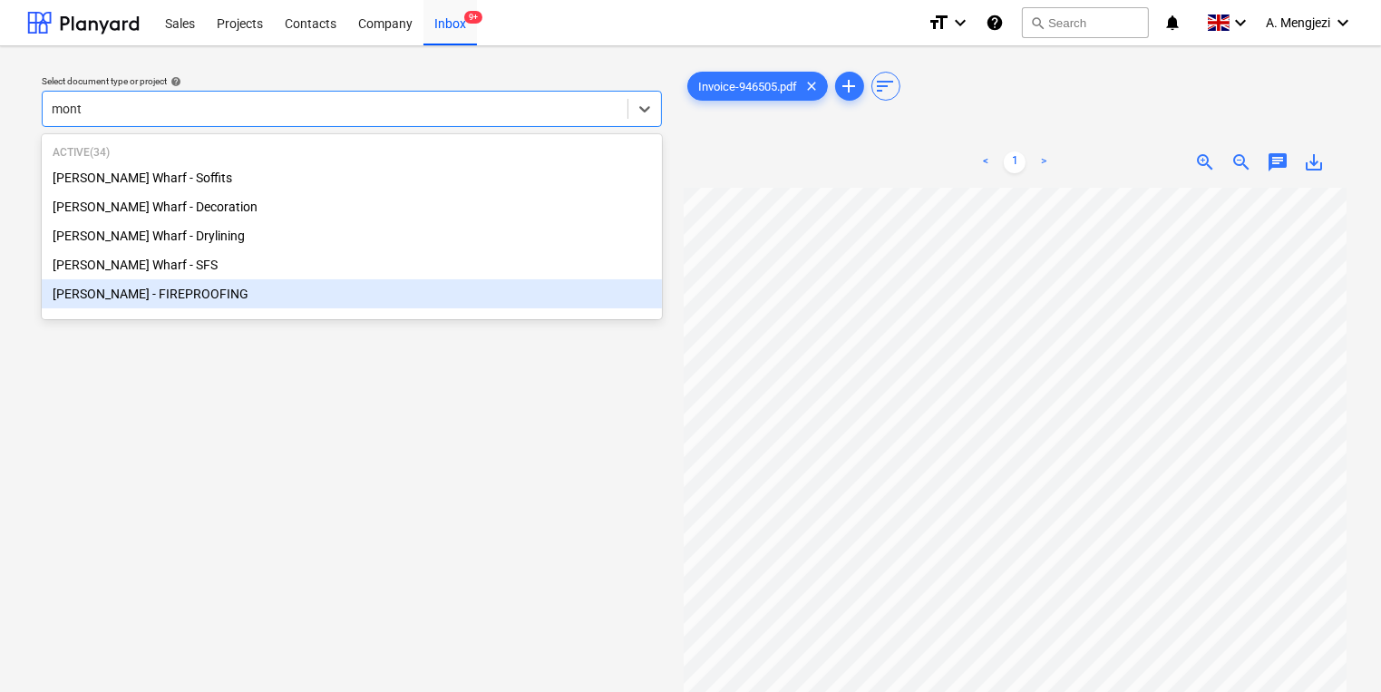
click at [163, 301] on div "[PERSON_NAME] - FIREPROOFING" at bounding box center [352, 293] width 620 height 29
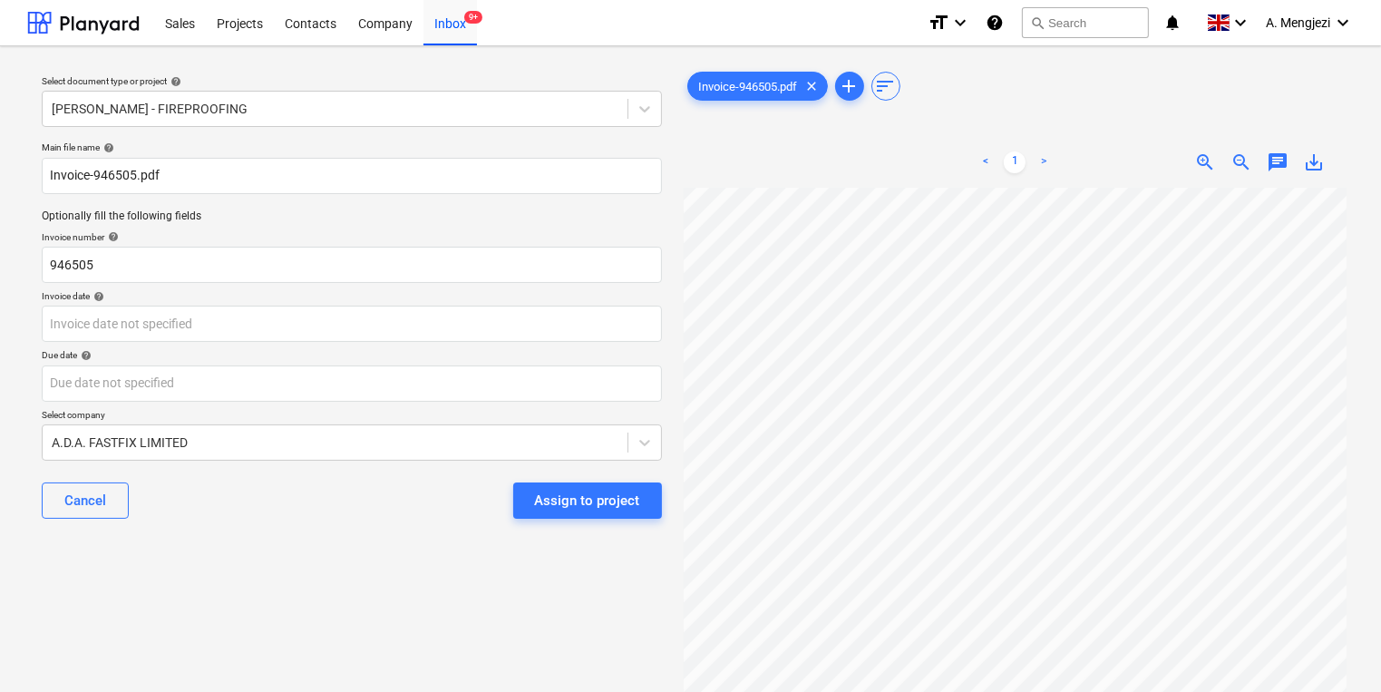
scroll to position [27, 71]
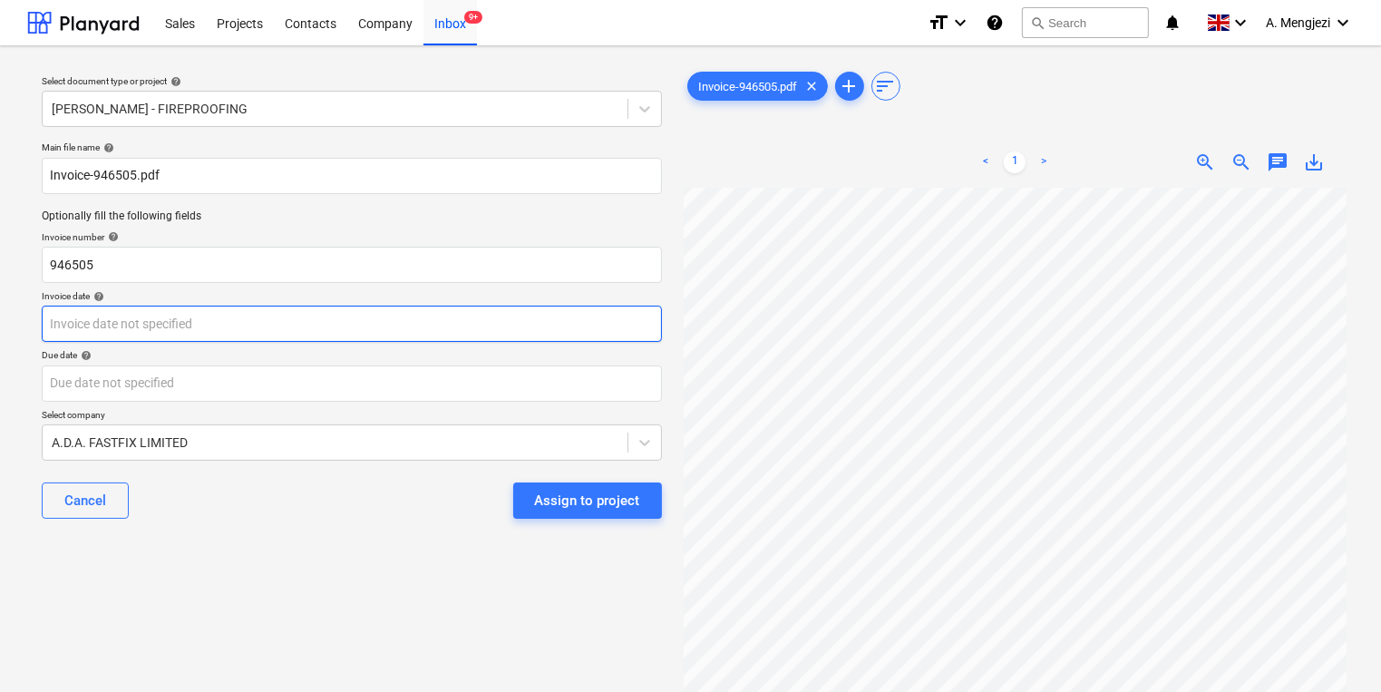
click at [272, 329] on body "Sales Projects Contacts Company Inbox 9+ format_size keyboard_arrow_down help s…" at bounding box center [690, 346] width 1381 height 692
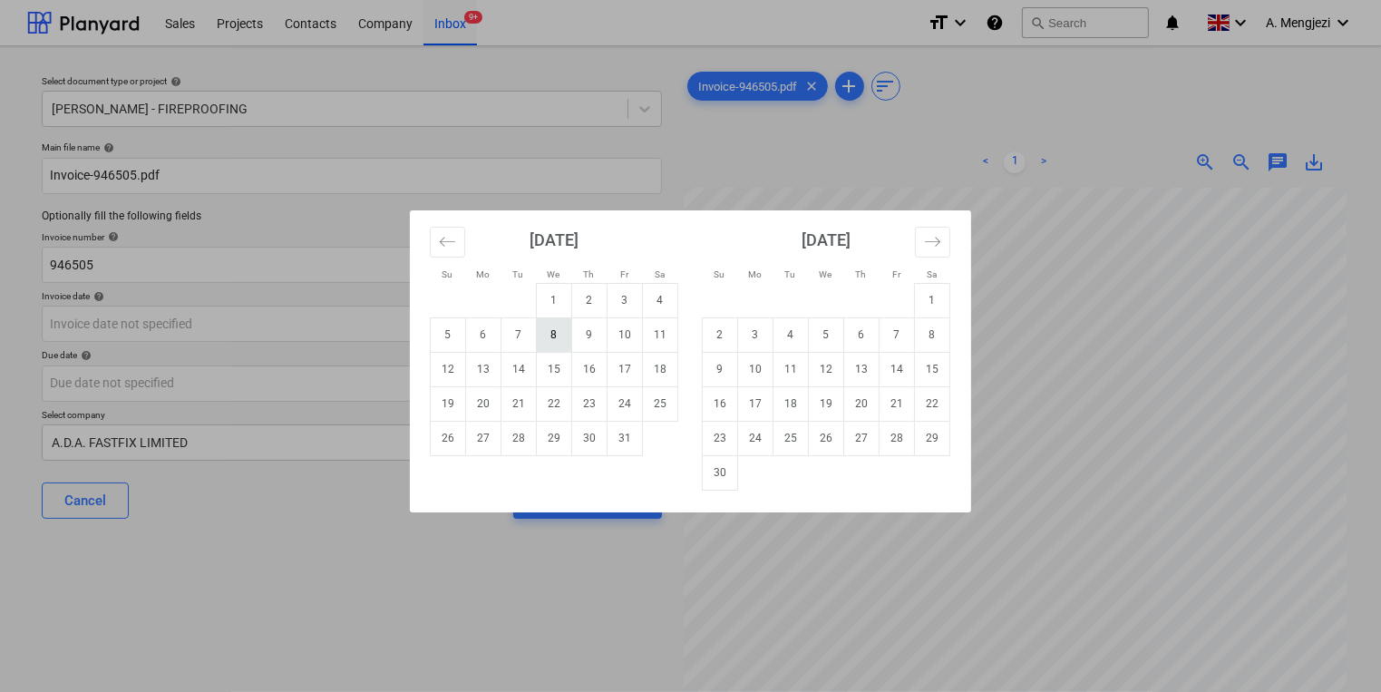
click at [552, 342] on td "8" at bounding box center [554, 334] width 35 height 34
type input "[DATE]"
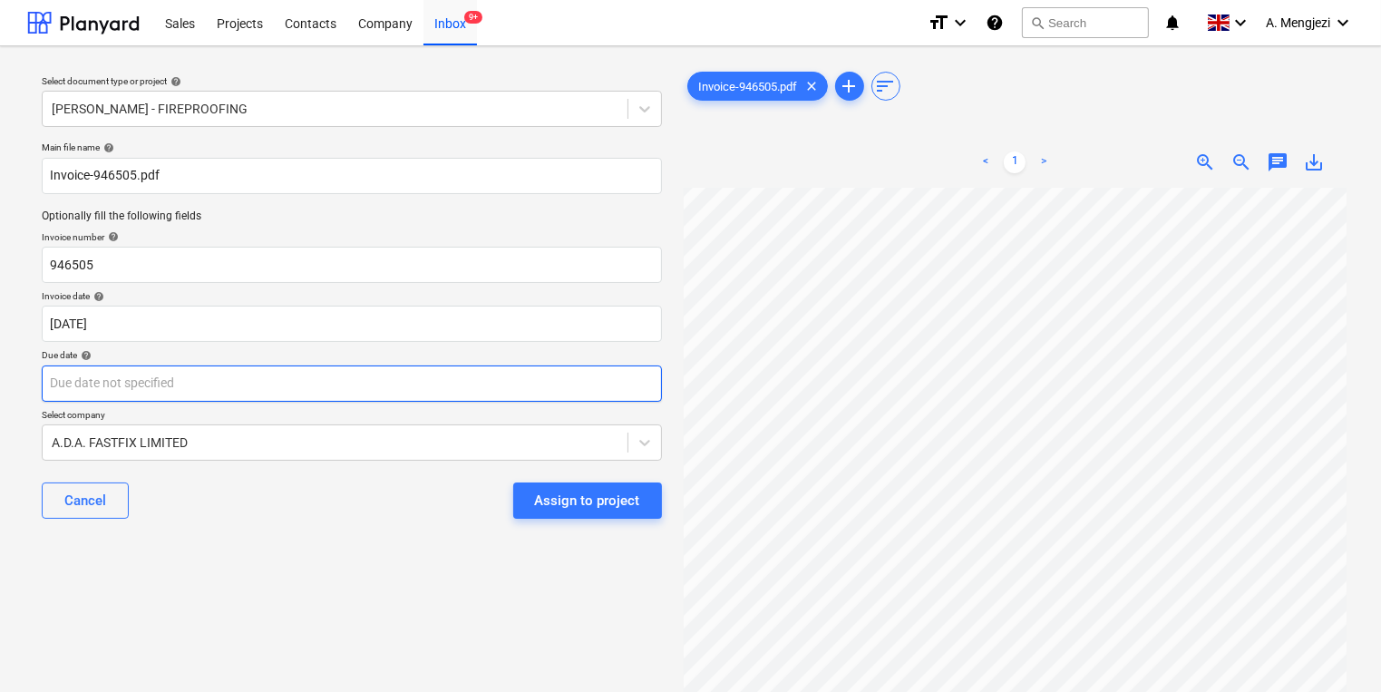
click at [555, 388] on body "Sales Projects Contacts Company Inbox 9+ format_size keyboard_arrow_down help s…" at bounding box center [690, 346] width 1381 height 692
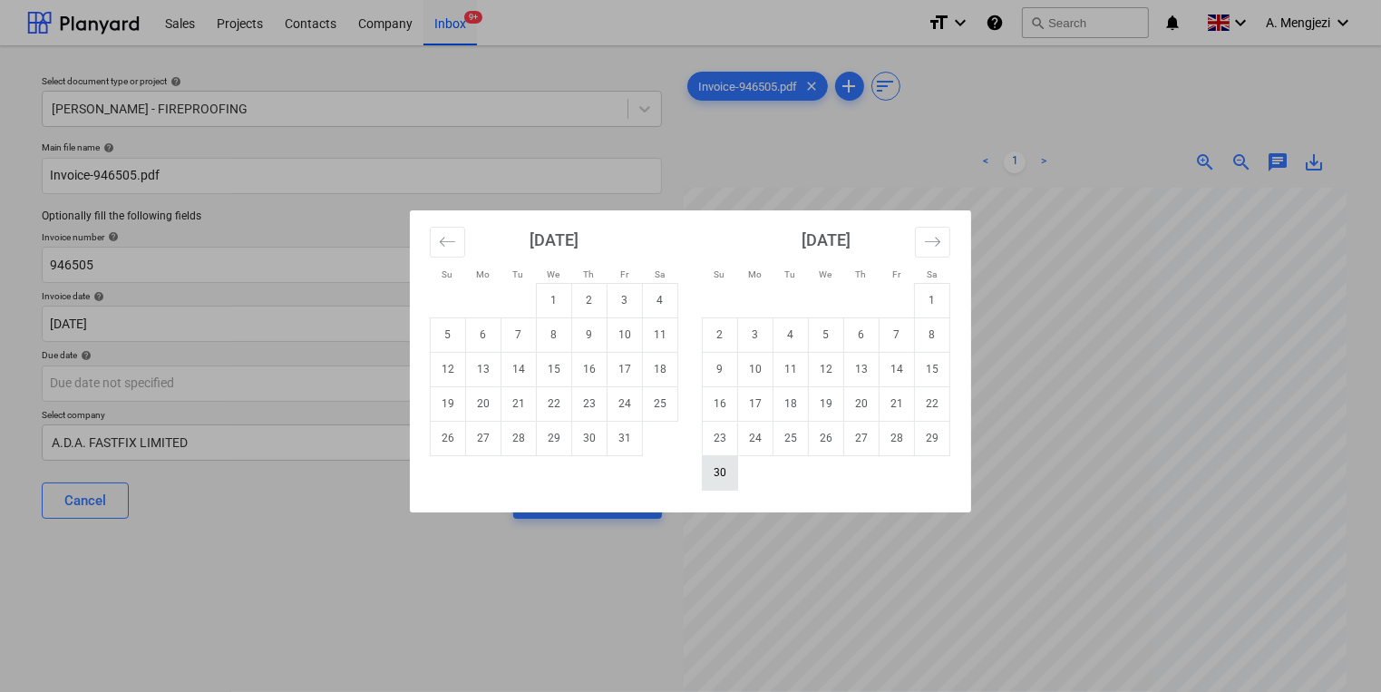
click at [728, 481] on td "30" at bounding box center [720, 472] width 35 height 34
type input "[DATE]"
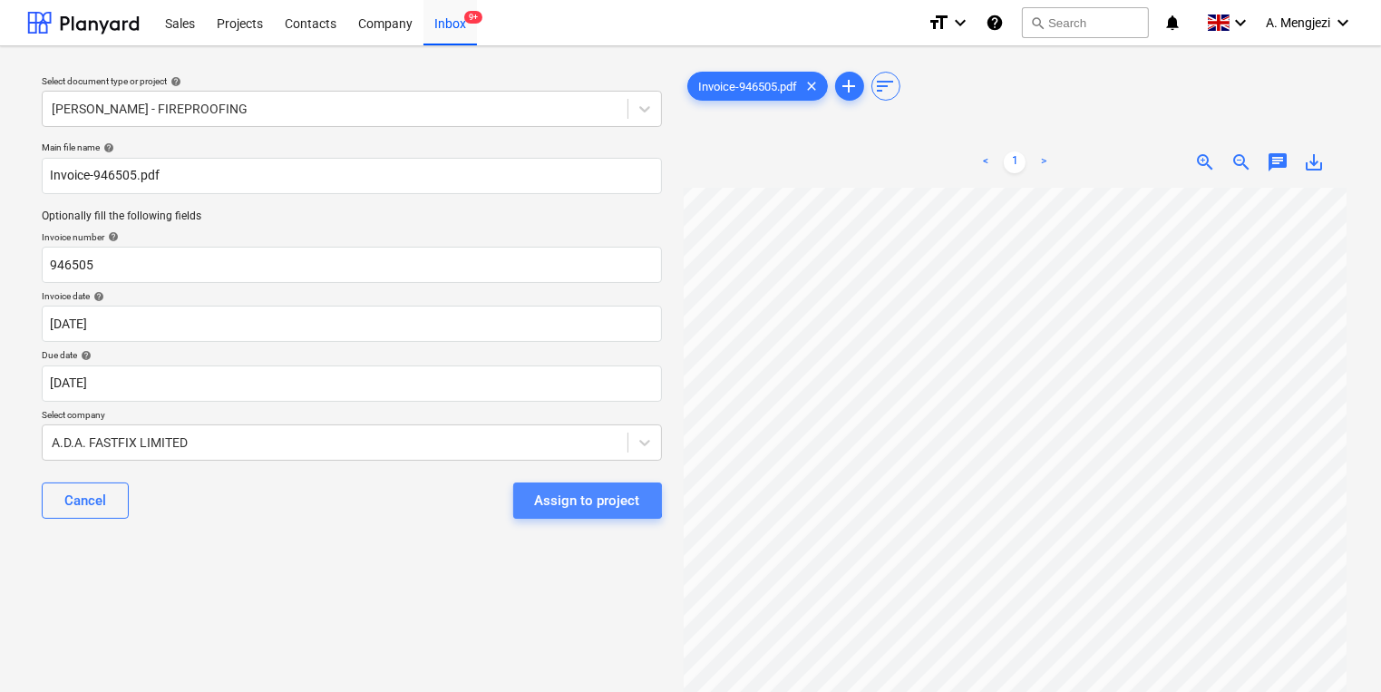
click at [562, 500] on div "Assign to project" at bounding box center [587, 501] width 105 height 24
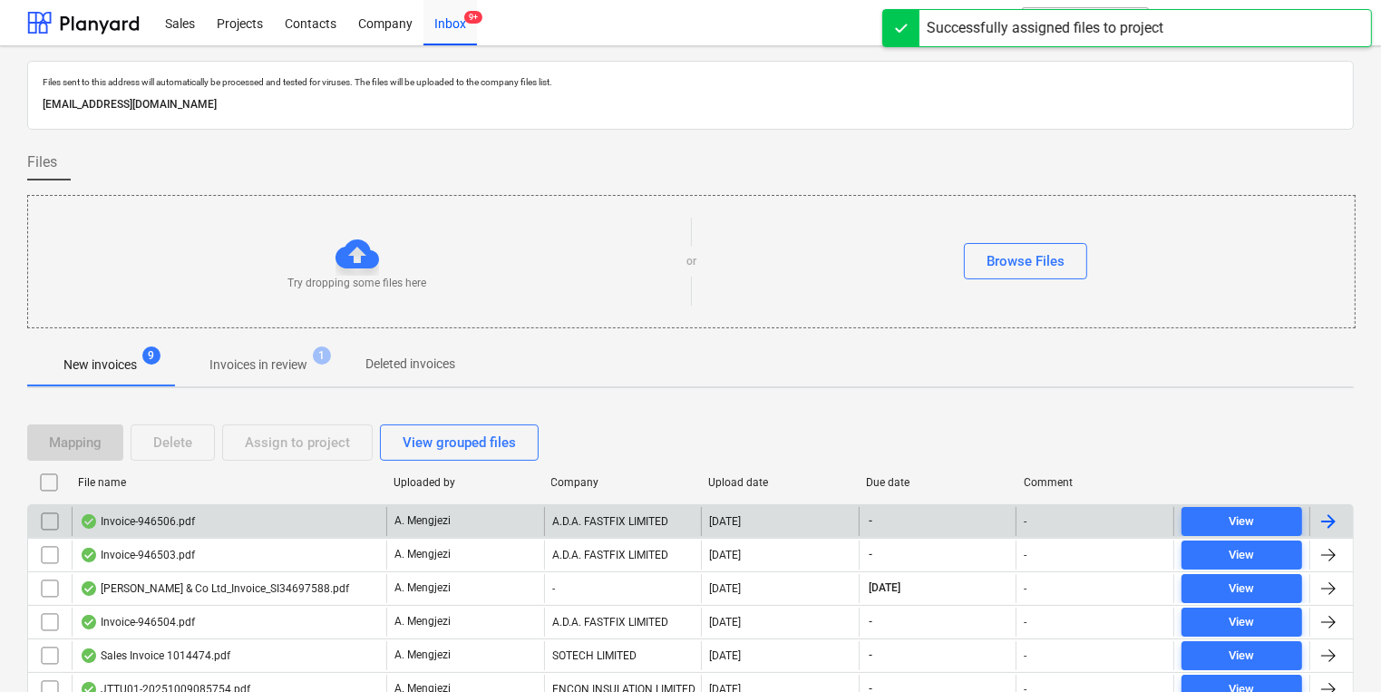
click at [542, 533] on div "A. Mengjezi" at bounding box center [465, 521] width 158 height 29
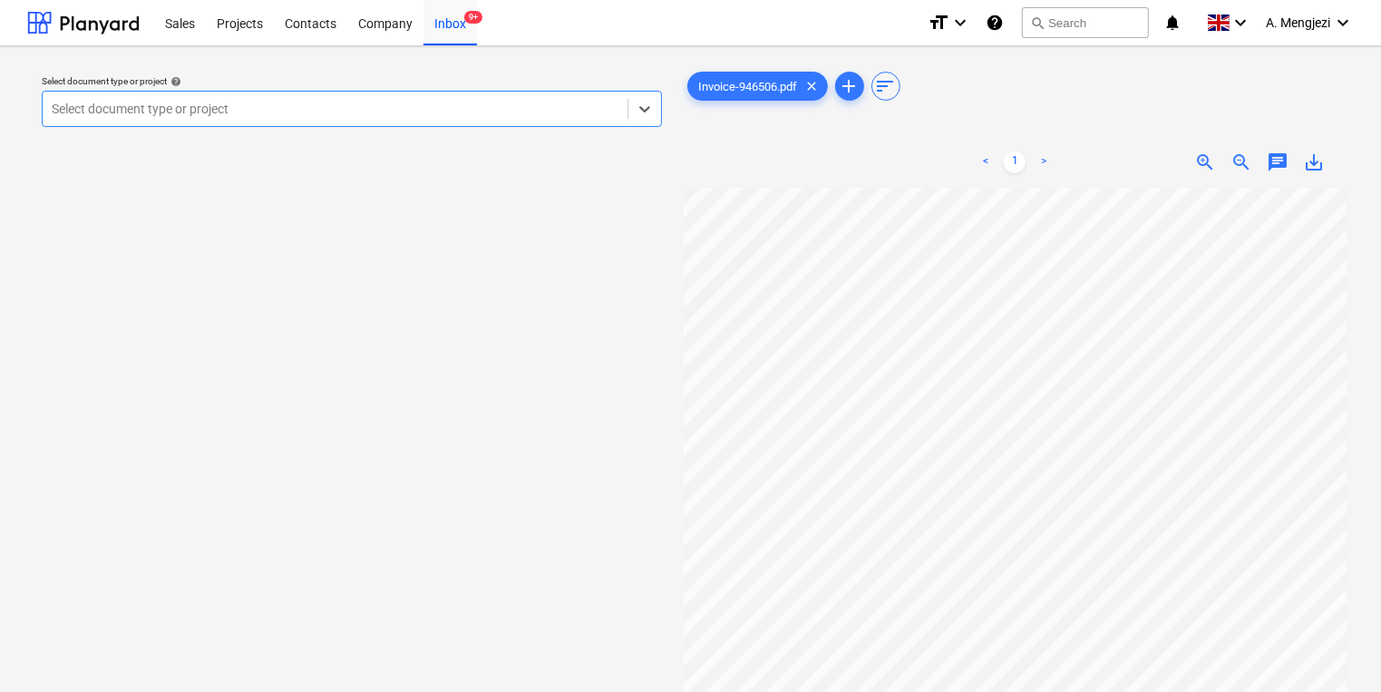
click at [416, 93] on div "Select document type or project" at bounding box center [352, 109] width 620 height 36
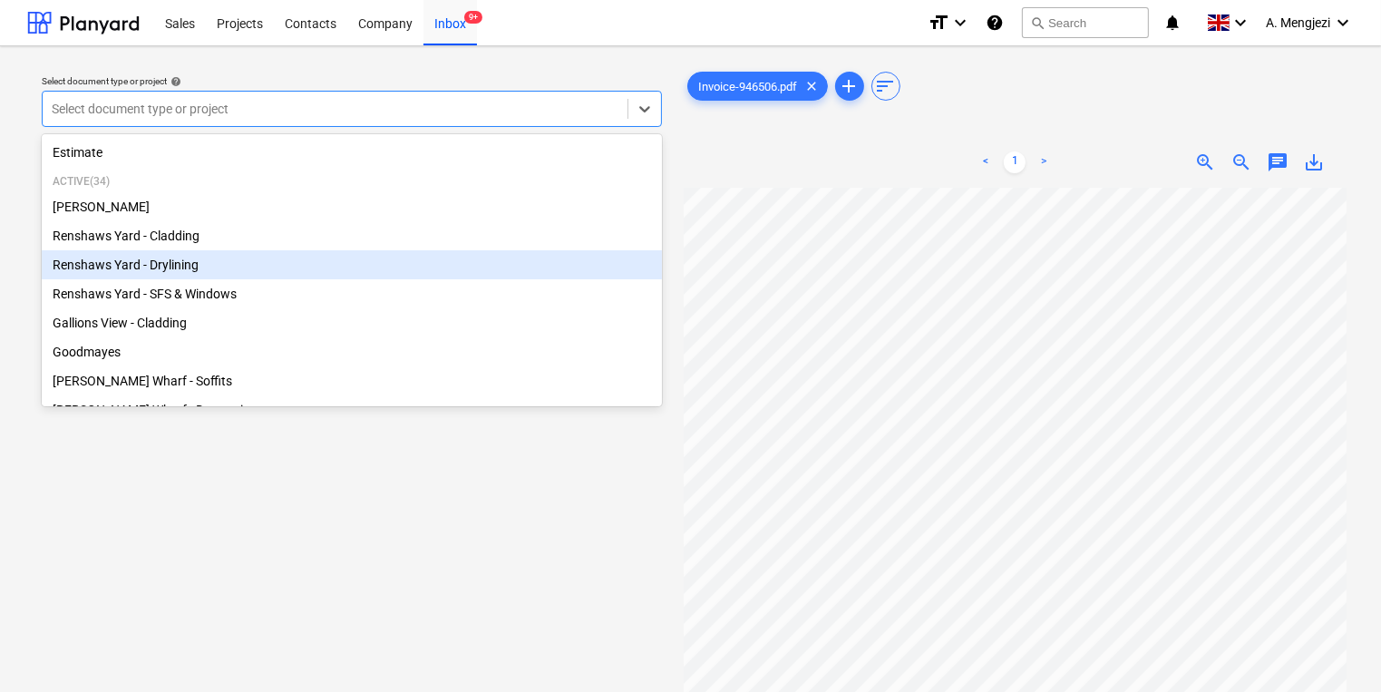
click at [236, 273] on div "Renshaws Yard - Drylining" at bounding box center [352, 264] width 620 height 29
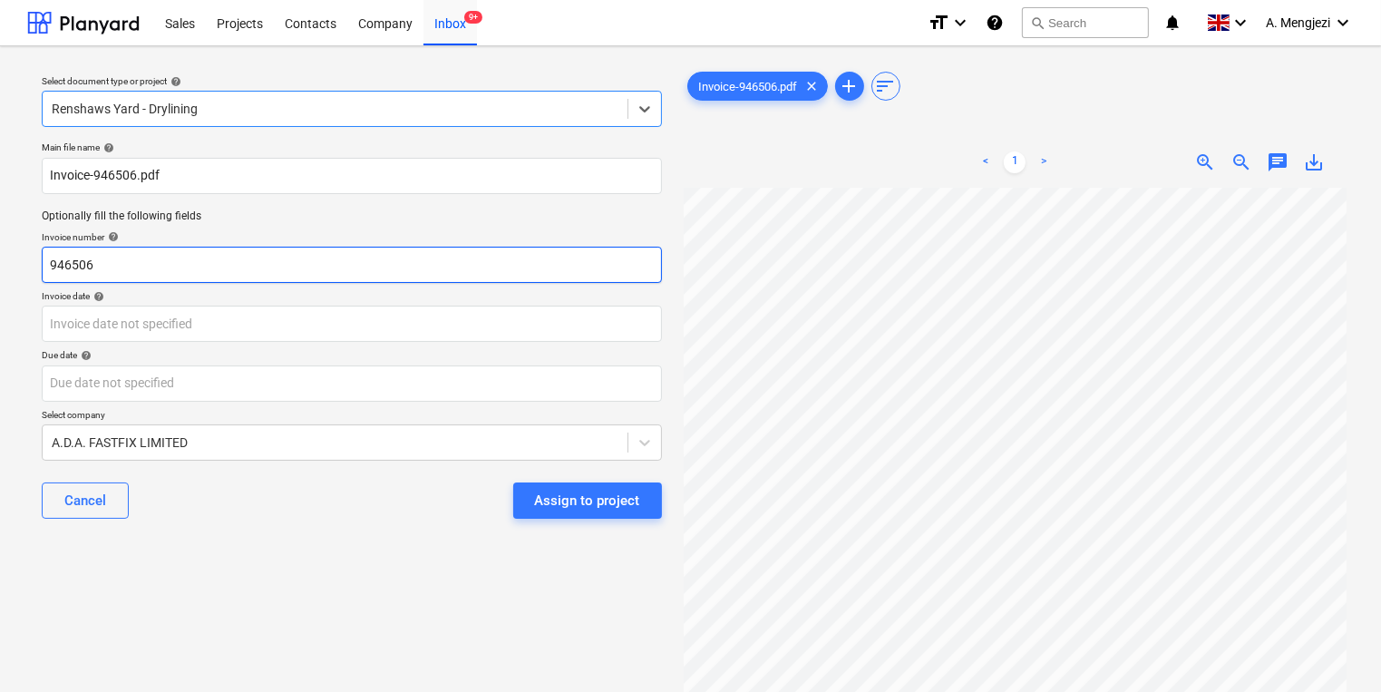
click at [236, 273] on input "946506" at bounding box center [352, 265] width 620 height 36
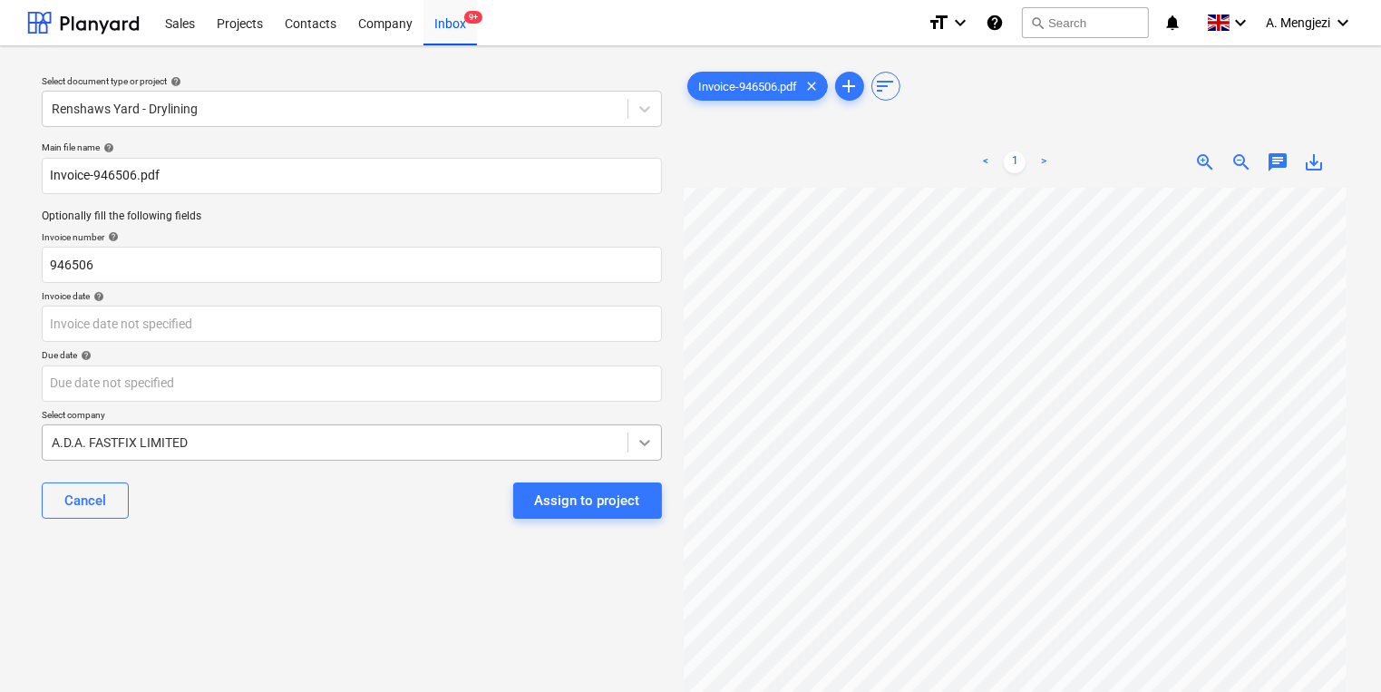
scroll to position [29, 155]
click at [196, 345] on div "Main file name help Invoice-946506.pdf Optionally fill the following fields Inv…" at bounding box center [351, 337] width 635 height 406
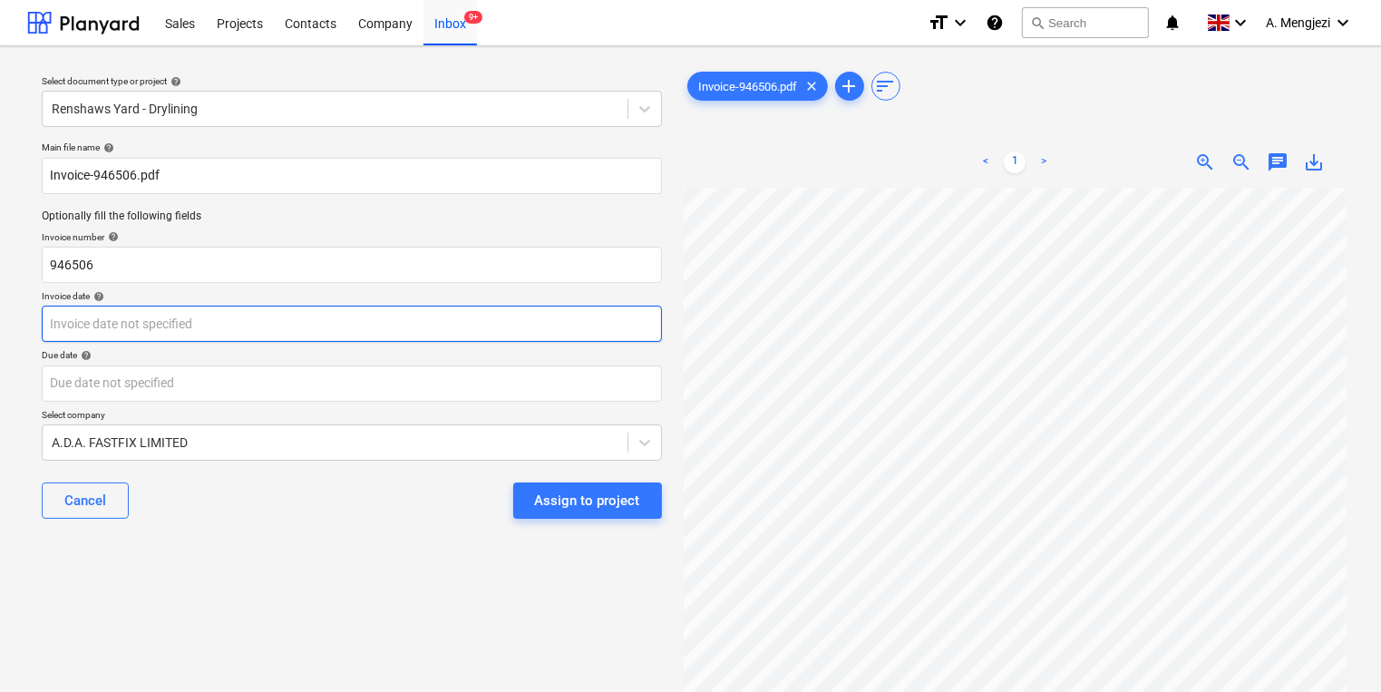
click at [237, 339] on body "Sales Projects Contacts Company Inbox 9+ format_size keyboard_arrow_down help s…" at bounding box center [690, 346] width 1381 height 692
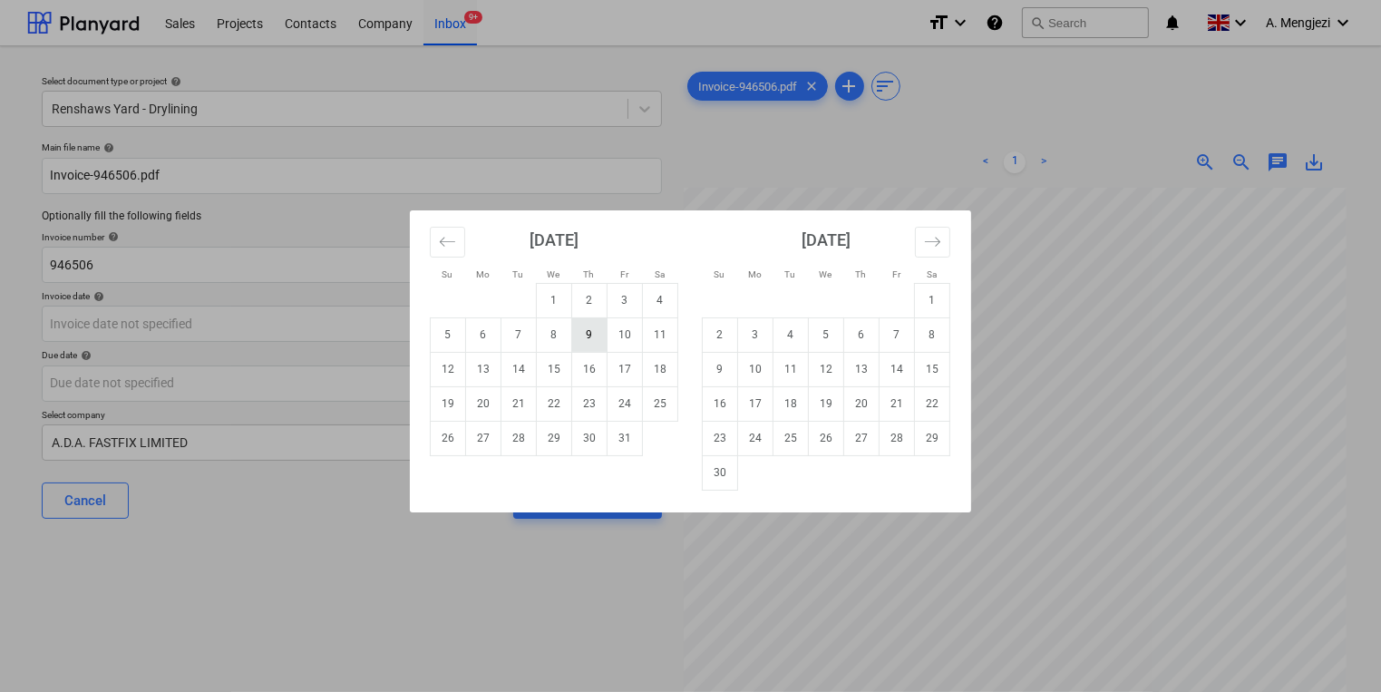
click at [595, 336] on td "9" at bounding box center [589, 334] width 35 height 34
type input "[DATE]"
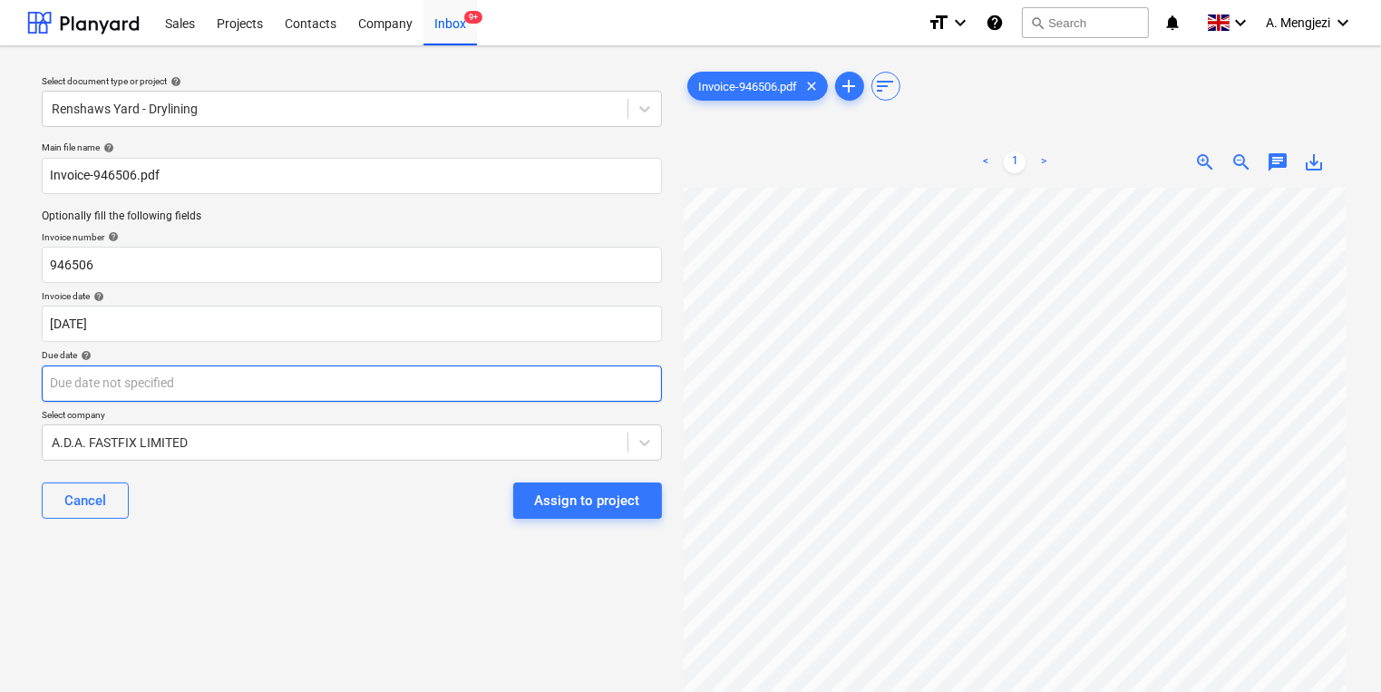
click at [521, 396] on body "Sales Projects Contacts Company Inbox 9+ format_size keyboard_arrow_down help s…" at bounding box center [690, 346] width 1381 height 692
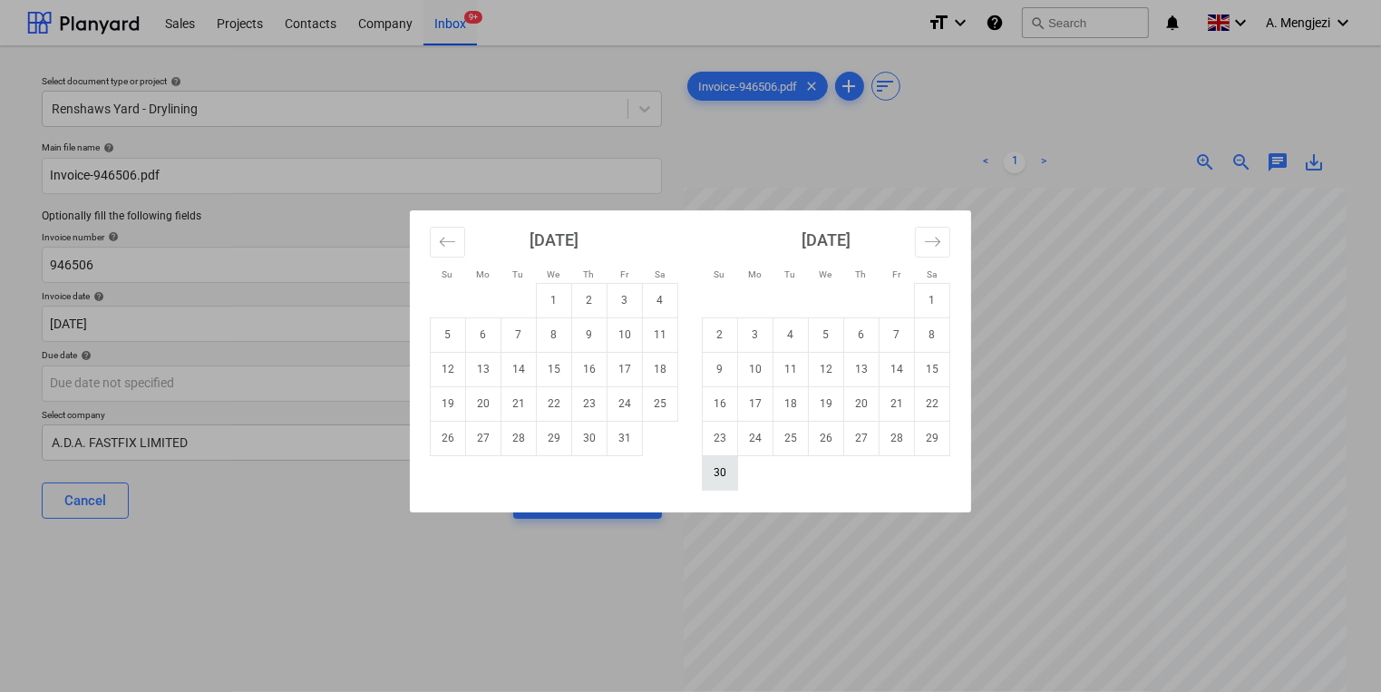
click at [719, 464] on td "30" at bounding box center [720, 472] width 35 height 34
type input "[DATE]"
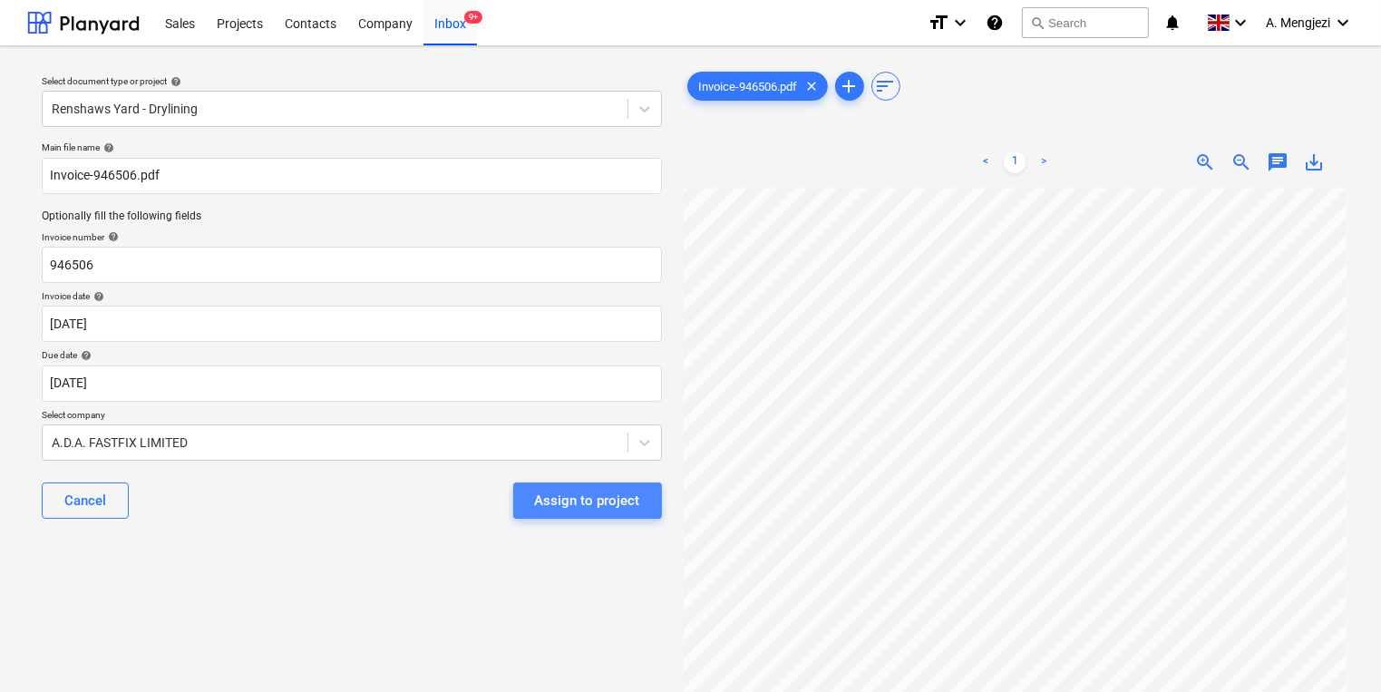
click at [642, 493] on button "Assign to project" at bounding box center [587, 500] width 149 height 36
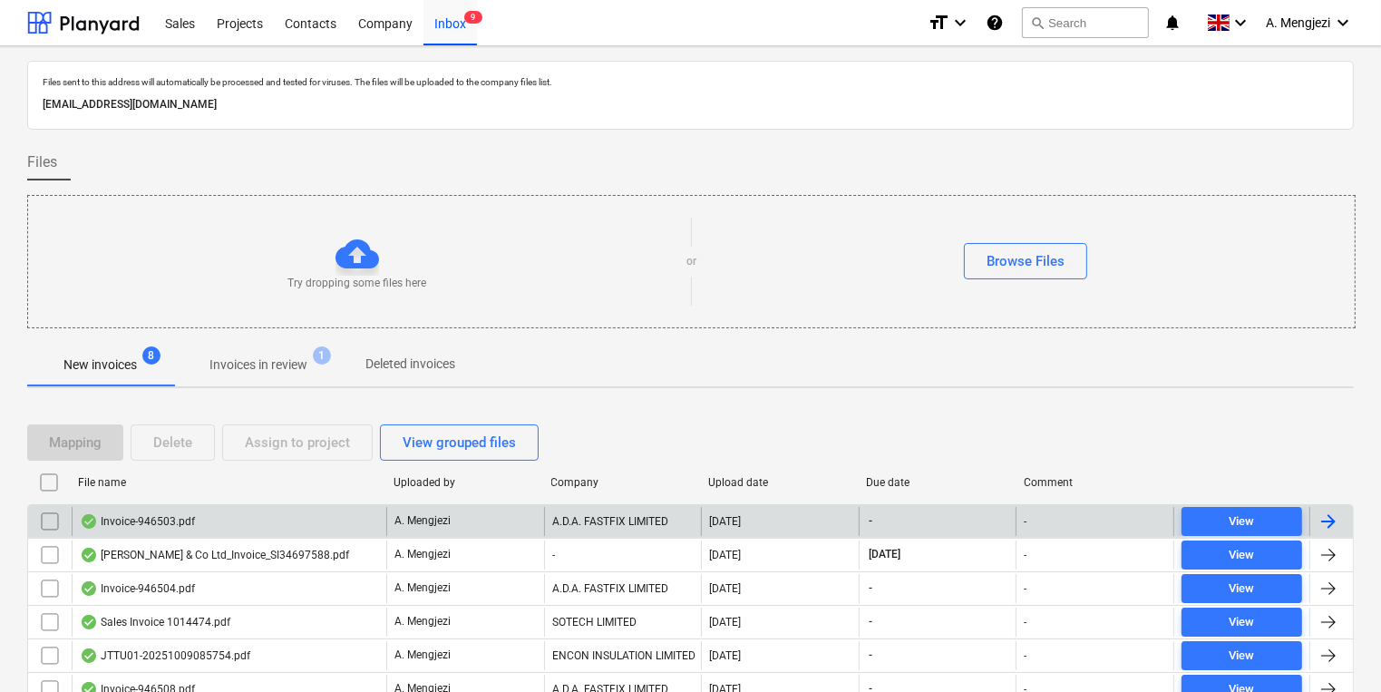
click at [721, 526] on div "[DATE]" at bounding box center [780, 521] width 158 height 29
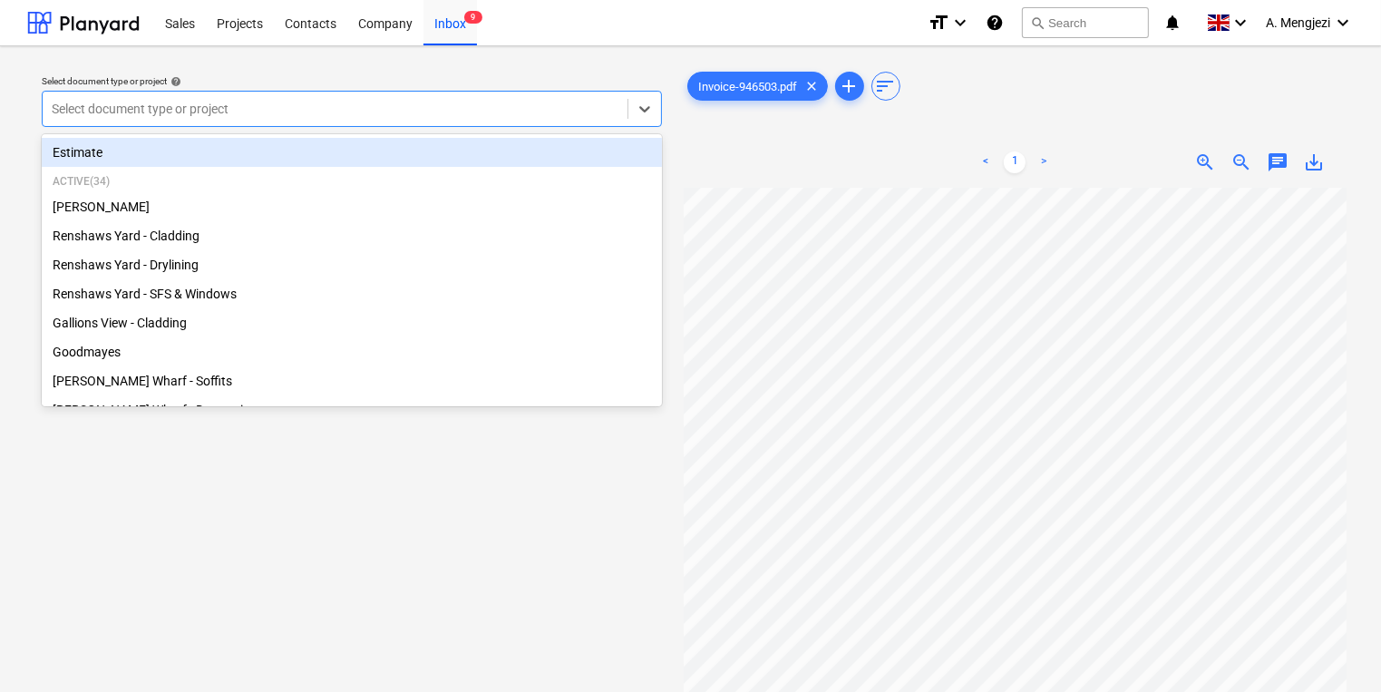
click at [253, 121] on div "Select document type or project" at bounding box center [335, 108] width 585 height 25
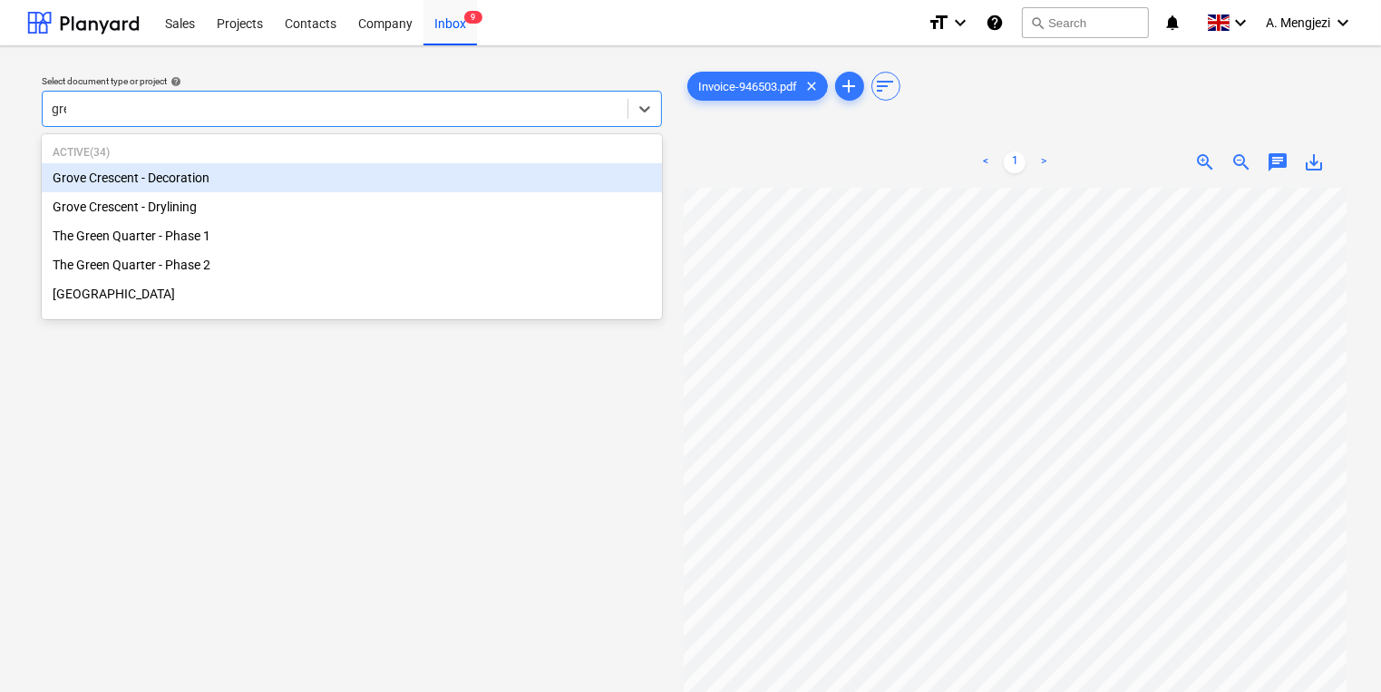
type input "gree"
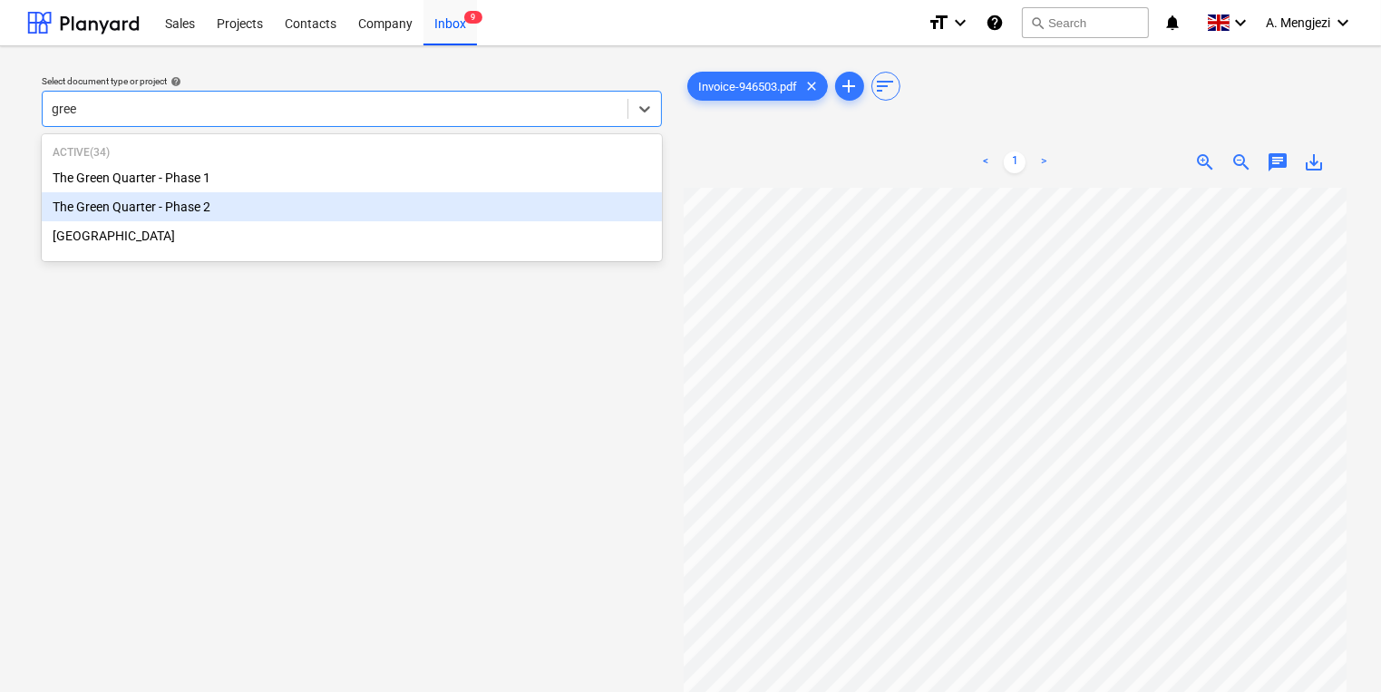
click at [241, 212] on div "The Green Quarter - Phase 2" at bounding box center [352, 206] width 620 height 29
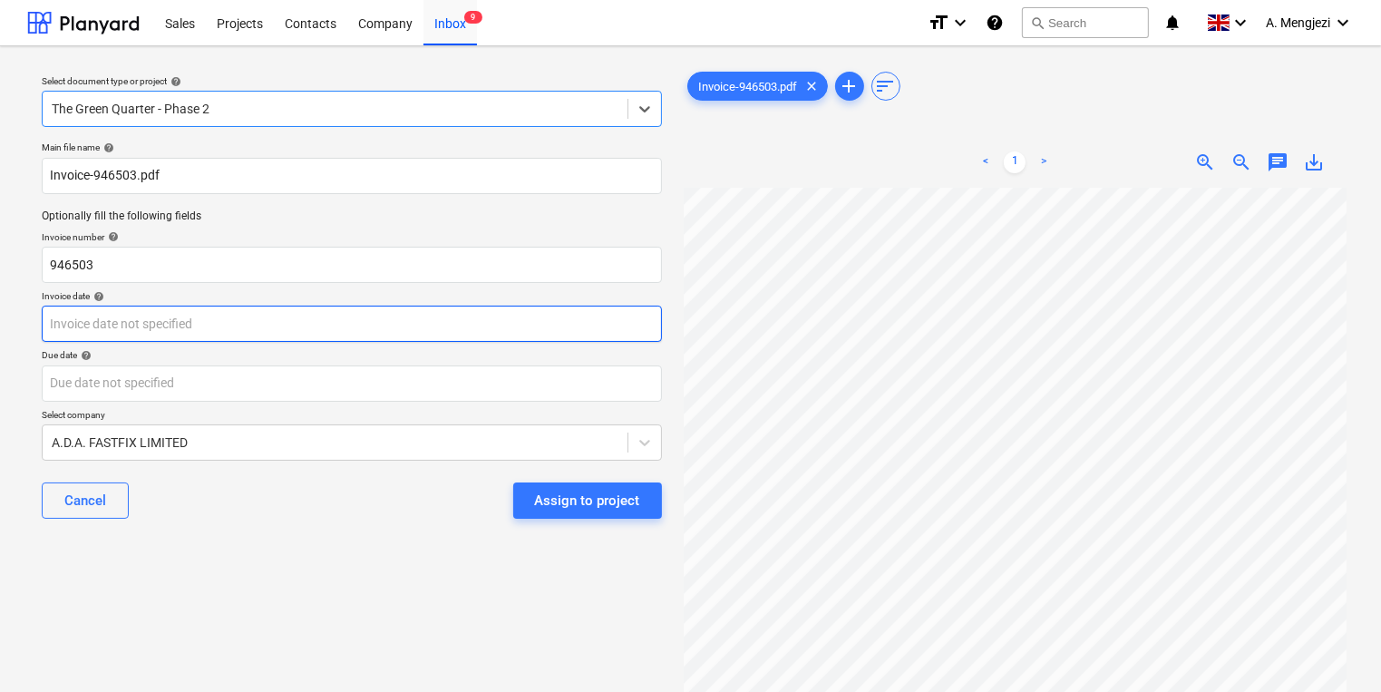
click at [442, 311] on body "Sales Projects Contacts Company Inbox 9 format_size keyboard_arrow_down help se…" at bounding box center [690, 346] width 1381 height 692
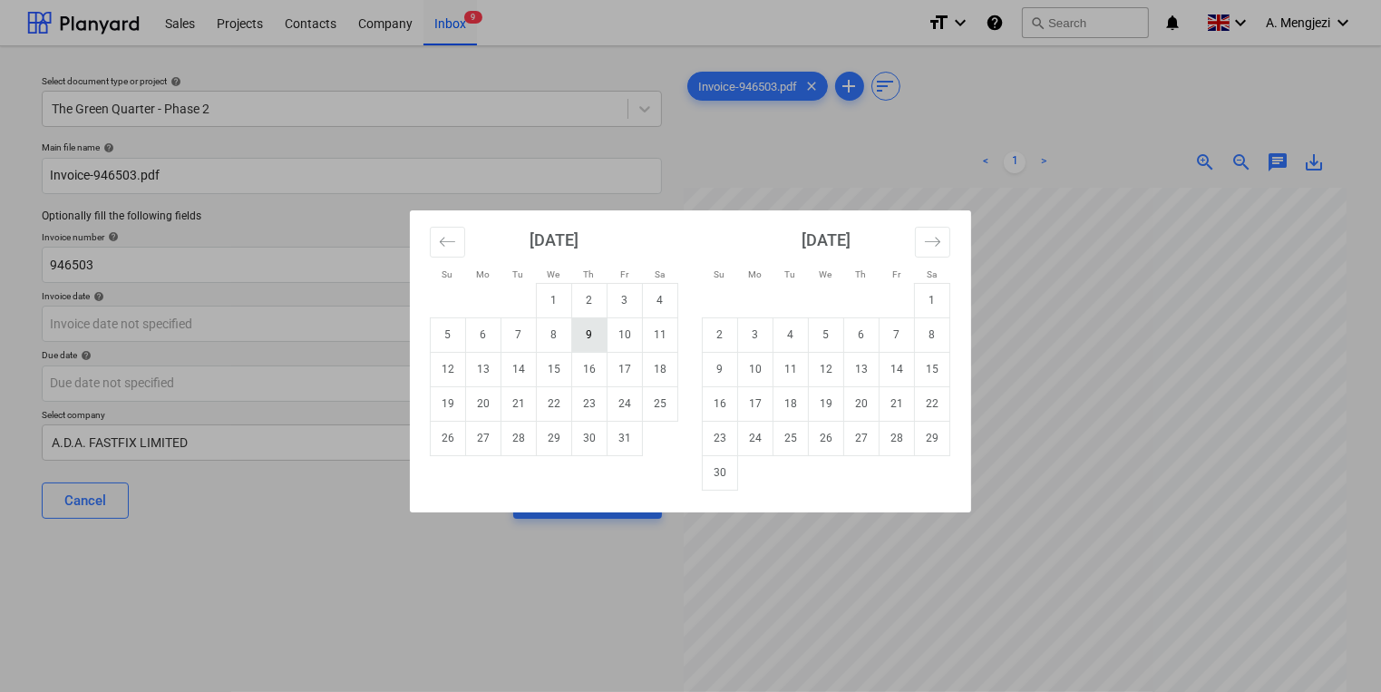
click at [588, 322] on td "9" at bounding box center [589, 334] width 35 height 34
type input "[DATE]"
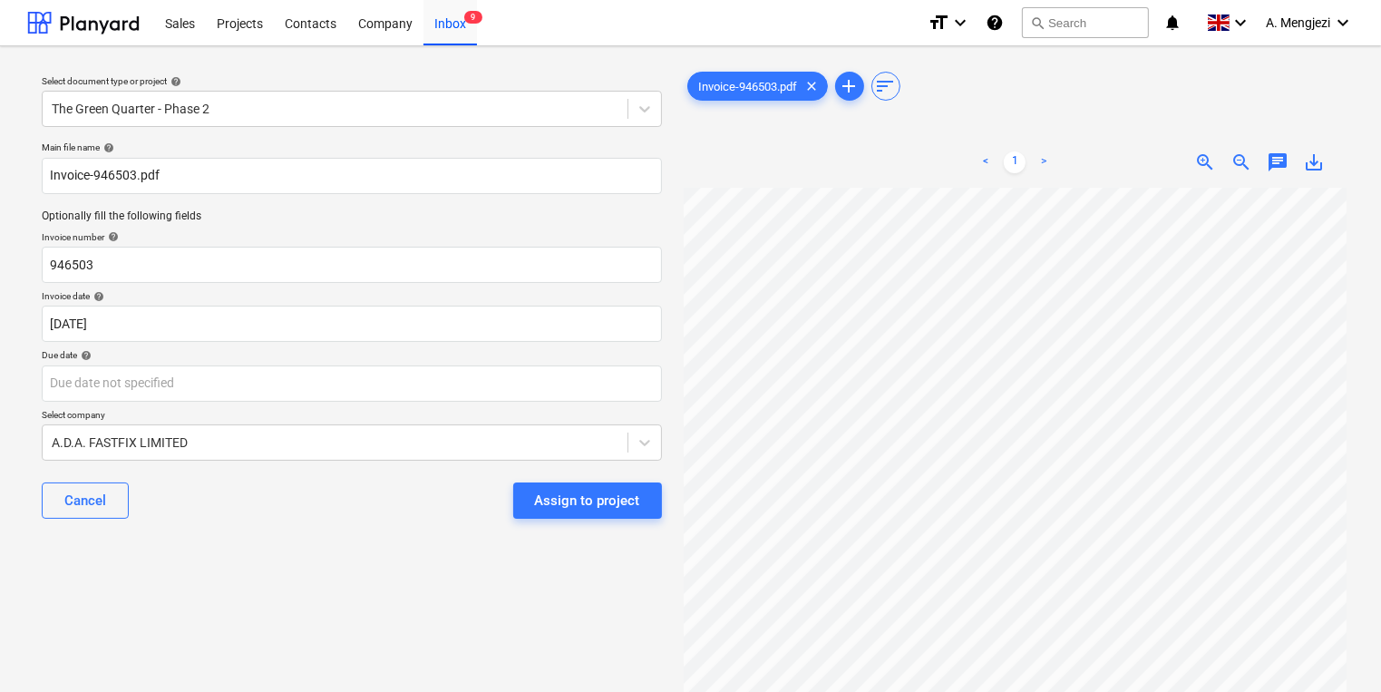
click at [549, 362] on p "Due date help" at bounding box center [352, 356] width 620 height 15
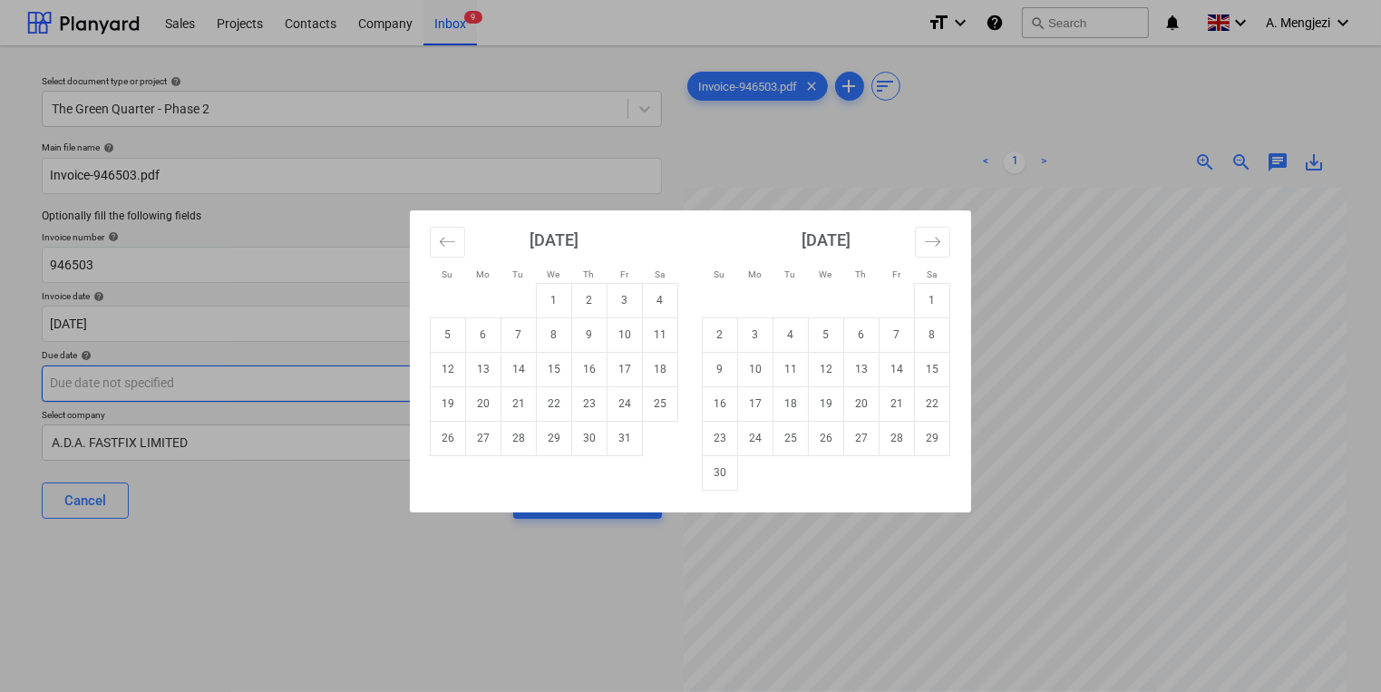
click at [558, 378] on body "Sales Projects Contacts Company Inbox 9 format_size keyboard_arrow_down help se…" at bounding box center [690, 346] width 1381 height 692
click at [723, 479] on td "30" at bounding box center [720, 472] width 35 height 34
type input "[DATE]"
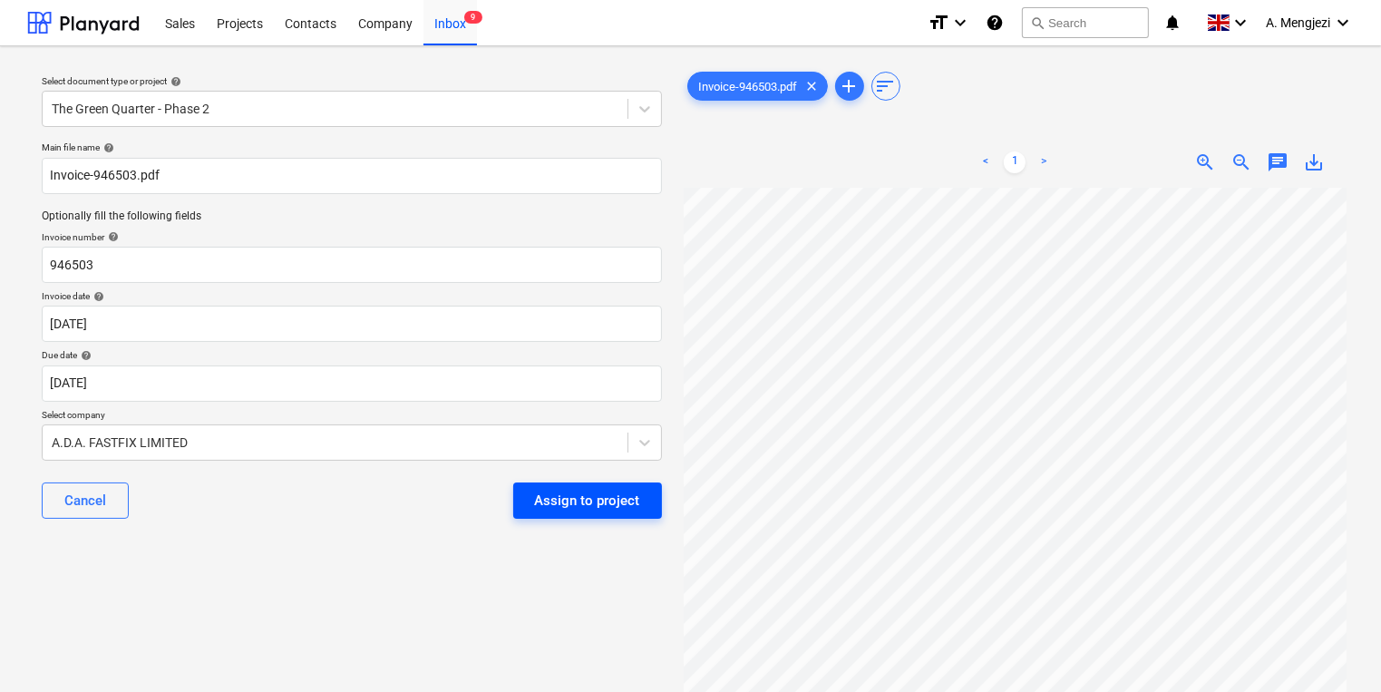
click at [620, 500] on div "Assign to project" at bounding box center [587, 501] width 105 height 24
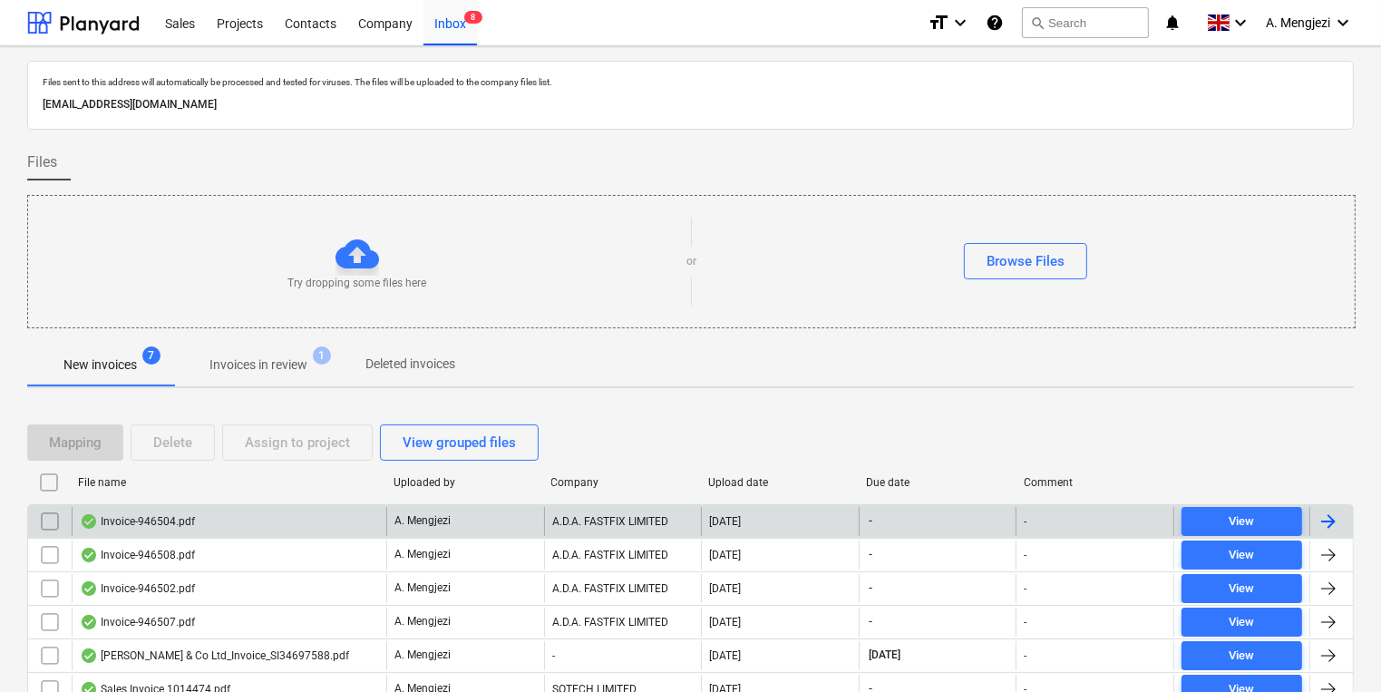
click at [902, 526] on div "-" at bounding box center [938, 521] width 158 height 29
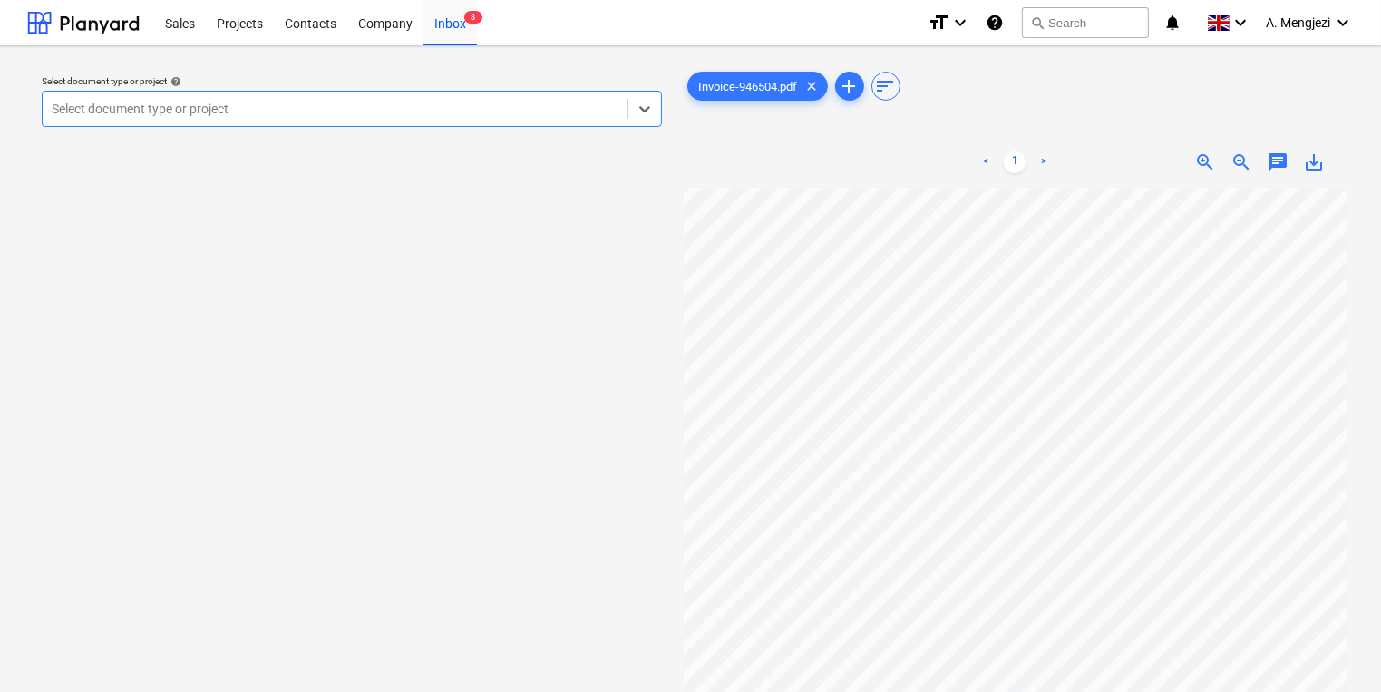
scroll to position [218, 0]
click at [367, 122] on div "Select document type or project" at bounding box center [352, 109] width 620 height 36
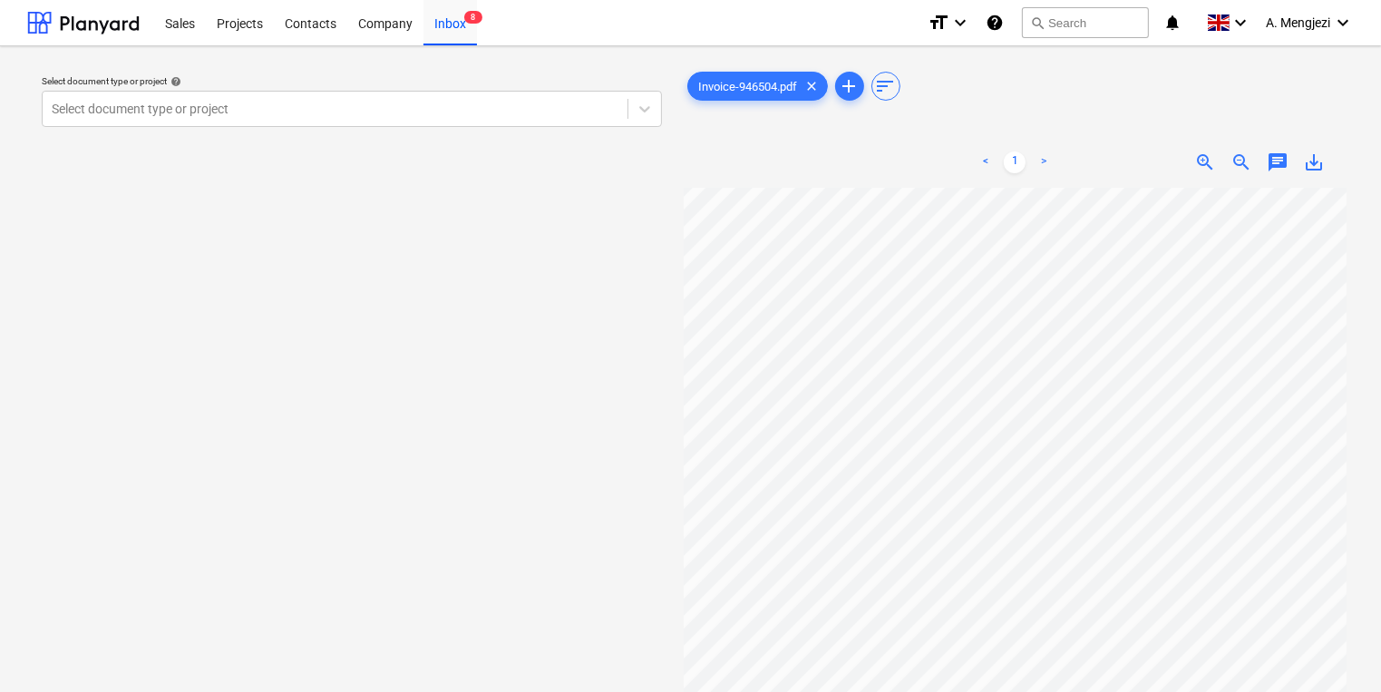
click at [391, 87] on div "Select document type or project help" at bounding box center [352, 81] width 620 height 12
click at [393, 104] on div at bounding box center [335, 109] width 567 height 18
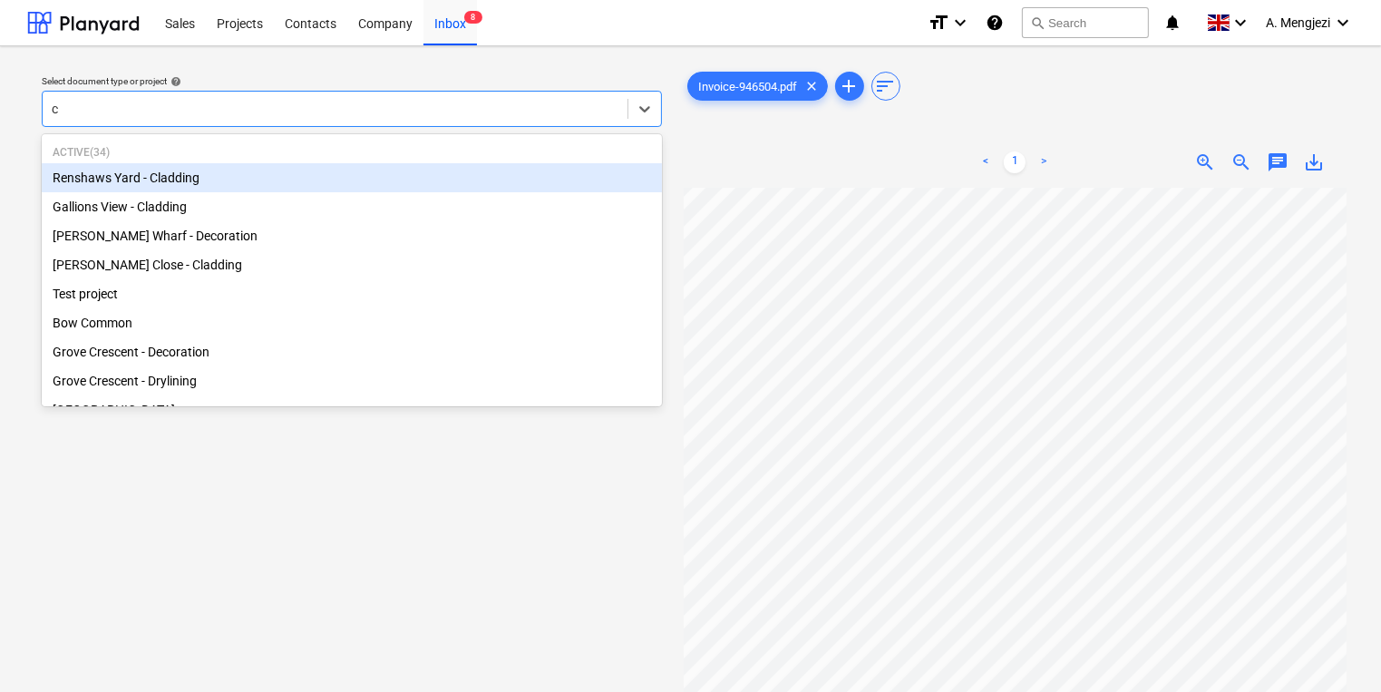
type input "ca"
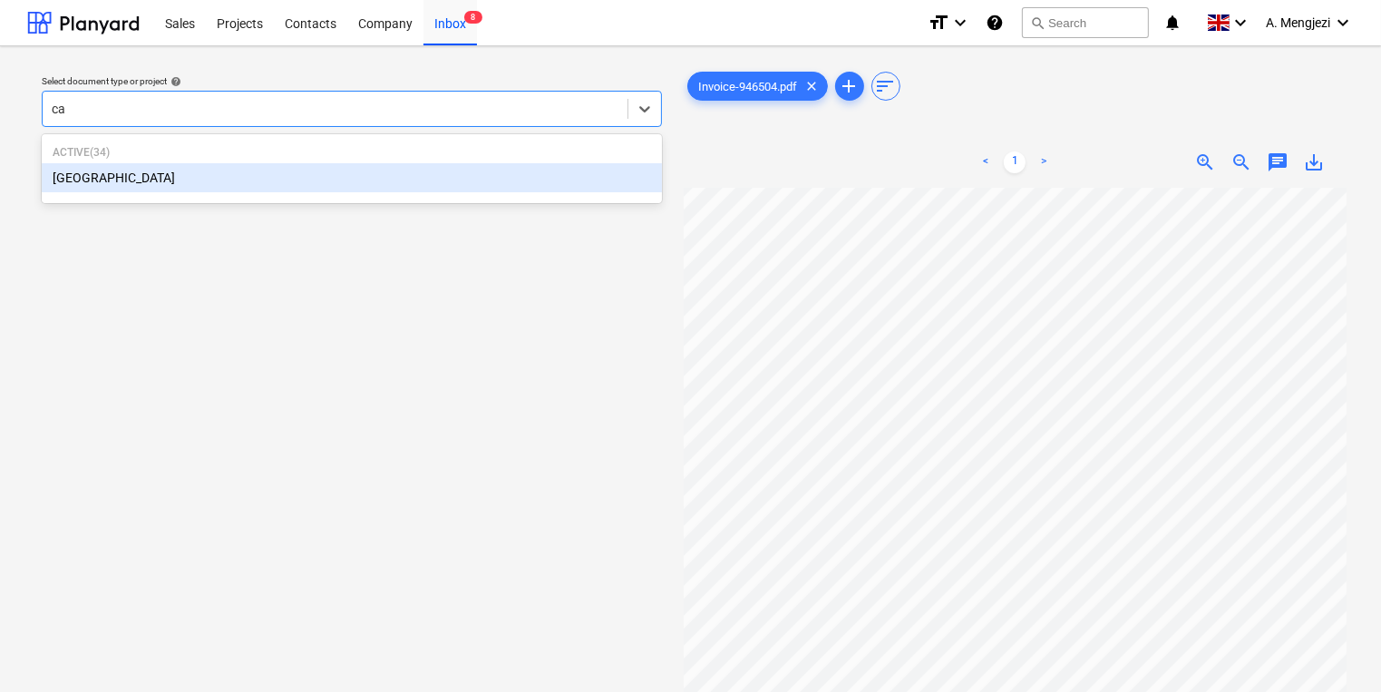
click at [381, 185] on div "[GEOGRAPHIC_DATA]" at bounding box center [352, 177] width 620 height 29
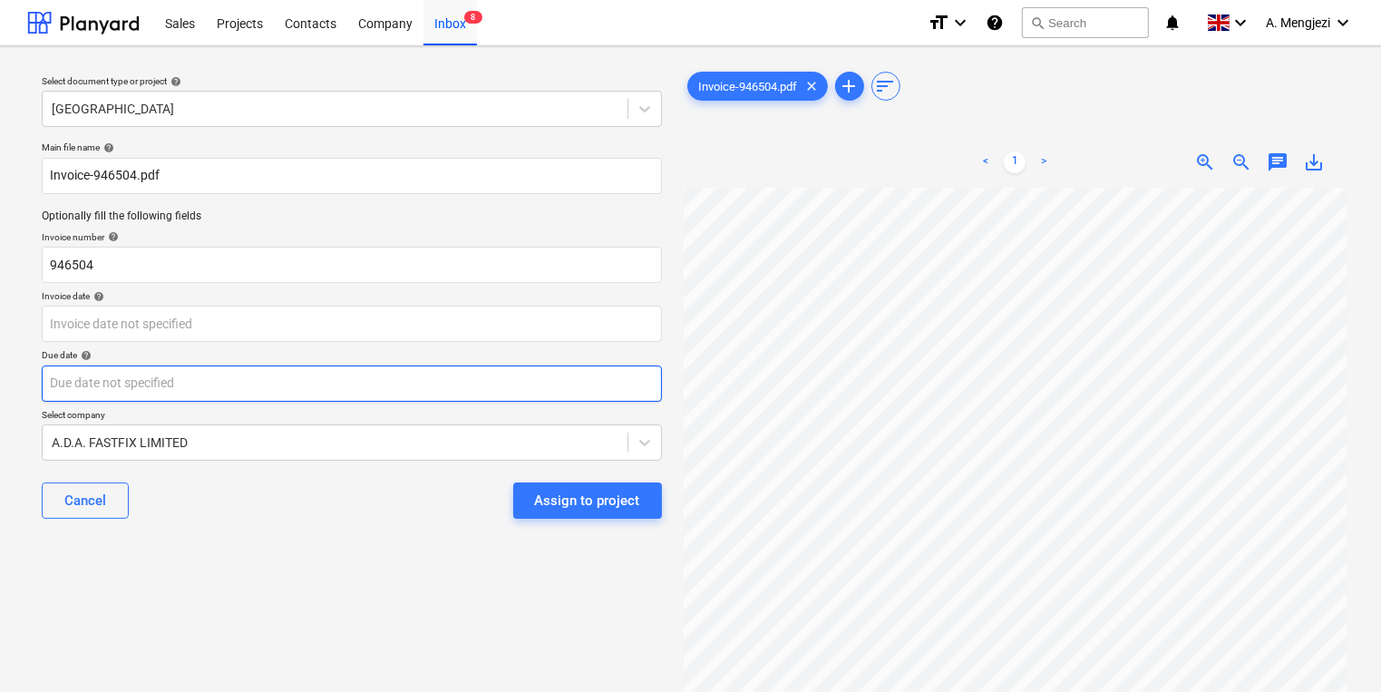
scroll to position [136, 155]
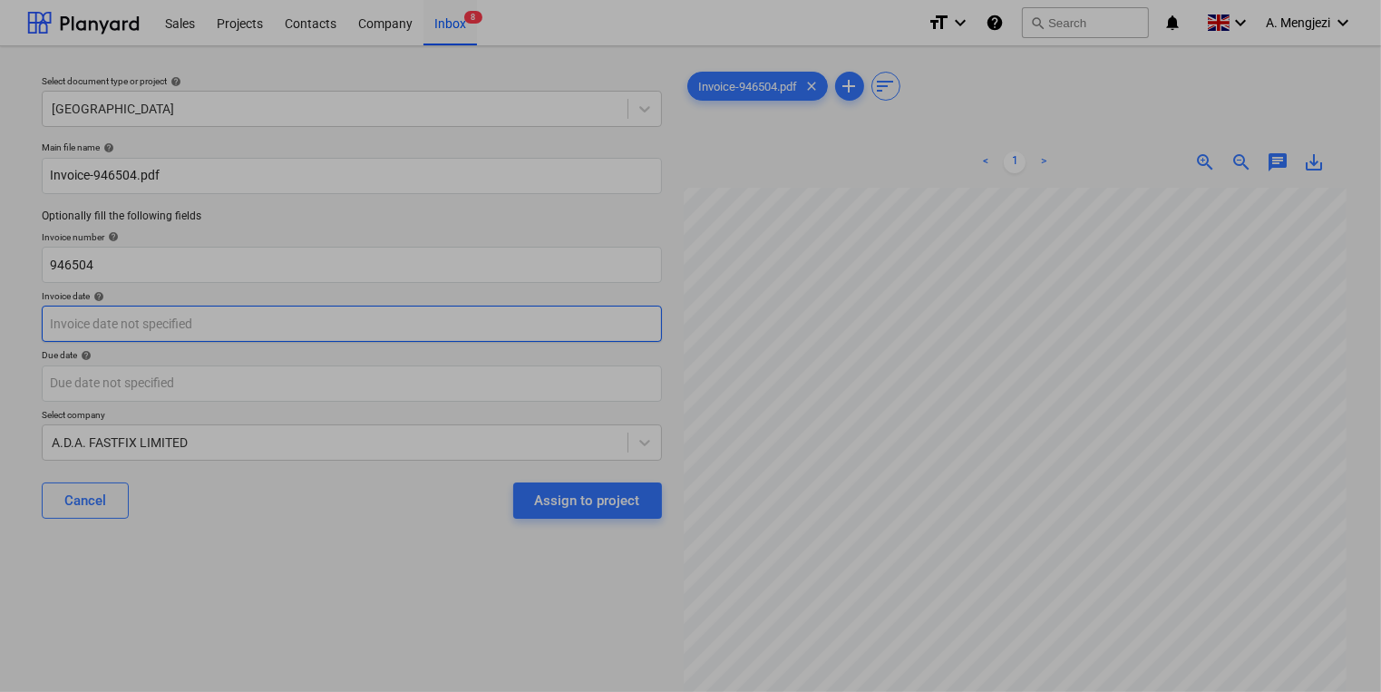
click at [484, 337] on body "Sales Projects Contacts Company Inbox 8 format_size keyboard_arrow_down help se…" at bounding box center [690, 346] width 1381 height 692
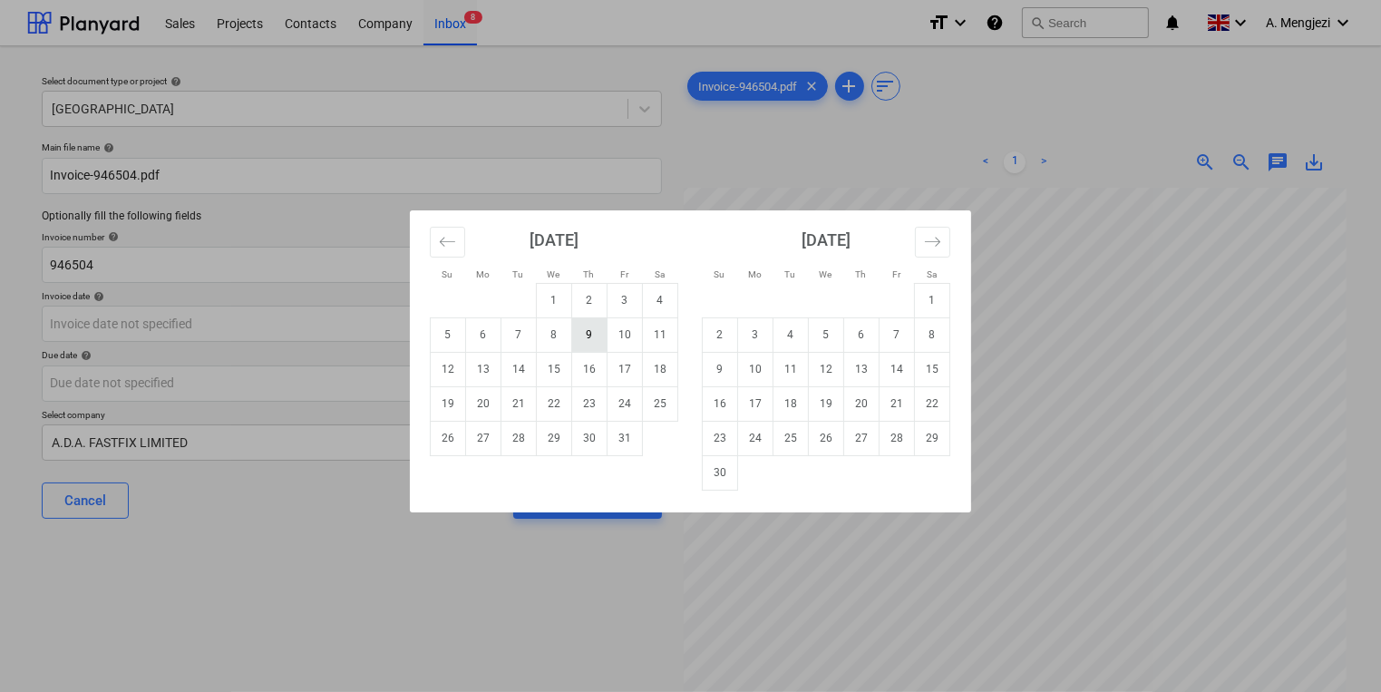
click at [593, 332] on td "9" at bounding box center [589, 334] width 35 height 34
type input "[DATE]"
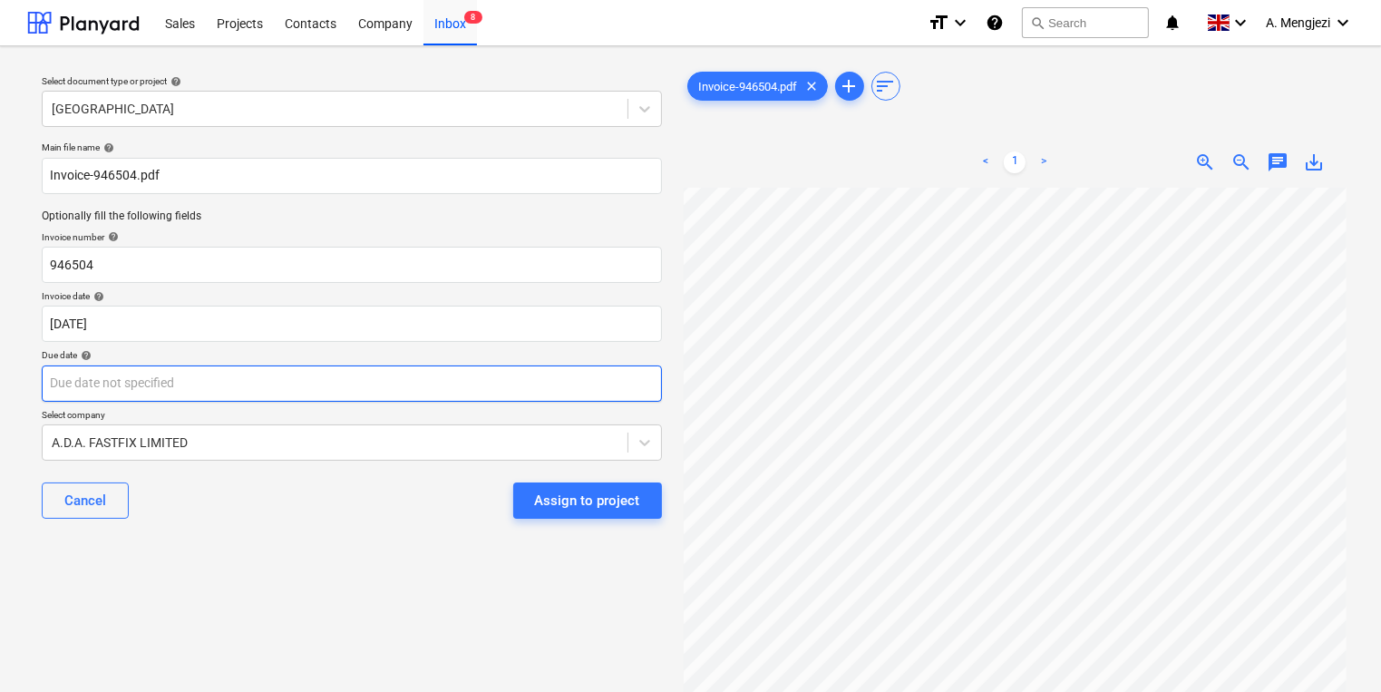
click at [522, 382] on body "Sales Projects Contacts Company Inbox 8 format_size keyboard_arrow_down help se…" at bounding box center [690, 346] width 1381 height 692
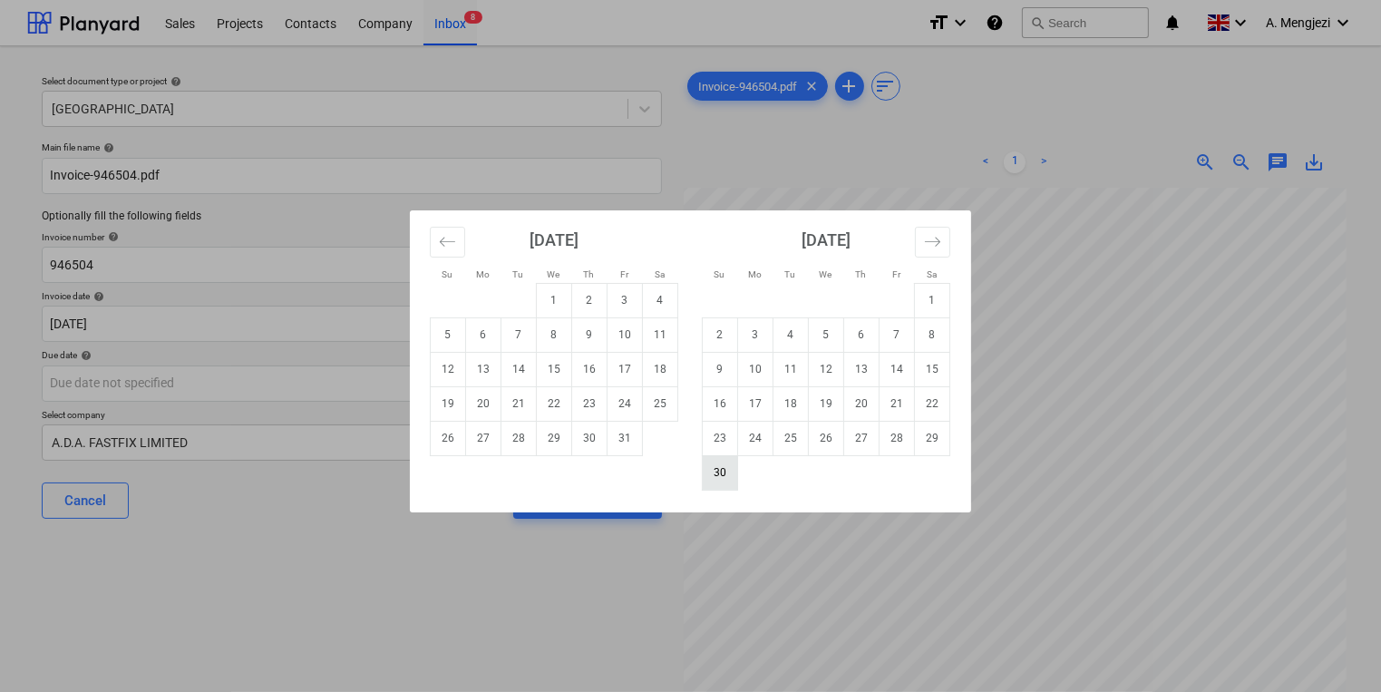
click at [733, 468] on td "30" at bounding box center [720, 472] width 35 height 34
type input "[DATE]"
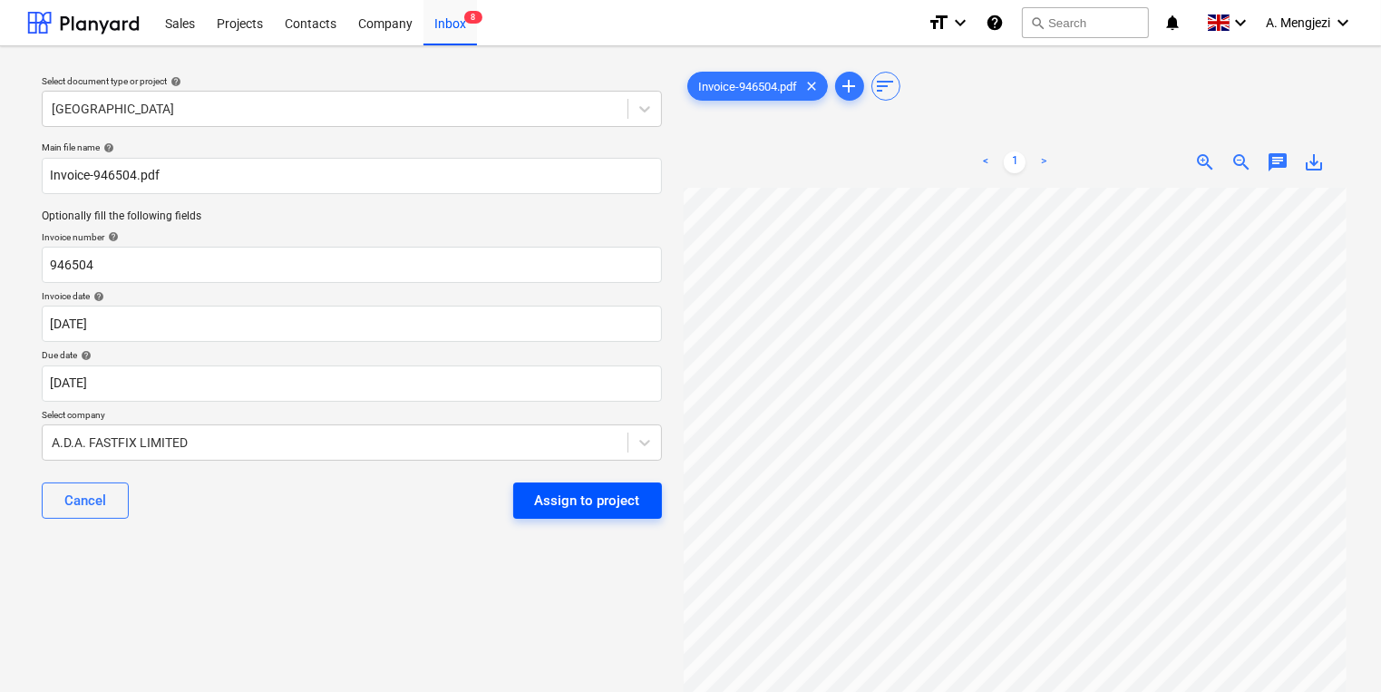
click at [631, 510] on div "Assign to project" at bounding box center [587, 501] width 105 height 24
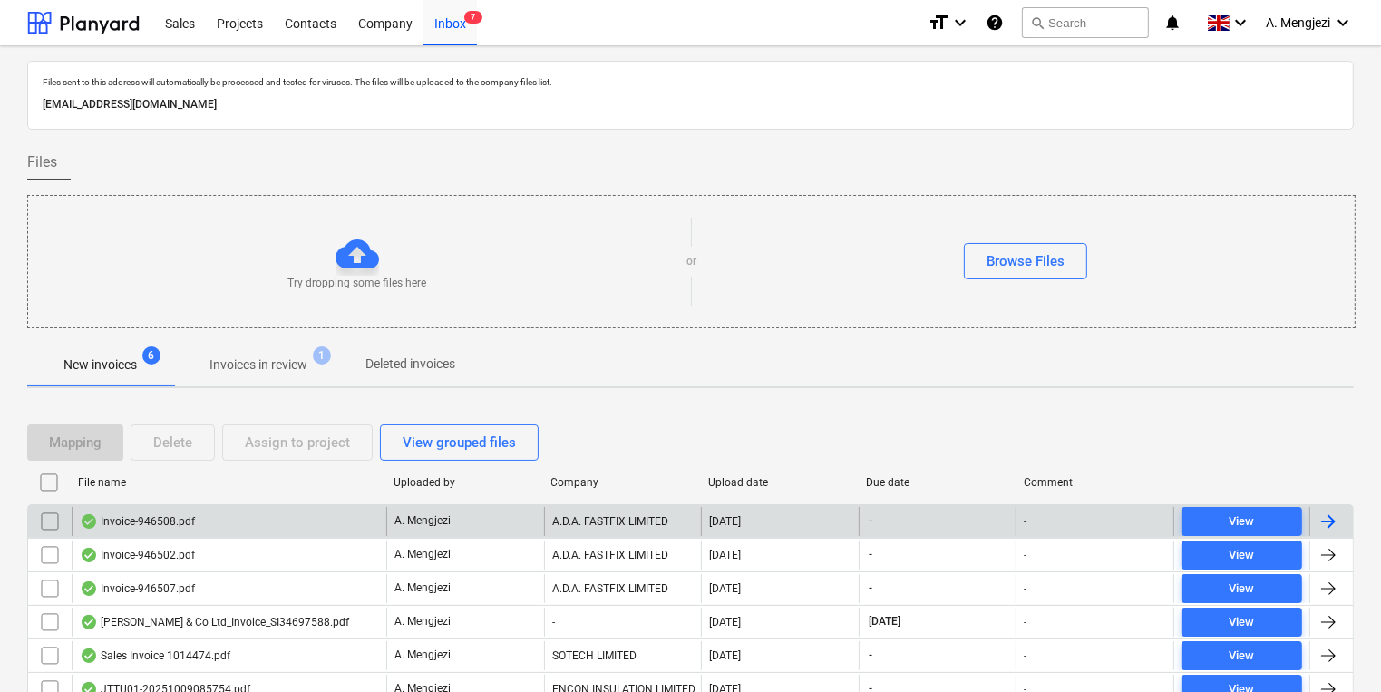
click at [779, 529] on div "[DATE]" at bounding box center [780, 521] width 158 height 29
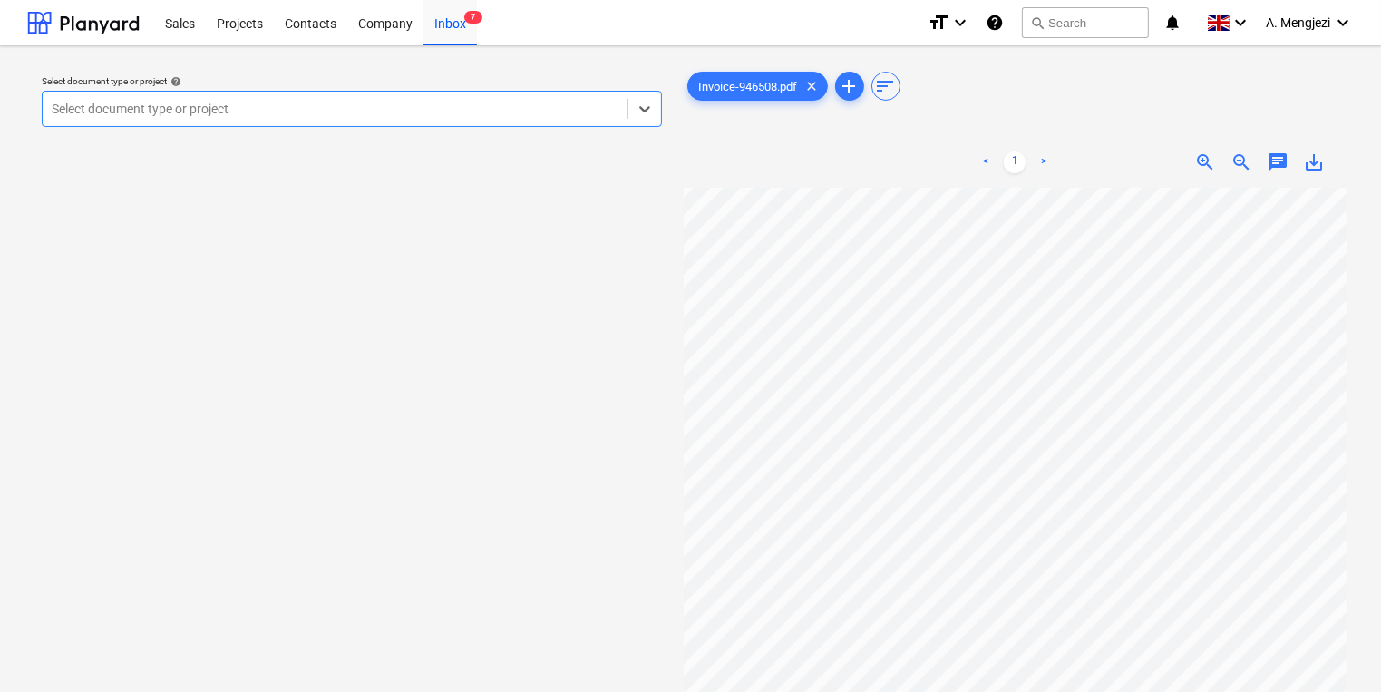
scroll to position [73, 0]
click at [417, 114] on div at bounding box center [335, 109] width 567 height 18
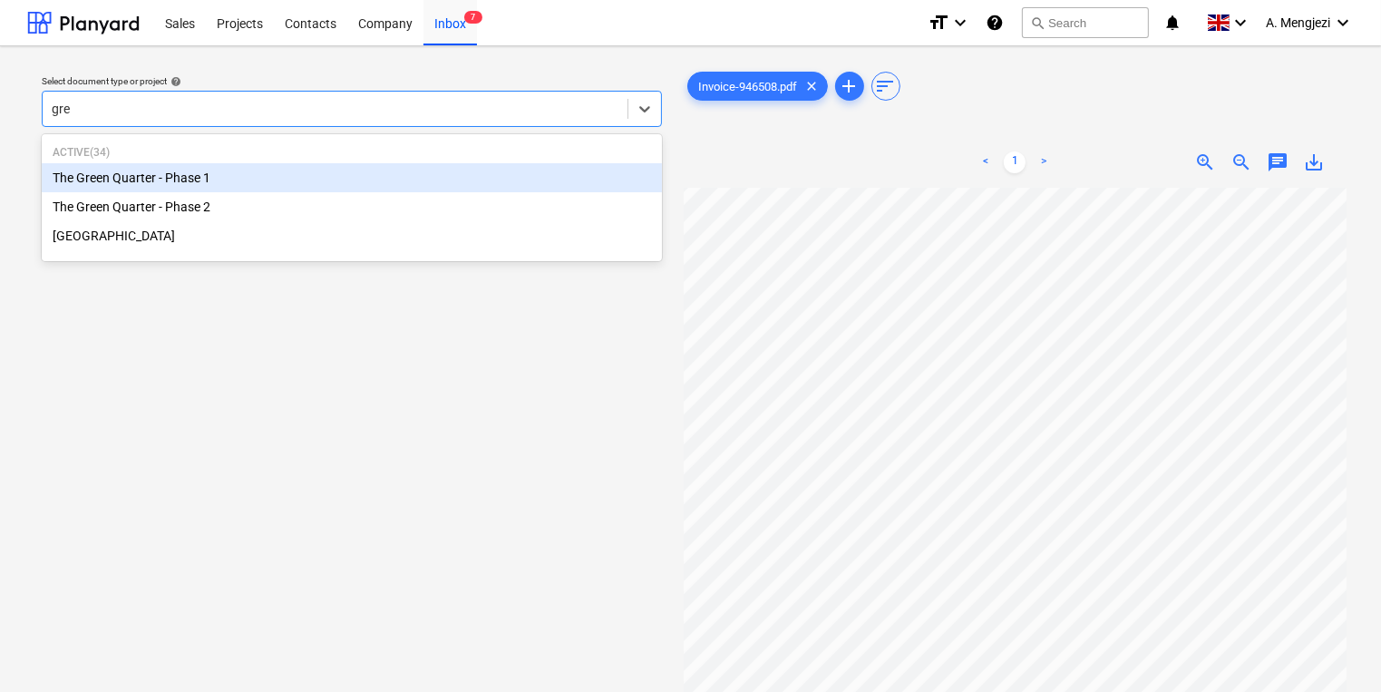
type input "gree"
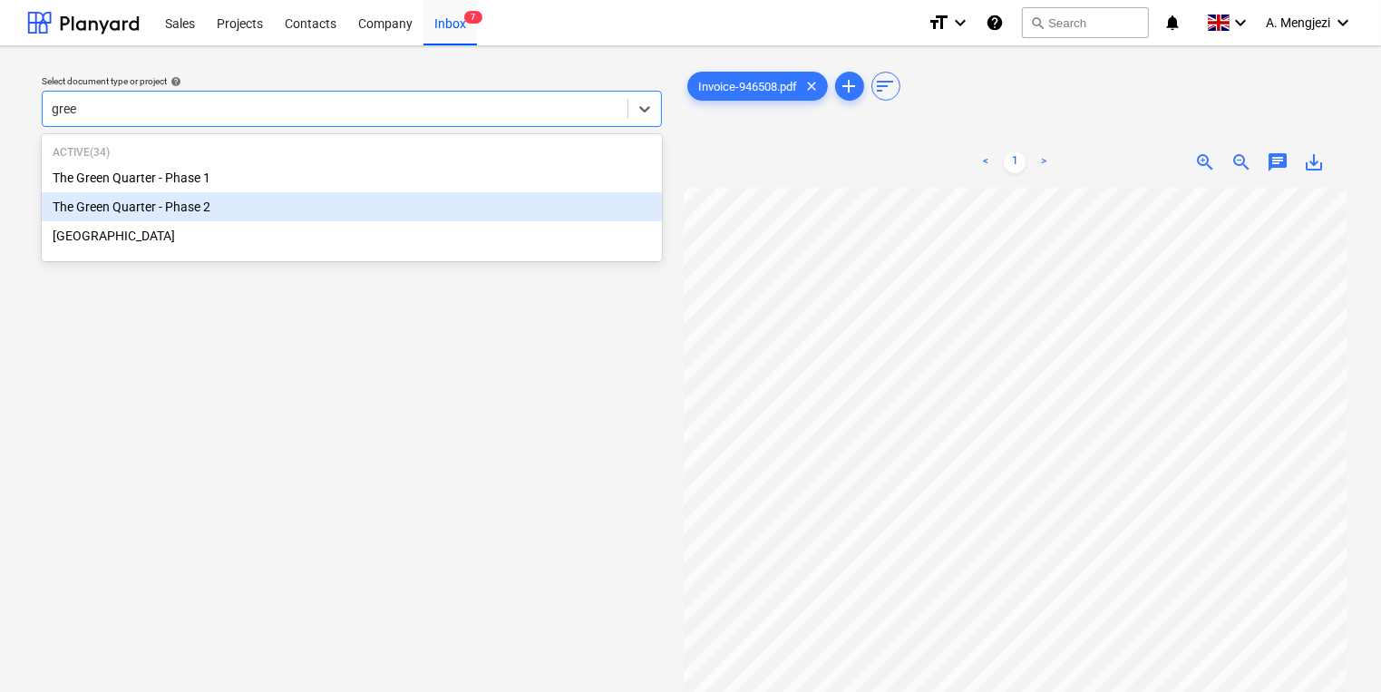
click at [271, 210] on div "The Green Quarter - Phase 2" at bounding box center [352, 206] width 620 height 29
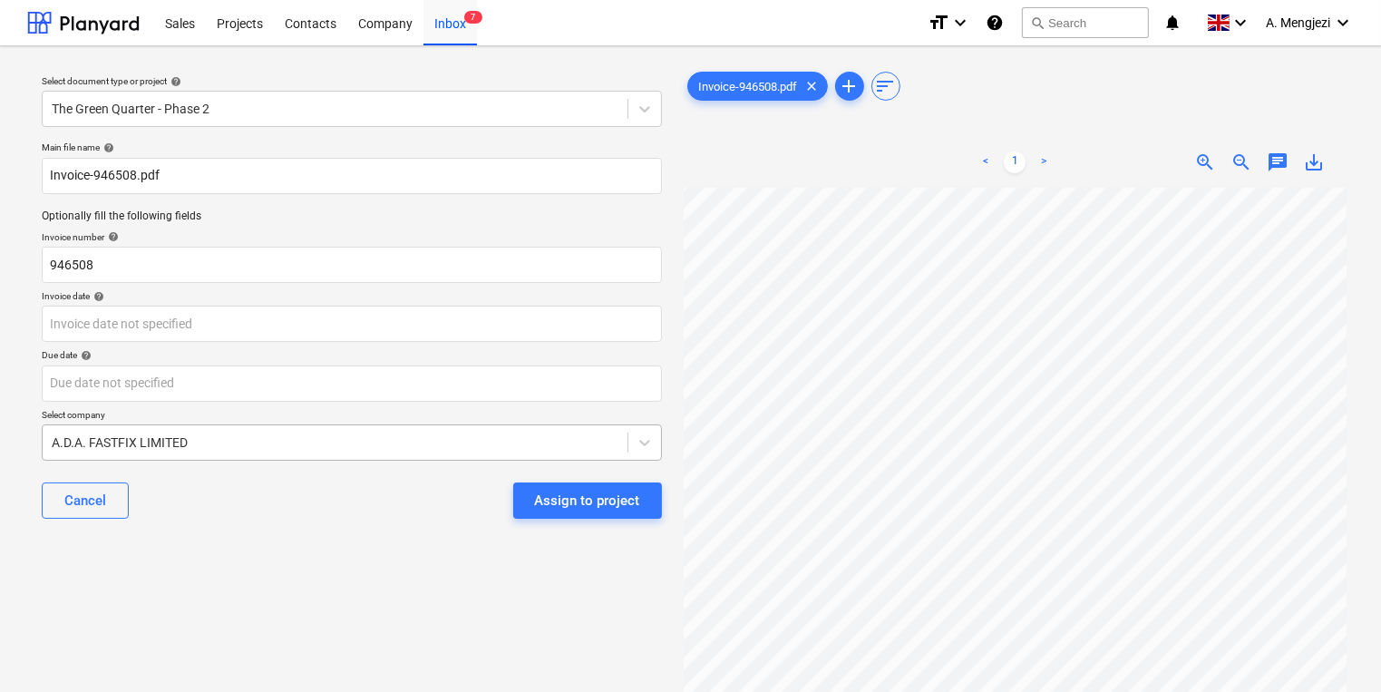
scroll to position [105, 145]
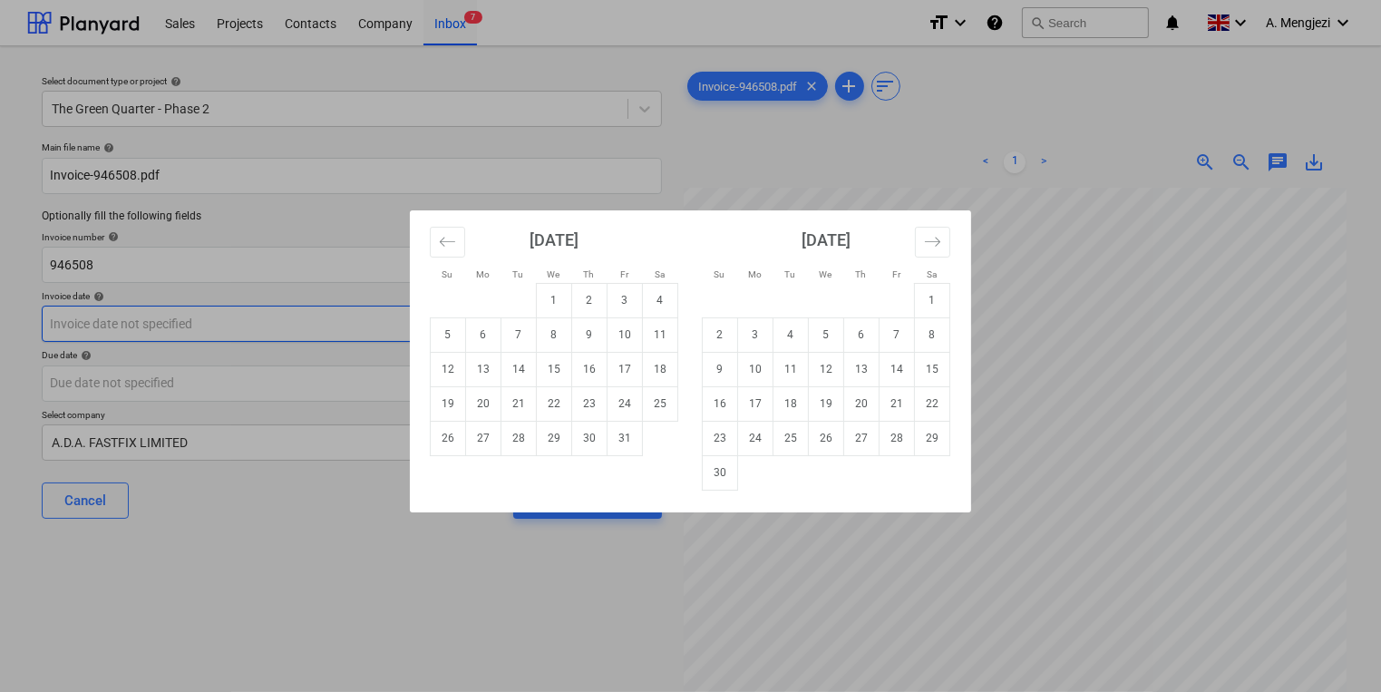
click at [442, 335] on body "Sales Projects Contacts Company Inbox 7 format_size keyboard_arrow_down help se…" at bounding box center [690, 346] width 1381 height 692
click at [584, 340] on td "9" at bounding box center [589, 334] width 35 height 34
type input "[DATE]"
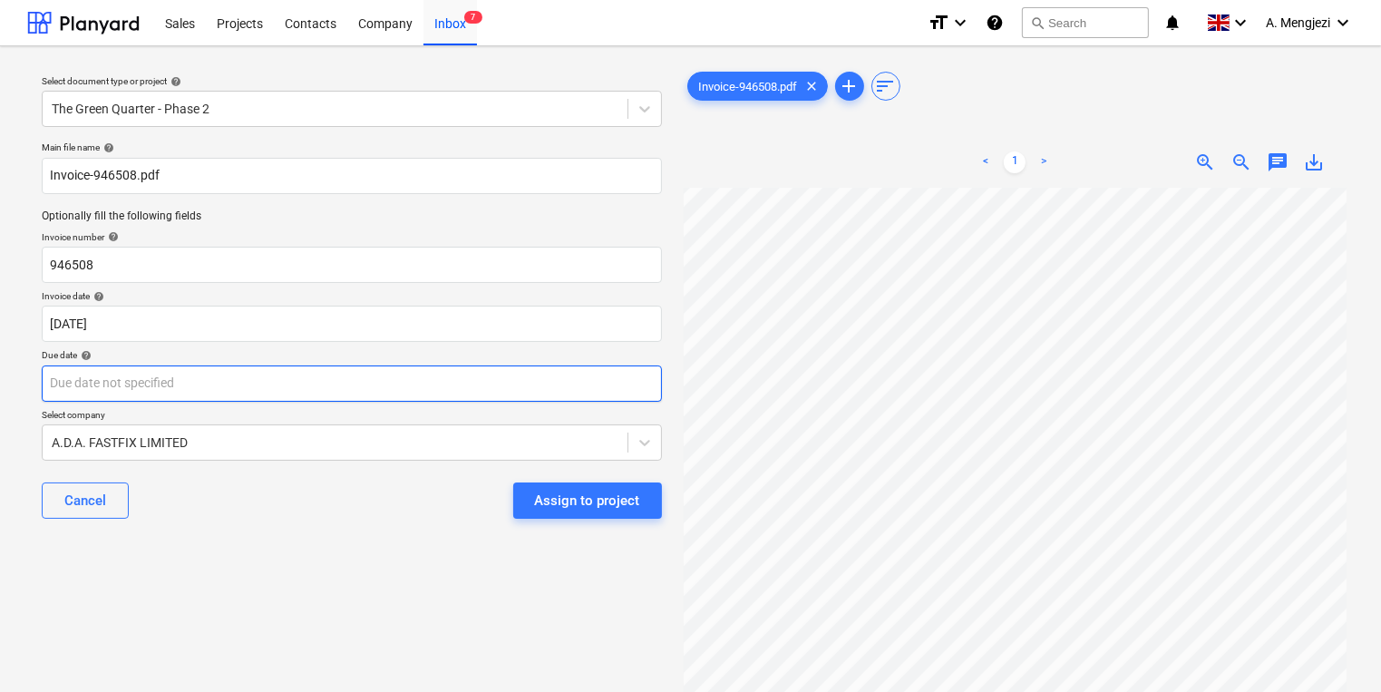
click at [570, 384] on body "Sales Projects Contacts Company Inbox 7 format_size keyboard_arrow_down help se…" at bounding box center [690, 346] width 1381 height 692
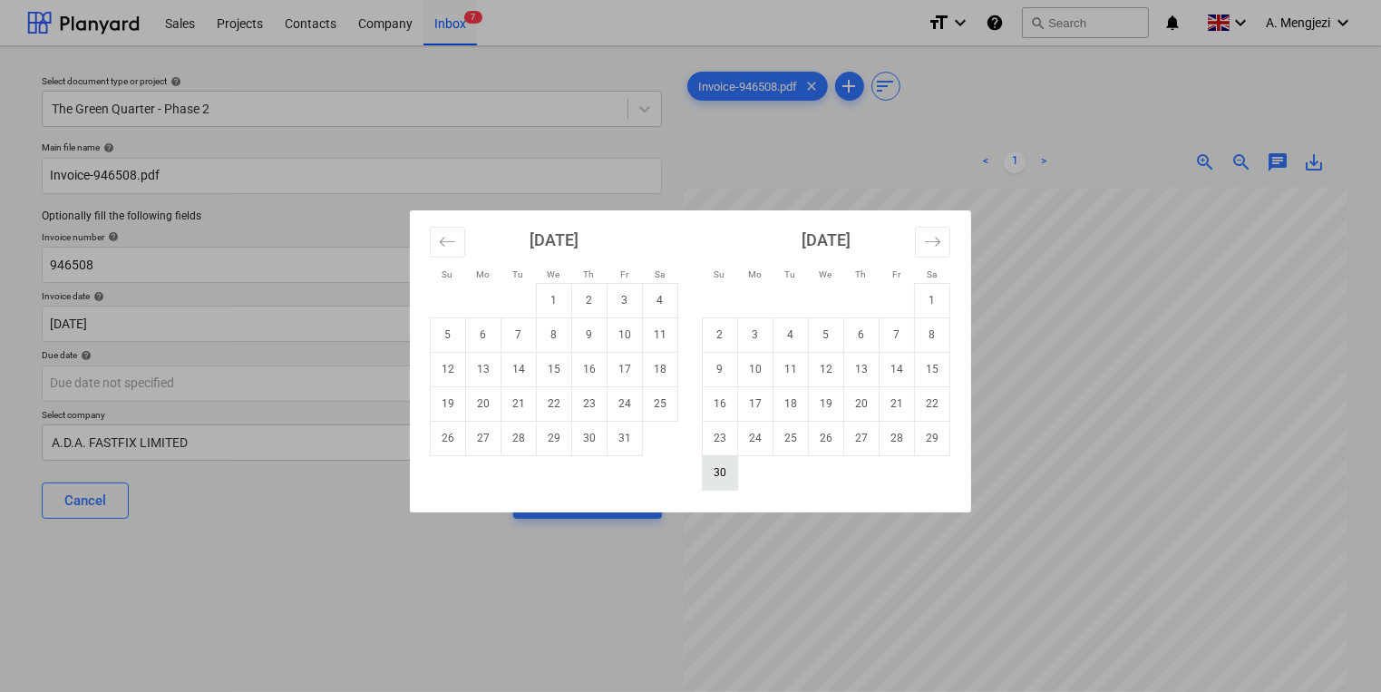
click at [703, 466] on td "30" at bounding box center [720, 472] width 35 height 34
type input "[DATE]"
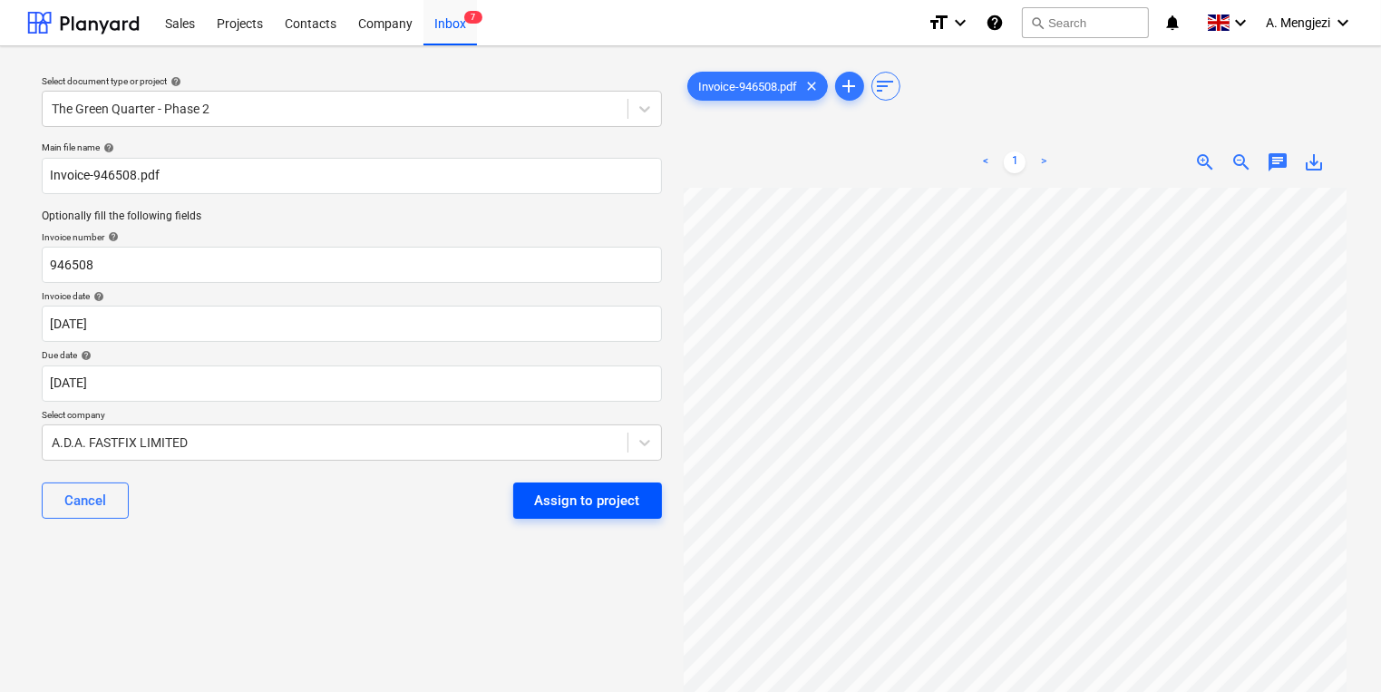
click at [562, 517] on button "Assign to project" at bounding box center [587, 500] width 149 height 36
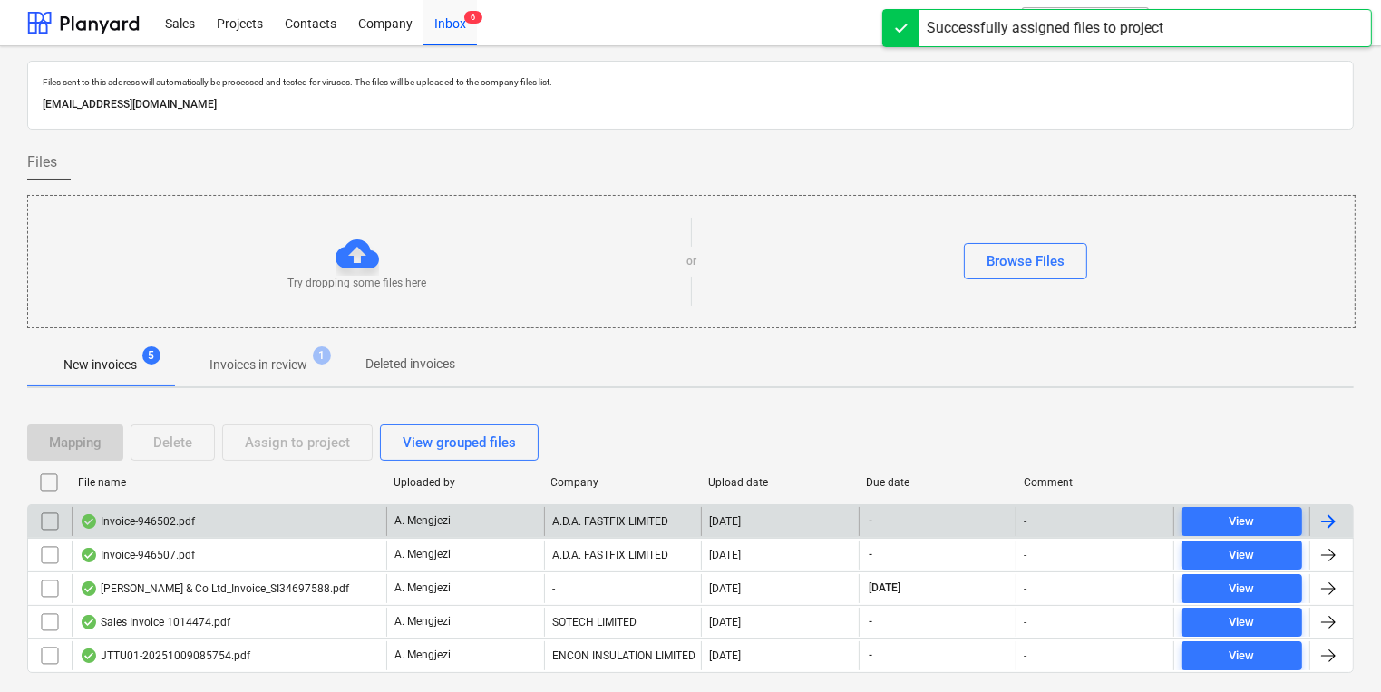
click at [608, 515] on div "A.D.A. FASTFIX LIMITED" at bounding box center [623, 521] width 158 height 29
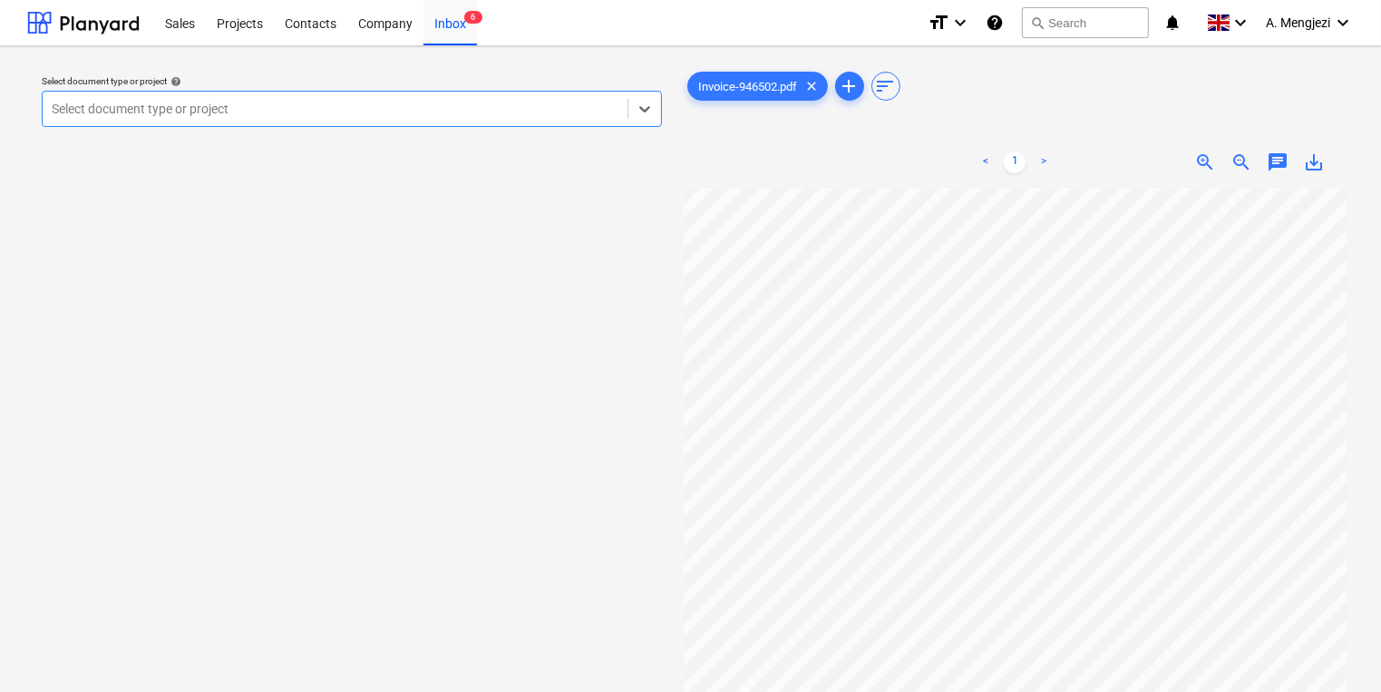
click at [497, 116] on div "Select document type or project" at bounding box center [335, 108] width 585 height 25
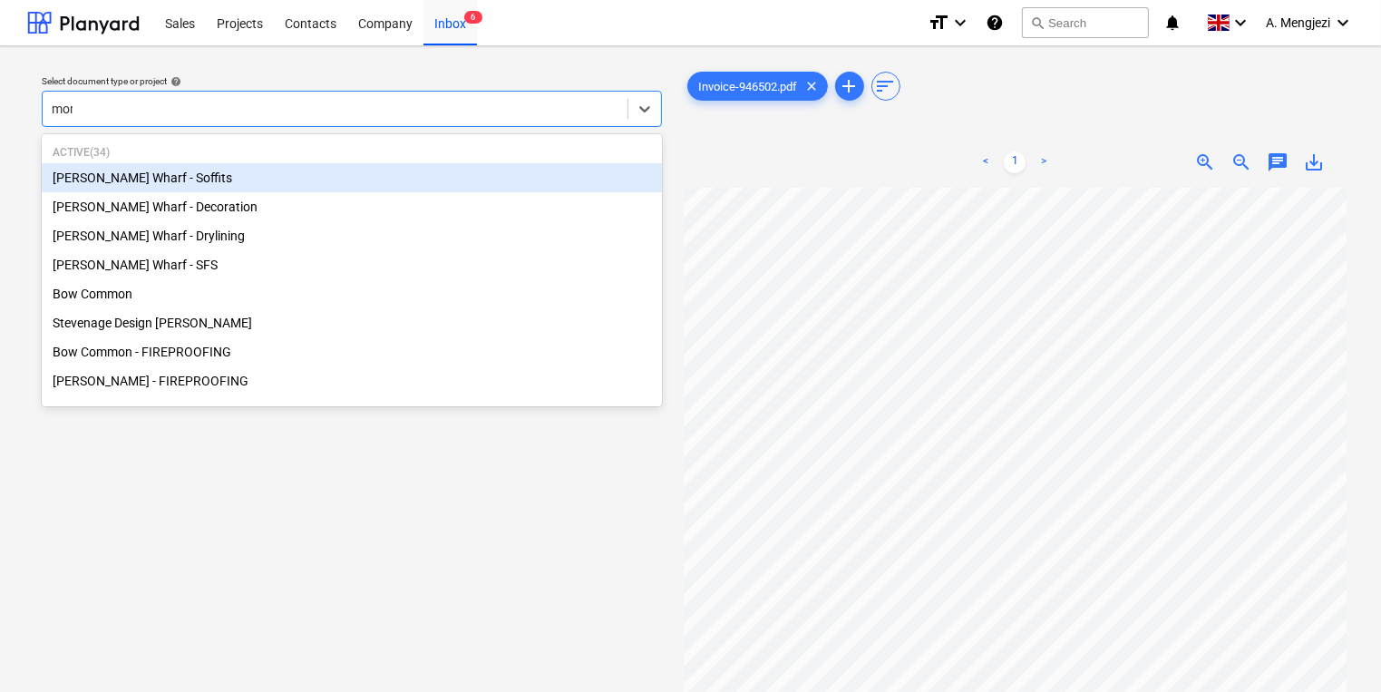
type input "mont"
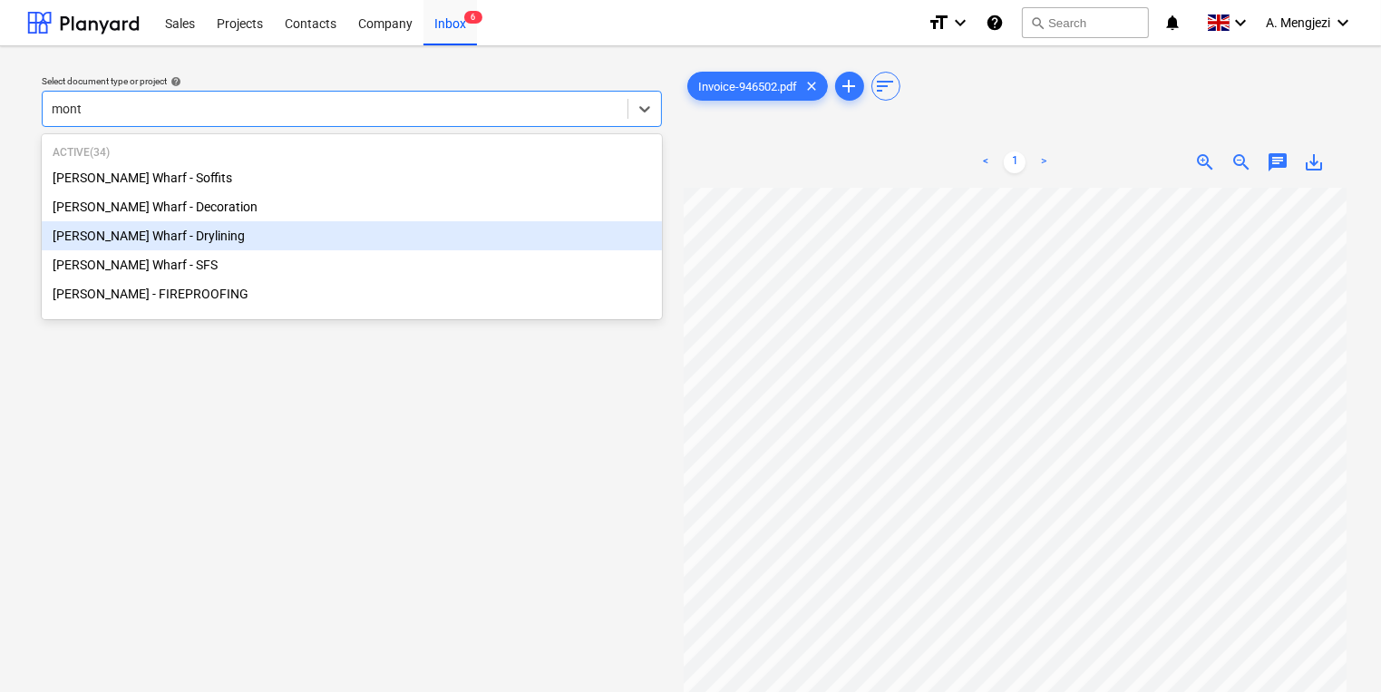
click at [297, 242] on div "[PERSON_NAME] Wharf - Drylining" at bounding box center [352, 235] width 620 height 29
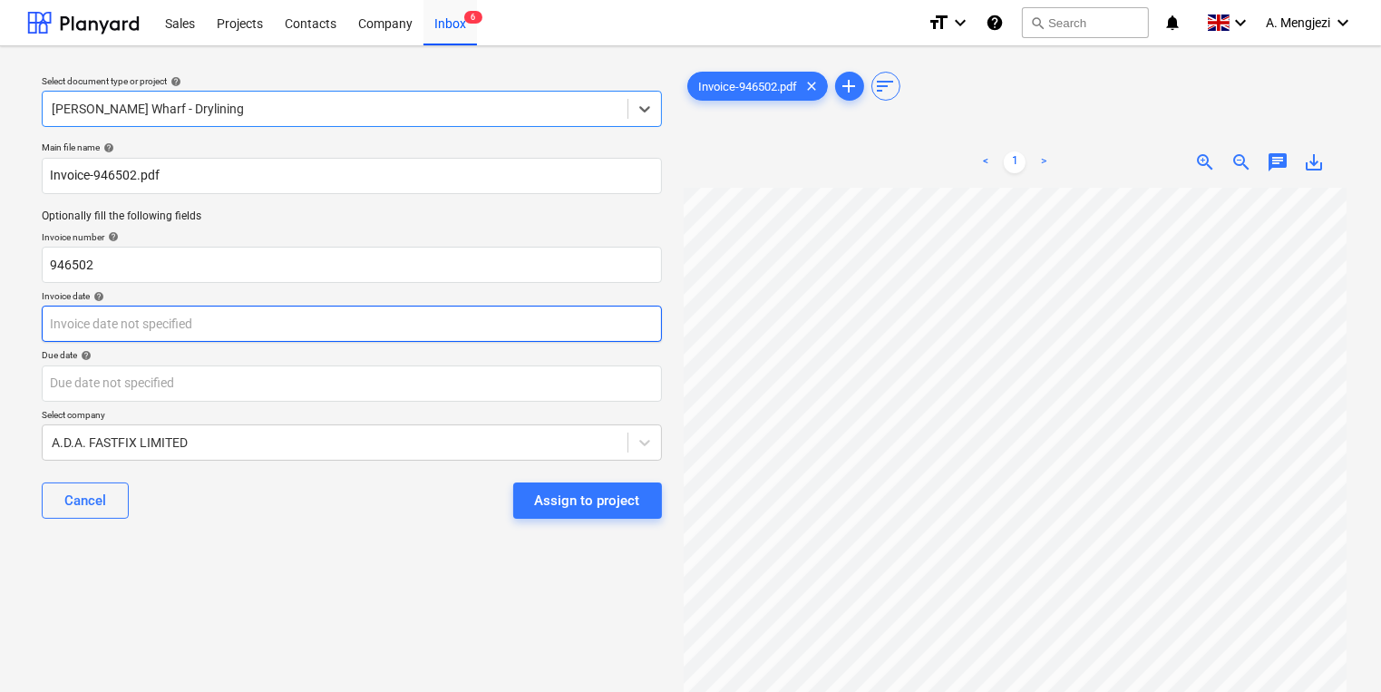
click at [335, 320] on body "Sales Projects Contacts Company Inbox 6 format_size keyboard_arrow_down help se…" at bounding box center [690, 346] width 1381 height 692
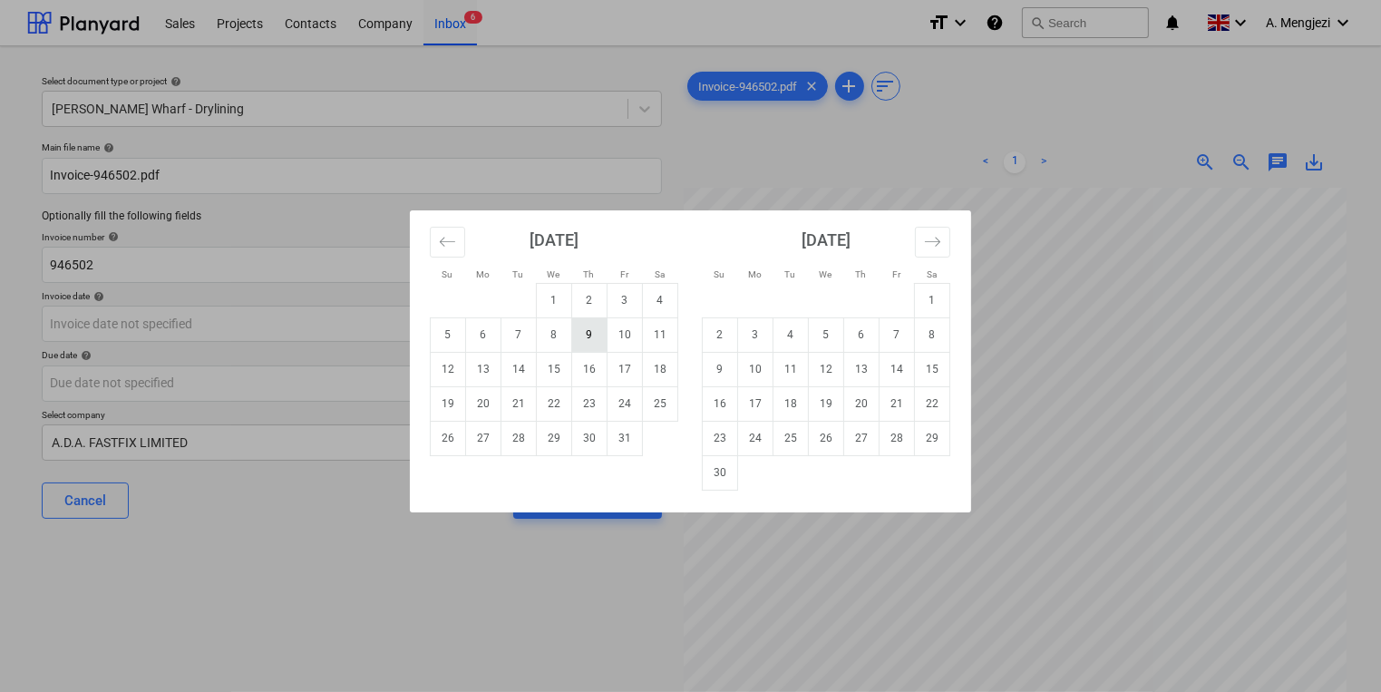
click at [593, 345] on td "9" at bounding box center [589, 334] width 35 height 34
type input "[DATE]"
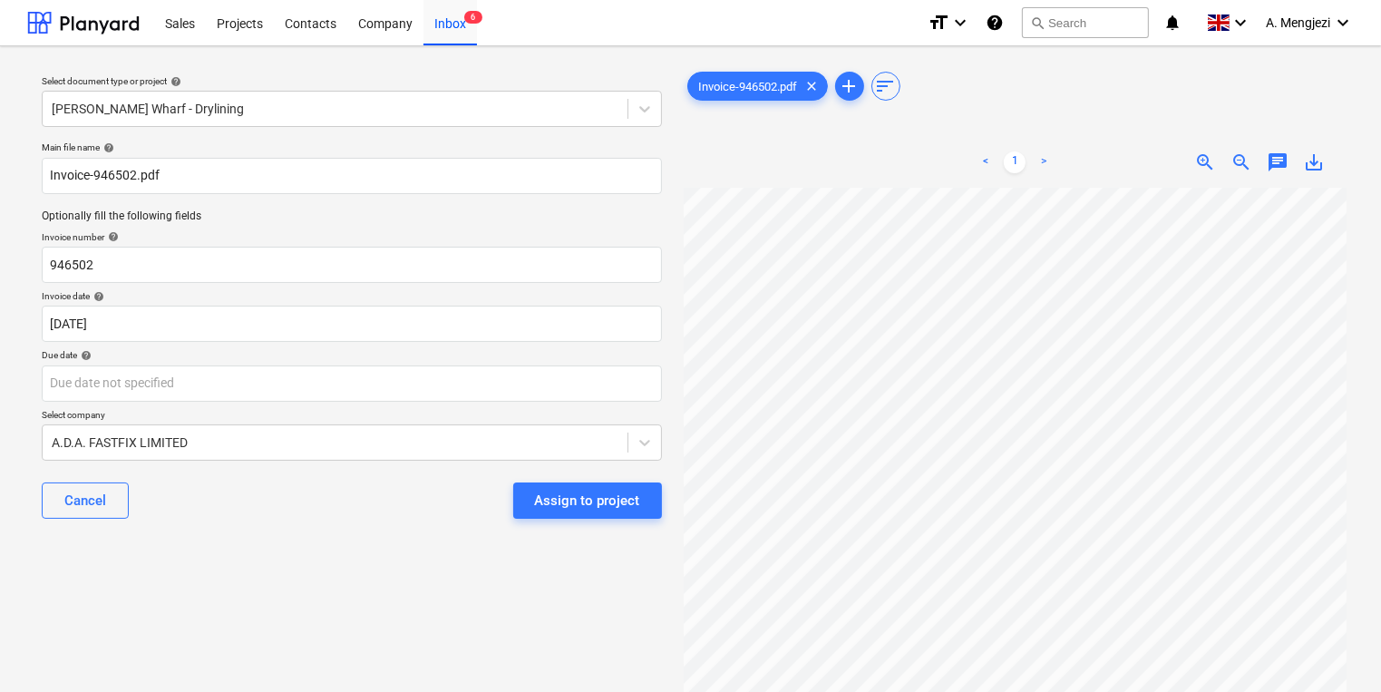
click at [531, 415] on p "Select company" at bounding box center [352, 416] width 620 height 15
click at [533, 391] on body "Sales Projects Contacts Company Inbox 6 format_size keyboard_arrow_down help se…" at bounding box center [690, 346] width 1381 height 692
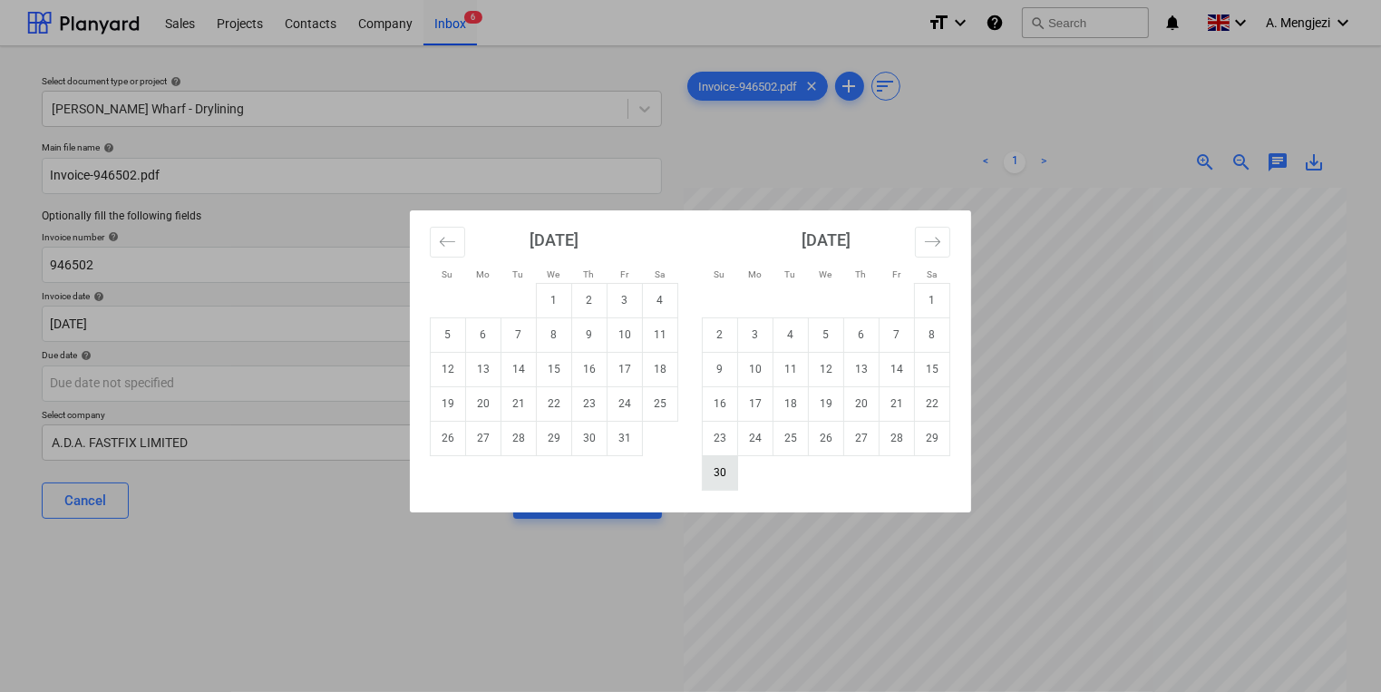
click at [724, 485] on td "30" at bounding box center [720, 472] width 35 height 34
type input "[DATE]"
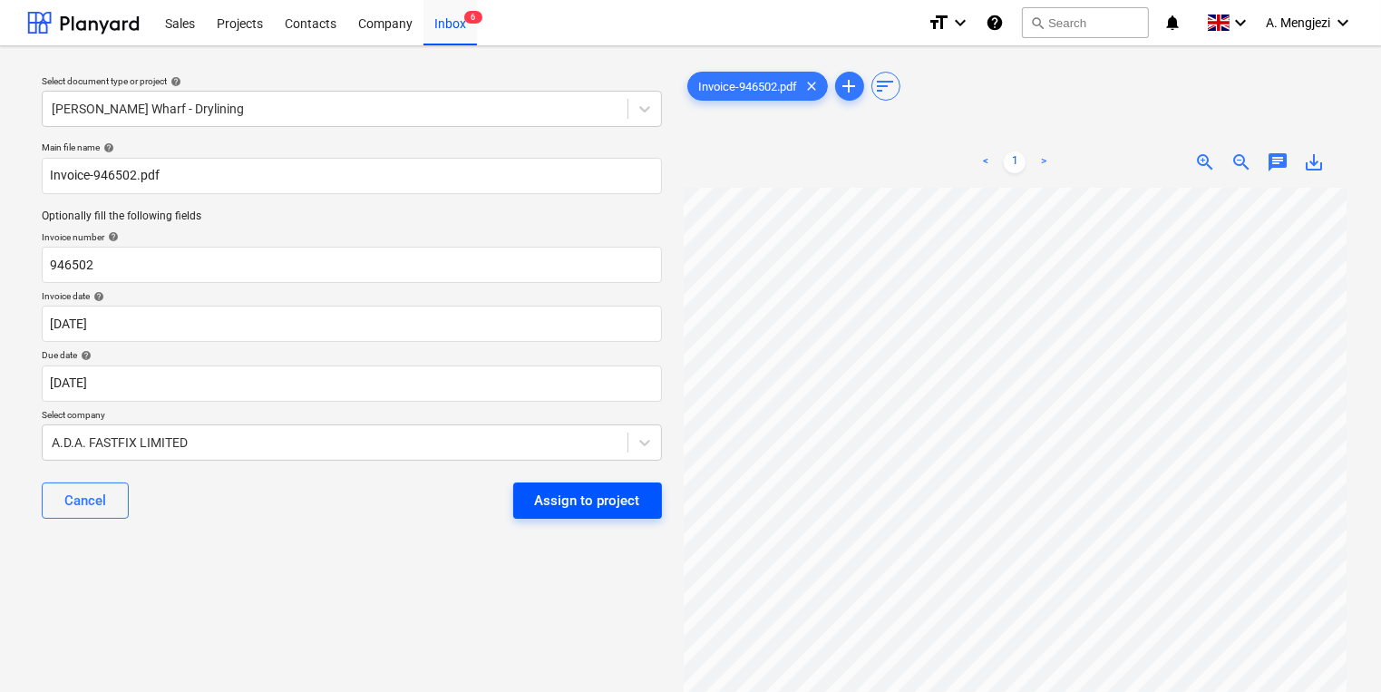
scroll to position [71, 155]
click at [577, 501] on div "Assign to project" at bounding box center [587, 501] width 105 height 24
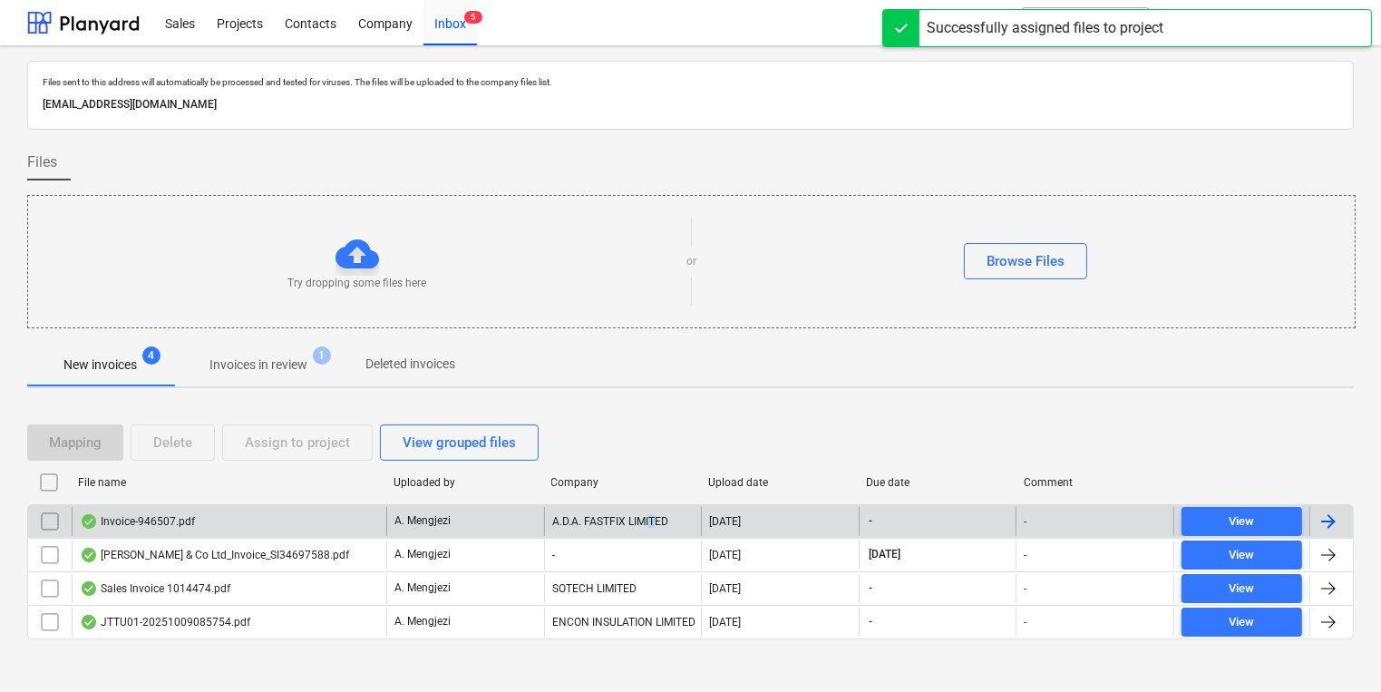
click at [654, 522] on div "A.D.A. FASTFIX LIMITED" at bounding box center [623, 521] width 158 height 29
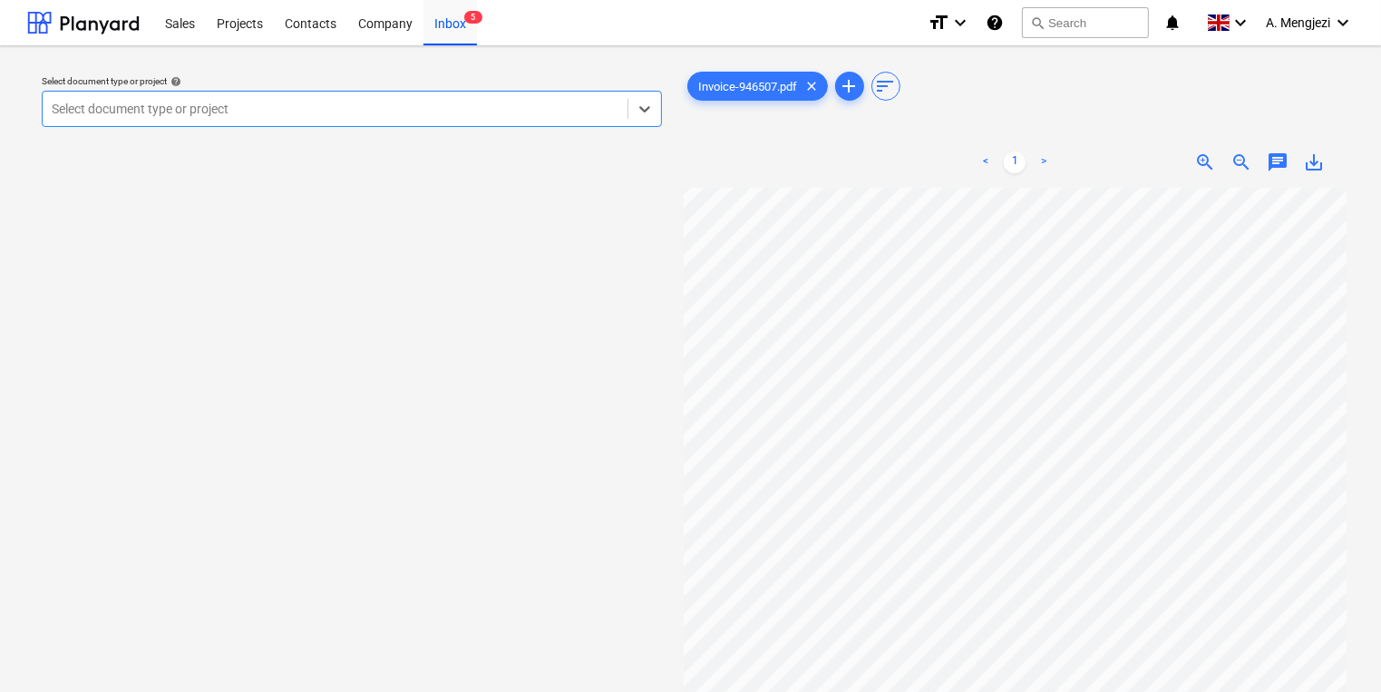
scroll to position [145, 0]
click at [481, 119] on div "Select document type or project" at bounding box center [335, 108] width 585 height 25
type input "treb"
click at [456, 91] on div "Select document type or project help Select document type or project" at bounding box center [352, 101] width 620 height 52
drag, startPoint x: 456, startPoint y: 91, endPoint x: 337, endPoint y: 112, distance: 120.6
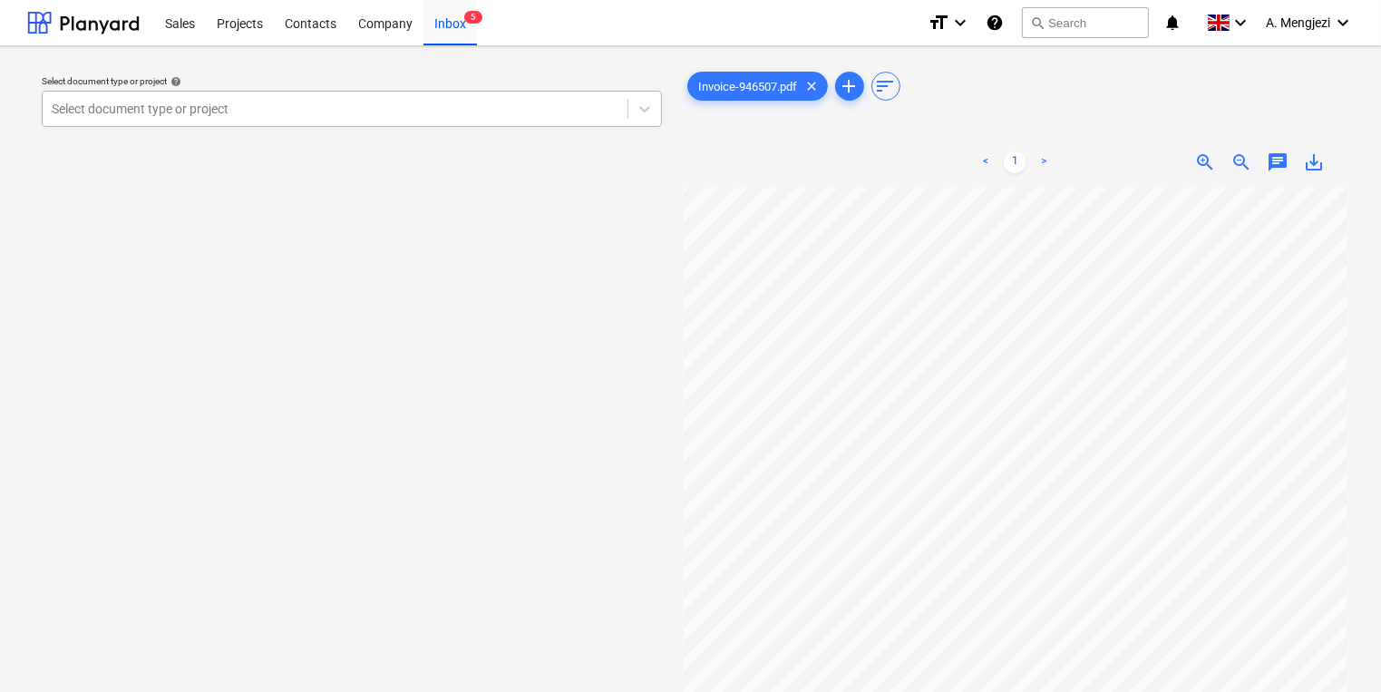
click at [337, 112] on div at bounding box center [335, 109] width 567 height 18
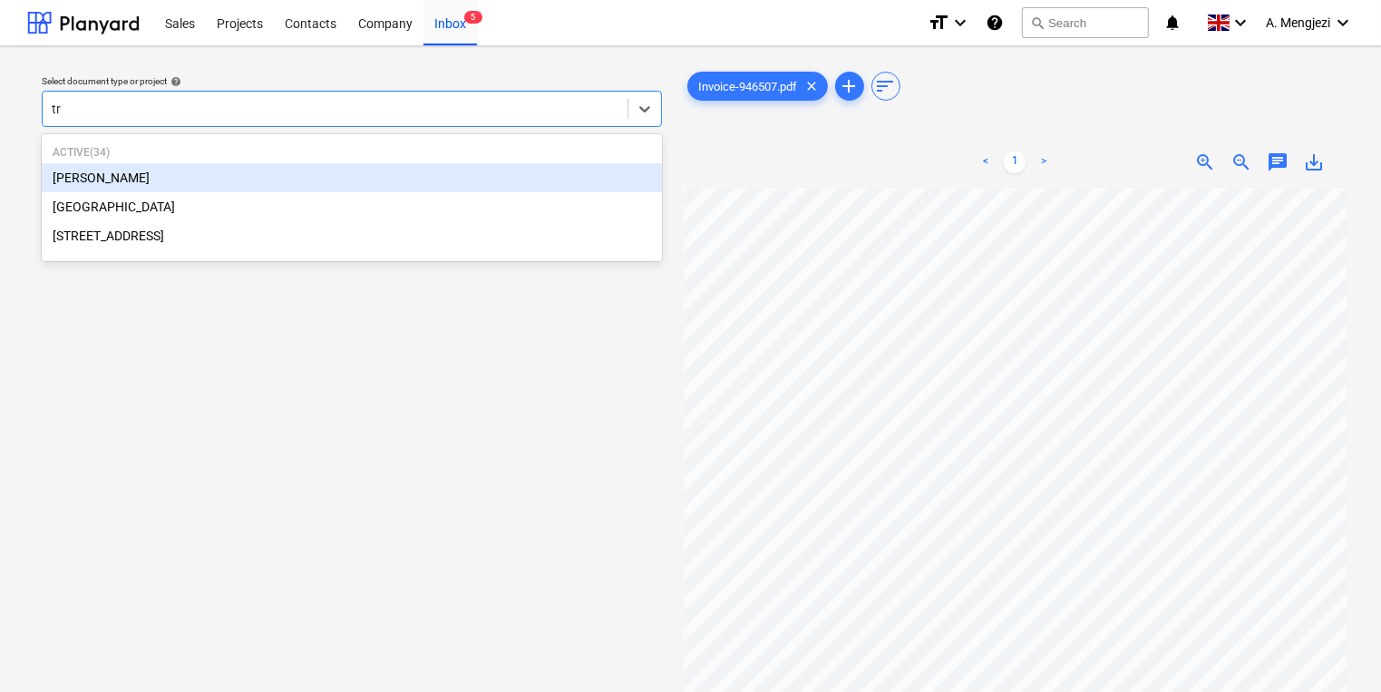
type input "tre"
click at [289, 174] on div "[PERSON_NAME]" at bounding box center [352, 177] width 620 height 29
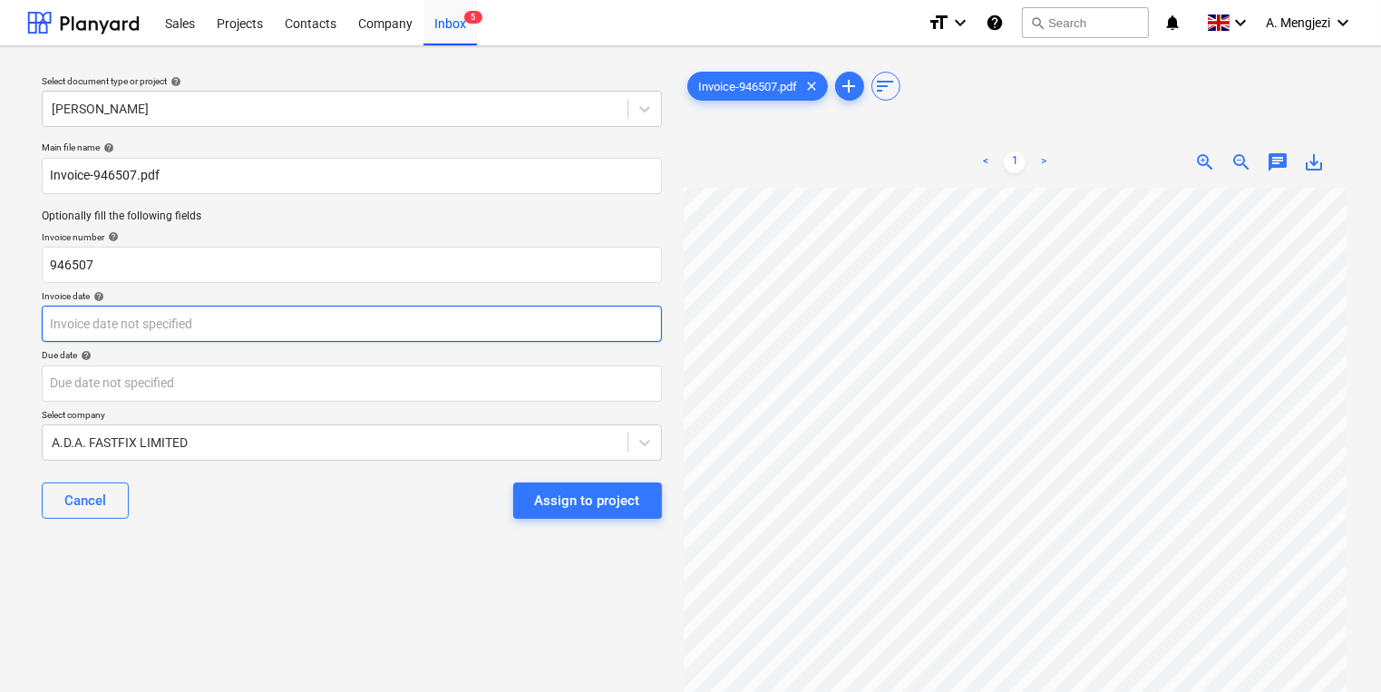
click at [189, 328] on body "Sales Projects Contacts Company Inbox 5 format_size keyboard_arrow_down help se…" at bounding box center [690, 346] width 1381 height 692
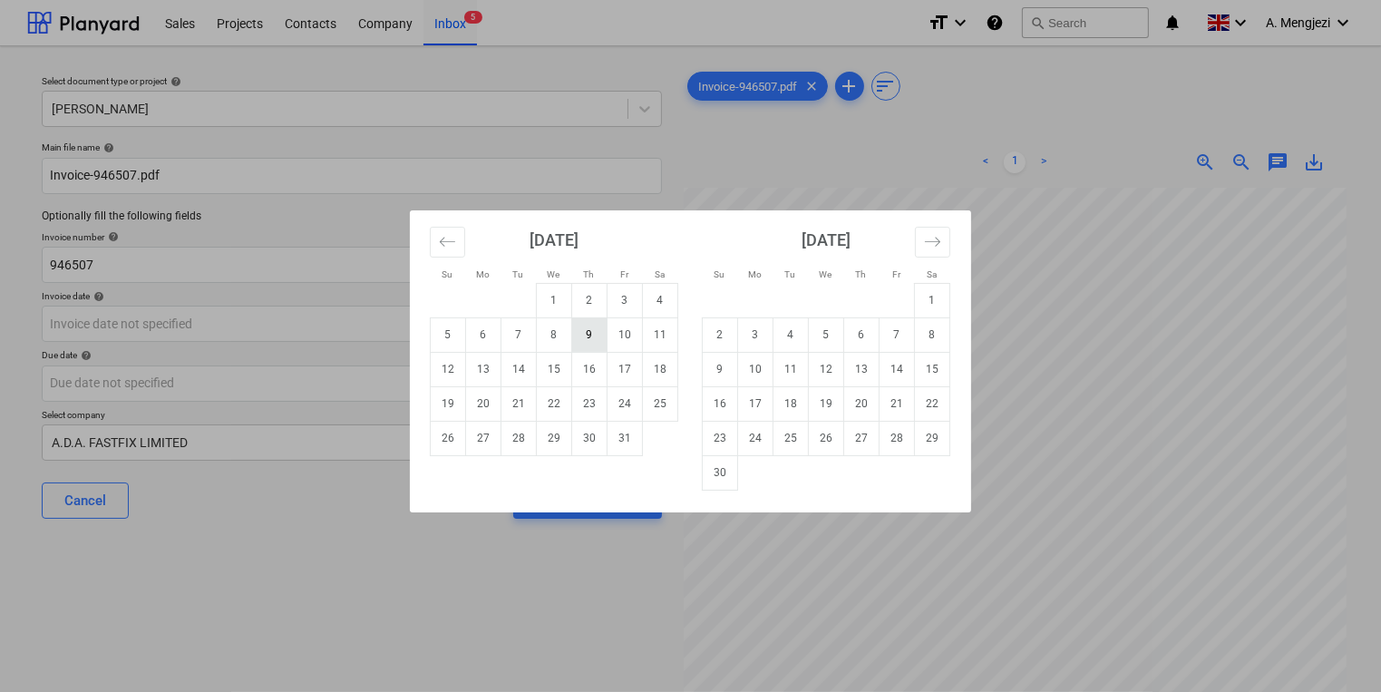
click at [580, 337] on td "9" at bounding box center [589, 334] width 35 height 34
type input "[DATE]"
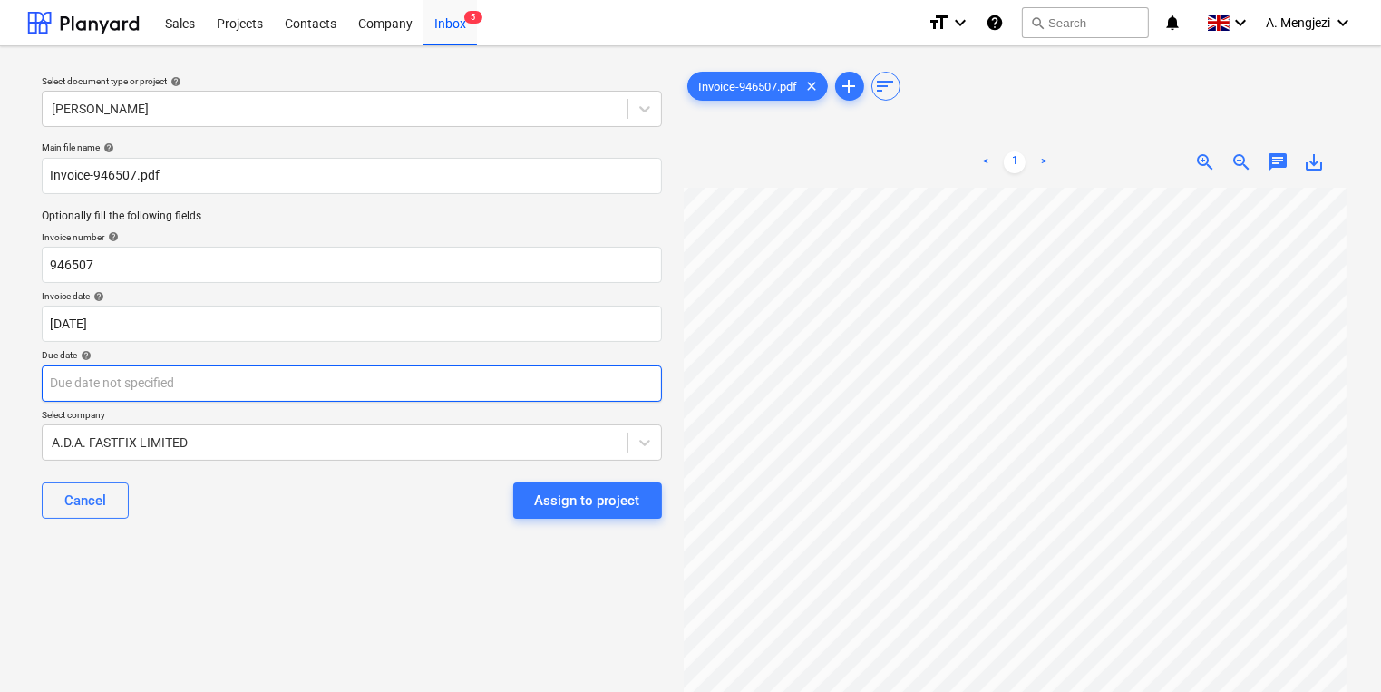
click at [562, 392] on body "Sales Projects Contacts Company Inbox 5 format_size keyboard_arrow_down help se…" at bounding box center [690, 346] width 1381 height 692
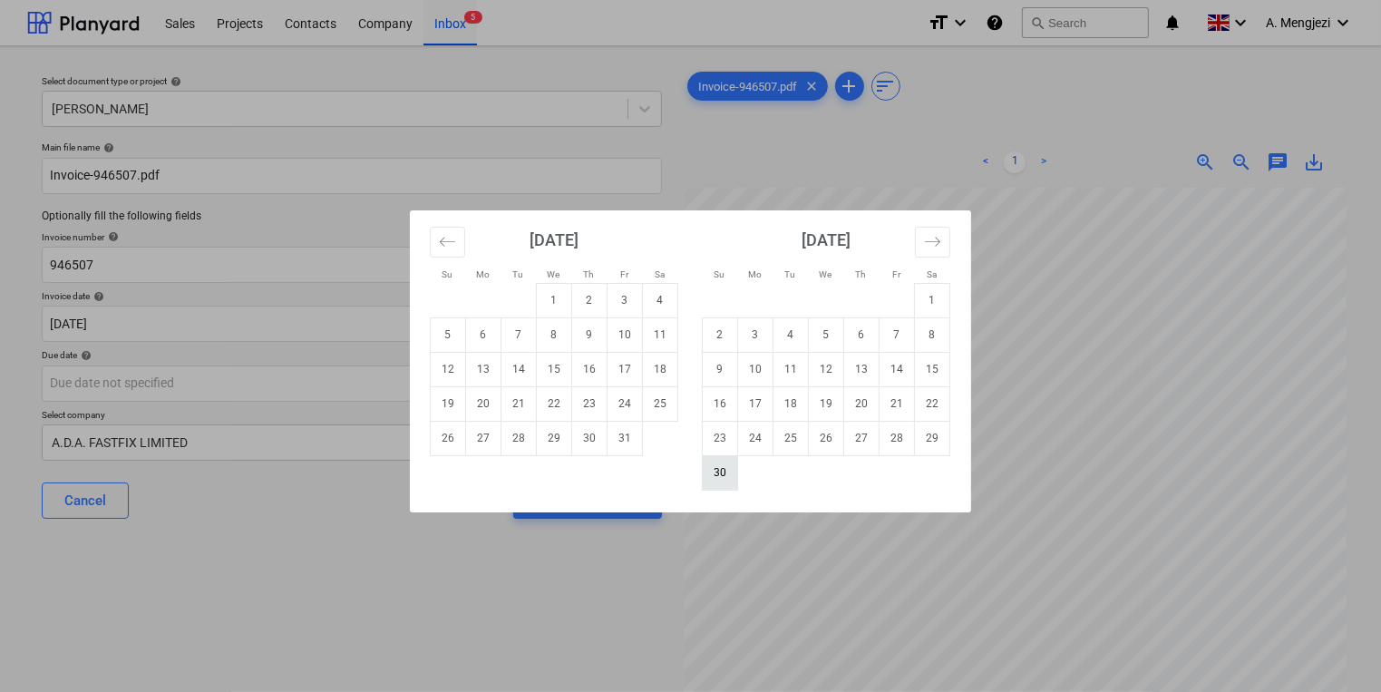
click at [733, 469] on td "30" at bounding box center [720, 472] width 35 height 34
type input "[DATE]"
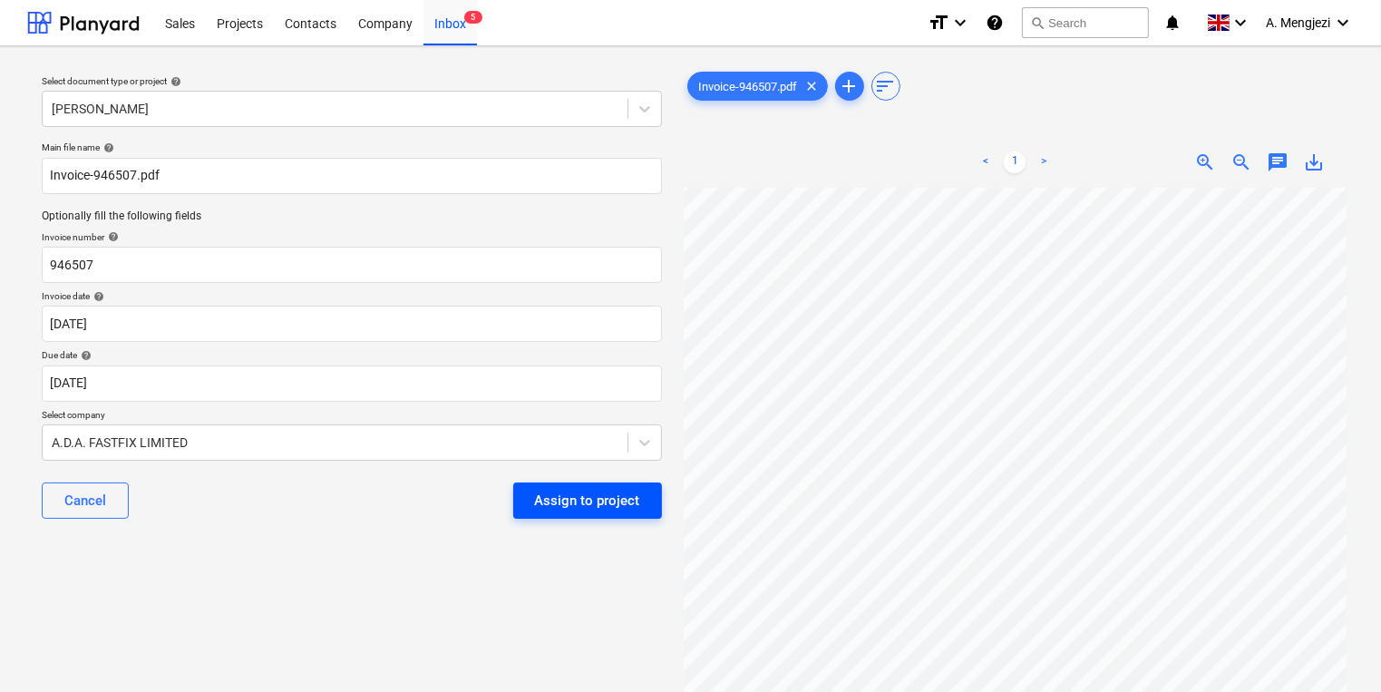
click at [617, 486] on button "Assign to project" at bounding box center [587, 500] width 149 height 36
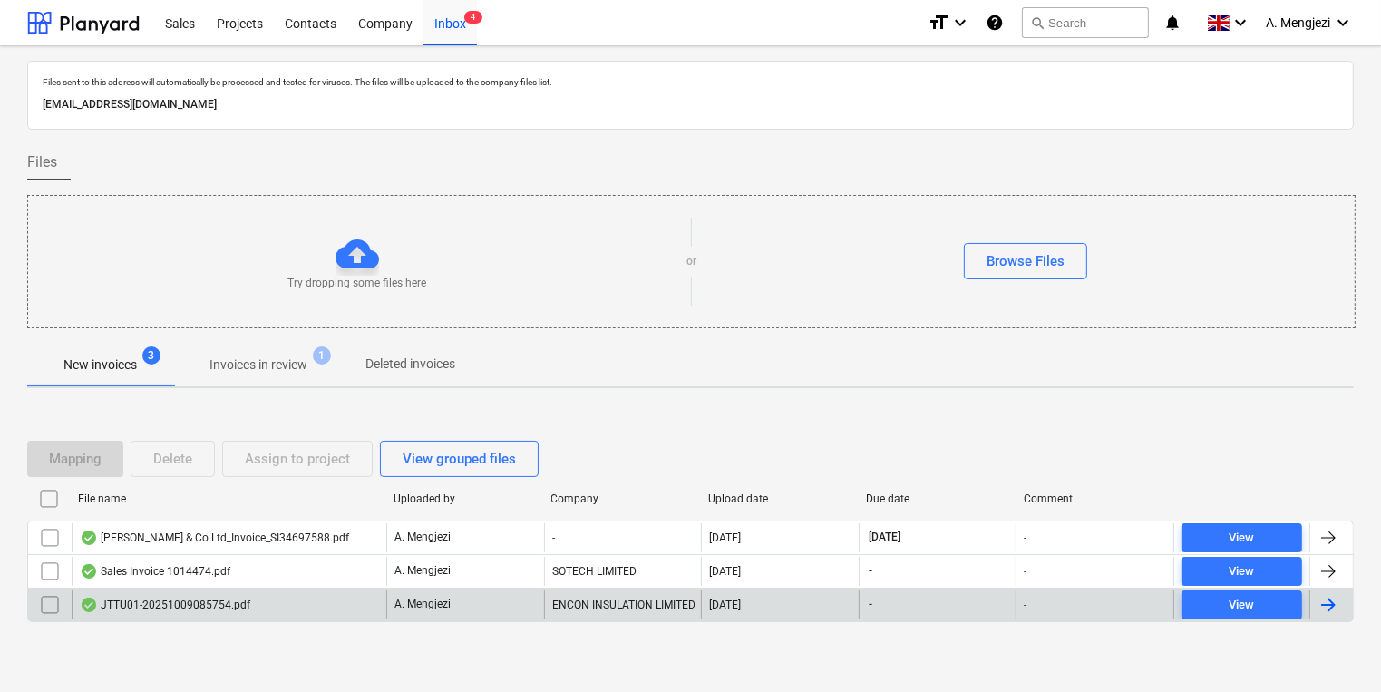
click at [656, 608] on div "ENCON INSULATION LIMITED" at bounding box center [623, 604] width 158 height 29
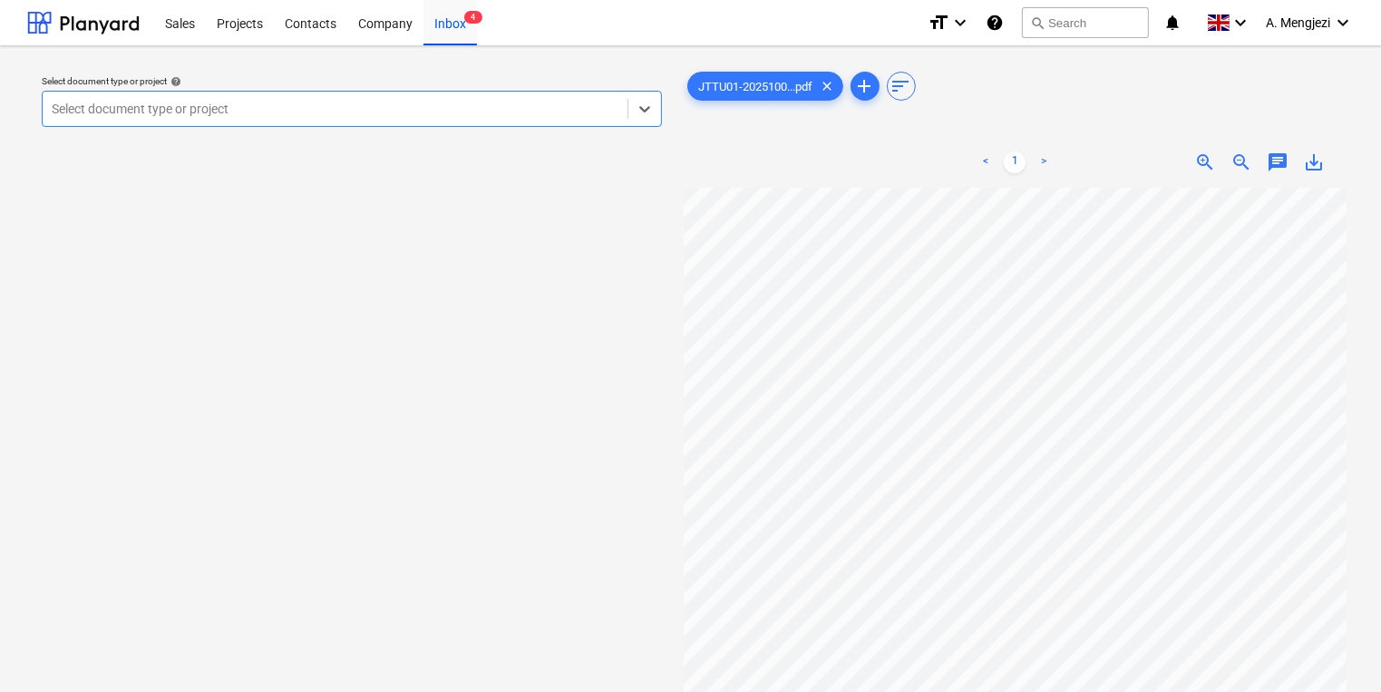
scroll to position [145, 0]
click at [435, 111] on div at bounding box center [335, 109] width 567 height 18
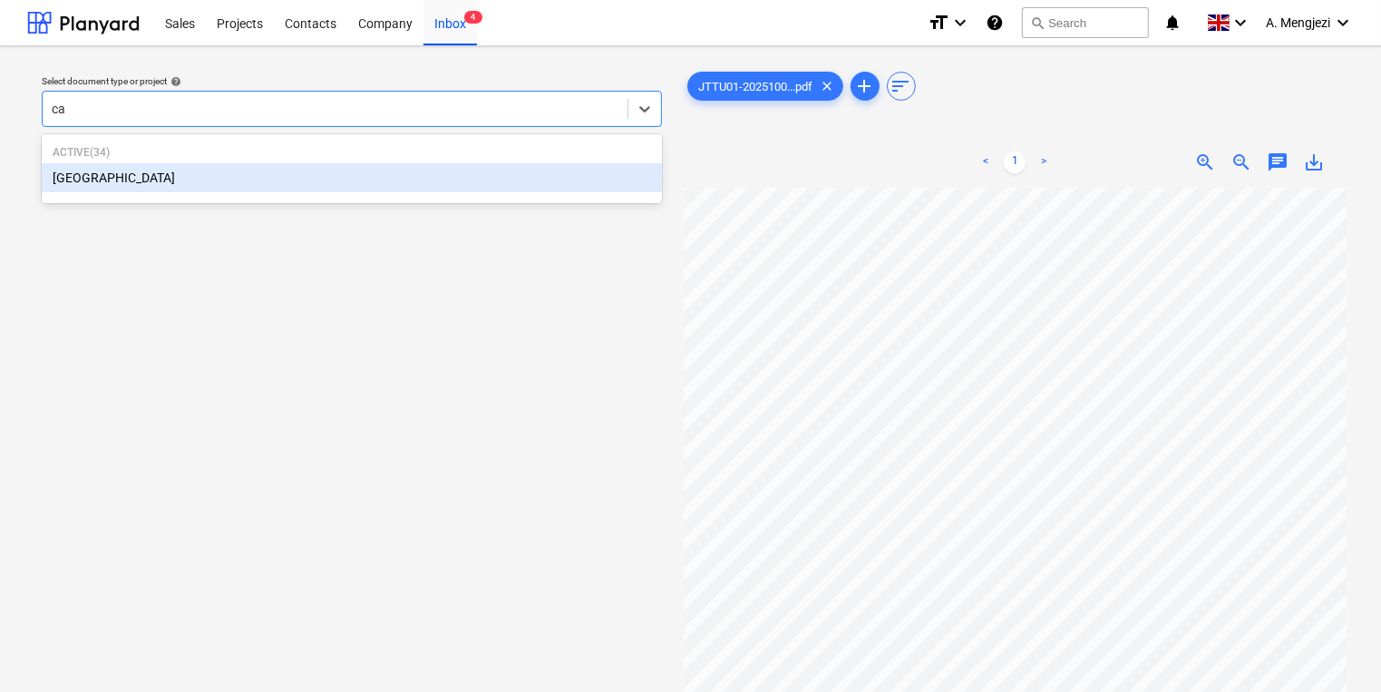
type input "cam"
click at [338, 181] on div "[GEOGRAPHIC_DATA]" at bounding box center [352, 177] width 620 height 29
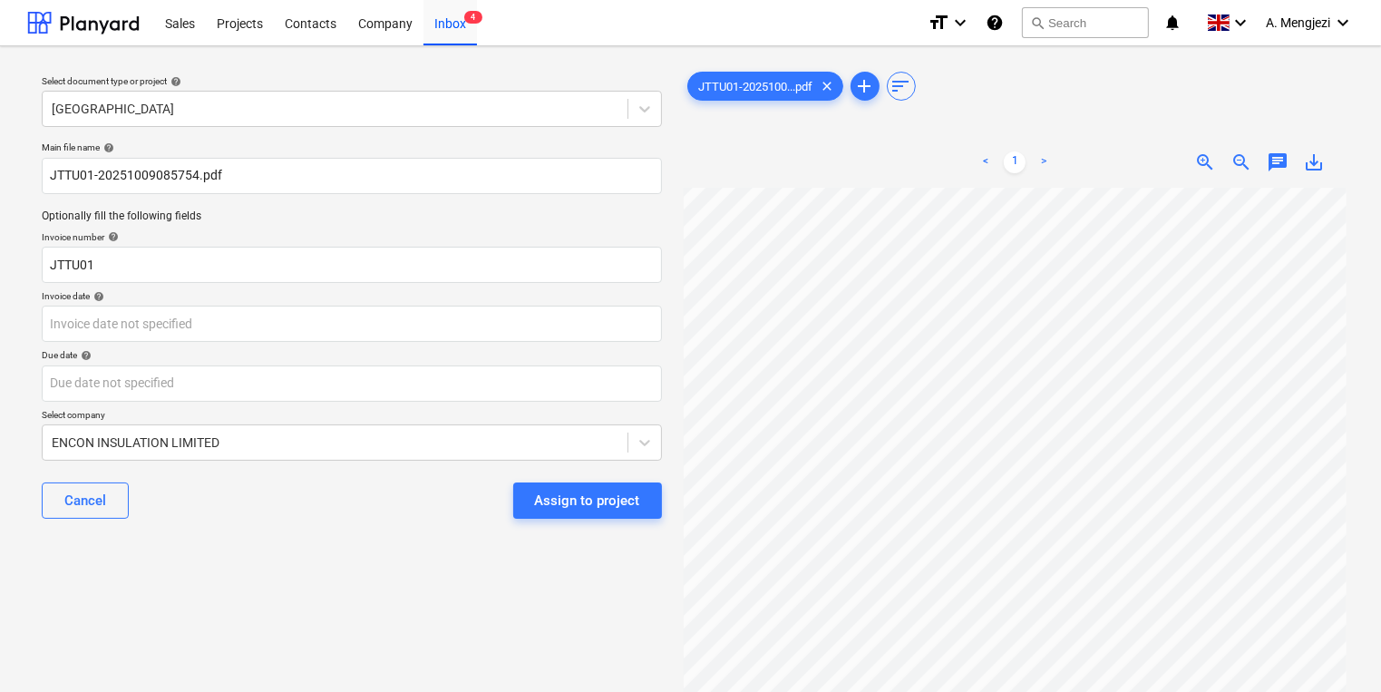
scroll to position [158, 155]
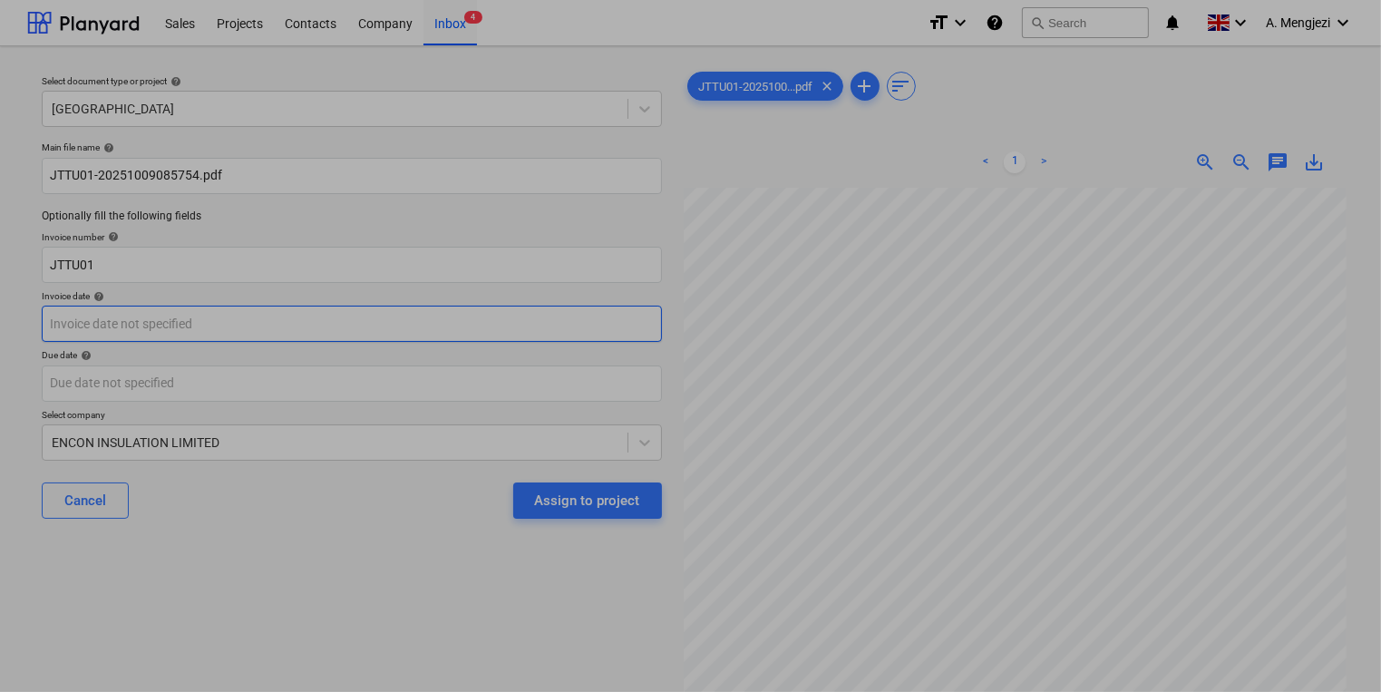
click at [522, 337] on body "Sales Projects Contacts Company Inbox 4 format_size keyboard_arrow_down help se…" at bounding box center [690, 346] width 1381 height 692
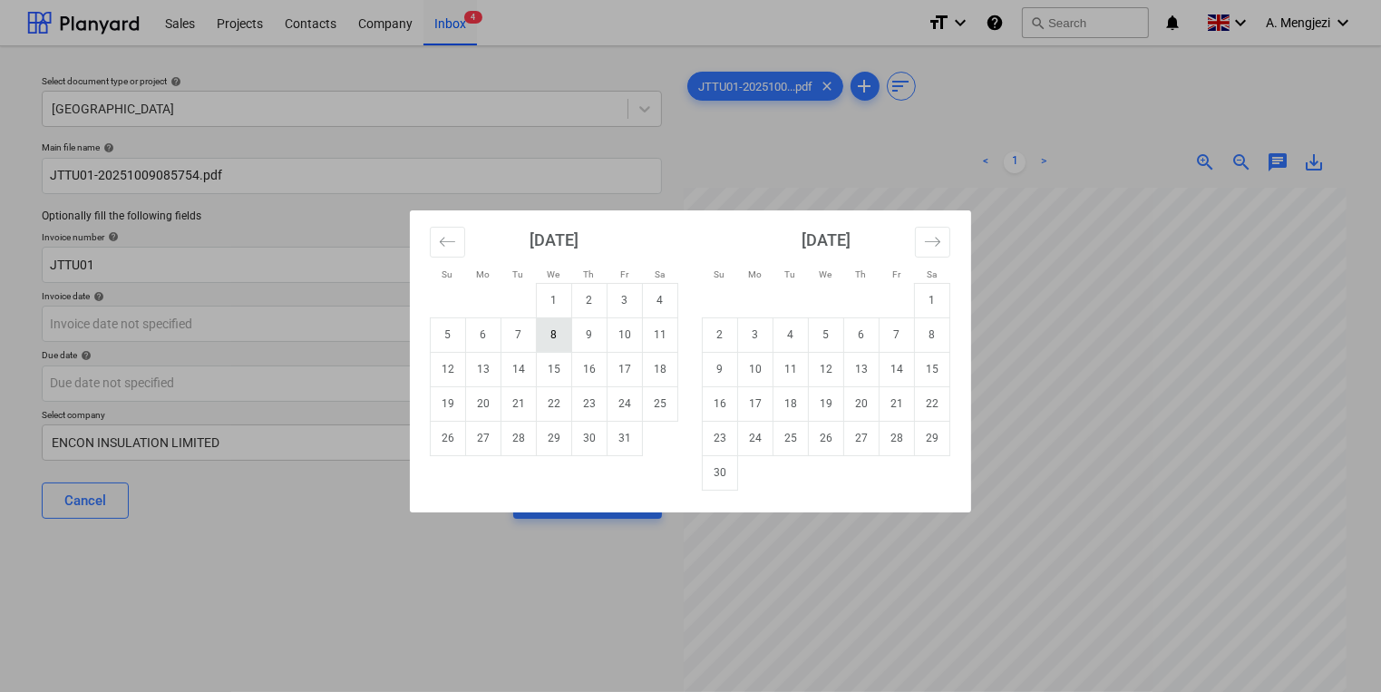
click at [553, 341] on td "8" at bounding box center [554, 334] width 35 height 34
type input "[DATE]"
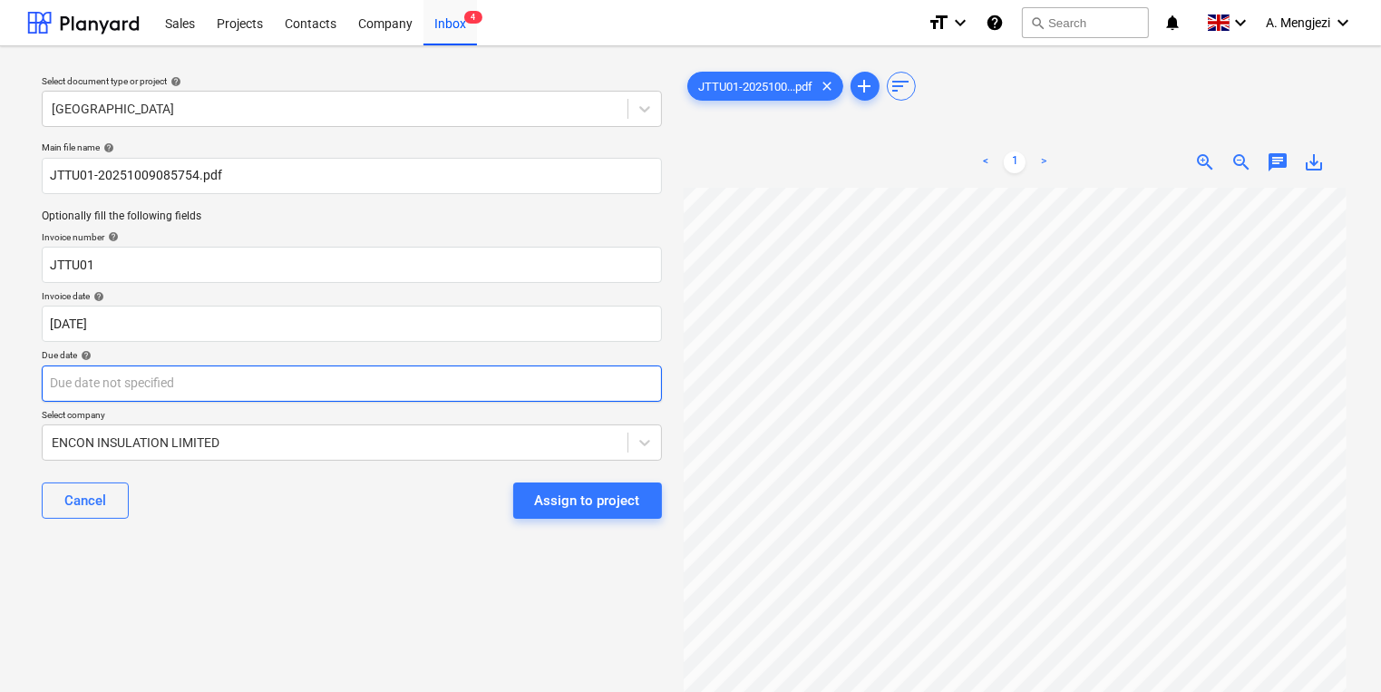
click at [545, 395] on body "Sales Projects Contacts Company Inbox 4 format_size keyboard_arrow_down help se…" at bounding box center [690, 346] width 1381 height 692
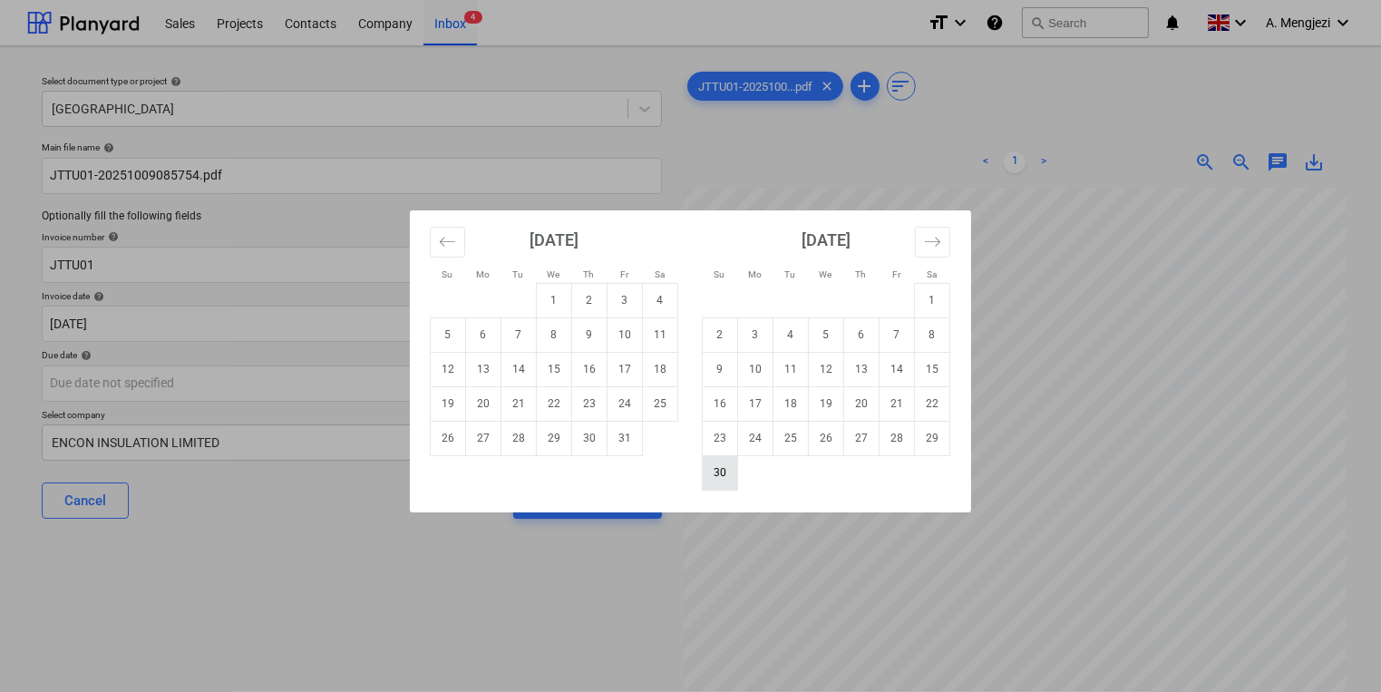
click at [703, 466] on td "30" at bounding box center [720, 472] width 35 height 34
type input "[DATE]"
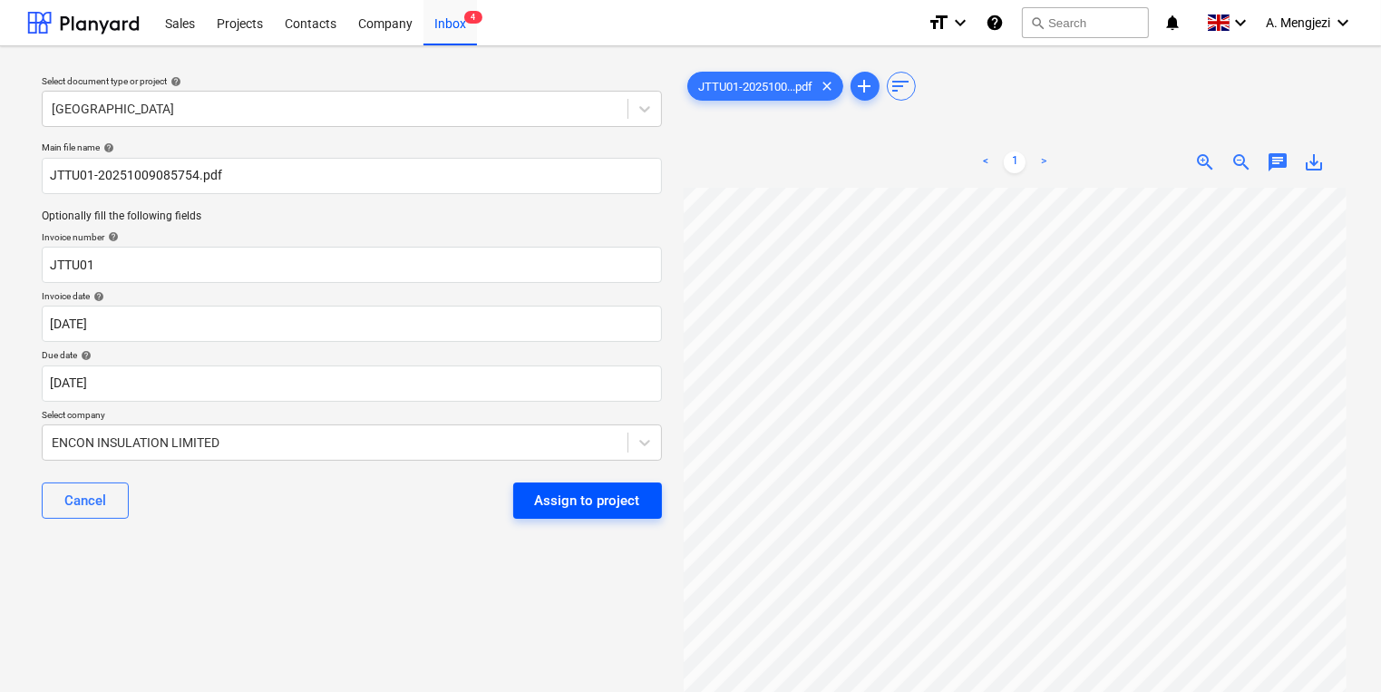
click at [620, 503] on div "Assign to project" at bounding box center [587, 501] width 105 height 24
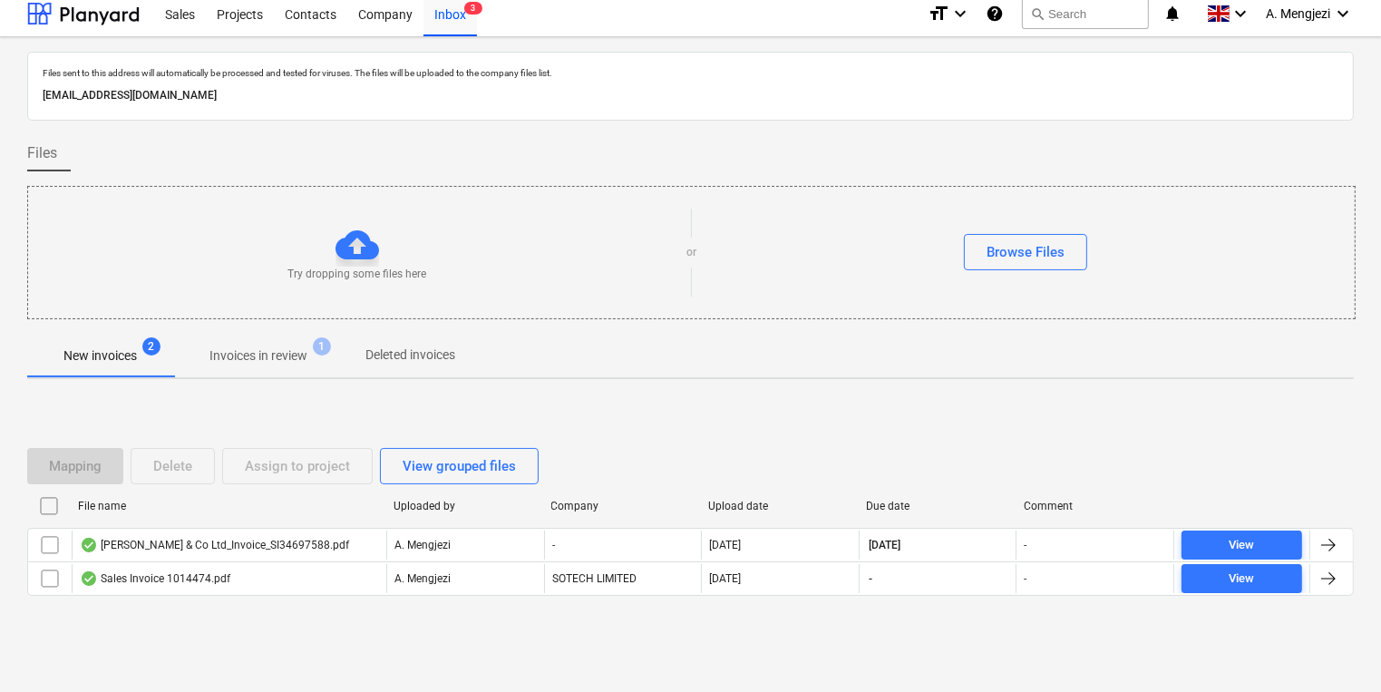
scroll to position [10, 0]
drag, startPoint x: 1135, startPoint y: 94, endPoint x: 1142, endPoint y: 102, distance: 10.3
click at [1142, 102] on p "[EMAIL_ADDRESS][DOMAIN_NAME]" at bounding box center [691, 94] width 1296 height 19
click at [1143, 102] on p "[EMAIL_ADDRESS][DOMAIN_NAME]" at bounding box center [691, 94] width 1296 height 19
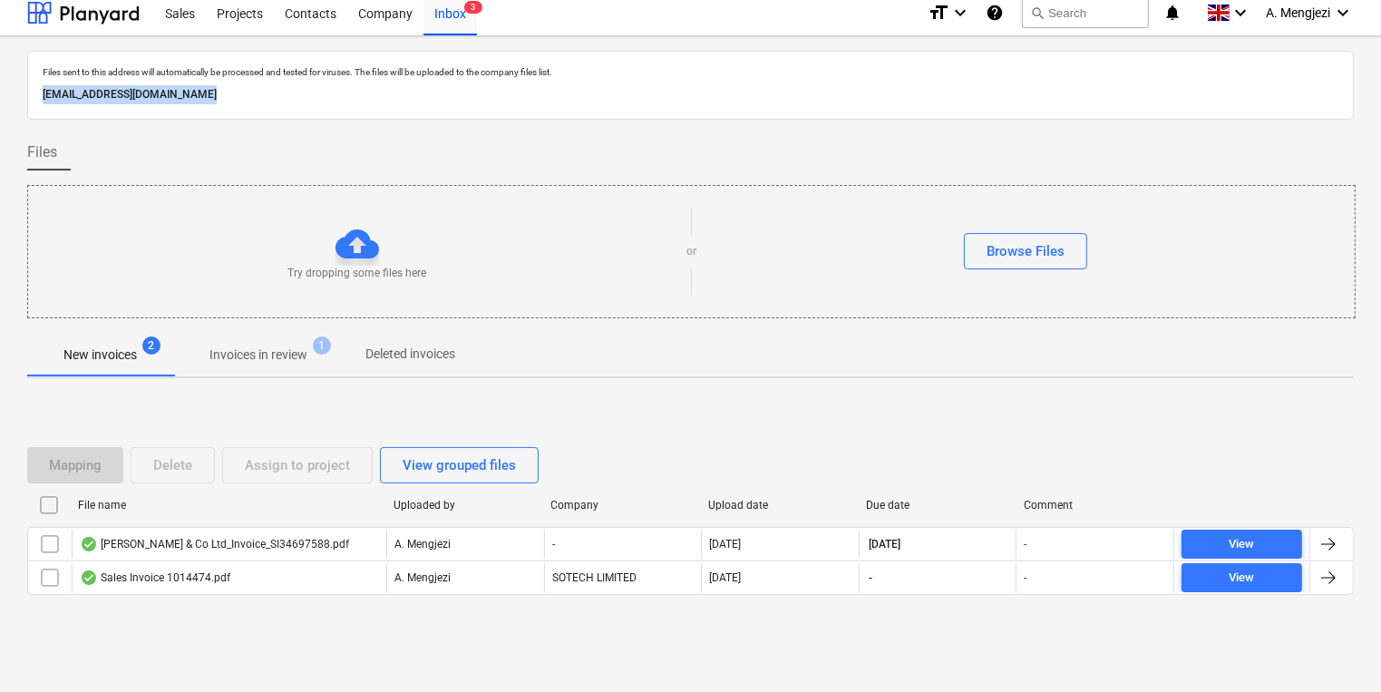
click at [1142, 99] on p "[EMAIL_ADDRESS][DOMAIN_NAME]" at bounding box center [691, 94] width 1296 height 19
click at [526, 189] on div "Try dropping some files here or Browse Files" at bounding box center [691, 251] width 1328 height 133
click at [286, 324] on div at bounding box center [690, 325] width 1326 height 15
click at [235, 26] on div "Projects" at bounding box center [240, 12] width 68 height 46
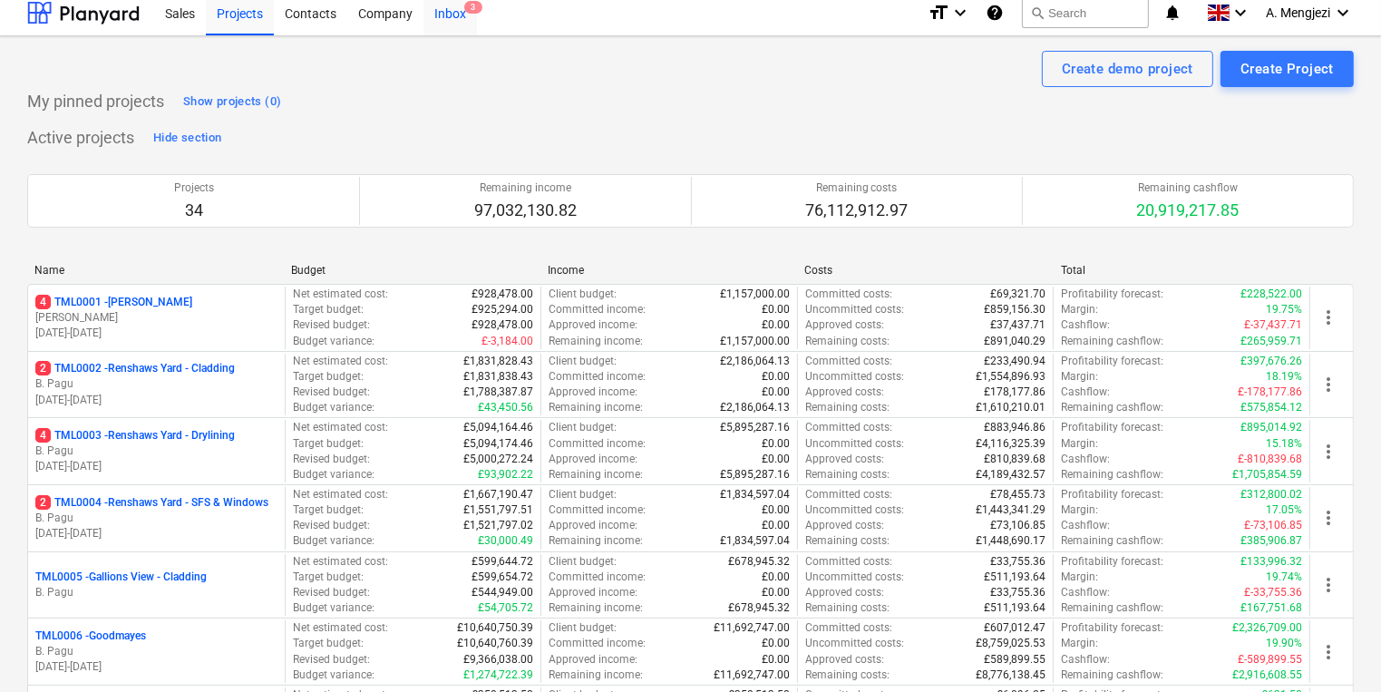
click at [443, 22] on div "Inbox 3" at bounding box center [449, 12] width 53 height 46
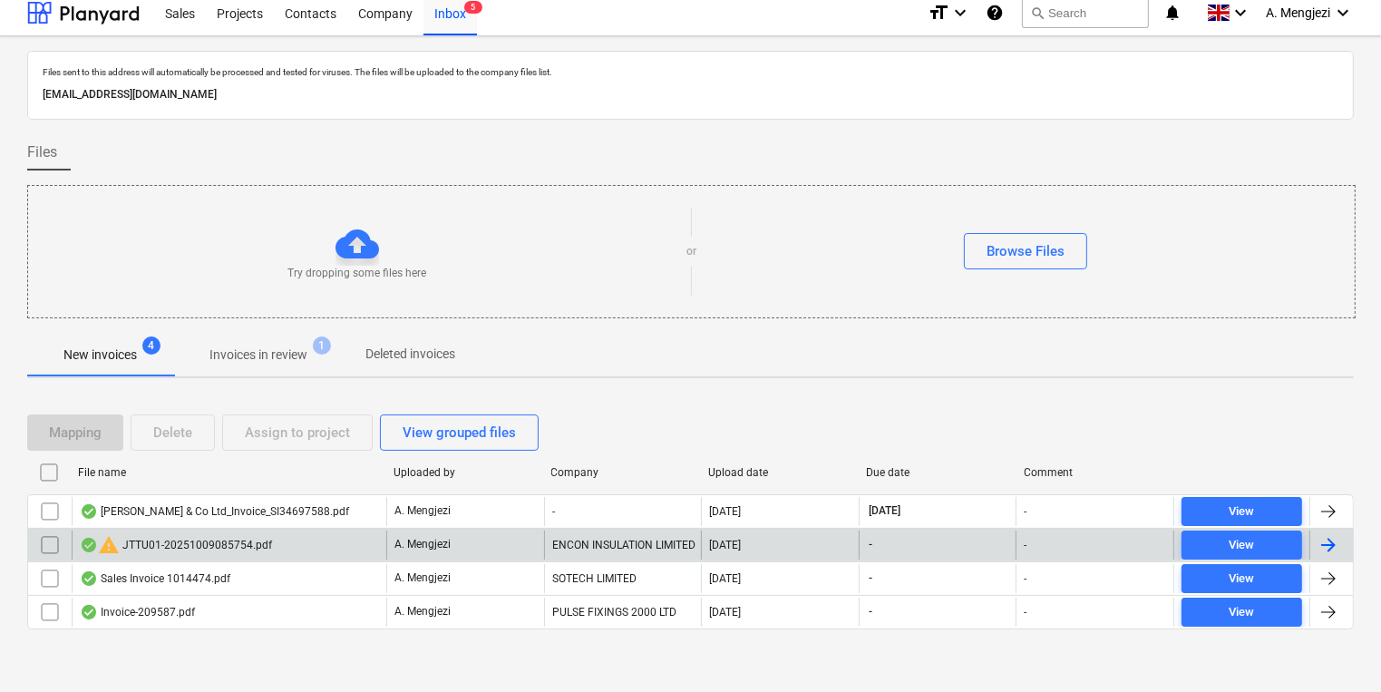
click at [44, 543] on input "checkbox" at bounding box center [49, 544] width 29 height 29
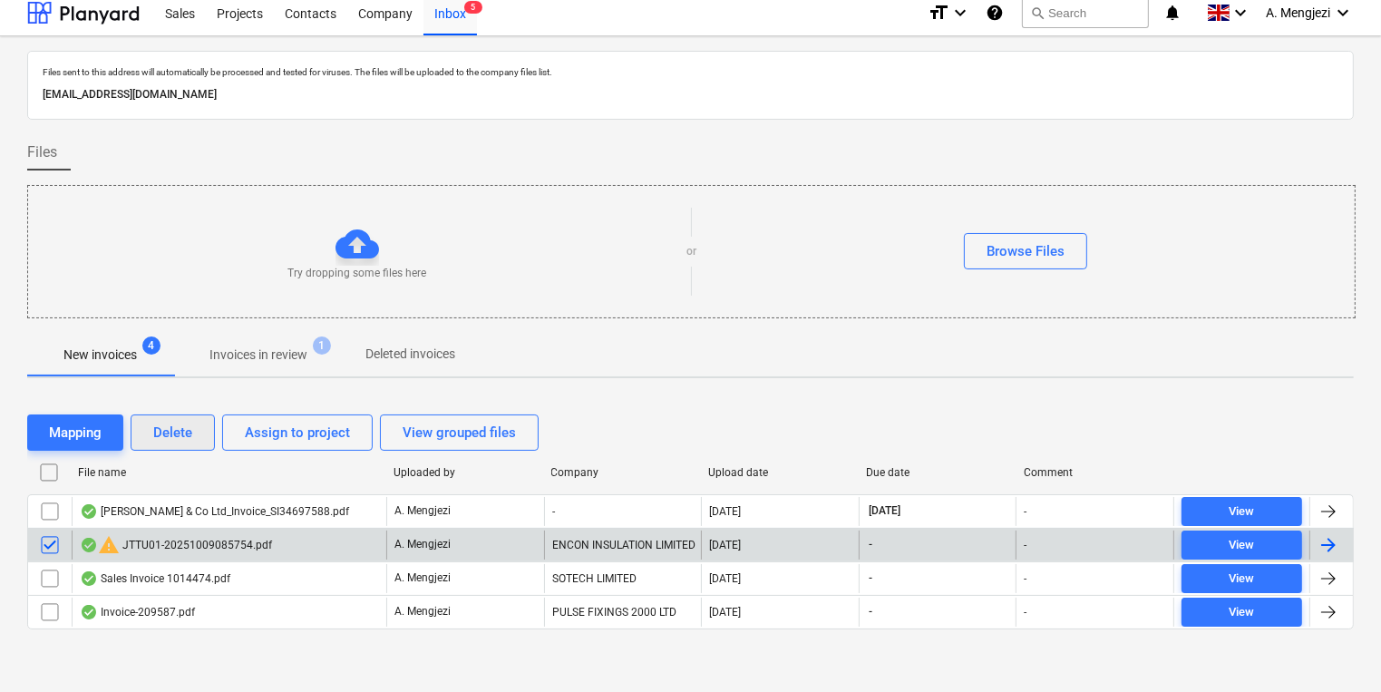
click at [149, 432] on button "Delete" at bounding box center [173, 432] width 84 height 36
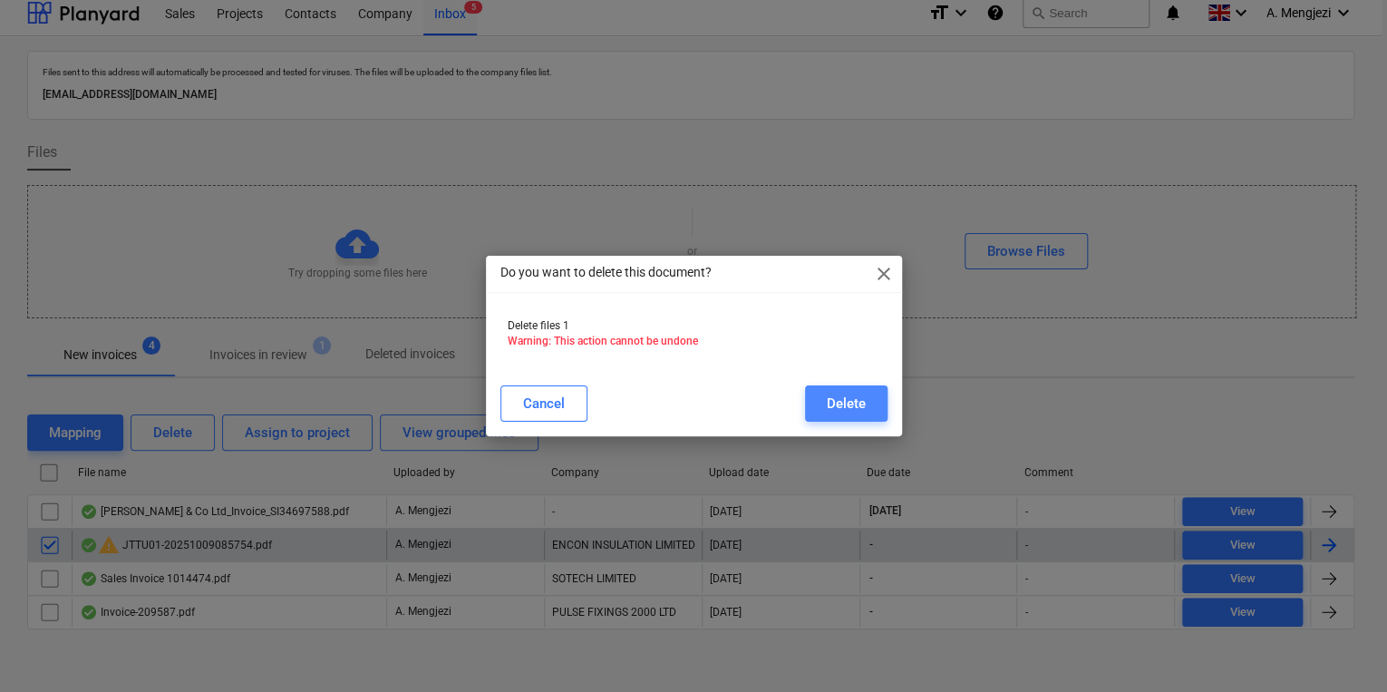
click at [843, 416] on button "Delete" at bounding box center [846, 403] width 83 height 36
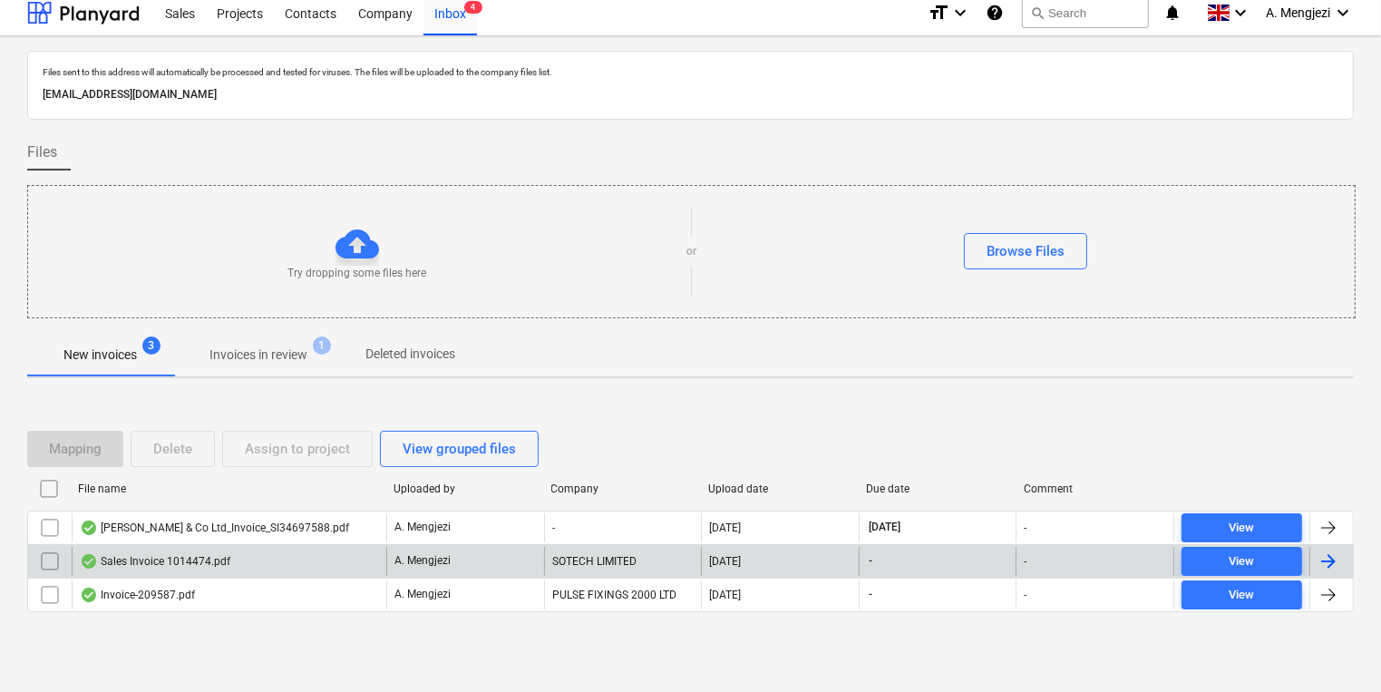
click at [307, 348] on p "Invoices in review" at bounding box center [258, 354] width 98 height 19
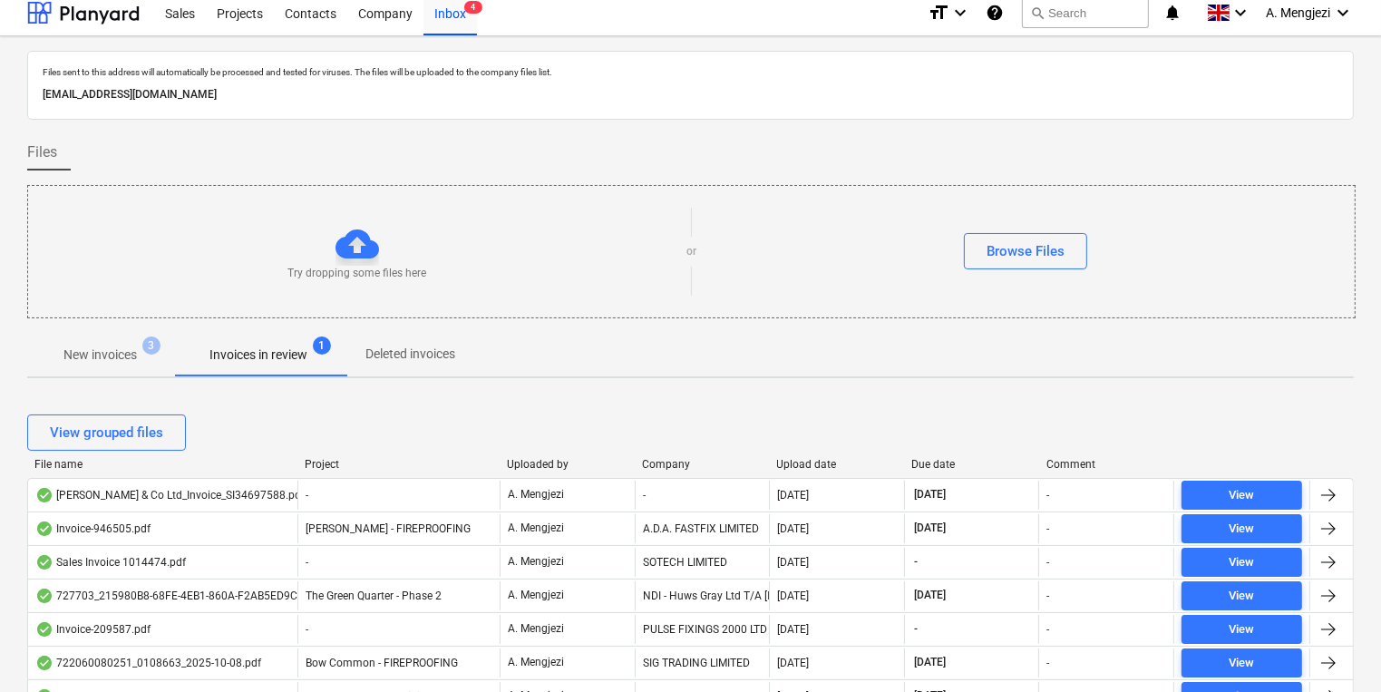
scroll to position [300, 0]
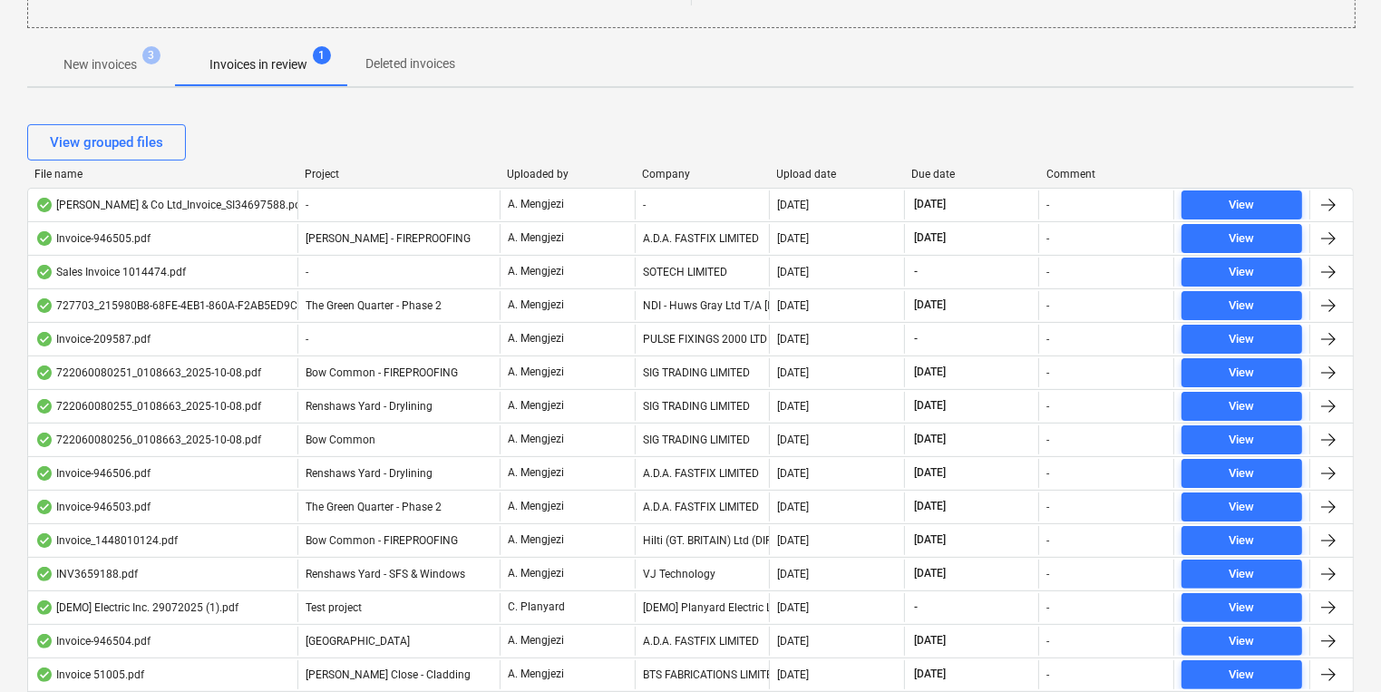
click at [680, 178] on div "Company" at bounding box center [702, 174] width 121 height 13
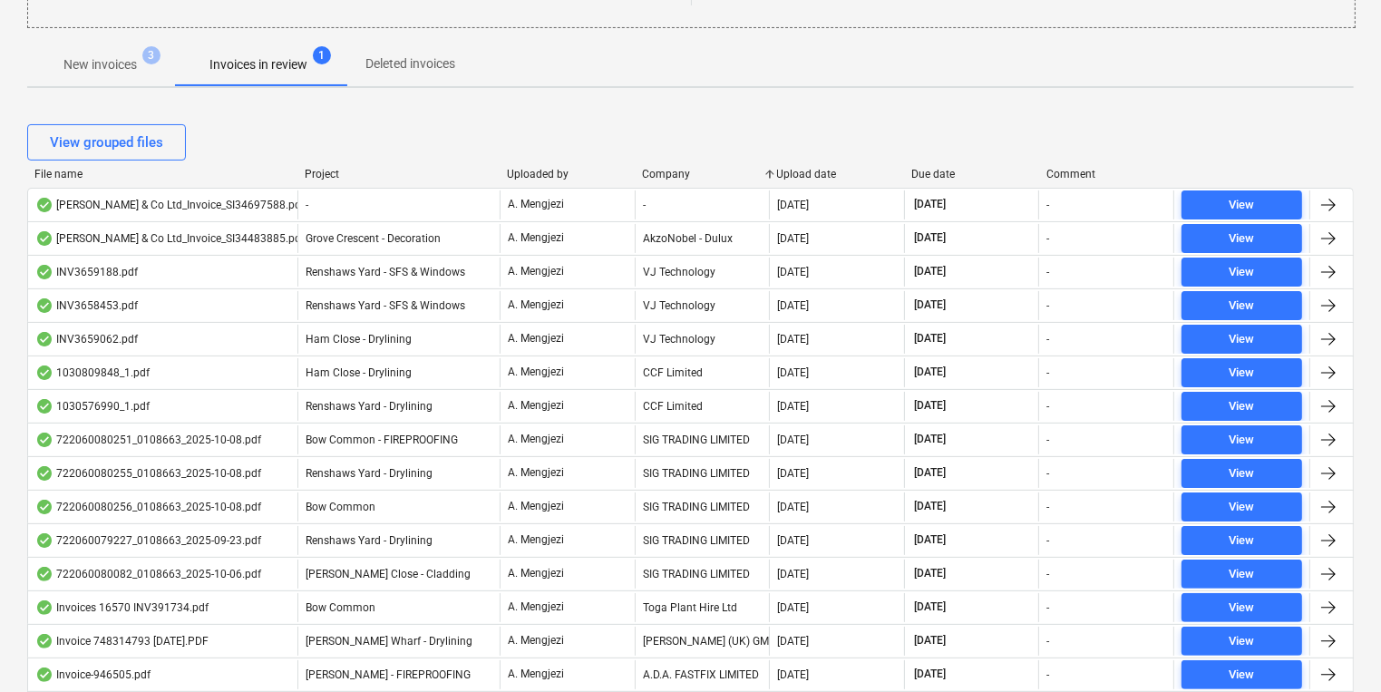
click at [824, 174] on div "Upload date" at bounding box center [837, 174] width 121 height 13
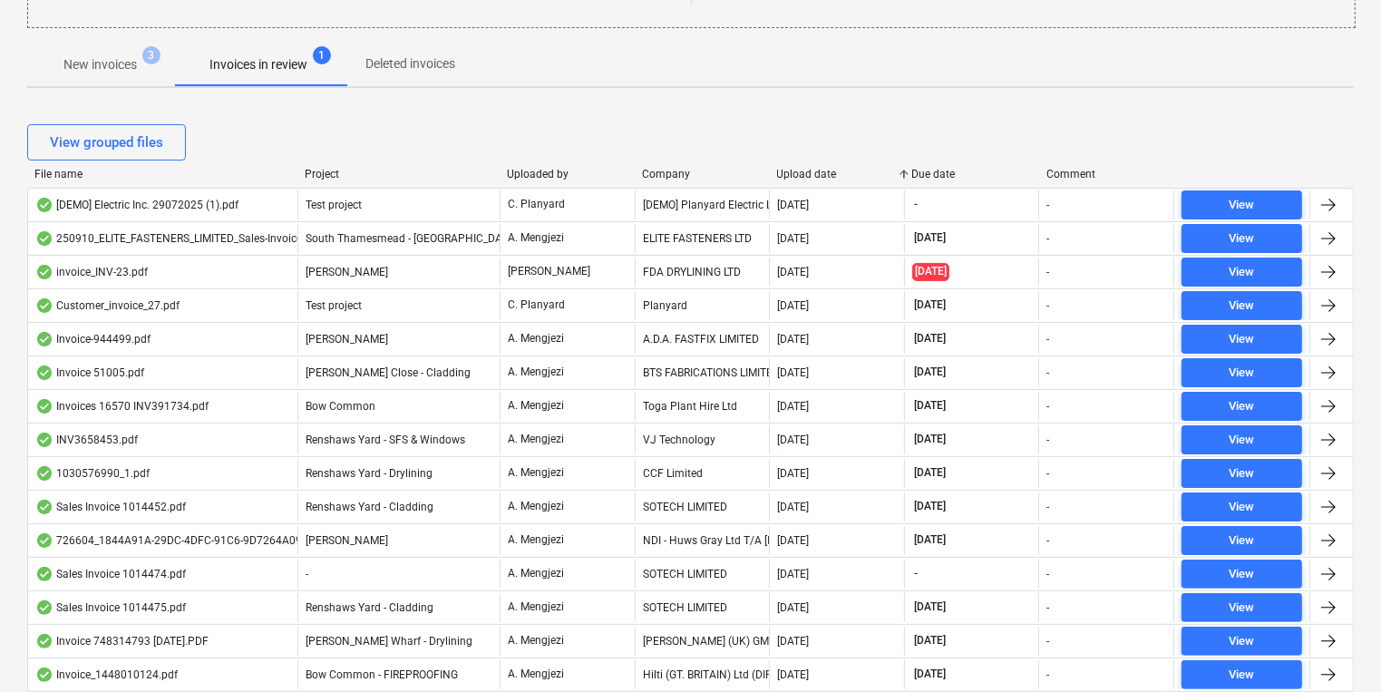
click at [821, 173] on div "Upload date" at bounding box center [837, 174] width 121 height 13
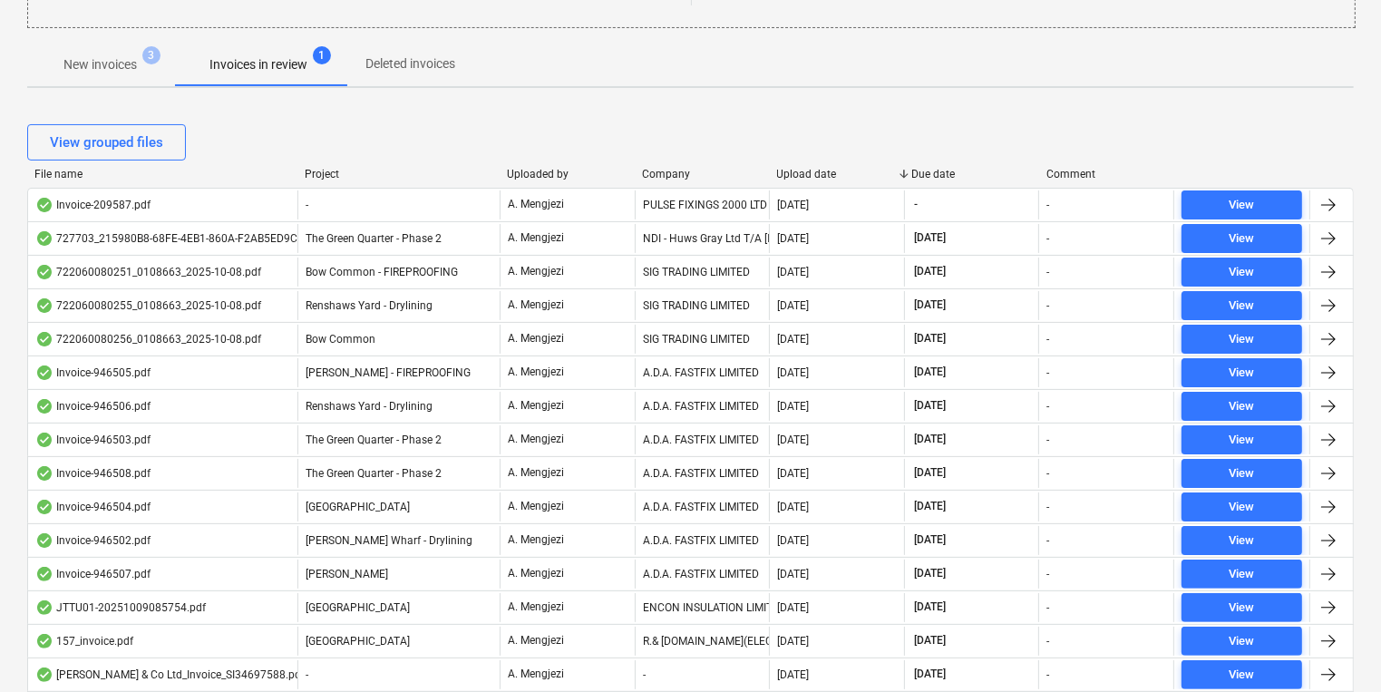
click at [896, 76] on div "New invoices 3 Invoices in review 1 Deleted invoices" at bounding box center [690, 65] width 1326 height 44
